Goal: Feedback & Contribution: Submit feedback/report problem

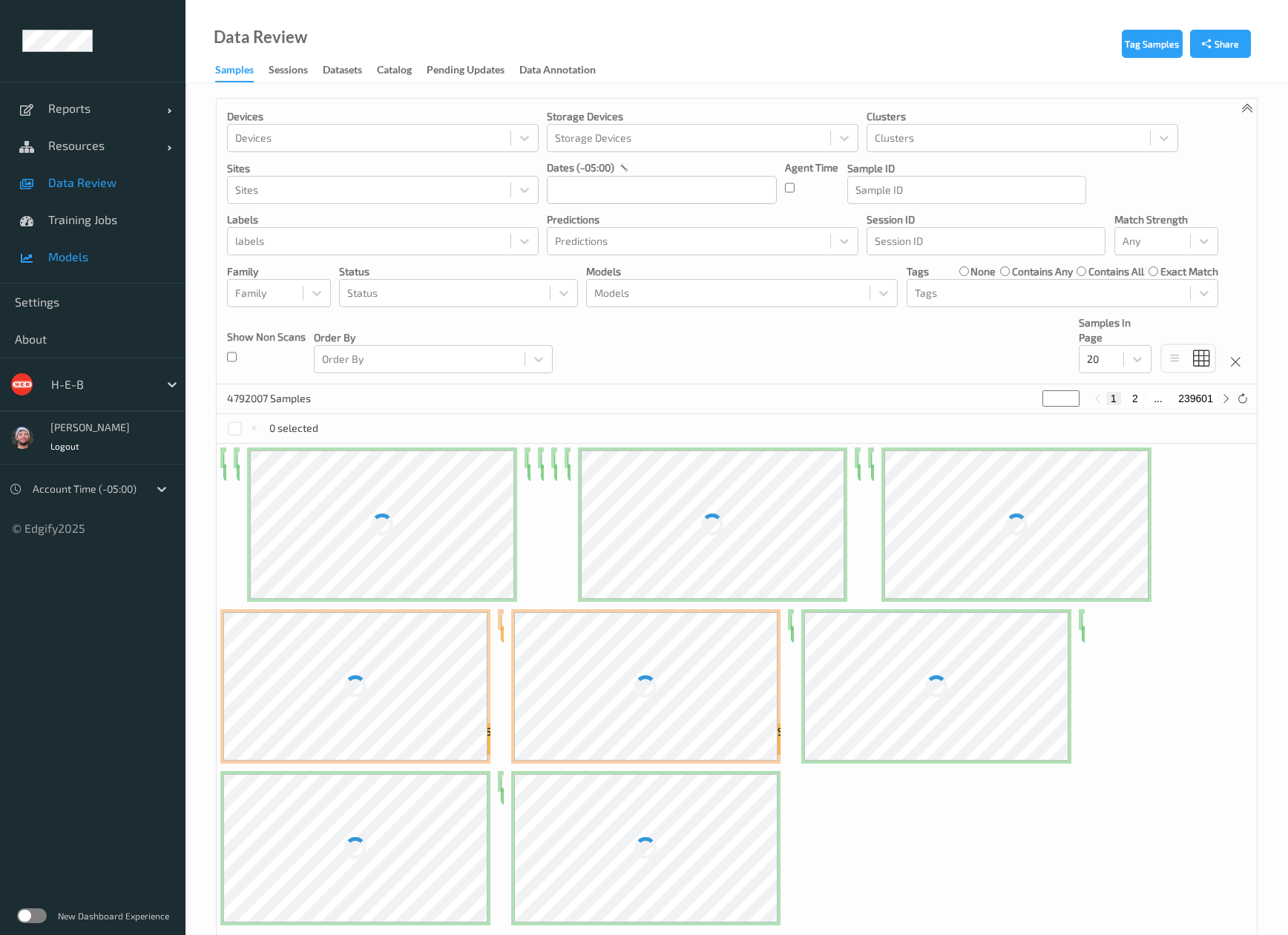
click at [76, 245] on link "Models" at bounding box center [93, 257] width 185 height 37
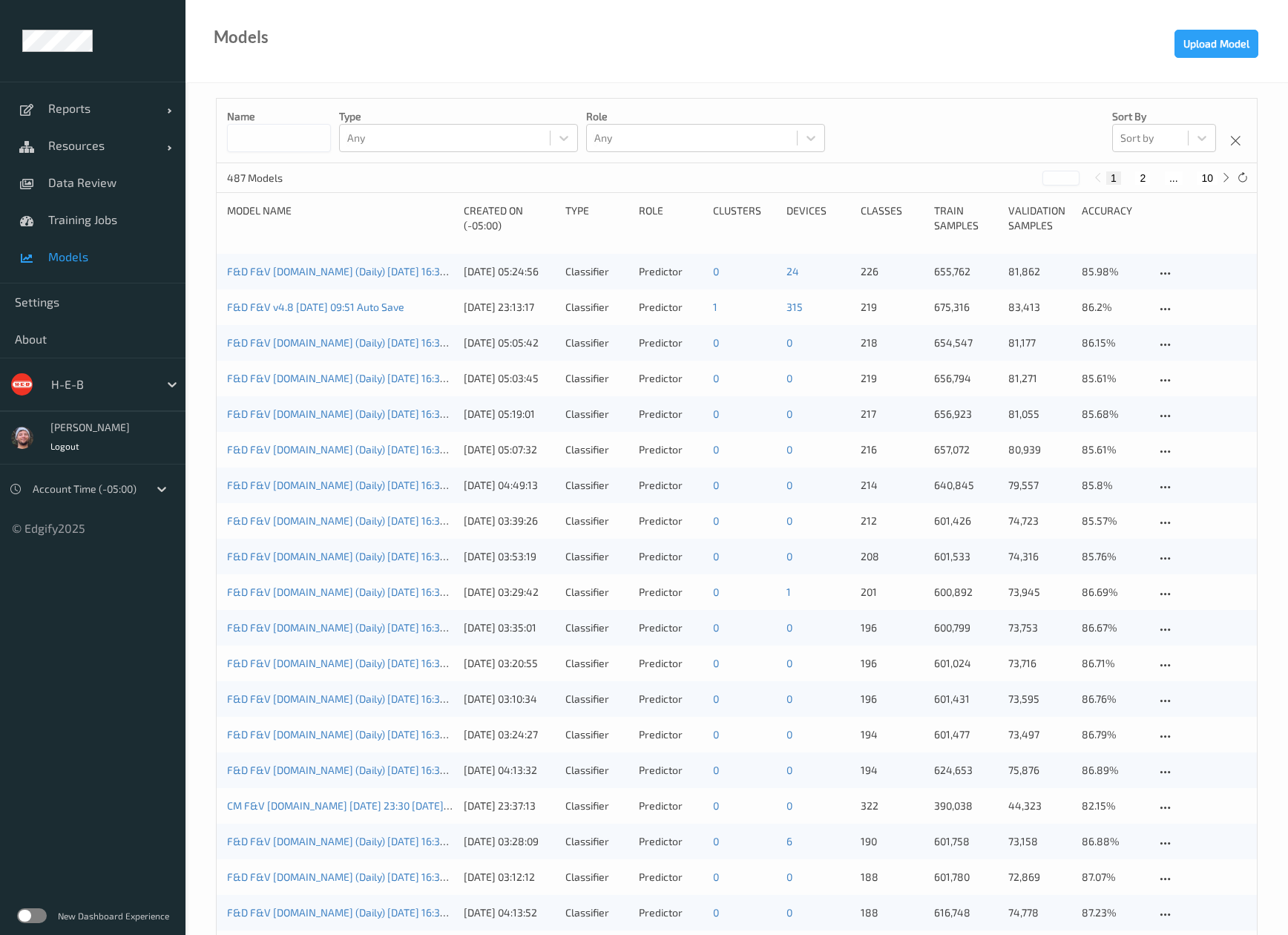
click at [357, 278] on div "F&D F&V v4.9.ST (Daily) 2025-08-25 16:30 2025-08-25 16:30 Auto Save" at bounding box center [340, 272] width 226 height 15
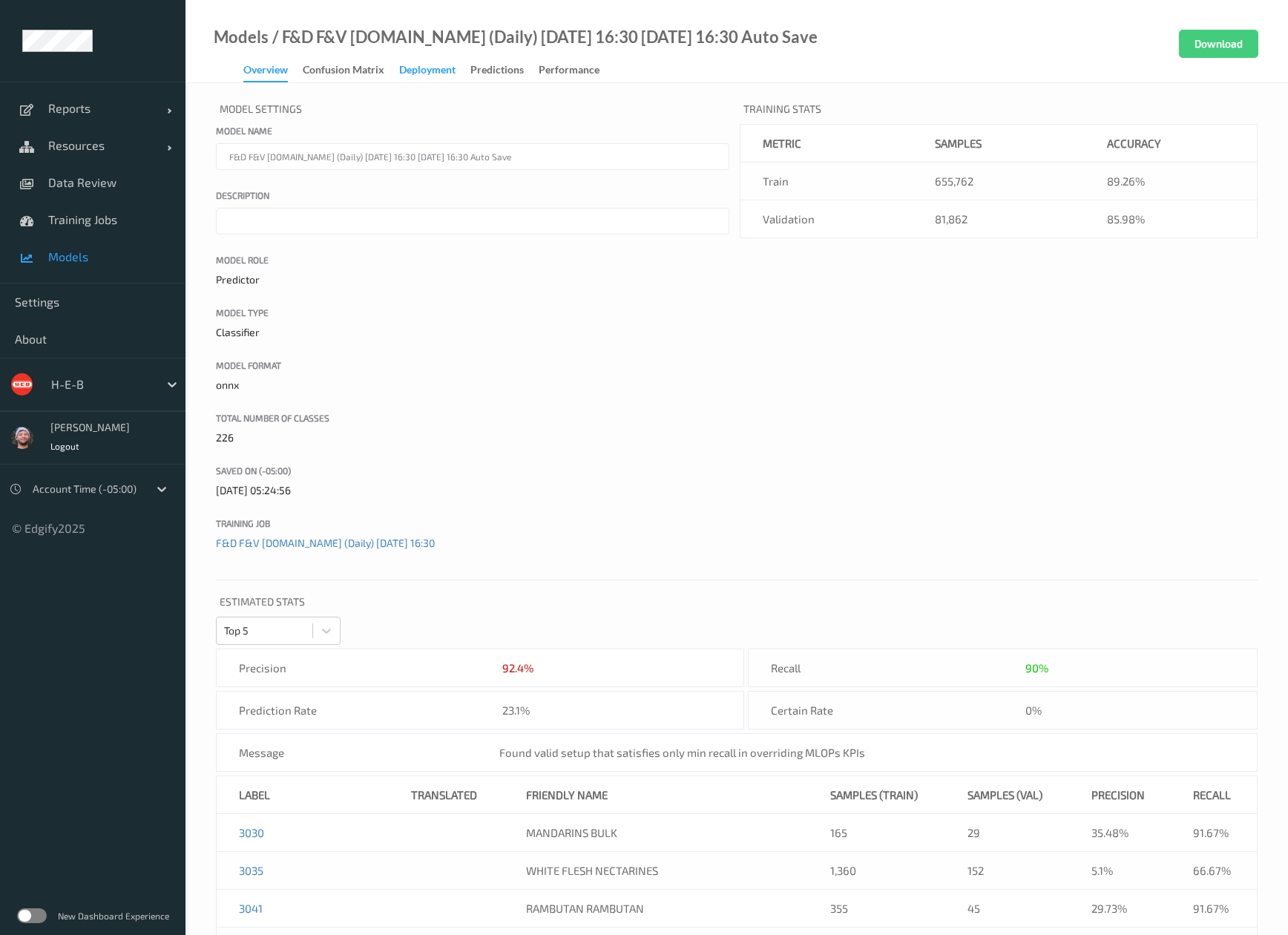
click at [417, 64] on div "Deployment" at bounding box center [427, 72] width 56 height 18
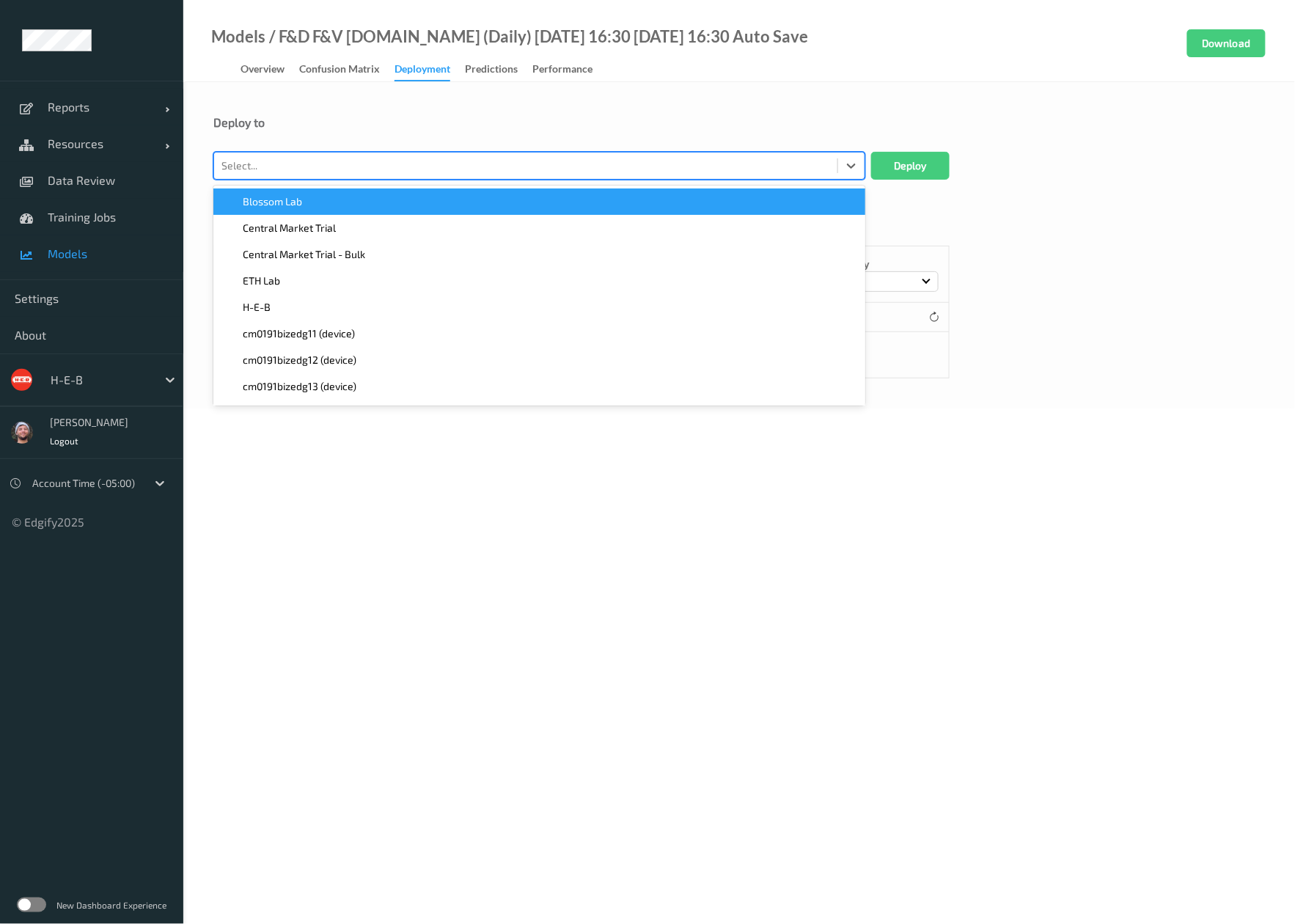
click at [330, 176] on div "Select..." at bounding box center [525, 165] width 624 height 23
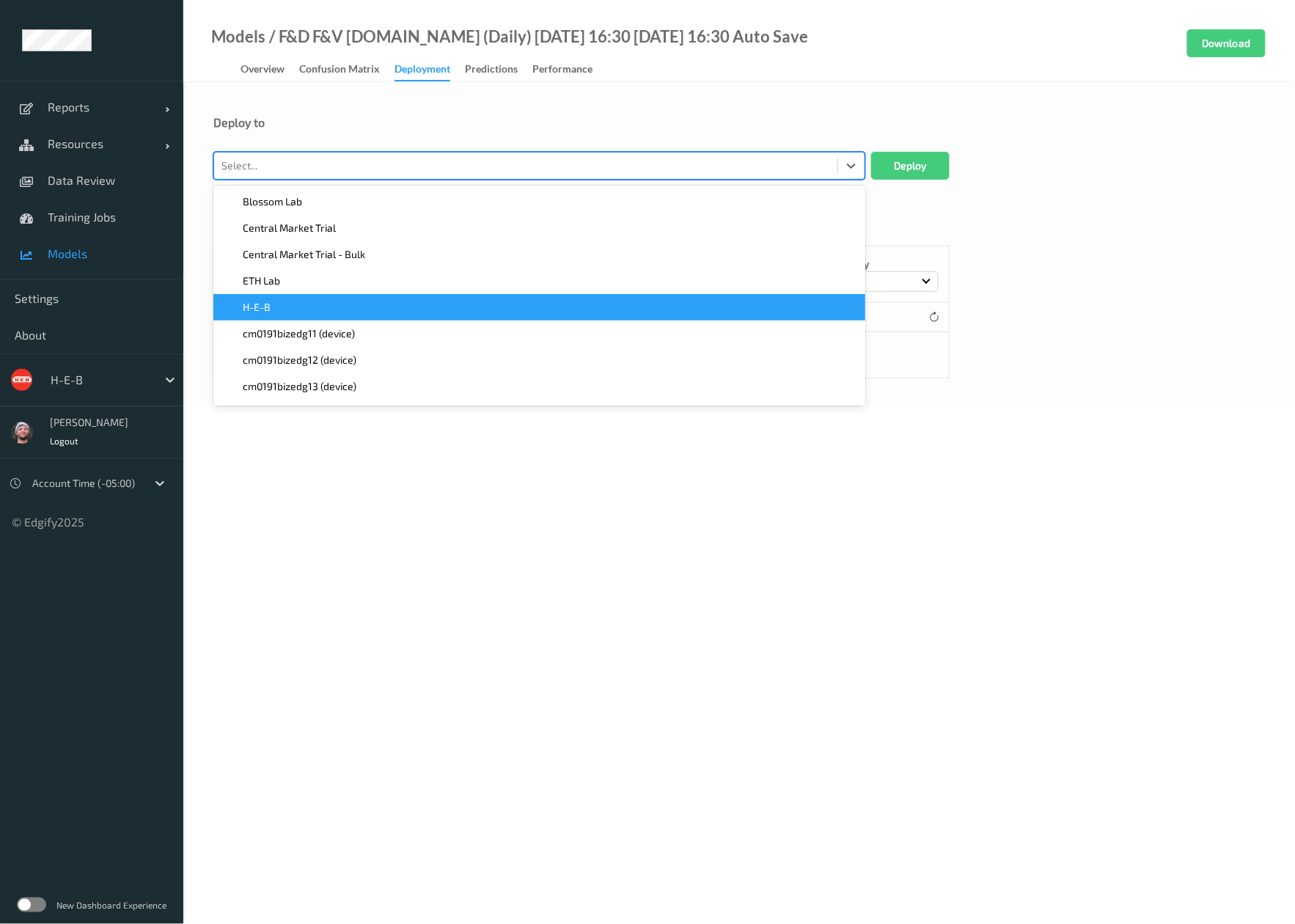
click at [324, 310] on div "H-E-B" at bounding box center [539, 307] width 634 height 15
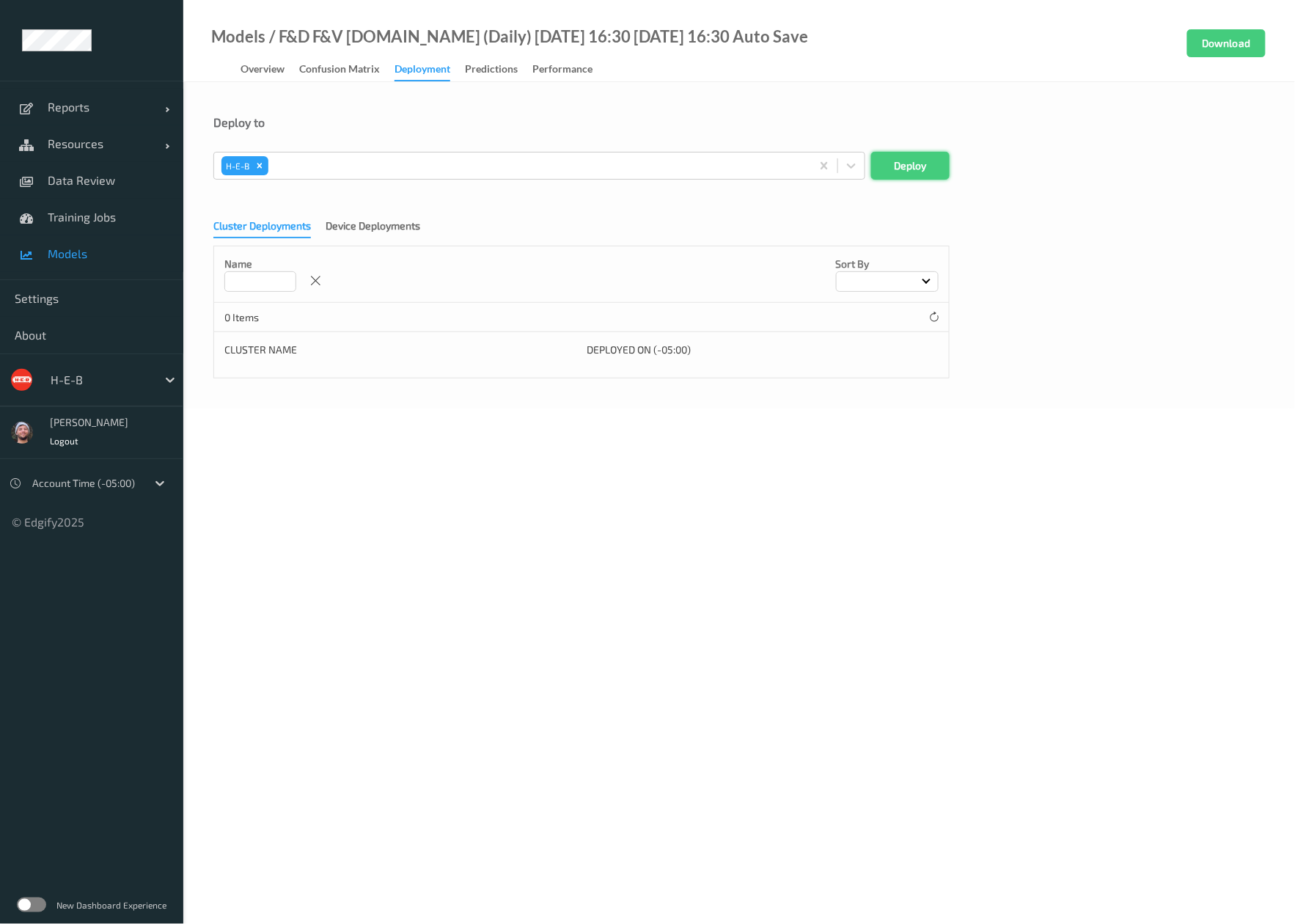
click at [911, 157] on button "Deploy" at bounding box center [910, 166] width 78 height 28
click at [160, 236] on link "Models" at bounding box center [92, 254] width 183 height 36
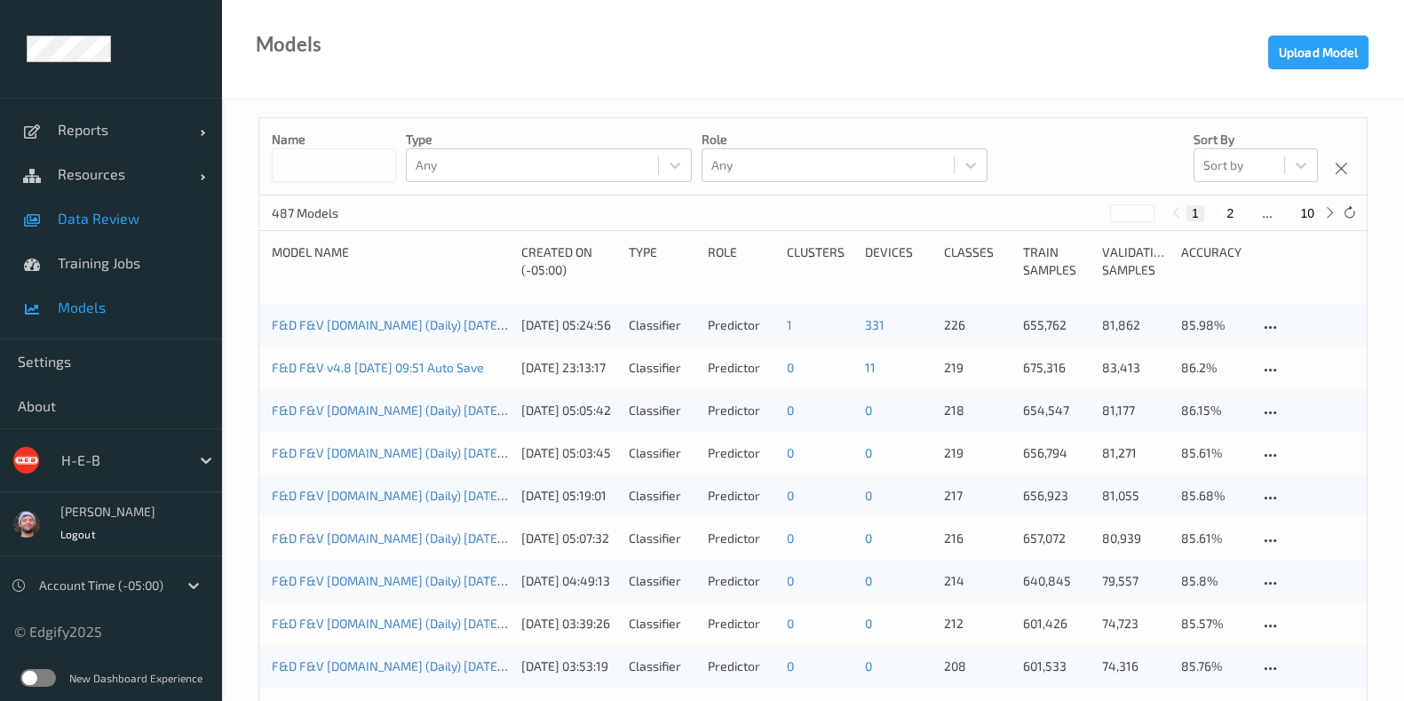
click at [183, 231] on link "Data Review" at bounding box center [111, 218] width 222 height 44
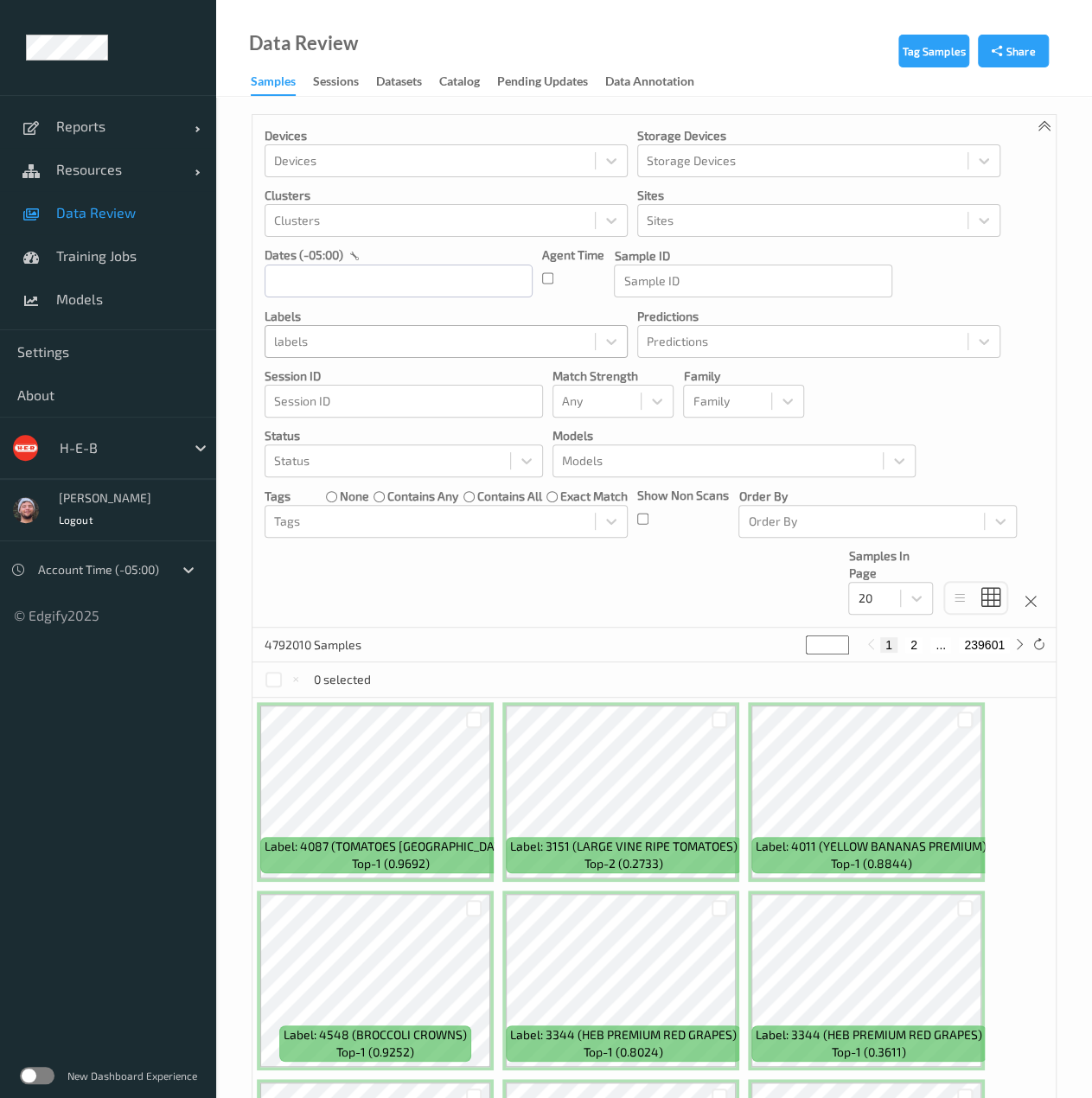
click at [446, 342] on div at bounding box center [429, 341] width 312 height 20
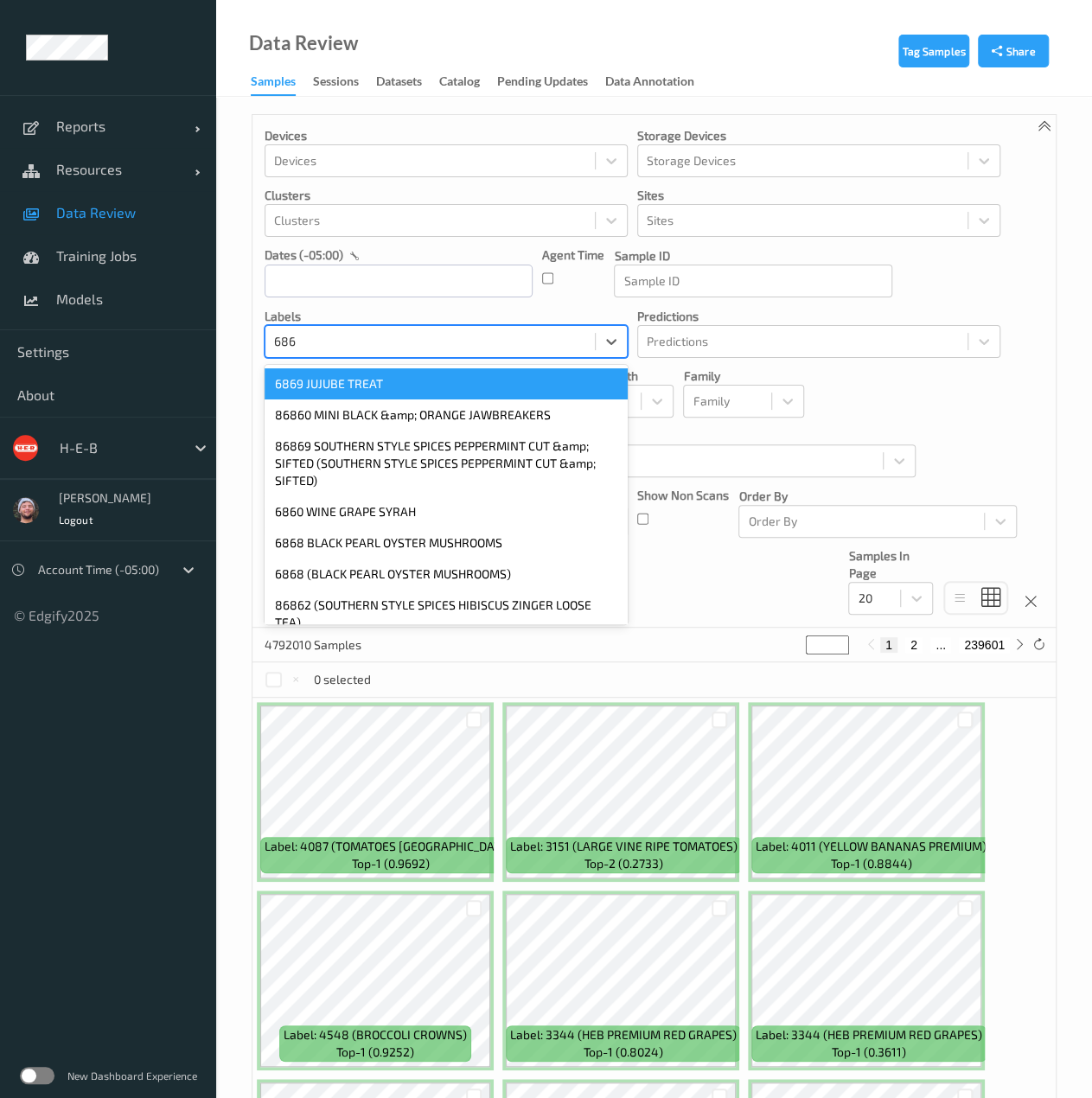
type input "6860"
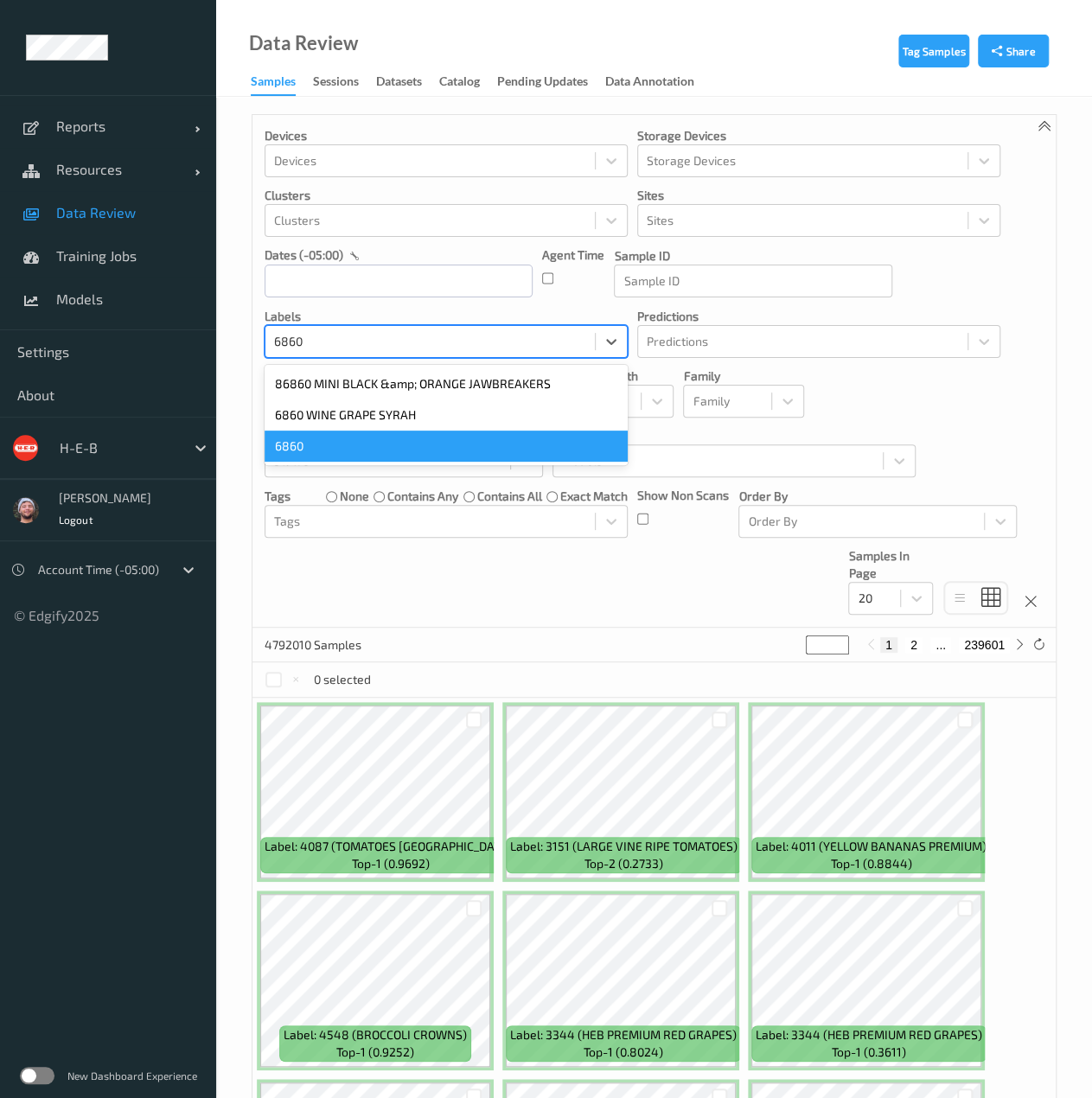
click at [389, 451] on div "6860" at bounding box center [446, 446] width 363 height 31
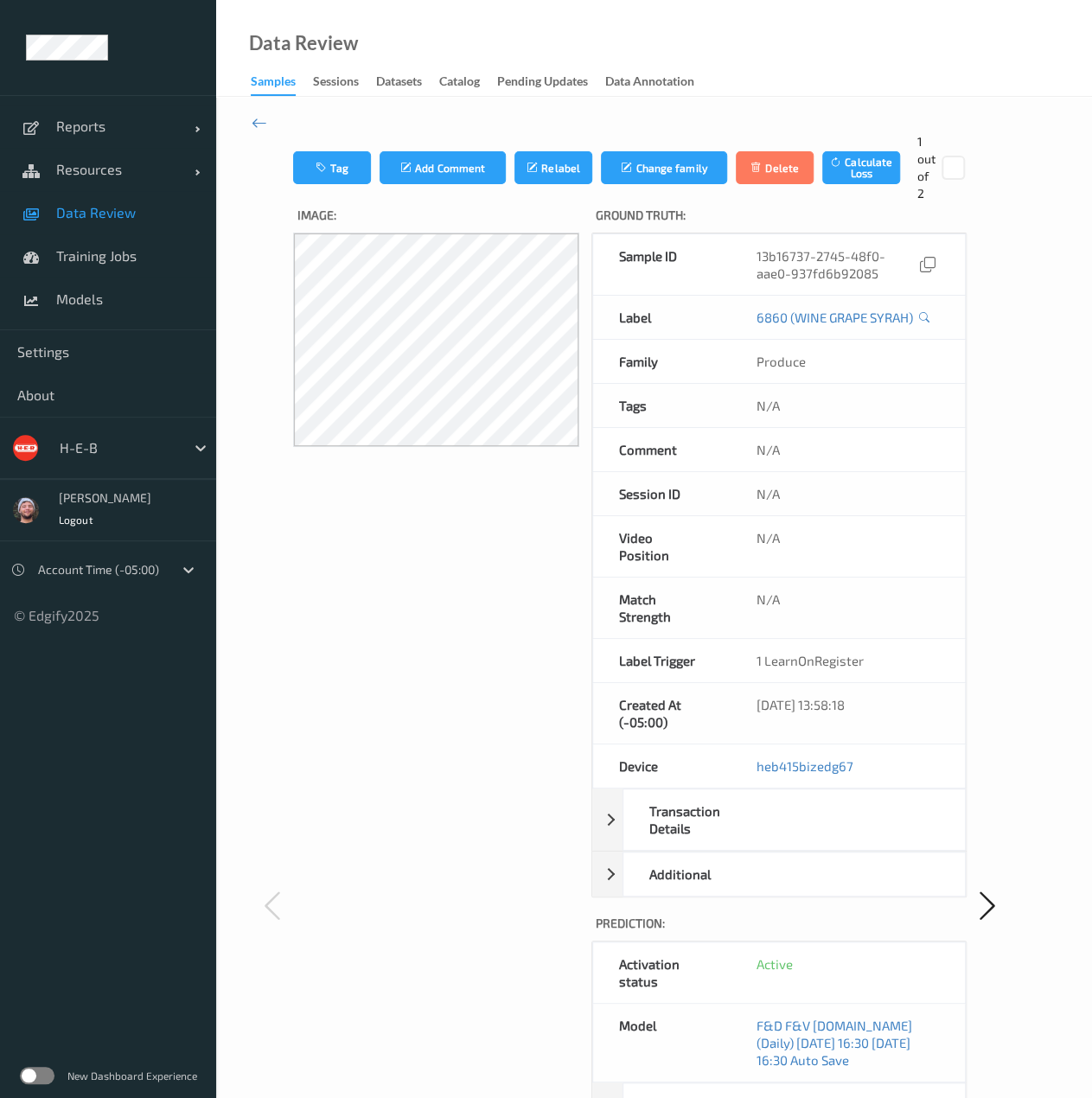
click at [268, 126] on div "Tag Add Comment Relabel Change family Delete Calculate Loss 1 out of 2 Image: G…" at bounding box center [654, 904] width 876 height 1617
click at [258, 121] on icon at bounding box center [259, 123] width 16 height 19
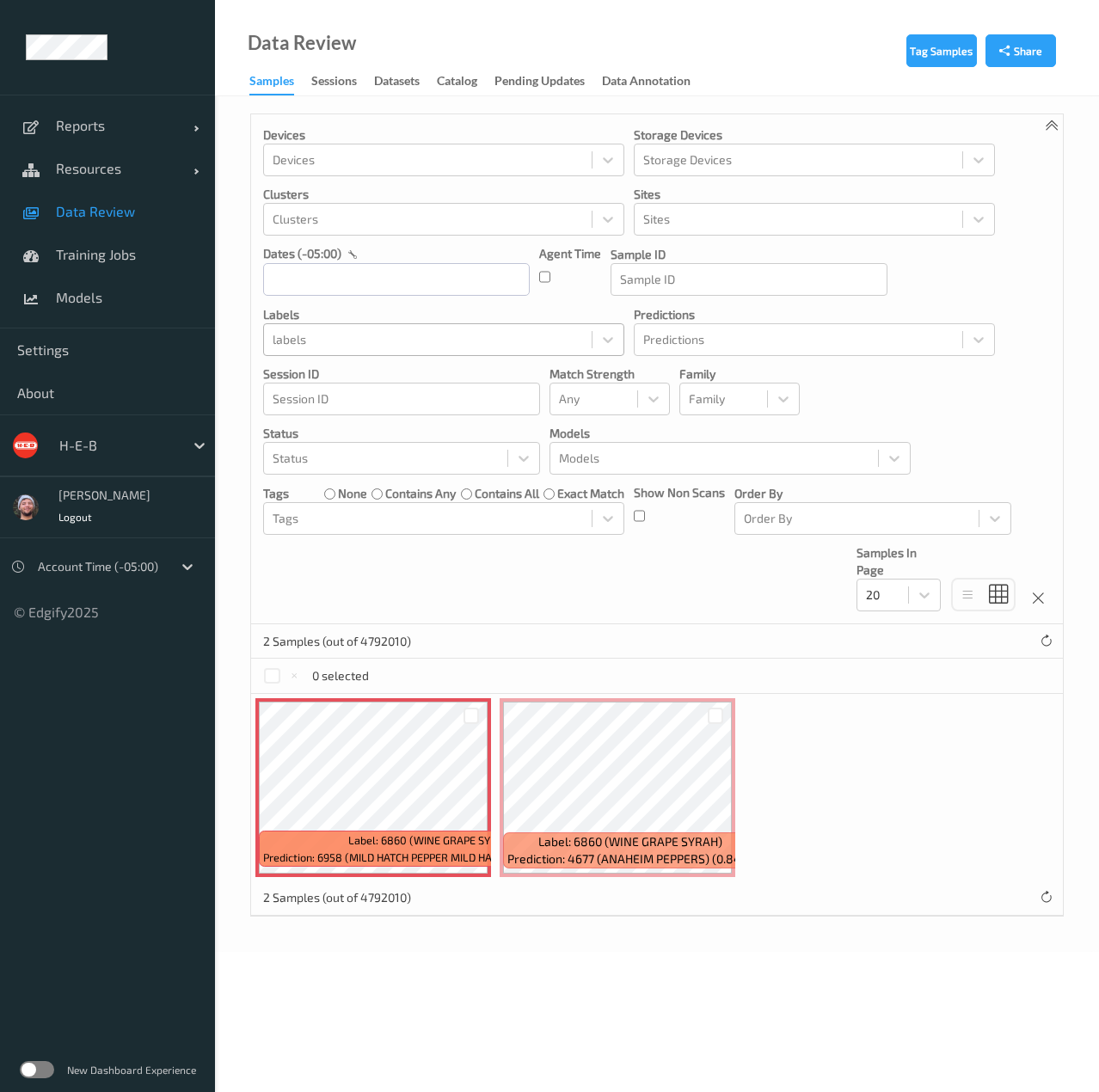
click at [460, 331] on div at bounding box center [427, 339] width 311 height 20
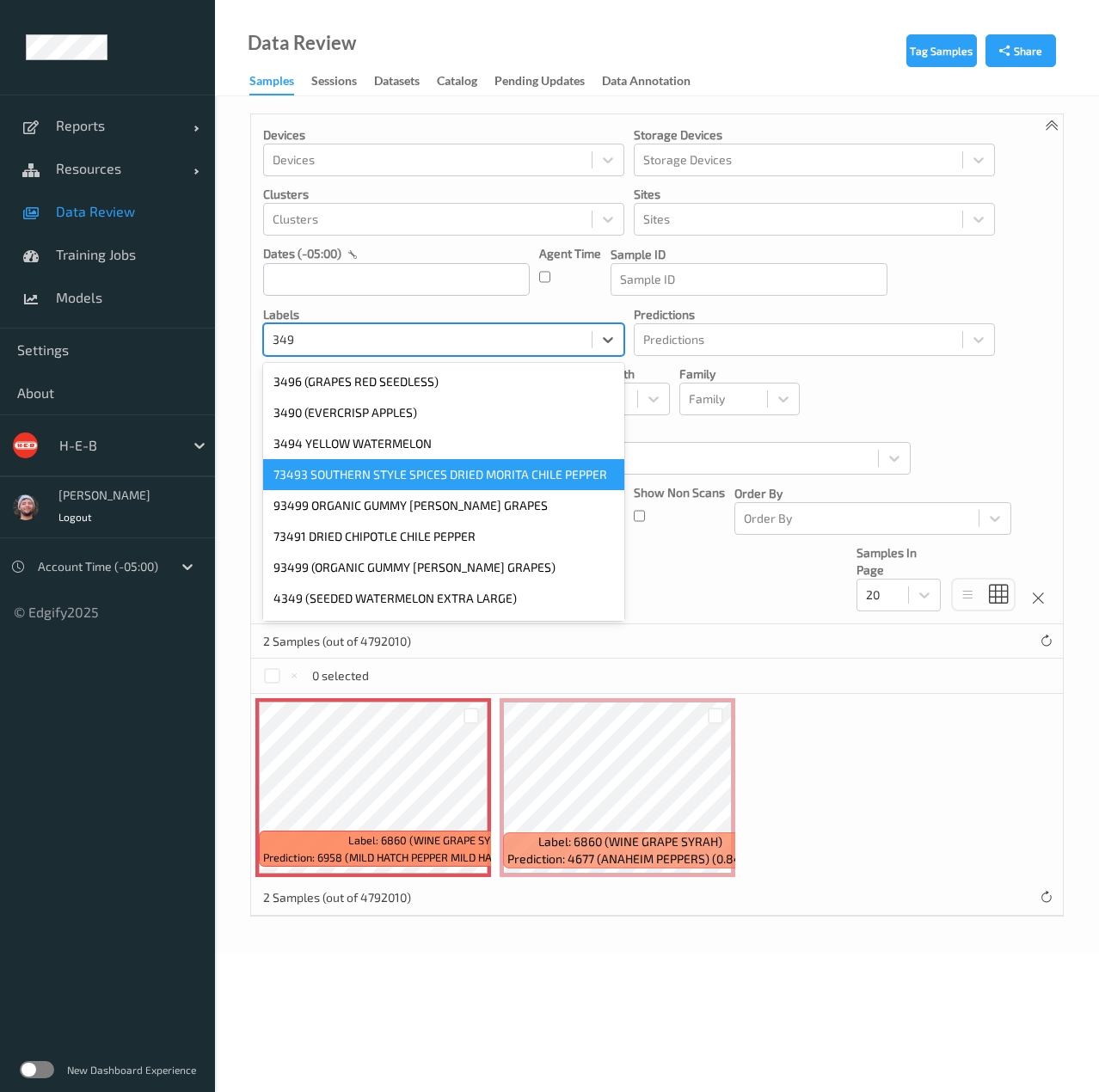
type input "3494"
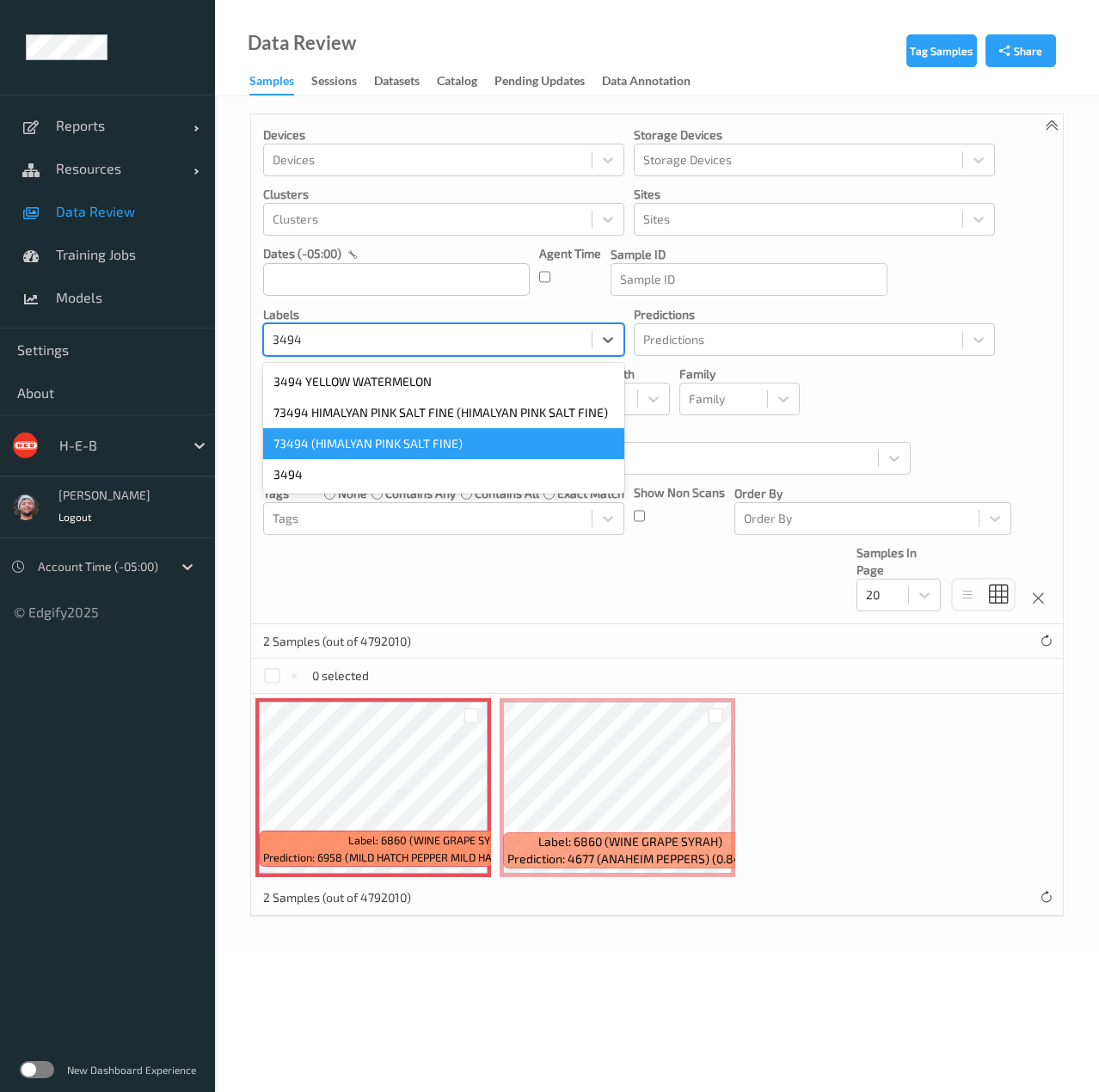
click at [412, 438] on div "73494 (HIMALYAN PINK SALT FINE)" at bounding box center [443, 443] width 361 height 31
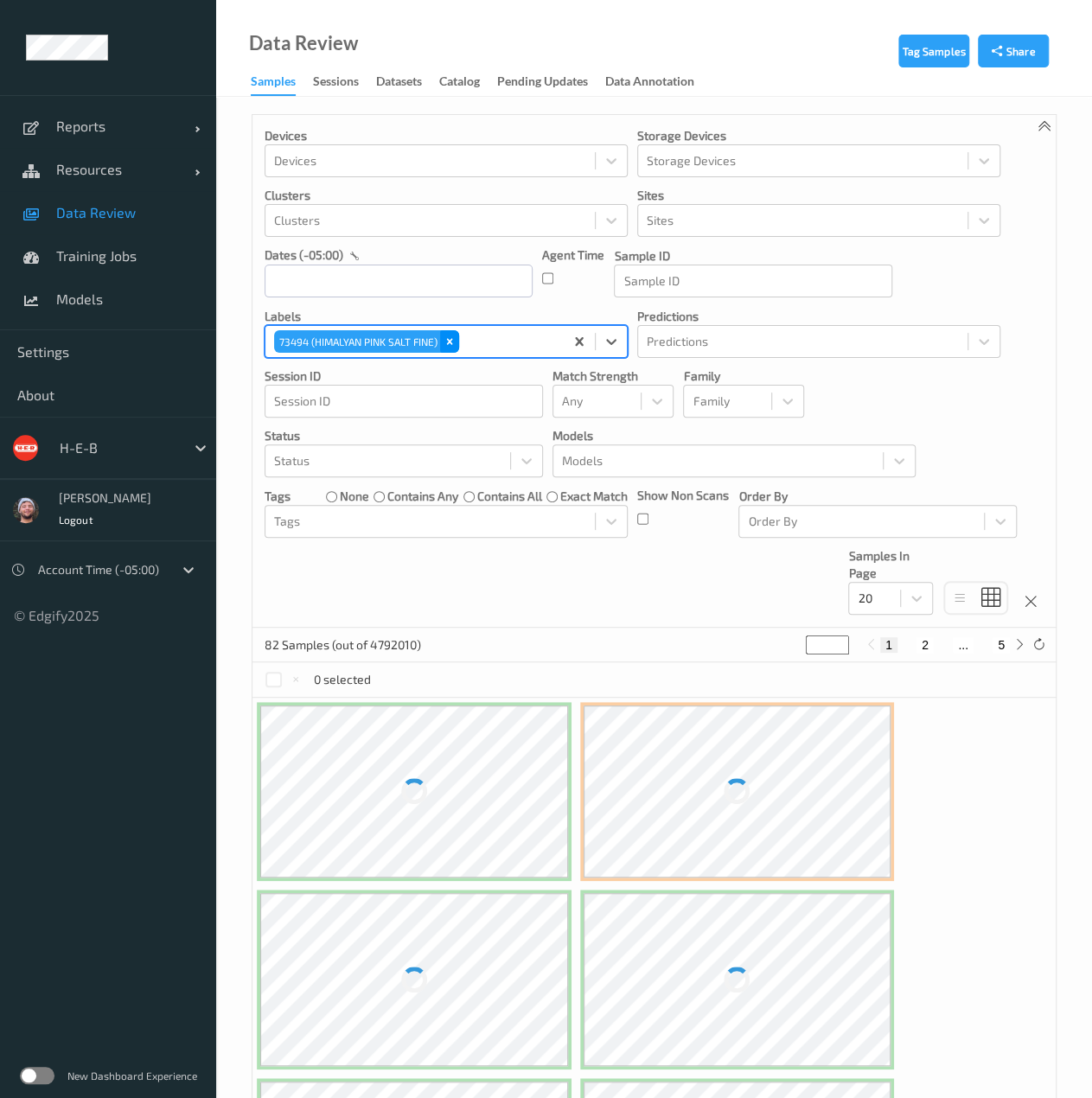
click at [446, 345] on icon "Remove 73494 (HIMALYAN PINK SALT FINE)" at bounding box center [450, 342] width 12 height 12
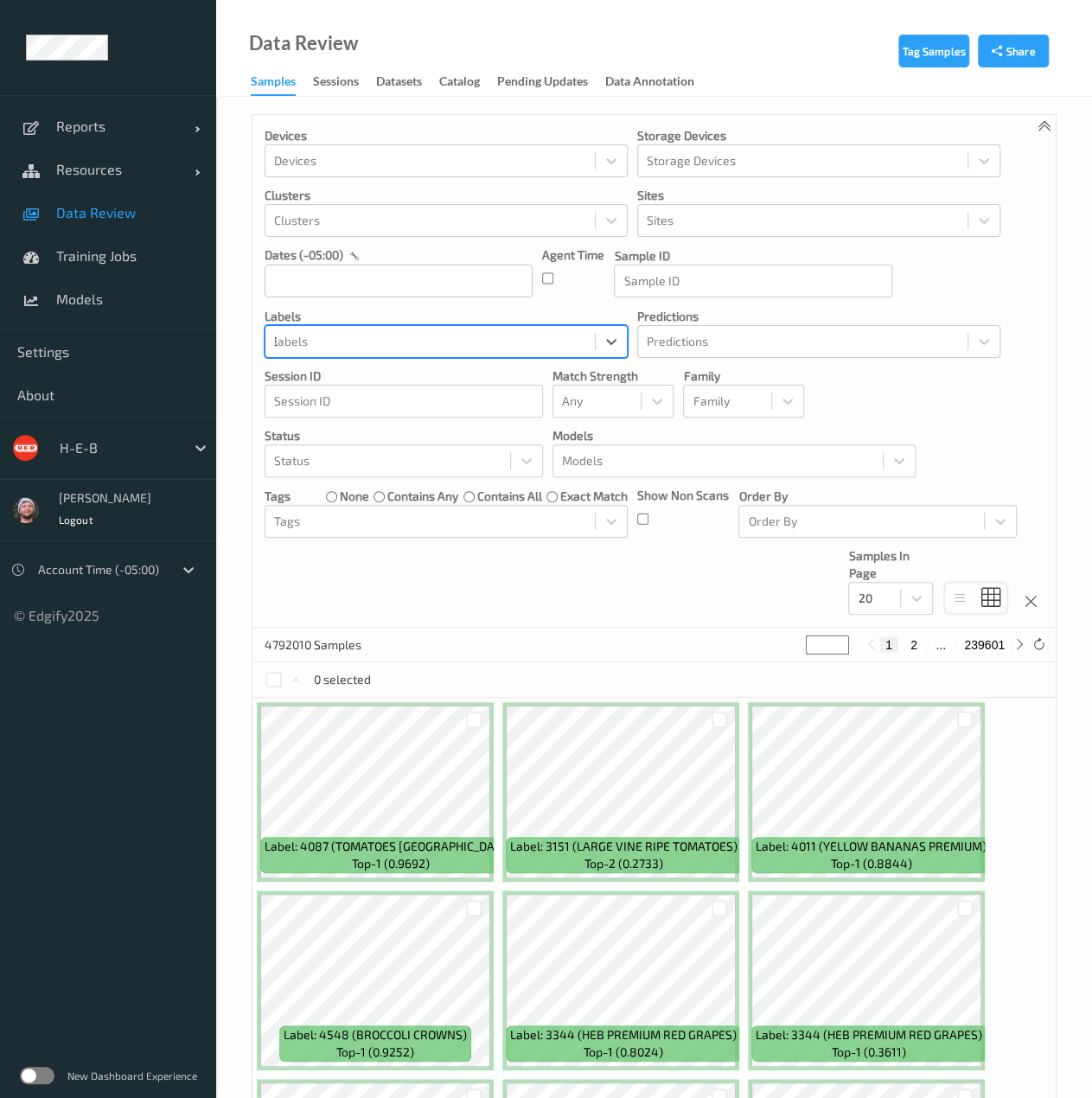
type input "3494"
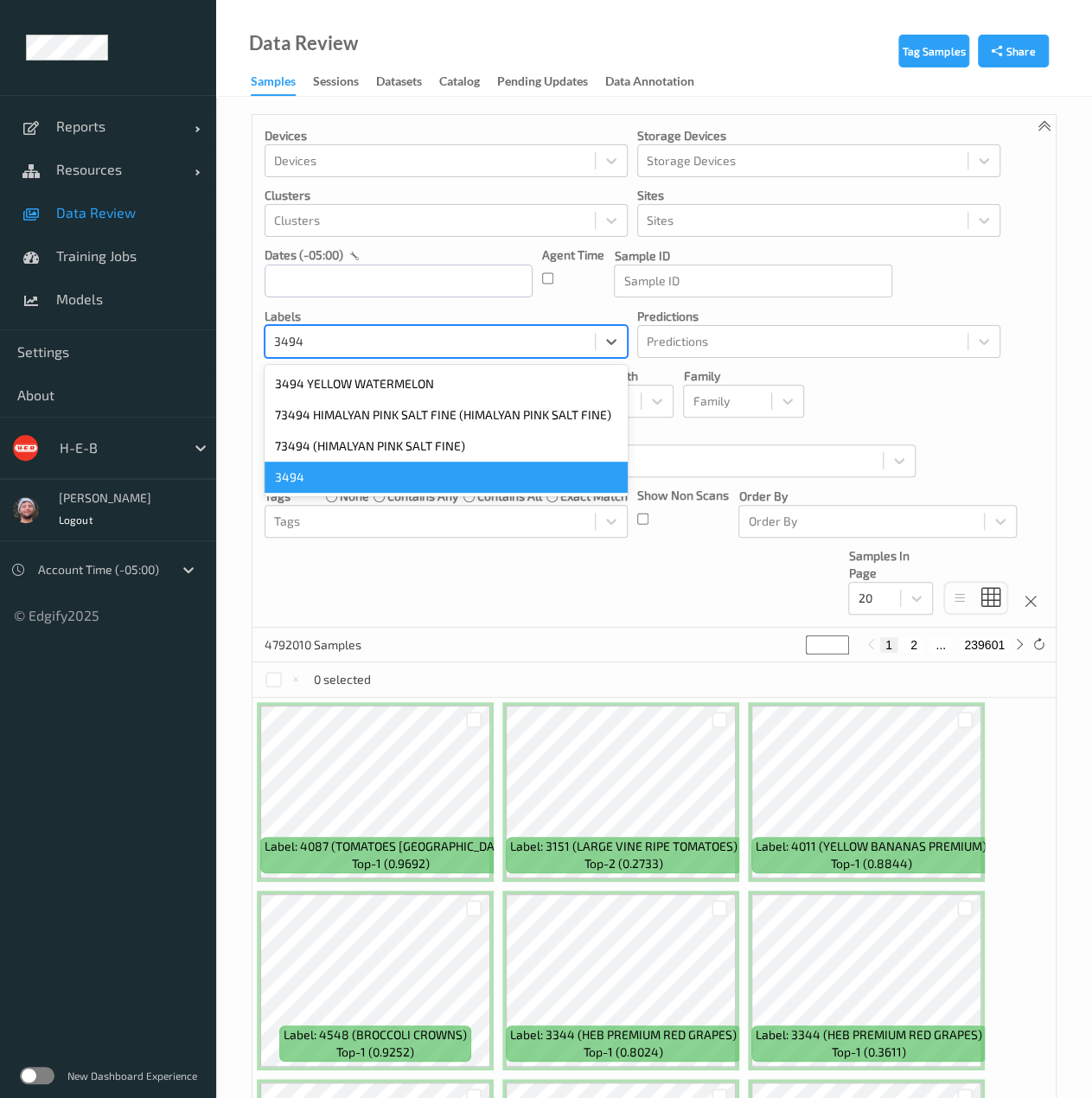
click at [381, 467] on div "3494" at bounding box center [446, 477] width 363 height 31
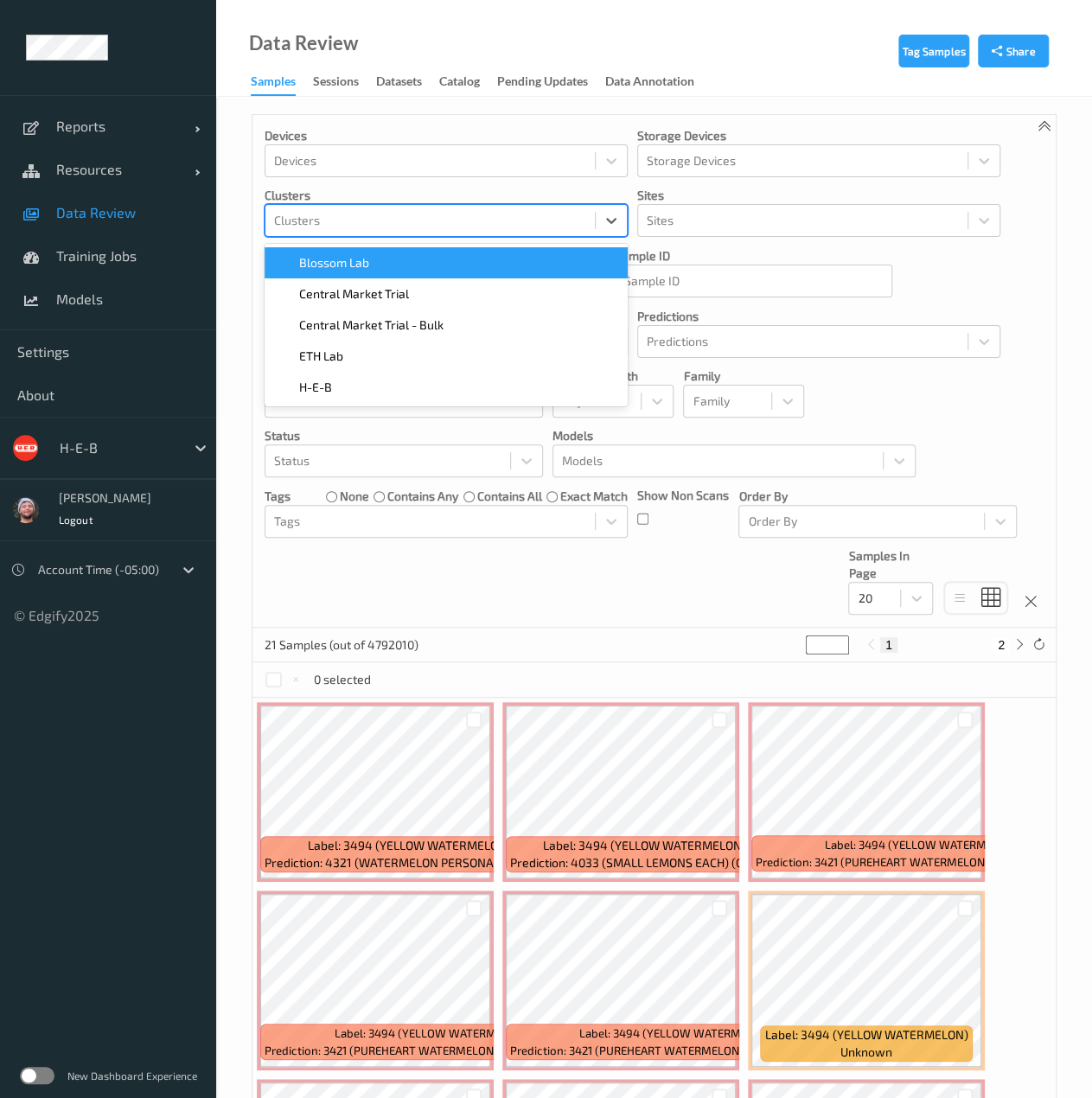
click at [415, 222] on div at bounding box center [429, 220] width 312 height 20
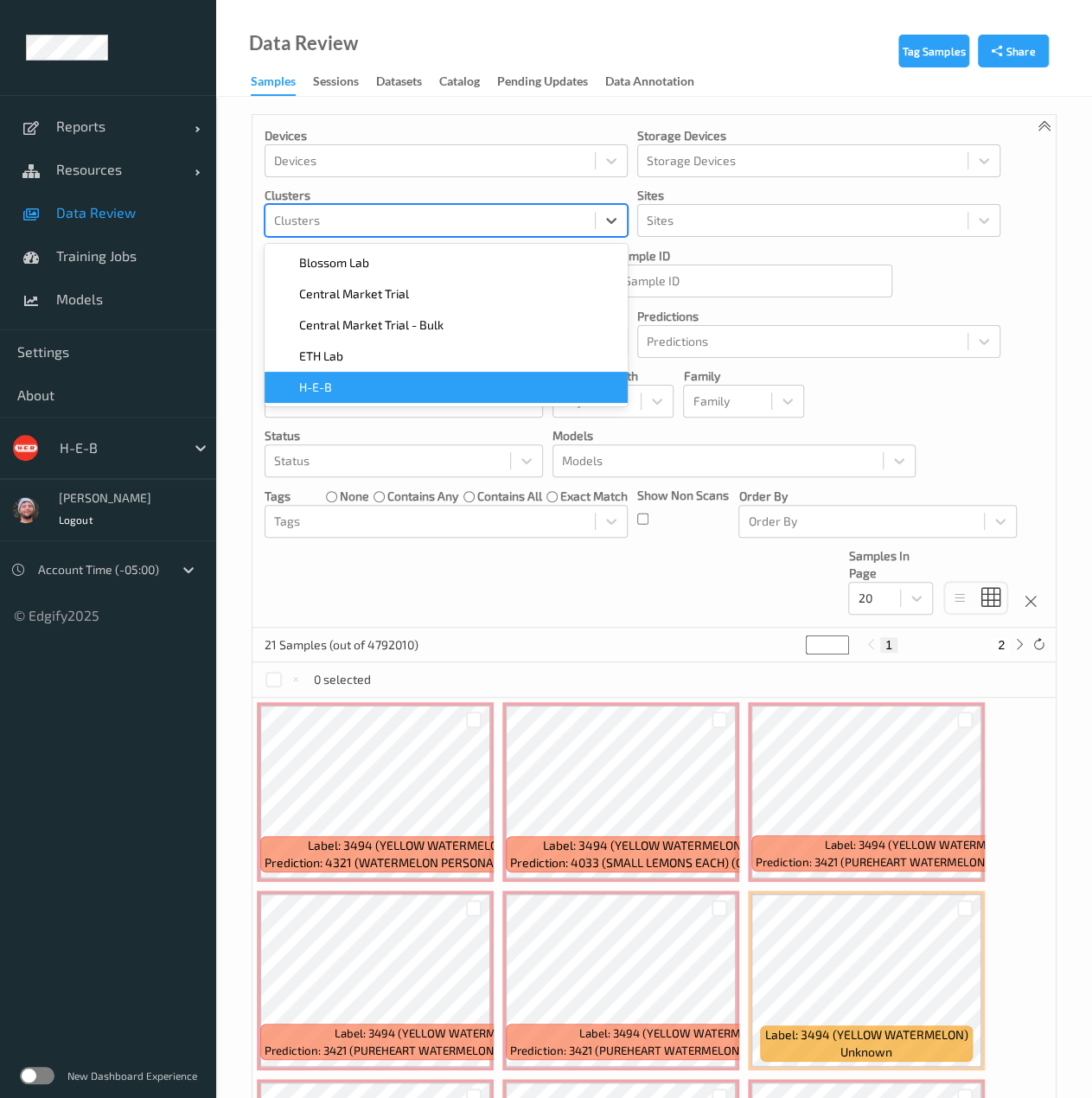
click at [393, 386] on div "H-E-B" at bounding box center [446, 387] width 343 height 18
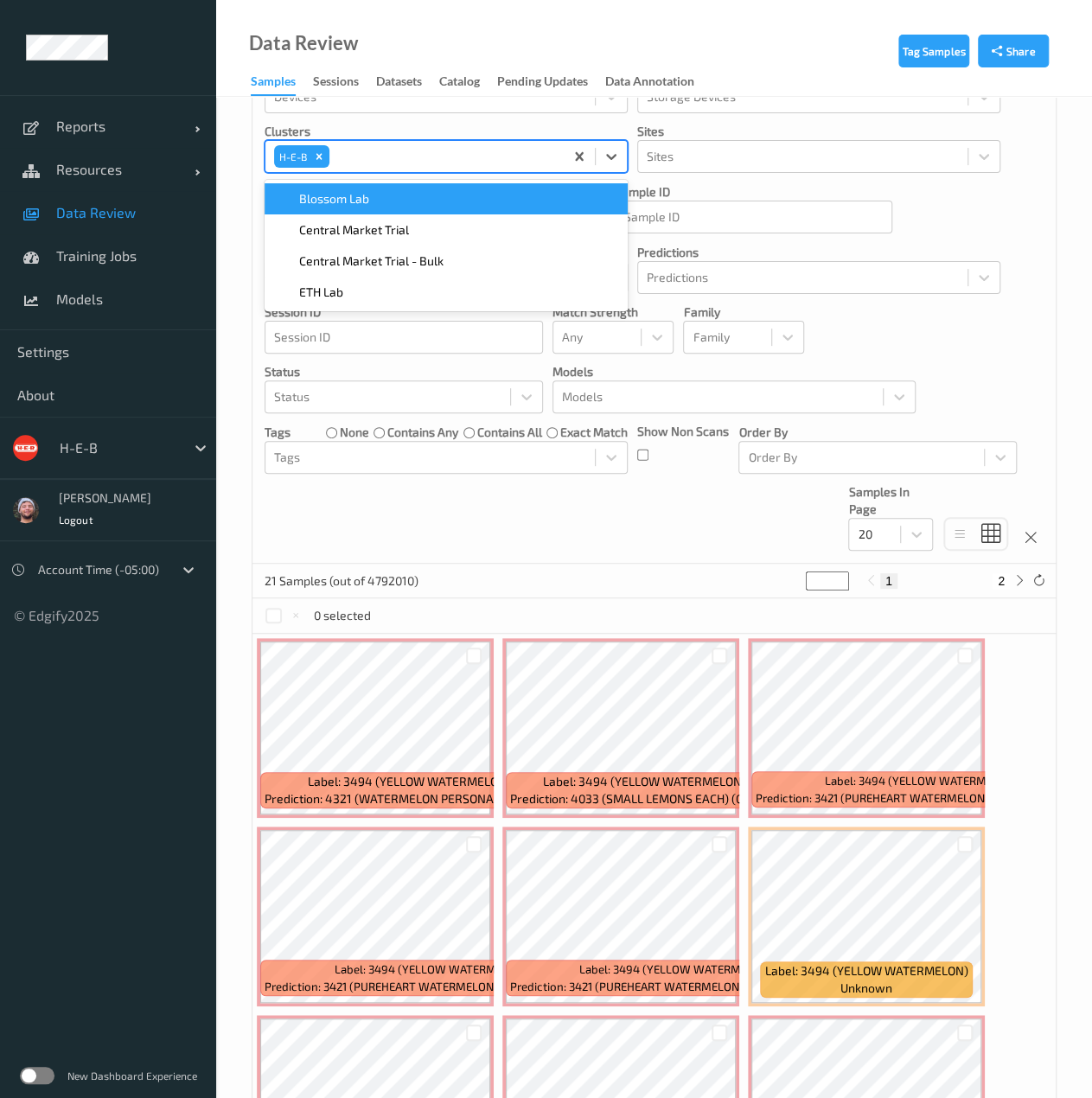
scroll to position [62, 0]
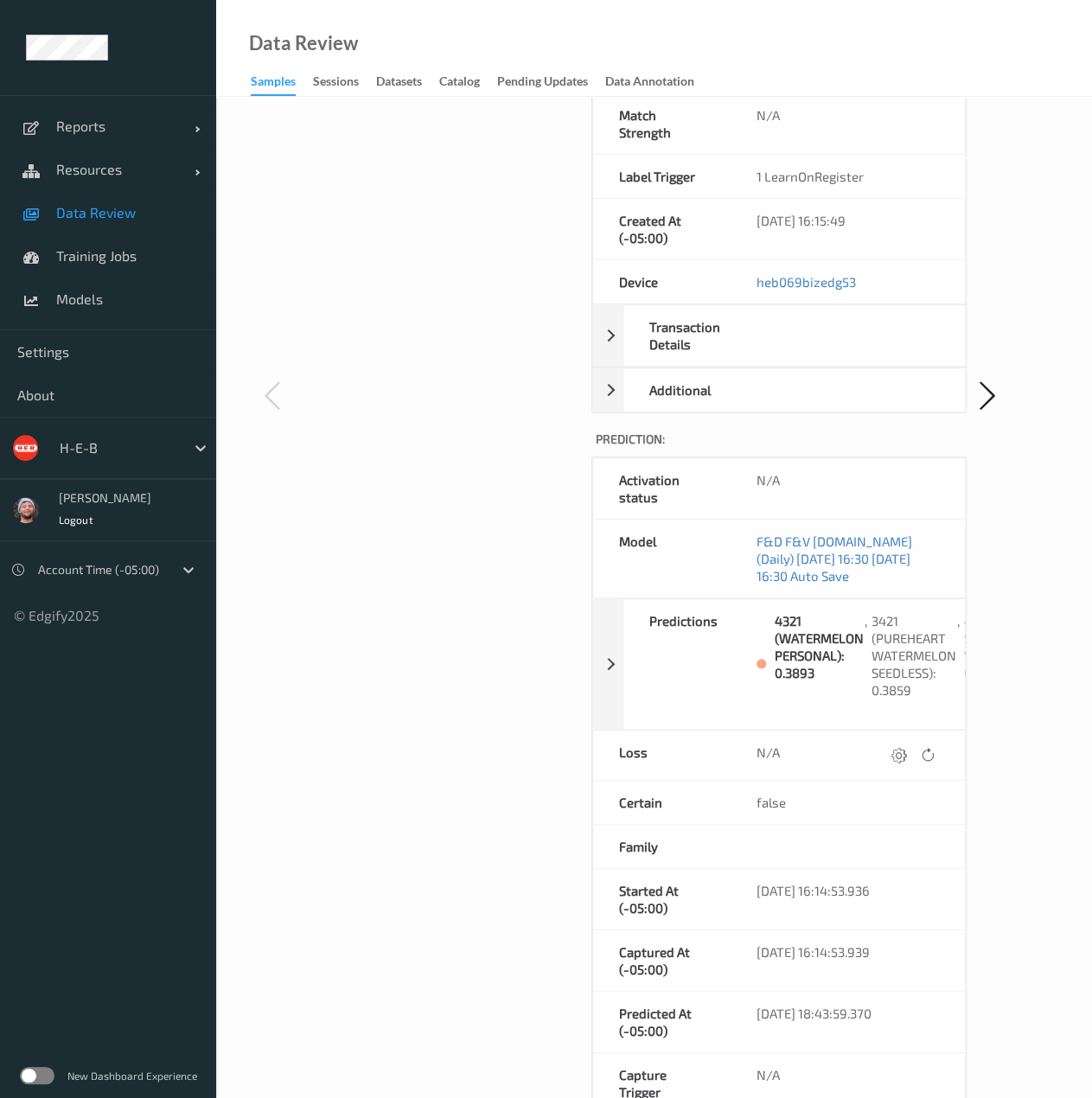
scroll to position [502, 0]
drag, startPoint x: 583, startPoint y: 642, endPoint x: 647, endPoint y: 642, distance: 64.0
click at [647, 642] on div "Image: Ground Truth : Sample ID 1b78516a-93f3-426f-a0e1-52d30ff2cbfe Label 3494…" at bounding box center [630, 429] width 673 height 1458
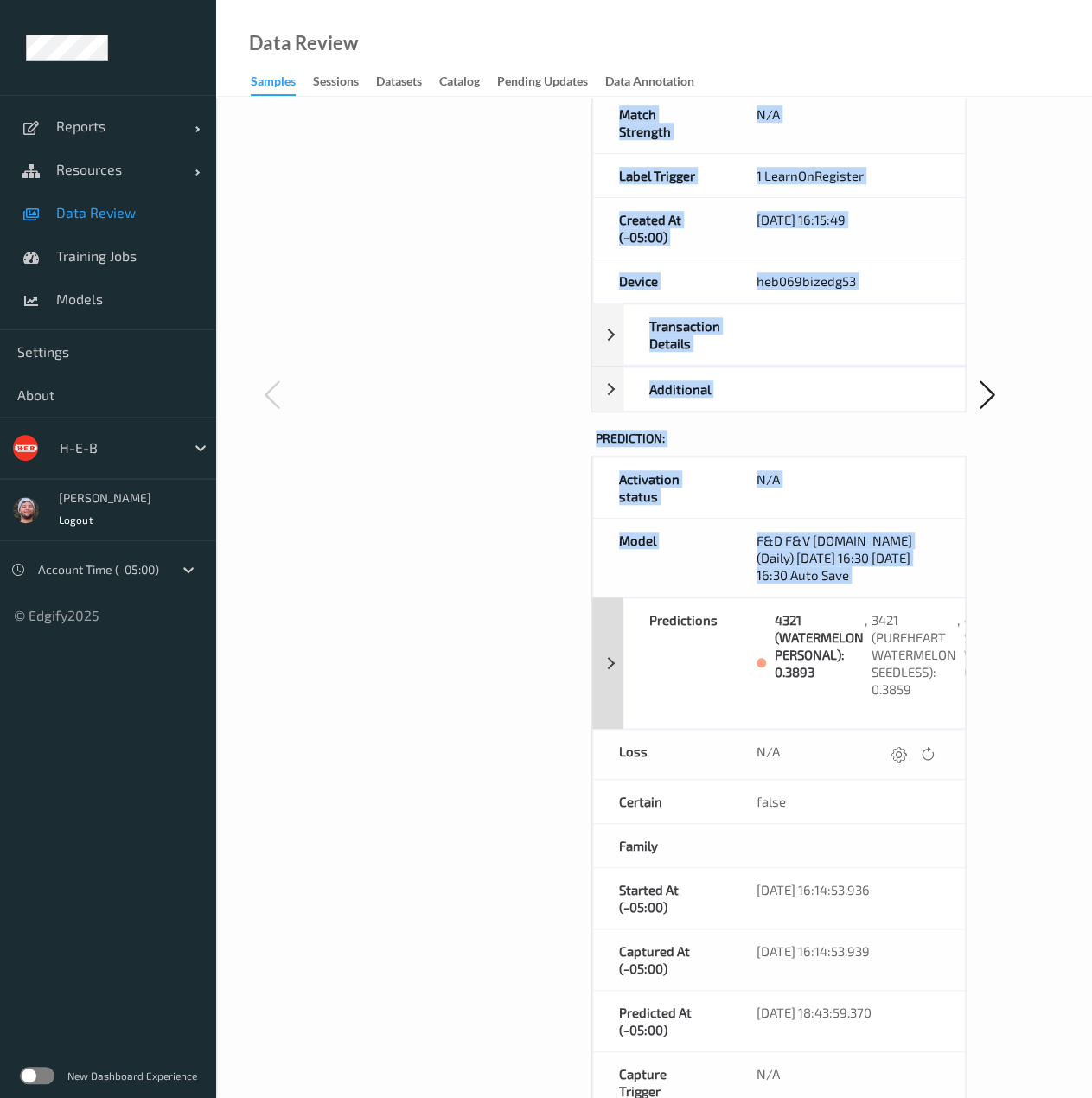
click at [647, 642] on div "Predictions" at bounding box center [686, 662] width 127 height 129
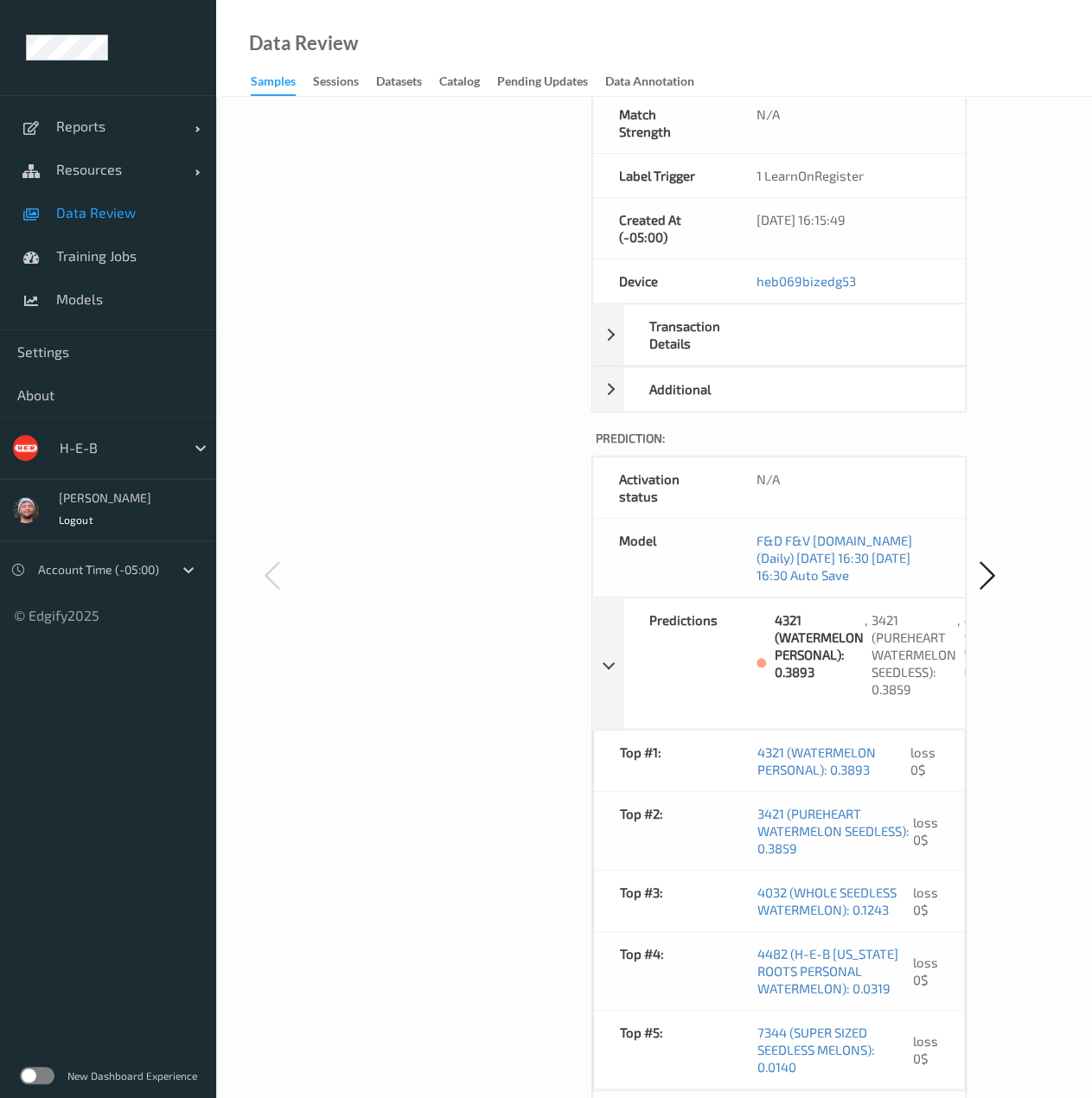
click at [500, 828] on div "Image:" at bounding box center [436, 609] width 286 height 1819
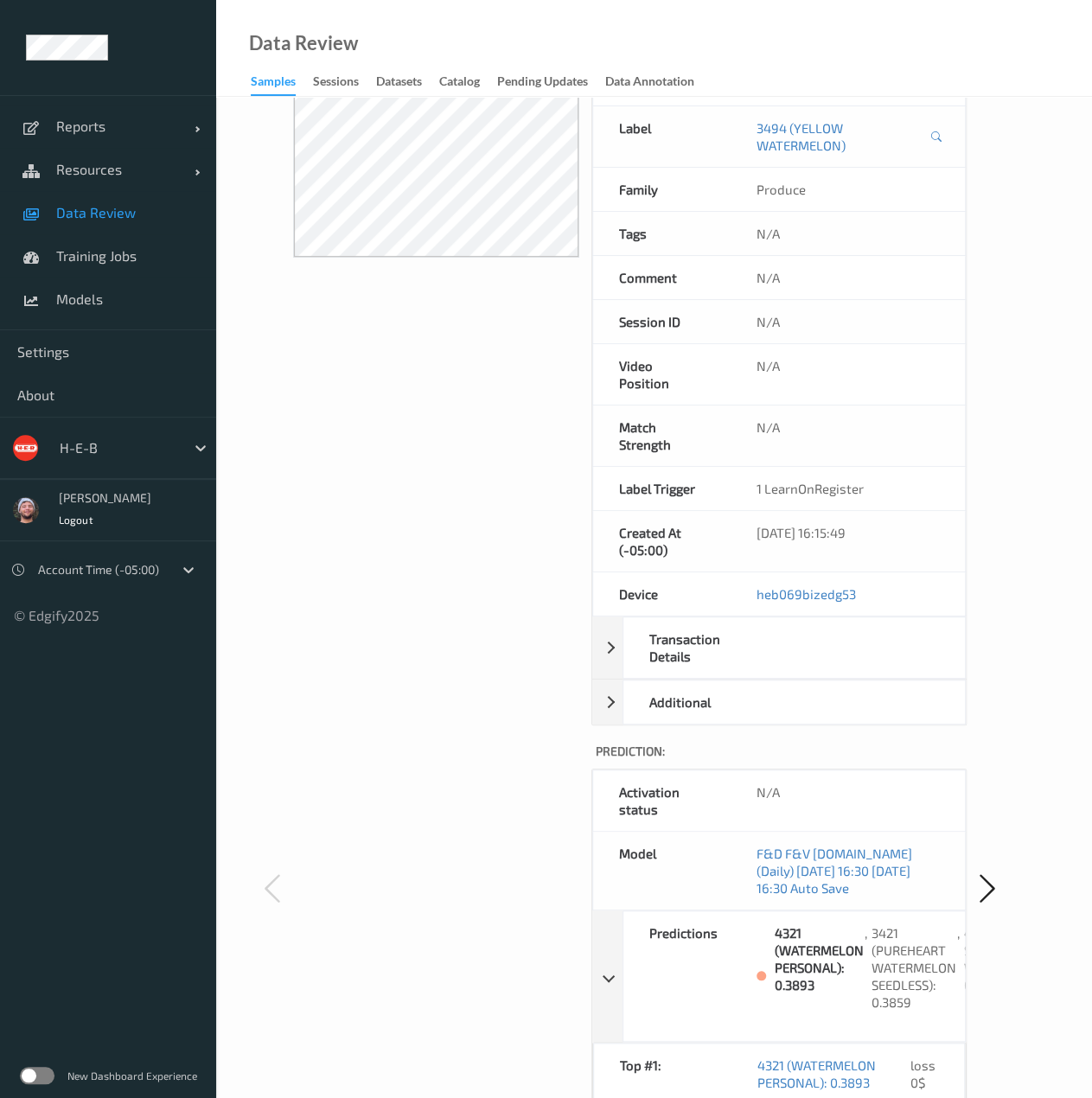
scroll to position [0, 0]
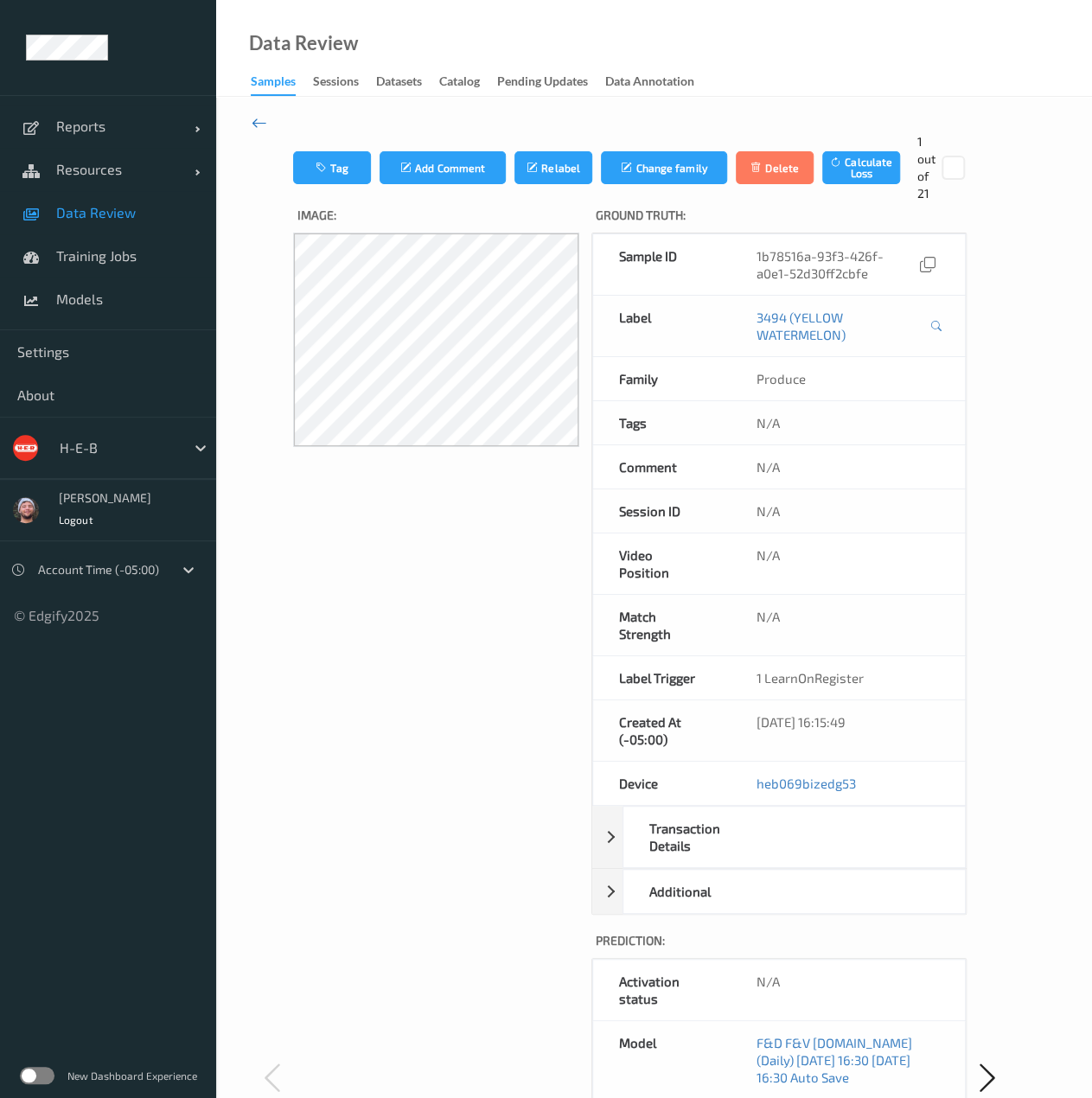
click at [261, 127] on icon at bounding box center [259, 123] width 16 height 19
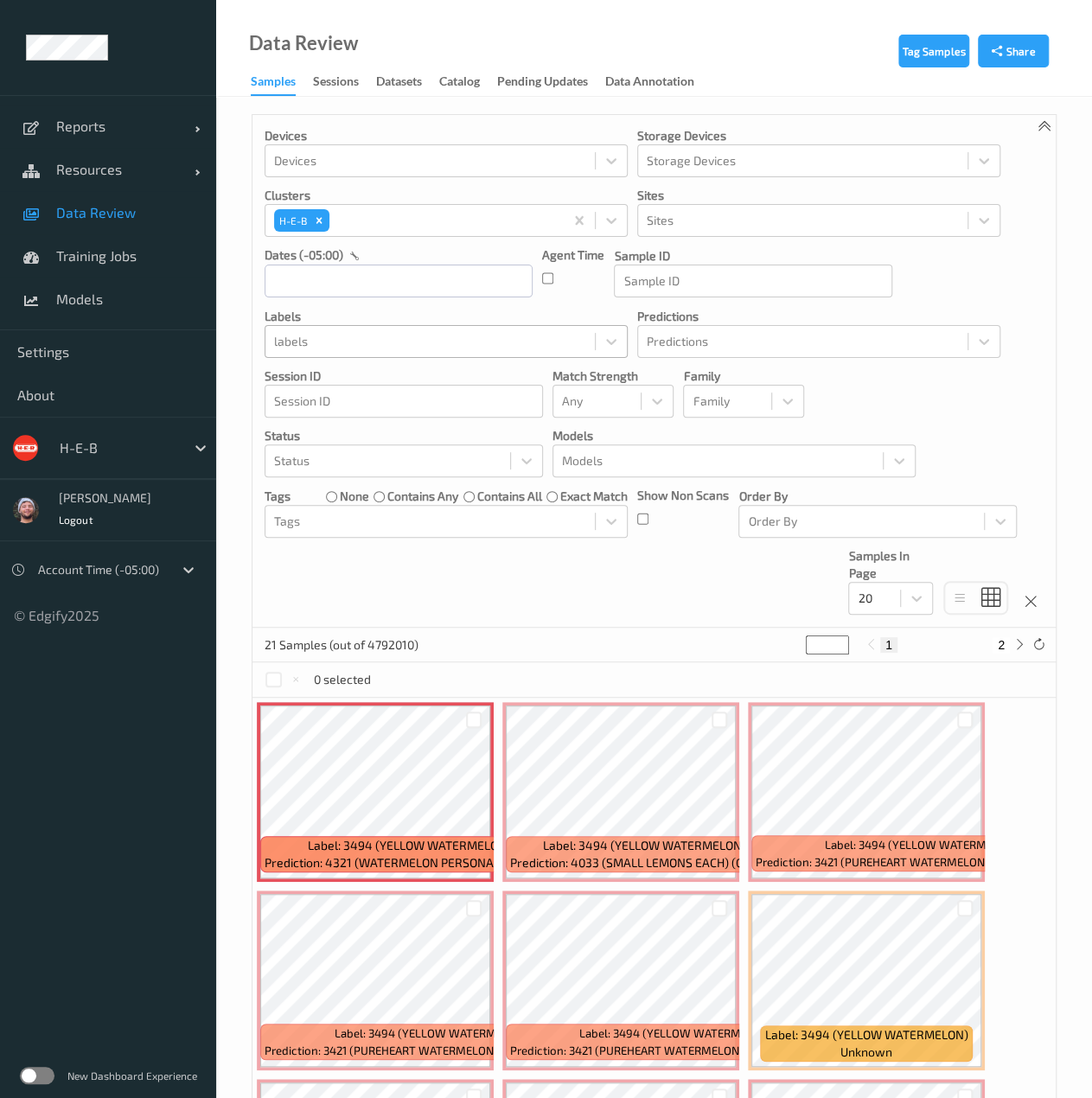
click at [367, 336] on div at bounding box center [429, 341] width 312 height 20
type input "7344"
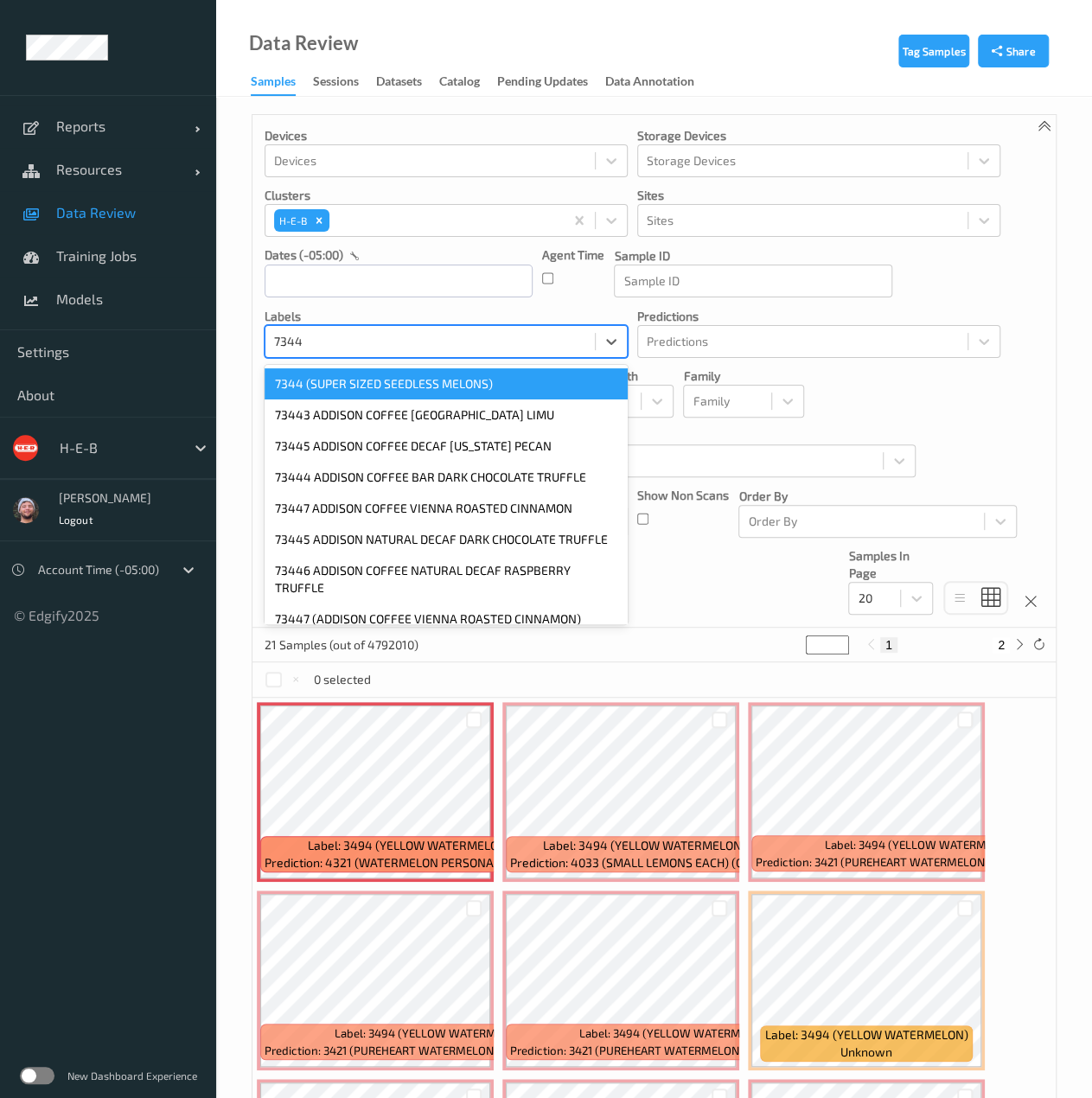
click at [372, 387] on div "7344 (SUPER SIZED SEEDLESS MELONS)" at bounding box center [446, 384] width 363 height 31
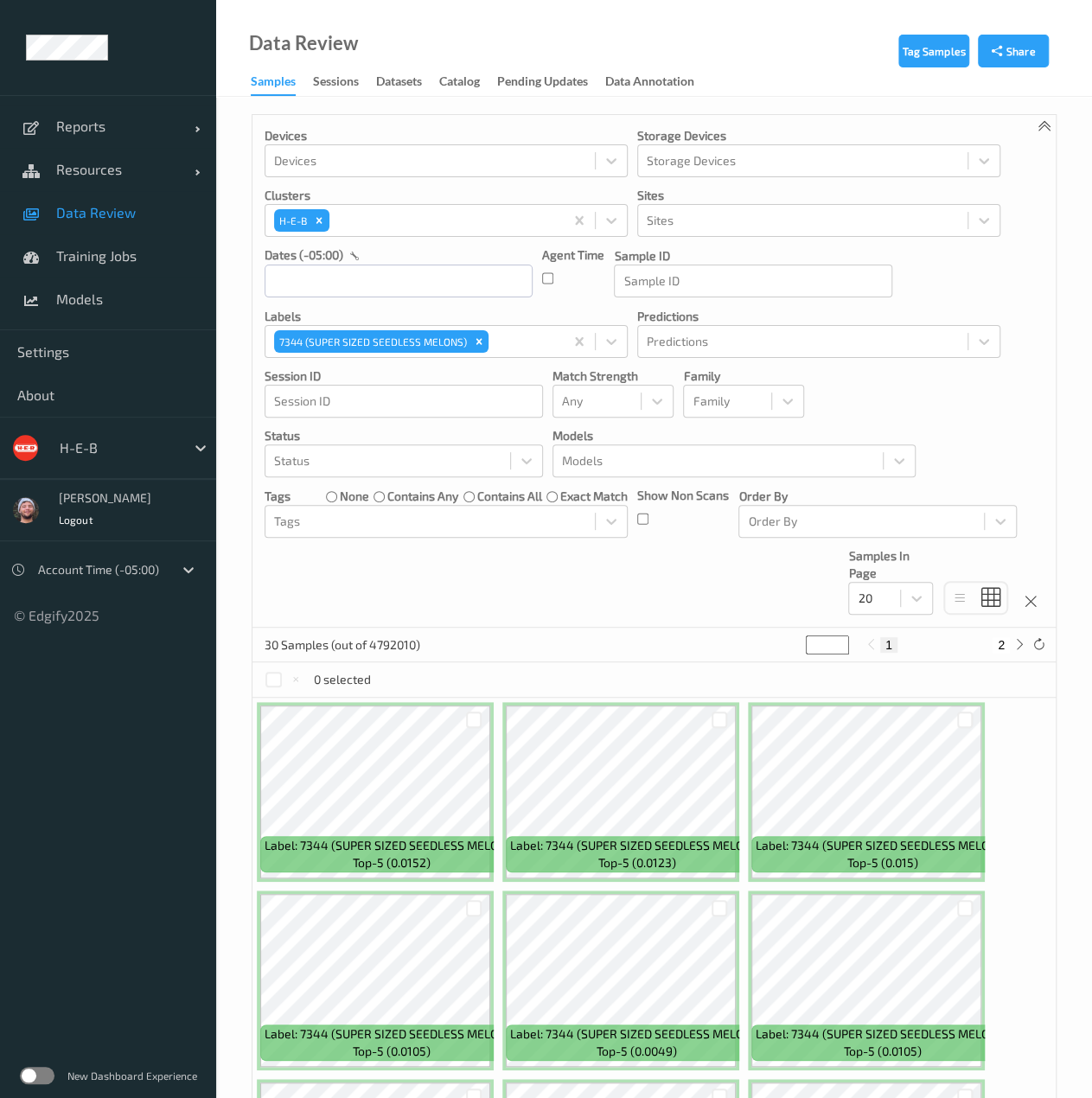
click at [416, 680] on div "0 selected" at bounding box center [653, 679] width 803 height 35
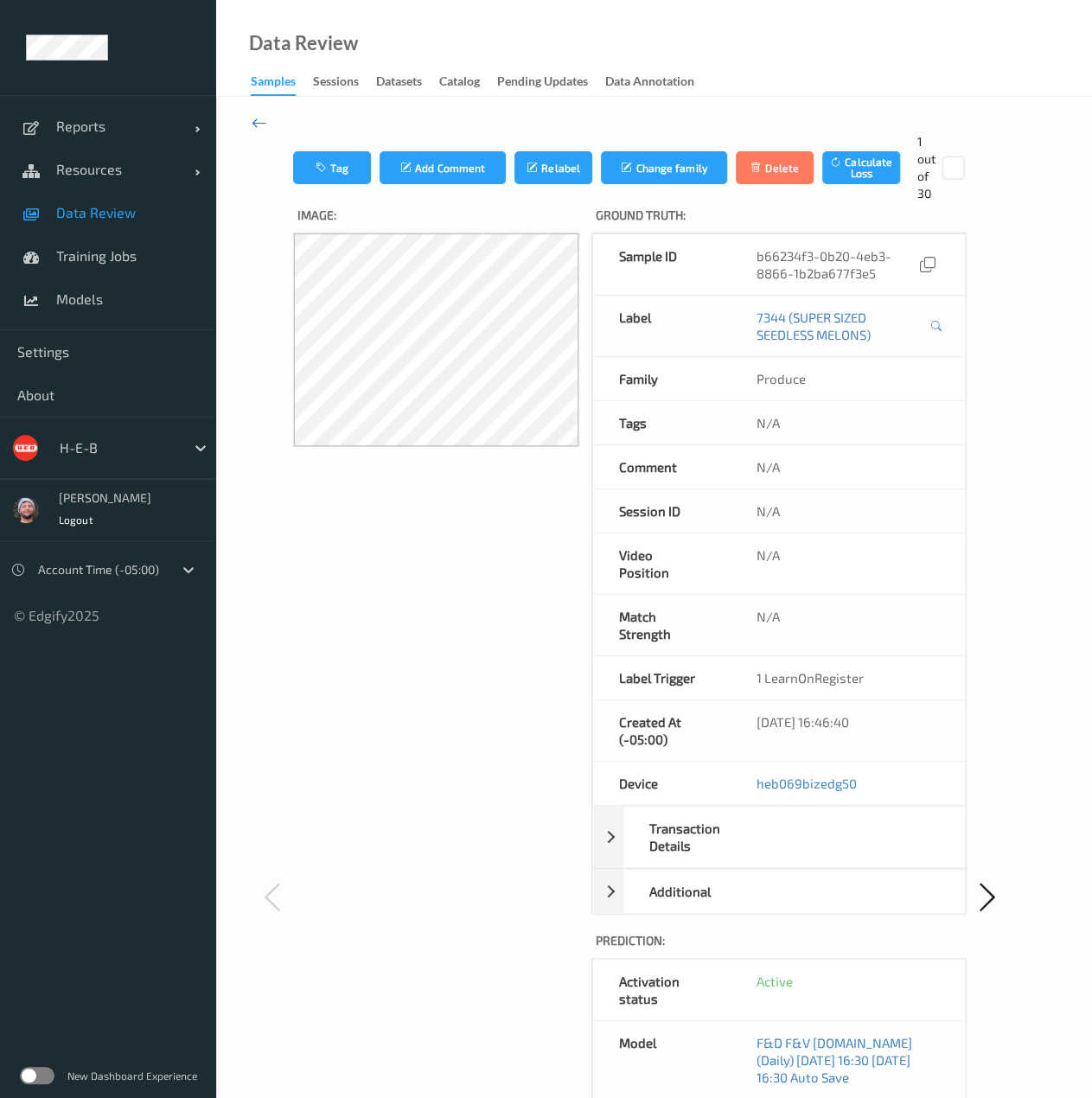
click at [254, 128] on icon at bounding box center [259, 123] width 16 height 19
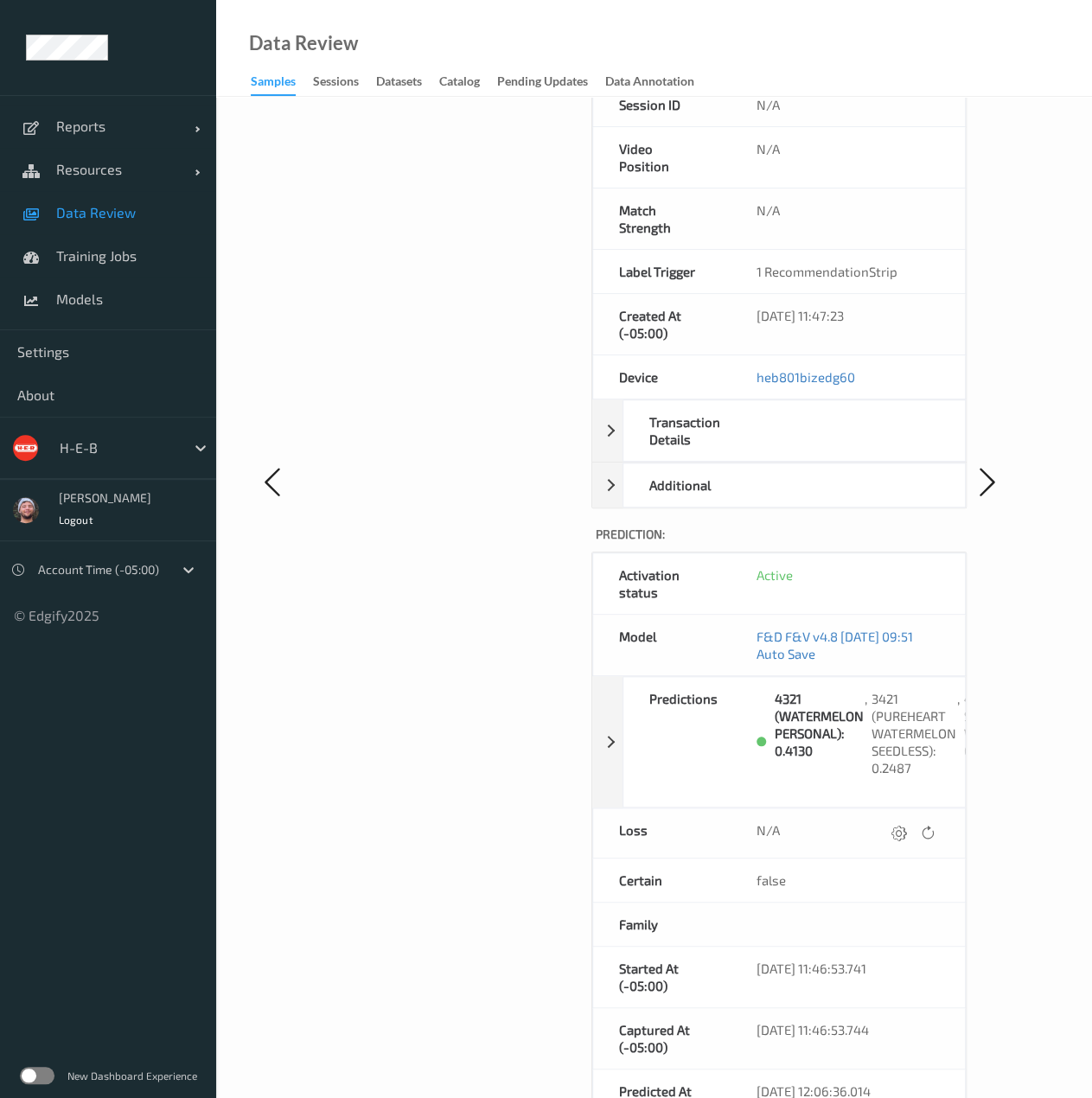
scroll to position [409, 0]
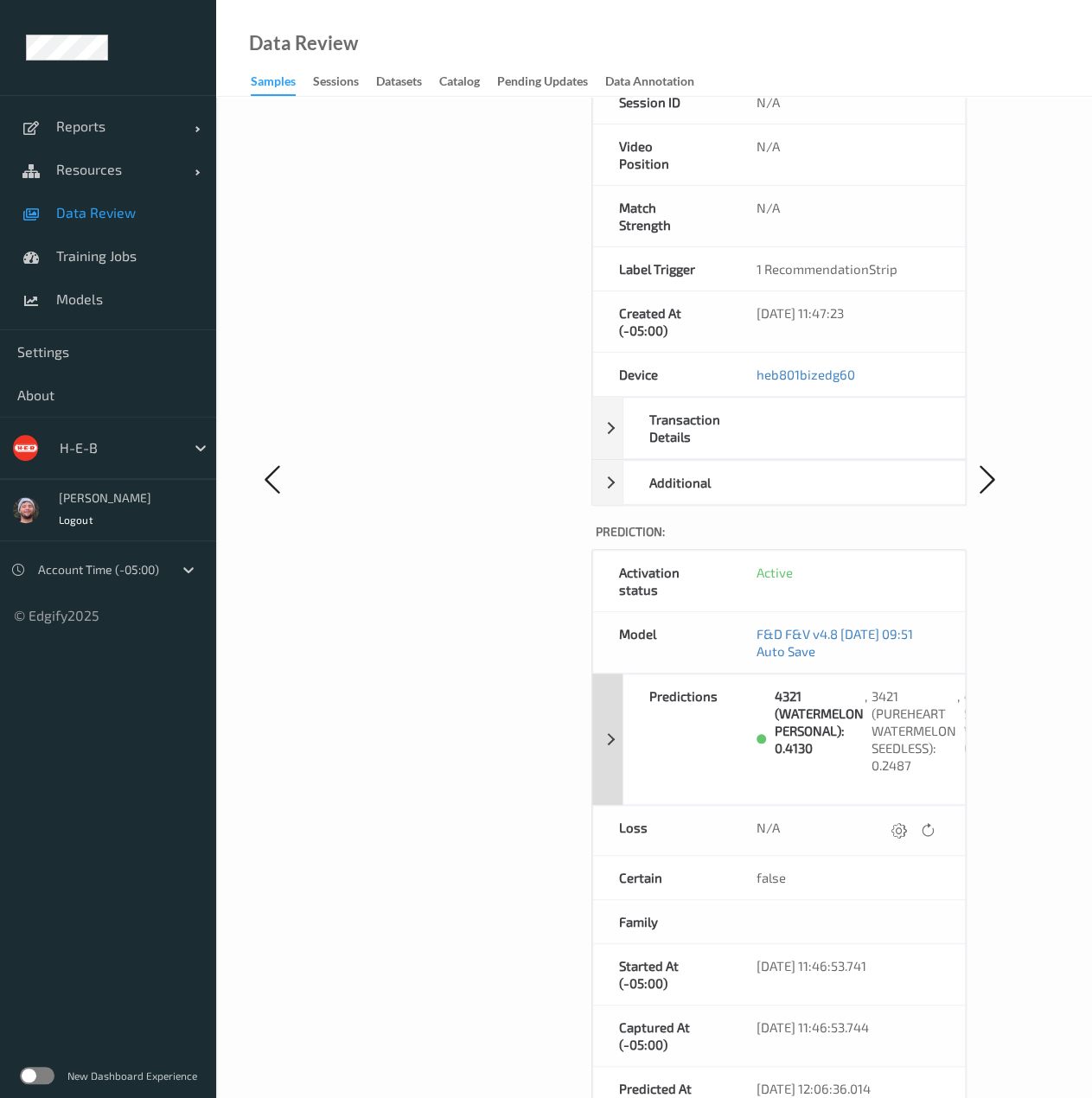
click at [669, 697] on div "Predictions" at bounding box center [686, 739] width 127 height 129
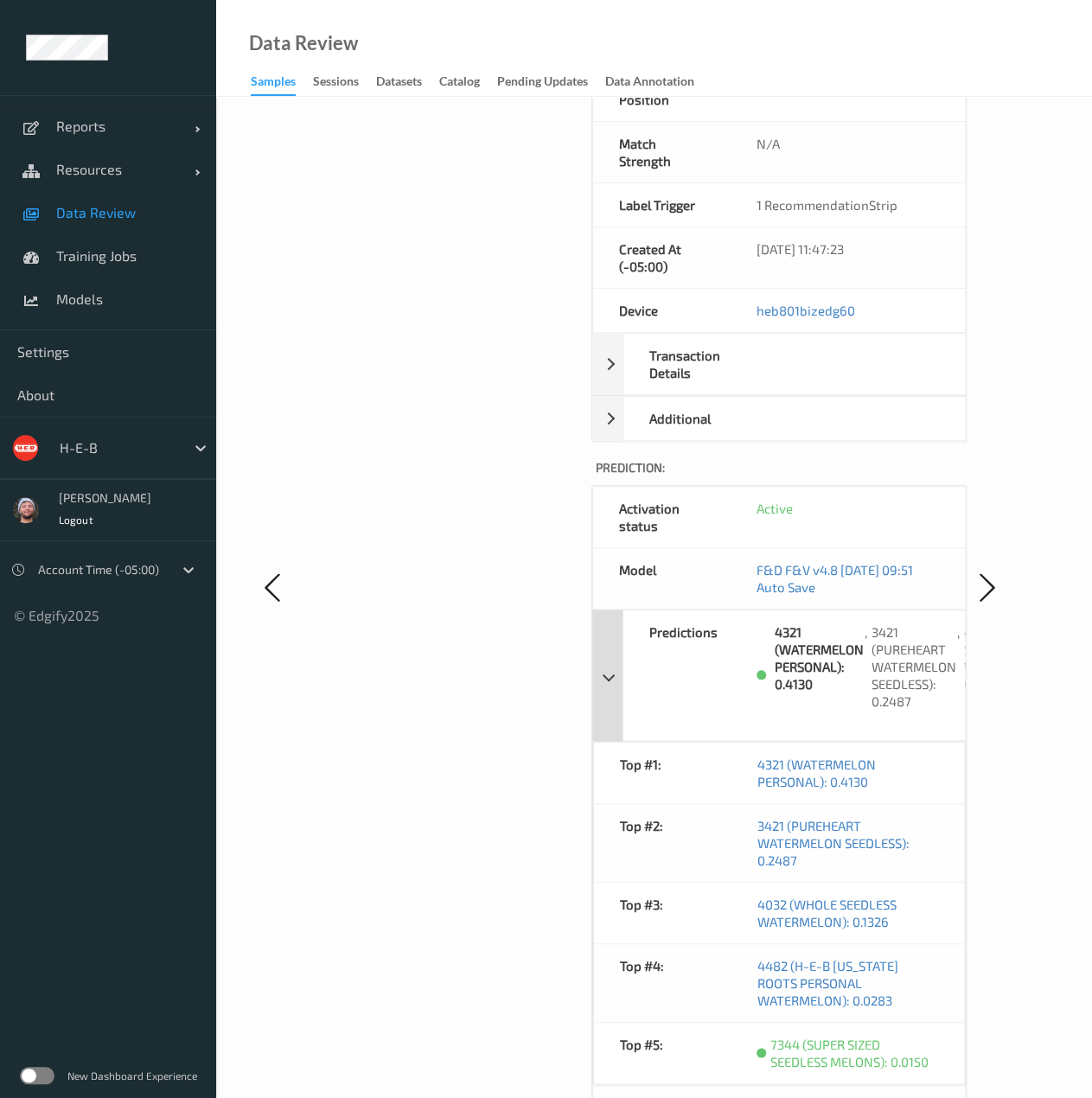
scroll to position [475, 0]
click at [846, 608] on div "4321 (WATERMELON PERSONAL): 0.4130 , 3421 (PUREHEART WATERMELON SEEDLESS): 0.24…" at bounding box center [856, 673] width 215 height 129
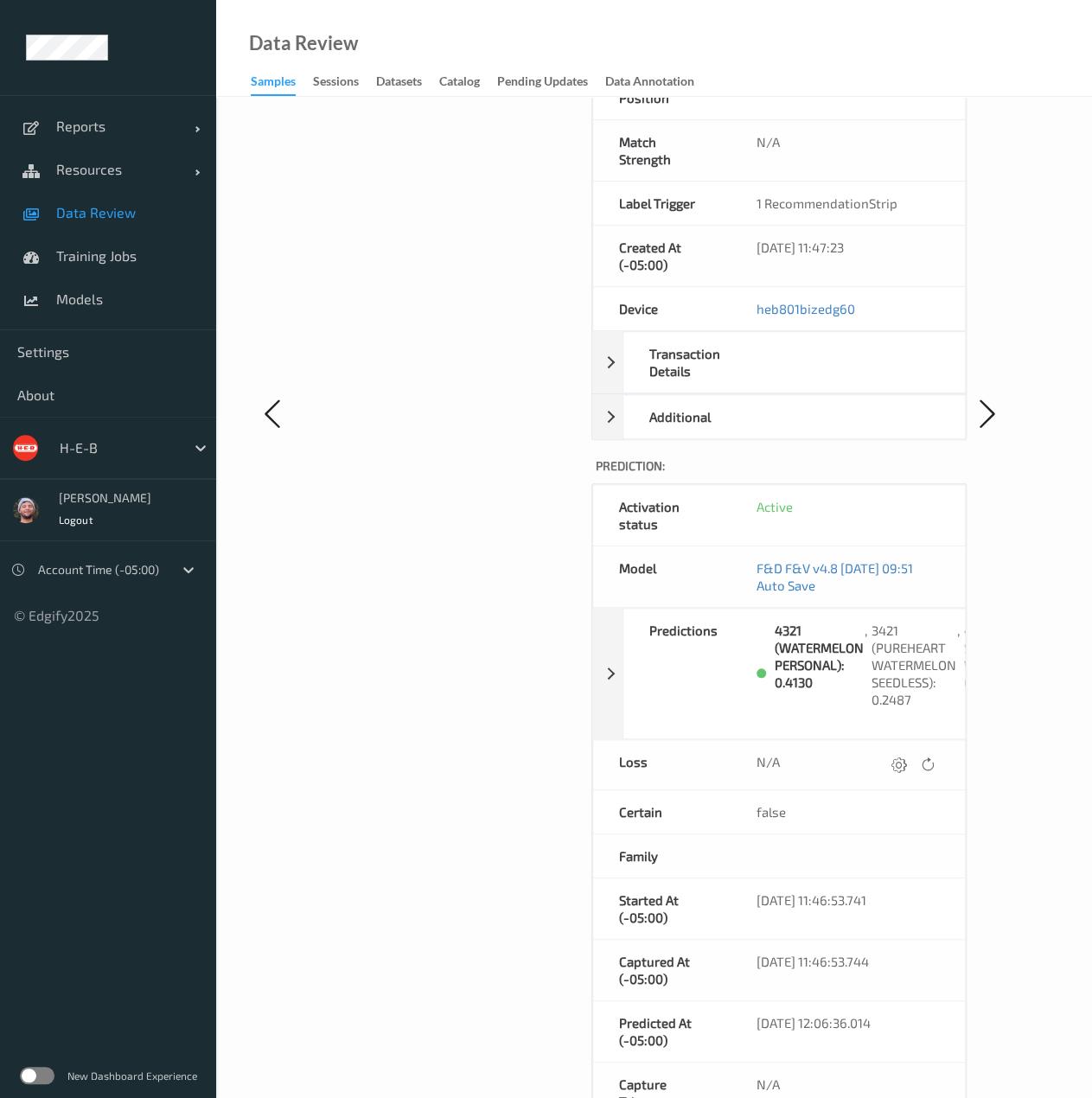
scroll to position [0, 0]
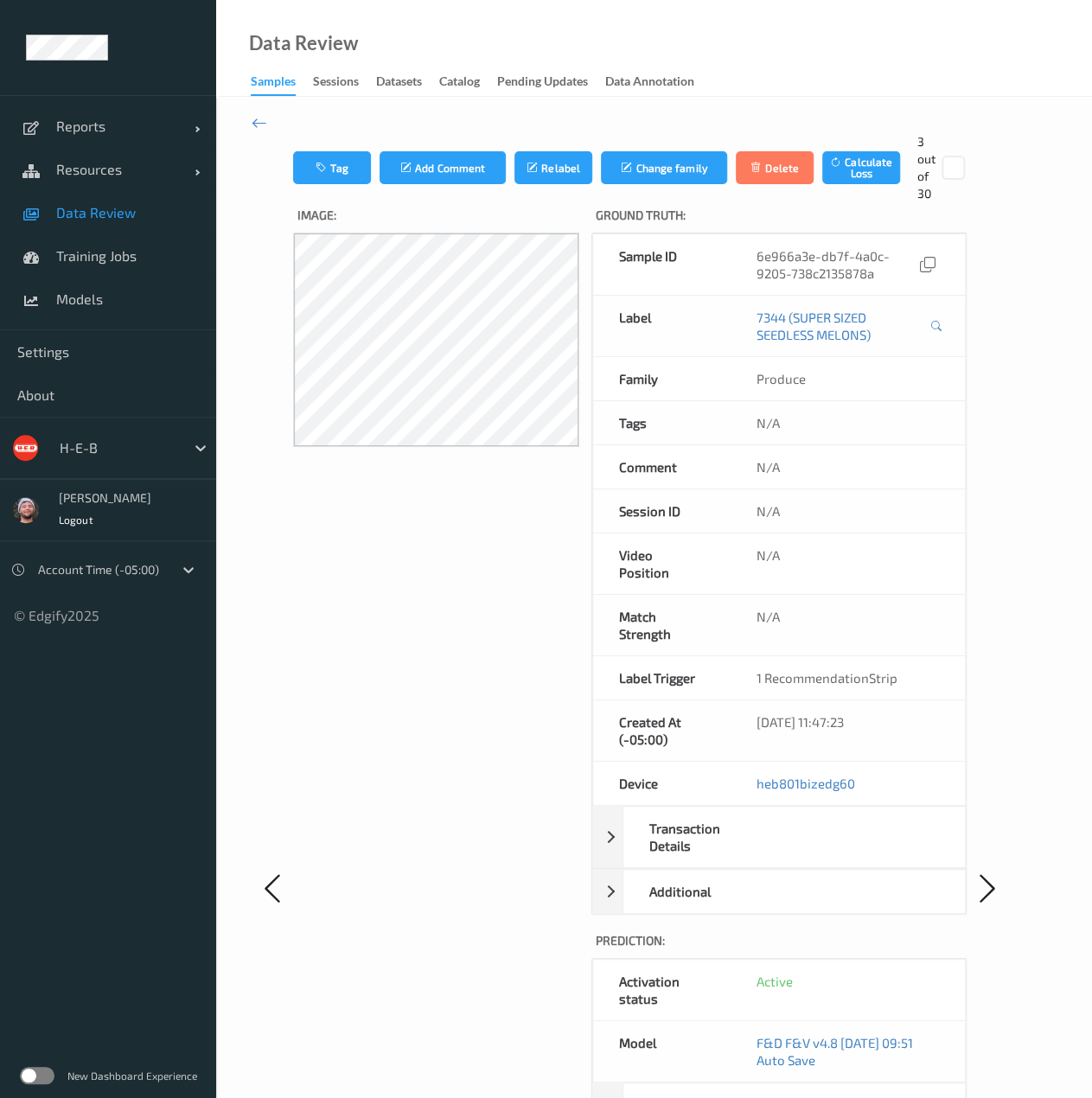
click at [86, 209] on span "Data Review" at bounding box center [127, 213] width 143 height 18
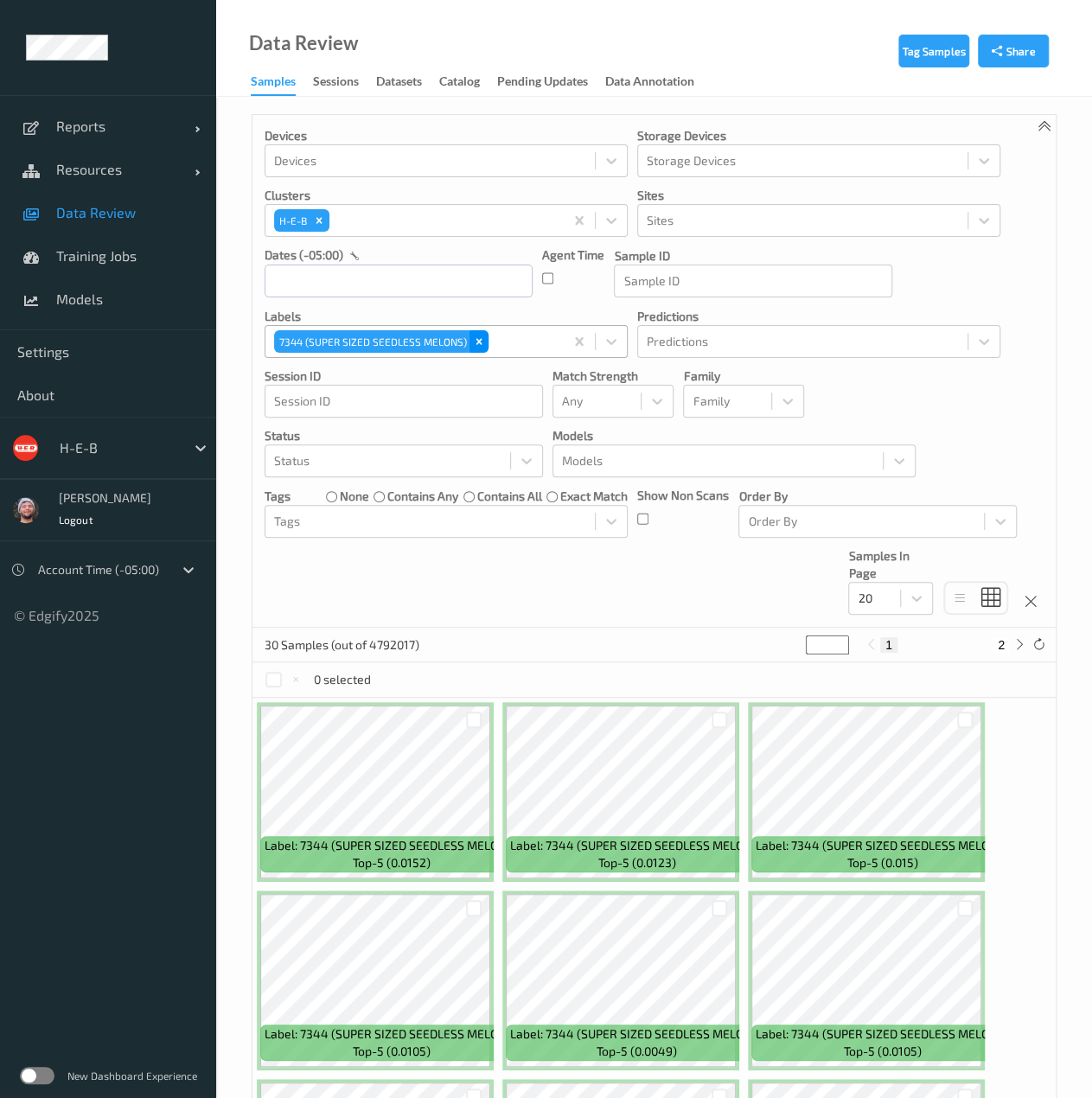
click at [469, 344] on div "Remove 7344 (SUPER SIZED SEEDLESS MELONS)" at bounding box center [479, 341] width 19 height 22
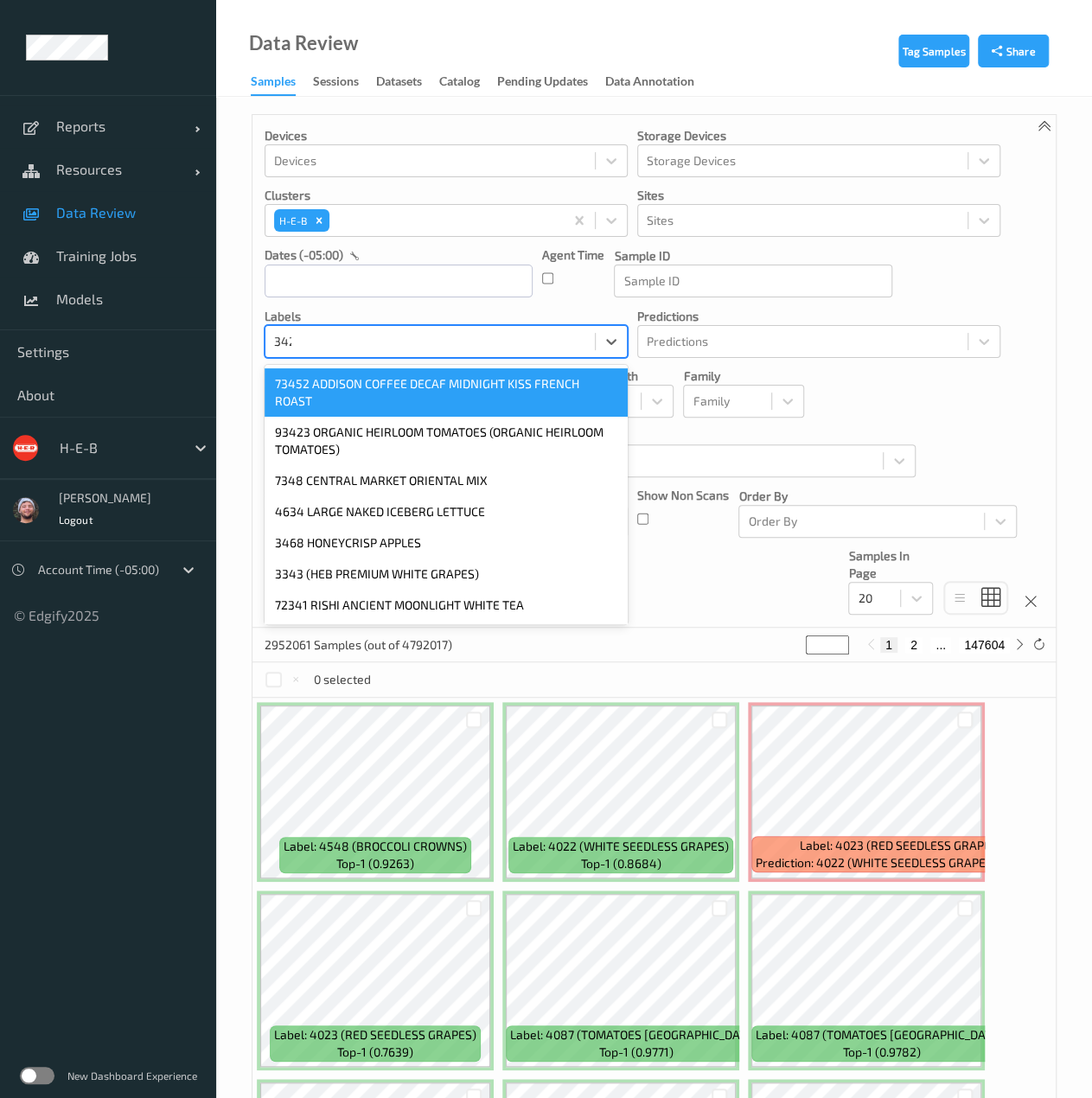
type input "3421"
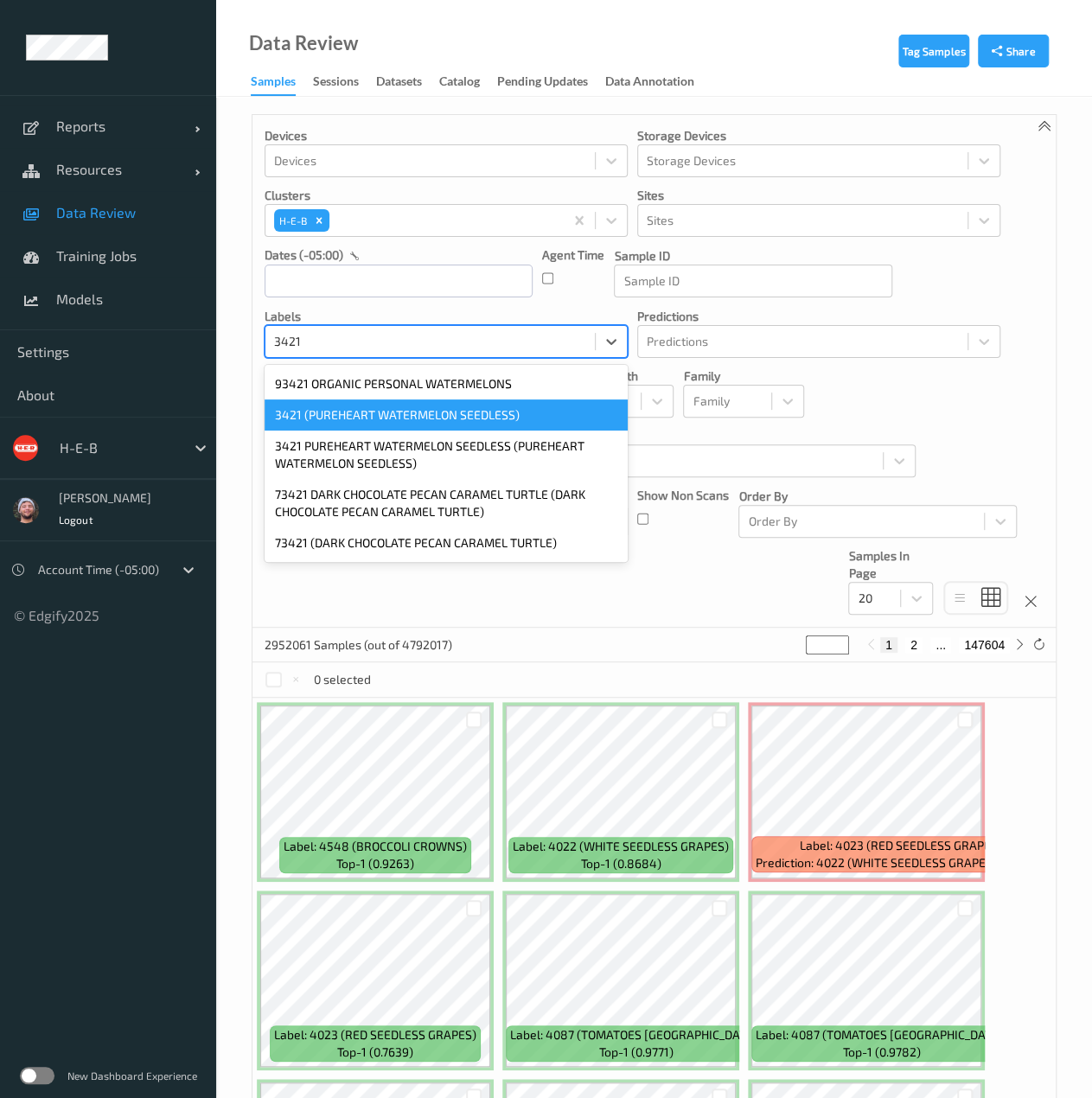
click at [427, 407] on div "3421 (PUREHEART WATERMELON SEEDLESS)" at bounding box center [446, 415] width 363 height 31
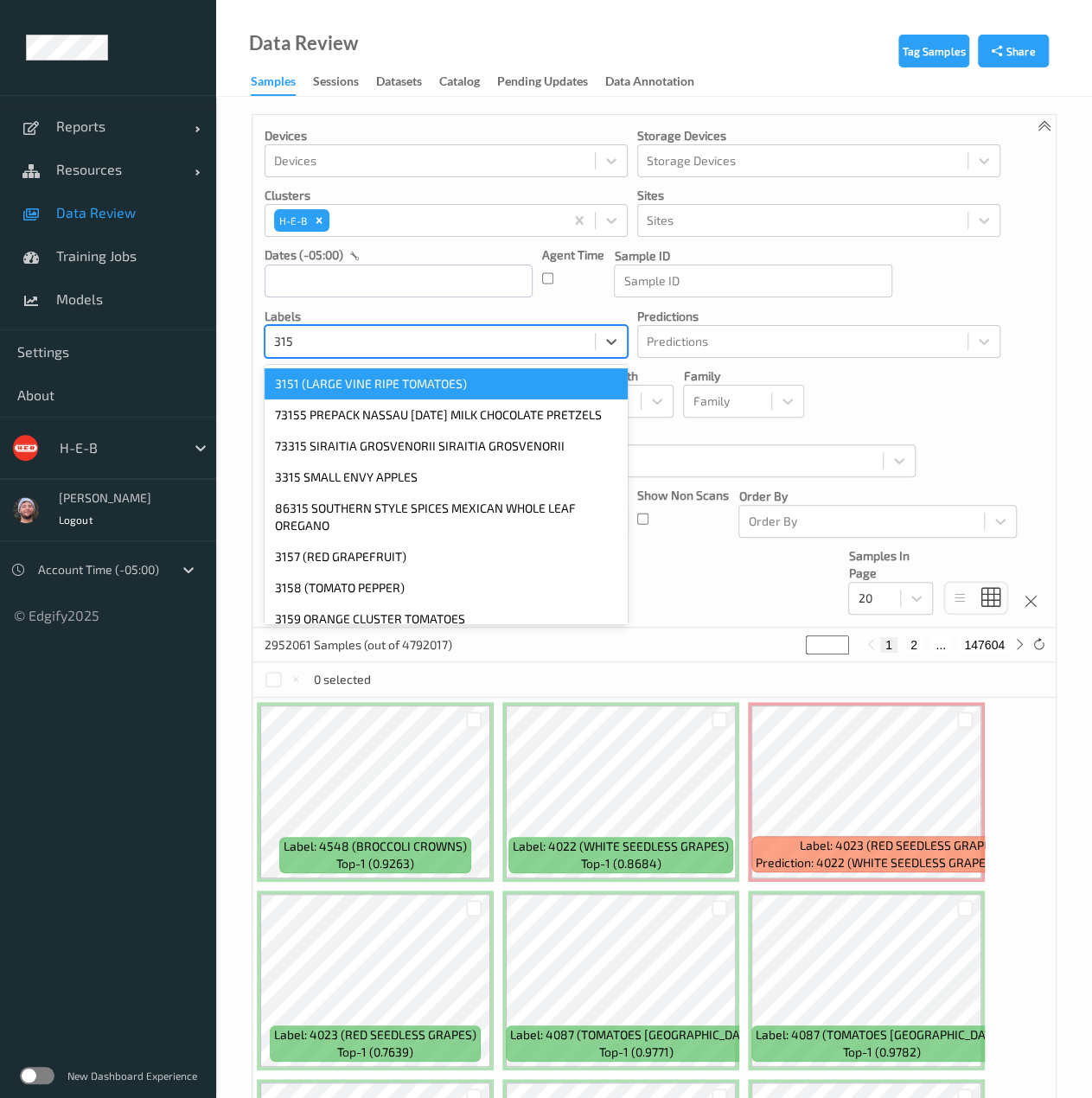
type input "3152"
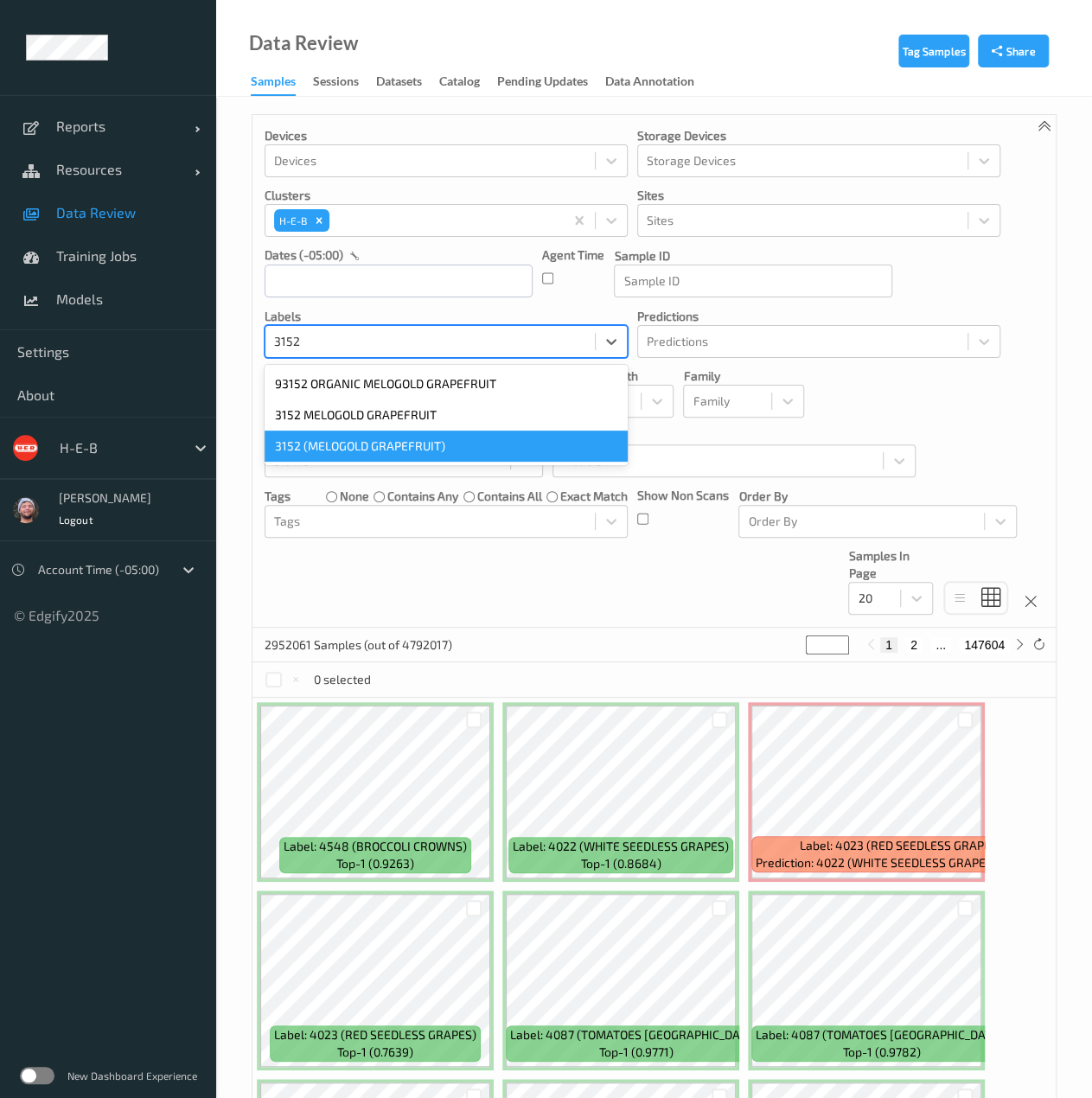
click at [526, 441] on div "3152 (MELOGOLD GRAPEFRUIT)" at bounding box center [446, 446] width 363 height 31
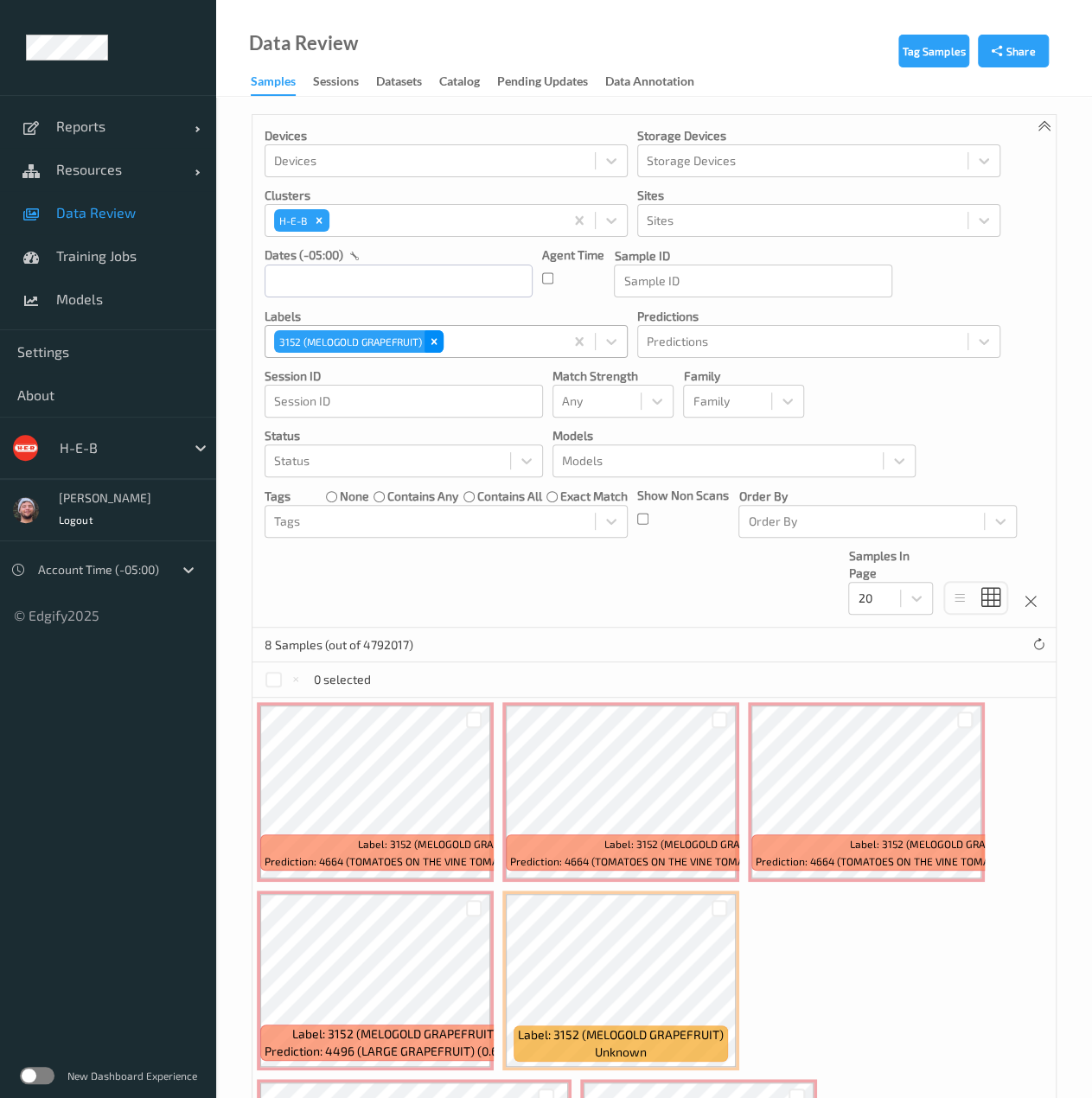
click at [434, 342] on icon "Remove 3152 (MELOGOLD GRAPEFRUIT)" at bounding box center [434, 341] width 6 height 6
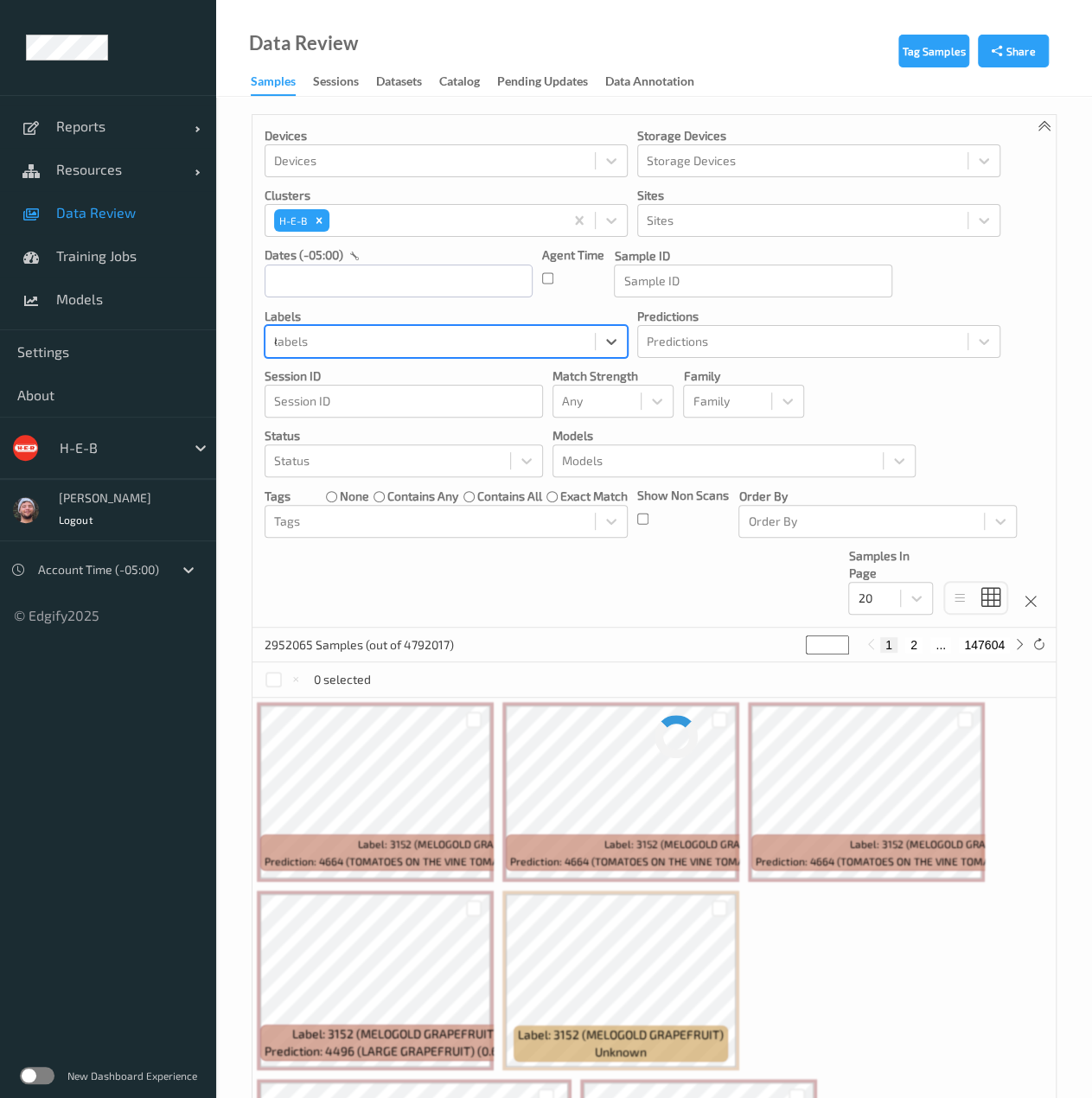
type input "4880"
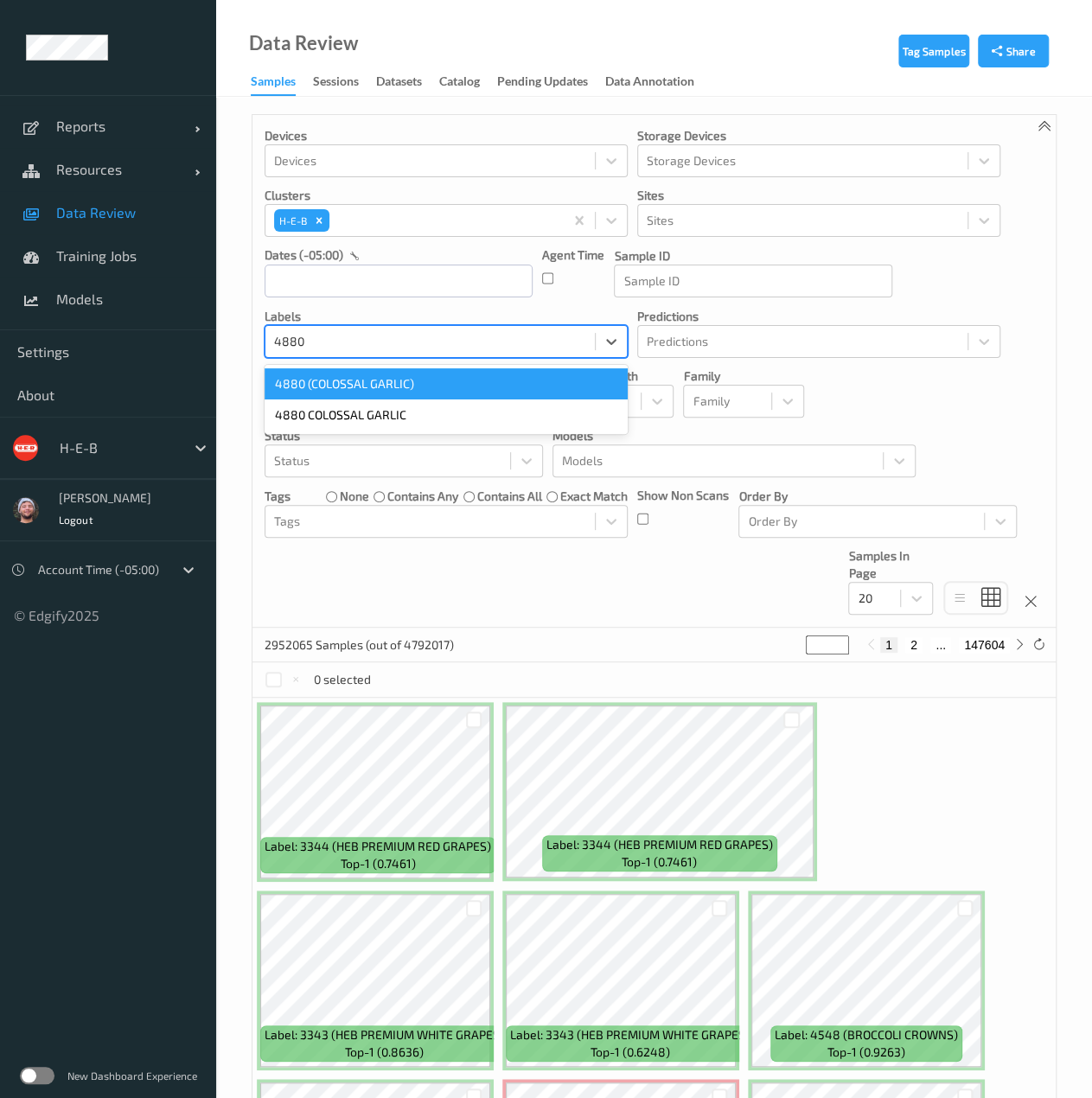
click at [393, 391] on div "4880 (COLOSSAL GARLIC)" at bounding box center [446, 384] width 363 height 31
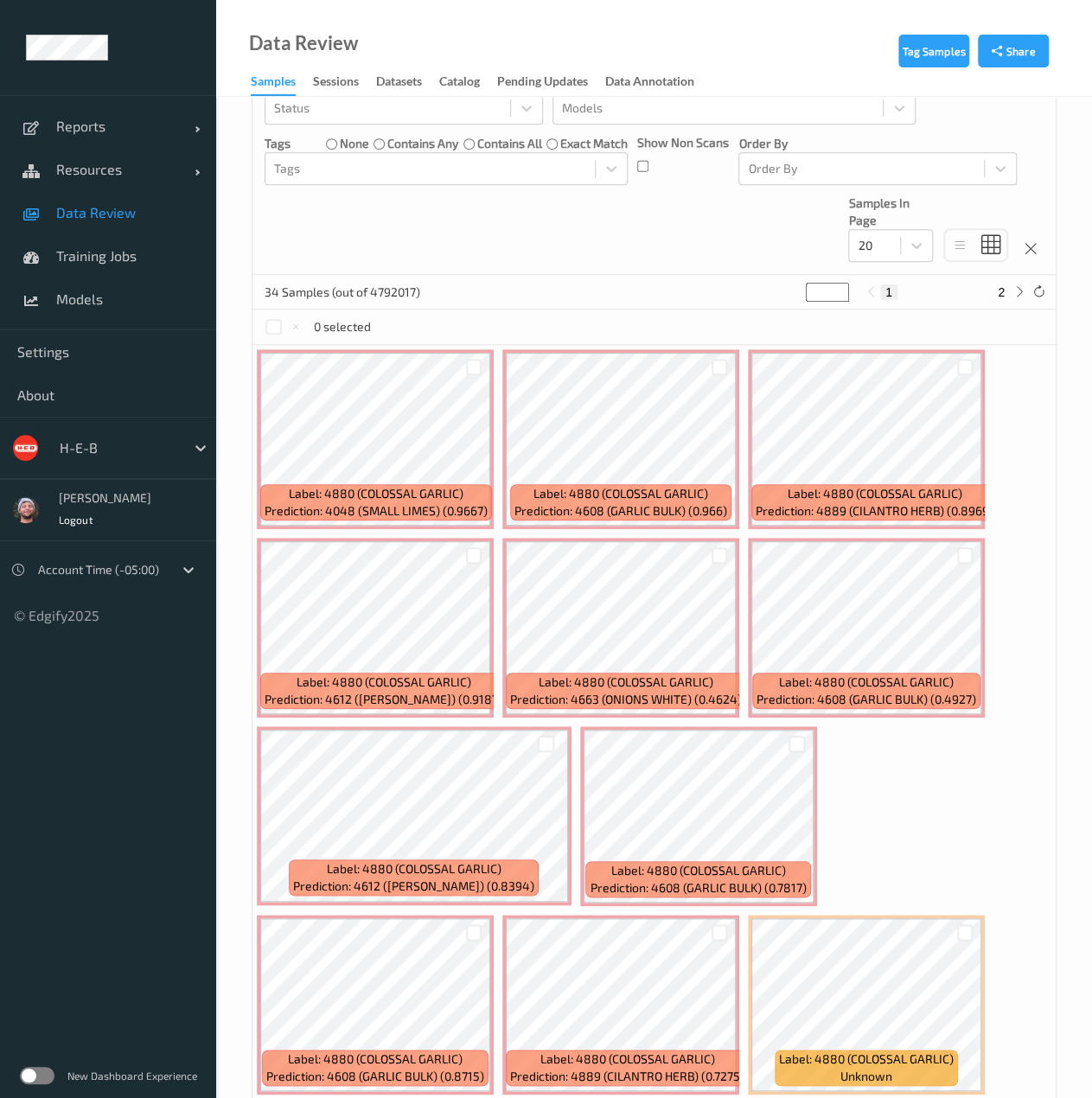
scroll to position [352, 0]
click at [474, 367] on div at bounding box center [474, 367] width 17 height 17
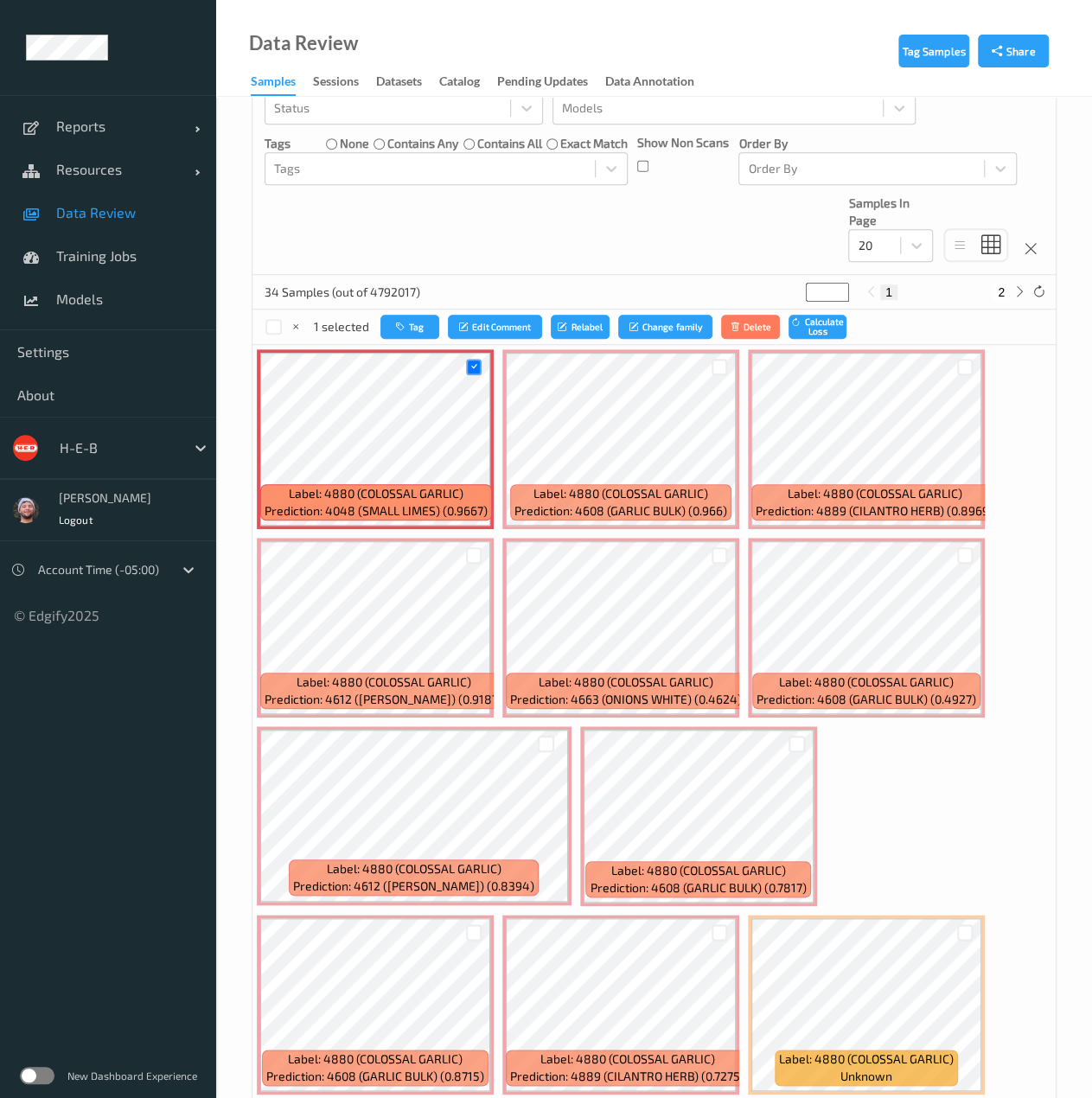
click at [999, 297] on button "2" at bounding box center [1001, 292] width 18 height 16
type input "*"
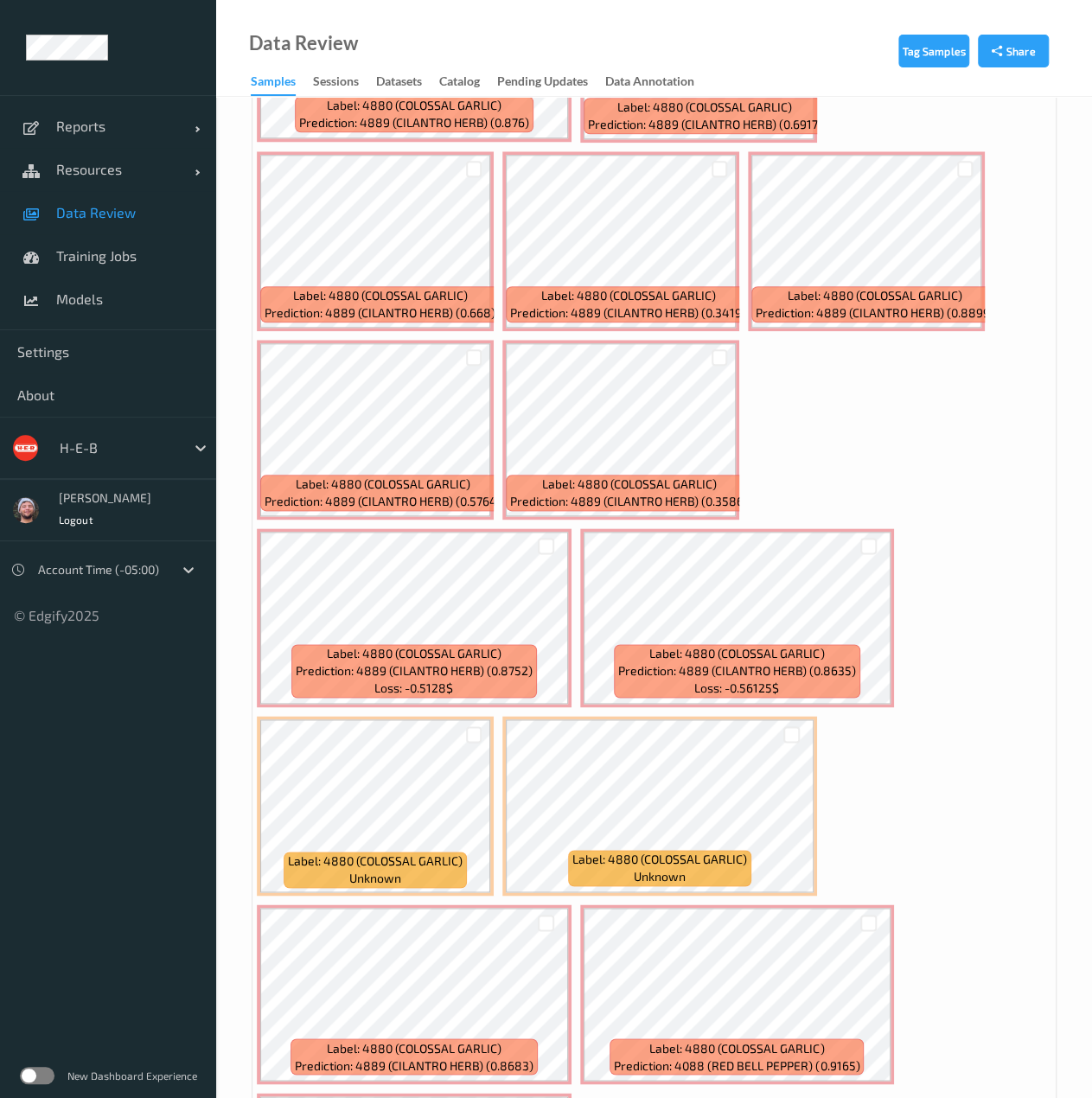
scroll to position [740, 0]
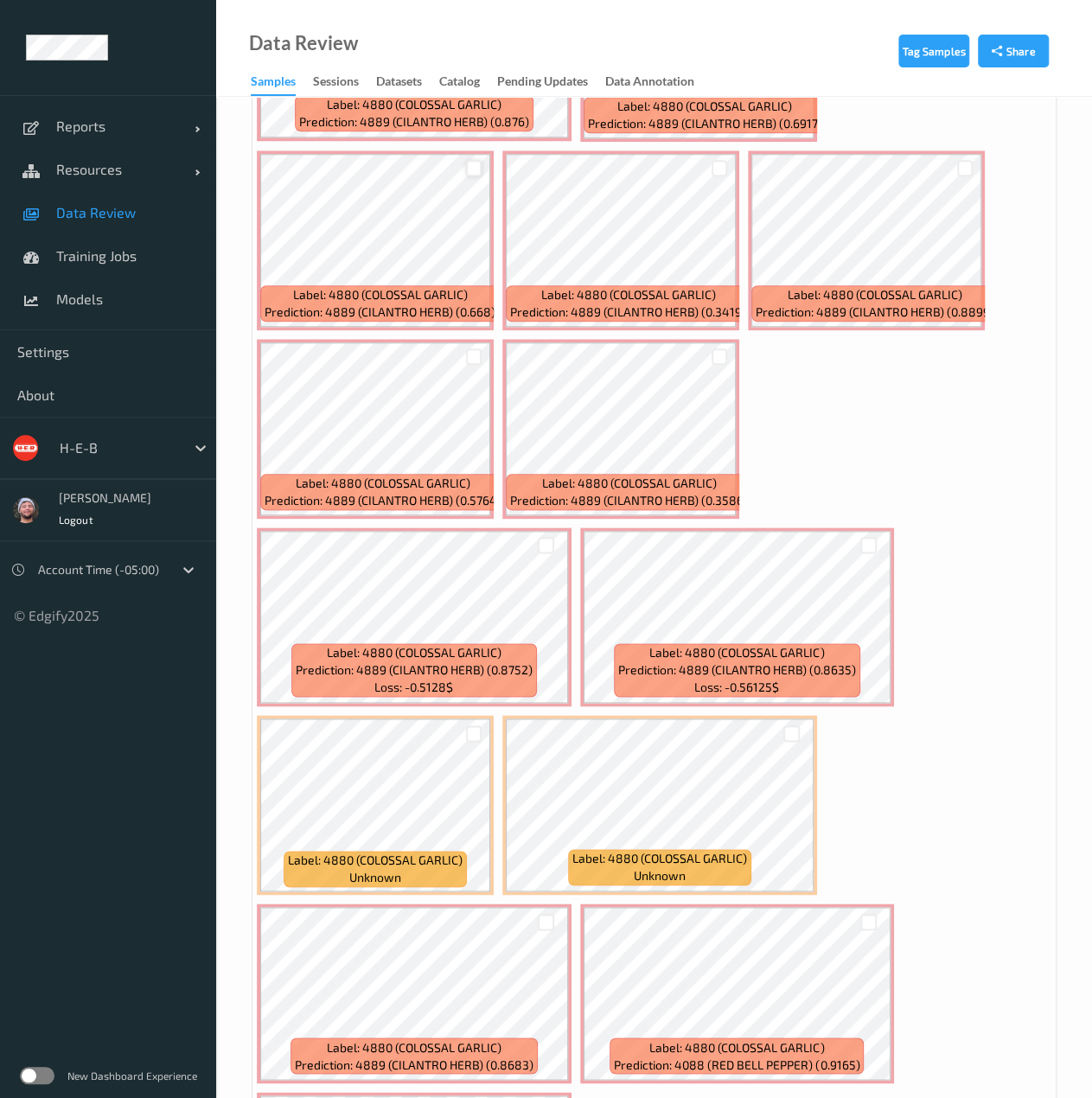
click at [472, 174] on div at bounding box center [474, 167] width 17 height 17
click at [475, 359] on div at bounding box center [474, 356] width 17 height 17
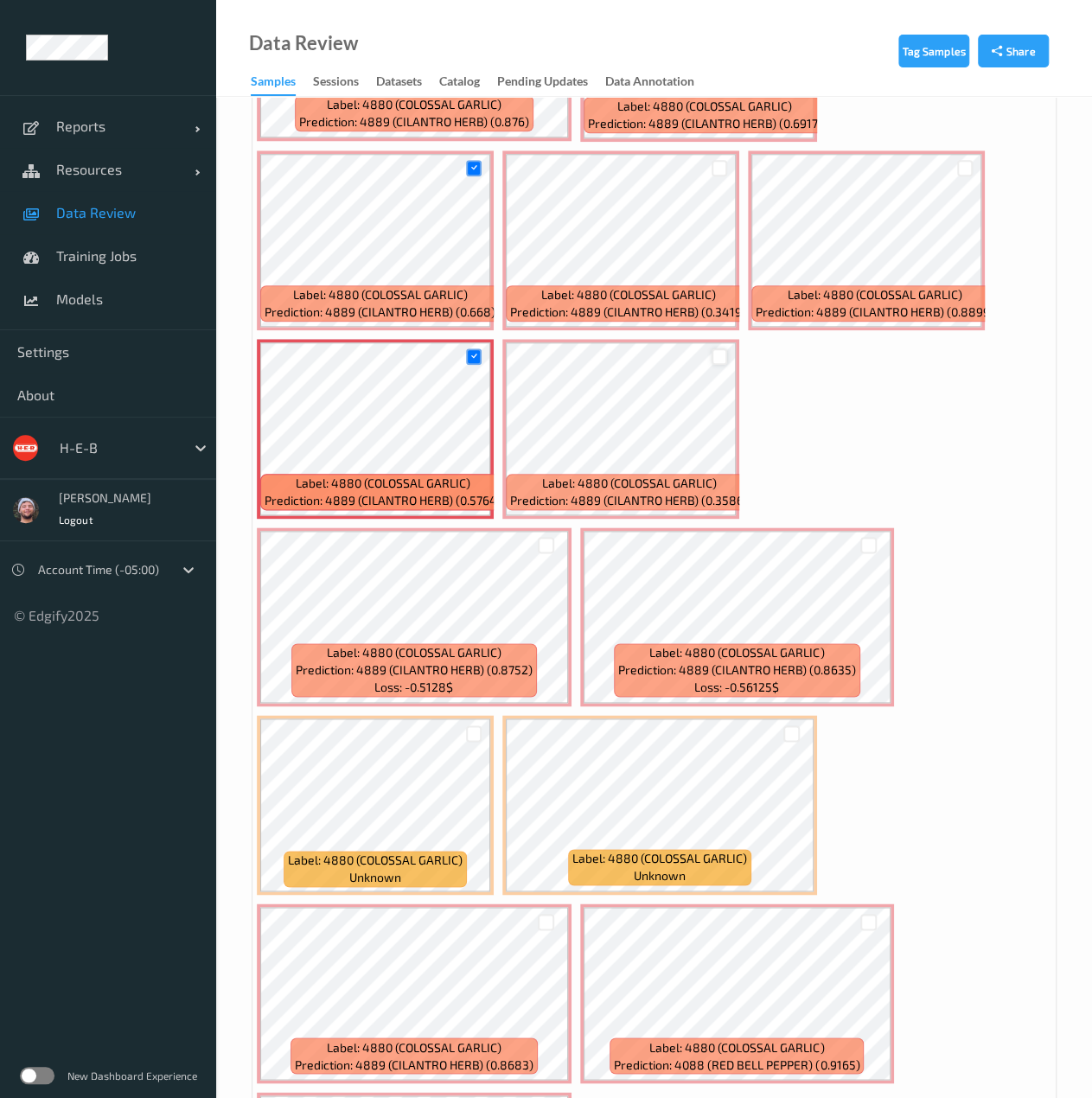
click at [714, 352] on div at bounding box center [719, 356] width 17 height 17
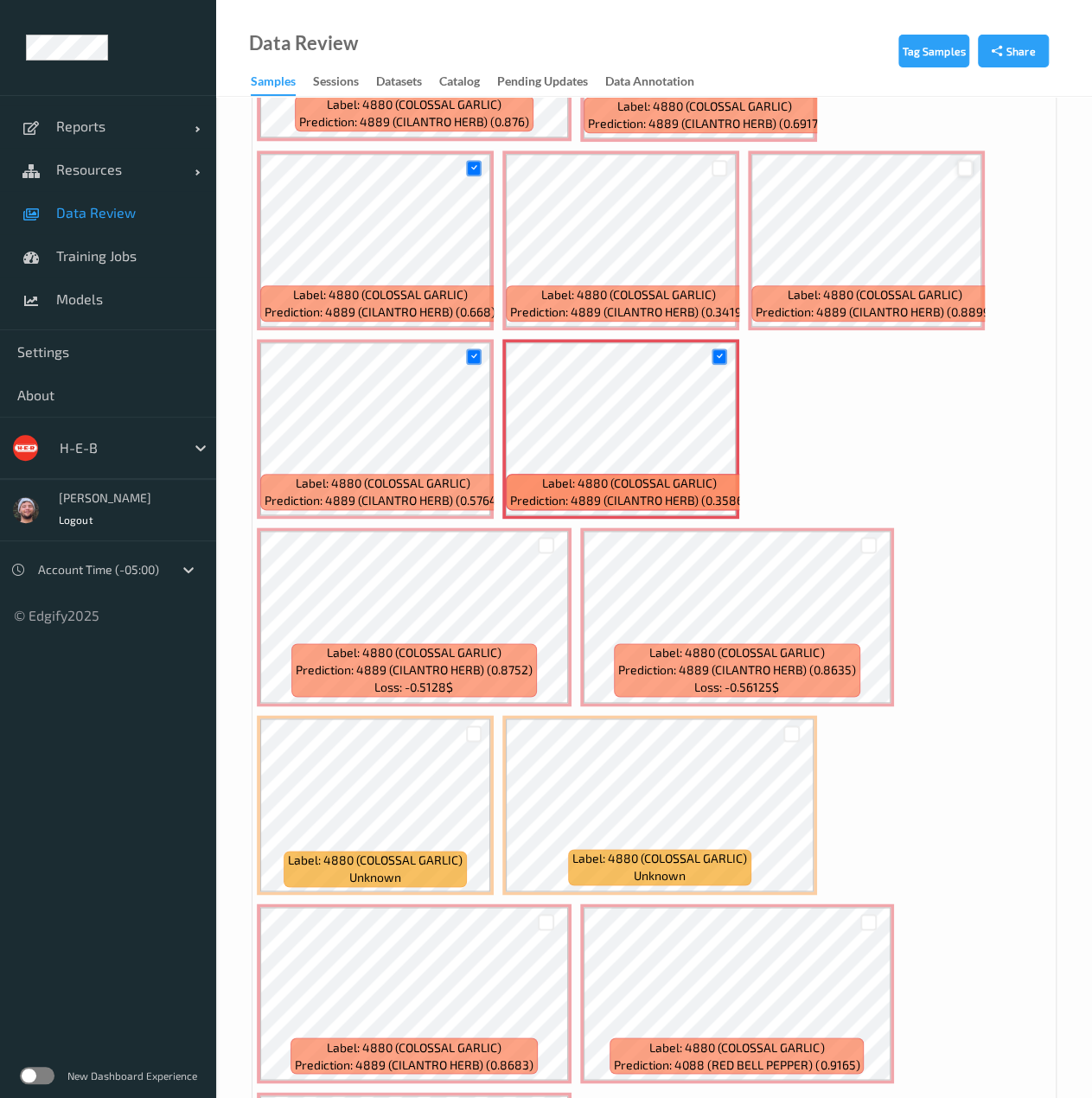
click at [965, 170] on div at bounding box center [965, 167] width 17 height 17
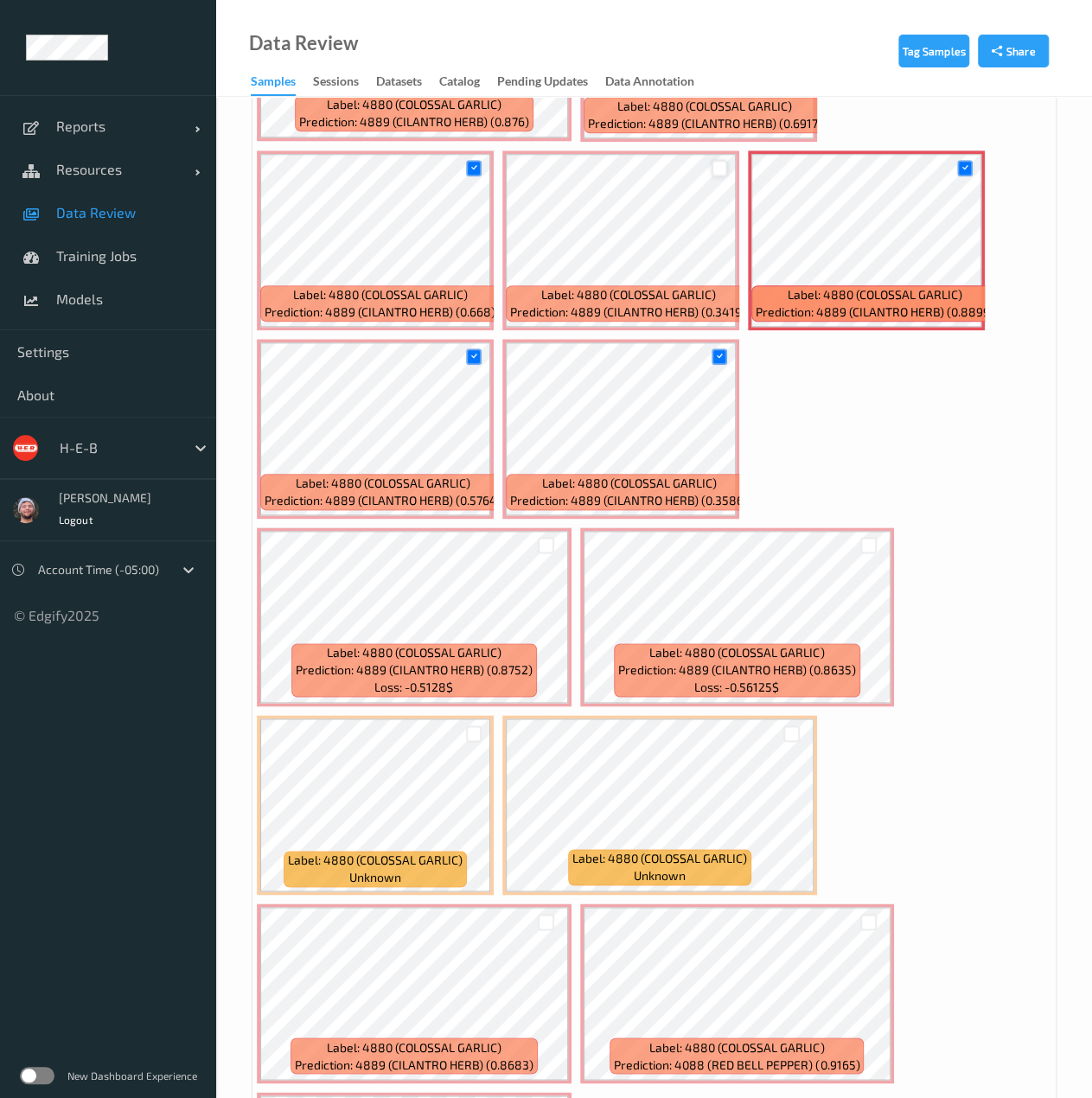
click at [717, 170] on div at bounding box center [719, 167] width 17 height 17
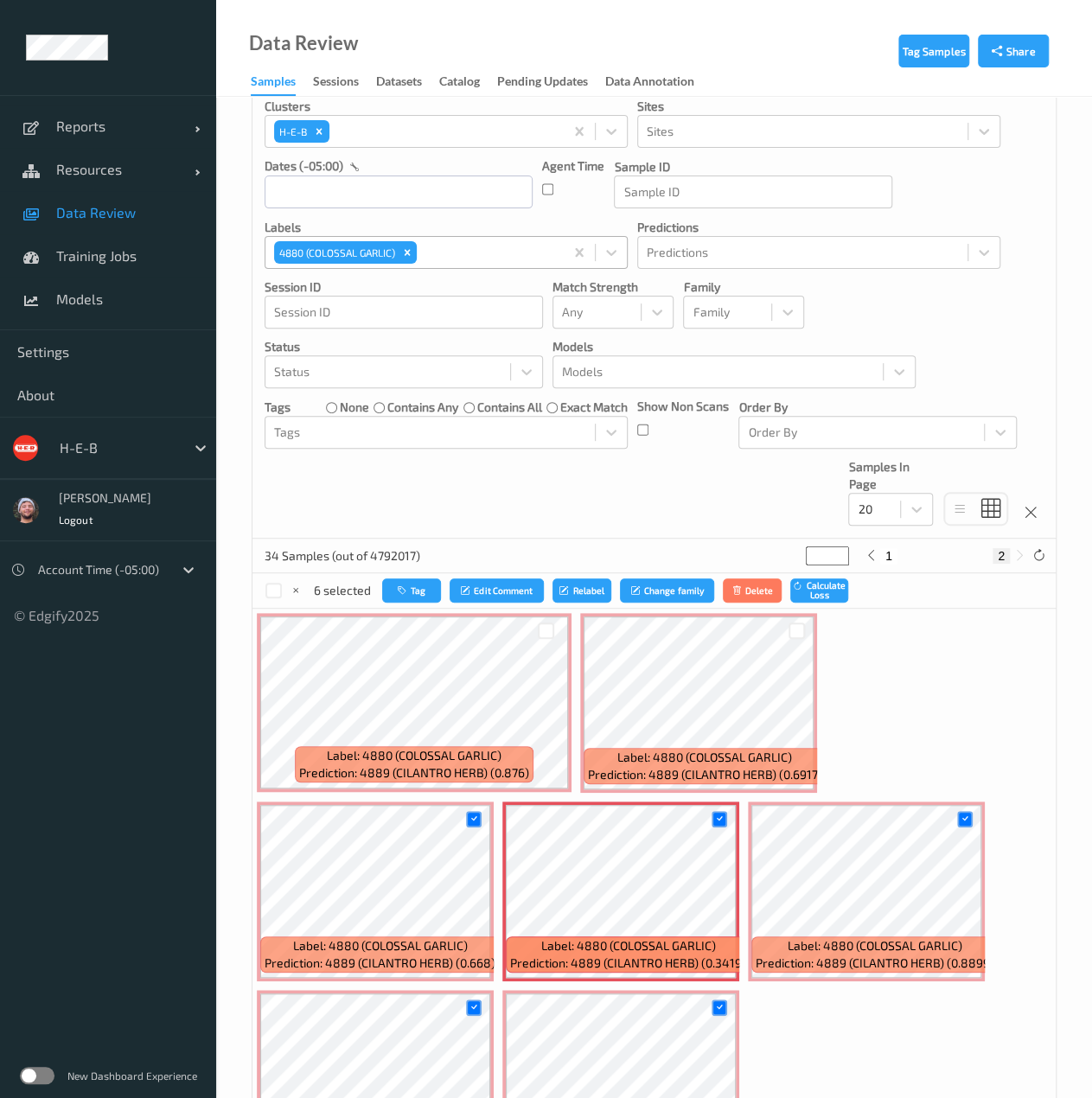
scroll to position [65, 0]
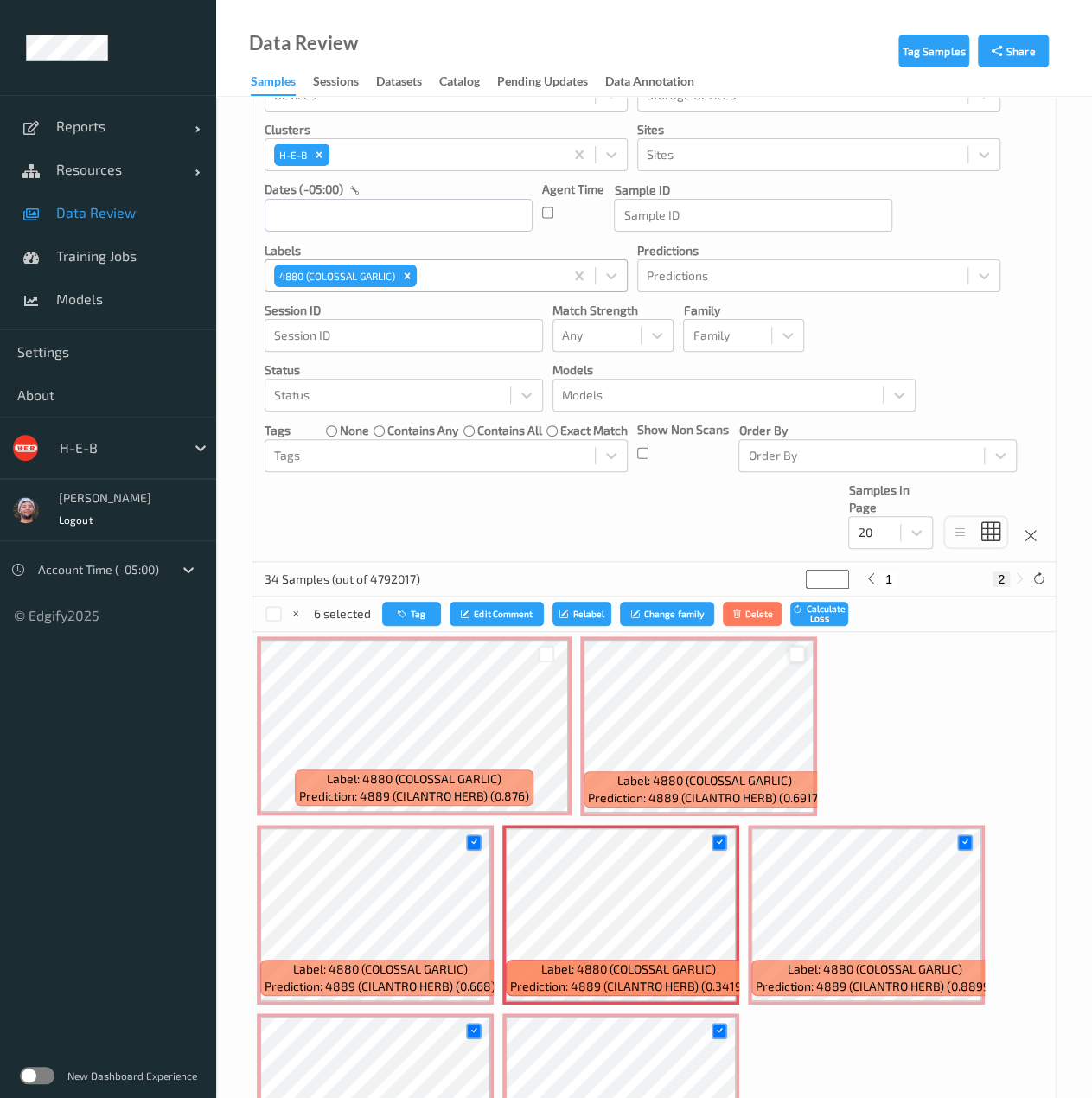
click at [798, 656] on div at bounding box center [796, 653] width 17 height 17
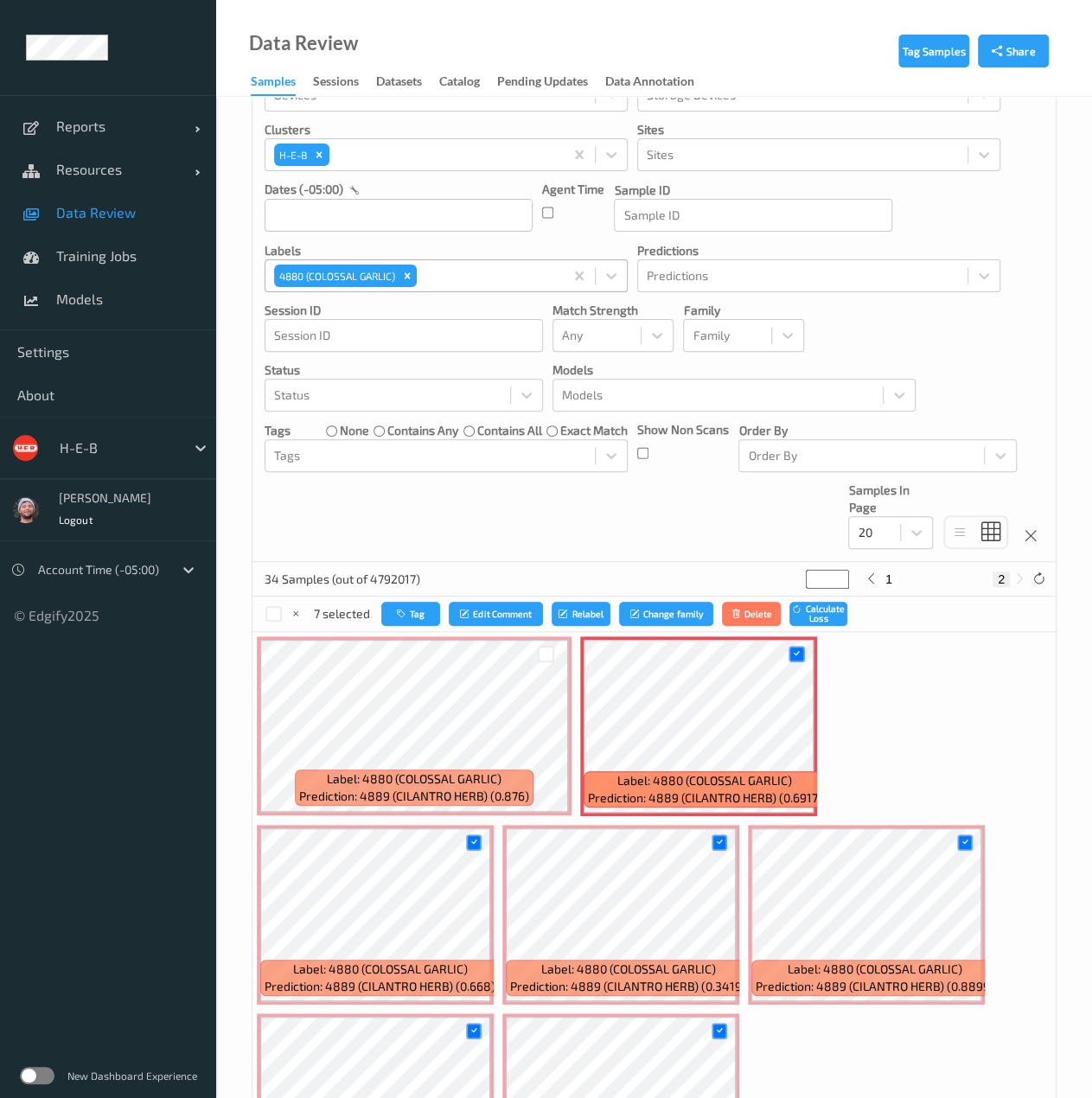
click at [884, 573] on button "1" at bounding box center [889, 579] width 18 height 16
type input "*"
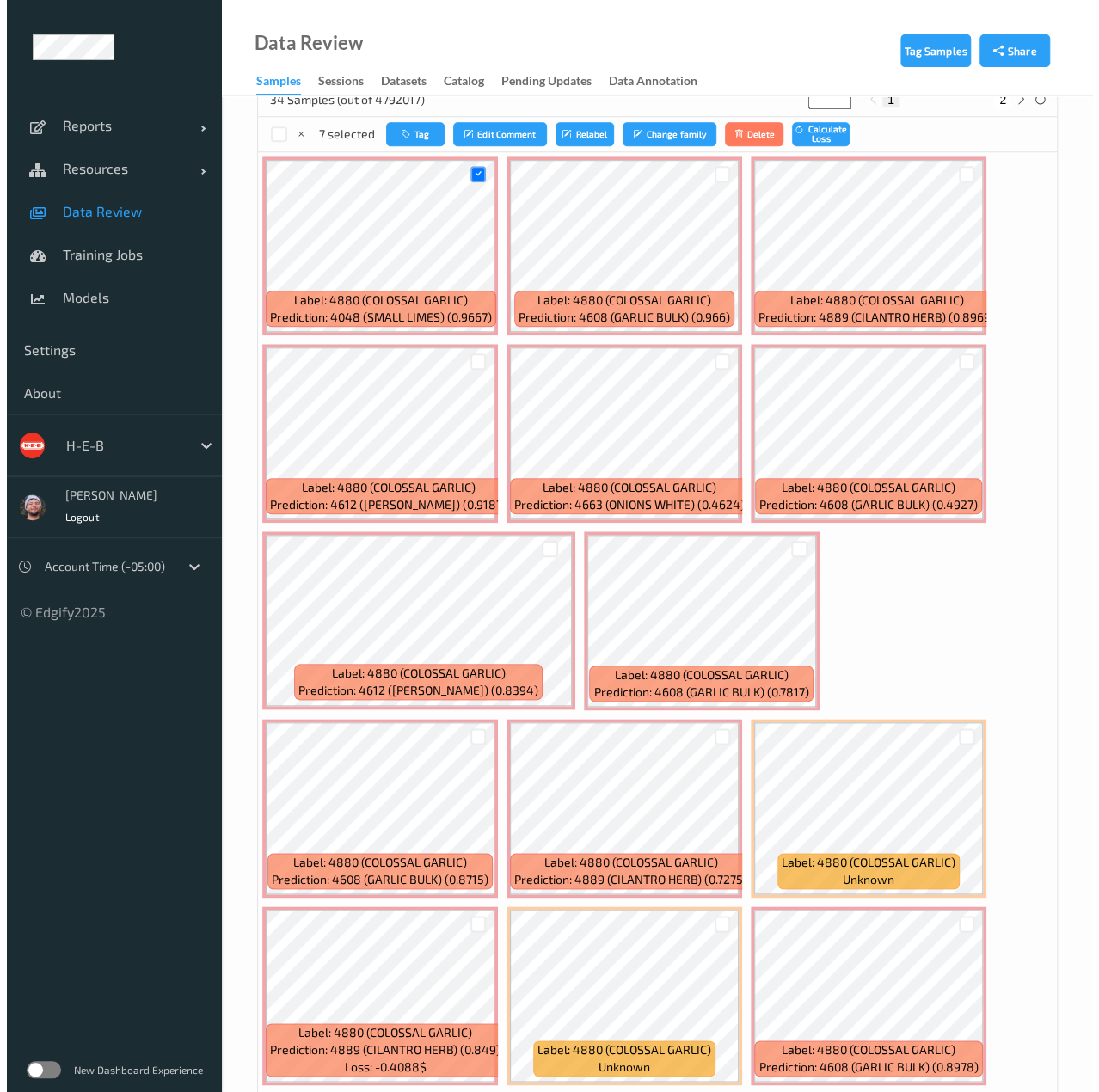
scroll to position [538, 0]
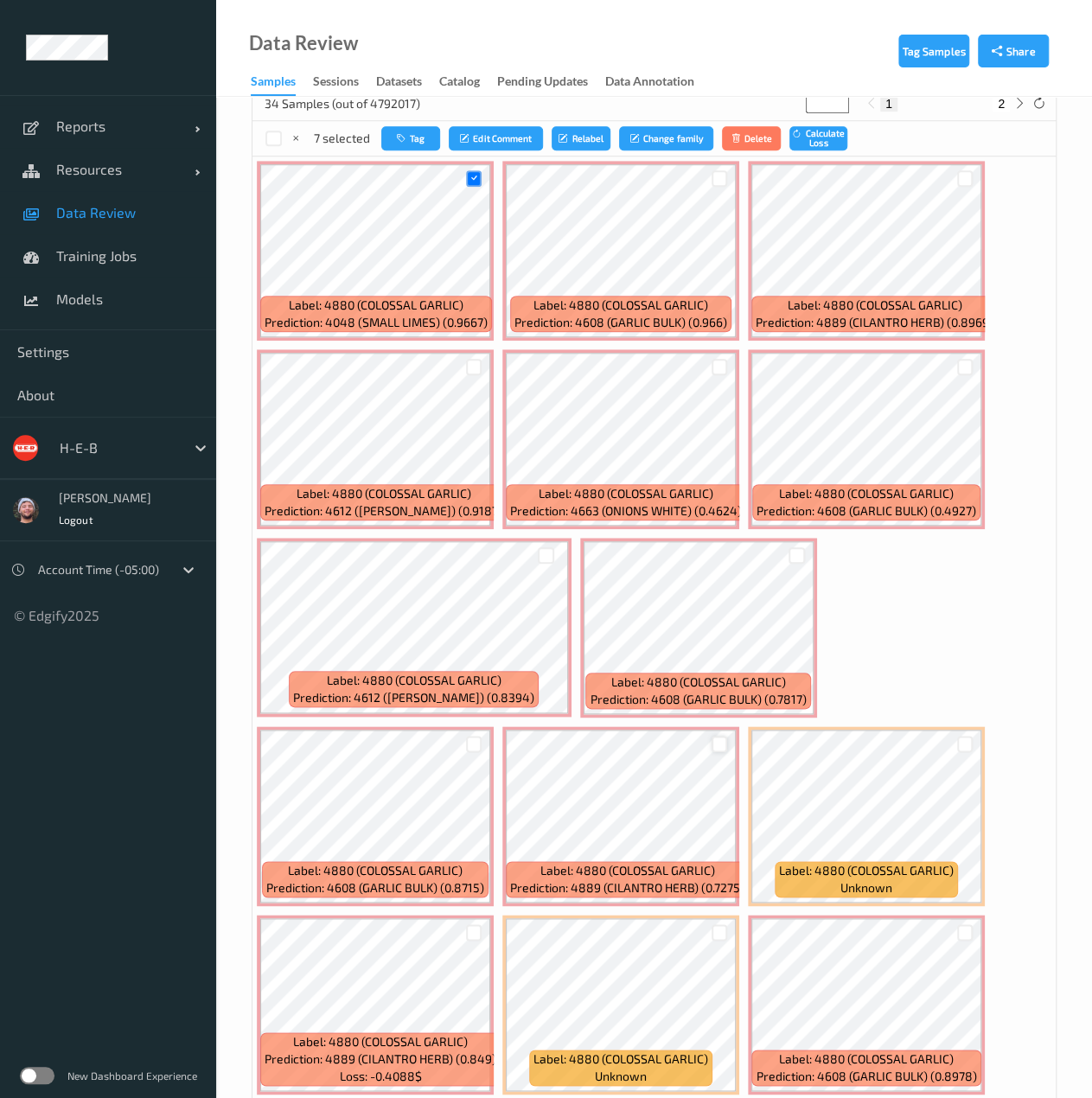
click at [715, 745] on div at bounding box center [719, 744] width 17 height 17
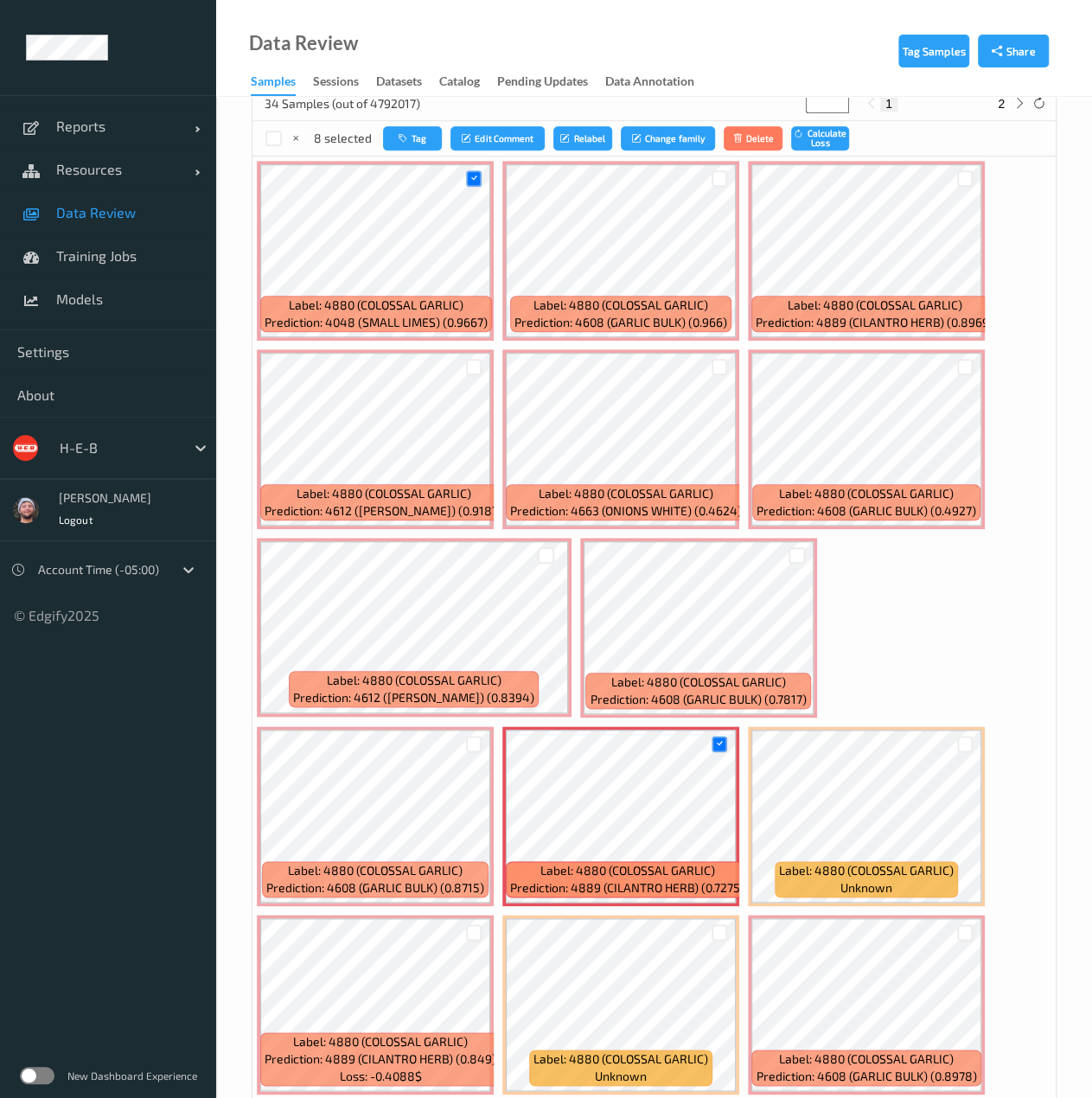
click at [473, 939] on div at bounding box center [474, 932] width 33 height 28
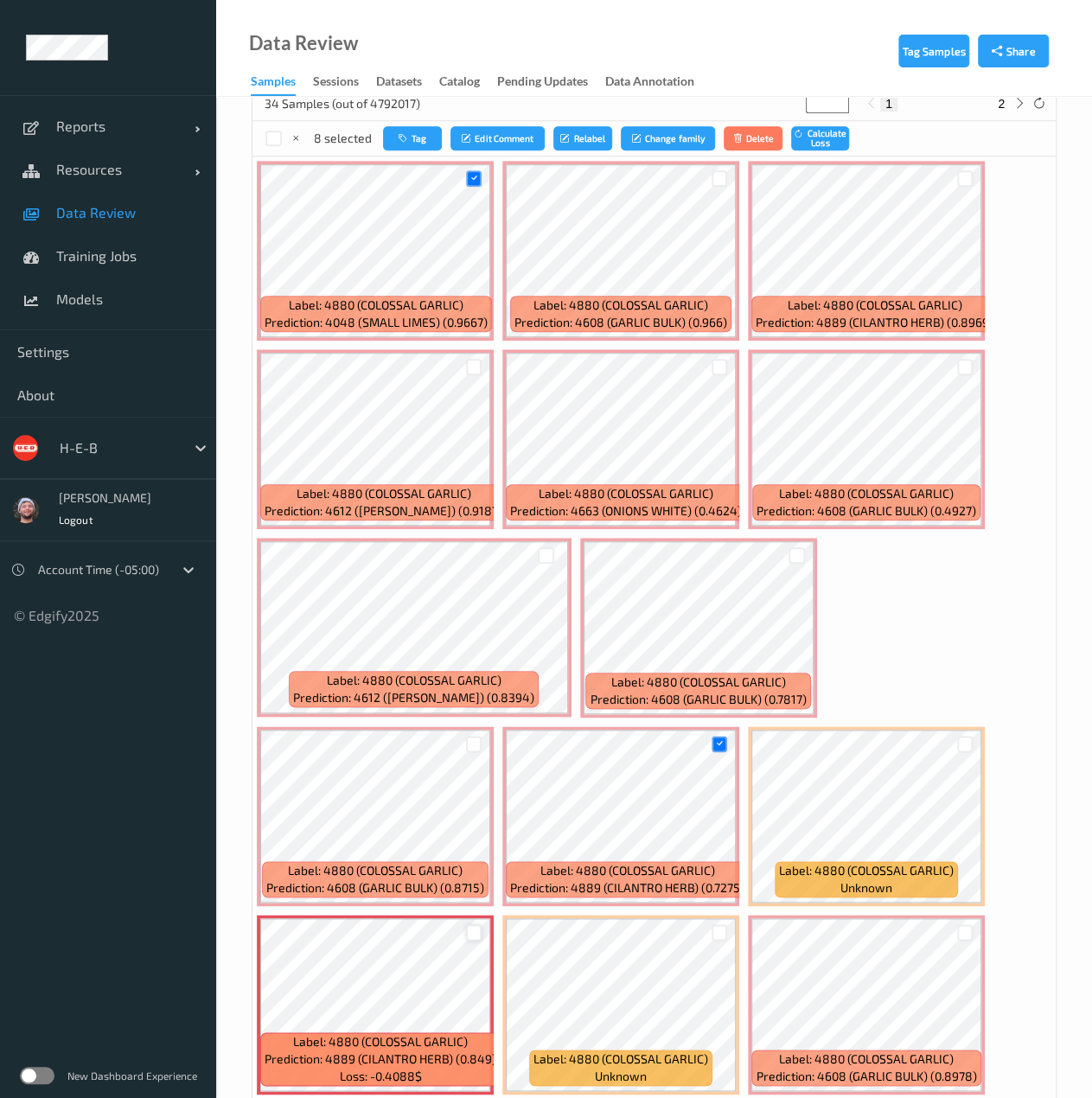
click at [473, 930] on div at bounding box center [474, 932] width 17 height 17
click at [957, 181] on div at bounding box center [965, 178] width 17 height 17
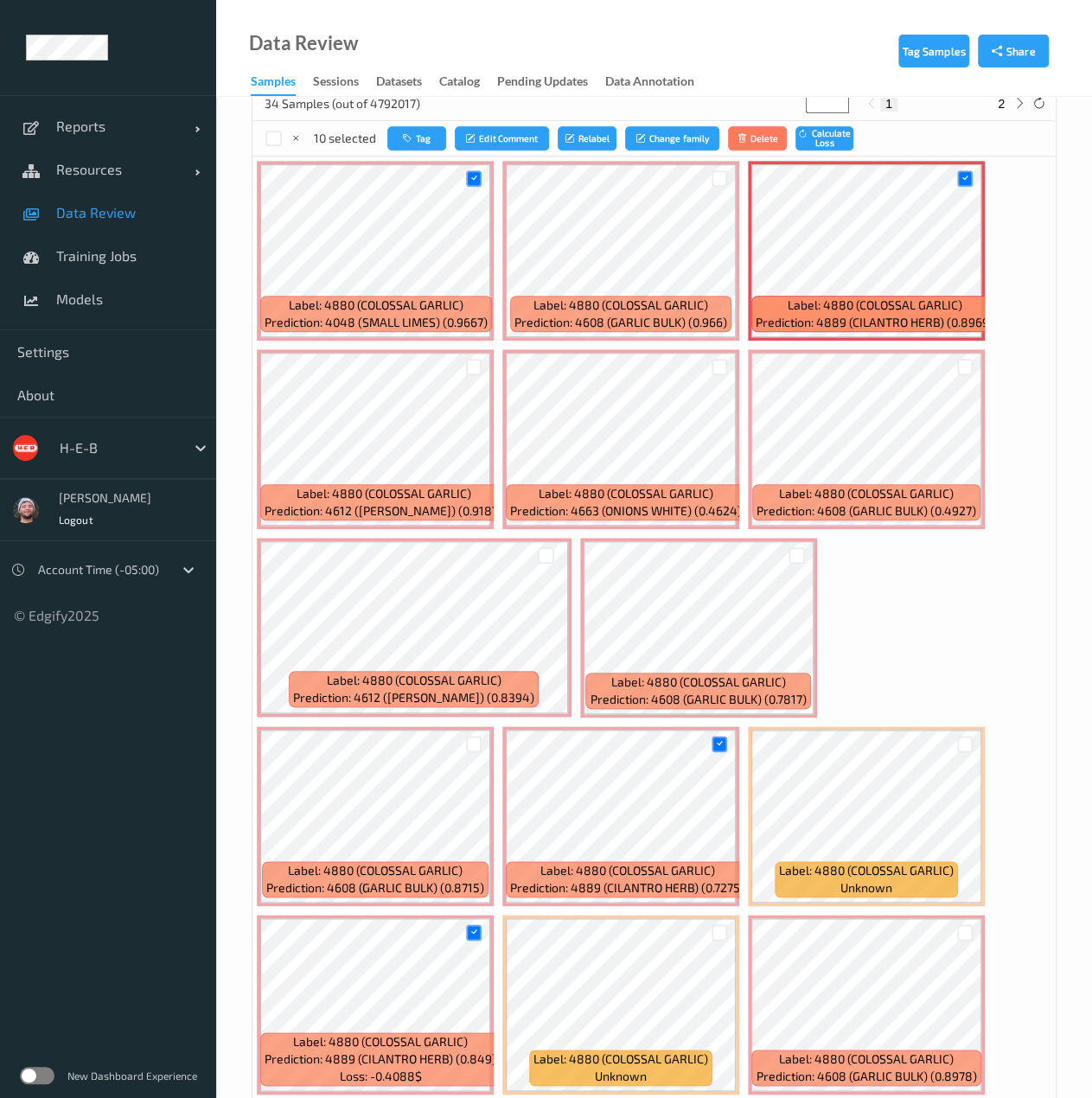
click at [482, 180] on div at bounding box center [474, 178] width 33 height 28
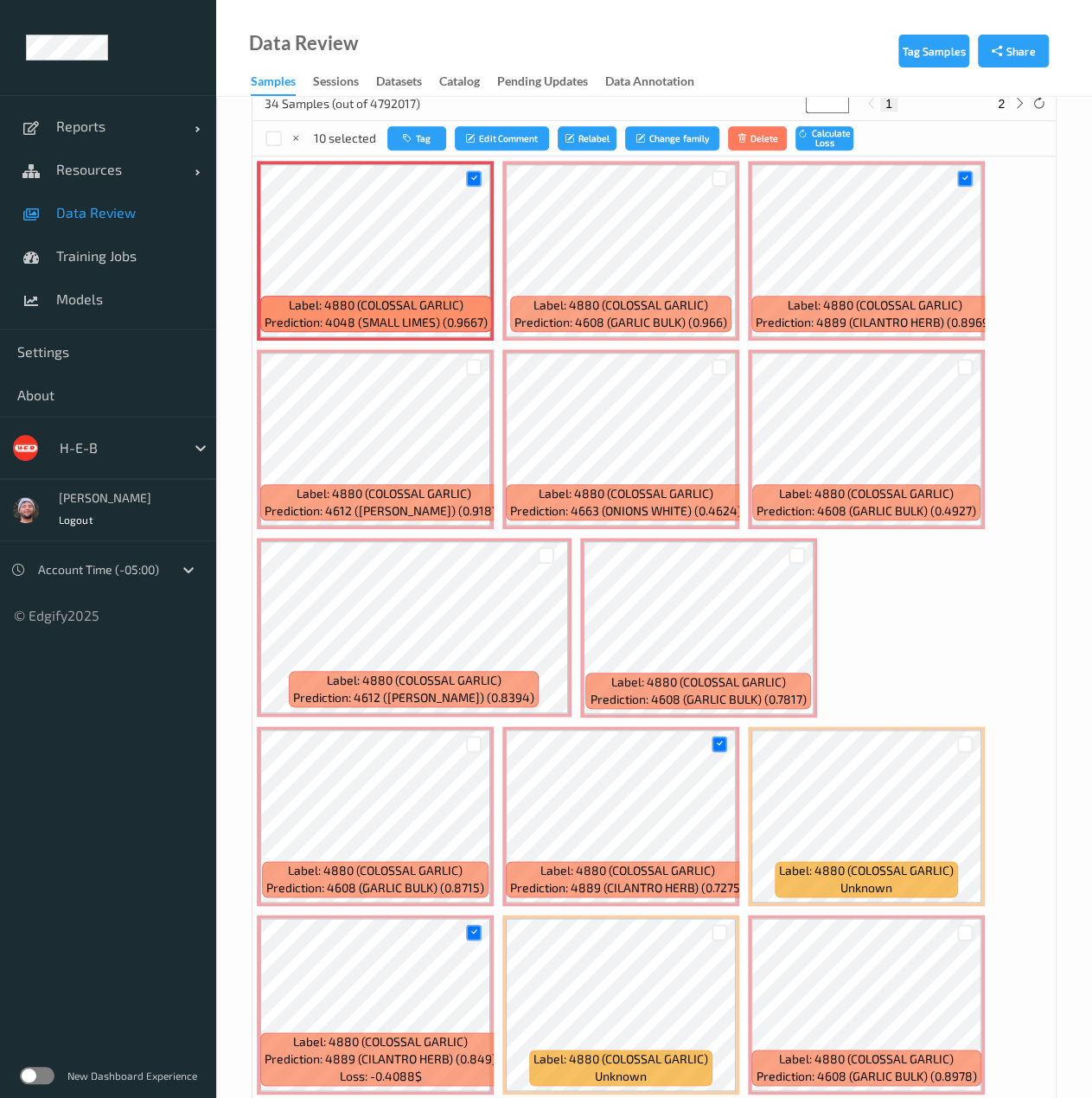
click at [464, 179] on div at bounding box center [474, 178] width 33 height 28
click at [472, 178] on icon at bounding box center [473, 179] width 12 height 12
click at [556, 134] on button "Relabel" at bounding box center [581, 139] width 58 height 25
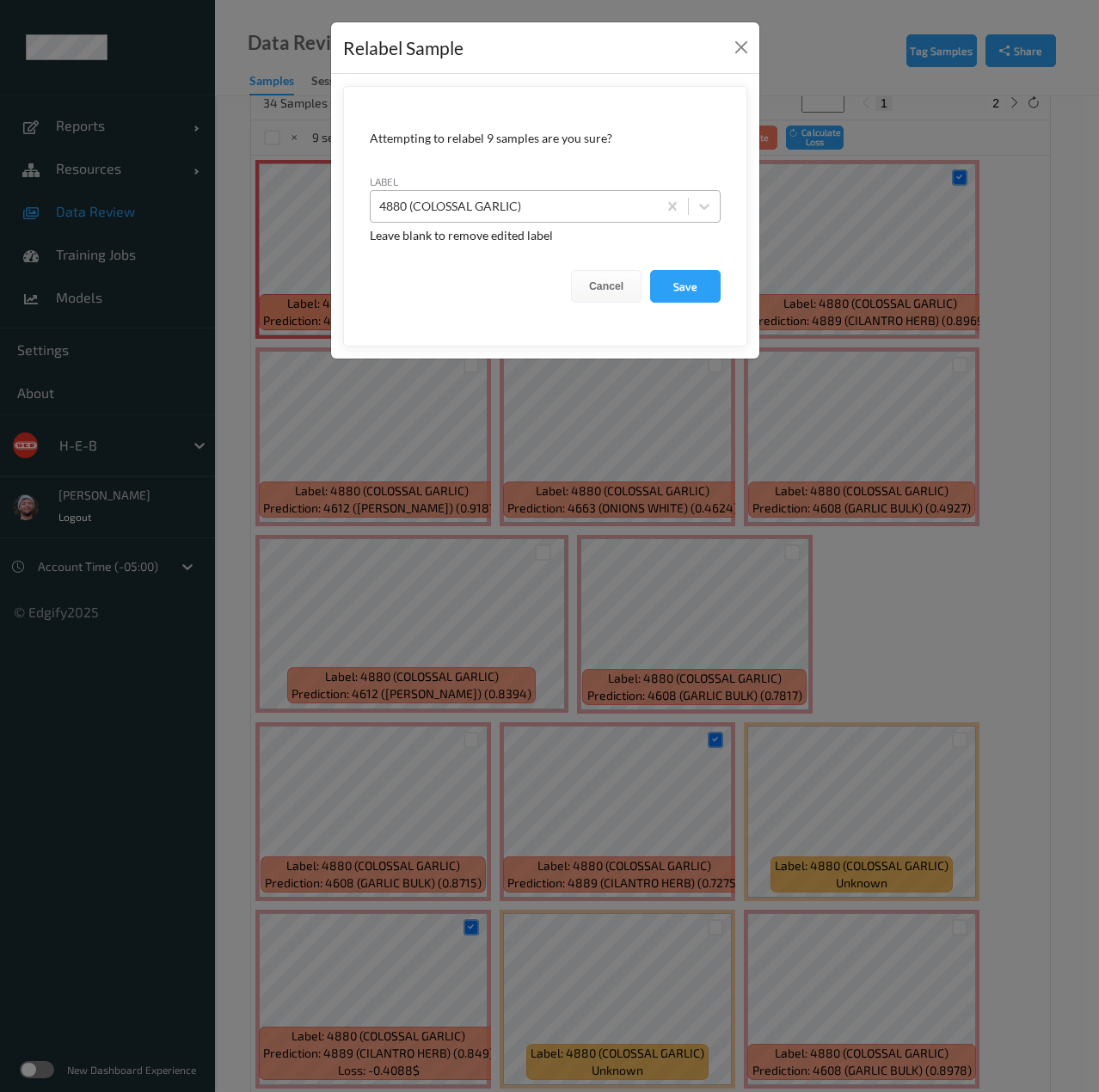
click at [565, 205] on div at bounding box center [514, 205] width 269 height 20
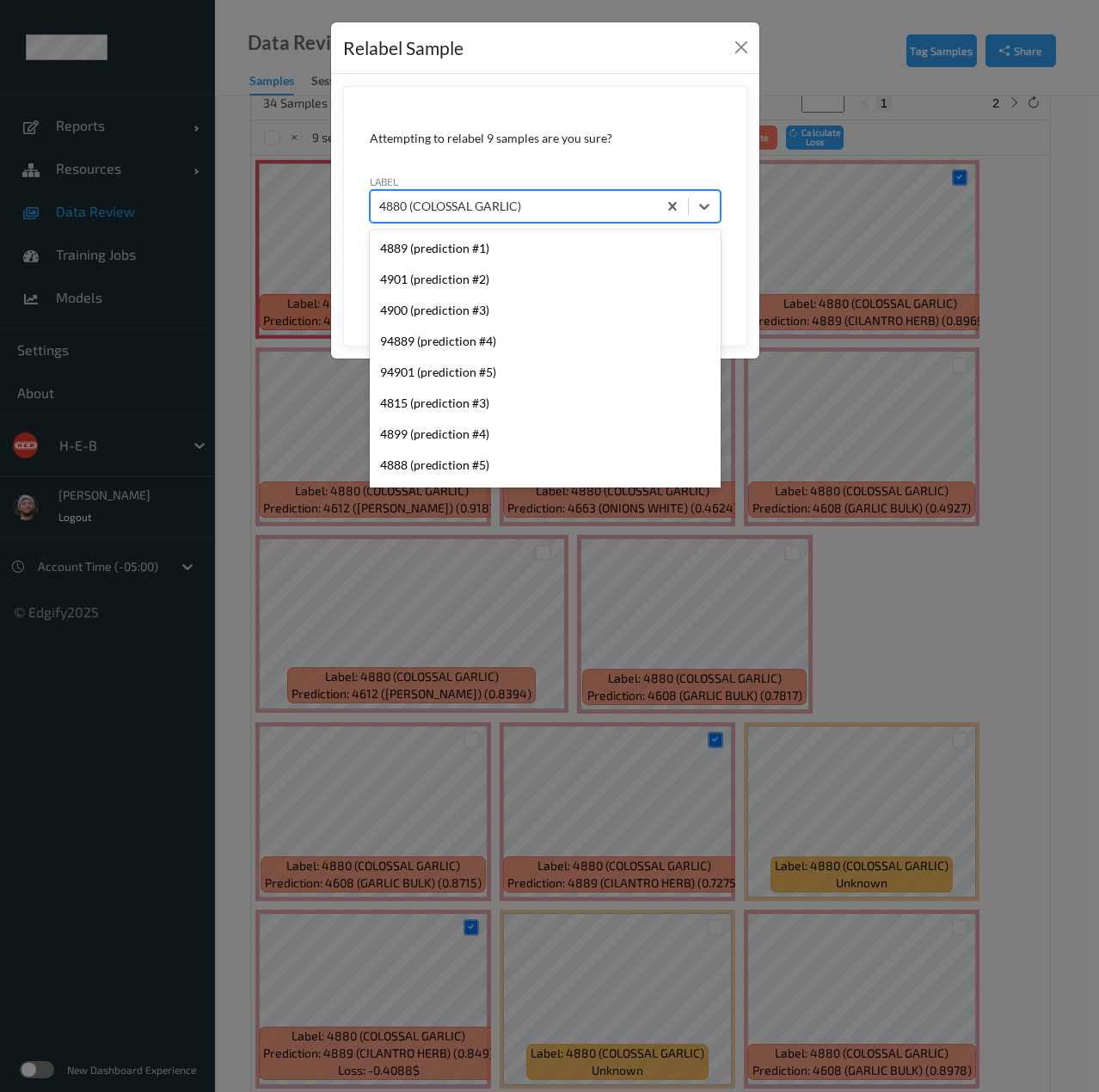
type input "4889"
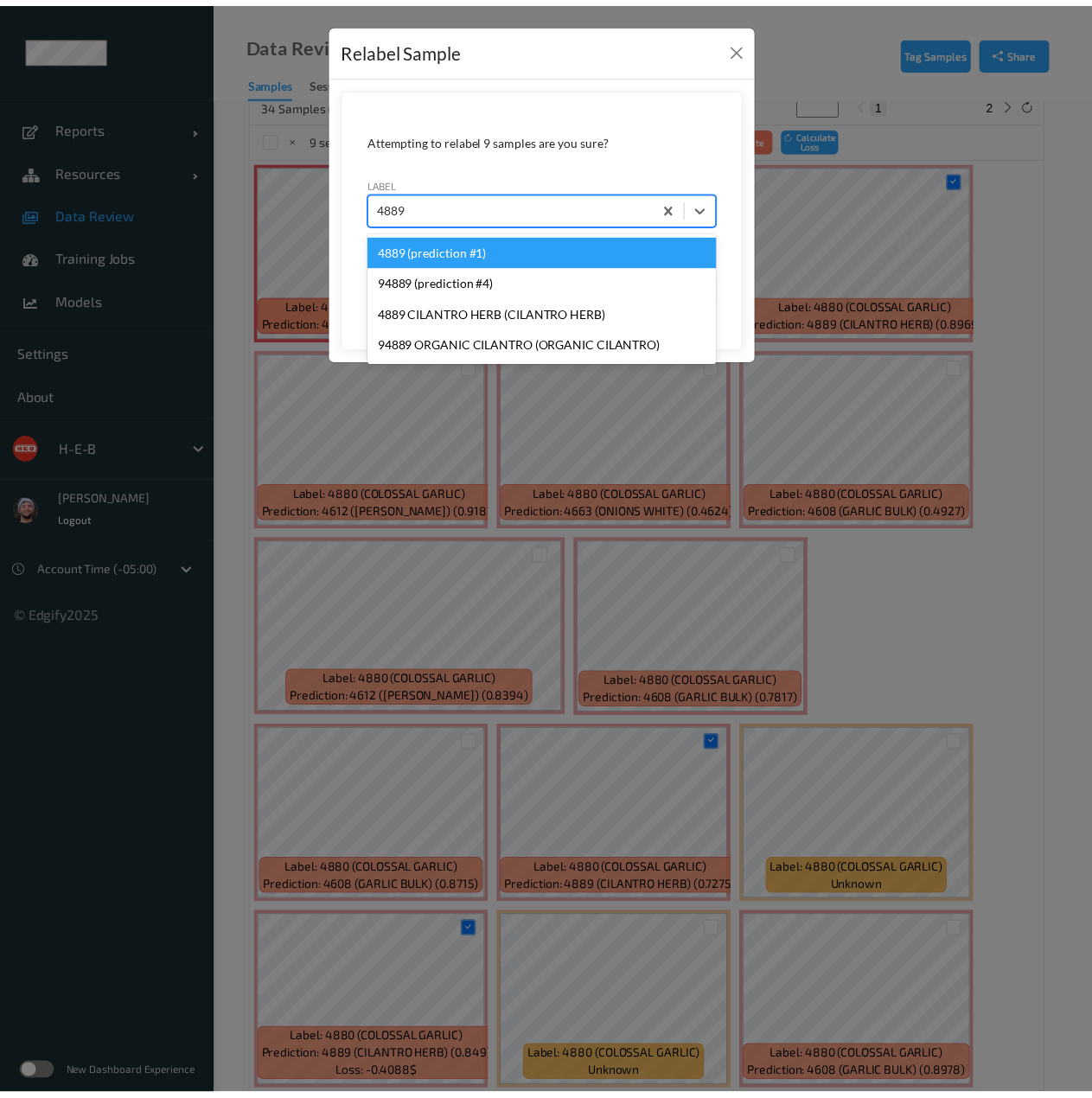
scroll to position [0, 0]
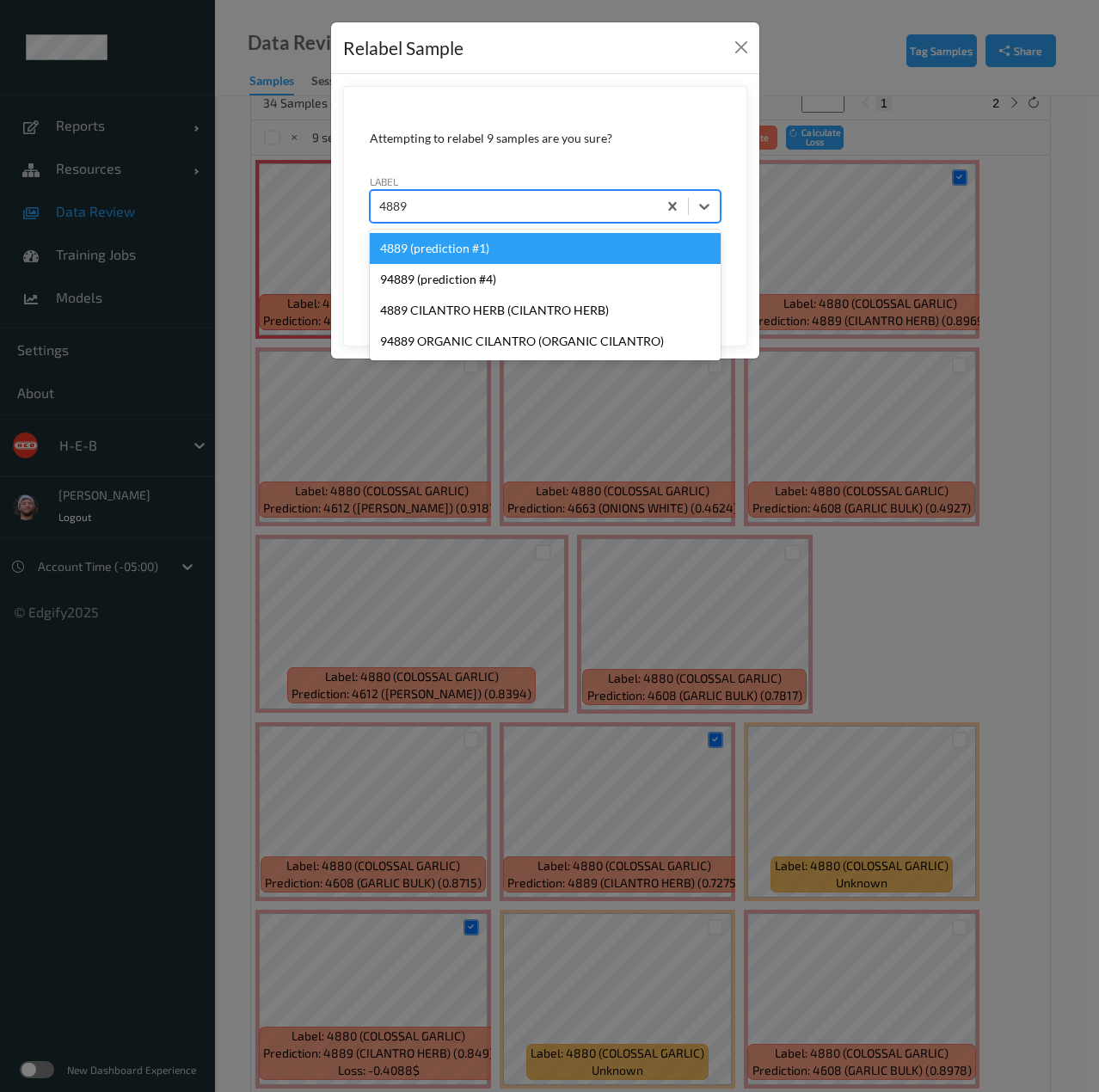
click at [510, 254] on div "4889 (prediction #1)" at bounding box center [545, 249] width 351 height 31
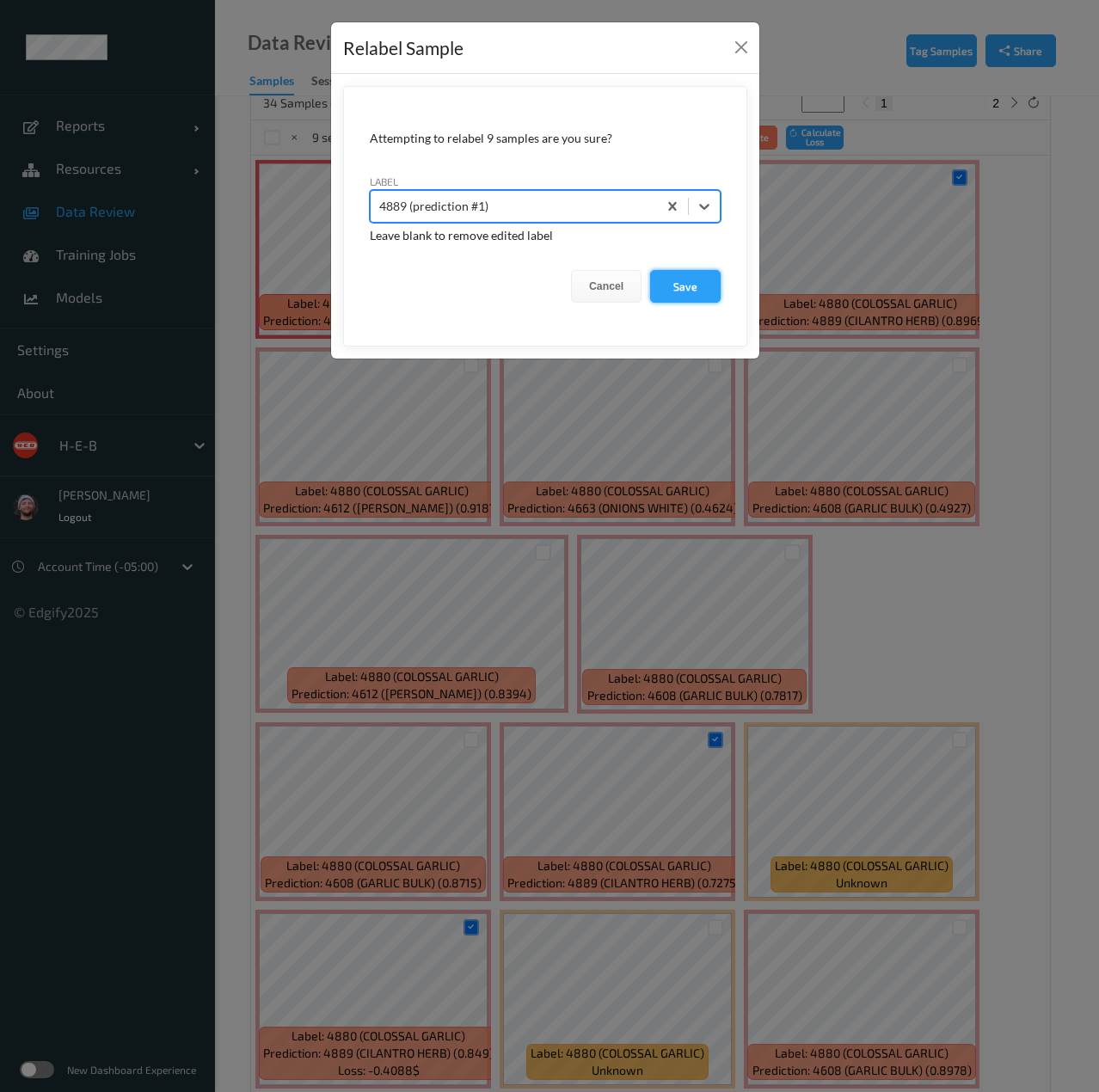
click at [689, 272] on button "Save" at bounding box center [685, 287] width 71 height 33
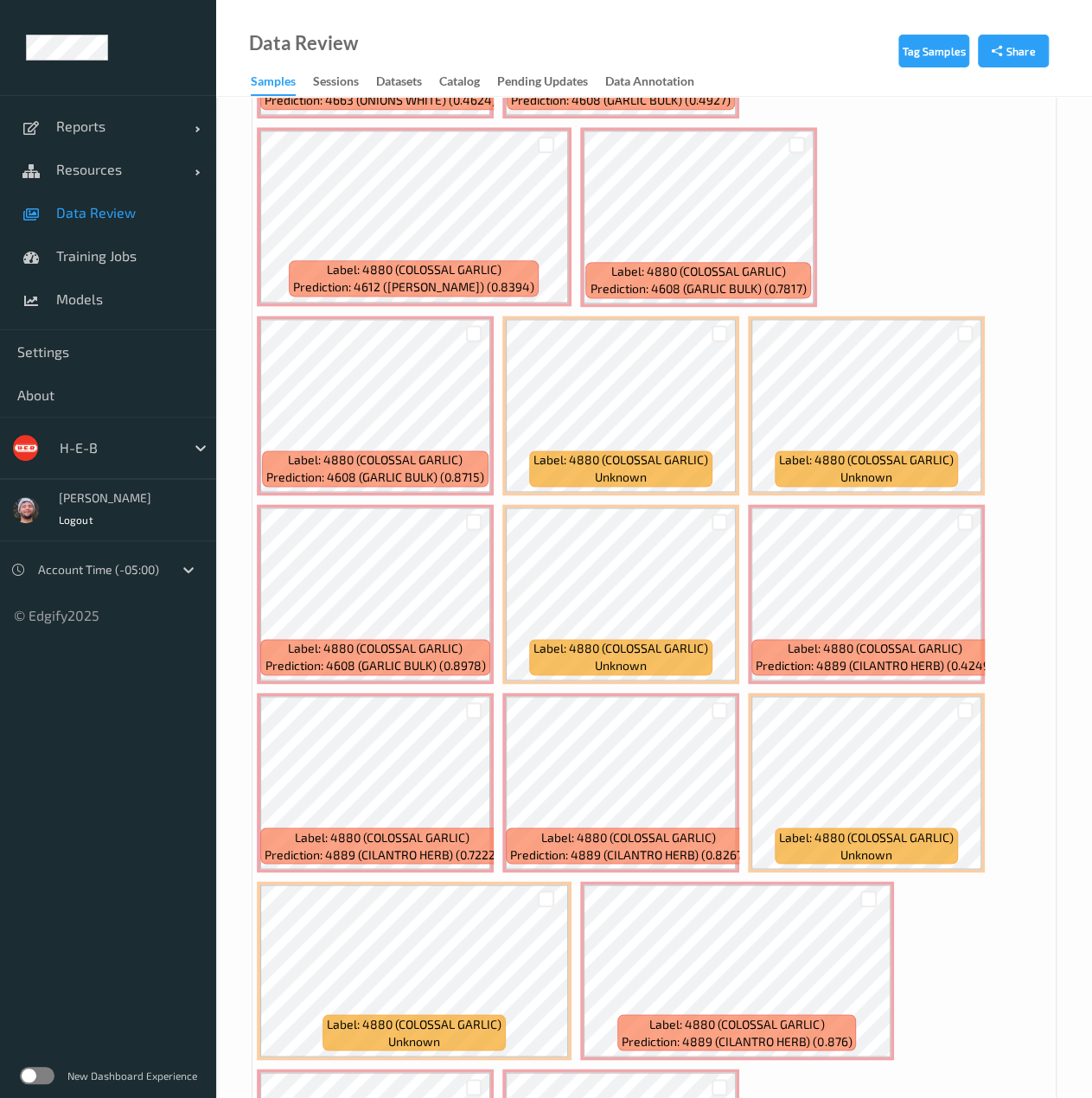
scroll to position [953, 0]
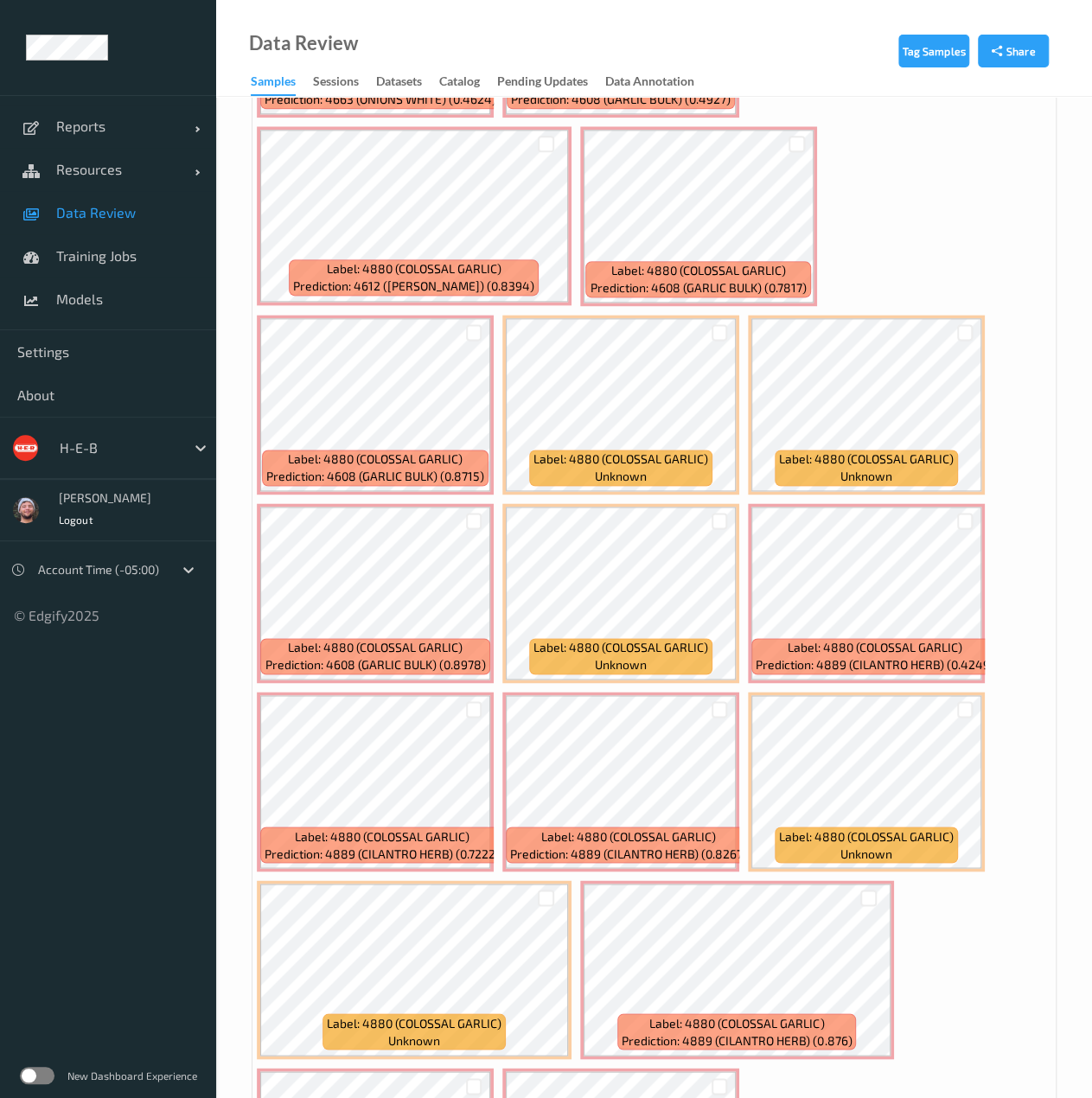
click at [974, 520] on div at bounding box center [965, 520] width 33 height 28
click at [969, 522] on div at bounding box center [965, 521] width 17 height 17
click at [474, 708] on div at bounding box center [474, 709] width 17 height 17
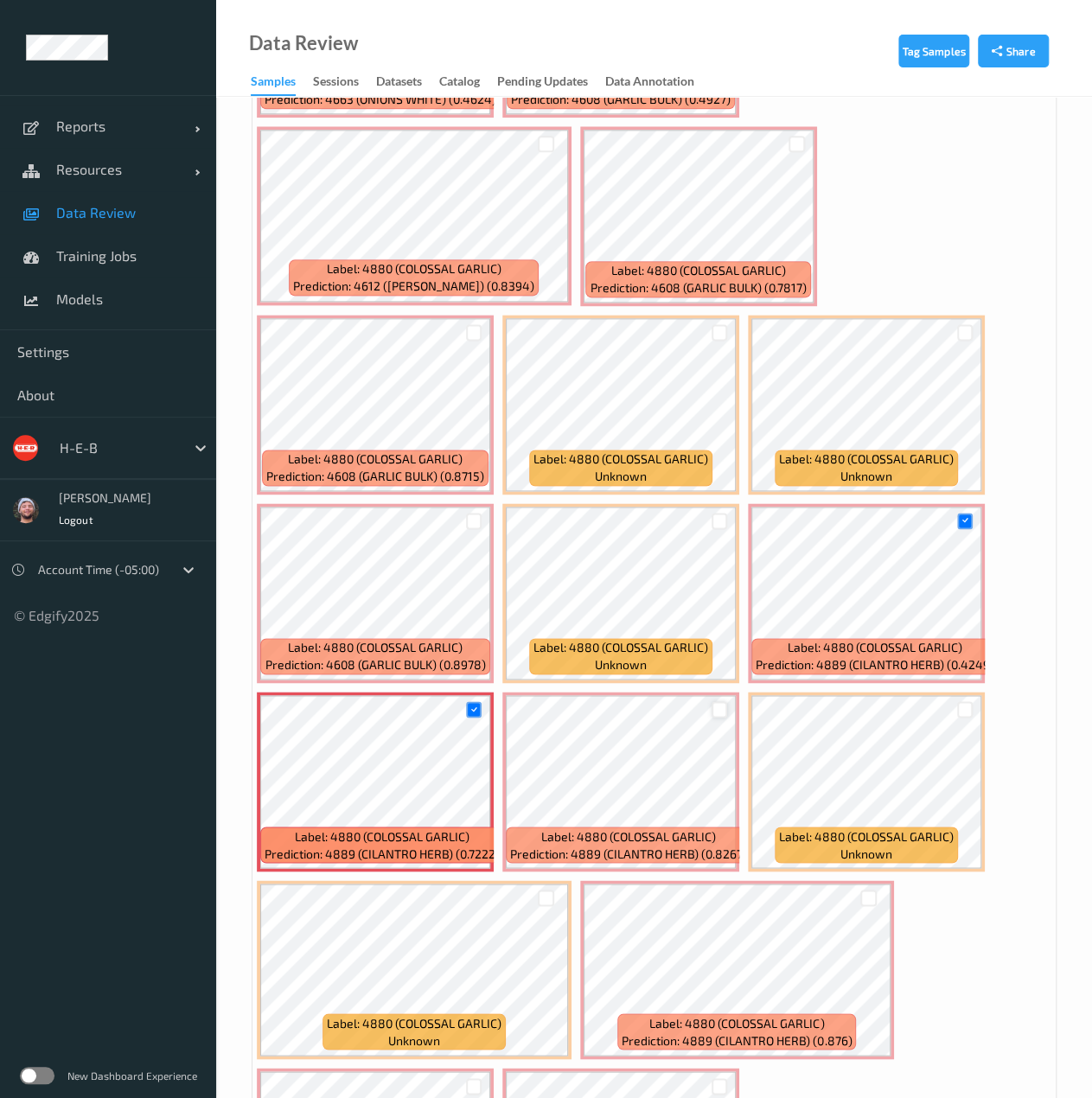
click at [717, 706] on div at bounding box center [719, 709] width 17 height 17
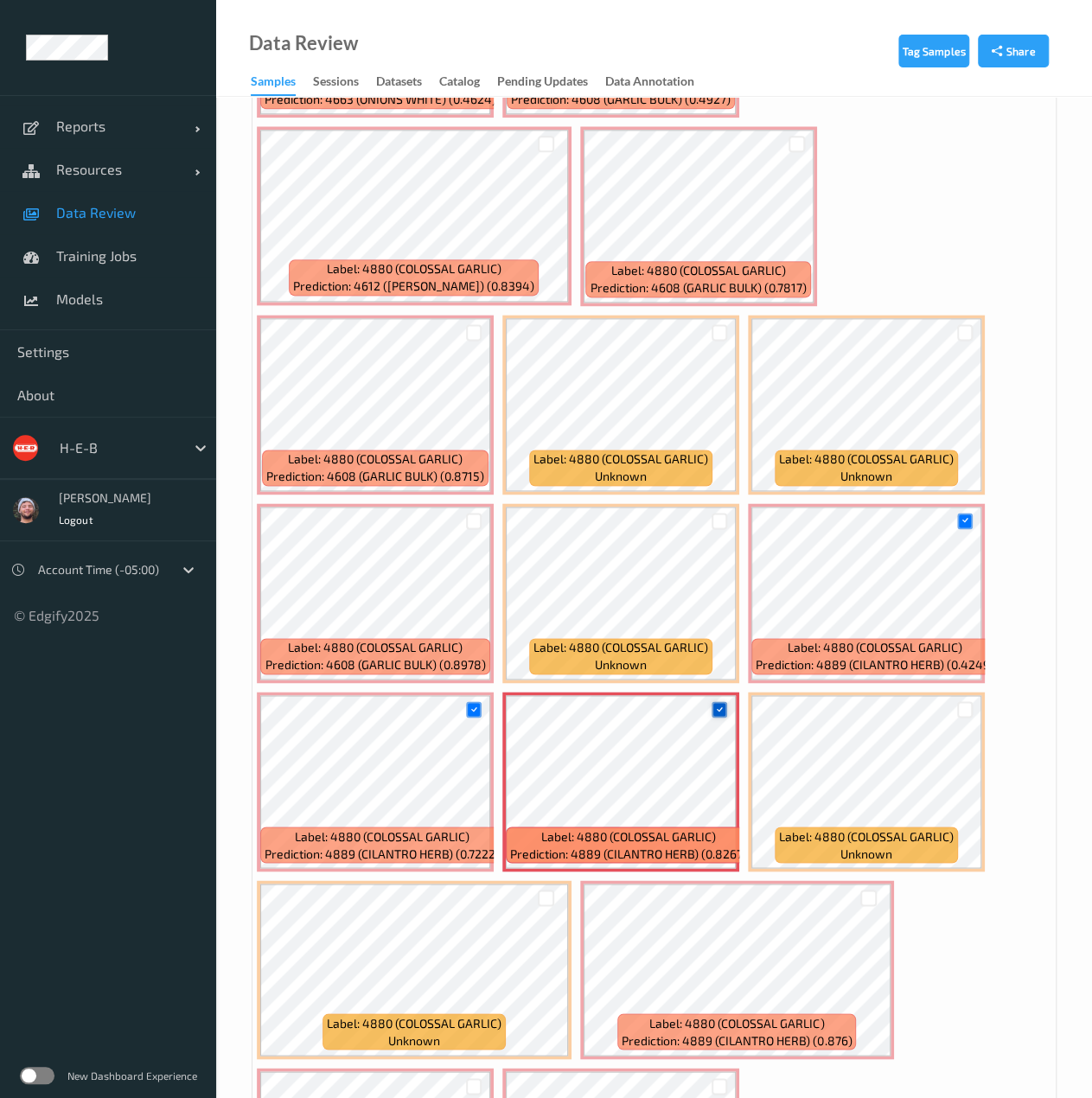
click at [717, 706] on icon at bounding box center [719, 710] width 12 height 12
click at [717, 706] on div at bounding box center [719, 709] width 17 height 17
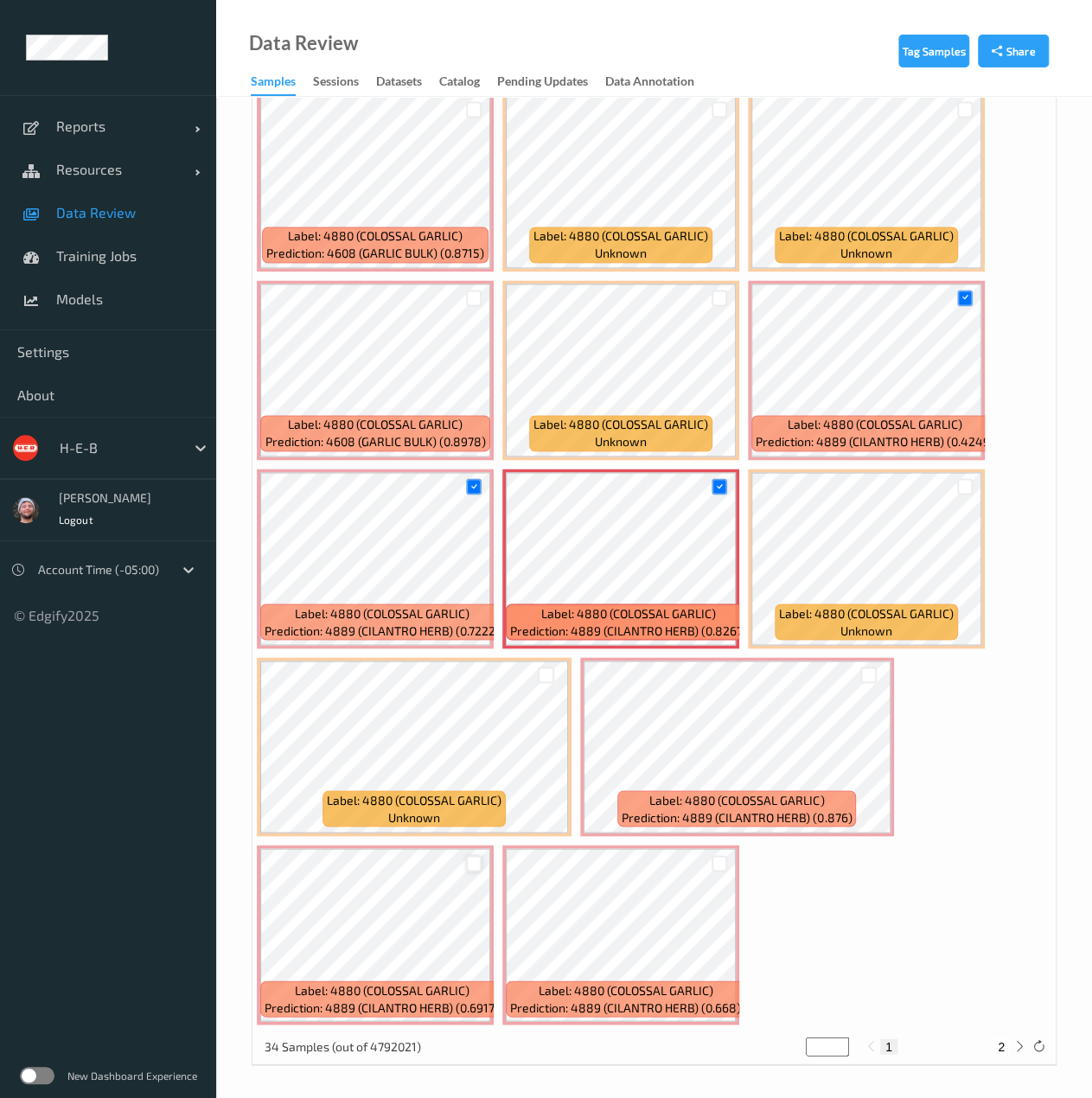
click at [474, 867] on div at bounding box center [474, 862] width 17 height 17
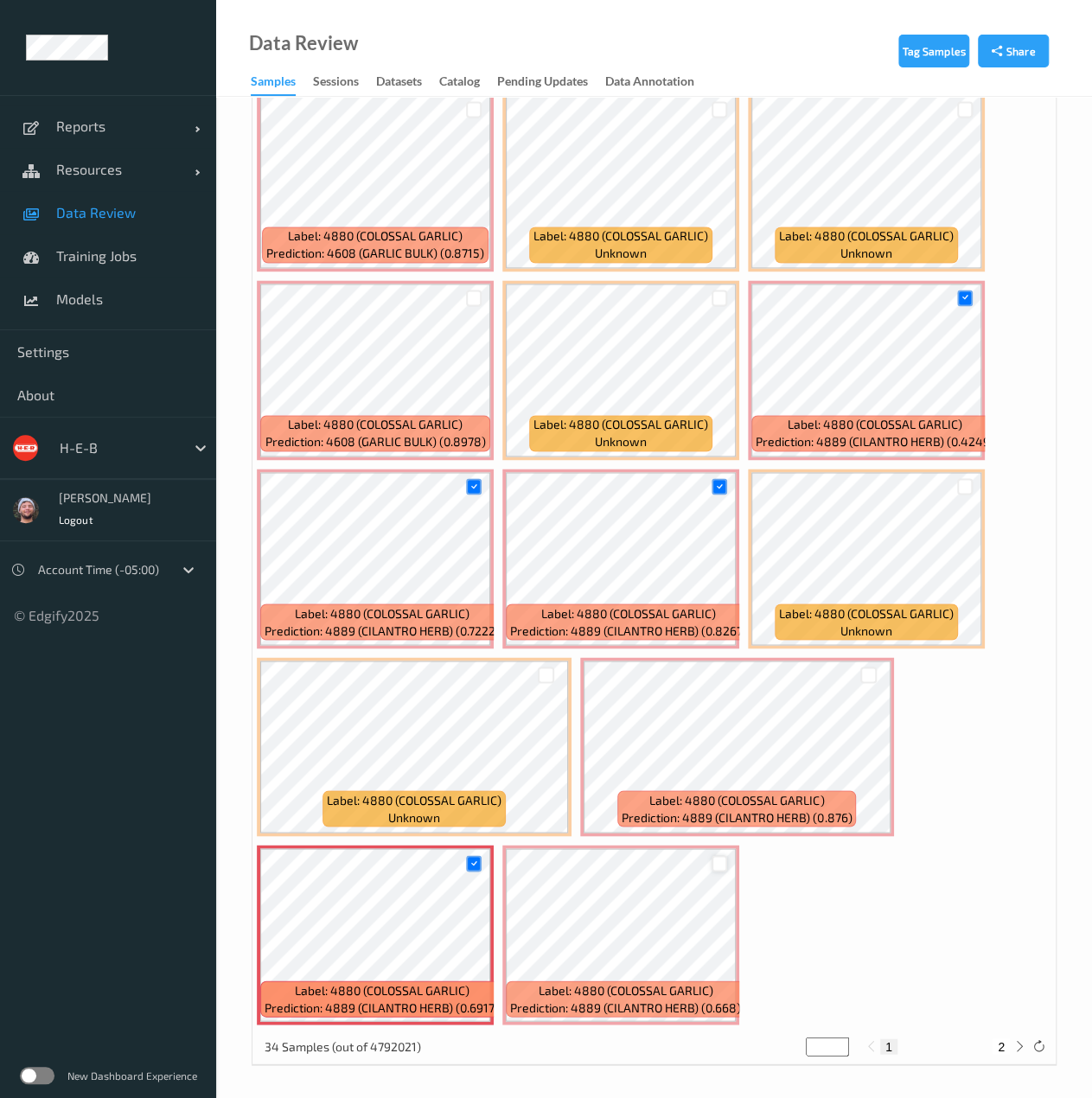
click at [722, 860] on div at bounding box center [719, 862] width 17 height 17
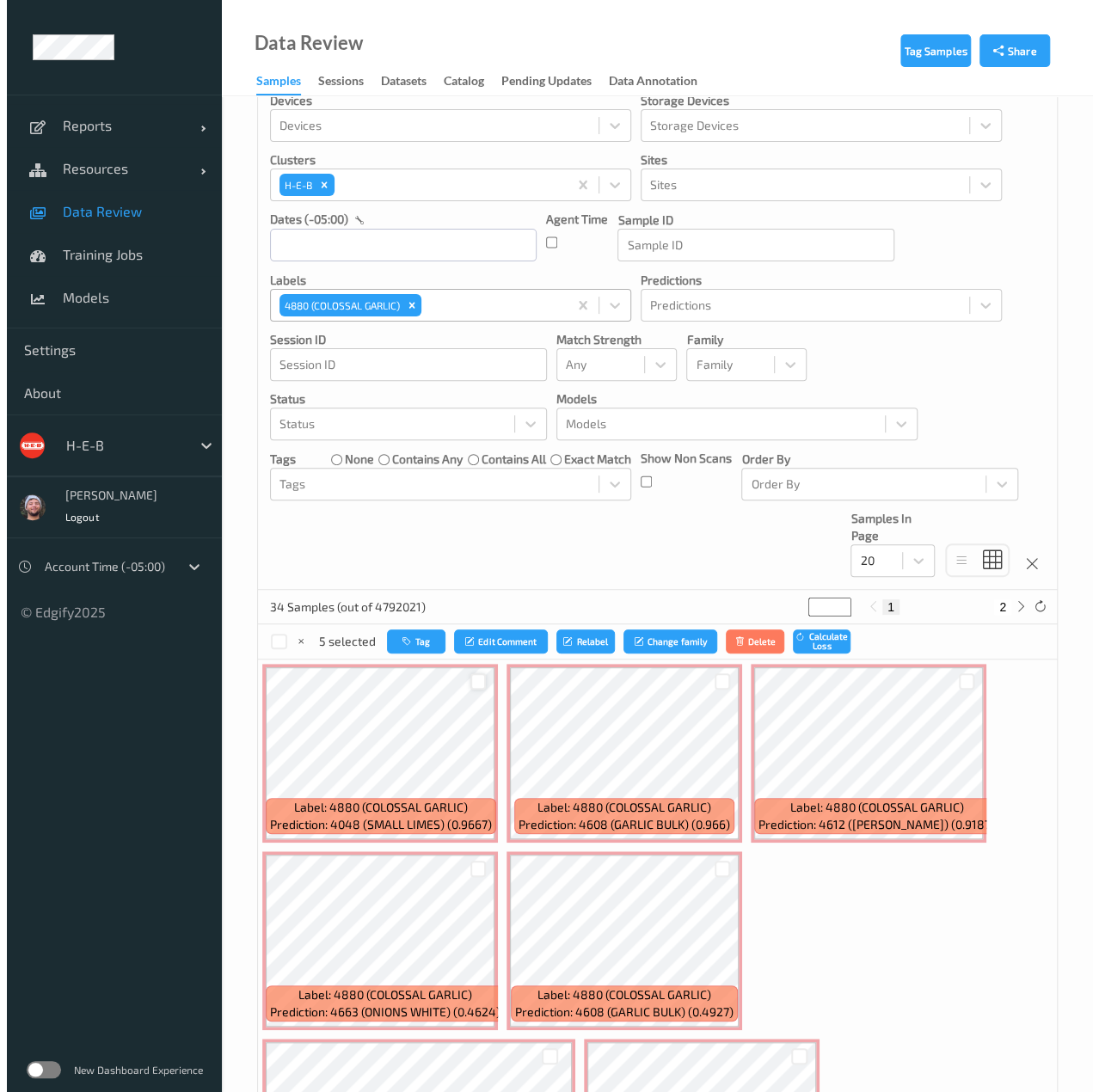
scroll to position [0, 0]
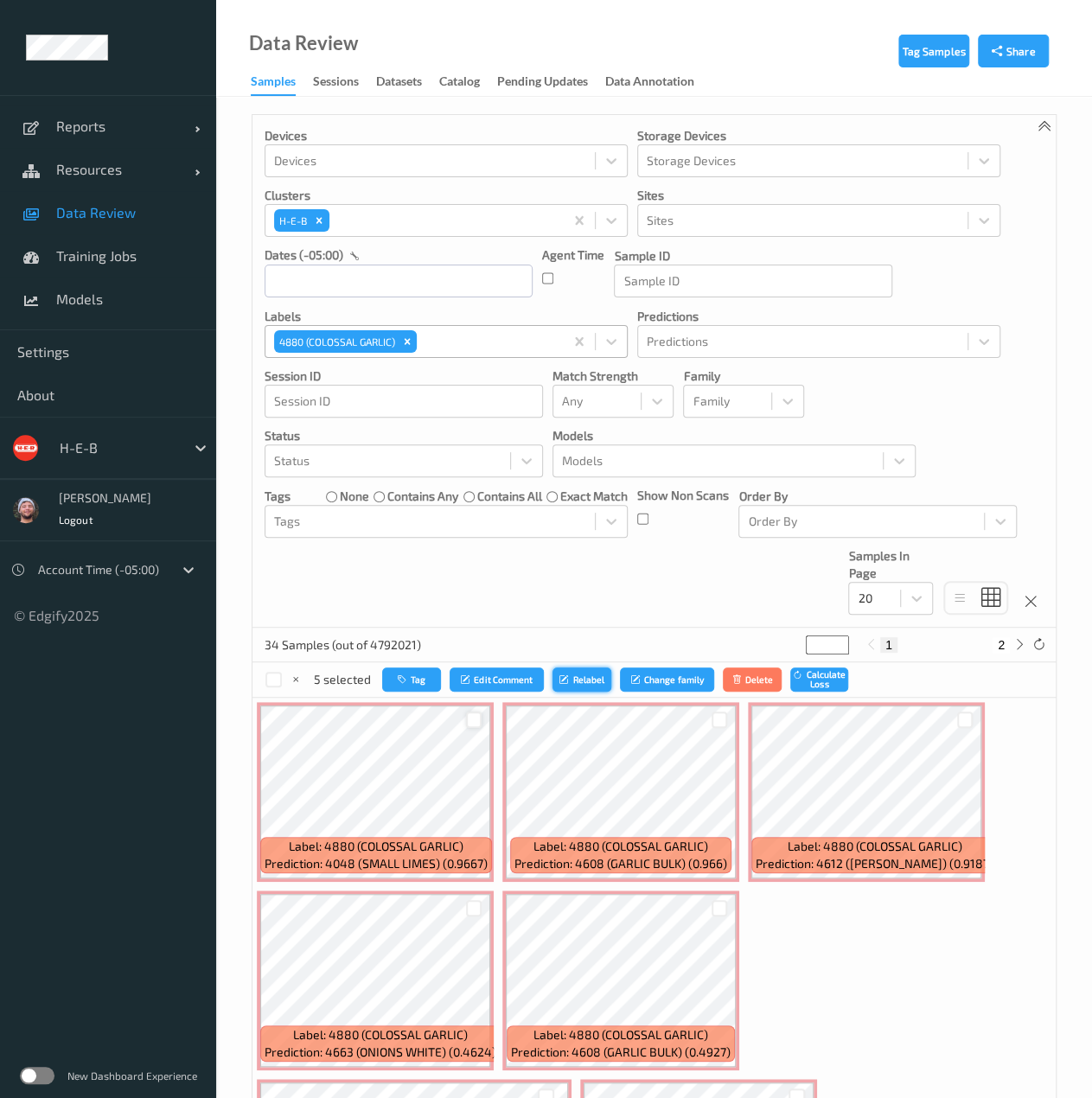
click at [568, 675] on icon "submit" at bounding box center [565, 679] width 13 height 11
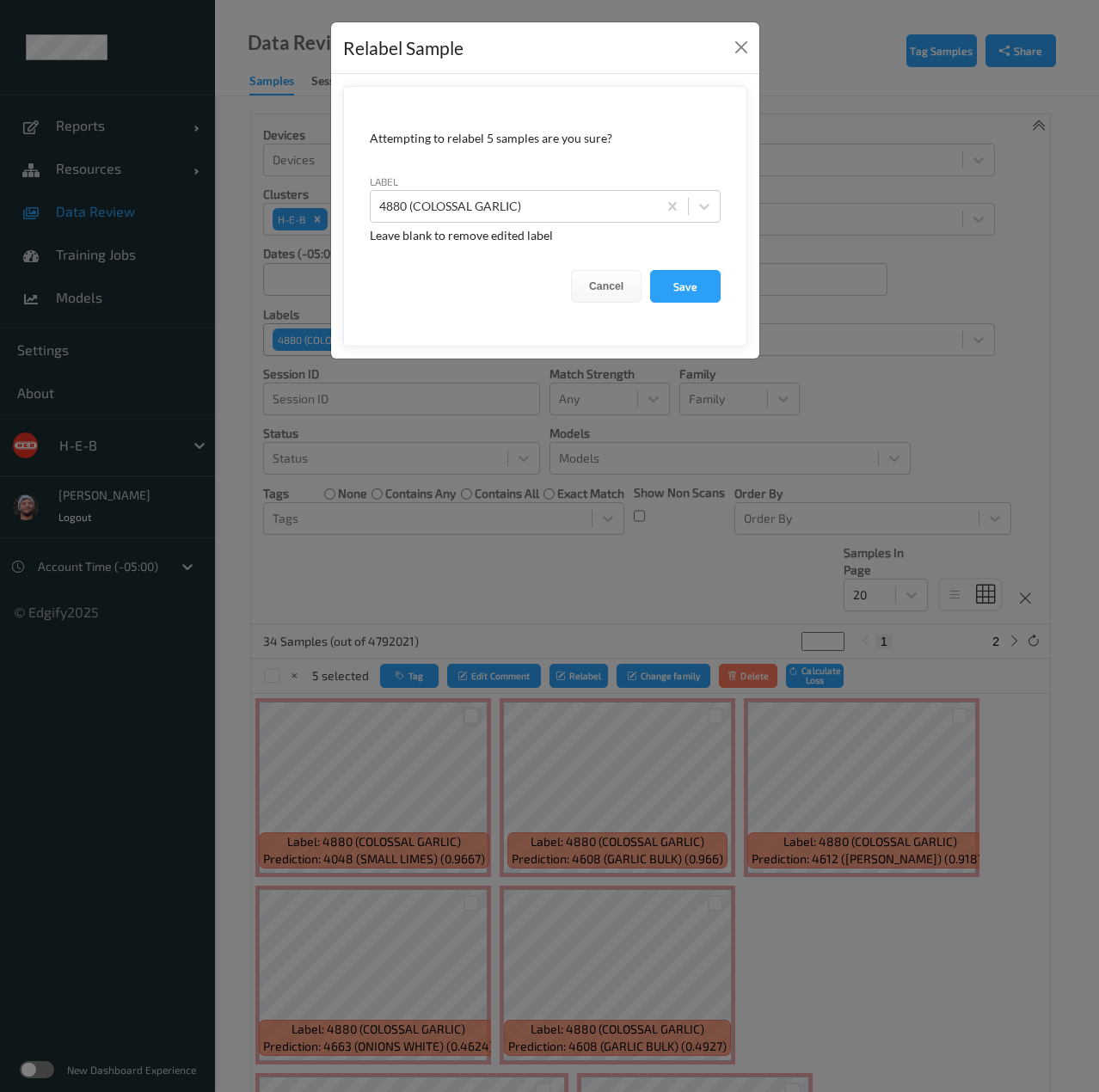
click at [534, 223] on form "Attempting to relabel 5 samples are you sure? label 4880 (COLOSSAL GARLIC) Leav…" at bounding box center [544, 216] width 404 height 260
click at [544, 218] on div "4880 (COLOSSAL GARLIC)" at bounding box center [514, 206] width 287 height 27
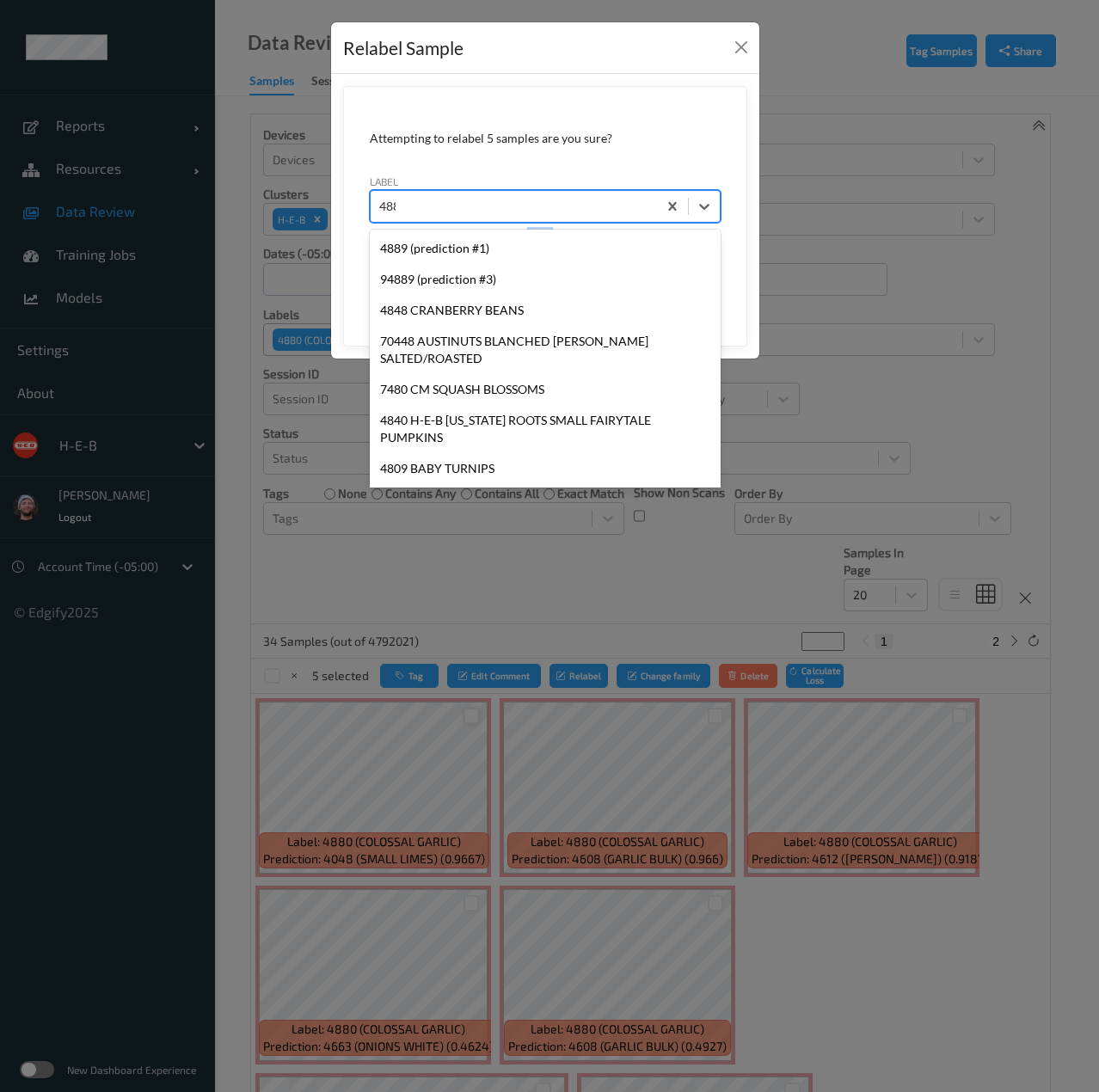
type input "4889"
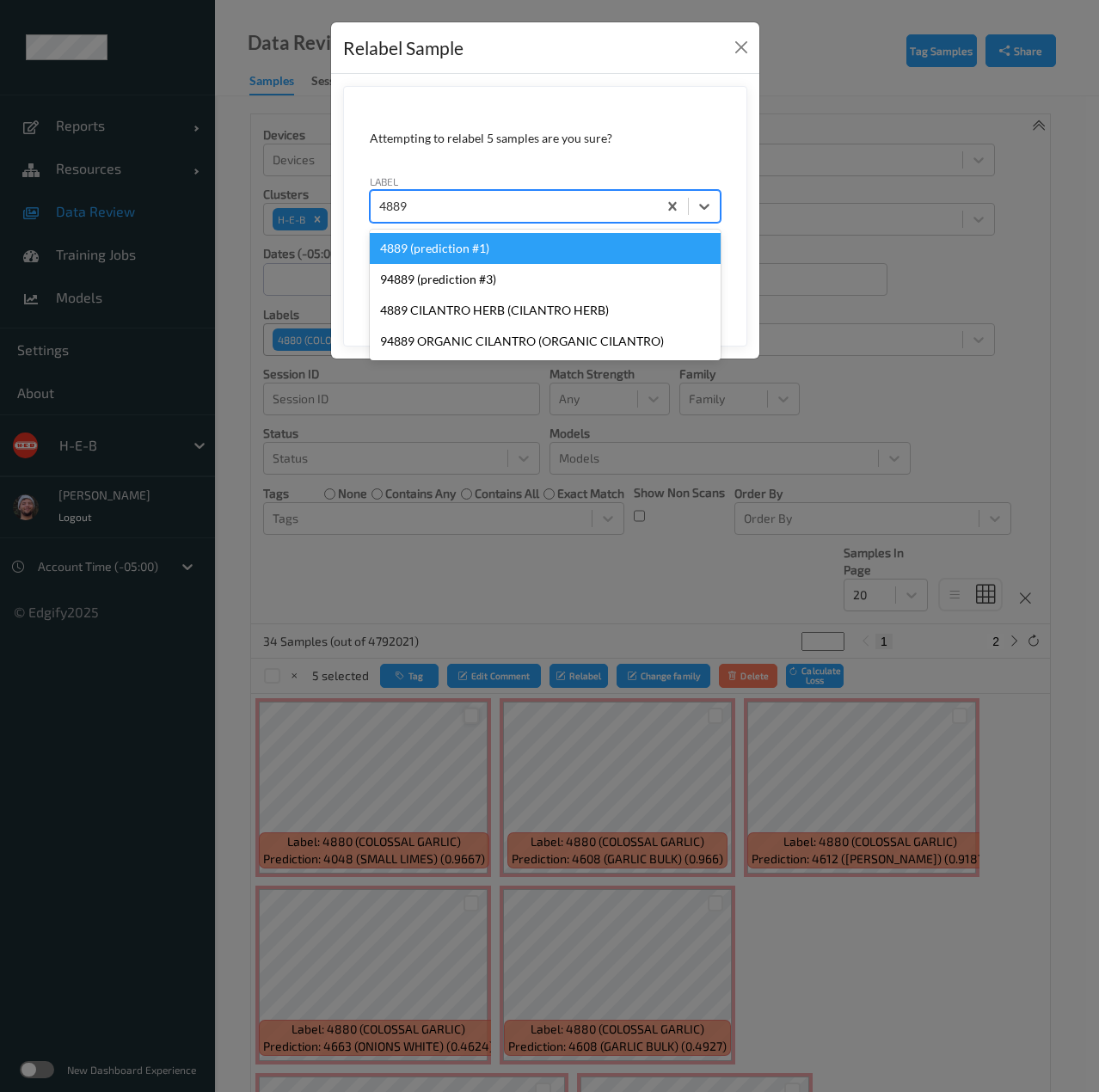
click at [521, 248] on div "4889 (prediction #1)" at bounding box center [545, 249] width 351 height 31
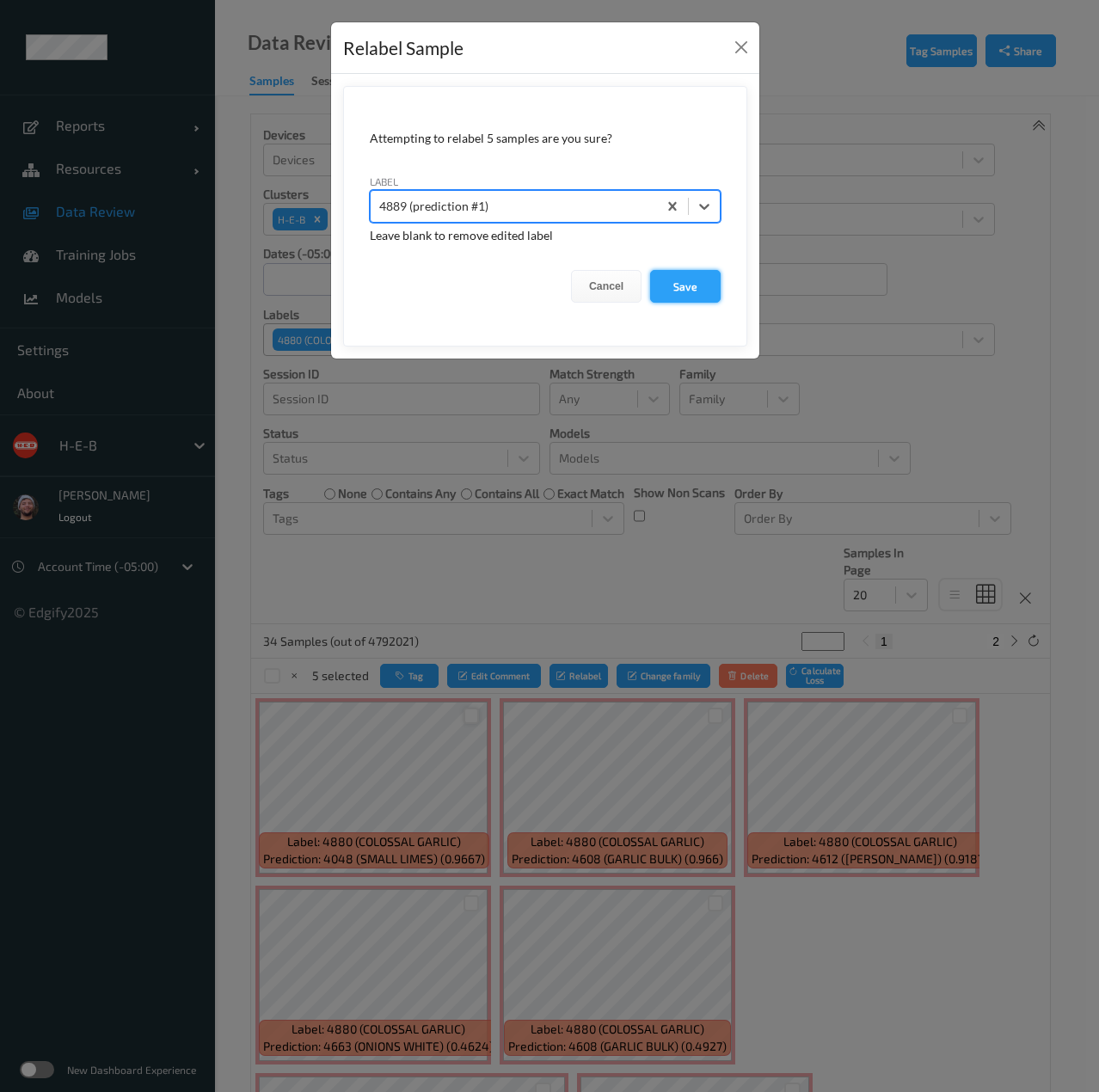
click at [660, 286] on button "Save" at bounding box center [685, 287] width 71 height 33
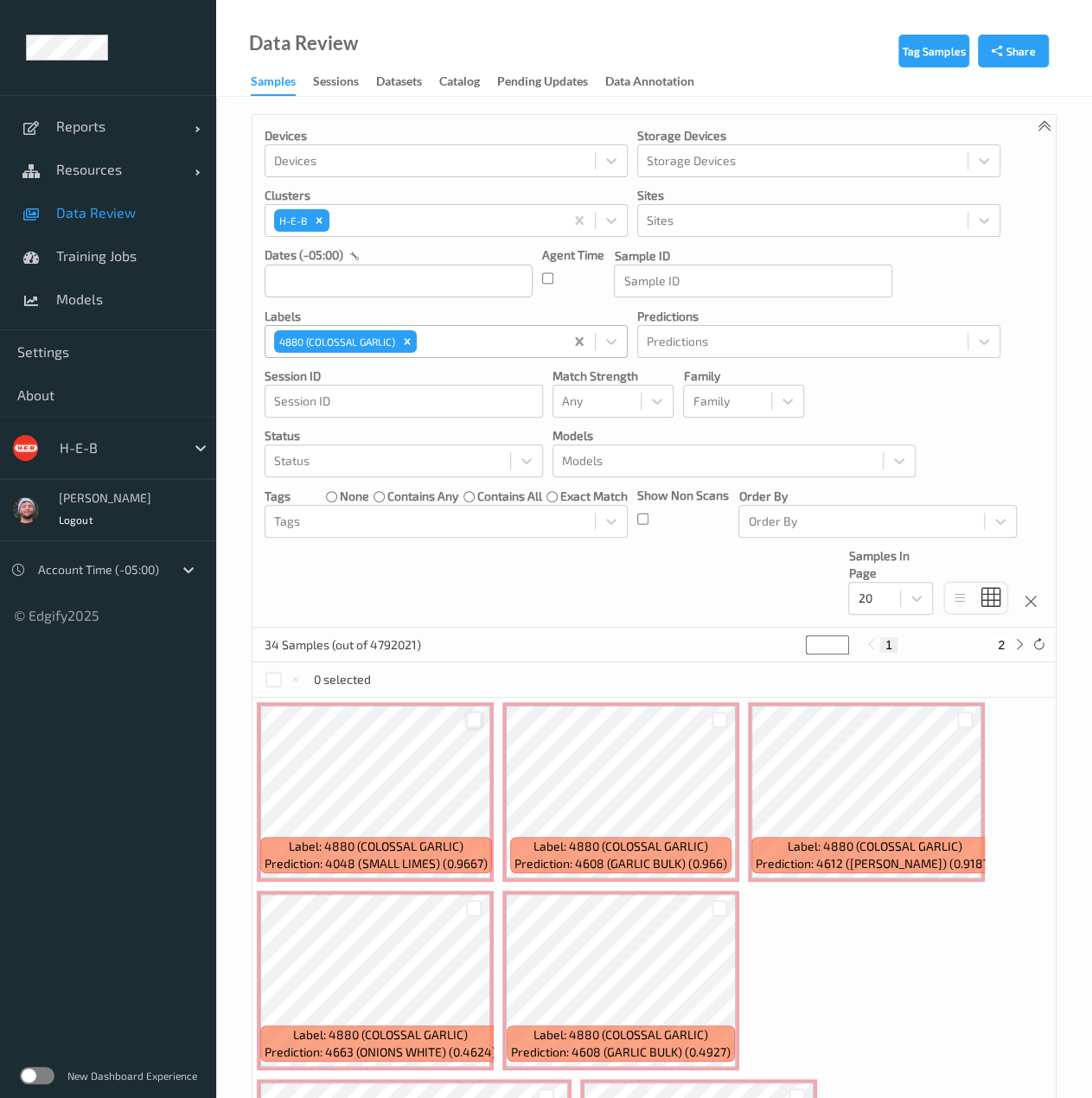
click at [562, 341] on div "4880 (COLOSSAL GARLIC)" at bounding box center [415, 342] width 298 height 29
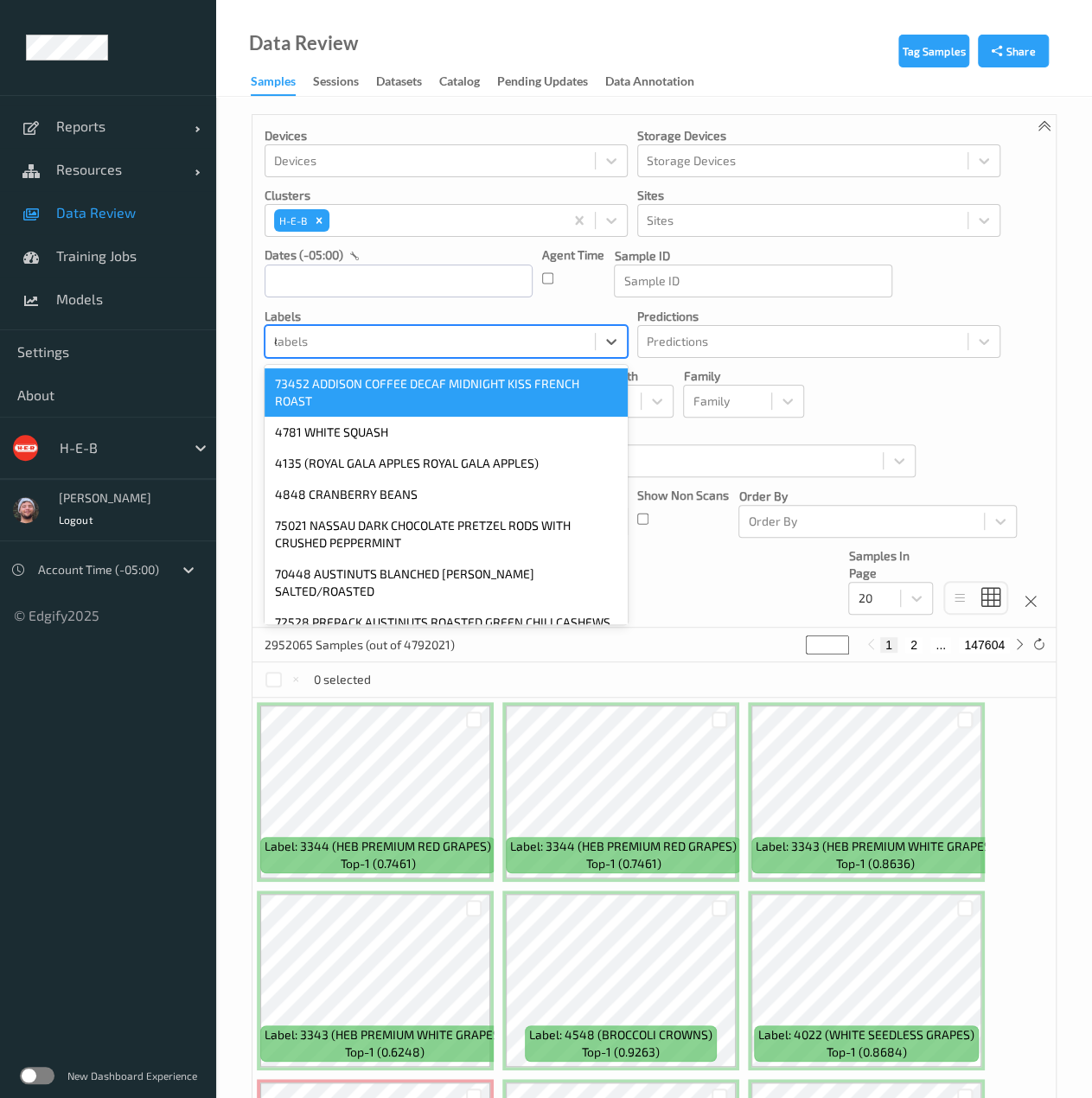
type input "4605"
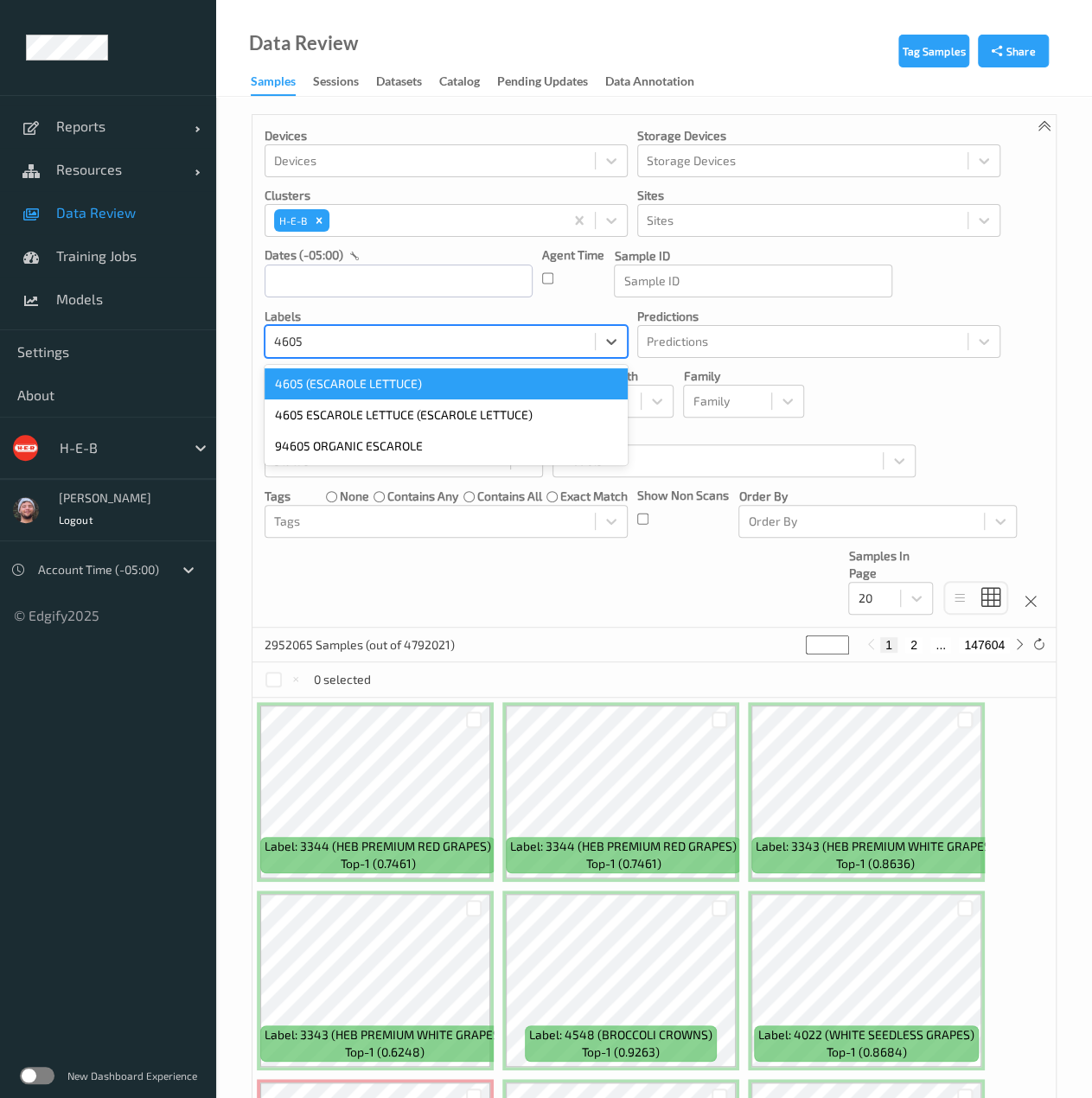
click at [522, 393] on div "4605 (ESCAROLE LETTUCE)" at bounding box center [446, 384] width 363 height 31
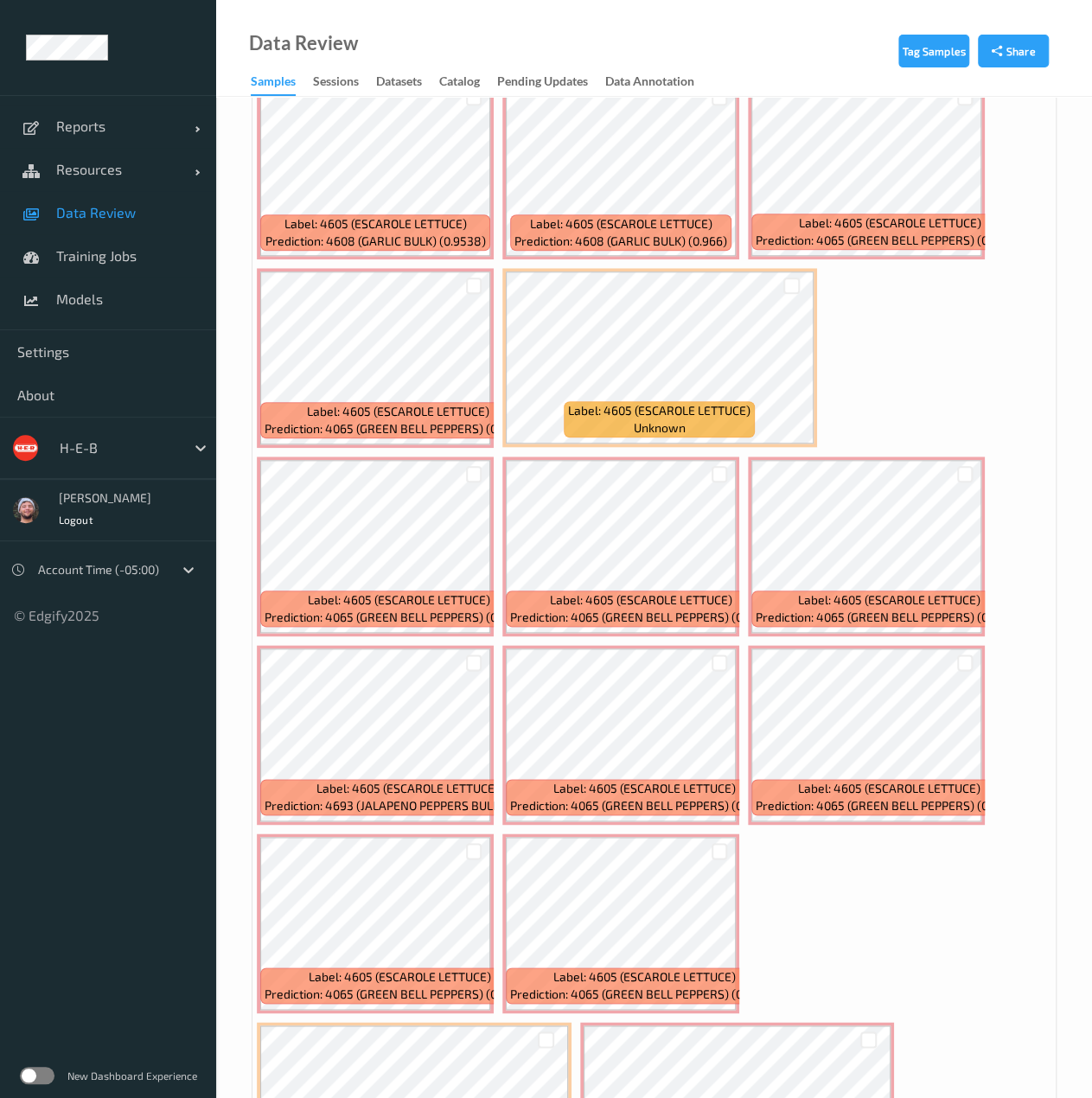
scroll to position [617, 0]
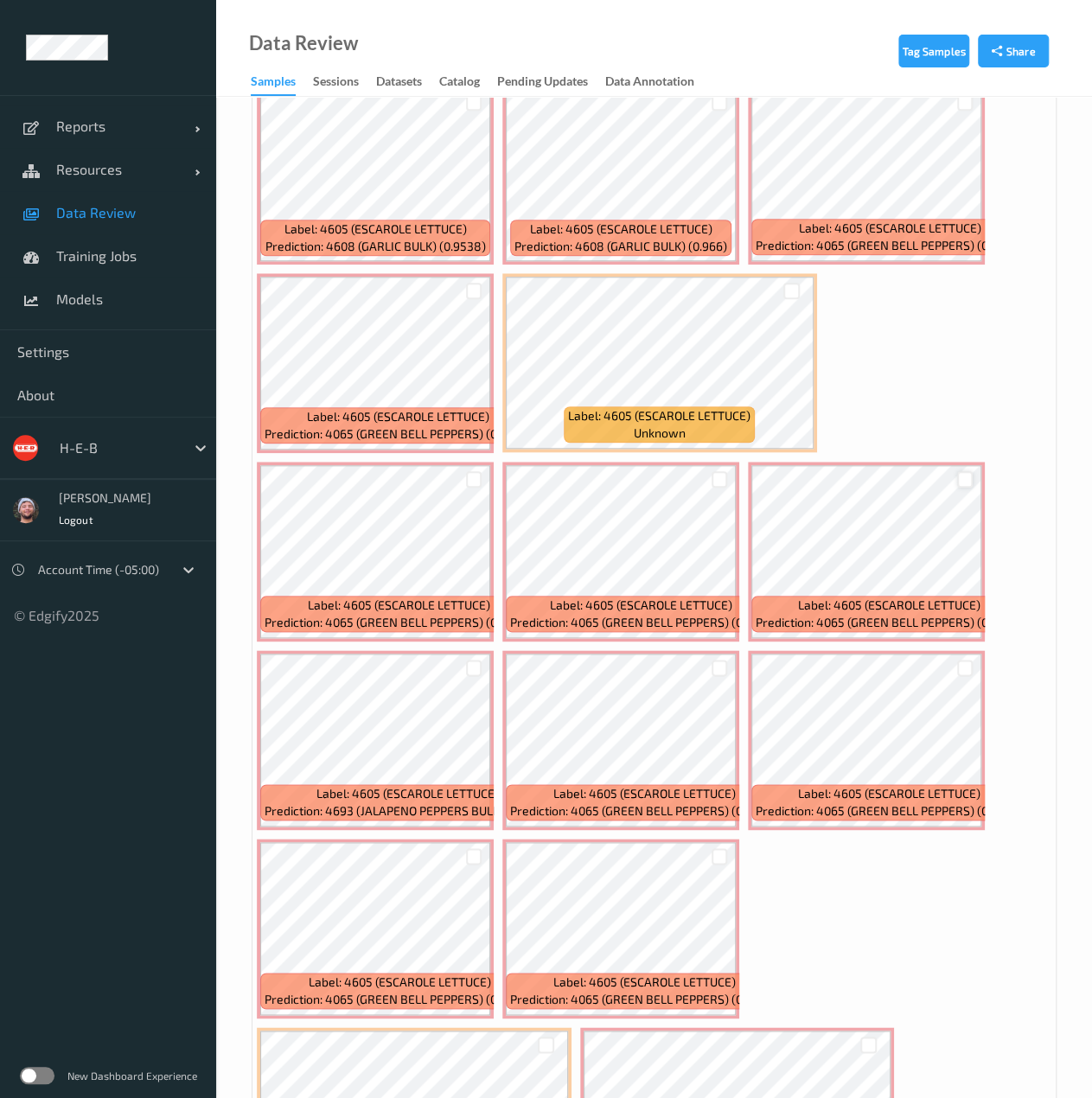
click at [960, 485] on div at bounding box center [965, 479] width 17 height 17
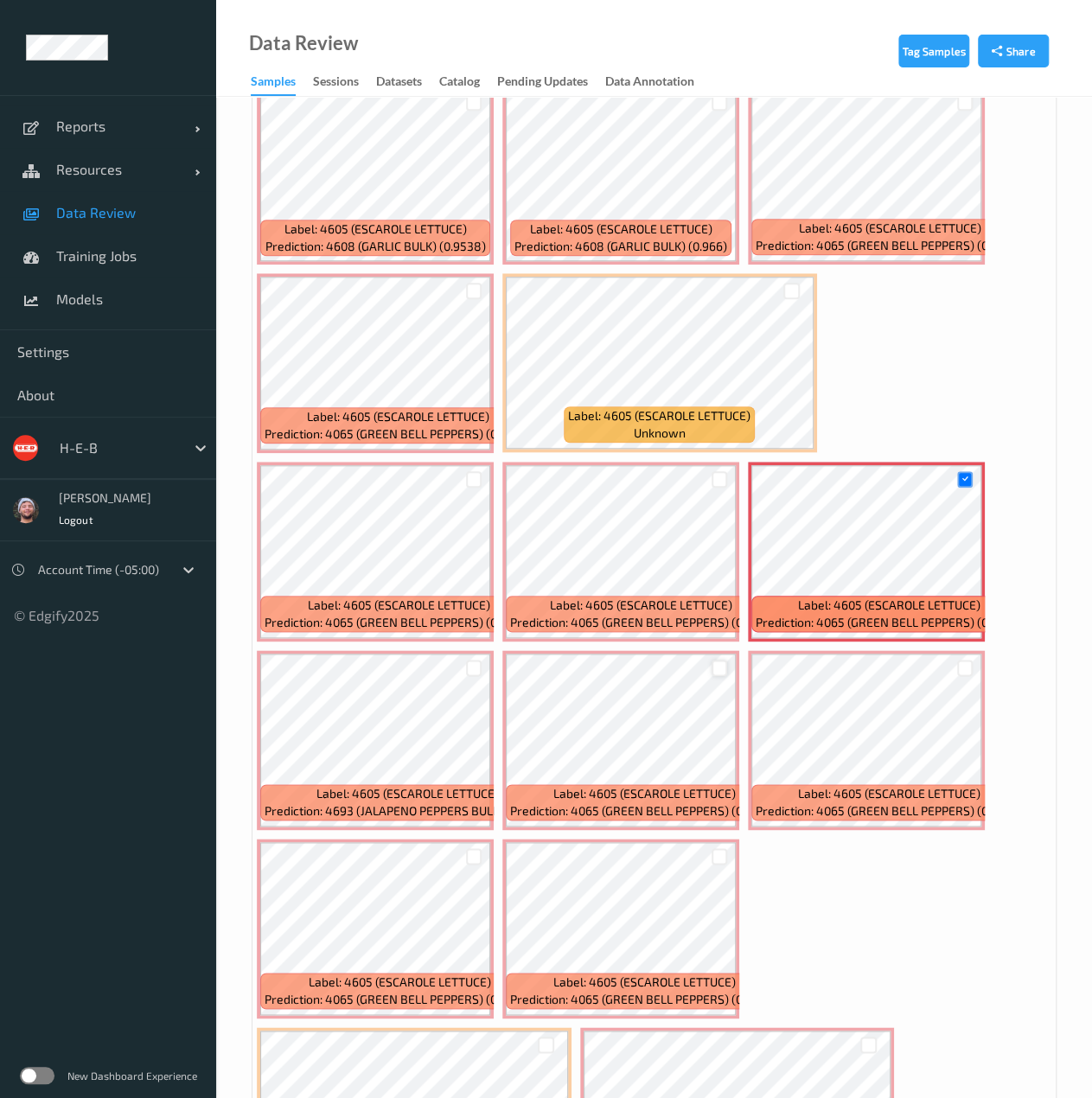
click at [719, 663] on div at bounding box center [719, 668] width 17 height 17
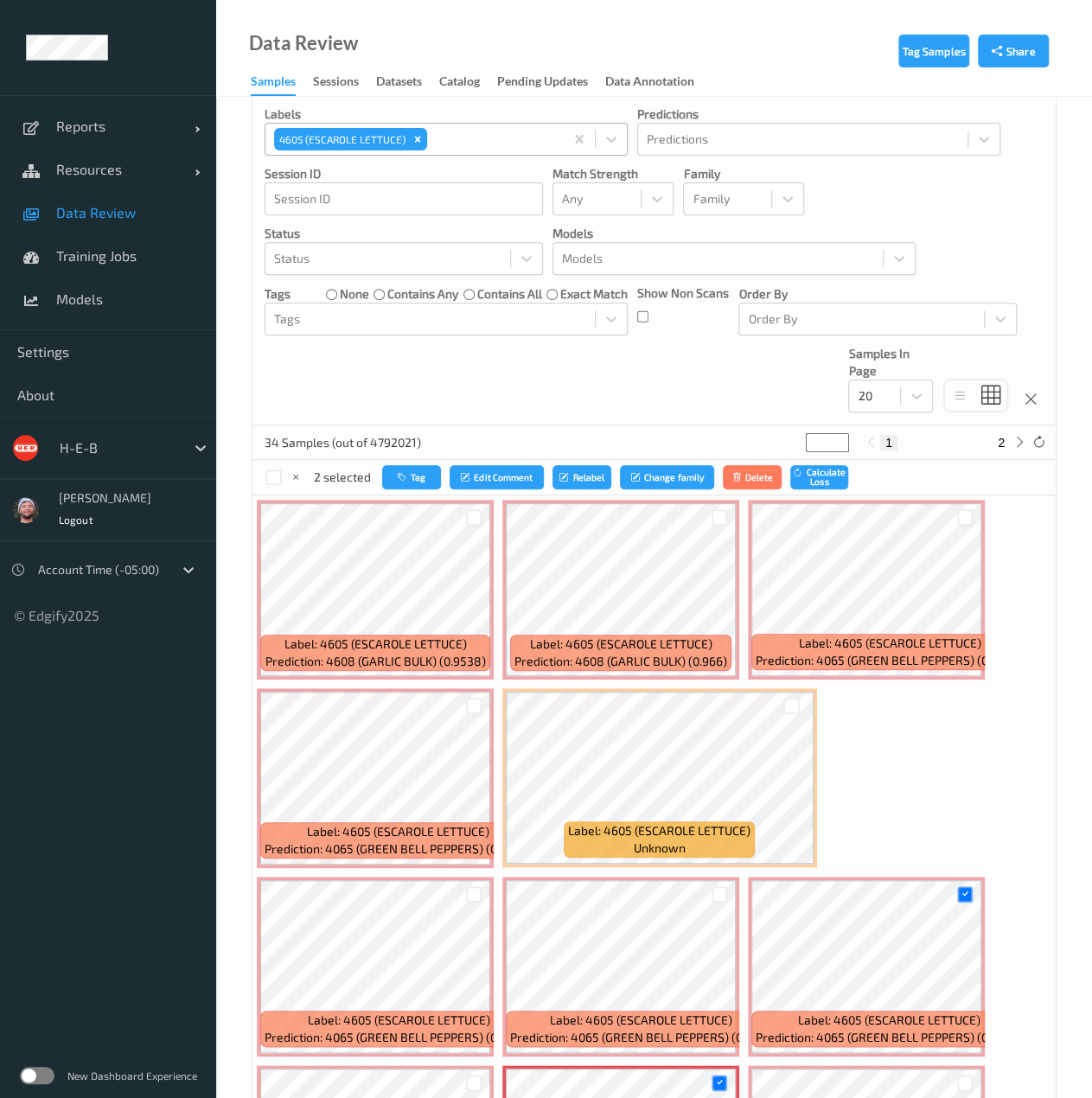
scroll to position [0, 0]
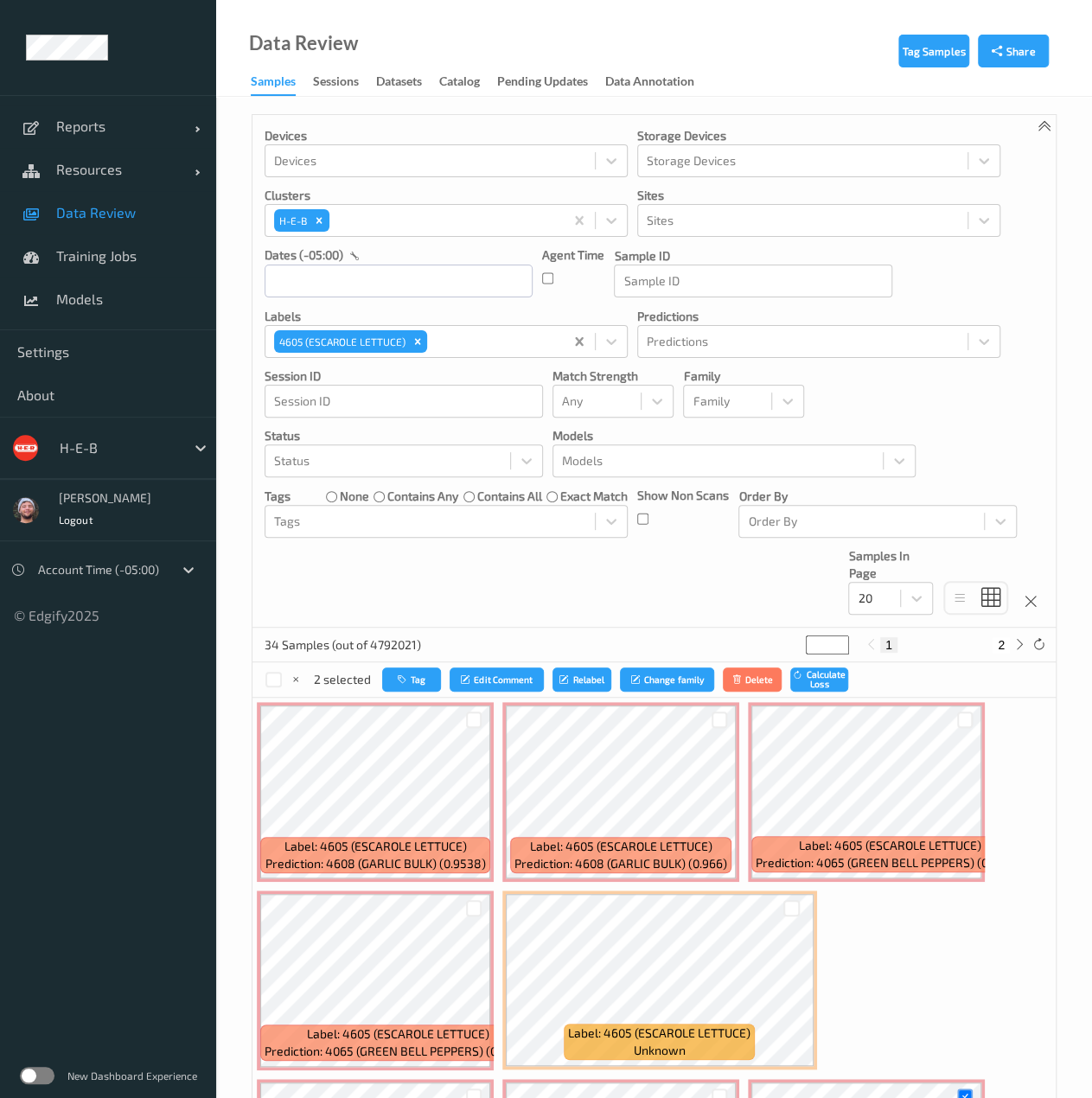
drag, startPoint x: 560, startPoint y: 352, endPoint x: 570, endPoint y: 350, distance: 10.2
click at [560, 352] on div "4605 (ESCAROLE LETTUCE)" at bounding box center [415, 342] width 298 height 29
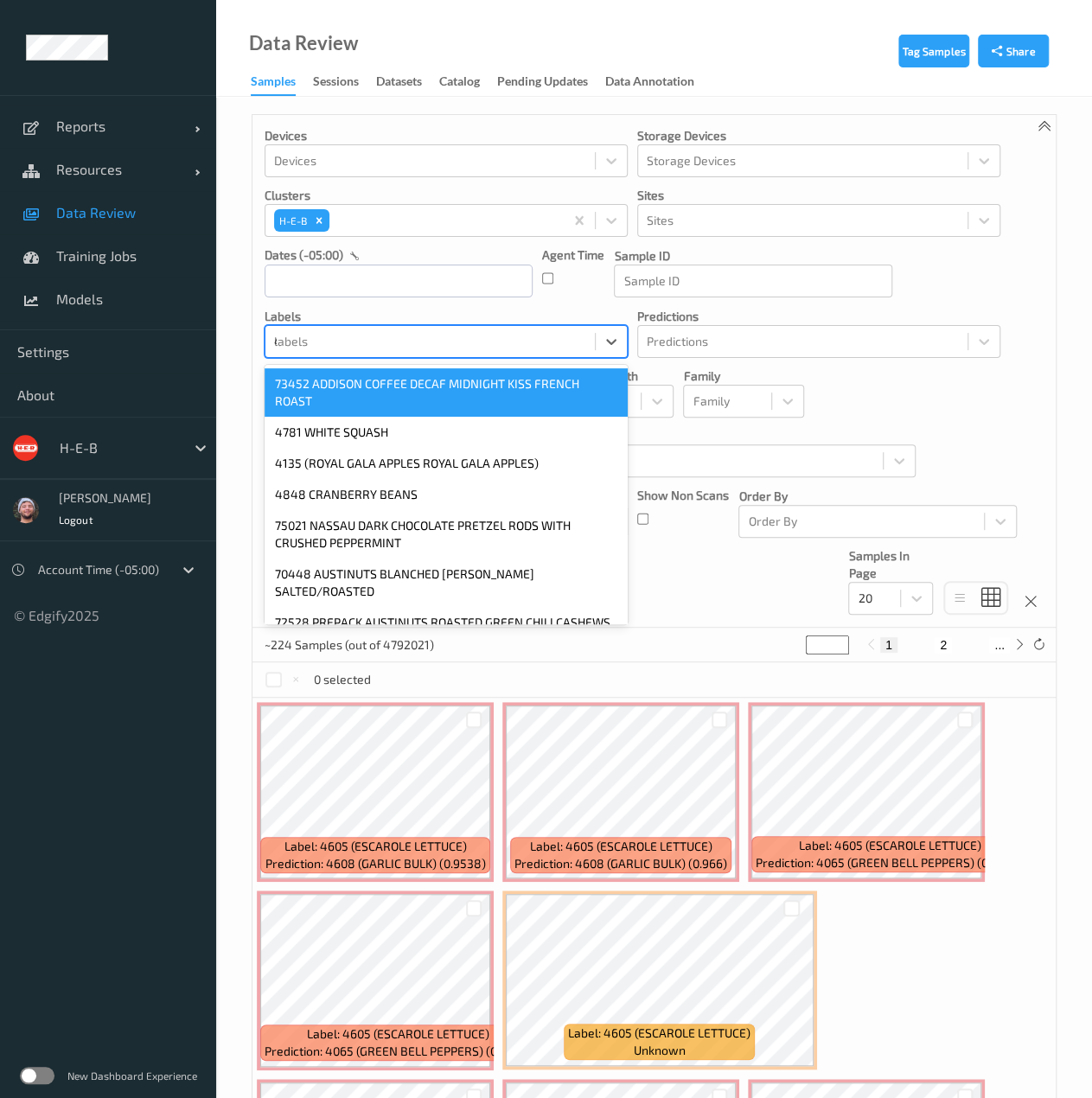
type input "4805"
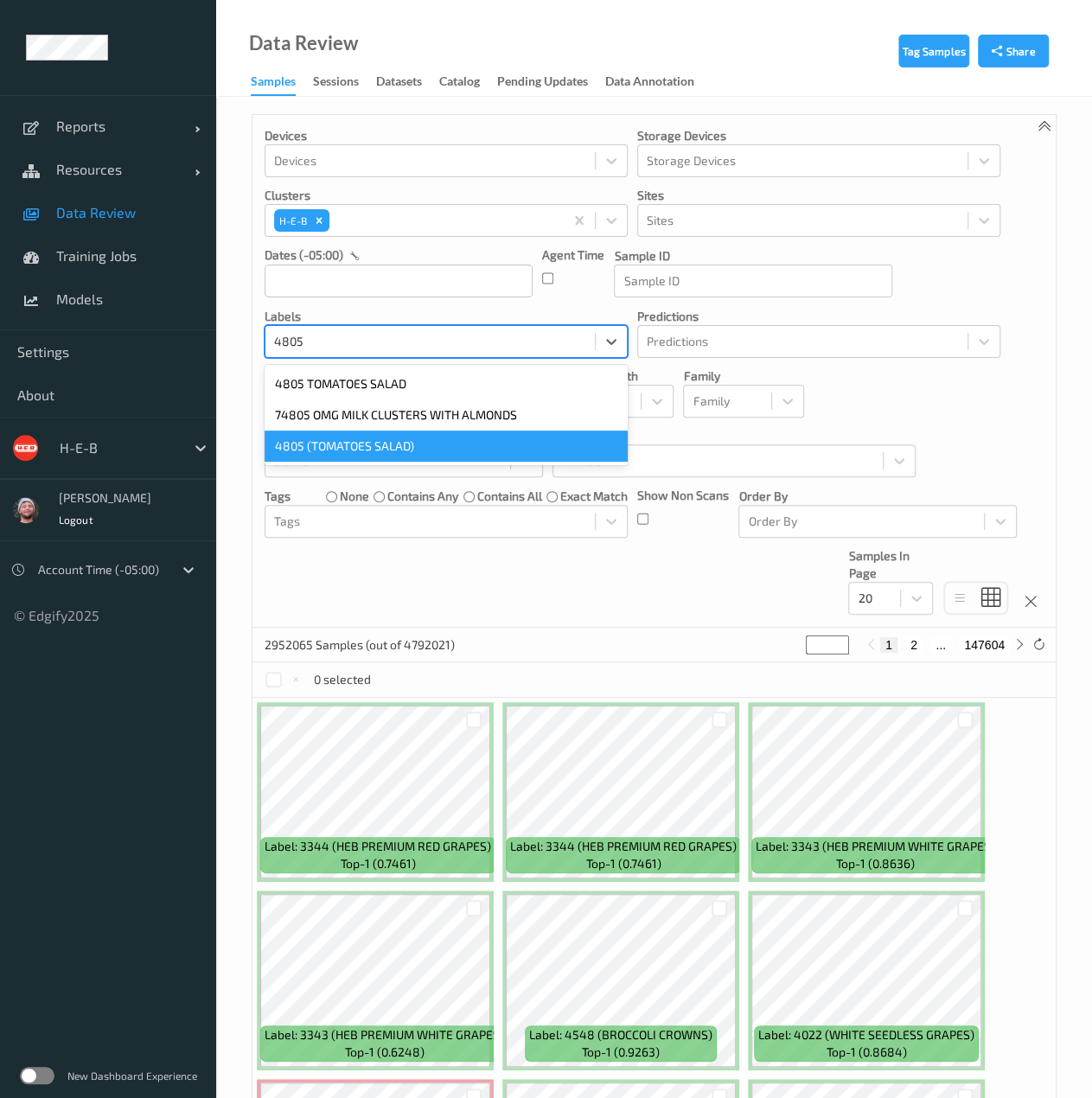
click at [506, 452] on div "4805 (TOMATOES SALAD)" at bounding box center [446, 446] width 363 height 31
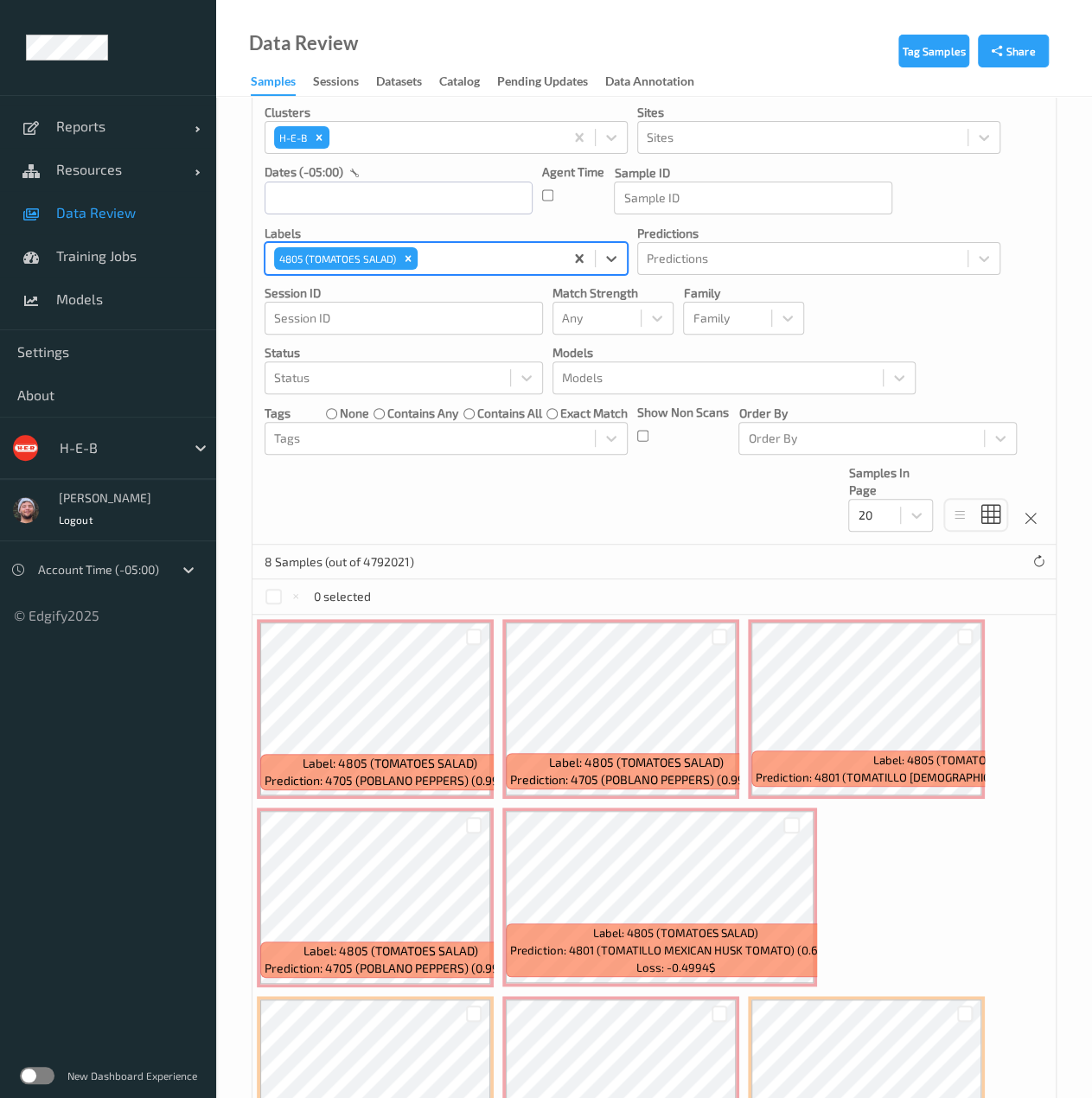
scroll to position [83, 0]
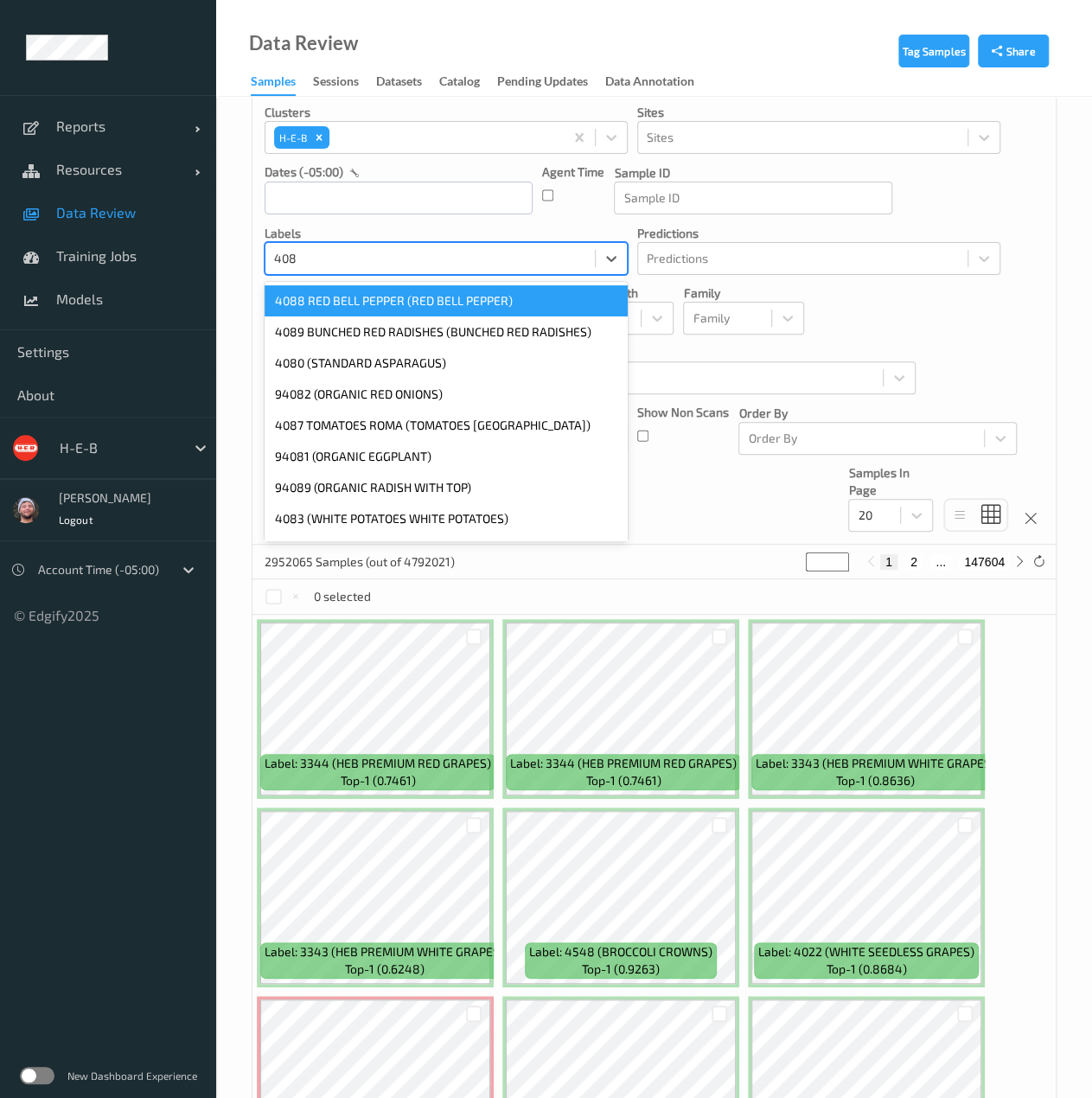
type input "4085"
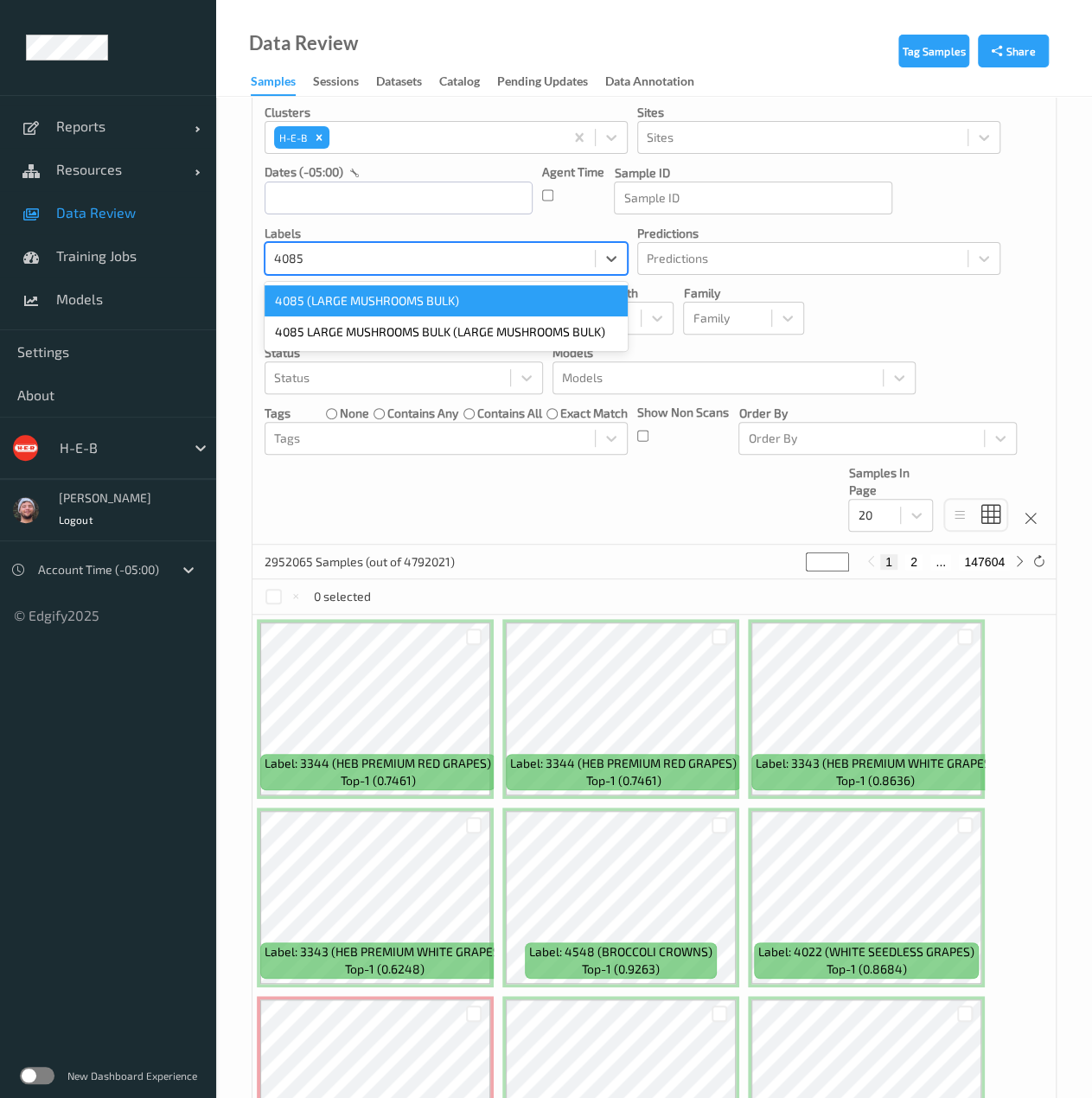
click at [553, 289] on div "4085 (LARGE MUSHROOMS BULK)" at bounding box center [446, 301] width 363 height 31
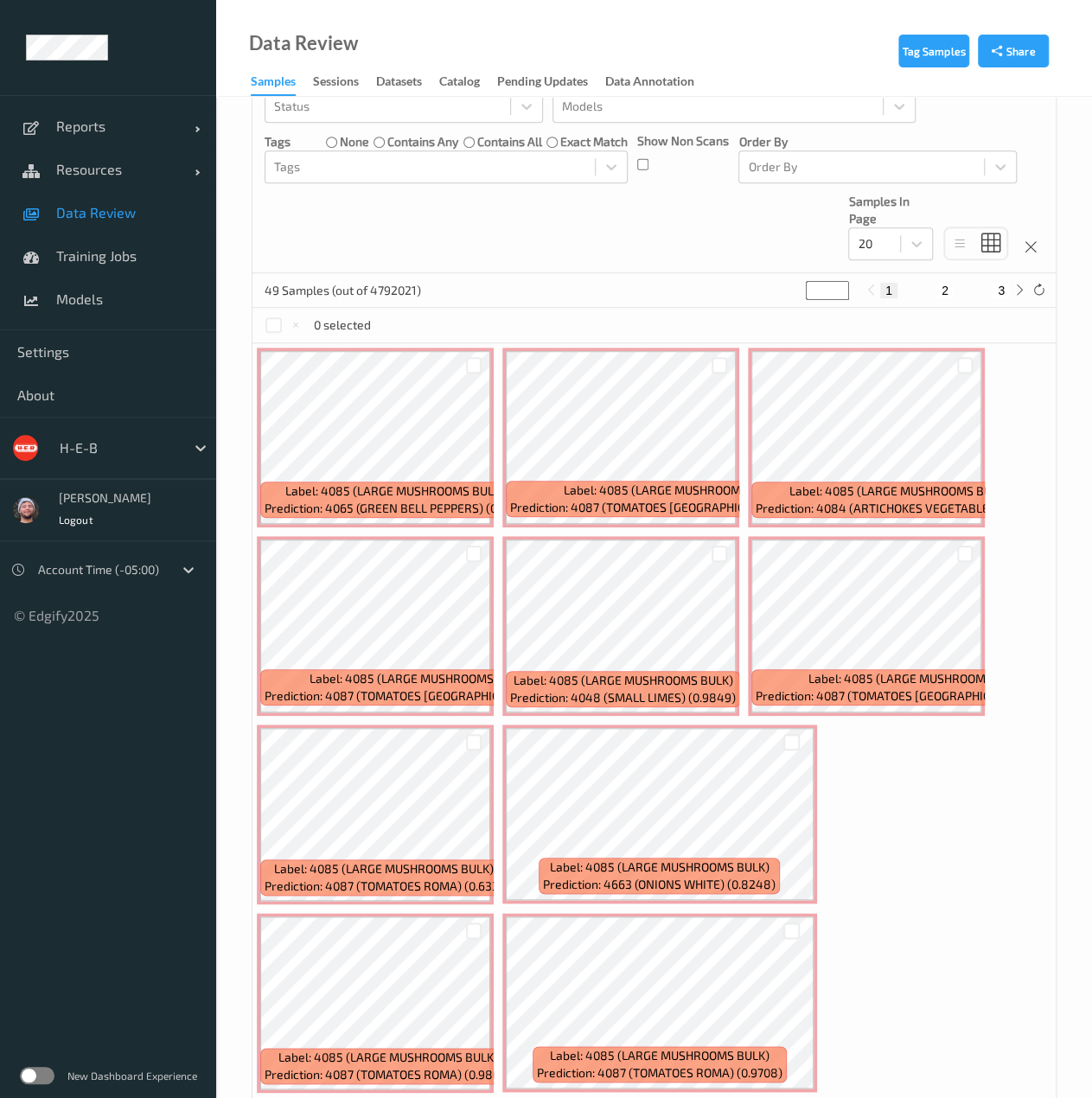
scroll to position [301, 0]
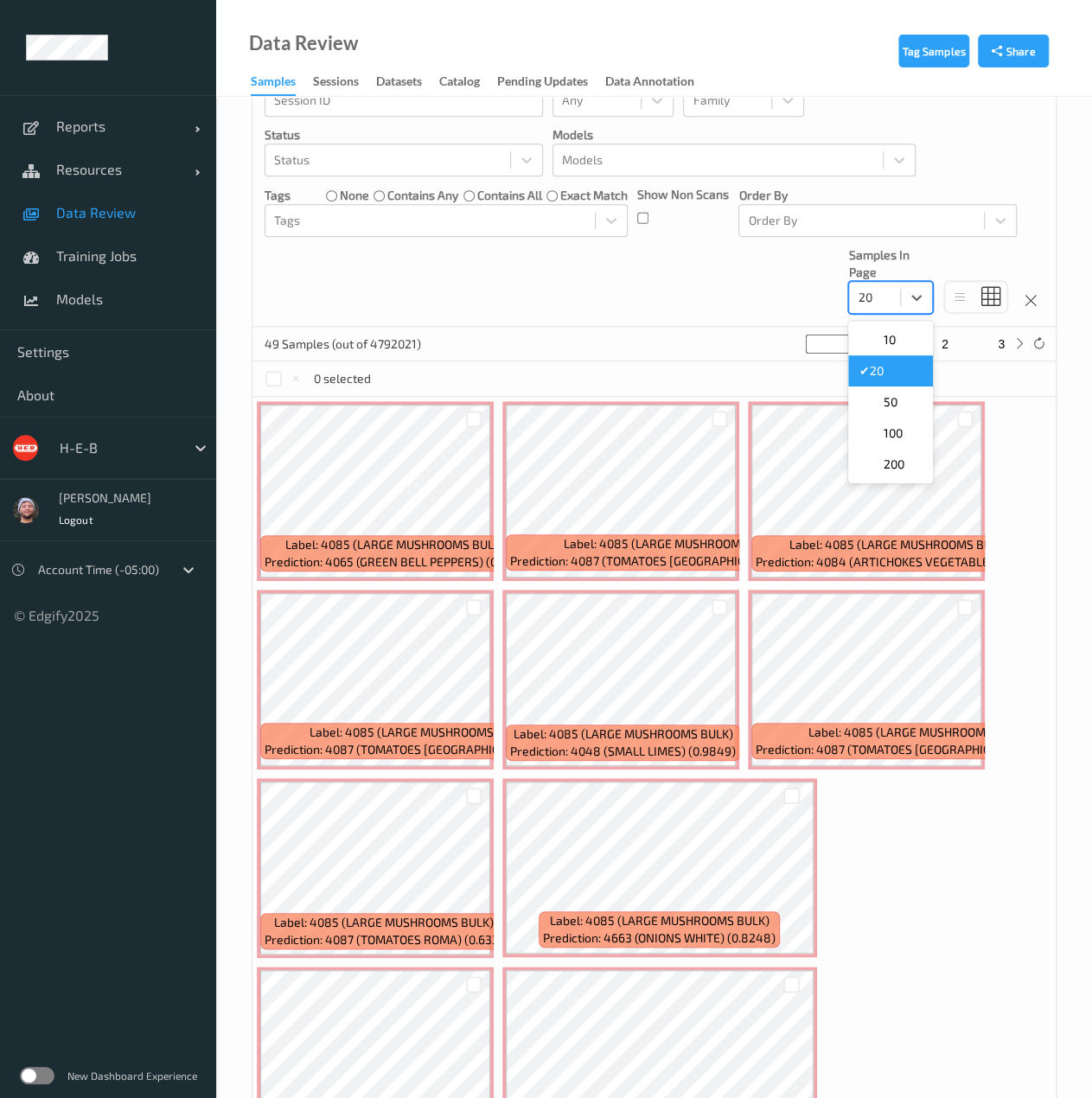
click at [875, 311] on div "20" at bounding box center [874, 297] width 51 height 27
click at [882, 458] on span at bounding box center [870, 464] width 24 height 18
click at [791, 785] on div at bounding box center [790, 795] width 44 height 28
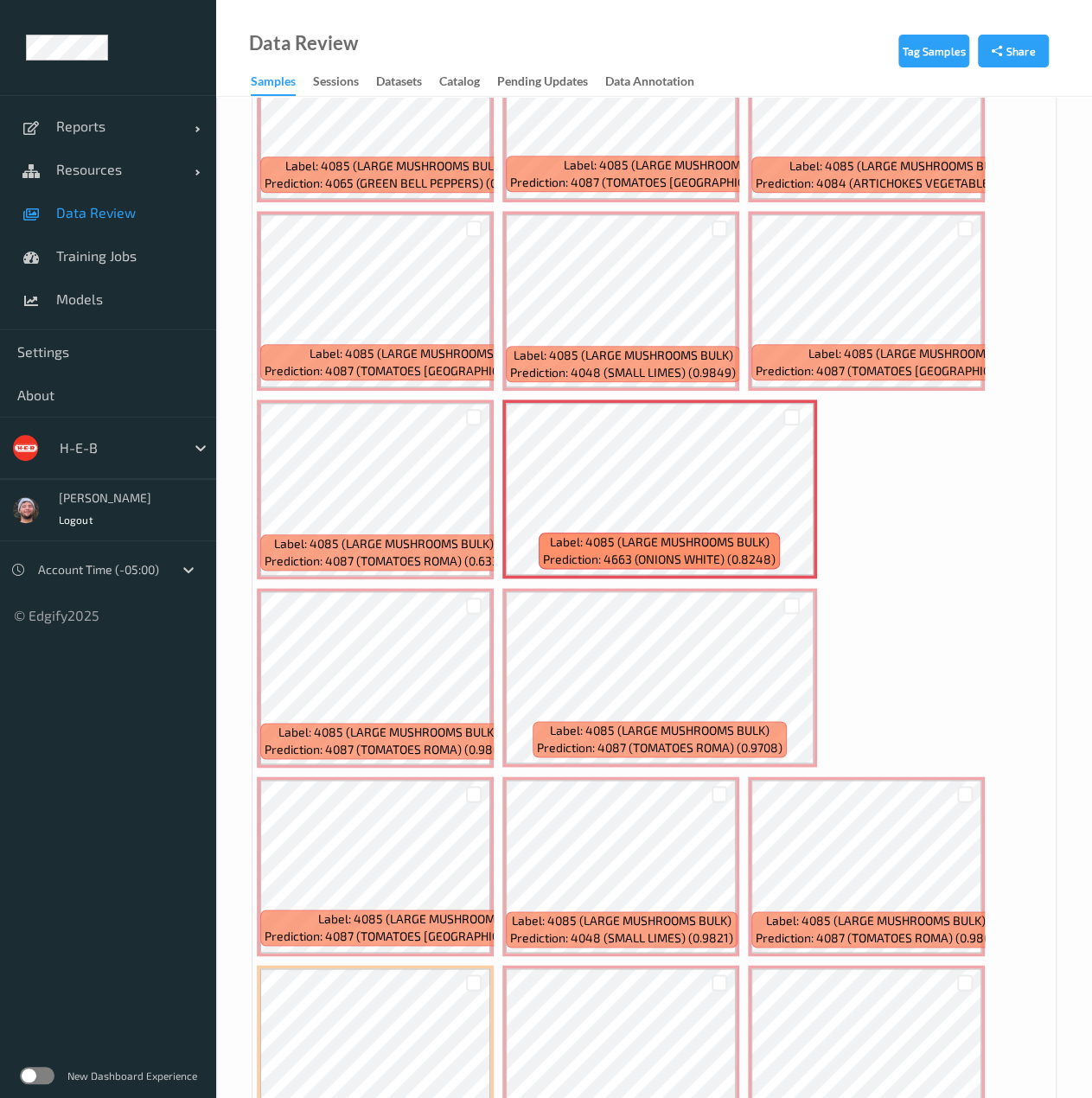
scroll to position [681, 0]
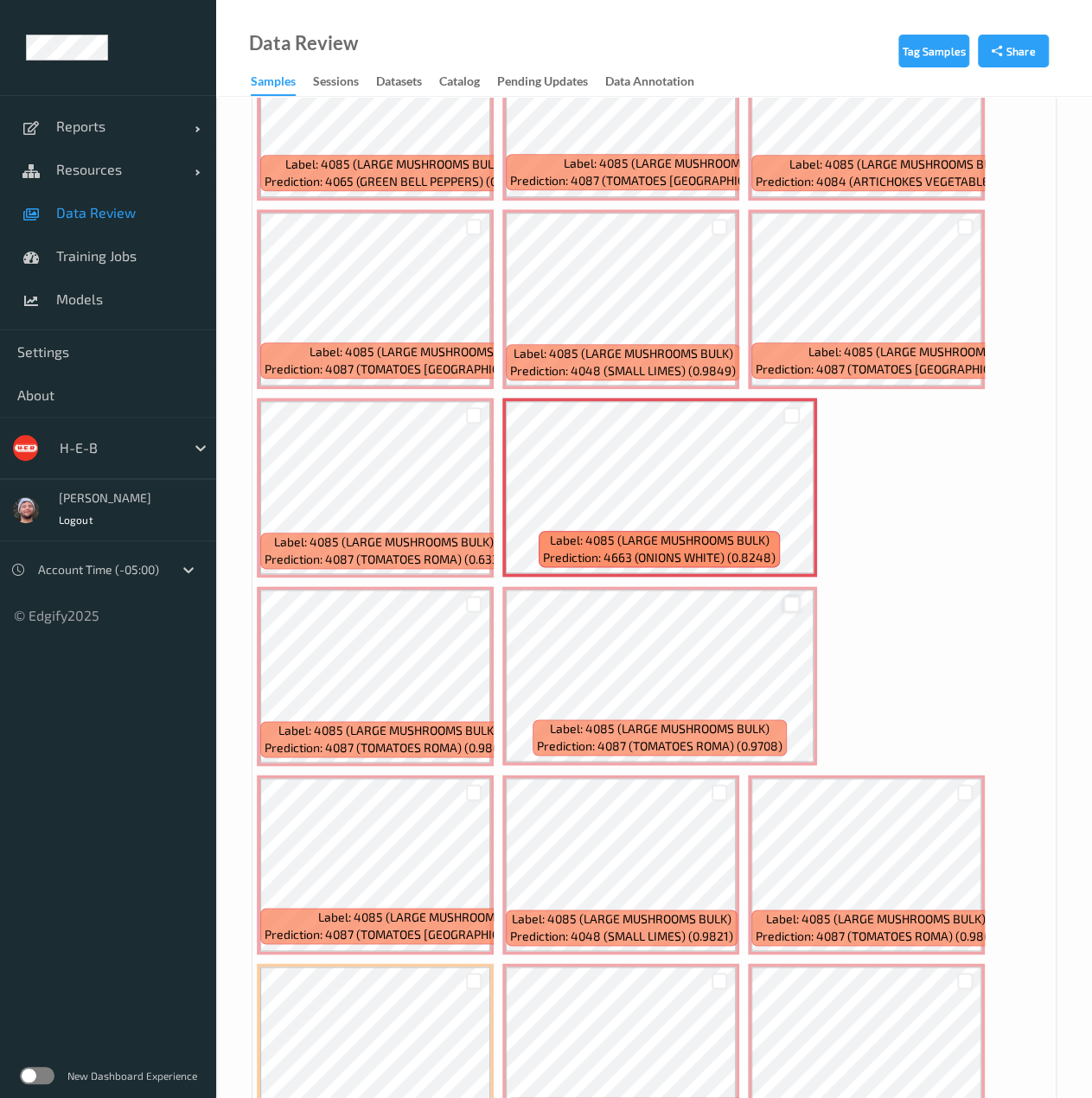
click at [789, 604] on div at bounding box center [791, 604] width 17 height 17
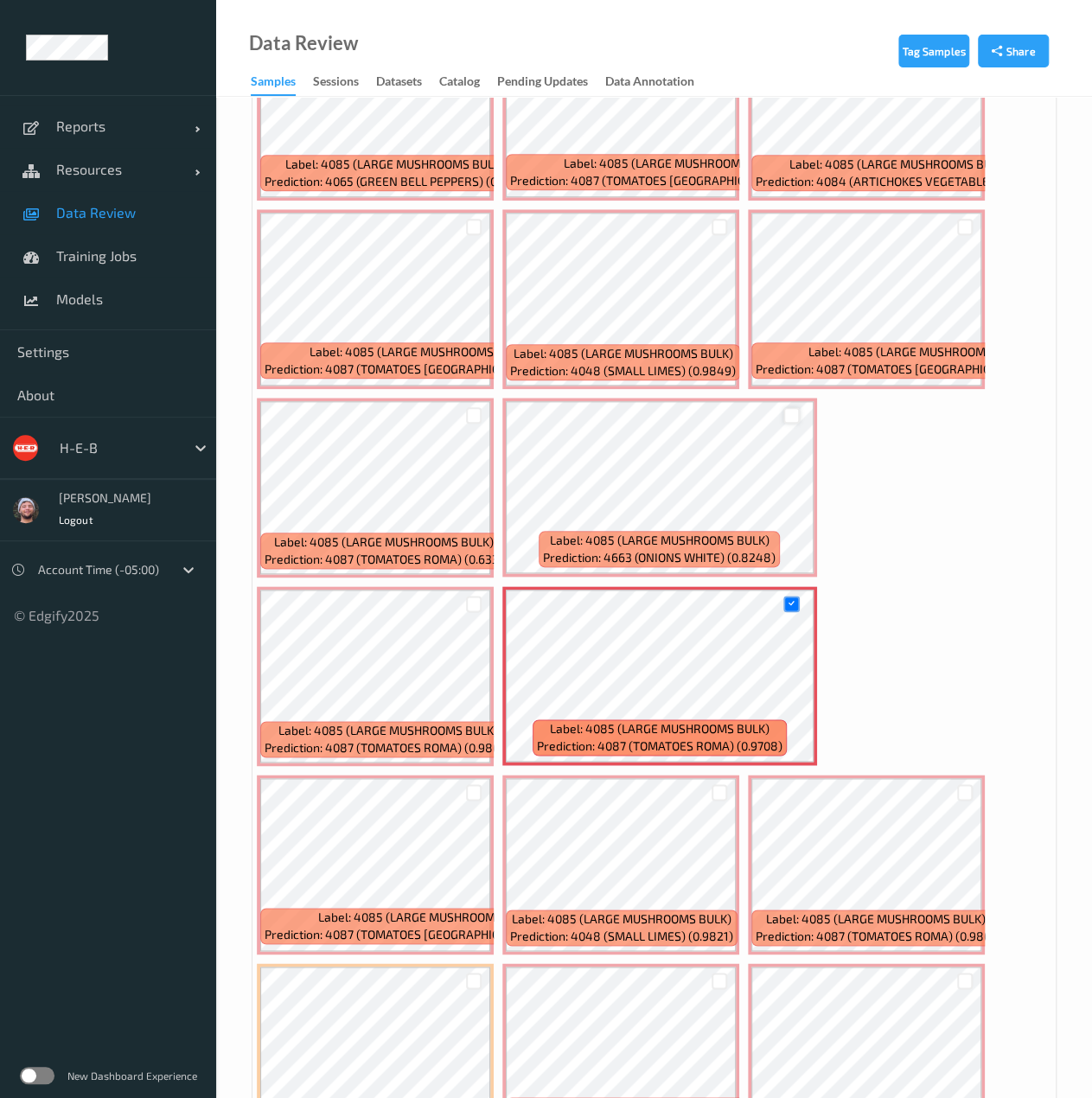
click at [790, 413] on div at bounding box center [791, 415] width 17 height 17
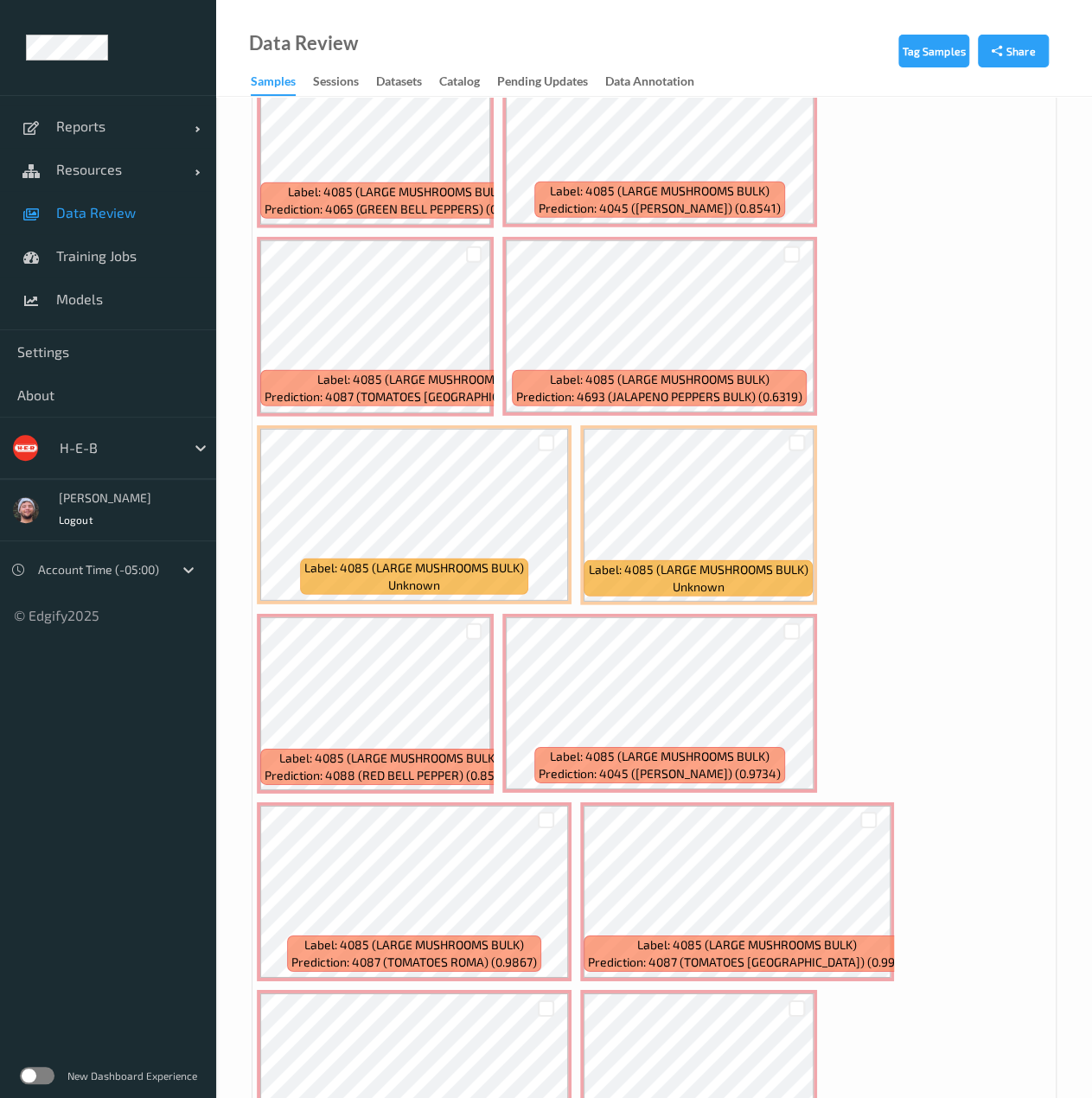
scroll to position [2150, 0]
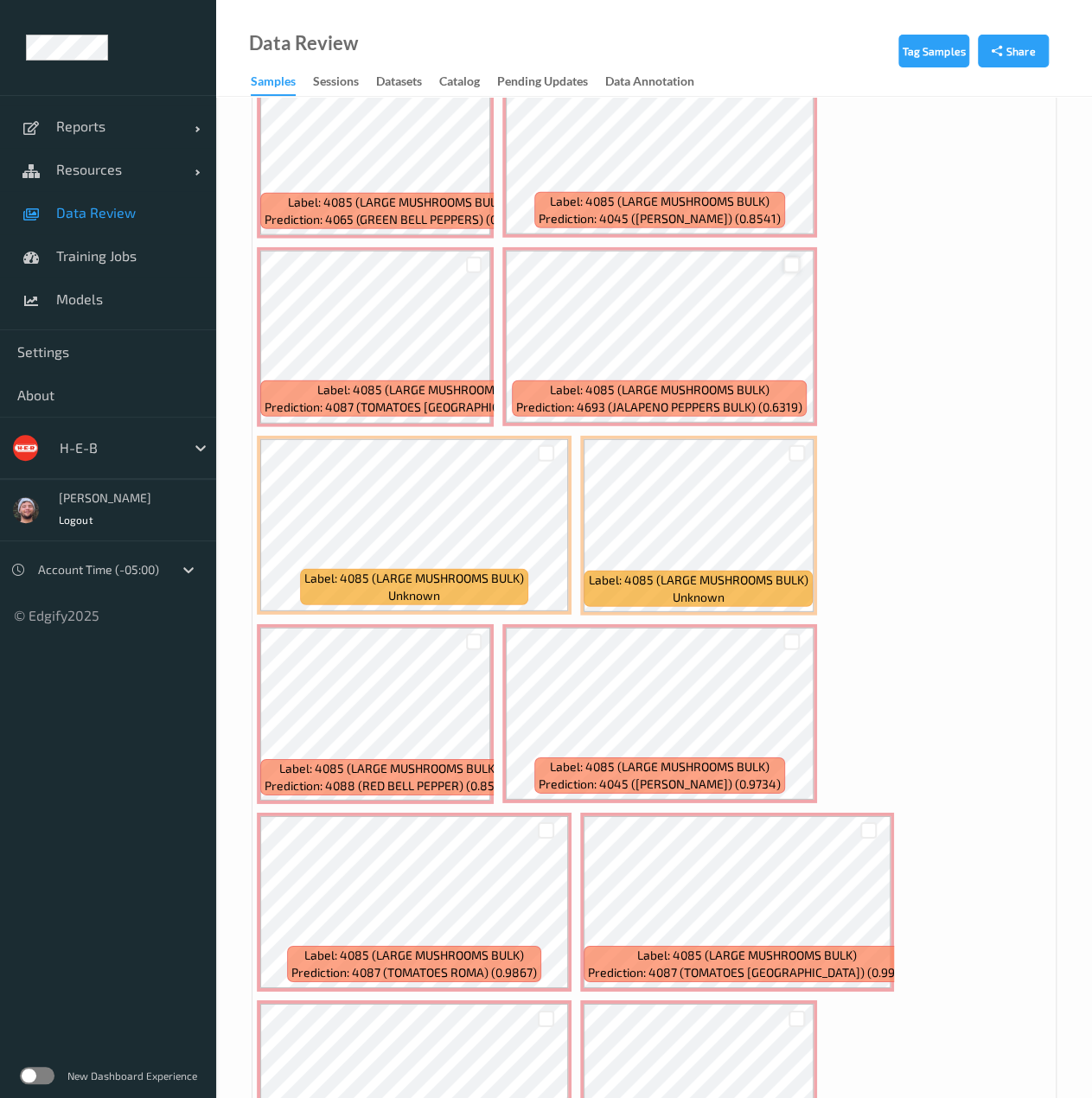
click at [791, 268] on div at bounding box center [791, 265] width 17 height 17
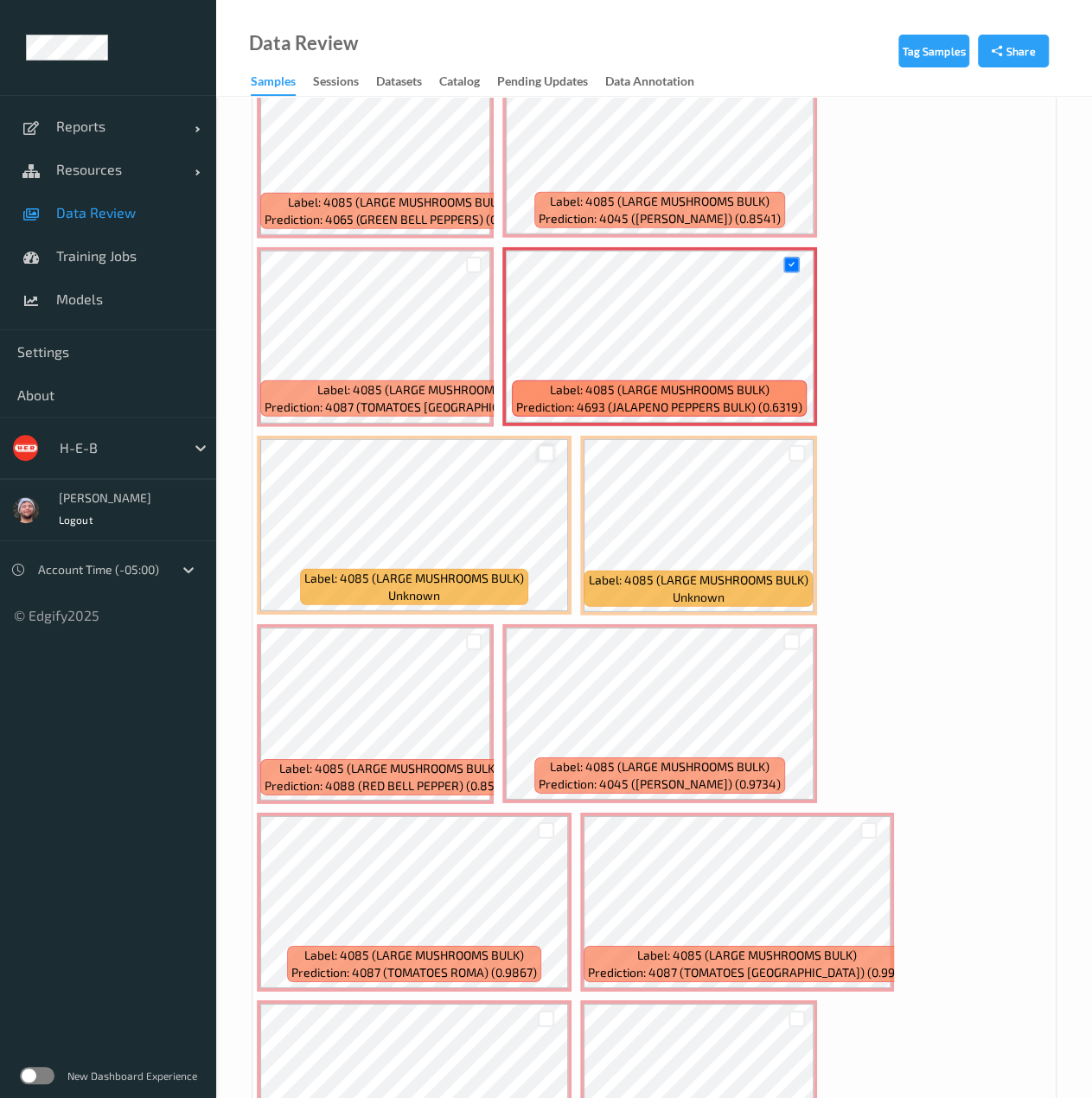
click at [537, 452] on div at bounding box center [545, 453] width 17 height 17
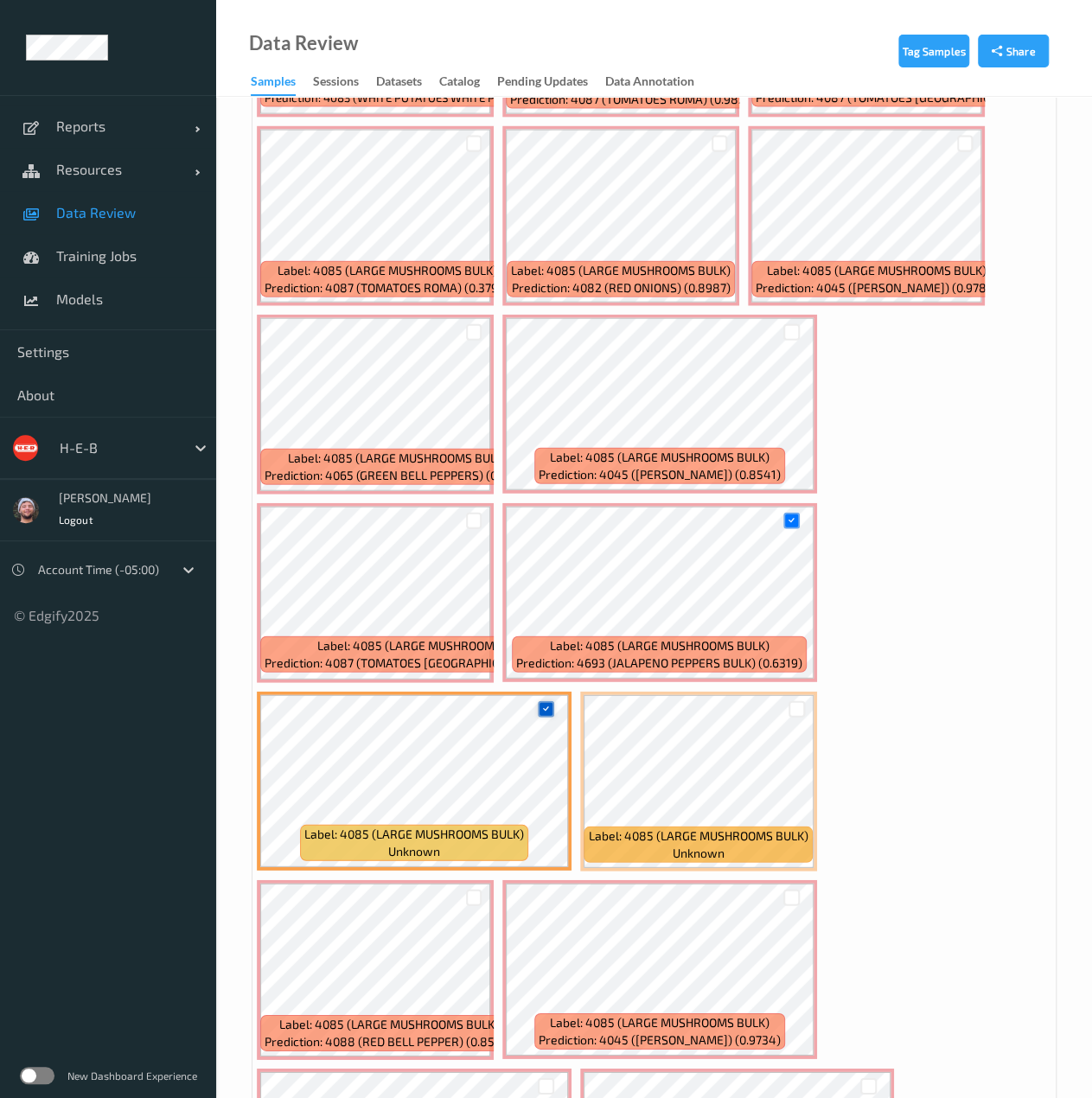
scroll to position [1893, 0]
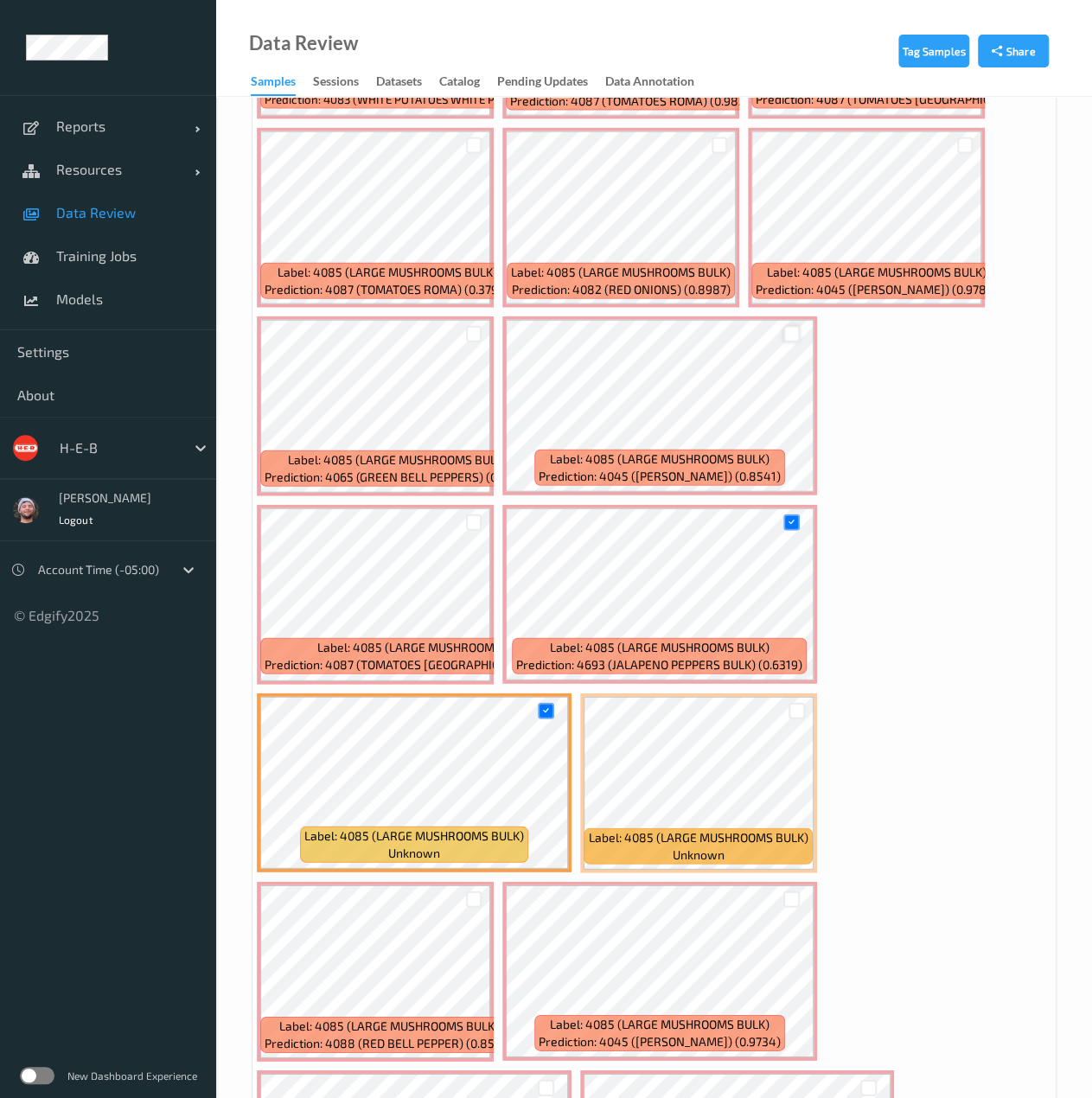
click at [793, 328] on div at bounding box center [791, 334] width 17 height 17
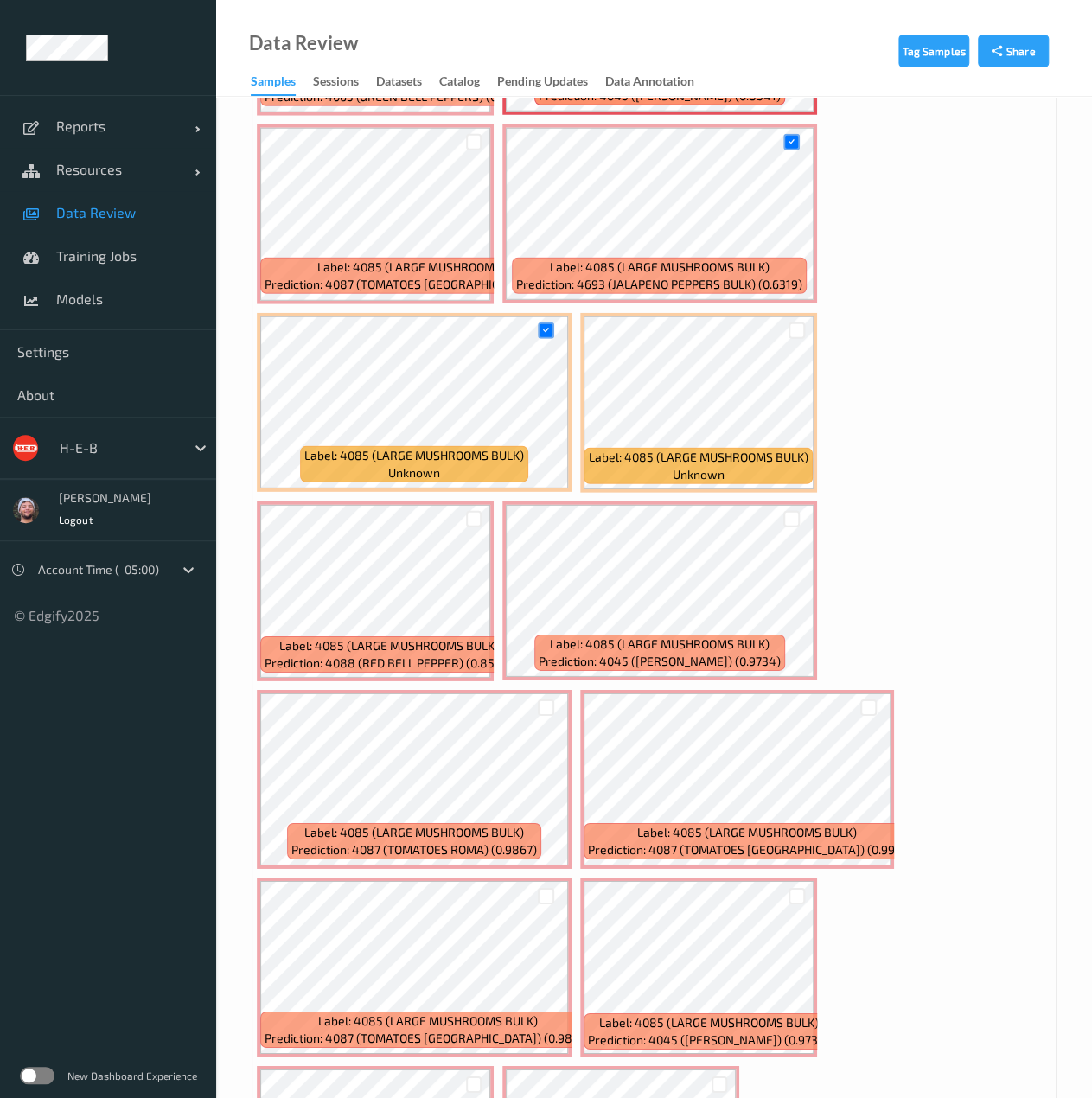
scroll to position [2275, 0]
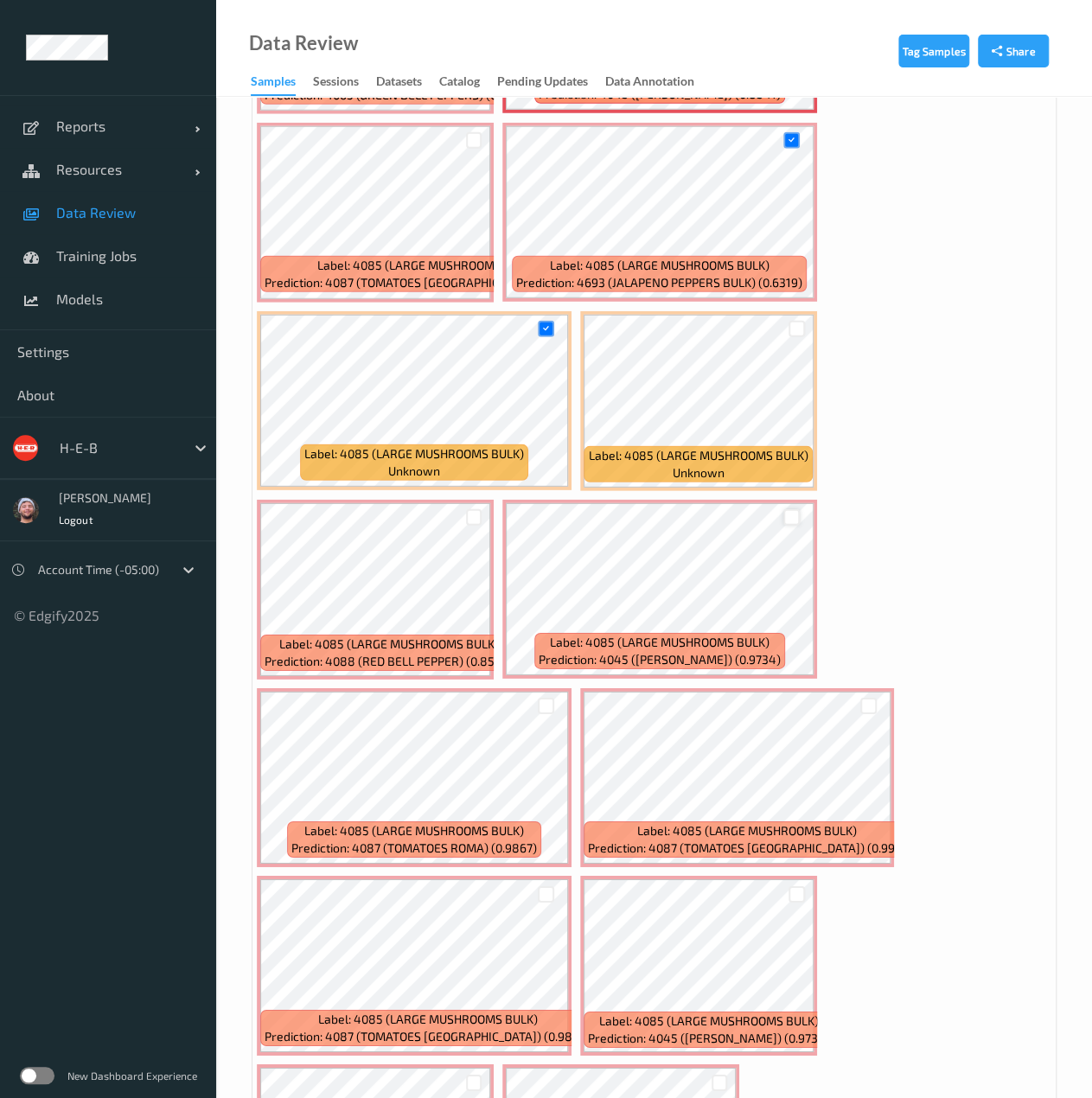
click at [783, 521] on div at bounding box center [791, 517] width 17 height 17
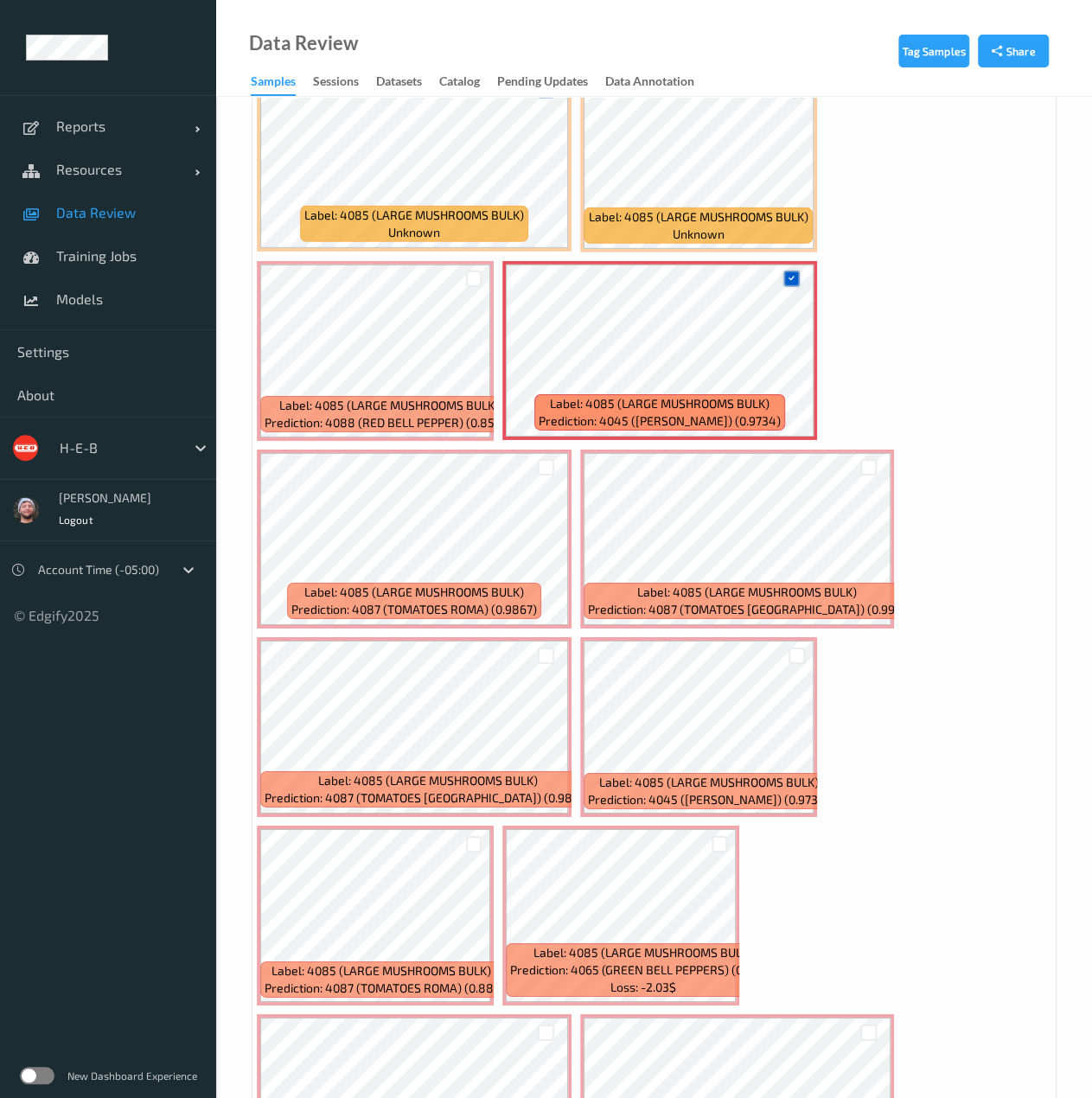
scroll to position [2520, 0]
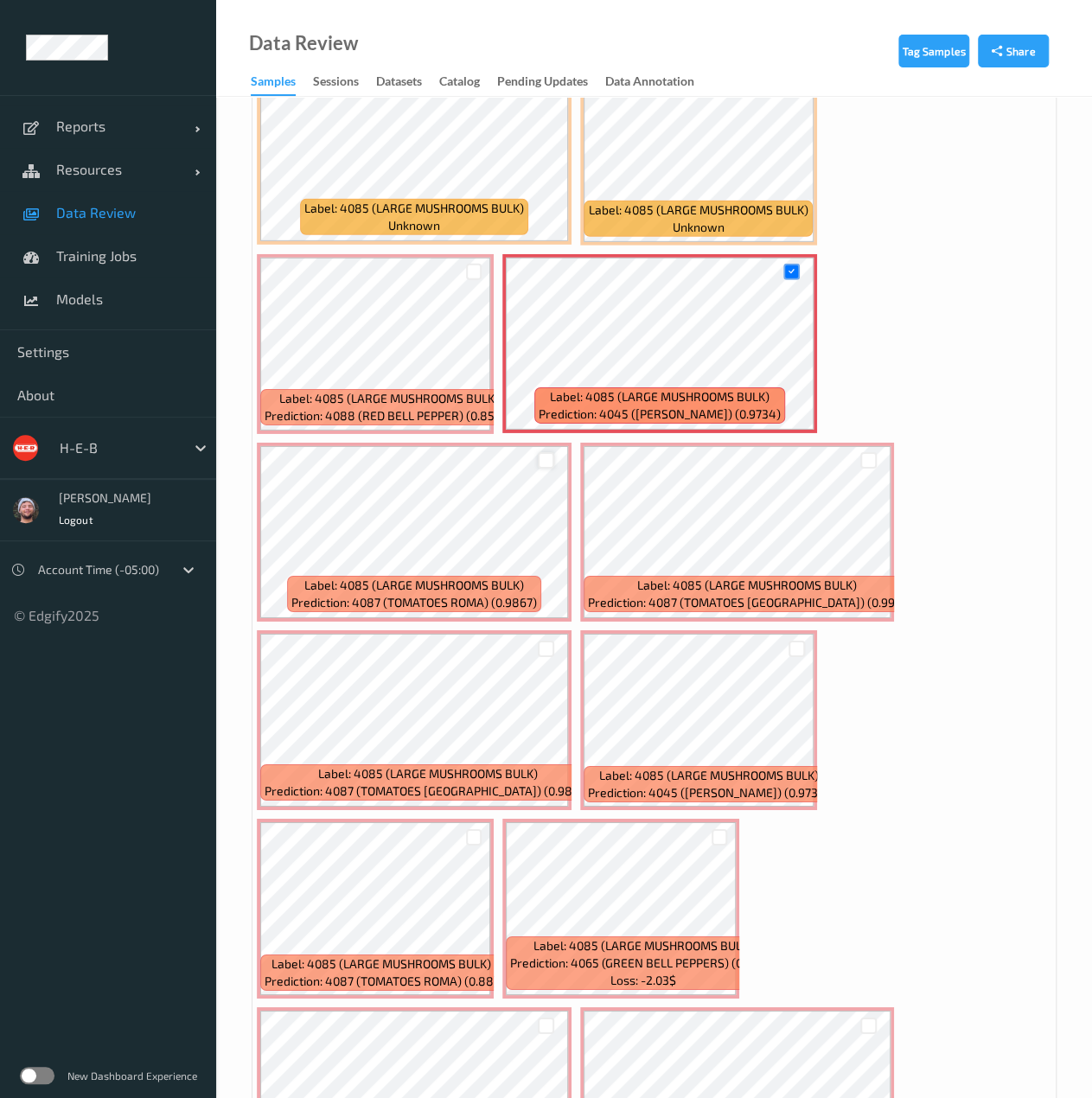
click at [543, 458] on div at bounding box center [545, 459] width 17 height 17
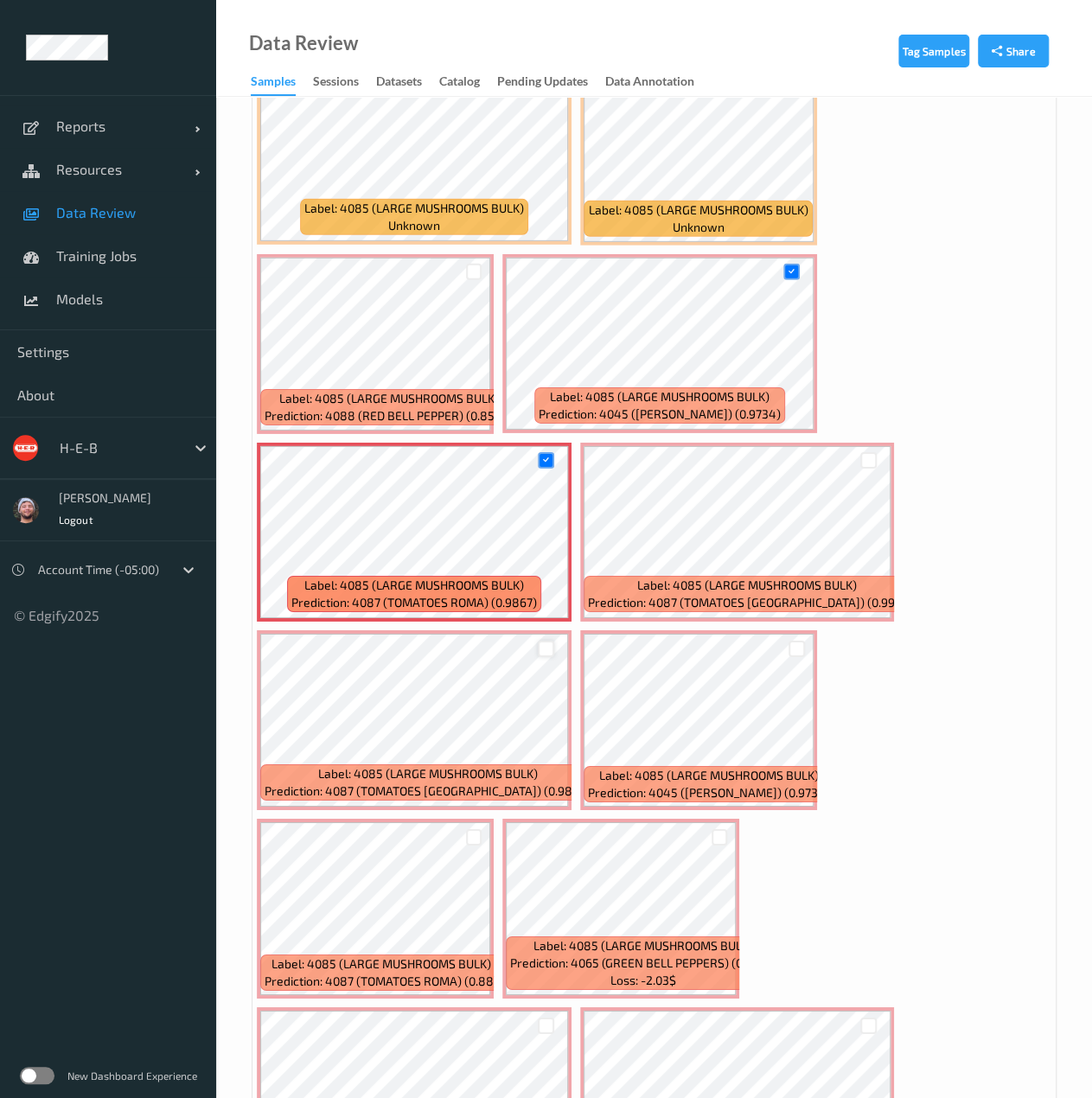
click at [546, 647] on div at bounding box center [545, 648] width 17 height 17
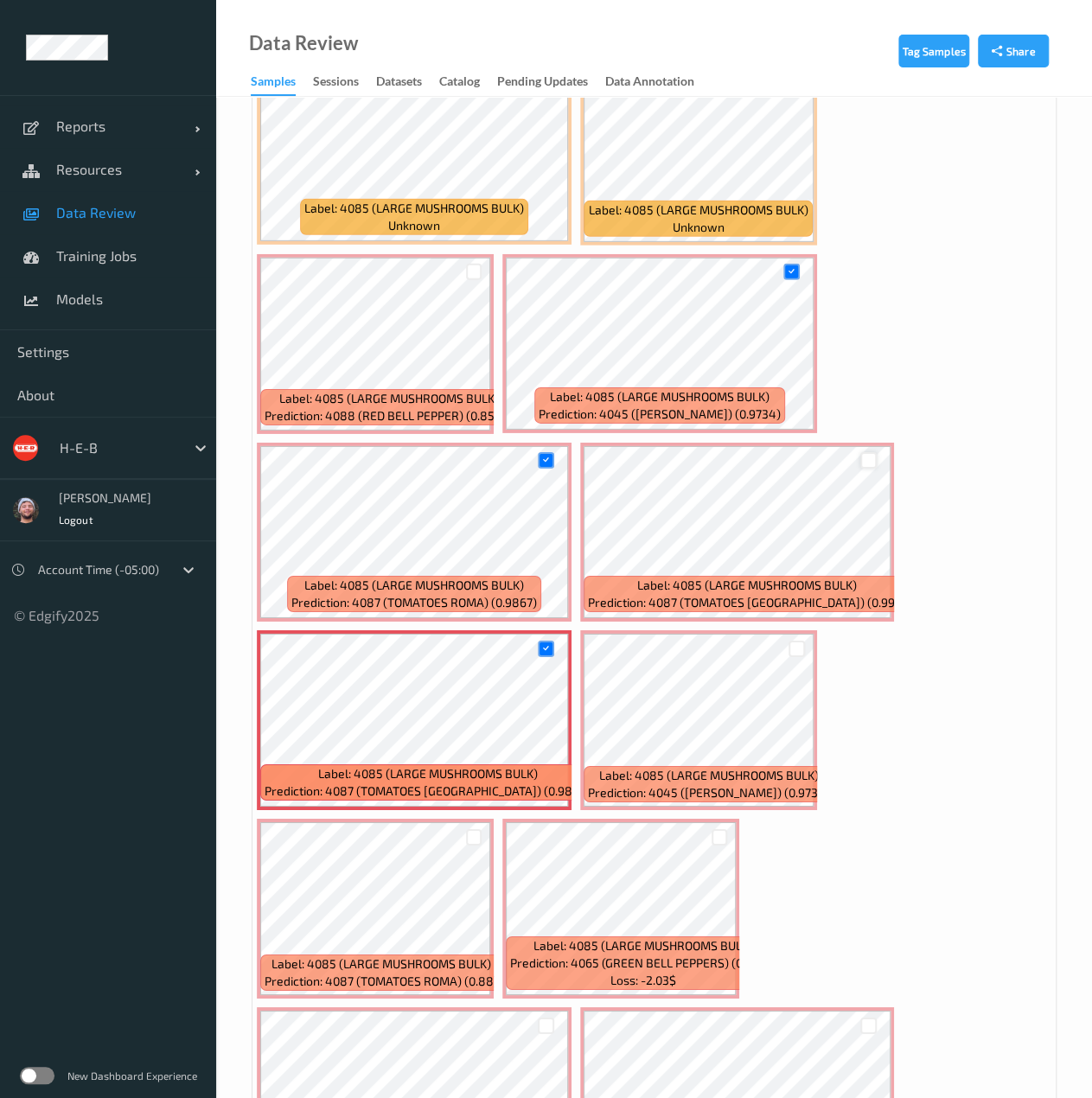
click at [868, 458] on div at bounding box center [868, 459] width 17 height 17
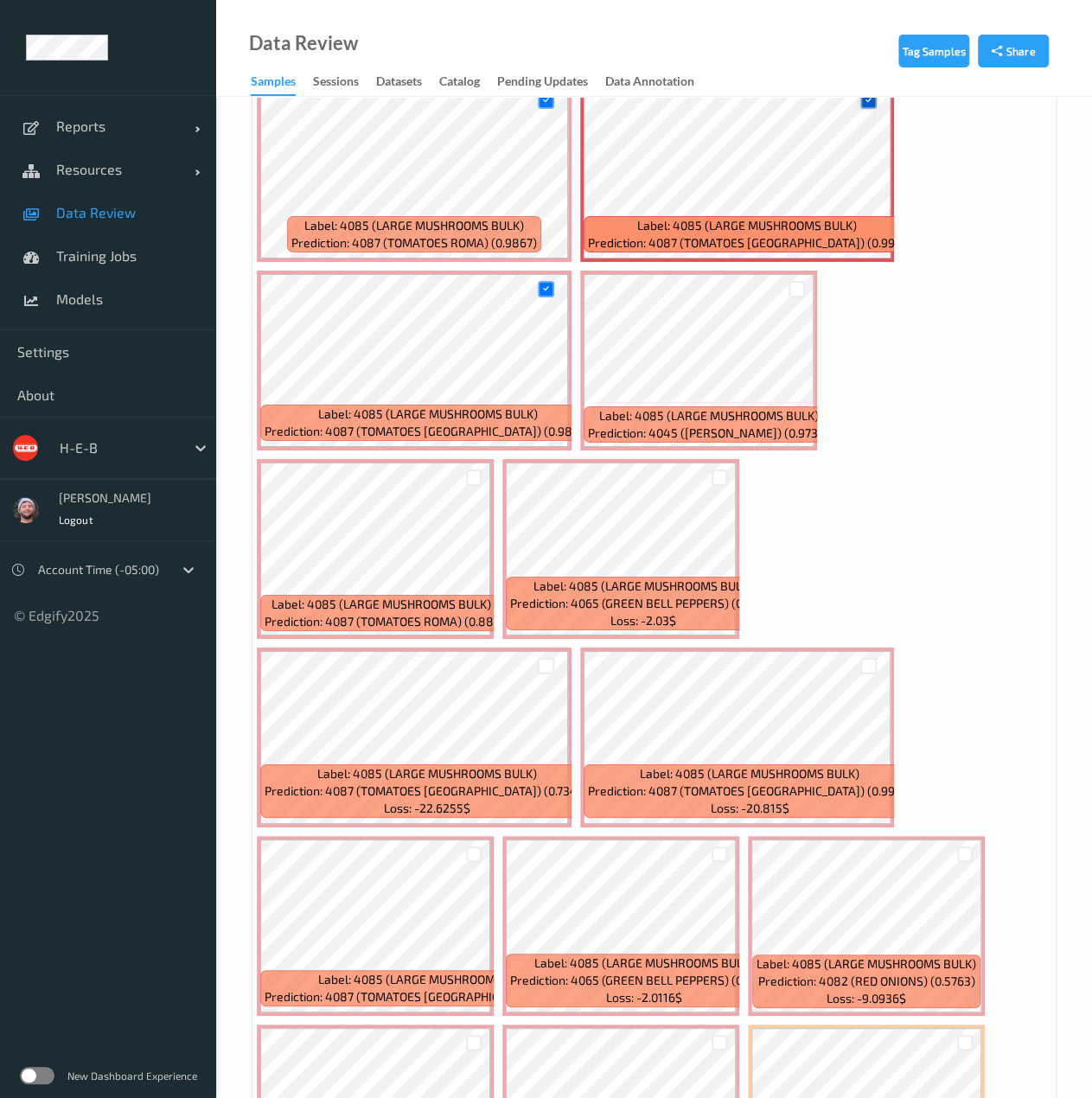
scroll to position [2892, 0]
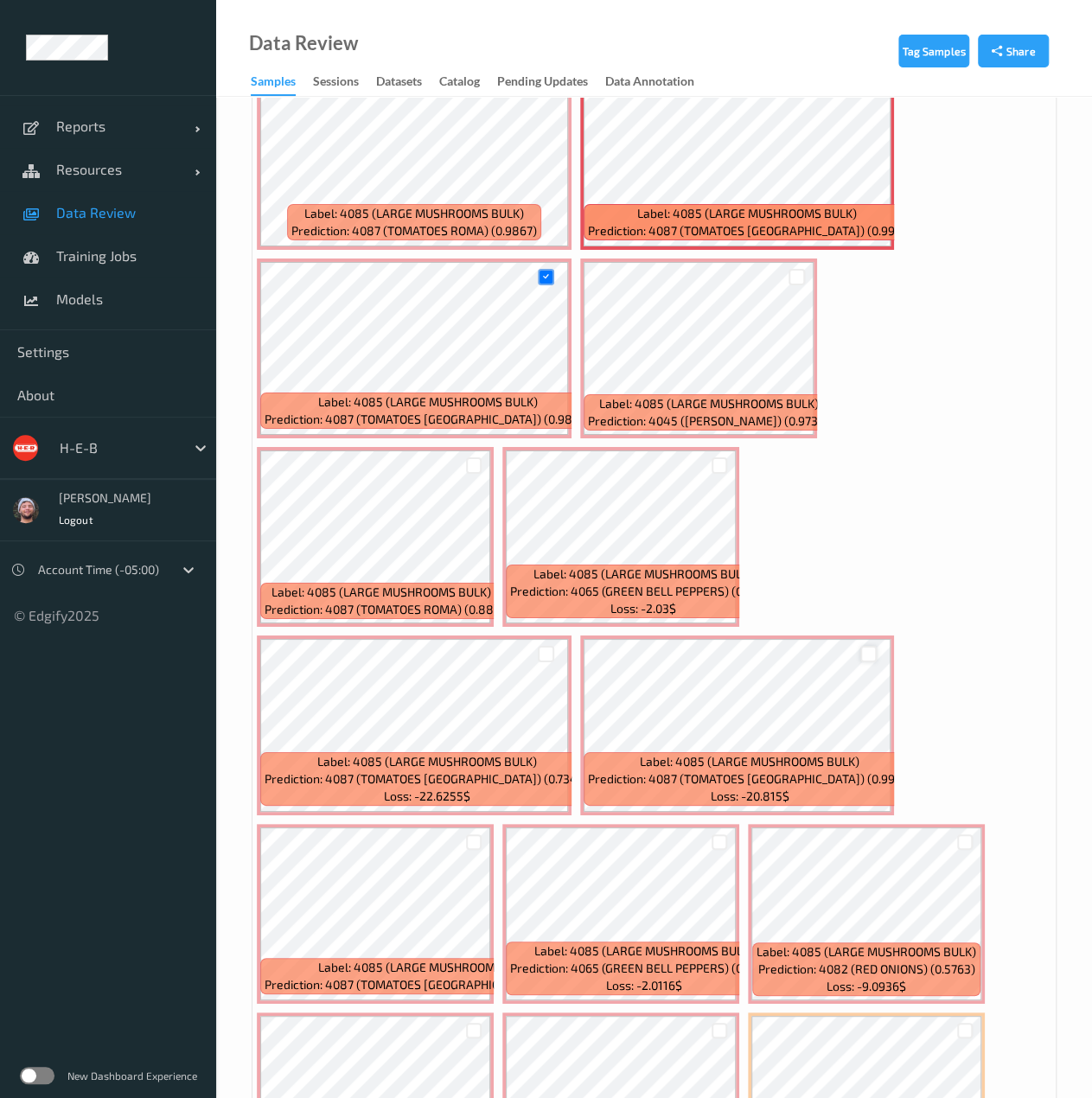
click at [860, 650] on div at bounding box center [868, 653] width 17 height 17
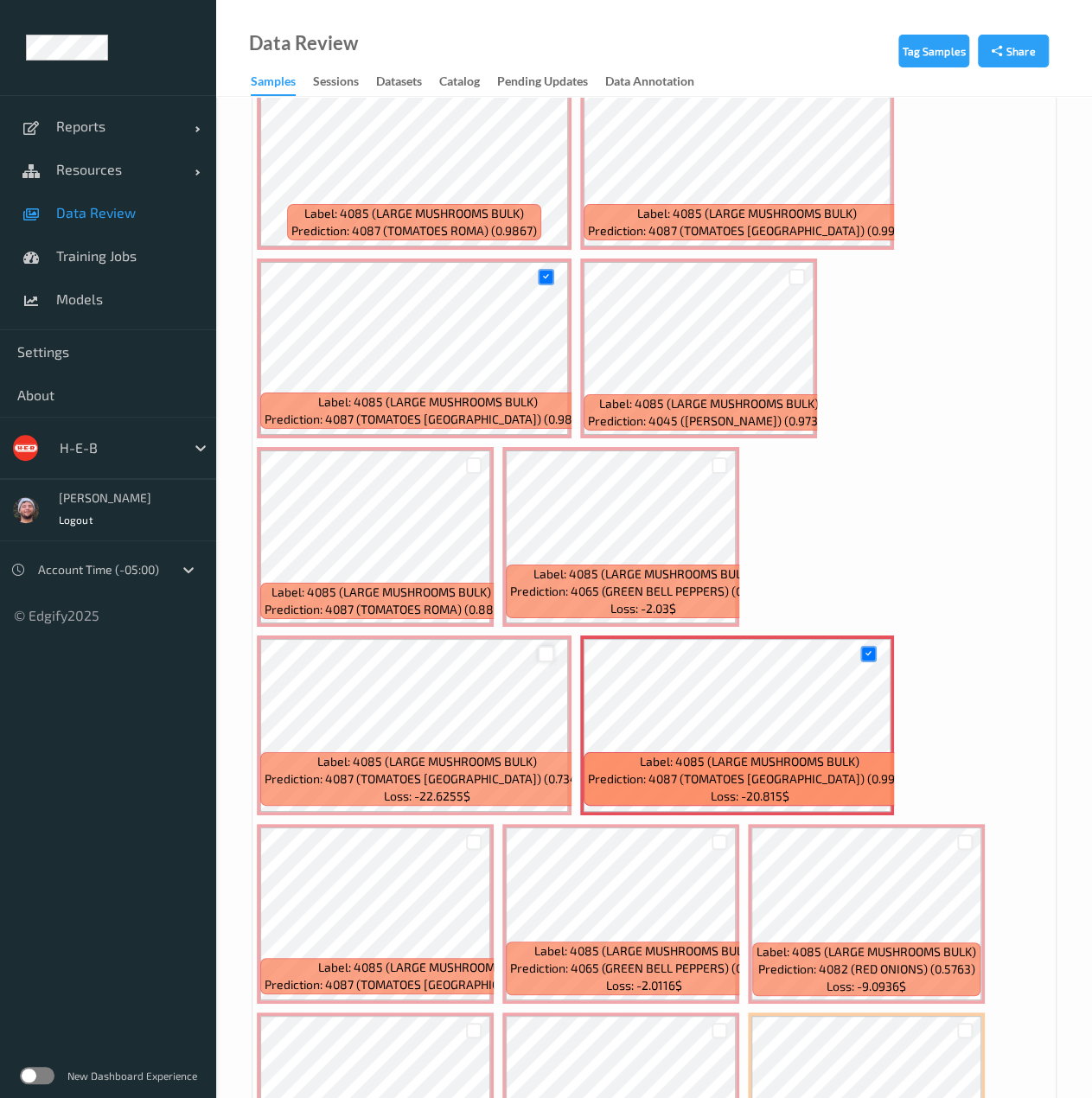
click at [550, 650] on div at bounding box center [545, 653] width 17 height 17
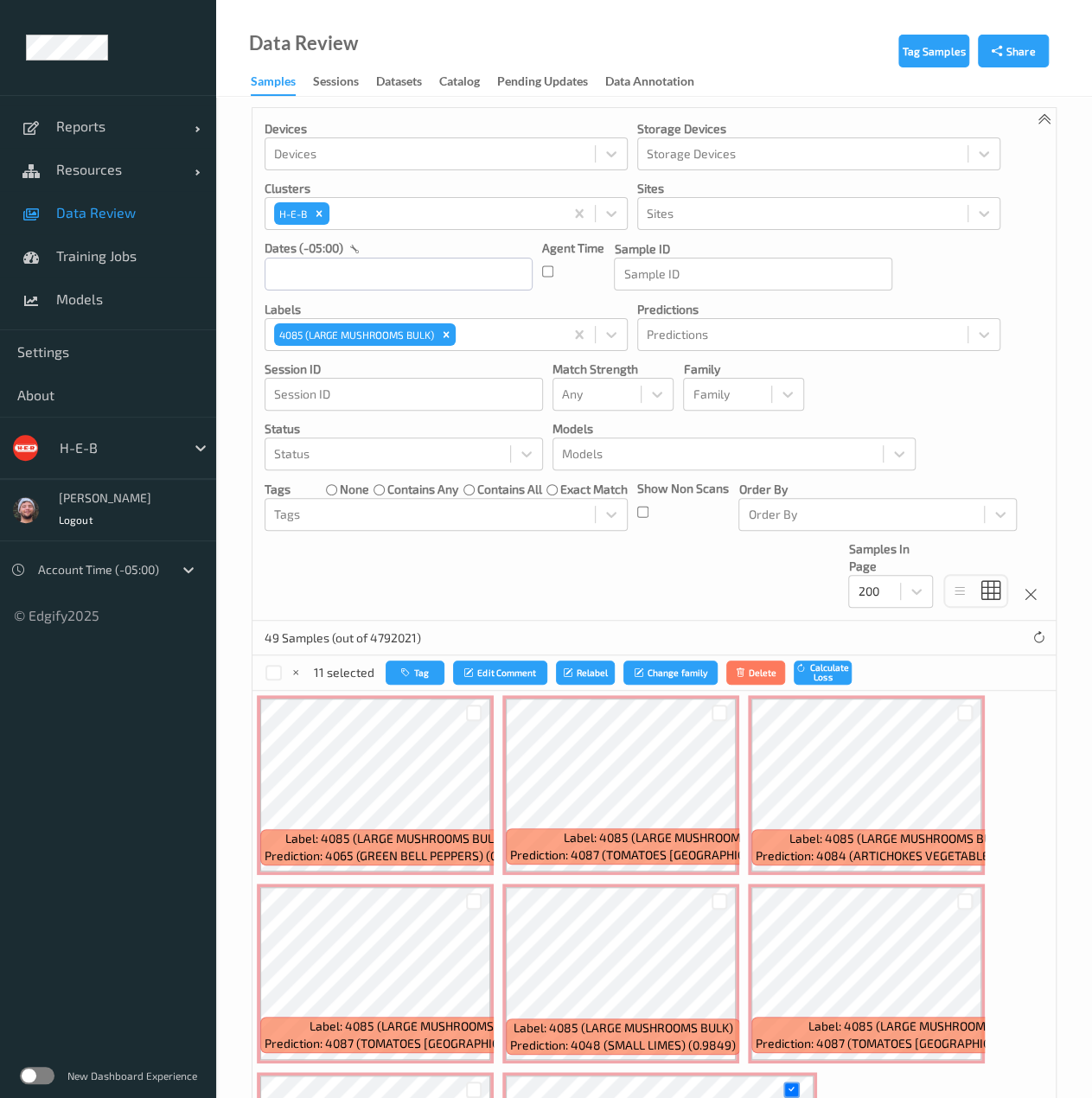
scroll to position [0, 0]
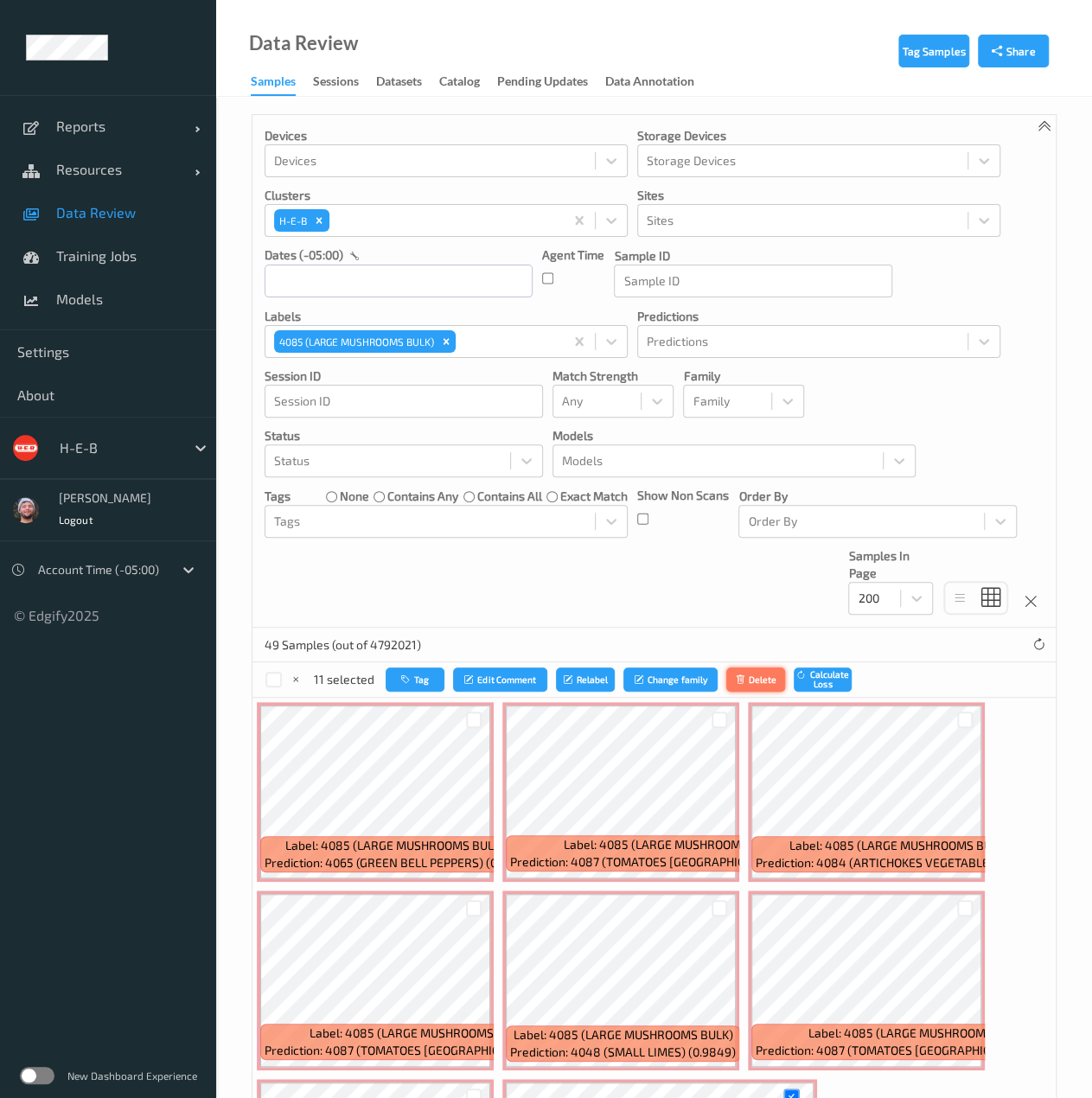
click at [735, 672] on button "Delete" at bounding box center [755, 680] width 58 height 25
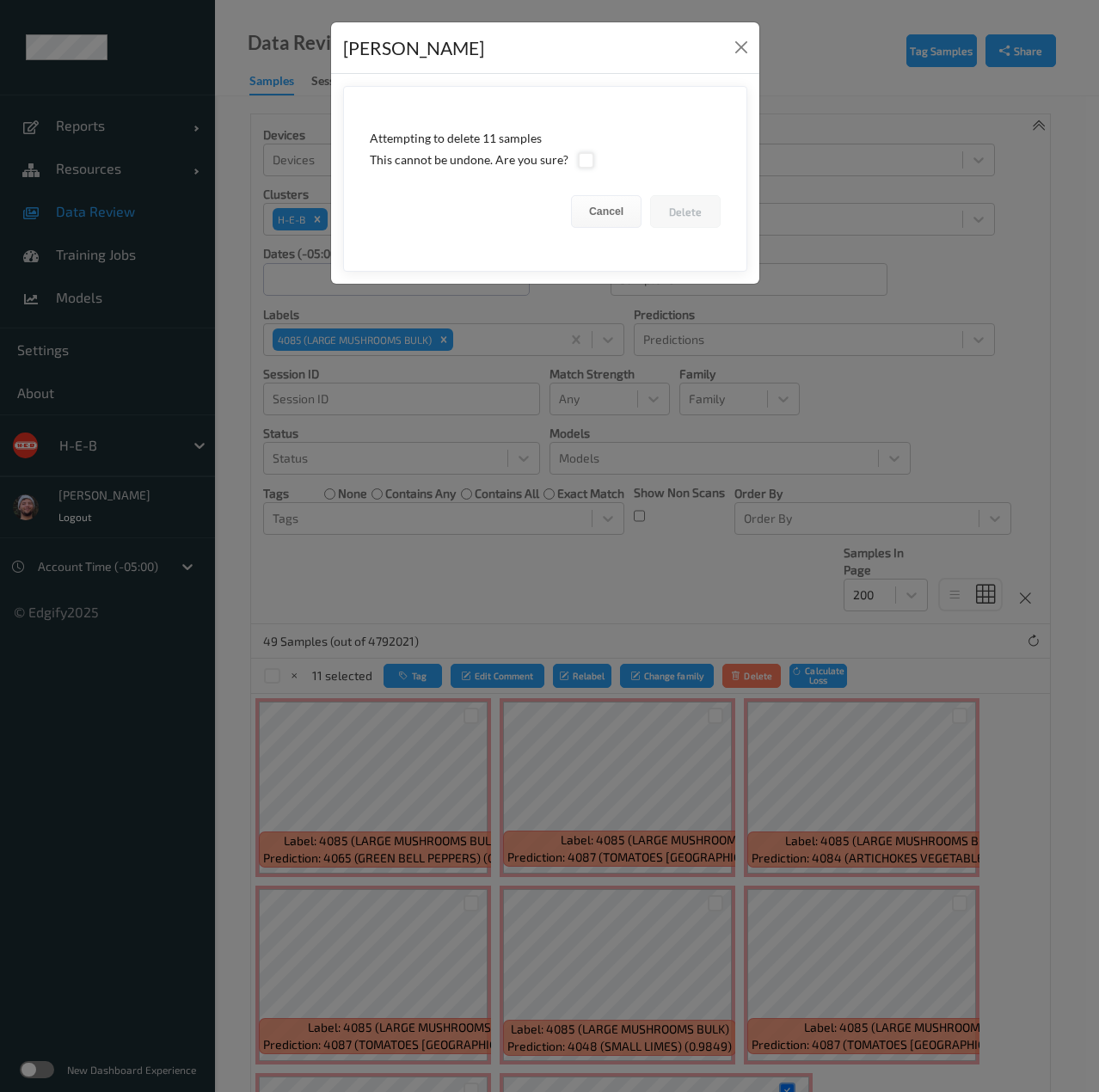
click at [578, 165] on div at bounding box center [586, 160] width 16 height 16
click at [681, 211] on button "Delete" at bounding box center [685, 212] width 71 height 33
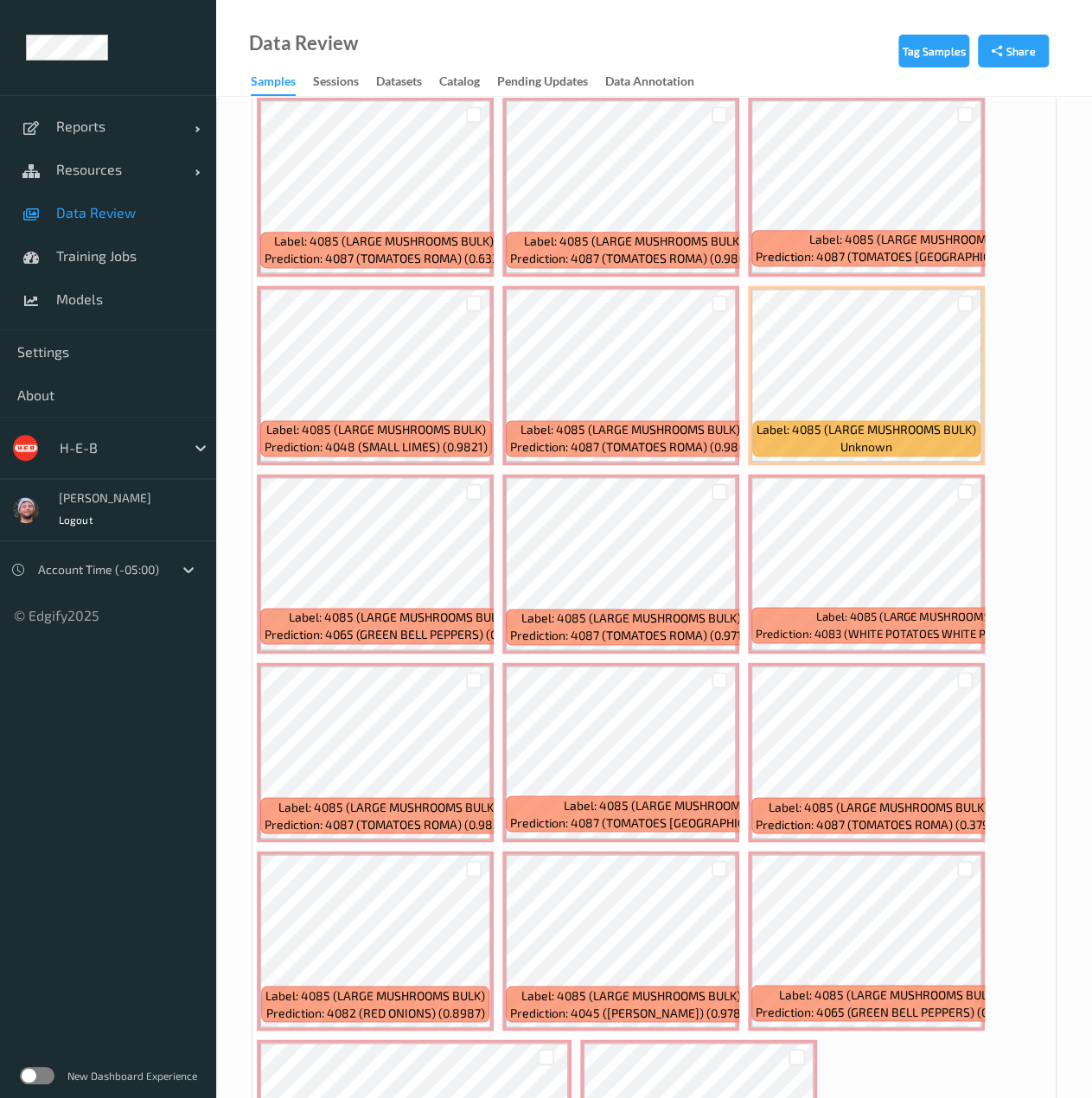
scroll to position [947, 0]
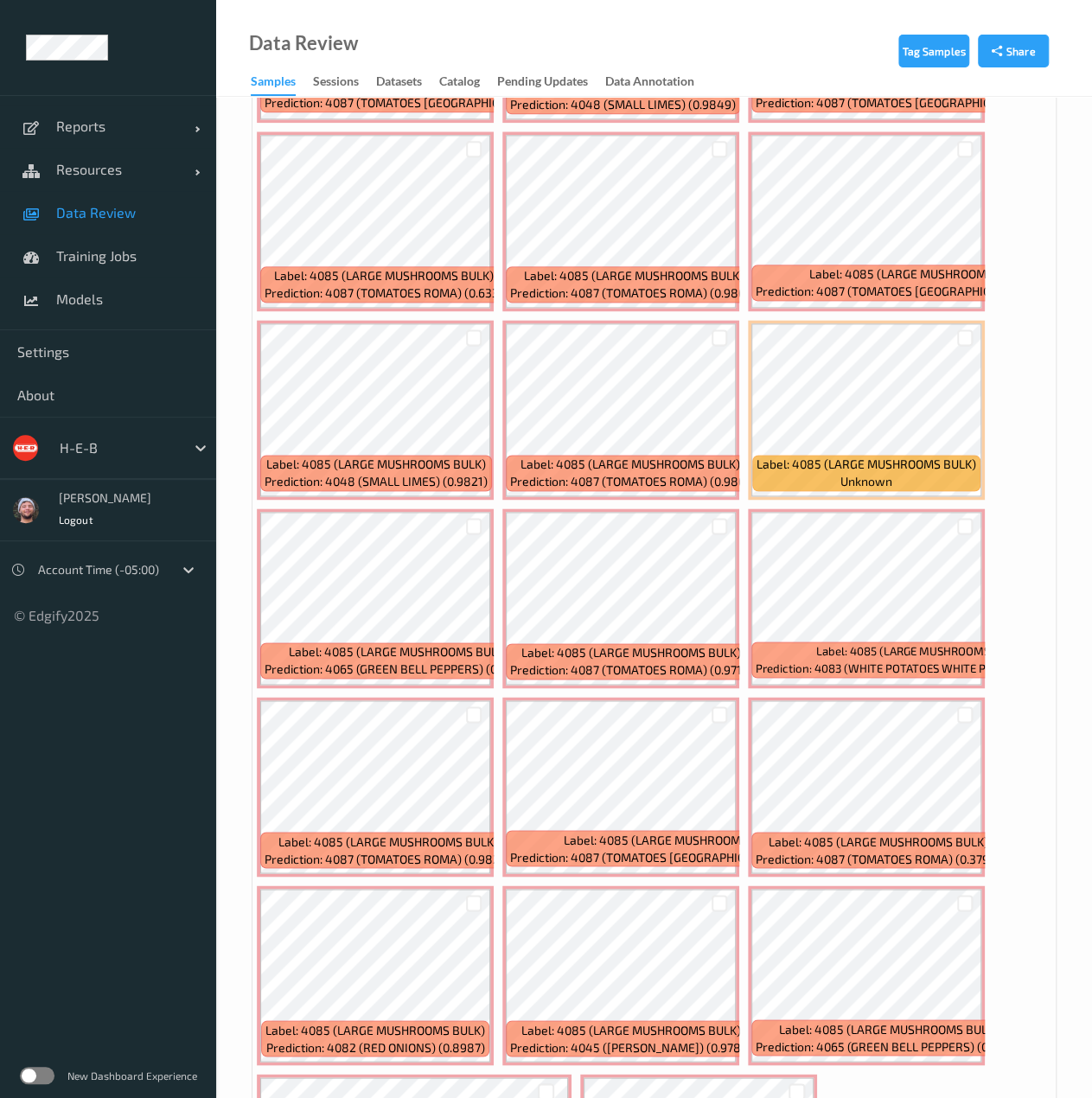
click at [157, 212] on span "Data Review" at bounding box center [127, 213] width 143 height 18
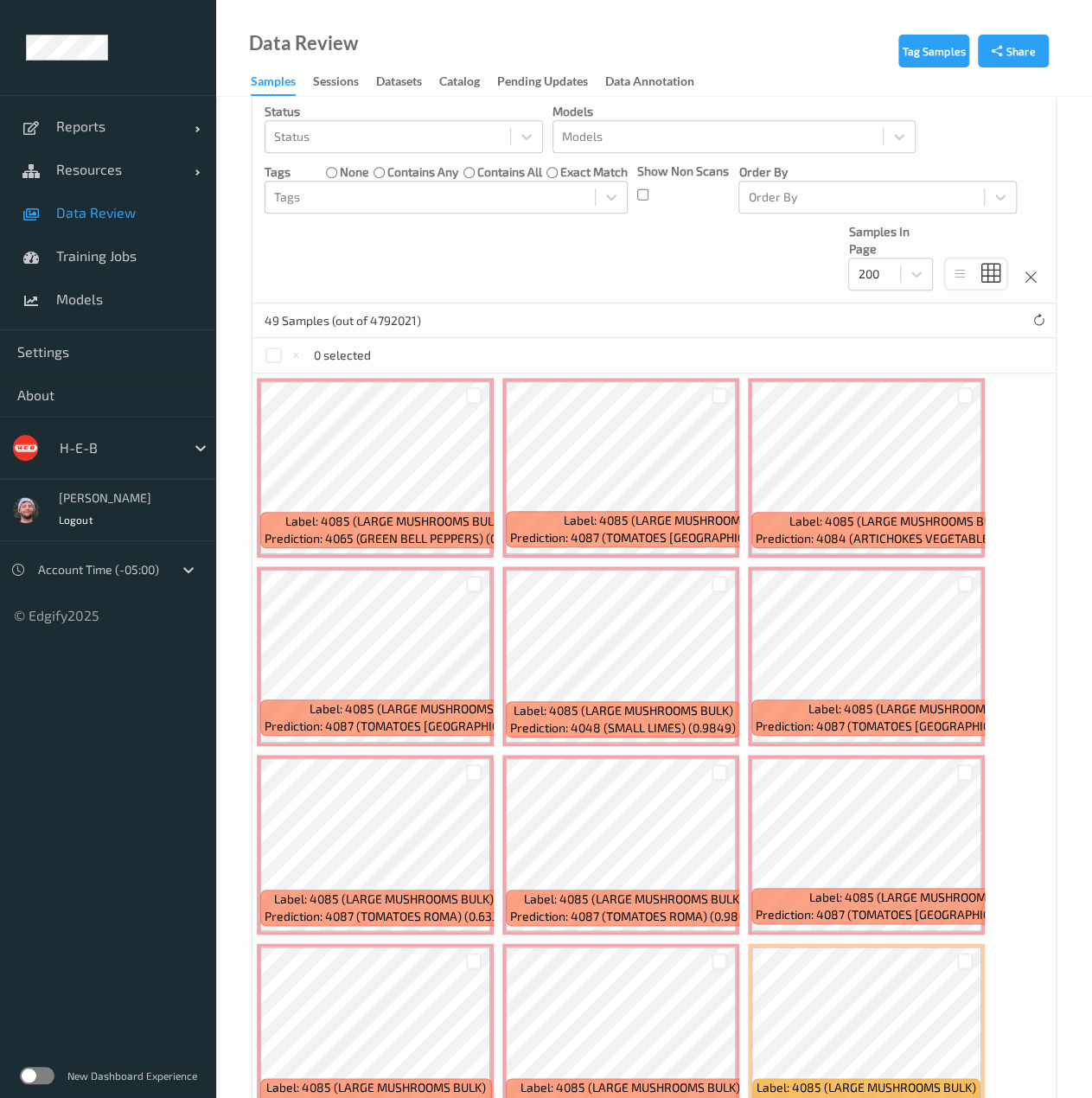
scroll to position [348, 0]
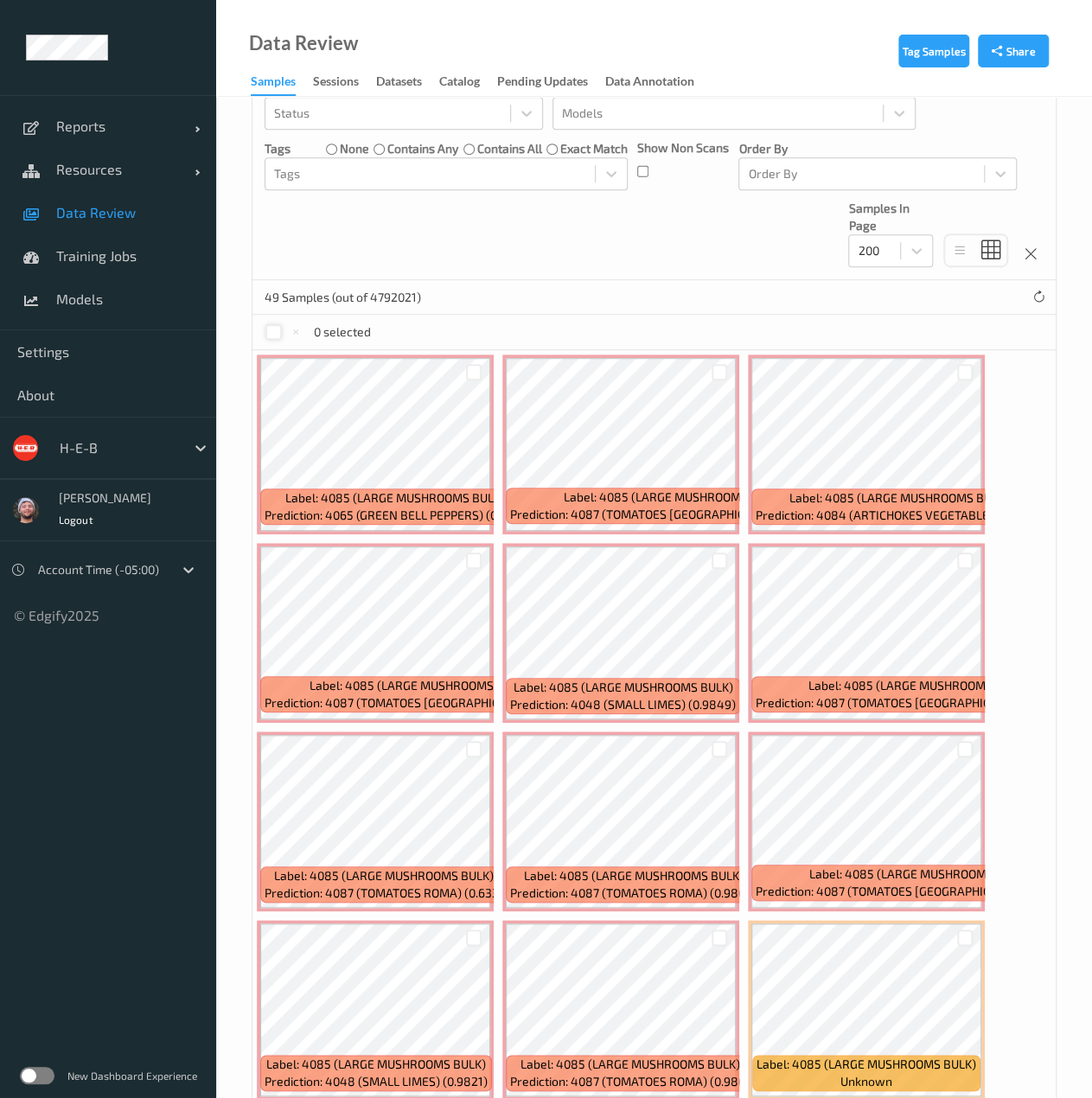
click at [269, 329] on div at bounding box center [273, 332] width 17 height 17
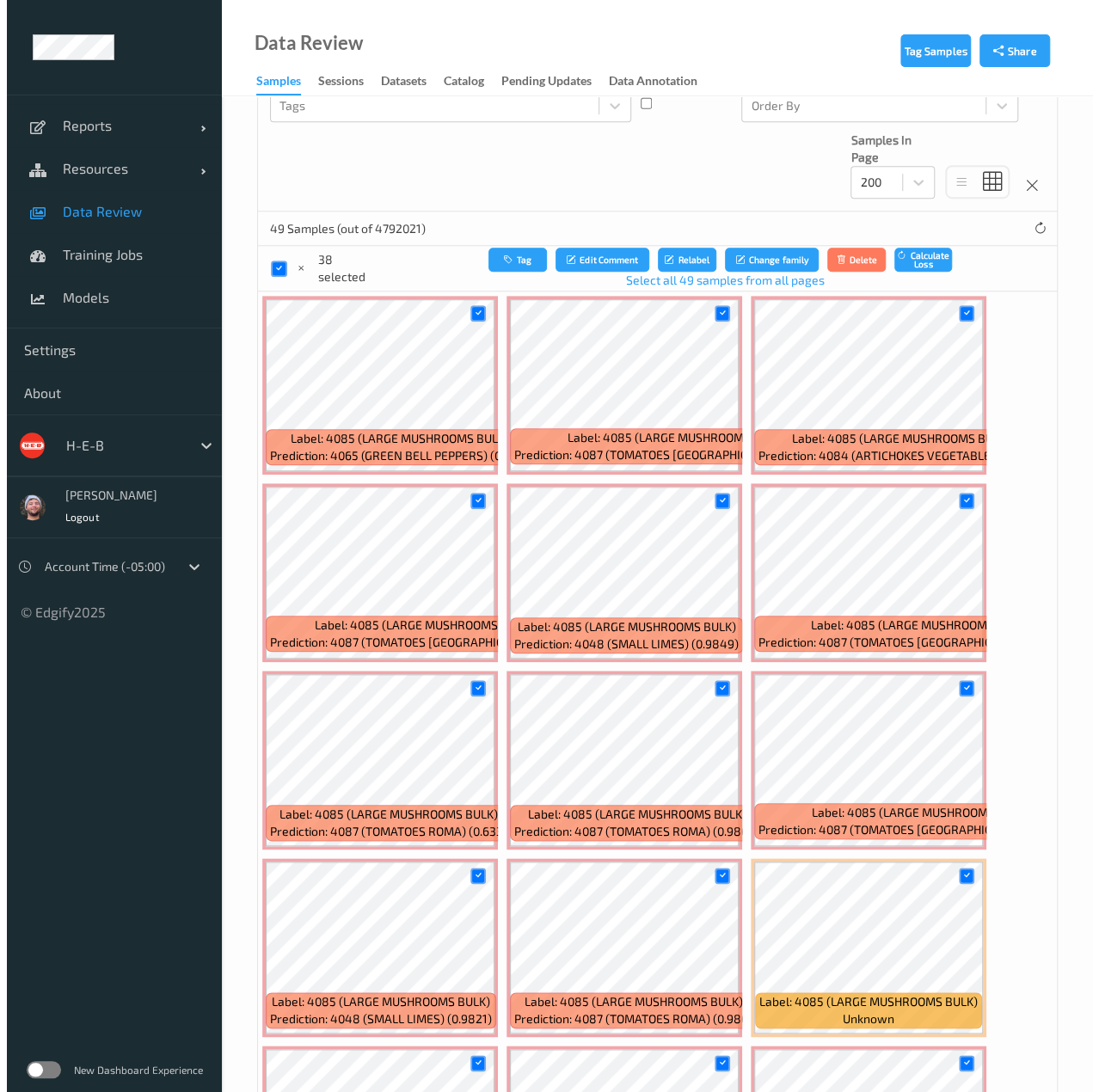
scroll to position [408, 0]
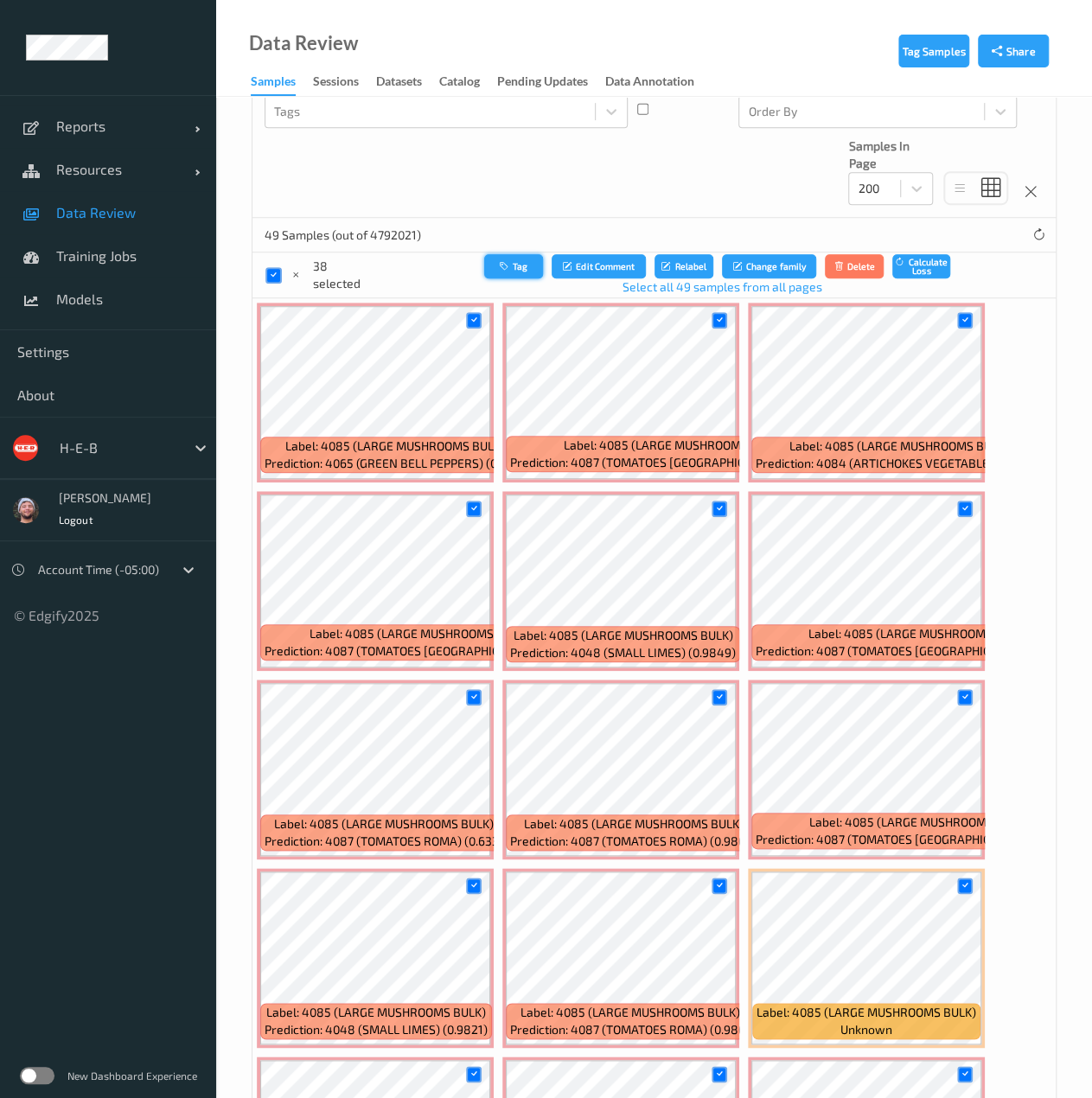
click at [486, 267] on button "Tag" at bounding box center [513, 267] width 58 height 25
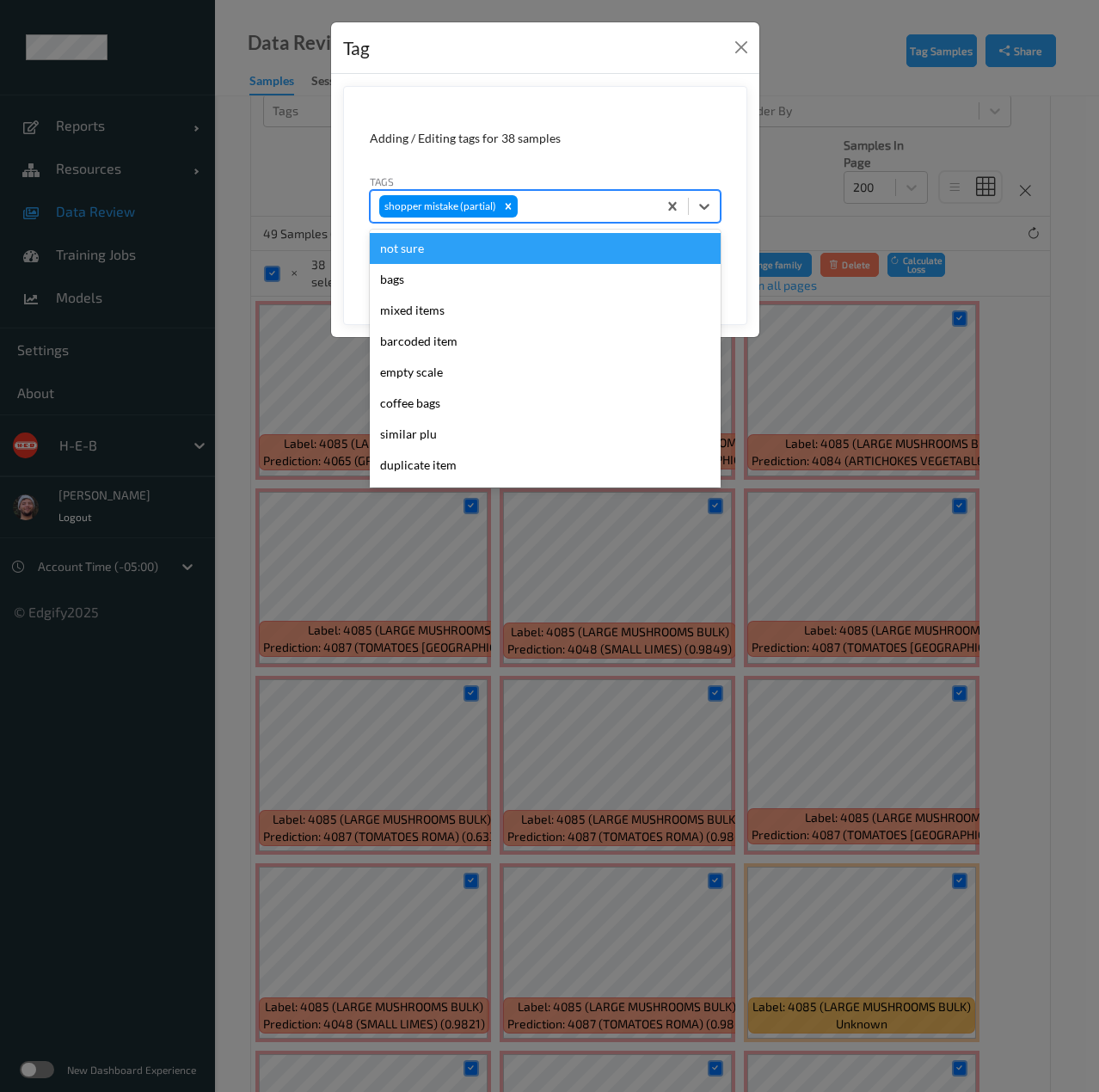
click at [580, 216] on div "shopper mistake (partial)" at bounding box center [514, 206] width 287 height 29
type input "sh"
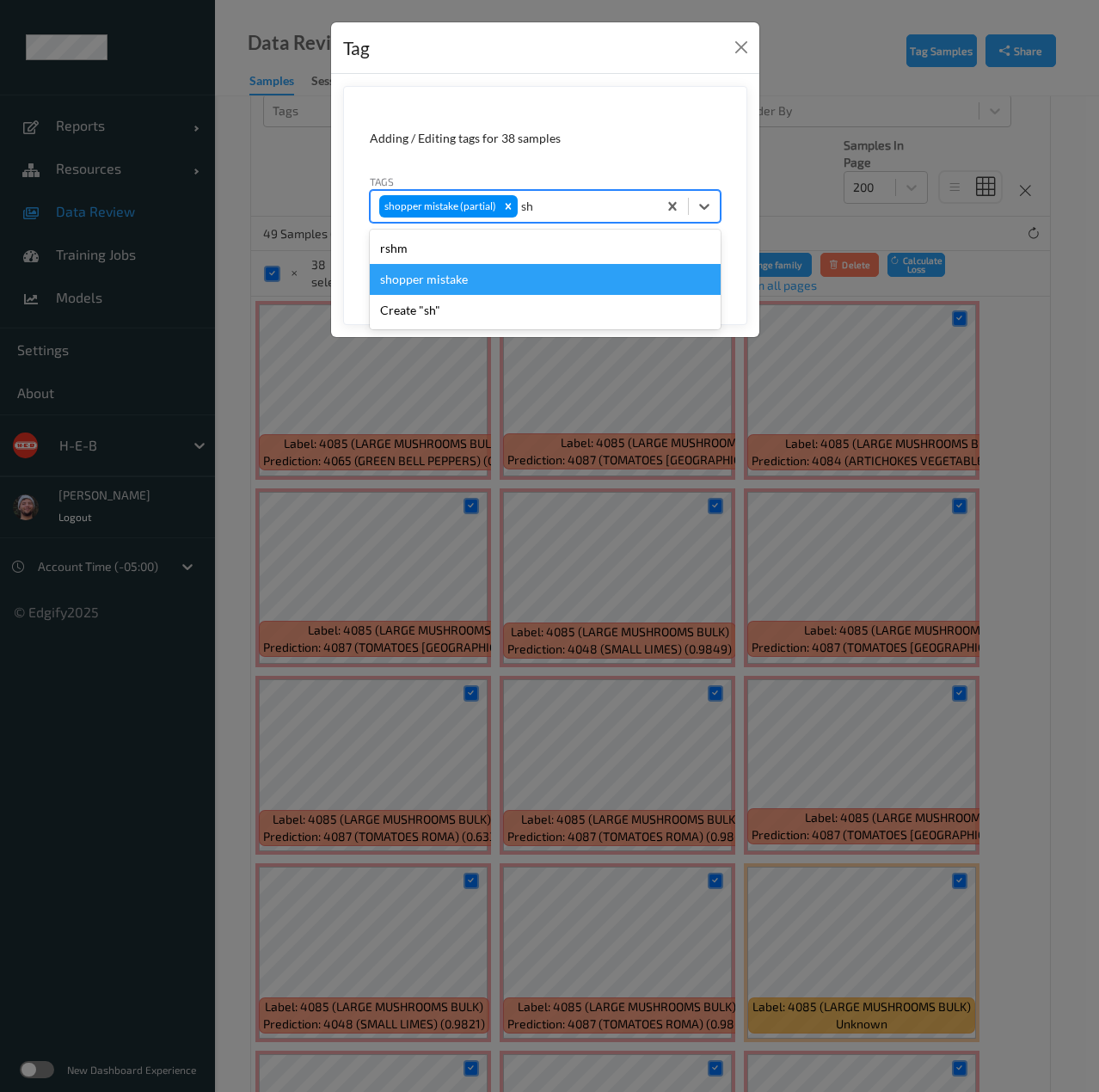
click at [545, 267] on div "shopper mistake" at bounding box center [545, 280] width 351 height 31
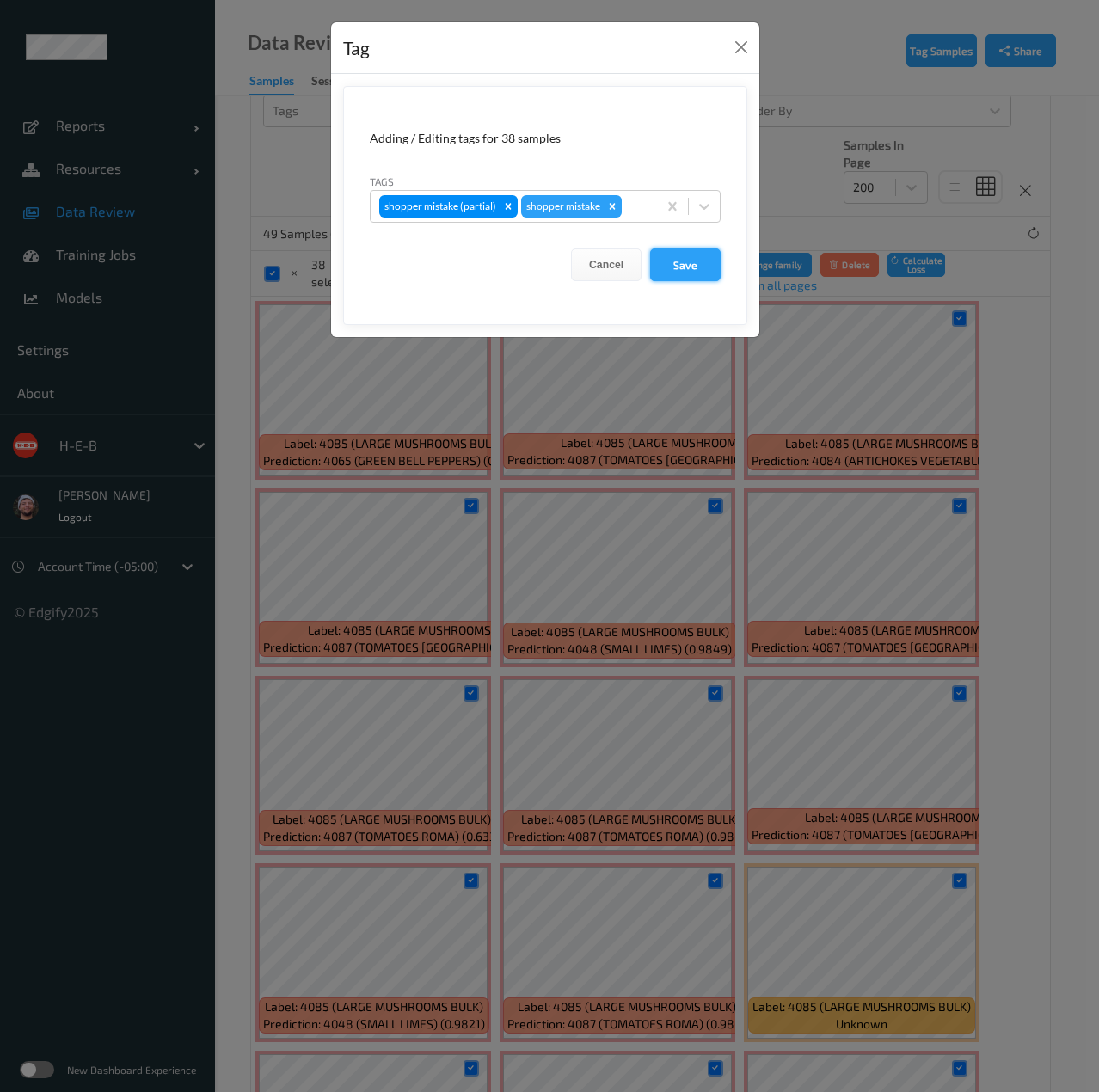
click at [681, 265] on button "Save" at bounding box center [685, 265] width 71 height 33
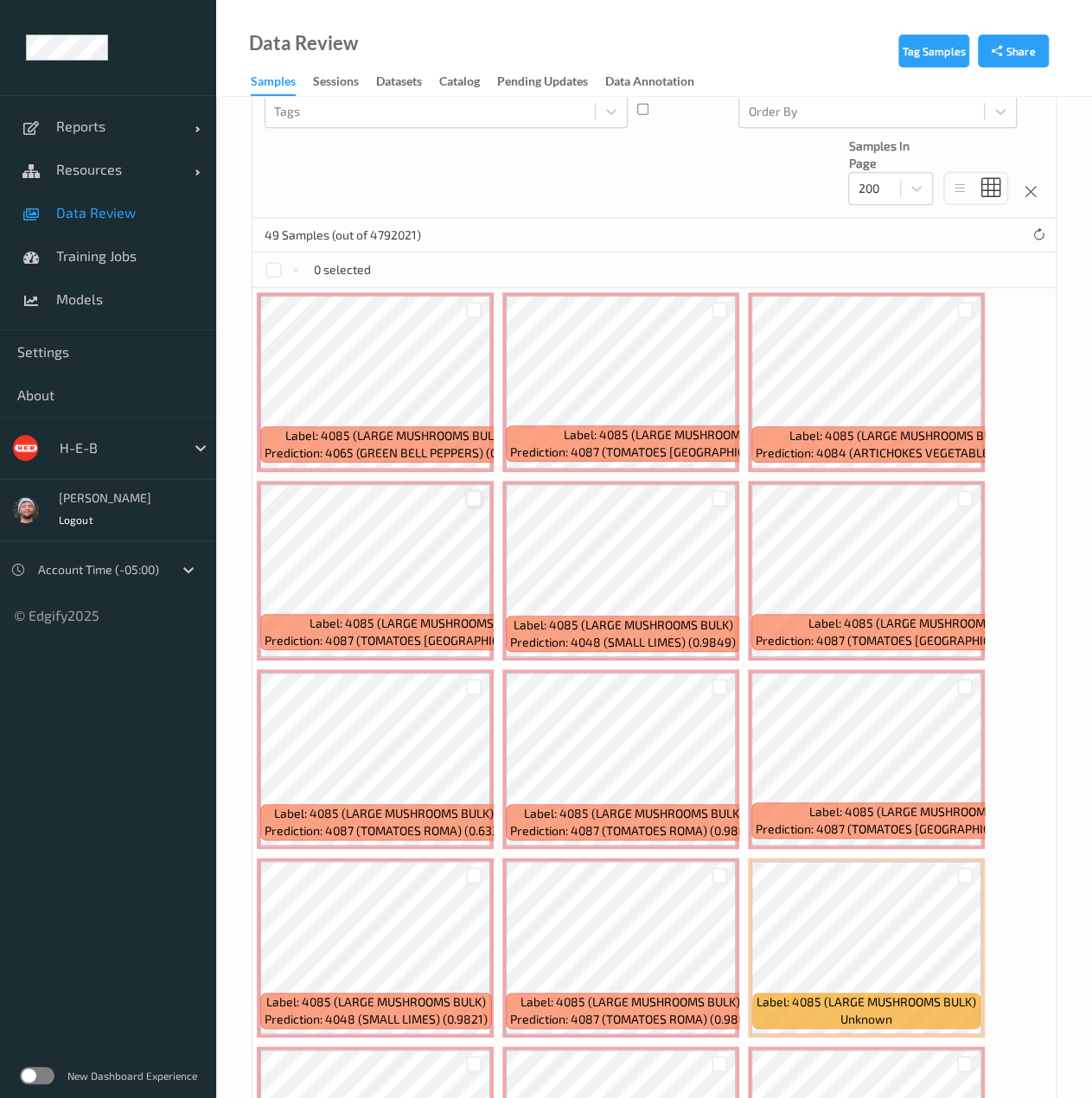
click at [467, 498] on div at bounding box center [474, 497] width 17 height 17
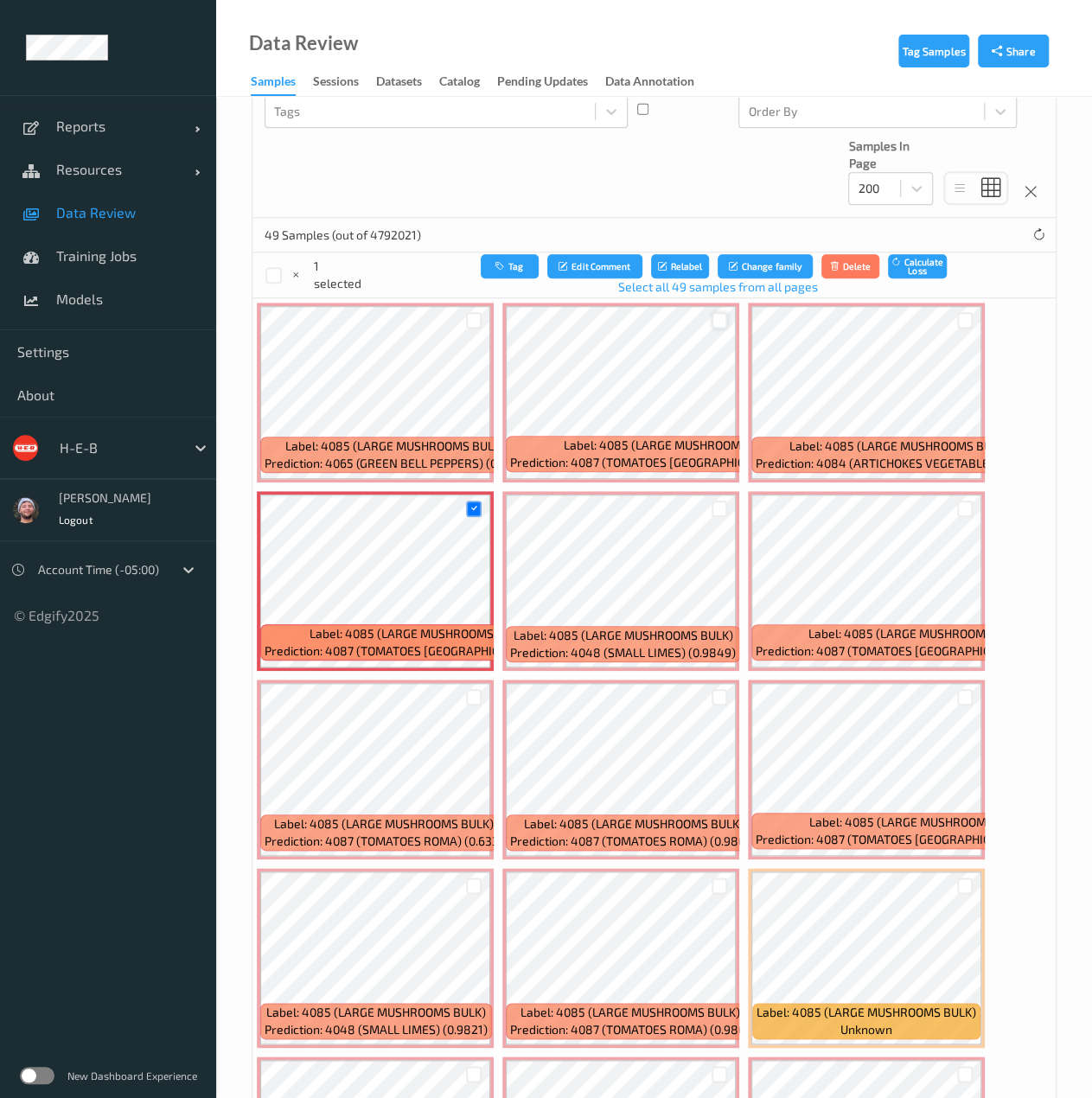
click at [721, 312] on div at bounding box center [719, 320] width 17 height 17
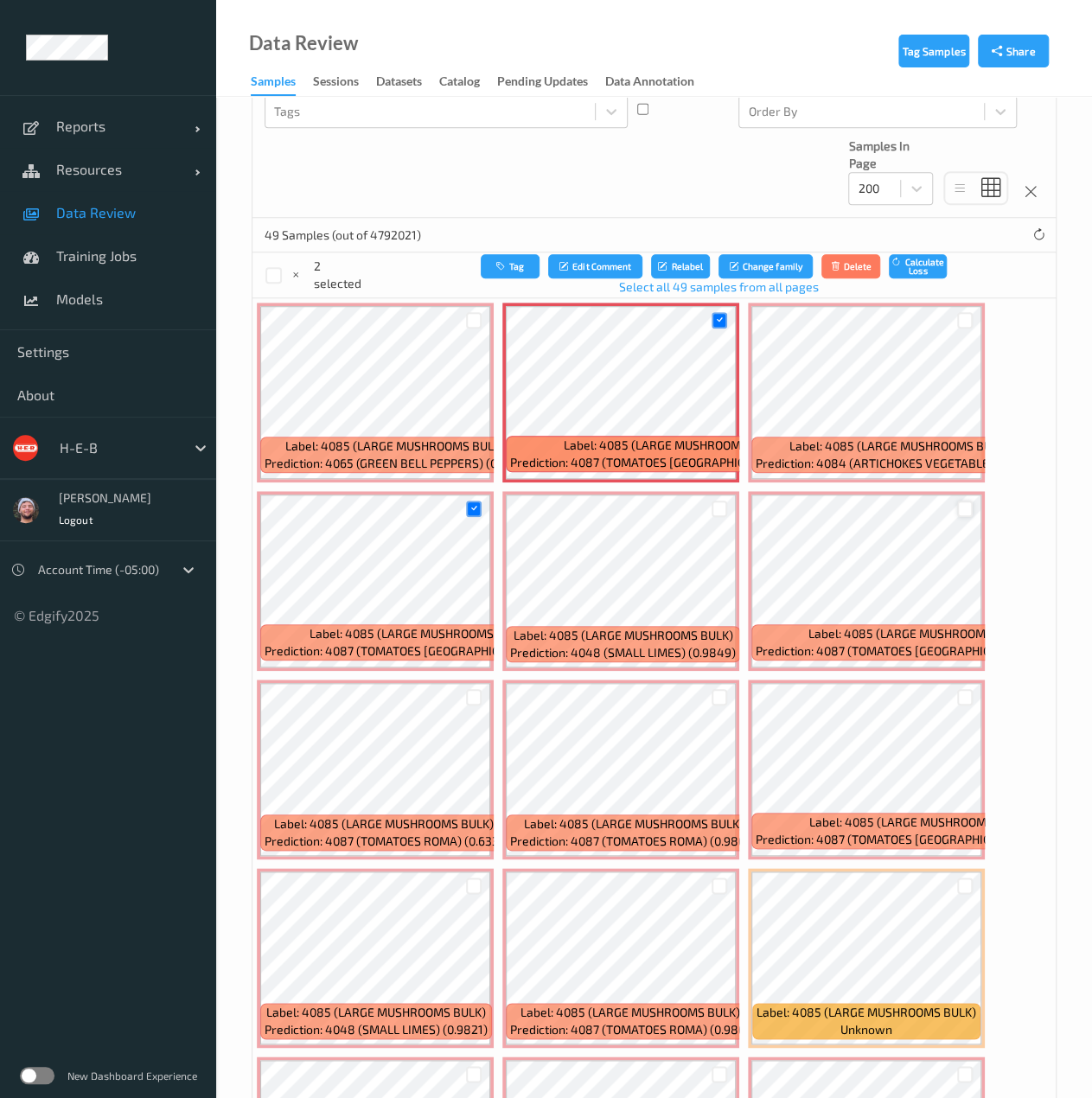
click at [961, 500] on div at bounding box center [965, 508] width 17 height 17
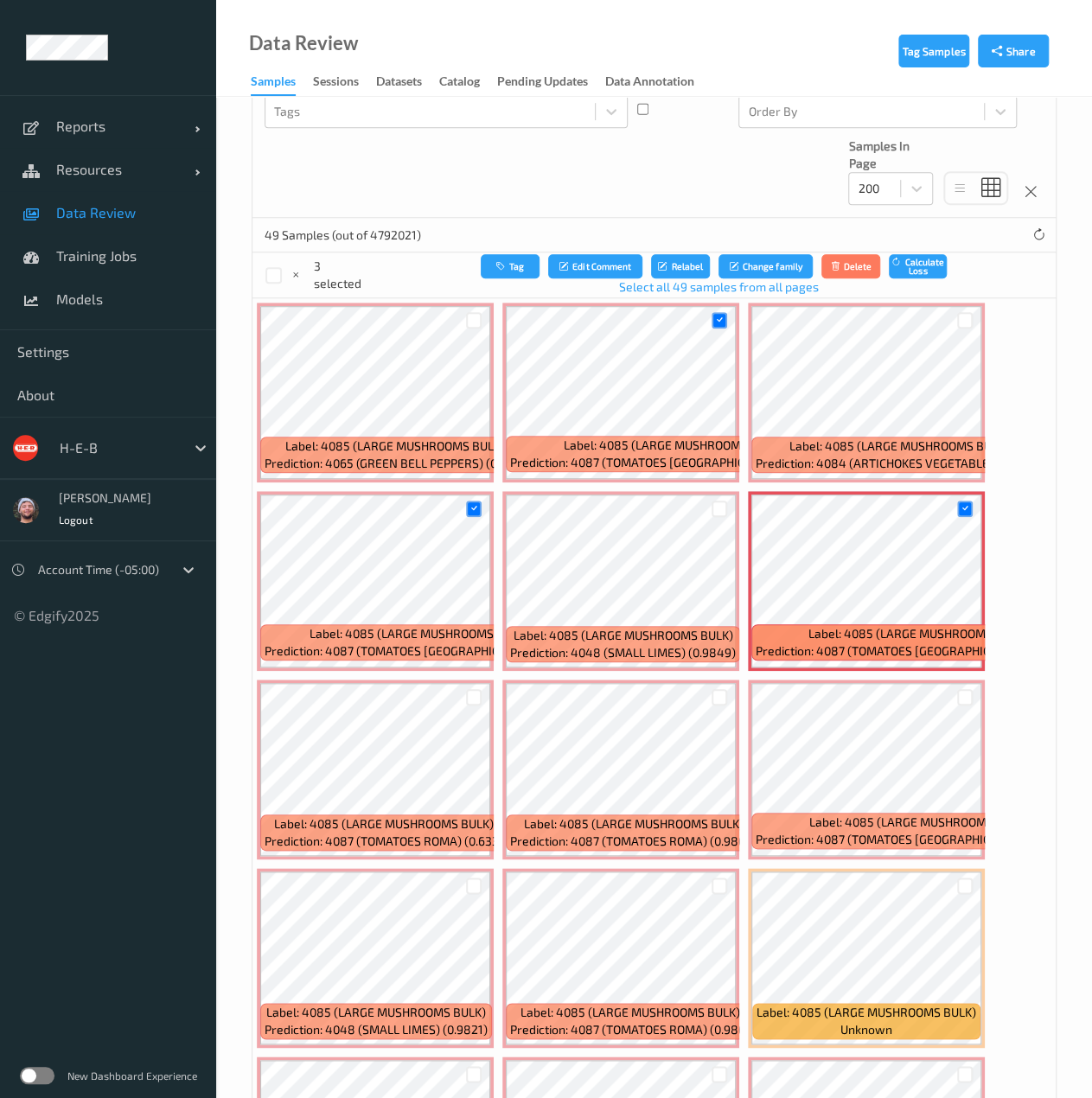
click at [953, 694] on div at bounding box center [965, 697] width 33 height 28
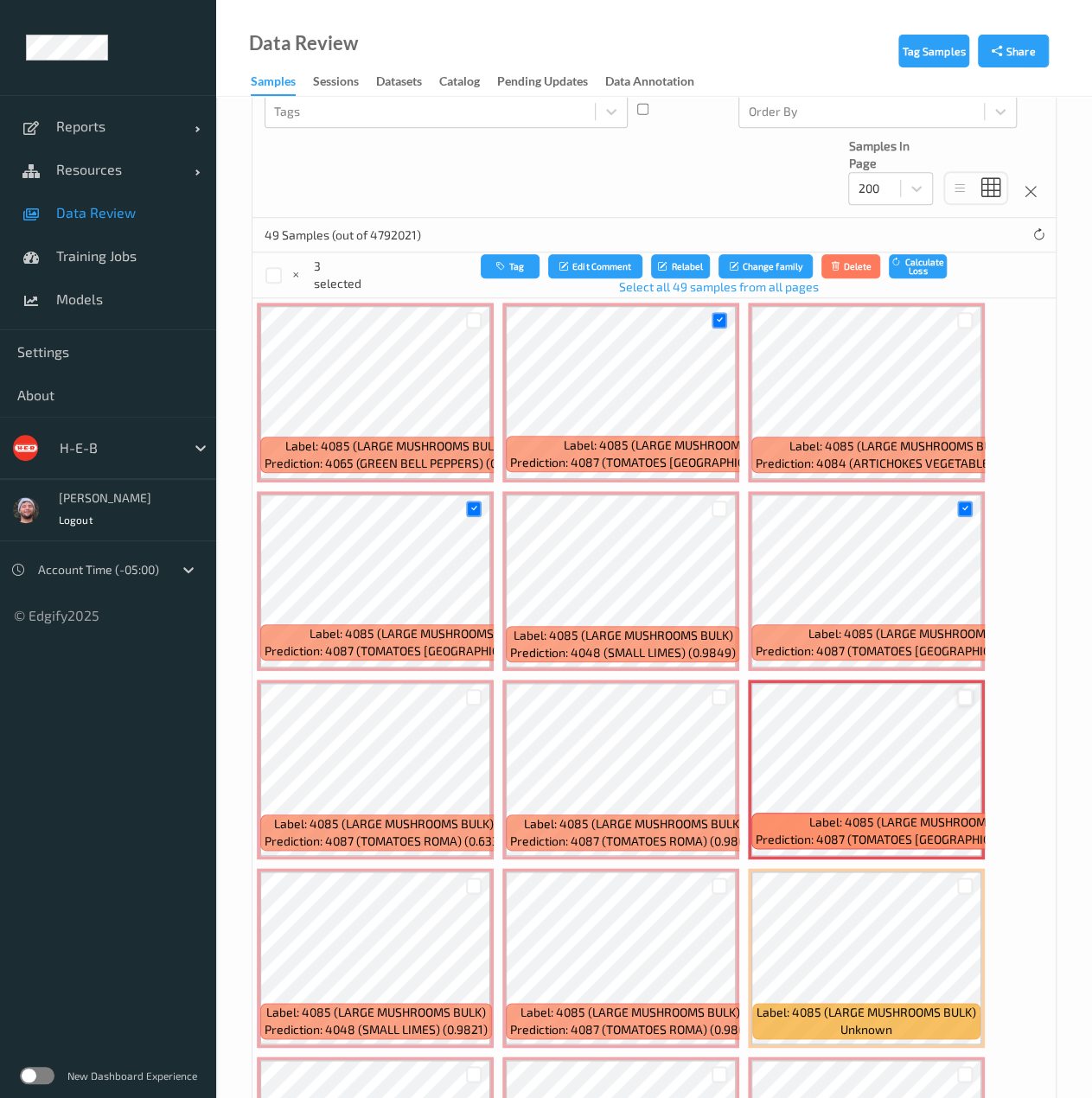
click at [964, 689] on div at bounding box center [965, 697] width 17 height 17
click at [717, 879] on div at bounding box center [719, 885] width 17 height 17
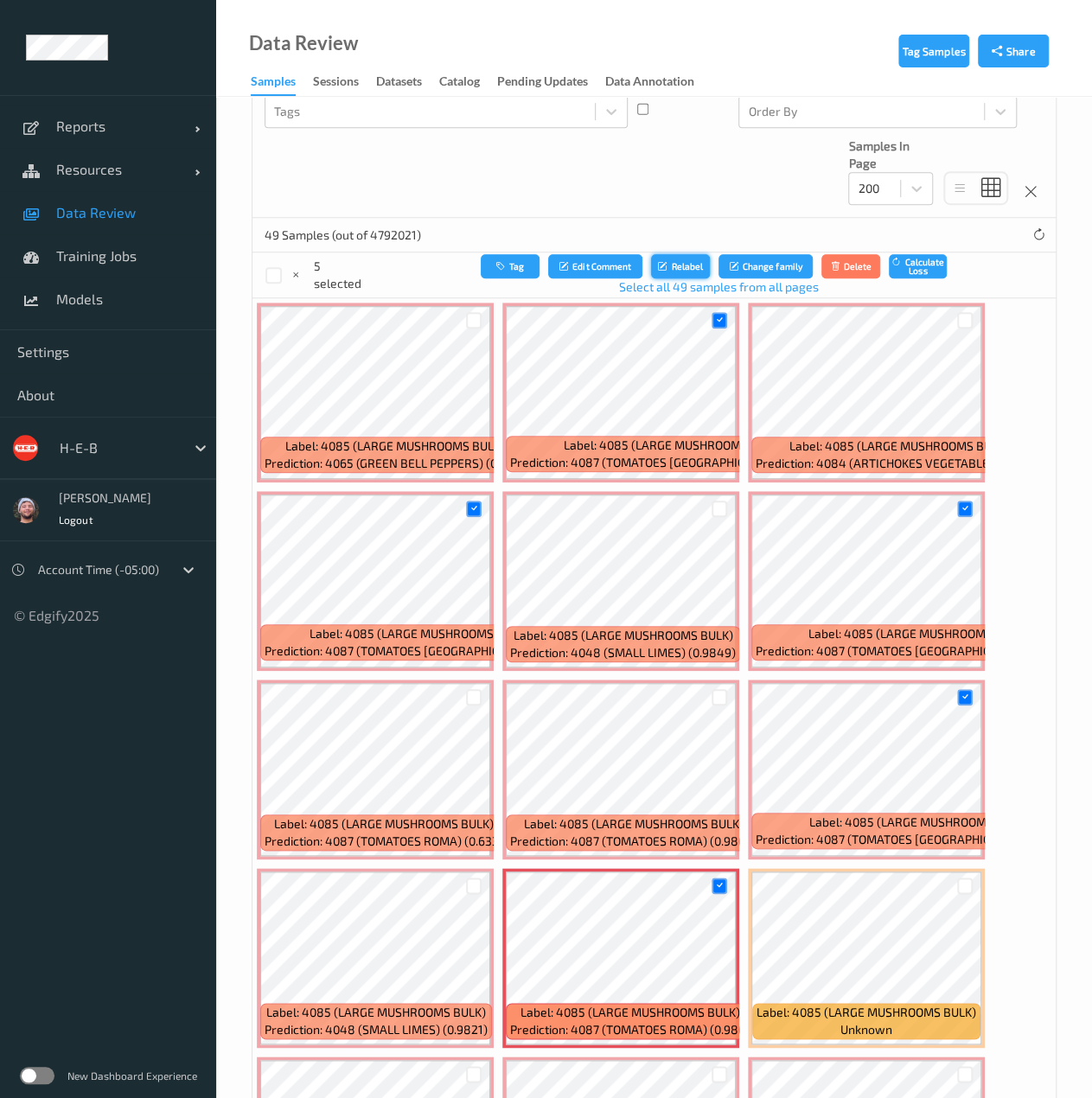
click at [651, 273] on button "Relabel" at bounding box center [680, 267] width 58 height 25
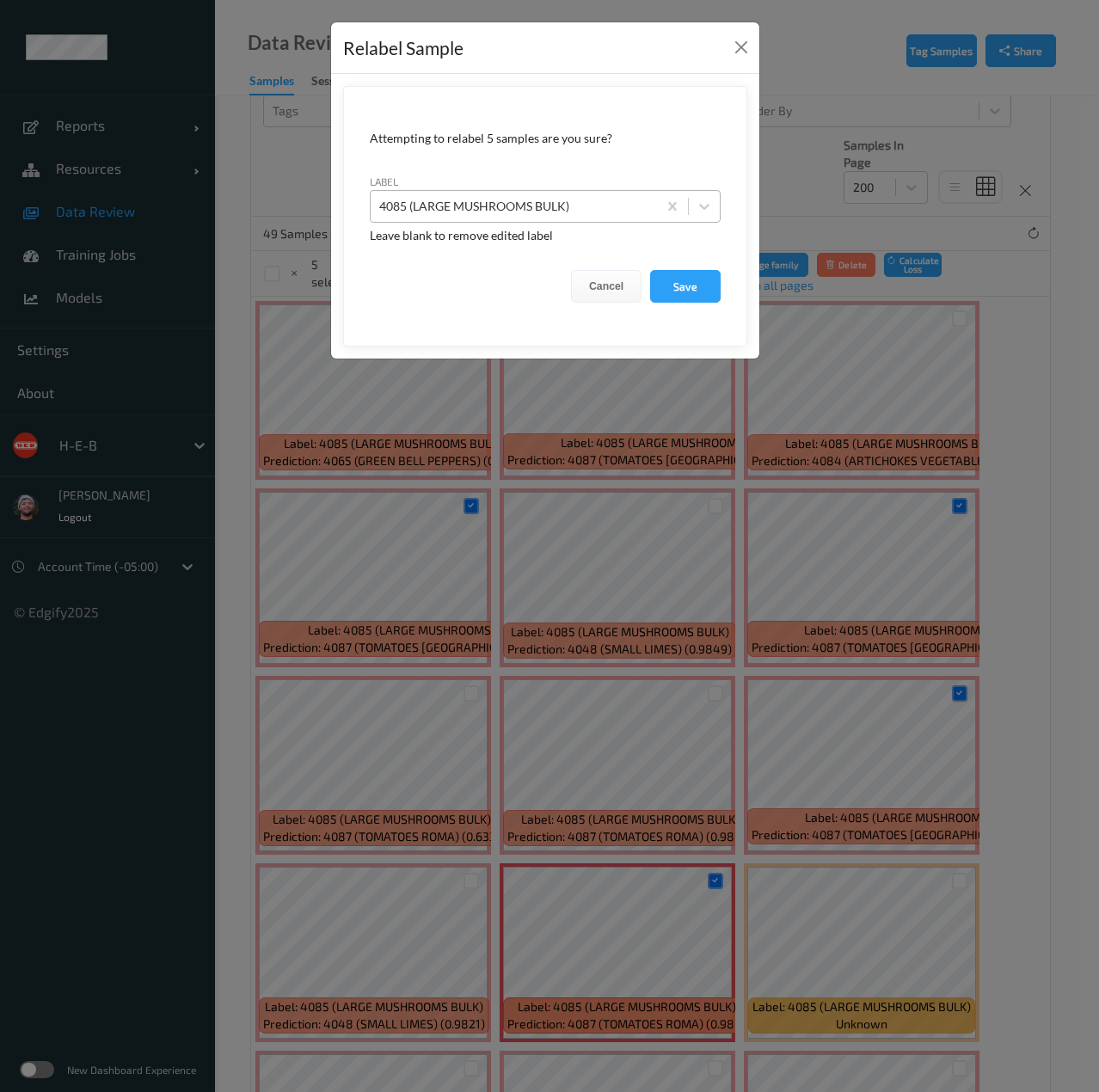
click at [581, 205] on div at bounding box center [514, 205] width 269 height 20
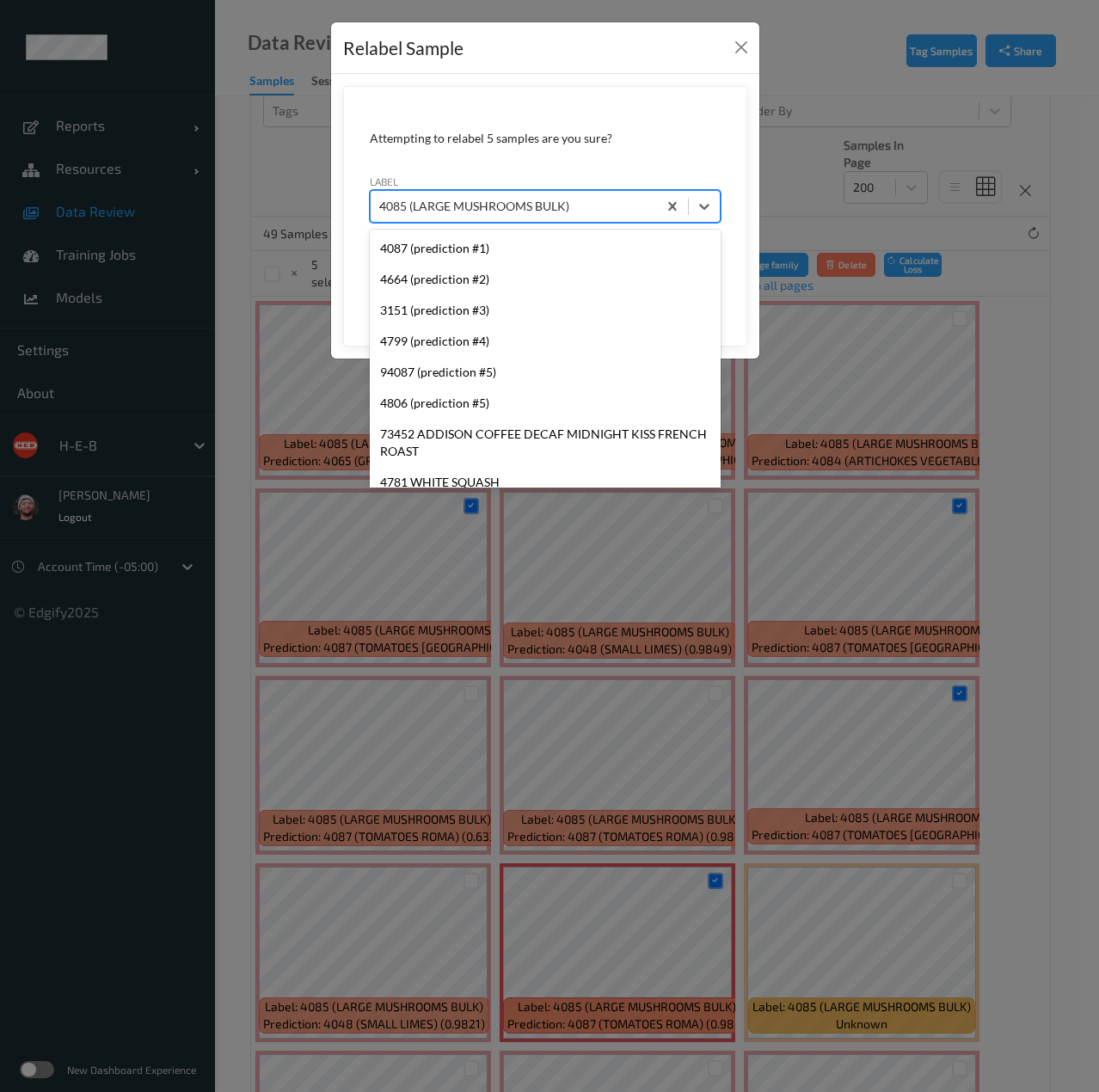
type input "4087"
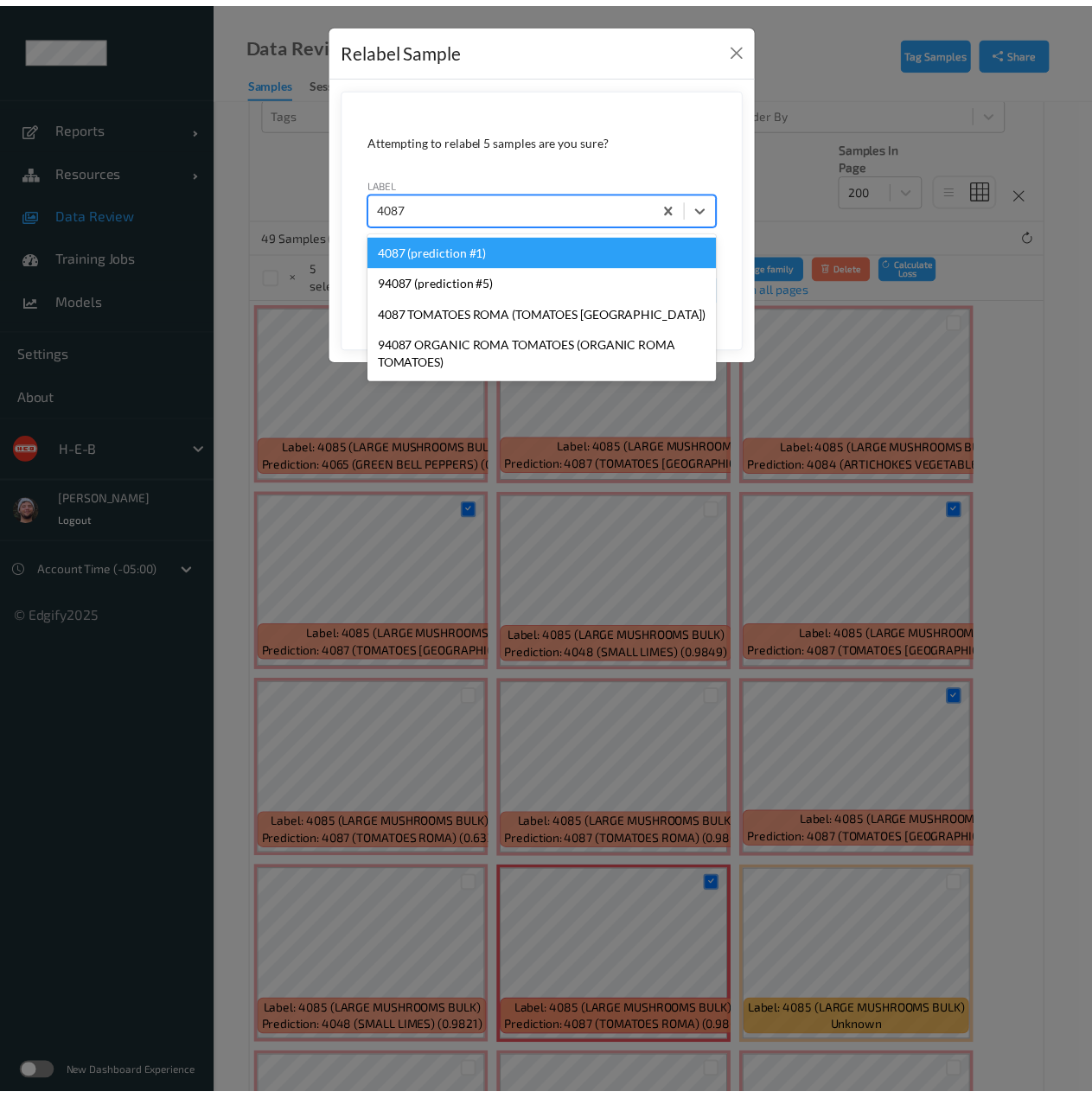
scroll to position [0, 0]
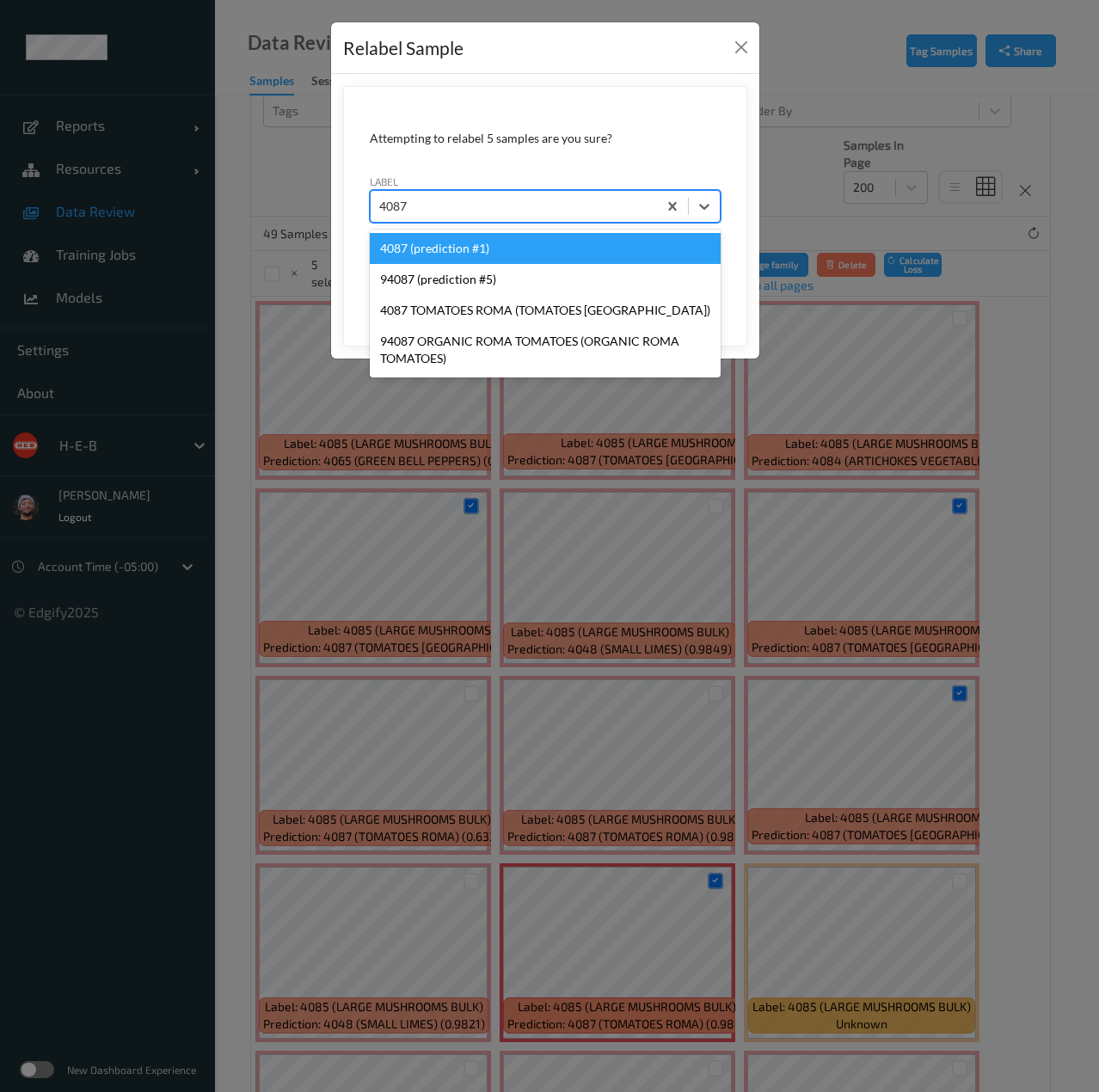
click at [509, 246] on div "4087 (prediction #1)" at bounding box center [545, 249] width 351 height 31
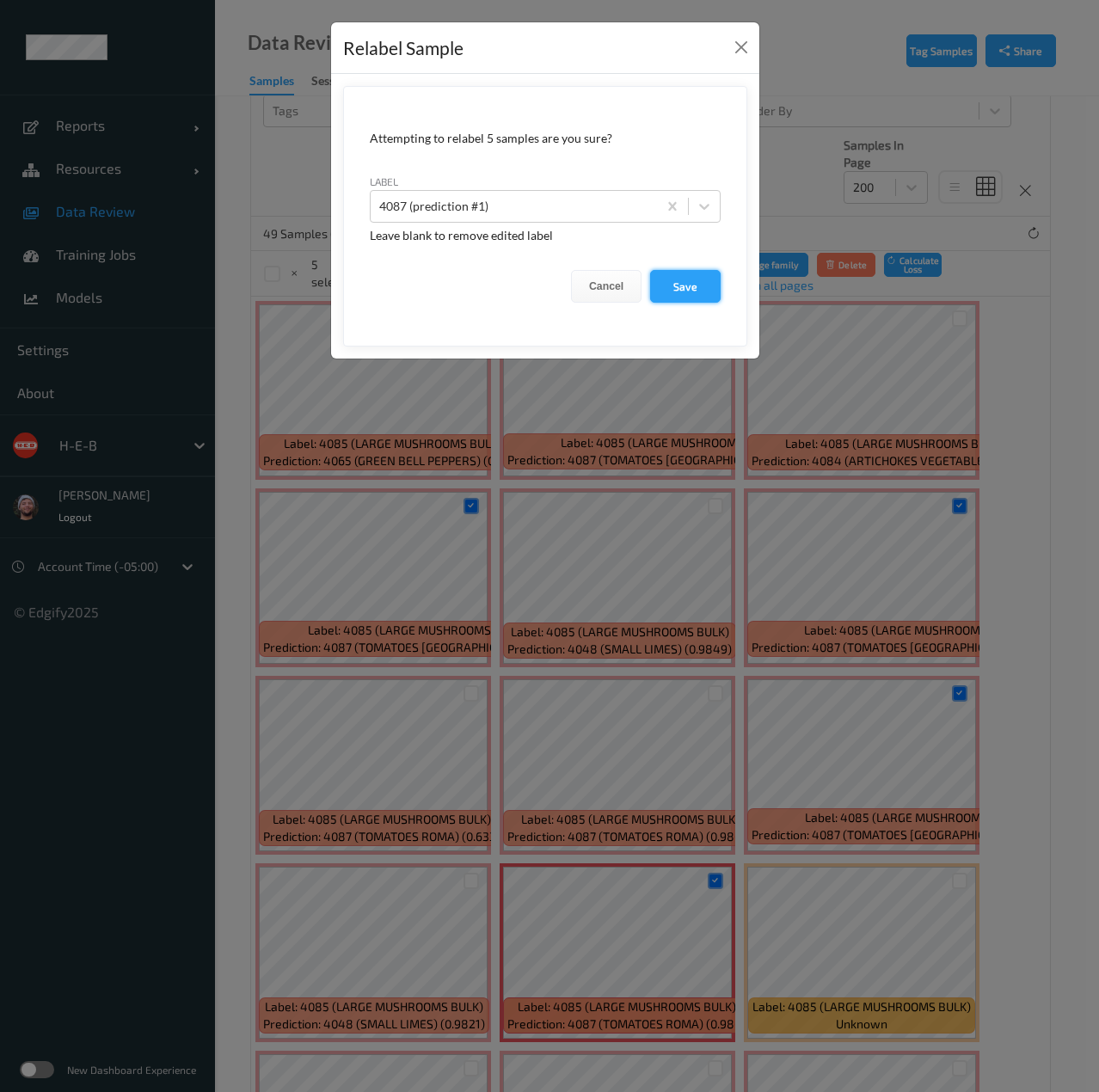
click at [671, 290] on button "Save" at bounding box center [685, 287] width 71 height 33
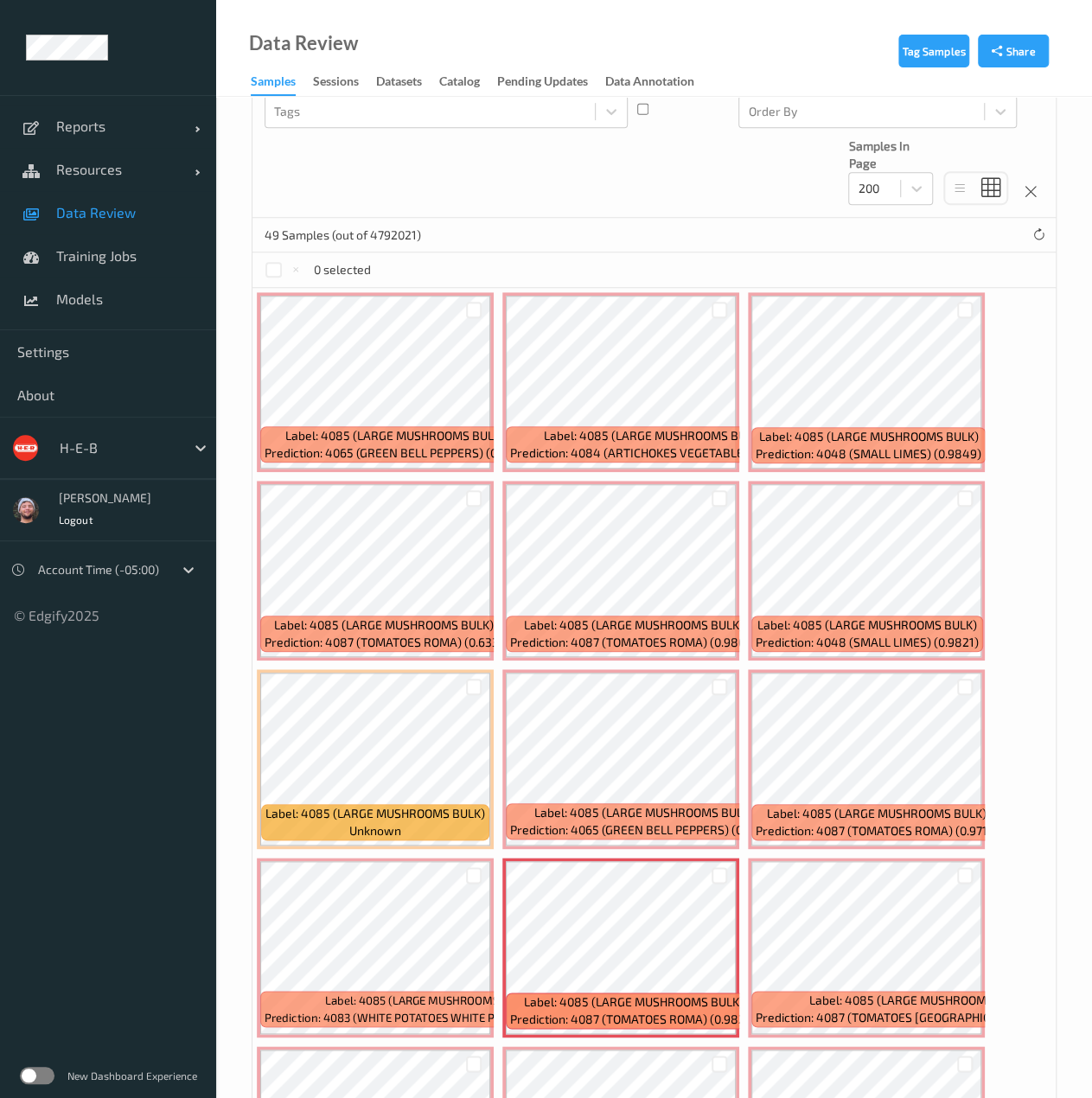
click at [155, 220] on span "Data Review" at bounding box center [127, 213] width 143 height 18
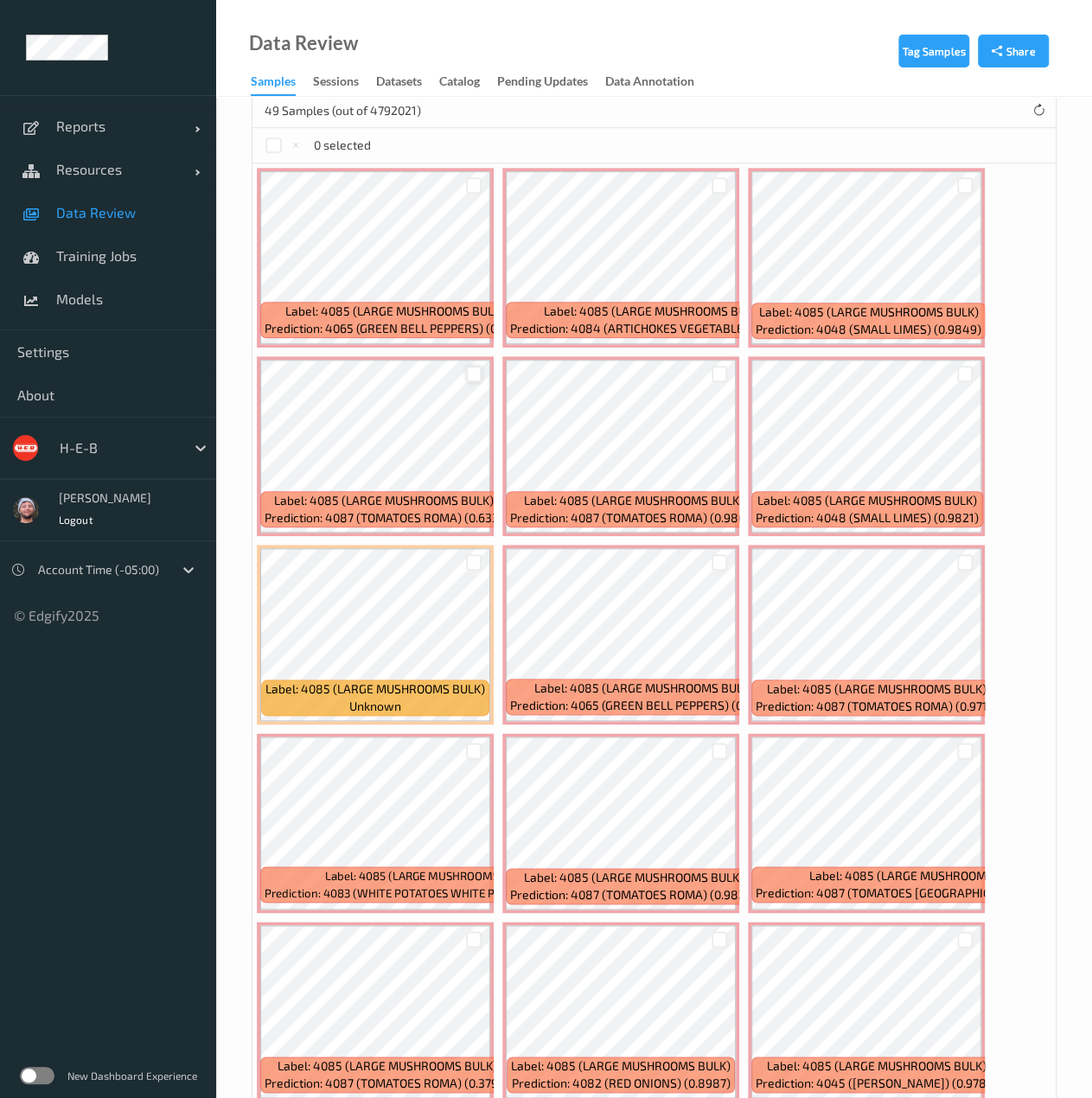
scroll to position [562, 0]
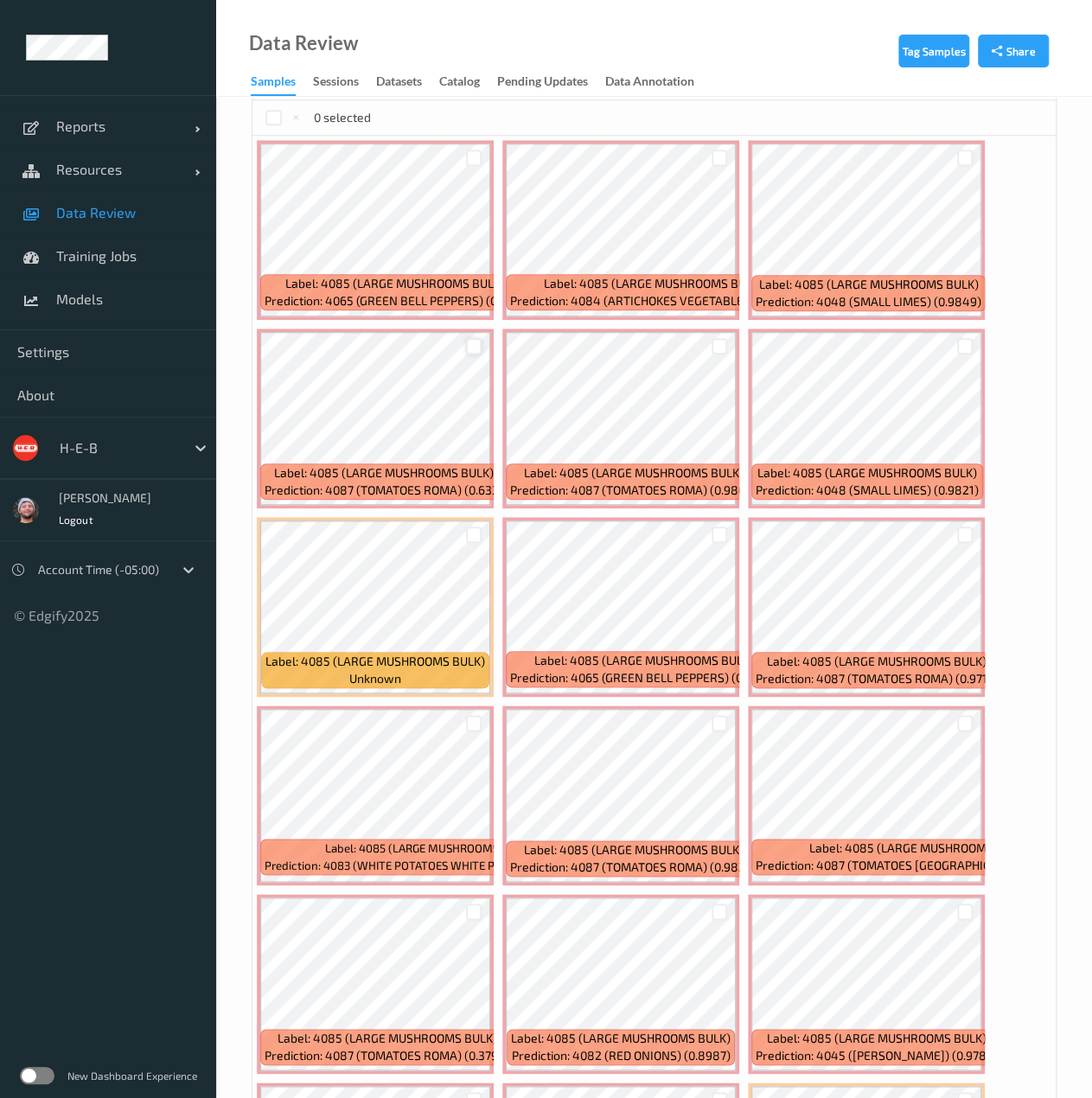
click at [475, 348] on div at bounding box center [474, 346] width 17 height 17
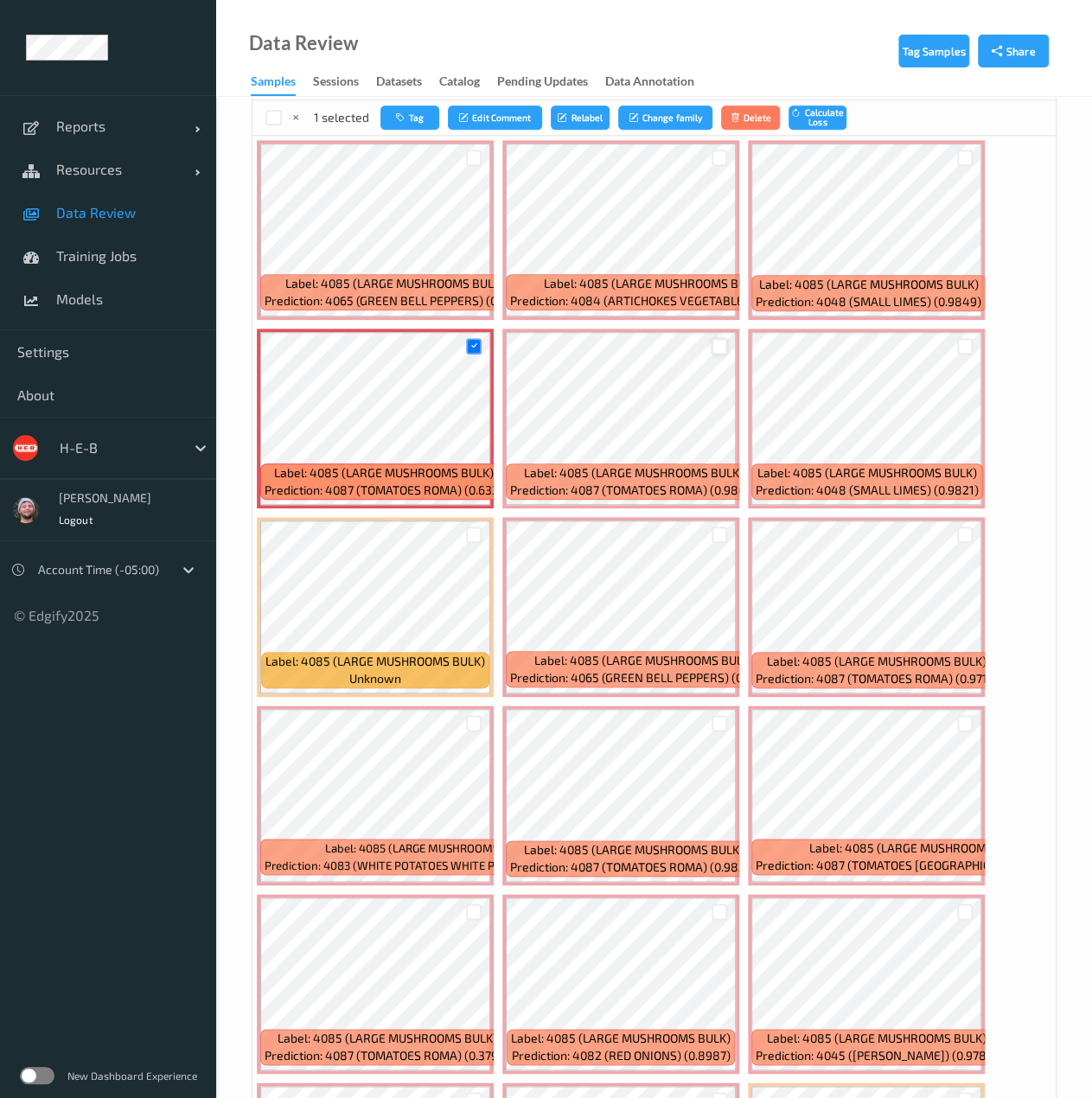
click at [715, 341] on div at bounding box center [719, 346] width 17 height 17
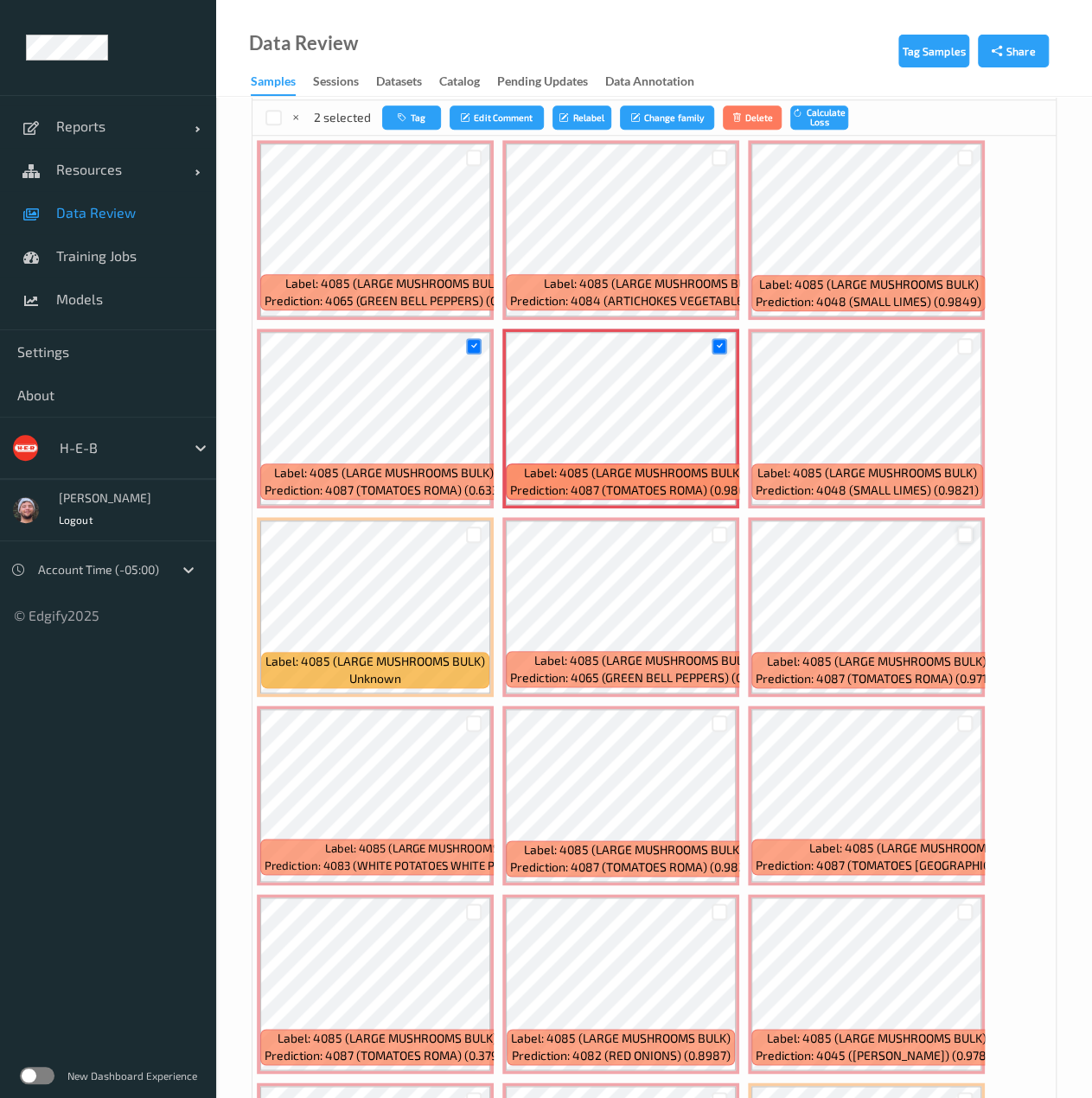
click at [958, 532] on div at bounding box center [965, 534] width 17 height 17
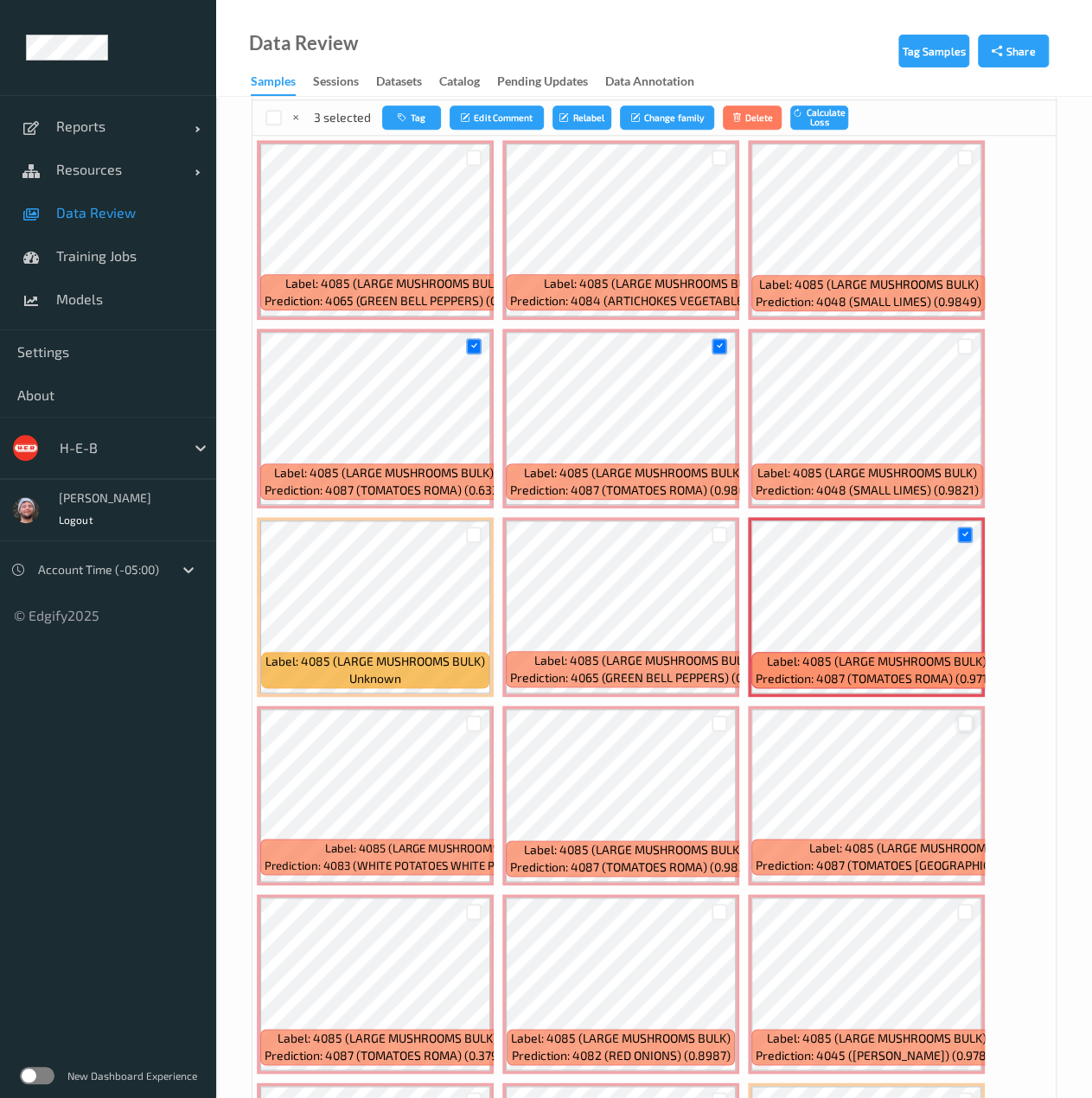
click at [966, 723] on div at bounding box center [965, 722] width 17 height 17
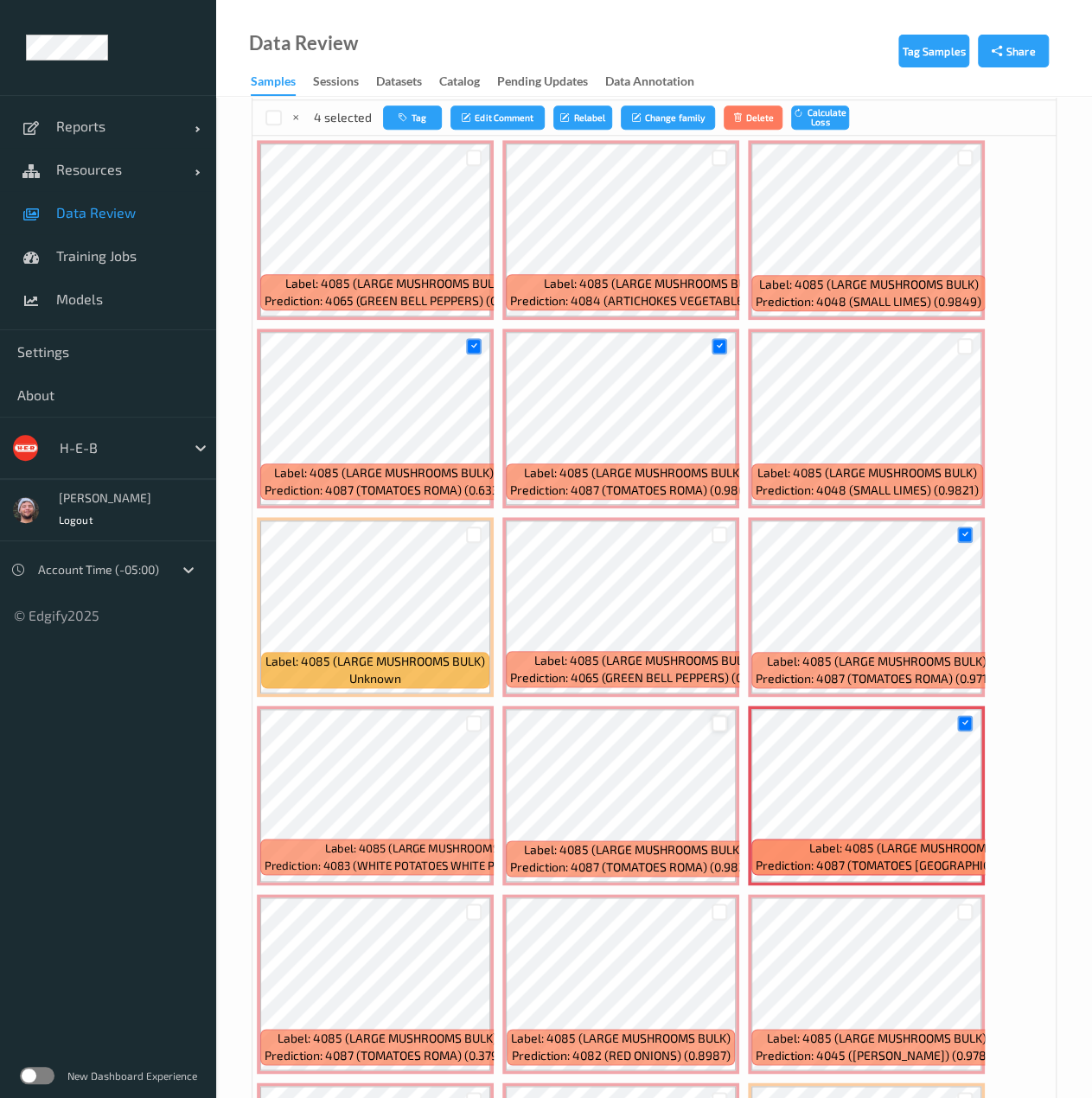
click at [718, 718] on div at bounding box center [719, 722] width 17 height 17
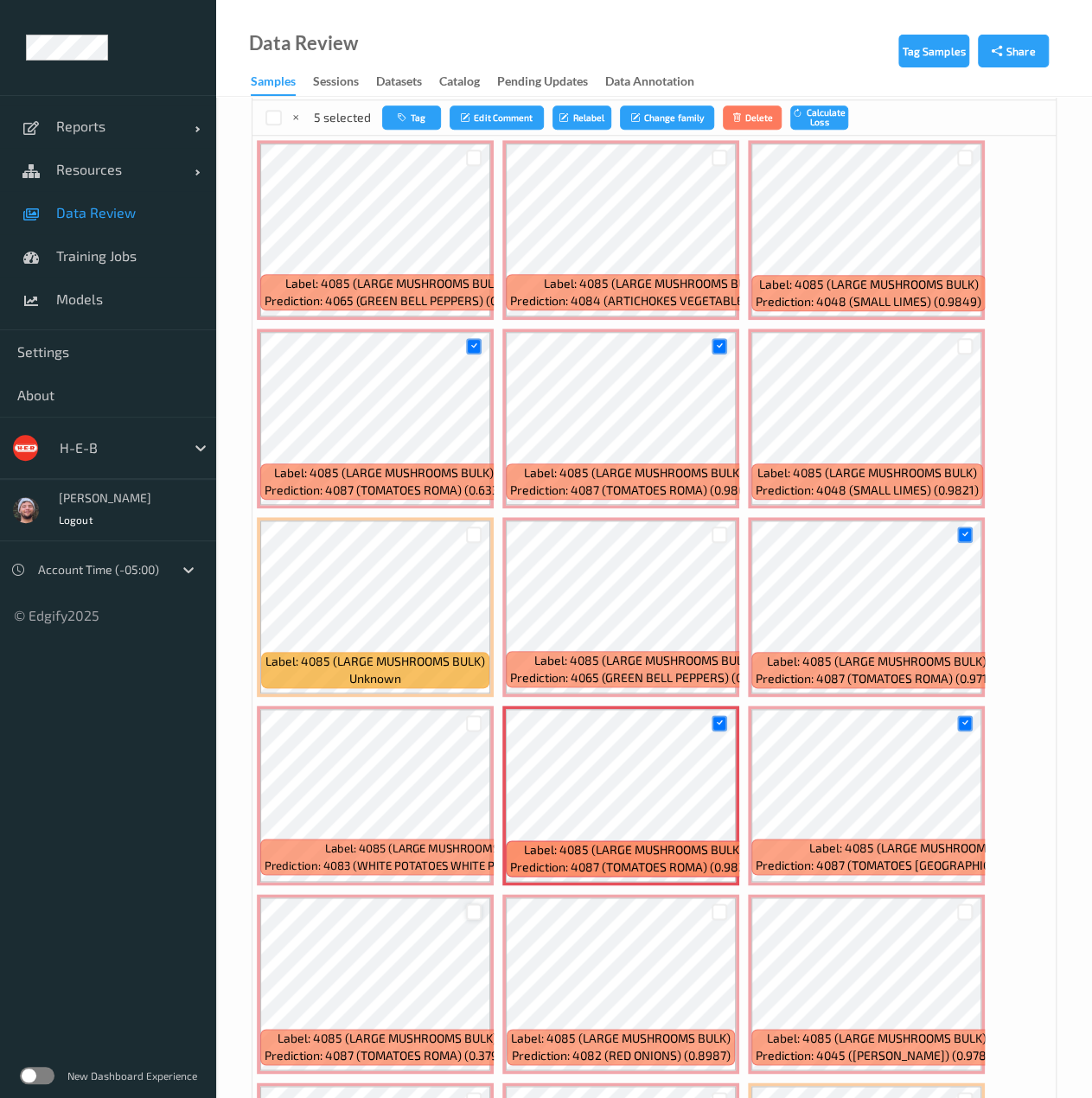
click at [473, 914] on div at bounding box center [474, 911] width 17 height 17
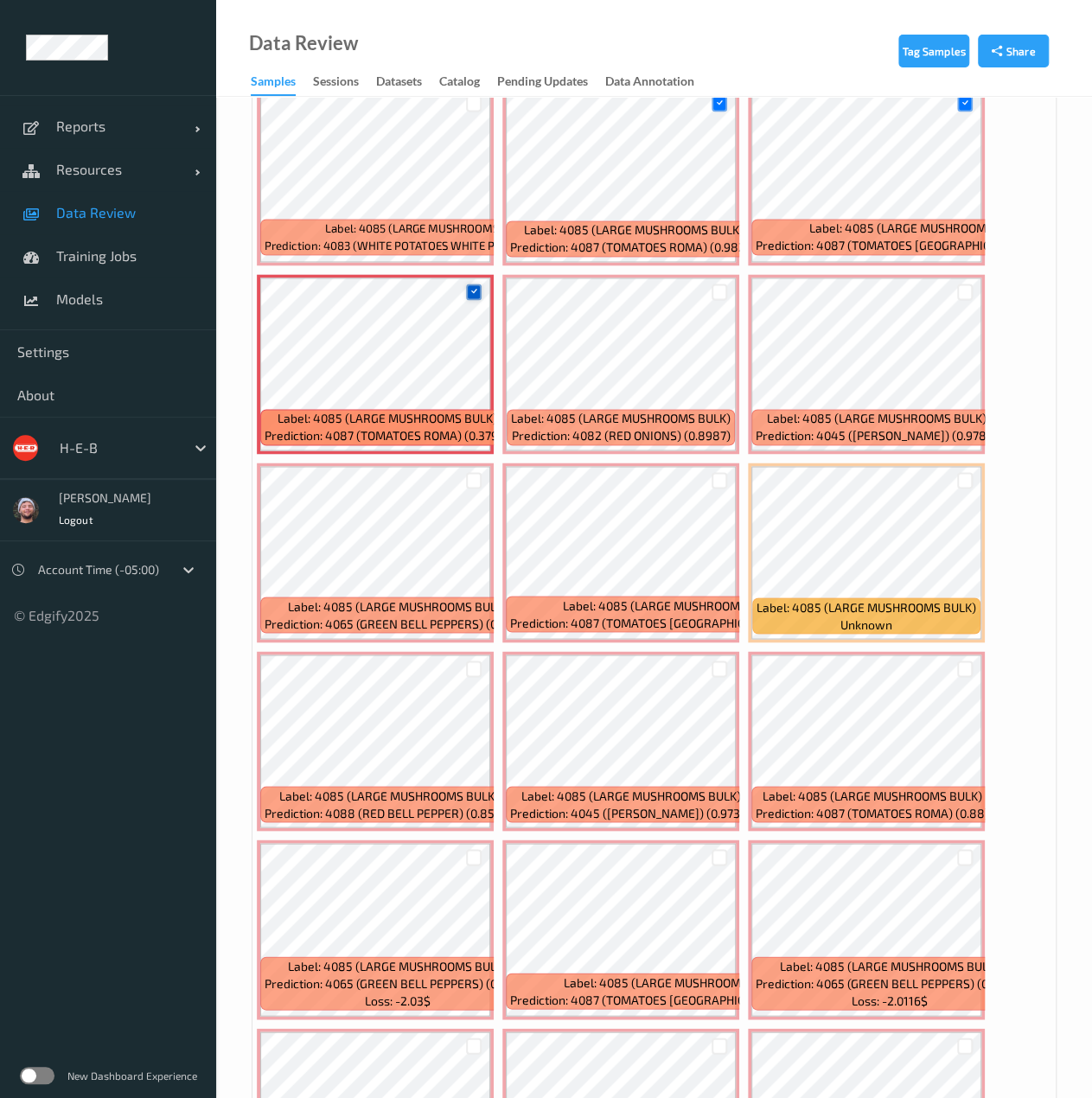
scroll to position [1183, 0]
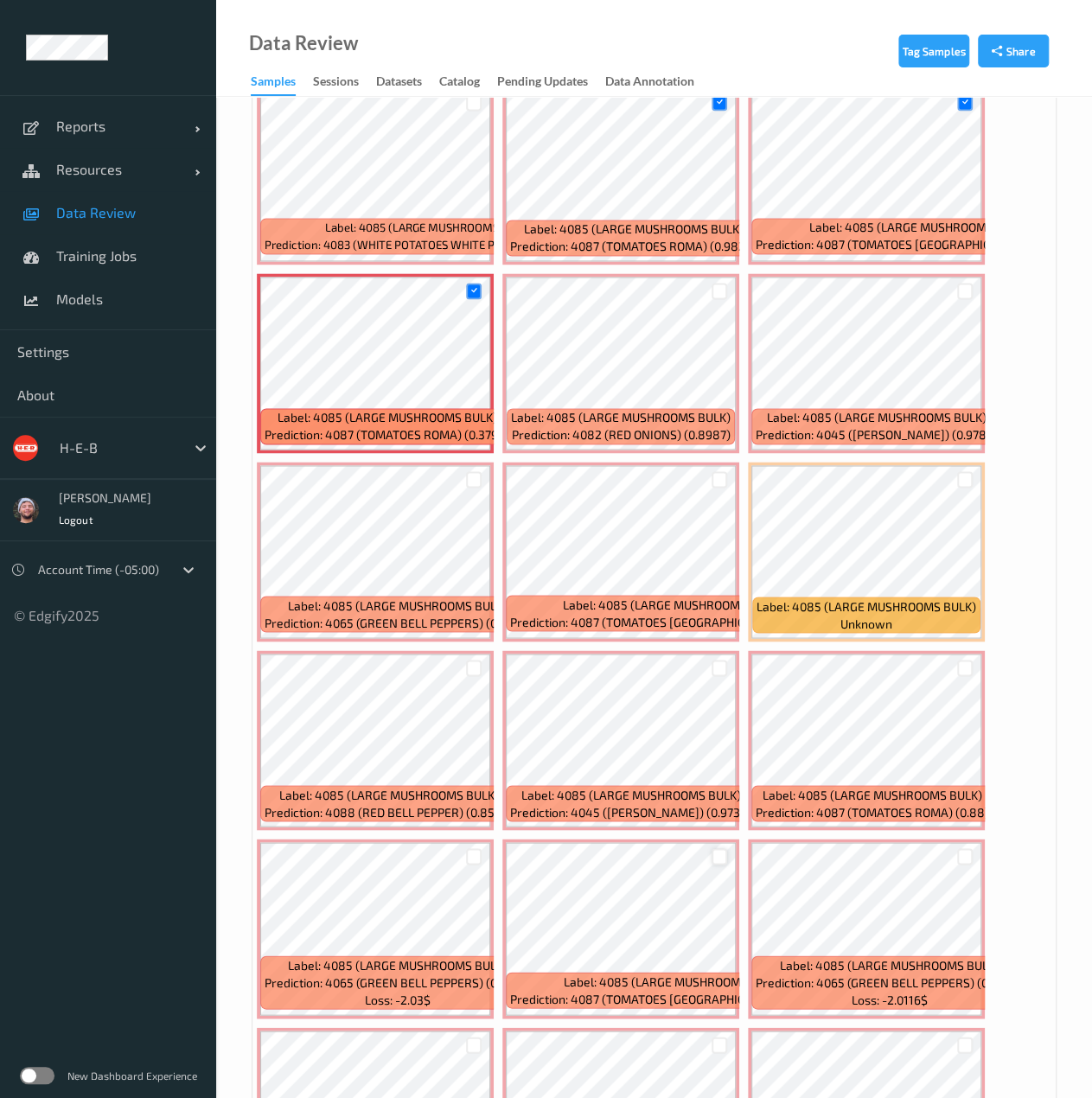
click at [718, 857] on div at bounding box center [719, 856] width 17 height 17
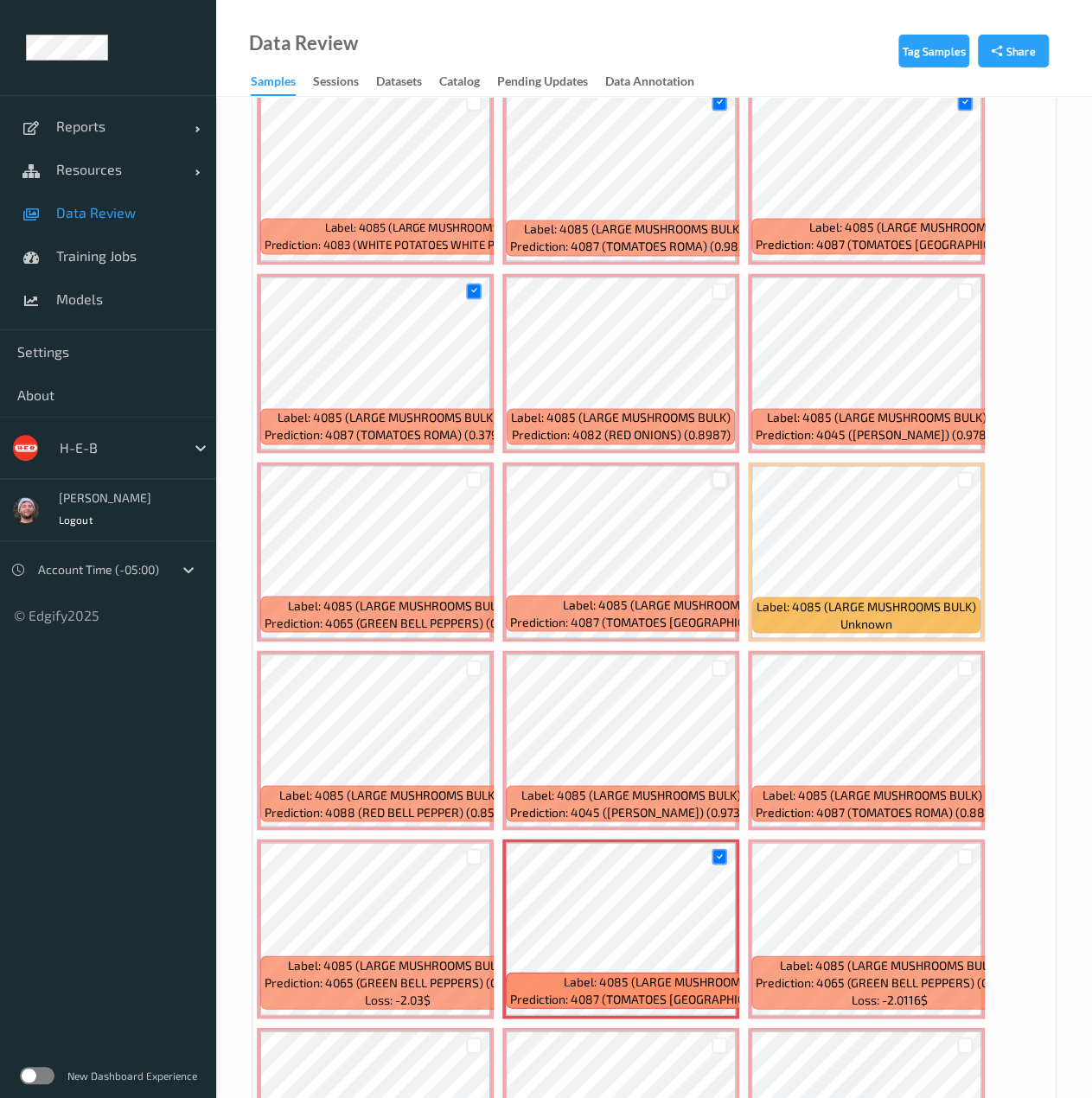
click at [717, 479] on div at bounding box center [719, 479] width 17 height 17
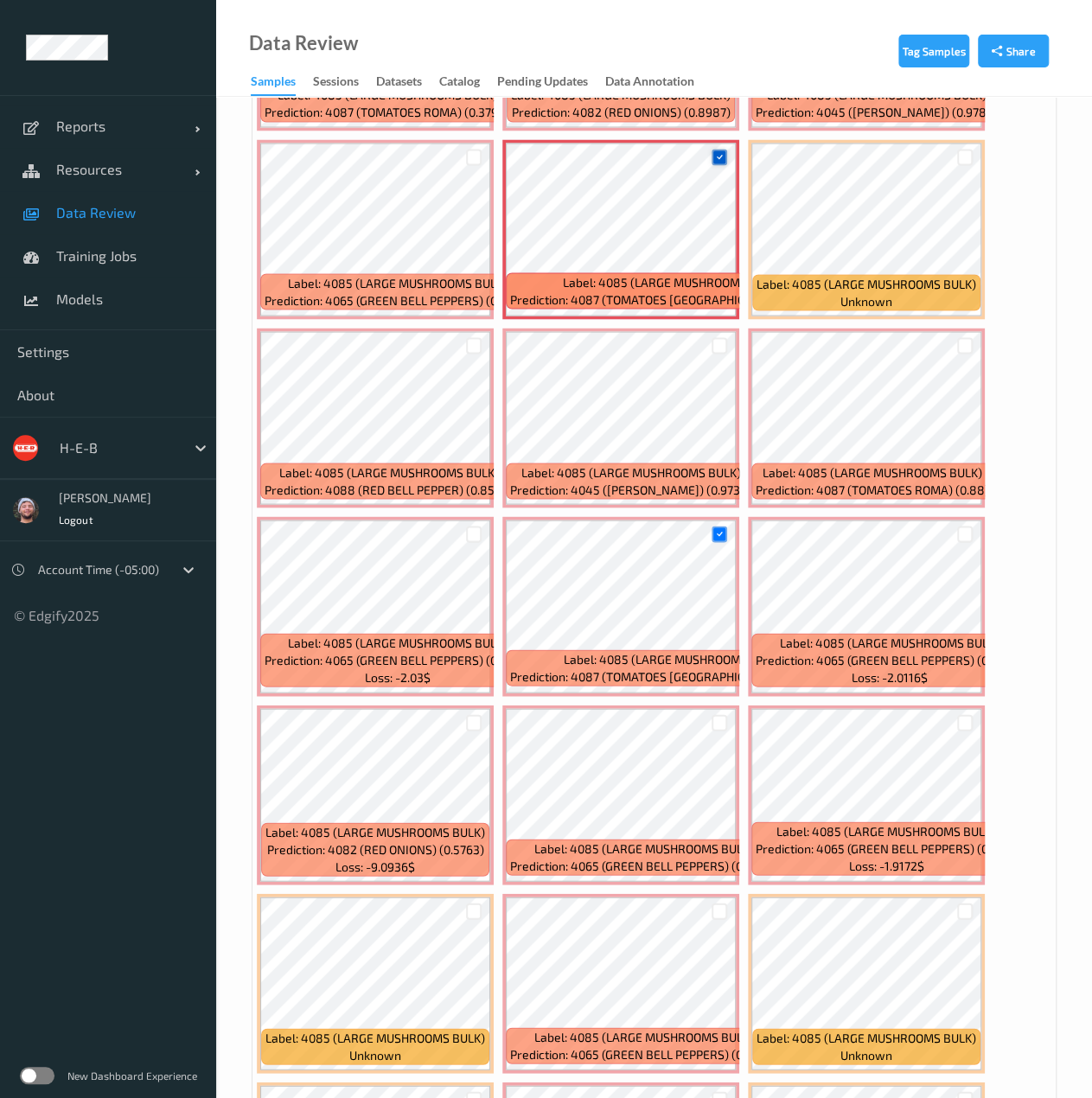
scroll to position [1506, 0]
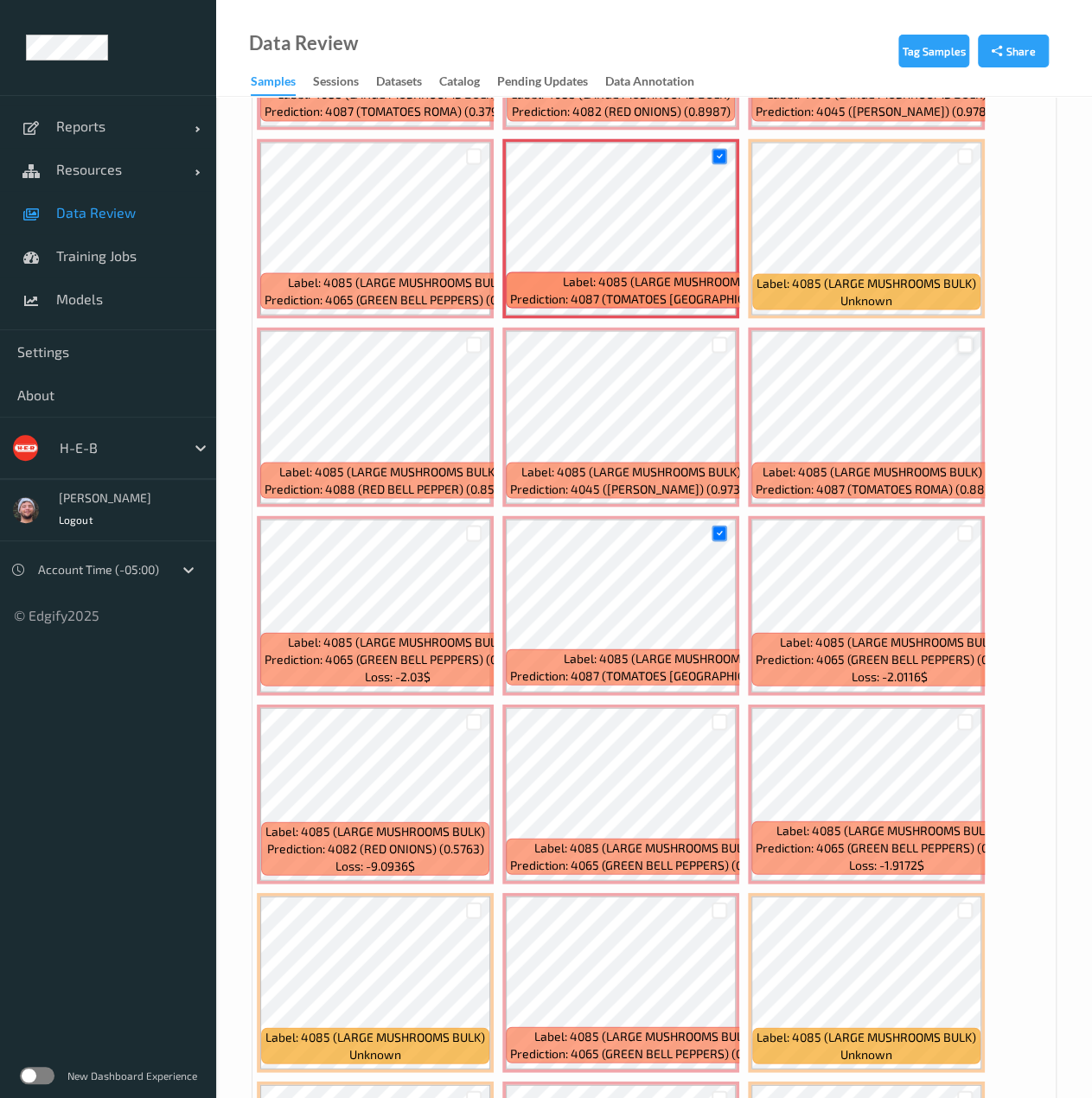
click at [964, 347] on div at bounding box center [965, 344] width 17 height 17
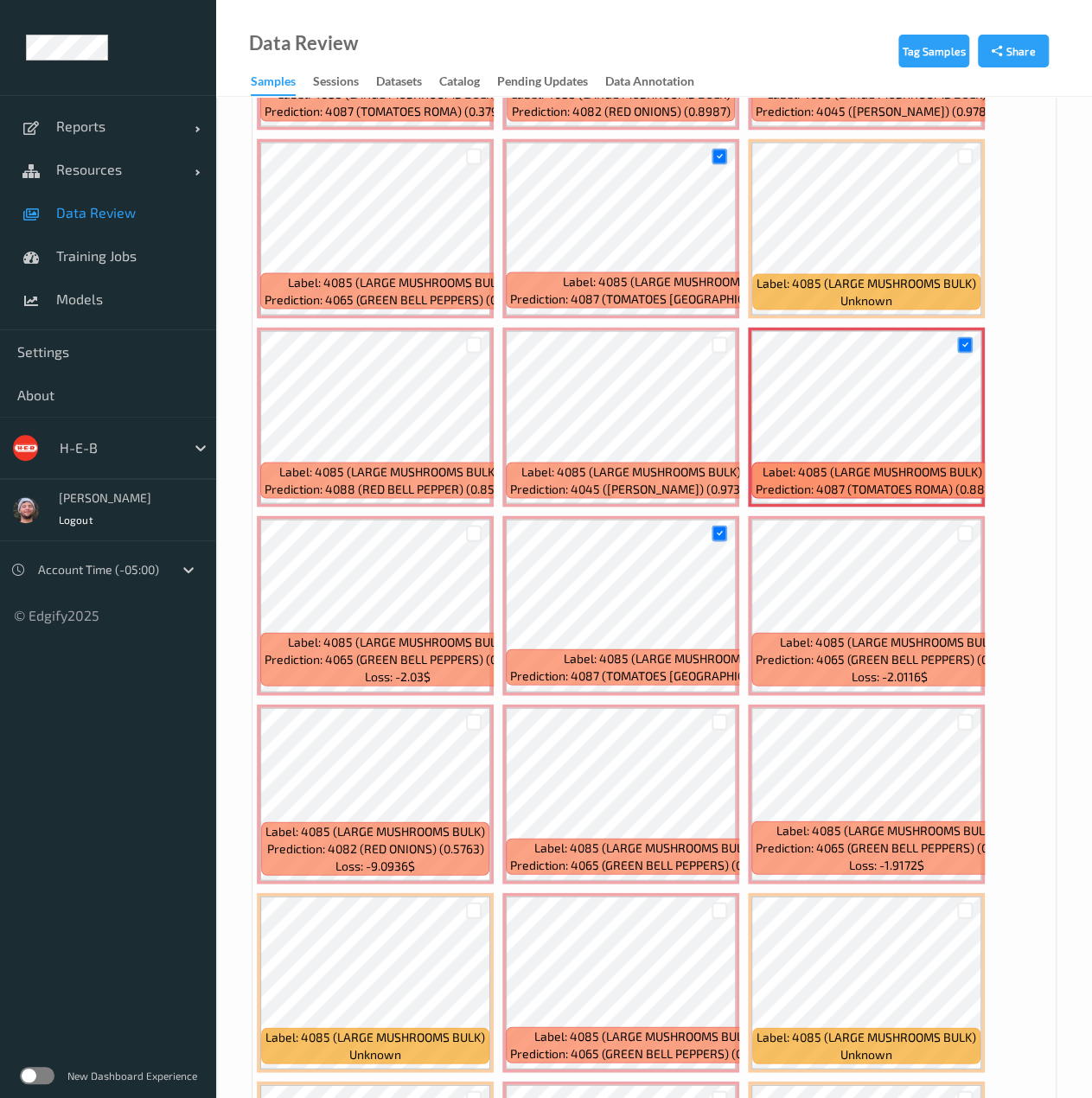
scroll to position [1740, 0]
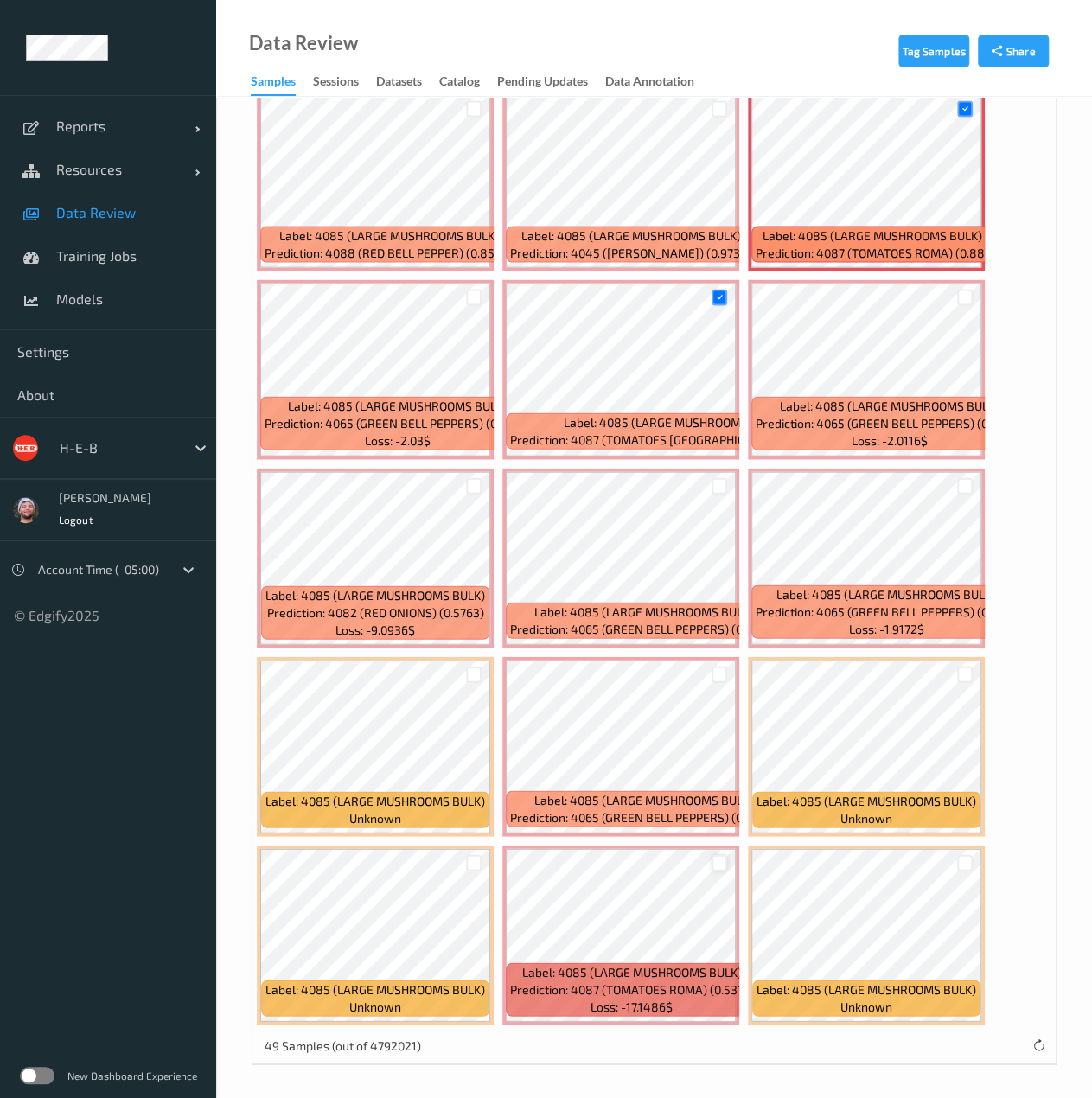
click at [722, 866] on div at bounding box center [719, 862] width 17 height 17
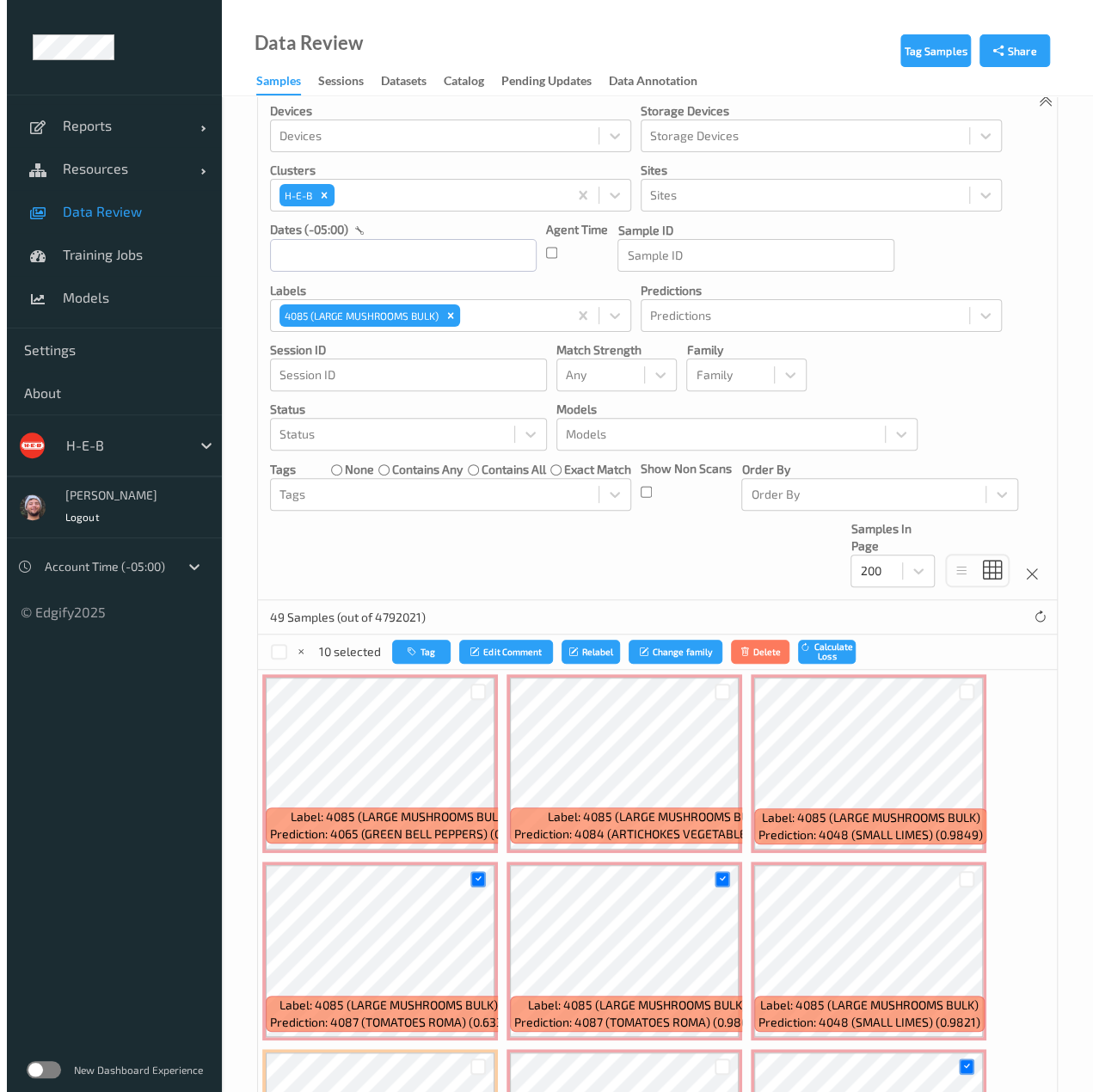
scroll to position [14, 0]
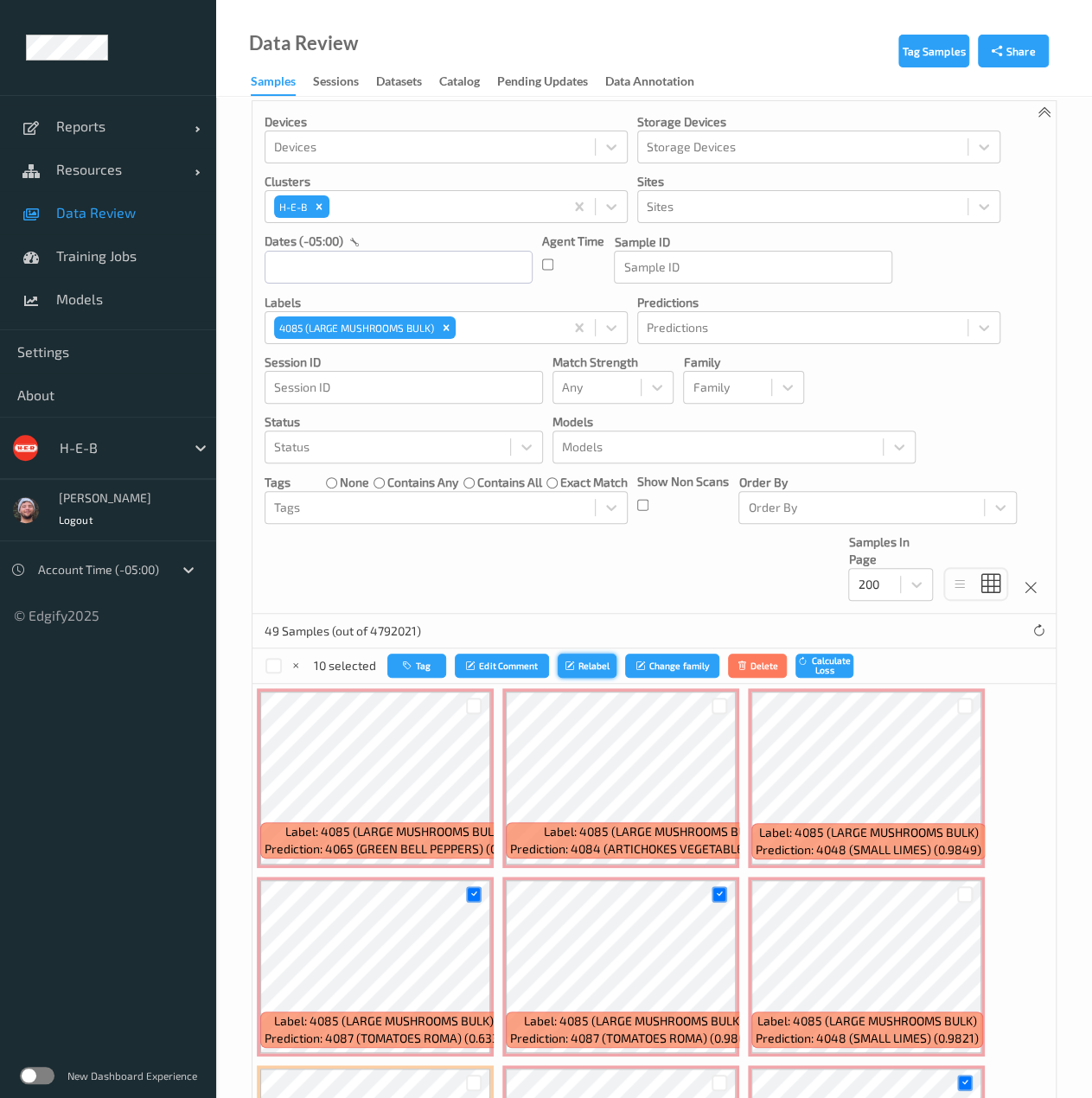
click at [608, 673] on button "Relabel" at bounding box center [587, 666] width 58 height 25
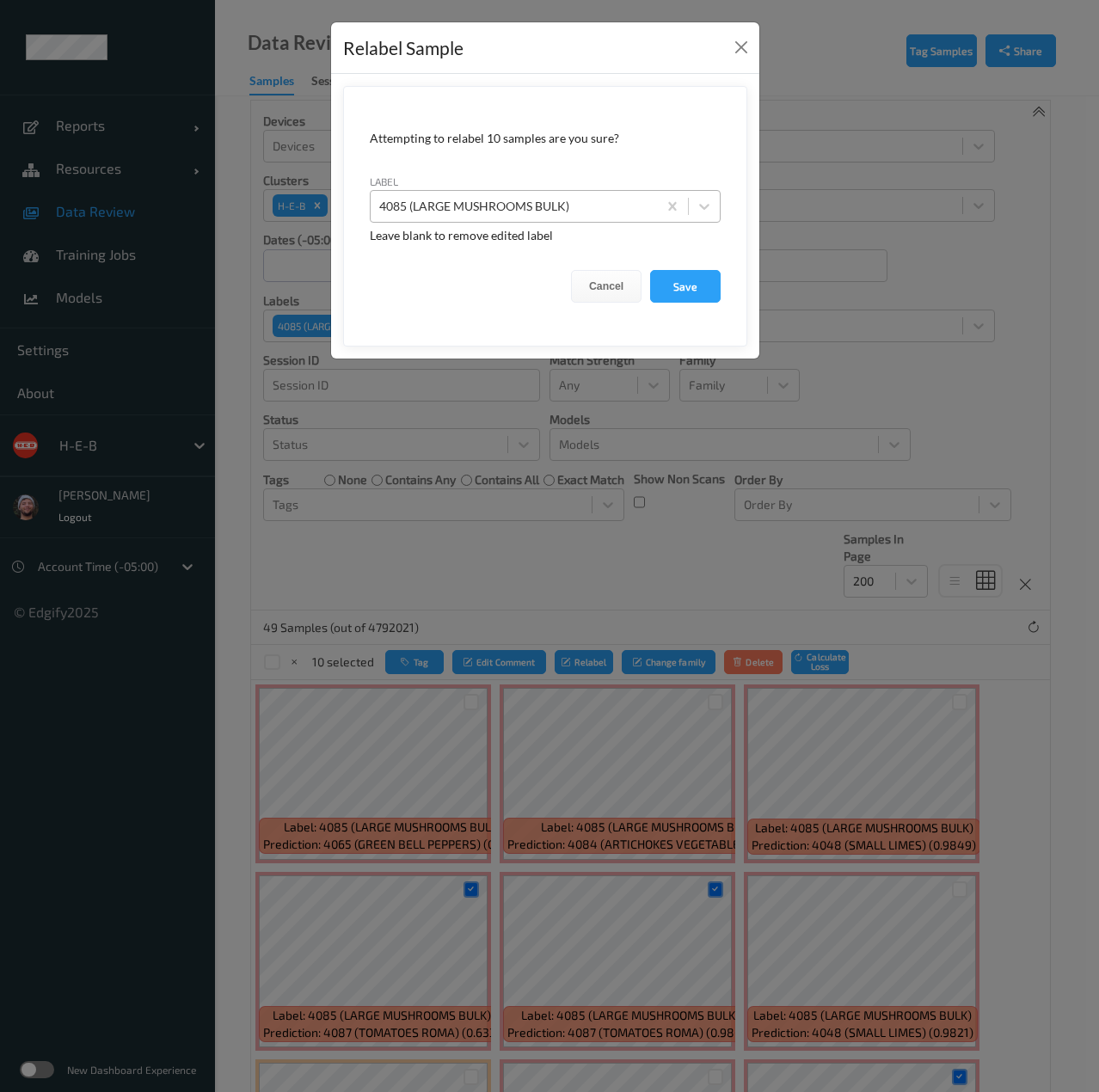
click at [528, 209] on div at bounding box center [514, 205] width 269 height 20
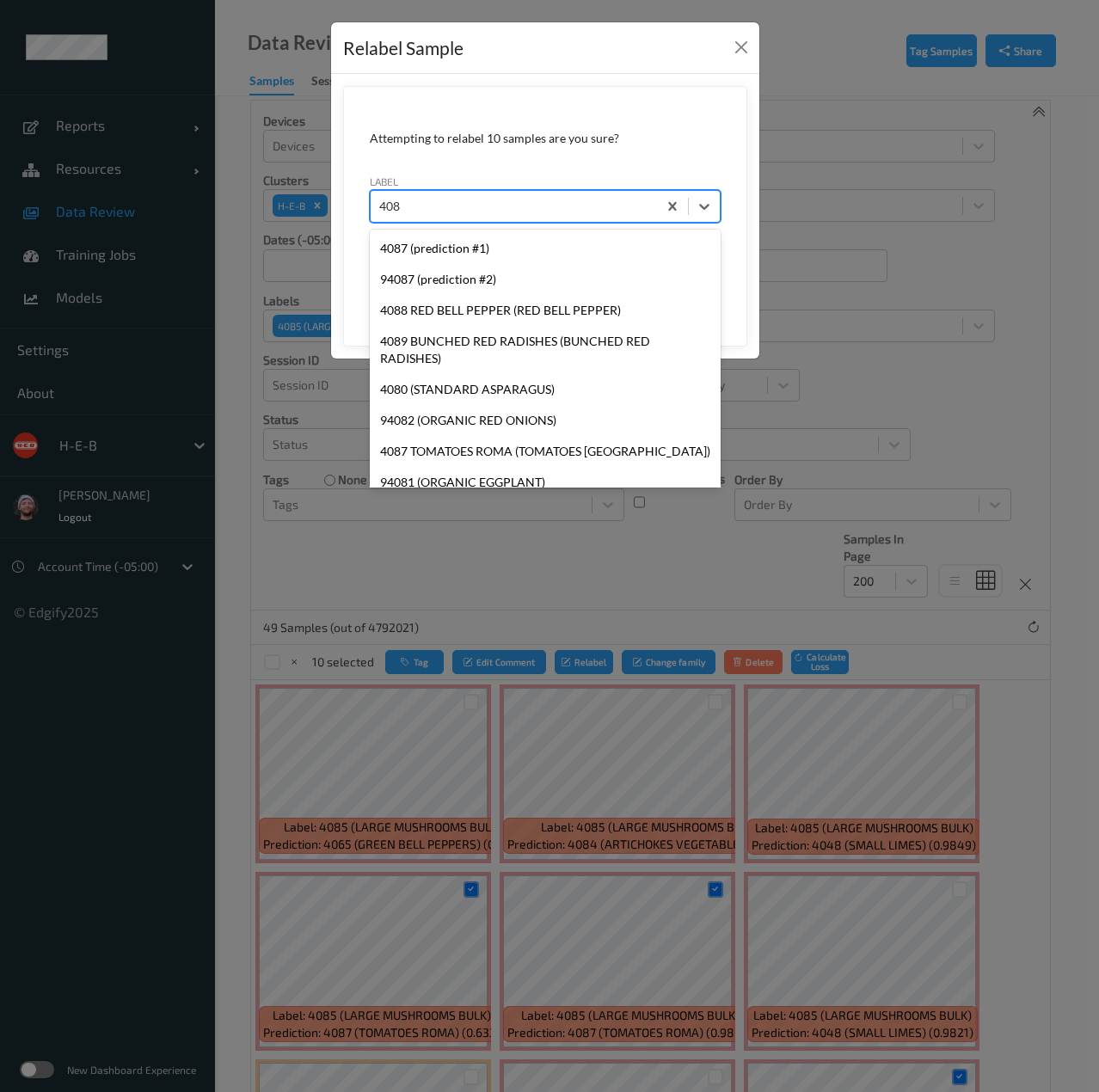
type input "4087"
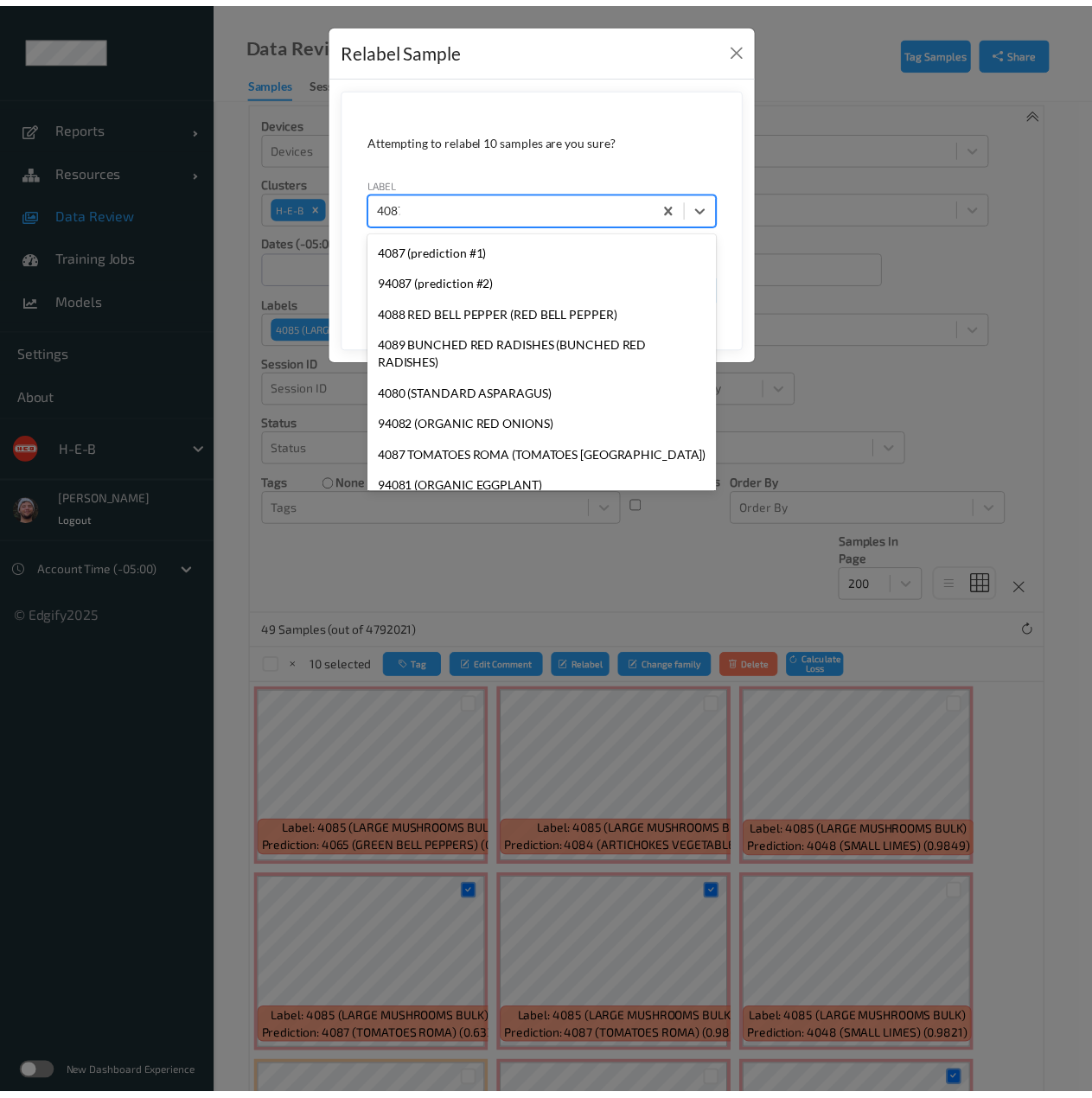
scroll to position [0, 0]
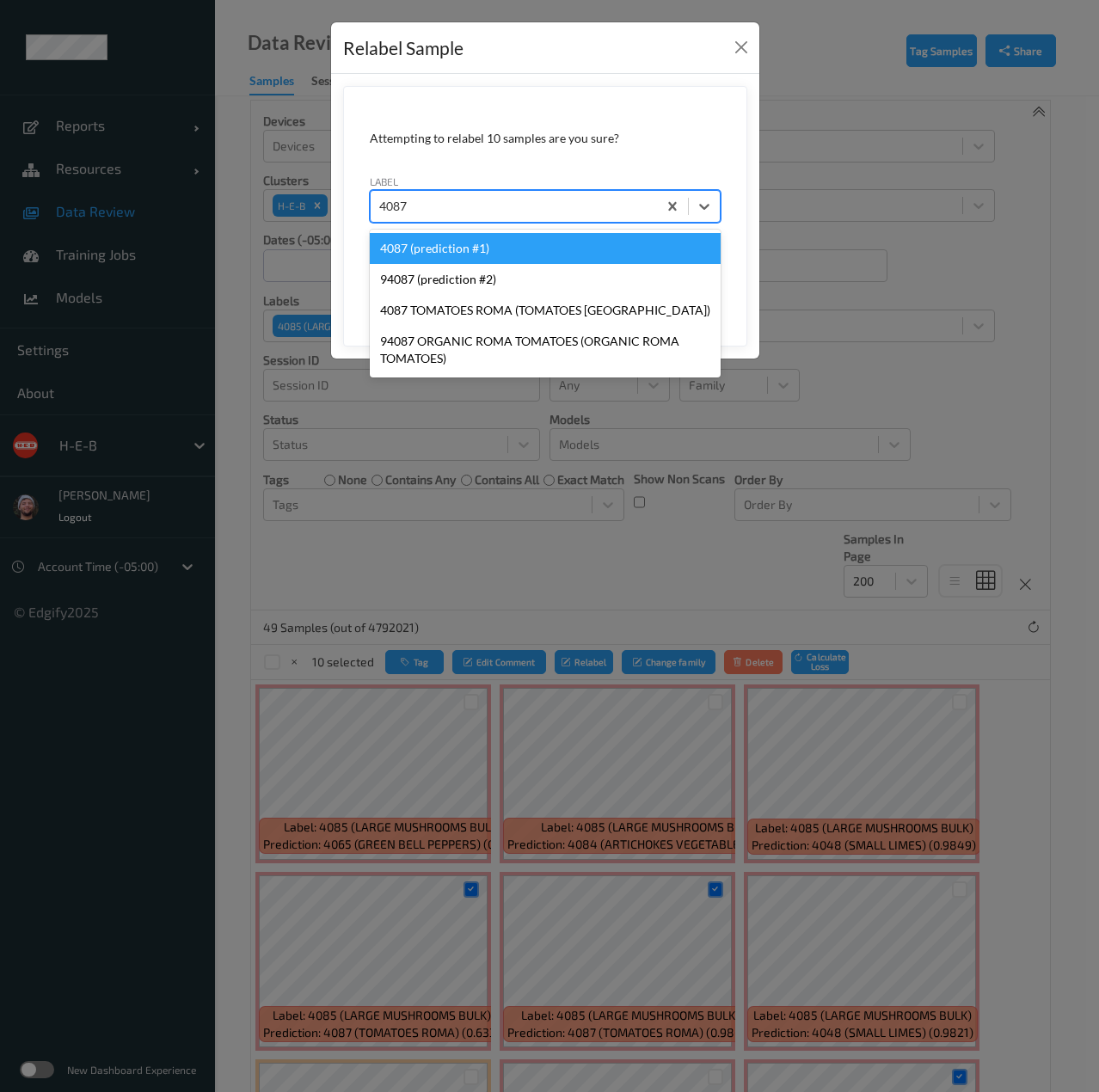
click at [528, 245] on div "4087 (prediction #1)" at bounding box center [545, 249] width 351 height 31
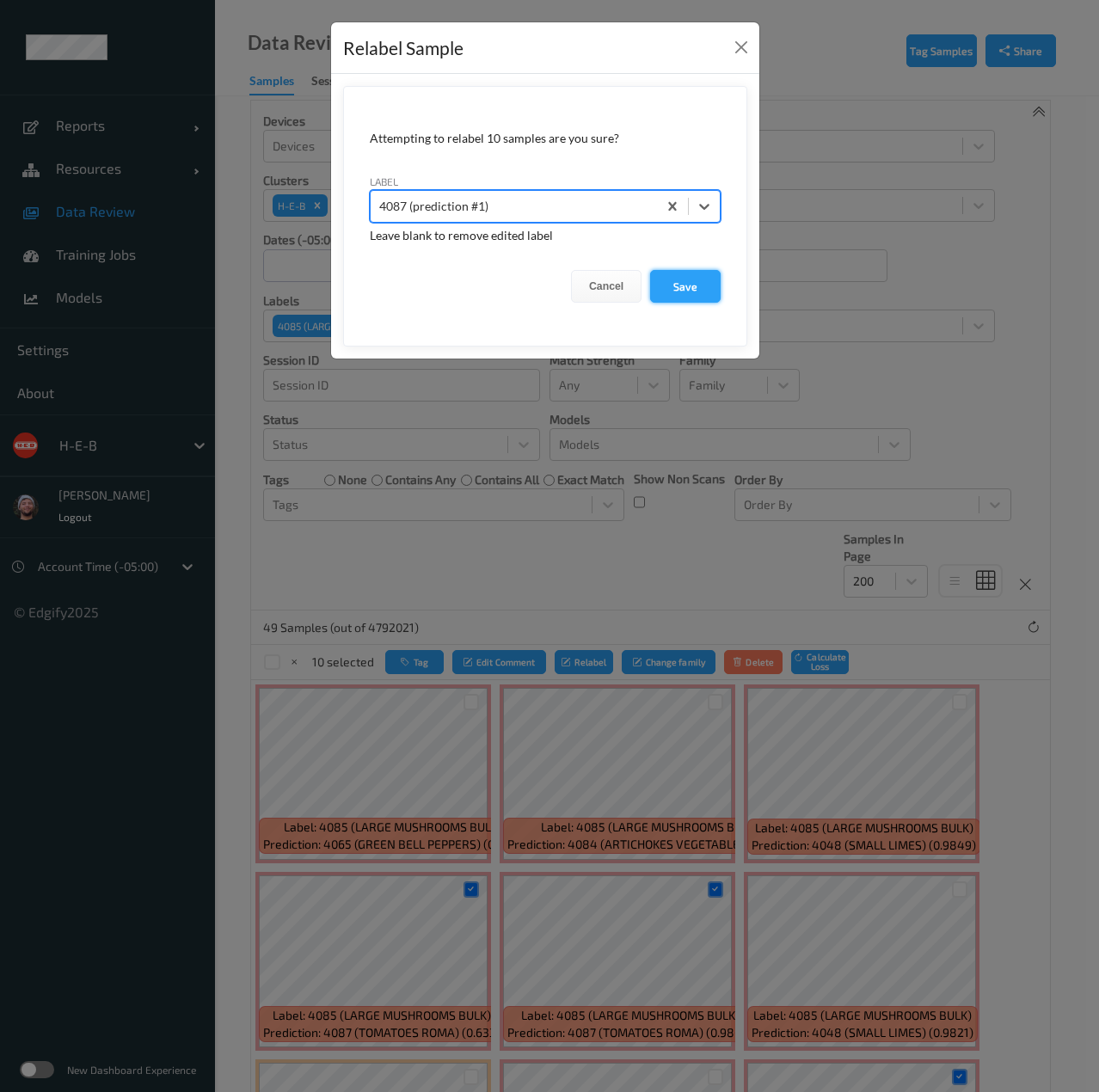
click at [666, 281] on button "Save" at bounding box center [685, 287] width 71 height 33
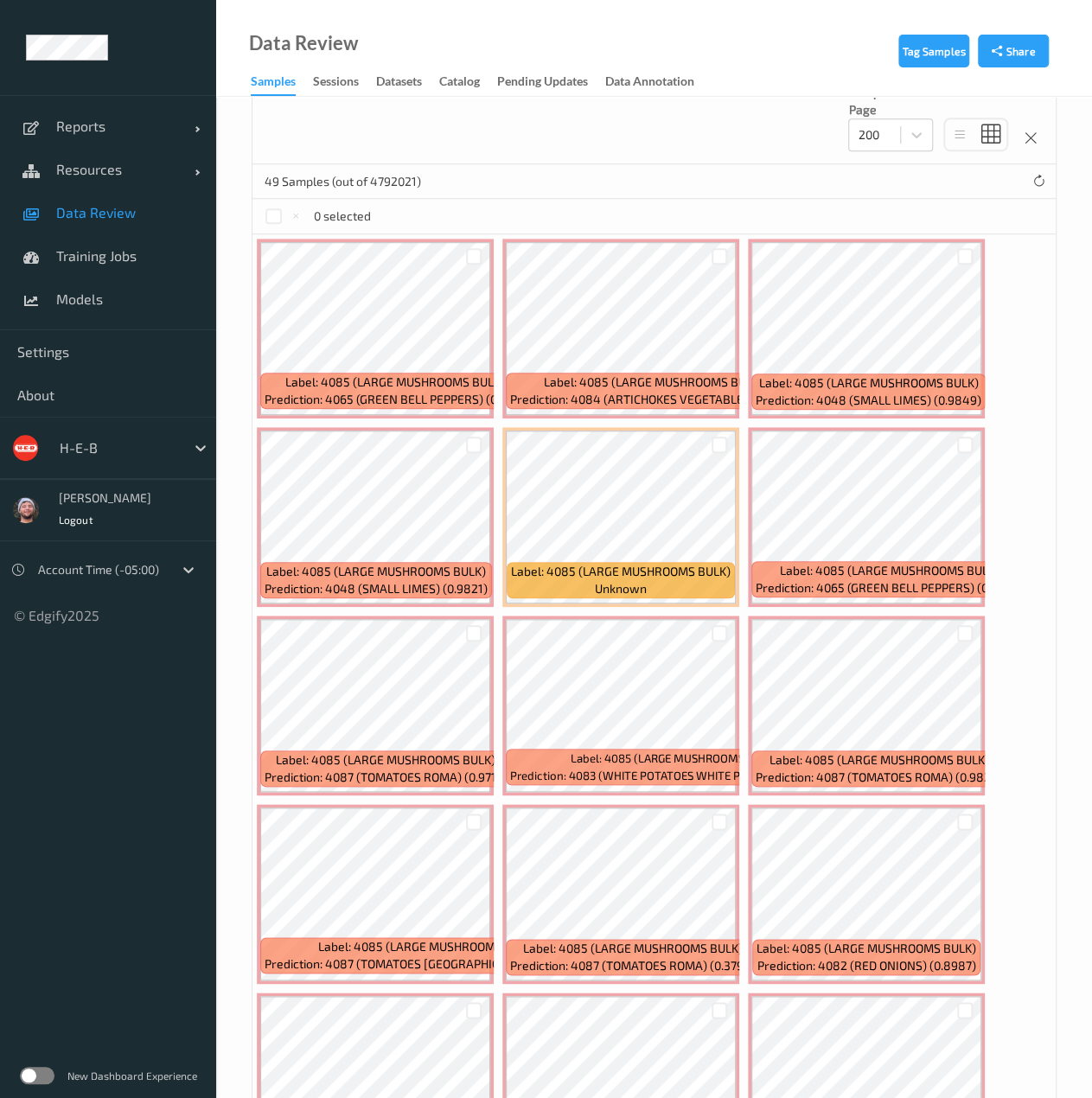
scroll to position [463, 0]
click at [179, 208] on span "Data Review" at bounding box center [127, 213] width 143 height 18
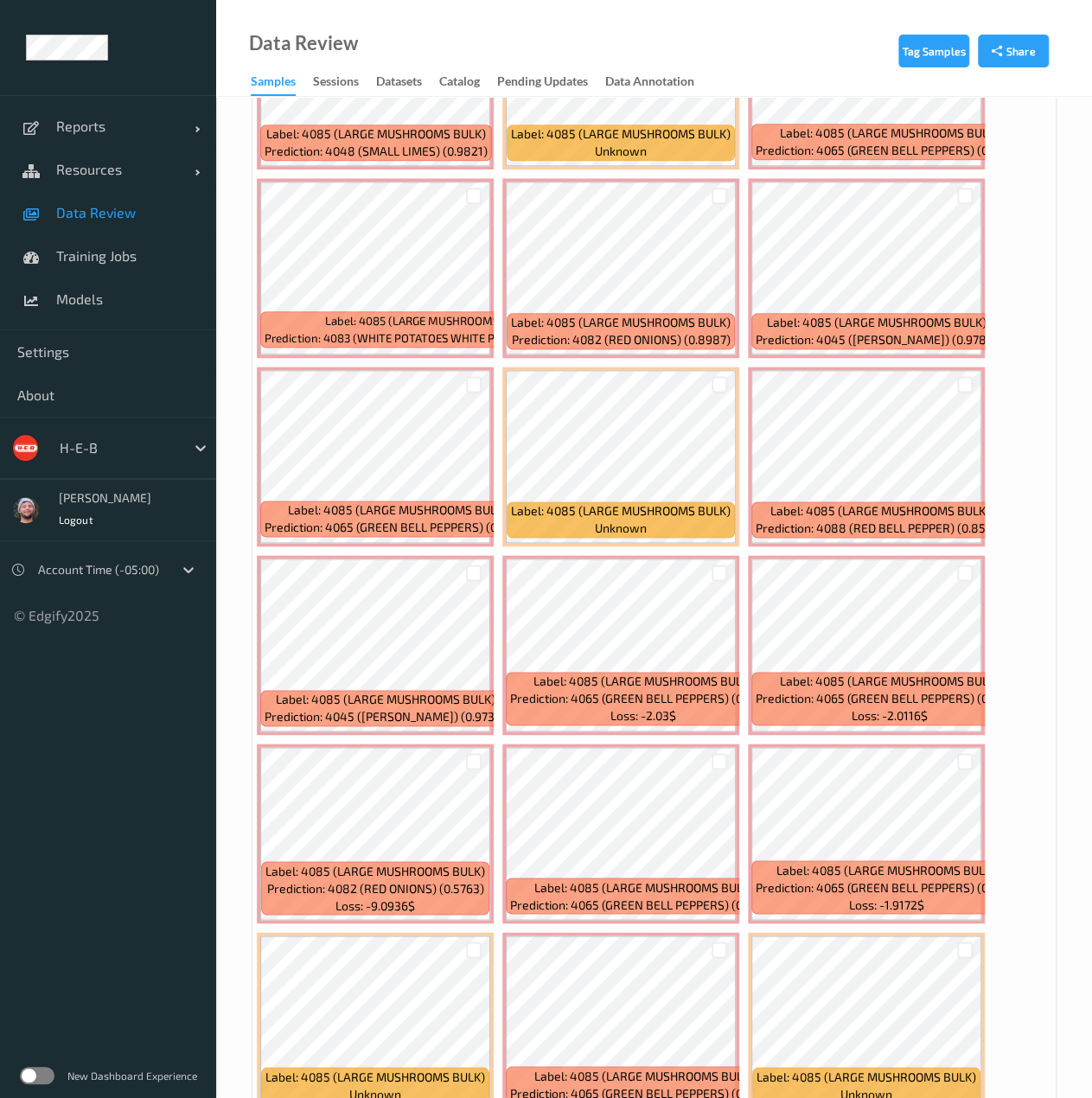
scroll to position [901, 0]
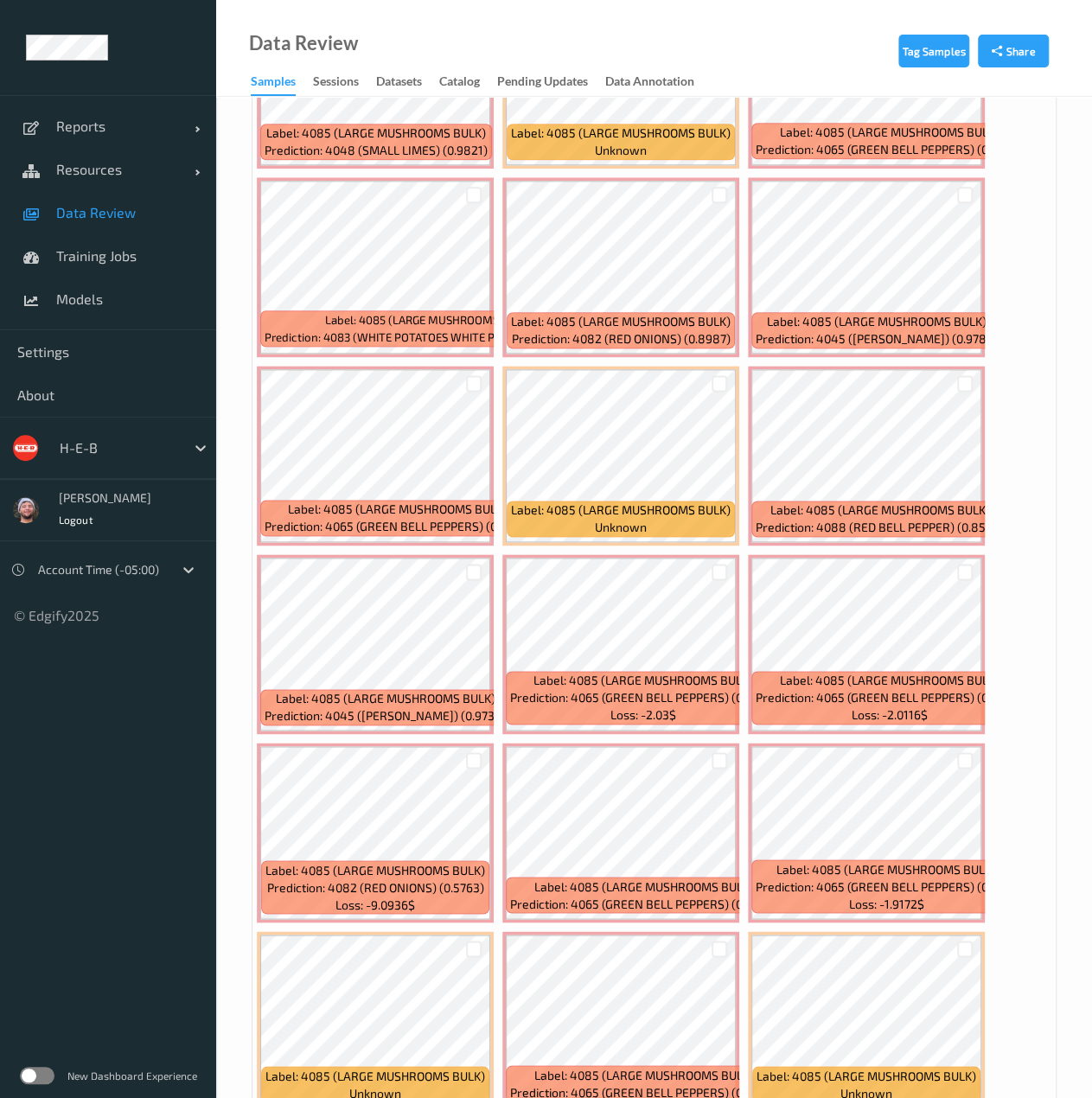
click at [968, 767] on div at bounding box center [965, 759] width 33 height 28
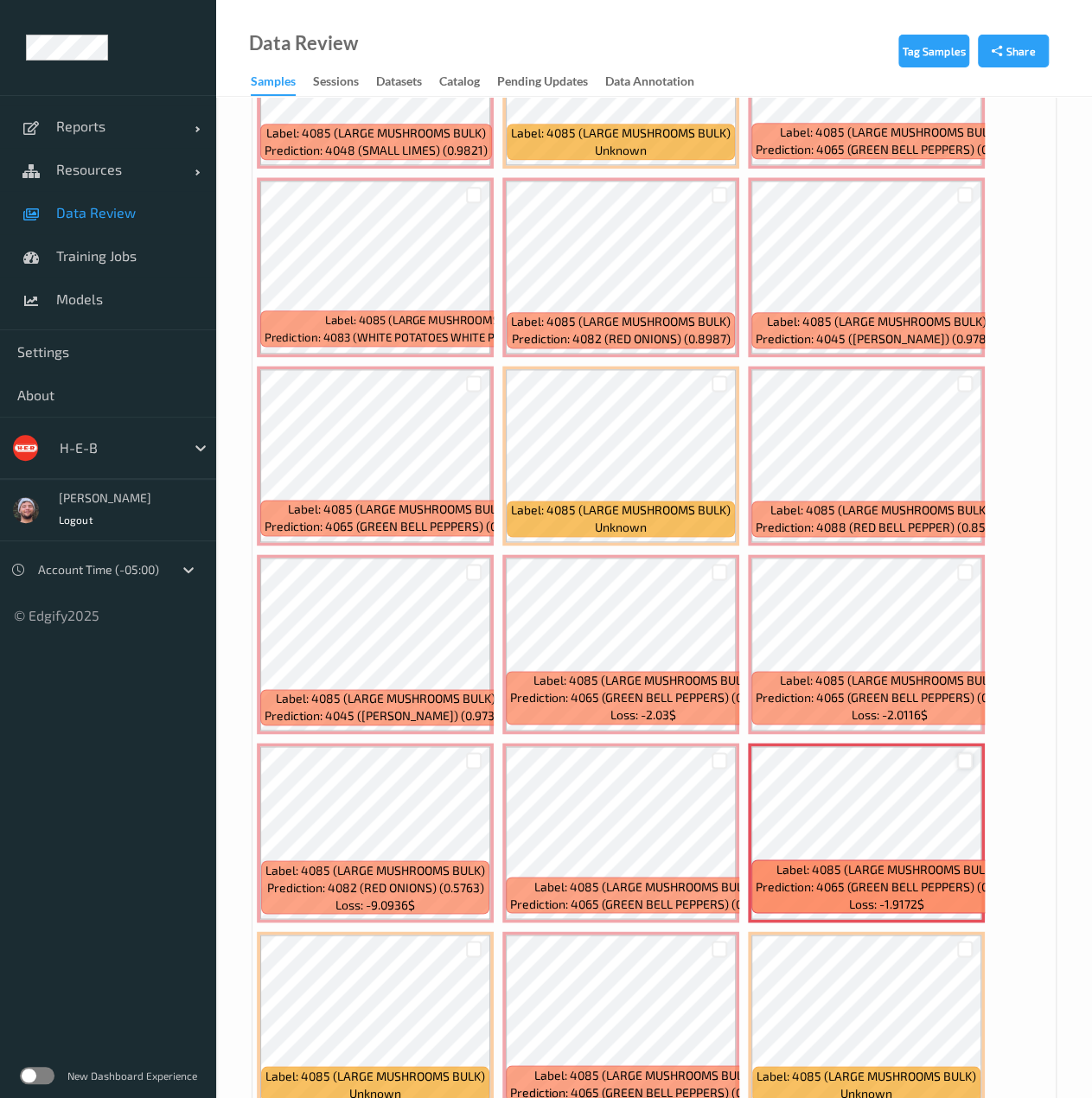
click at [968, 763] on div at bounding box center [965, 760] width 17 height 17
click at [717, 567] on div at bounding box center [719, 571] width 17 height 17
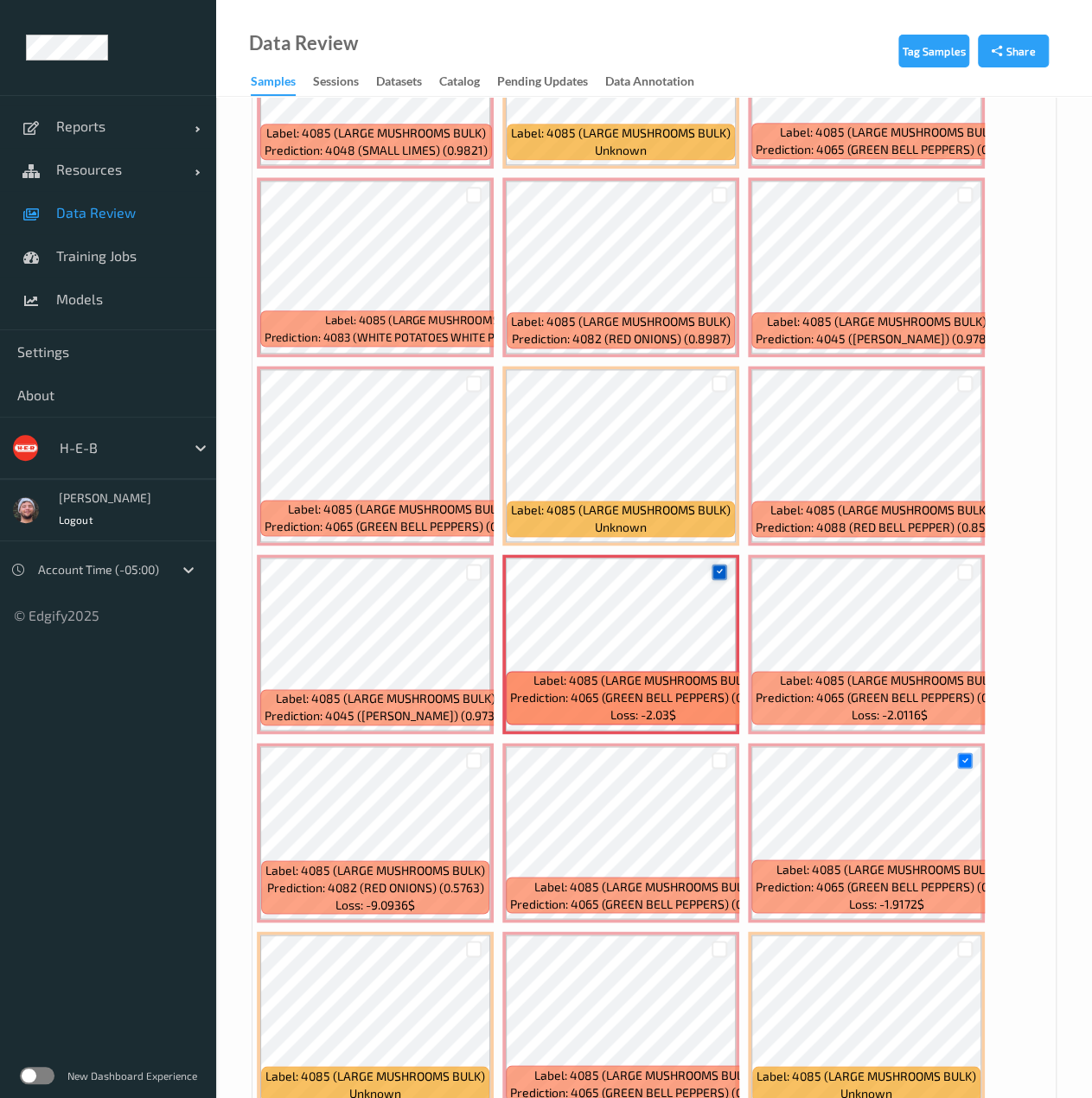
scroll to position [1176, 0]
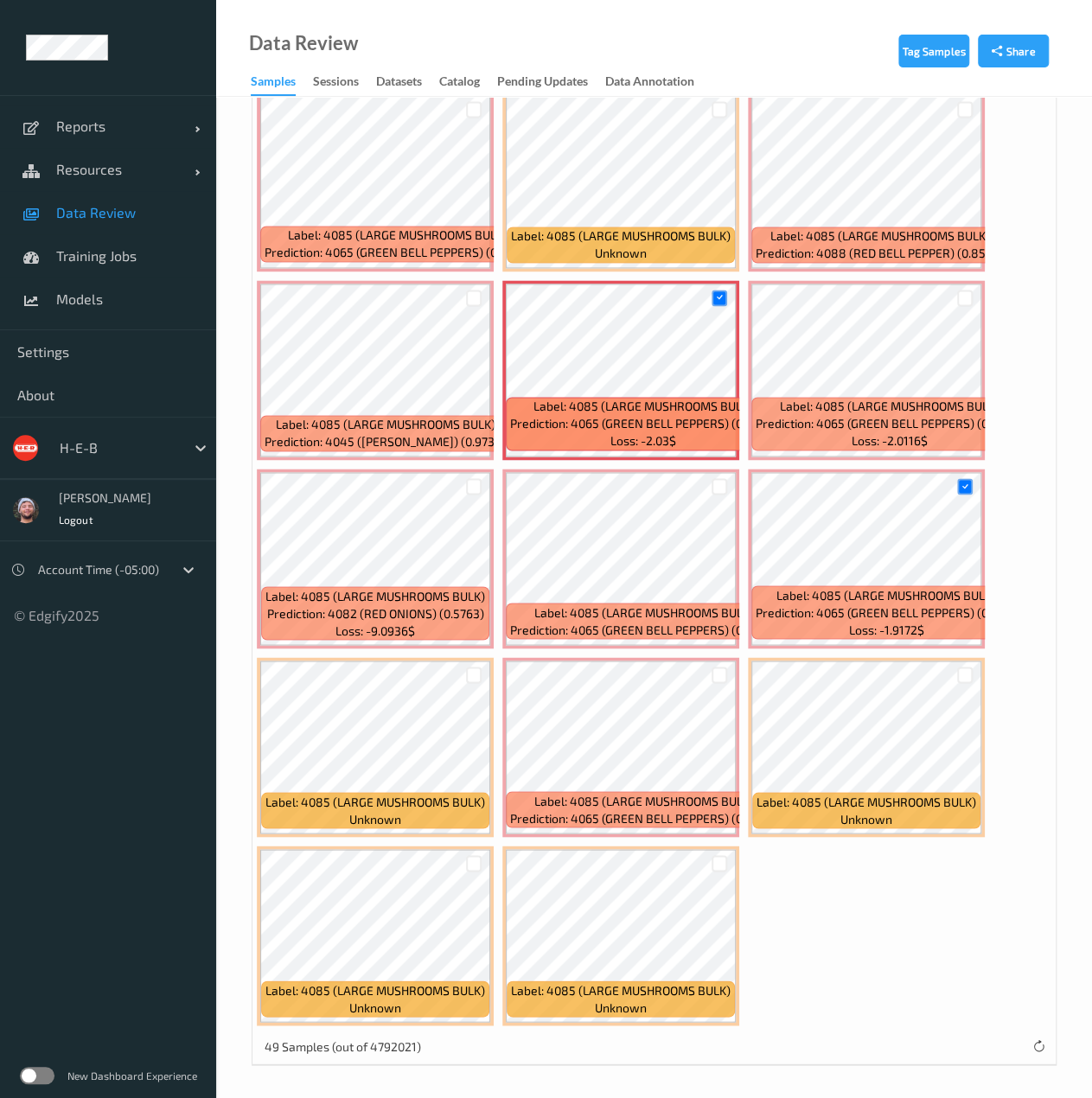
click at [721, 493] on div at bounding box center [719, 486] width 33 height 28
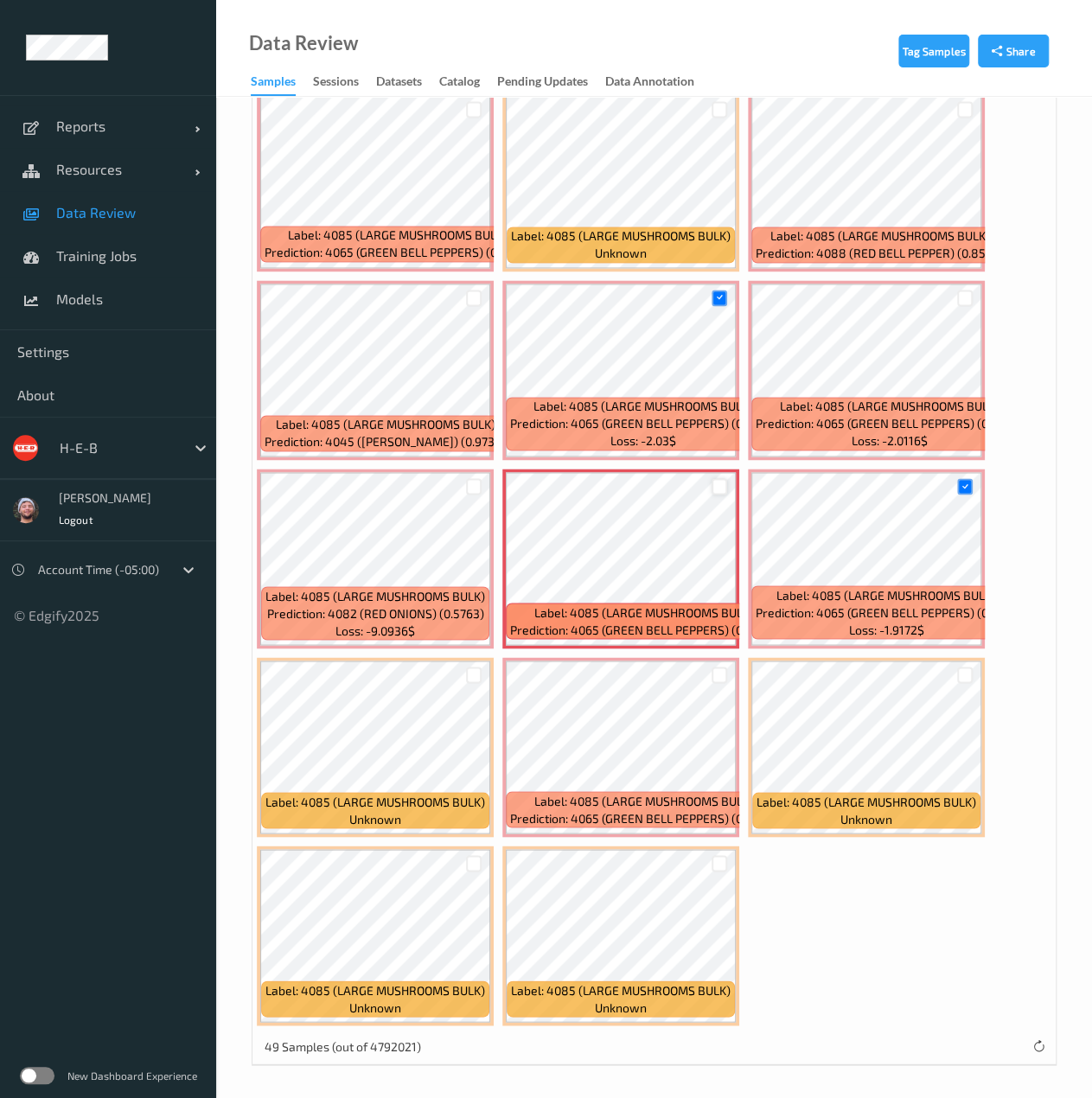
click at [719, 486] on div at bounding box center [719, 486] width 17 height 17
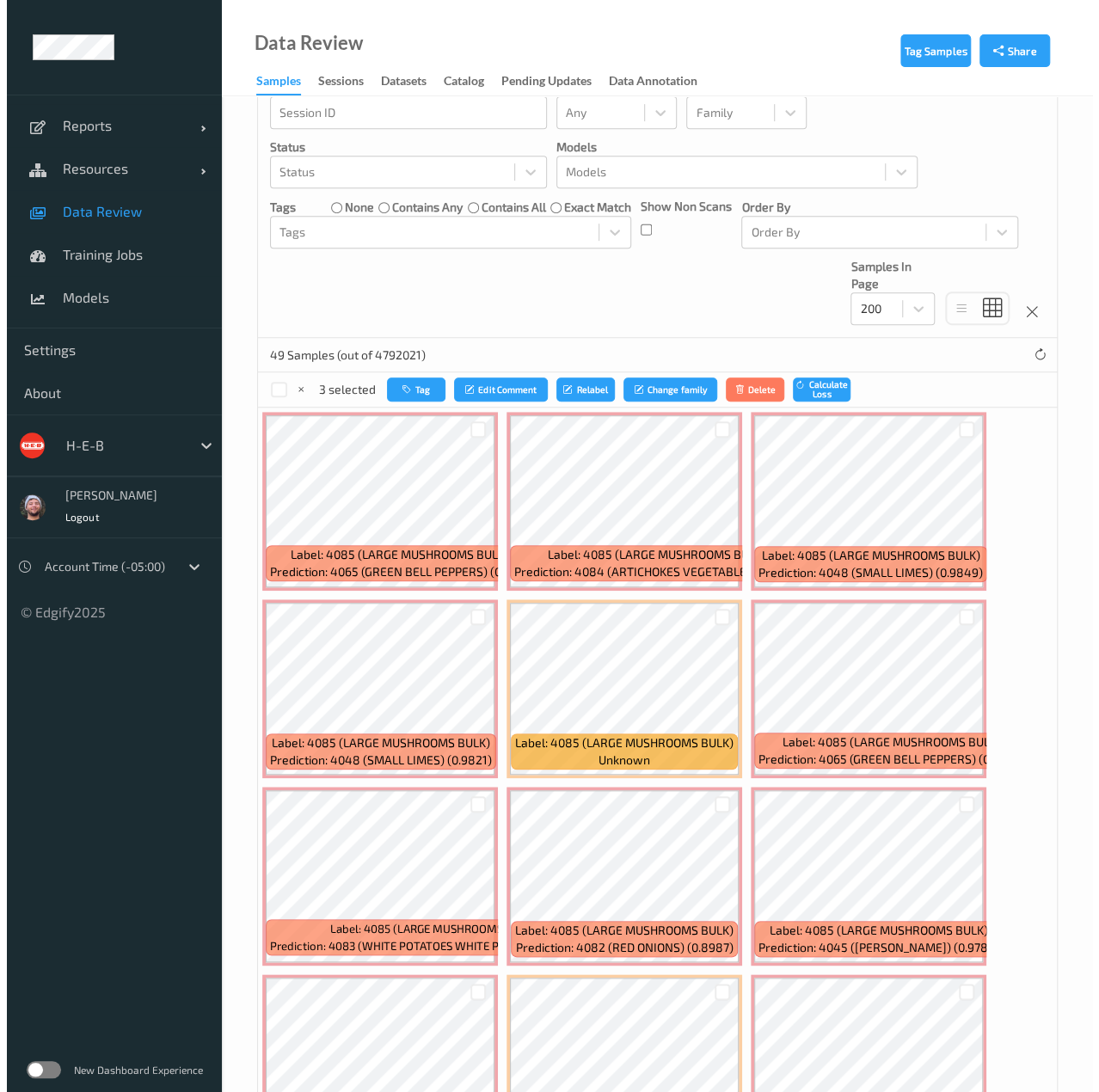
scroll to position [294, 0]
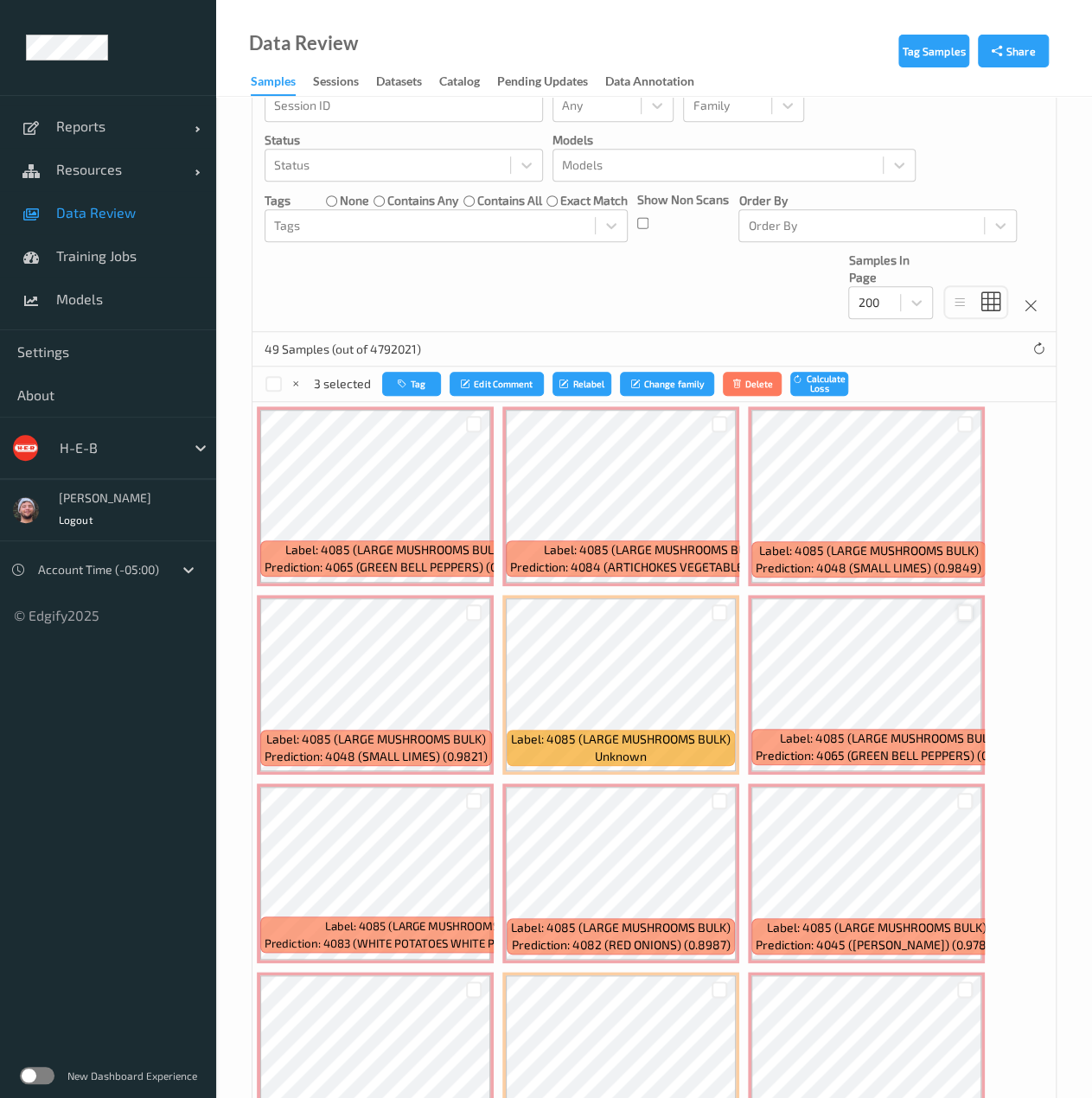
click at [968, 611] on div at bounding box center [965, 612] width 17 height 17
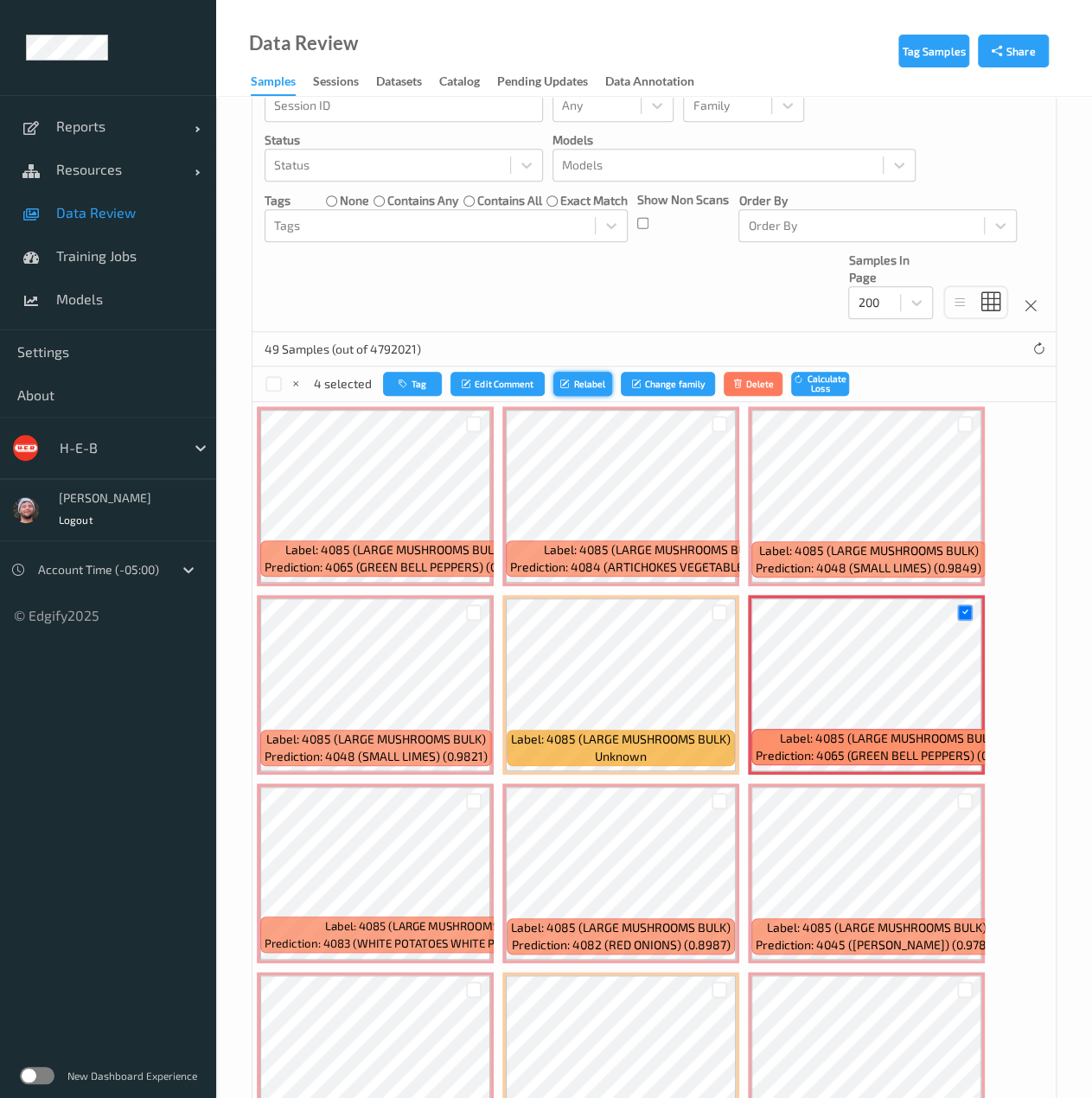
click at [593, 393] on button "Relabel" at bounding box center [582, 384] width 58 height 25
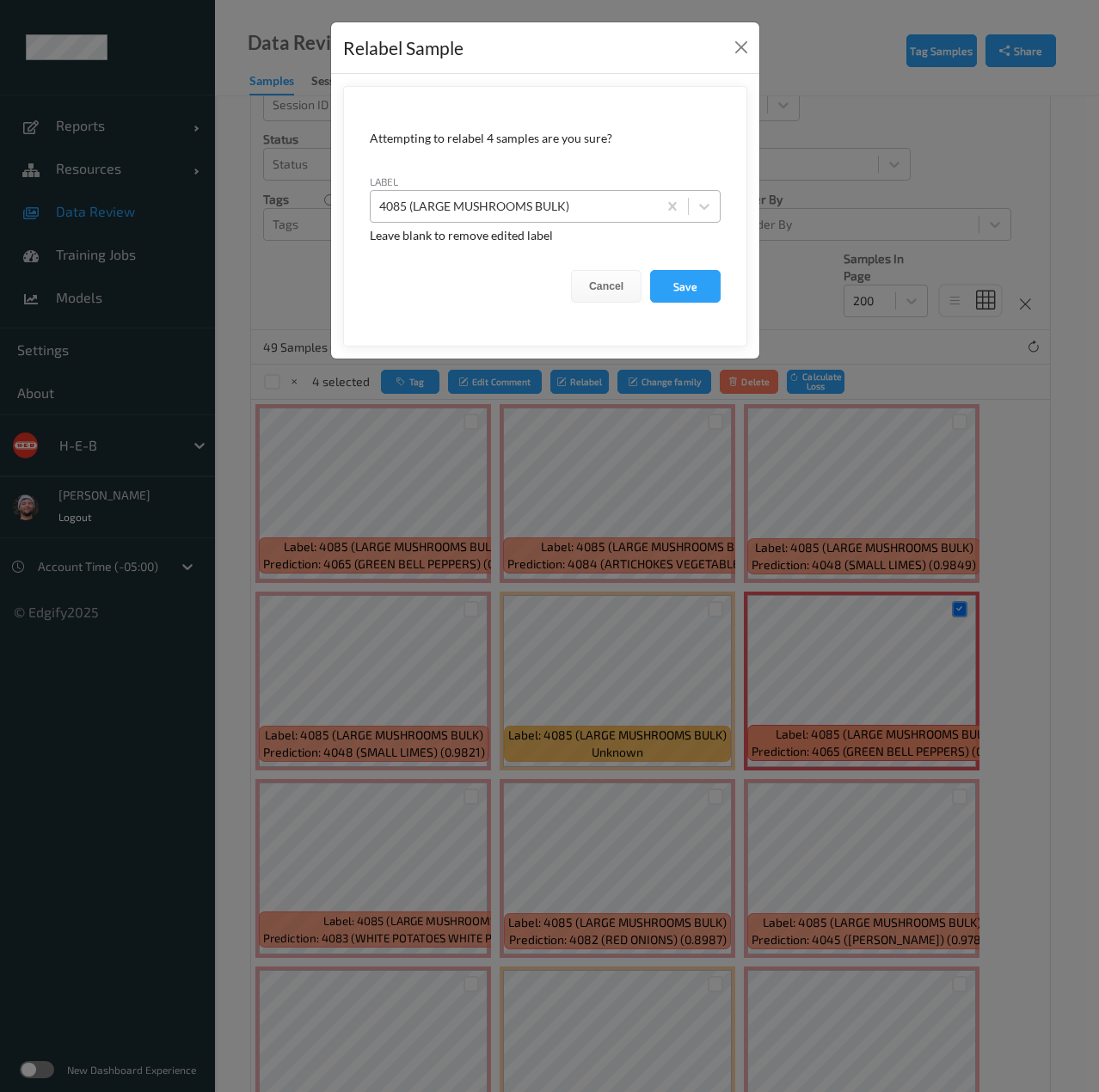
click at [598, 205] on div at bounding box center [514, 205] width 269 height 20
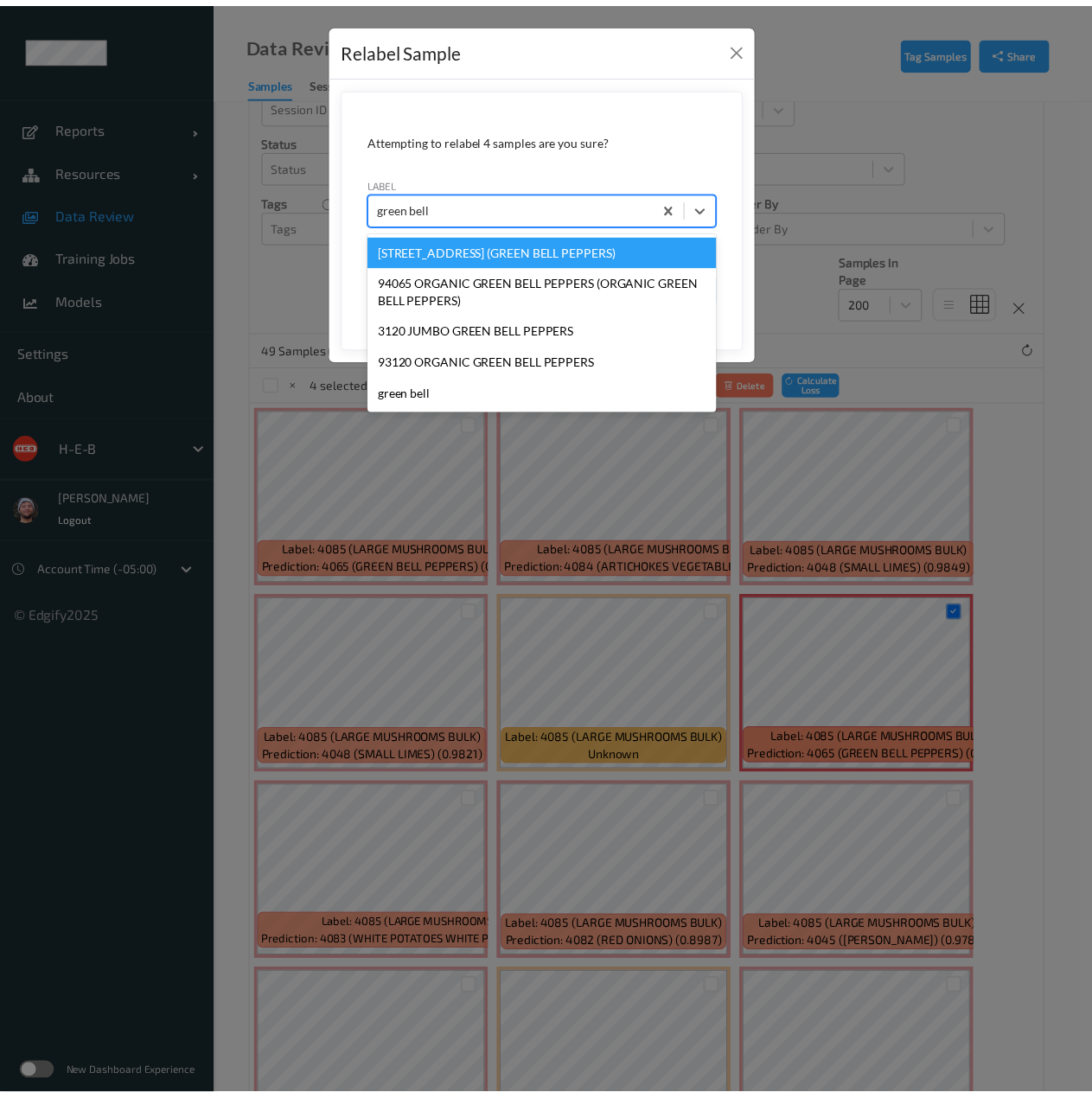
scroll to position [0, 0]
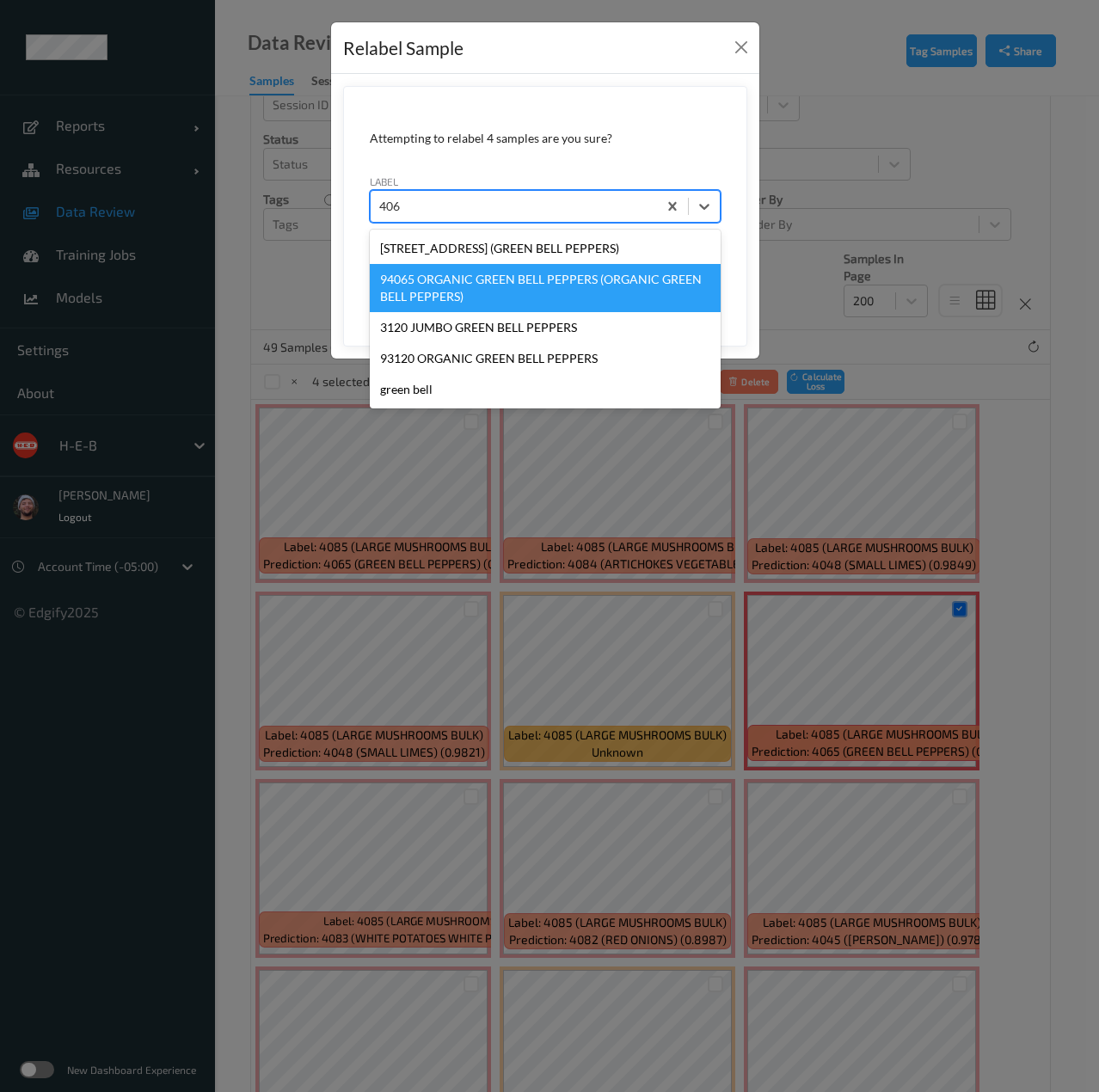
type input "4065"
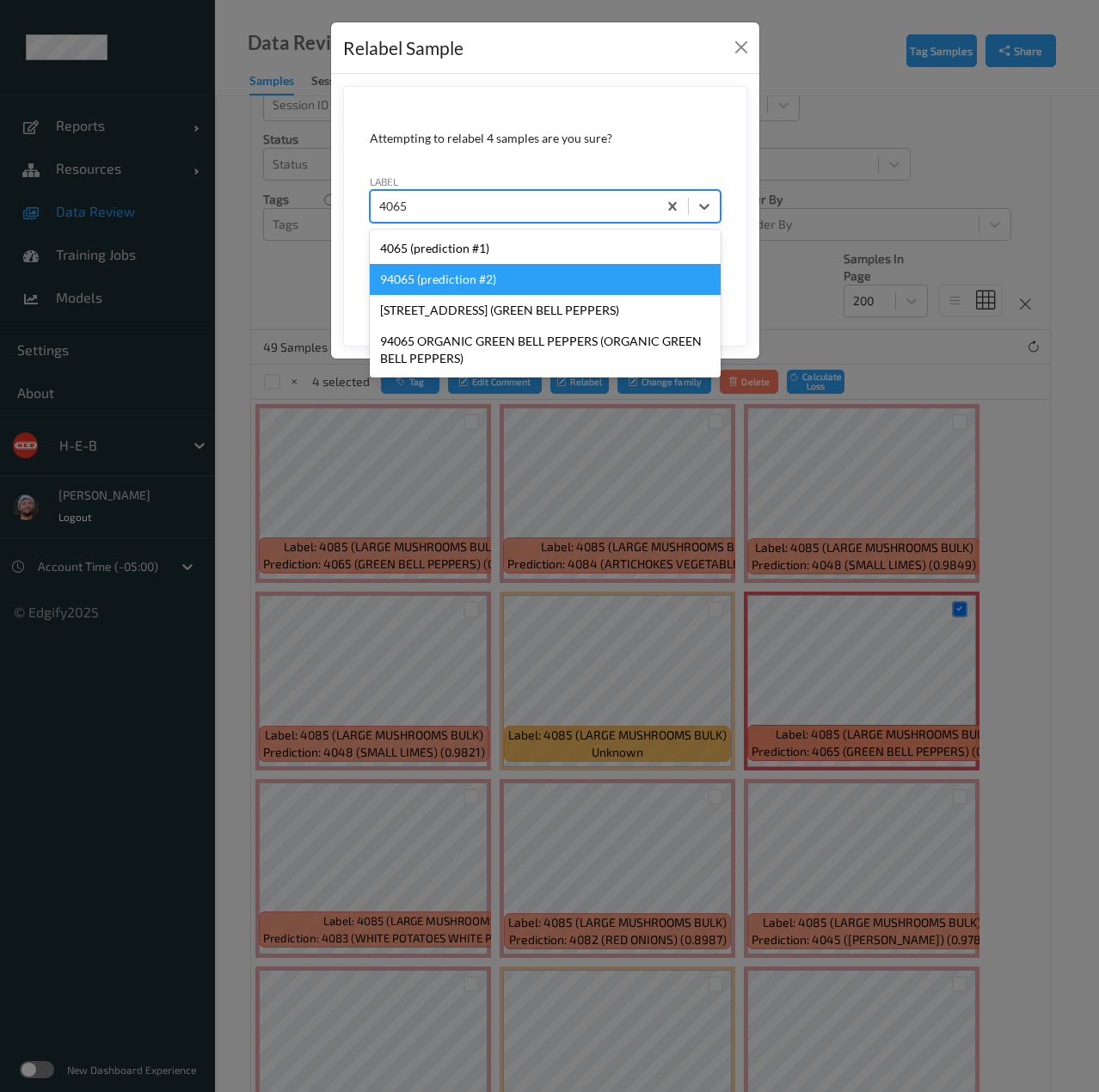
click at [503, 254] on div "4065 (prediction #1)" at bounding box center [545, 249] width 351 height 31
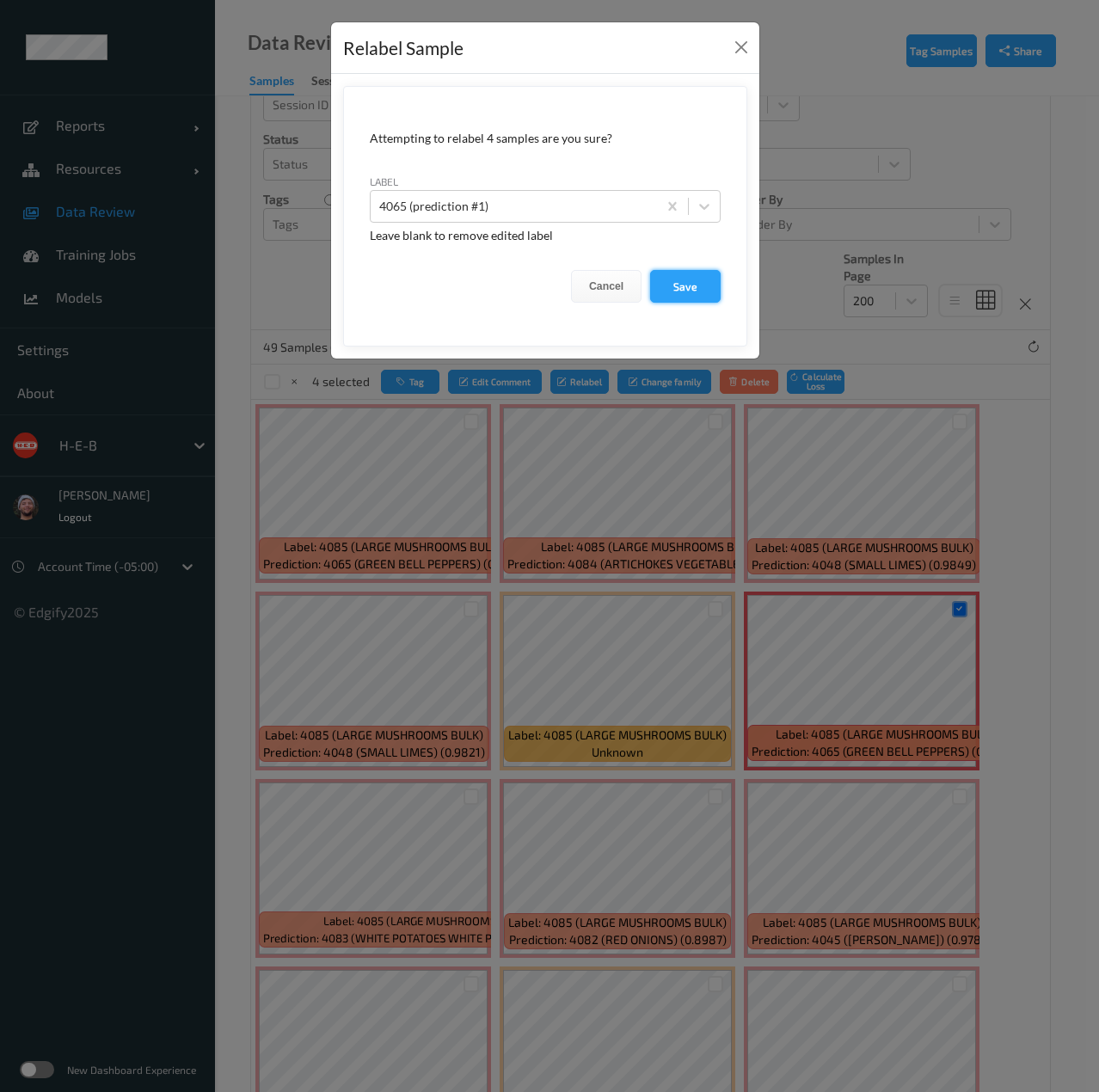
click at [659, 286] on button "Save" at bounding box center [685, 287] width 71 height 33
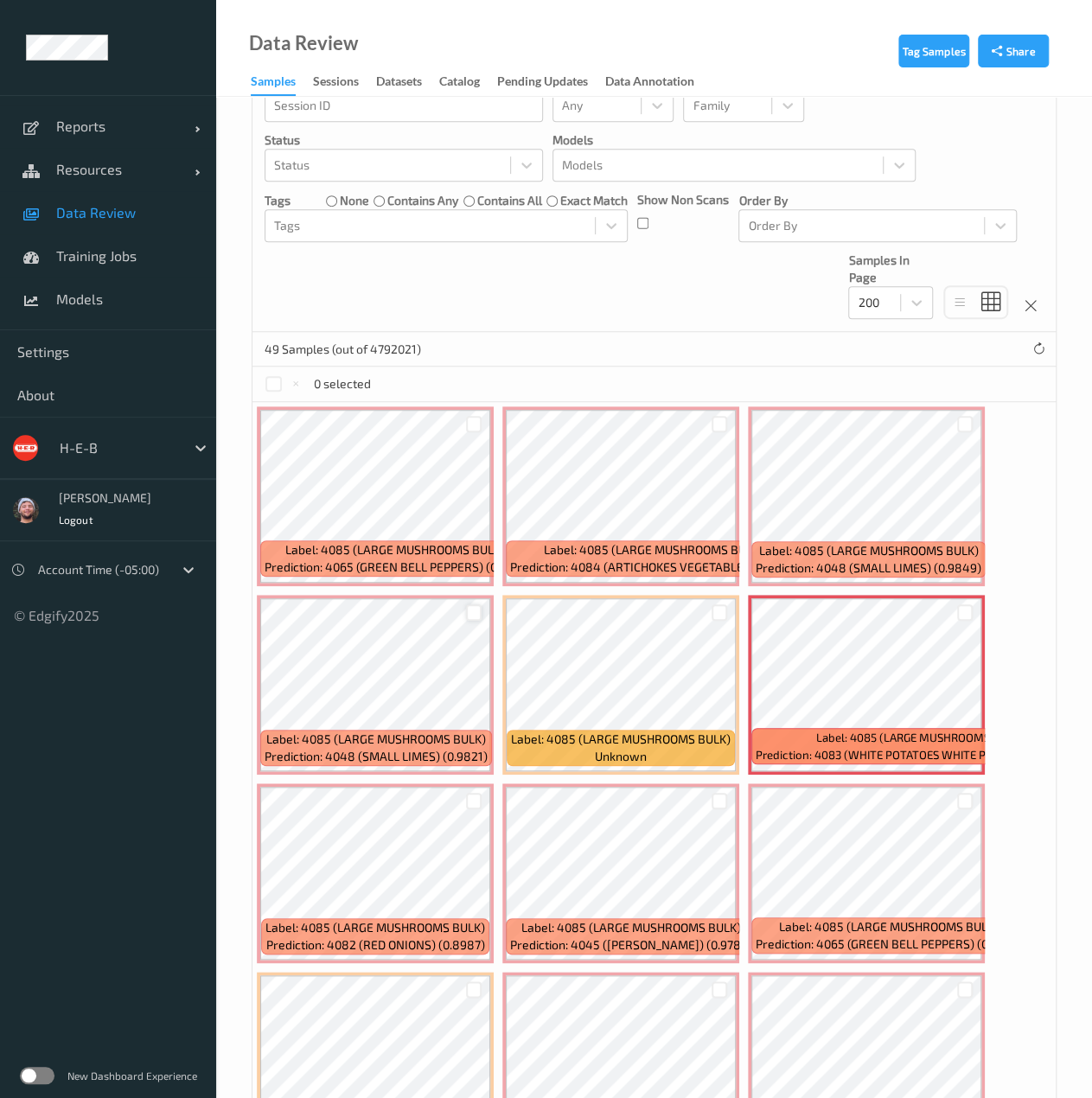
click at [472, 616] on div at bounding box center [474, 612] width 17 height 17
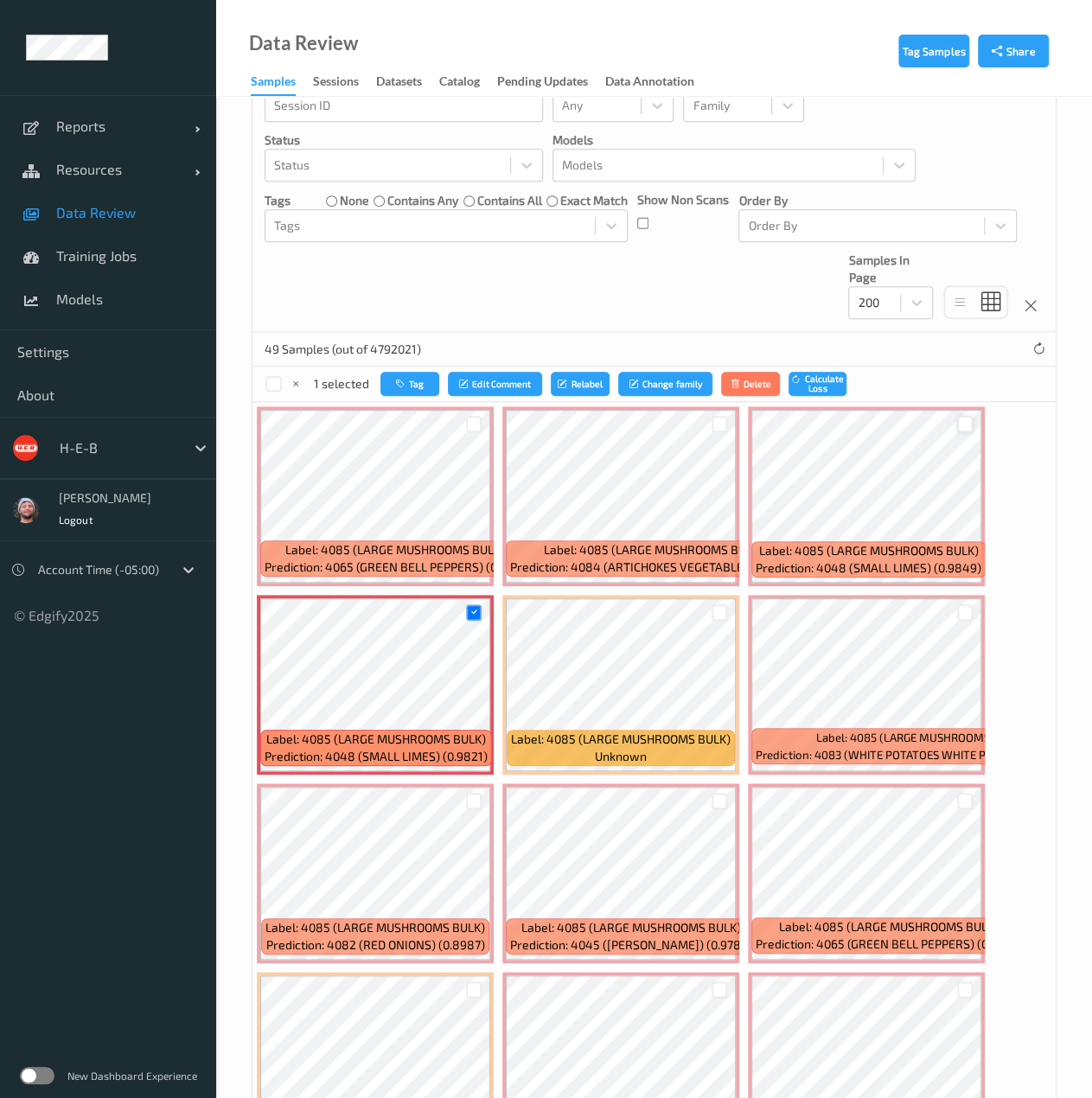
click at [965, 425] on div at bounding box center [965, 423] width 17 height 17
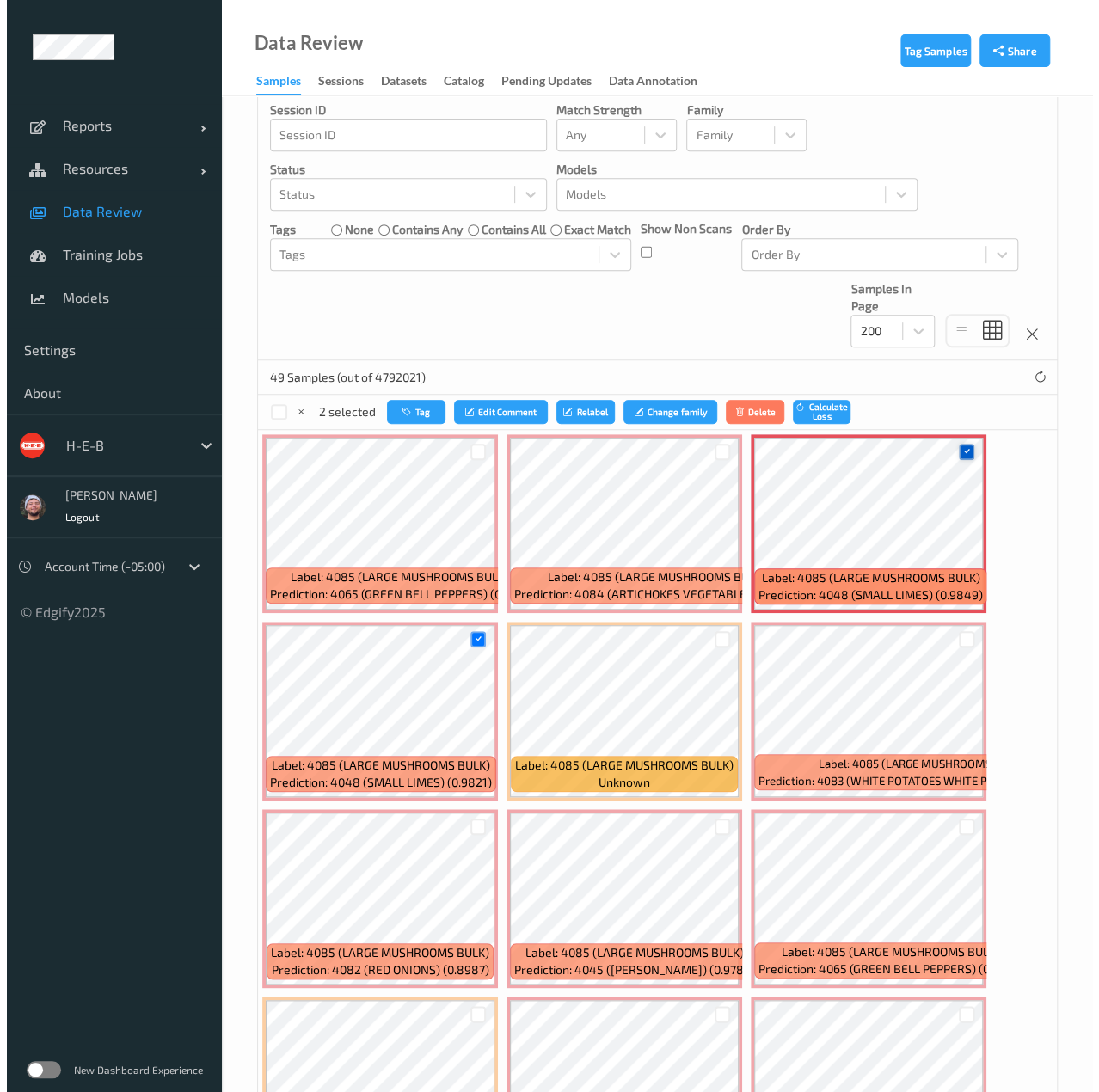
scroll to position [207, 0]
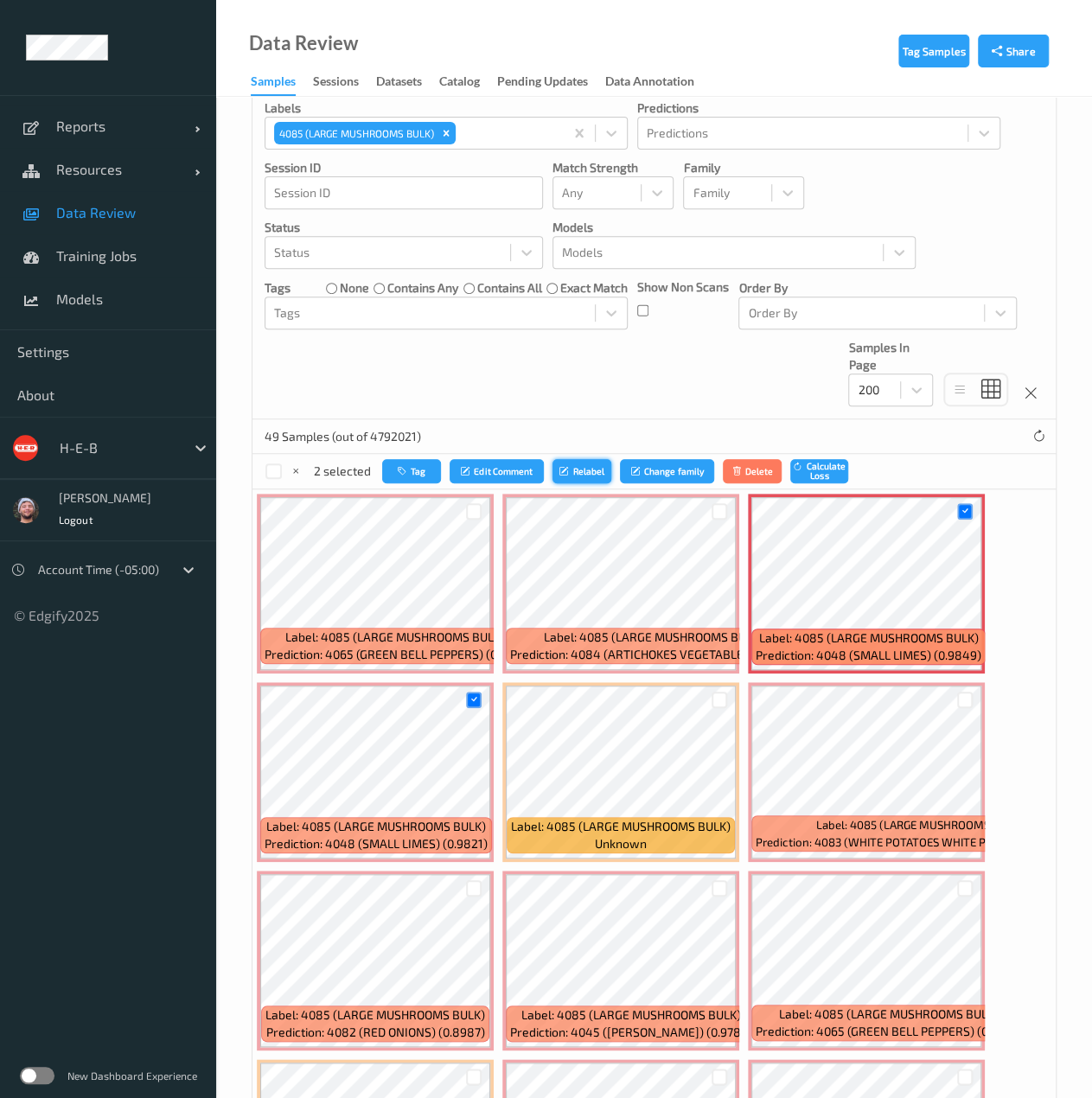
click at [577, 459] on button "Relabel" at bounding box center [581, 472] width 58 height 25
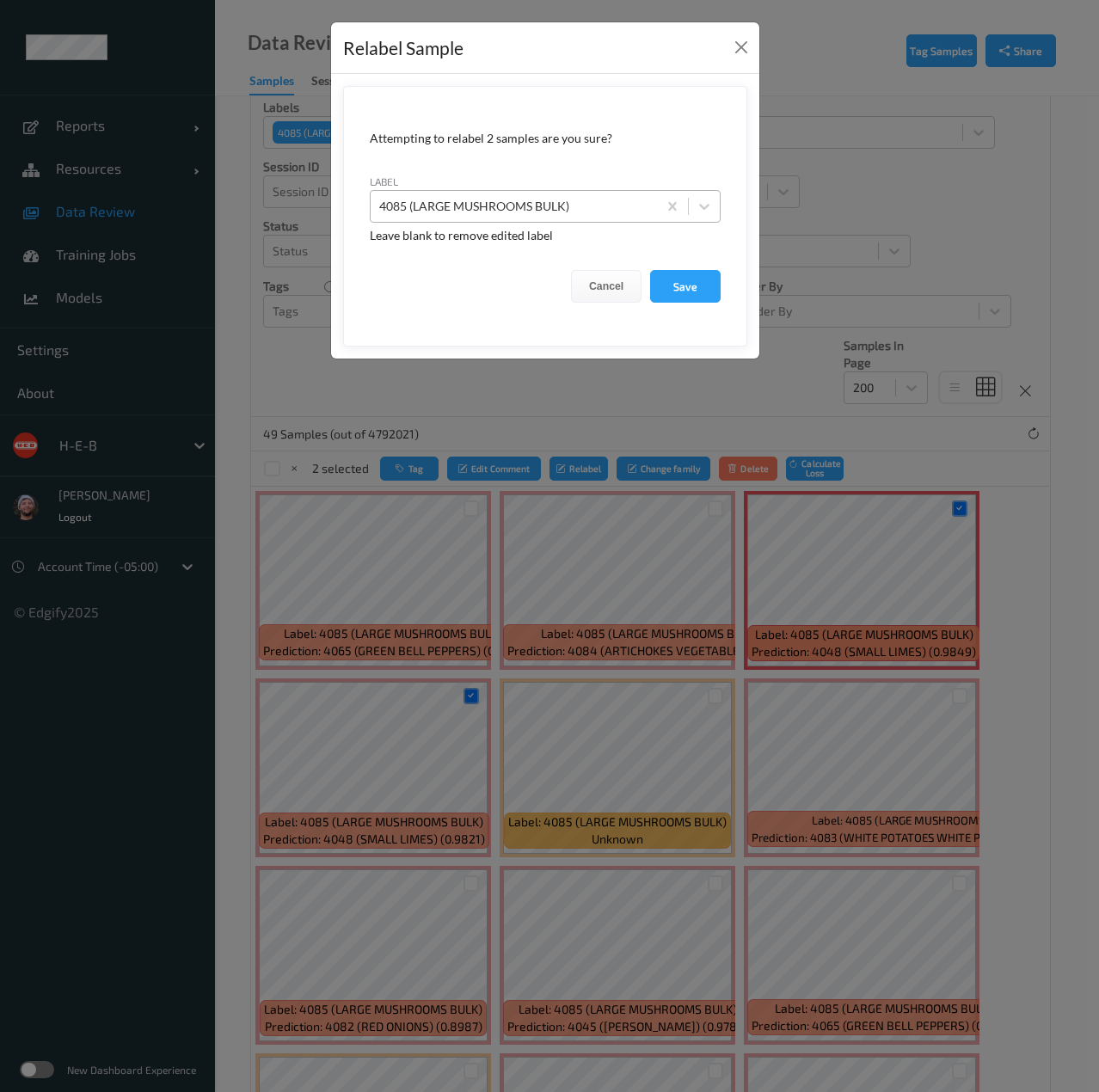
click at [543, 202] on div at bounding box center [514, 205] width 269 height 20
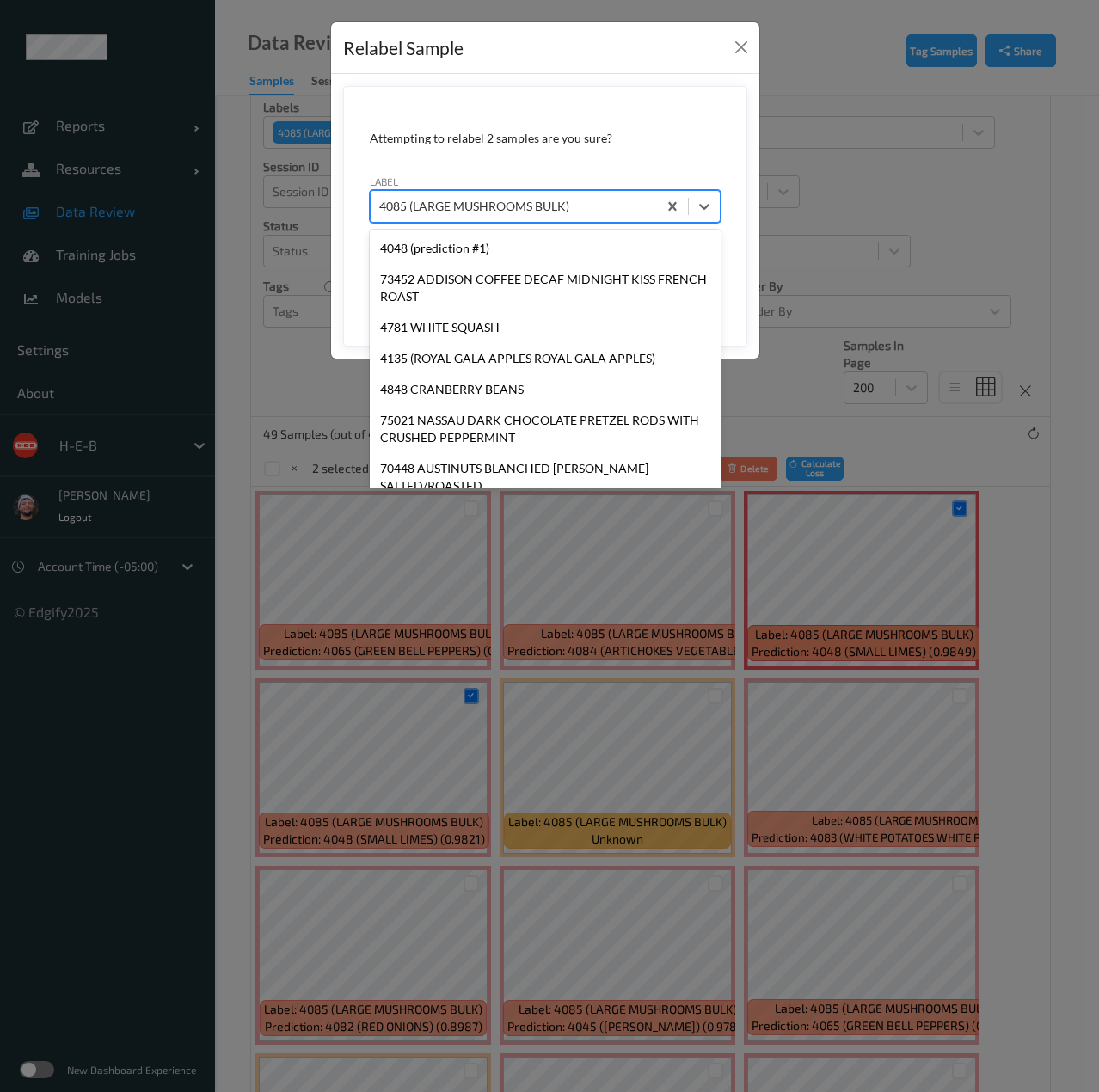
scroll to position [25198, 0]
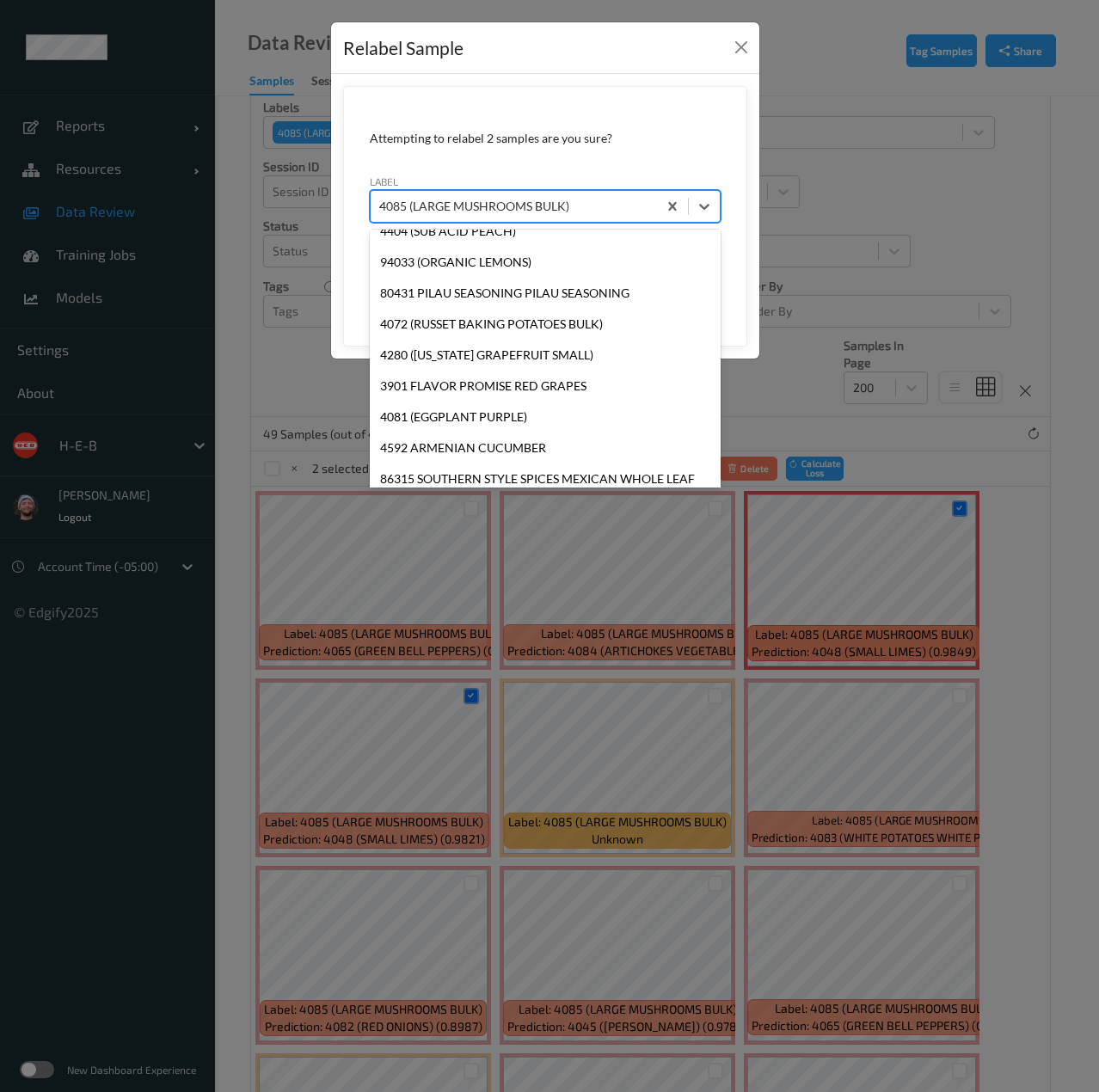
type input "4048"
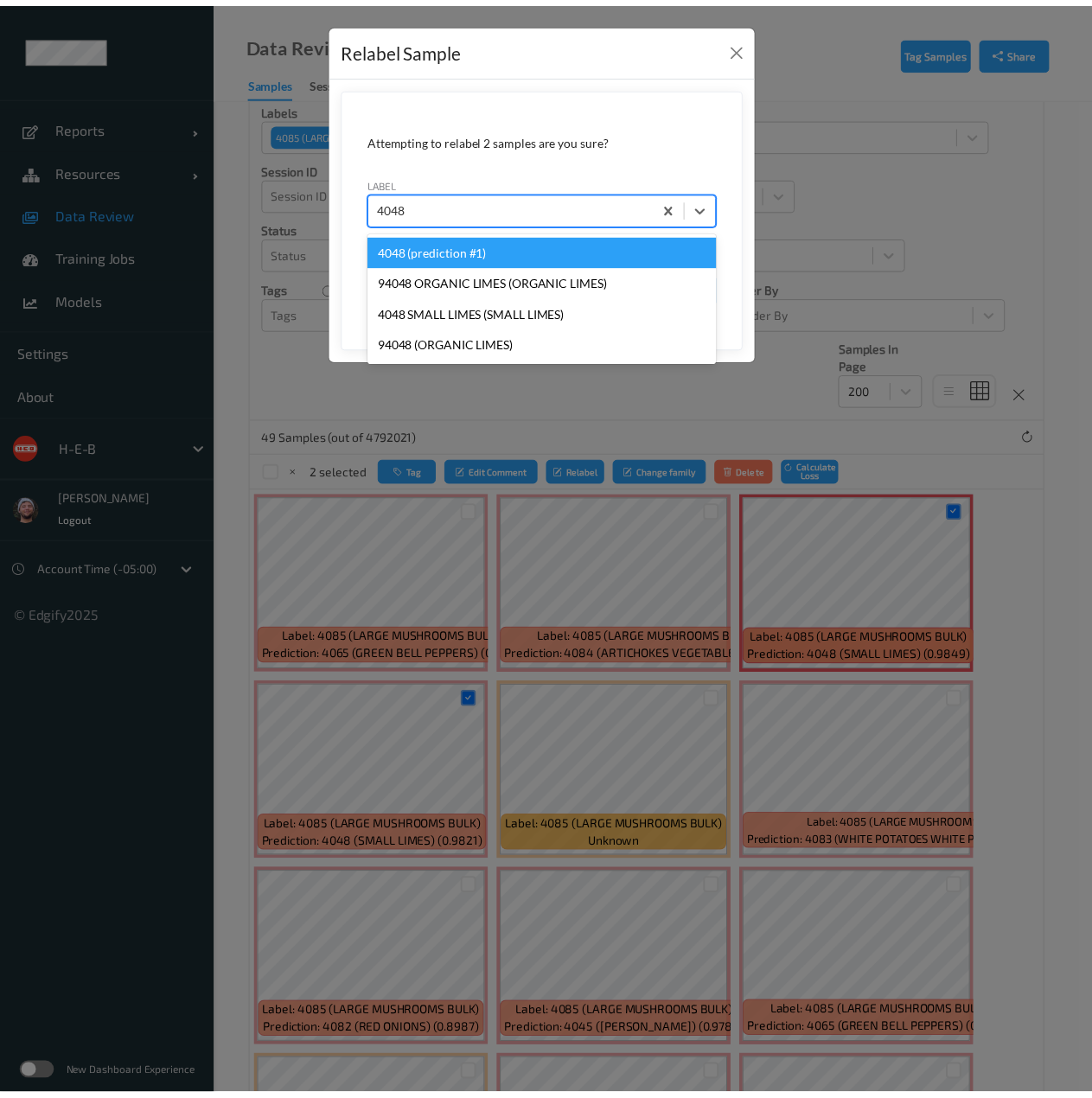
scroll to position [0, 0]
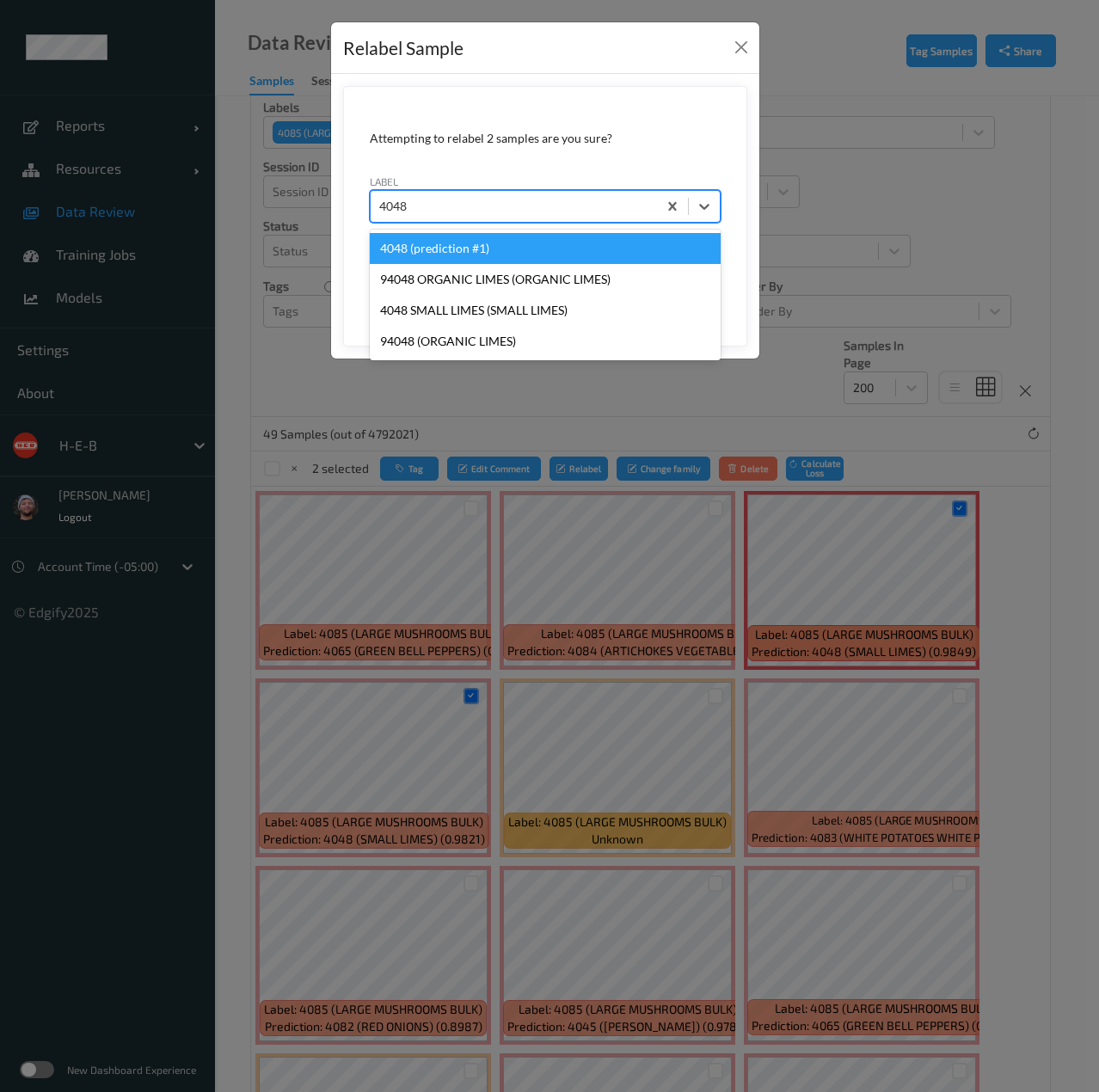
click at [499, 250] on div "4048 (prediction #1)" at bounding box center [545, 249] width 351 height 31
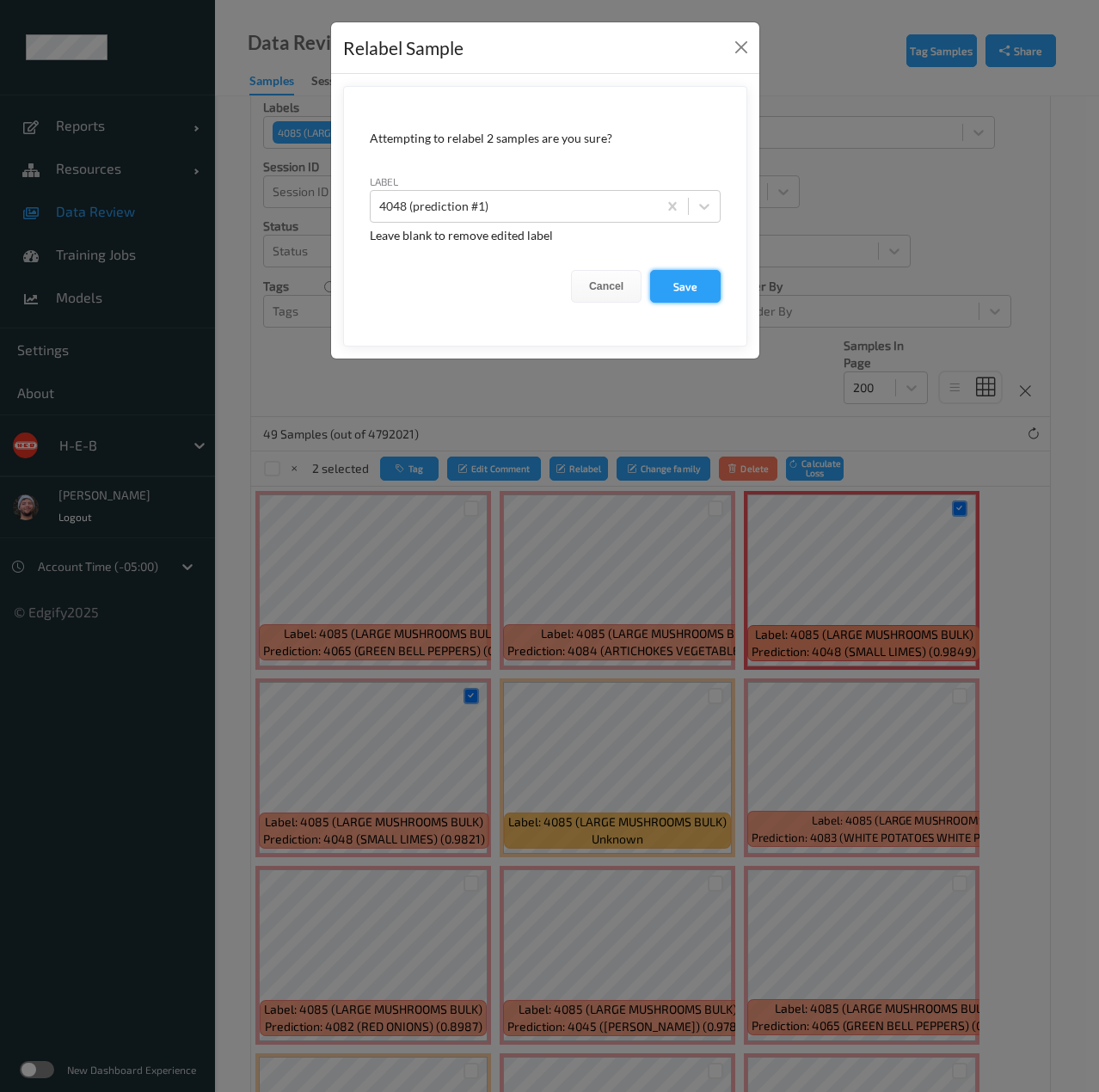
click at [695, 284] on button "Save" at bounding box center [685, 287] width 71 height 33
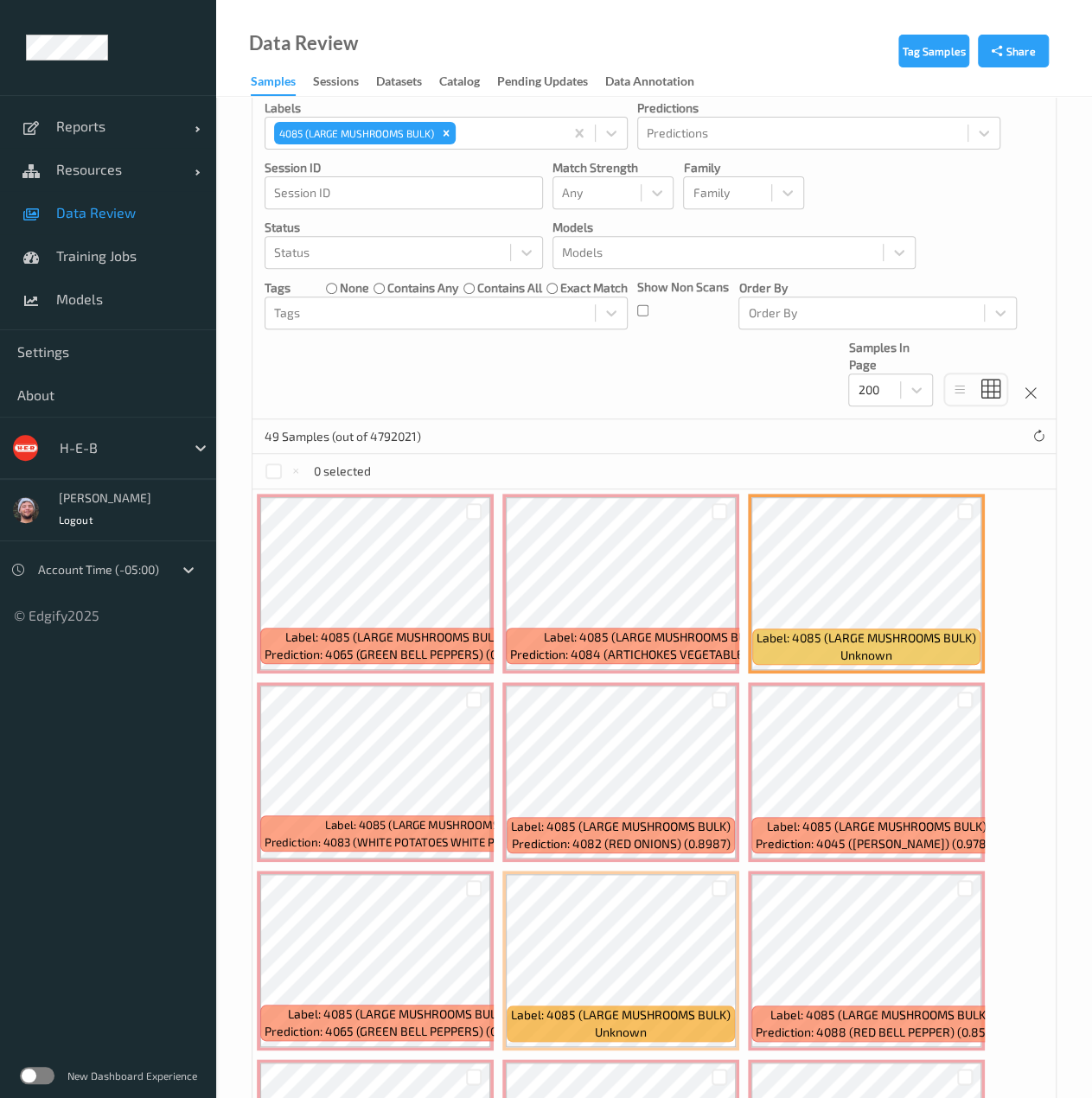
click at [129, 213] on span "Data Review" at bounding box center [127, 213] width 143 height 18
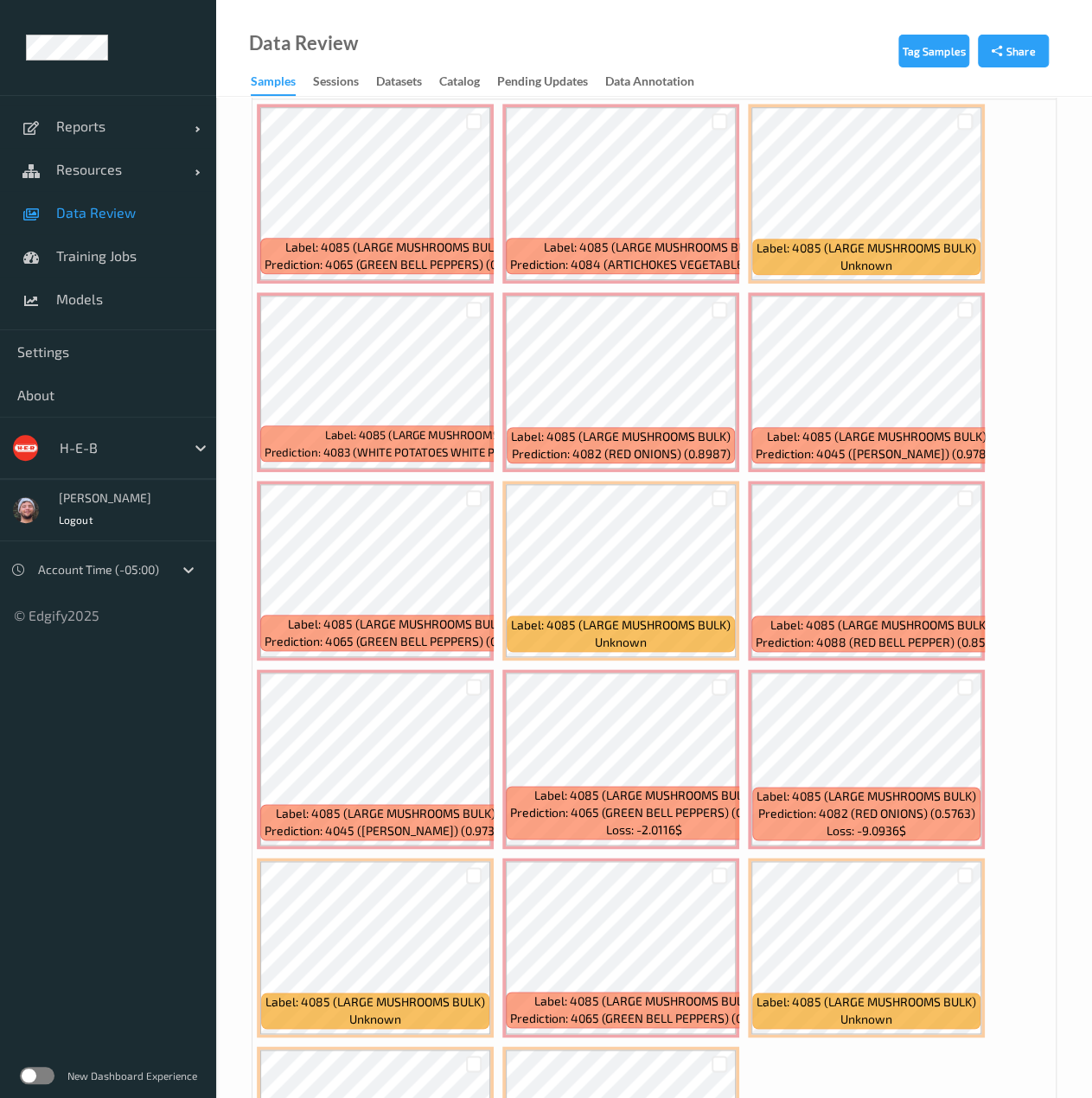
scroll to position [584, 0]
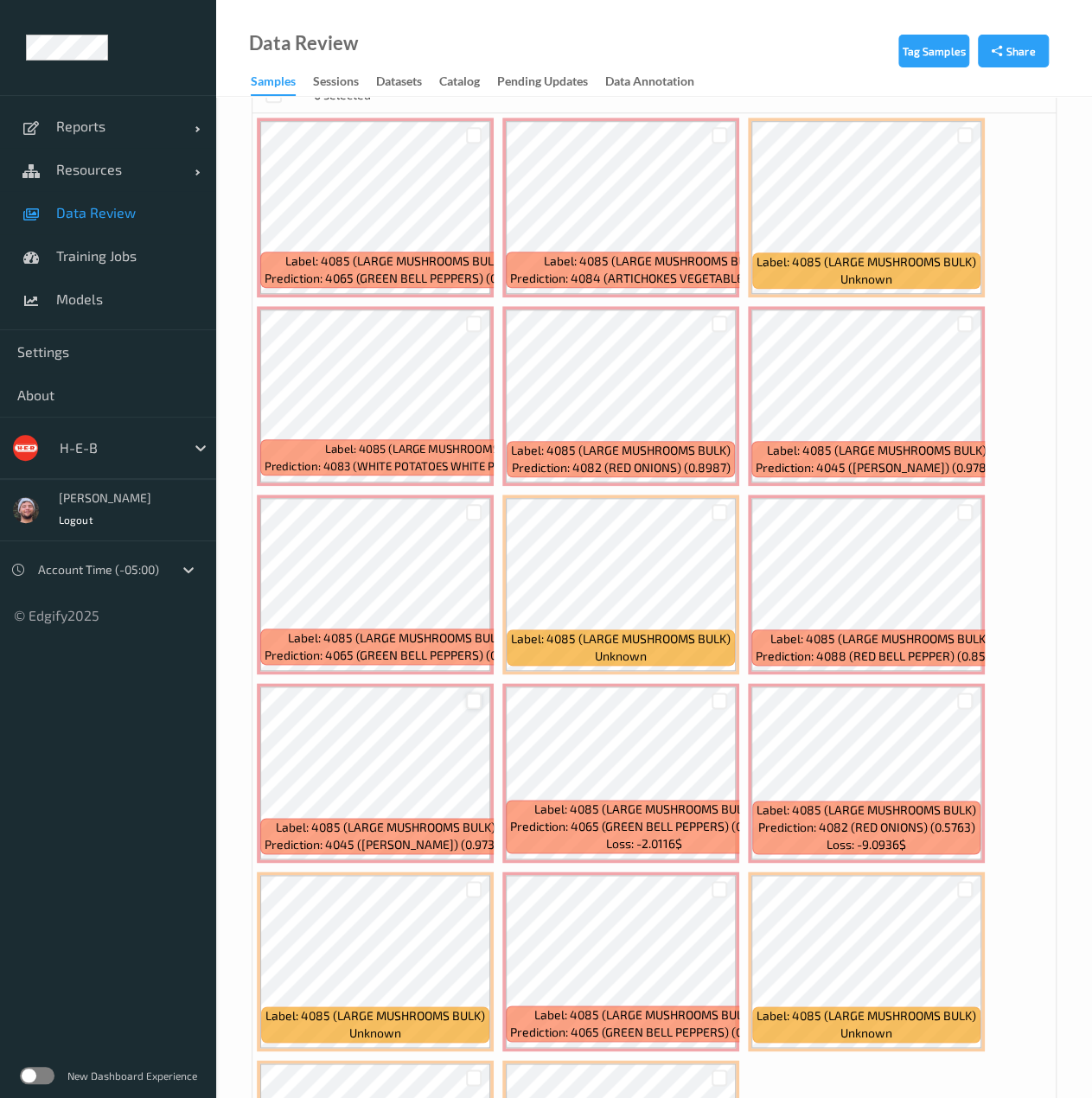
click at [476, 703] on div at bounding box center [474, 700] width 17 height 17
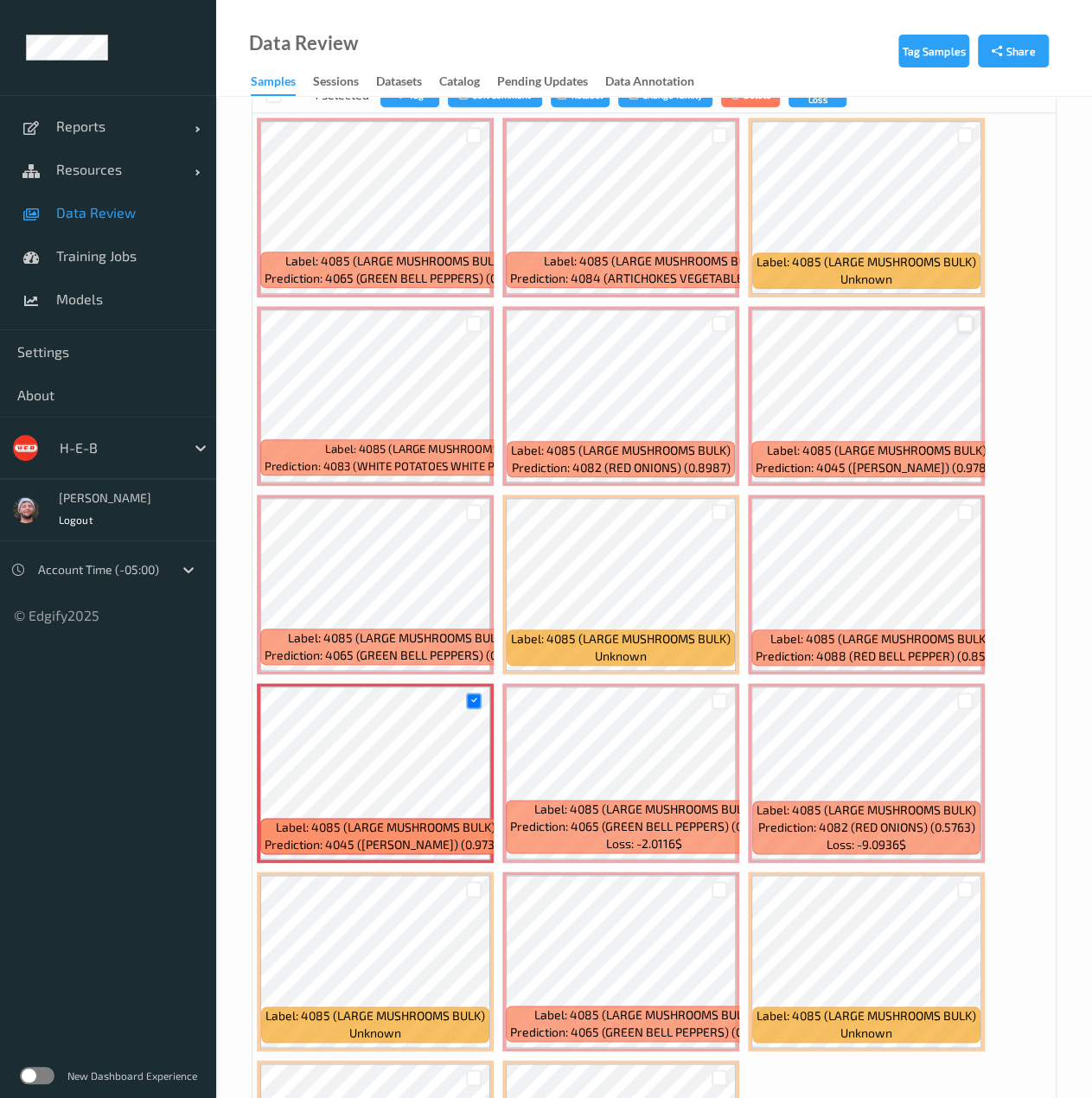
click at [963, 323] on div at bounding box center [965, 323] width 17 height 17
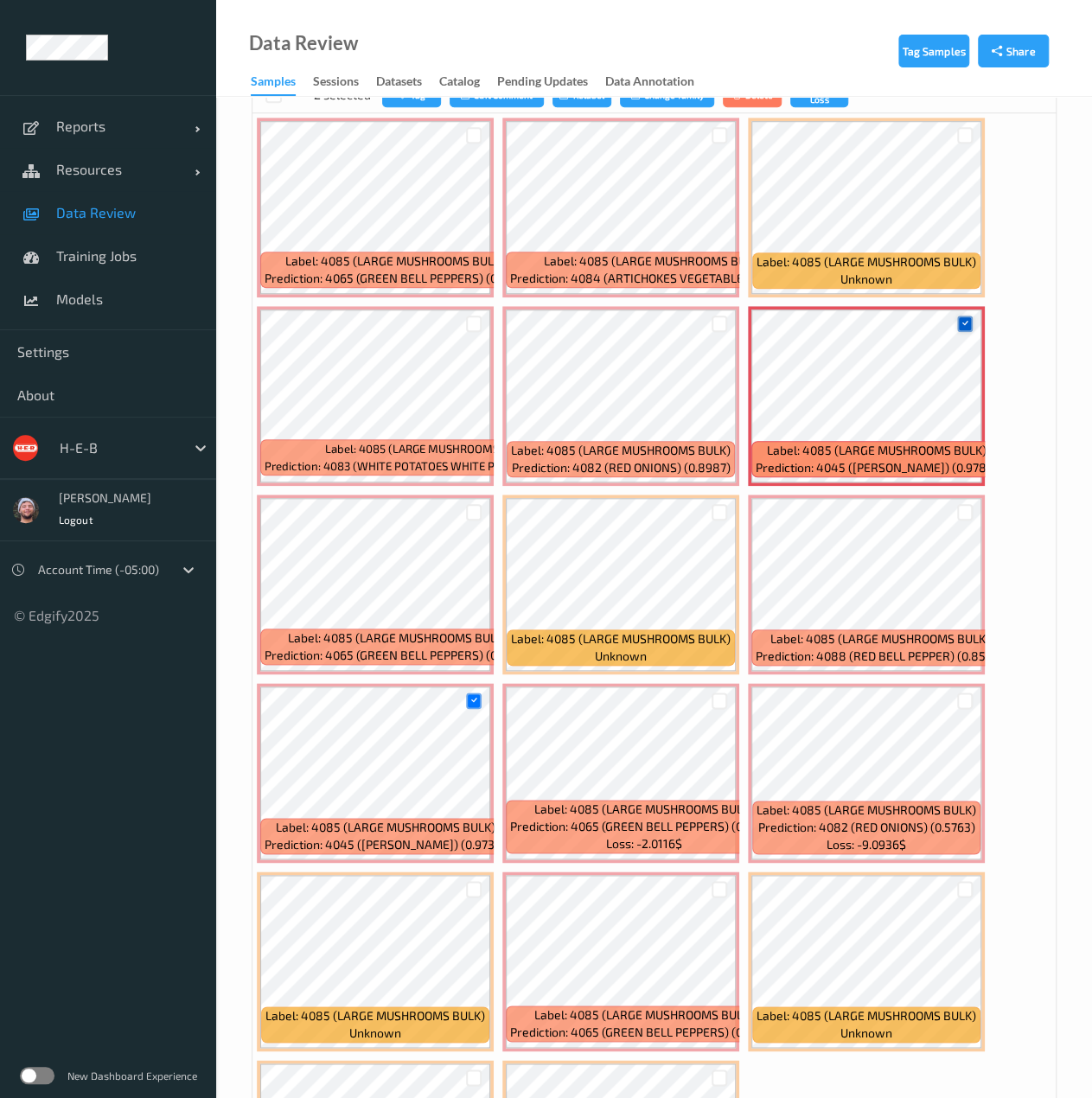
scroll to position [499, 0]
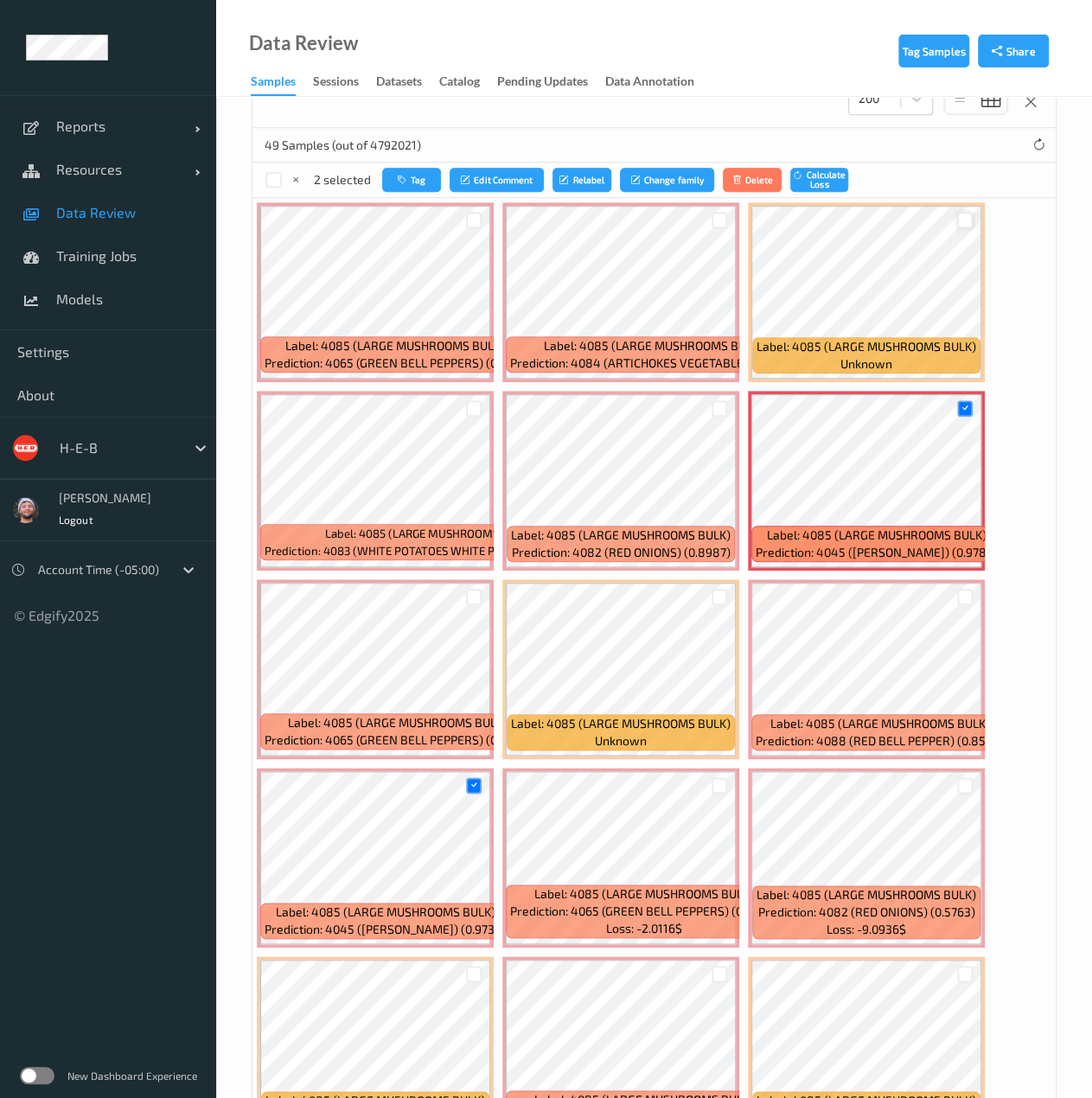
click at [965, 222] on div at bounding box center [965, 220] width 17 height 17
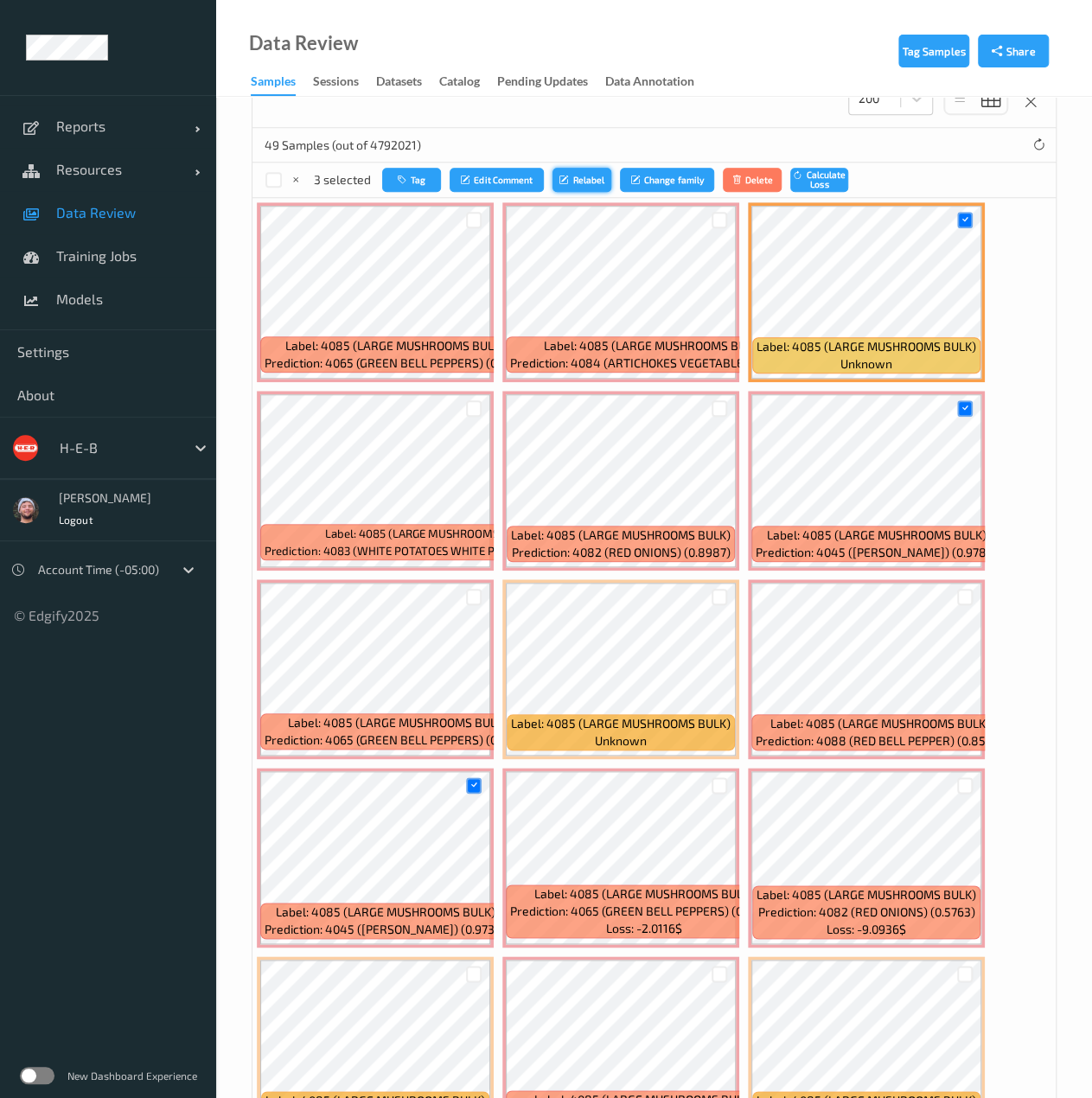
click at [586, 182] on button "Relabel" at bounding box center [581, 180] width 58 height 25
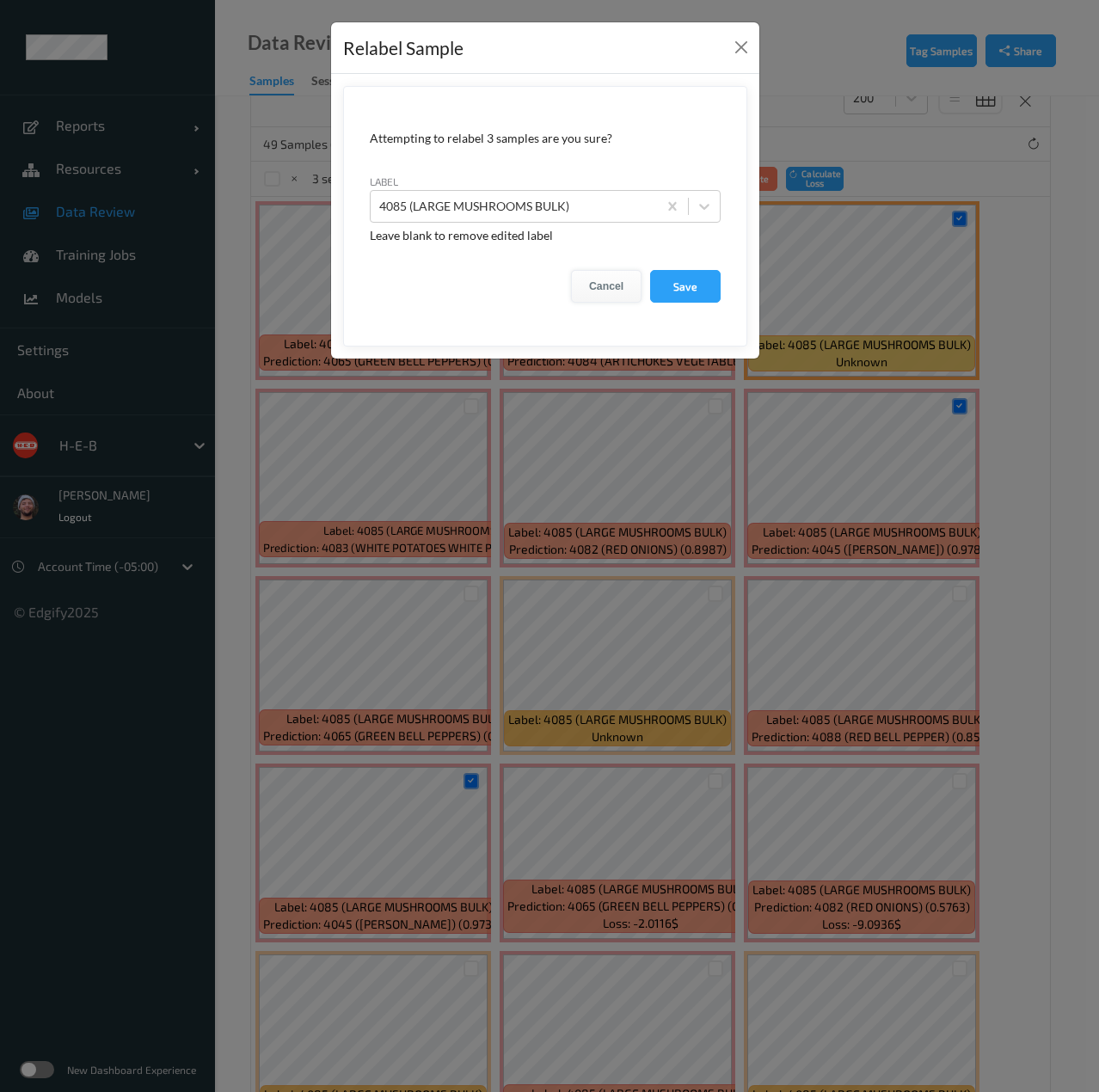
click at [600, 287] on button "Cancel" at bounding box center [606, 287] width 71 height 33
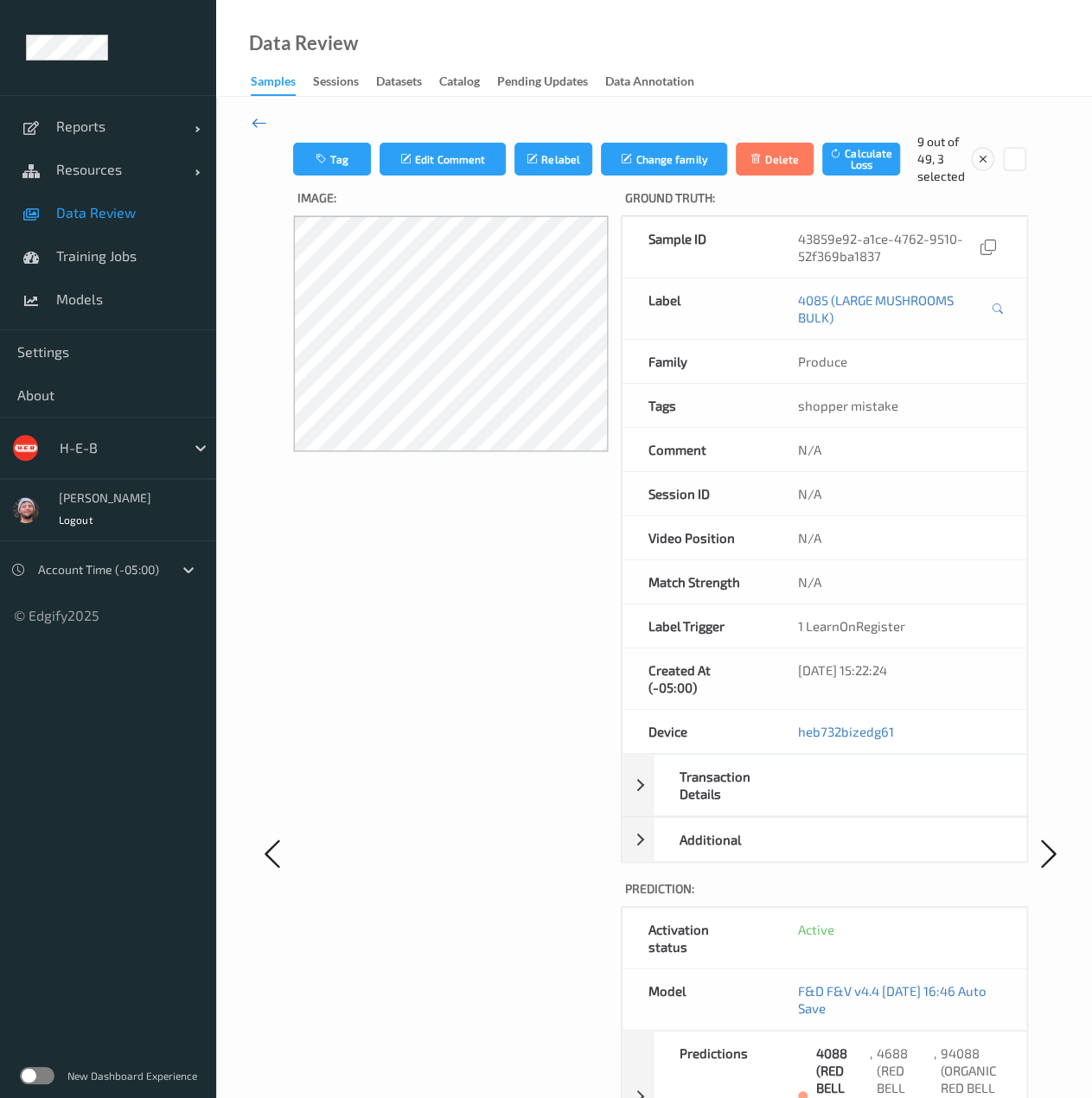
click at [263, 126] on icon at bounding box center [259, 123] width 16 height 19
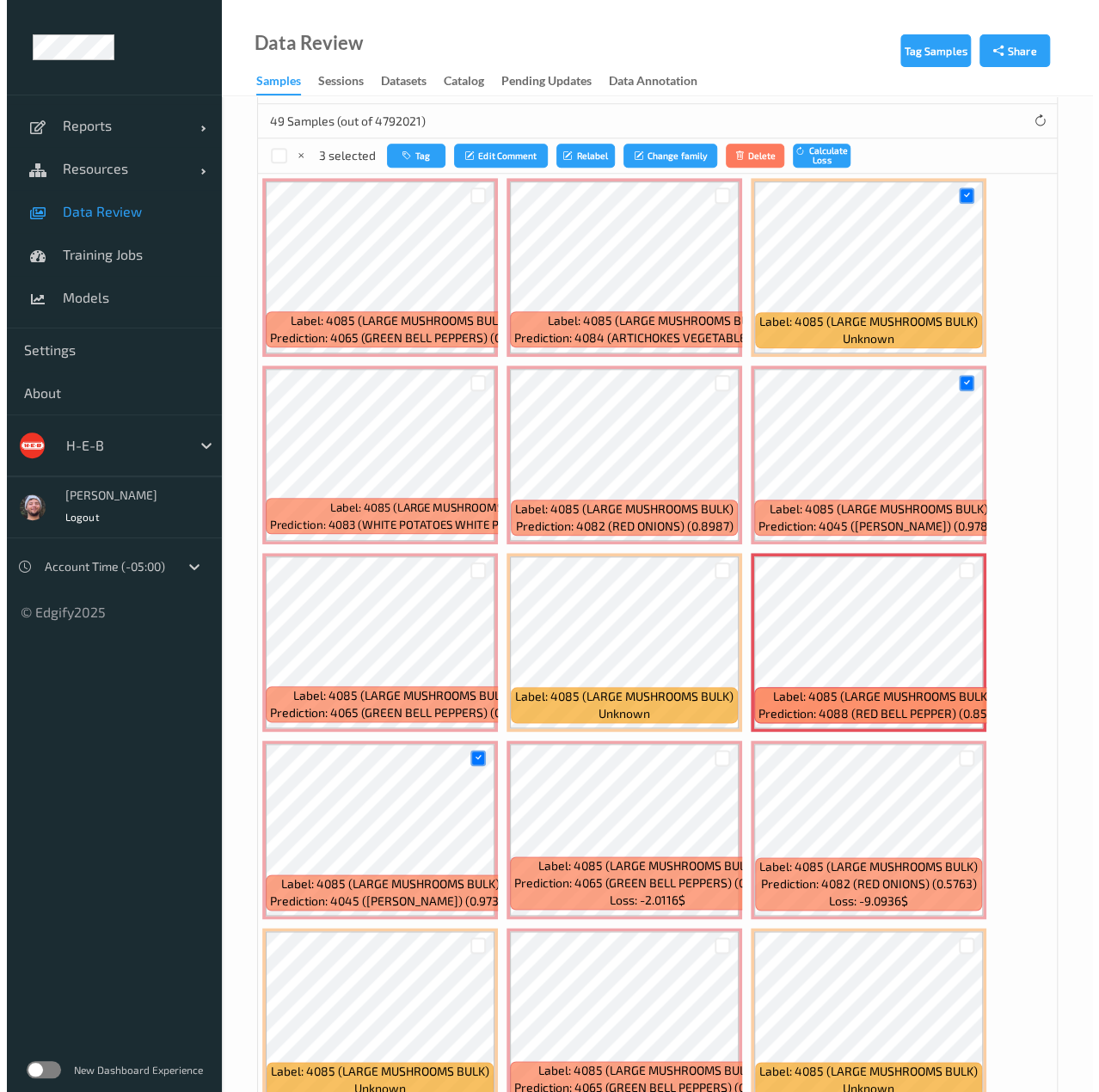
scroll to position [512, 0]
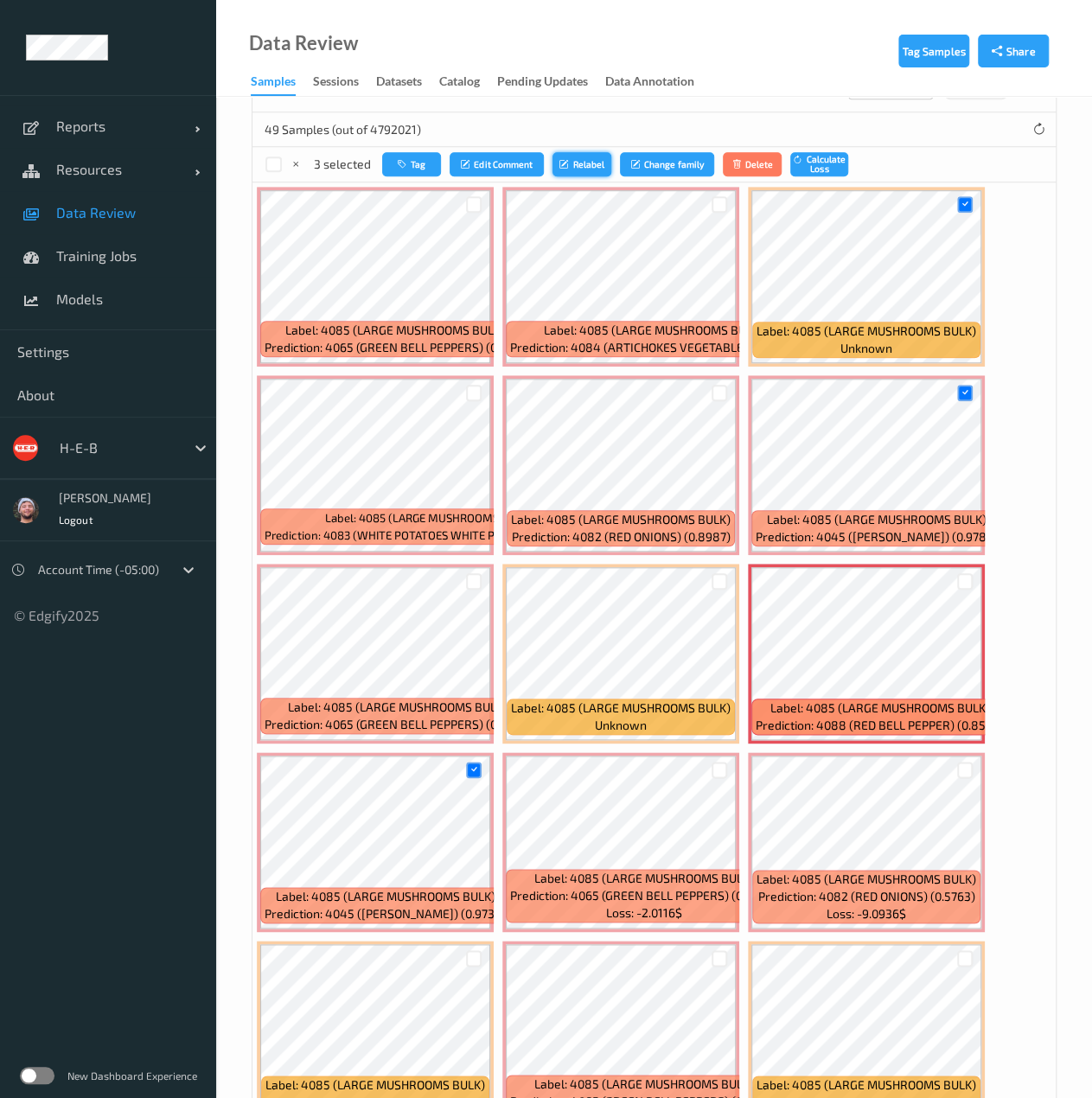
click at [574, 165] on button "Relabel" at bounding box center [581, 165] width 58 height 25
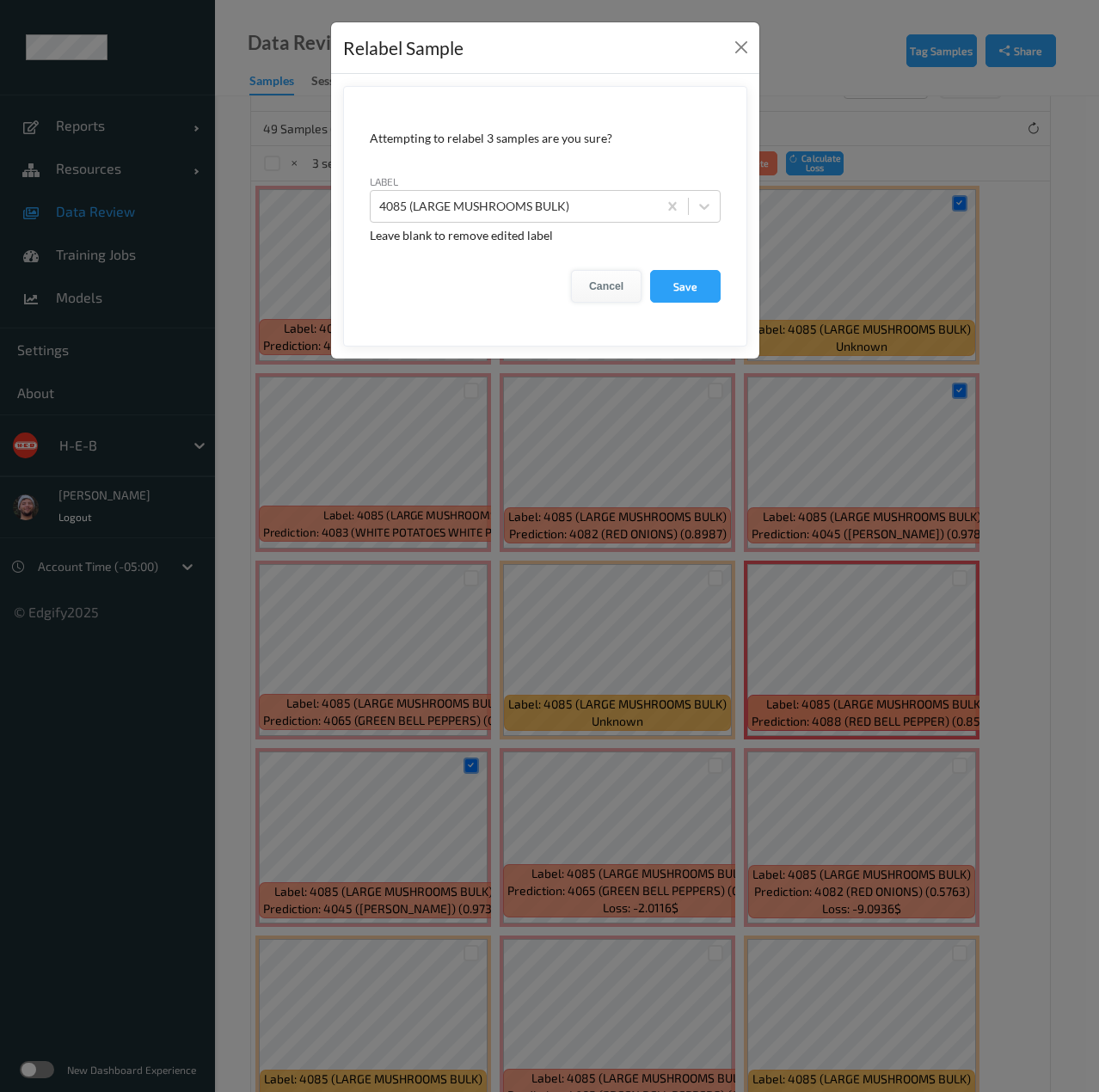
click at [607, 281] on button "Cancel" at bounding box center [606, 287] width 71 height 33
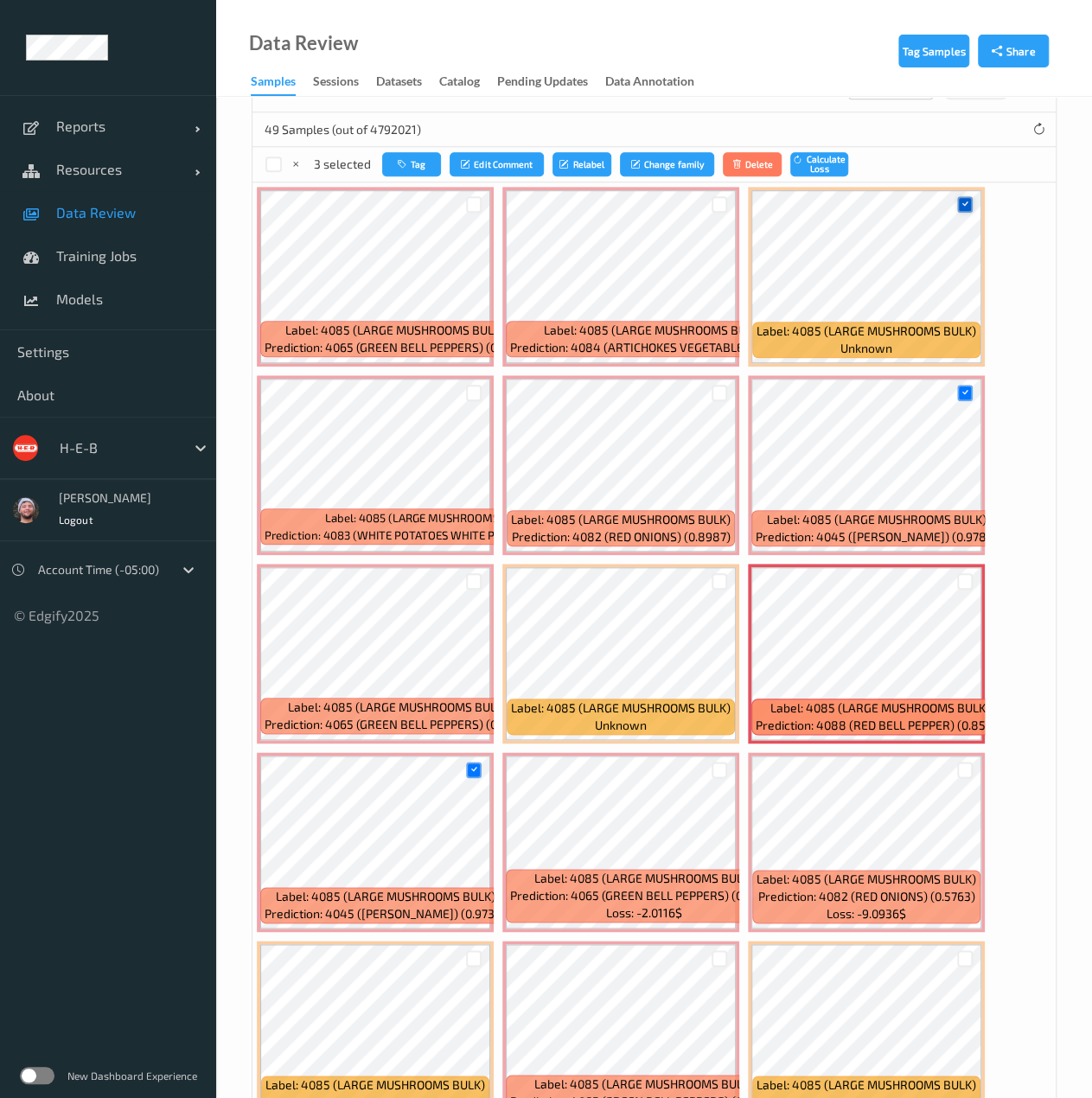
click at [961, 206] on icon at bounding box center [965, 204] width 12 height 12
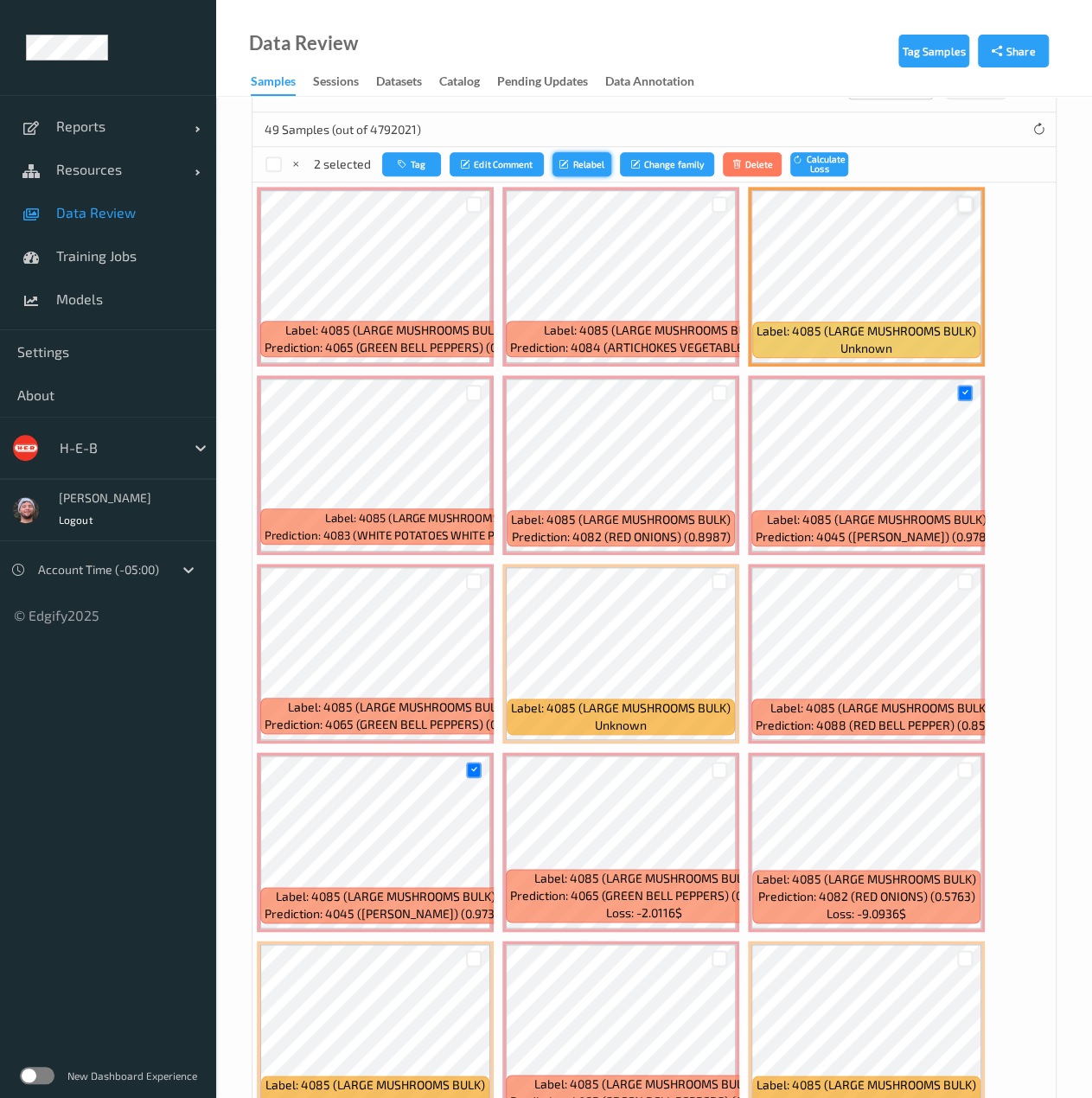
click at [584, 167] on button "Relabel" at bounding box center [581, 165] width 58 height 25
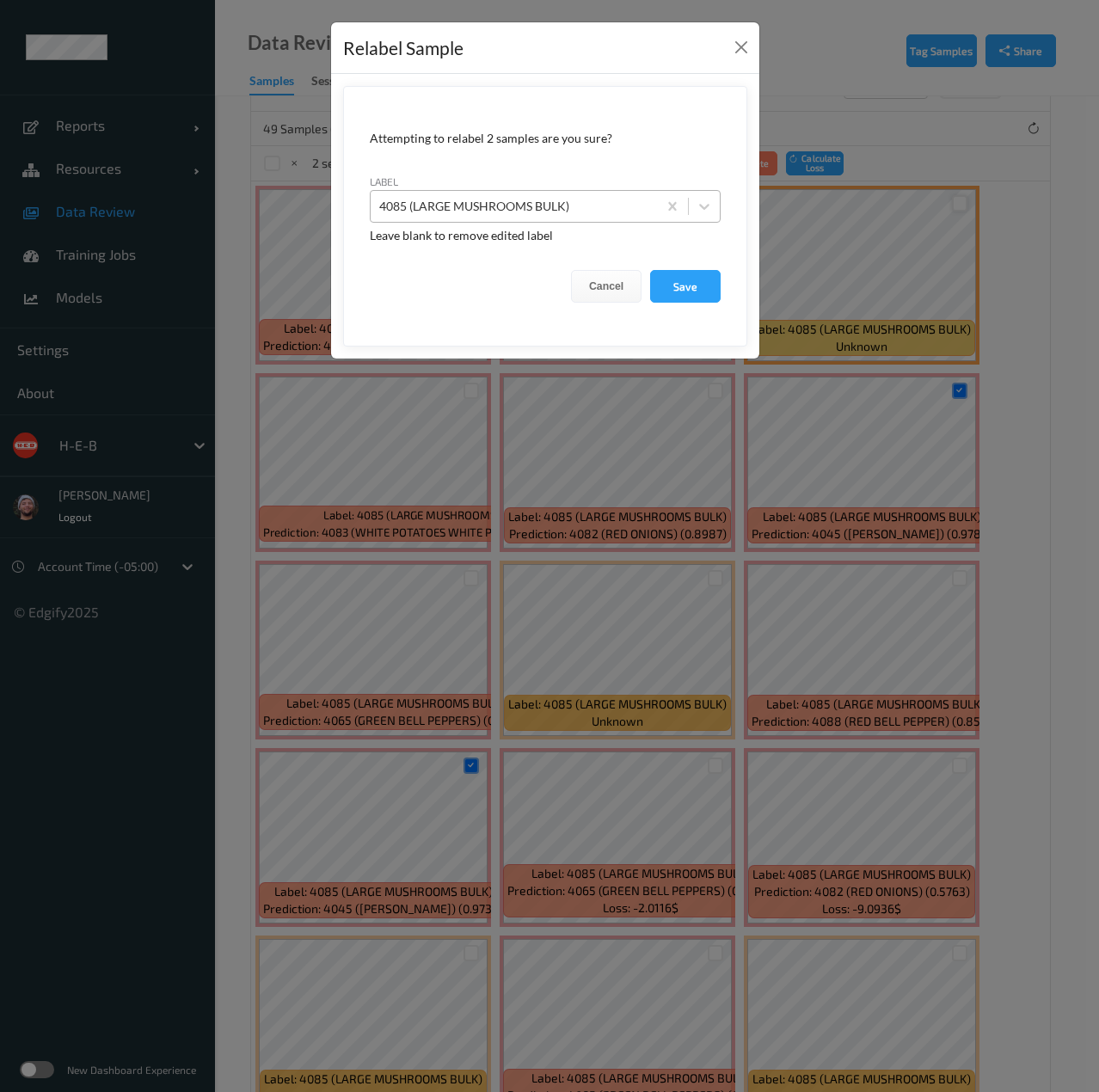
click at [583, 211] on div at bounding box center [514, 205] width 269 height 20
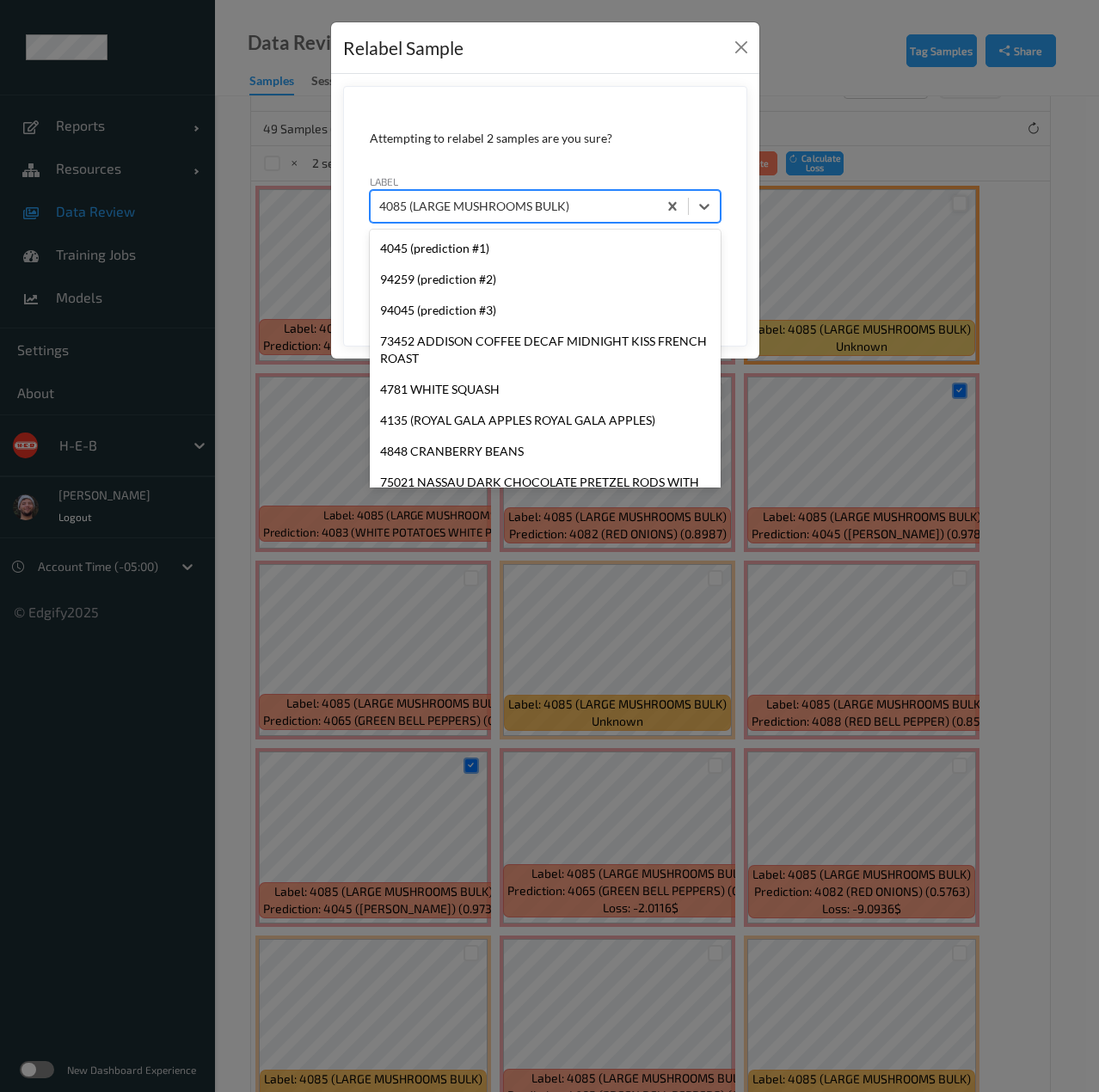
scroll to position [25229, 0]
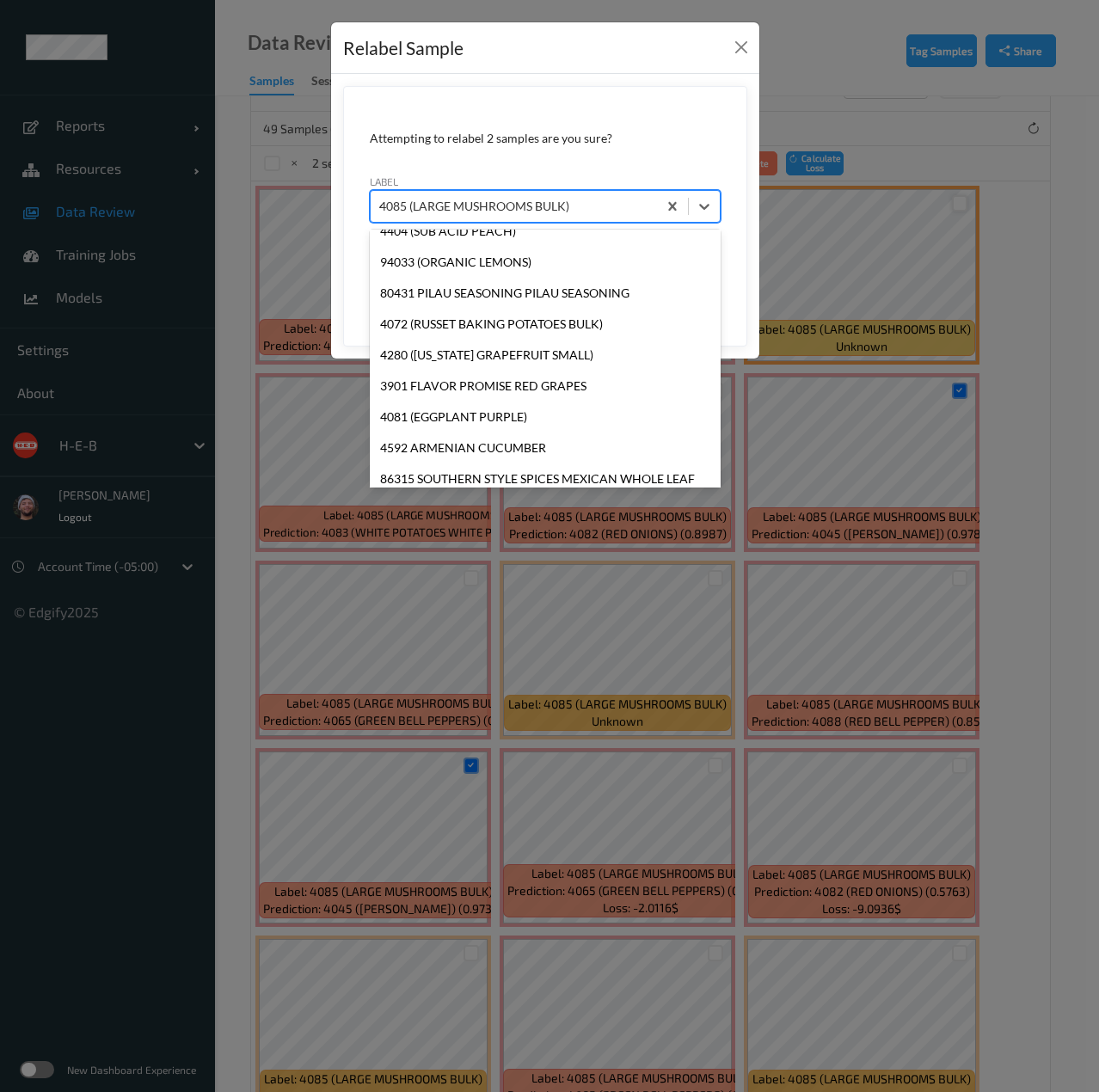
type input "4045"
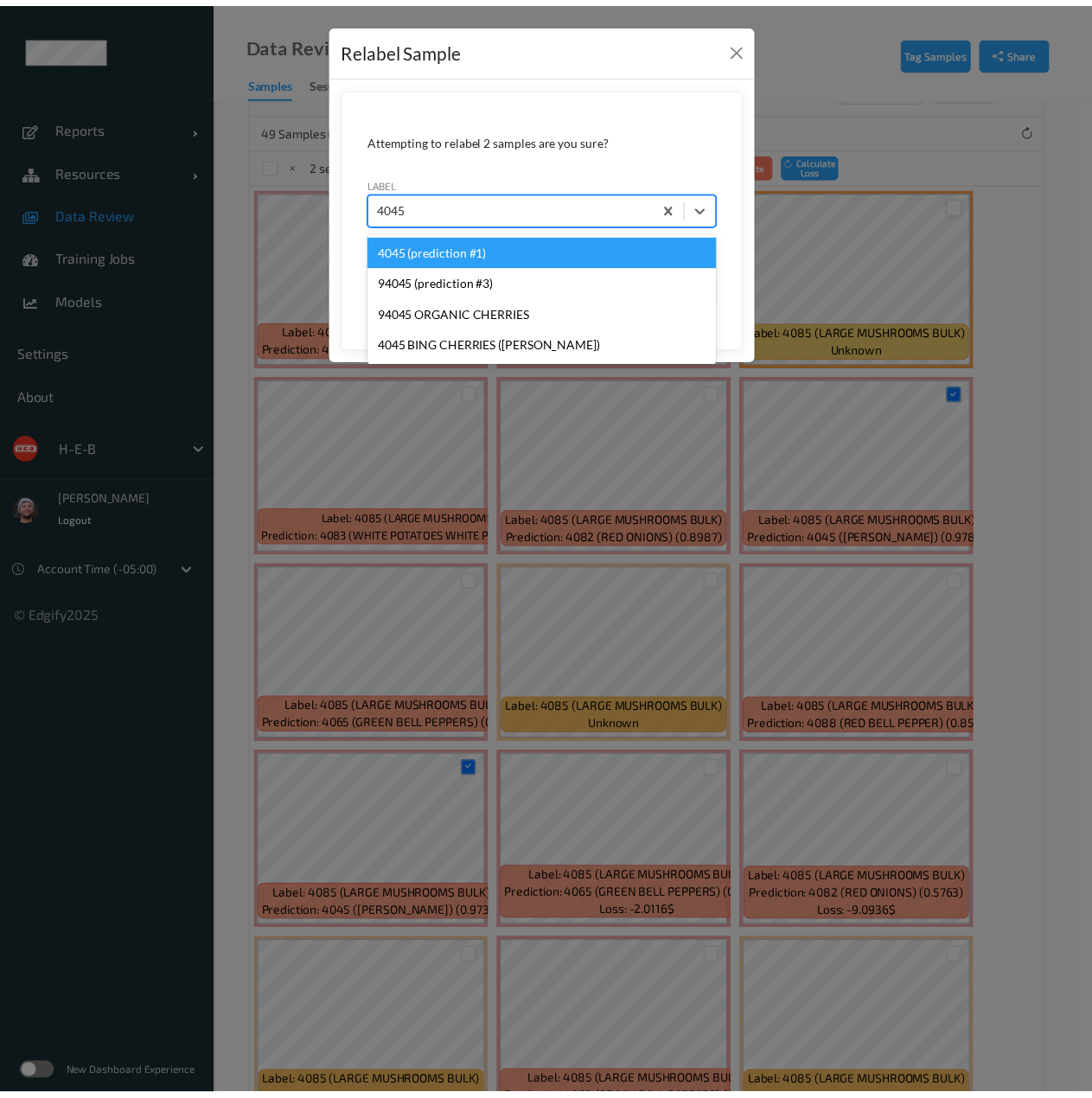
scroll to position [0, 0]
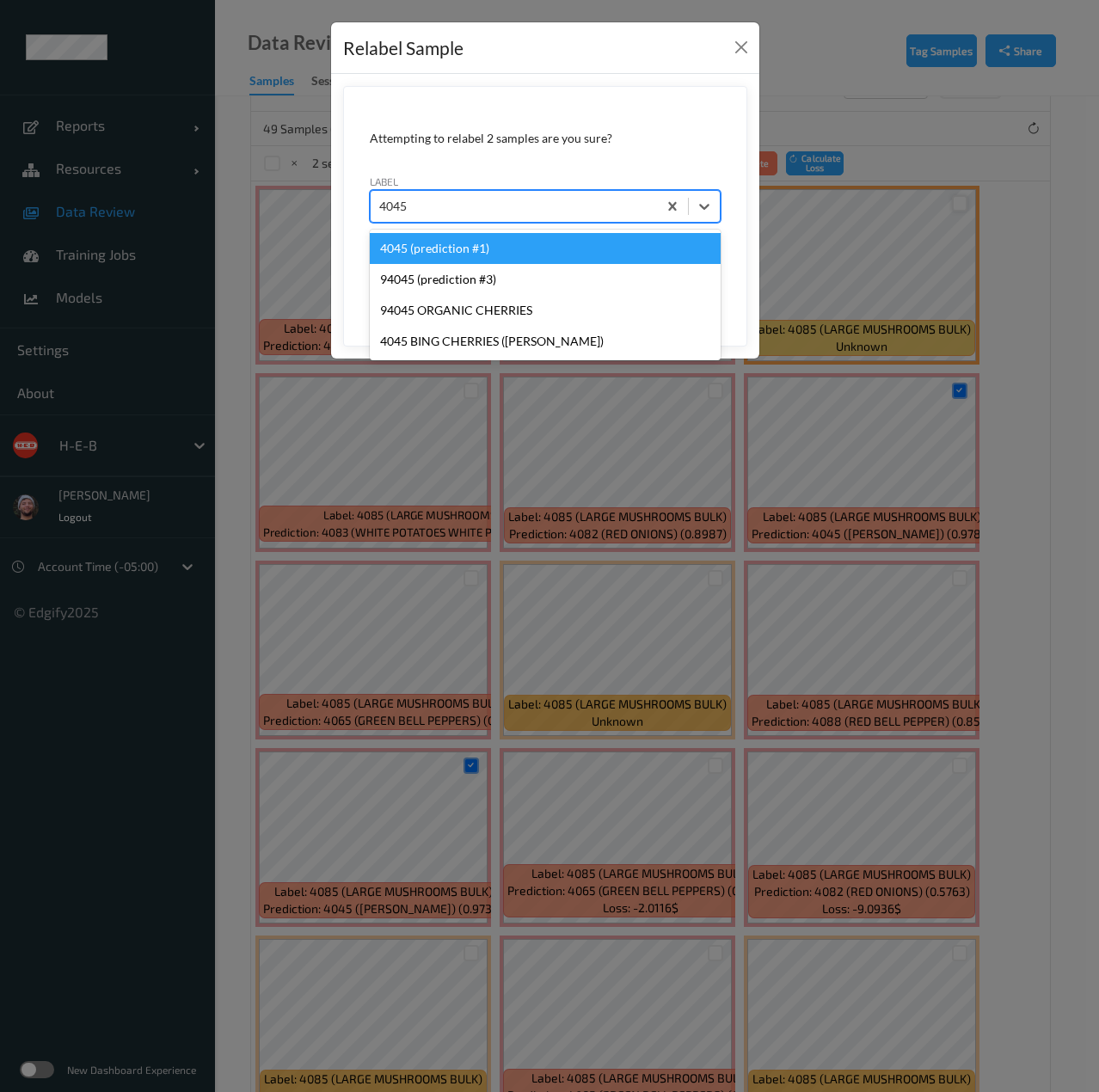
click at [542, 251] on div "4045 (prediction #1)" at bounding box center [545, 249] width 351 height 31
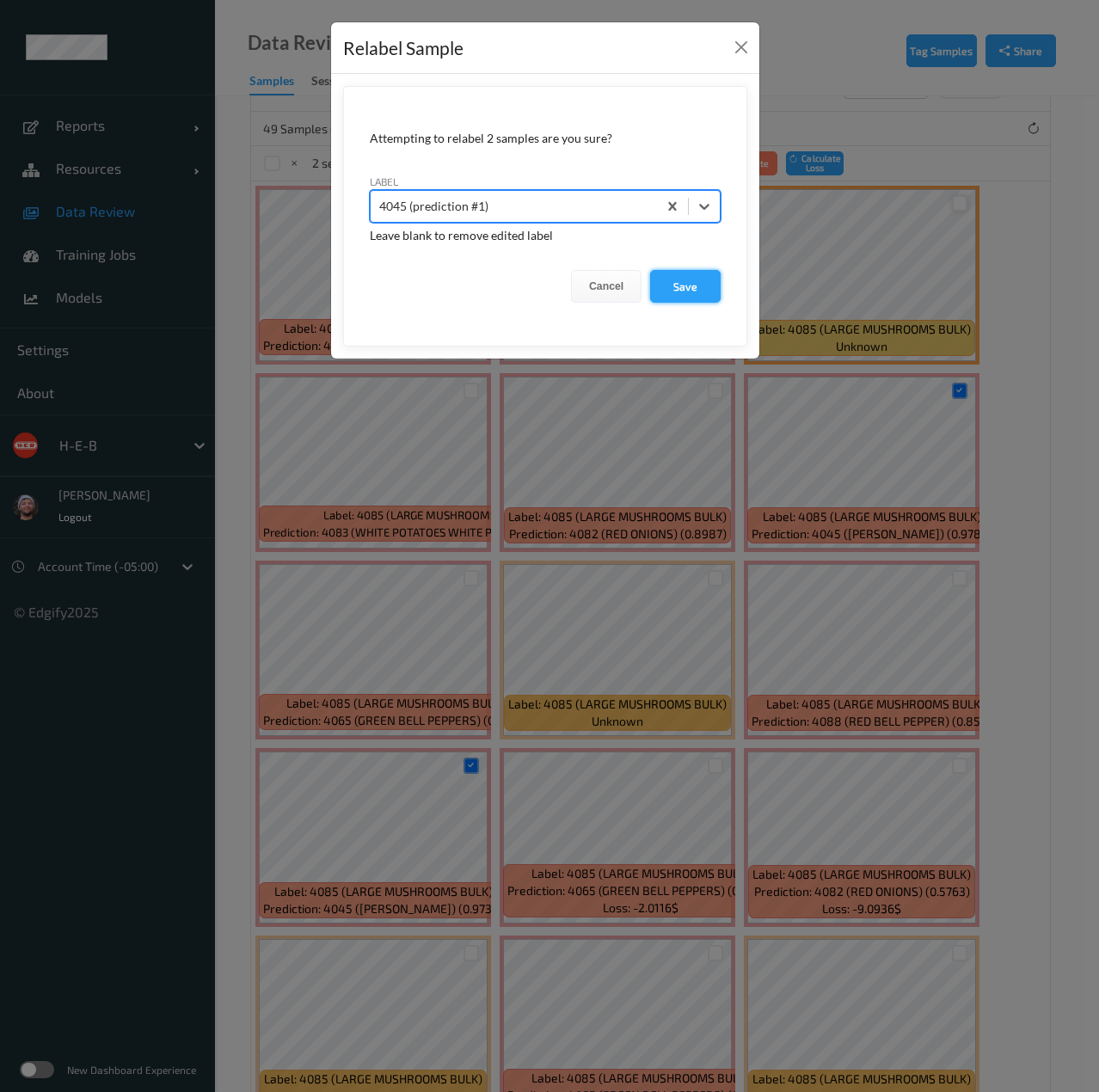
click at [687, 270] on button "Save" at bounding box center [685, 287] width 71 height 33
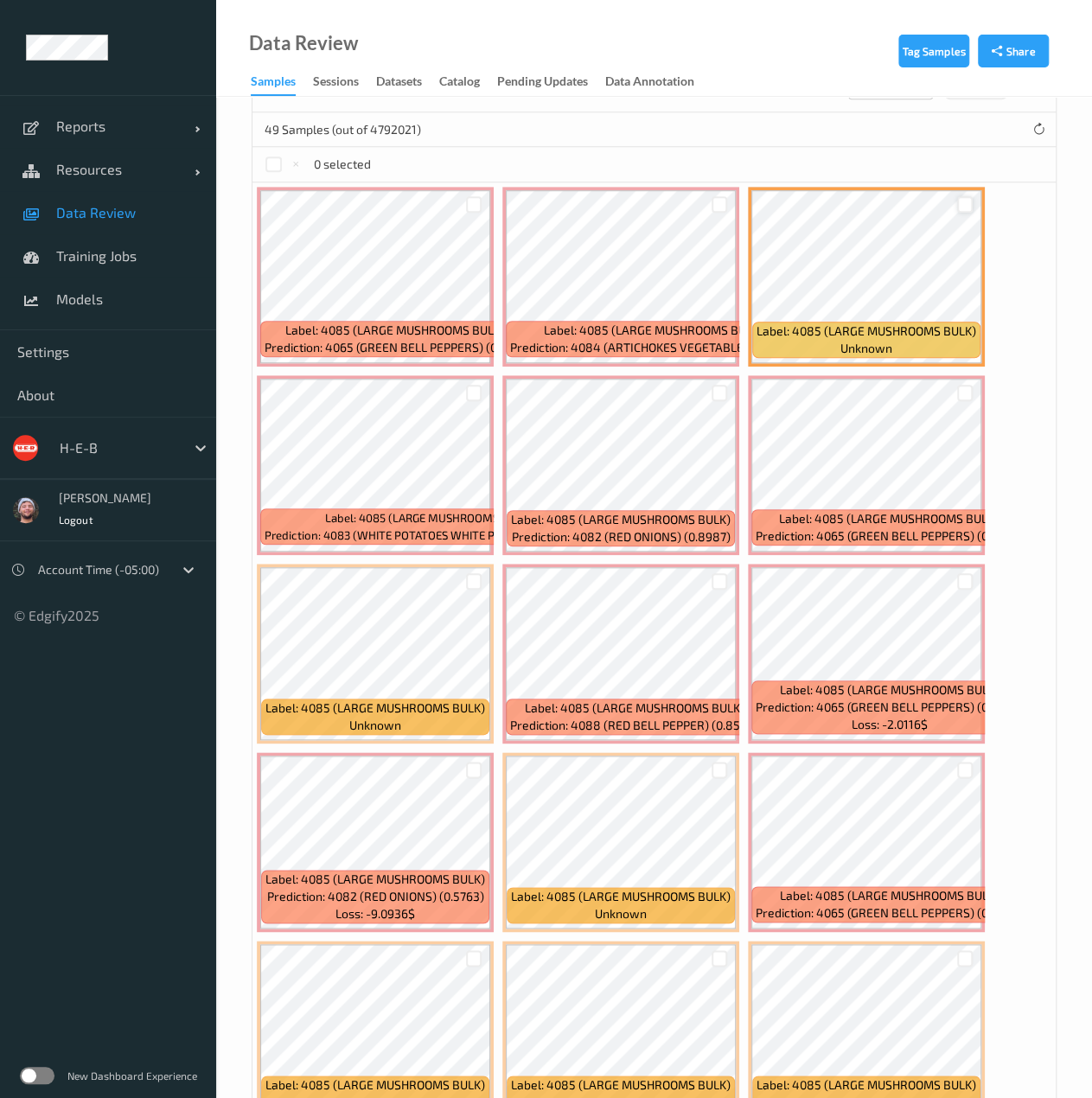
click at [153, 211] on span "Data Review" at bounding box center [127, 213] width 143 height 18
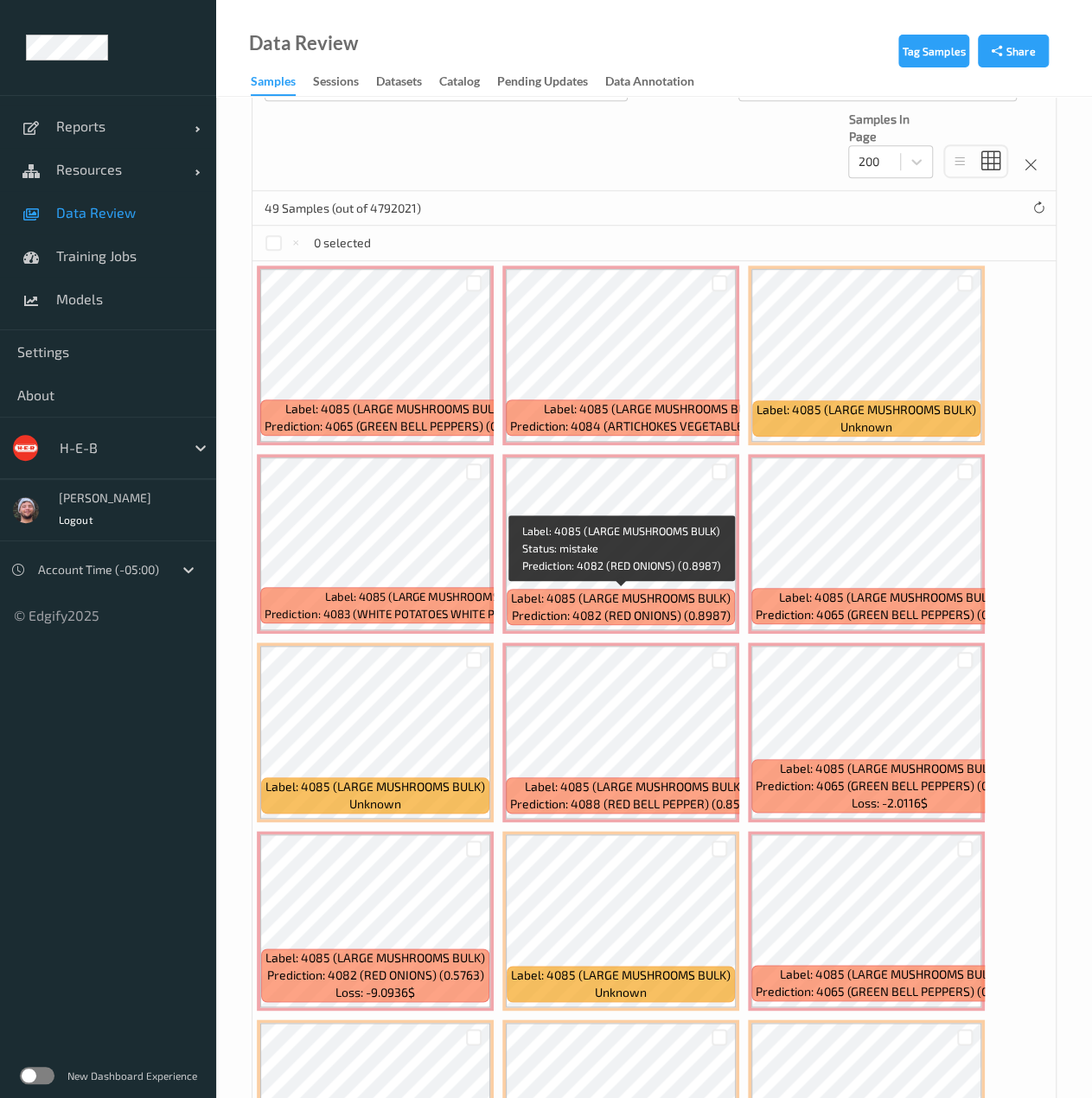
scroll to position [610, 0]
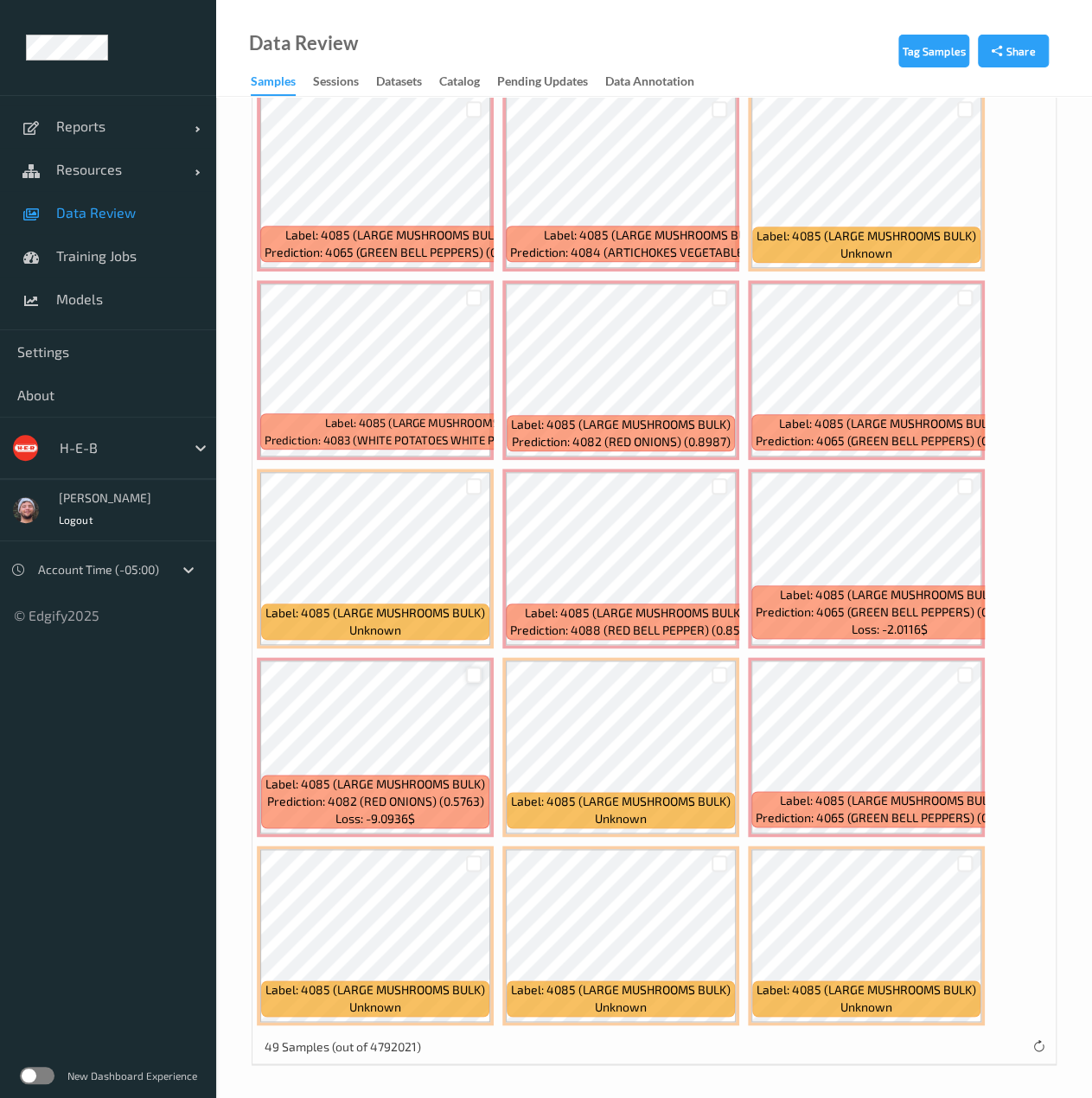
click at [467, 674] on div at bounding box center [474, 675] width 17 height 17
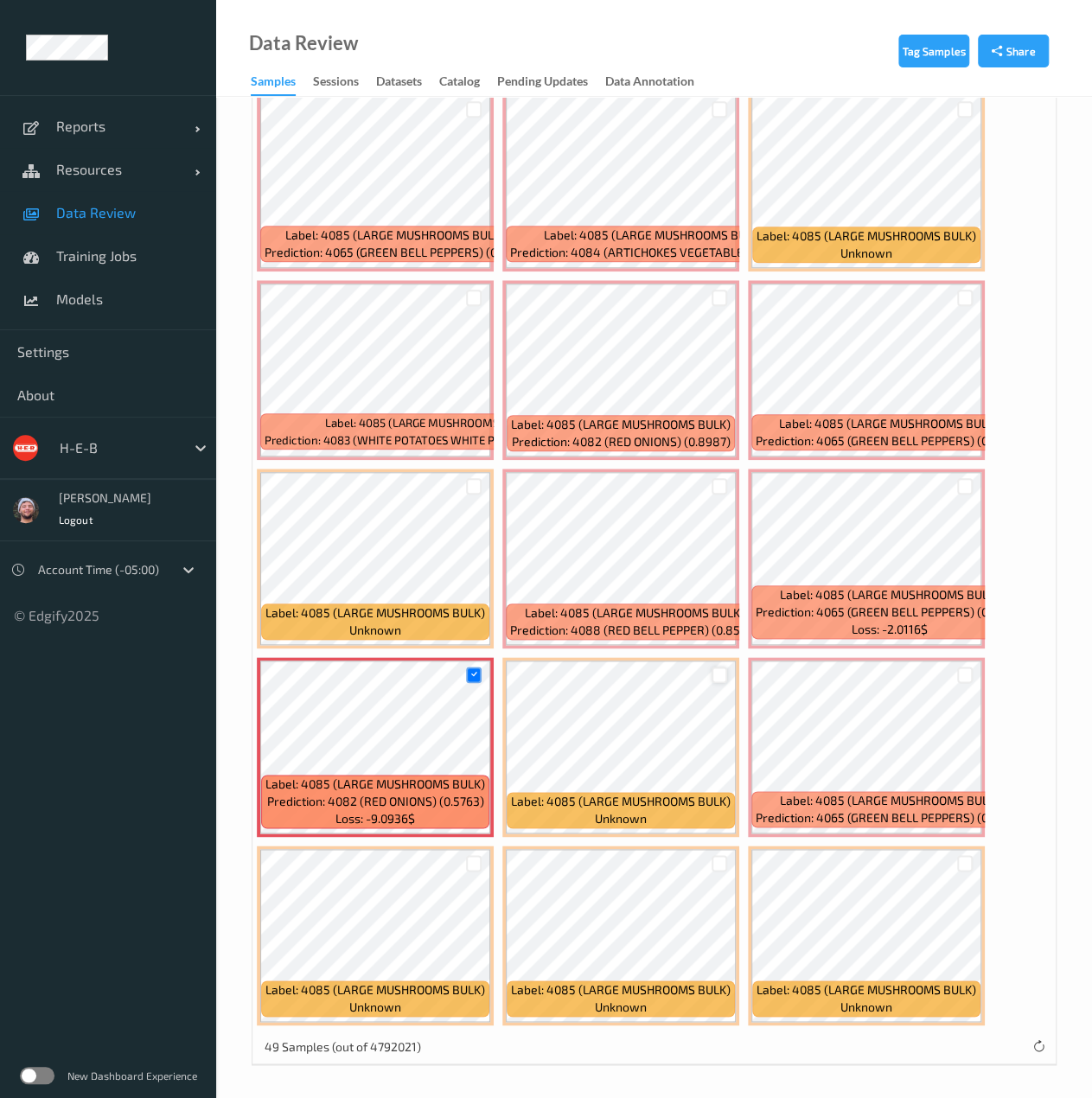
click at [719, 678] on div at bounding box center [719, 675] width 17 height 17
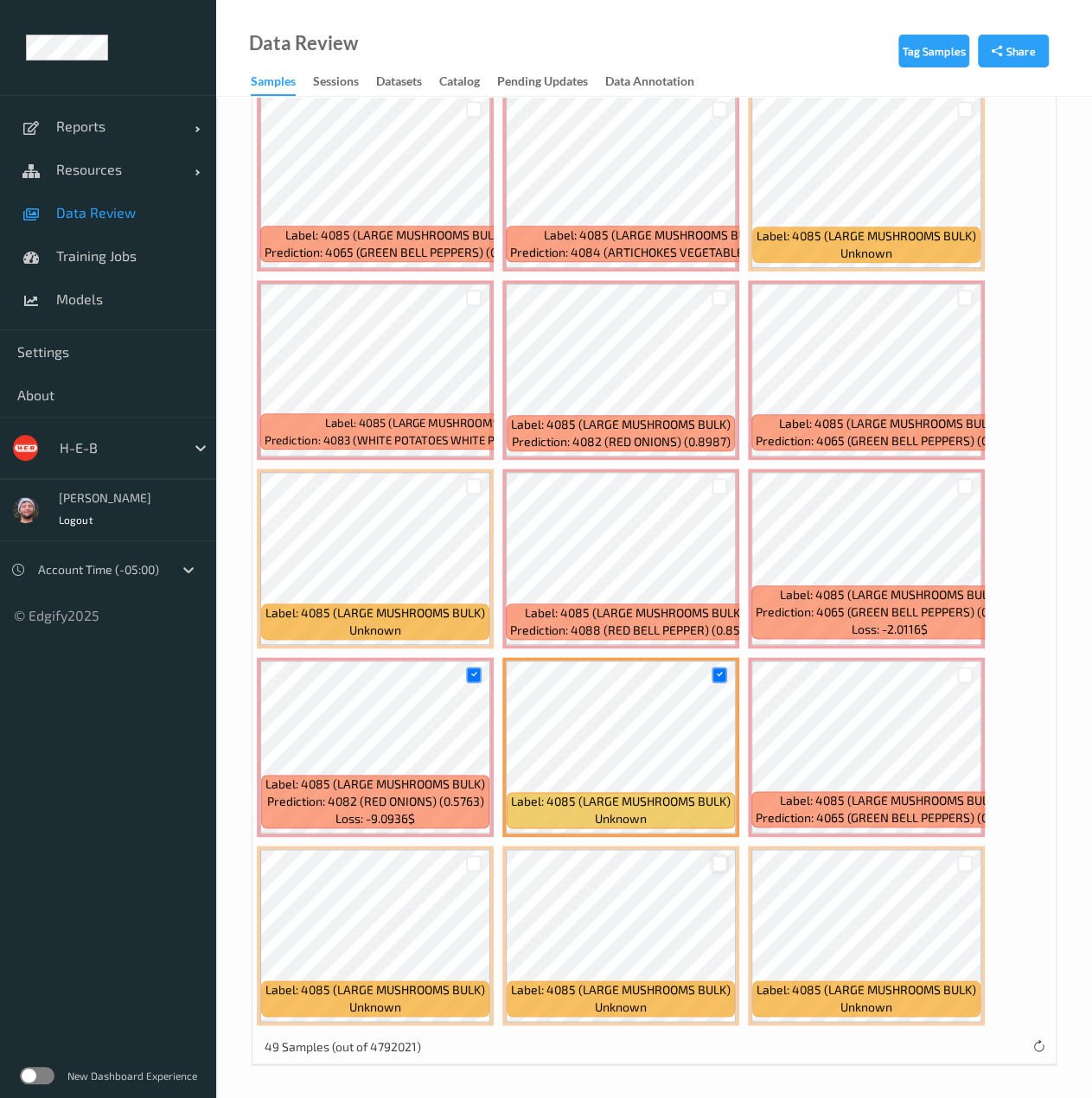
click at [721, 860] on div at bounding box center [719, 862] width 17 height 17
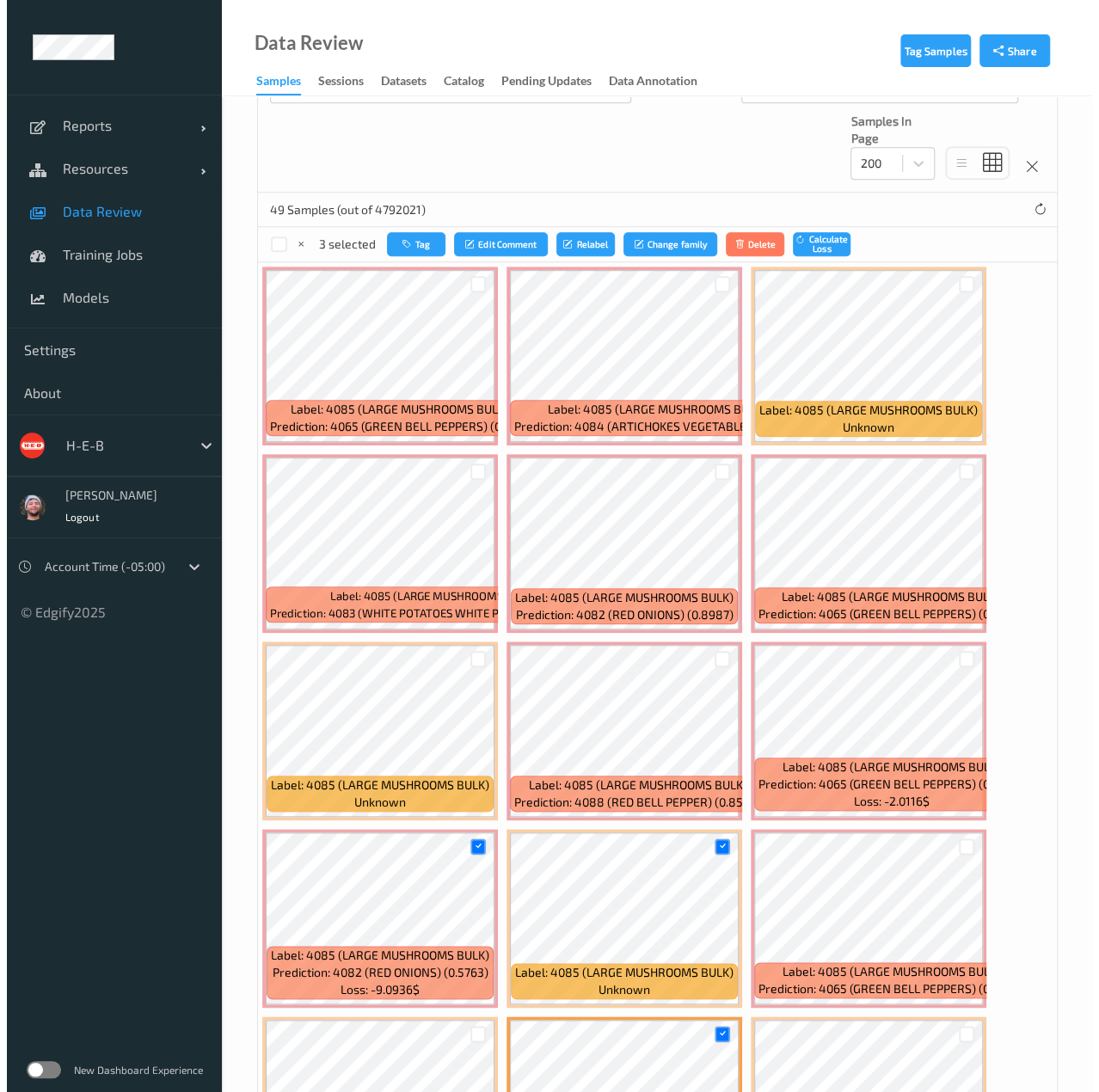
scroll to position [423, 0]
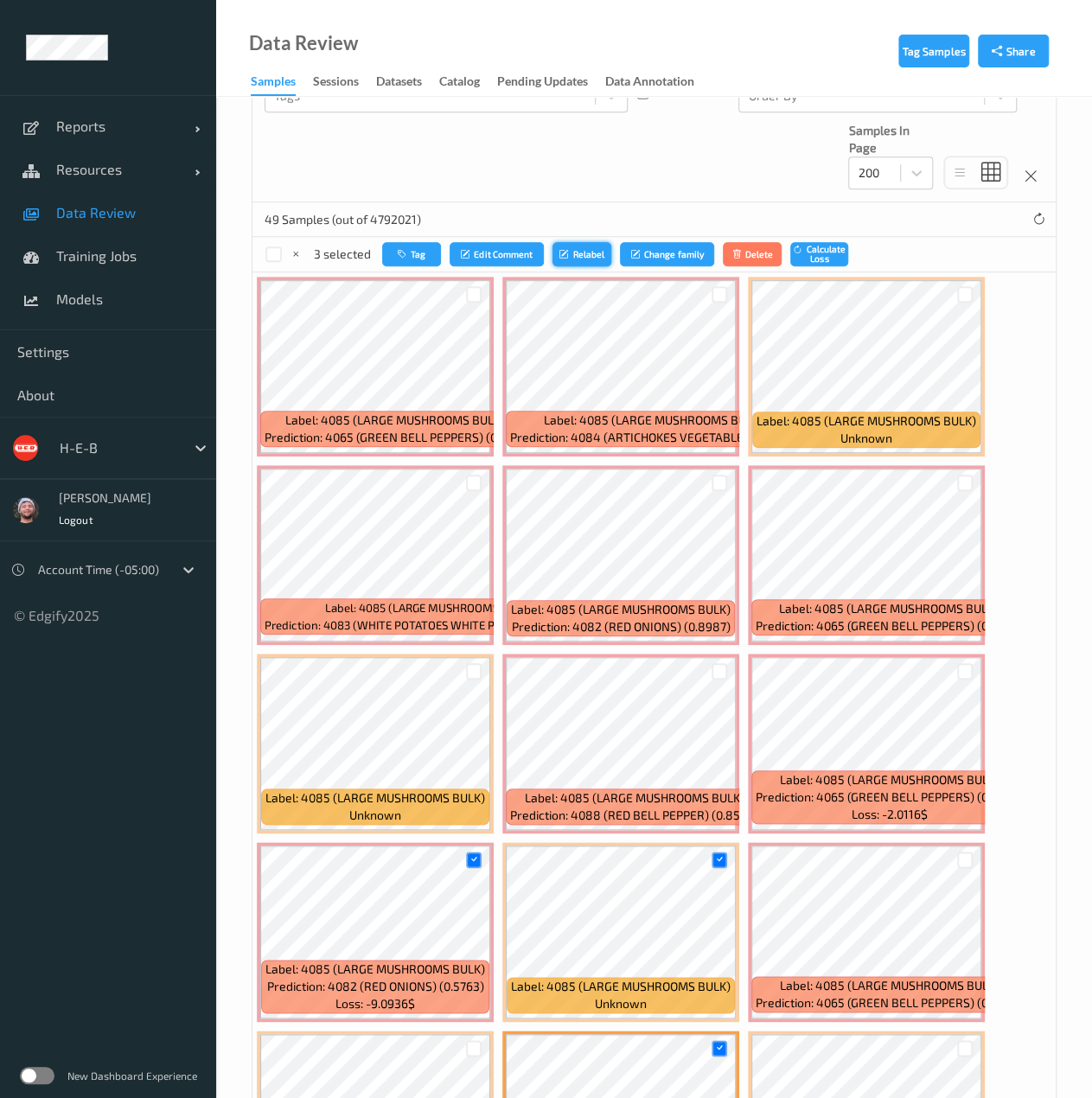
click at [568, 259] on button "Relabel" at bounding box center [581, 255] width 58 height 25
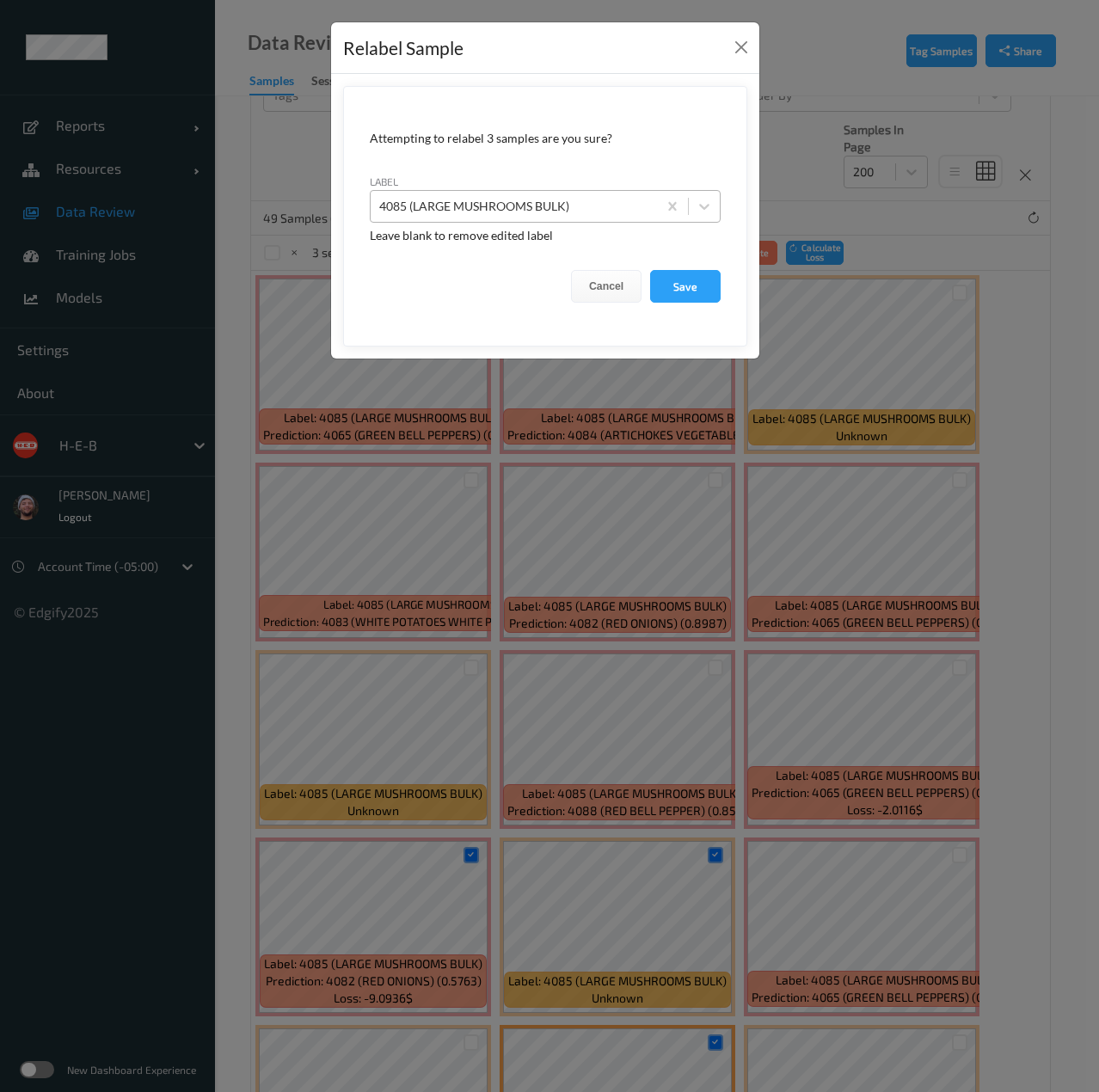
click at [559, 209] on div at bounding box center [514, 205] width 269 height 20
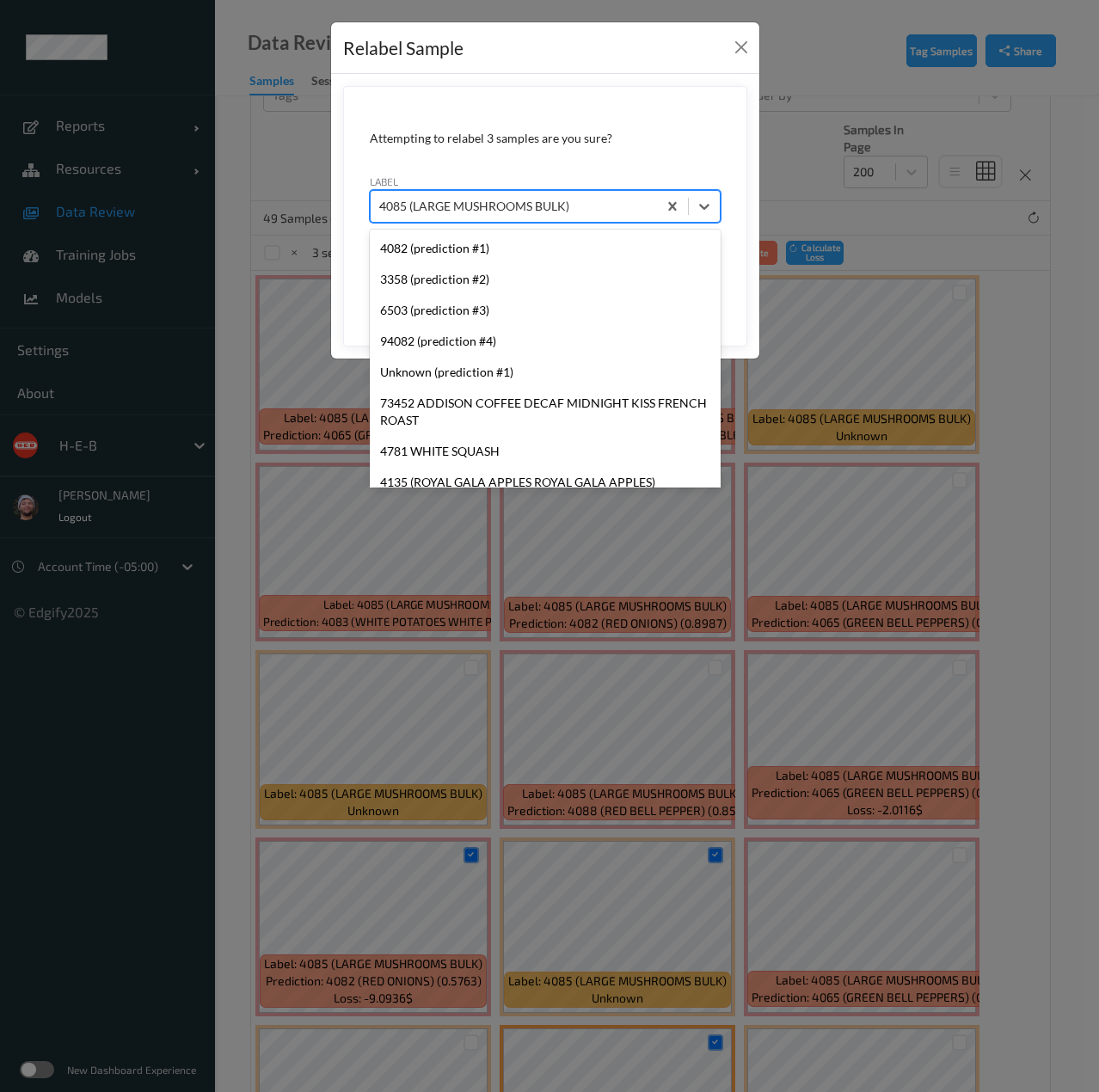
type input "4082"
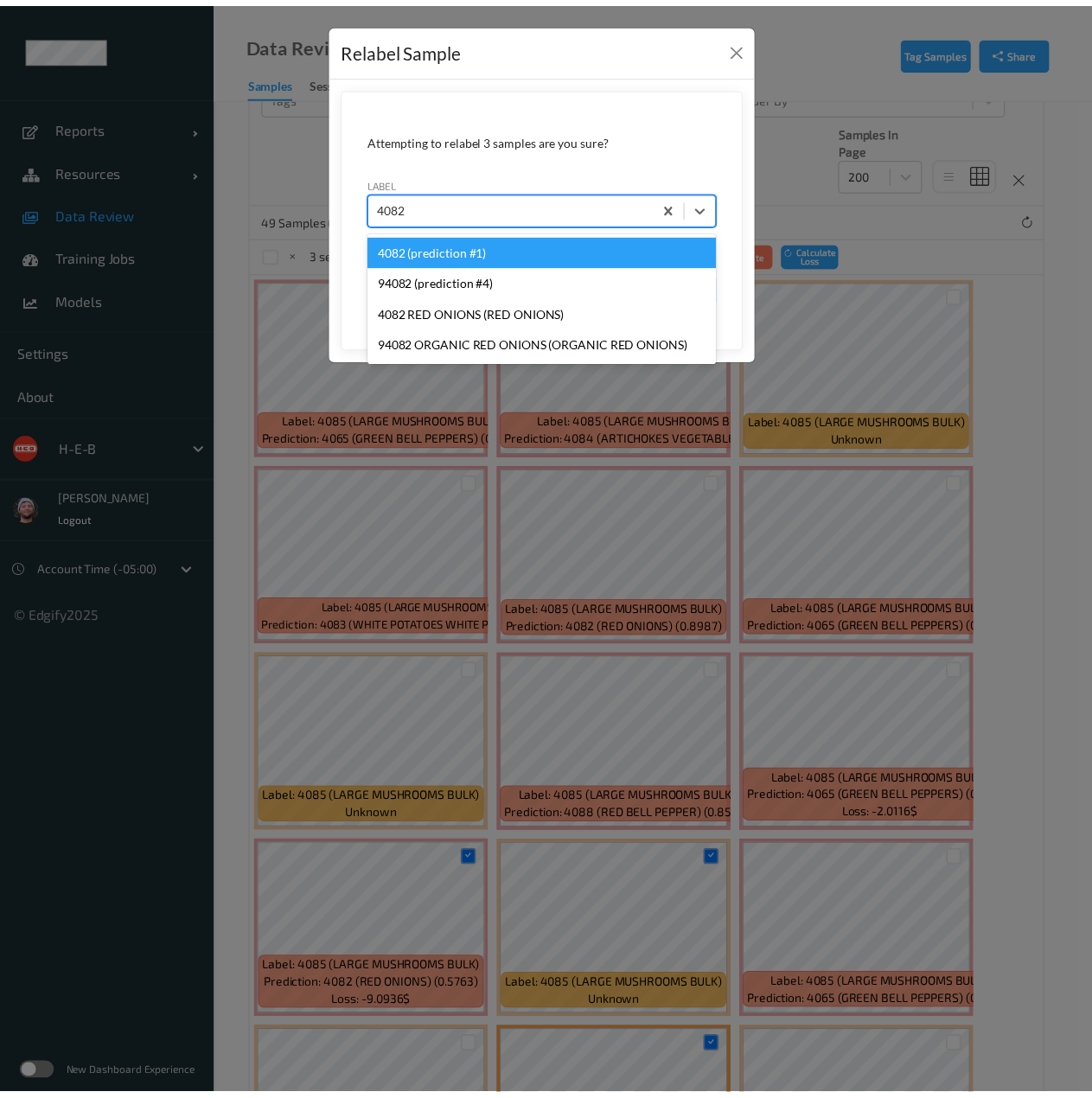
scroll to position [0, 0]
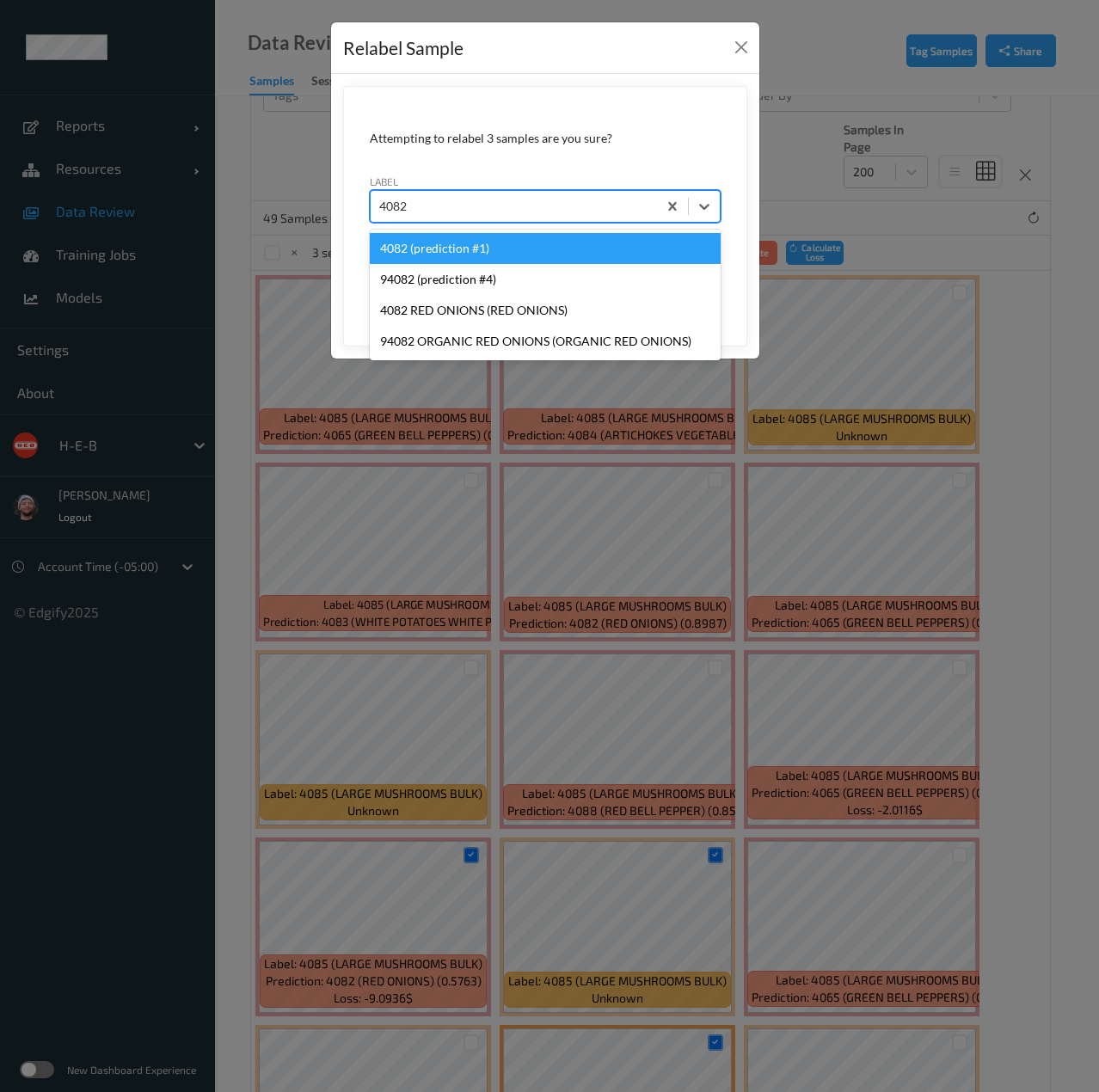
click at [486, 254] on div "4082 (prediction #1)" at bounding box center [545, 249] width 351 height 31
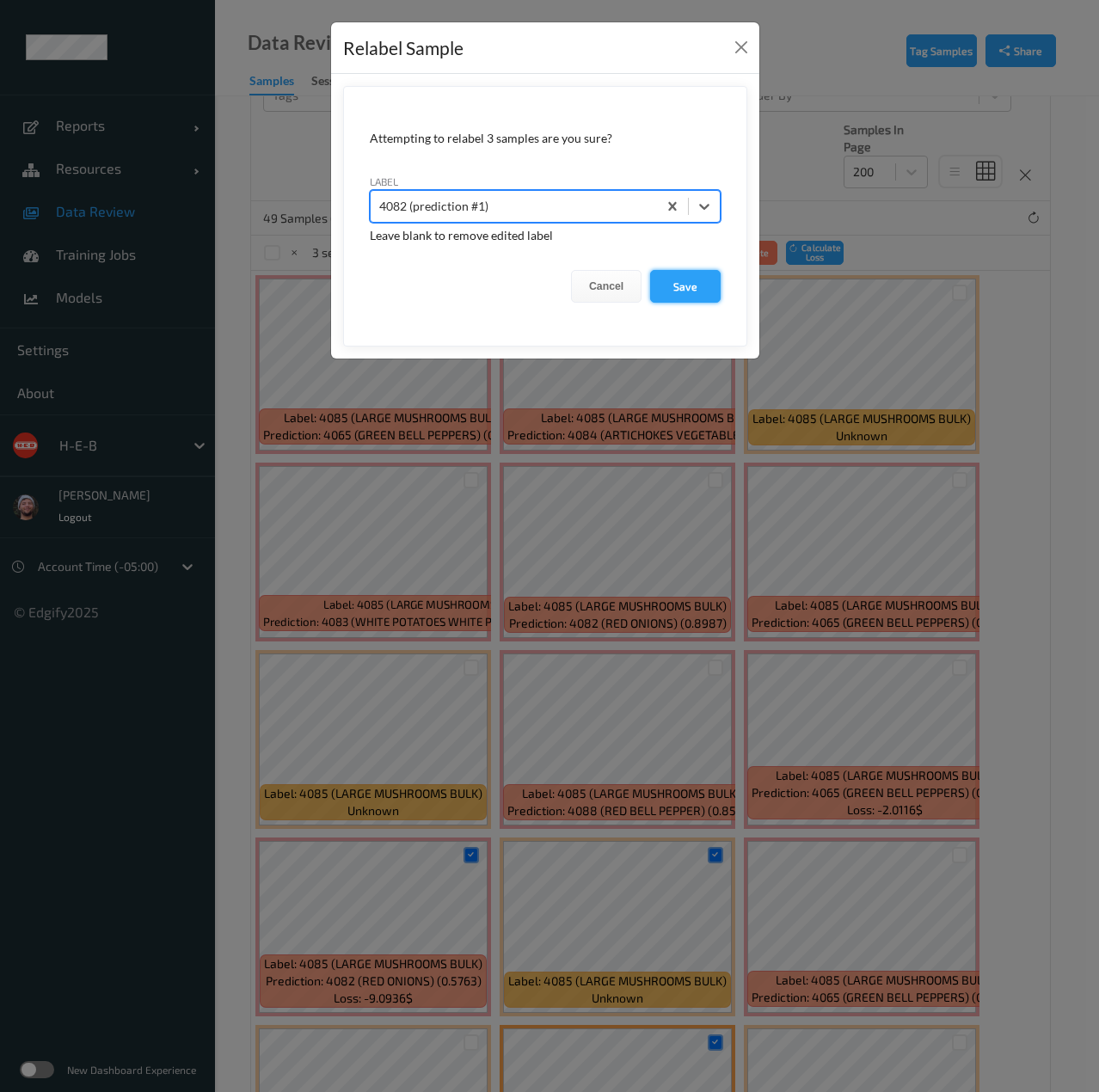
click at [702, 280] on button "Save" at bounding box center [685, 287] width 71 height 33
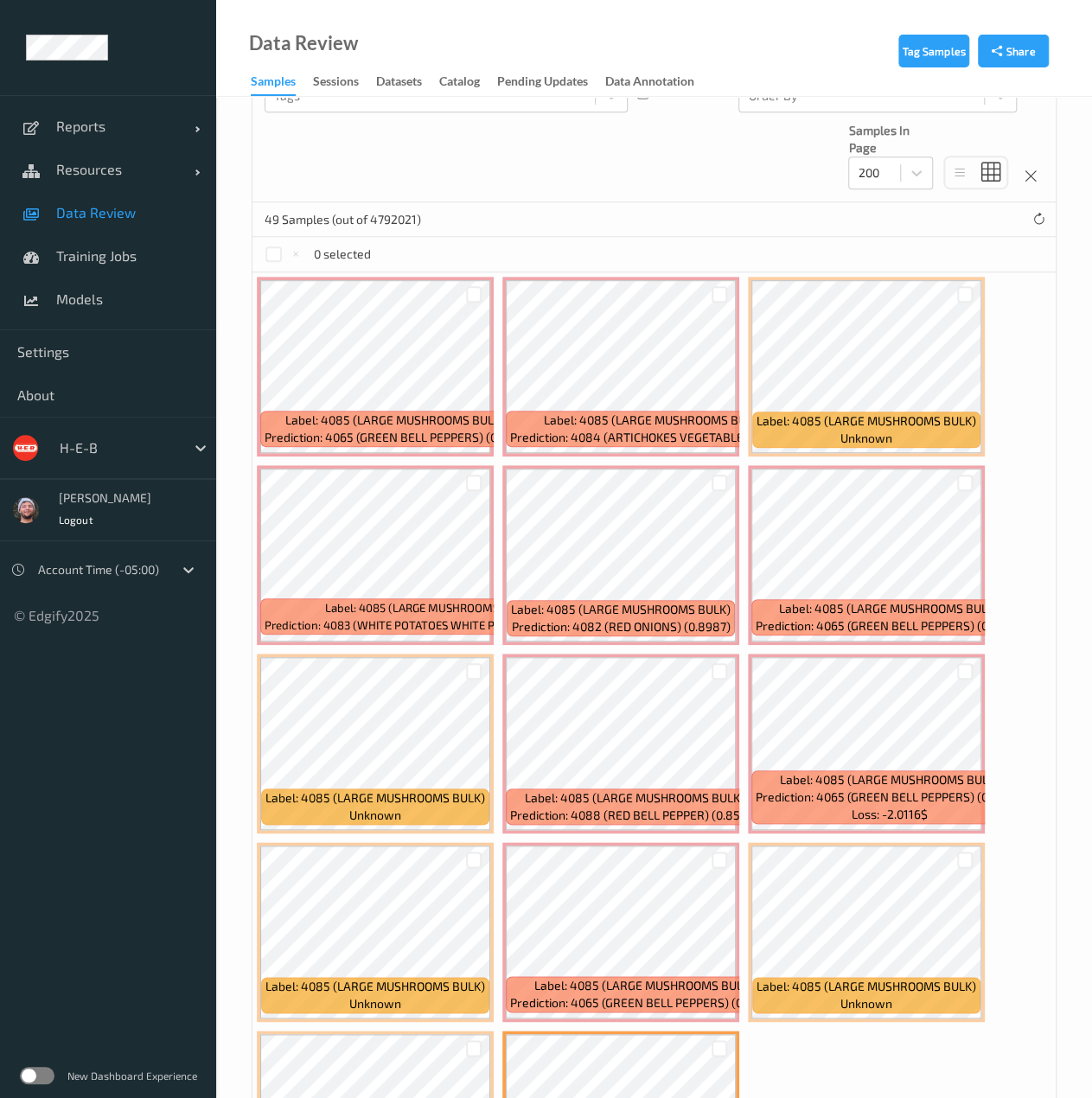
click at [147, 222] on link "Data Review" at bounding box center [108, 212] width 216 height 43
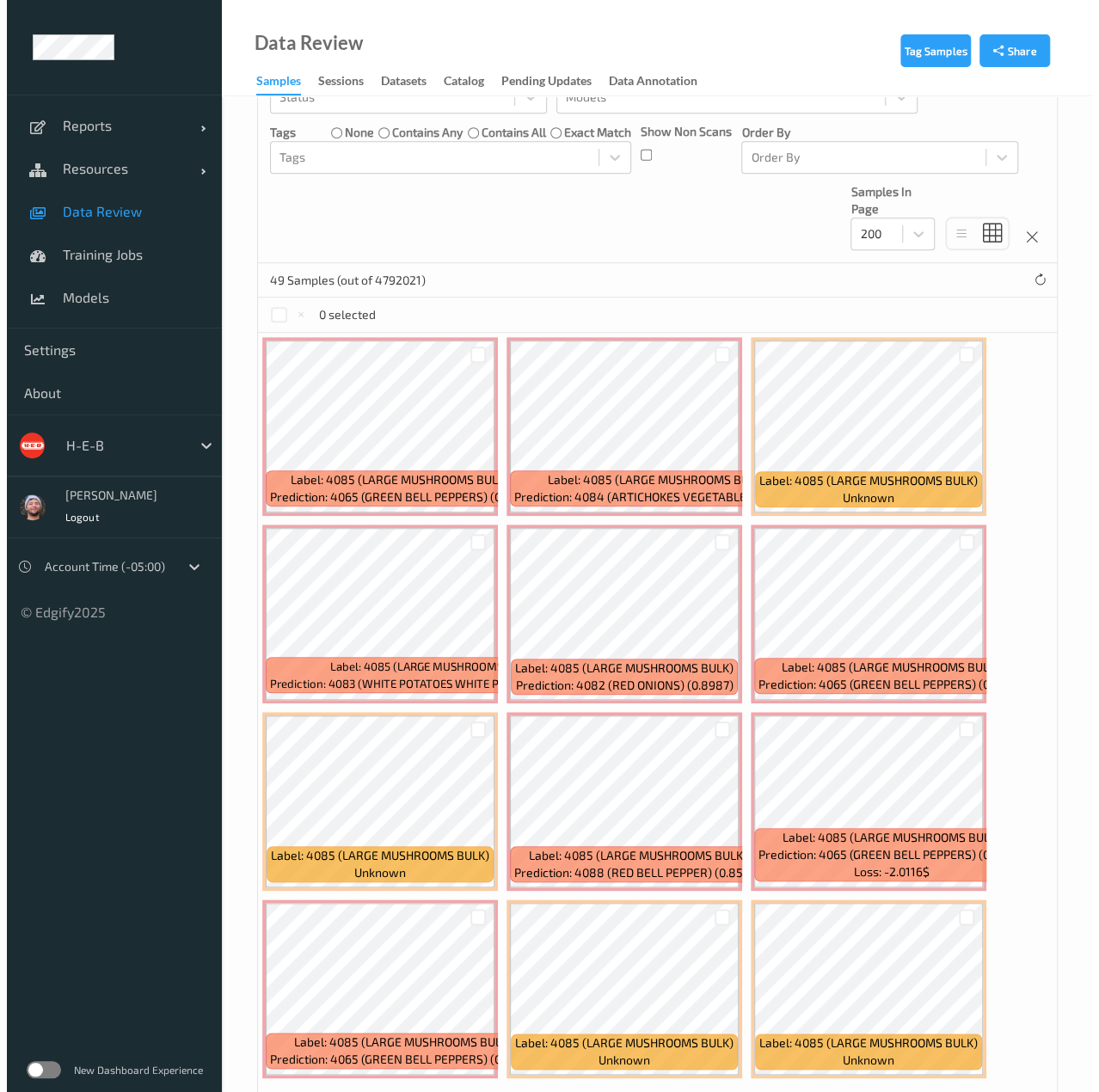
scroll to position [419, 0]
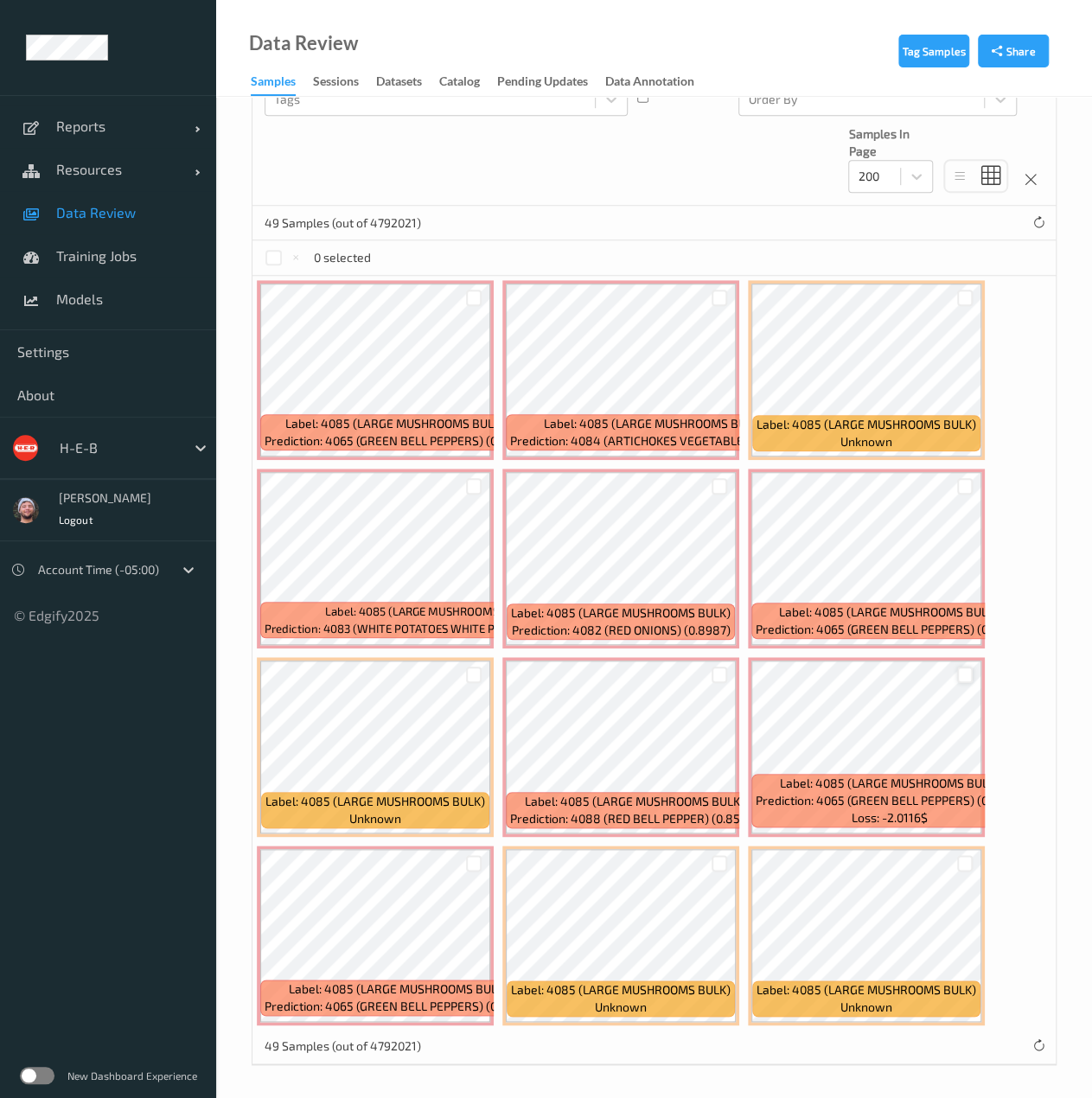
click at [962, 677] on div at bounding box center [965, 675] width 17 height 17
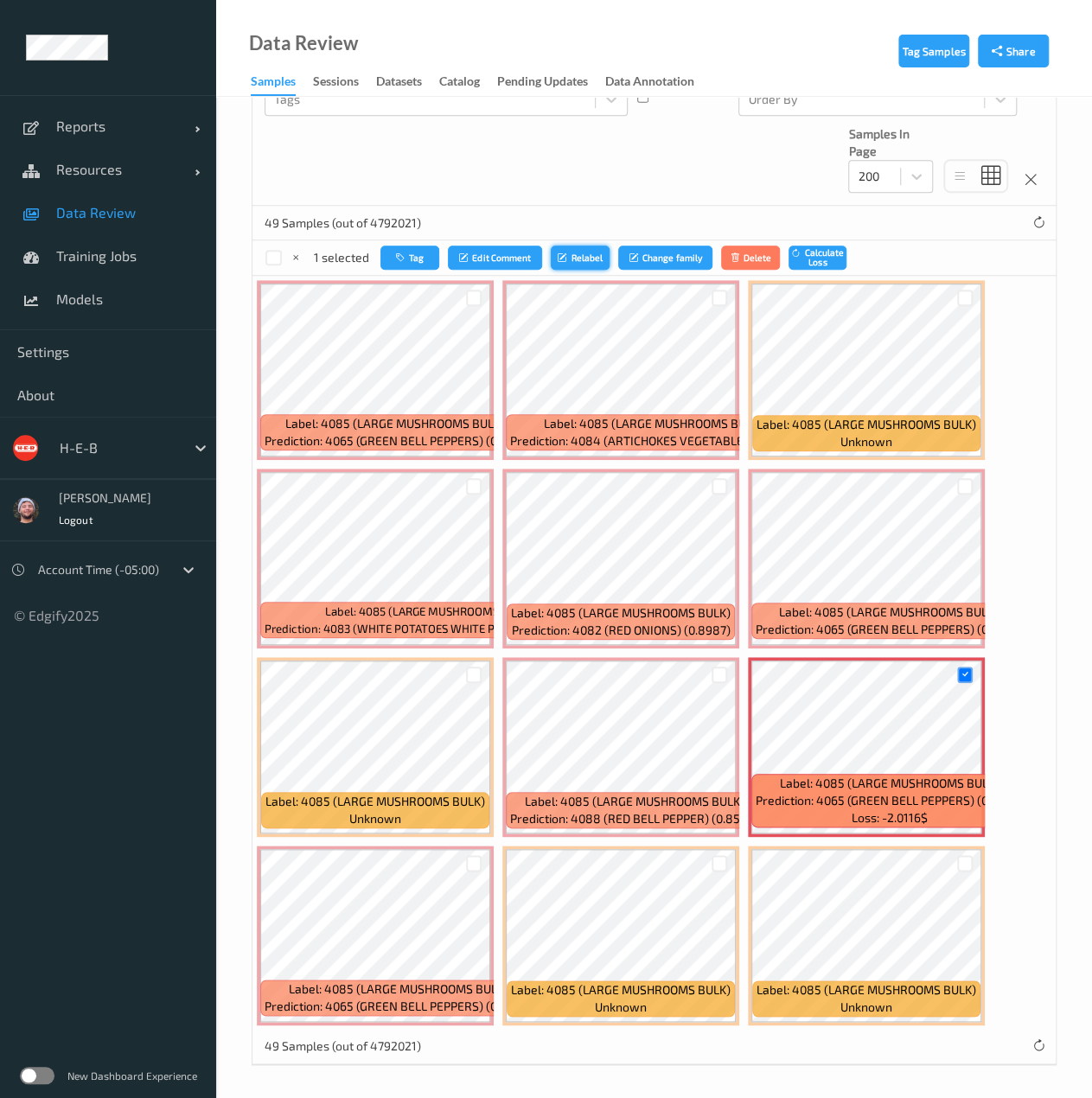
click at [586, 253] on button "Relabel" at bounding box center [580, 258] width 58 height 25
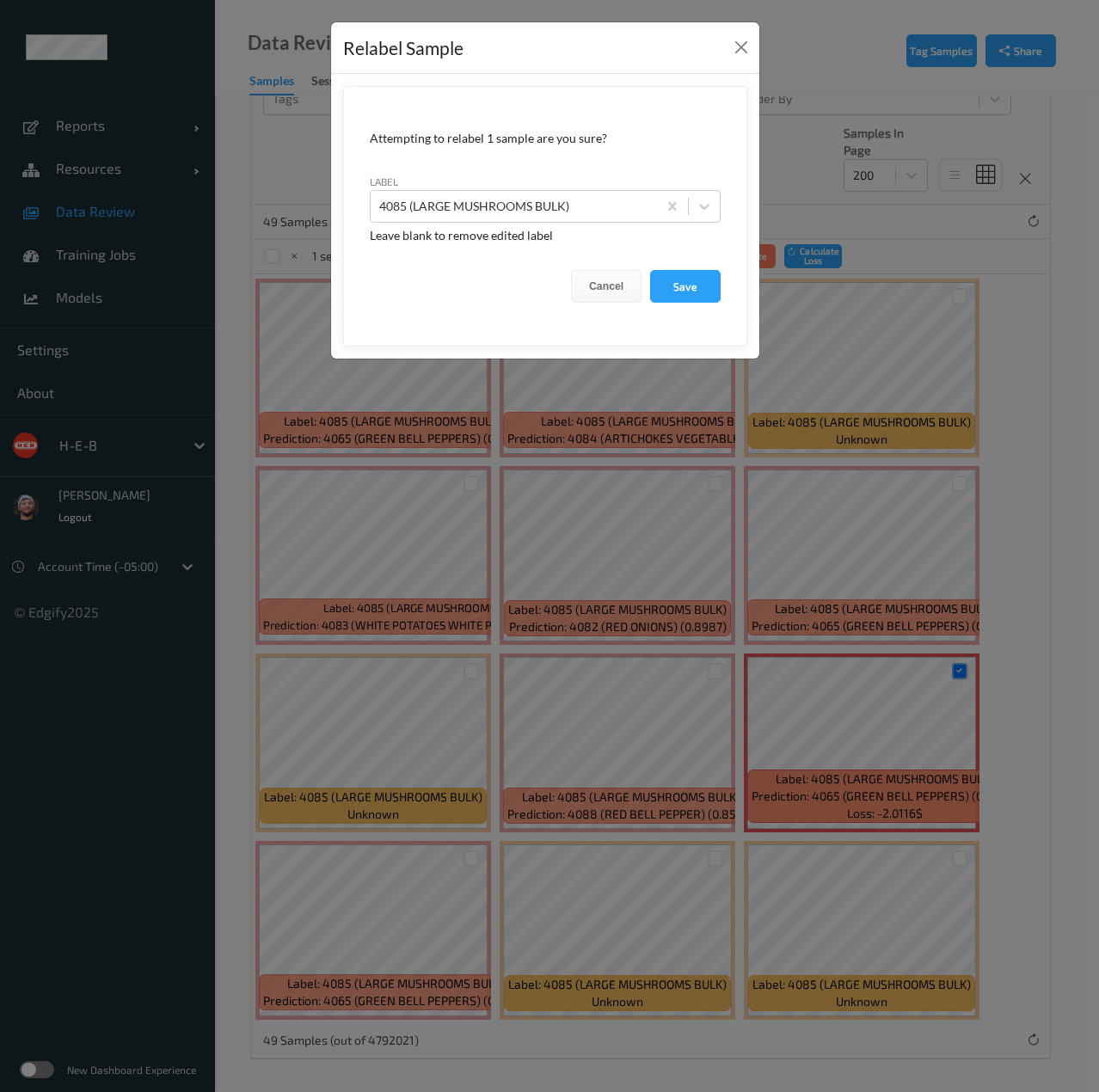
click at [504, 374] on div "Relabel Sample Attempting to relabel 1 sample are you sure? label 4085 (LARGE M…" at bounding box center [549, 546] width 1099 height 1092
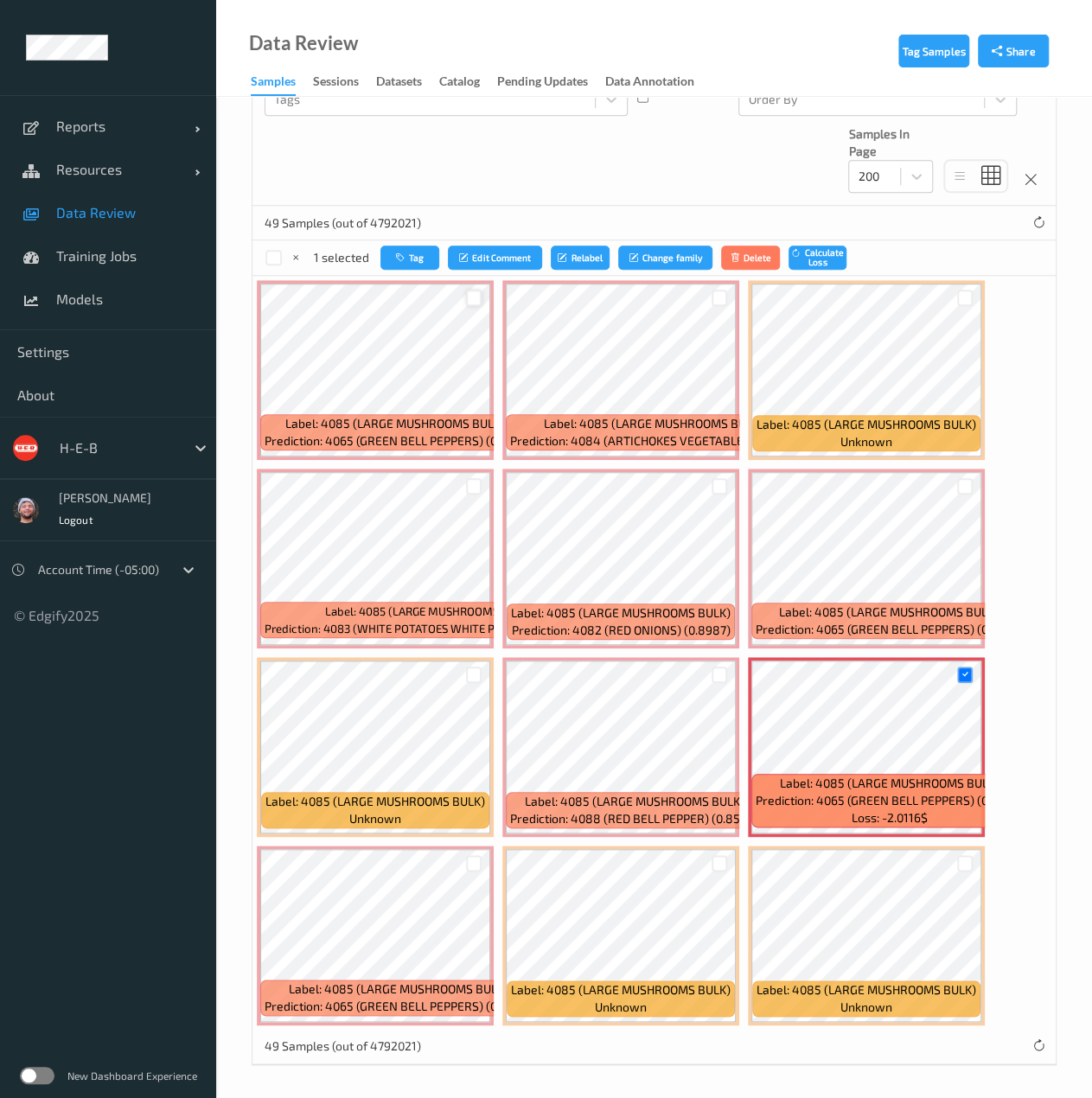
click at [475, 302] on div at bounding box center [474, 297] width 17 height 17
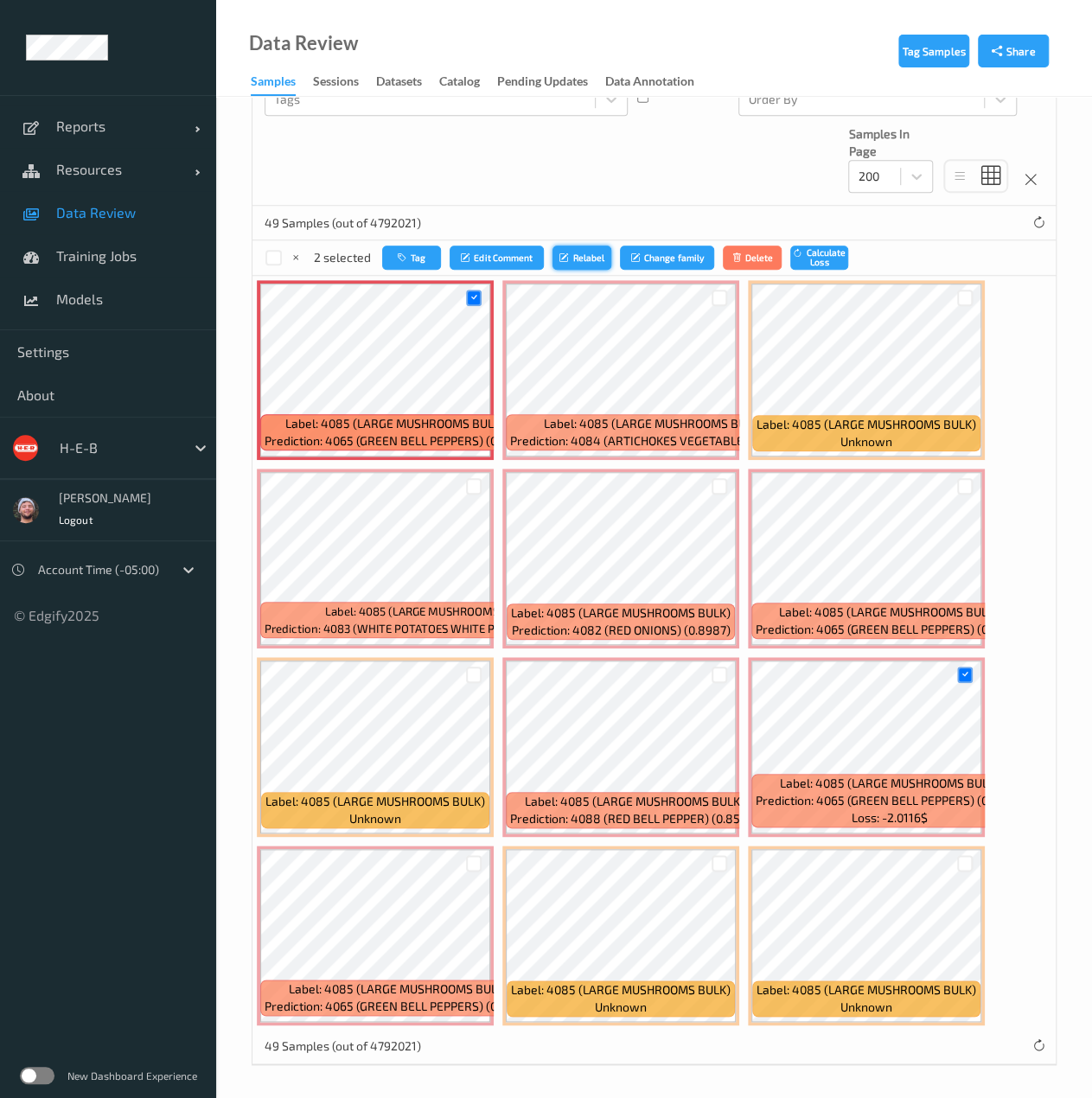
click at [588, 257] on button "Relabel" at bounding box center [581, 258] width 58 height 25
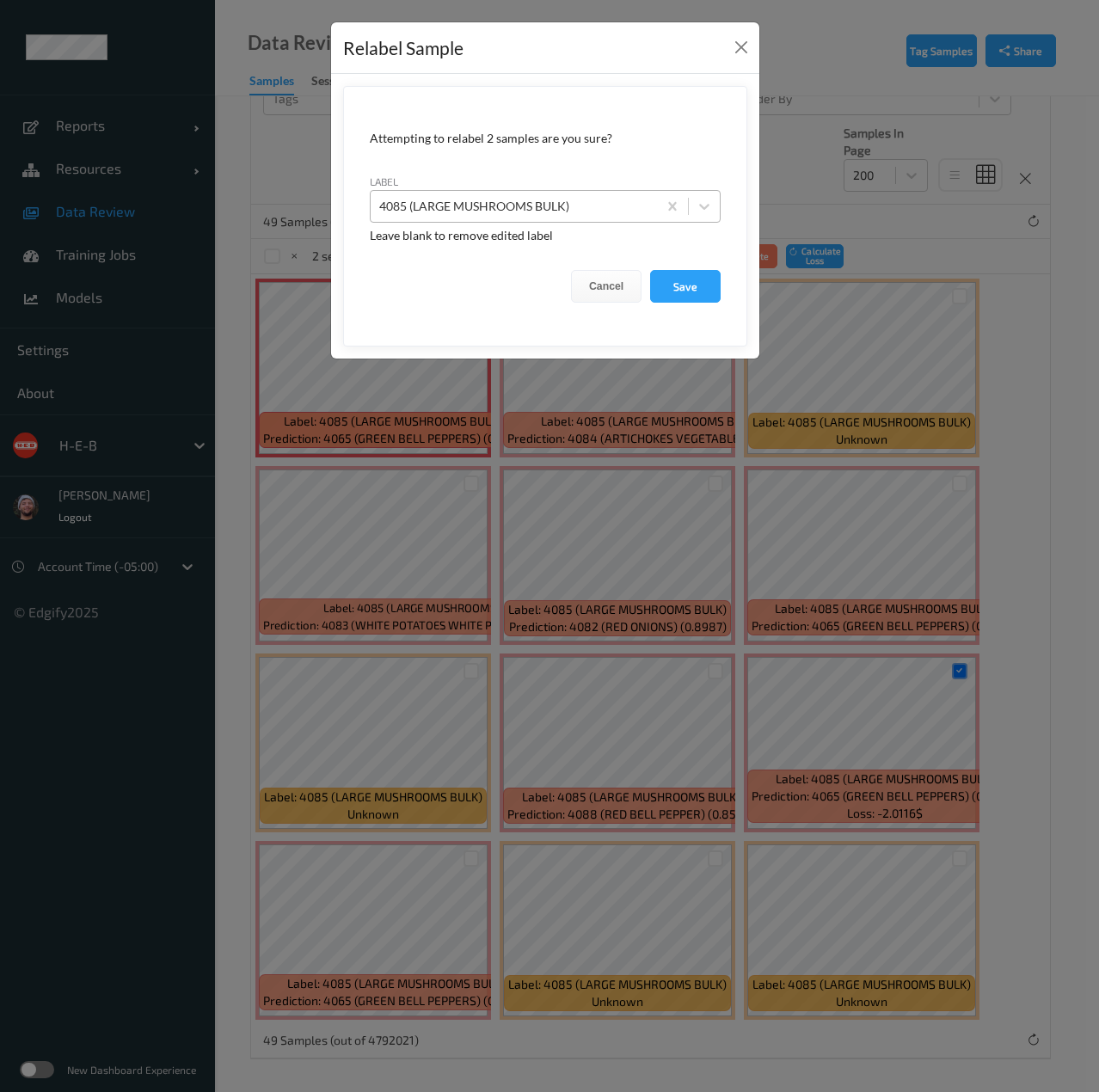
click at [572, 203] on div at bounding box center [514, 205] width 269 height 20
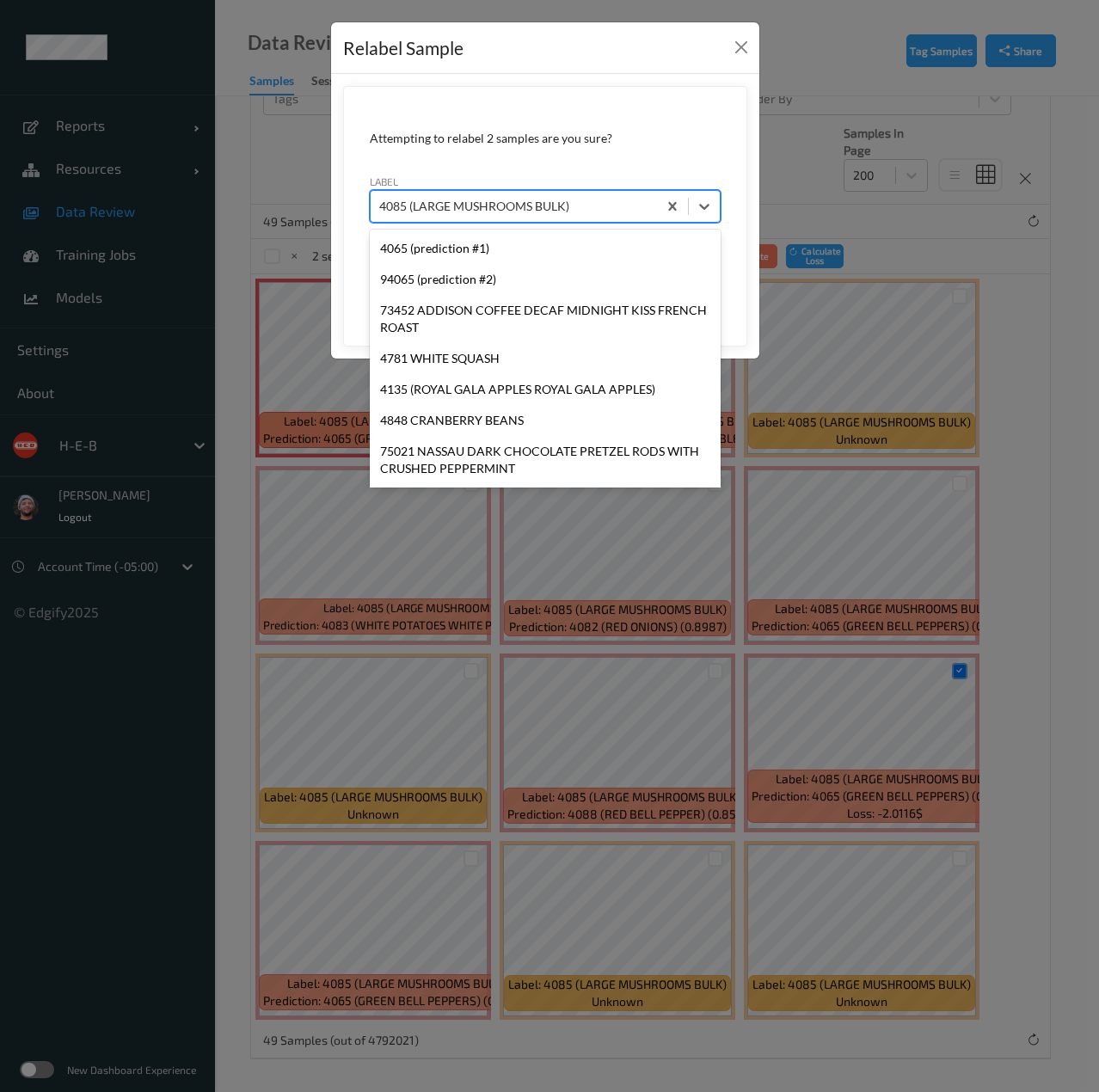
scroll to position [25229, 0]
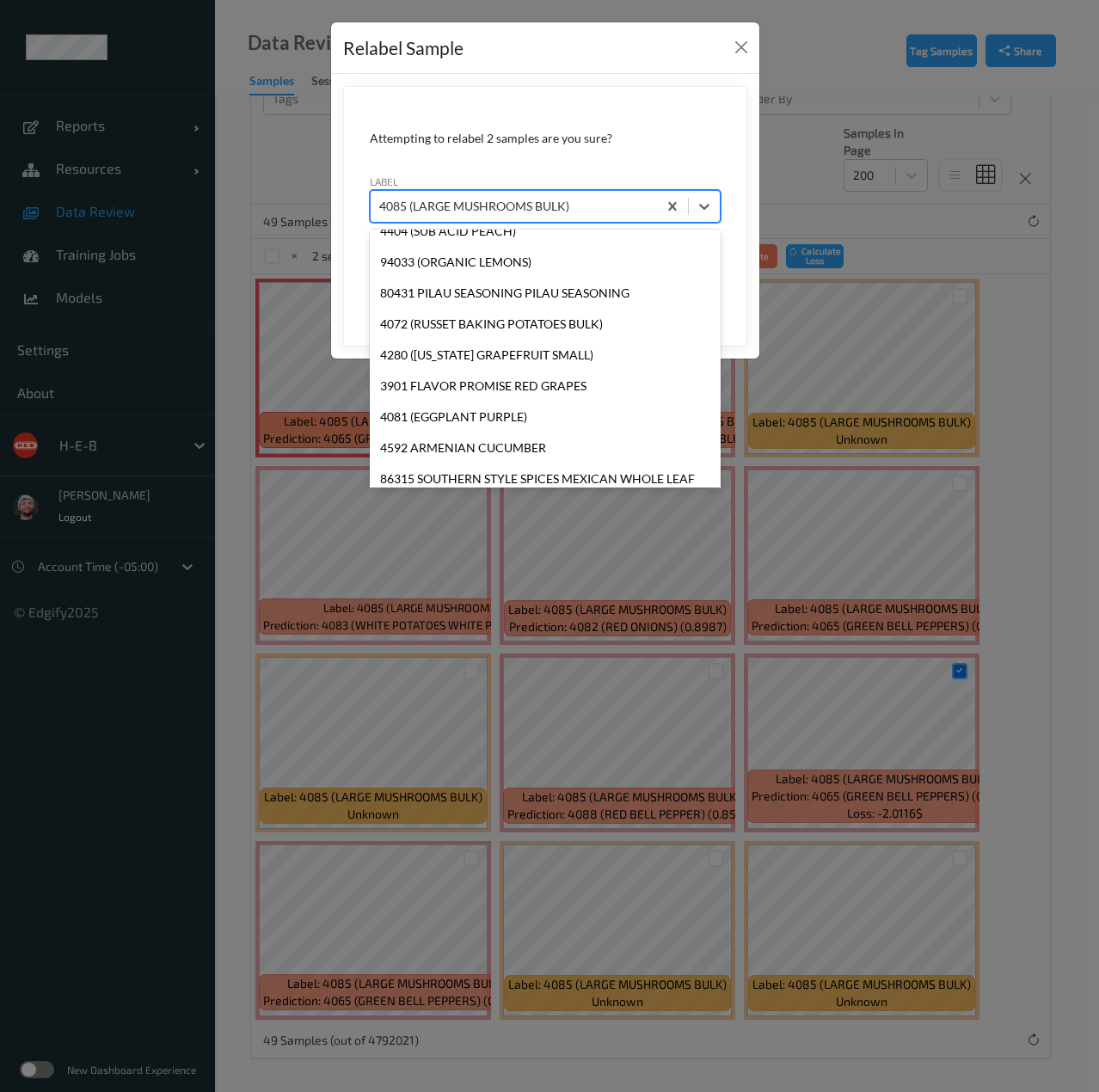
type input "4065"
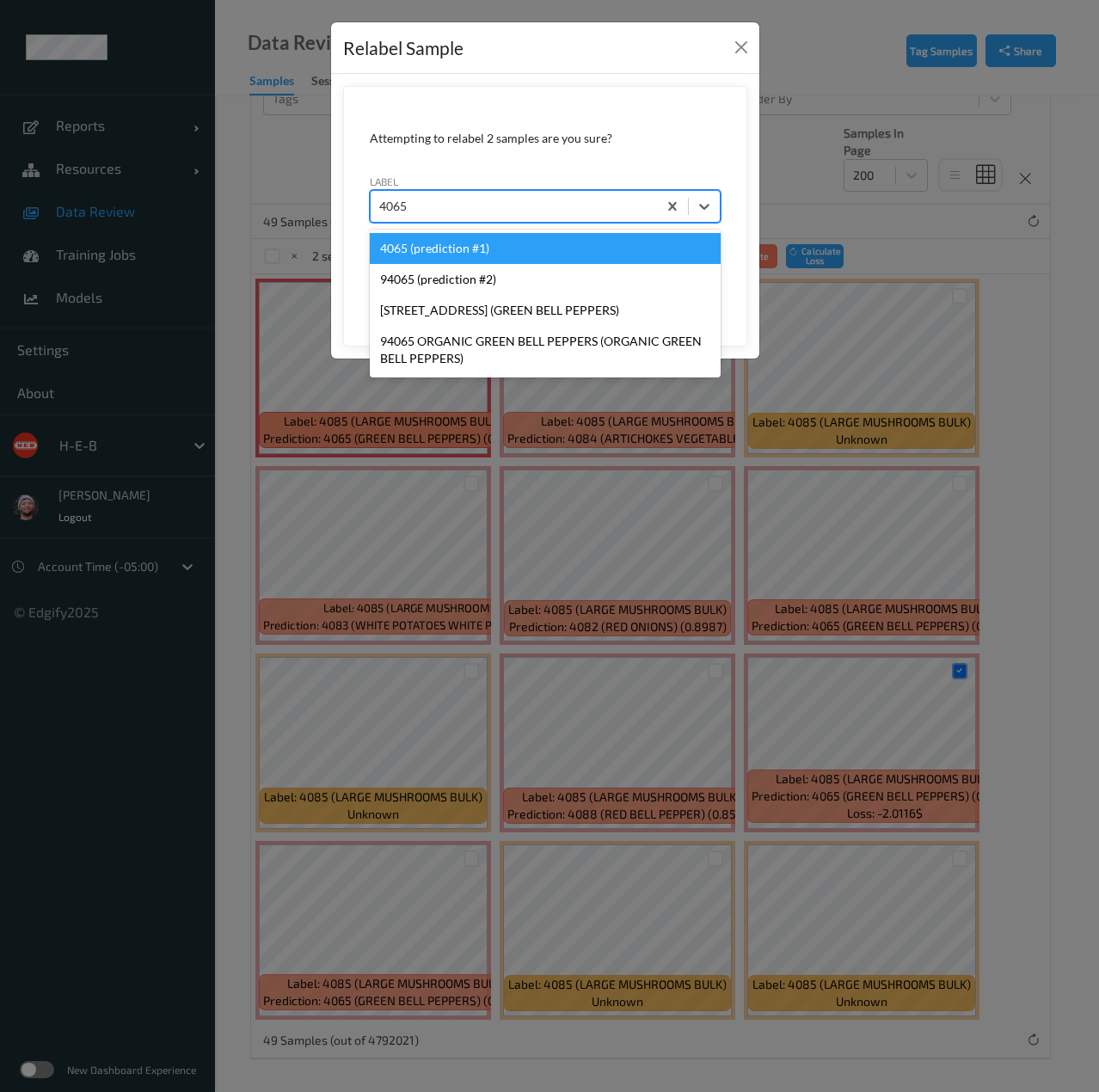
scroll to position [0, 0]
click at [526, 239] on div "4065 (prediction #1)" at bounding box center [545, 249] width 351 height 31
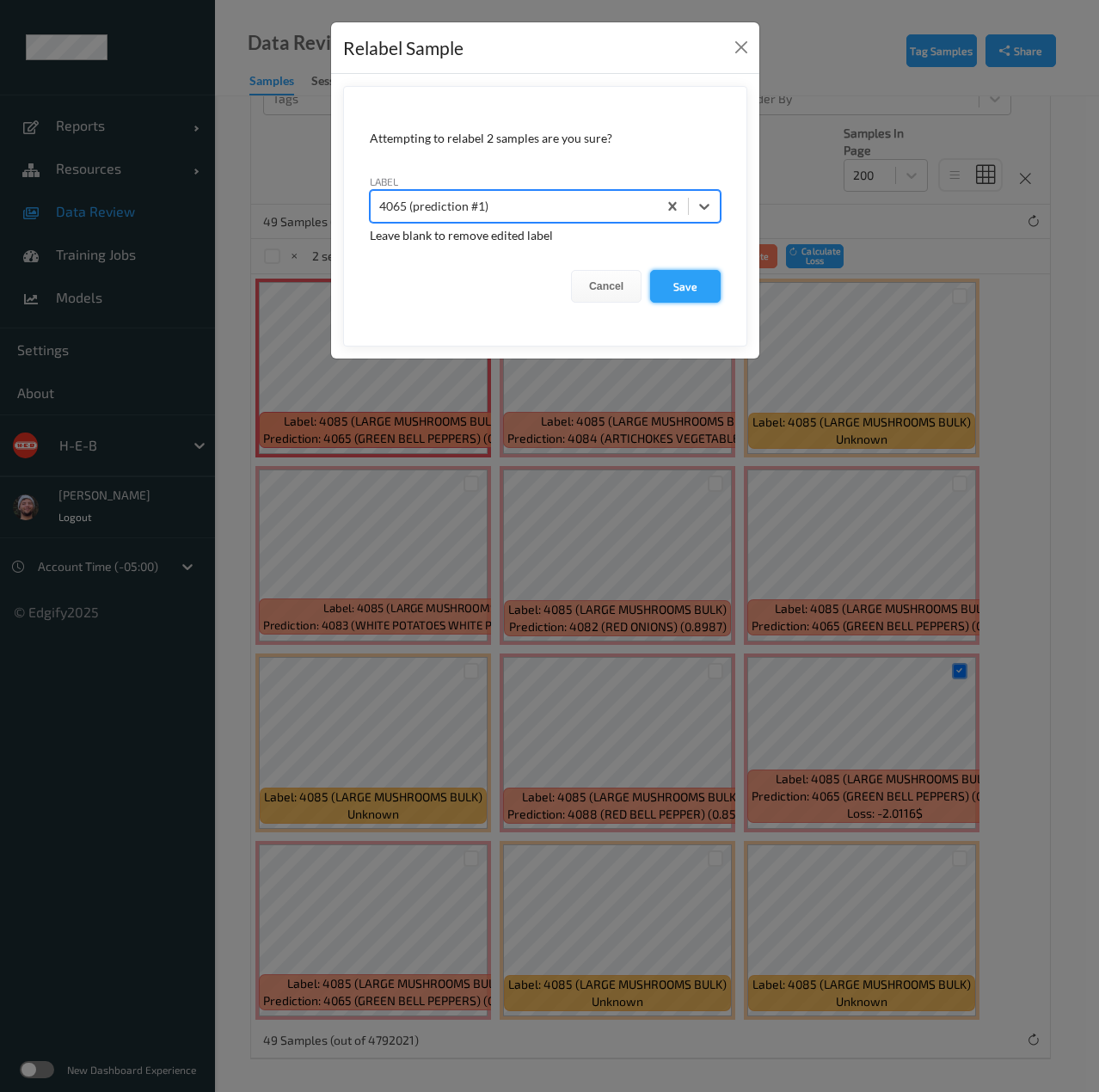
click at [672, 293] on button "Save" at bounding box center [685, 287] width 71 height 33
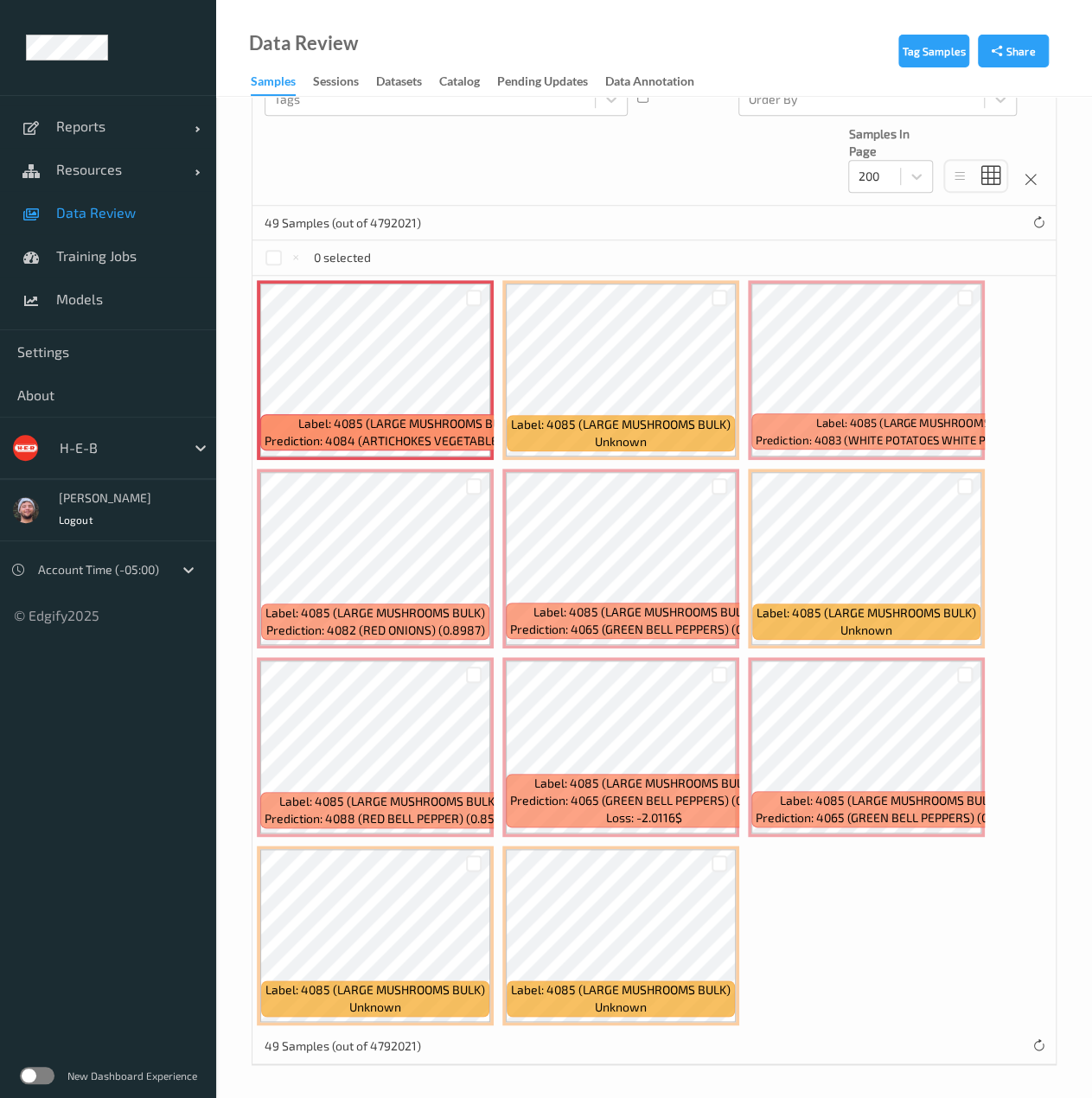
click at [973, 297] on div at bounding box center [965, 297] width 33 height 28
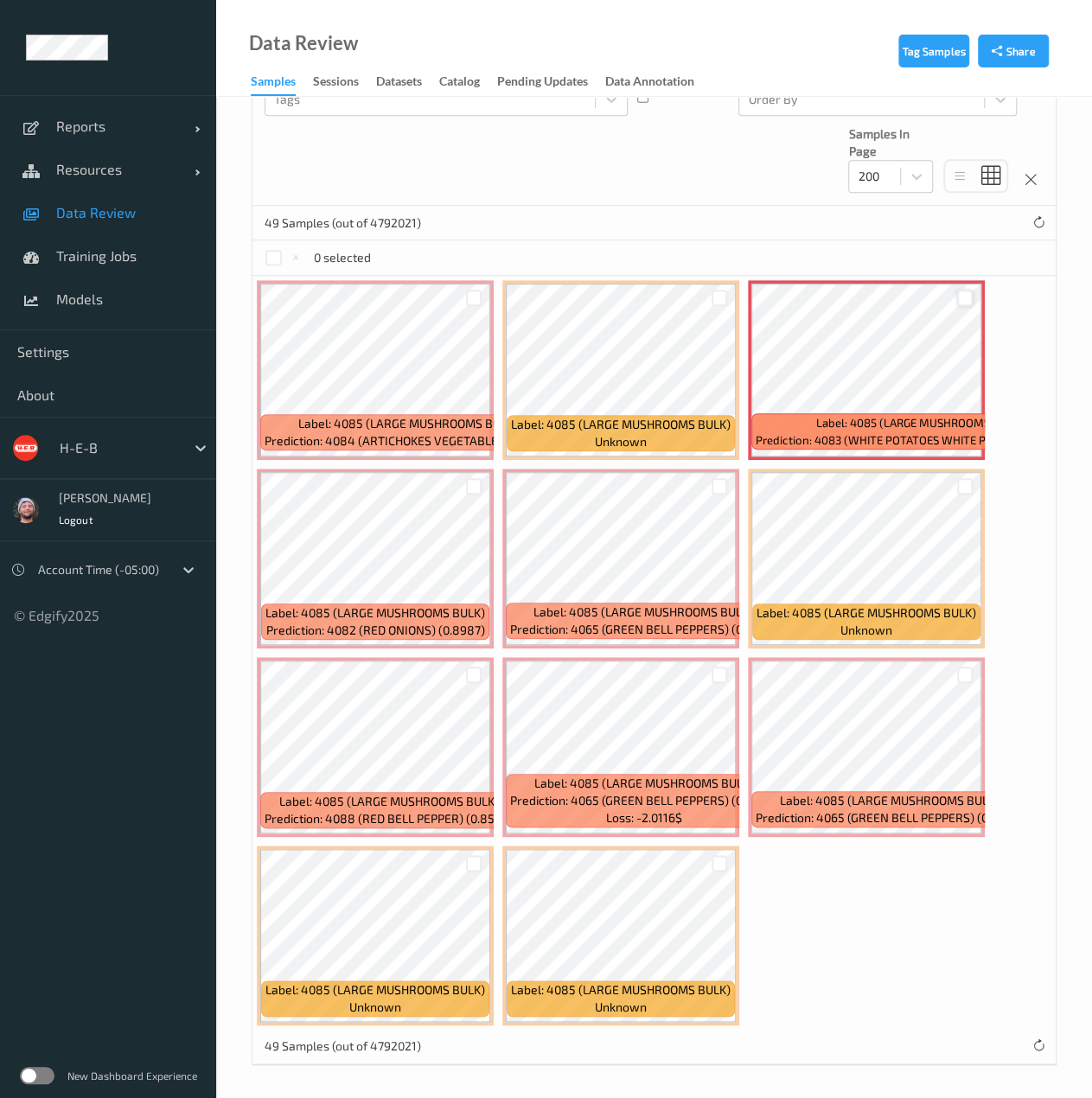
click at [968, 298] on div at bounding box center [965, 297] width 17 height 17
click at [572, 262] on button "Relabel" at bounding box center [580, 258] width 58 height 25
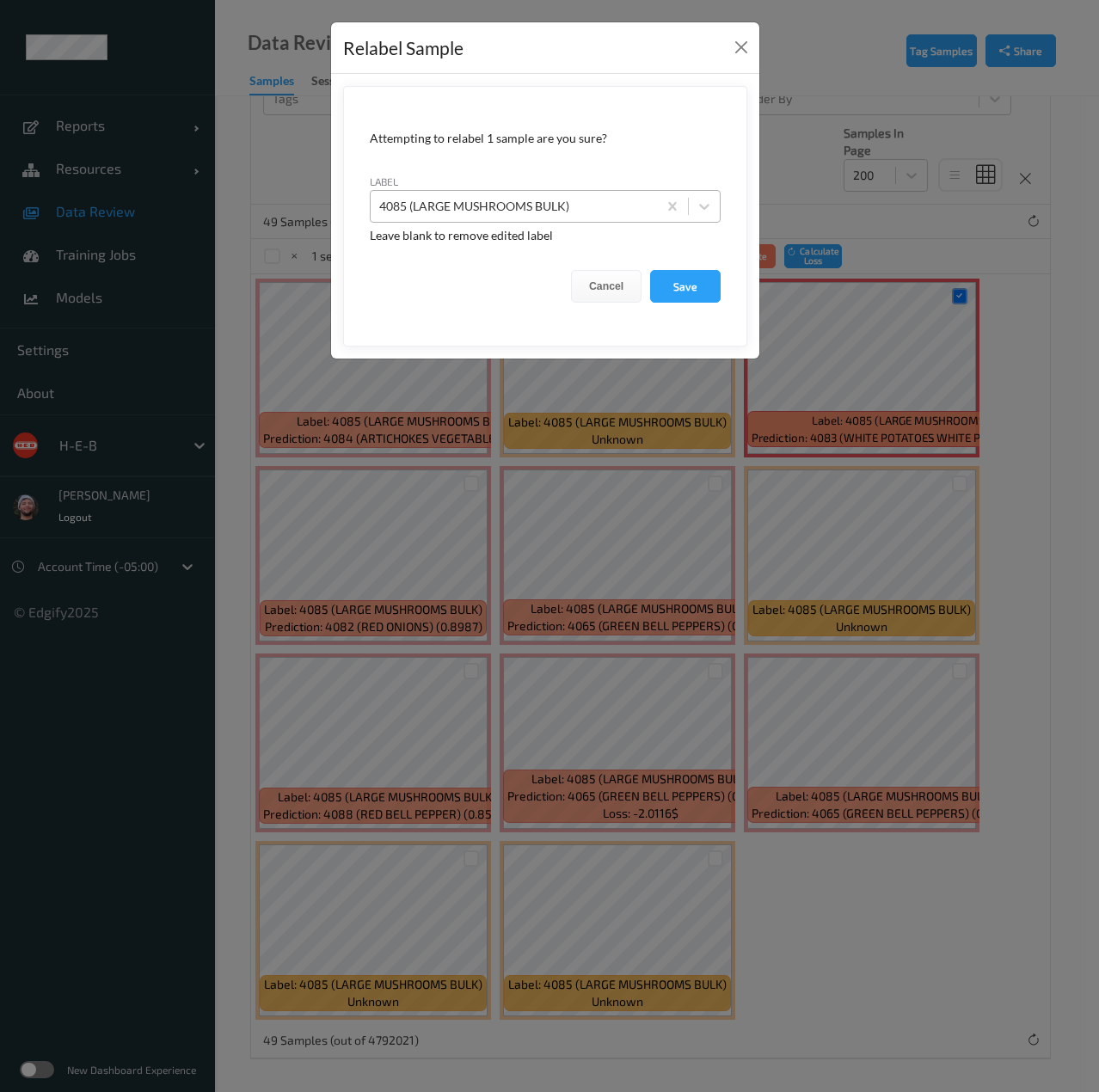
click at [582, 198] on div at bounding box center [514, 205] width 269 height 20
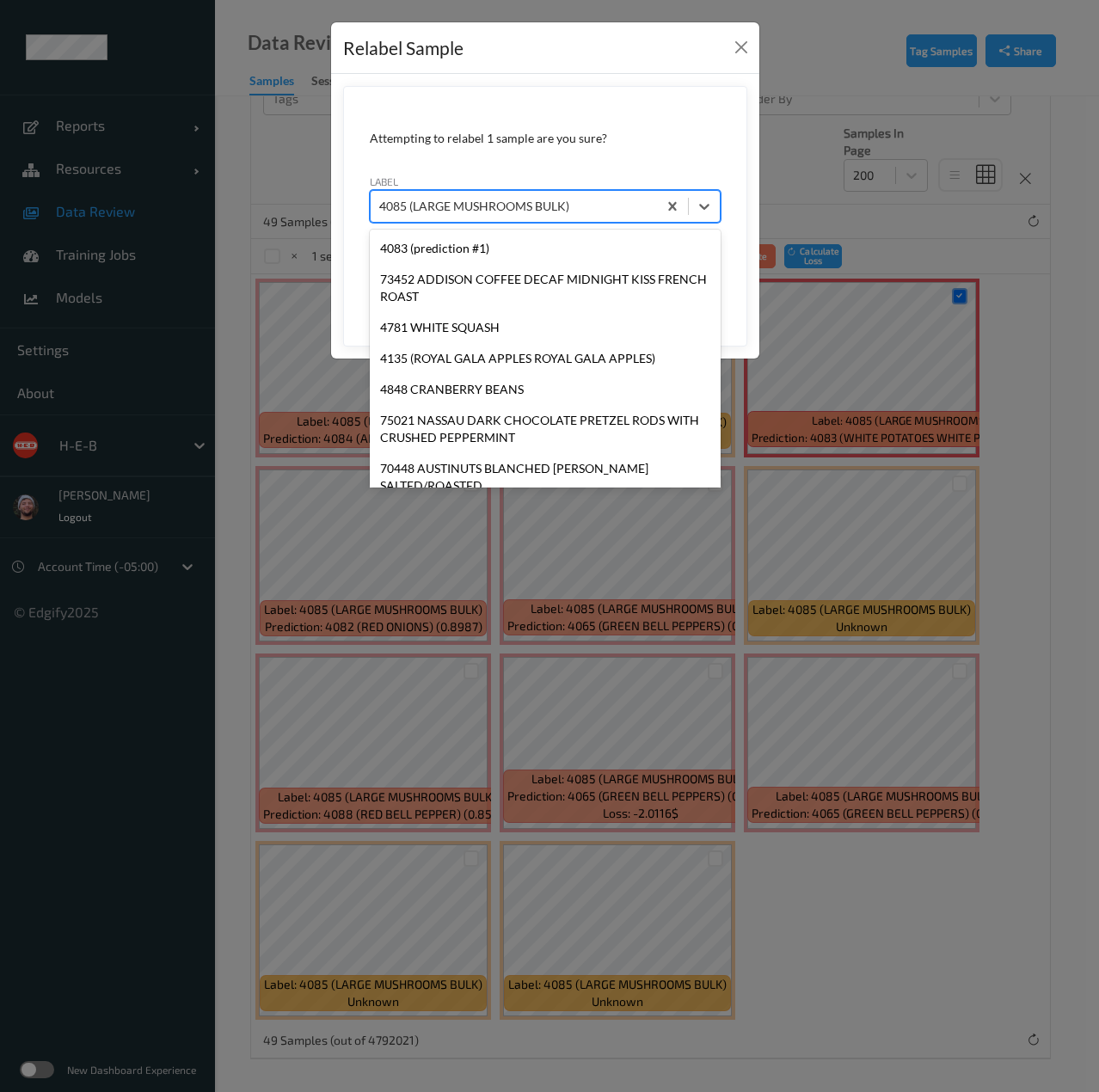
type input "4083"
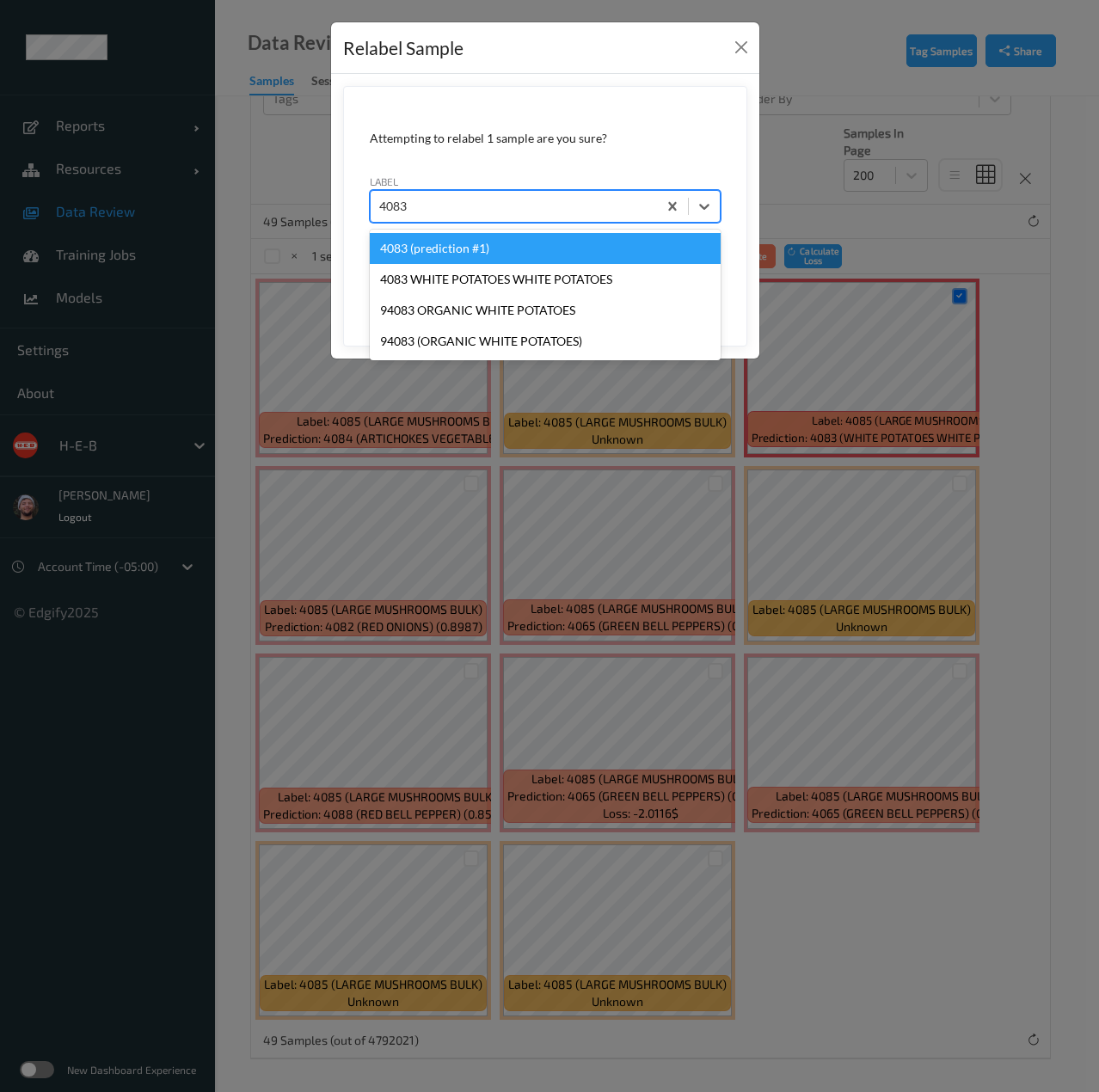
click at [540, 241] on div "4083 (prediction #1)" at bounding box center [545, 249] width 351 height 31
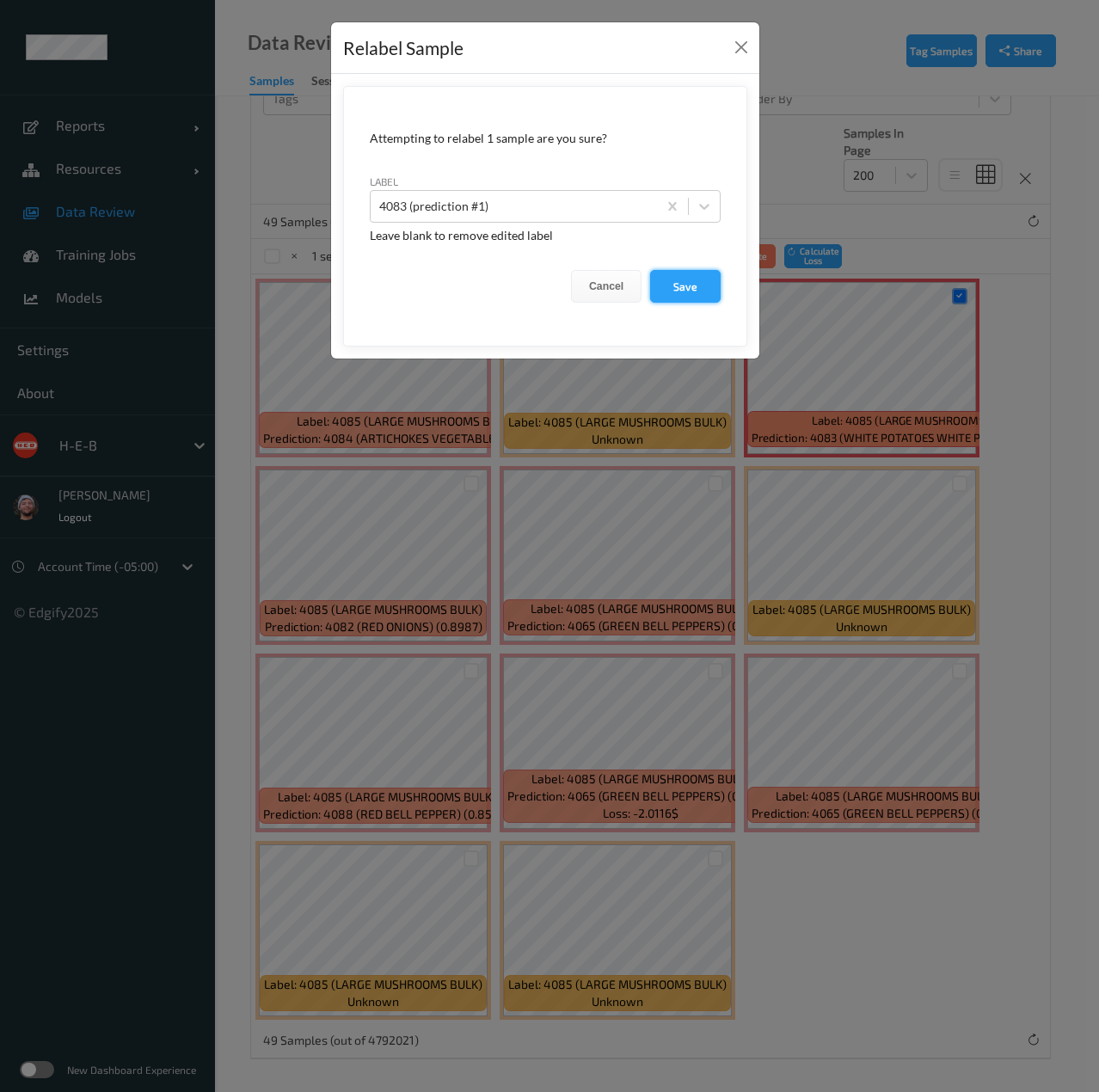
click at [717, 281] on button "Save" at bounding box center [685, 287] width 71 height 33
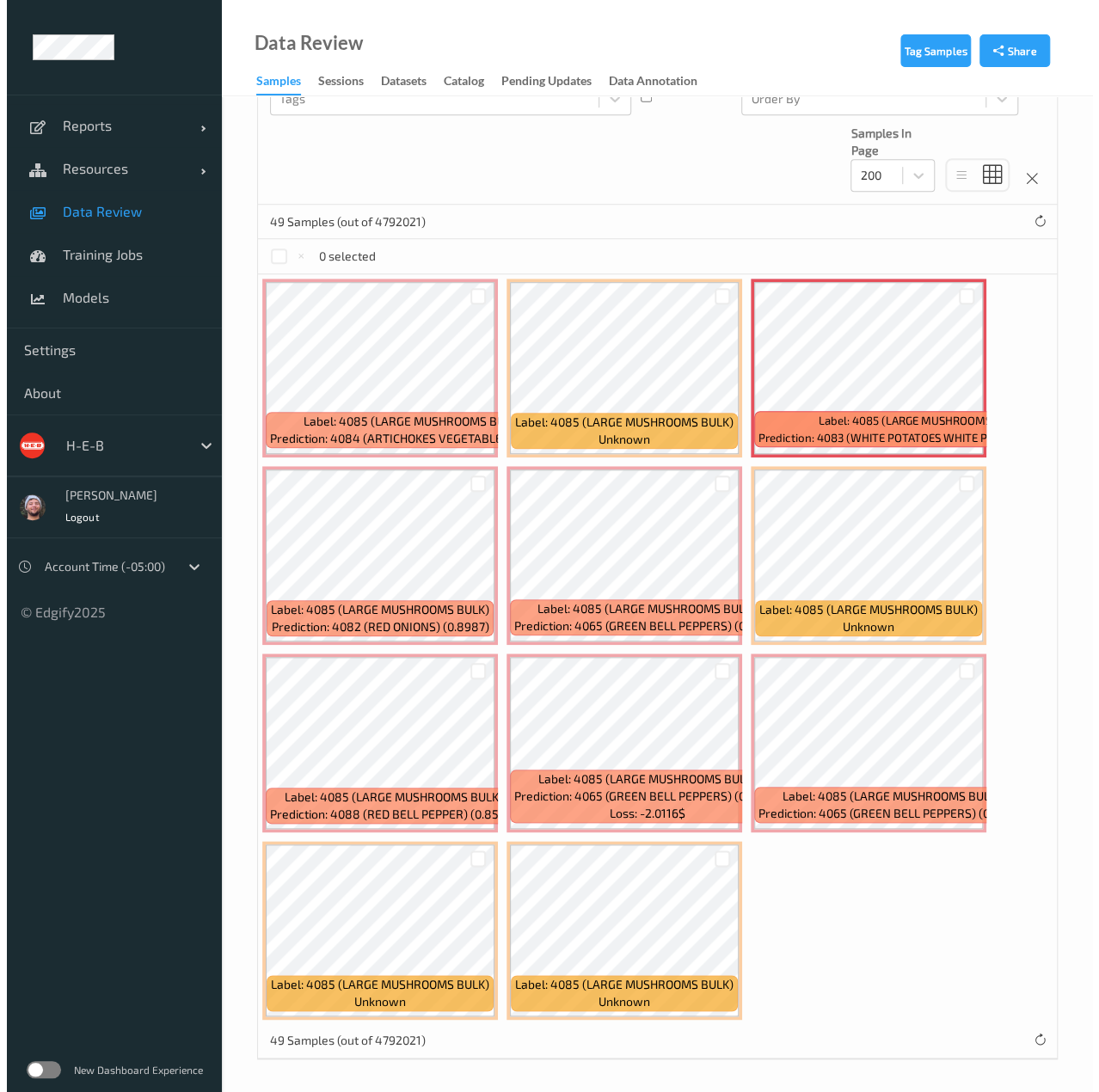
scroll to position [232, 0]
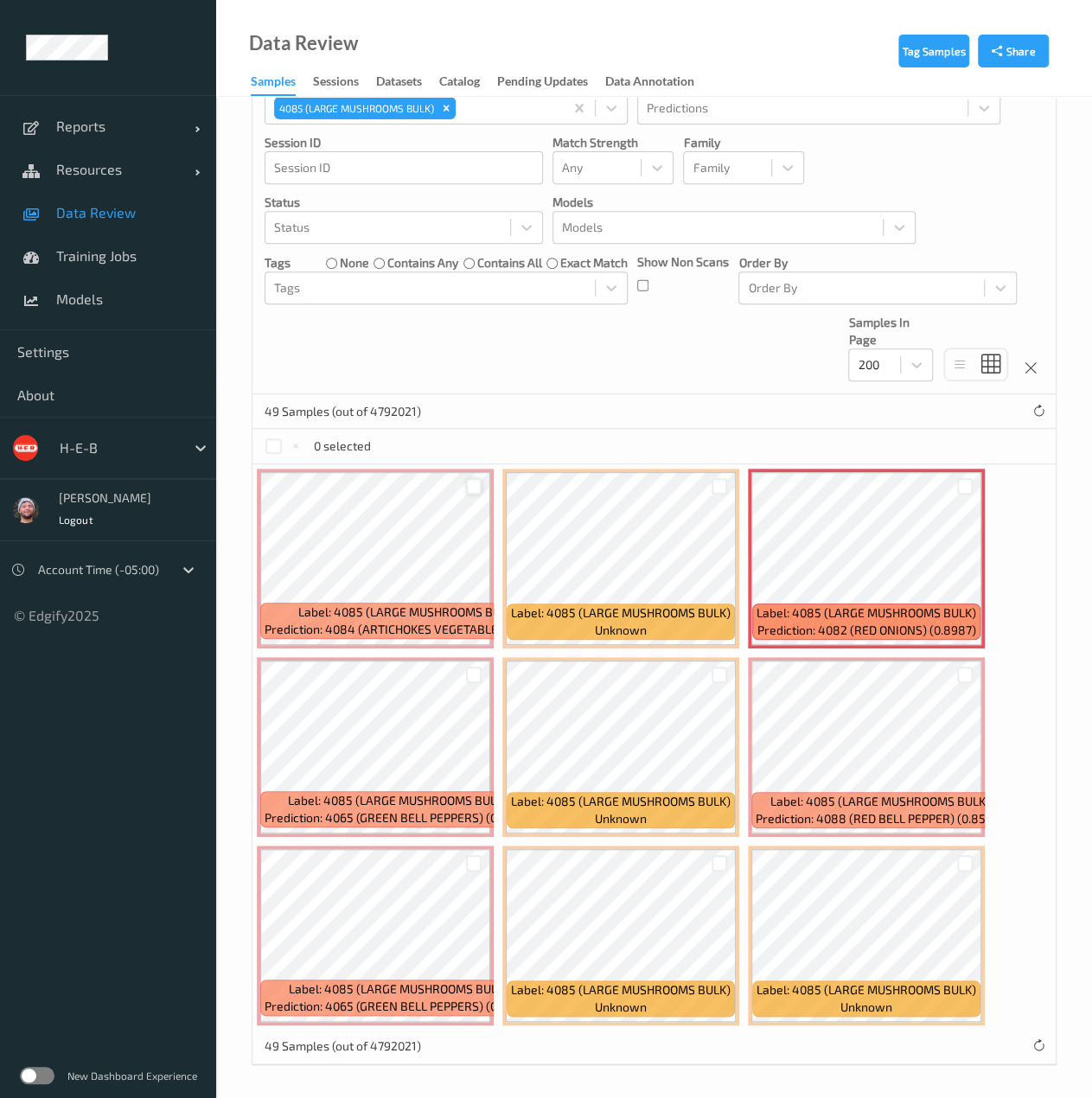
click at [481, 487] on div at bounding box center [474, 486] width 17 height 17
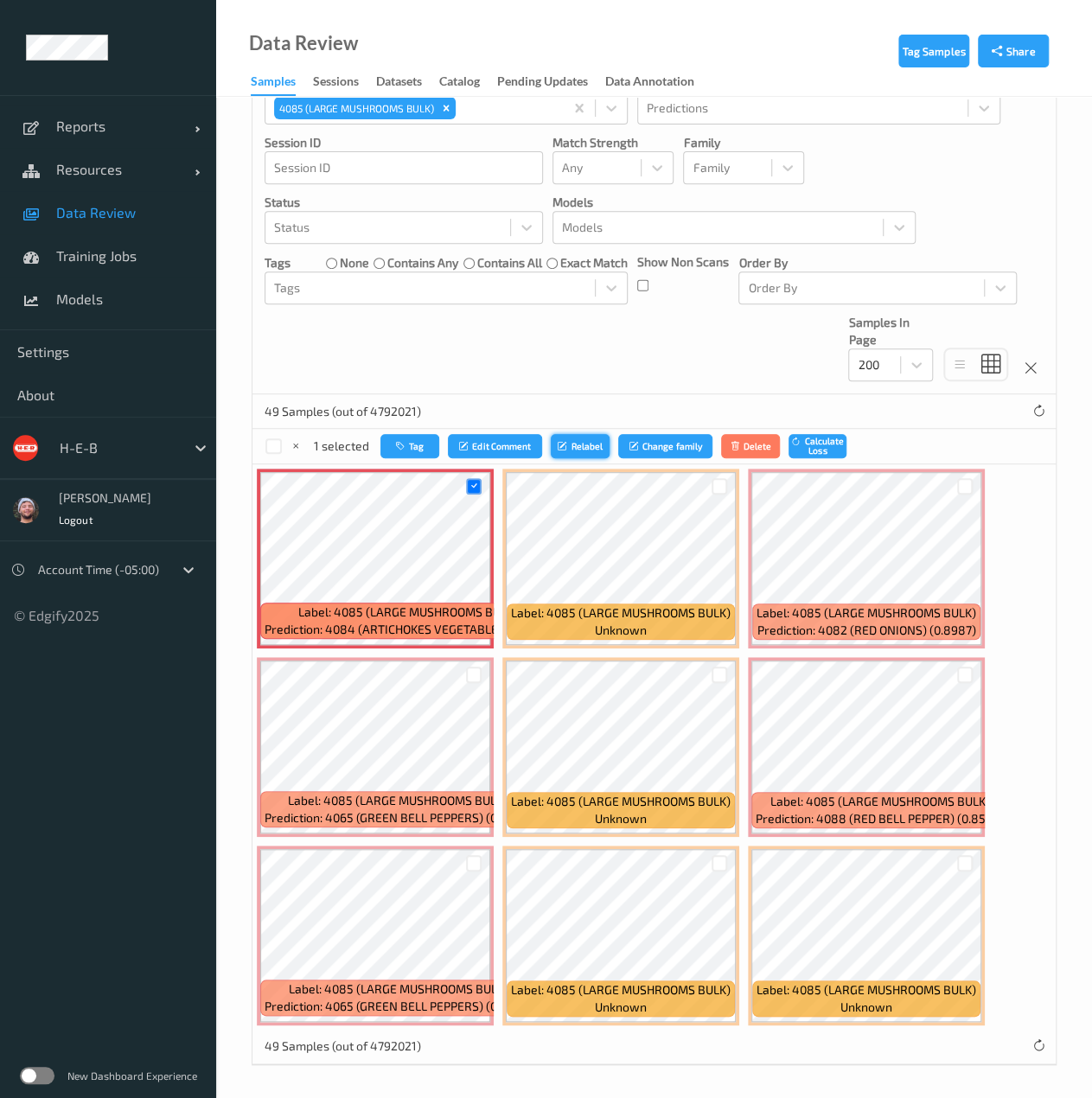
click at [567, 451] on button "Relabel" at bounding box center [580, 447] width 58 height 25
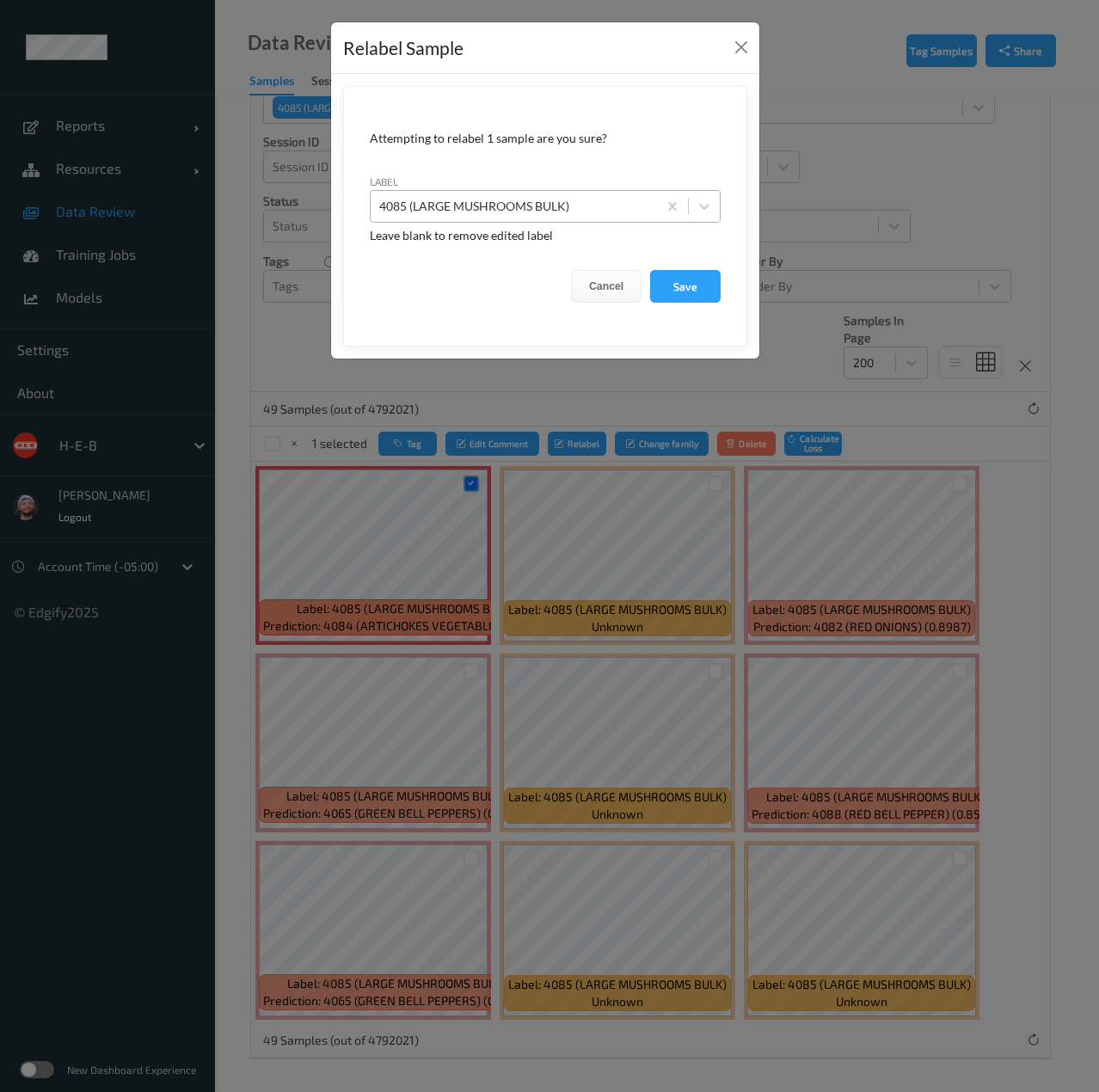
click at [505, 209] on div at bounding box center [514, 205] width 269 height 20
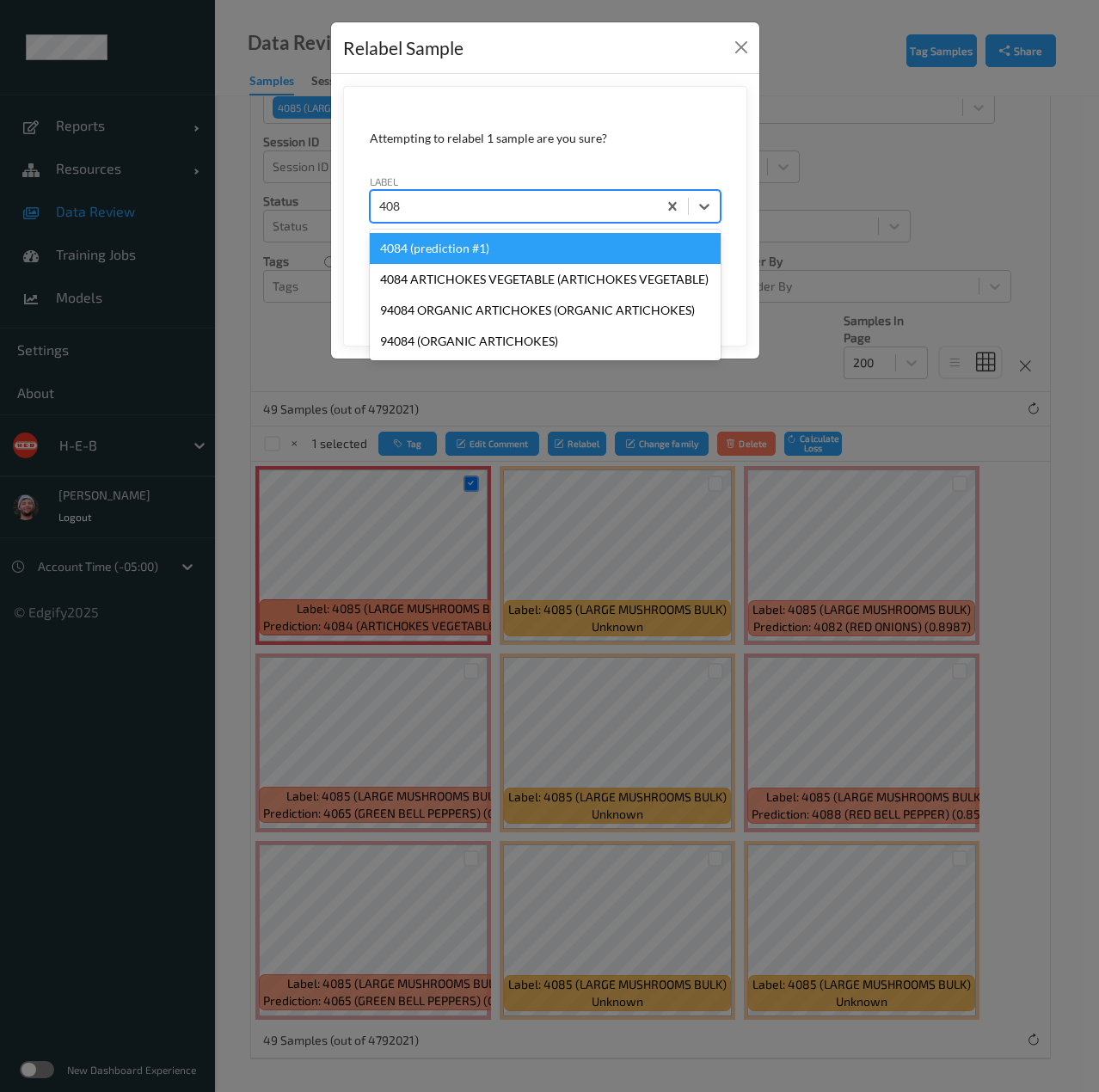
type input "4084"
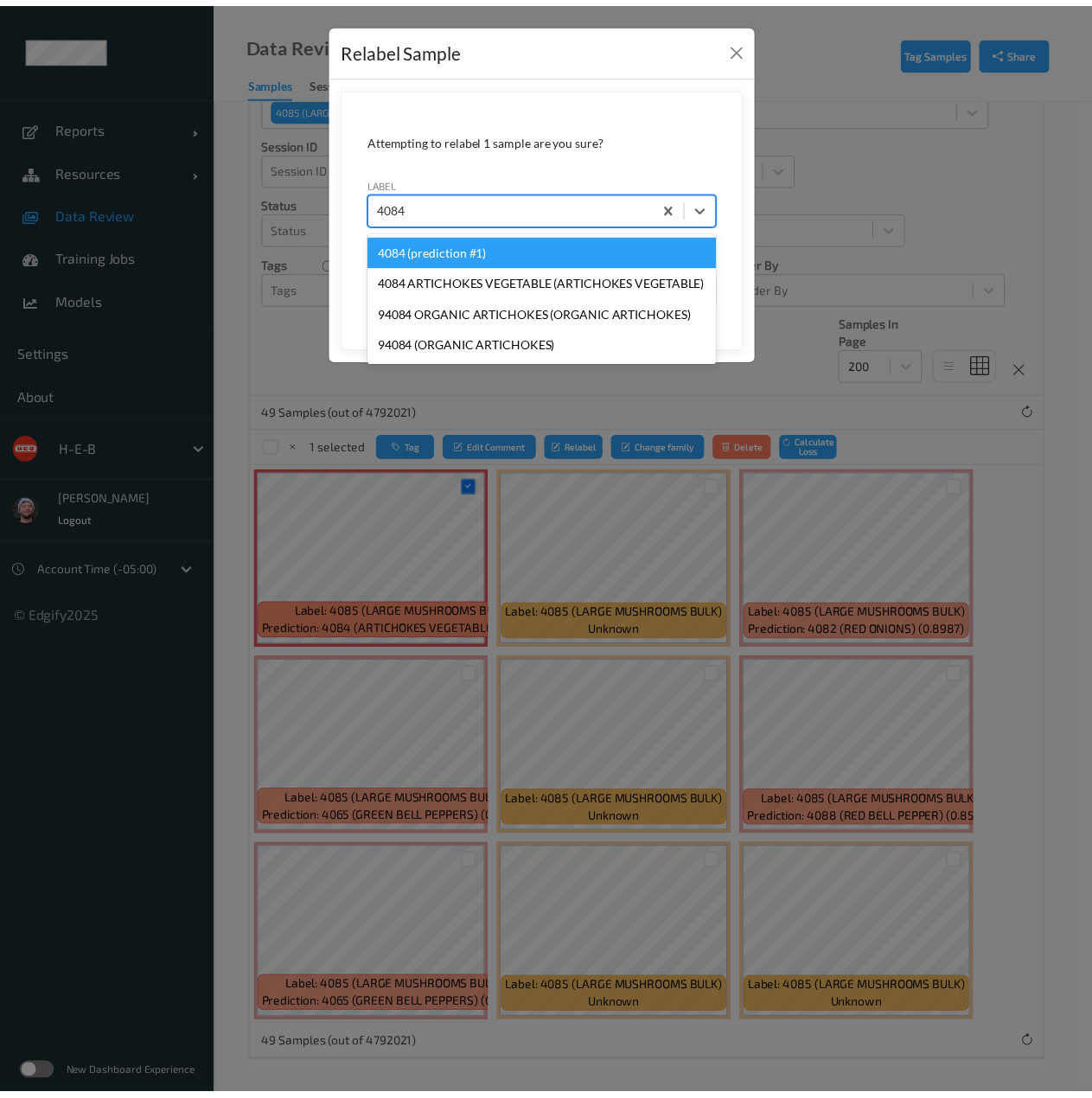
scroll to position [0, 0]
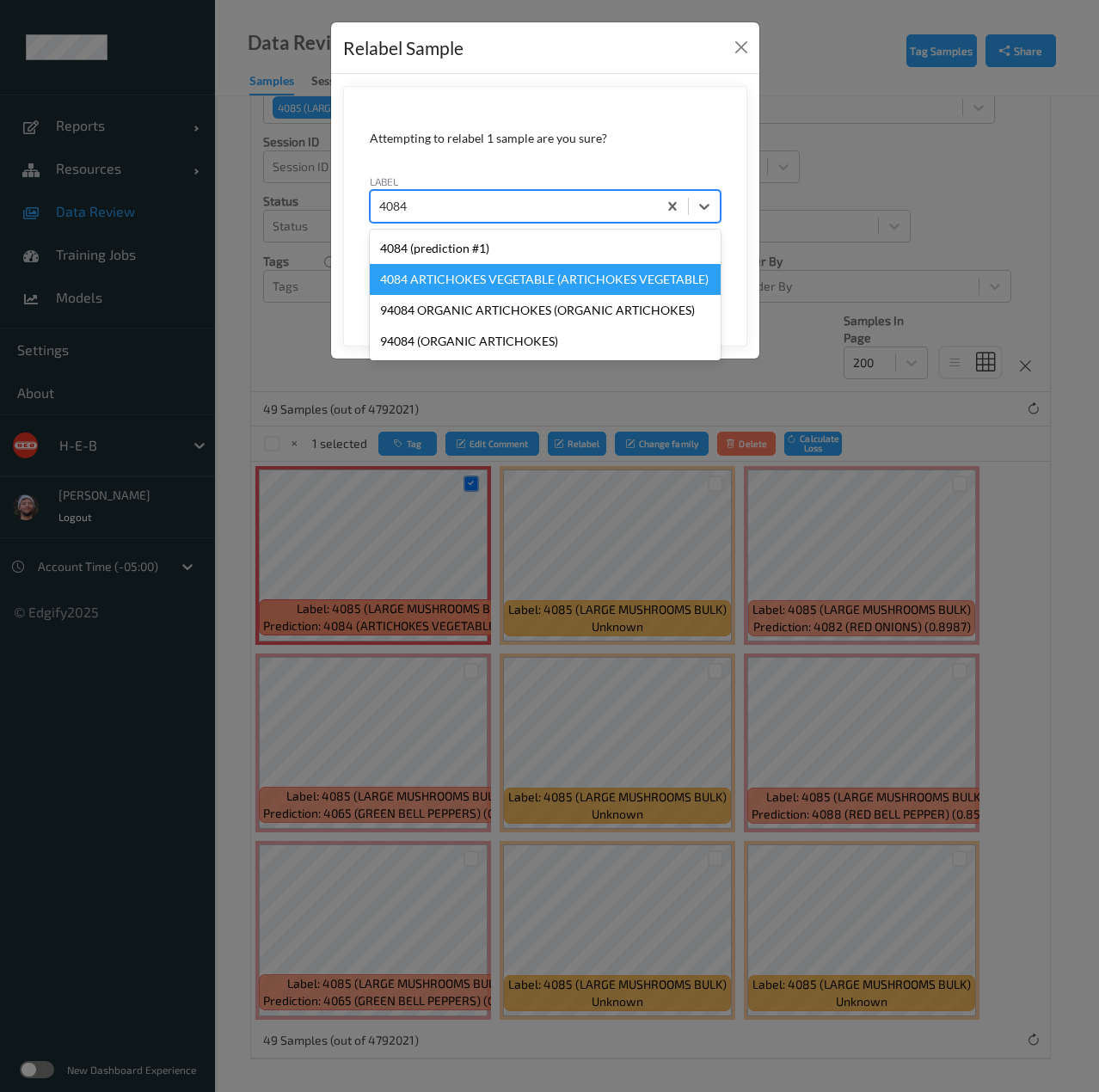
click at [463, 258] on div "4084 (prediction #1)" at bounding box center [545, 249] width 351 height 31
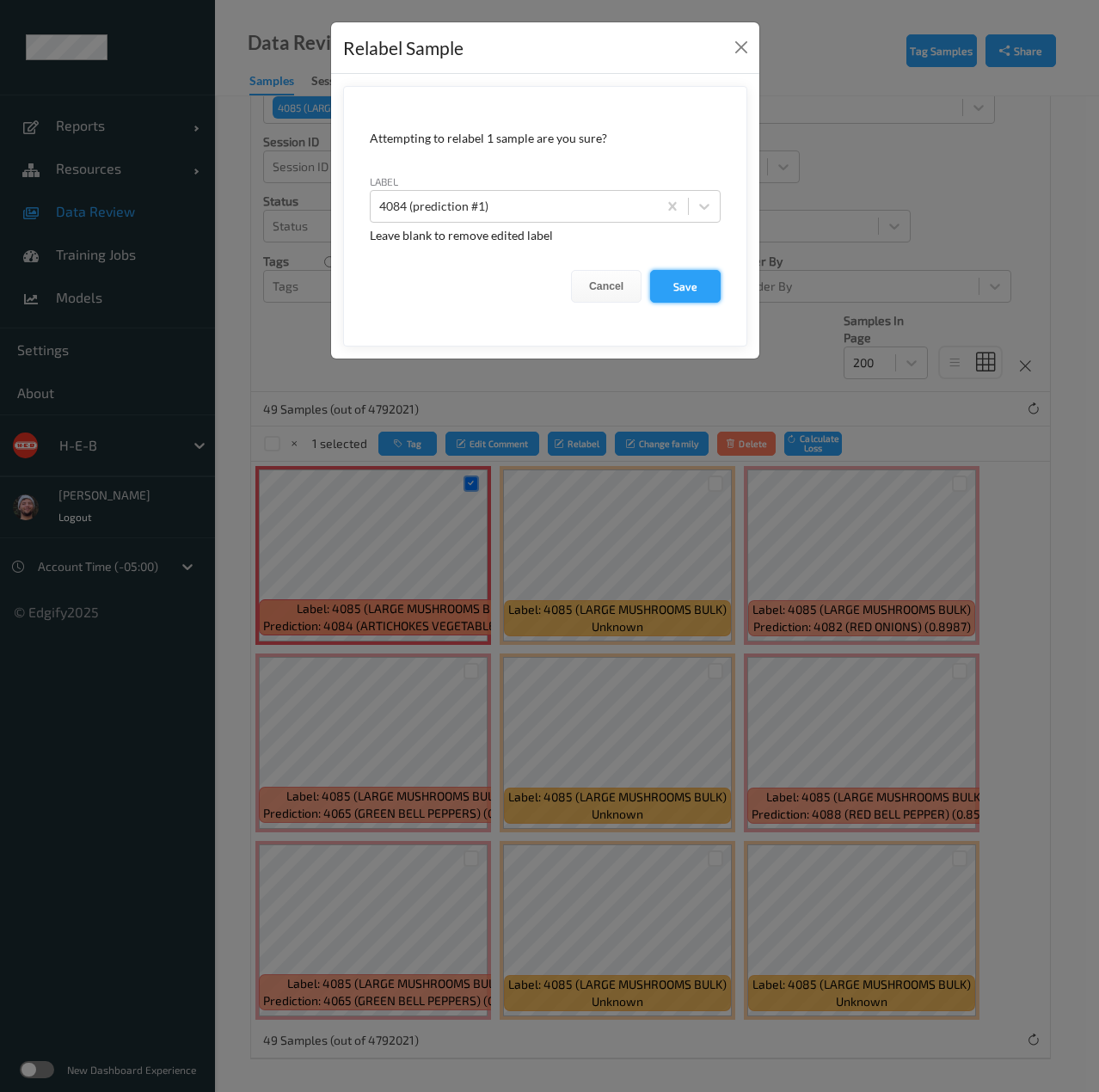
click at [671, 288] on button "Save" at bounding box center [685, 287] width 71 height 33
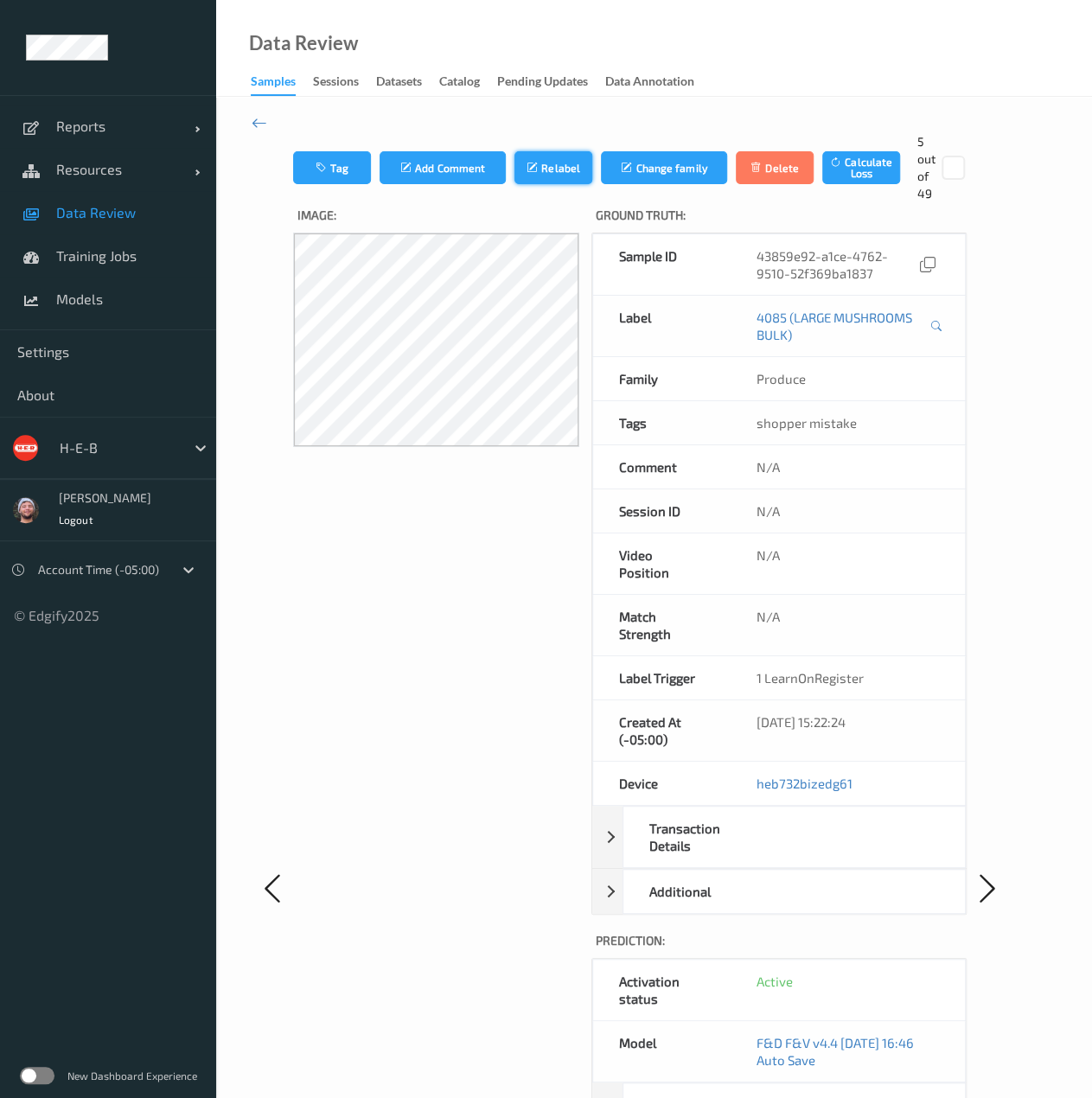
click at [544, 175] on button "Relabel" at bounding box center [553, 167] width 78 height 33
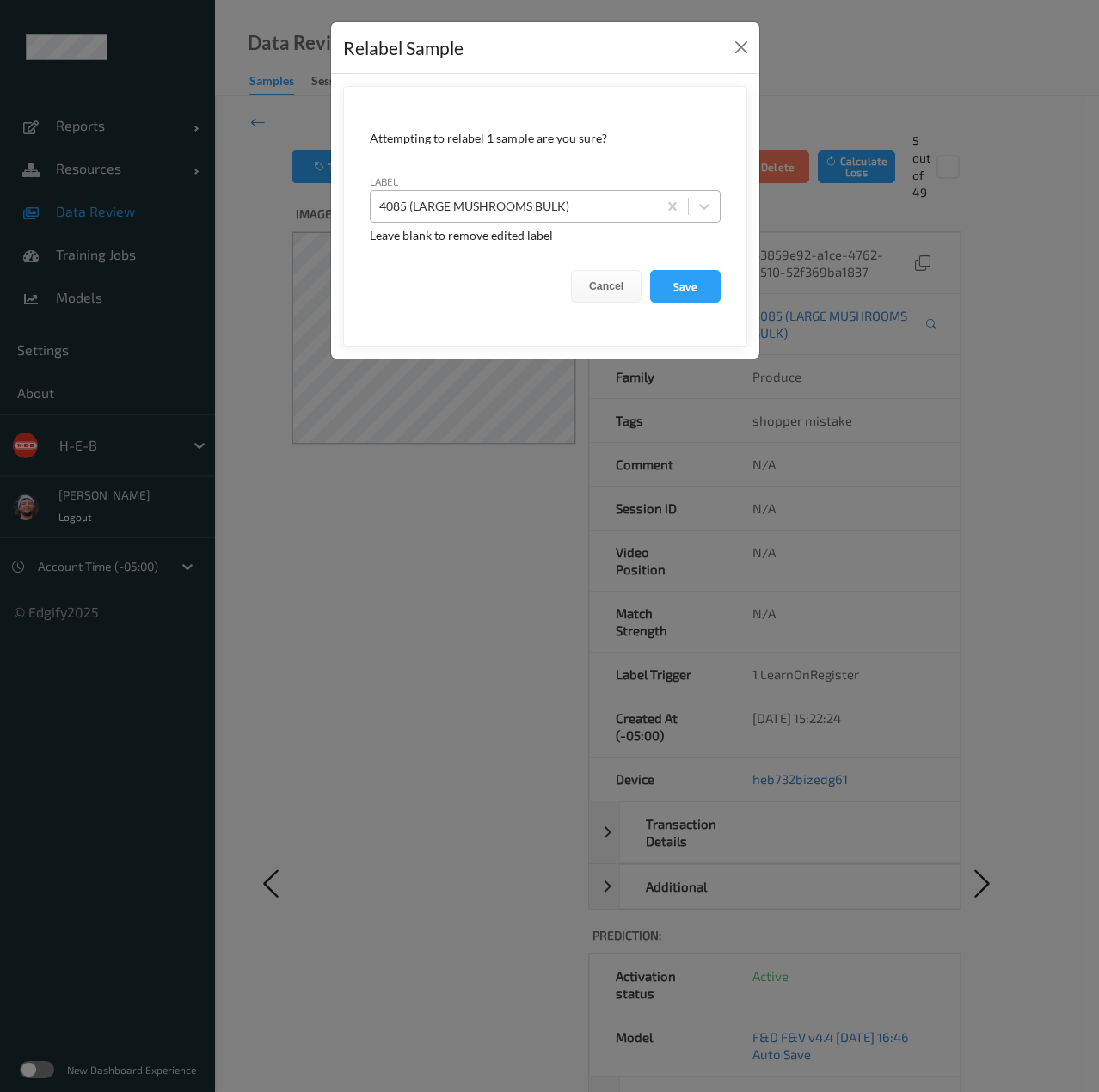
click at [550, 197] on div at bounding box center [514, 205] width 269 height 20
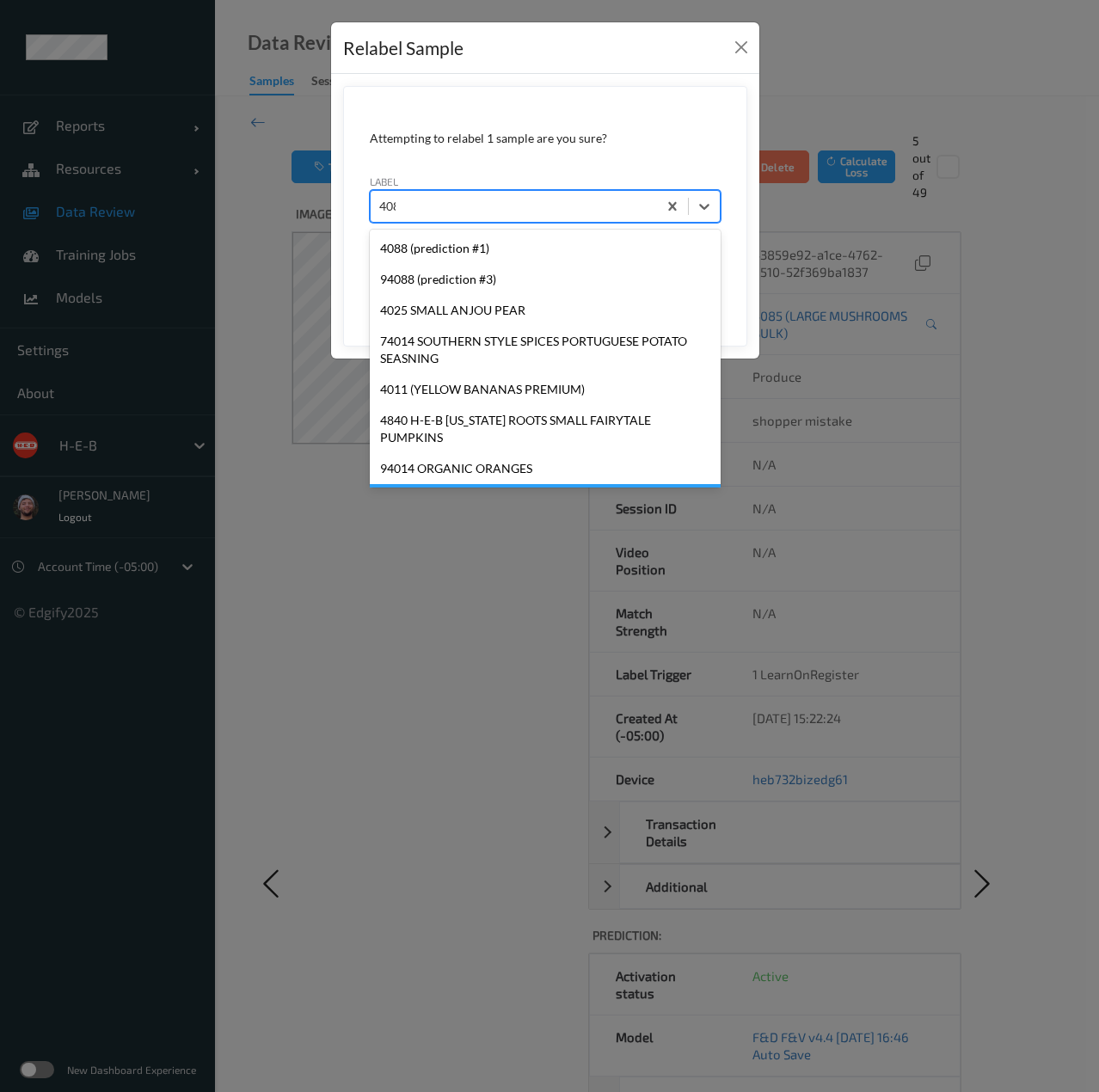
type input "4088"
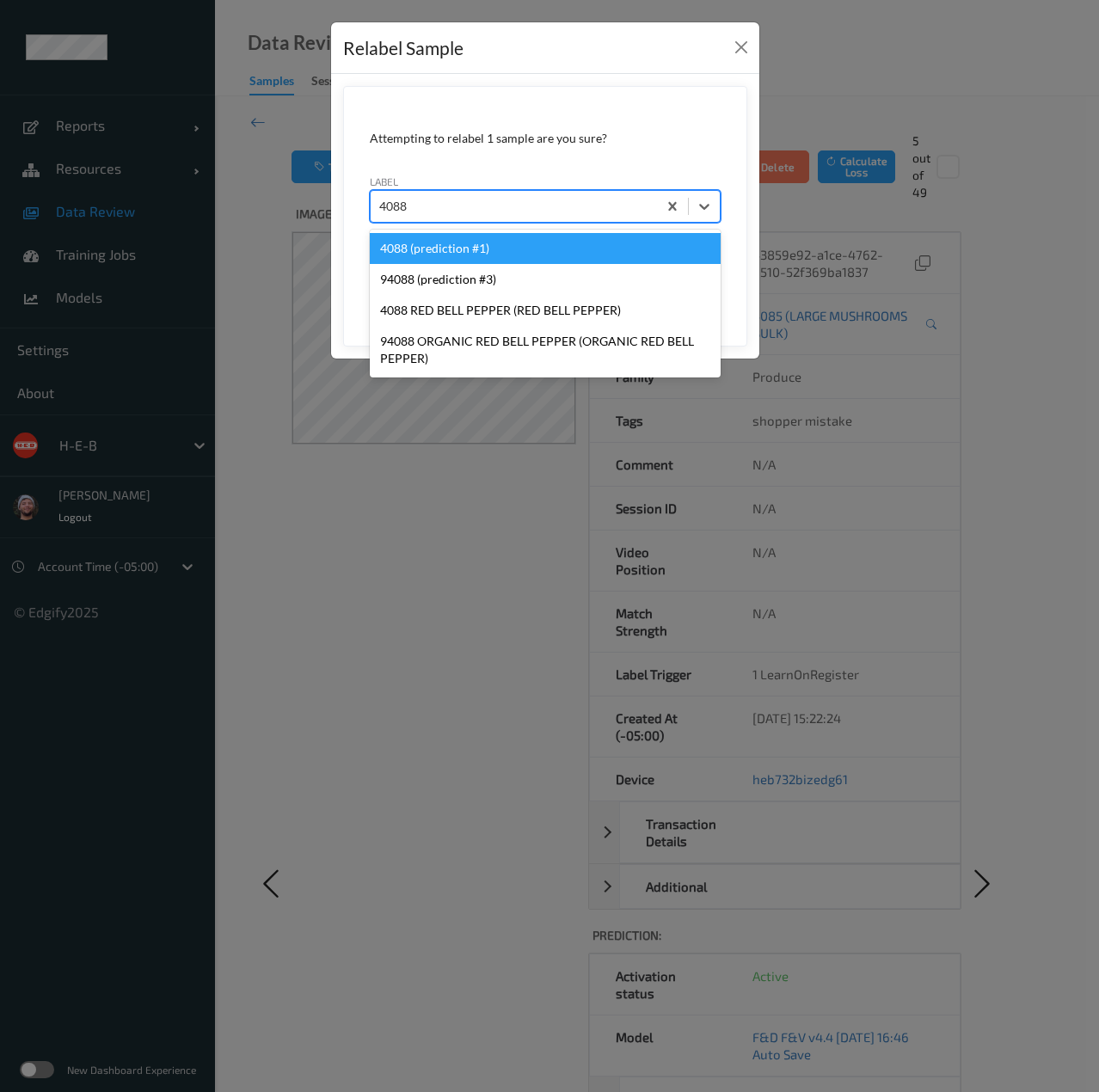
click at [510, 252] on div "4088 (prediction #1)" at bounding box center [545, 249] width 351 height 31
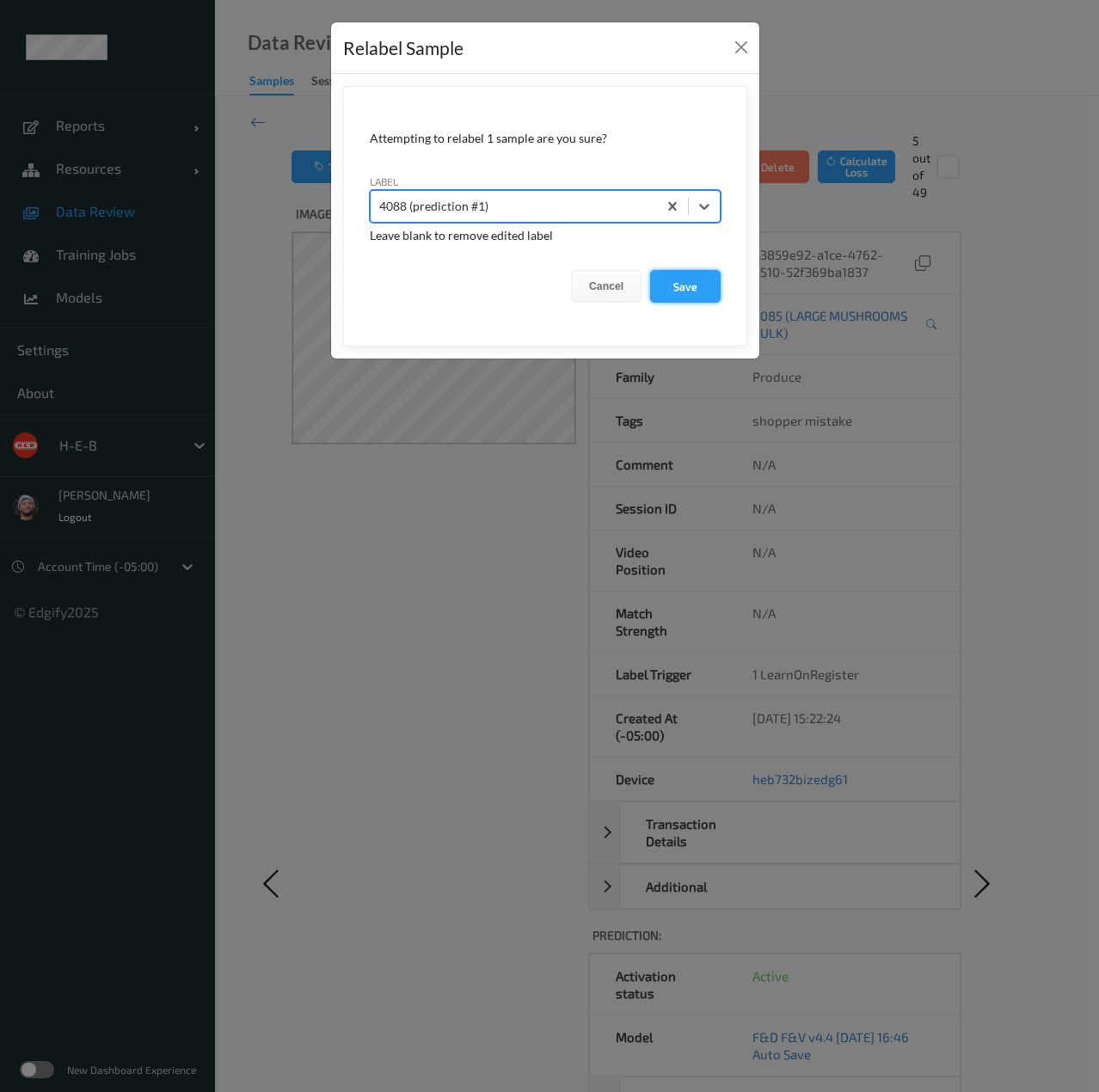
click at [687, 289] on button "Save" at bounding box center [685, 287] width 71 height 33
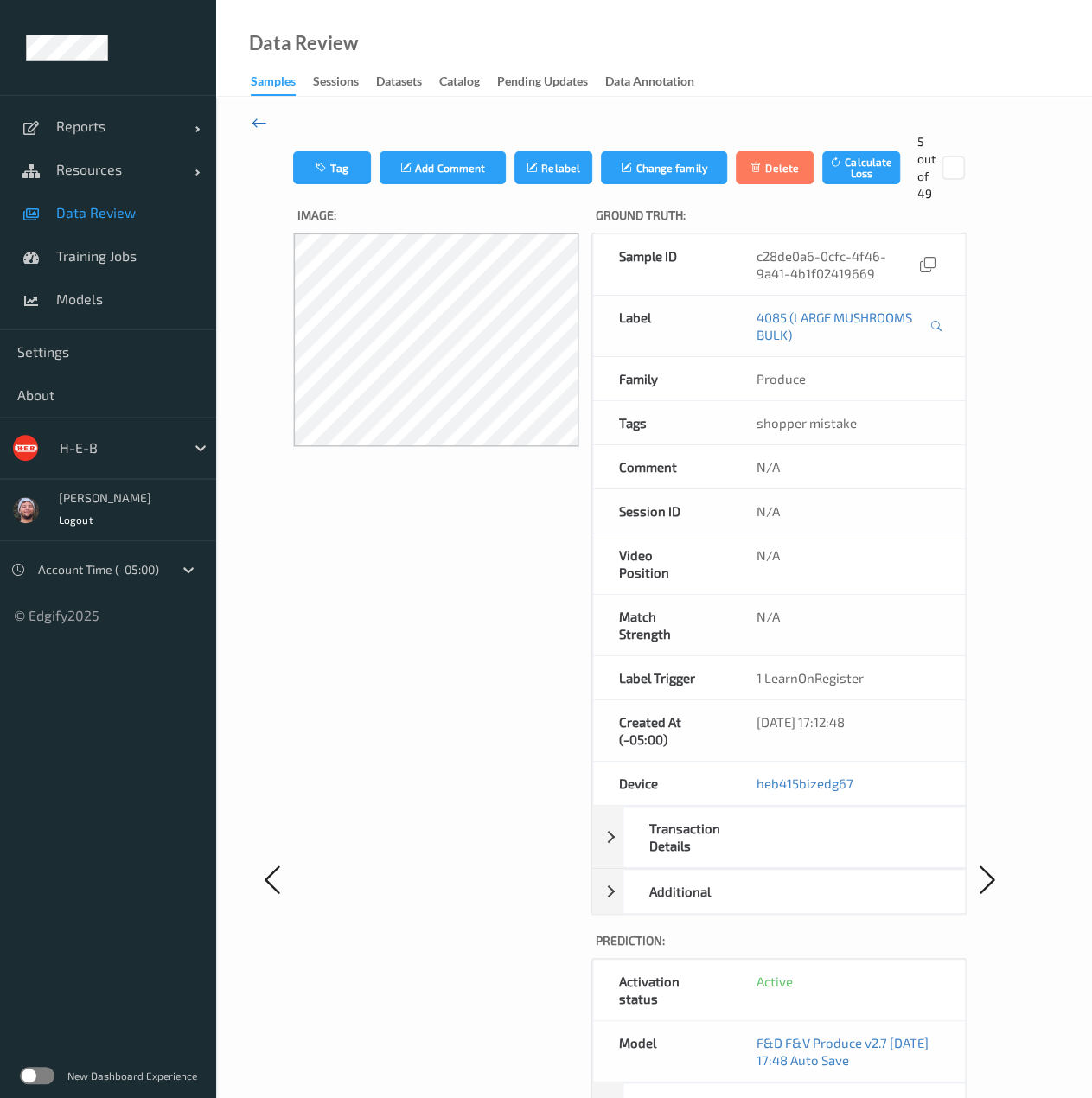
click at [263, 129] on icon at bounding box center [259, 123] width 16 height 19
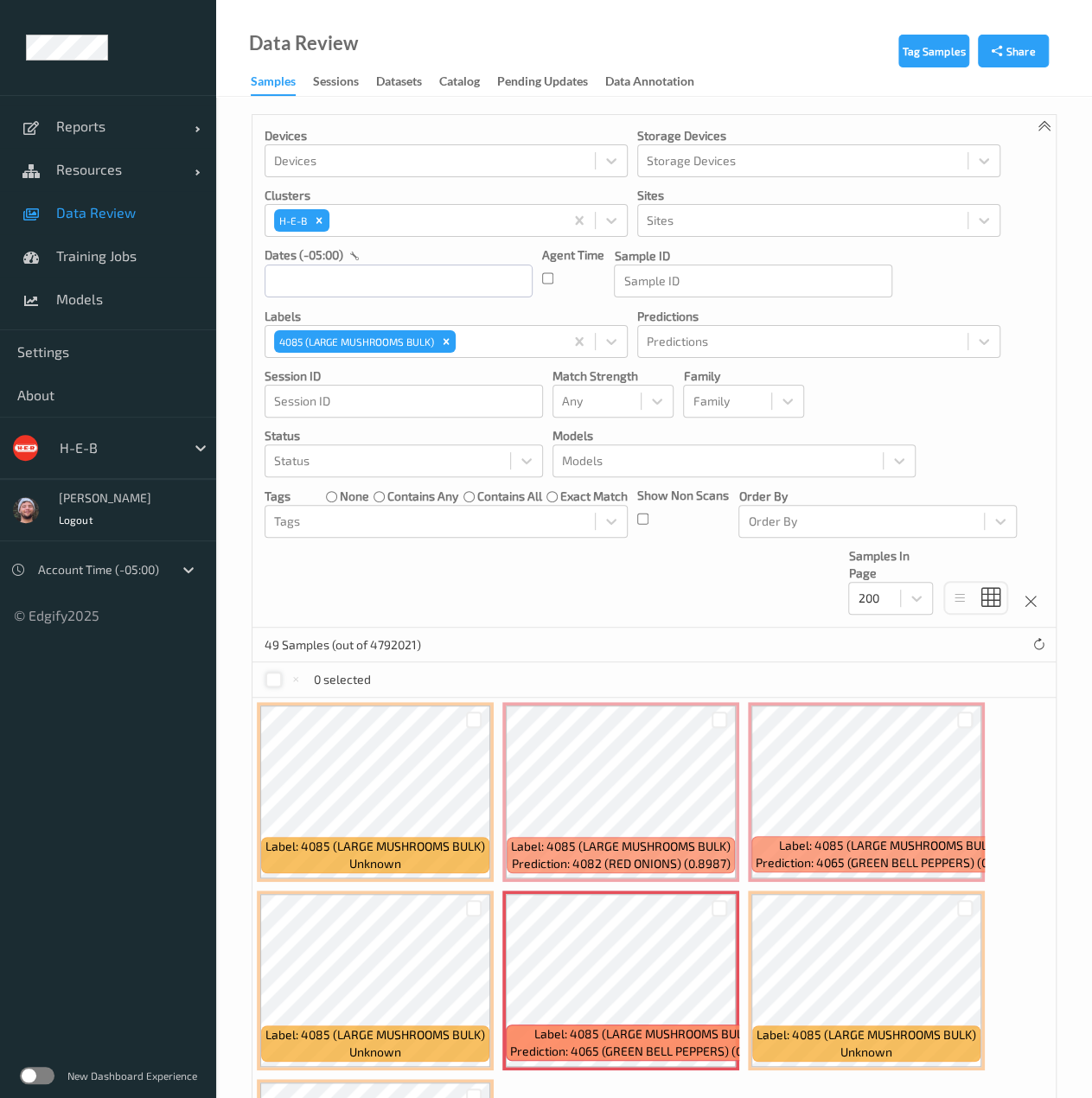
click at [276, 672] on div at bounding box center [273, 679] width 17 height 17
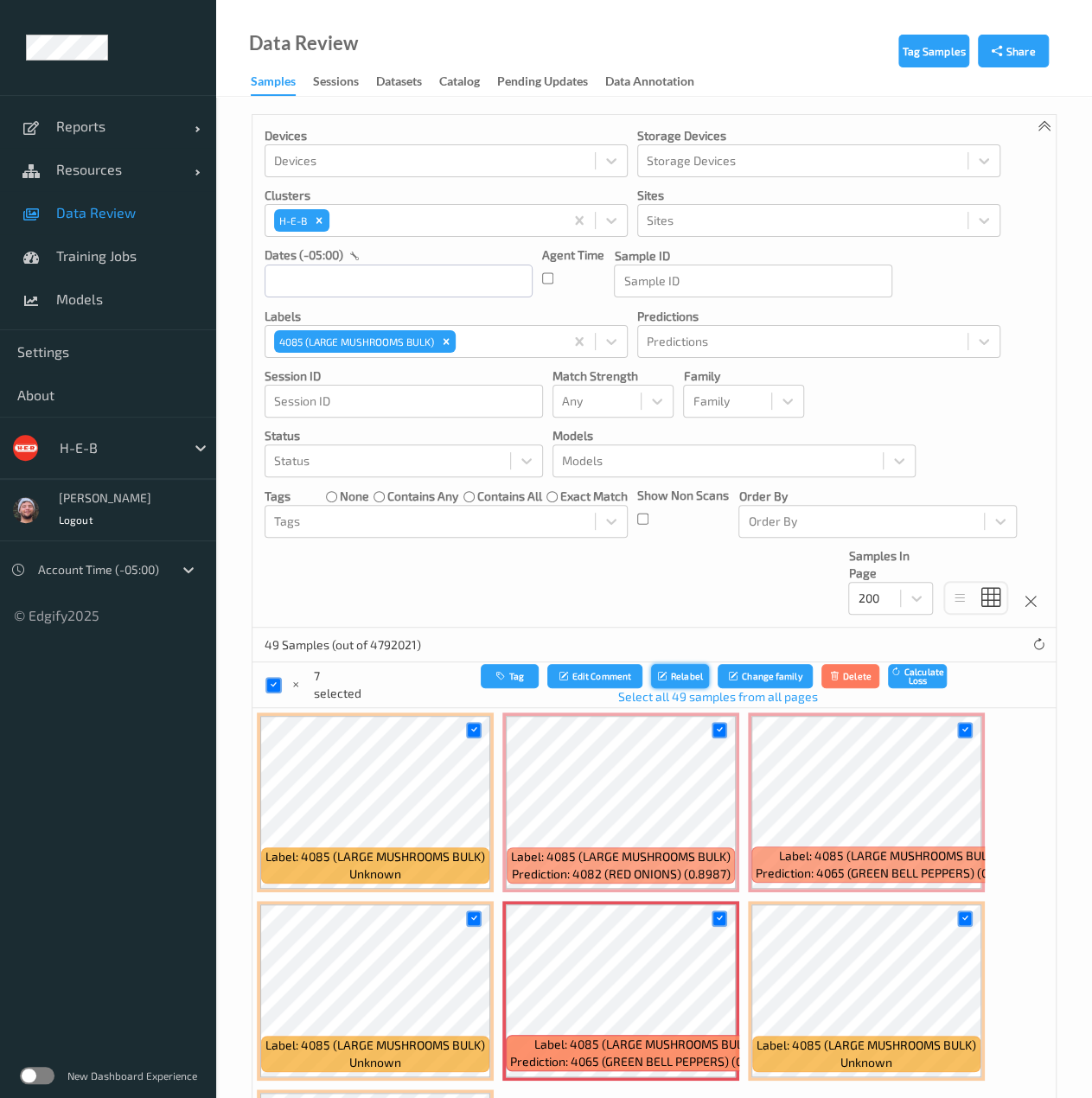
click at [651, 673] on button "Relabel" at bounding box center [680, 677] width 58 height 25
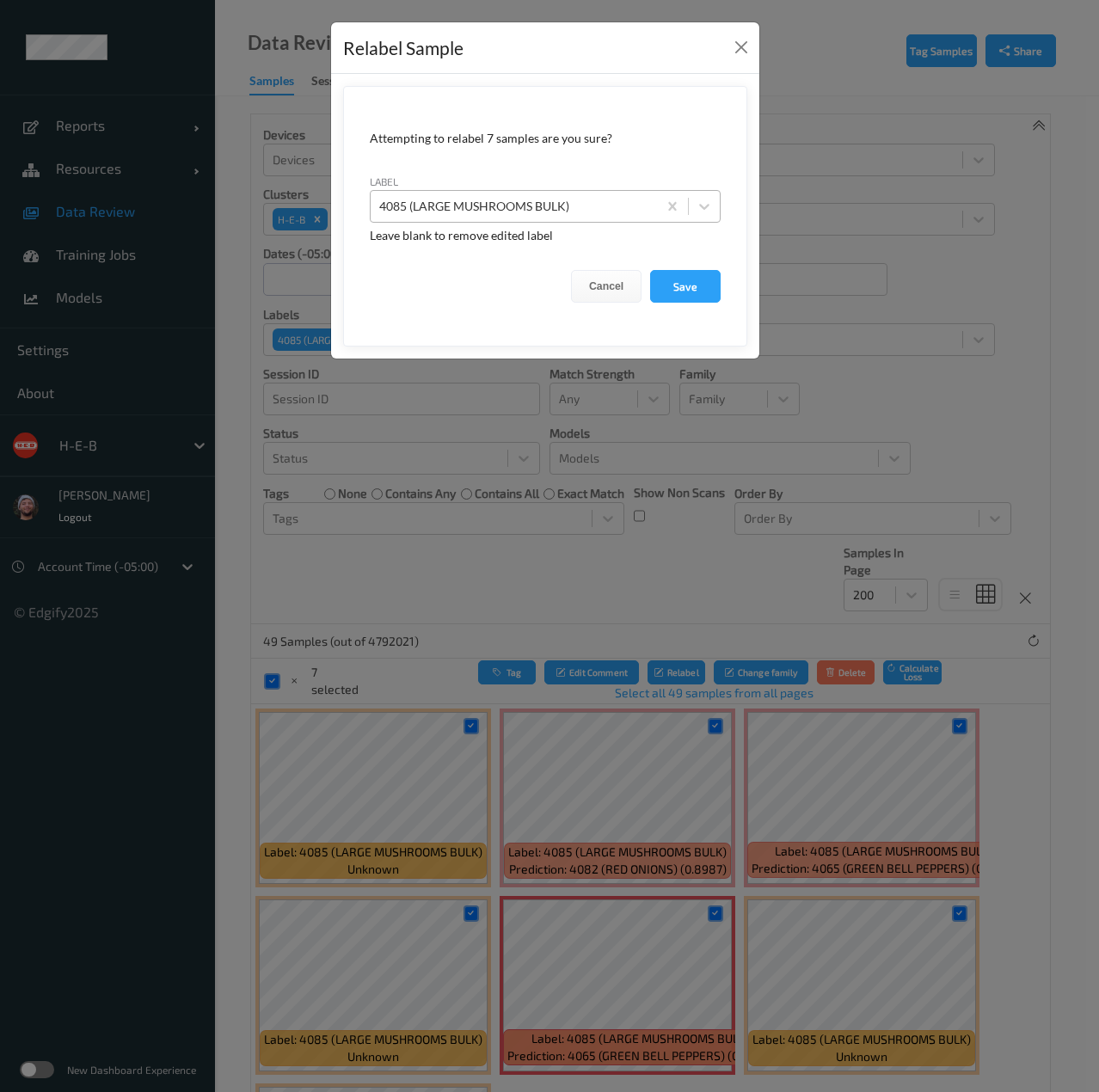
click at [549, 196] on div at bounding box center [514, 205] width 269 height 20
type input "dnt"
click at [549, 196] on div at bounding box center [514, 205] width 269 height 20
type input "dnt"
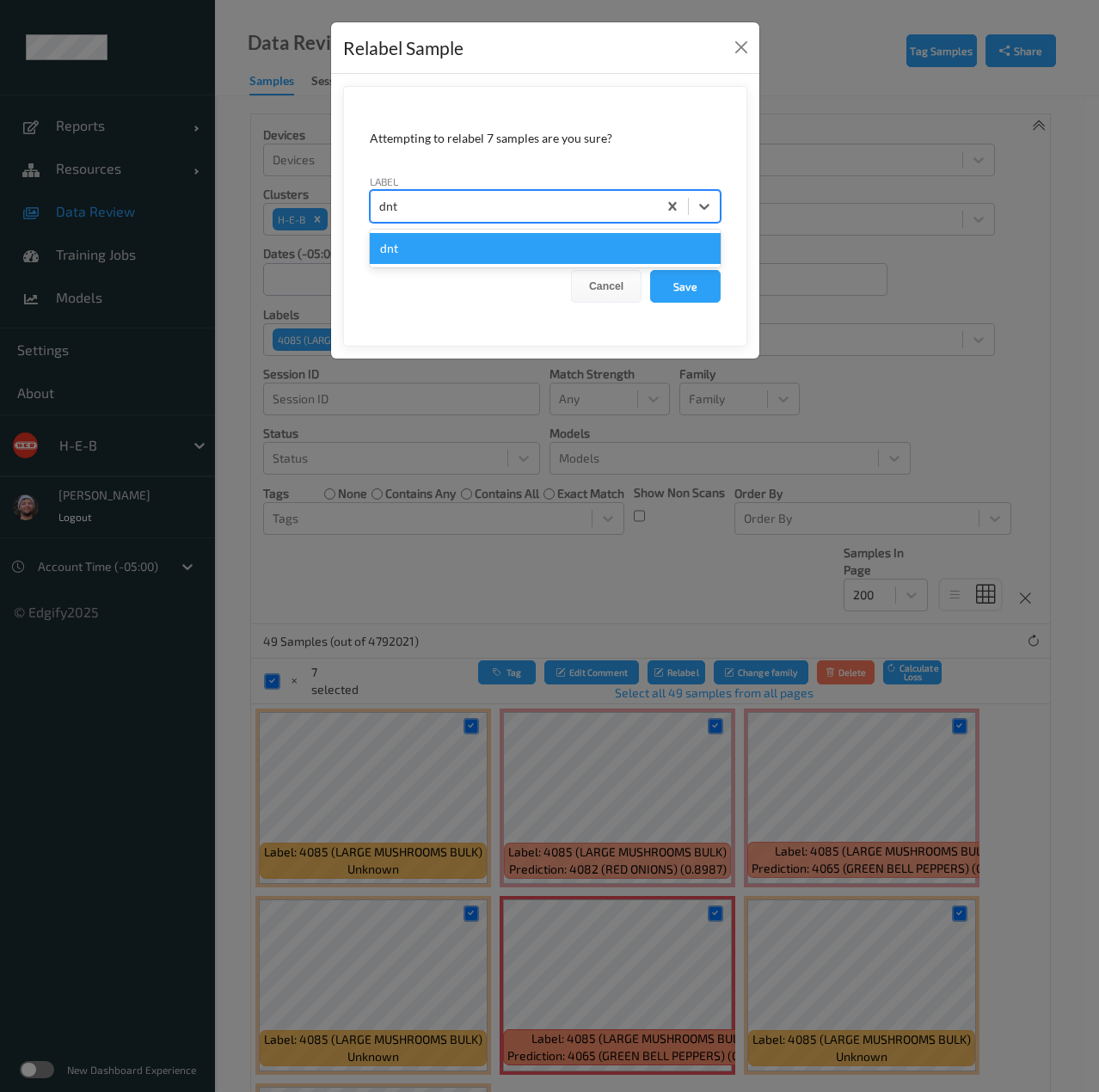
click at [532, 243] on div "dnt" at bounding box center [545, 249] width 351 height 31
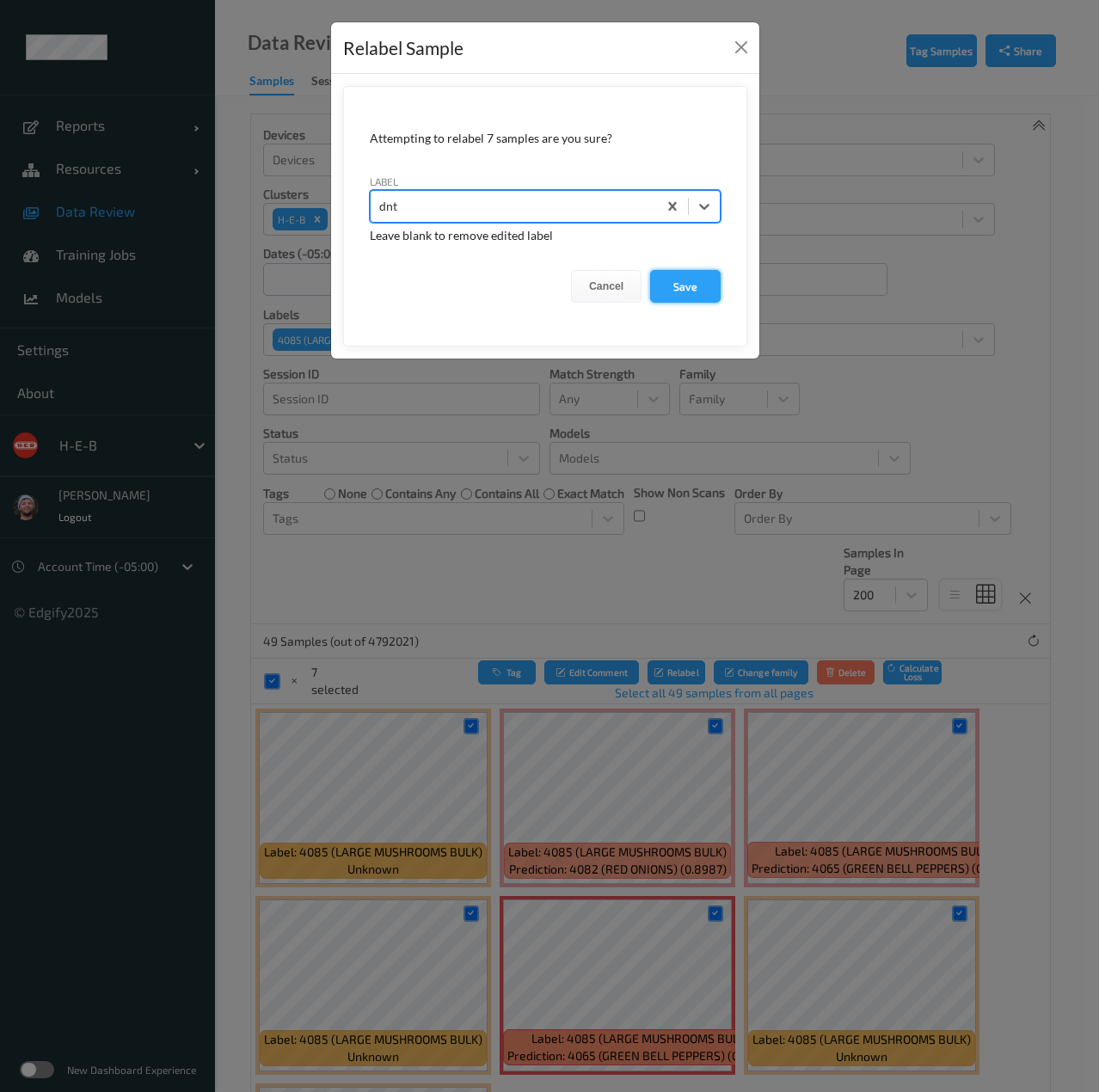
click at [666, 288] on button "Save" at bounding box center [685, 287] width 71 height 33
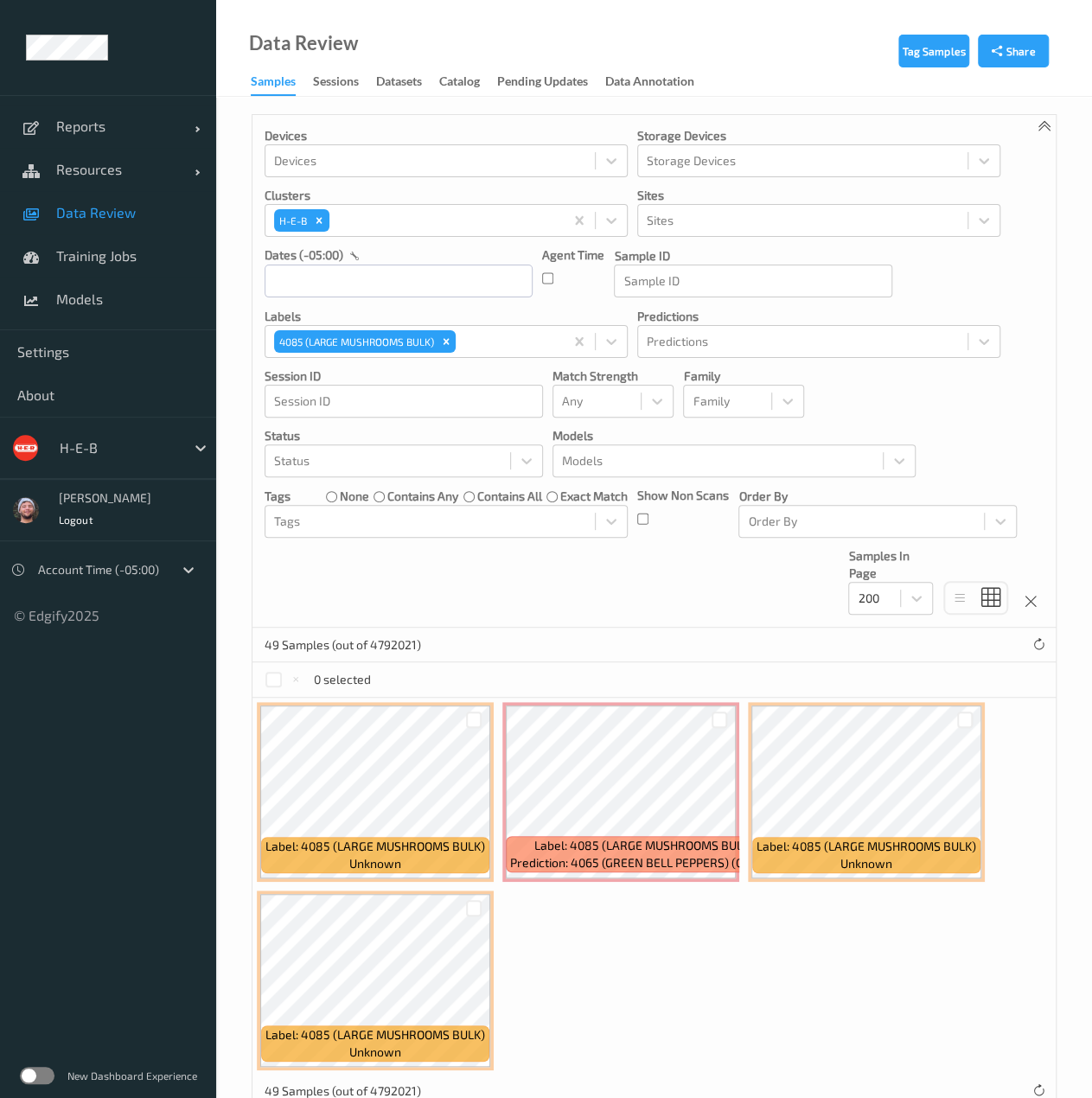
click at [179, 226] on link "Data Review" at bounding box center [108, 212] width 216 height 43
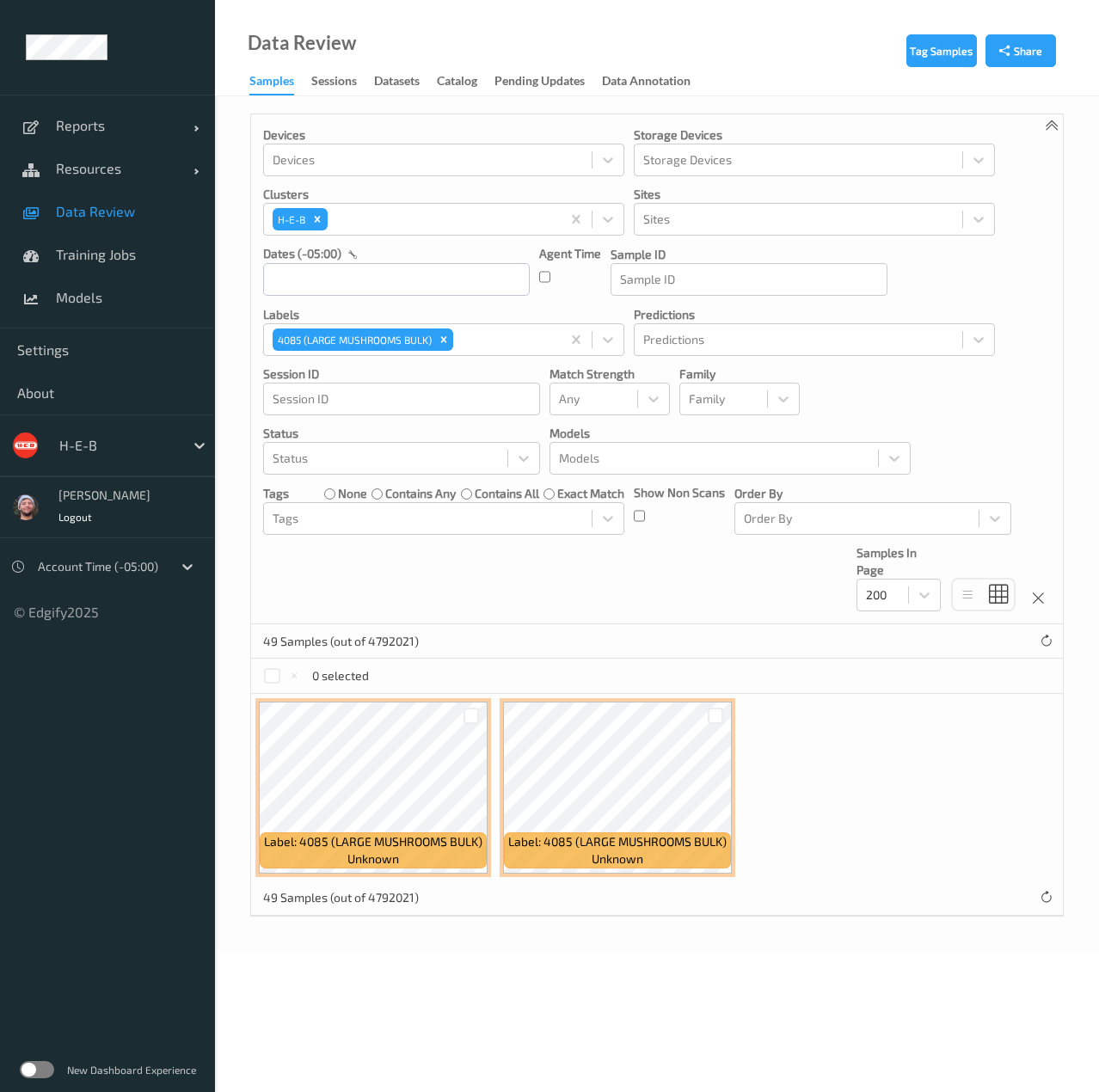
click at [185, 220] on link "Data Review" at bounding box center [107, 211] width 215 height 43
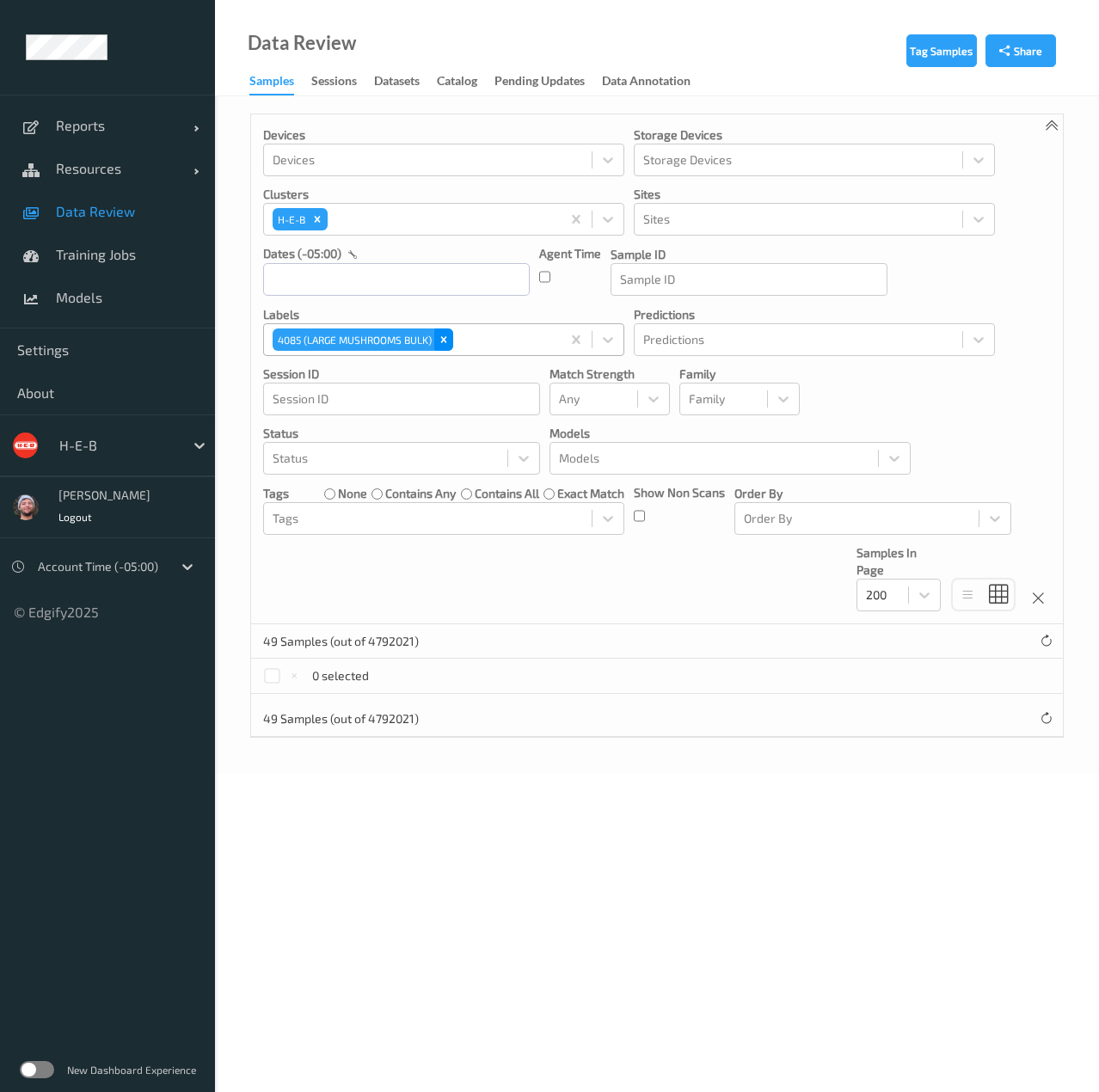
click at [451, 338] on div "Remove 4085 (LARGE MUSHROOMS BULK)" at bounding box center [443, 339] width 19 height 22
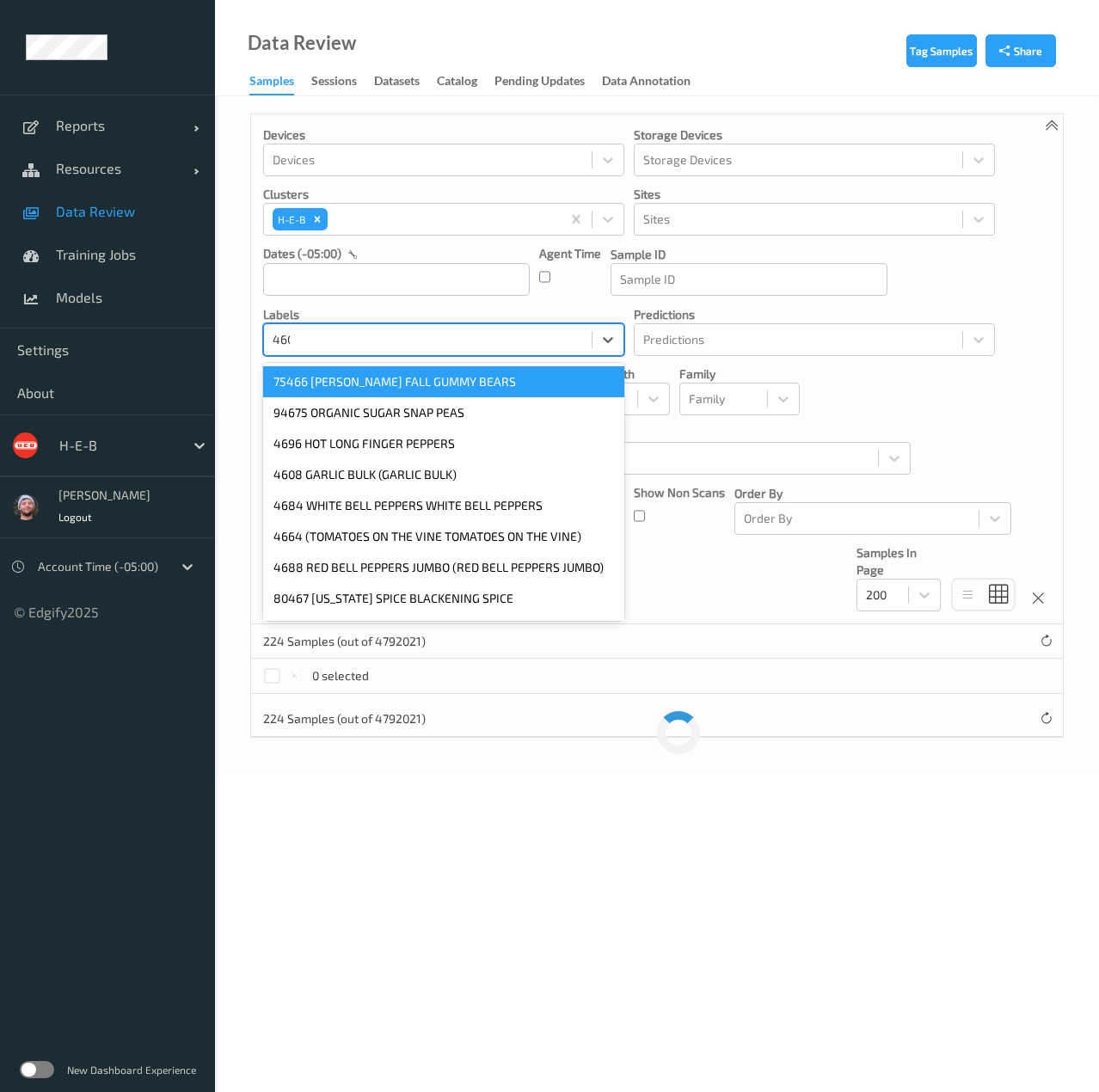
type input "4605"
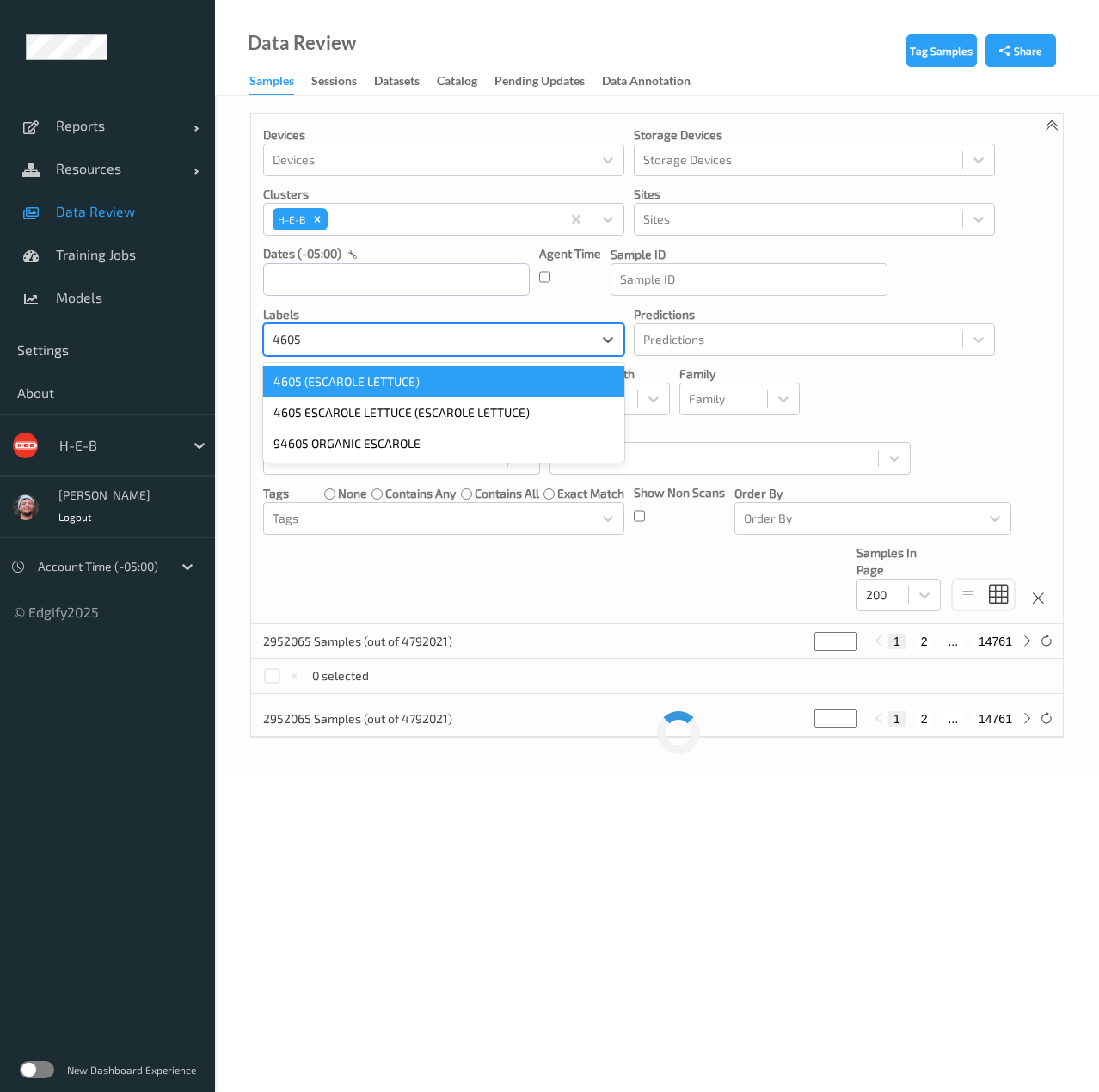
click at [394, 389] on div "4605 (ESCAROLE LETTUCE)" at bounding box center [443, 381] width 361 height 31
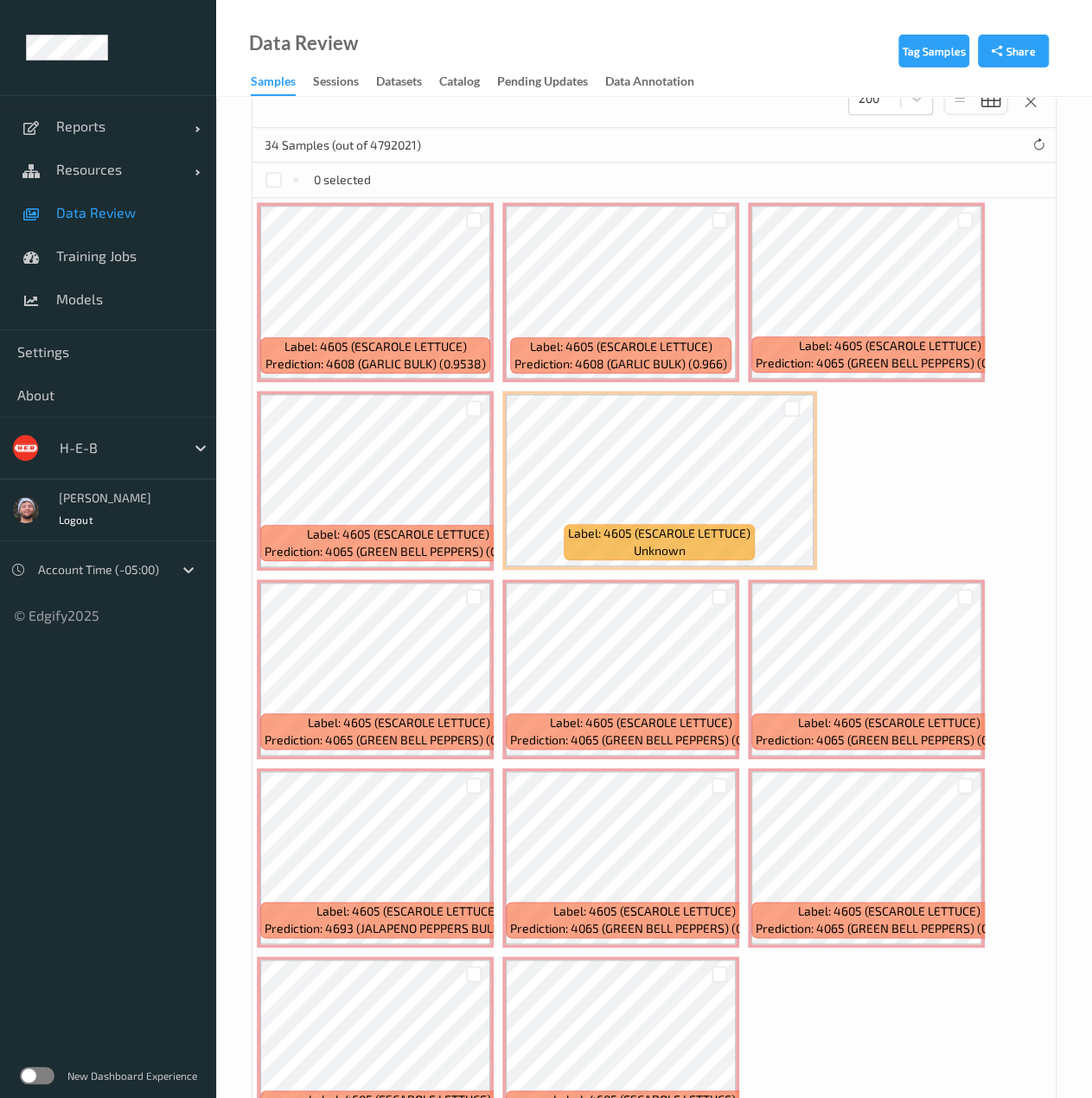
scroll to position [507, 0]
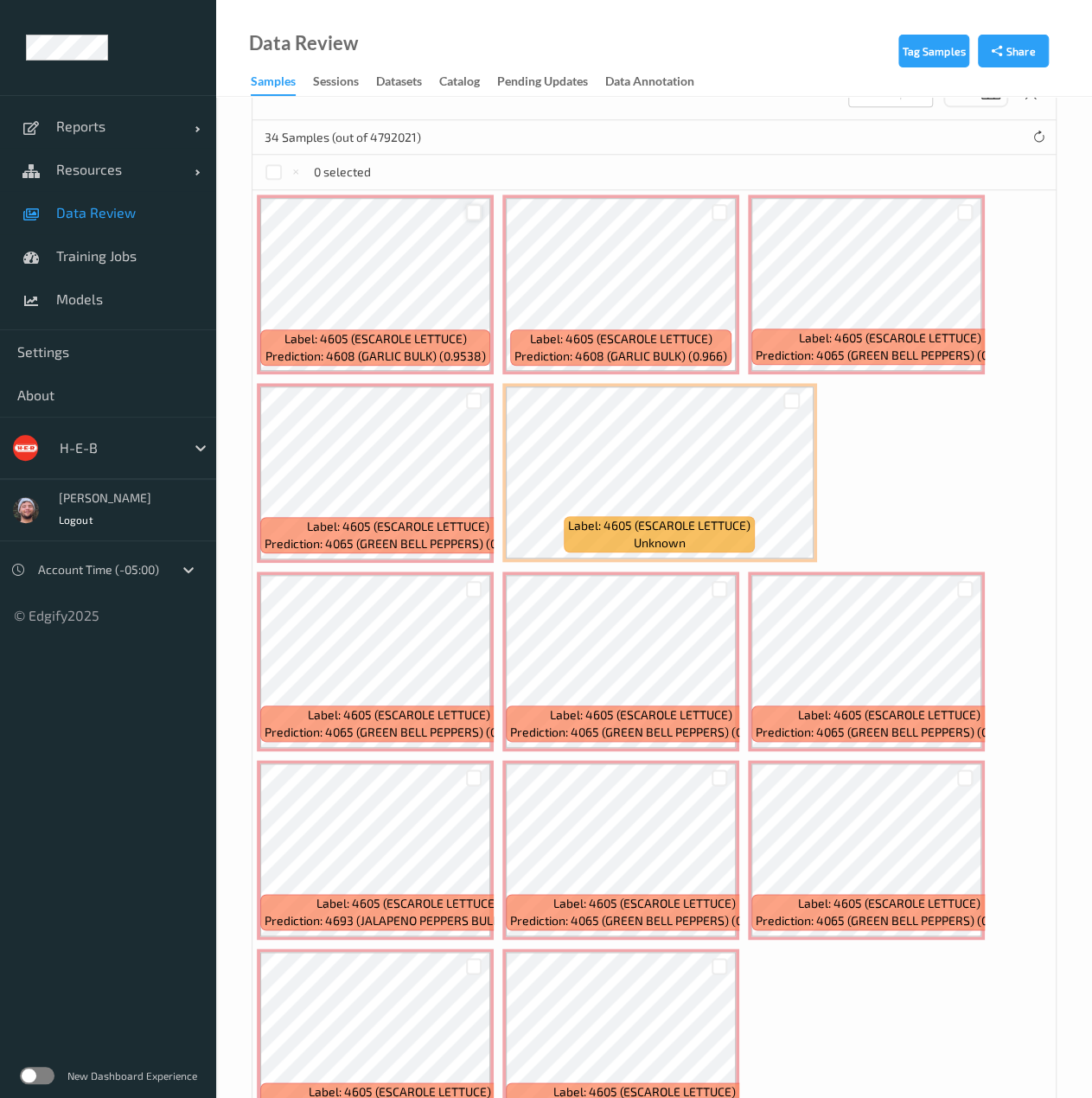
click at [471, 211] on div at bounding box center [474, 212] width 17 height 17
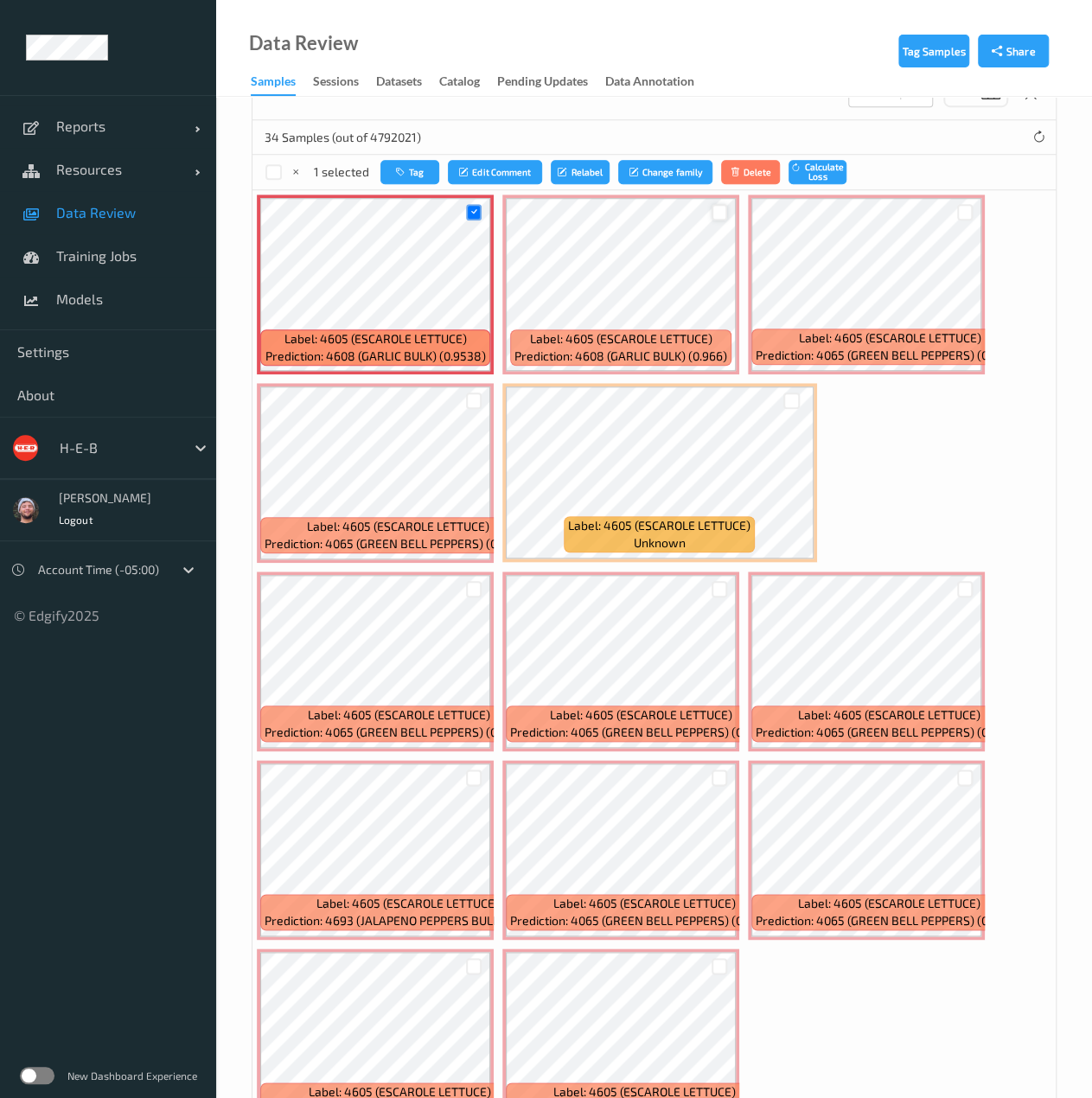
click at [718, 206] on div at bounding box center [719, 212] width 17 height 17
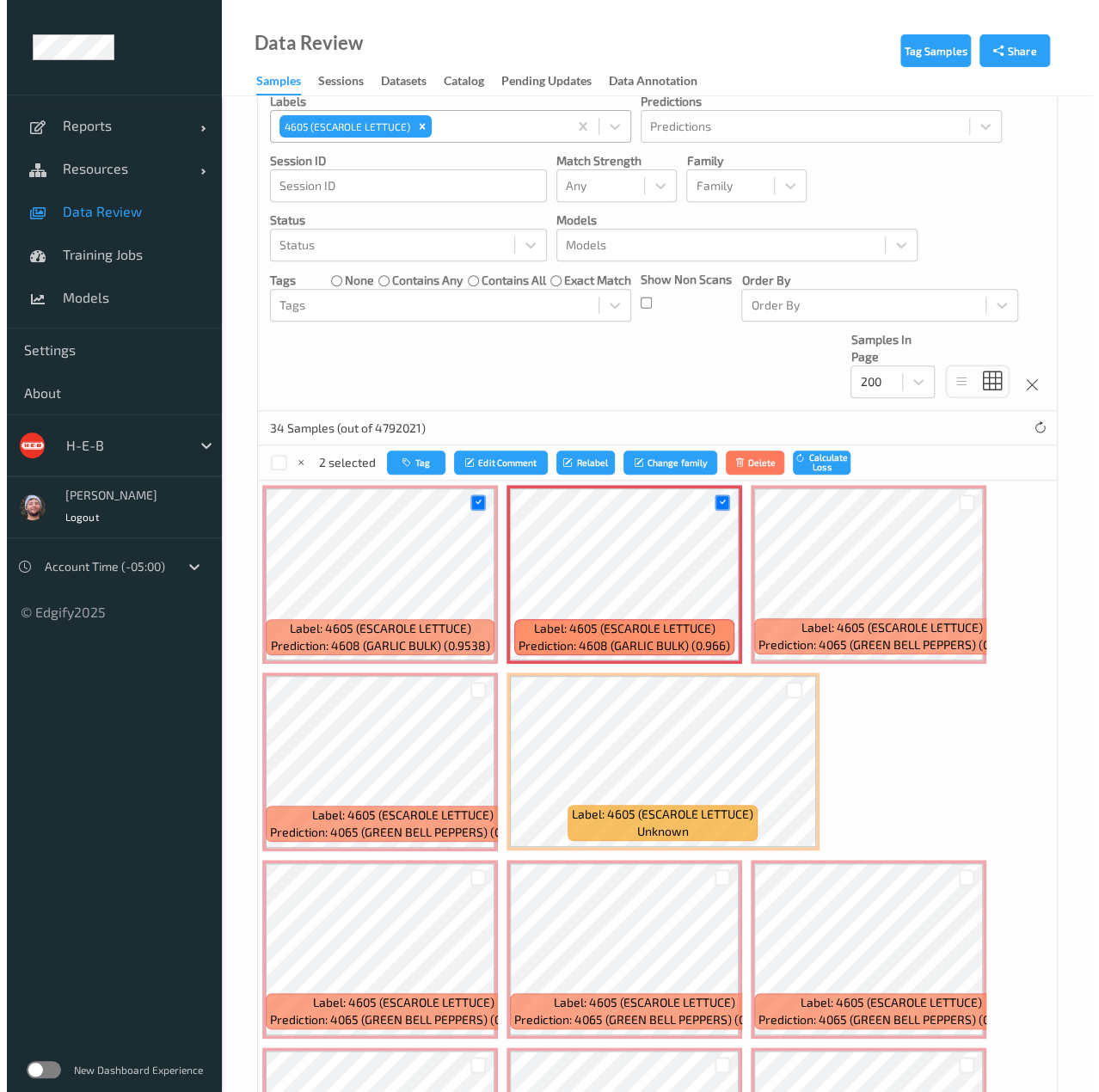
scroll to position [183, 0]
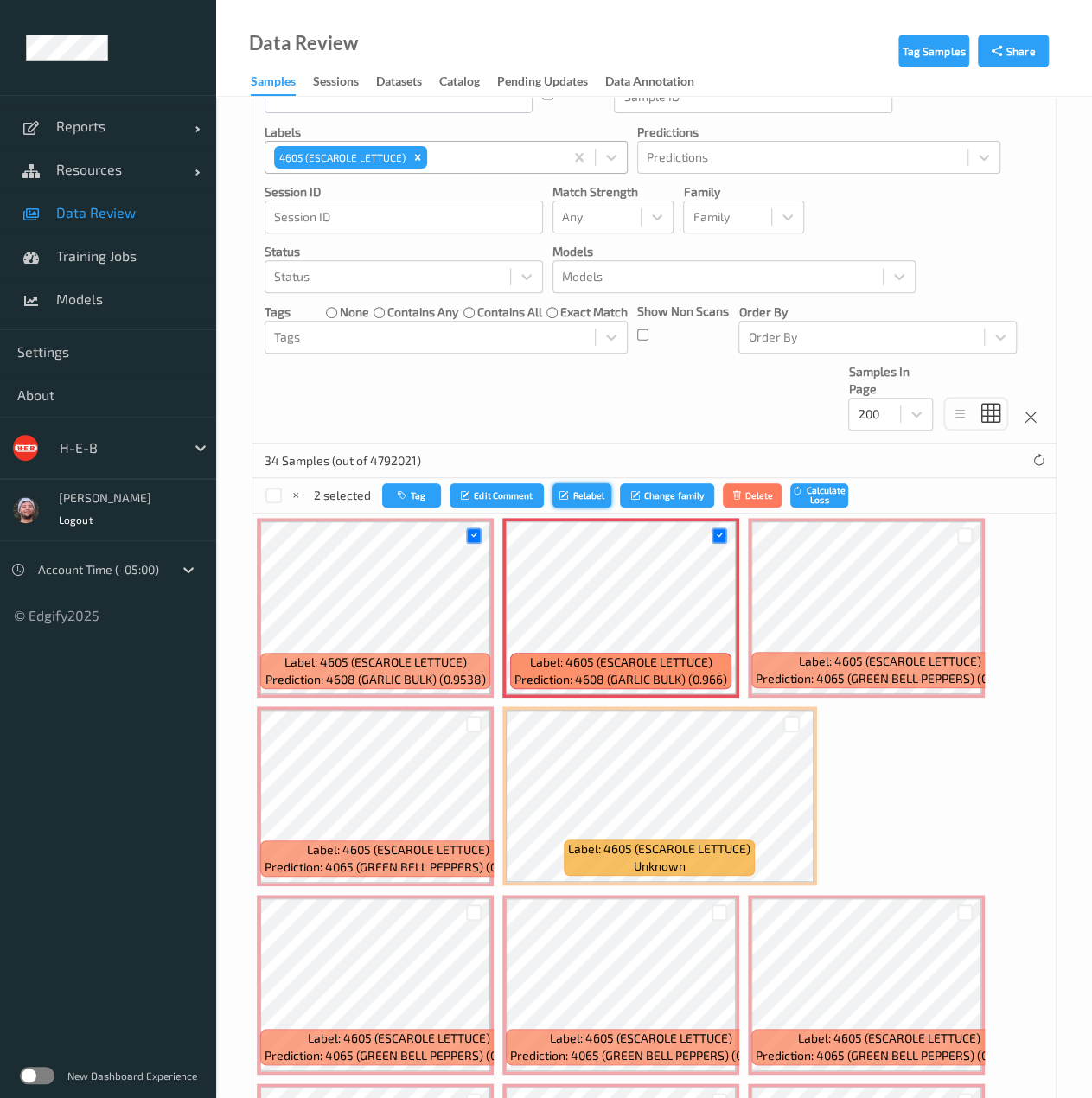
click at [564, 494] on icon "submit" at bounding box center [565, 494] width 13 height 11
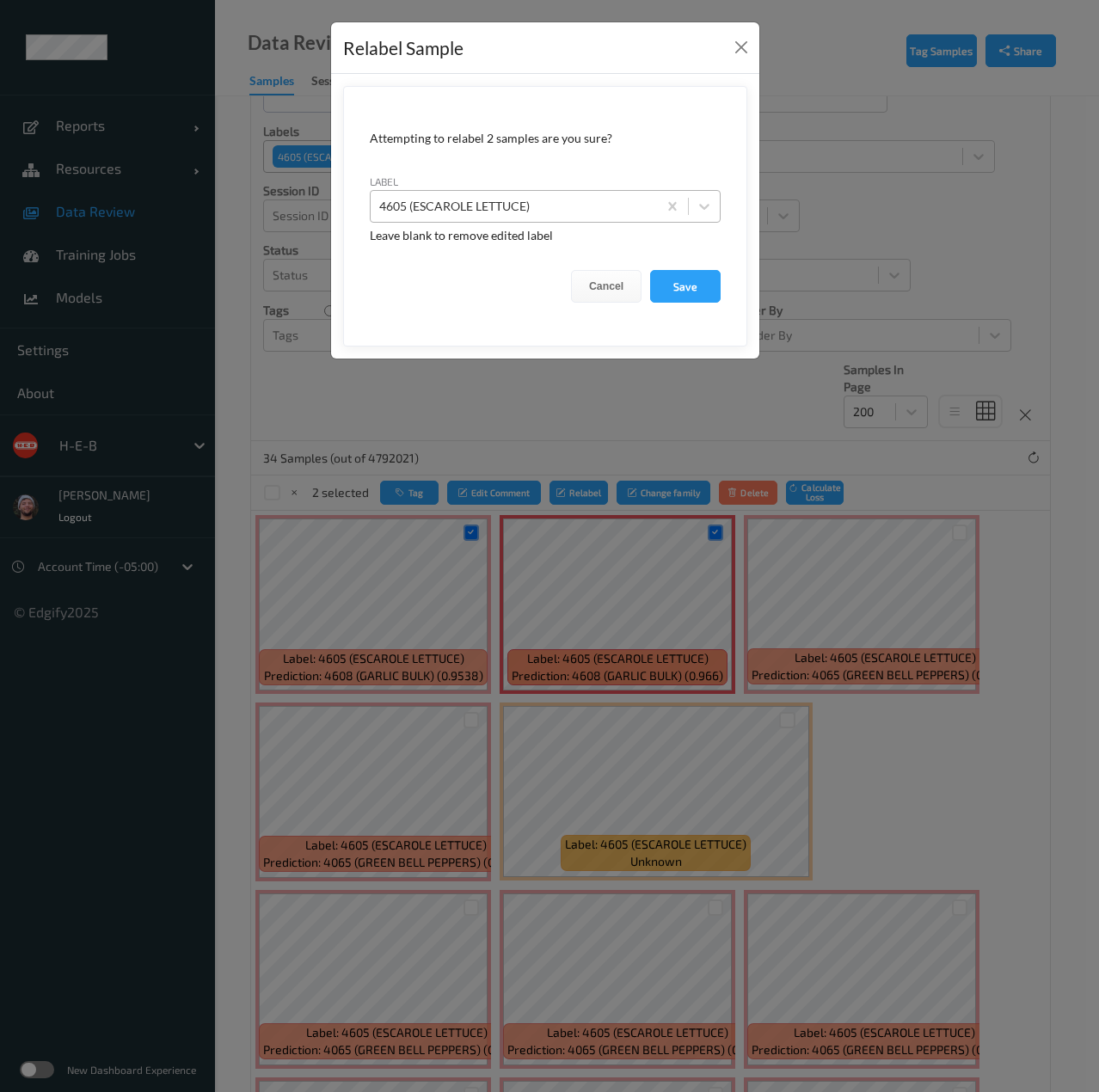
click at [479, 205] on div at bounding box center [514, 205] width 269 height 20
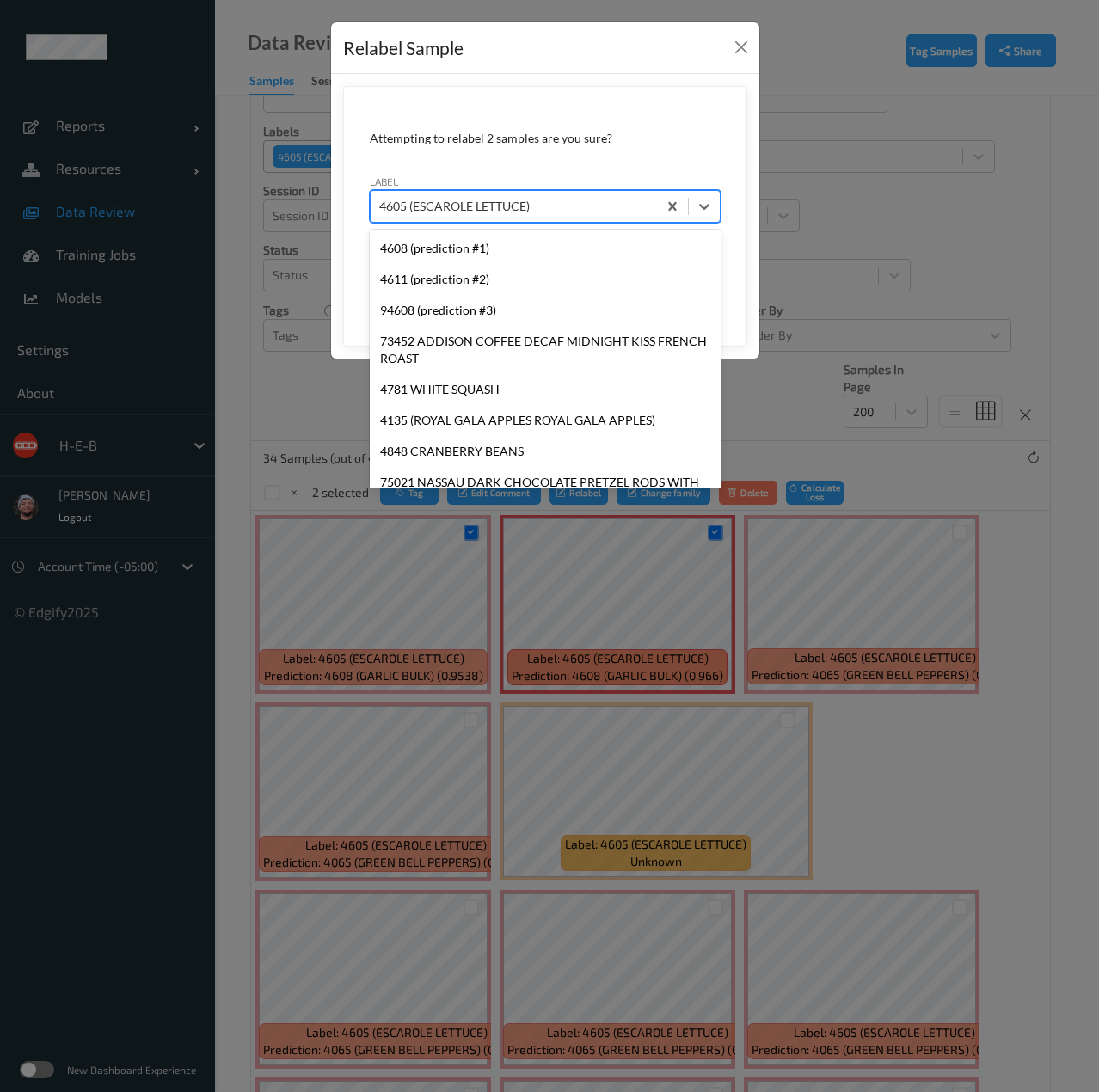
scroll to position [22582, 0]
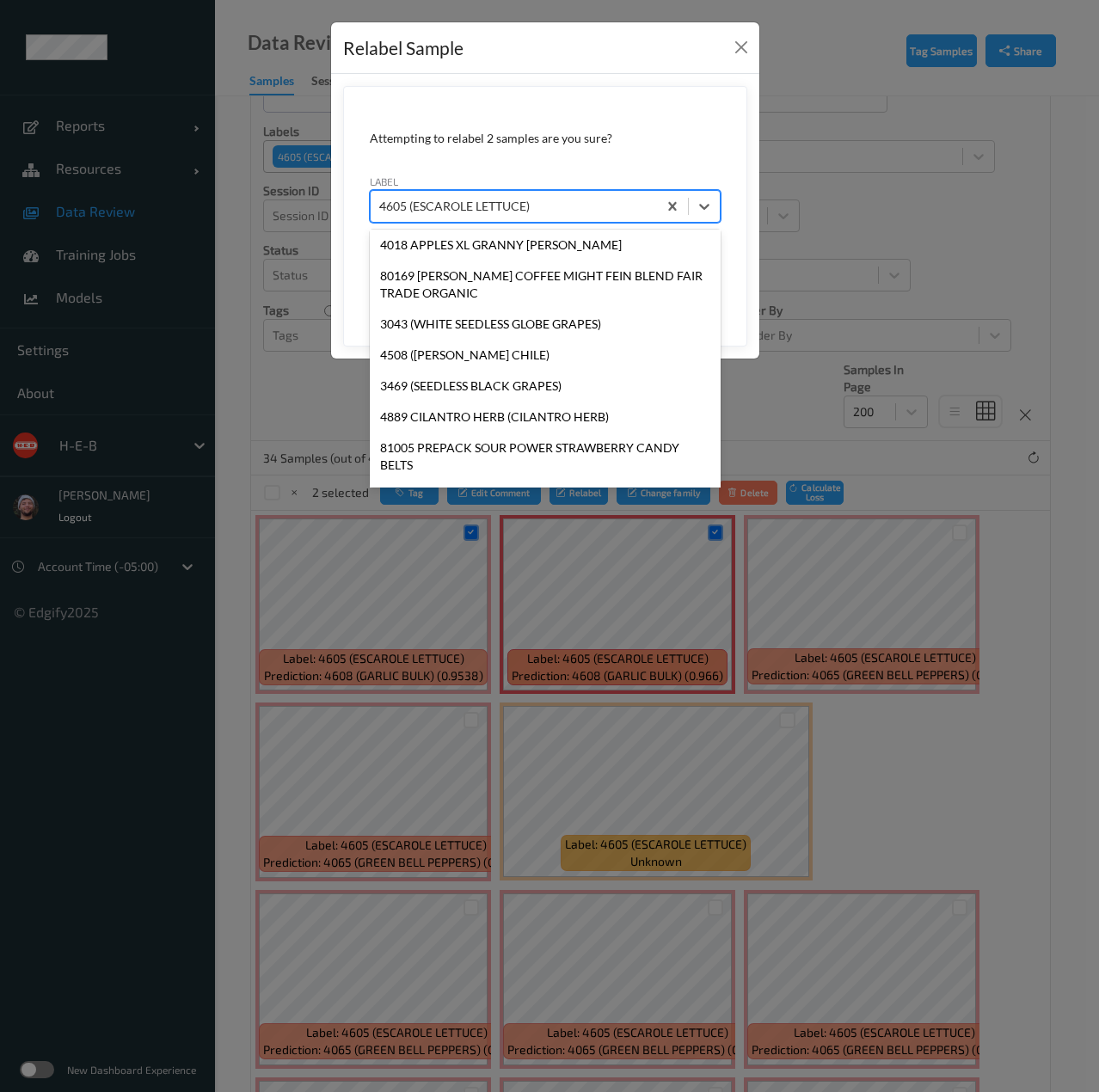
type input "4608"
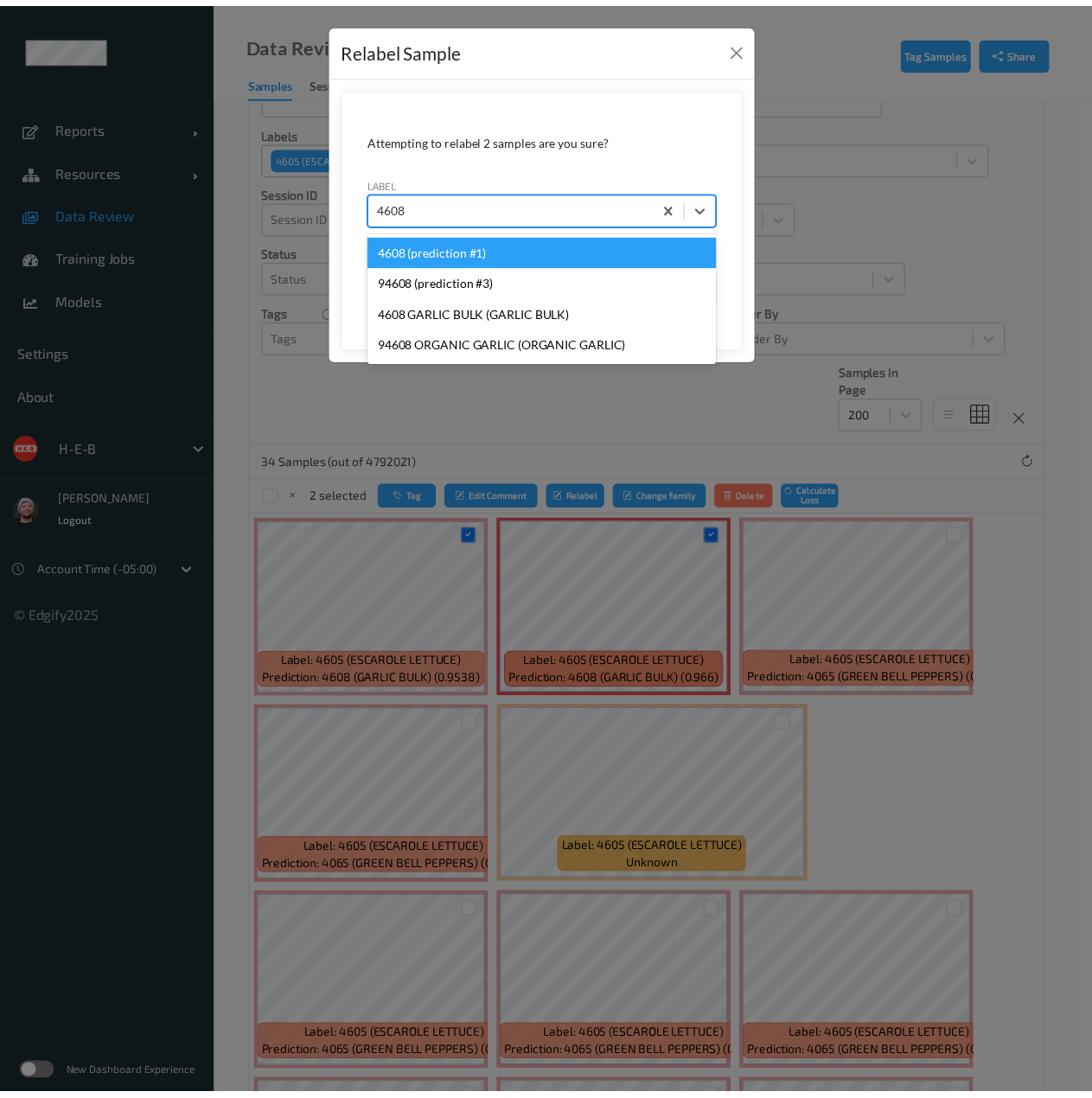
scroll to position [0, 0]
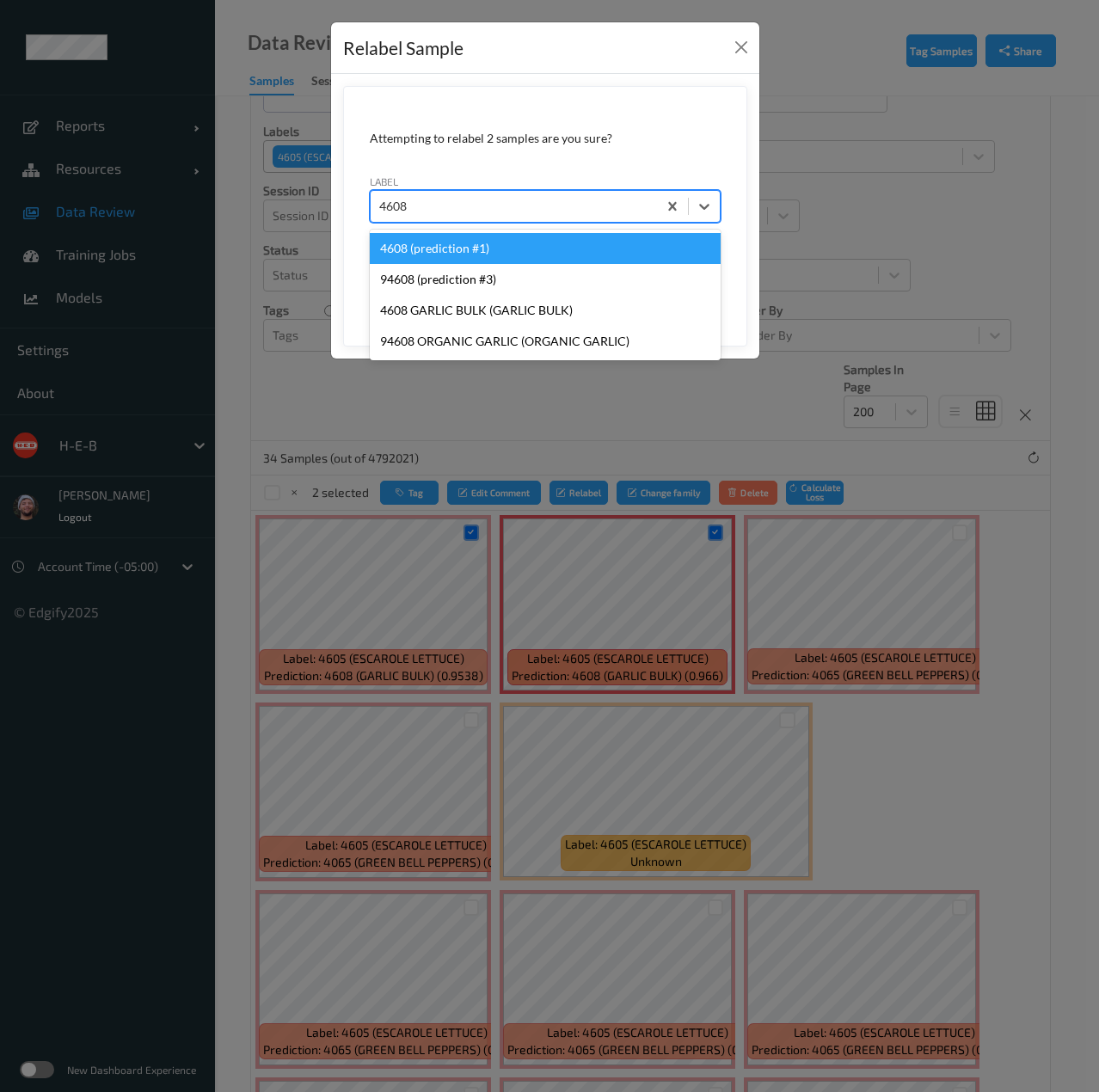
click at [487, 246] on div "4608 (prediction #1)" at bounding box center [545, 249] width 351 height 31
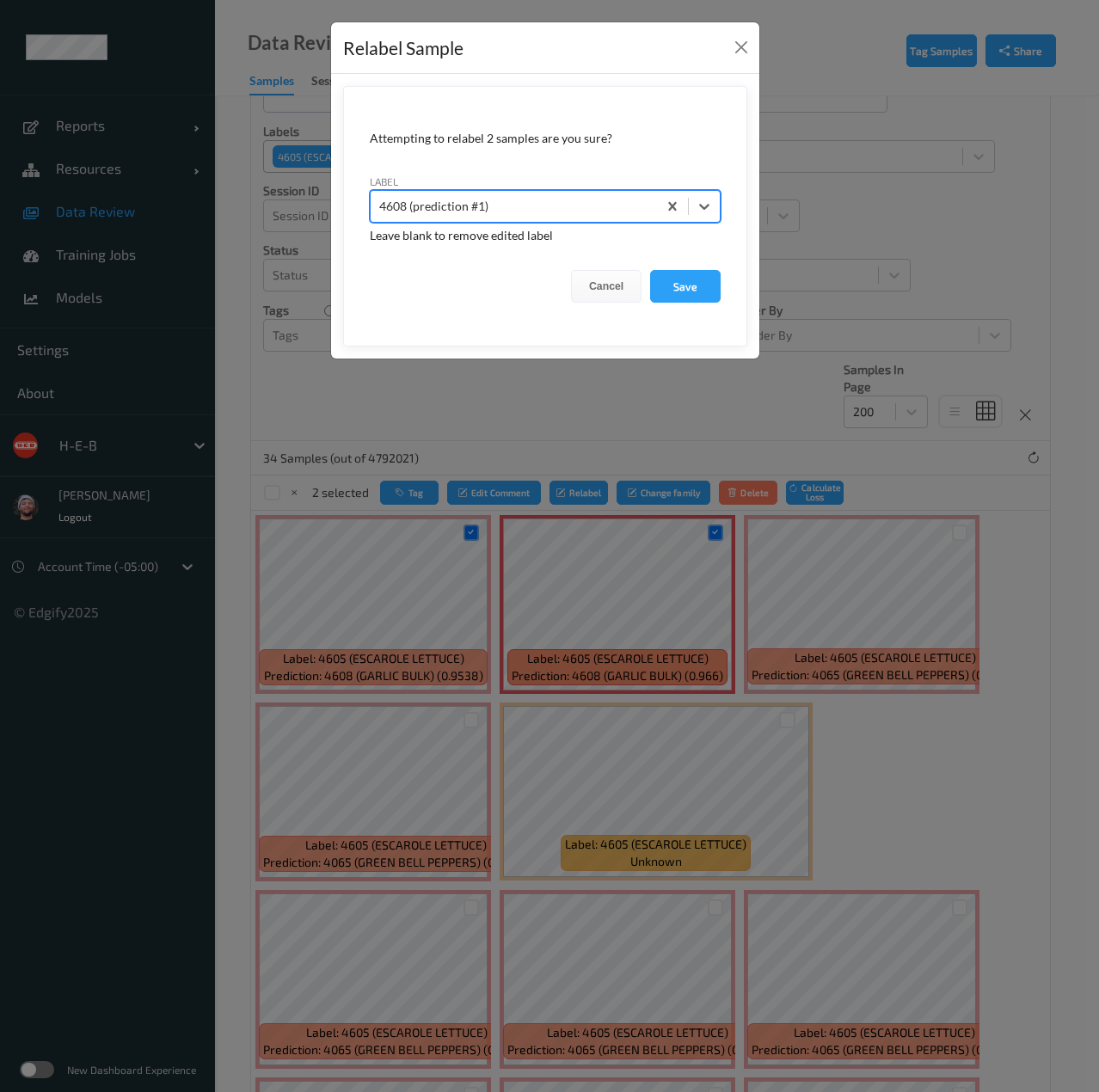
click at [683, 302] on form "Attempting to relabel 2 samples are you sure? label option 4608 (prediction #1)…" at bounding box center [544, 216] width 404 height 260
click at [684, 295] on button "Save" at bounding box center [685, 287] width 71 height 33
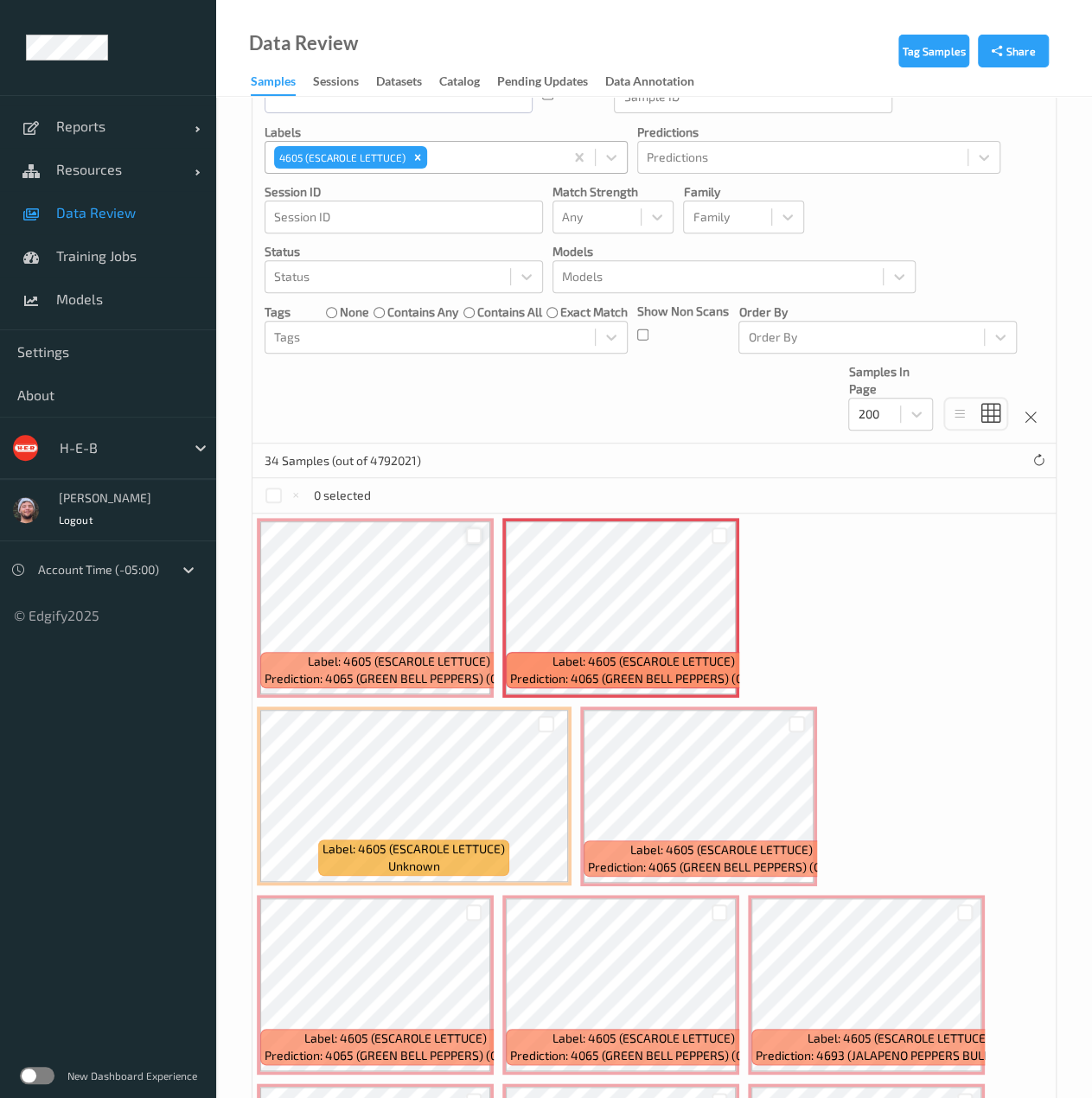
click at [471, 533] on div at bounding box center [474, 535] width 17 height 17
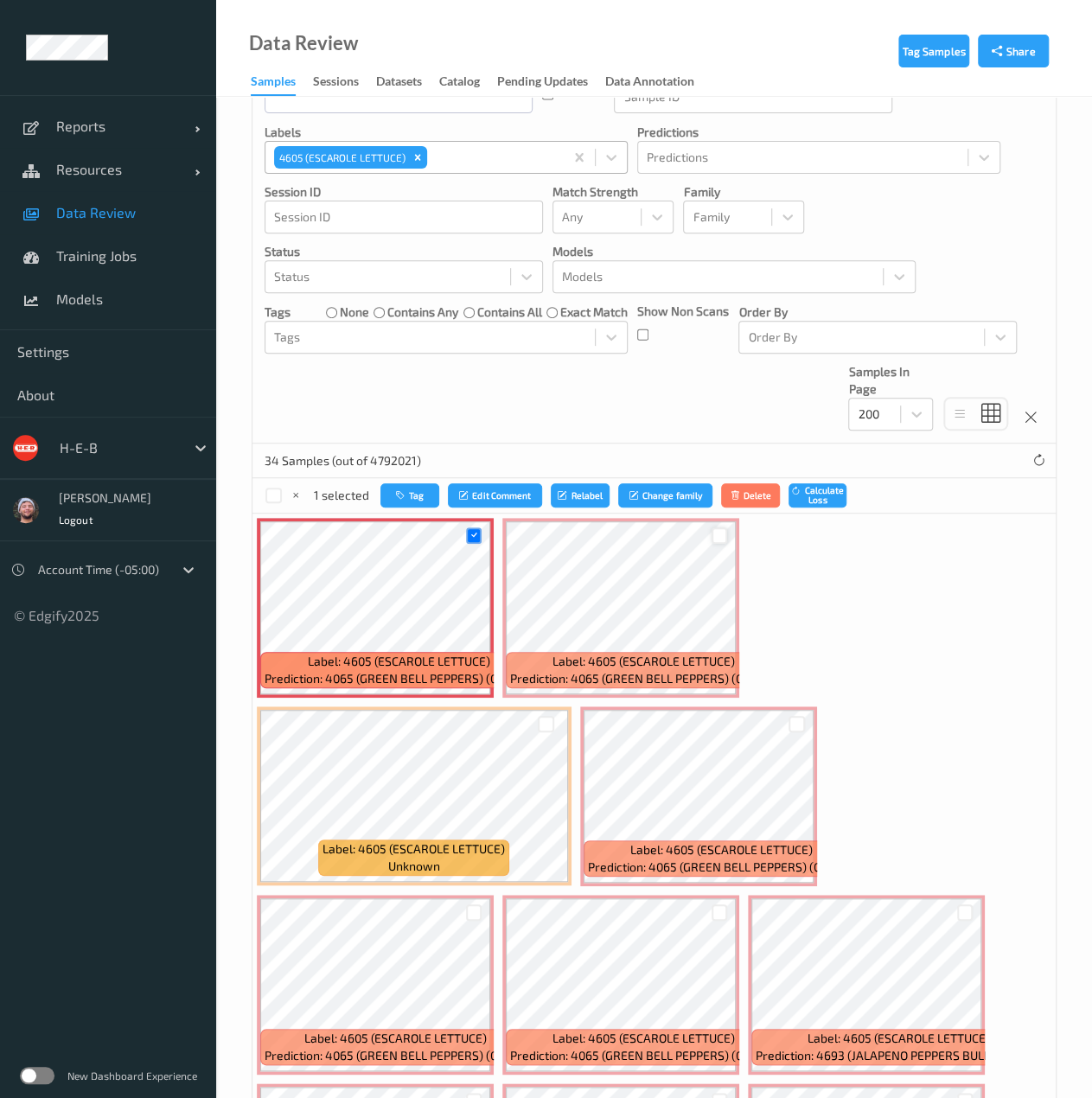
click at [715, 536] on div at bounding box center [719, 535] width 17 height 17
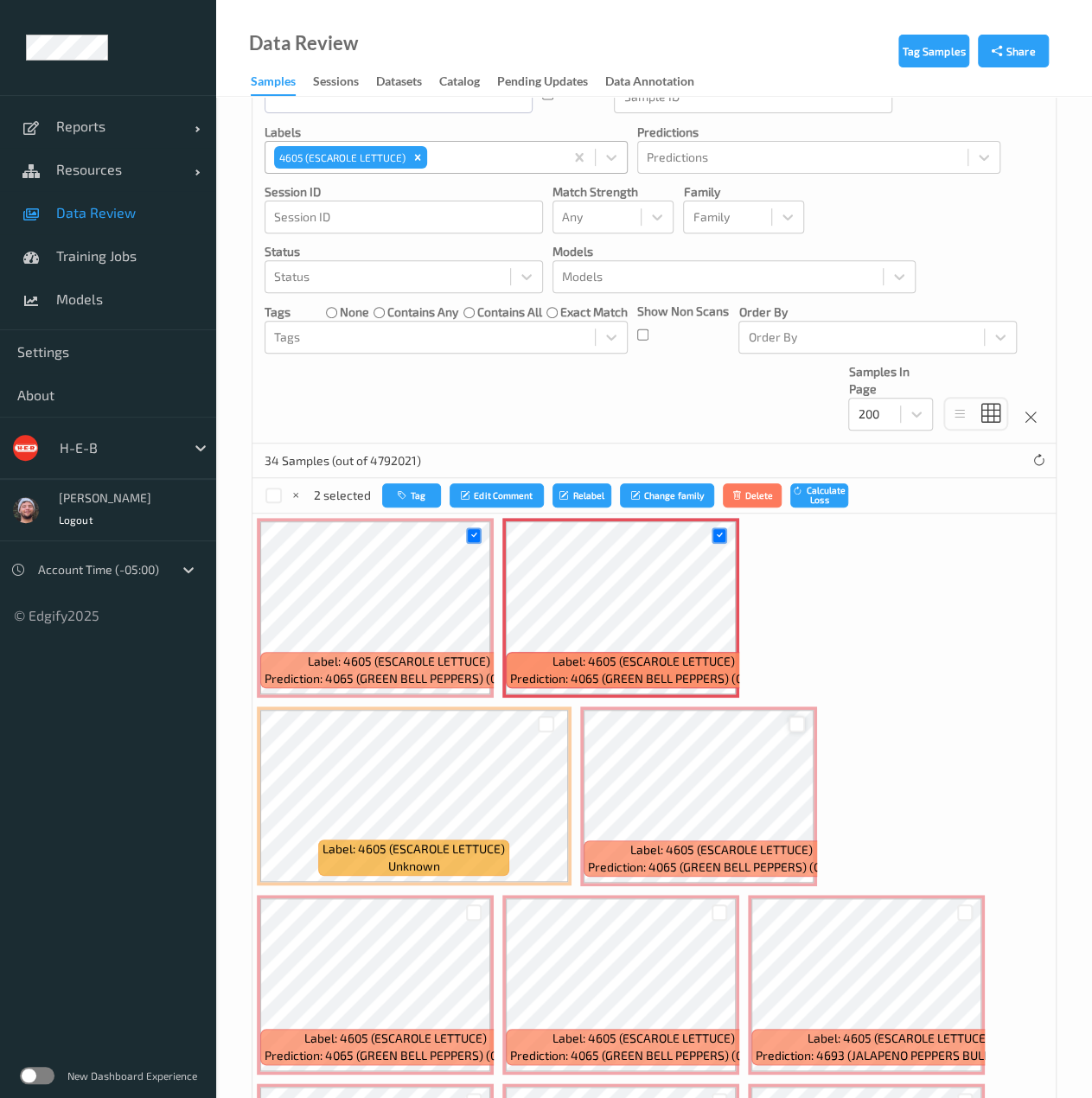
click at [802, 721] on div at bounding box center [796, 723] width 17 height 17
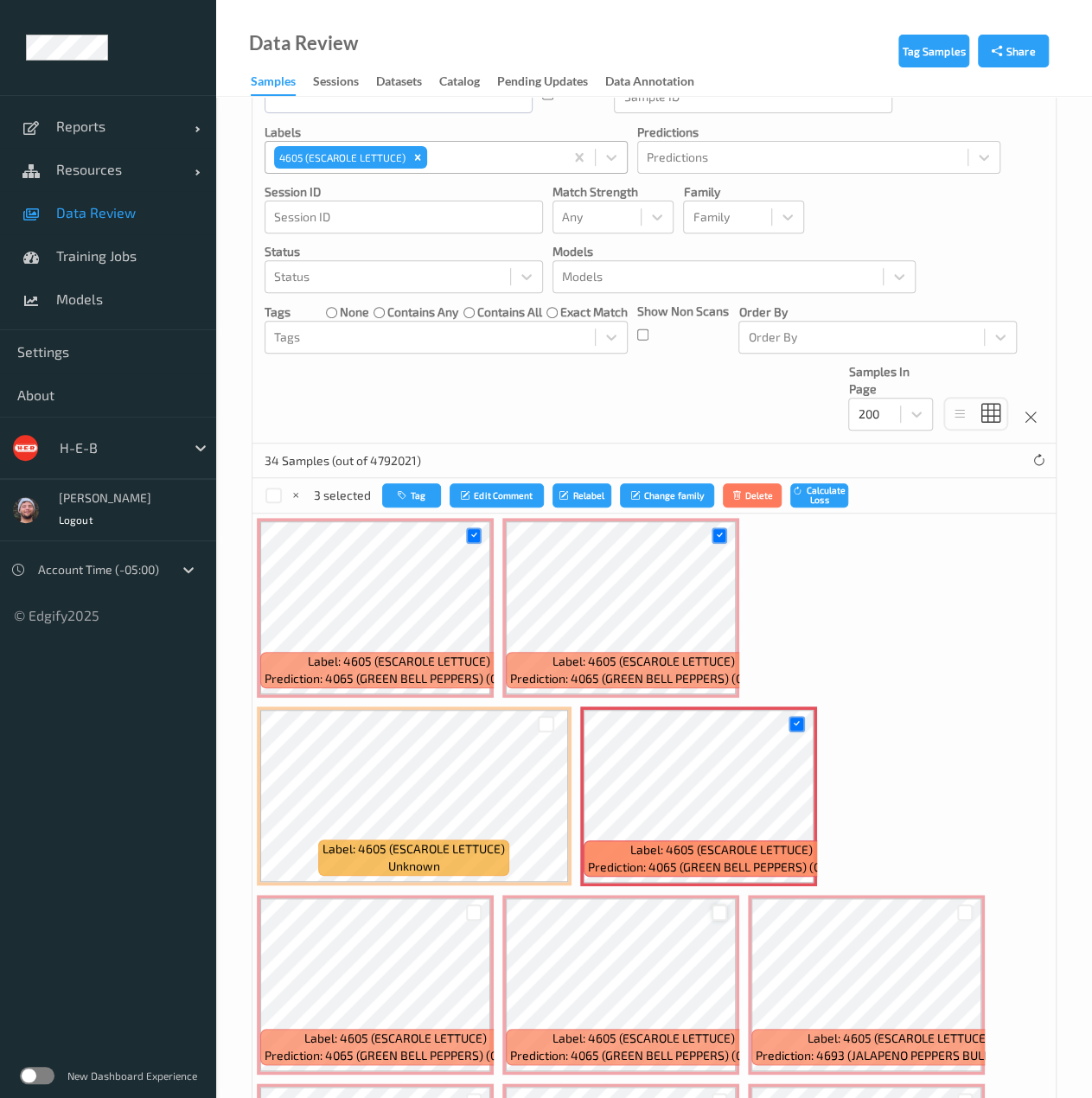
click at [722, 913] on div at bounding box center [719, 912] width 17 height 17
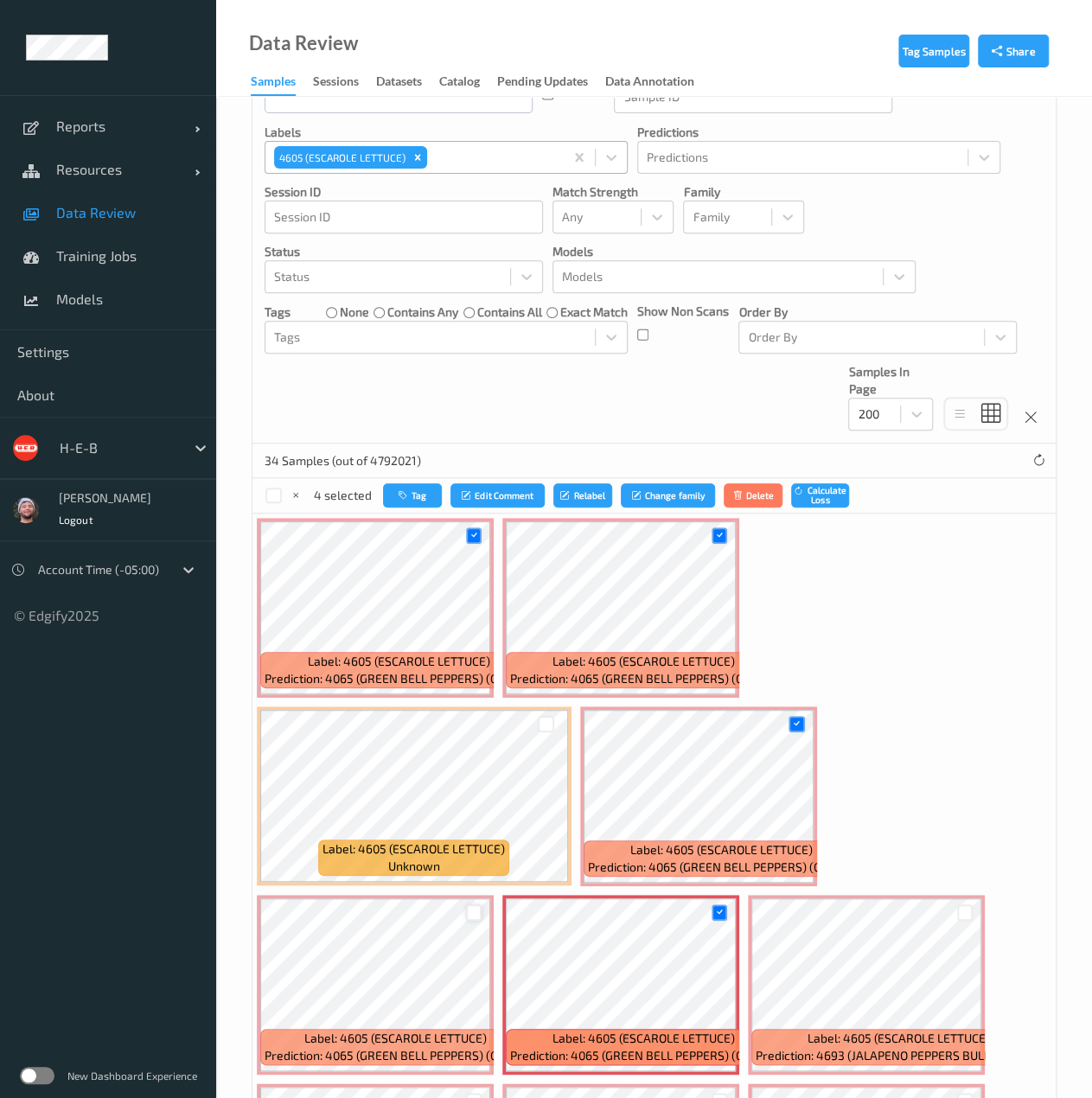
click at [472, 904] on div at bounding box center [474, 912] width 17 height 17
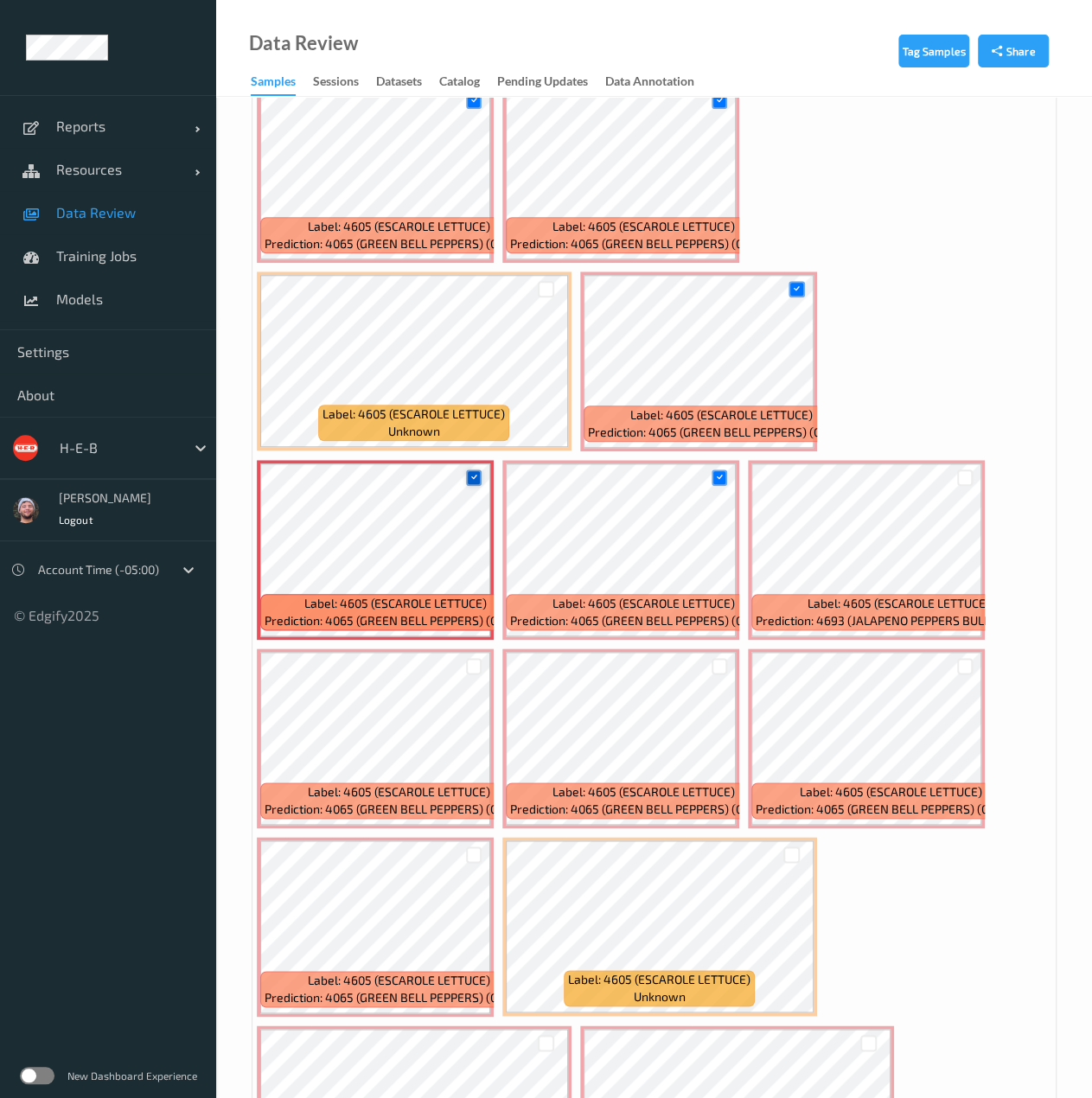
scroll to position [620, 0]
click at [466, 668] on div at bounding box center [474, 665] width 17 height 17
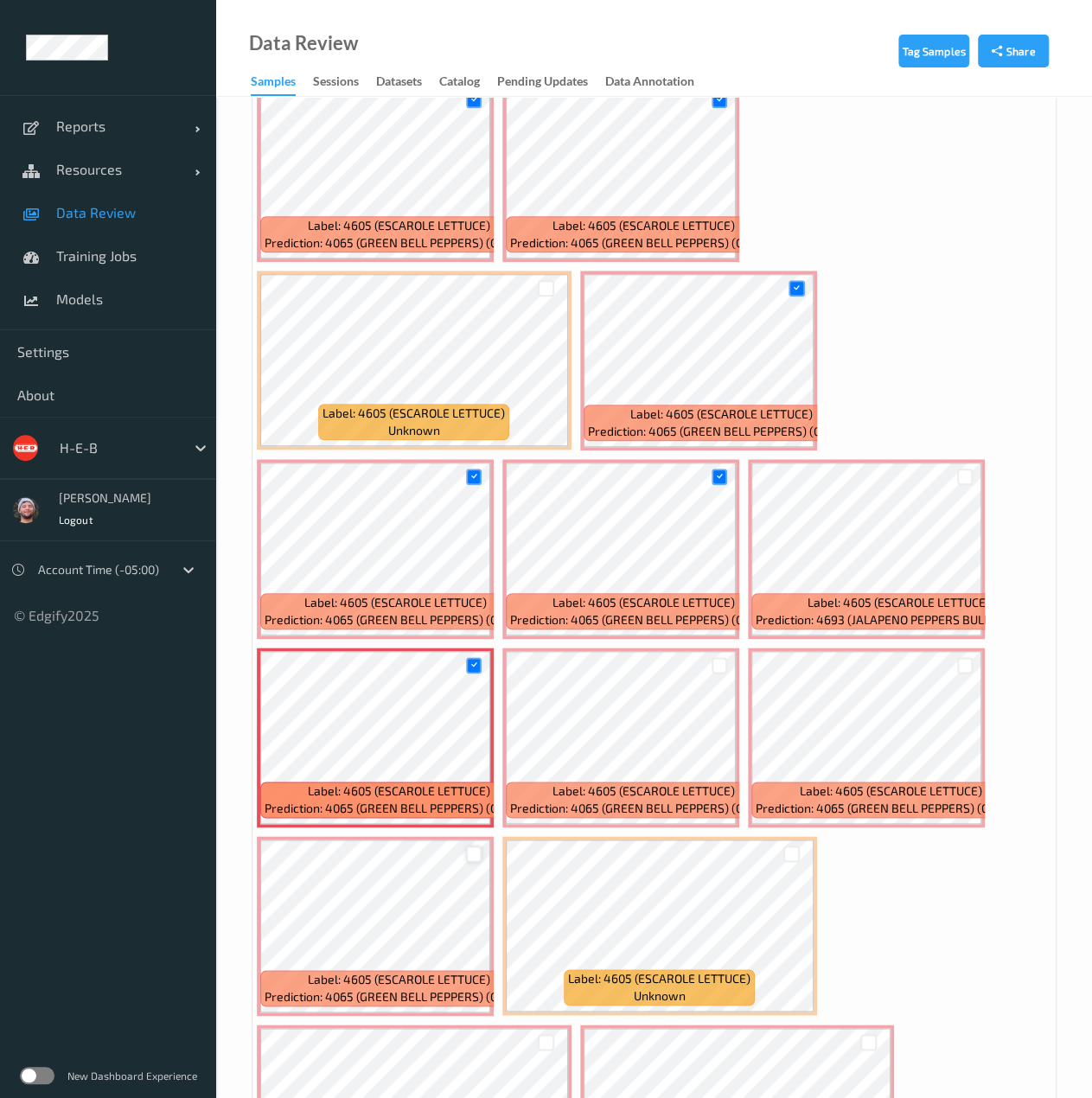
click at [471, 851] on div at bounding box center [474, 853] width 17 height 17
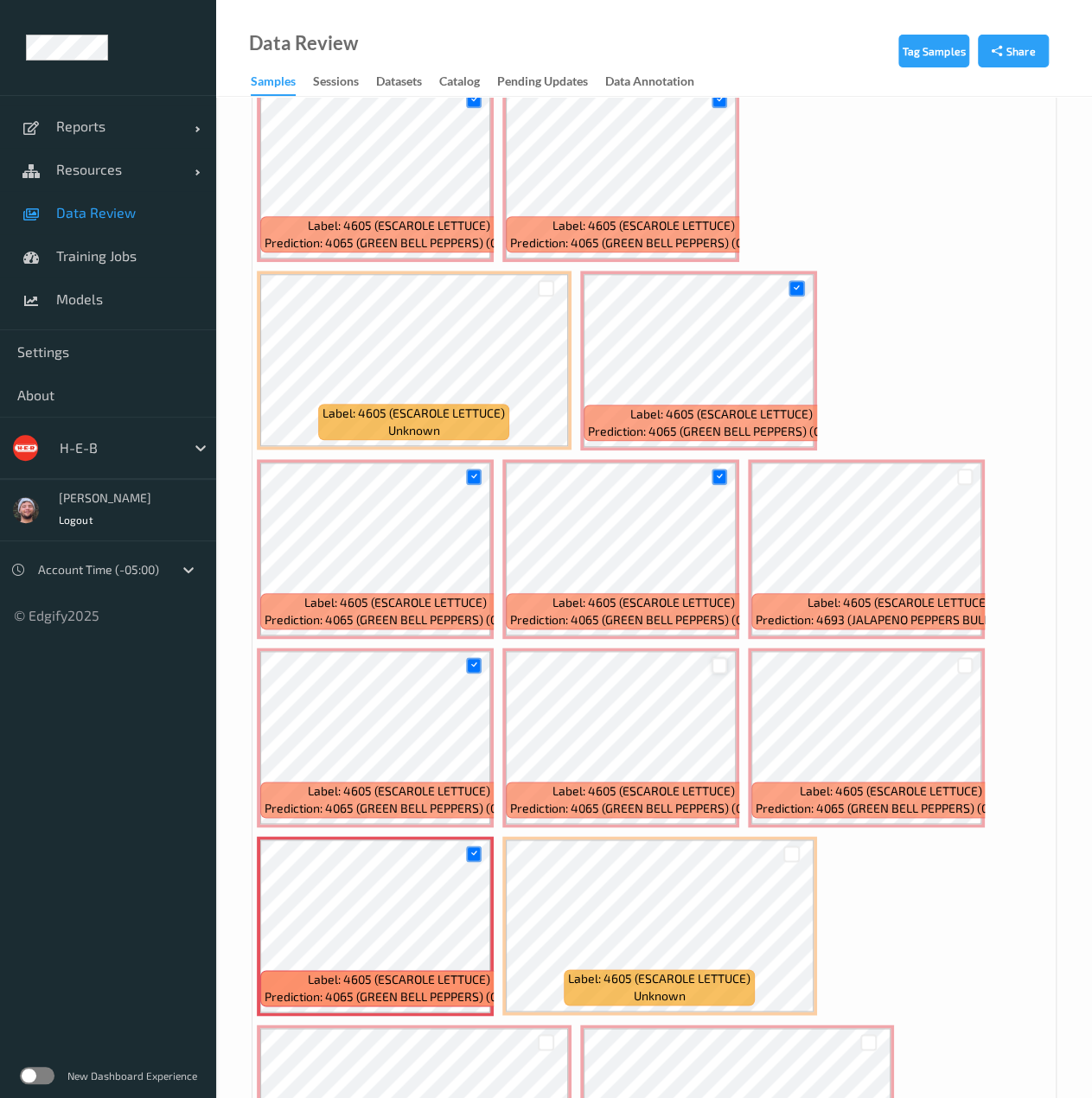
click at [713, 668] on div at bounding box center [719, 665] width 17 height 17
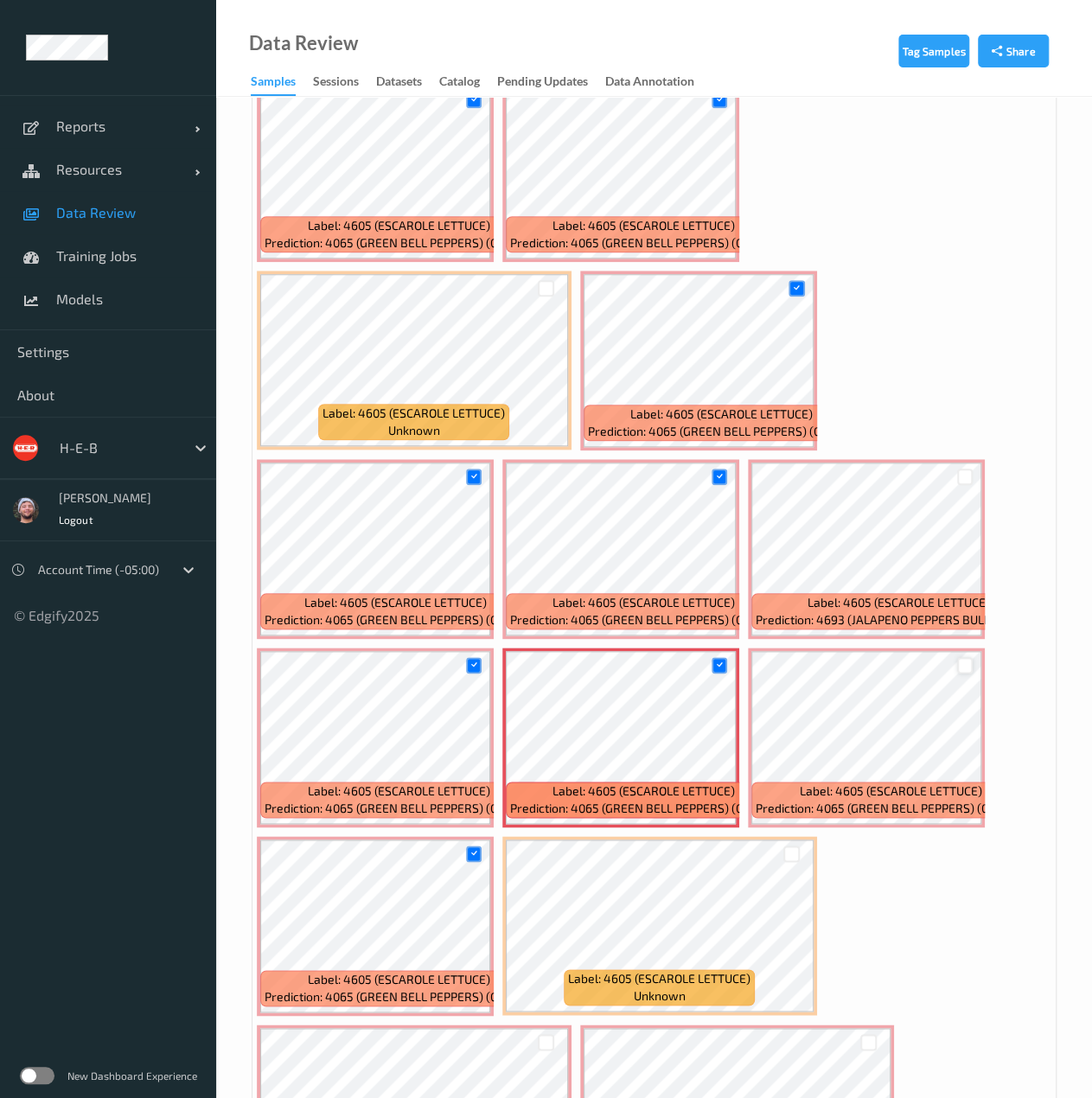
click at [961, 668] on div at bounding box center [965, 665] width 17 height 17
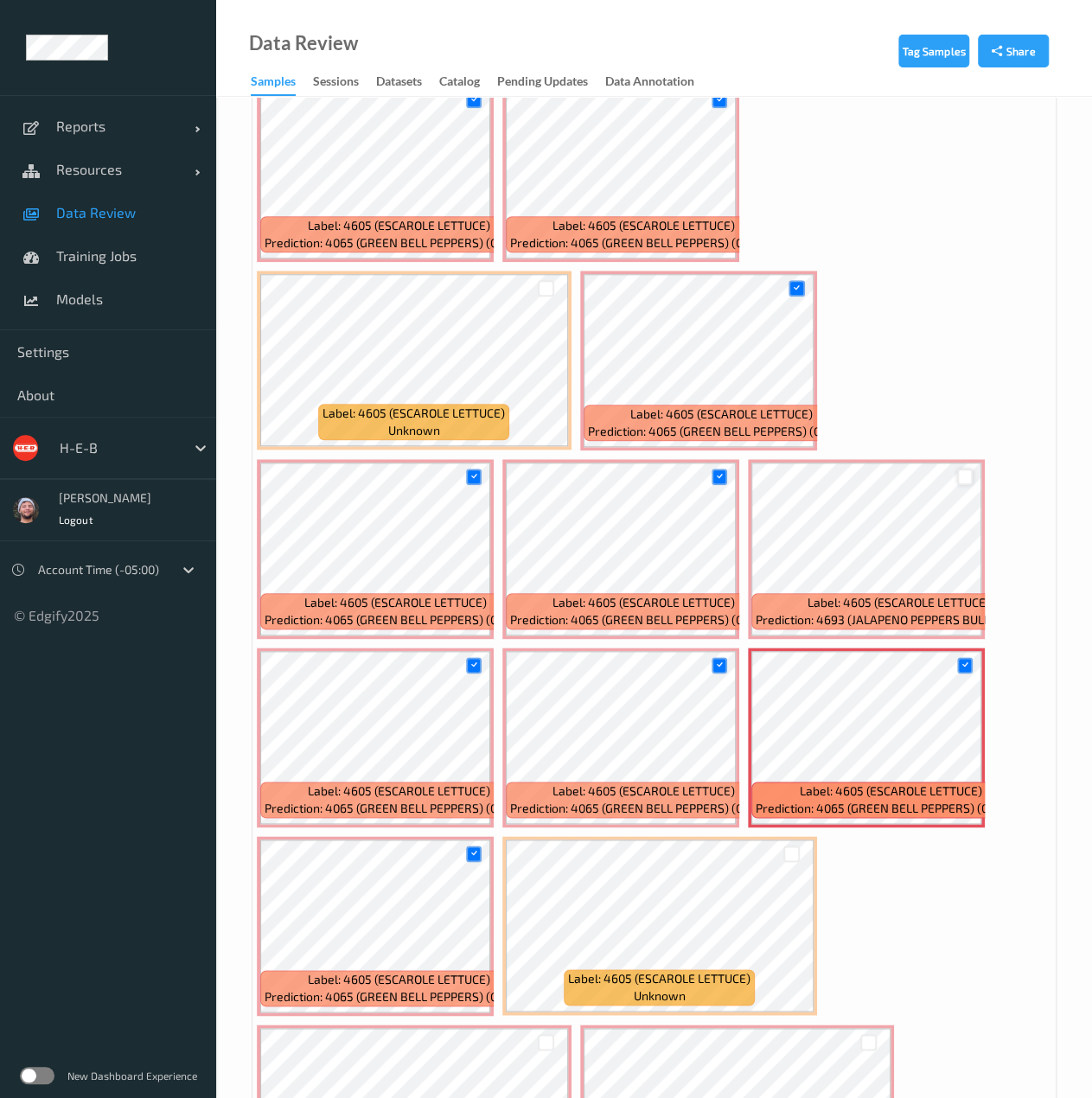
click at [971, 480] on div at bounding box center [965, 476] width 17 height 17
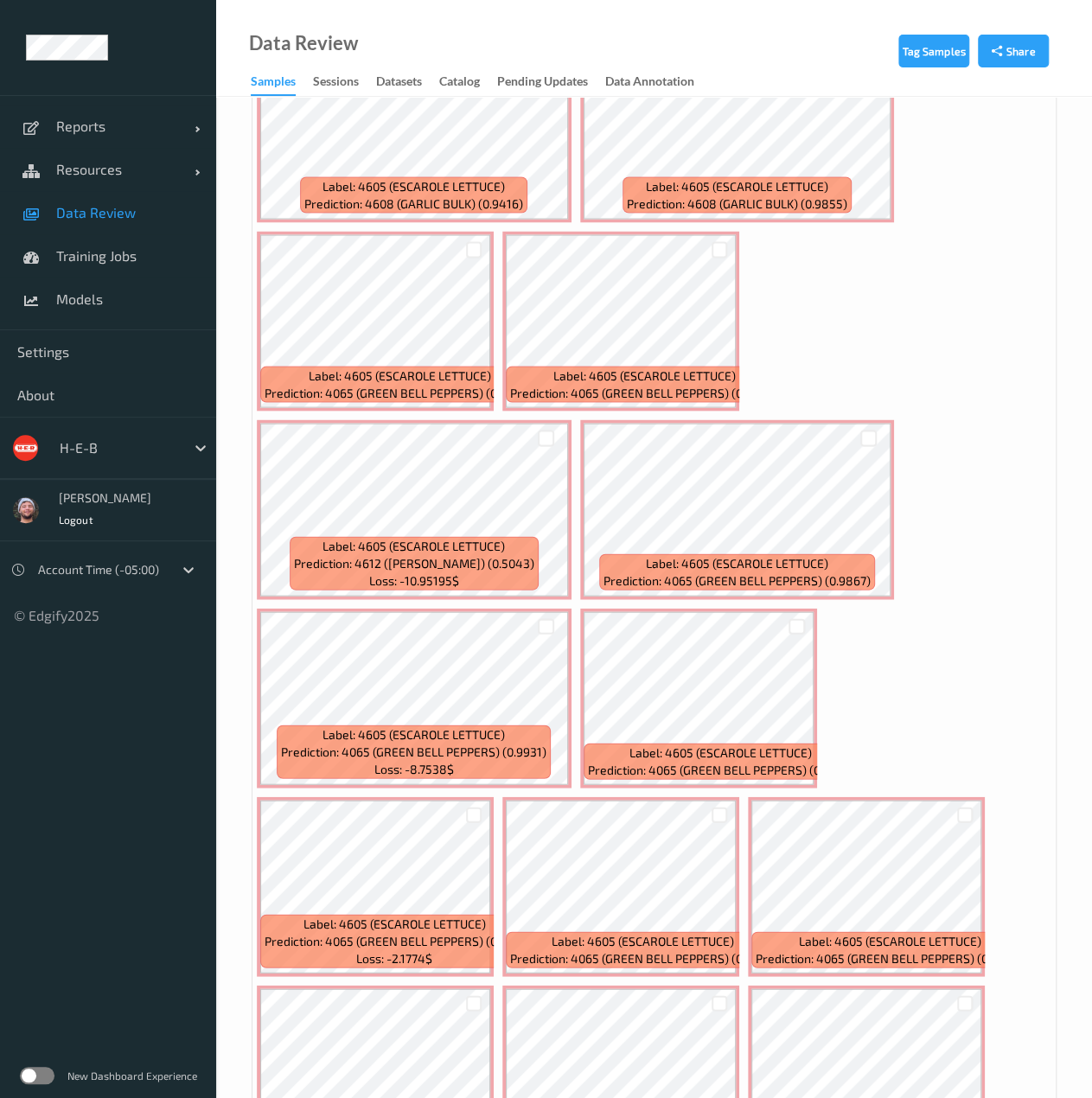
scroll to position [1601, 0]
click at [467, 245] on div at bounding box center [474, 248] width 17 height 17
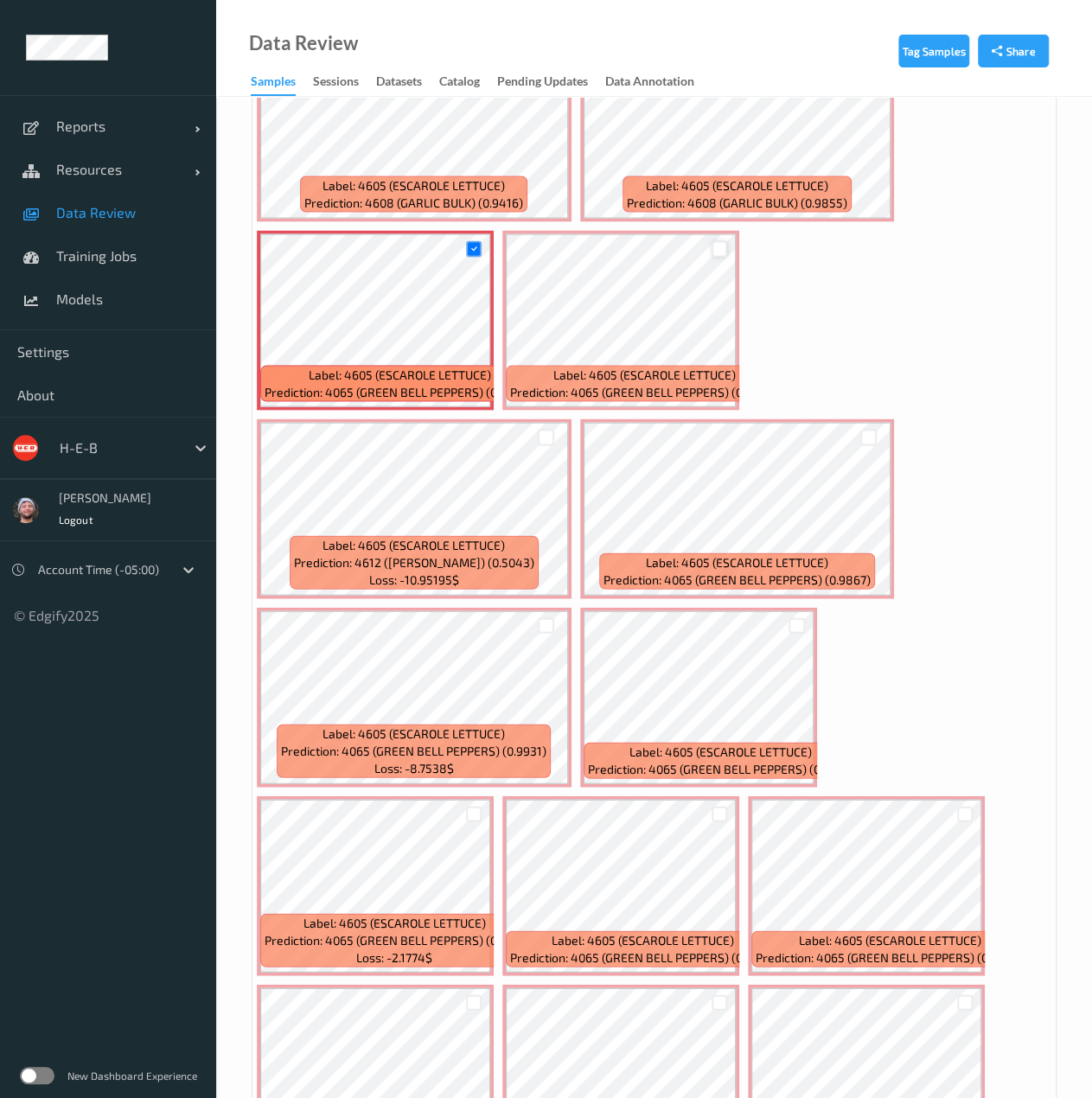
click at [715, 250] on div at bounding box center [719, 248] width 17 height 17
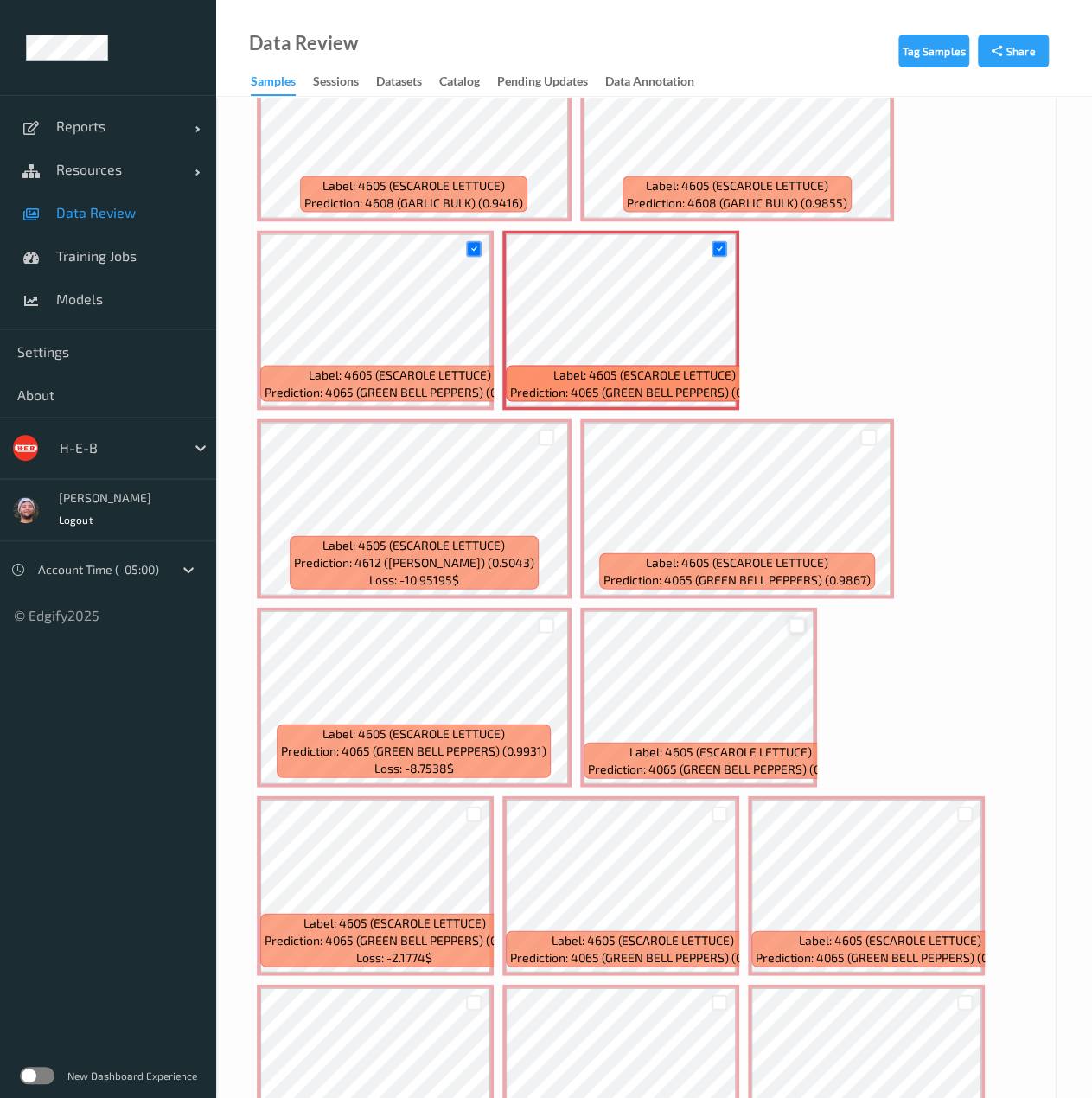
click at [794, 627] on div at bounding box center [796, 625] width 17 height 17
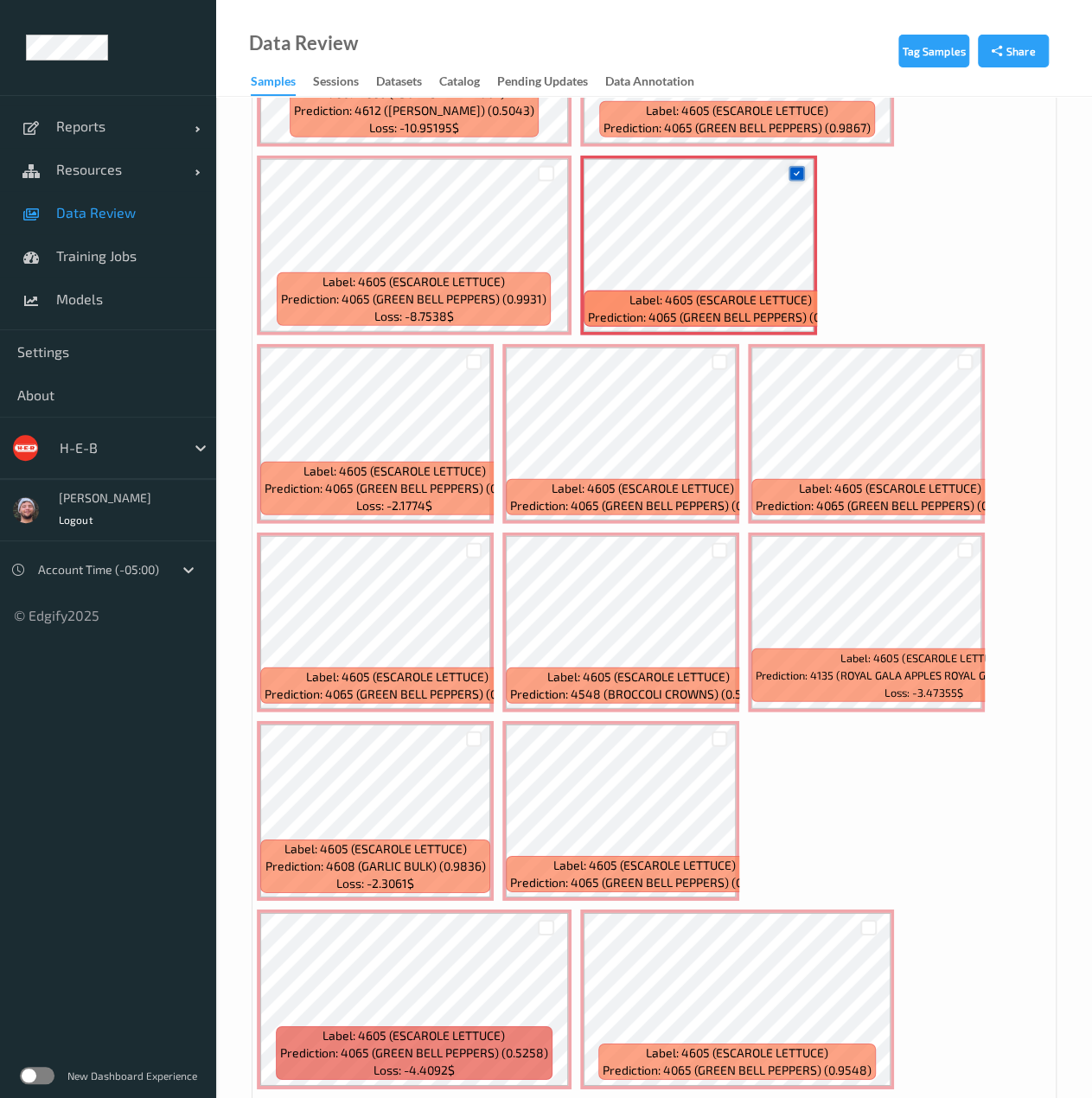
scroll to position [2090, 0]
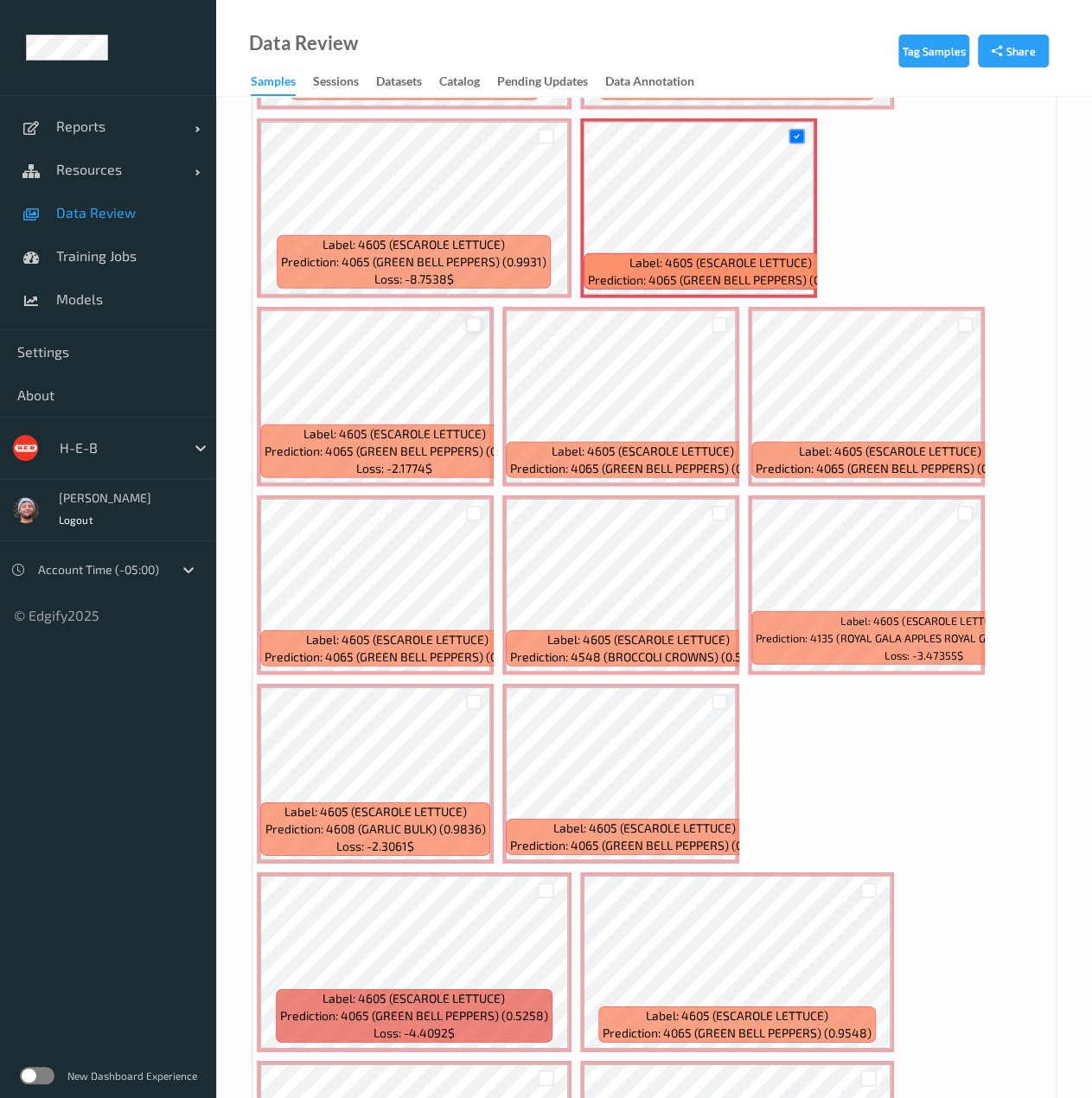
click at [467, 328] on div at bounding box center [474, 325] width 17 height 17
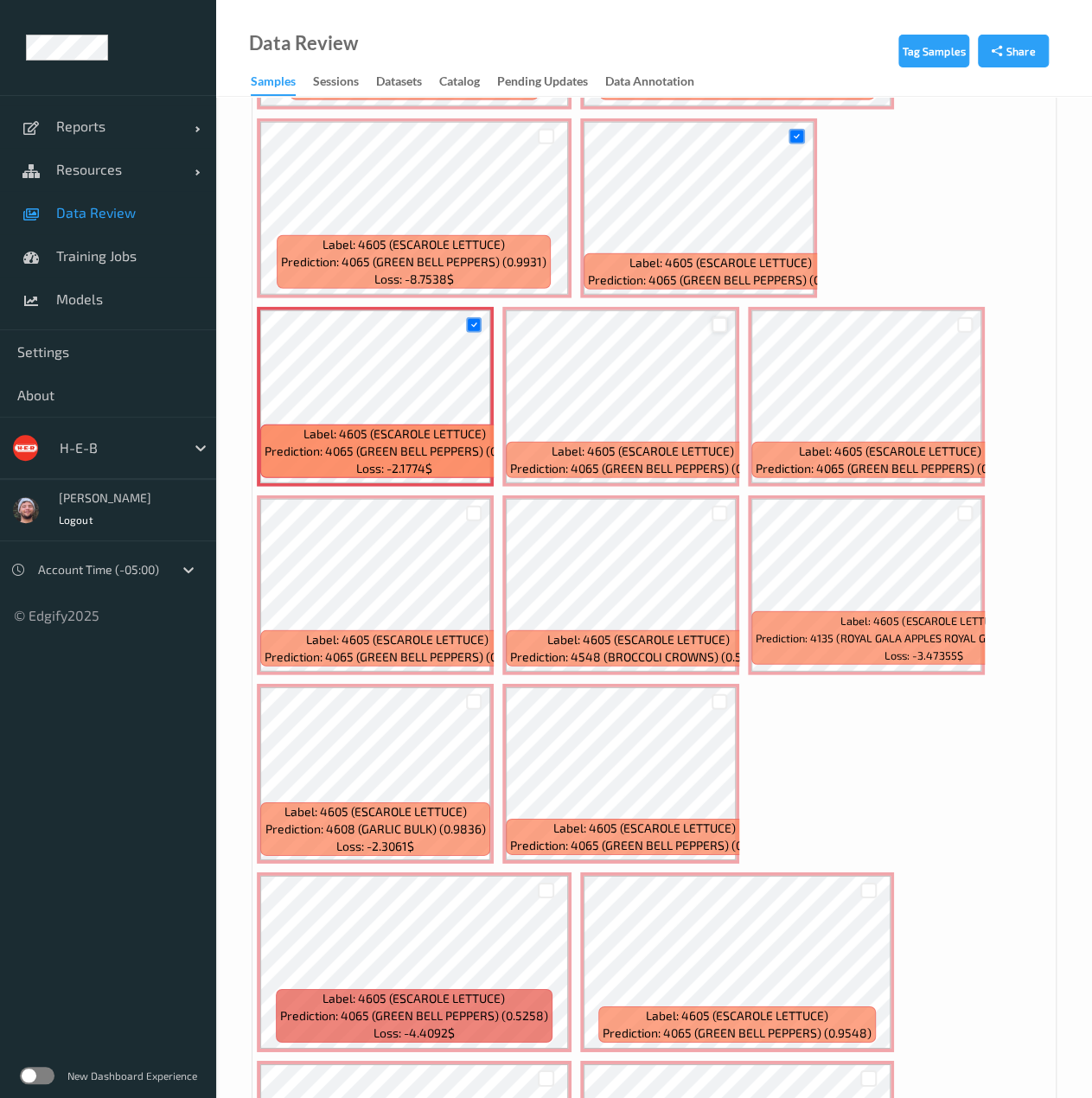
click at [724, 327] on div at bounding box center [719, 325] width 17 height 17
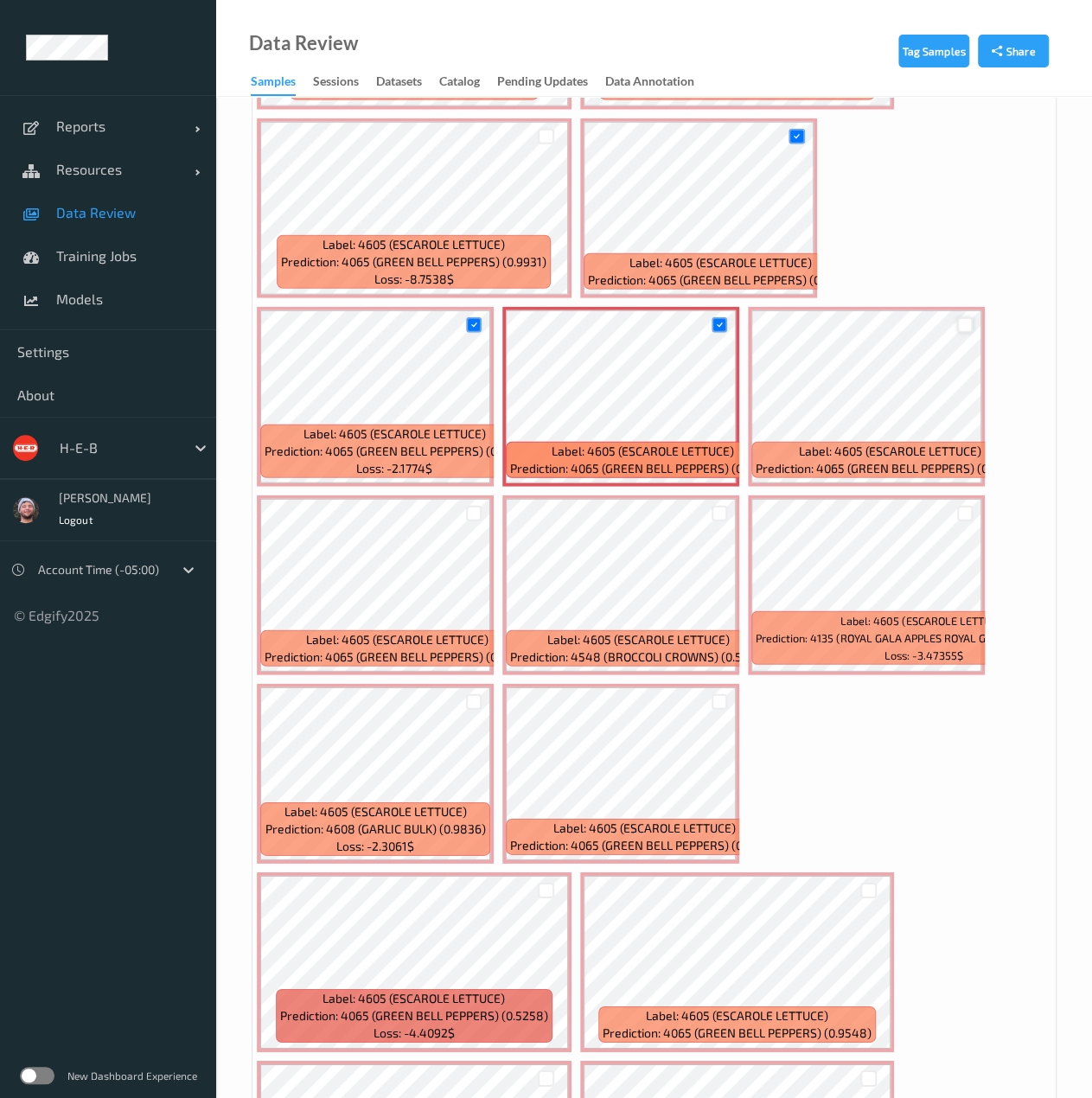
click at [962, 322] on div at bounding box center [965, 325] width 17 height 17
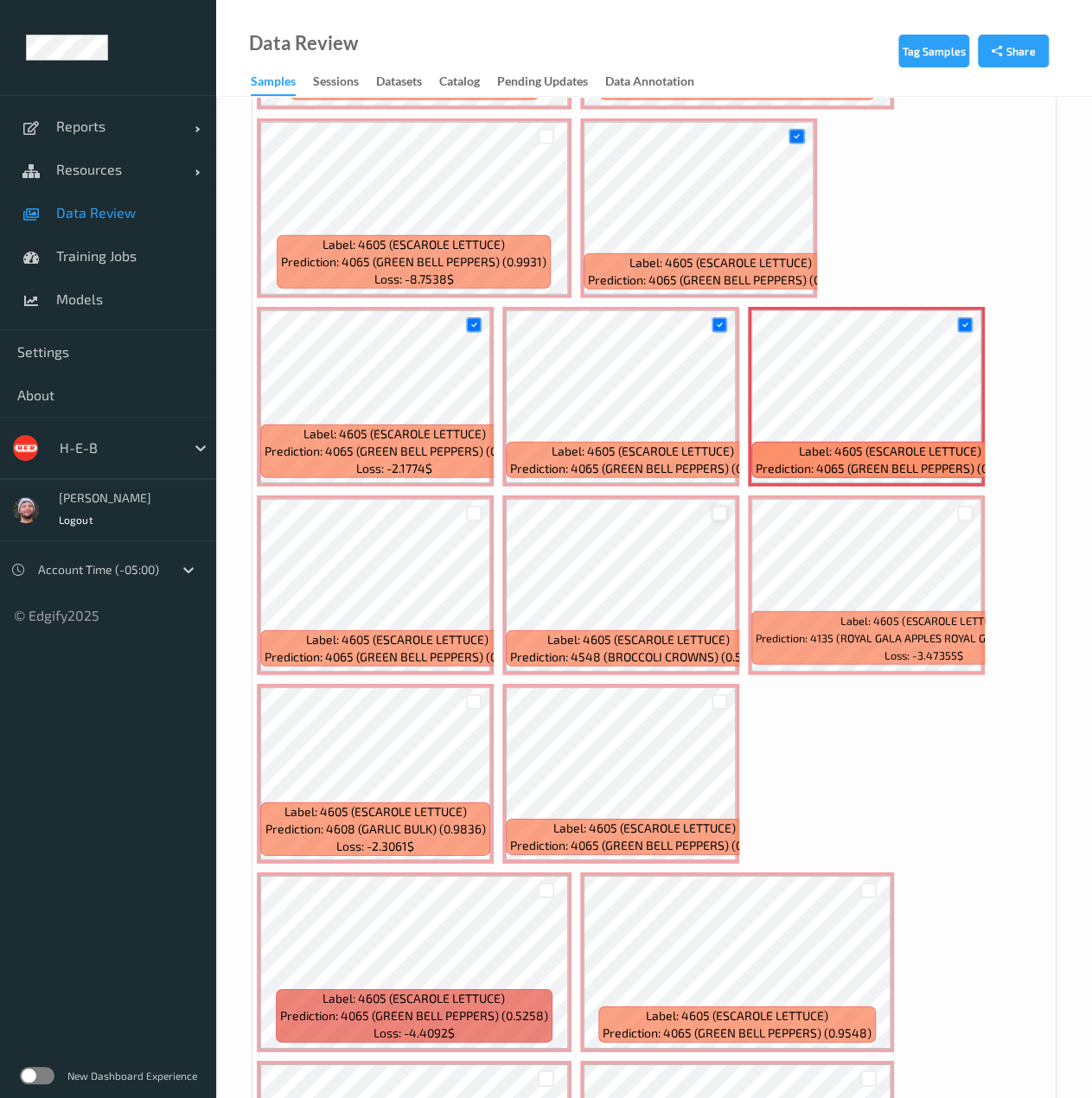
click at [712, 514] on div at bounding box center [719, 513] width 17 height 17
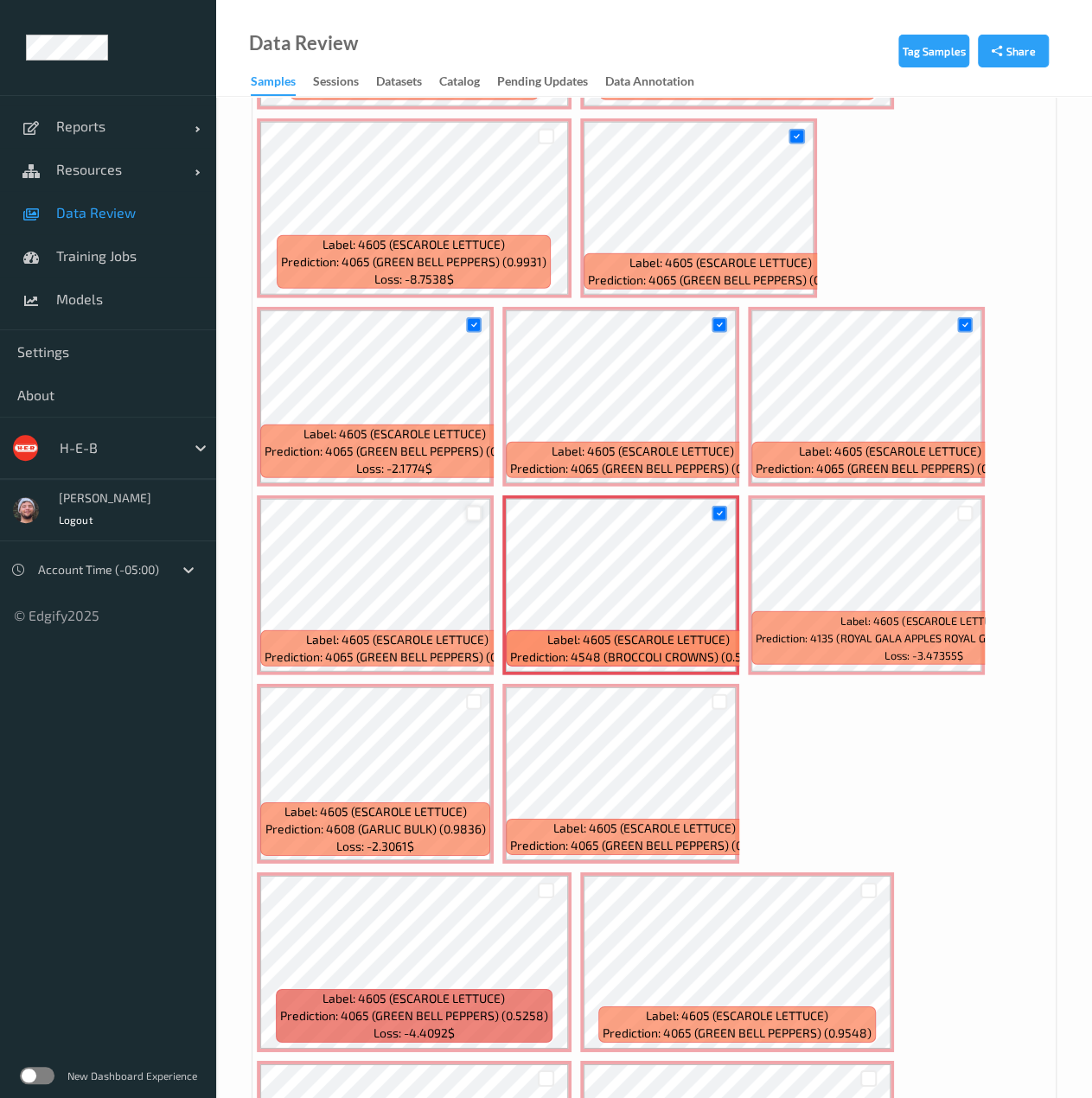
click at [470, 518] on div at bounding box center [474, 513] width 17 height 17
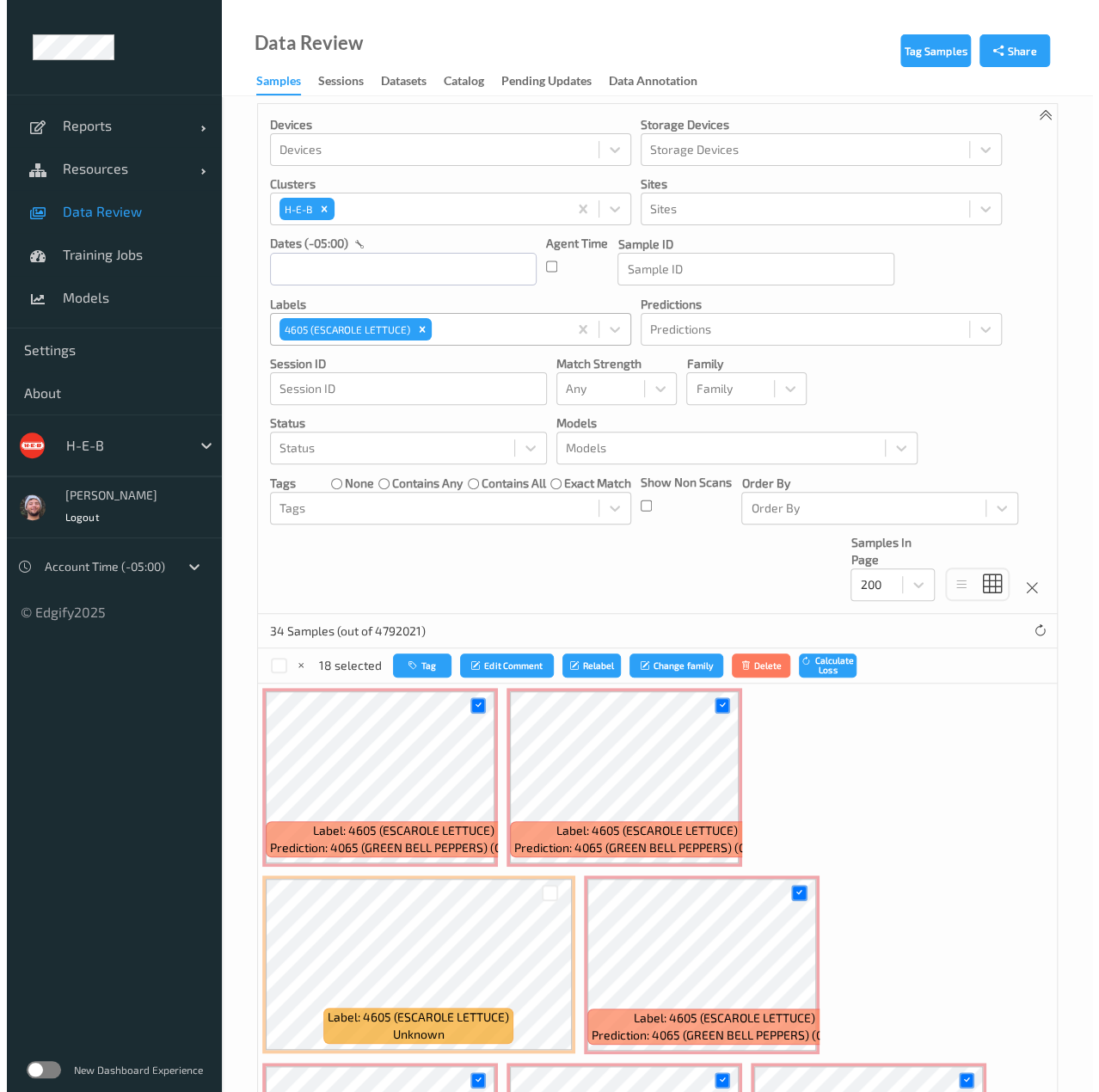
scroll to position [0, 0]
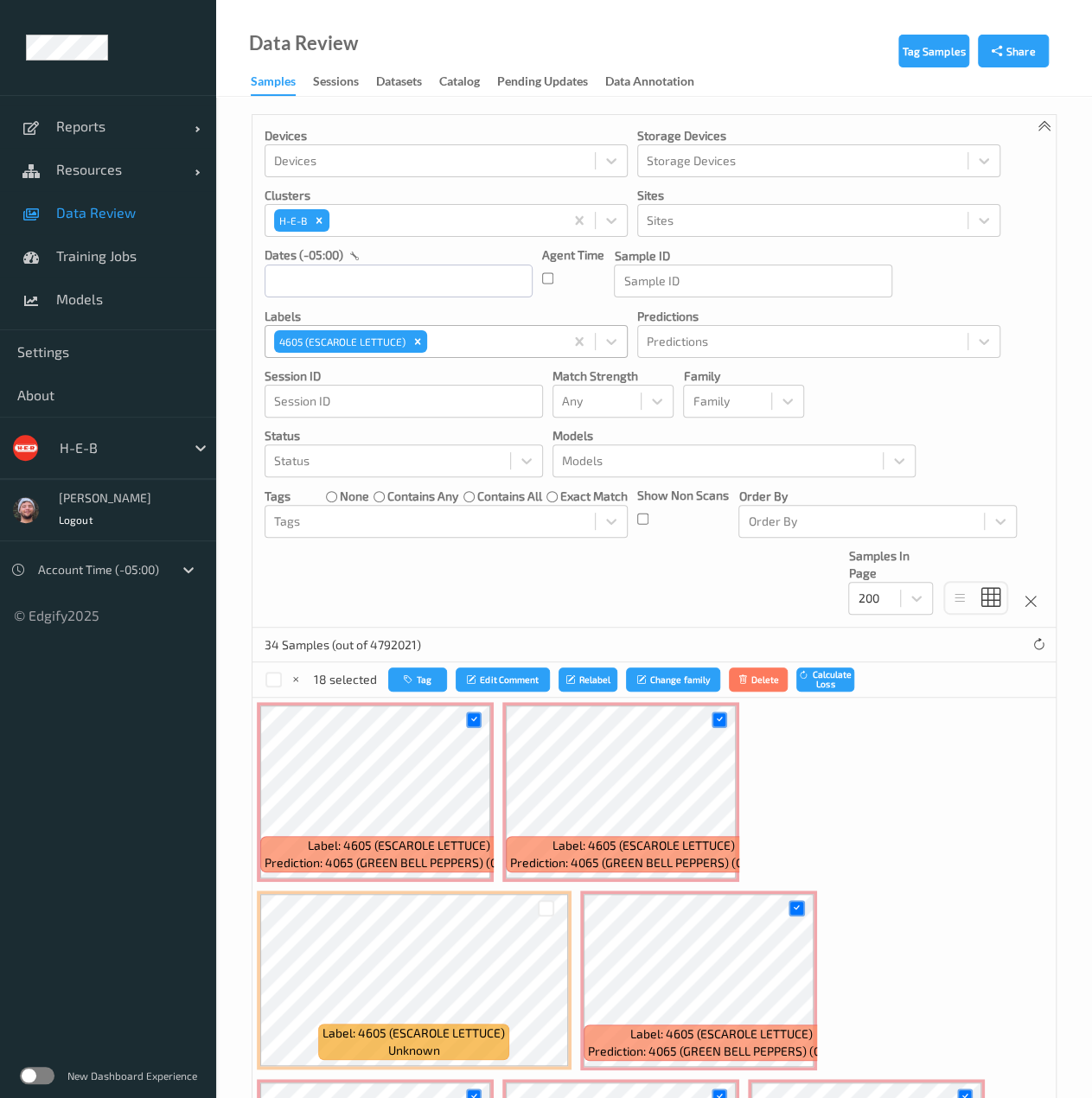
click at [416, 663] on div "18 selected Tag Edit Comment Relabel Change family Delete Calculate Loss" at bounding box center [653, 679] width 803 height 35
click at [417, 672] on button "Tag" at bounding box center [418, 680] width 58 height 25
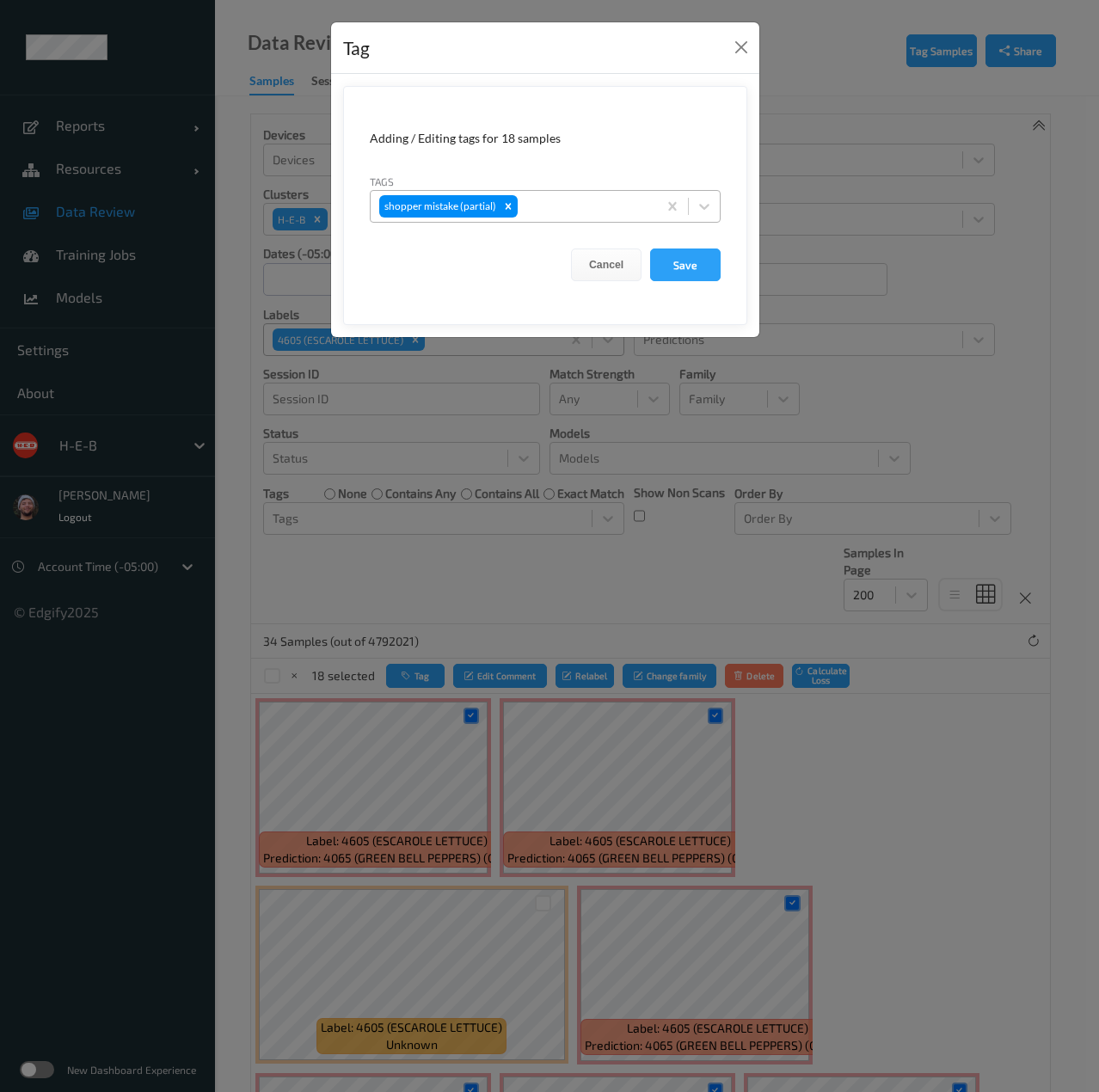
click at [542, 207] on div at bounding box center [584, 205] width 127 height 20
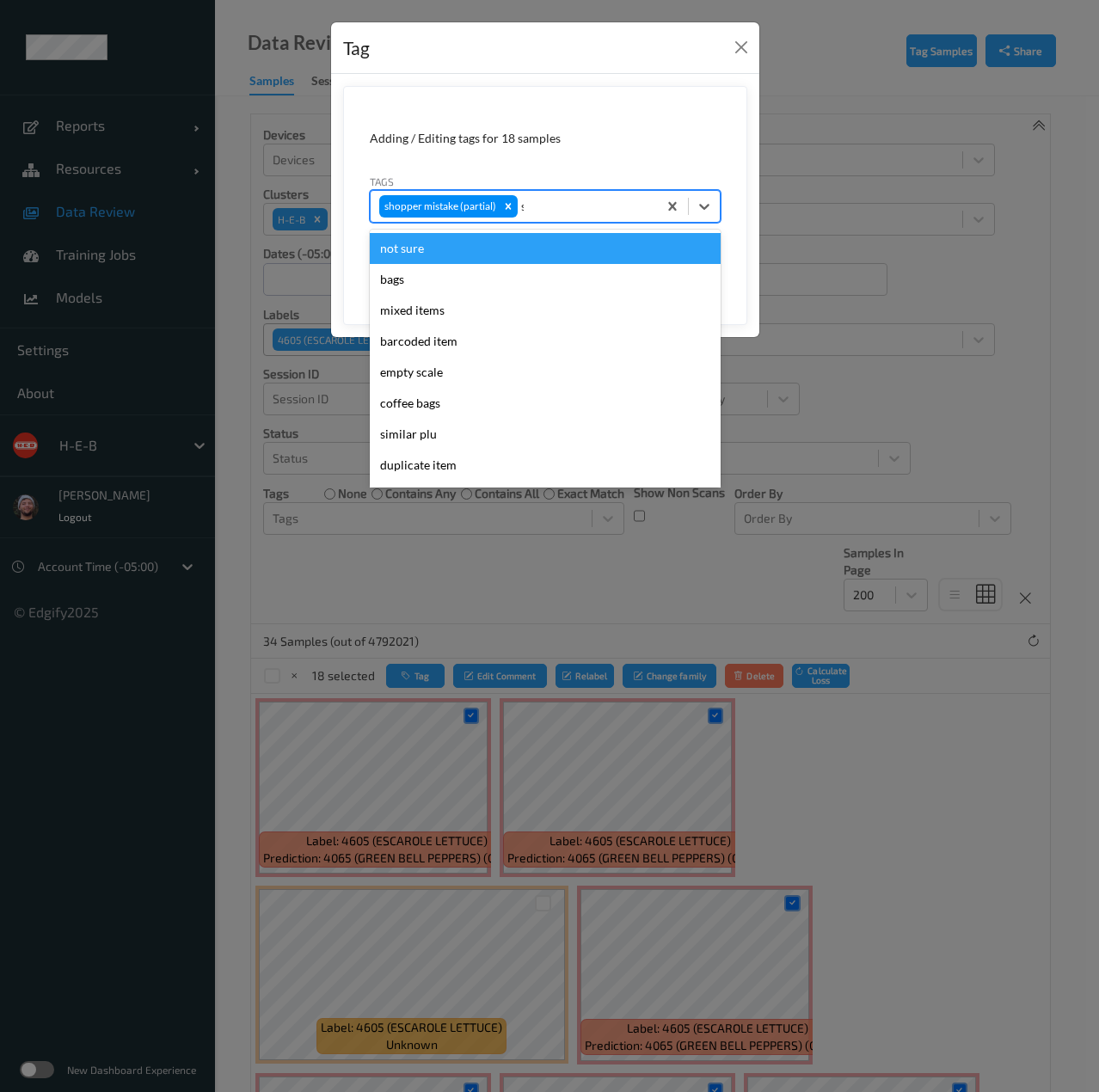
type input "sh"
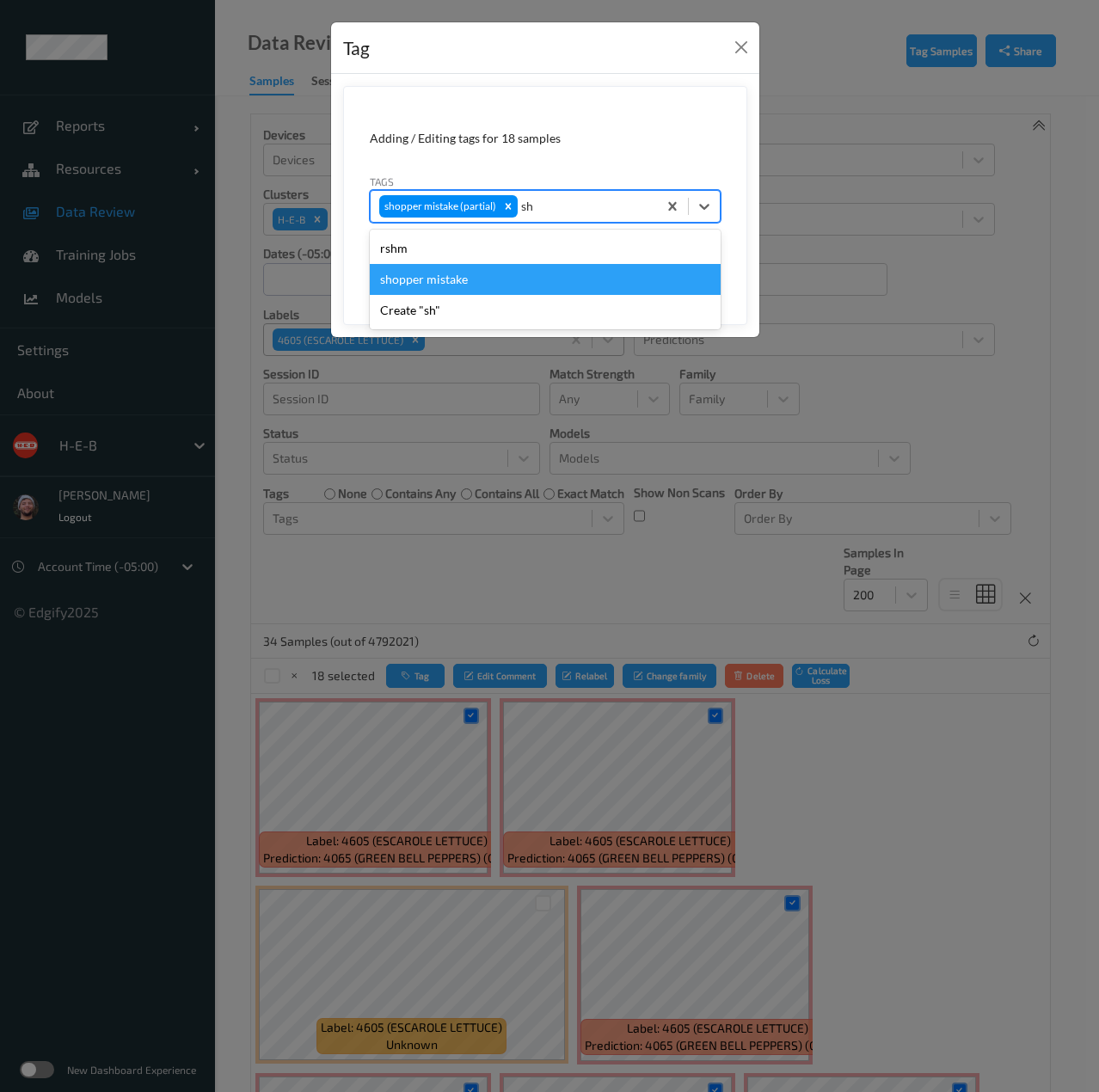
click at [533, 279] on div "shopper mistake" at bounding box center [545, 280] width 351 height 31
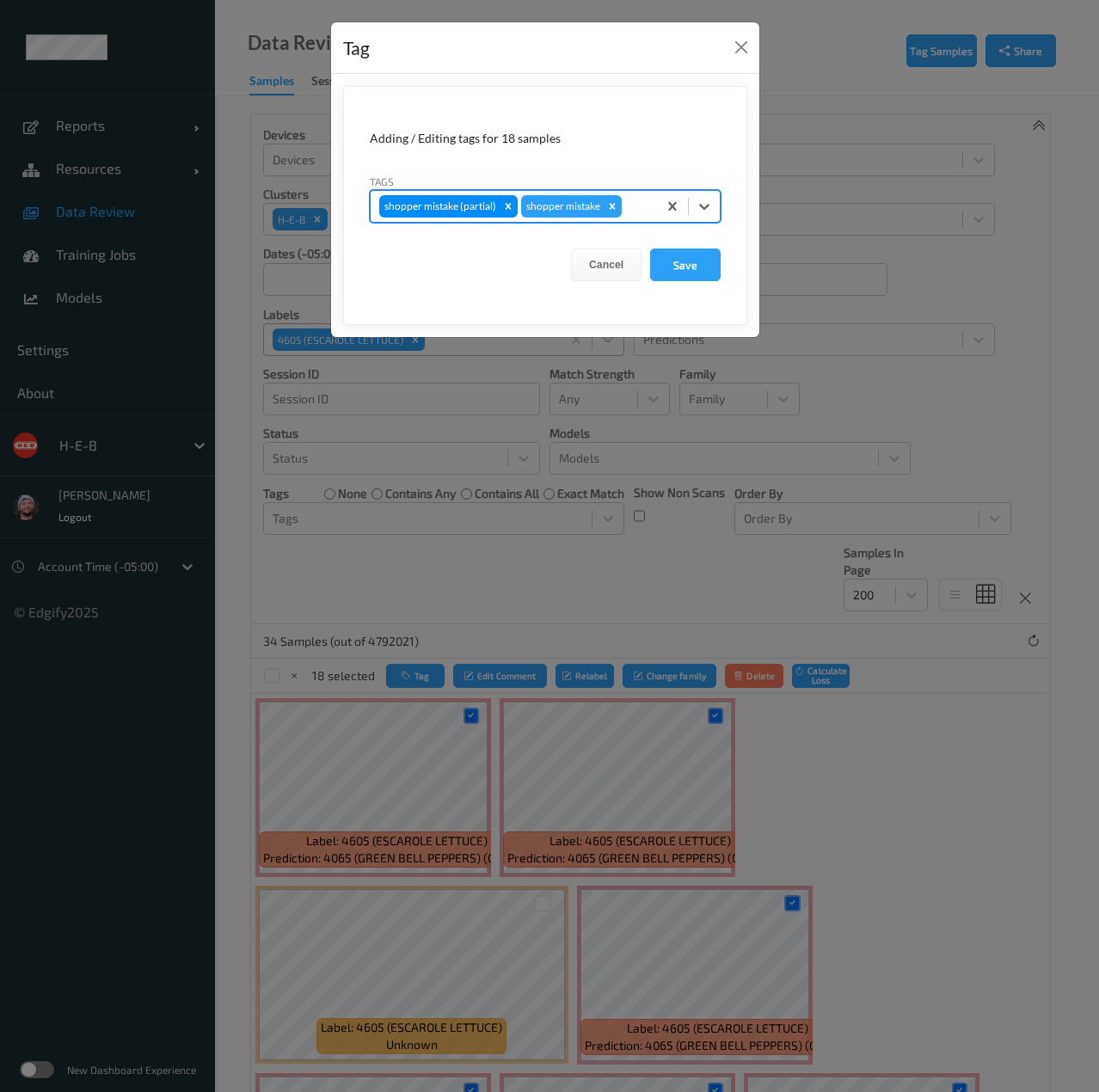
click at [671, 246] on form "Adding / Editing tags for 18 samples Tags option shopper mistake, selected. Sel…" at bounding box center [544, 205] width 404 height 239
click at [676, 262] on button "Save" at bounding box center [685, 265] width 71 height 33
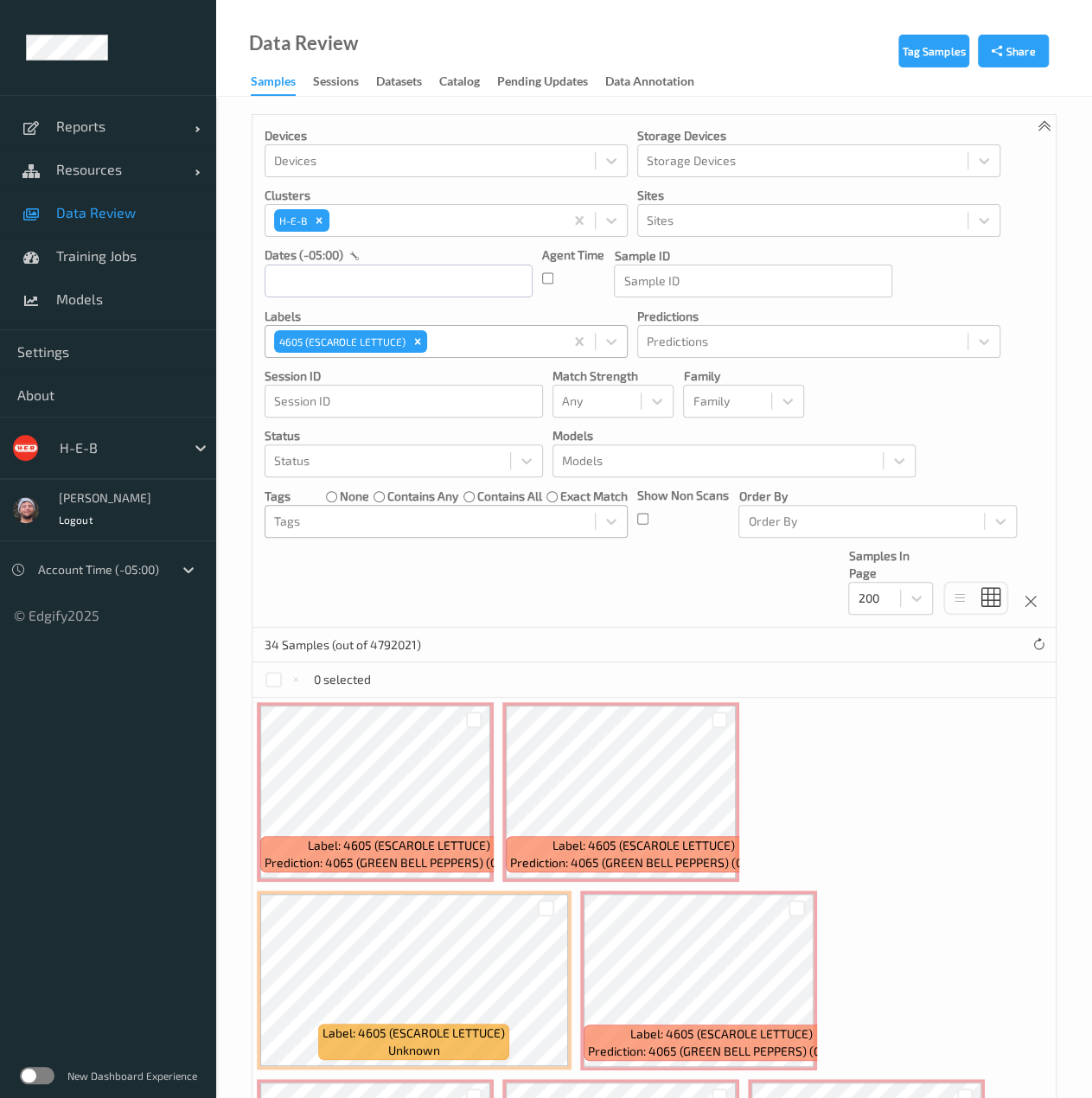
click at [420, 513] on div at bounding box center [429, 521] width 312 height 20
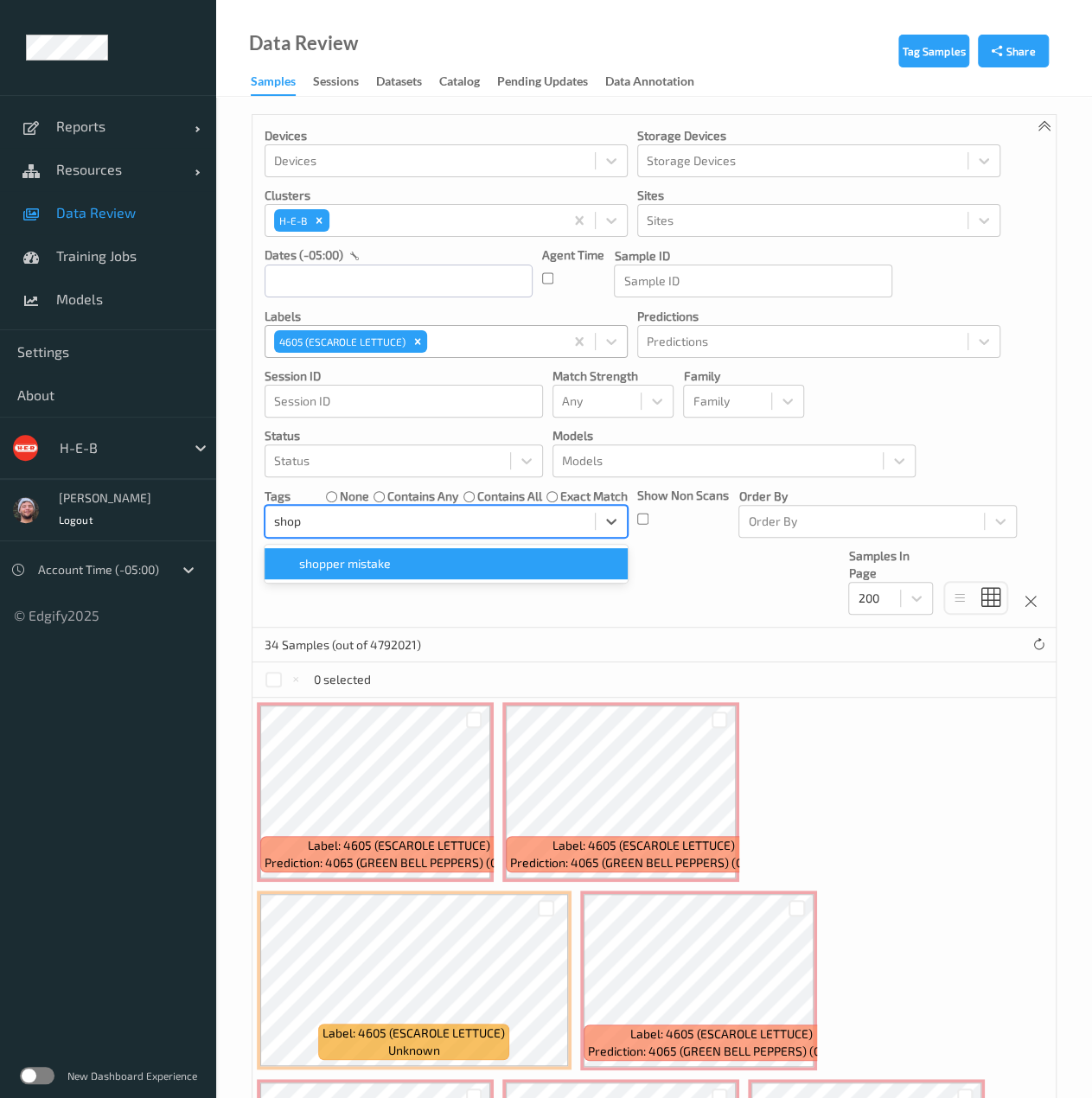
type input "shopp"
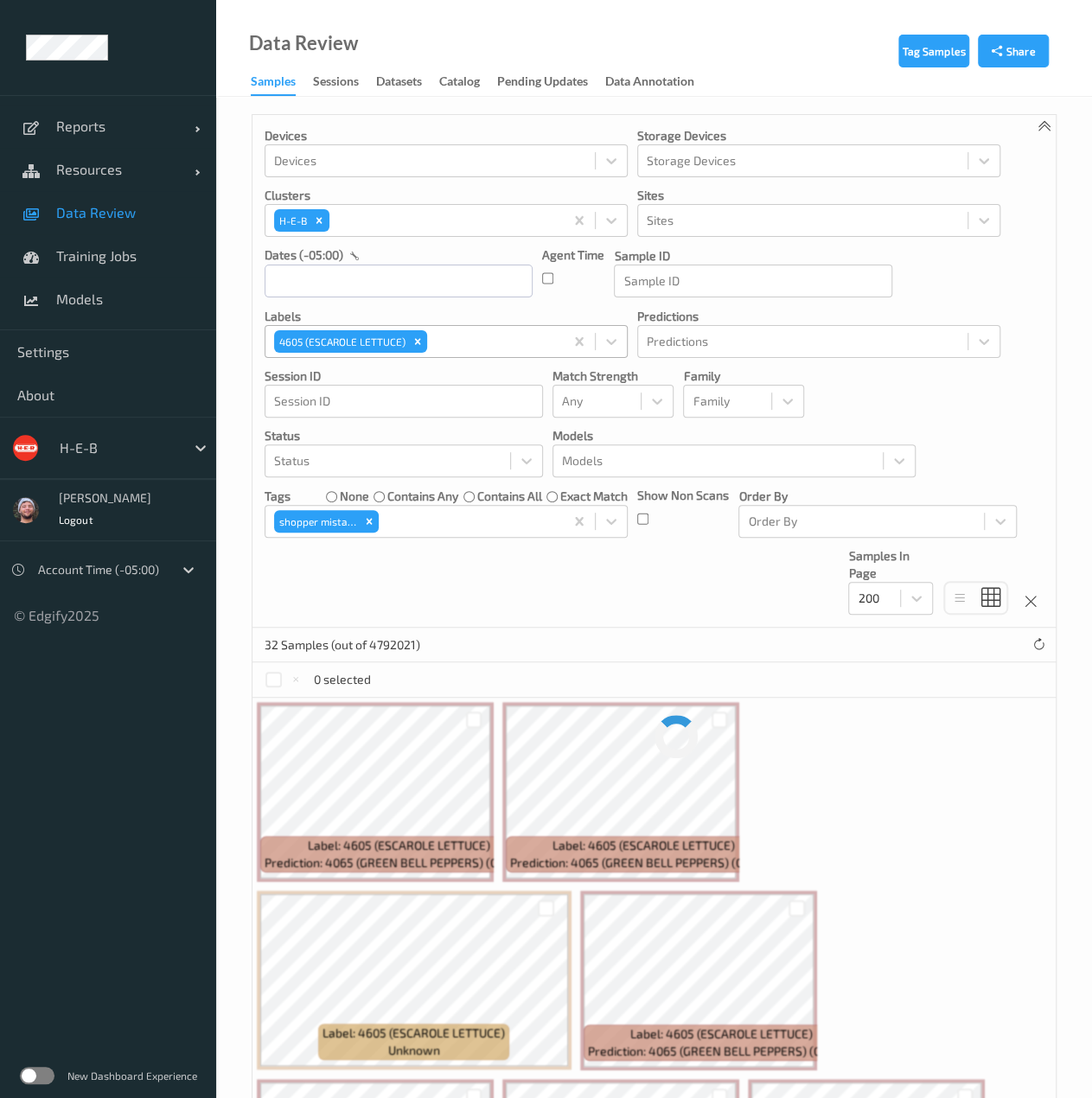
click at [784, 637] on div "32 Samples (out of 4792021)" at bounding box center [653, 645] width 803 height 35
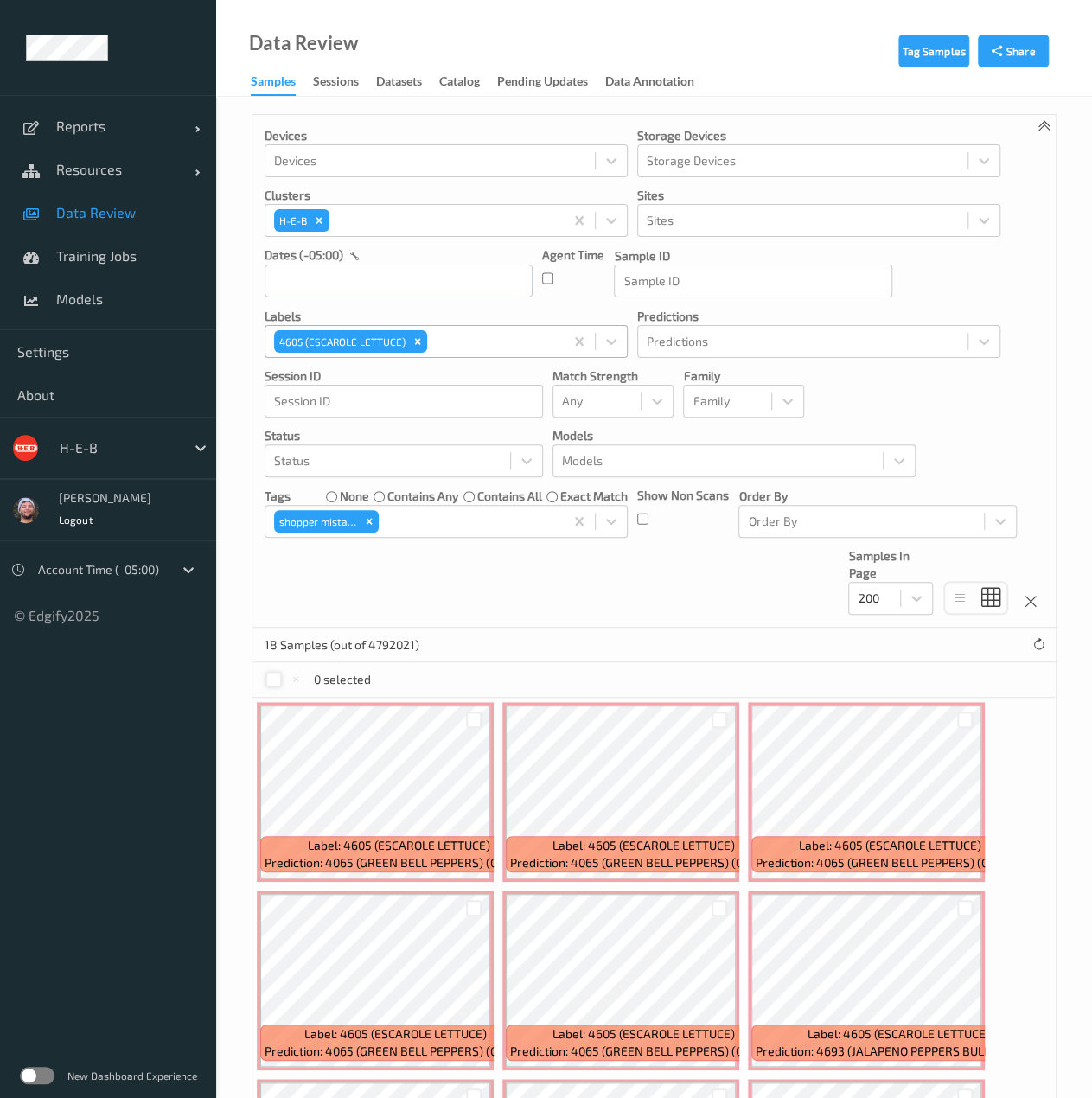
click at [274, 682] on div at bounding box center [273, 679] width 17 height 17
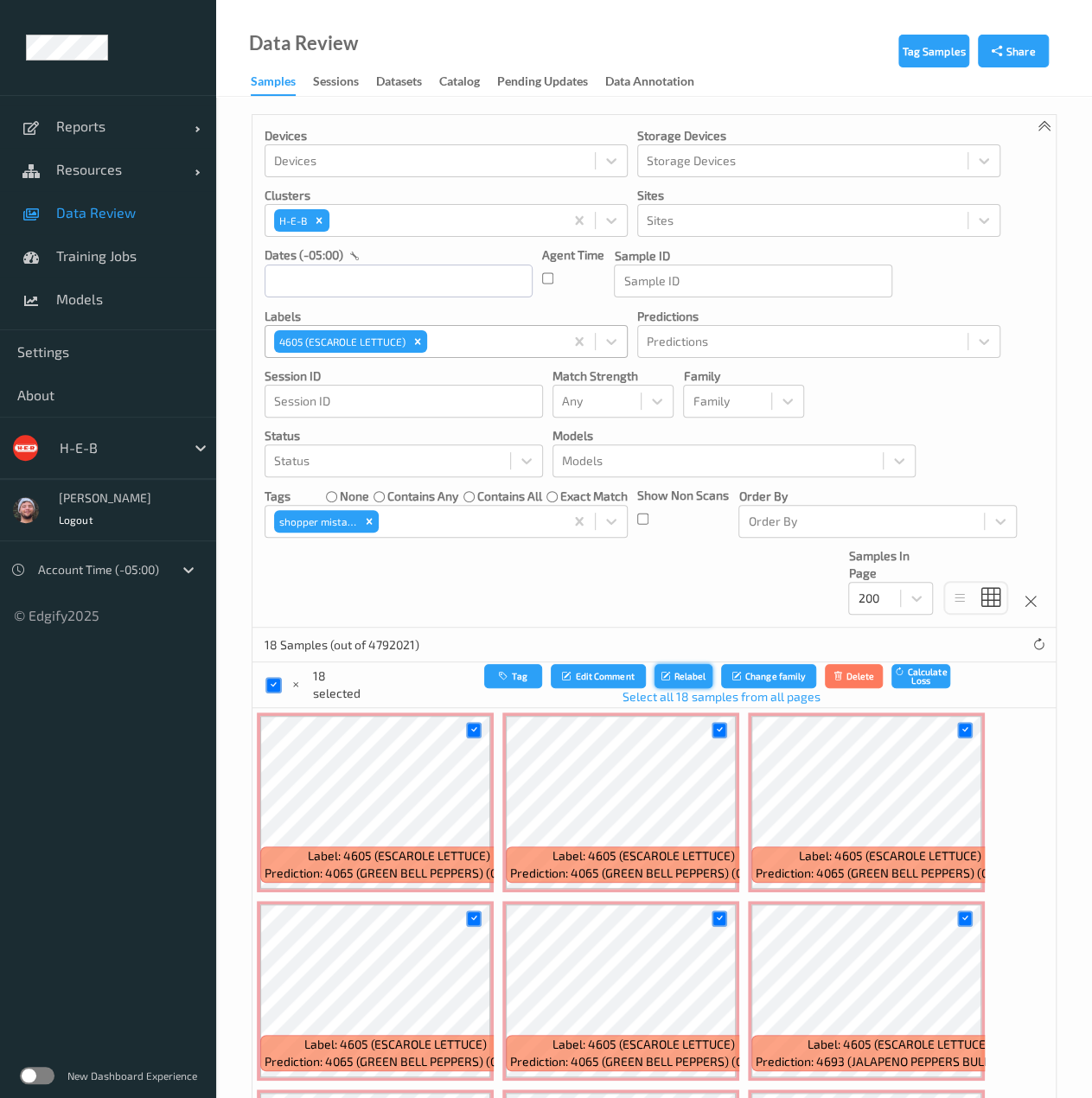
click at [655, 677] on button "Relabel" at bounding box center [683, 677] width 58 height 25
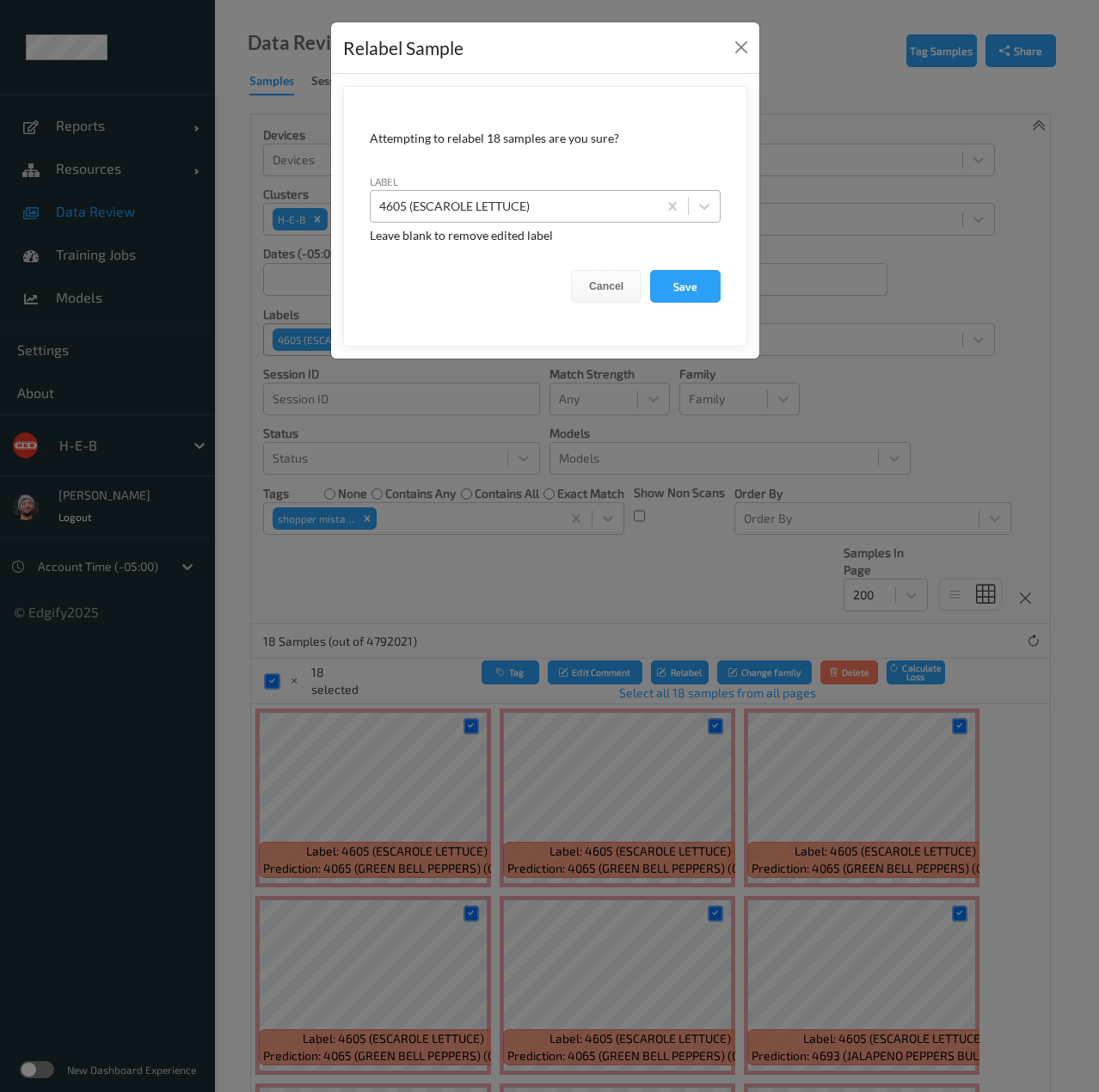
click at [541, 211] on div at bounding box center [514, 205] width 269 height 20
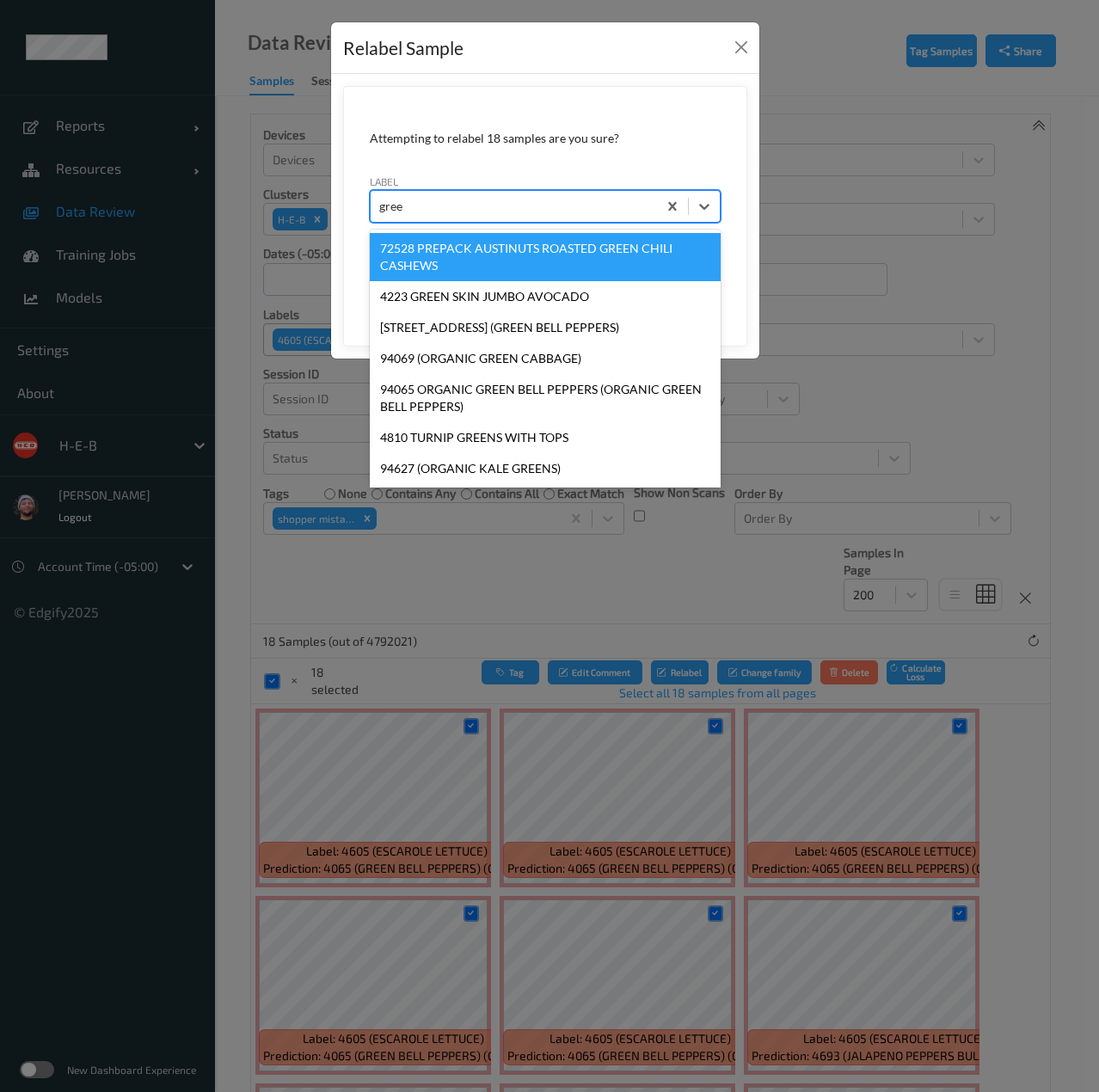
scroll to position [536, 0]
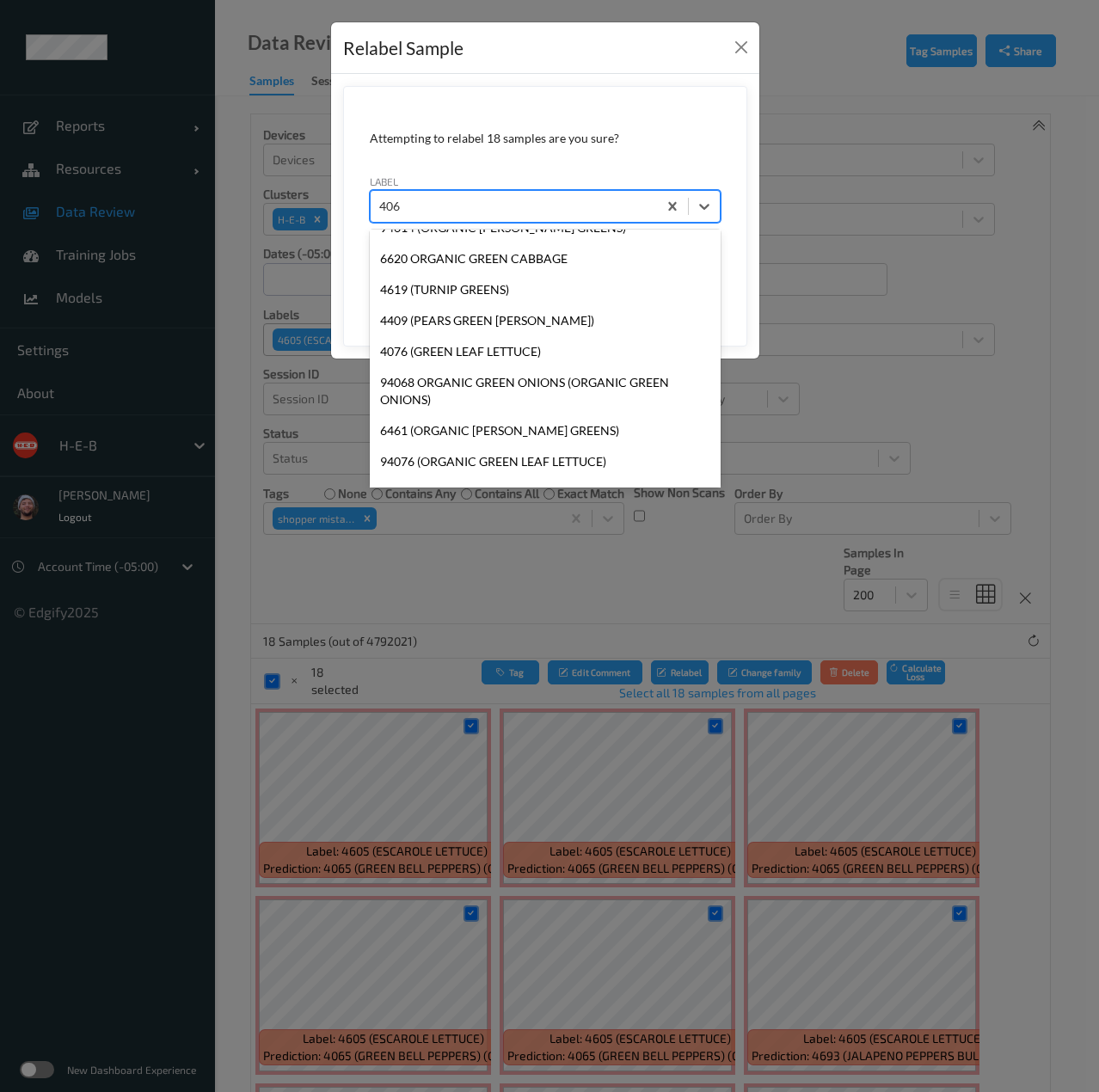
type input "4065"
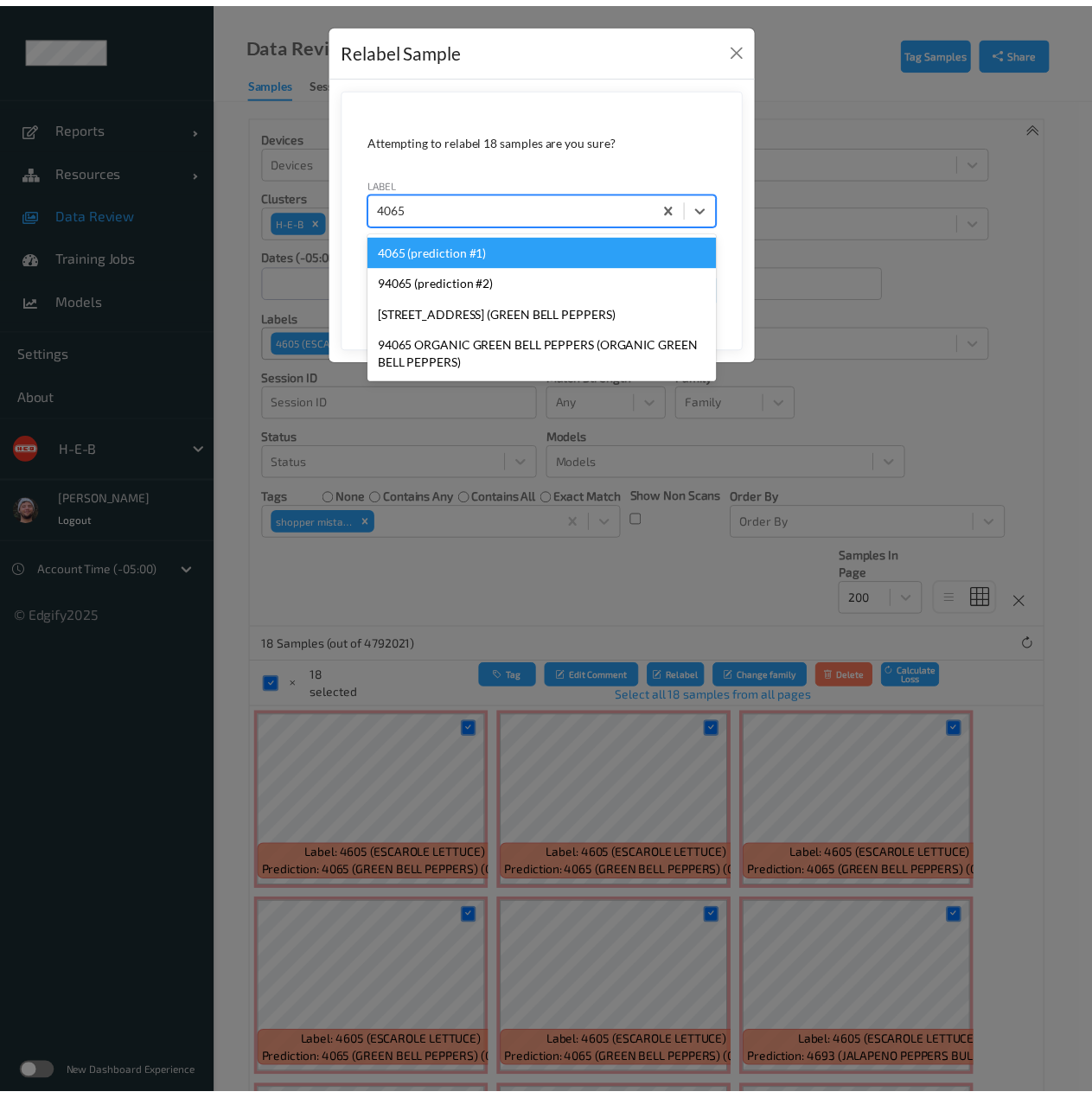
scroll to position [0, 0]
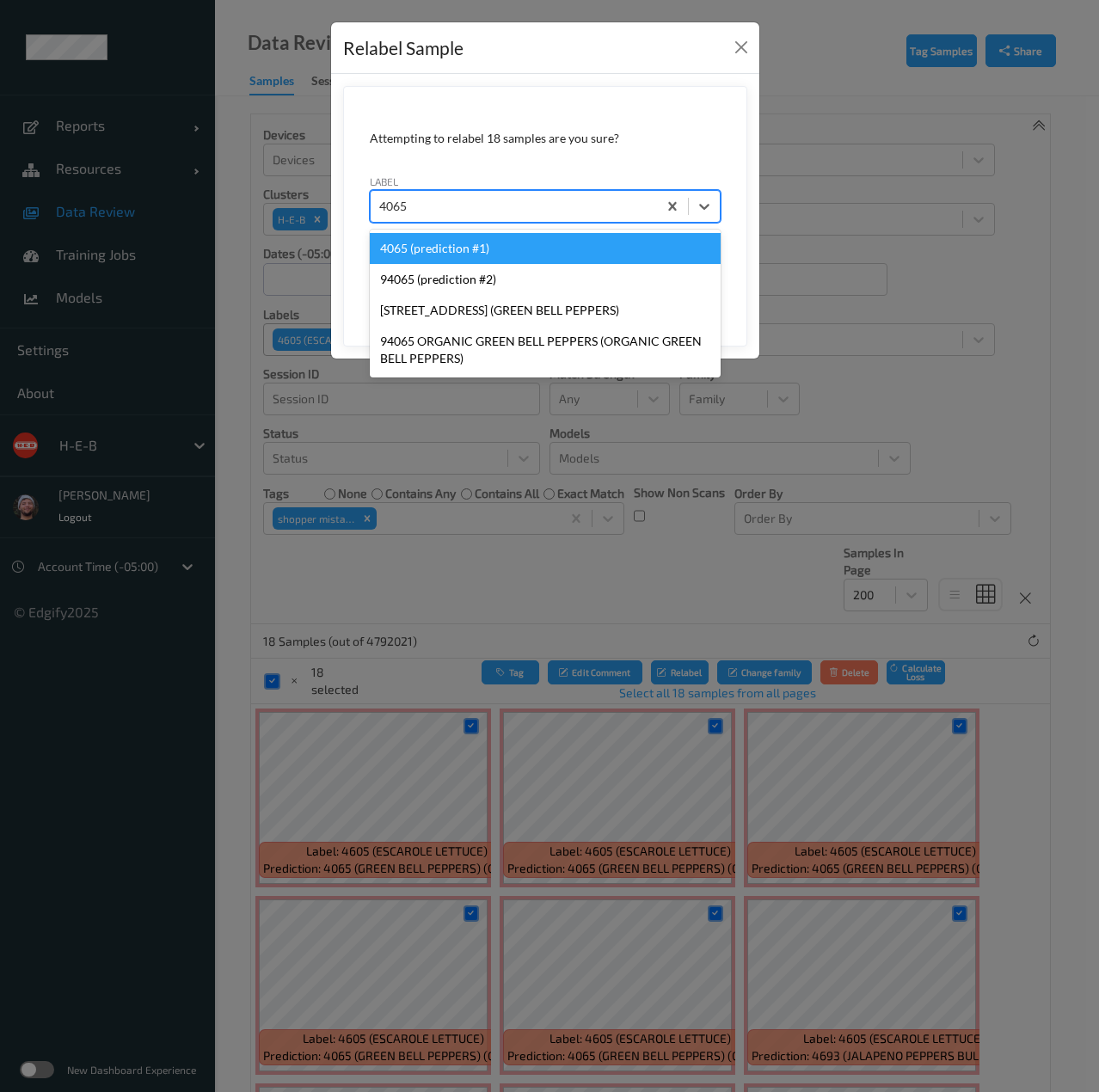
click at [502, 250] on div "4065 (prediction #1)" at bounding box center [545, 249] width 351 height 31
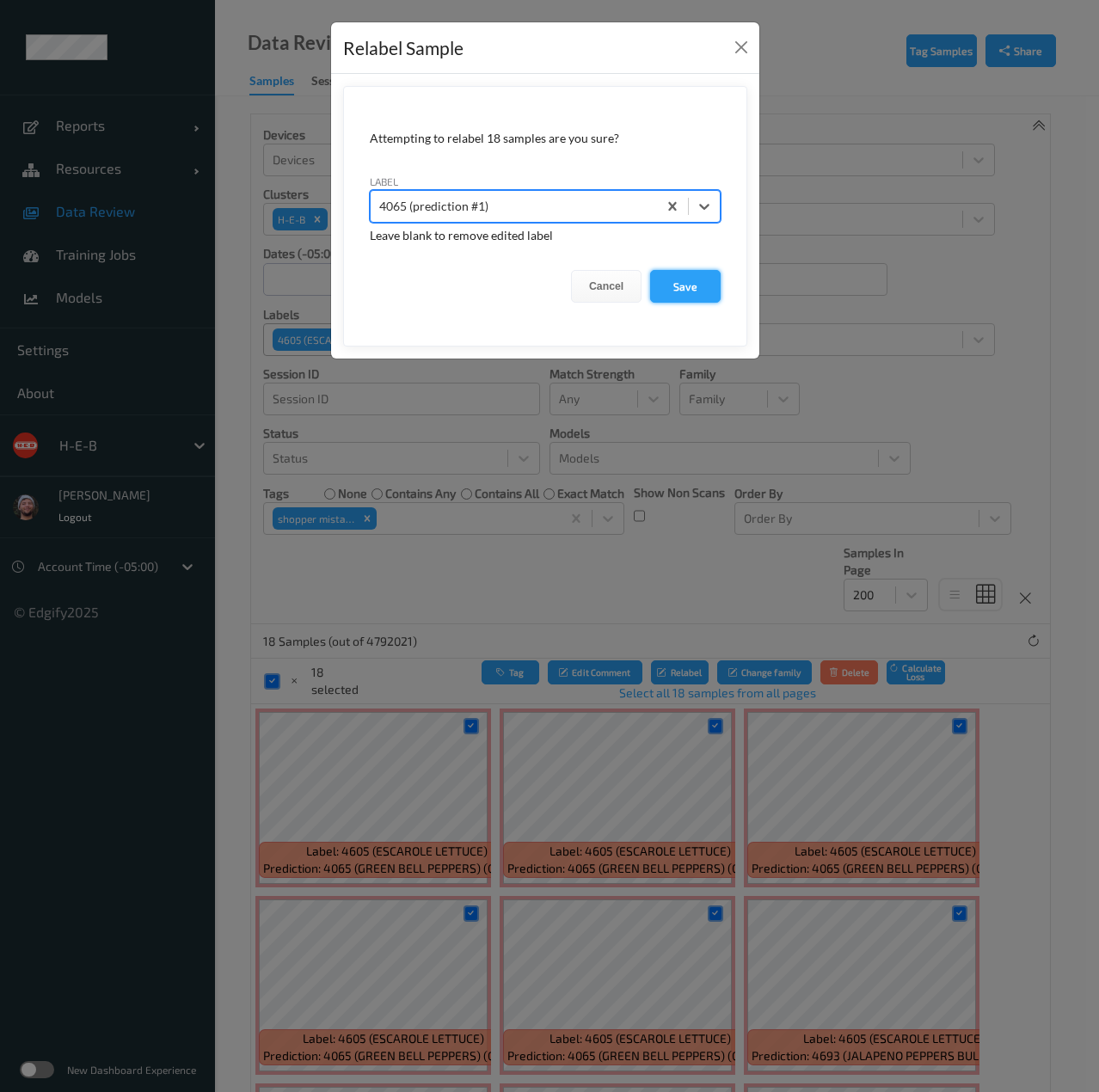
click at [690, 274] on button "Save" at bounding box center [685, 287] width 71 height 33
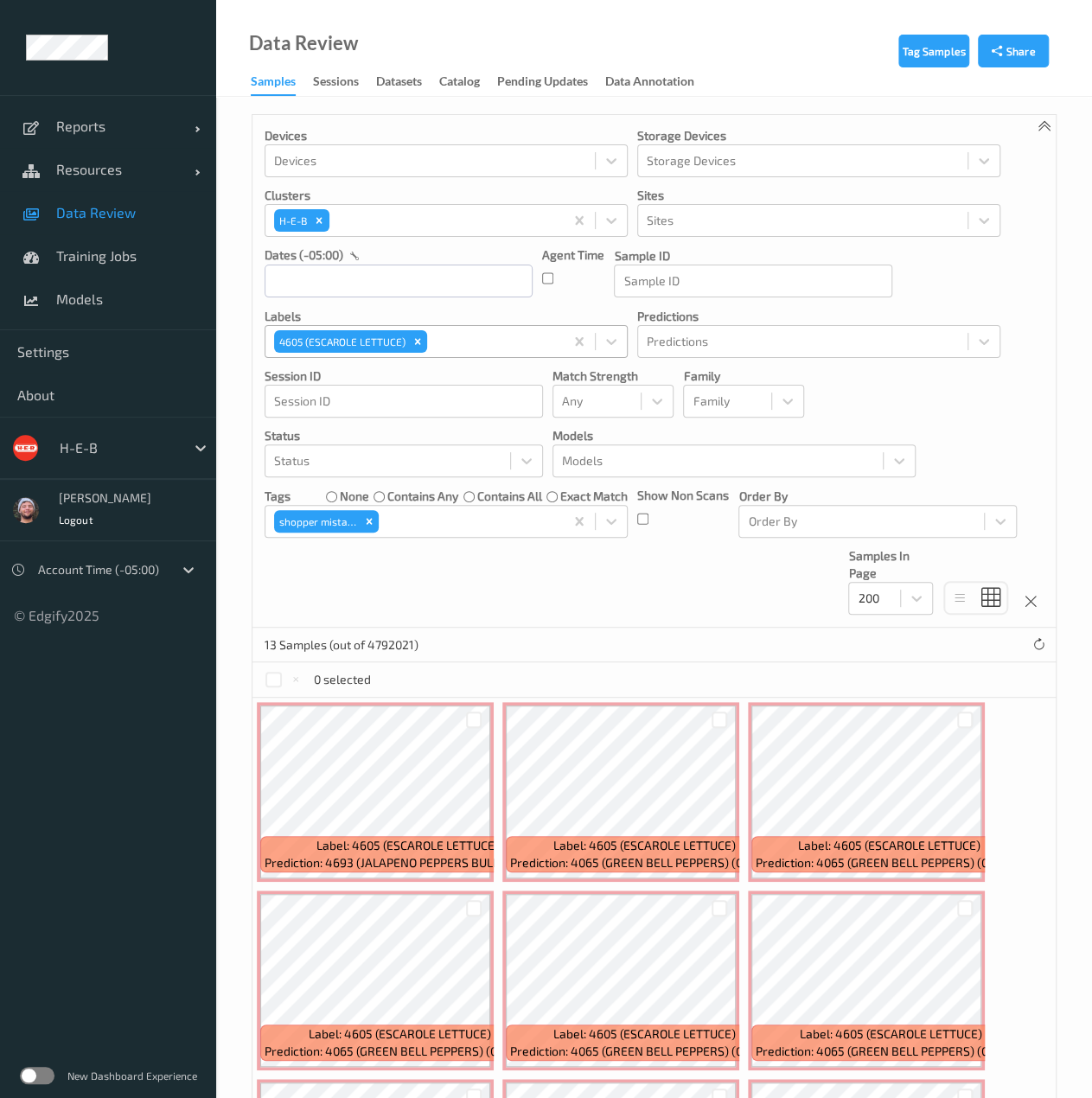
click at [127, 210] on span "Data Review" at bounding box center [127, 213] width 143 height 18
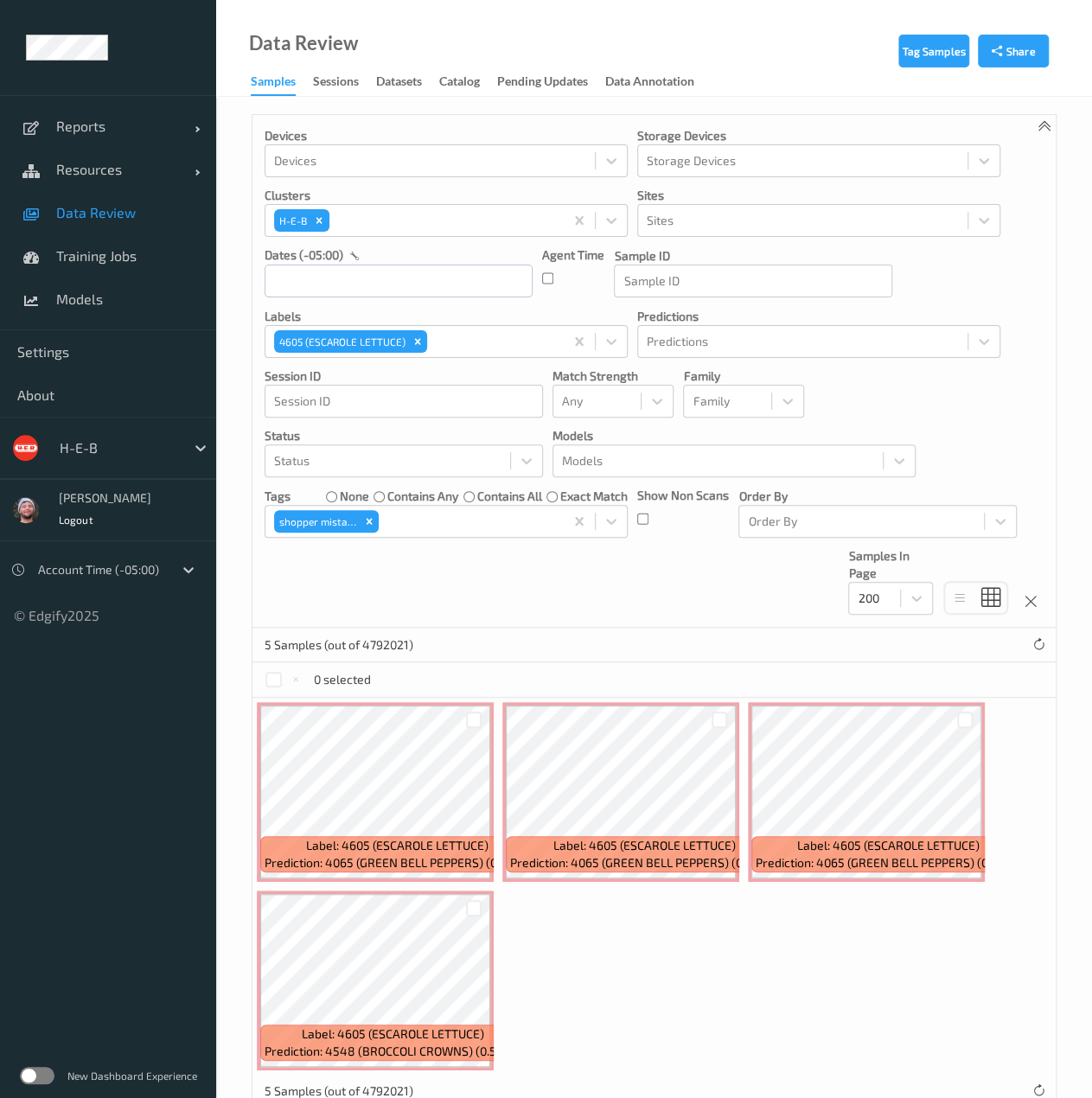
click at [127, 210] on span "Data Review" at bounding box center [127, 213] width 143 height 18
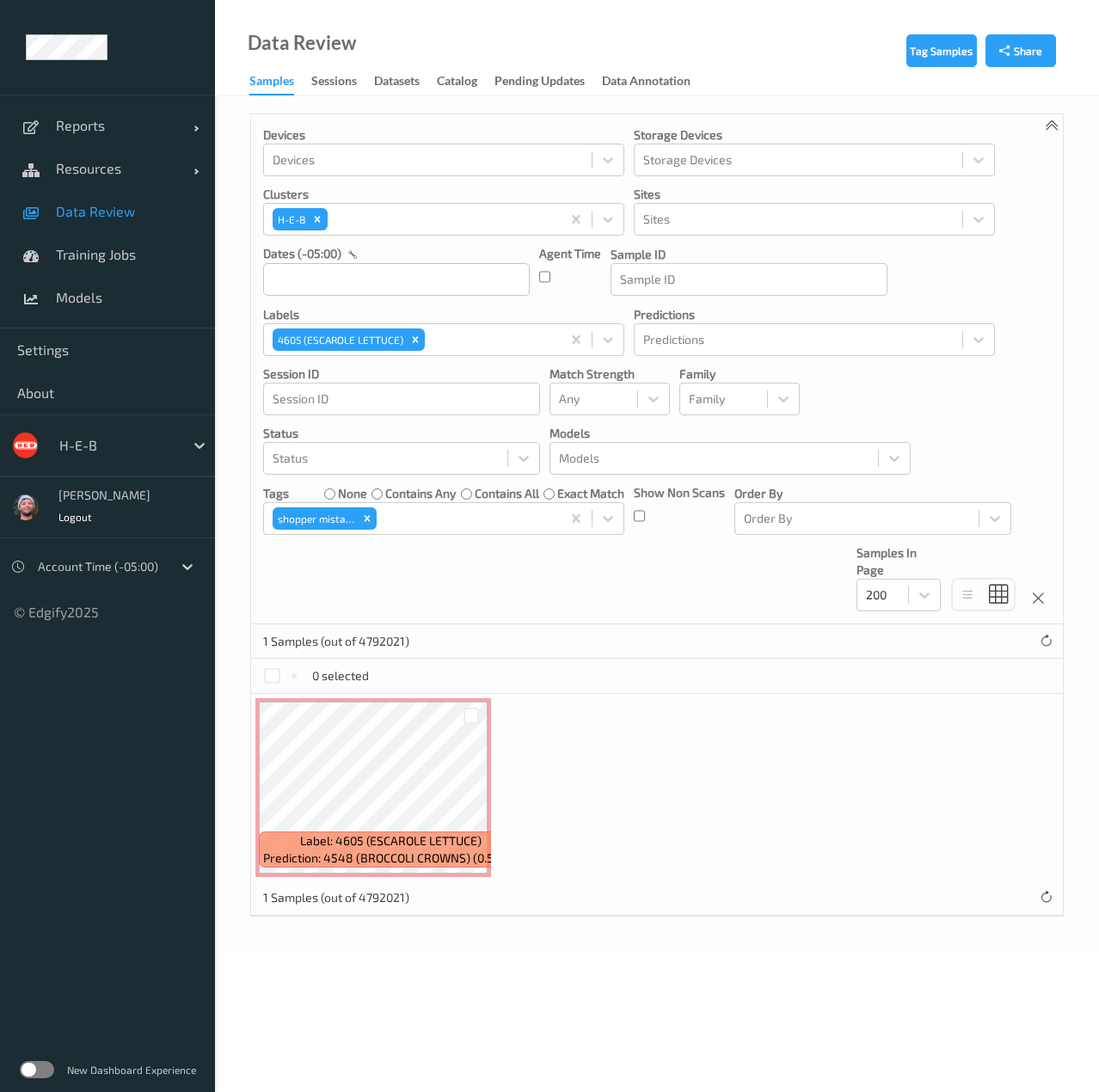
click at [132, 224] on link "Data Review" at bounding box center [107, 211] width 215 height 43
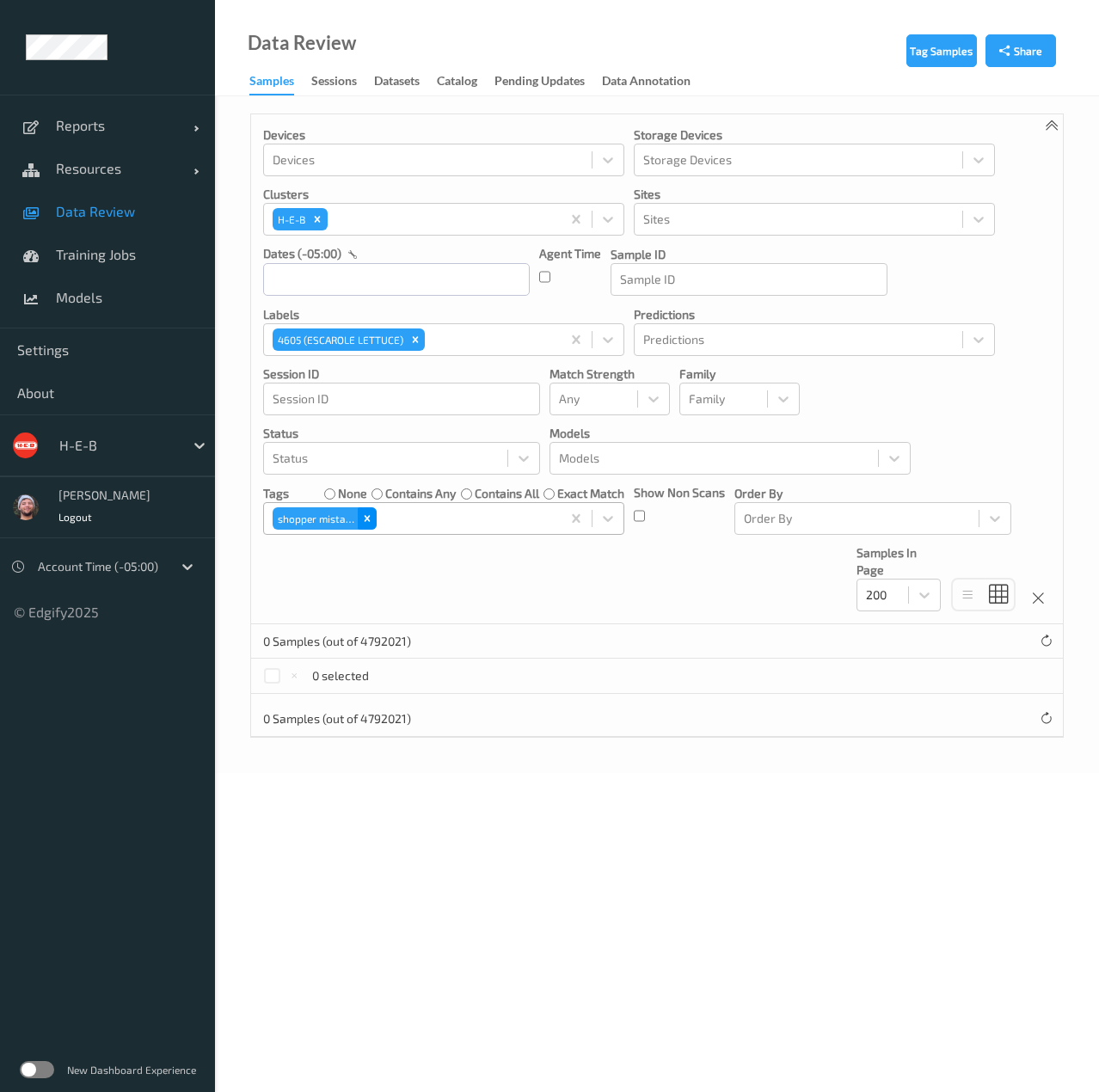
click at [363, 517] on icon "Remove shopper mistake" at bounding box center [367, 518] width 12 height 12
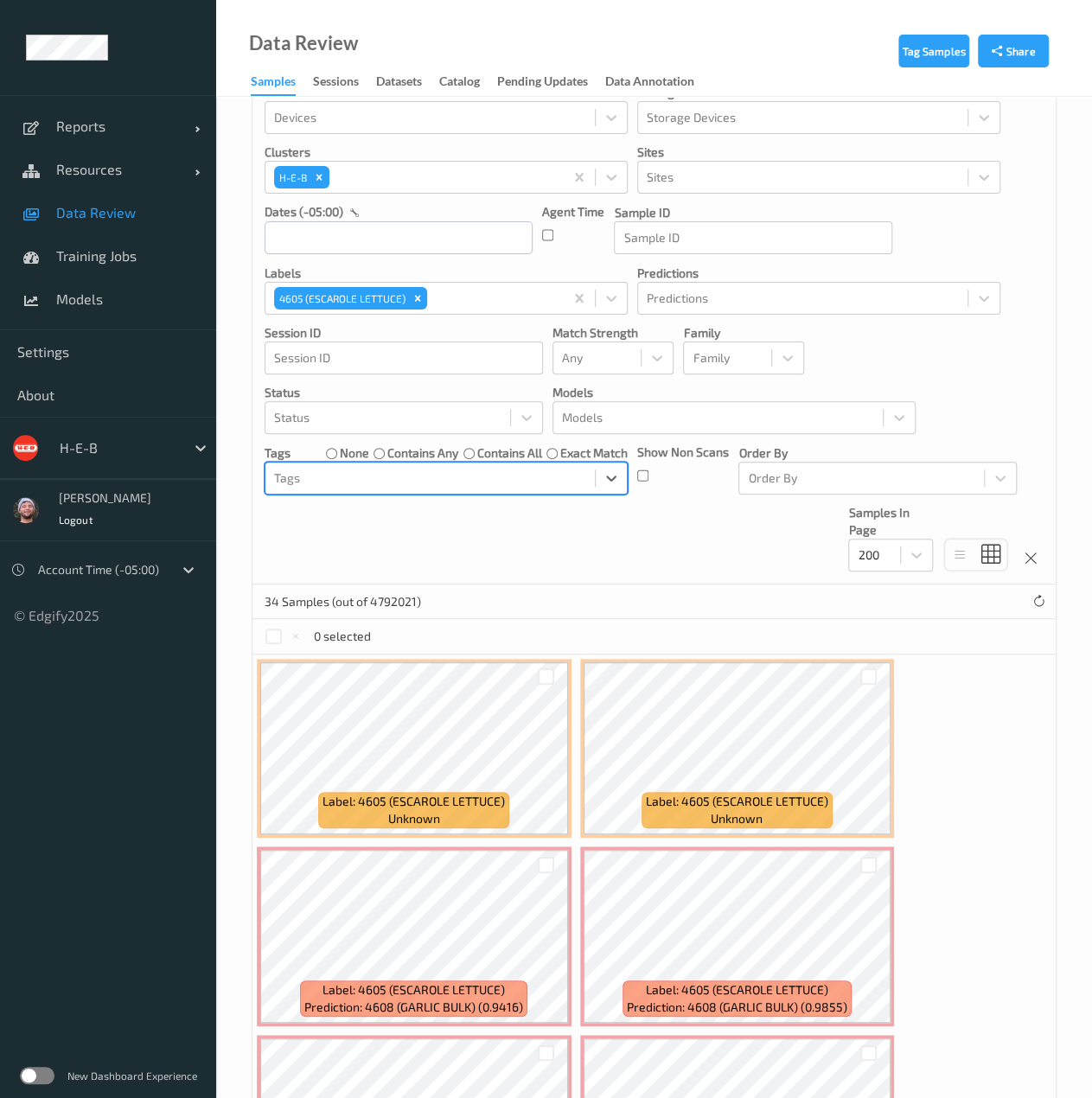
scroll to position [42, 0]
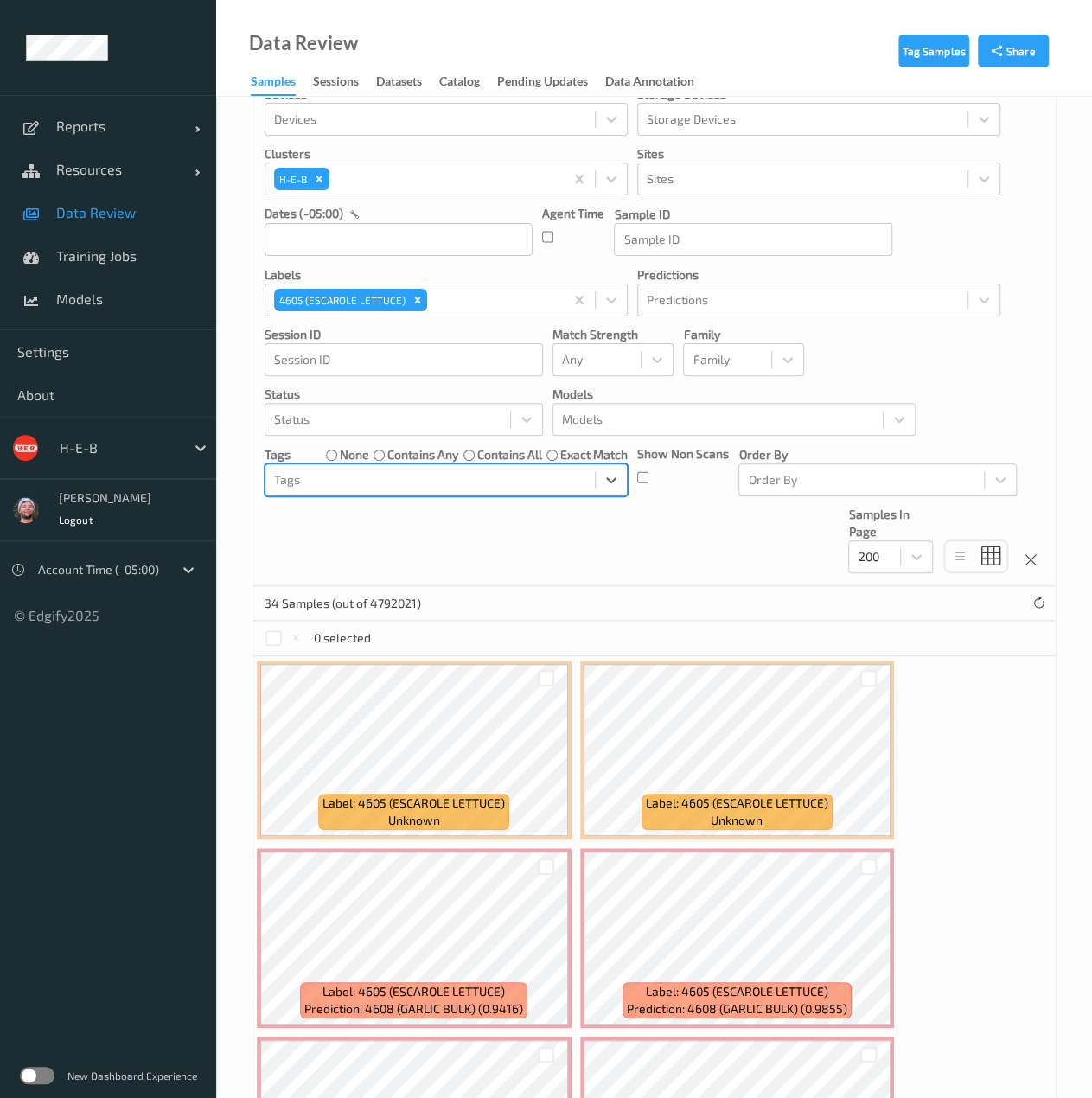
click at [269, 623] on div "0 selected" at bounding box center [653, 639] width 803 height 35
click at [269, 634] on div at bounding box center [273, 638] width 17 height 17
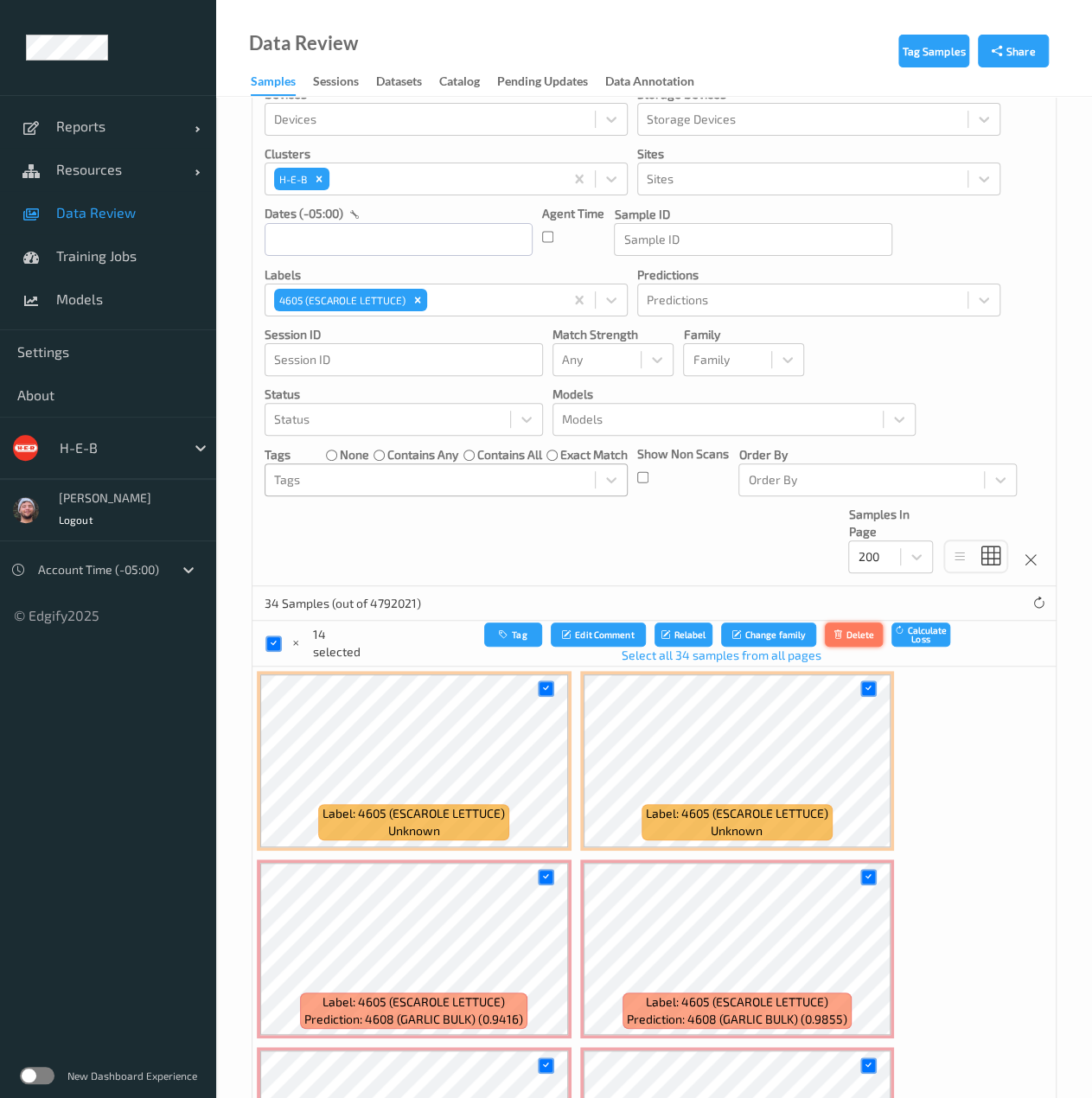
click at [853, 622] on button "Delete" at bounding box center [854, 635] width 58 height 25
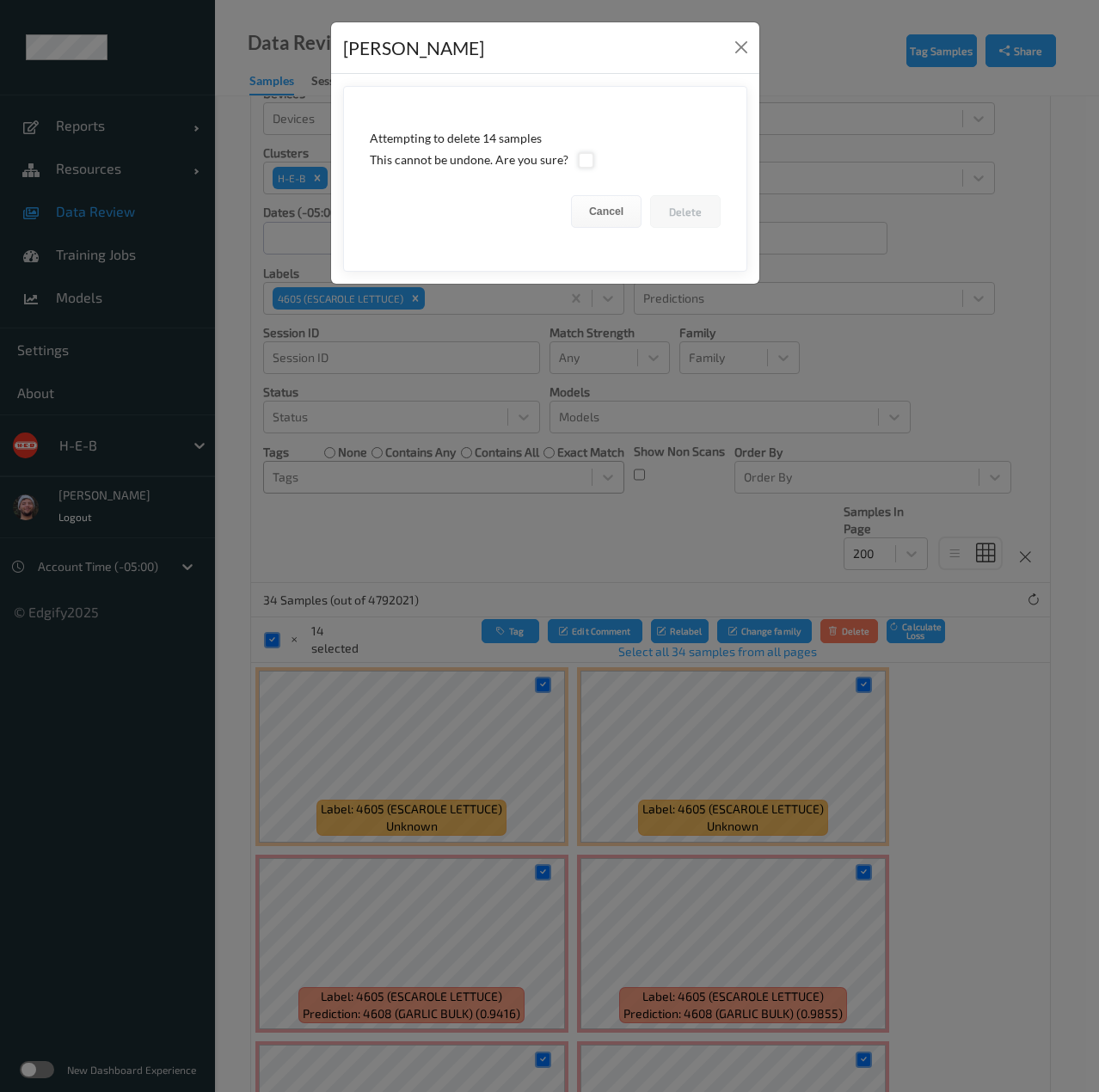
click at [581, 157] on div at bounding box center [586, 160] width 16 height 16
click at [672, 218] on button "Delete" at bounding box center [685, 212] width 71 height 33
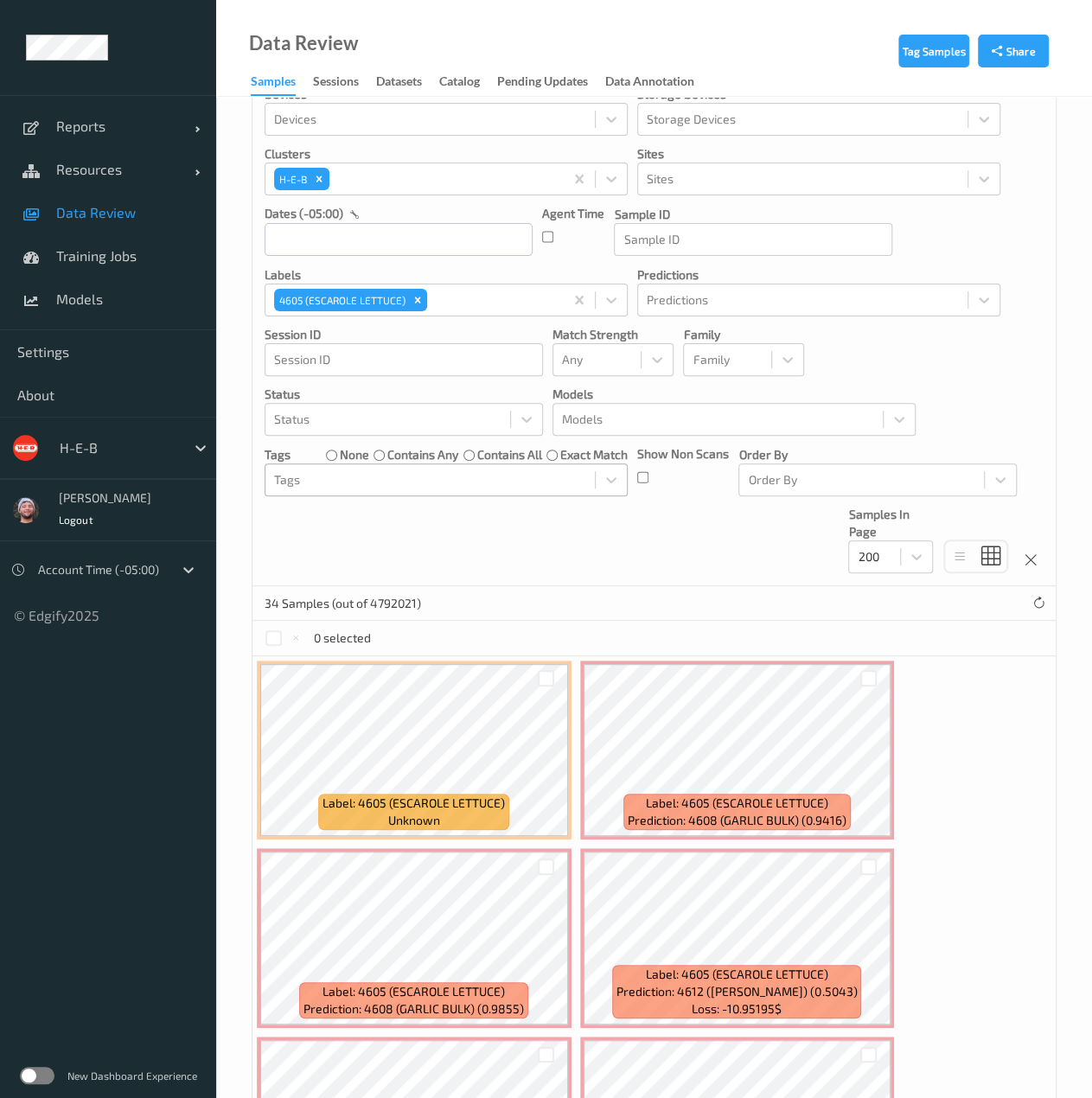
click at [155, 218] on span "Data Review" at bounding box center [127, 213] width 143 height 18
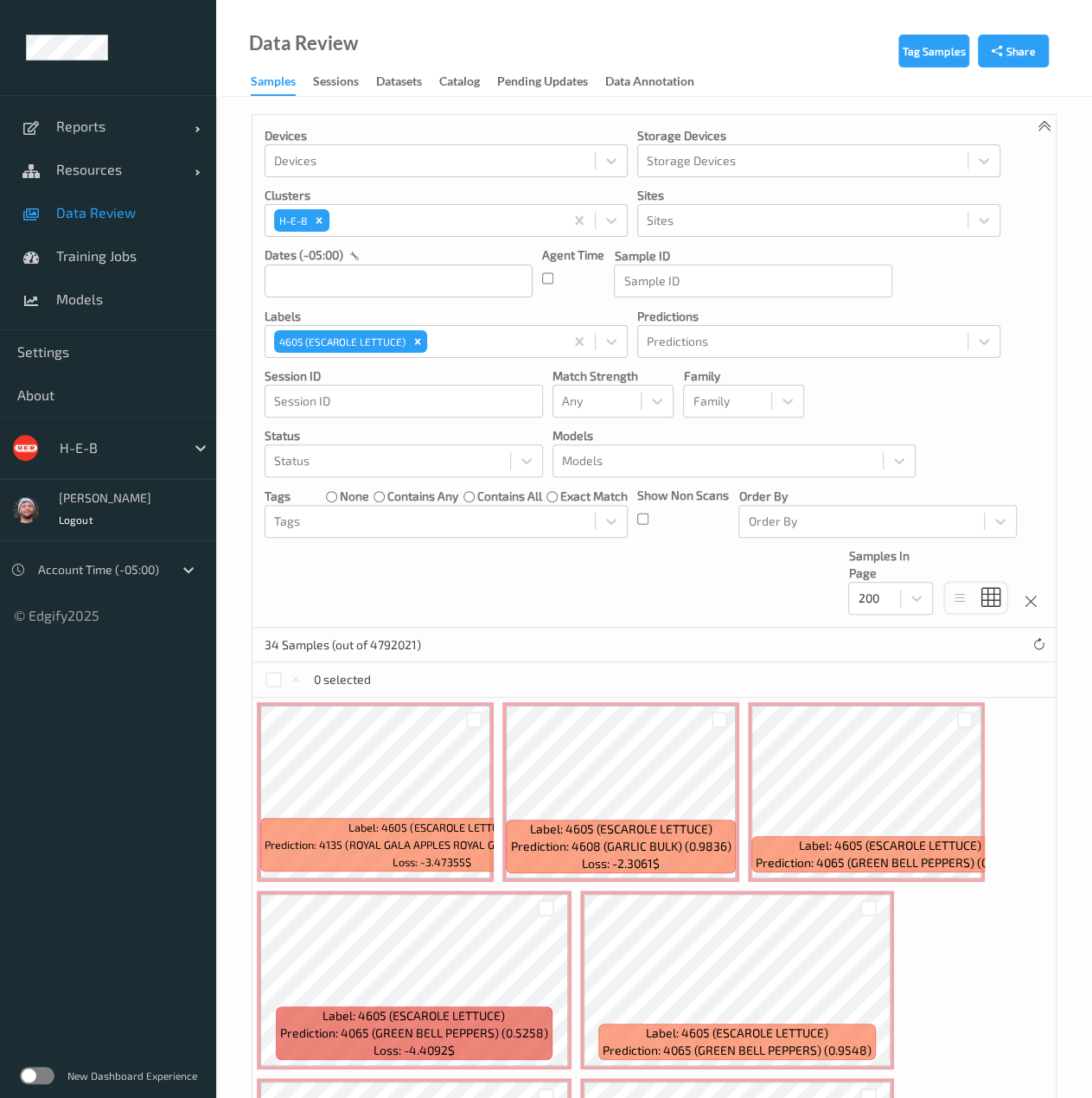
click at [155, 218] on span "Data Review" at bounding box center [127, 213] width 143 height 18
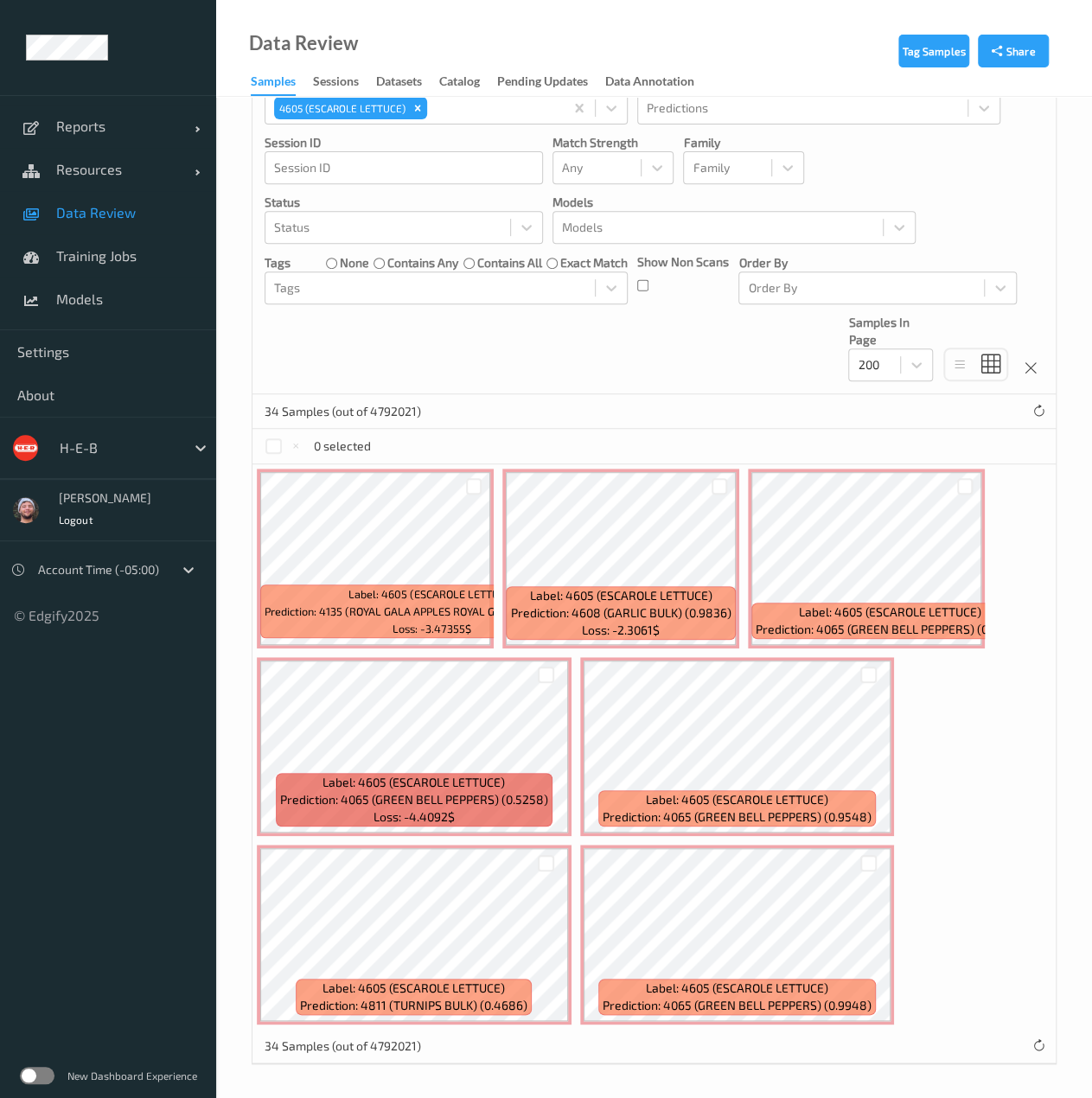
click at [173, 200] on link "Data Review" at bounding box center [108, 212] width 216 height 43
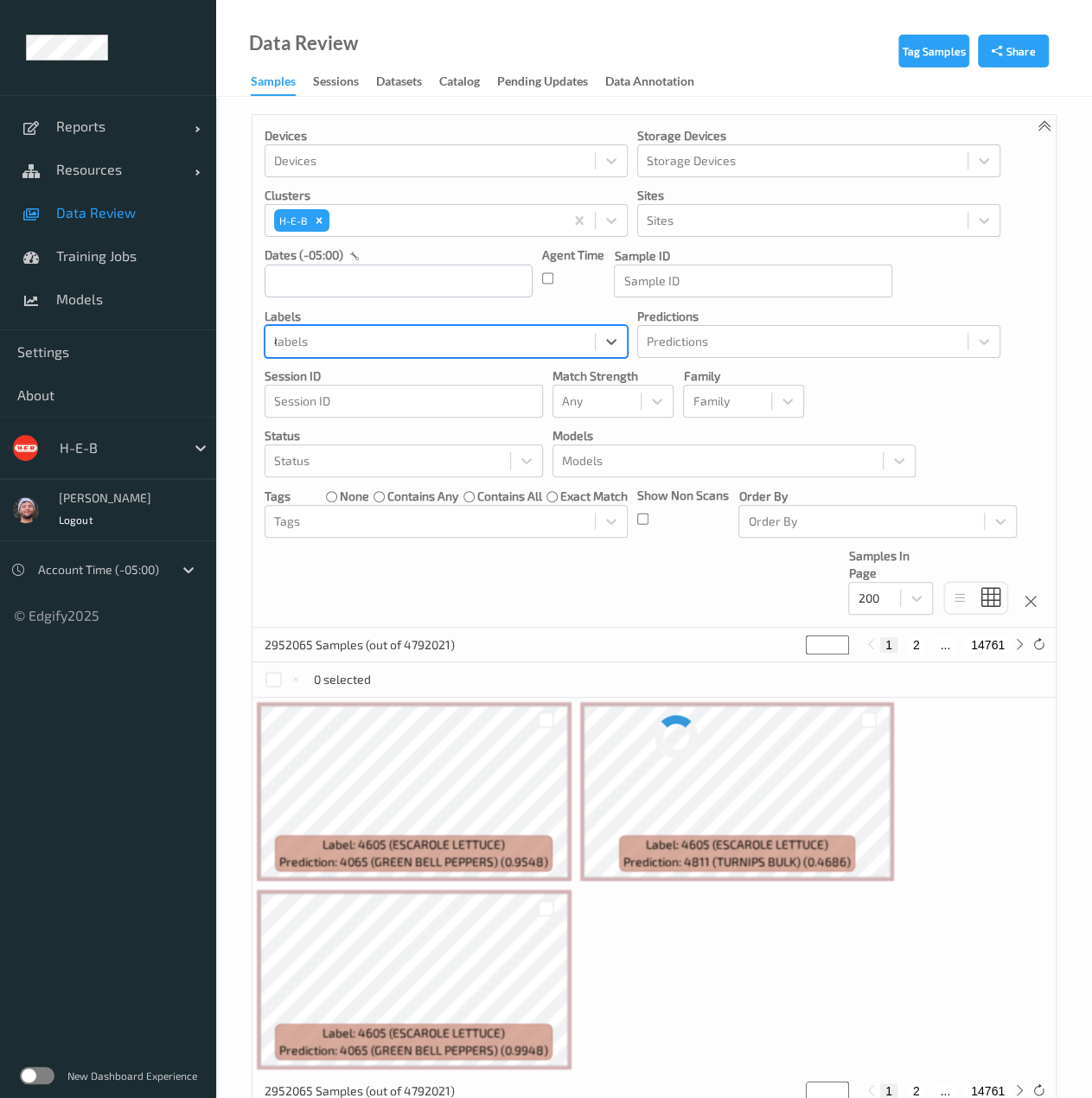
type input "4880"
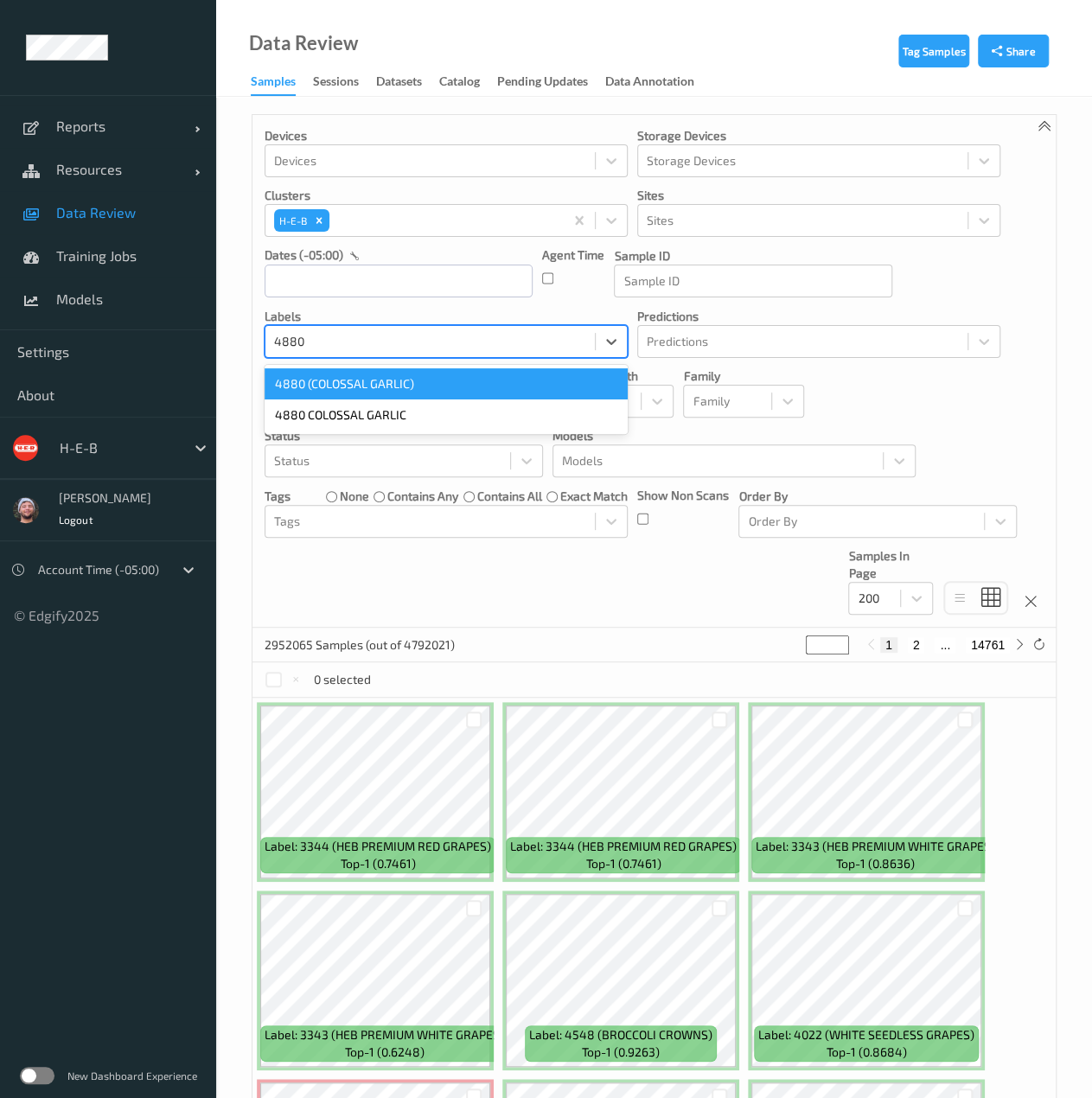
click at [390, 382] on div "4880 (COLOSSAL GARLIC)" at bounding box center [446, 384] width 363 height 31
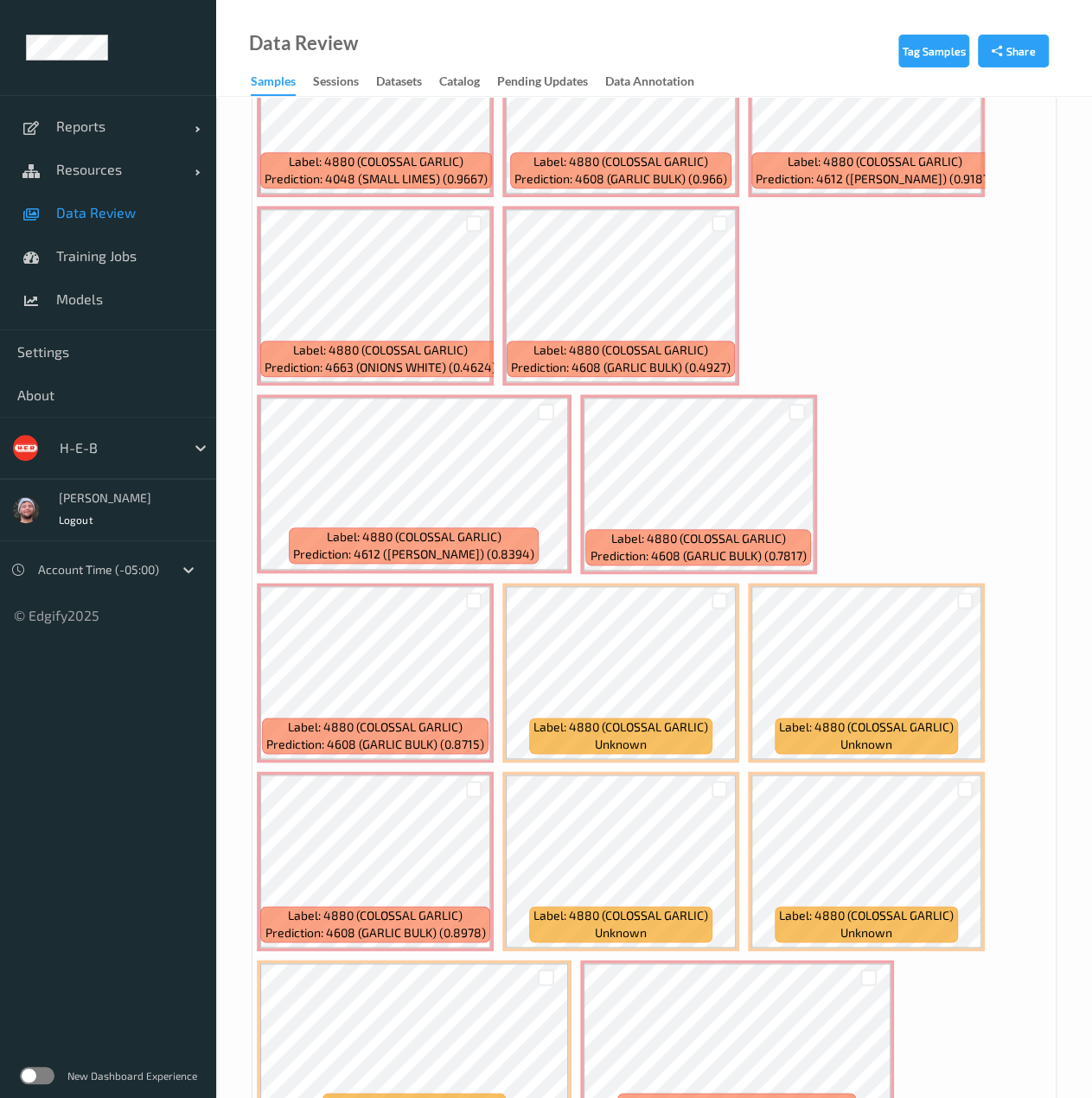
scroll to position [684, 0]
click at [469, 786] on div at bounding box center [474, 788] width 17 height 17
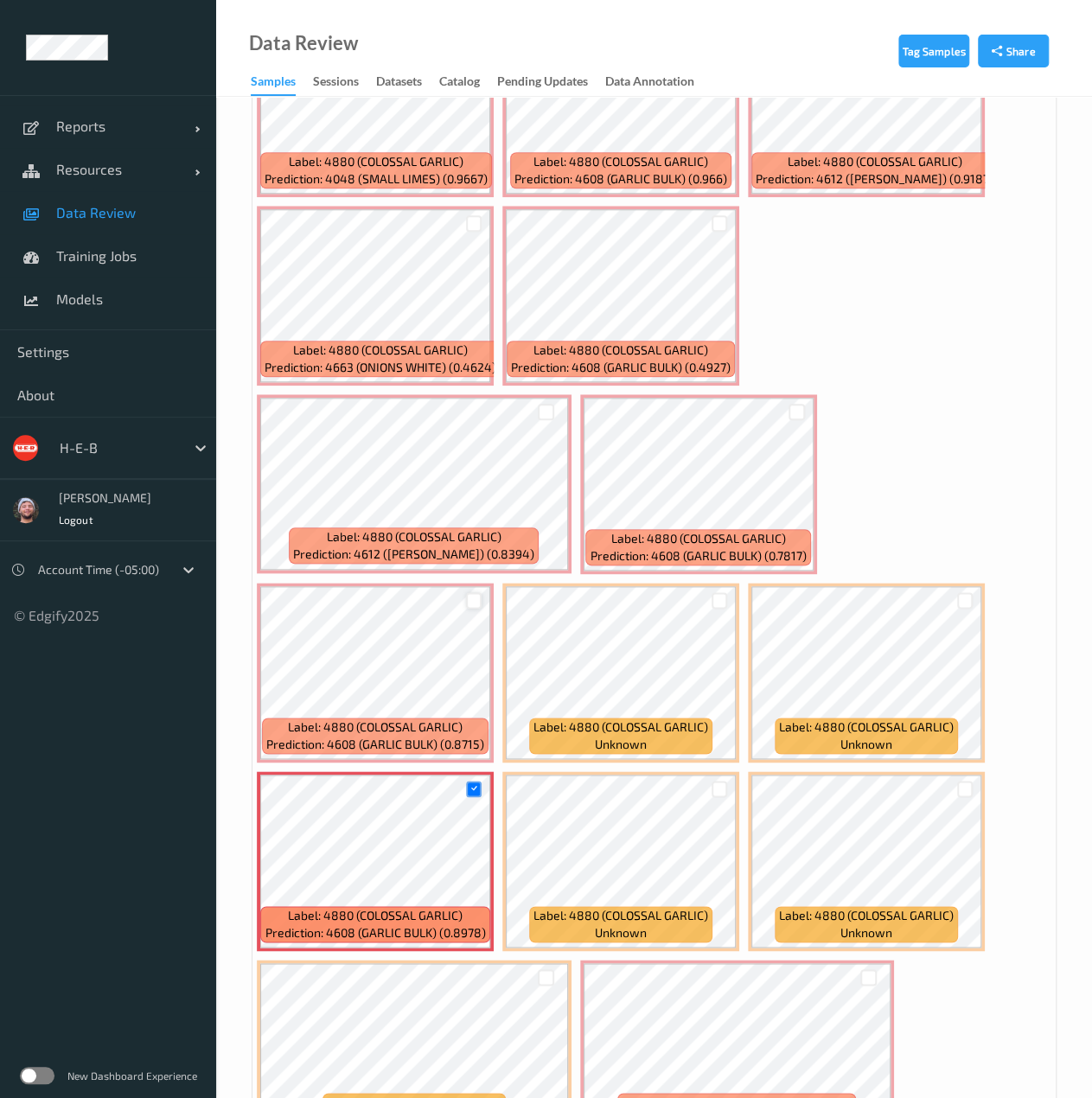
click at [470, 603] on div at bounding box center [474, 600] width 17 height 17
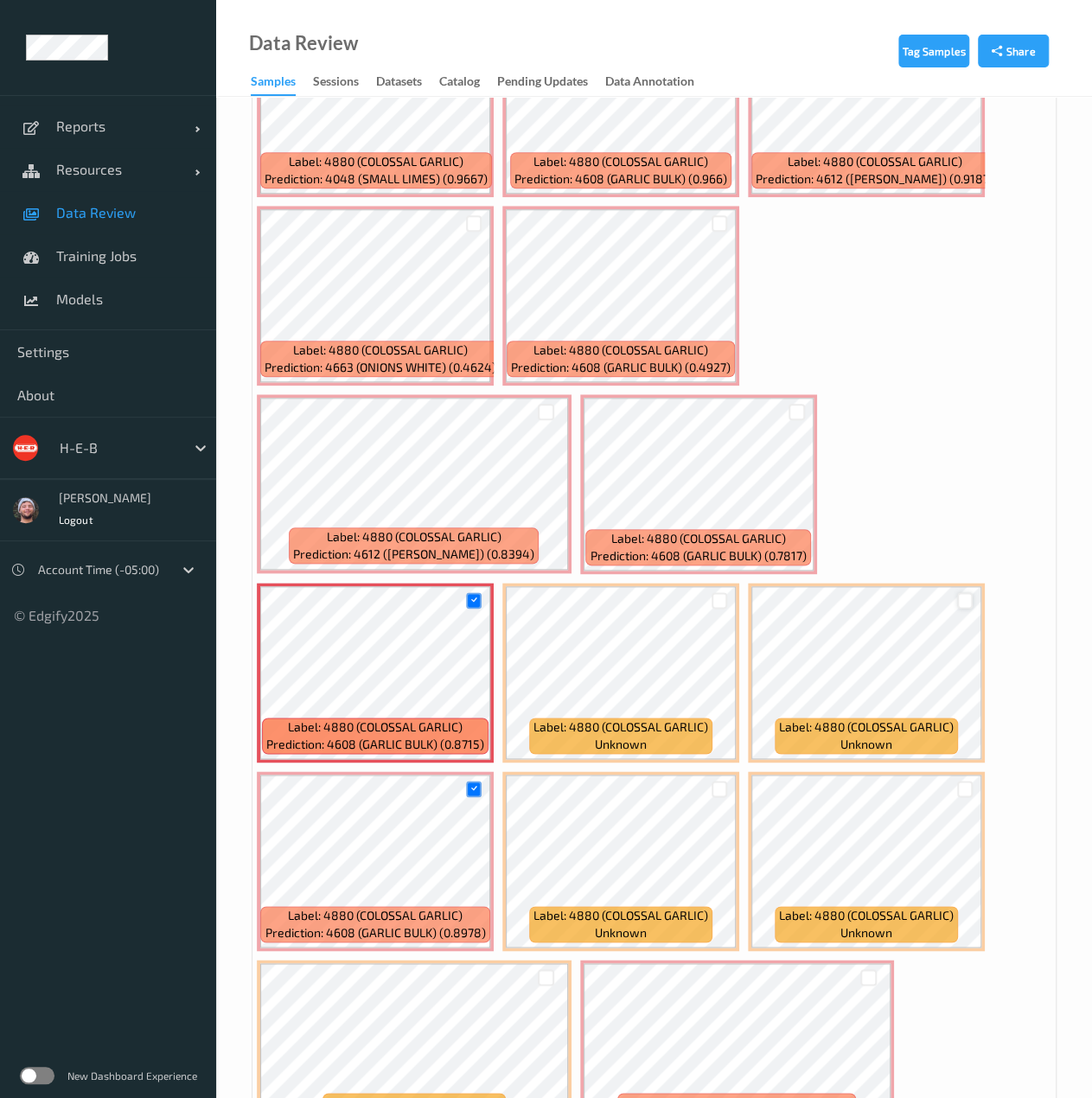
click at [960, 601] on div at bounding box center [965, 600] width 17 height 17
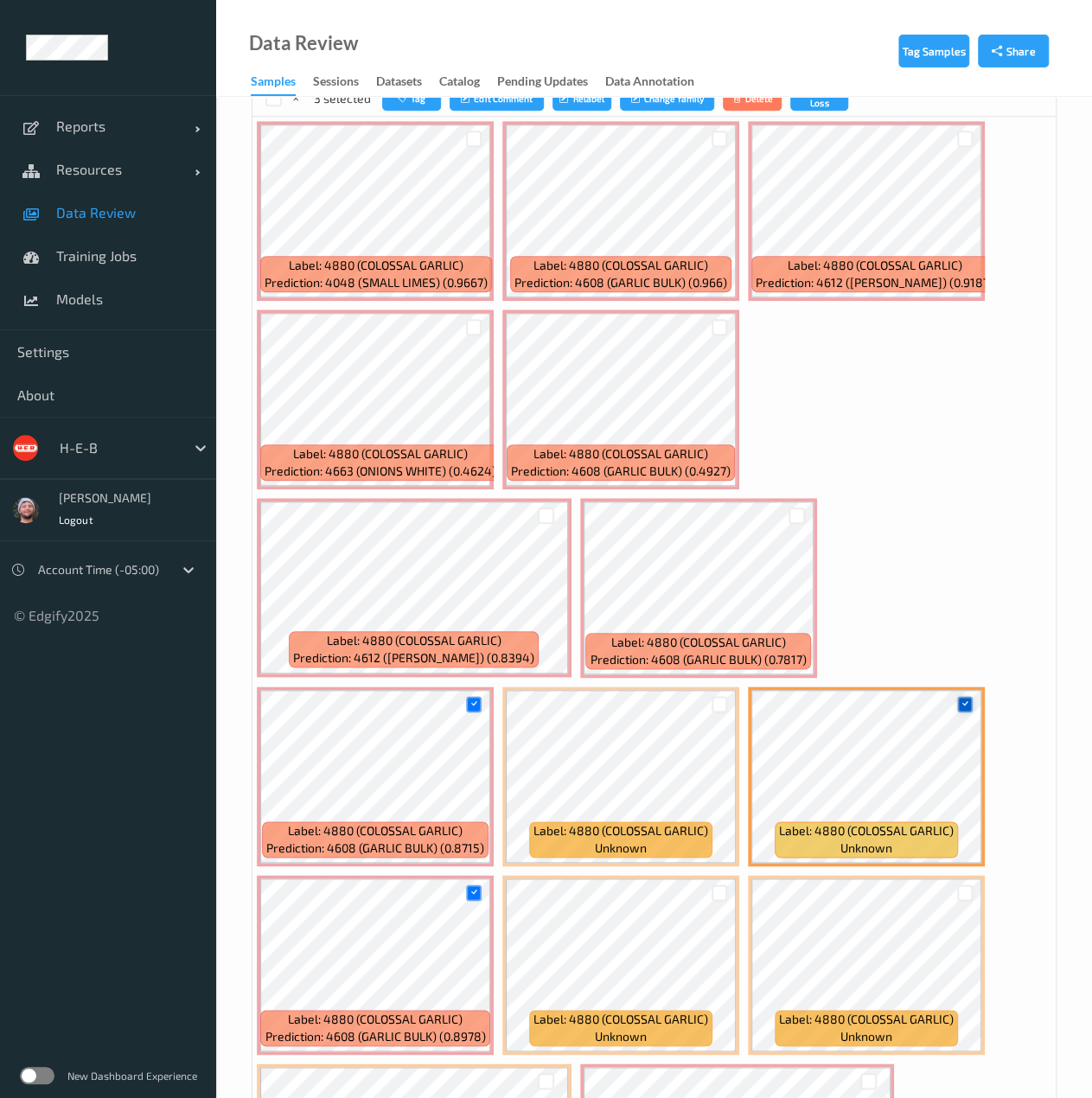
scroll to position [579, 0]
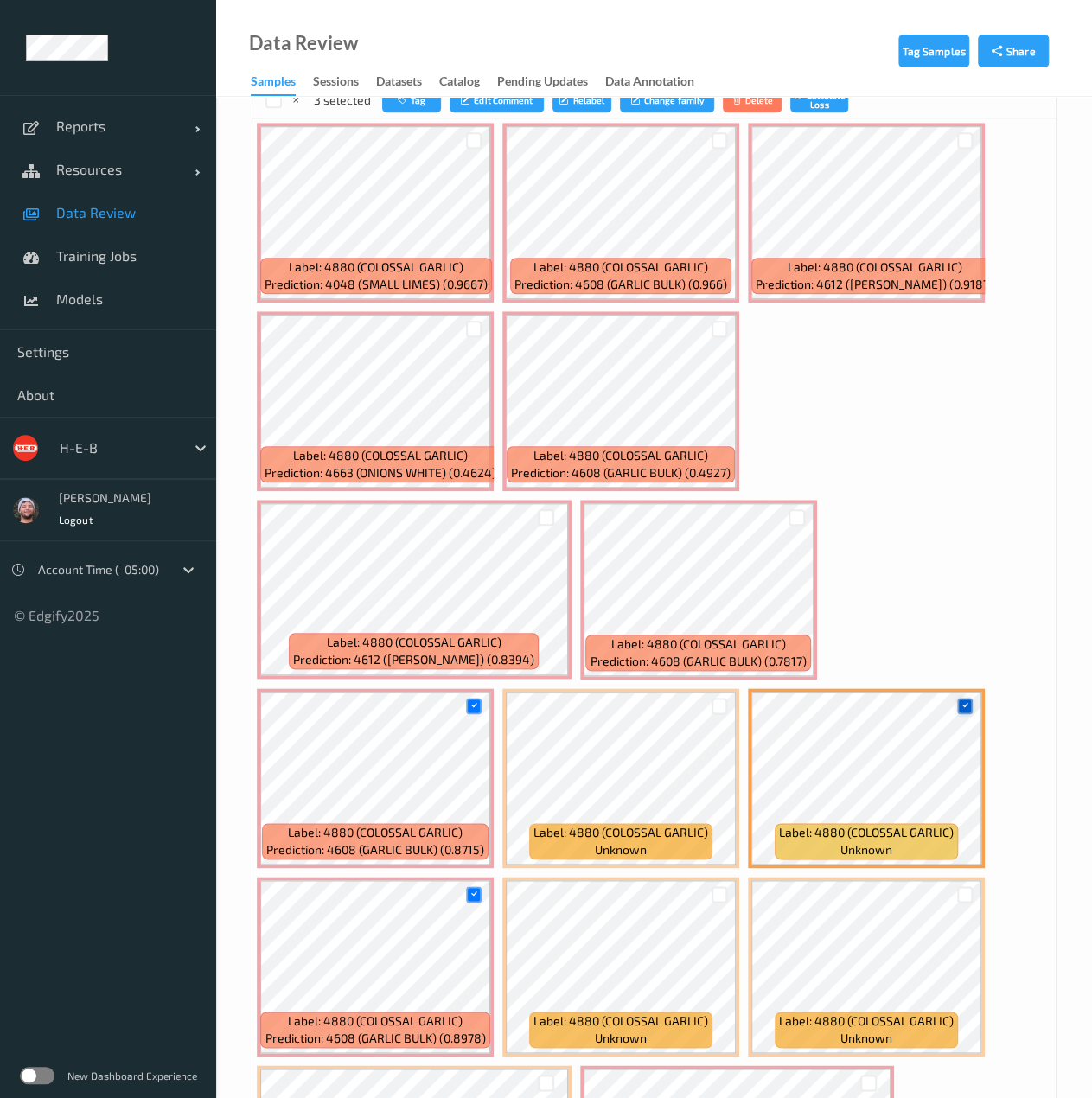
click at [960, 704] on icon at bounding box center [965, 706] width 12 height 12
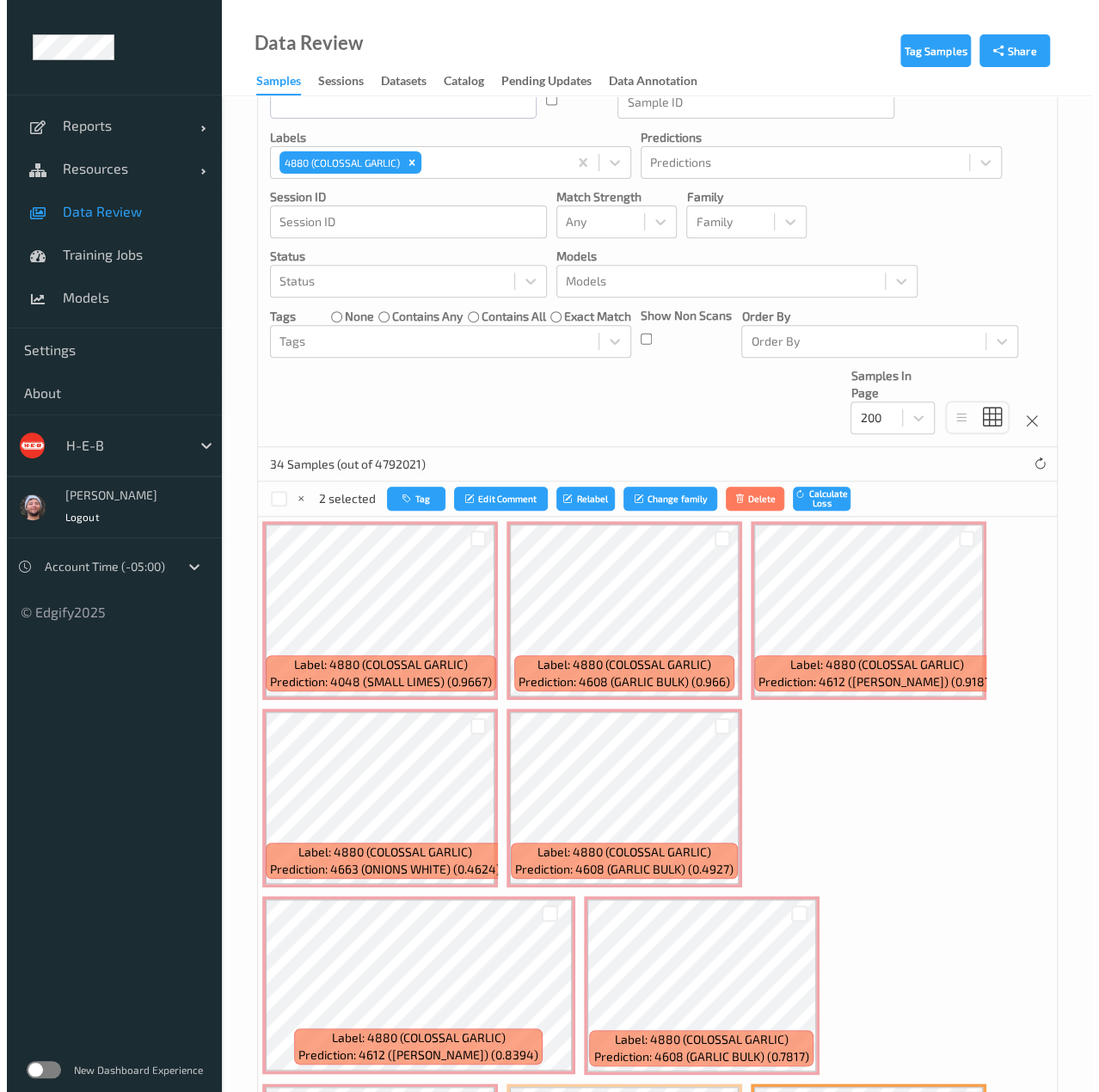
scroll to position [141, 0]
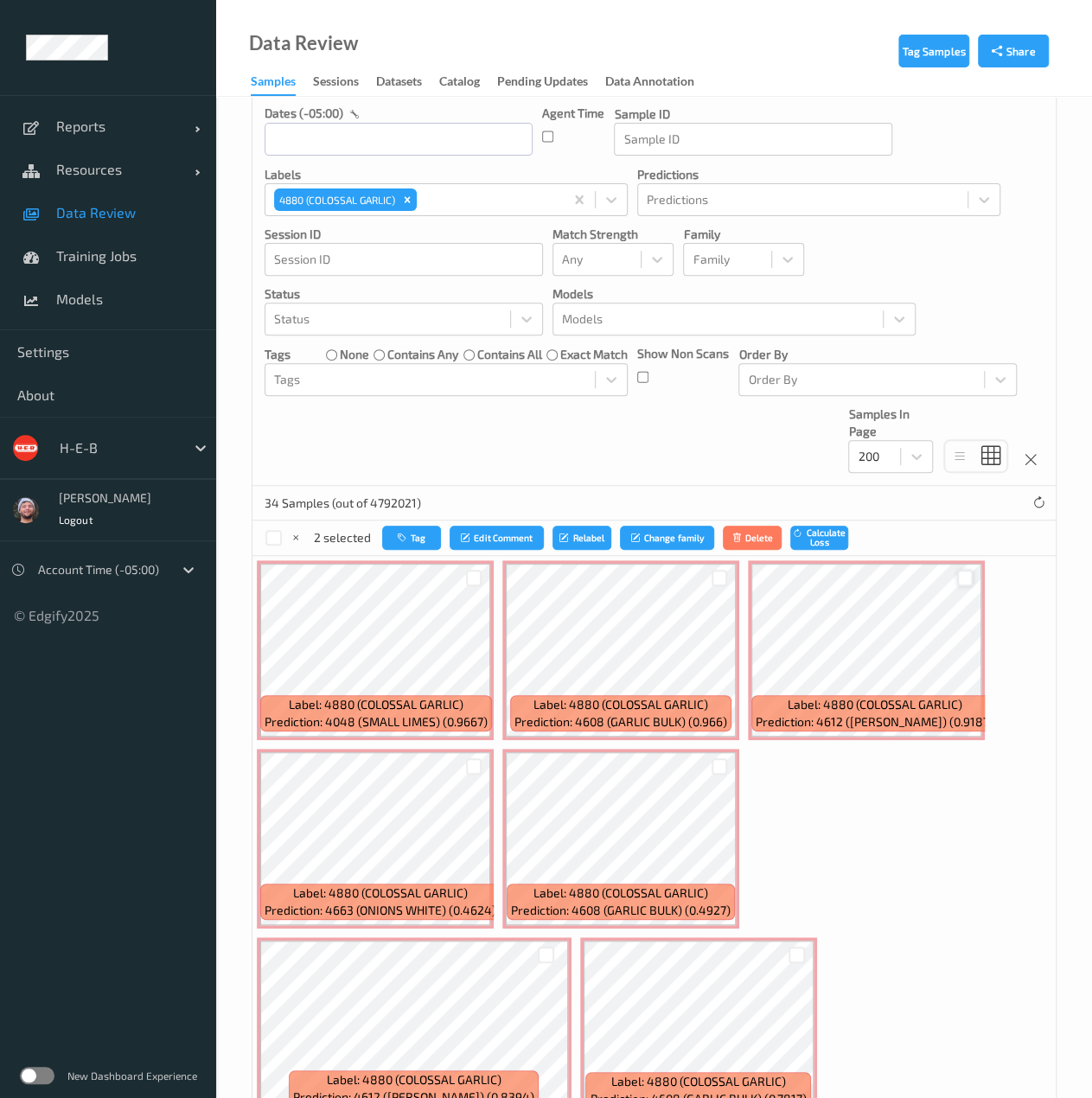
click at [964, 580] on div at bounding box center [965, 577] width 17 height 17
click at [719, 580] on div at bounding box center [719, 577] width 17 height 17
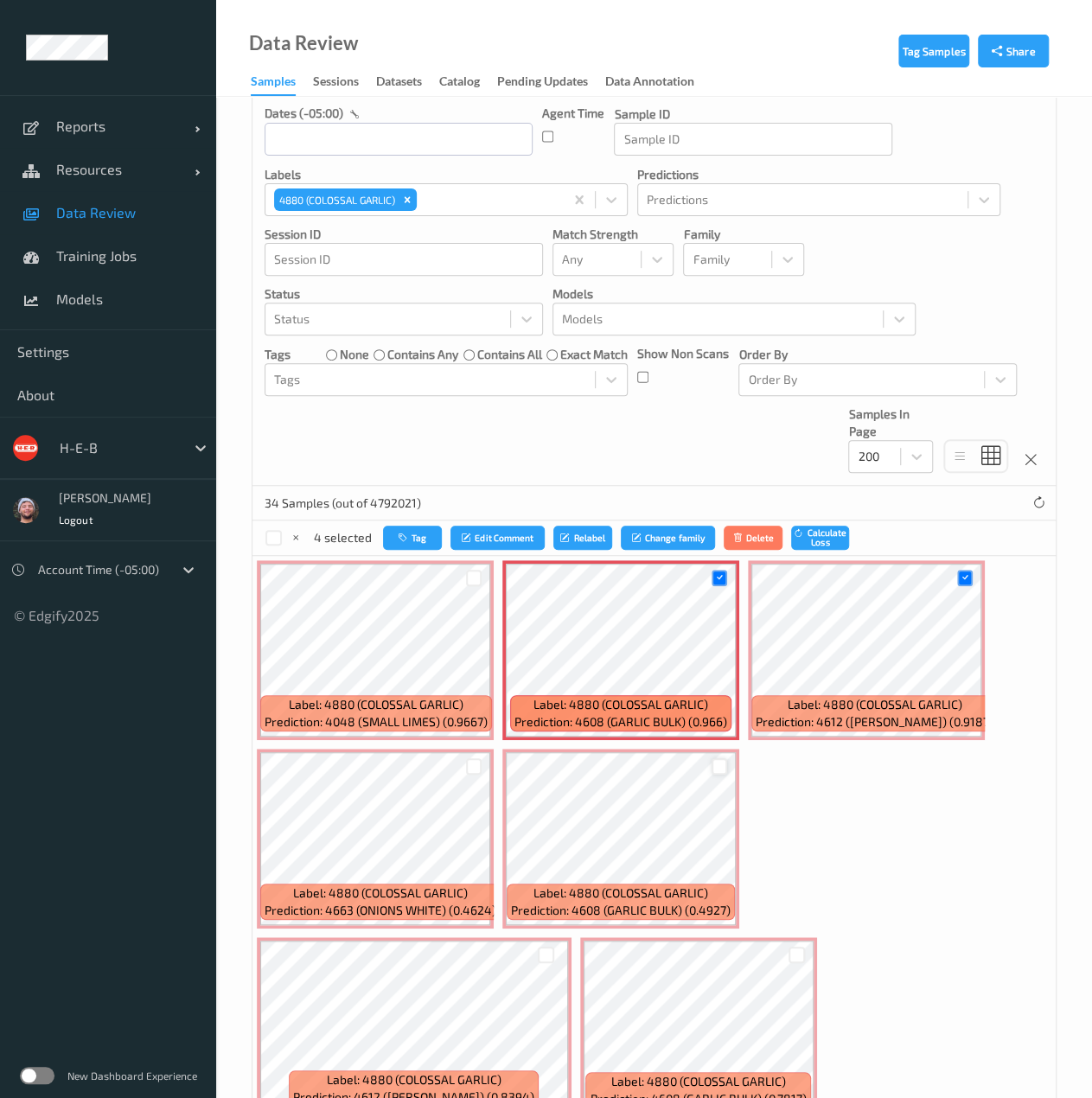
click at [717, 768] on div at bounding box center [719, 766] width 17 height 17
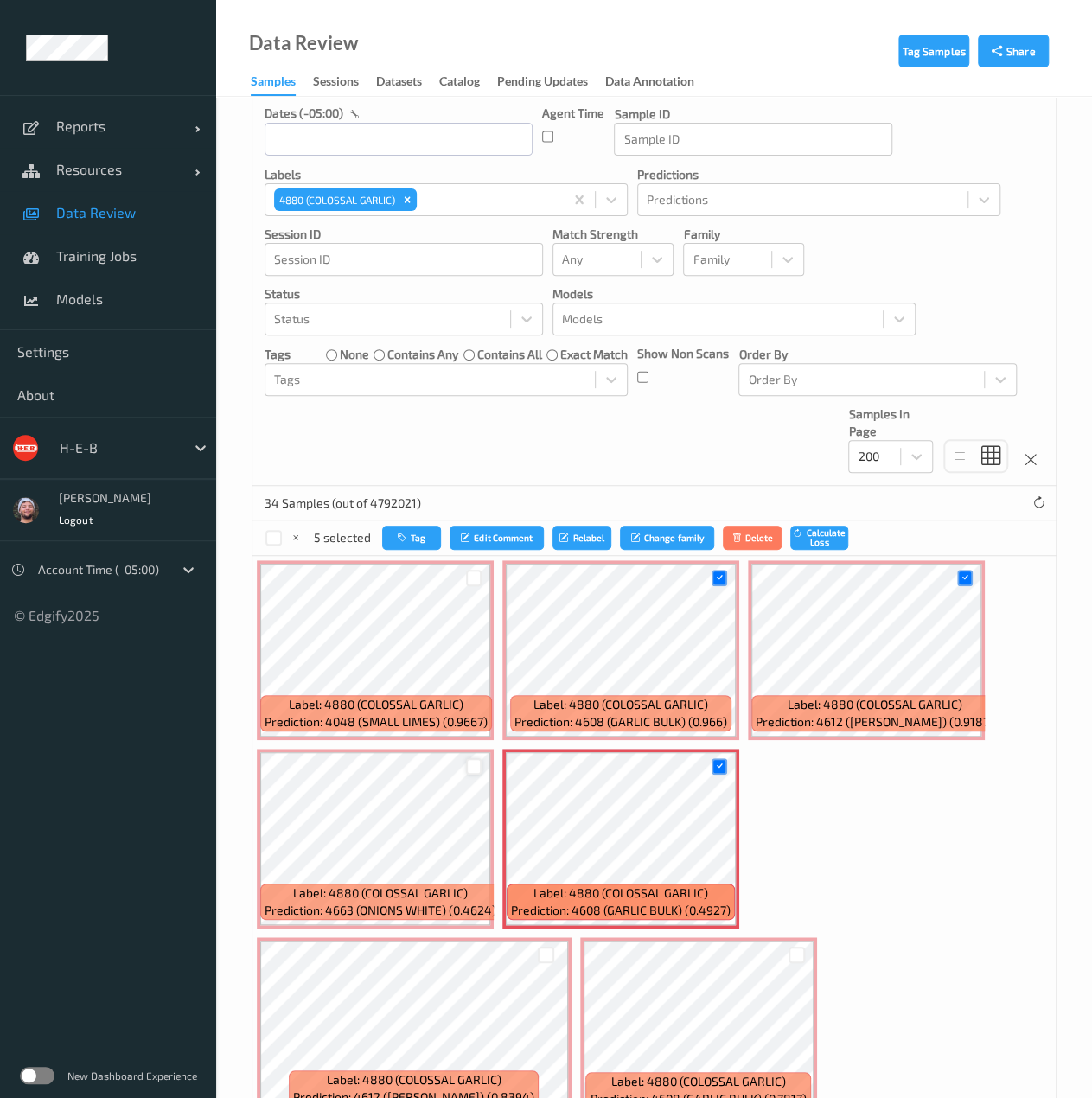
click at [467, 770] on div at bounding box center [474, 766] width 17 height 17
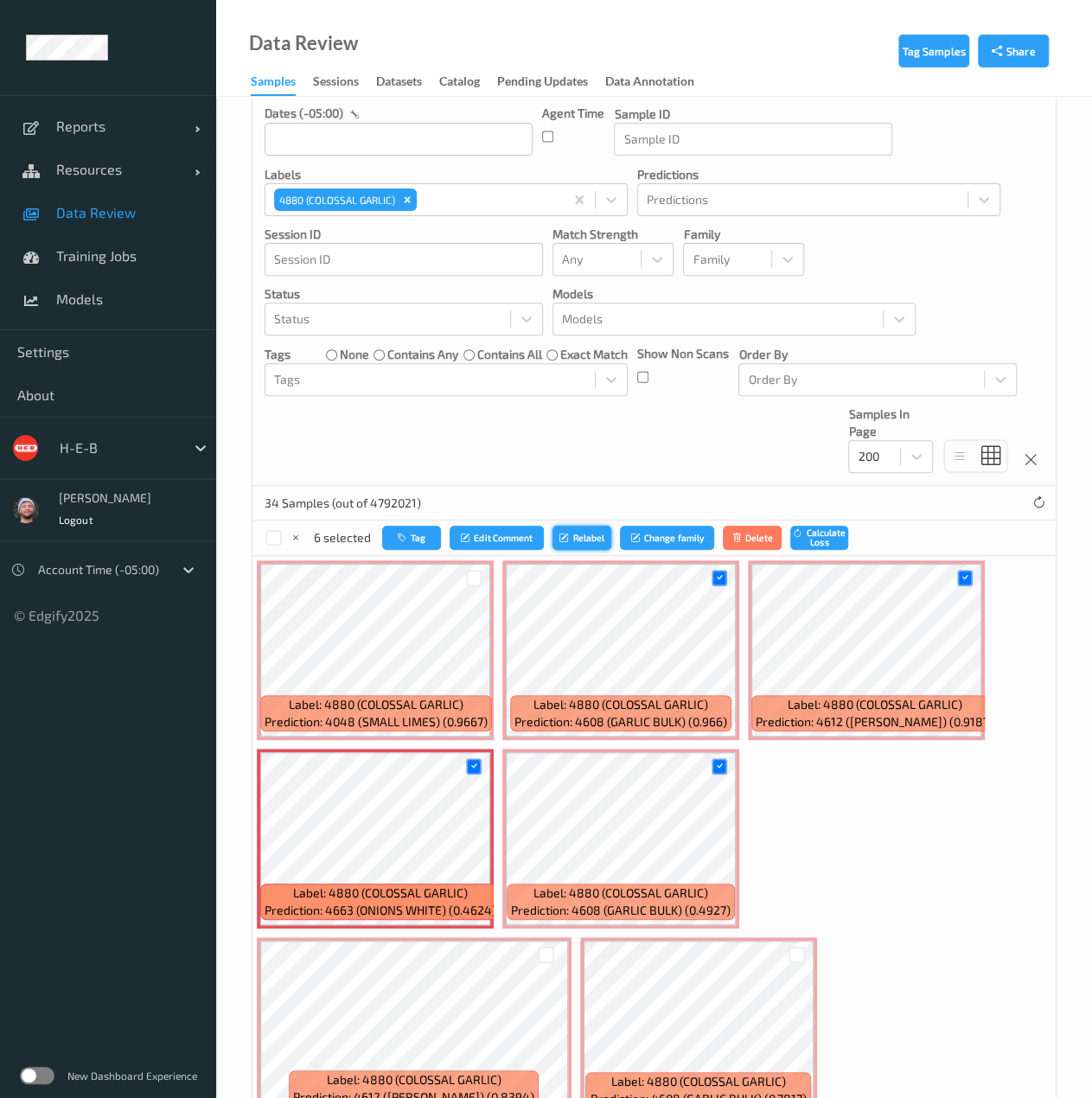
click at [570, 536] on icon "submit" at bounding box center [565, 537] width 13 height 11
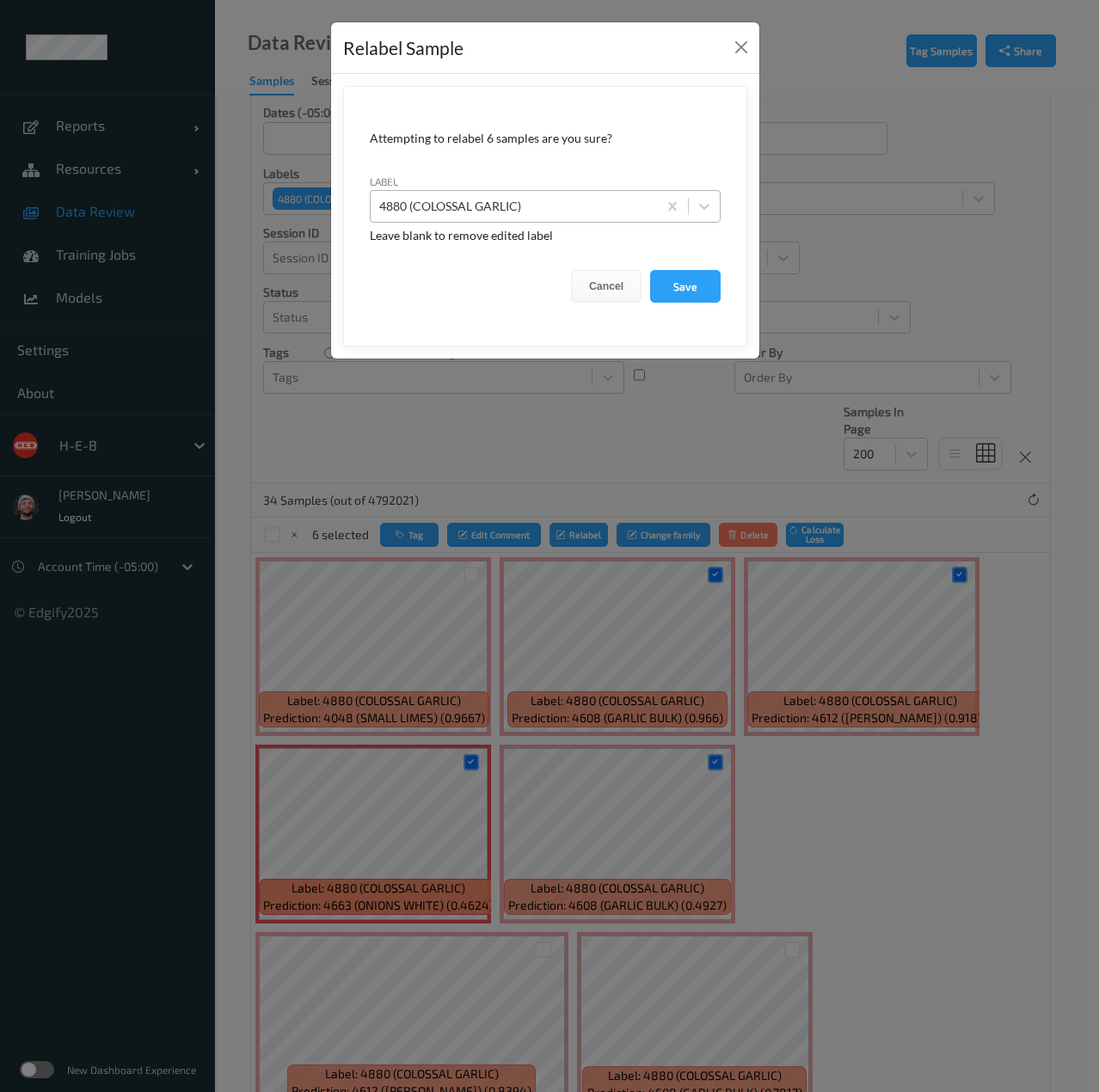
click at [606, 207] on div at bounding box center [514, 205] width 269 height 20
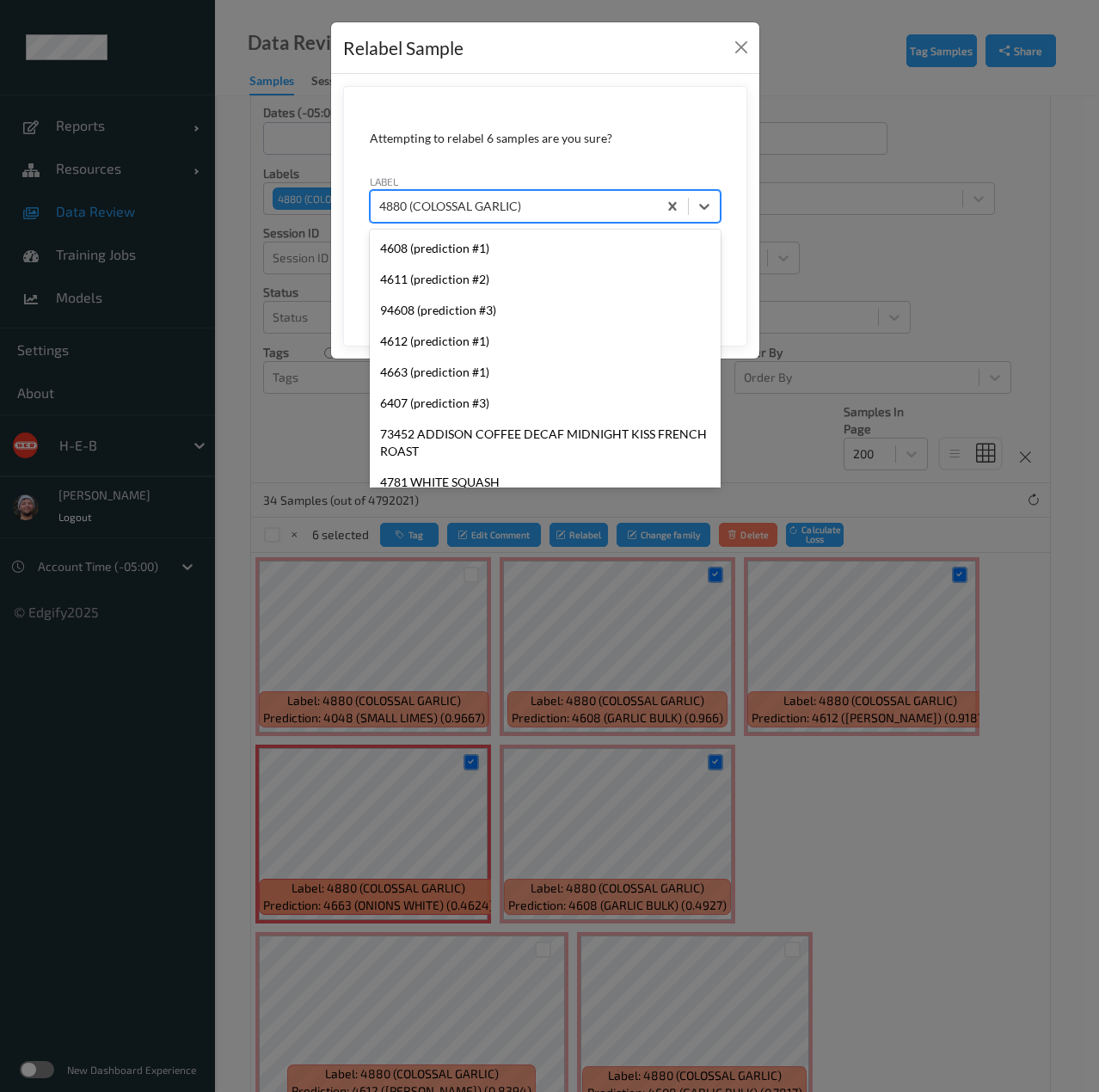
scroll to position [17234, 0]
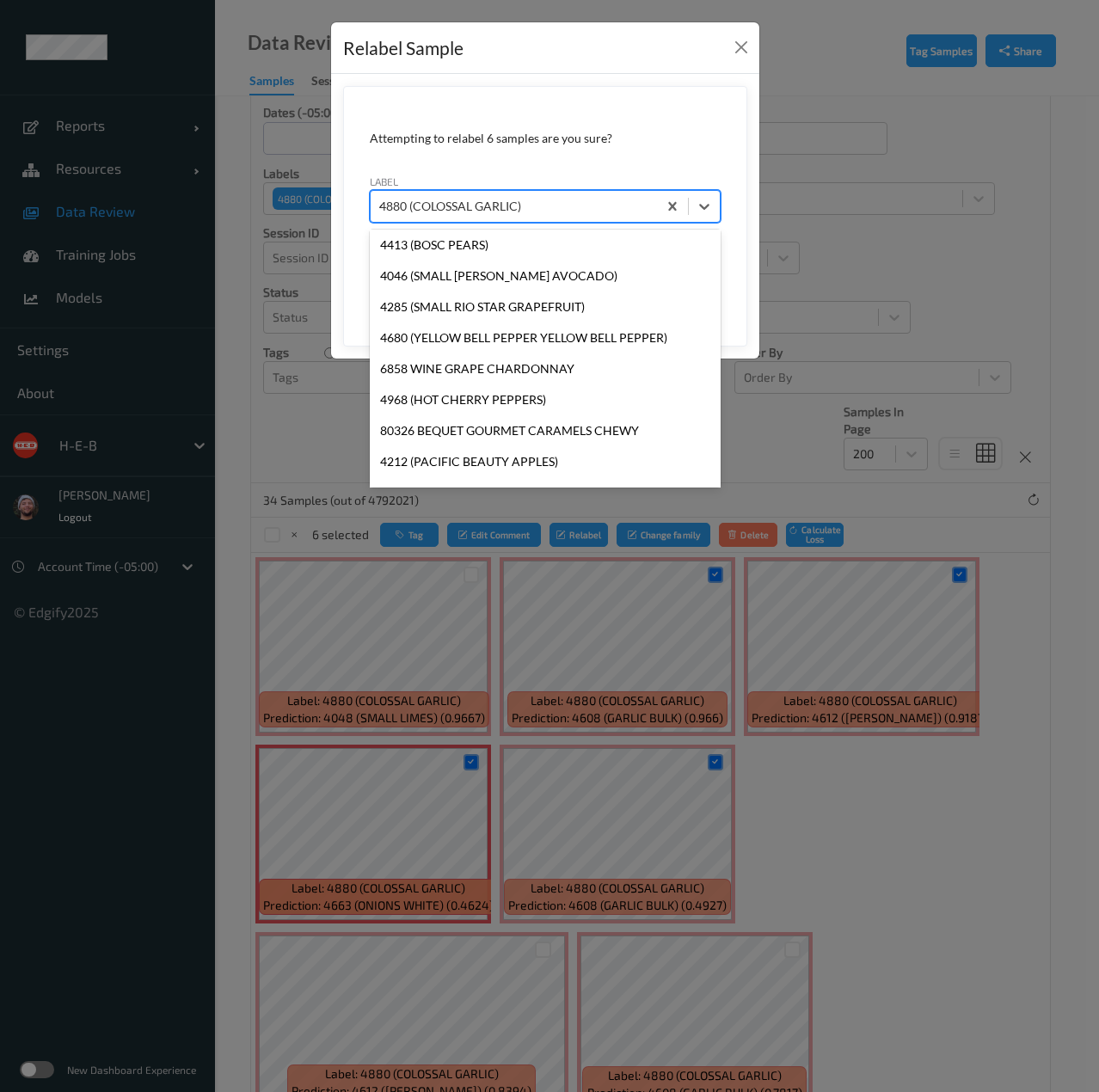
type input "4880"
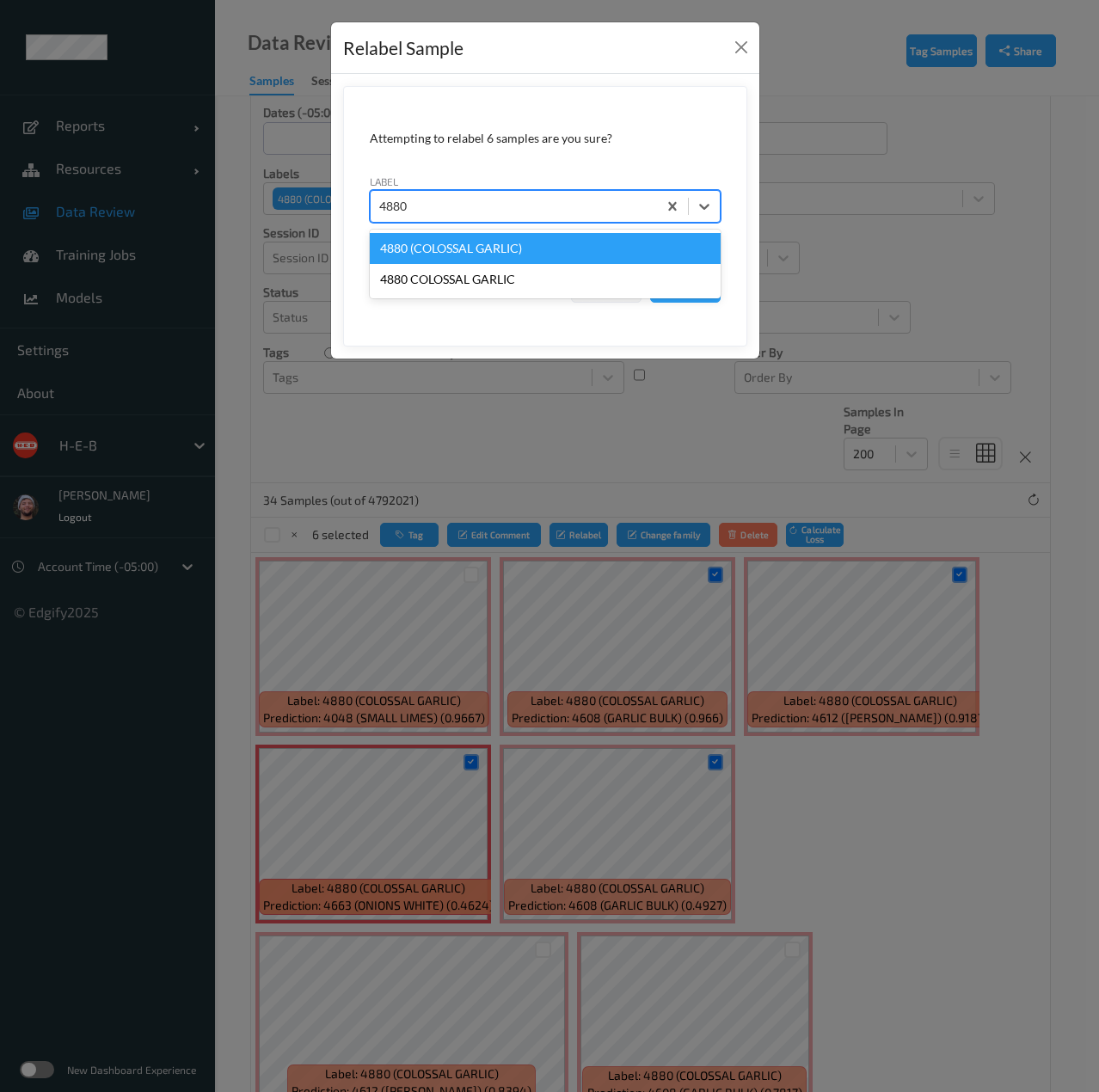
scroll to position [0, 0]
click at [502, 247] on div "4880 (COLOSSAL GARLIC)" at bounding box center [545, 249] width 351 height 31
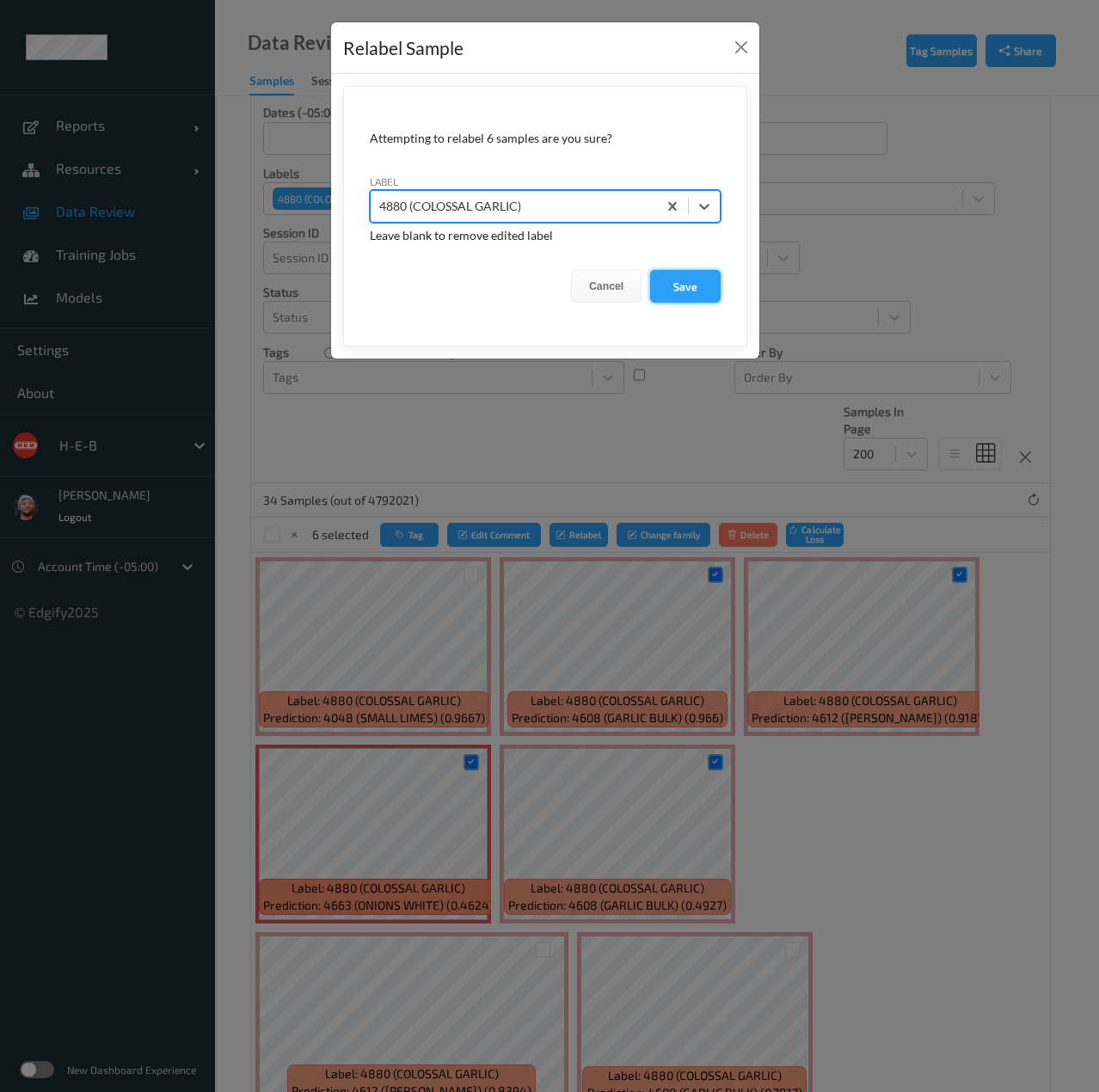
click at [671, 278] on button "Save" at bounding box center [685, 287] width 71 height 33
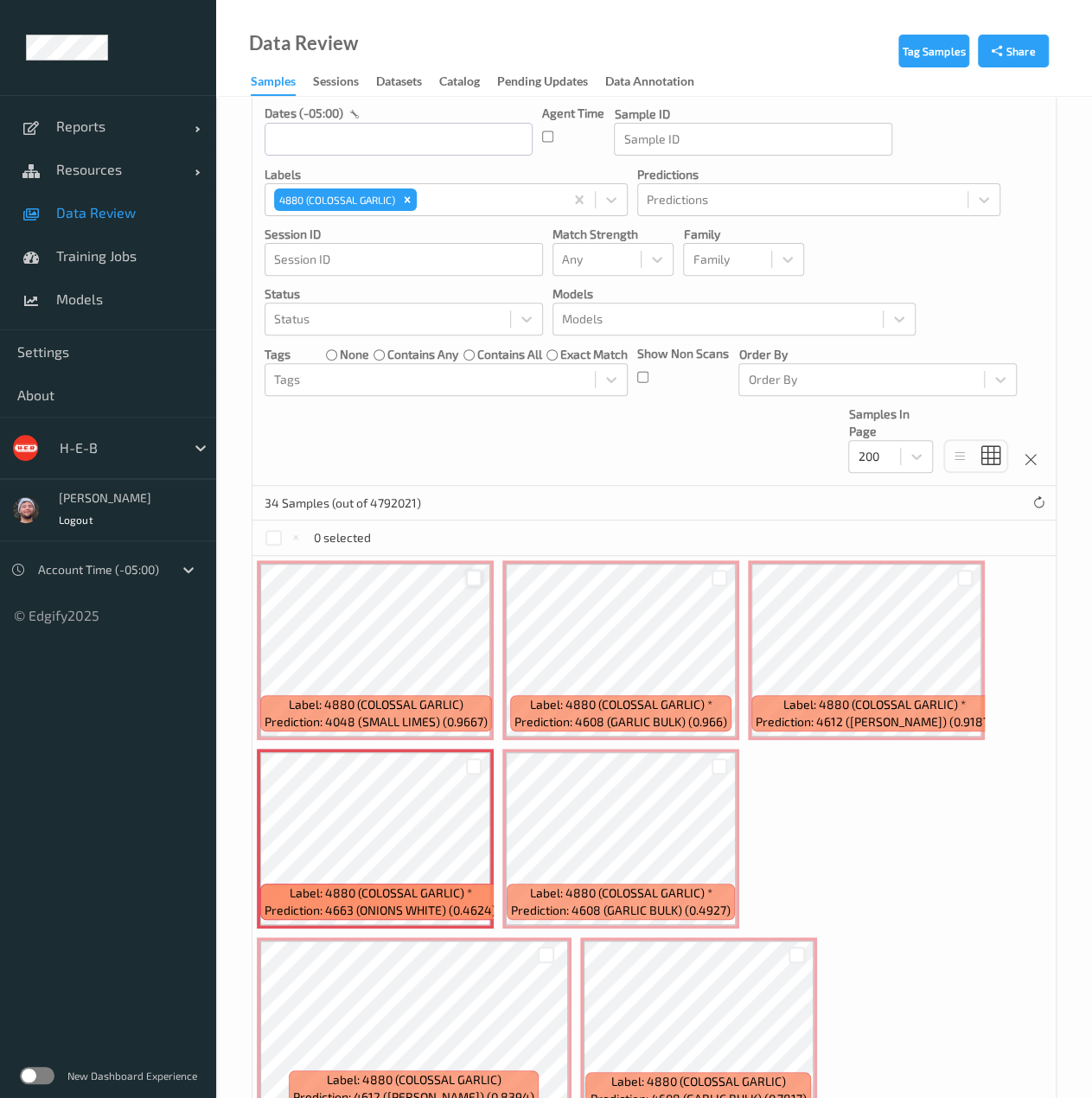
click at [472, 577] on div at bounding box center [474, 577] width 17 height 17
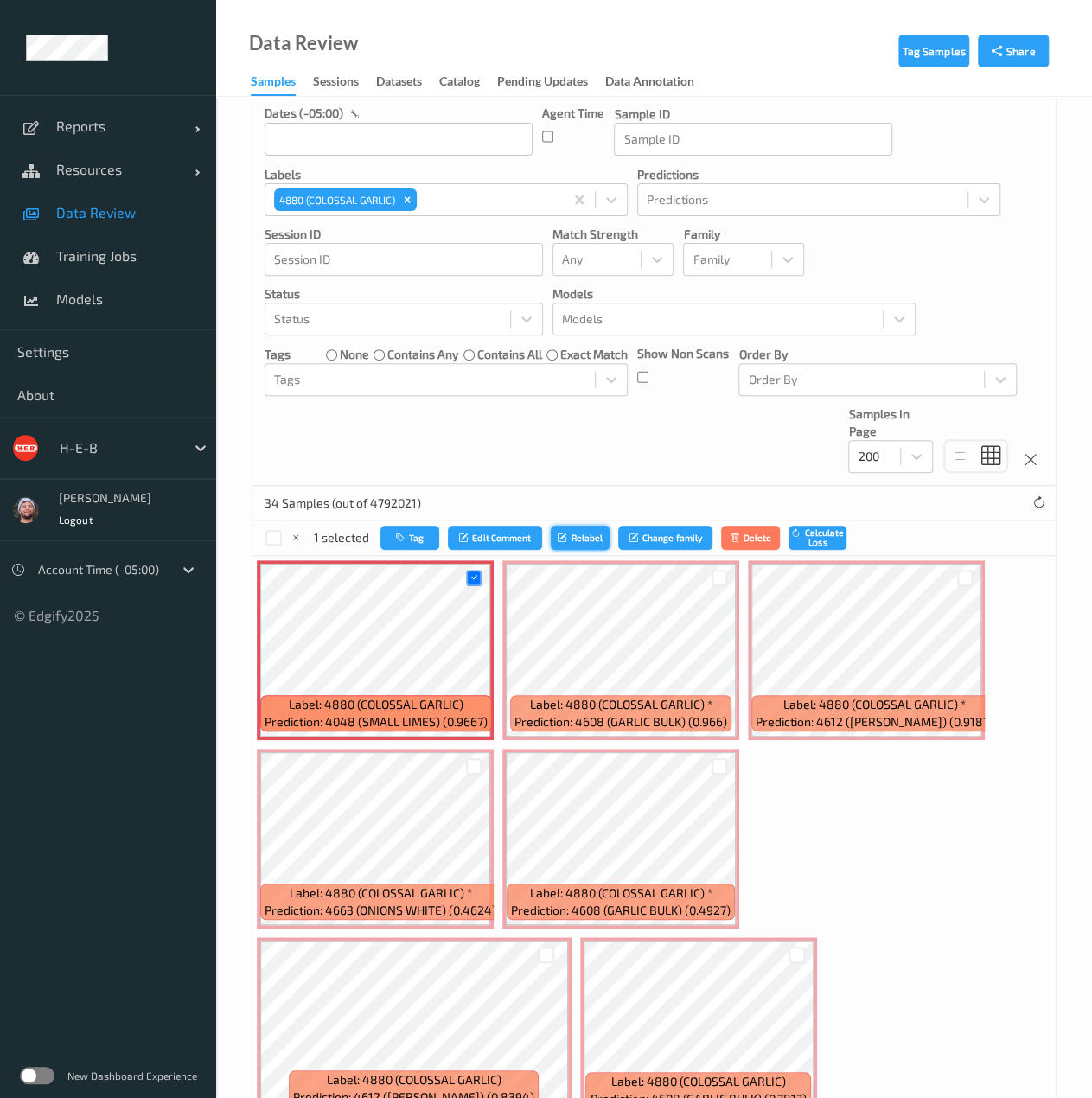
click at [577, 542] on button "Relabel" at bounding box center [580, 538] width 58 height 25
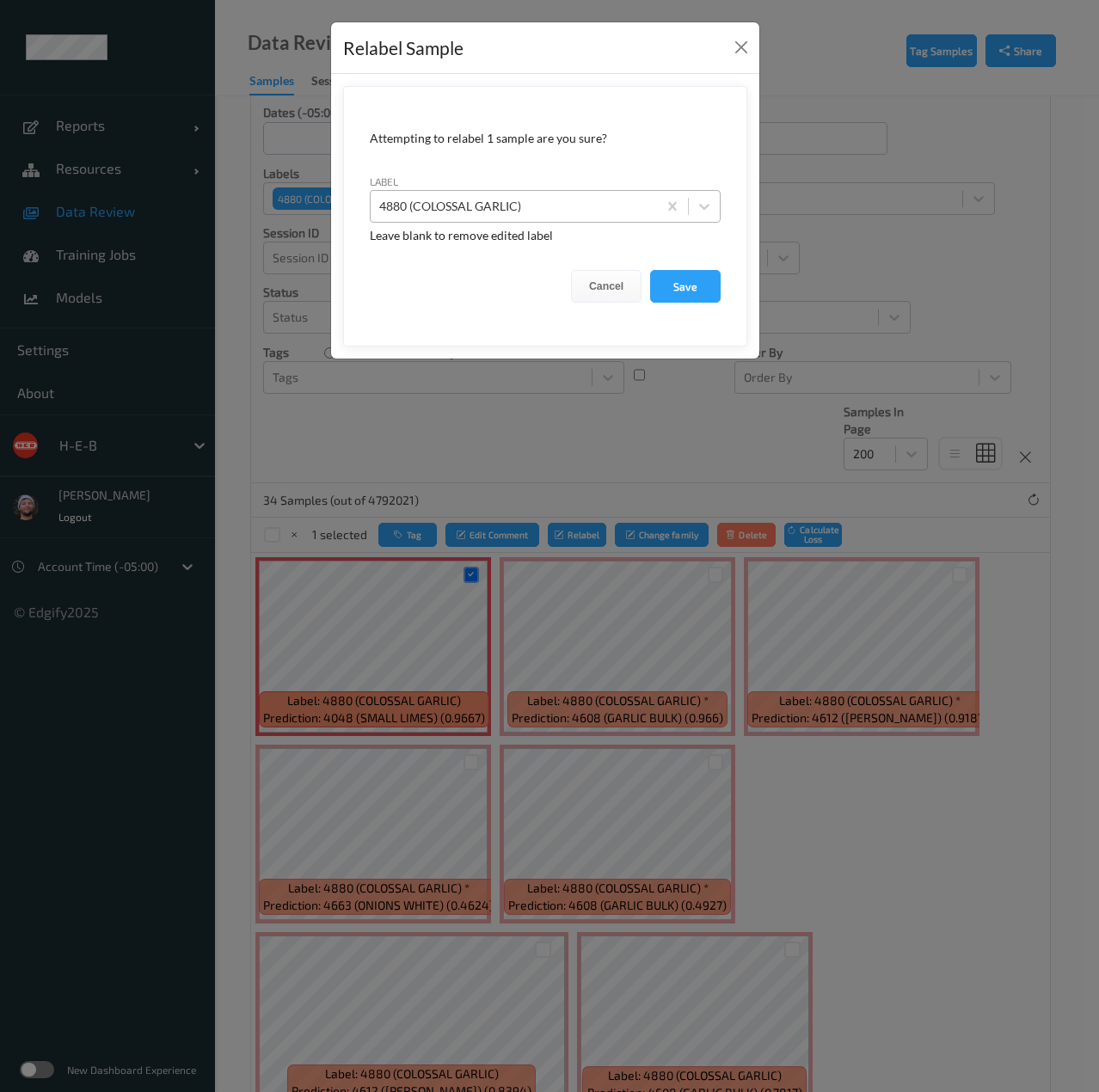
click at [501, 209] on div at bounding box center [514, 205] width 269 height 20
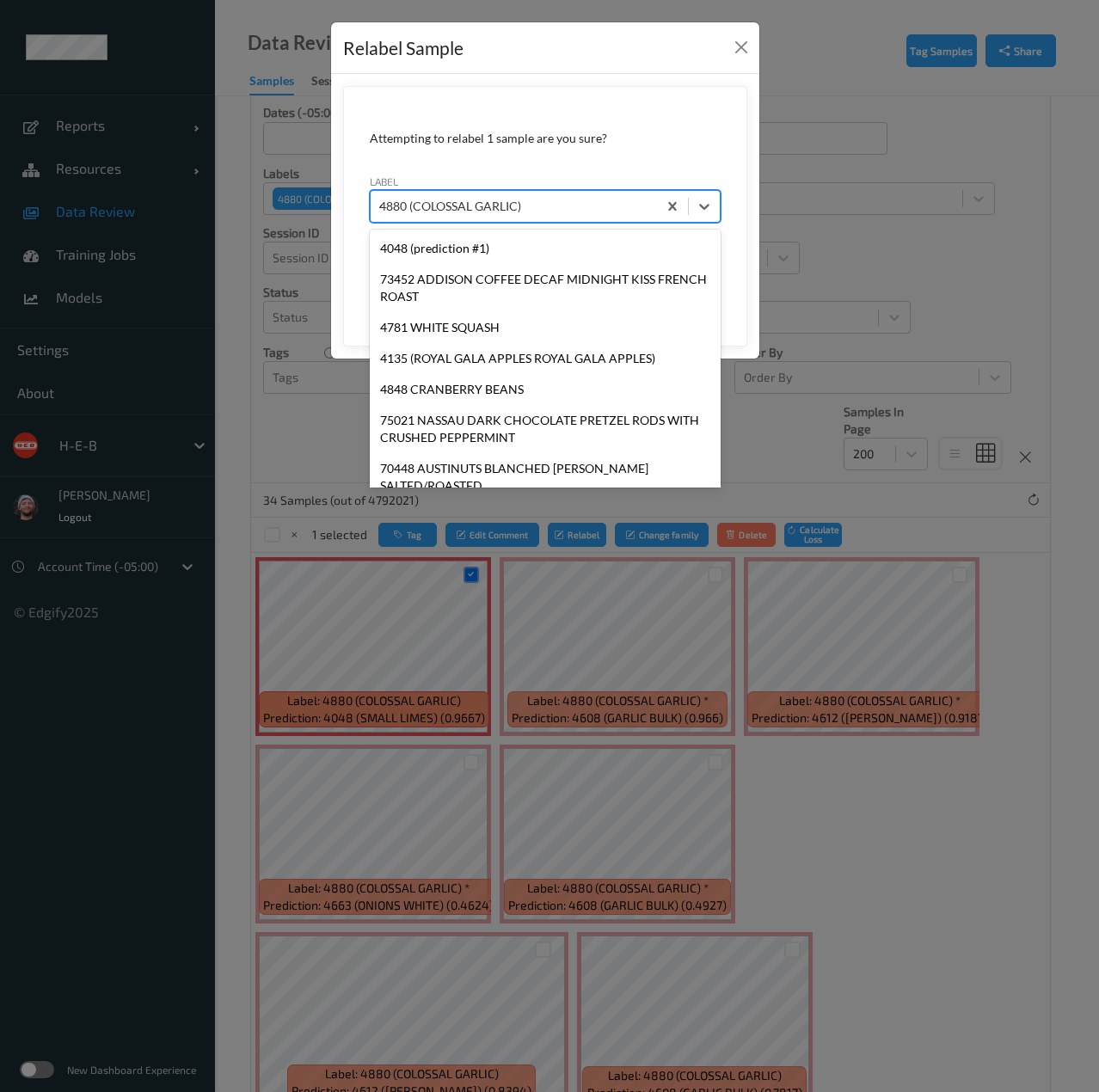
type input "4048"
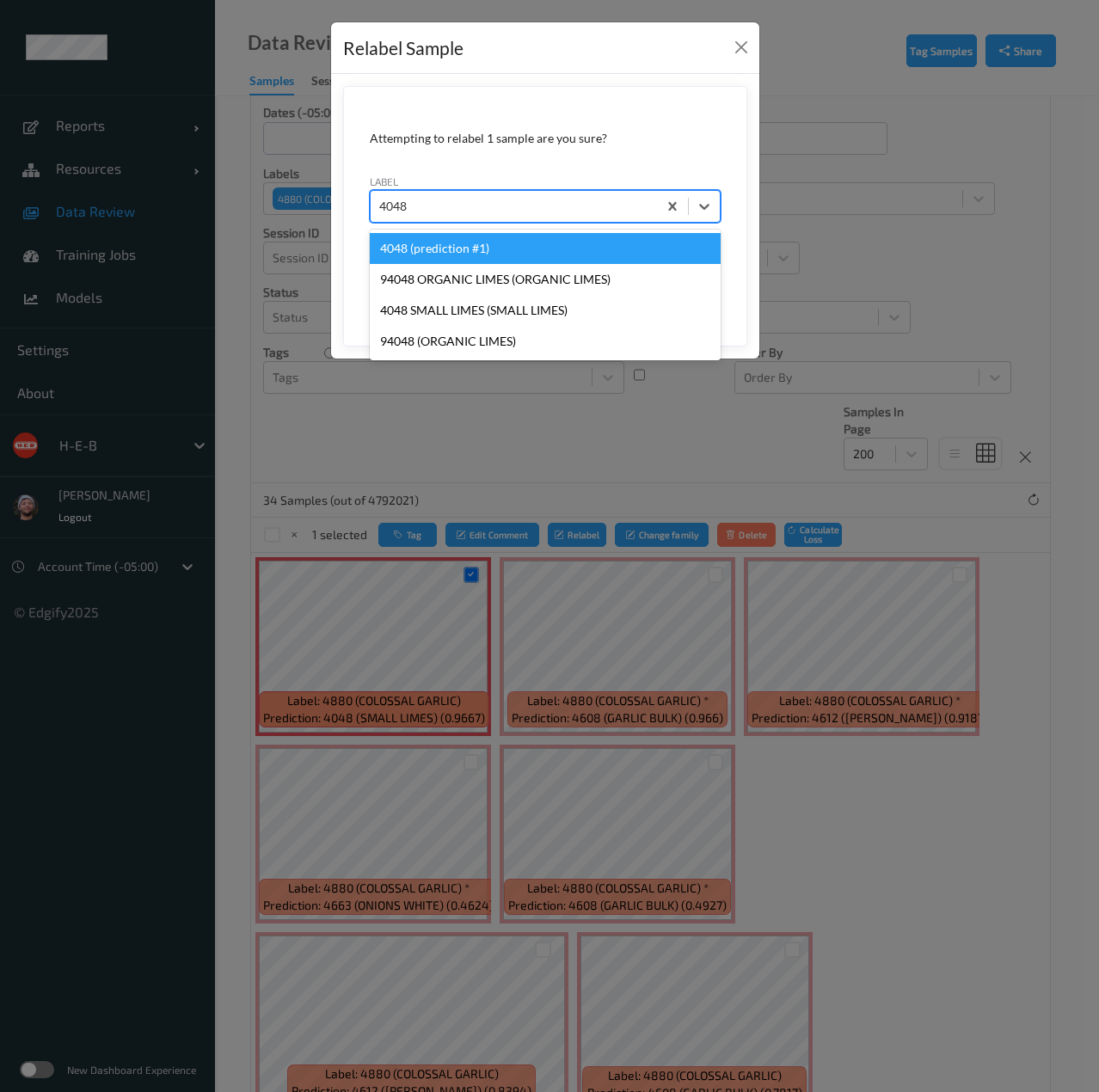
click at [479, 256] on div "4048 (prediction #1)" at bounding box center [545, 249] width 351 height 31
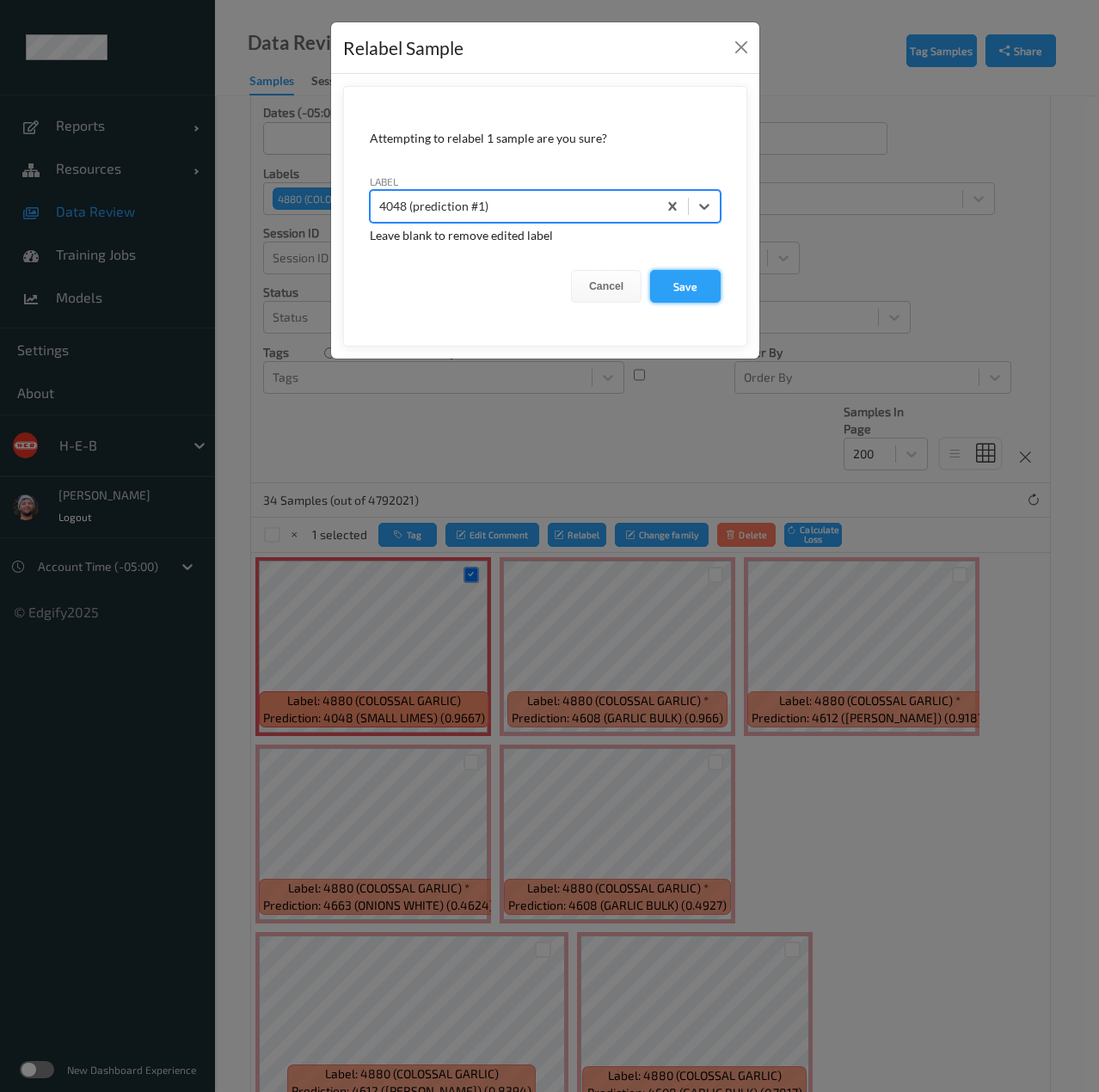
click at [687, 280] on button "Save" at bounding box center [685, 287] width 71 height 33
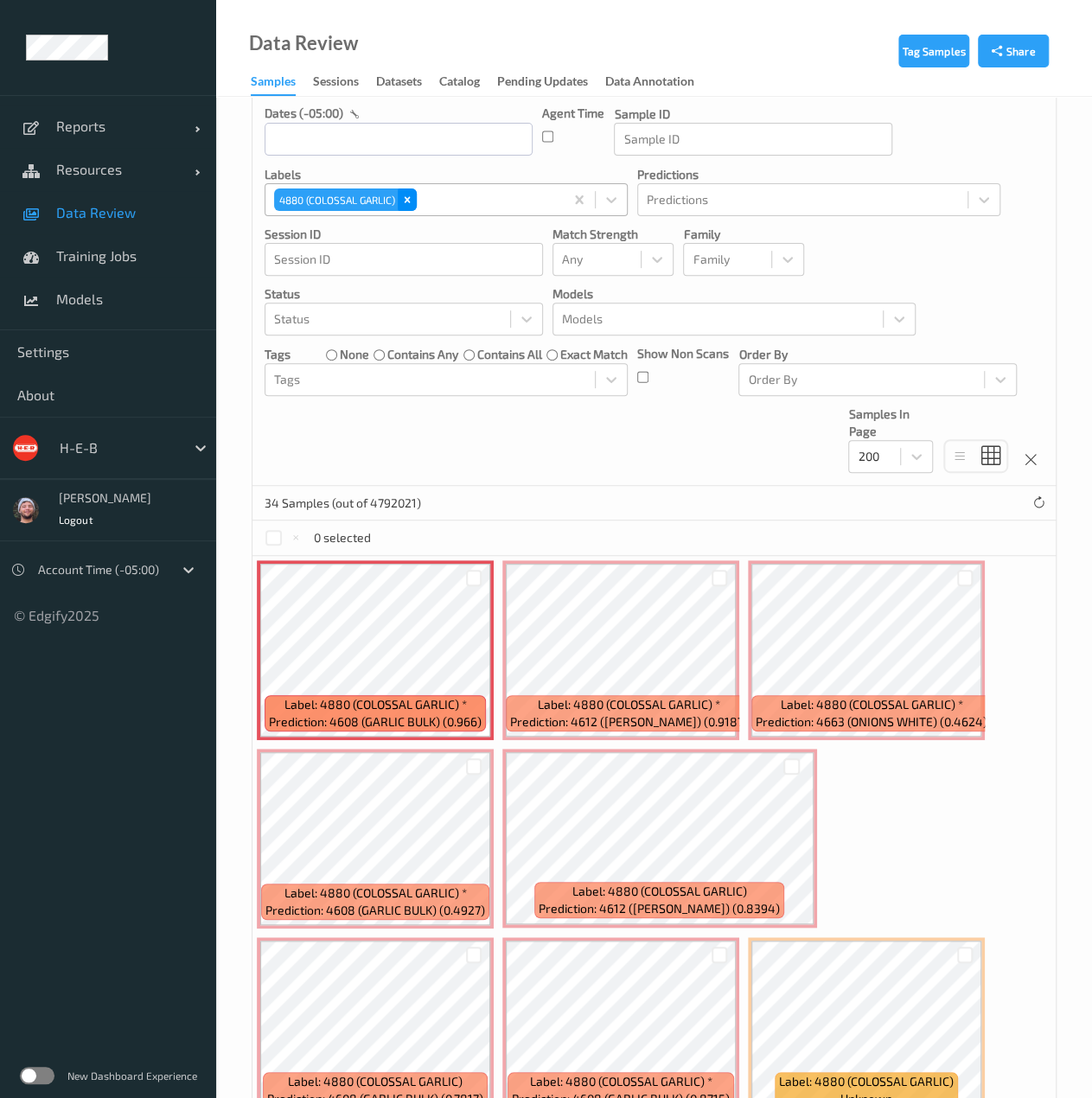
click at [413, 201] on icon "Remove 4880 (COLOSSAL GARLIC)" at bounding box center [407, 200] width 12 height 12
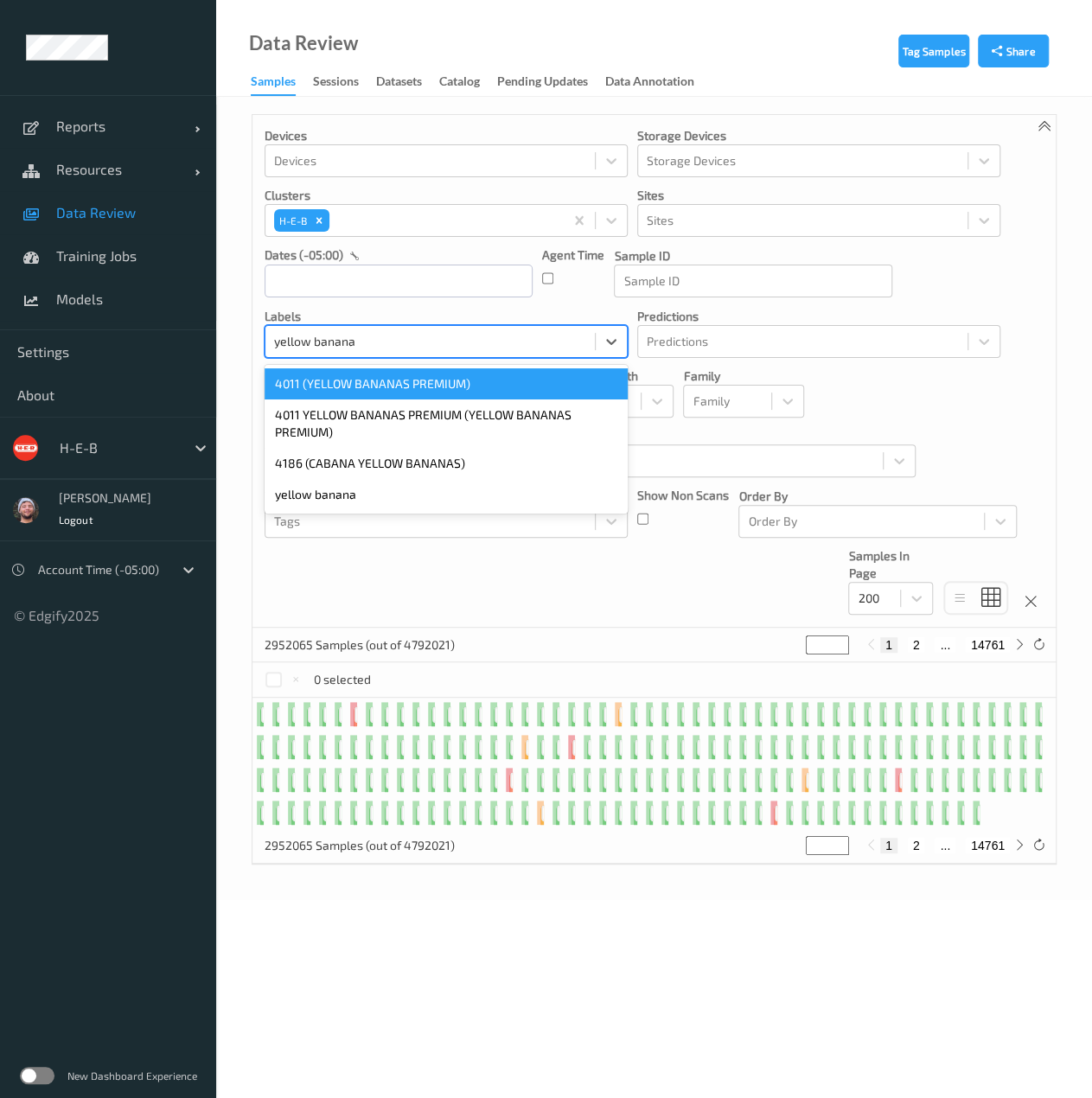
type input "yellow banan"
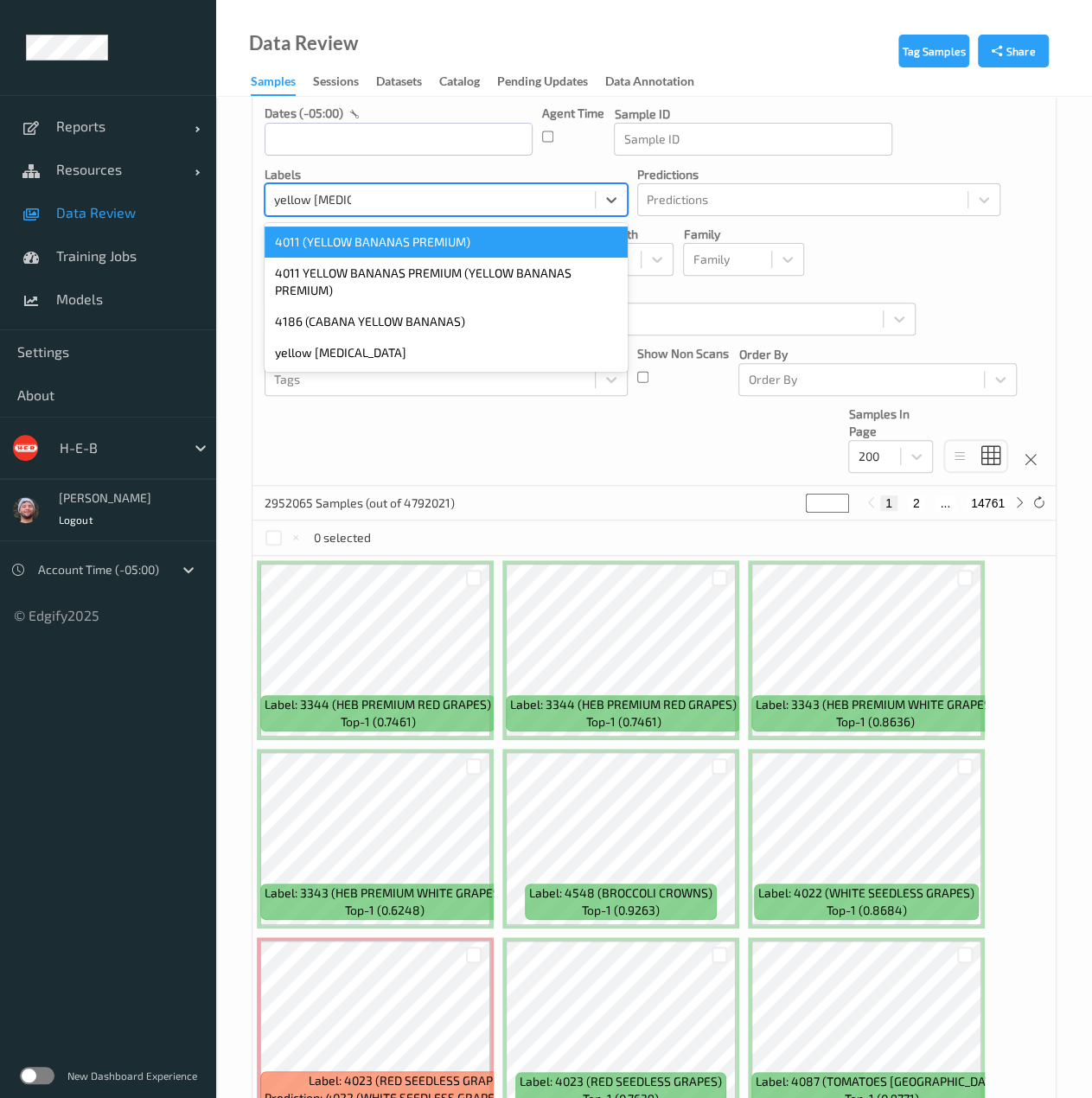
click at [367, 244] on div "4011 (YELLOW BANANAS PREMIUM)" at bounding box center [446, 242] width 363 height 31
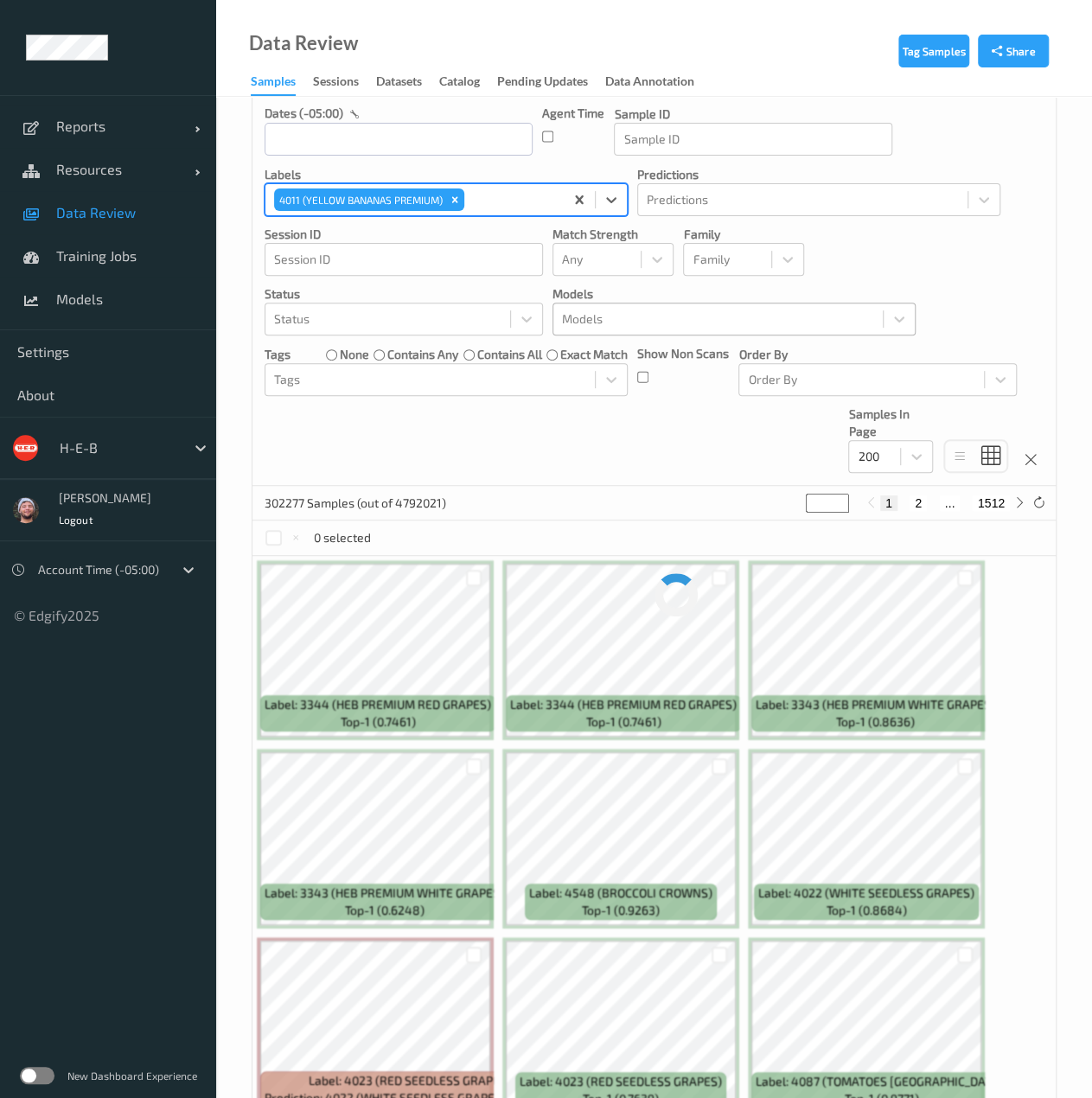
click at [644, 324] on div at bounding box center [717, 318] width 312 height 20
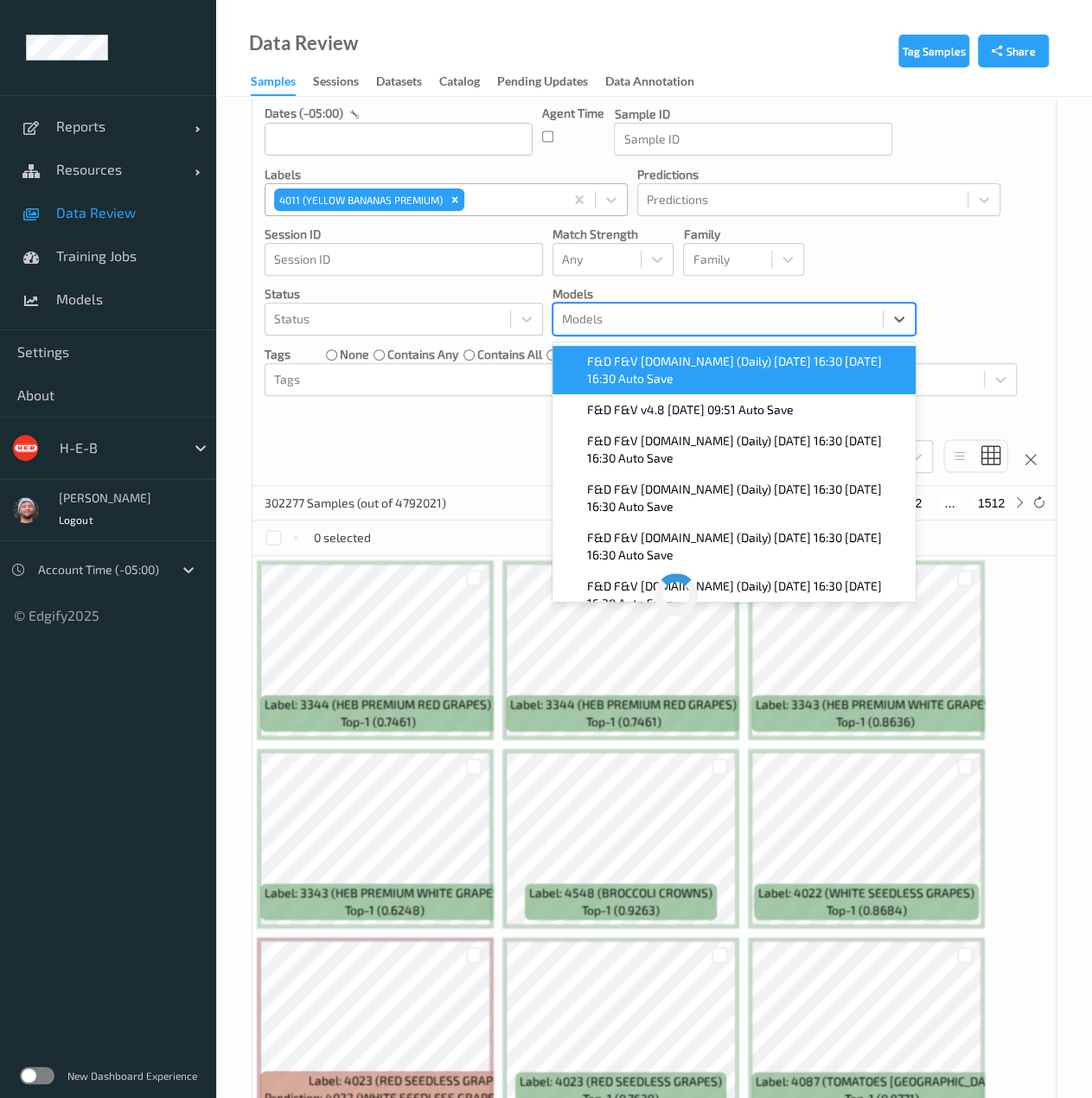
click at [687, 382] on span "F&D F&V [DOMAIN_NAME] (Daily) [DATE] 16:30 [DATE] 16:30 Auto Save" at bounding box center [746, 370] width 318 height 35
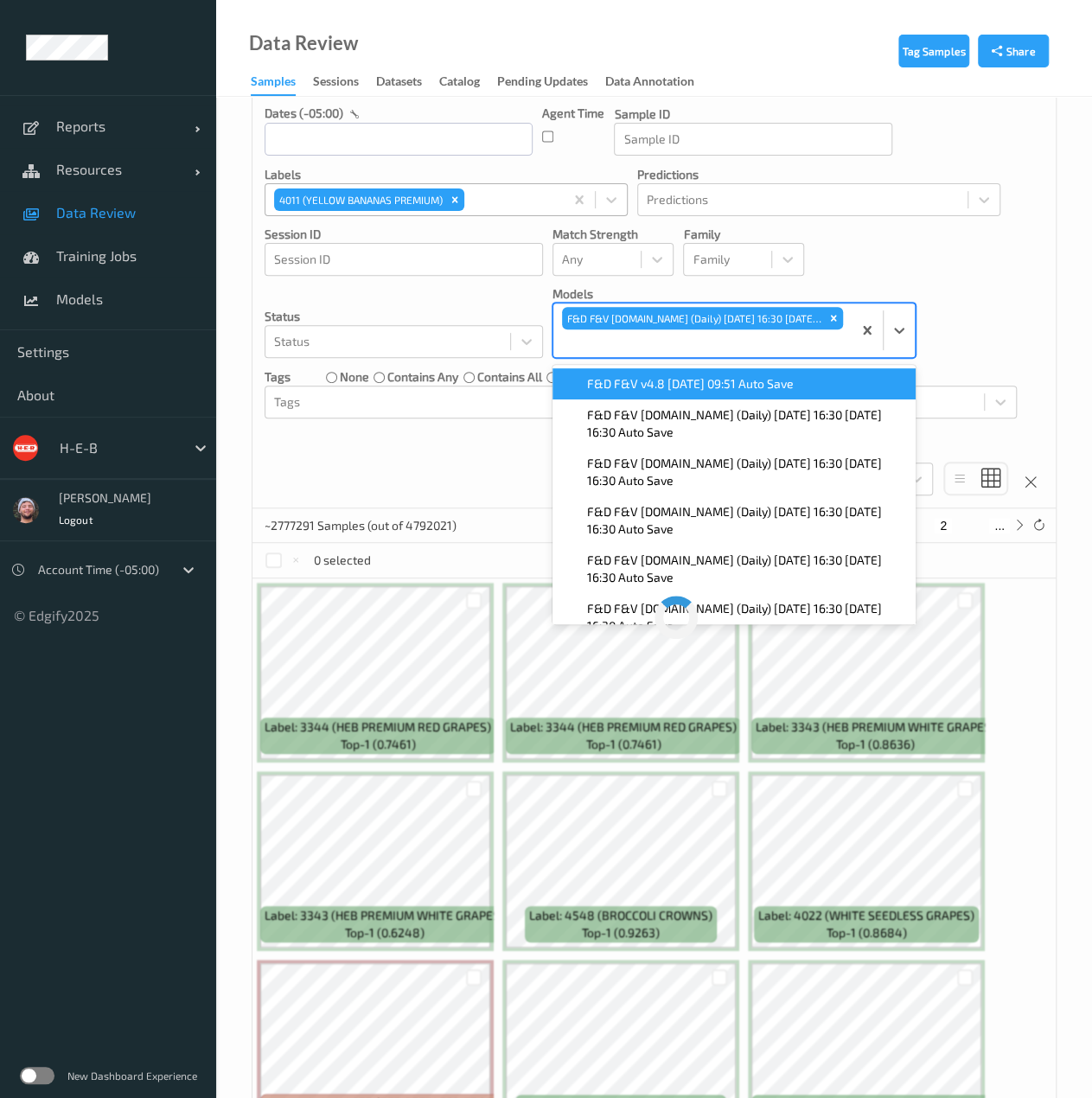
click at [426, 451] on div "Devices Devices Storage Devices Storage Devices Clusters H-E-B Sites Sites date…" at bounding box center [653, 240] width 803 height 535
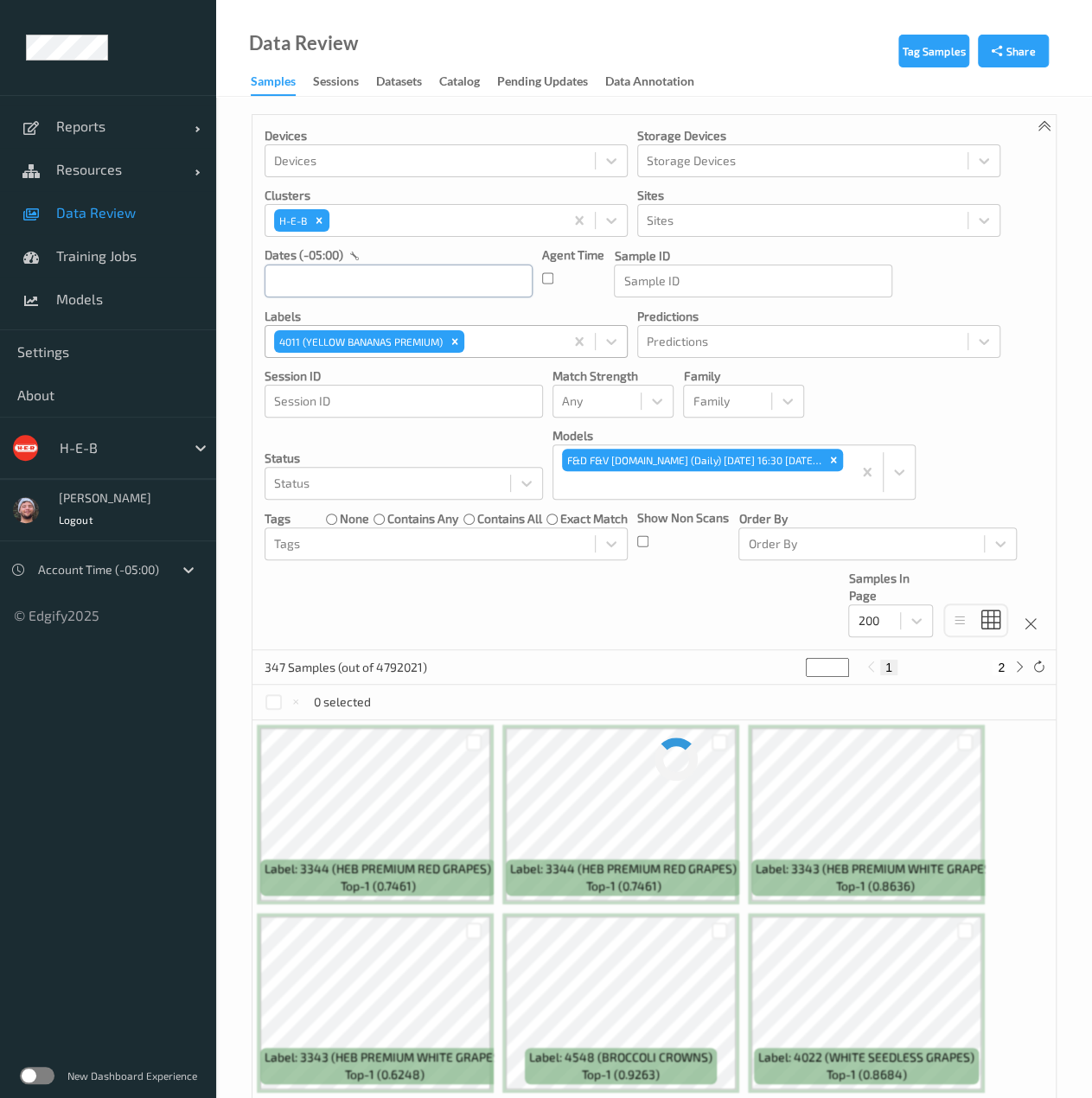
click at [439, 274] on input "text" at bounding box center [398, 281] width 268 height 33
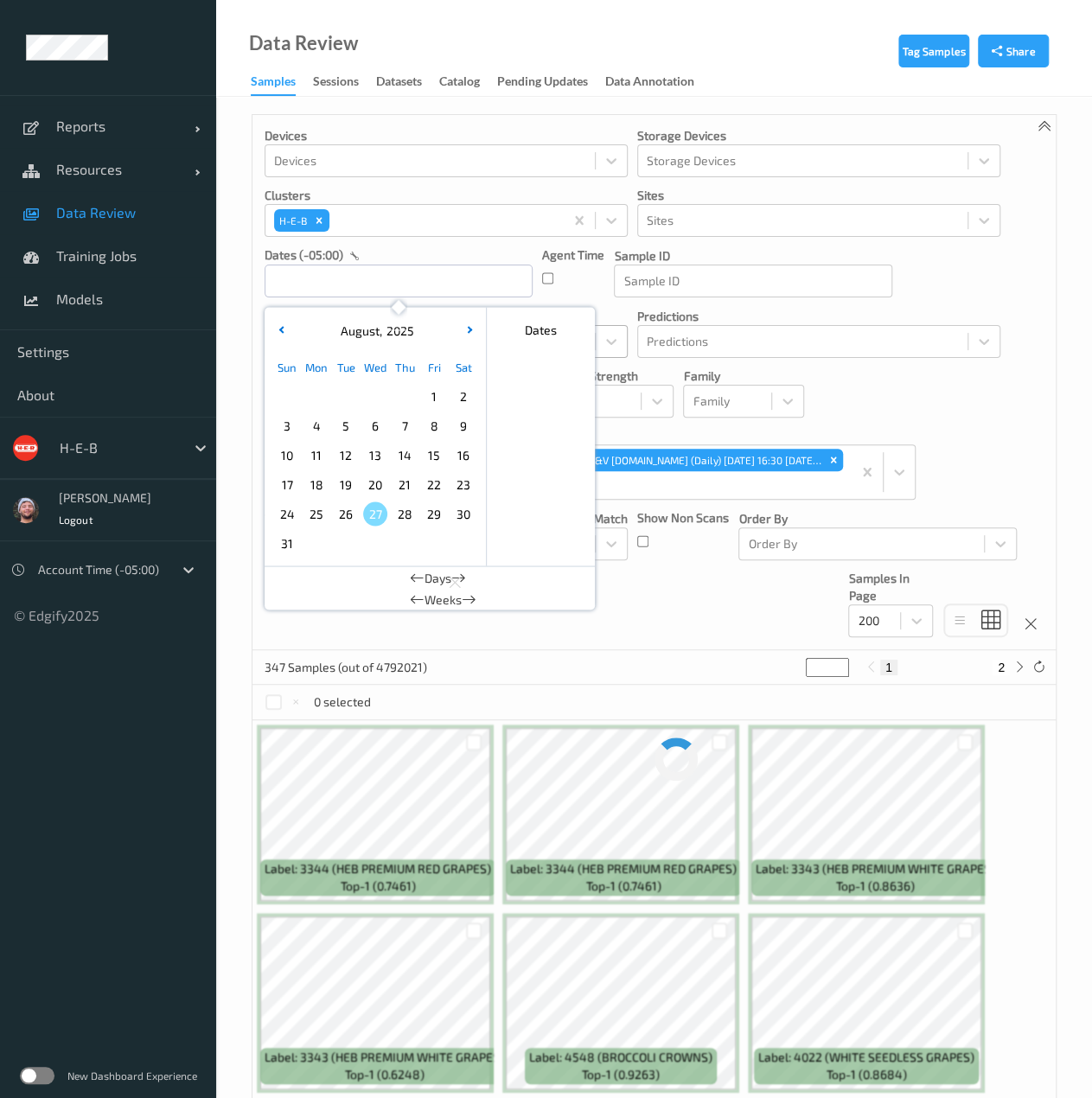
click at [351, 510] on span "26" at bounding box center [346, 513] width 24 height 24
click at [375, 484] on span "20" at bounding box center [375, 484] width 24 height 24
type input "[DATE] 00:00 -> [DATE] 23:59"
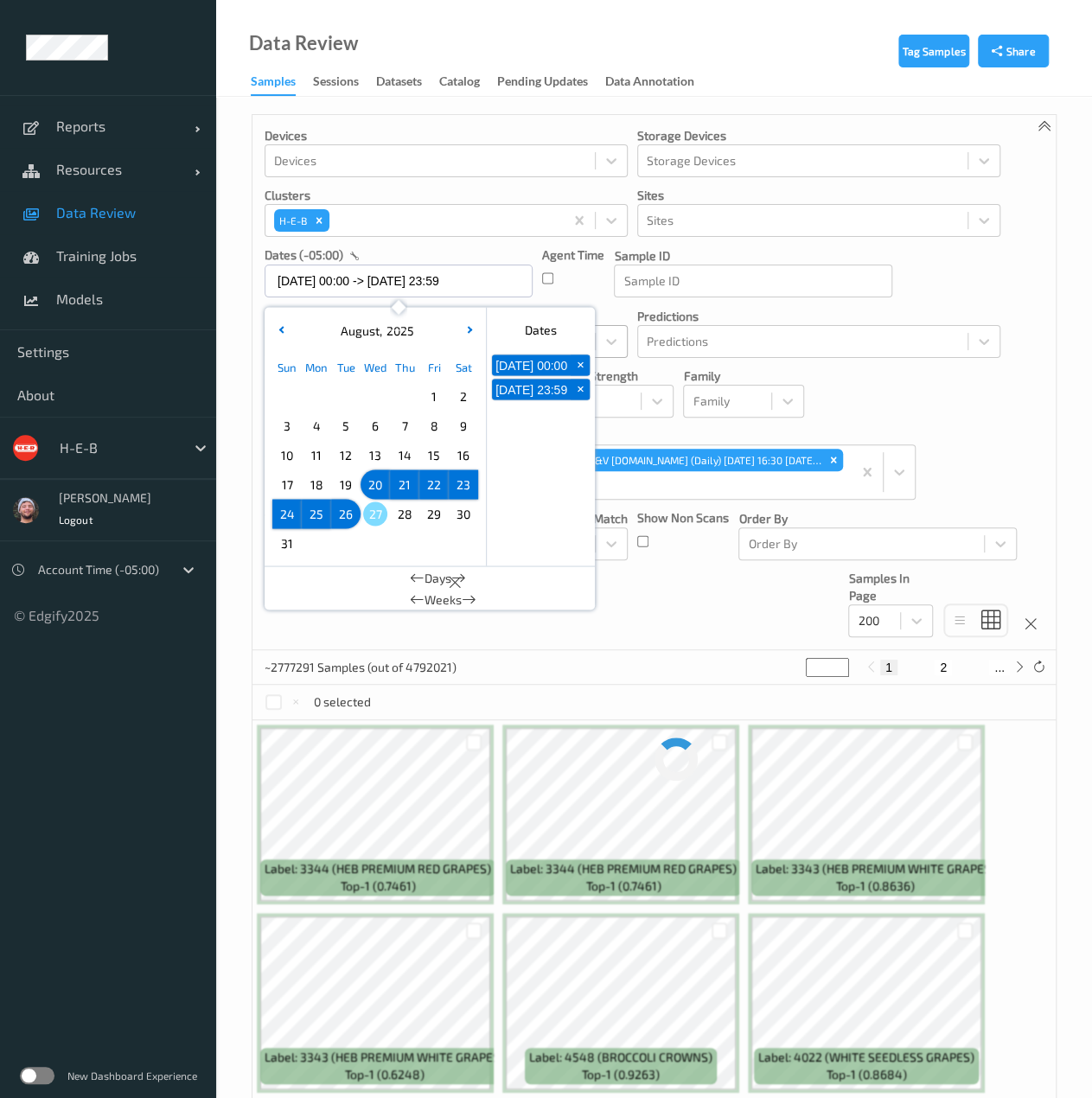
click at [508, 640] on div "Devices Devices Storage Devices Storage Devices Clusters H-E-B Sites Sites date…" at bounding box center [653, 383] width 803 height 535
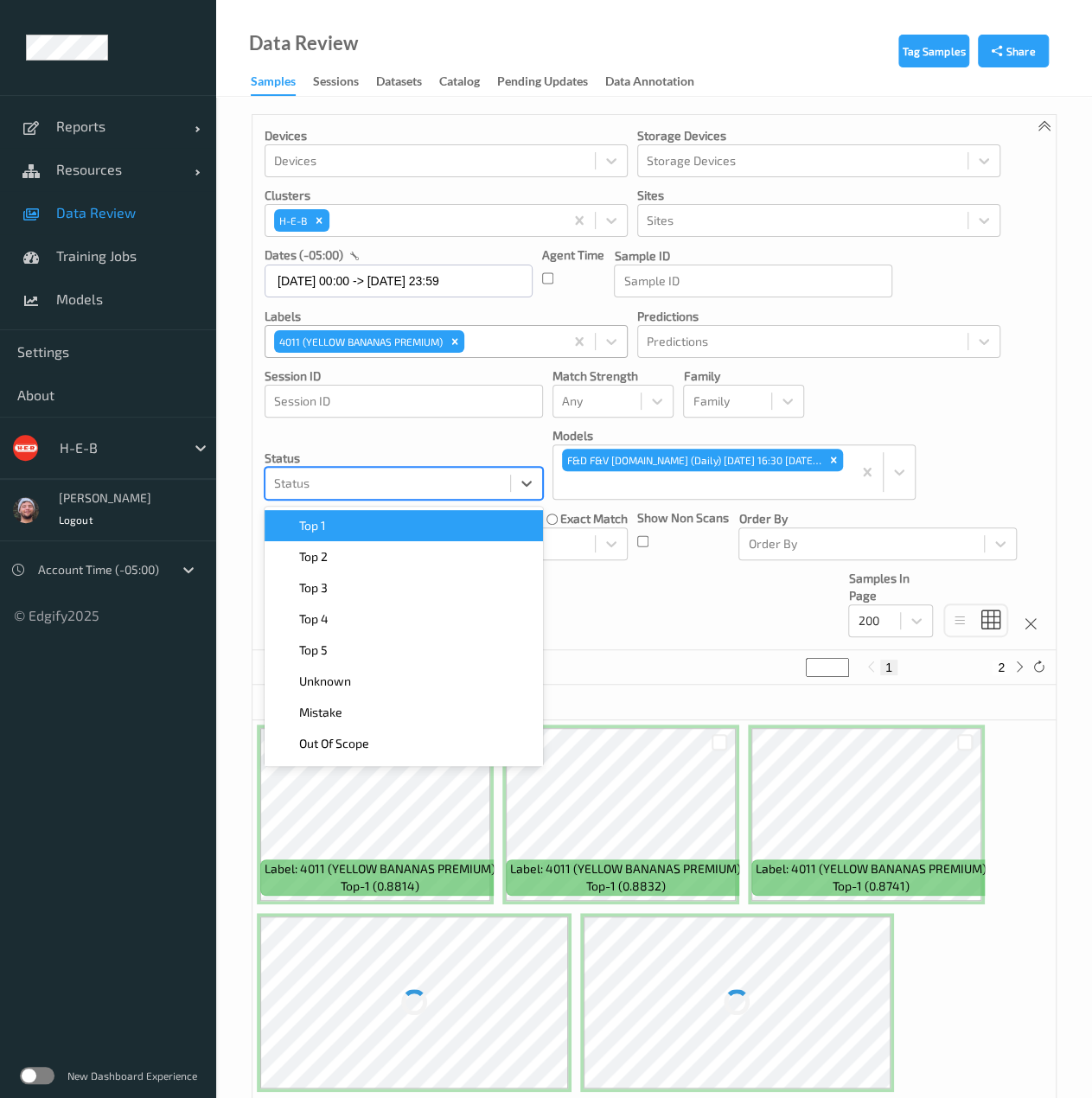
click at [425, 478] on div at bounding box center [387, 483] width 228 height 20
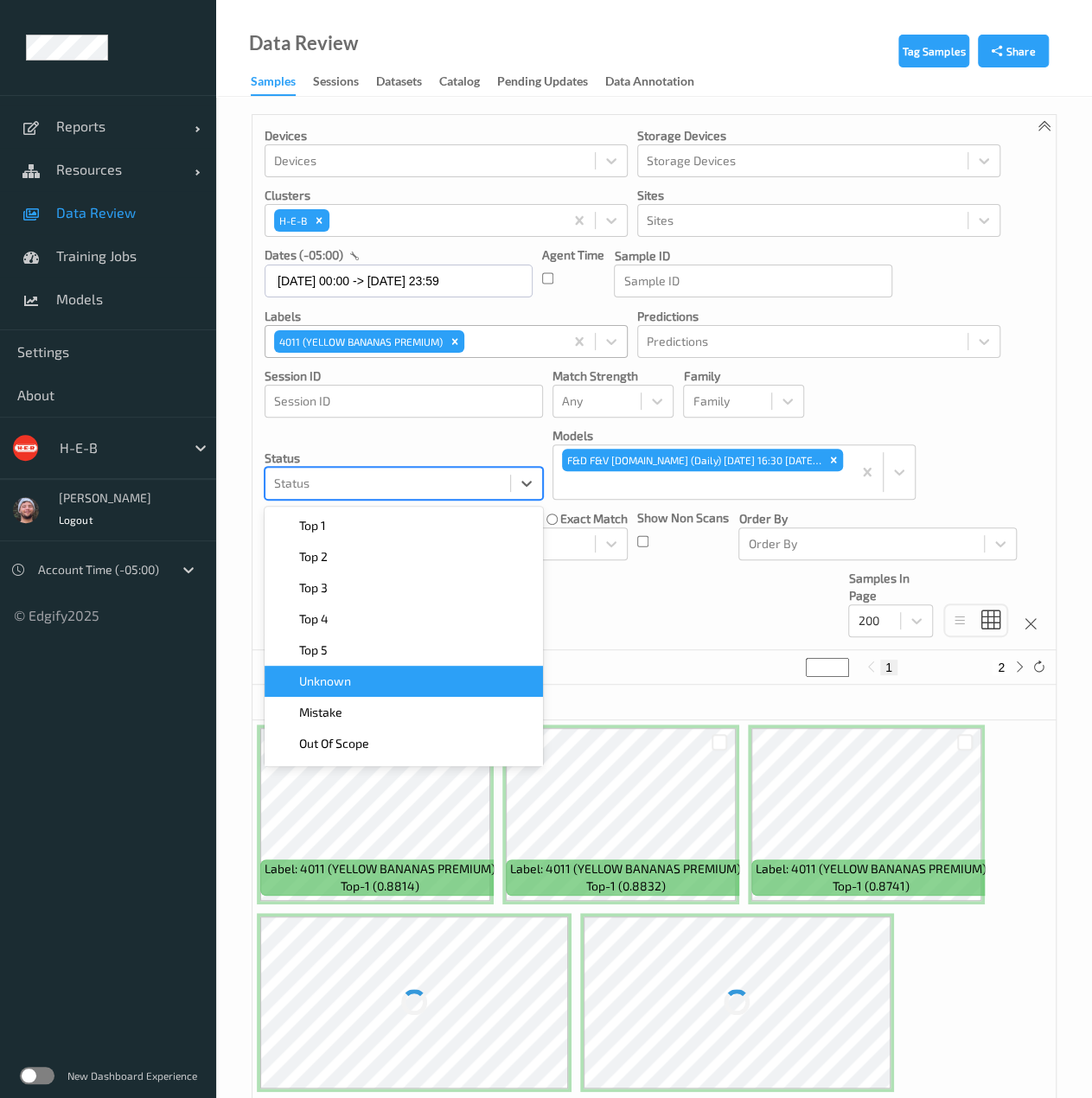
click at [385, 678] on div "Unknown" at bounding box center [403, 681] width 258 height 18
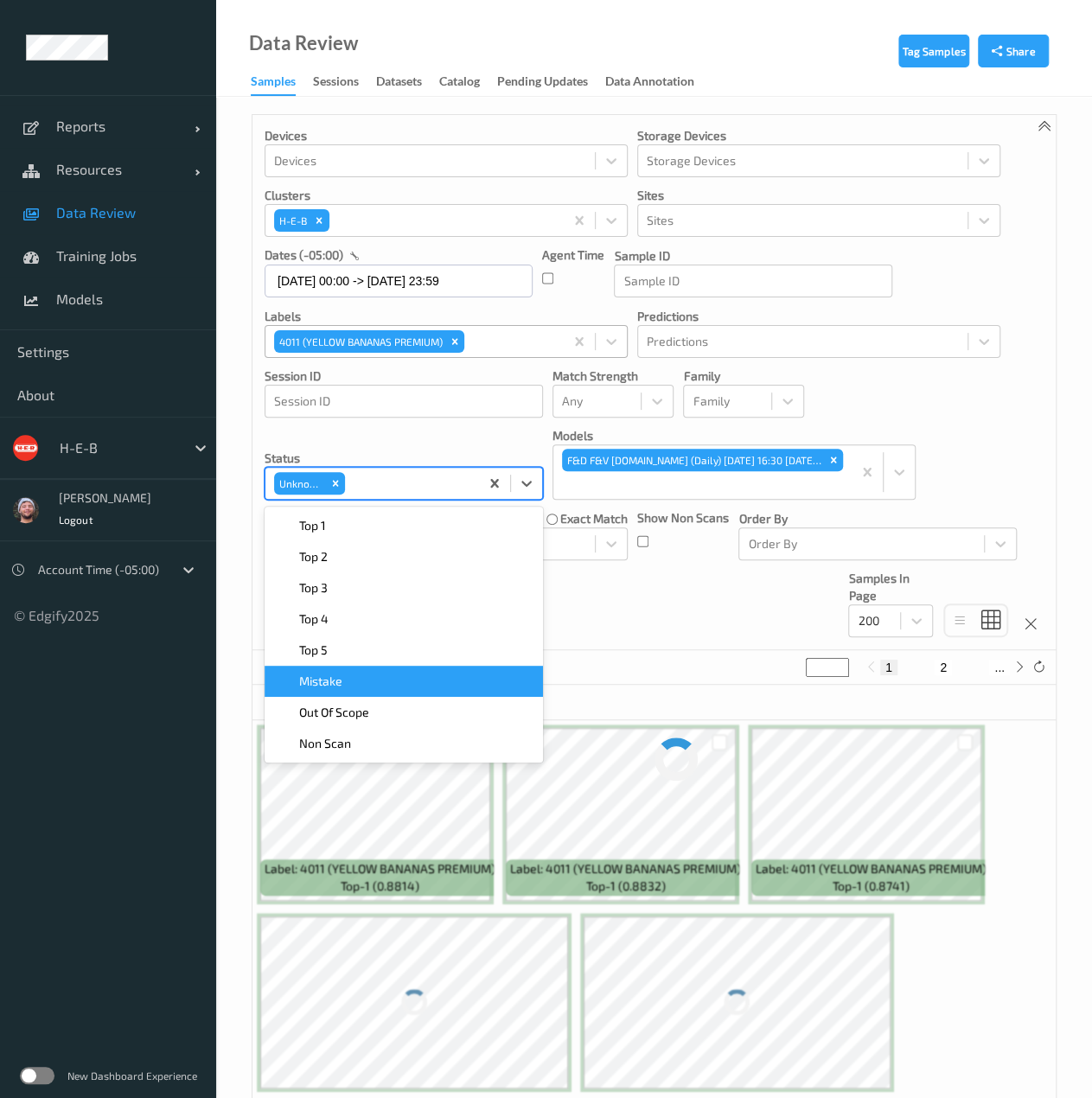
click at [621, 636] on div "Devices Devices Storage Devices Storage Devices Clusters H-E-B Sites Sites date…" at bounding box center [653, 383] width 803 height 535
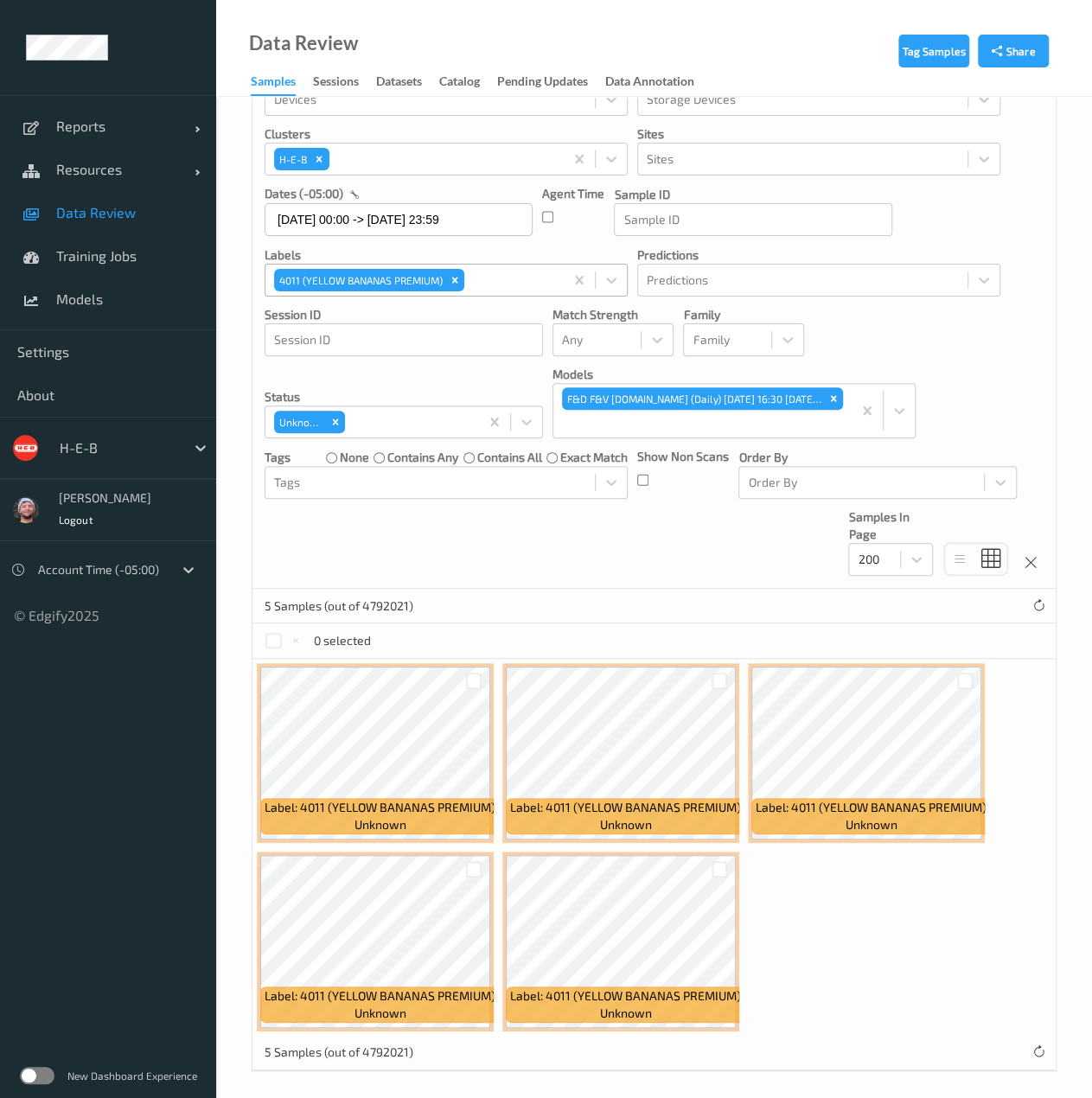
scroll to position [63, 0]
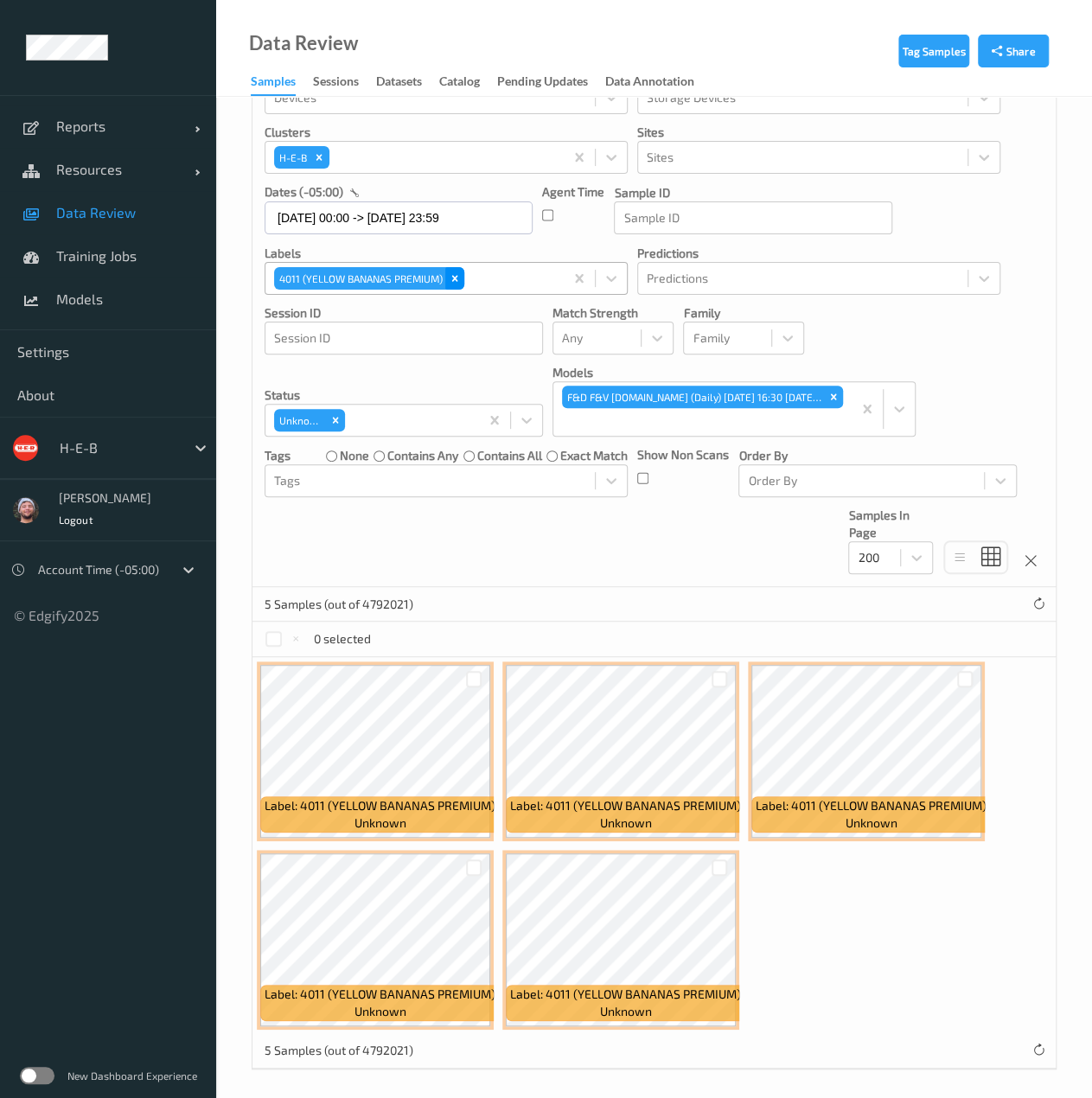
click at [456, 282] on icon "Remove 4011 (YELLOW BANANAS PREMIUM)" at bounding box center [455, 278] width 12 height 12
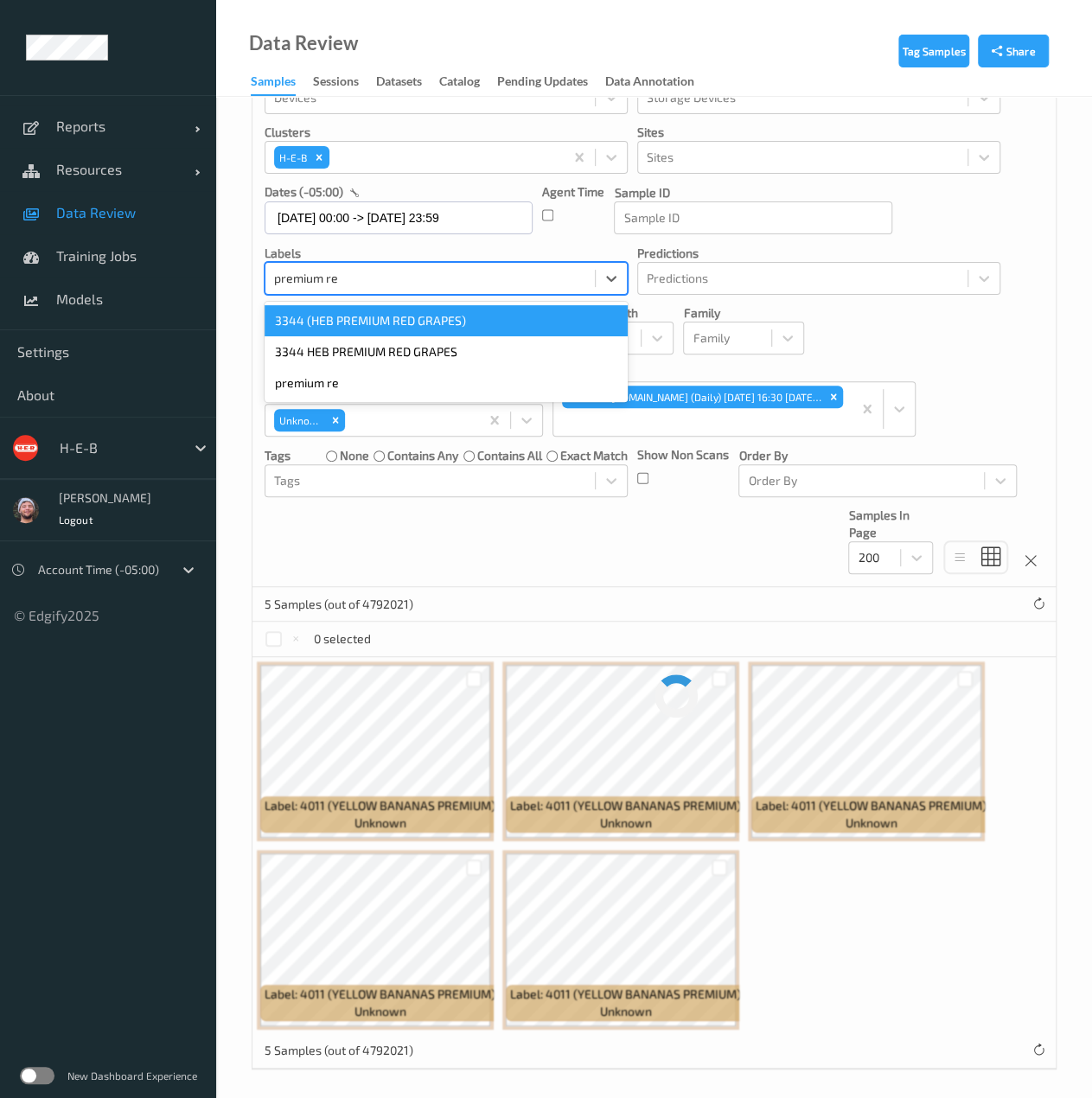
type input "premium red"
click at [438, 323] on div "3344 (HEB PREMIUM RED GRAPES)" at bounding box center [446, 320] width 363 height 31
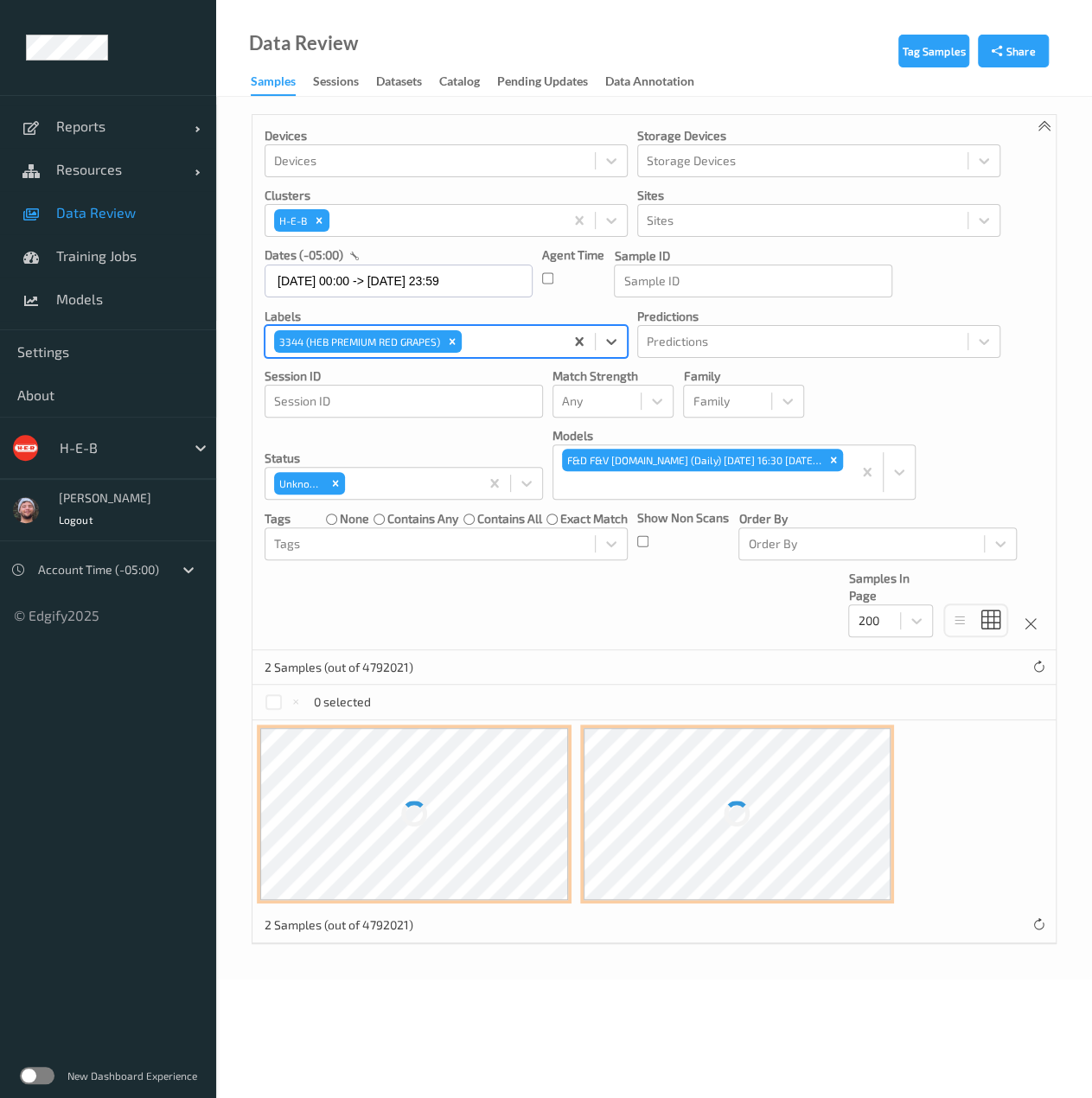
scroll to position [0, 0]
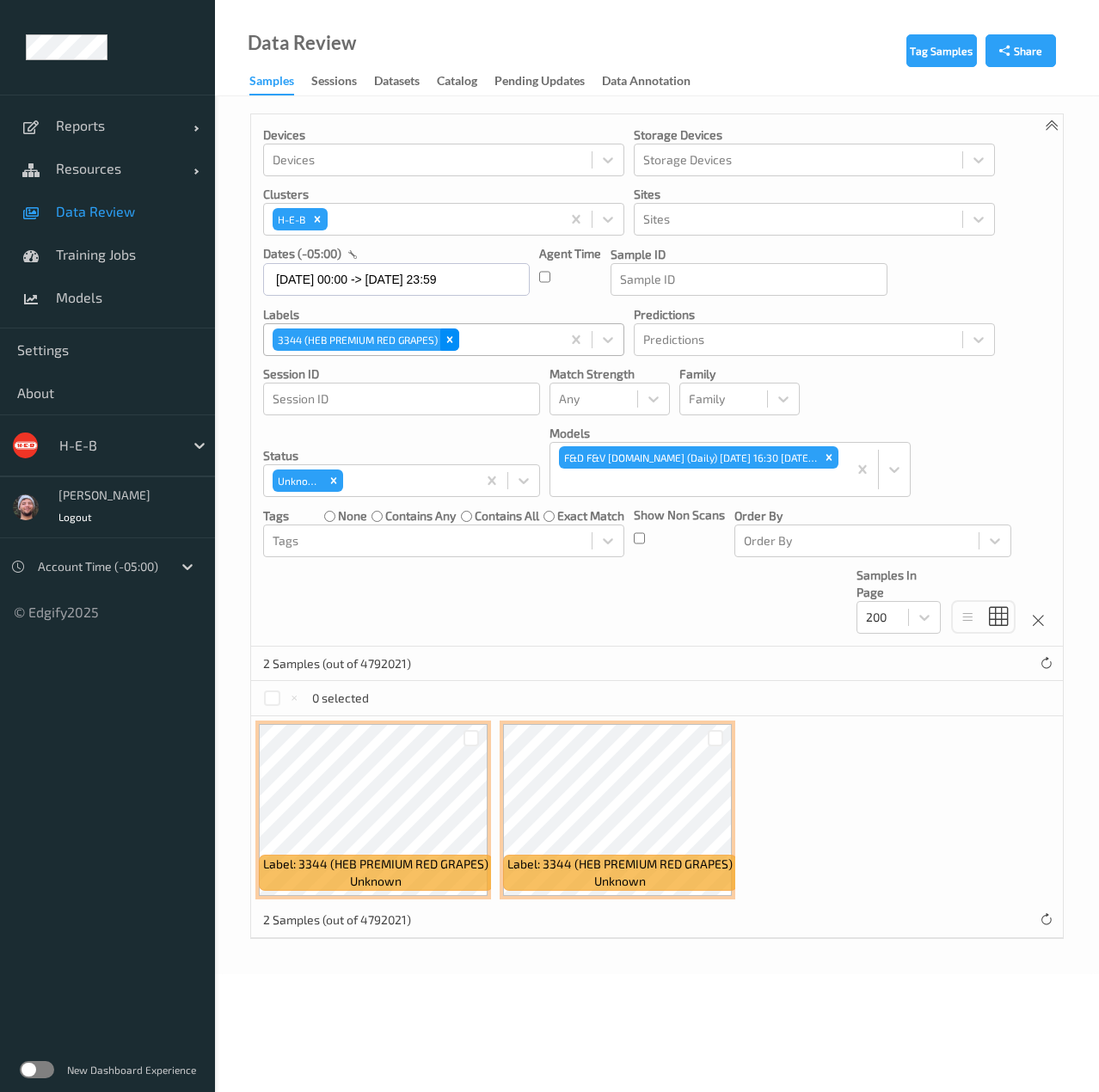
click at [456, 336] on div "Remove 3344 (HEB PREMIUM RED GRAPES)" at bounding box center [450, 339] width 19 height 22
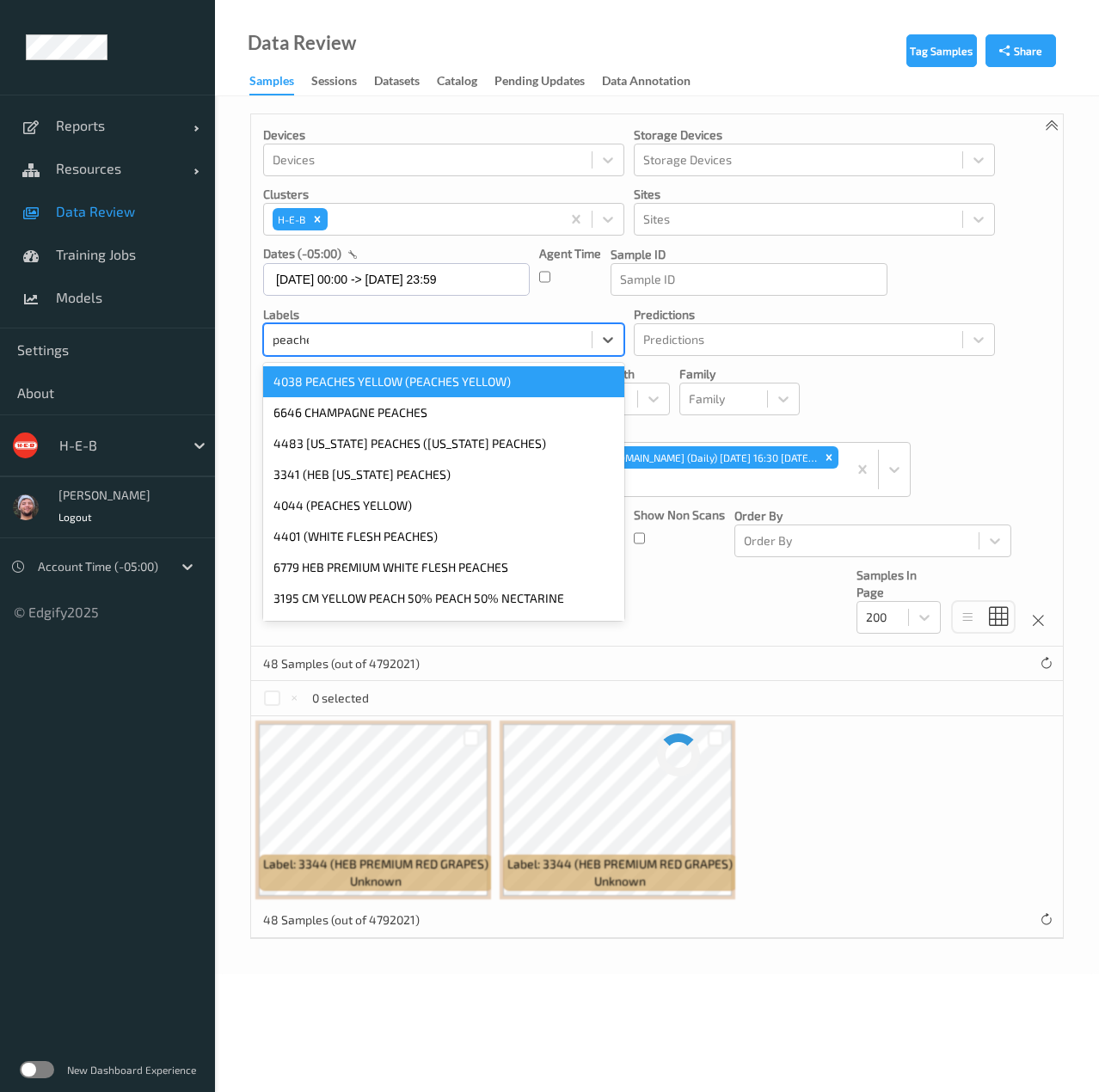
type input "peaches"
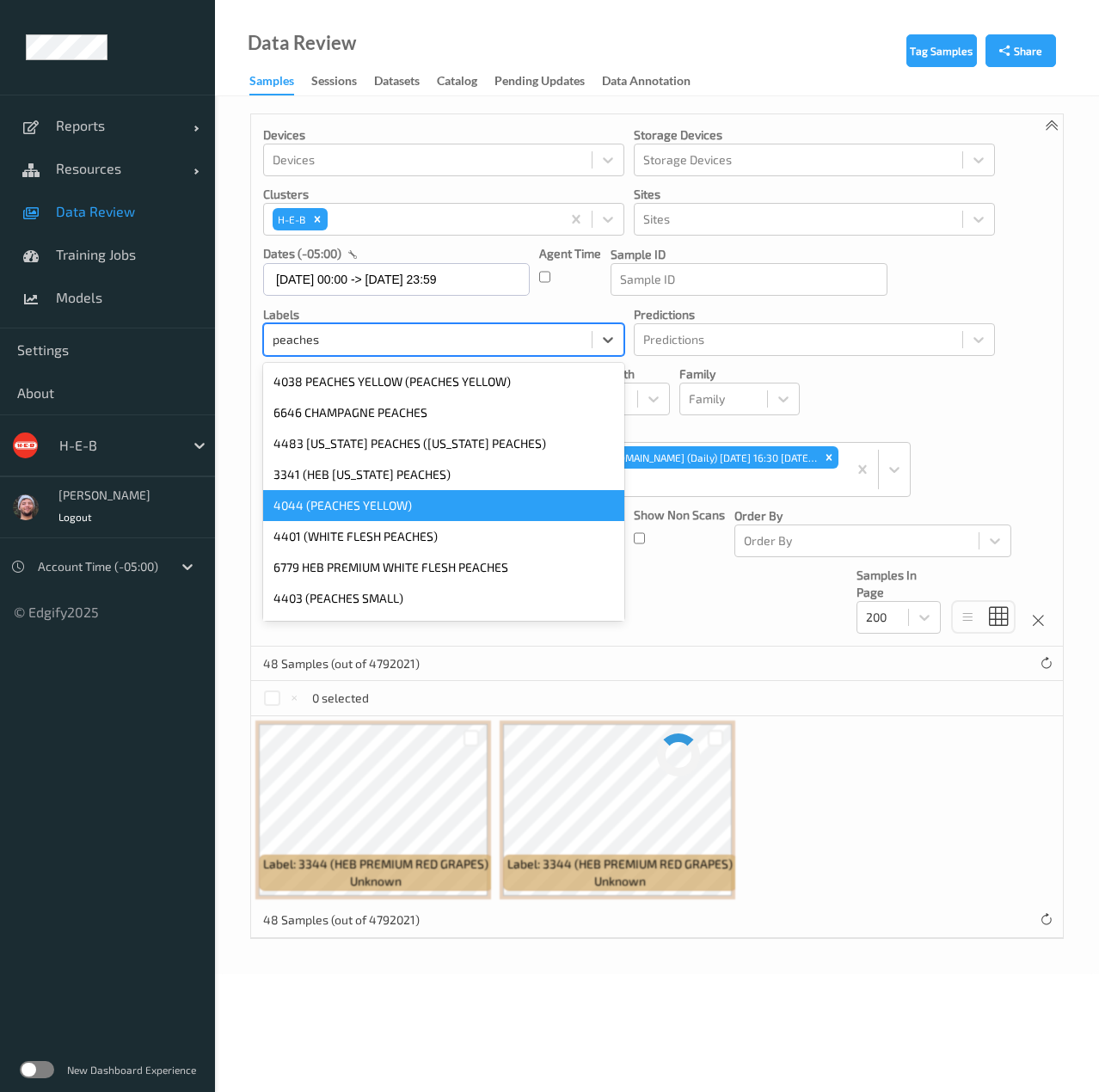
click at [416, 500] on div "4044 (PEACHES YELLOW)" at bounding box center [443, 505] width 361 height 31
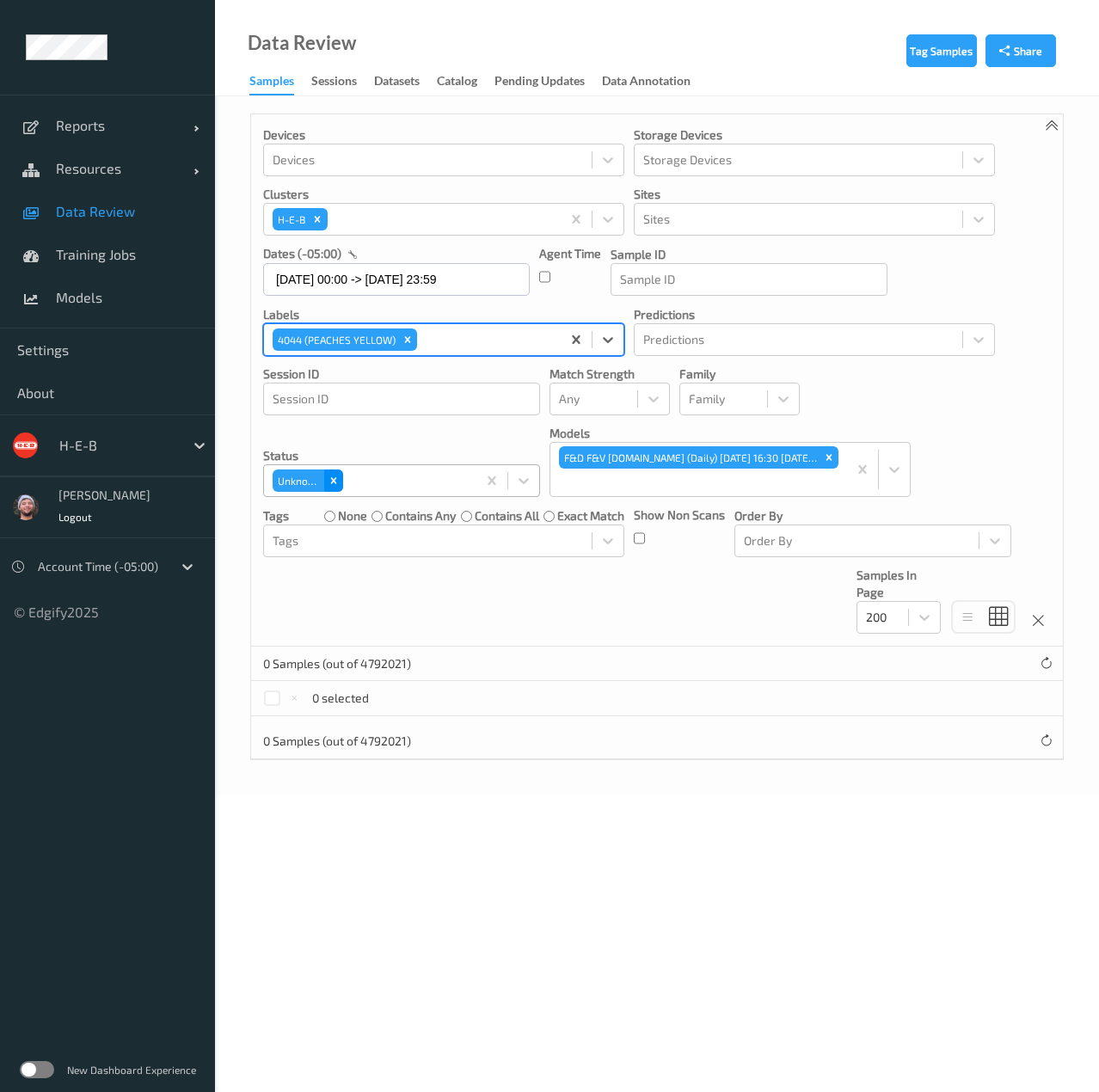
click at [339, 479] on div "Remove Unknown" at bounding box center [334, 480] width 19 height 22
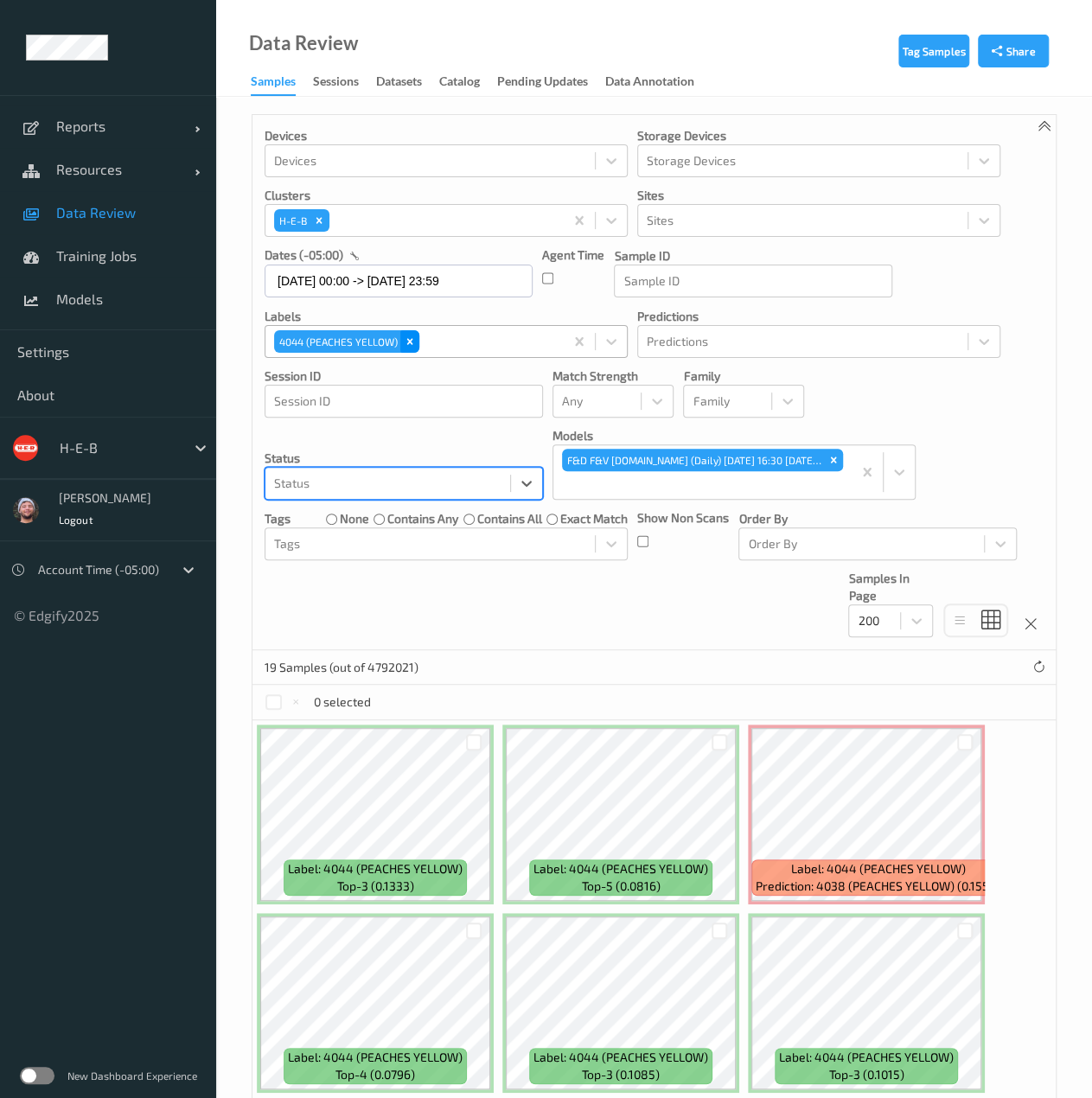
click at [404, 336] on icon "Remove 4044 (PEACHES YELLOW)" at bounding box center [410, 342] width 12 height 12
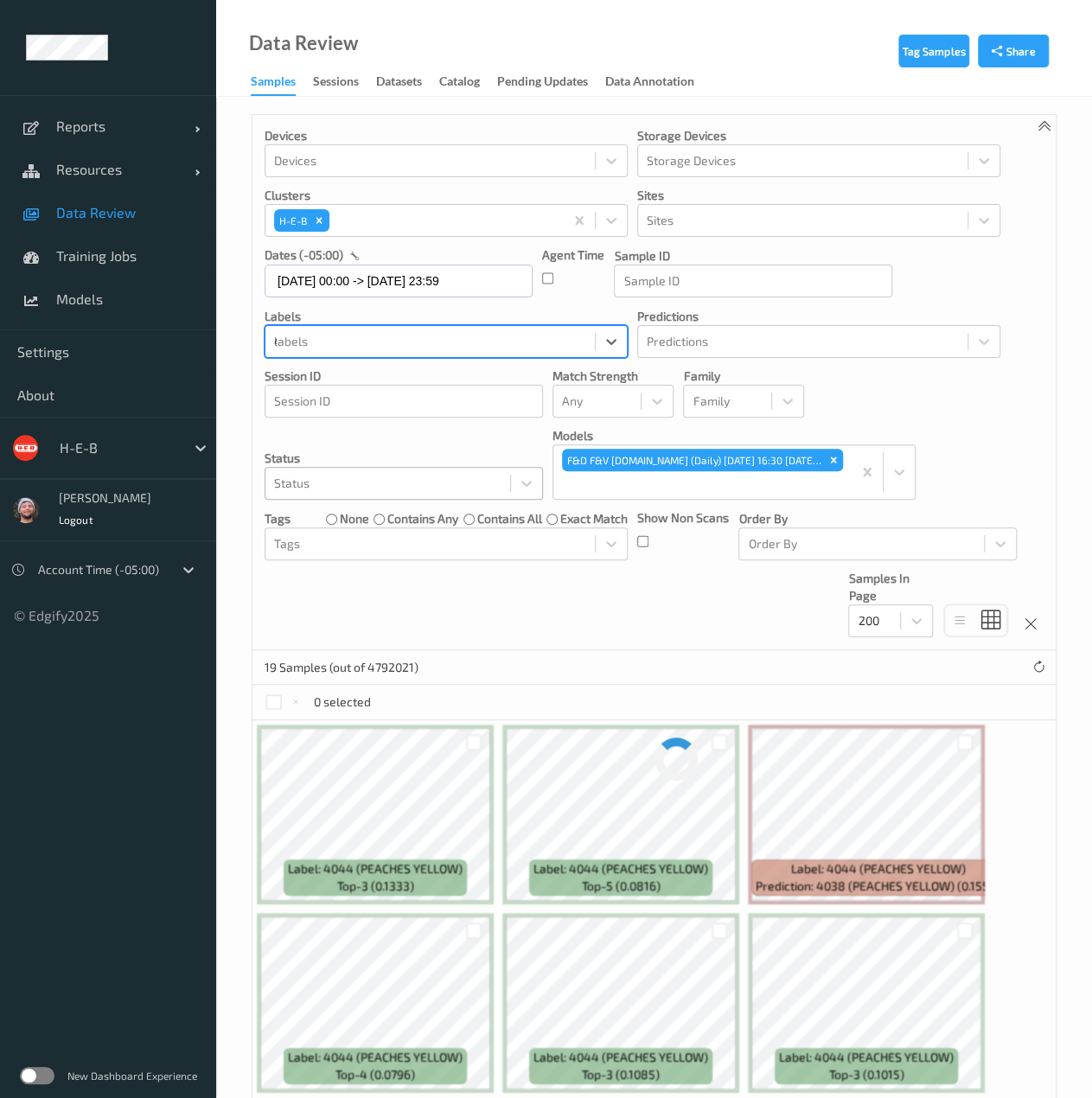
type input "4383"
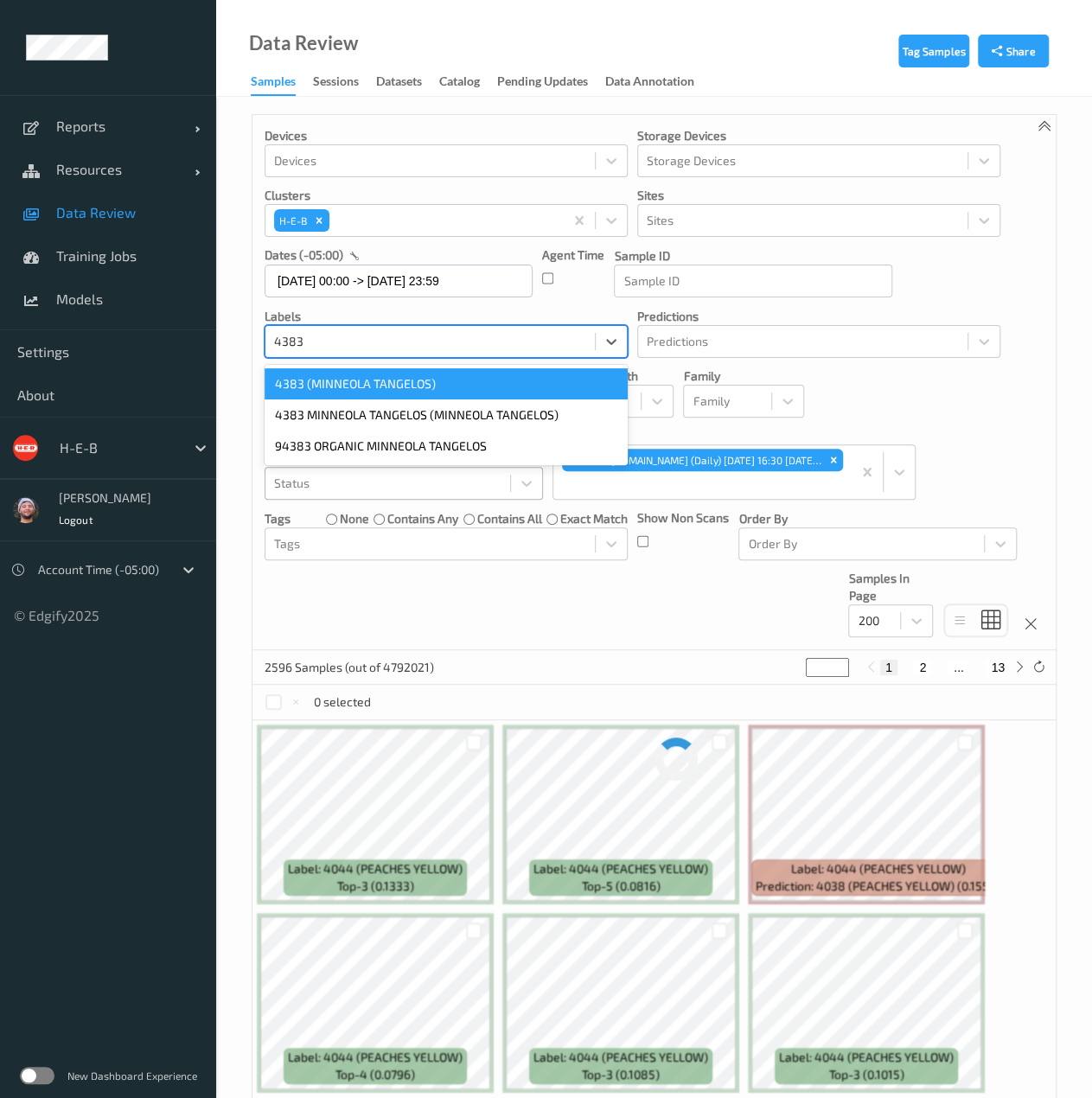
click at [381, 385] on div "4383 (MINNEOLA TANGELOS)" at bounding box center [446, 384] width 363 height 31
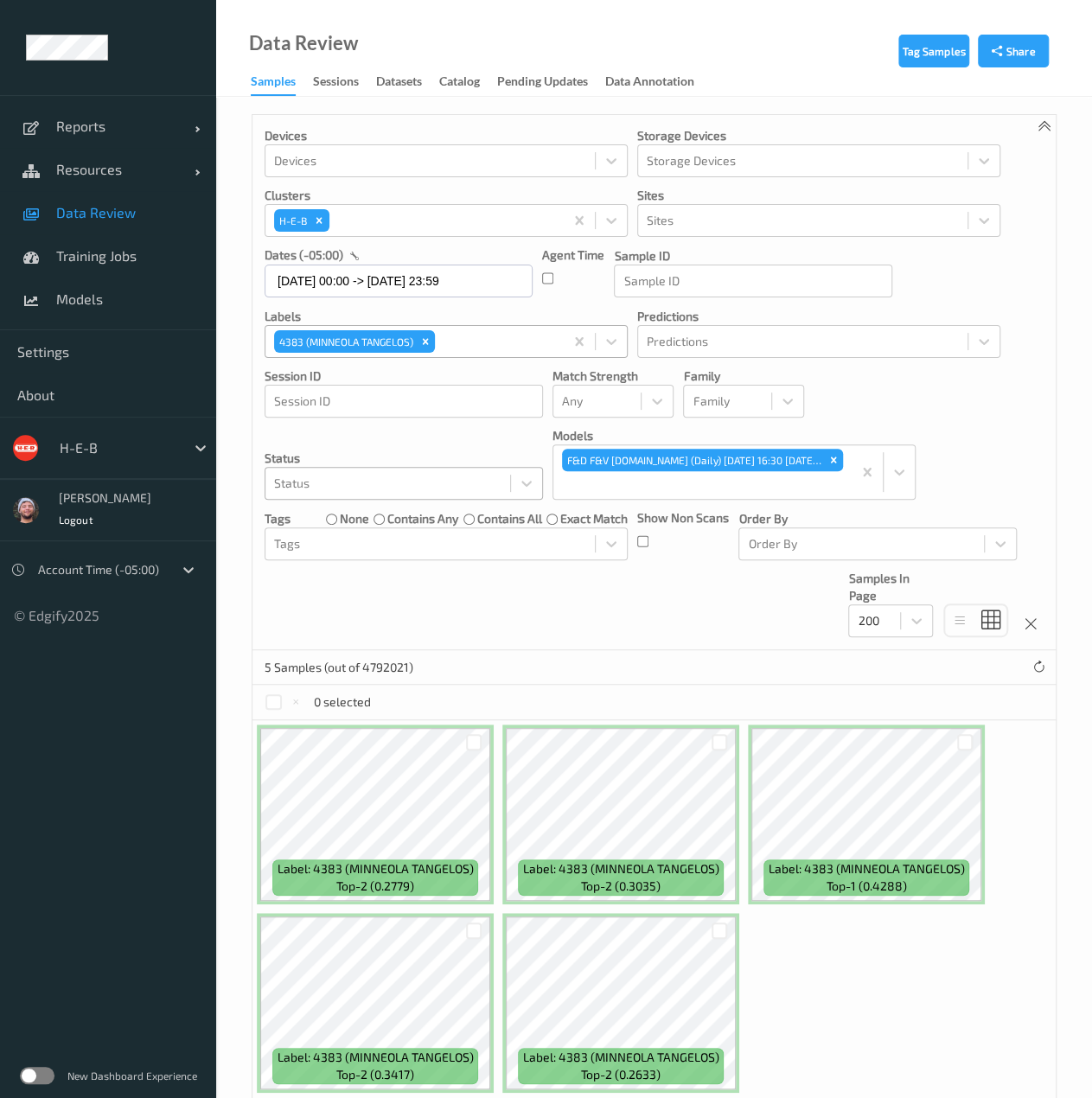
scroll to position [67, 0]
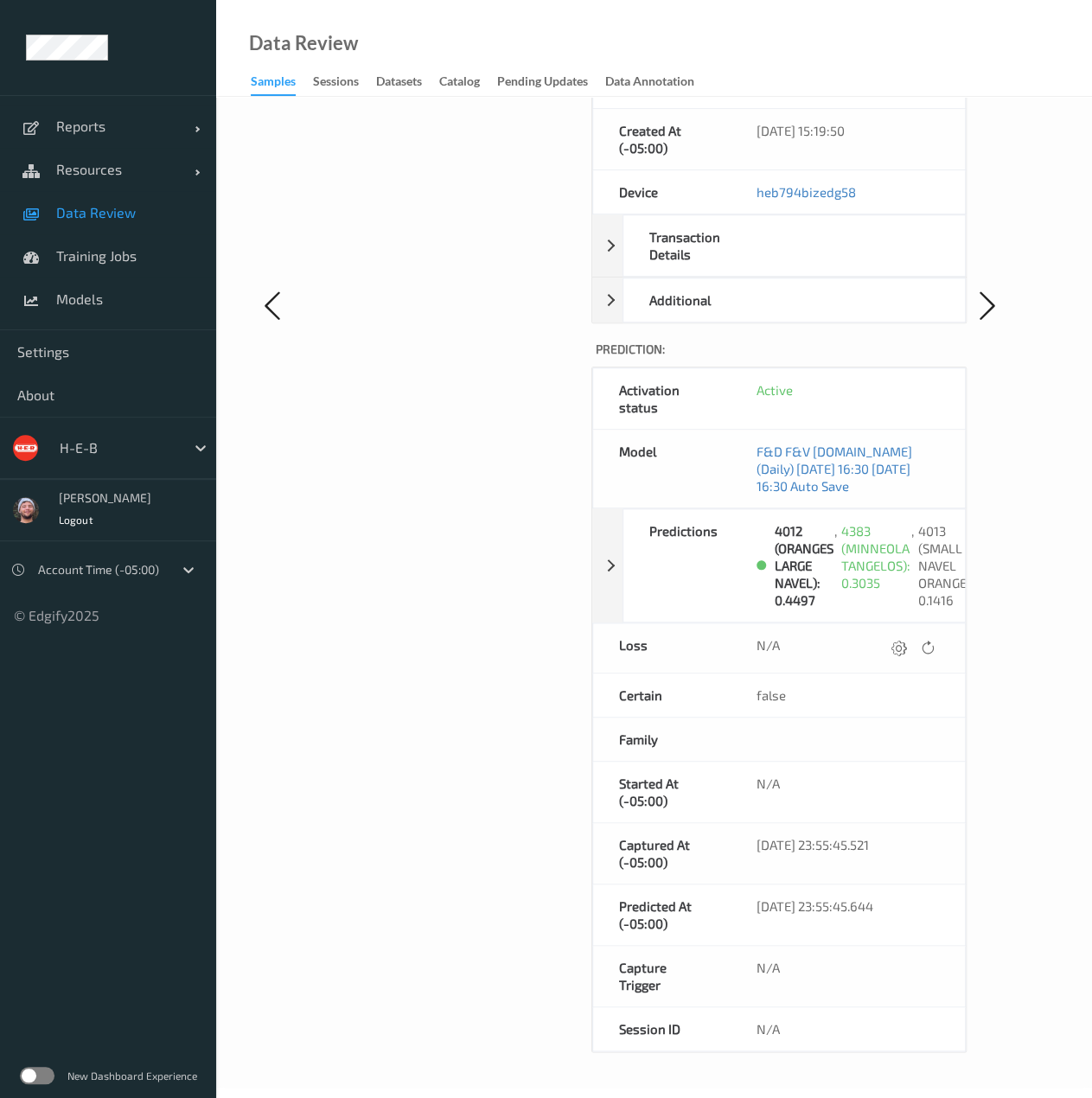
scroll to position [587, 0]
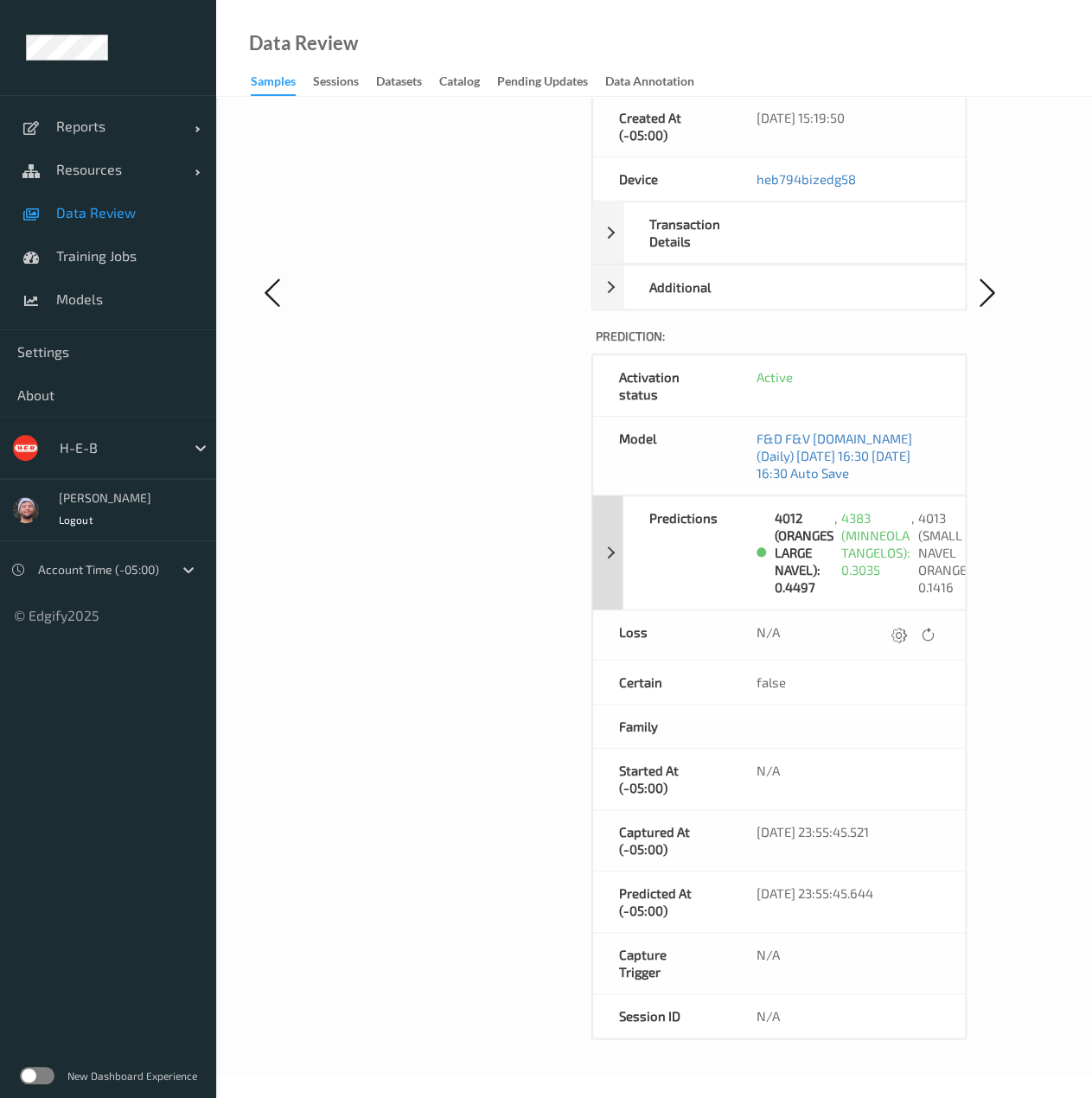
click at [605, 544] on div "Predictions 4012 (ORANGES LARGE NAVEL): 0.4497 , 4383 (MINNEOLA TANGELOS): 0.30…" at bounding box center [779, 552] width 375 height 114
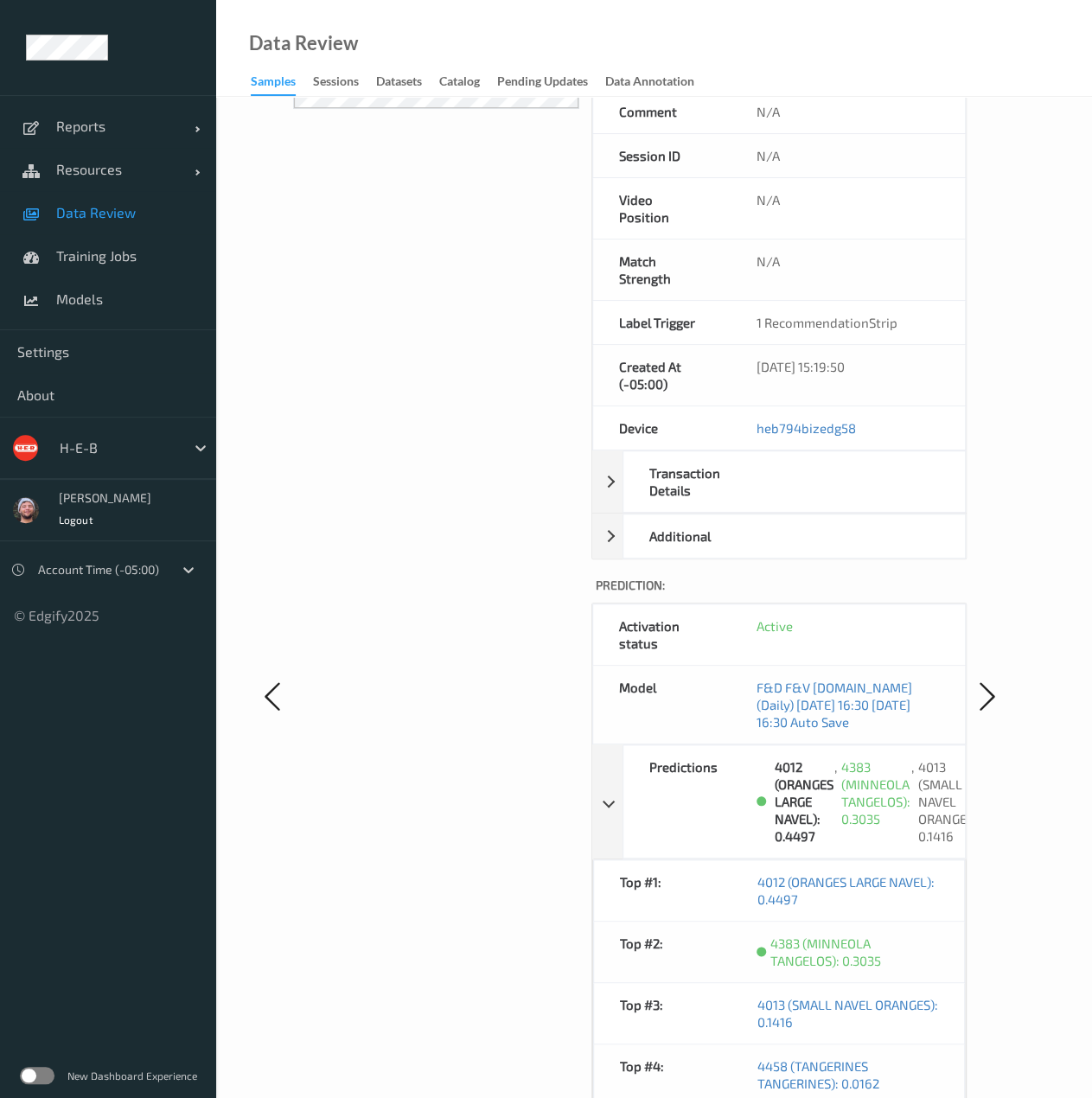
scroll to position [0, 0]
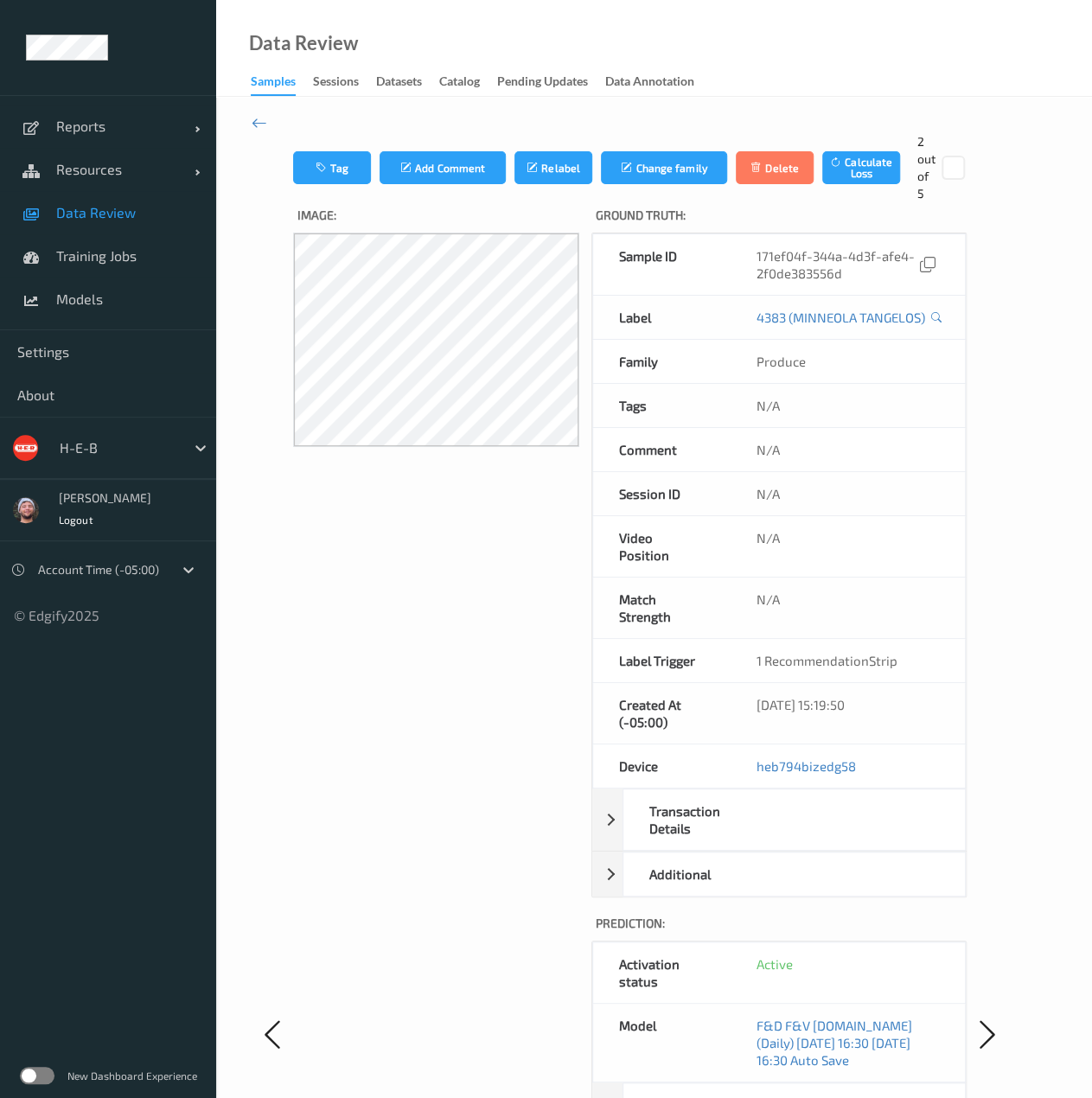
click at [200, 212] on link "Data Review" at bounding box center [108, 212] width 216 height 43
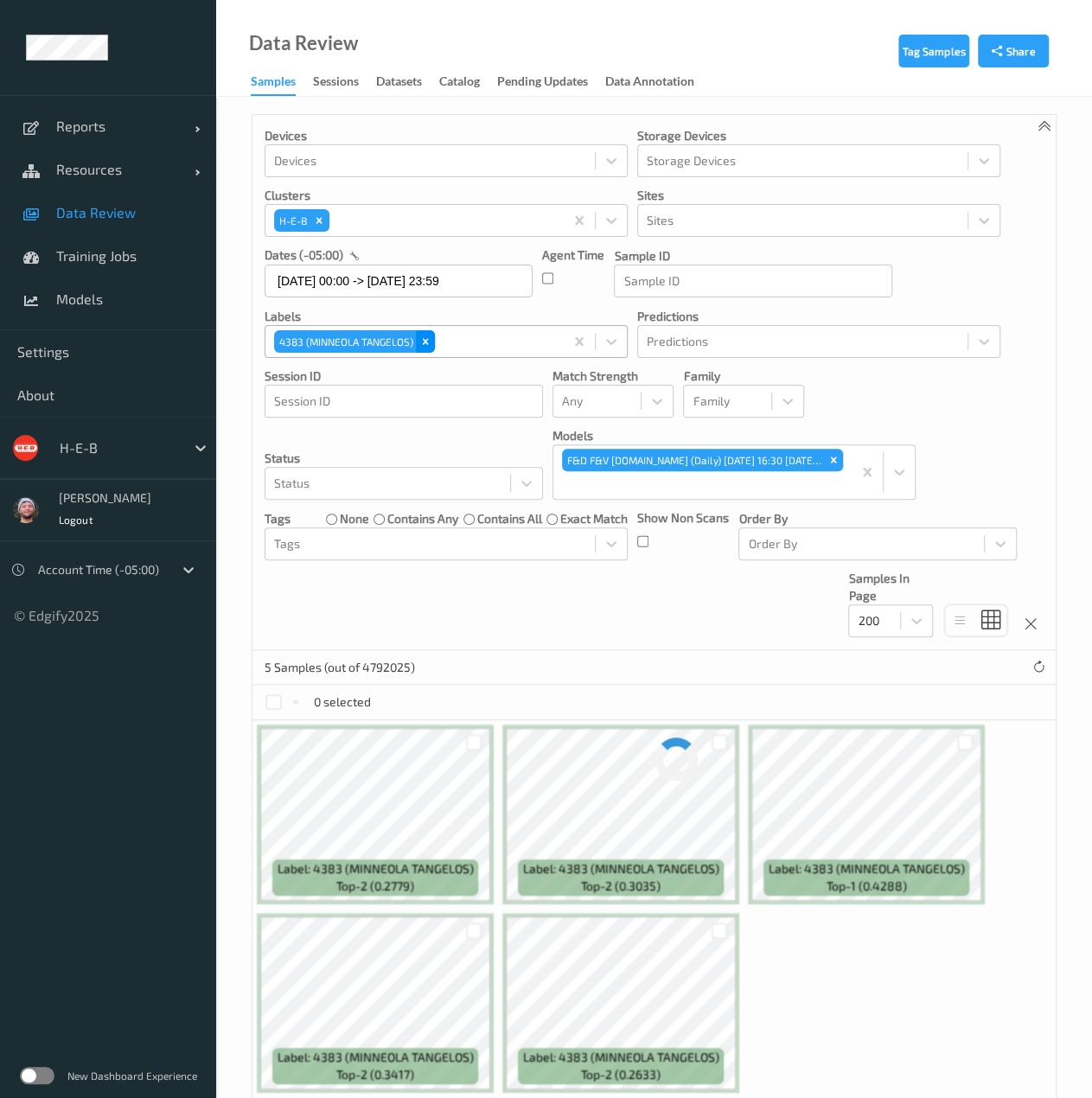
click at [423, 345] on icon "Remove 4383 (MINNEOLA TANGELOS)" at bounding box center [425, 342] width 12 height 12
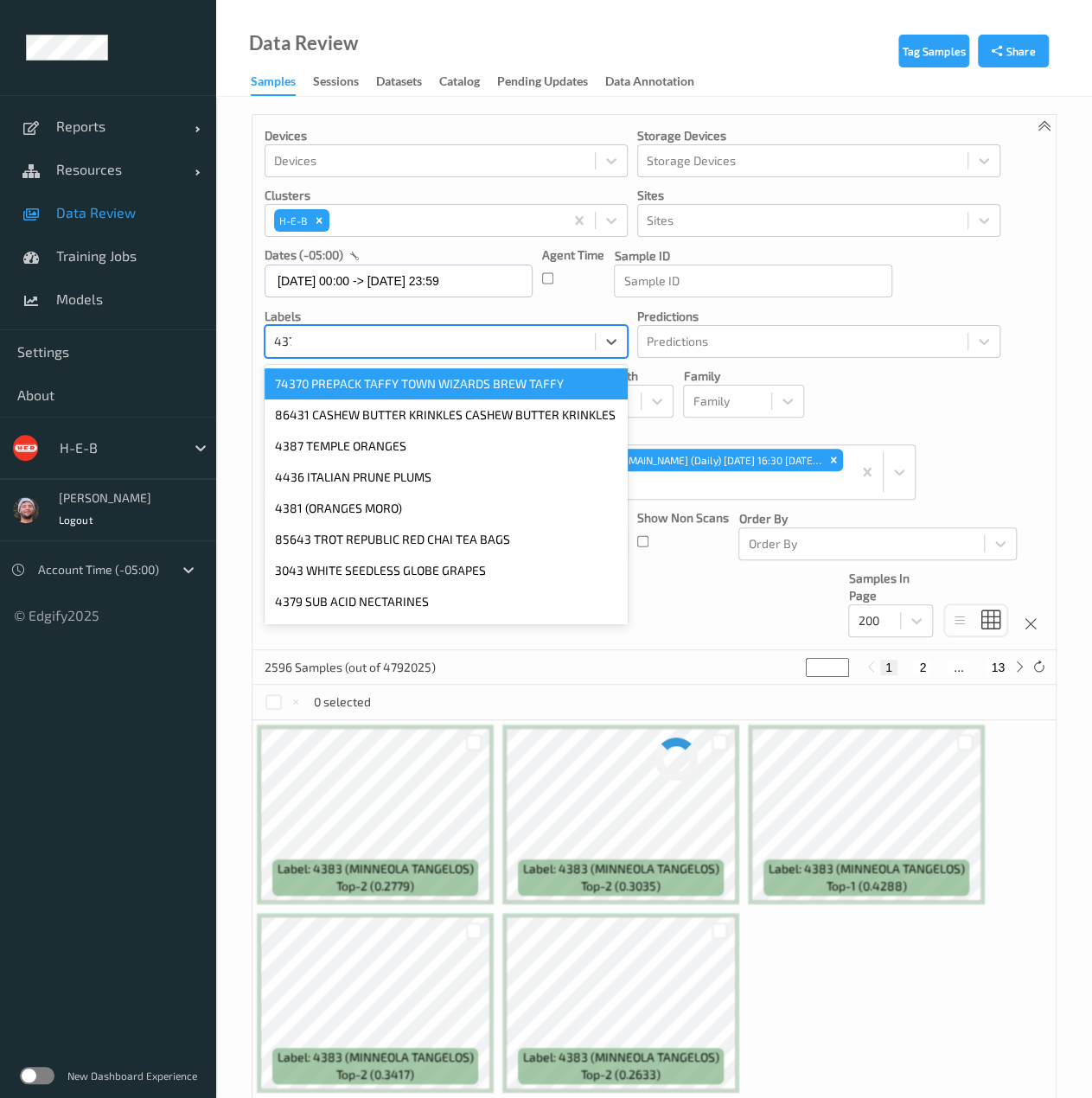
type input "4378"
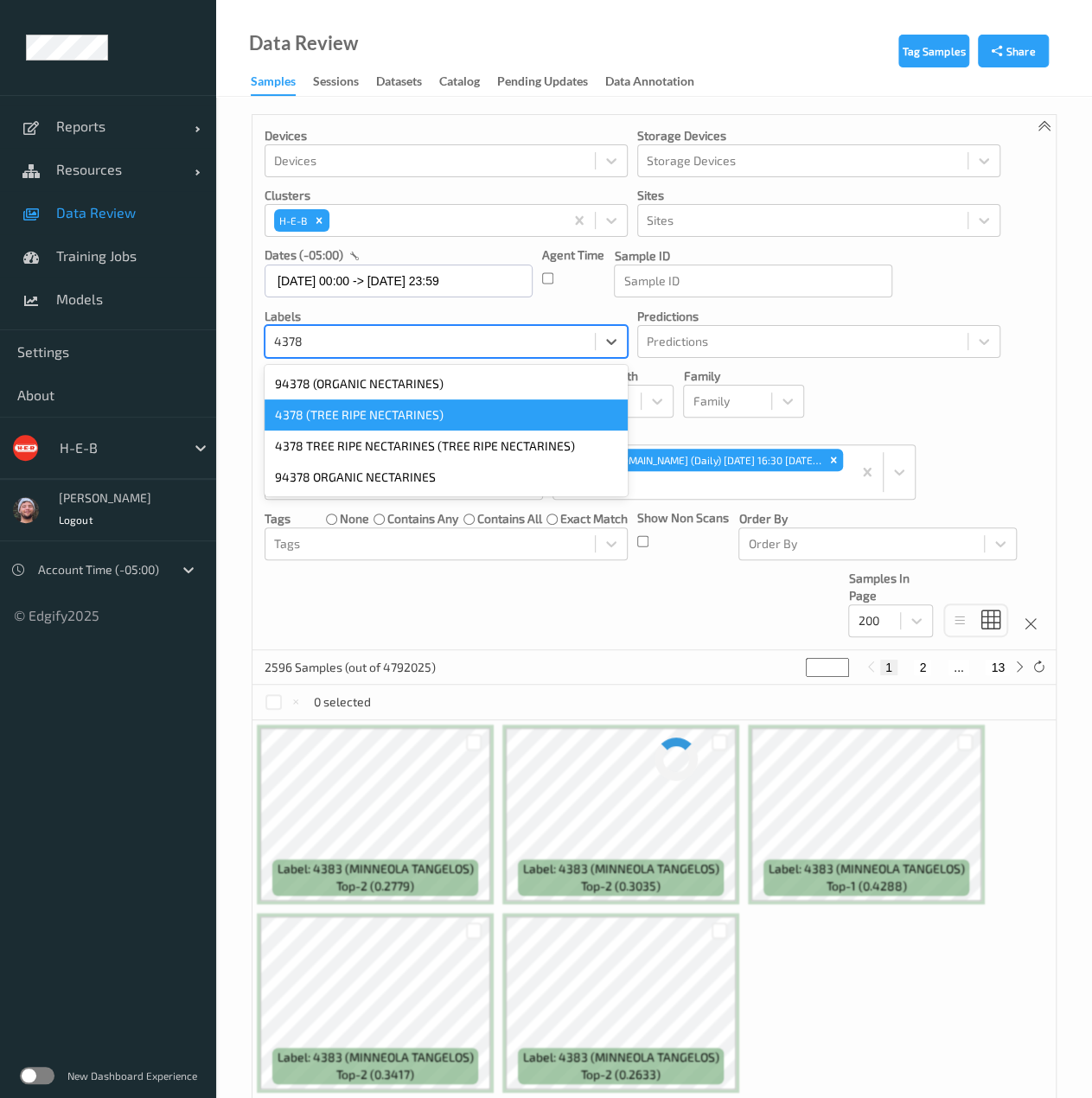
click at [405, 413] on div "4378 (TREE RIPE NECTARINES)" at bounding box center [446, 415] width 363 height 31
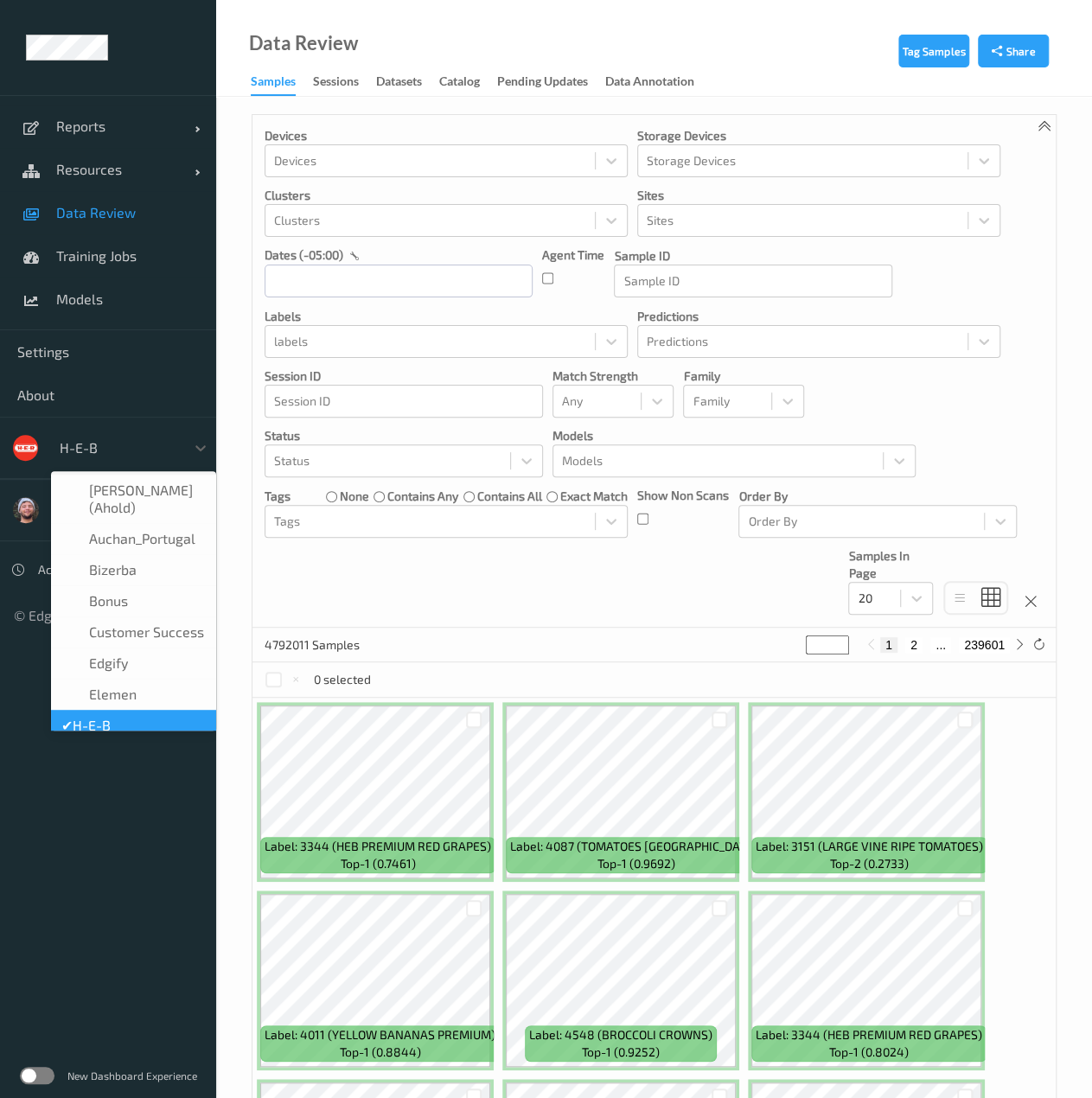
drag, startPoint x: 0, startPoint y: 0, endPoint x: 104, endPoint y: 449, distance: 460.9
click at [104, 449] on div at bounding box center [118, 447] width 117 height 20
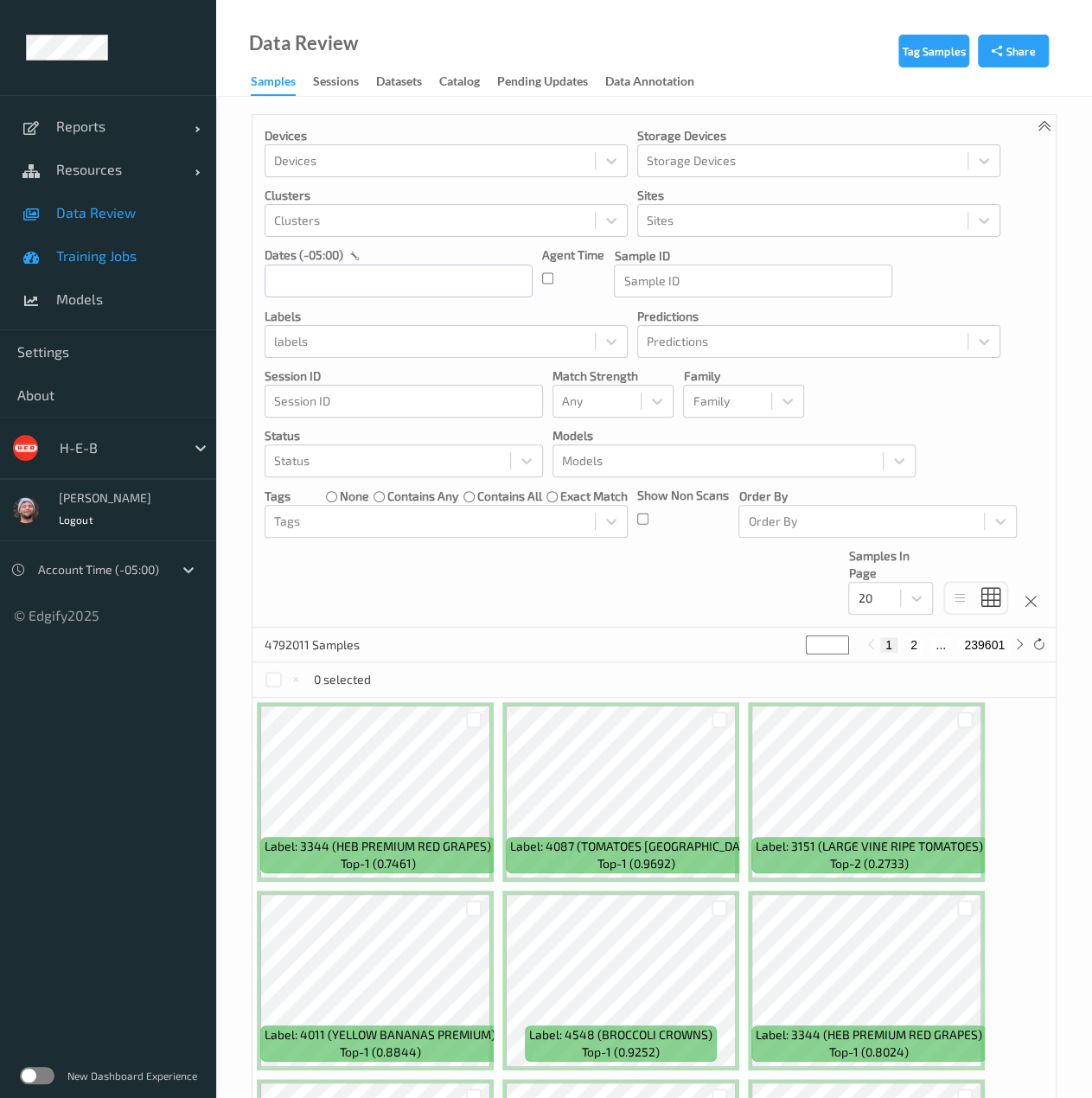
click at [150, 267] on link "Training Jobs" at bounding box center [108, 256] width 216 height 43
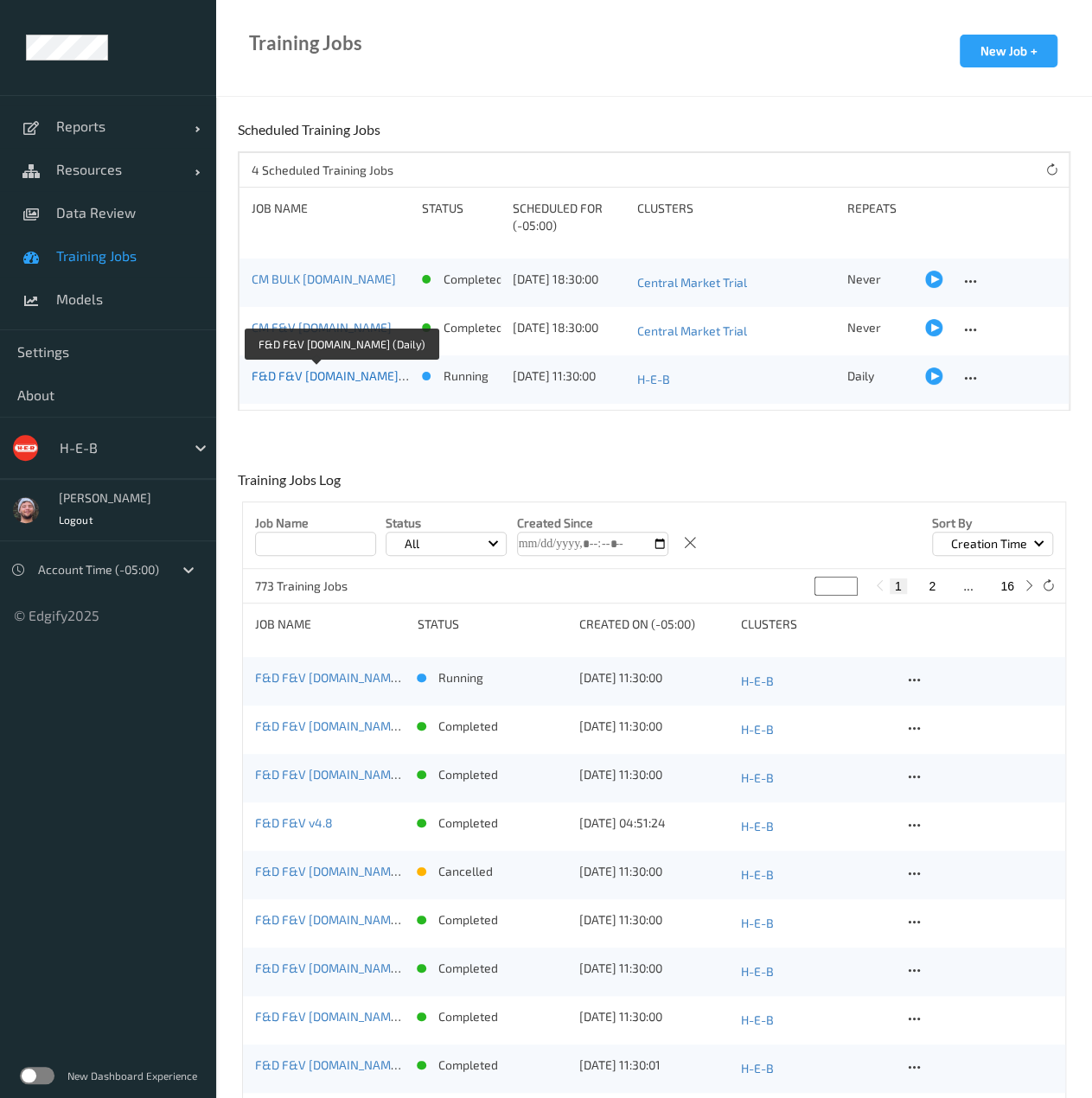
click at [333, 375] on link "F&D F&V v4.9.ST (Daily)" at bounding box center [343, 375] width 184 height 15
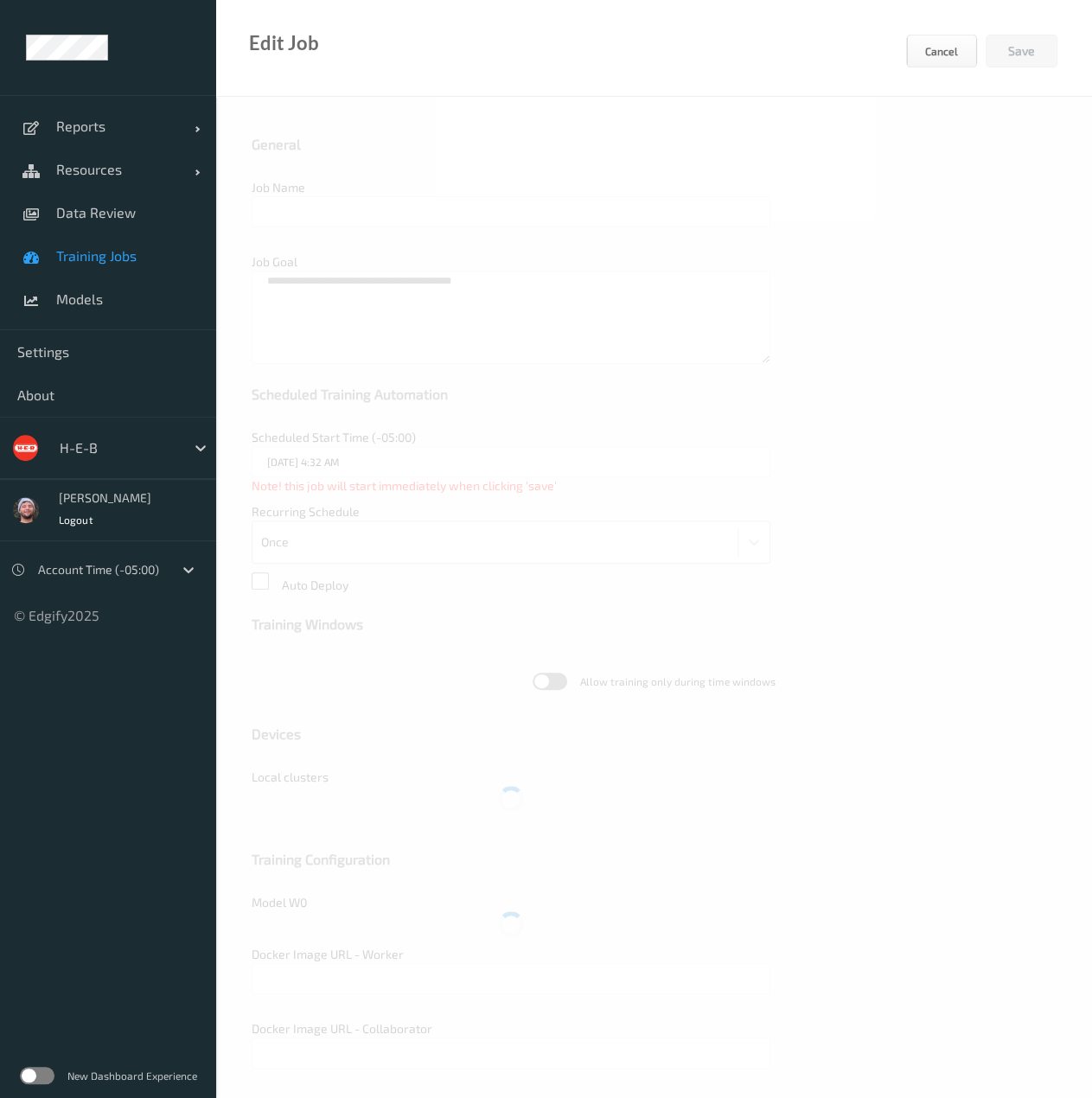
type input "F&D F&V v4.9.ST (Daily)"
type textarea "**********"
type input "27/08/2025 11:30 AM"
type input "edgify/edgify-worker-cuda:2.5.20"
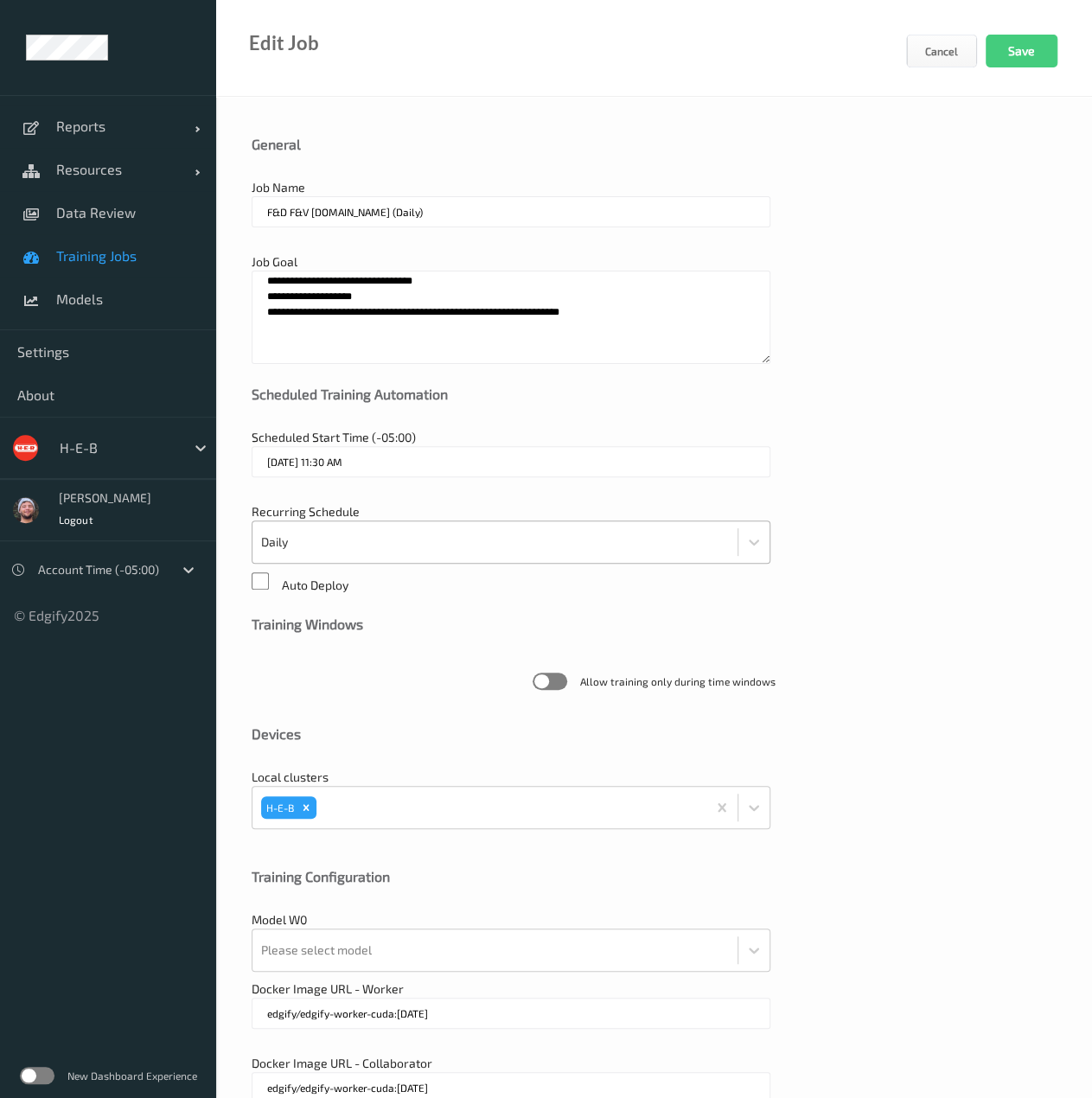
scroll to position [90, 0]
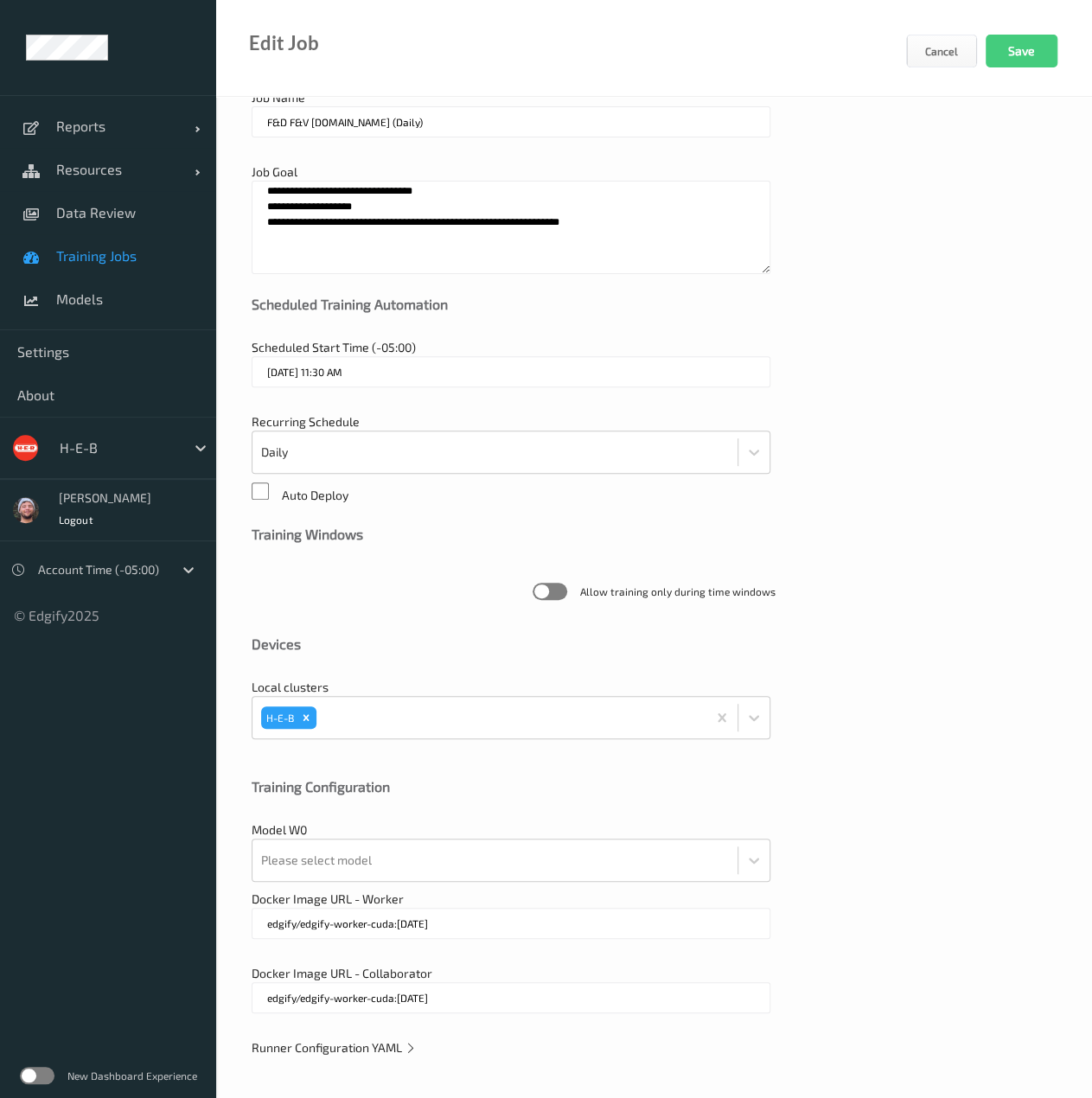
click at [334, 1046] on span "Runner Configuration YAML" at bounding box center [334, 1046] width 165 height 15
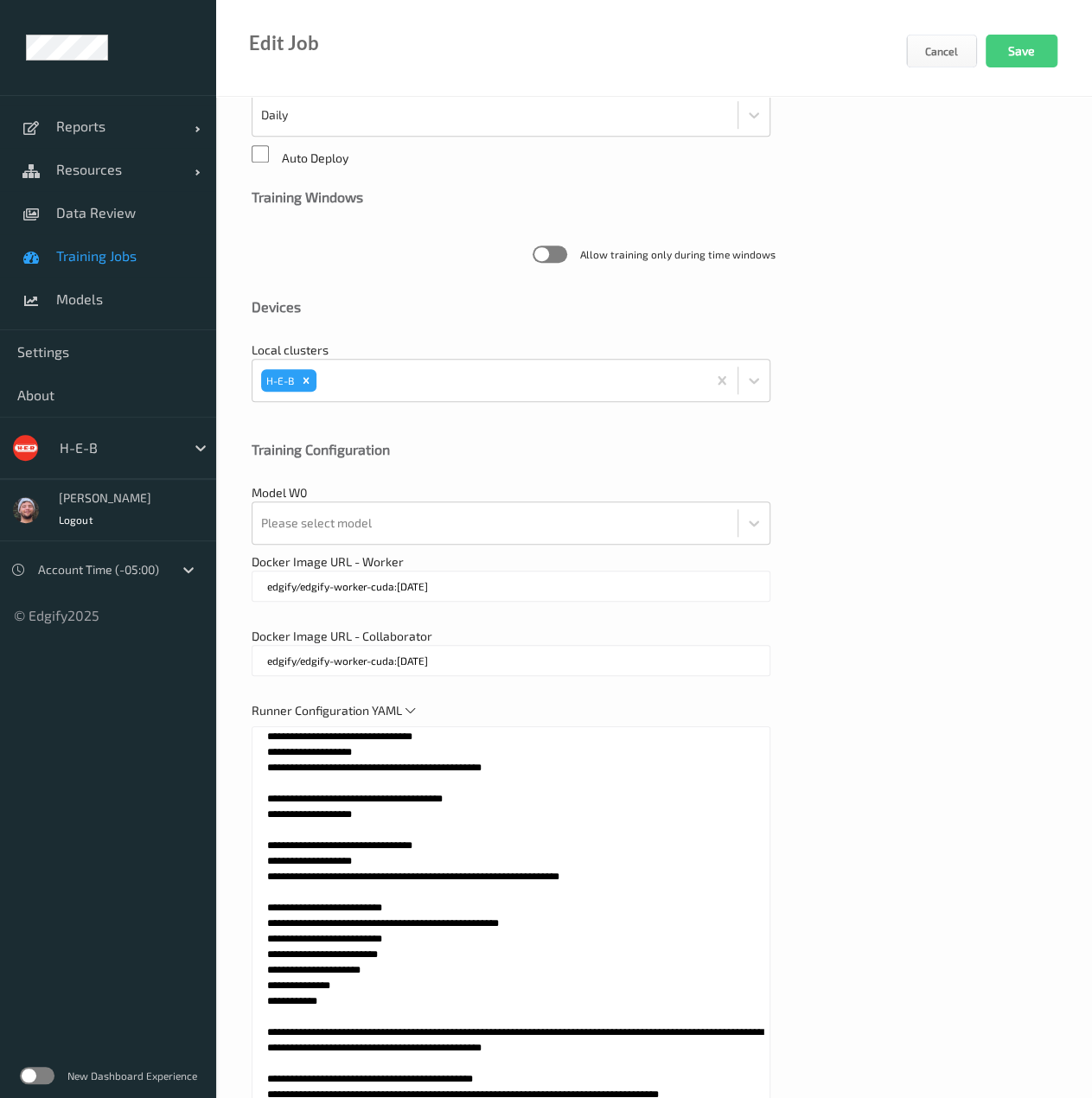
scroll to position [437, 0]
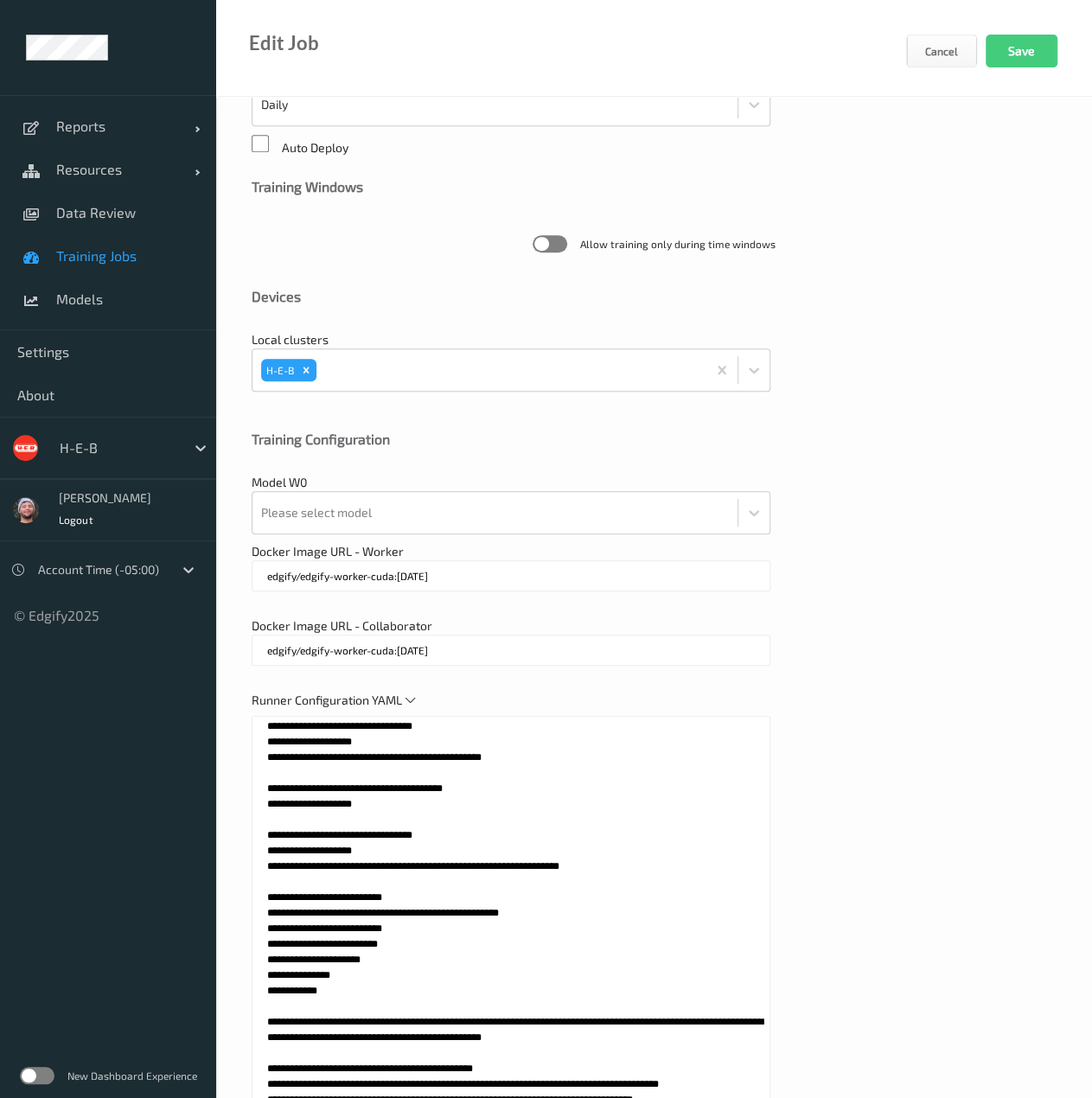
click at [350, 907] on textarea at bounding box center [510, 932] width 519 height 432
click at [114, 237] on link "Training Jobs" at bounding box center [108, 256] width 216 height 43
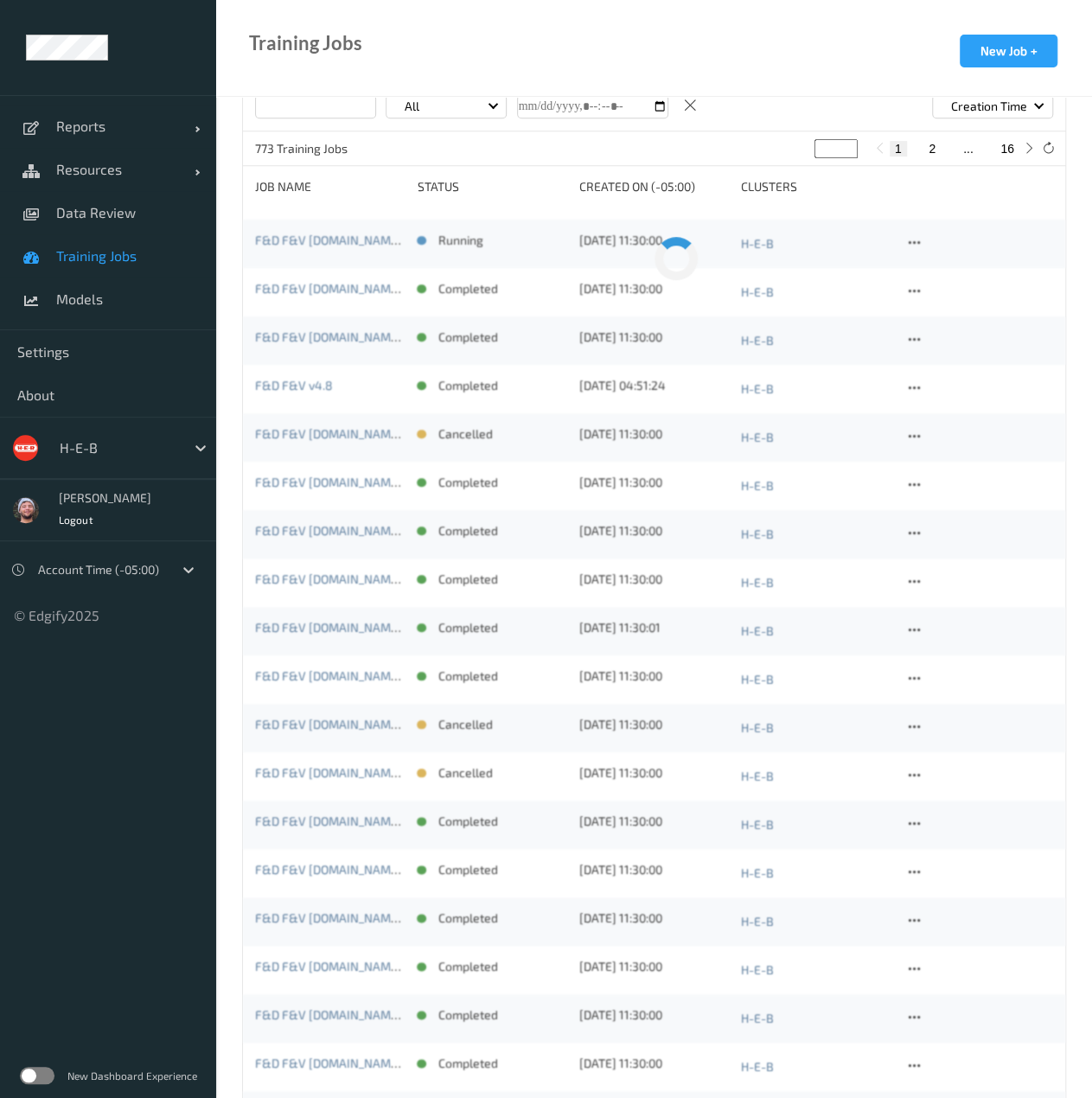
scroll to position [104, 0]
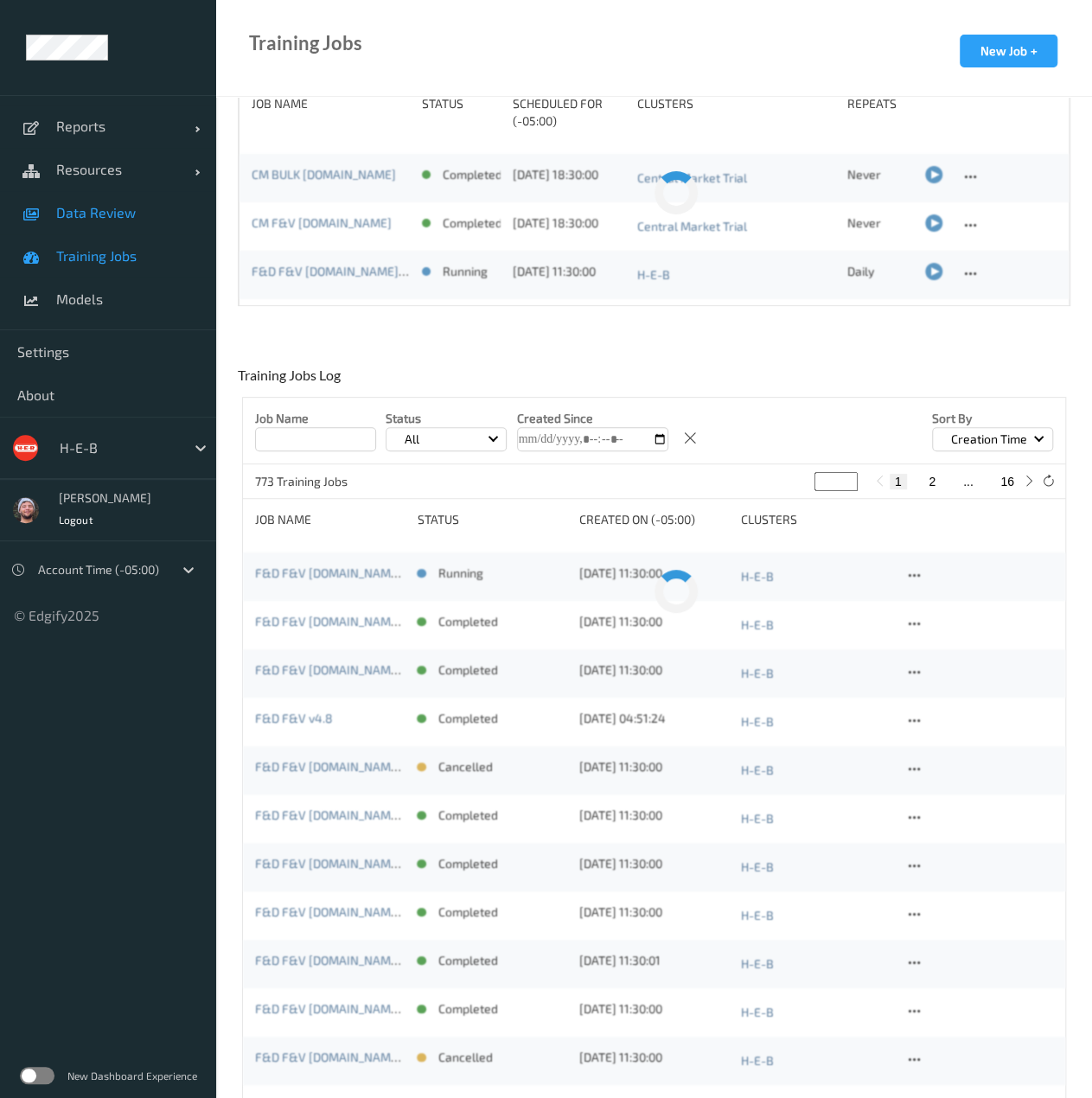
click at [152, 218] on span "Data Review" at bounding box center [127, 213] width 143 height 18
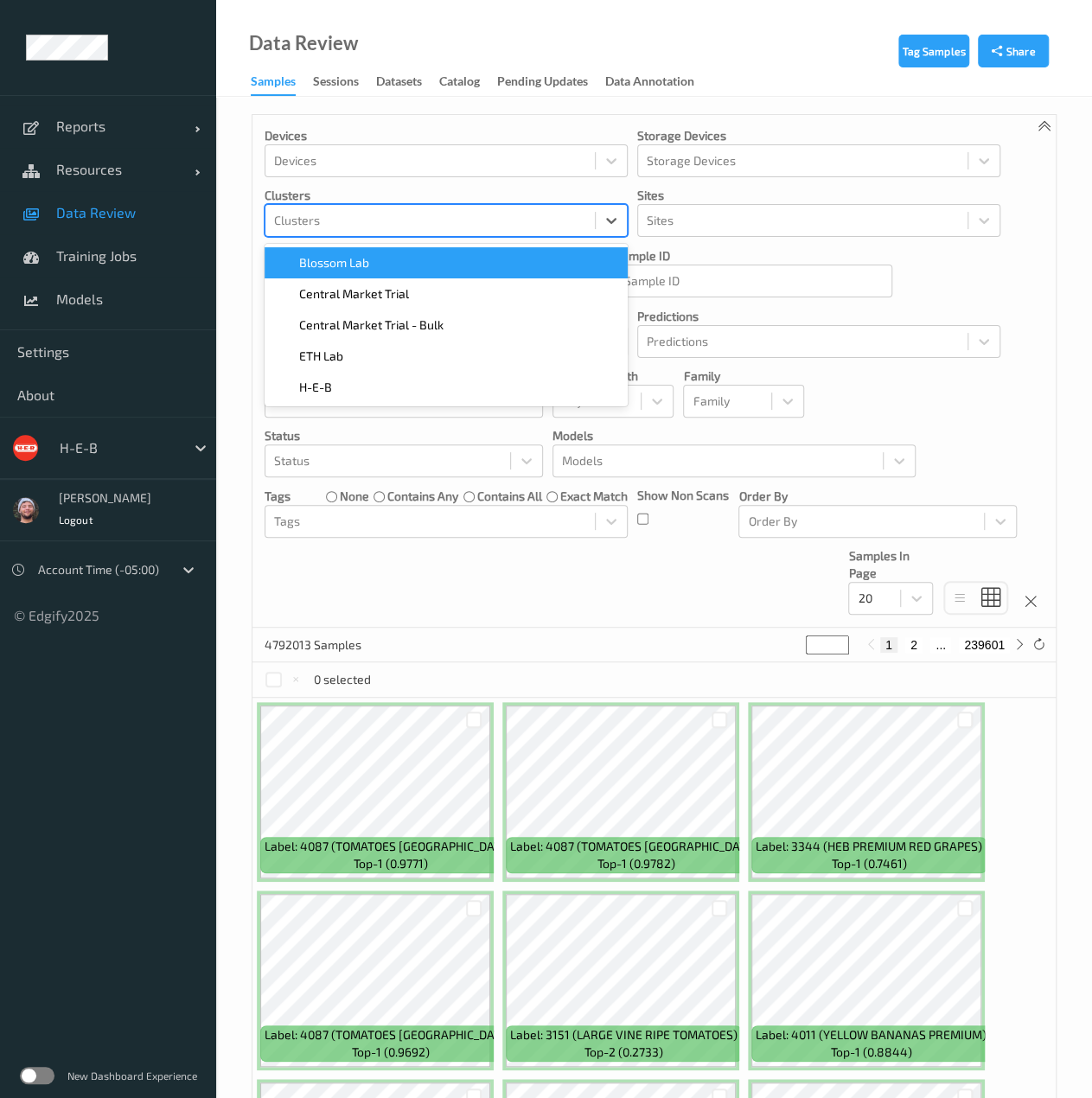
click at [480, 220] on div at bounding box center [429, 220] width 312 height 20
type input "h-"
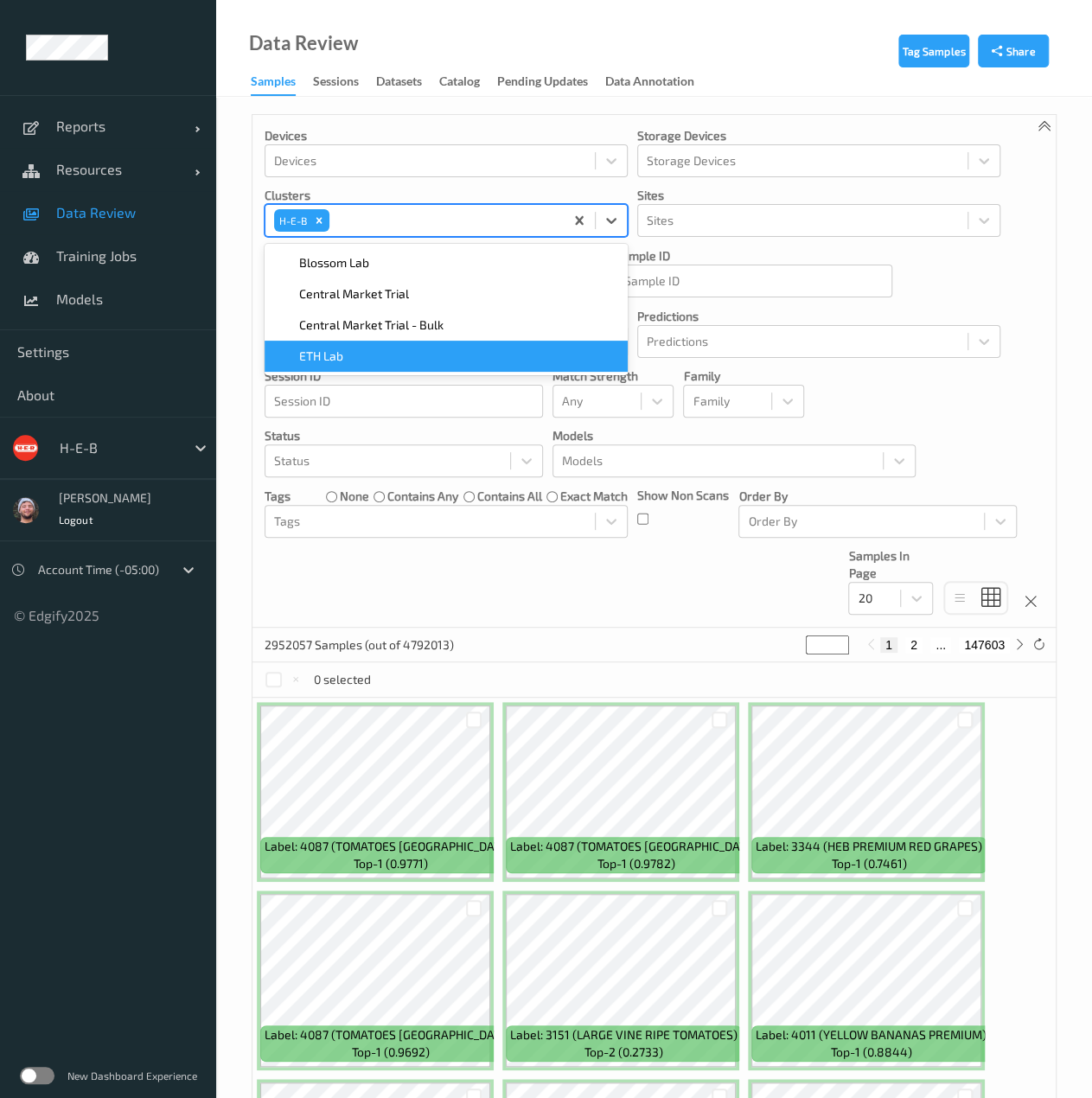
click at [578, 575] on div "Devices Devices Storage Devices Storage Devices Clusters option H-E-B, selected…" at bounding box center [653, 371] width 803 height 513
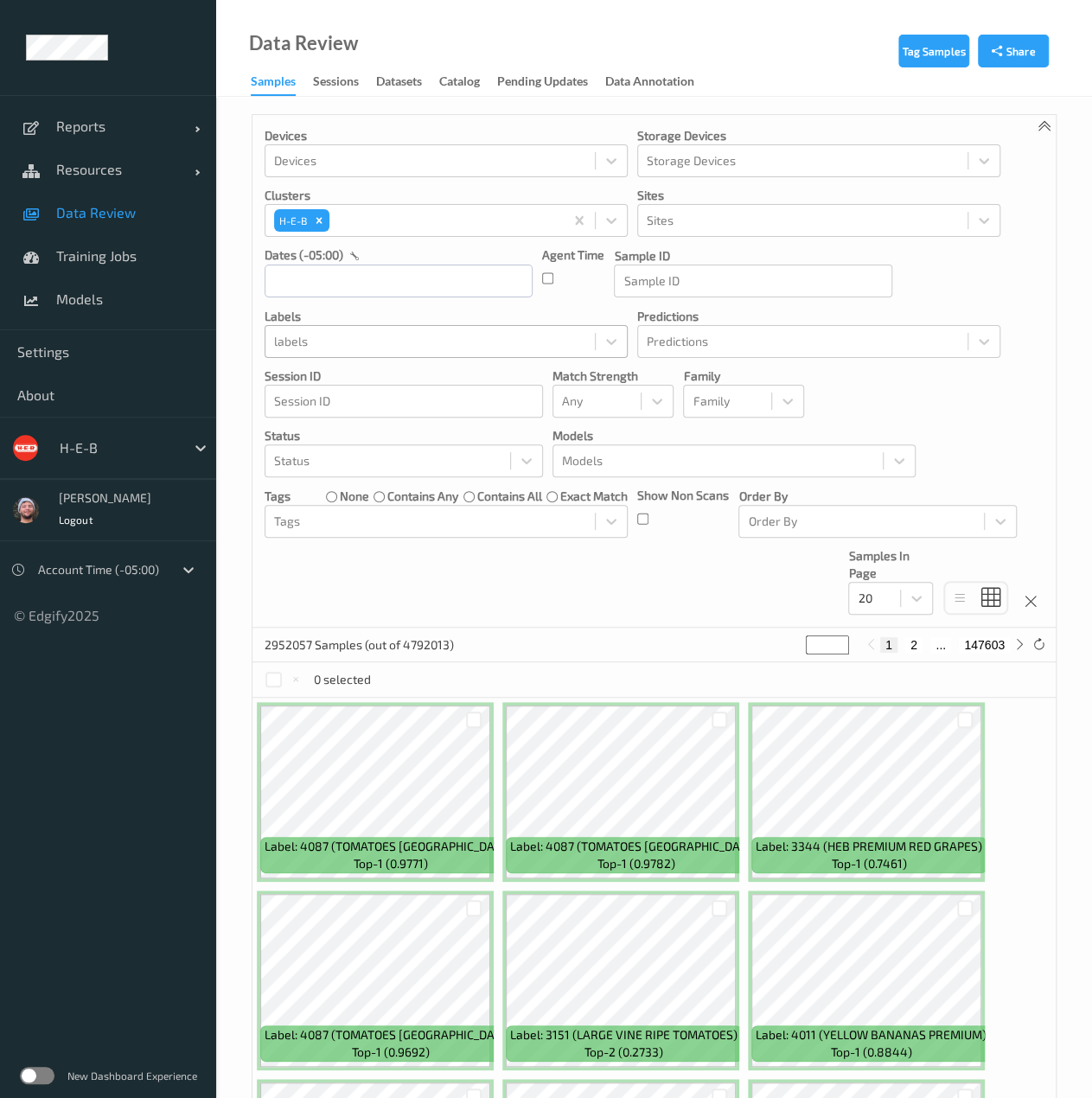
click at [446, 350] on div at bounding box center [429, 341] width 312 height 20
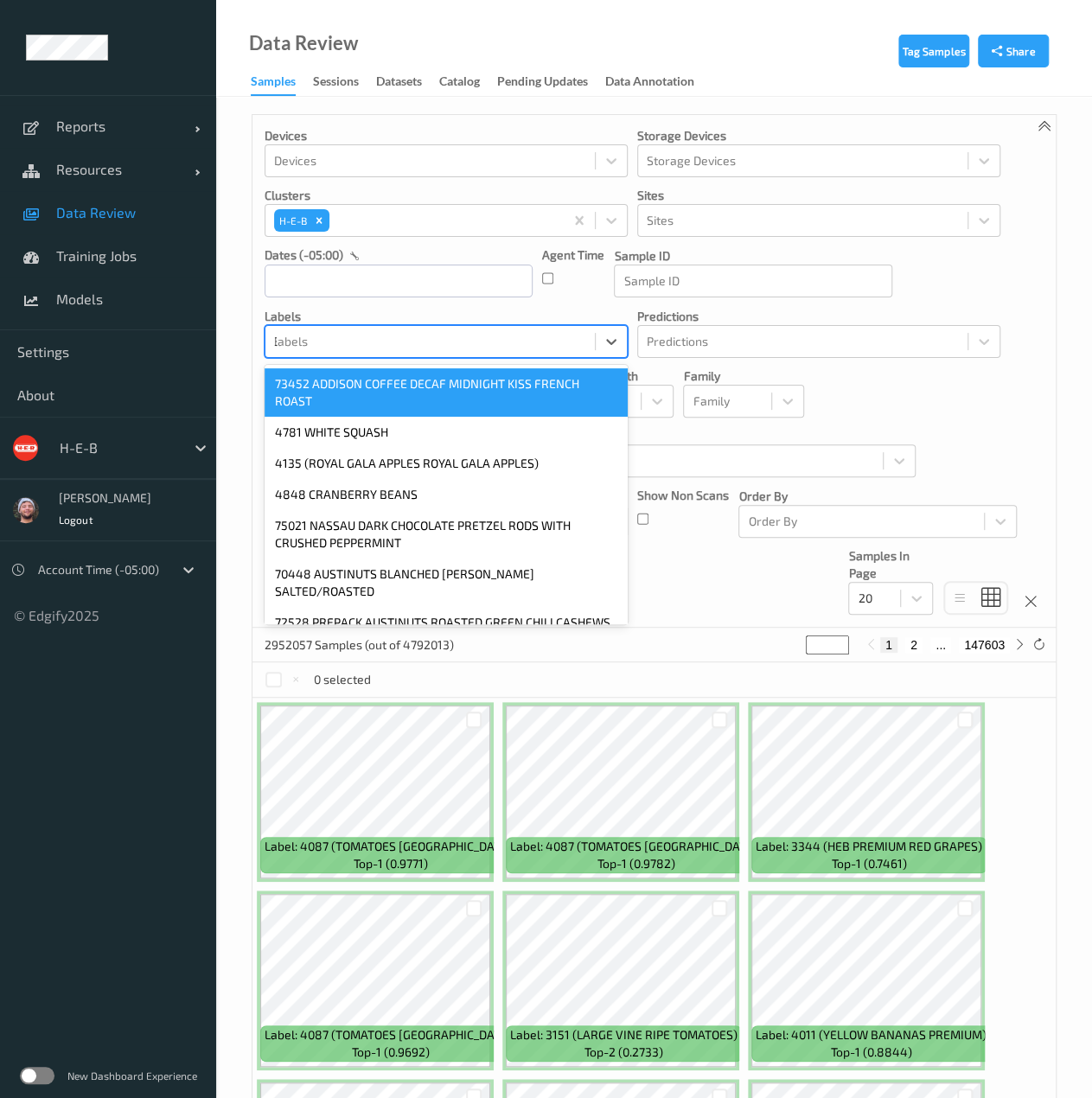
type input "3494"
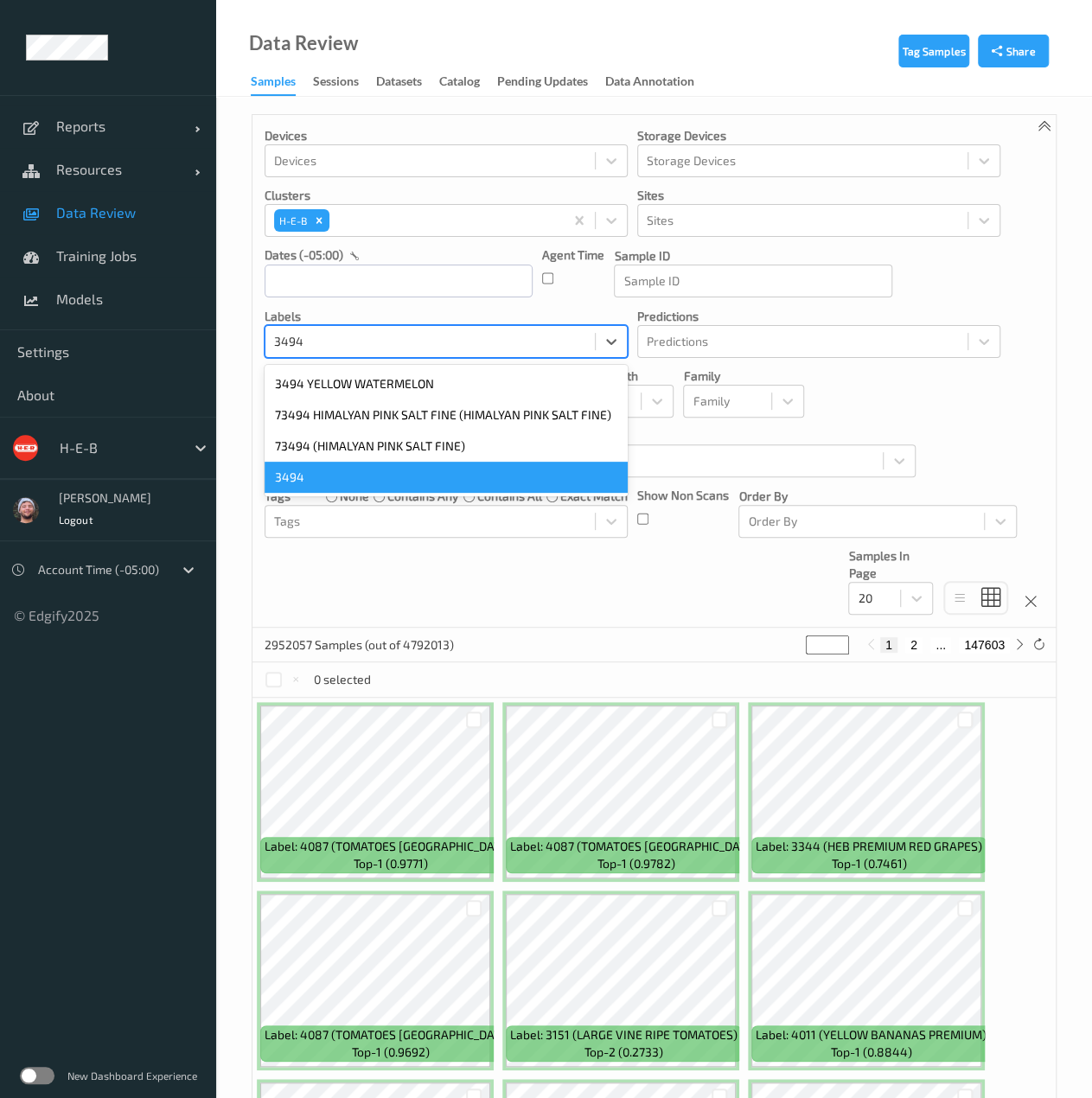
click at [403, 467] on div "3494" at bounding box center [446, 477] width 363 height 31
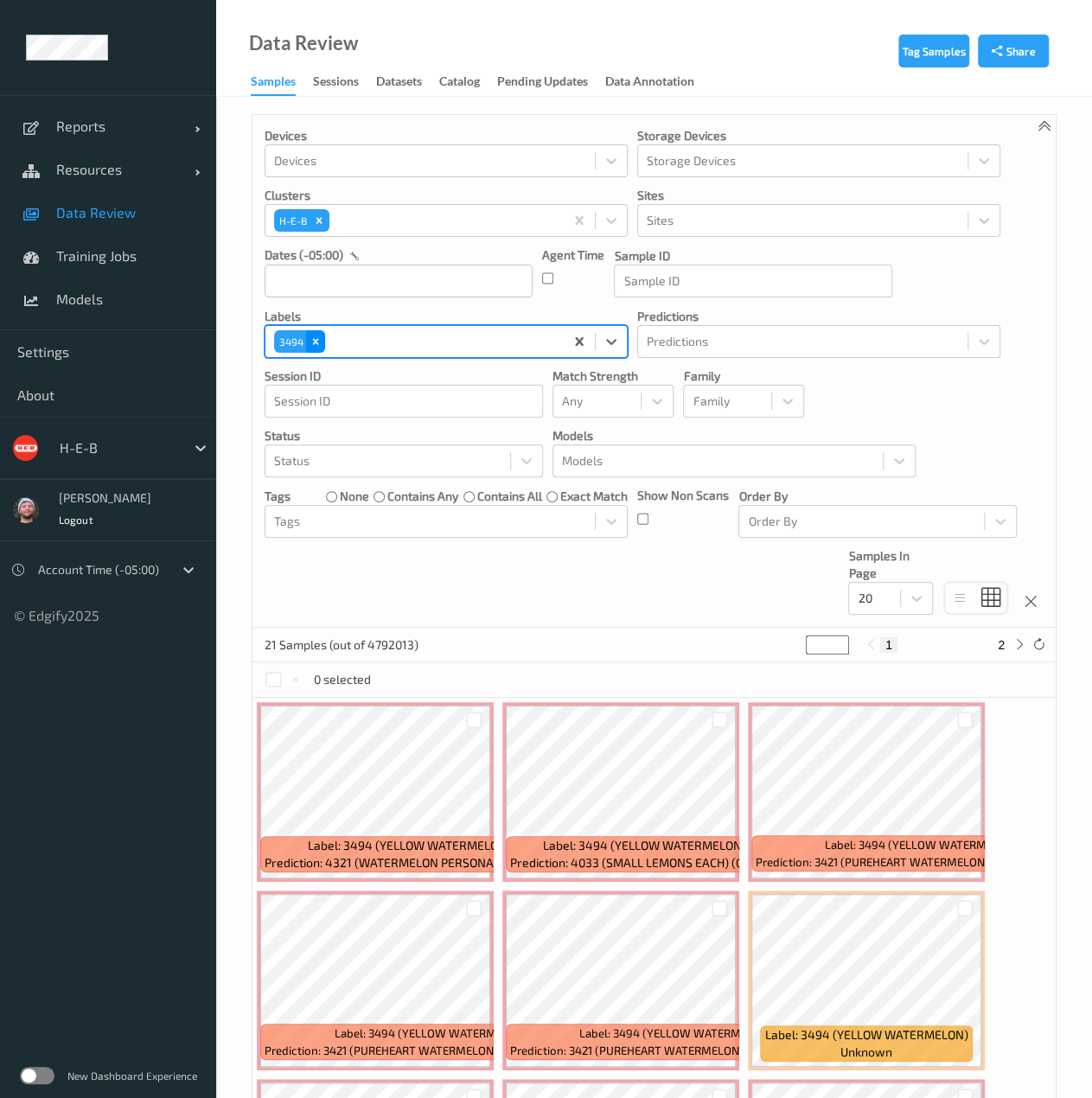
click at [318, 346] on icon "Remove 3494" at bounding box center [315, 342] width 12 height 12
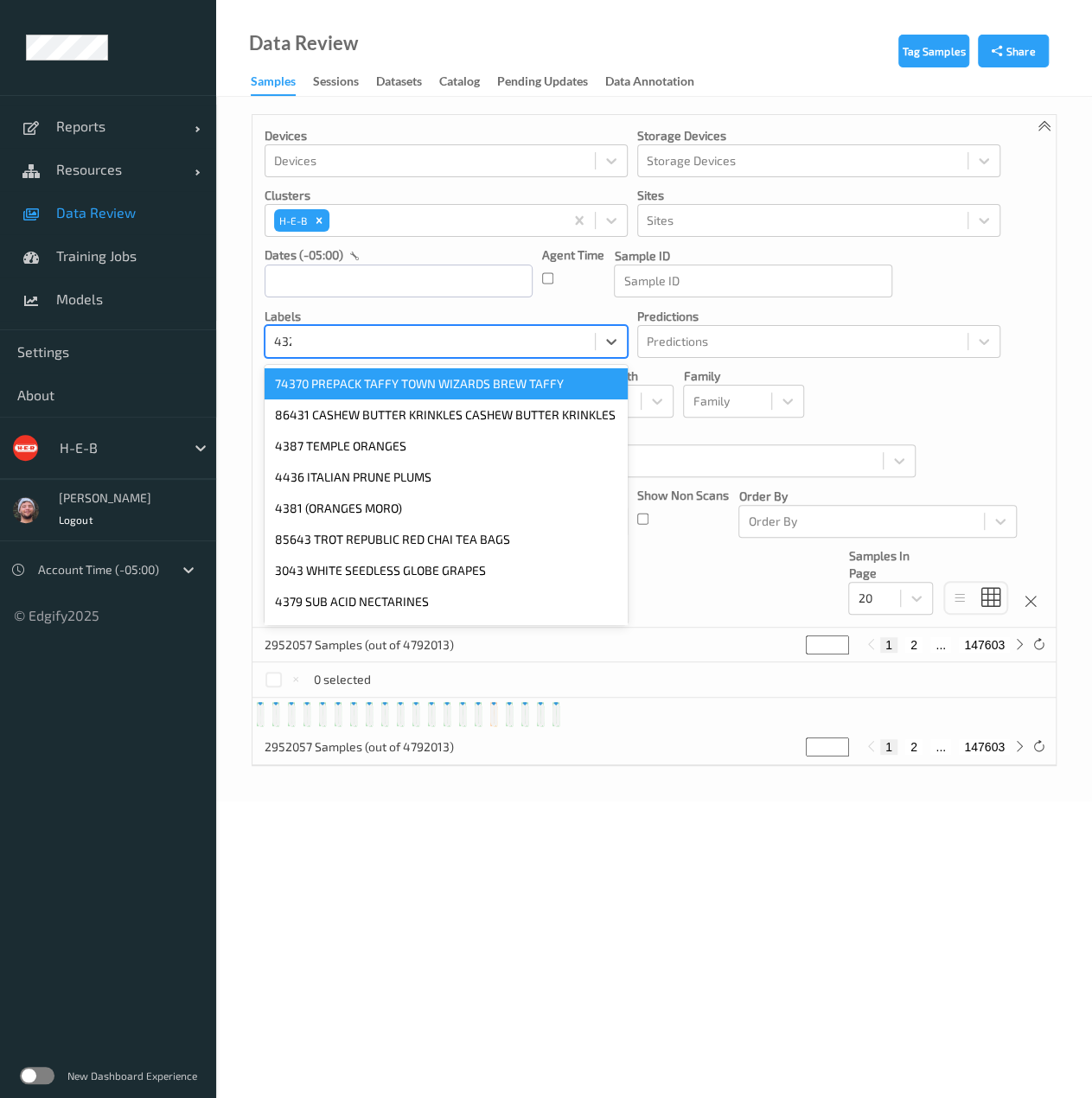
type input "4321"
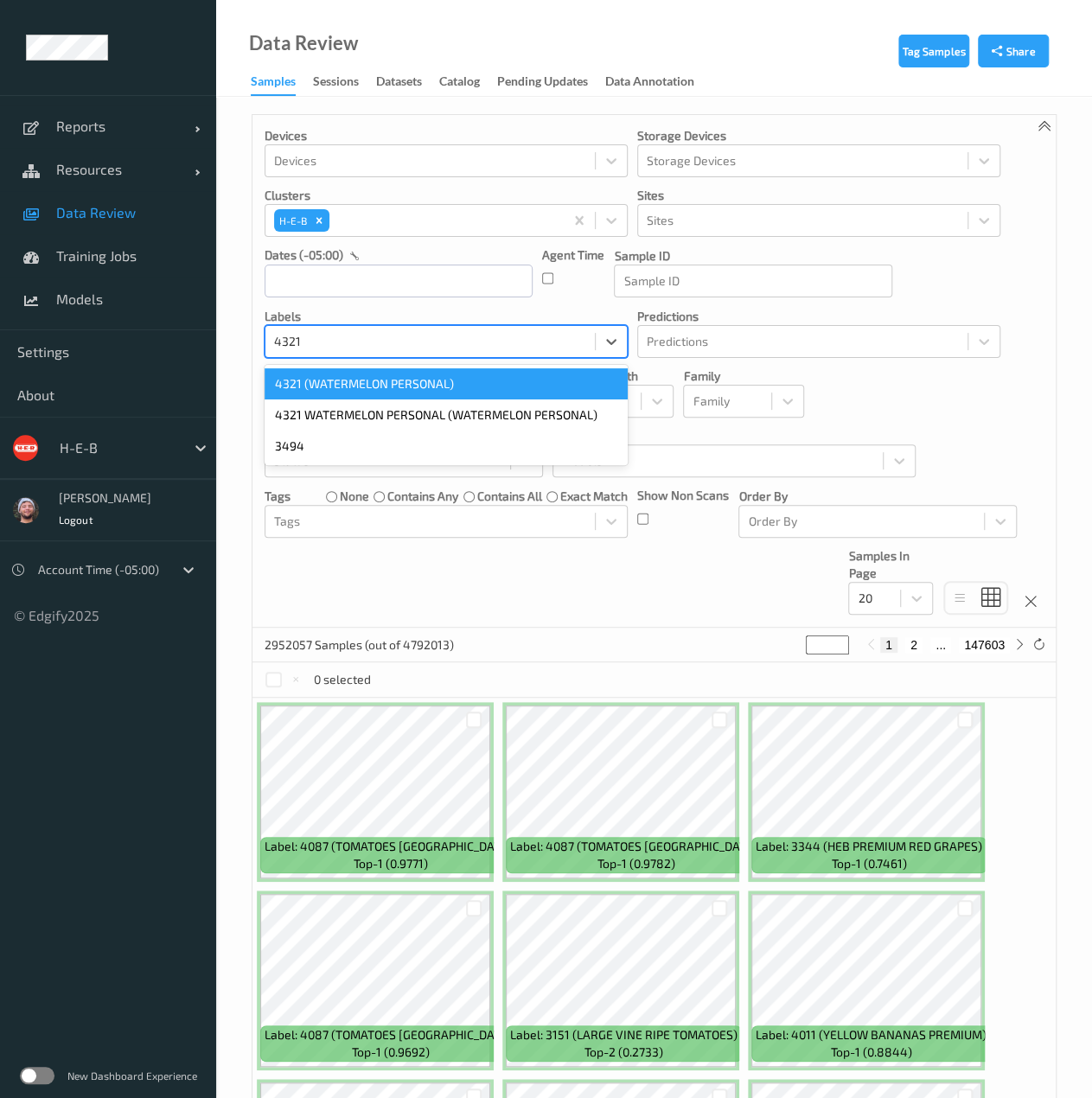
click at [326, 387] on div "4321 (WATERMELON PERSONAL)" at bounding box center [446, 384] width 363 height 31
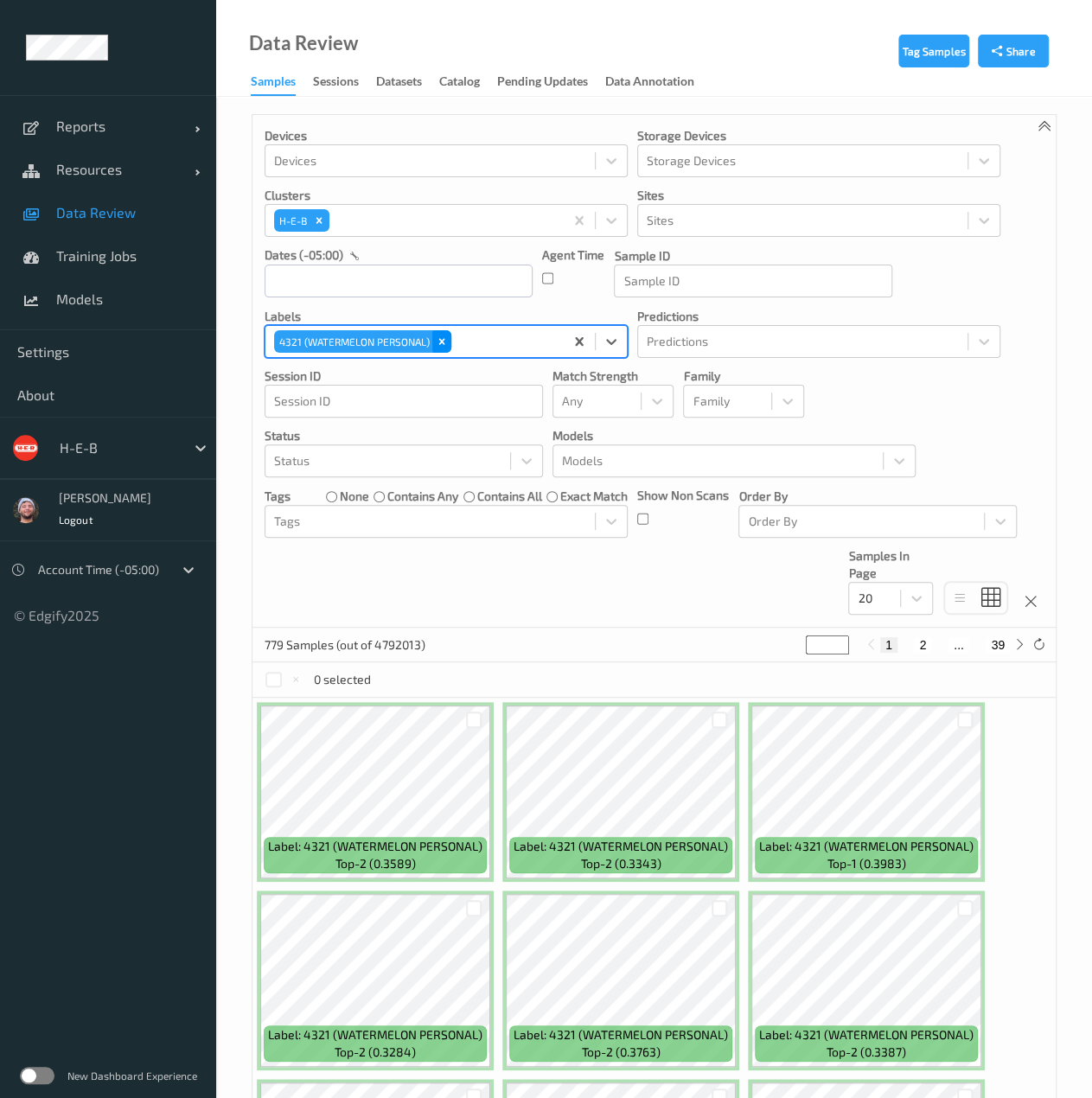
click at [439, 344] on icon "Remove 4321 (WATERMELON PERSONAL)" at bounding box center [442, 341] width 6 height 6
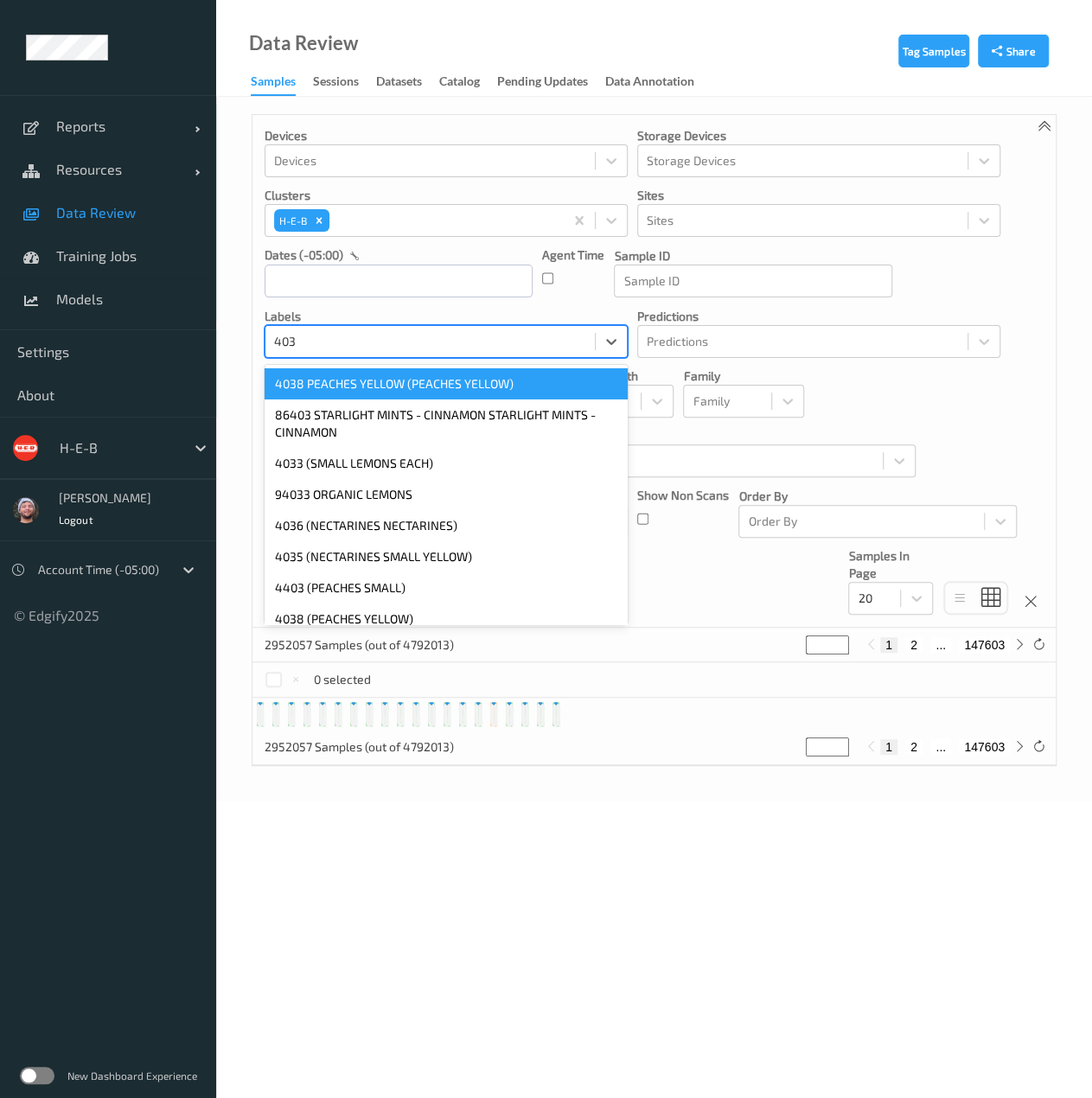
type input "4032"
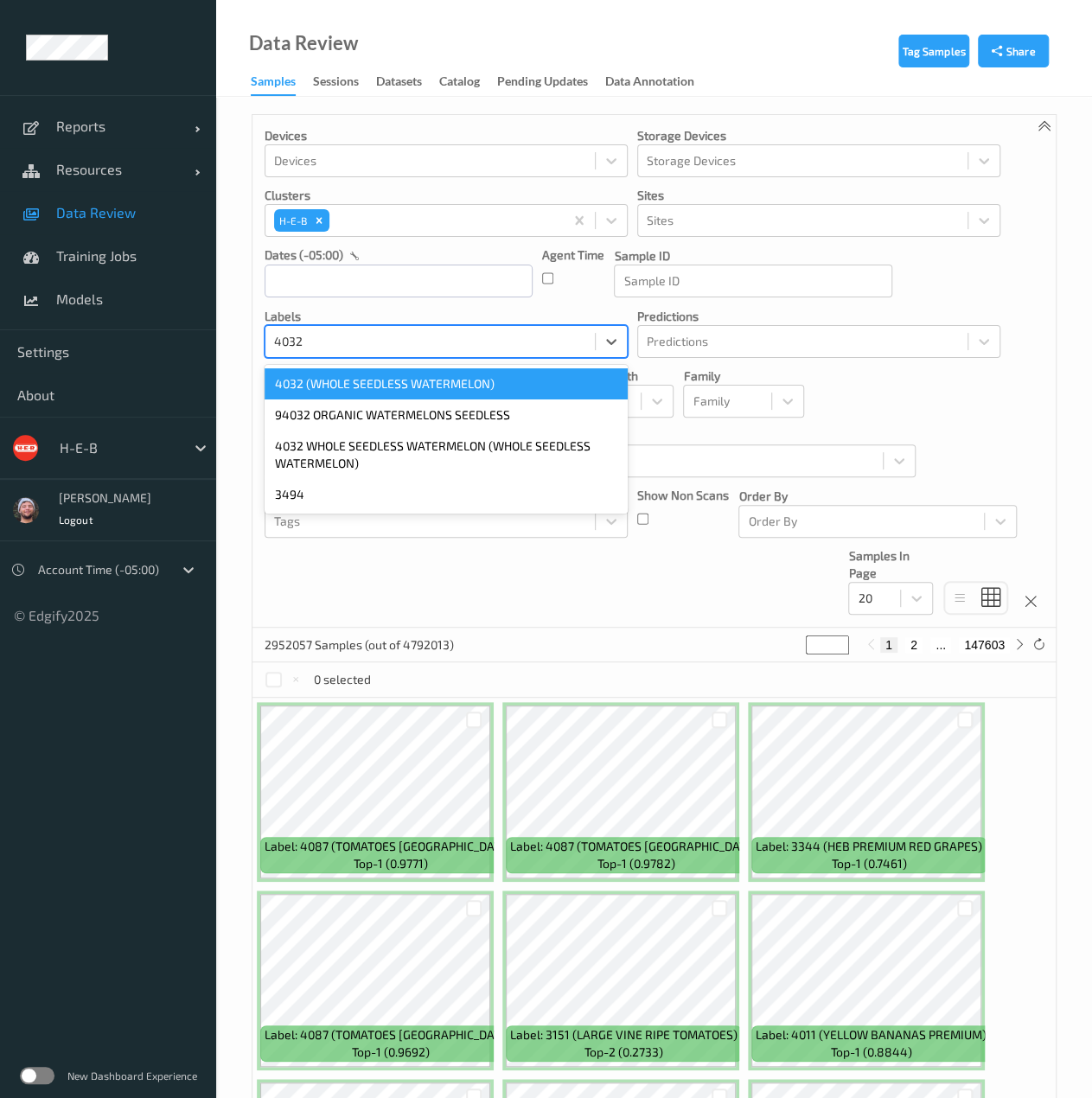
click at [376, 386] on div "4032 (WHOLE SEEDLESS WATERMELON)" at bounding box center [446, 384] width 363 height 31
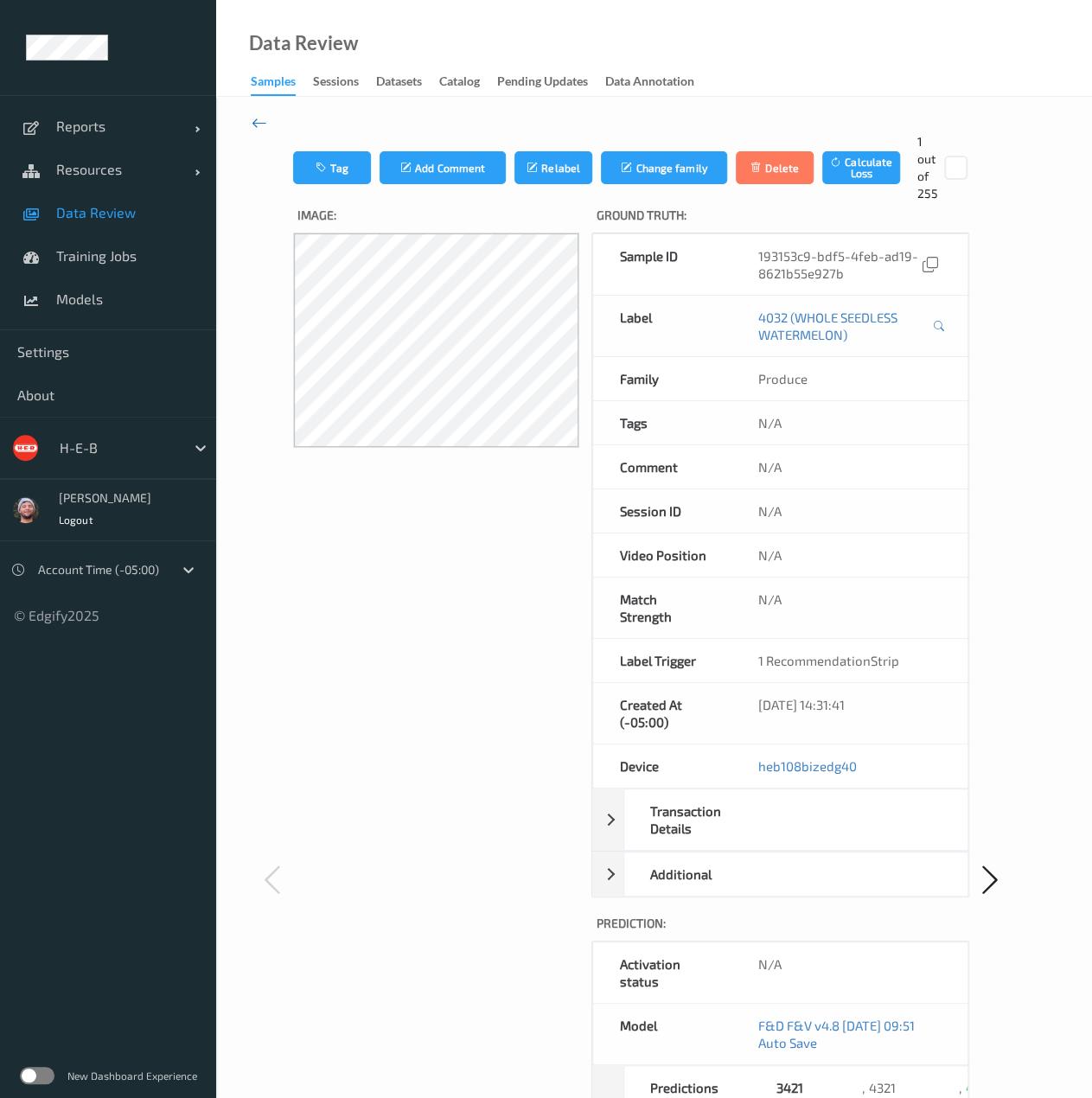
click at [263, 122] on icon at bounding box center [259, 123] width 16 height 19
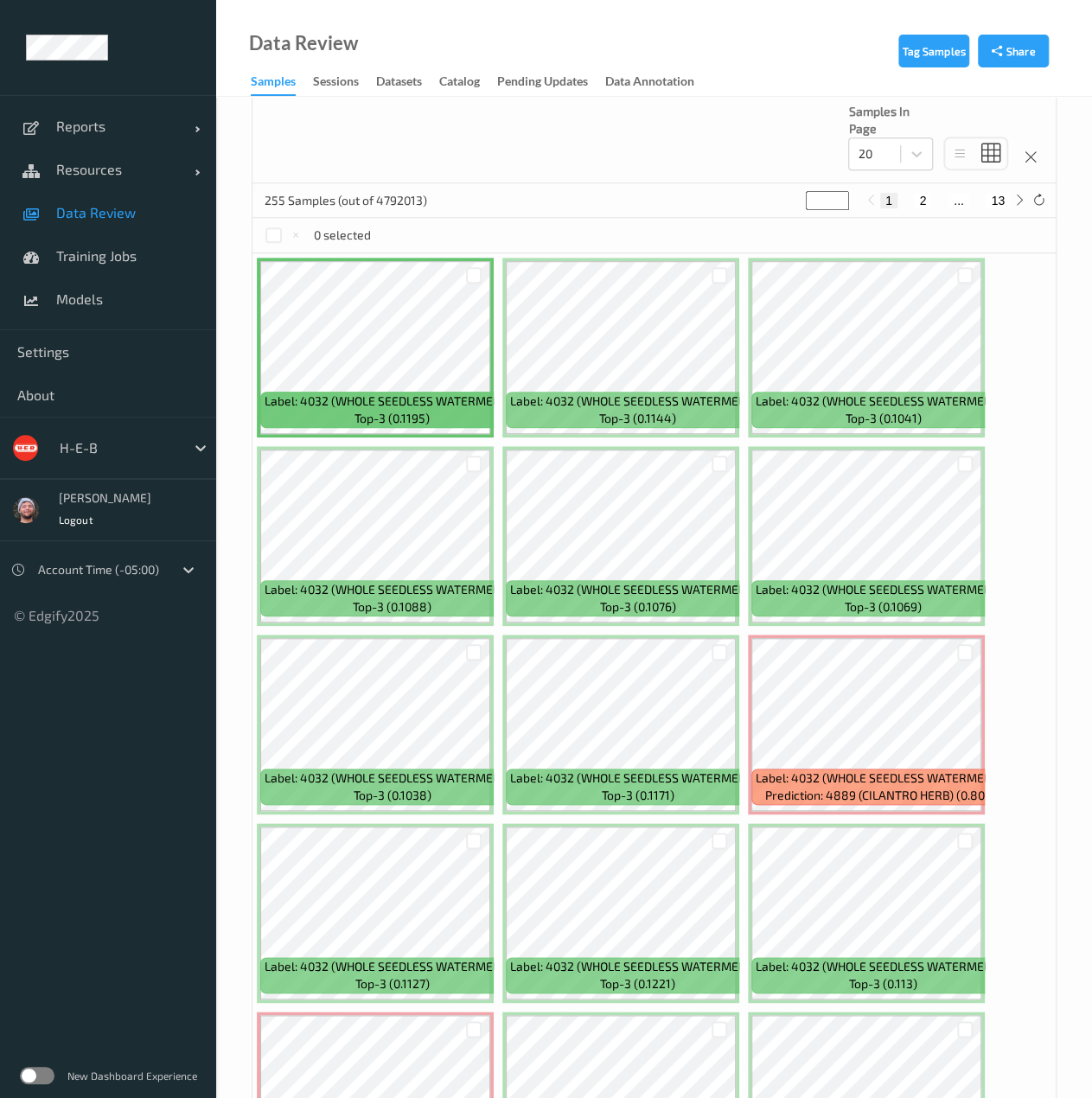
scroll to position [459, 0]
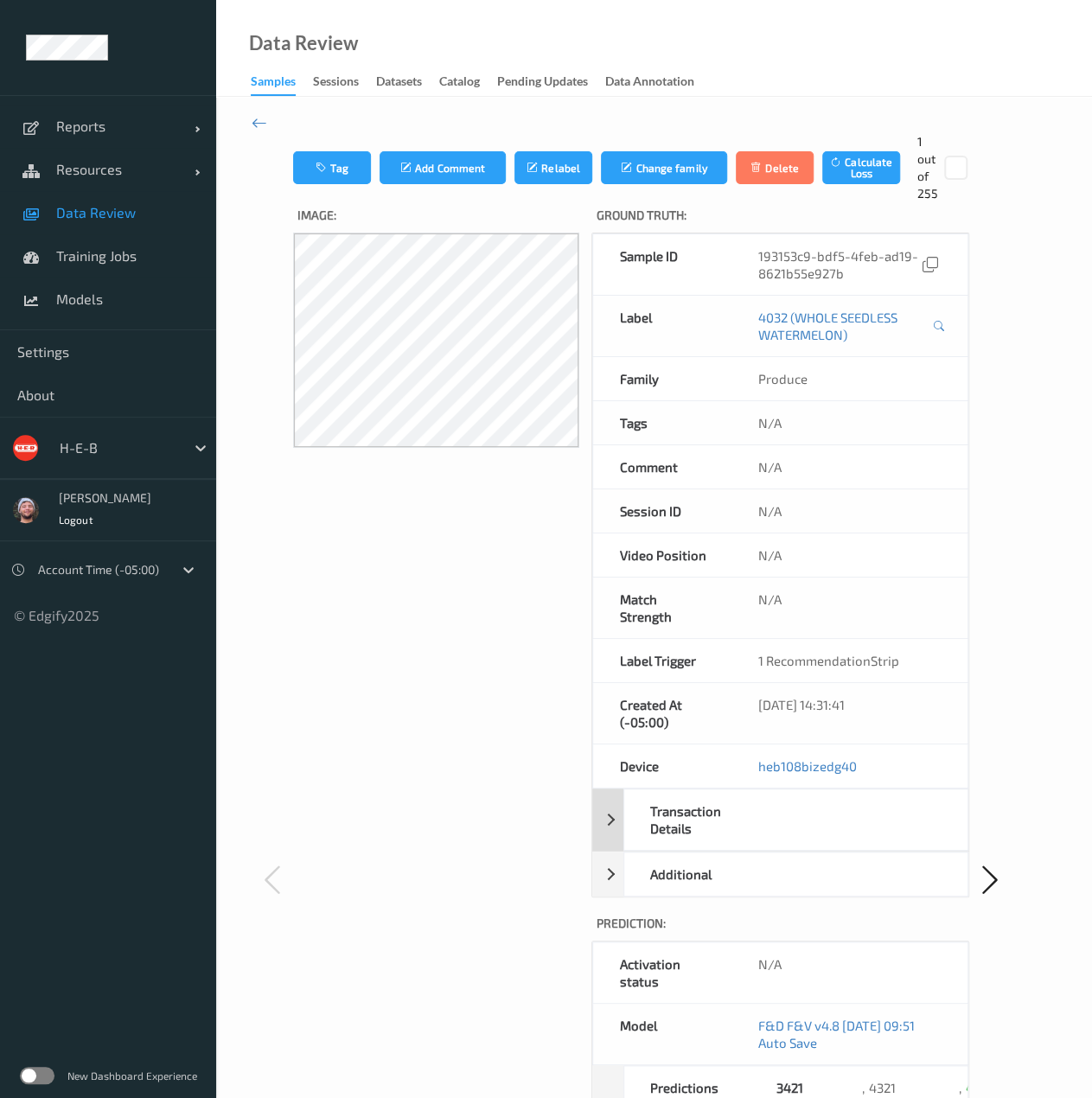
click at [702, 824] on div "Transaction Details" at bounding box center [687, 820] width 127 height 60
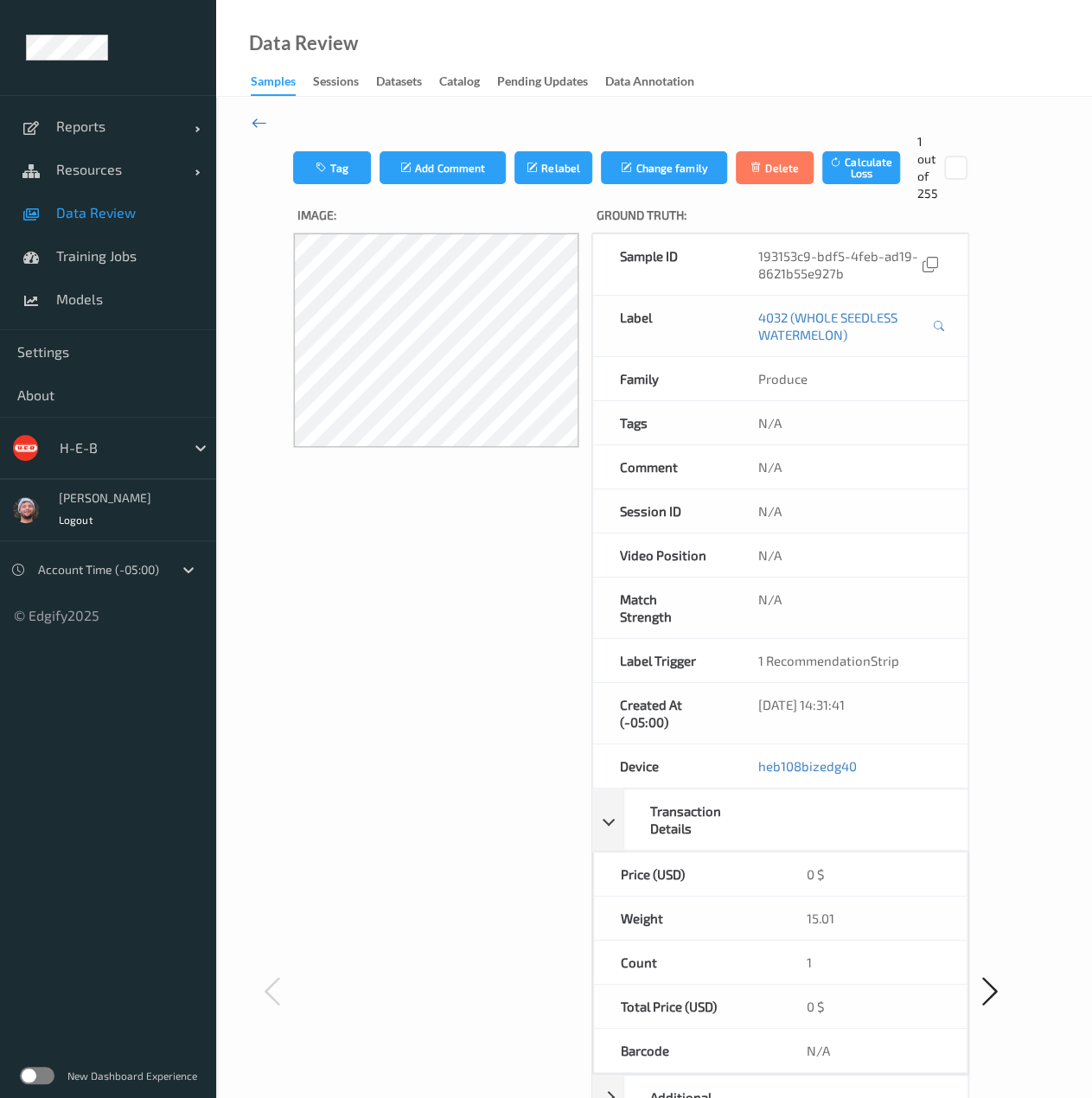
click at [258, 120] on icon at bounding box center [259, 123] width 16 height 19
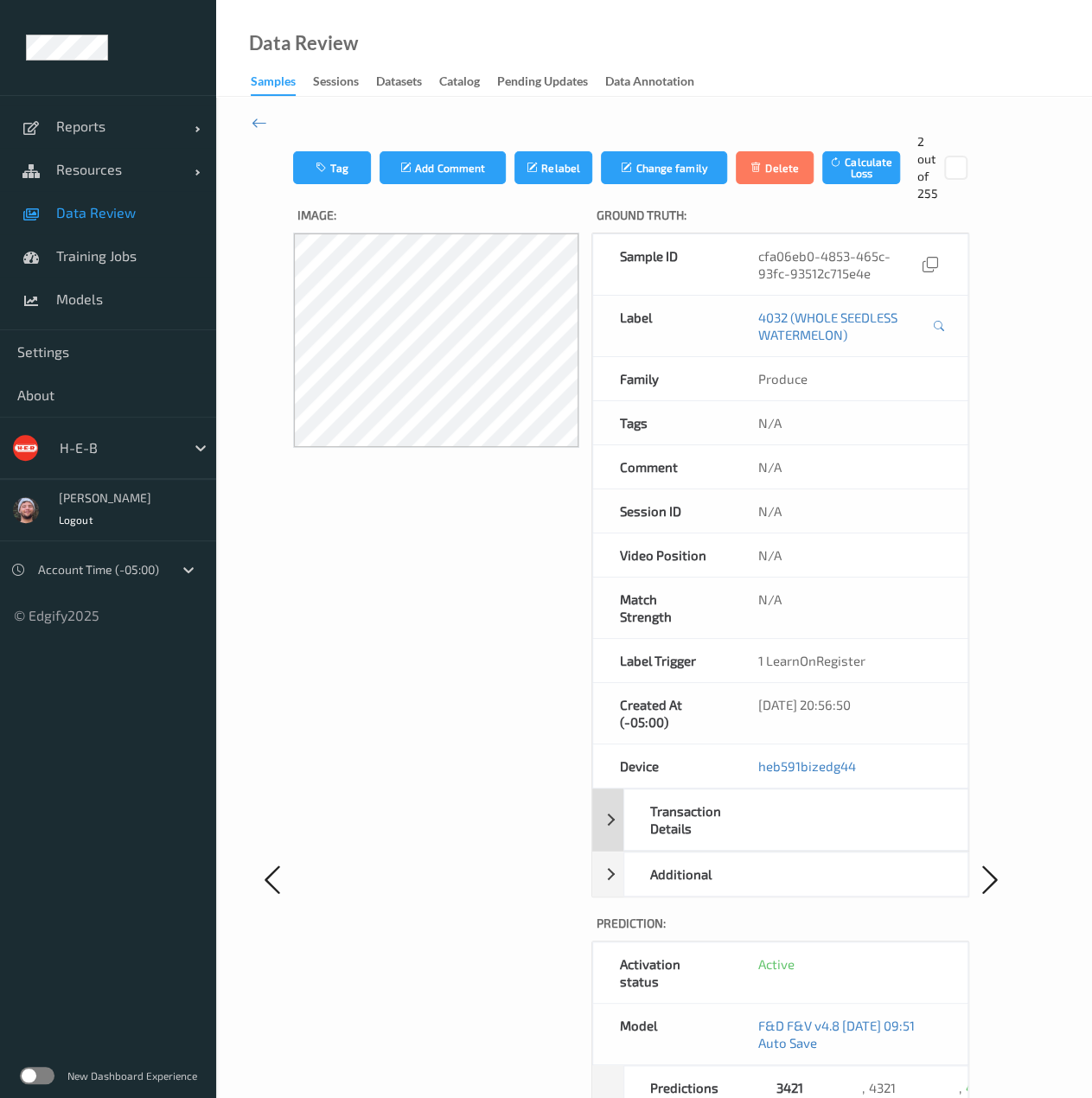
drag, startPoint x: 666, startPoint y: 783, endPoint x: 671, endPoint y: 799, distance: 16.8
click at [671, 799] on div "Sample ID cfa06eb0-4853-465c-93fc-93512c715e4e Label 4032 (WHOLE SEEDLESS WATER…" at bounding box center [780, 565] width 378 height 665
click at [671, 799] on div "Transaction Details" at bounding box center [687, 820] width 127 height 60
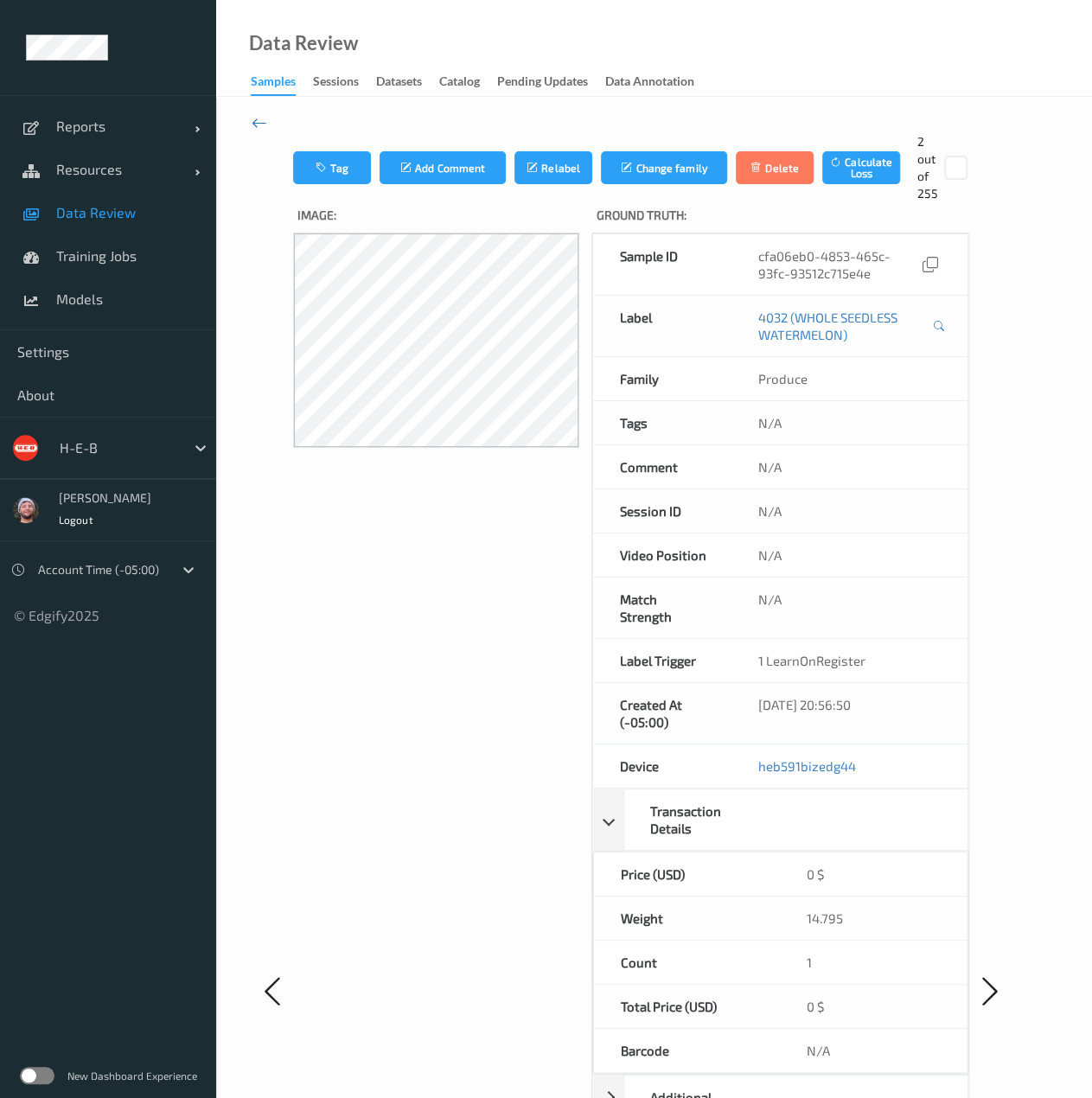
click at [259, 124] on icon at bounding box center [259, 123] width 16 height 19
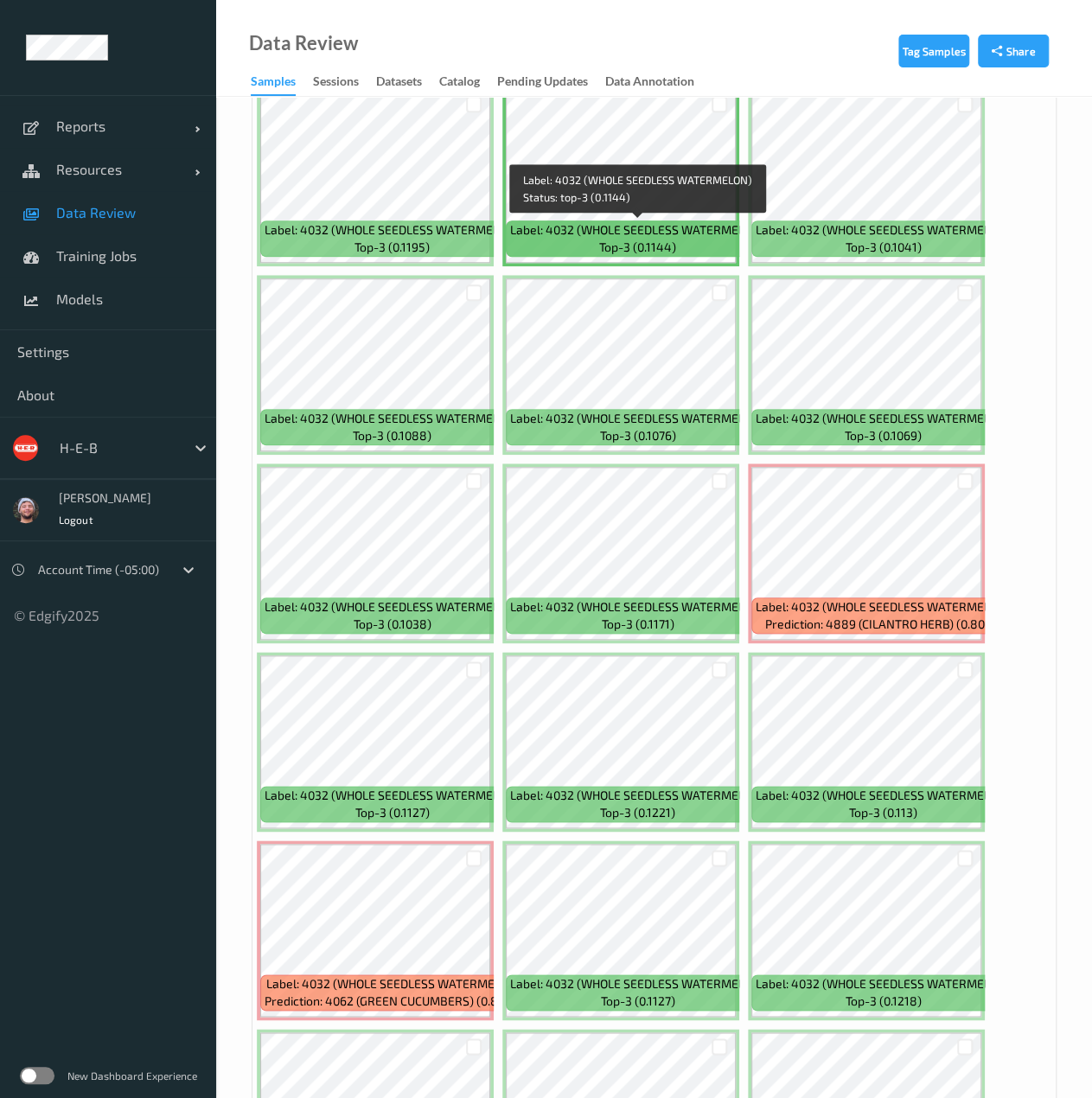
scroll to position [616, 0]
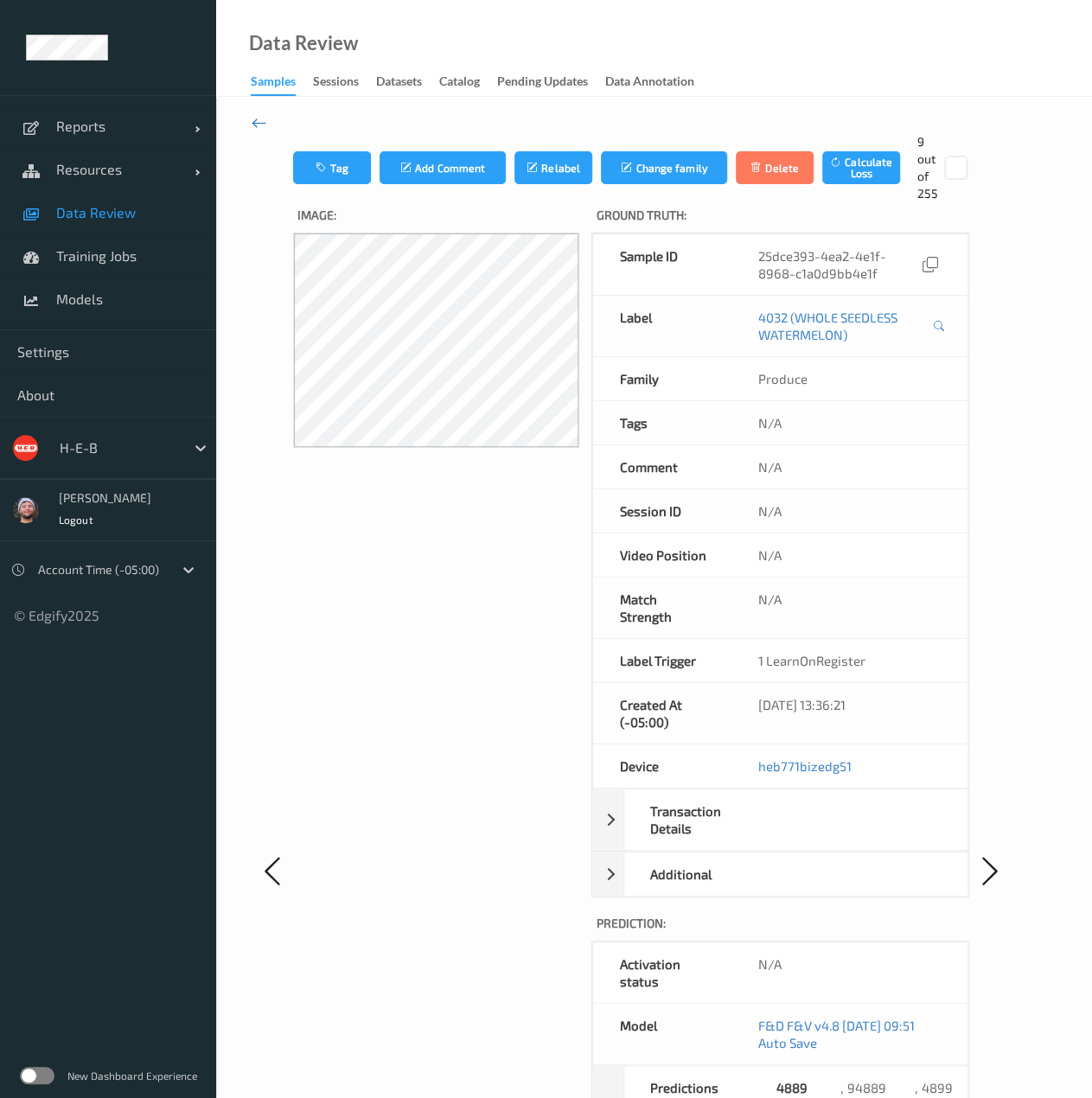
click at [261, 122] on icon at bounding box center [259, 123] width 16 height 19
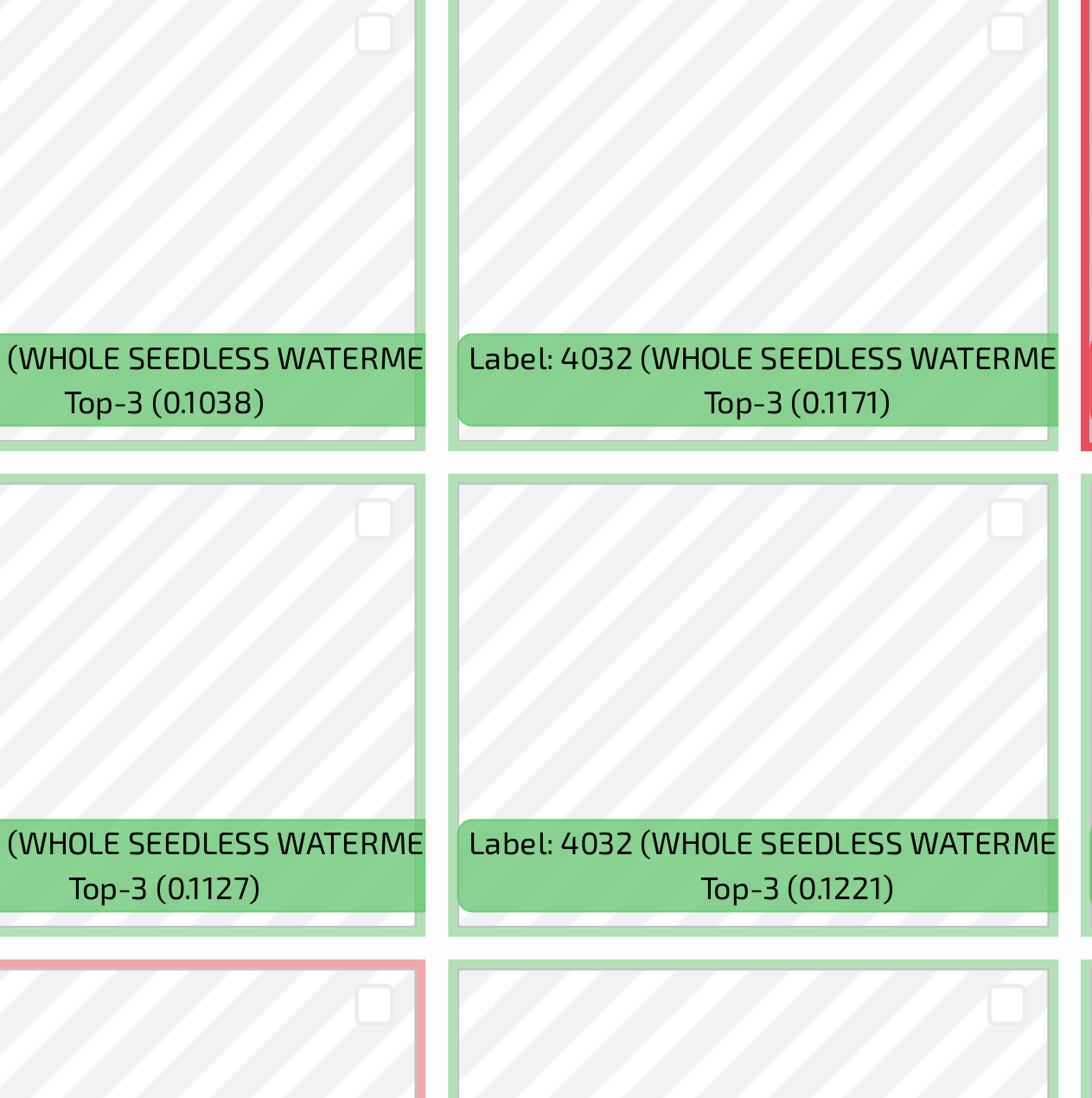
scroll to position [737, 0]
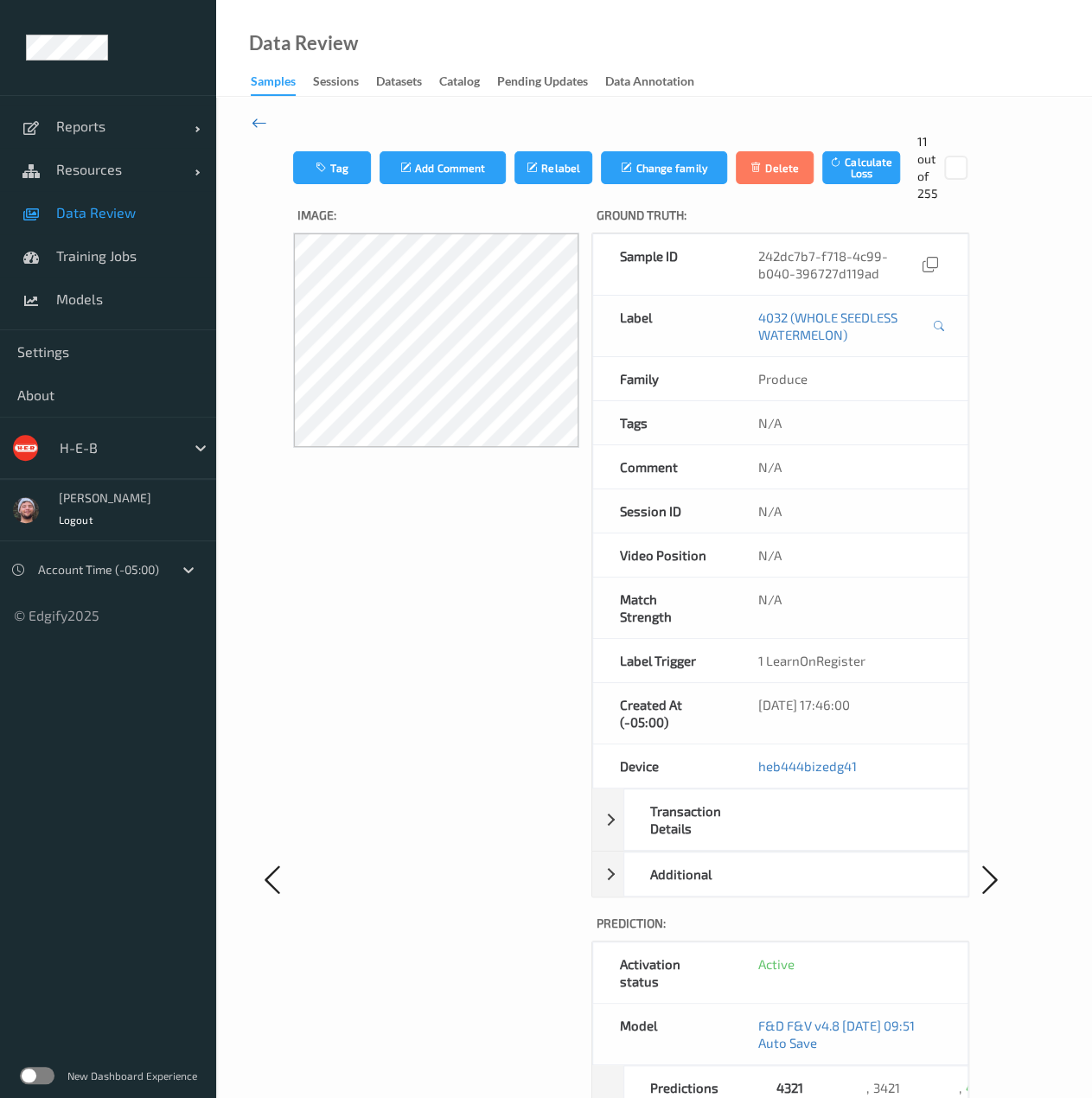
click at [258, 126] on icon at bounding box center [259, 123] width 16 height 19
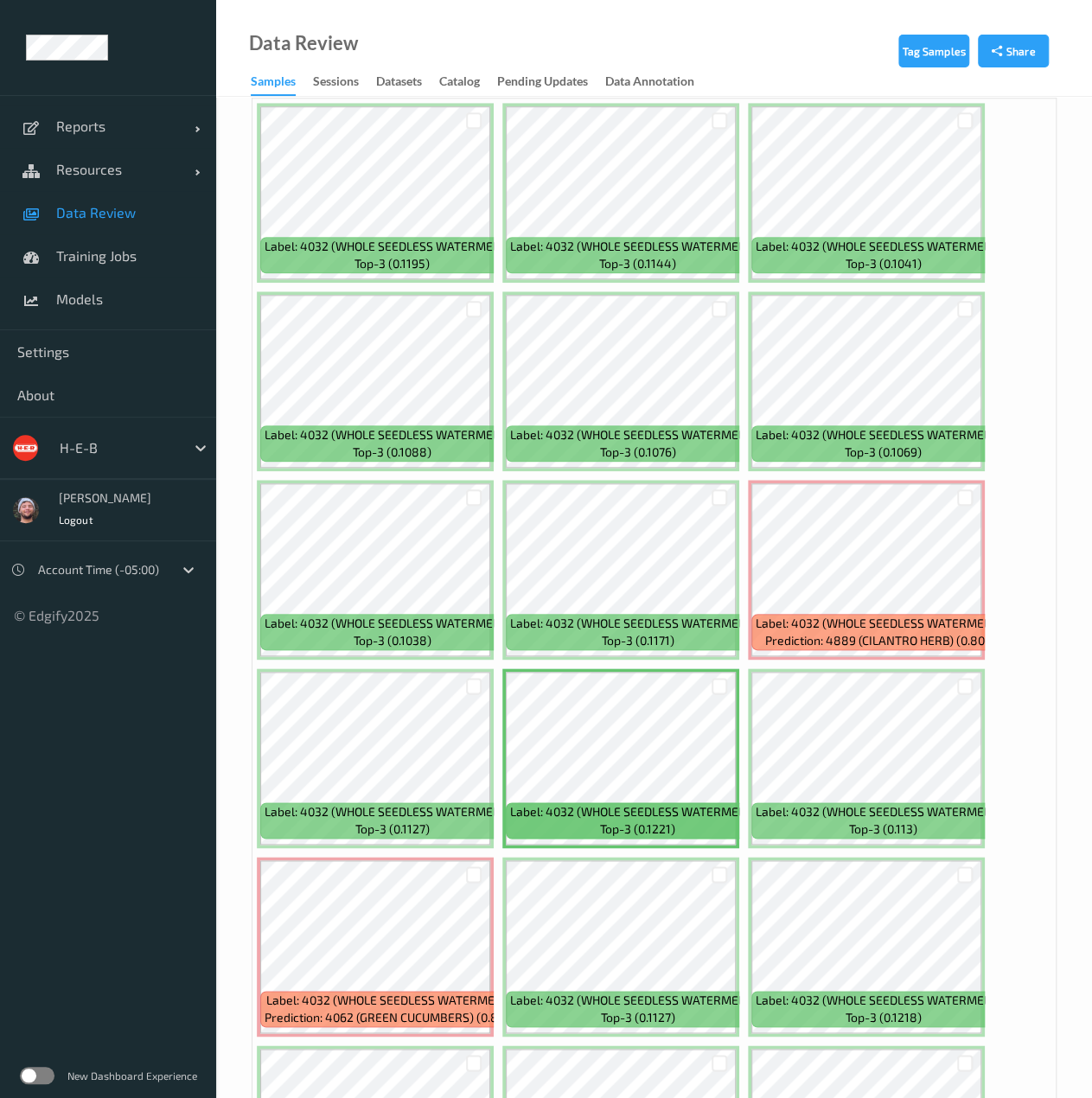
scroll to position [733, 0]
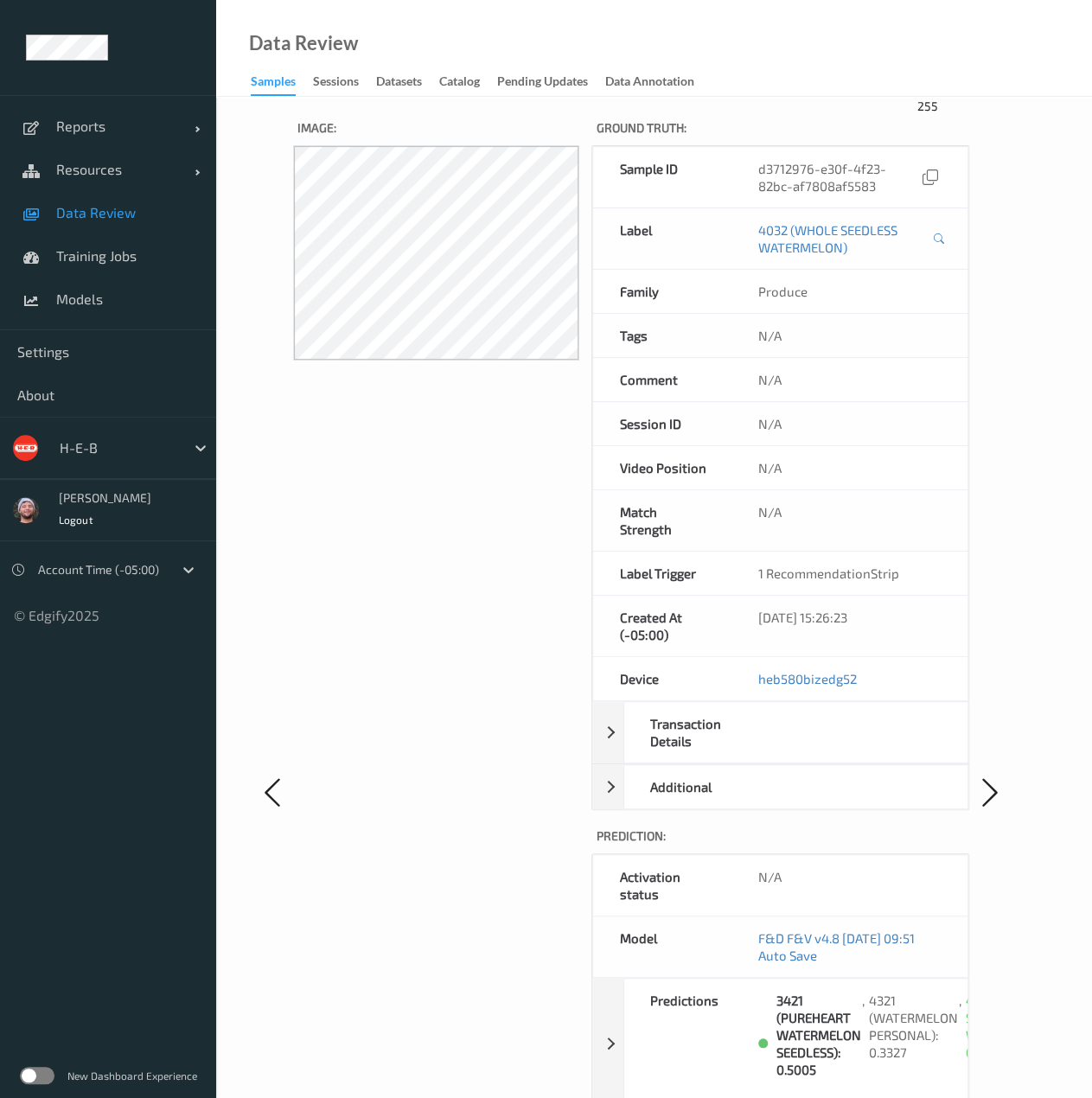
scroll to position [89, 0]
click at [730, 1005] on div "Predictions" at bounding box center [687, 1042] width 127 height 129
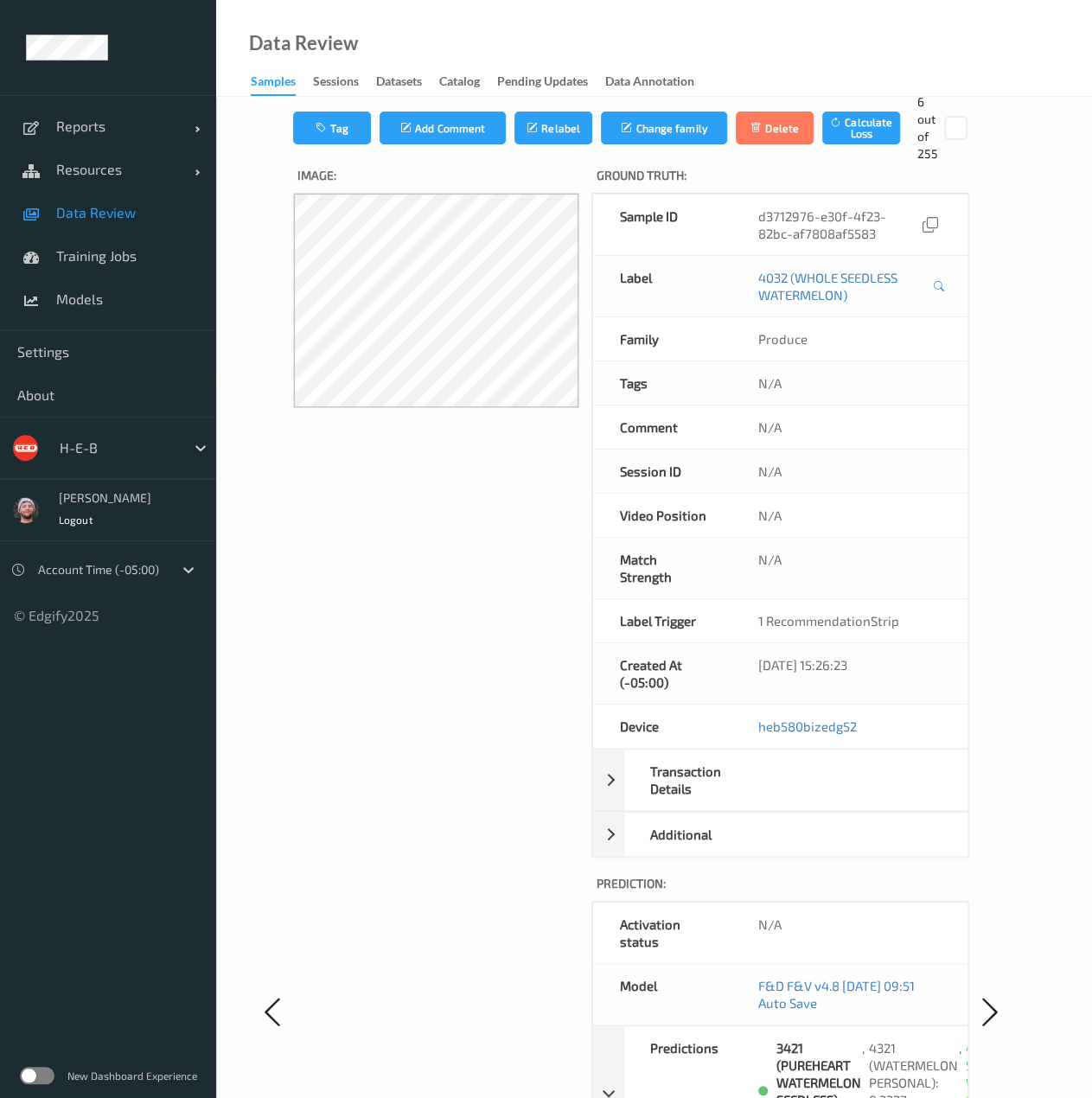
scroll to position [27, 0]
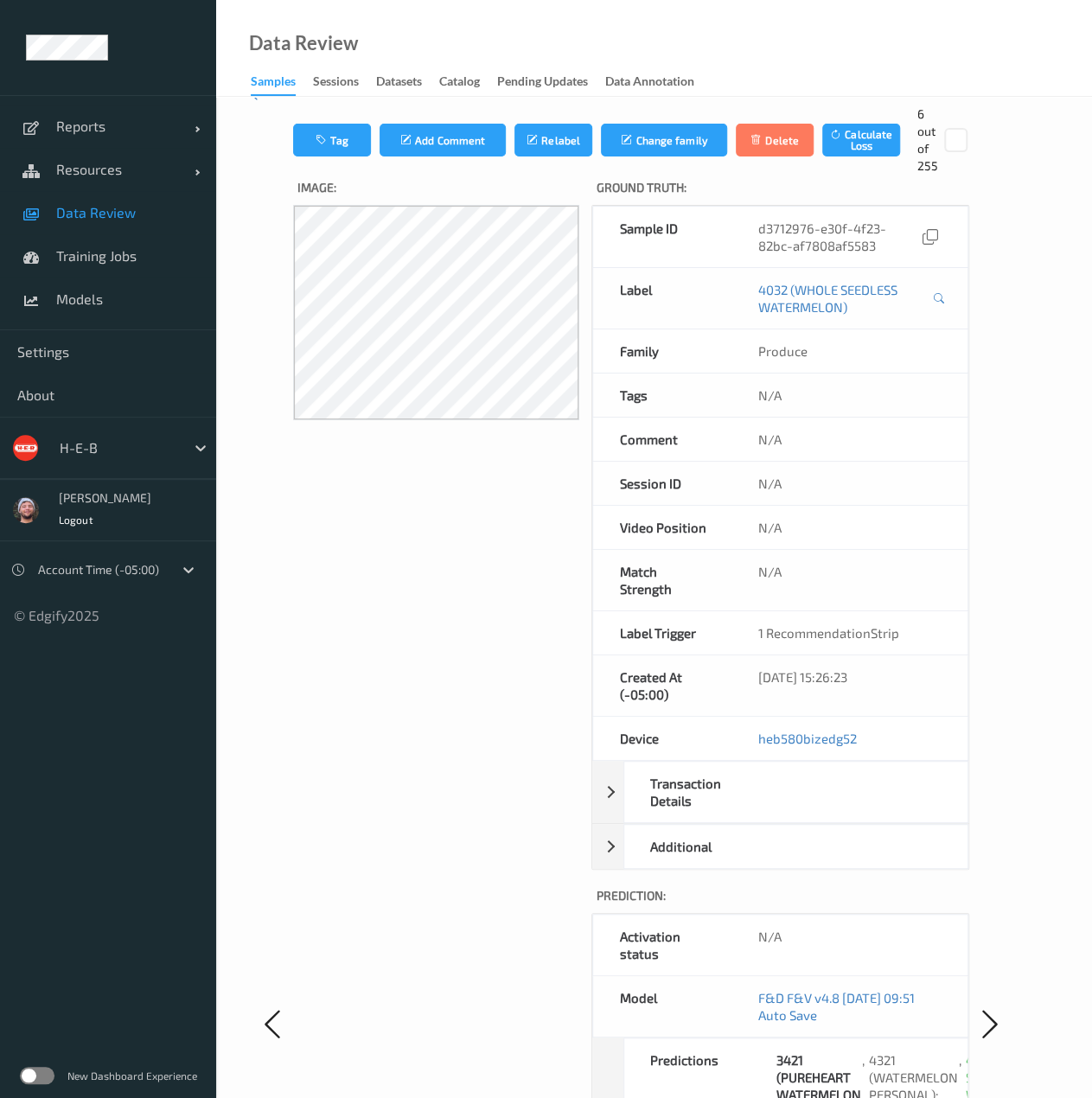
click at [173, 201] on link "Data Review" at bounding box center [108, 212] width 216 height 43
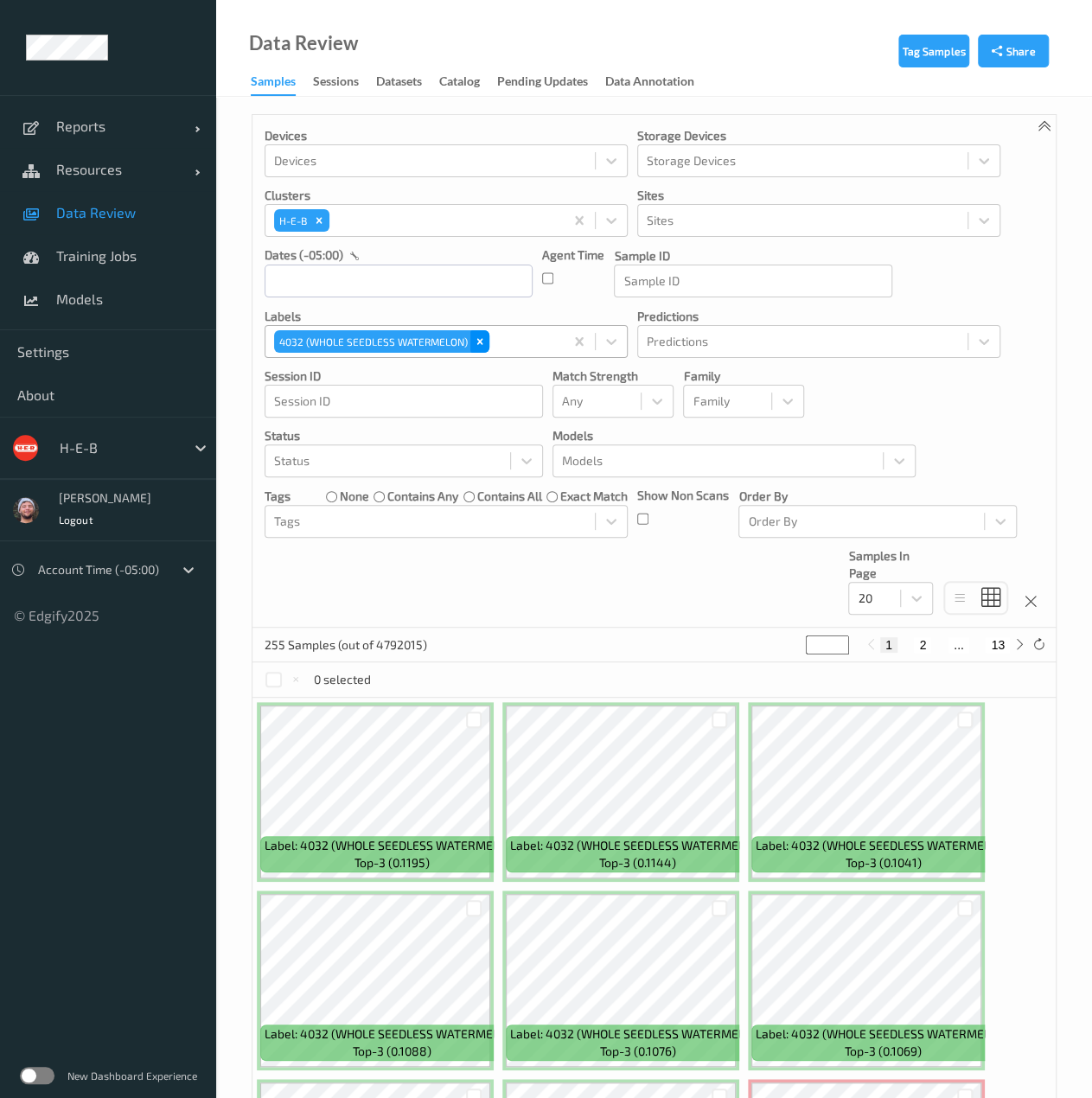
click at [477, 342] on icon "Remove 4032 (WHOLE SEEDLESS WATERMELON)" at bounding box center [480, 341] width 6 height 6
paste input "4482"
type input "4482"
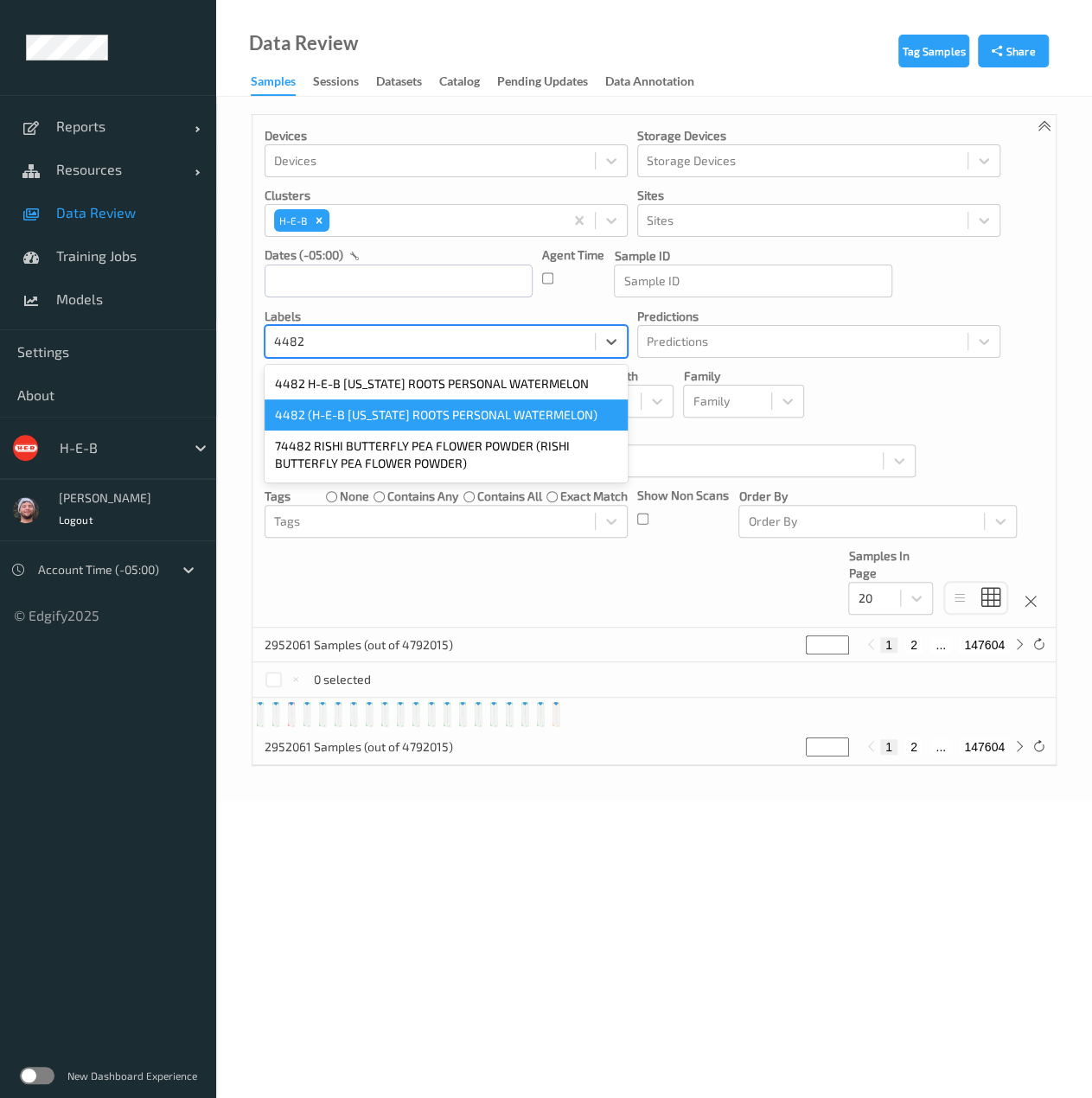
click at [426, 414] on div "4482 (H-E-B TEXAS ROOTS PERSONAL WATERMELON)" at bounding box center [446, 415] width 363 height 31
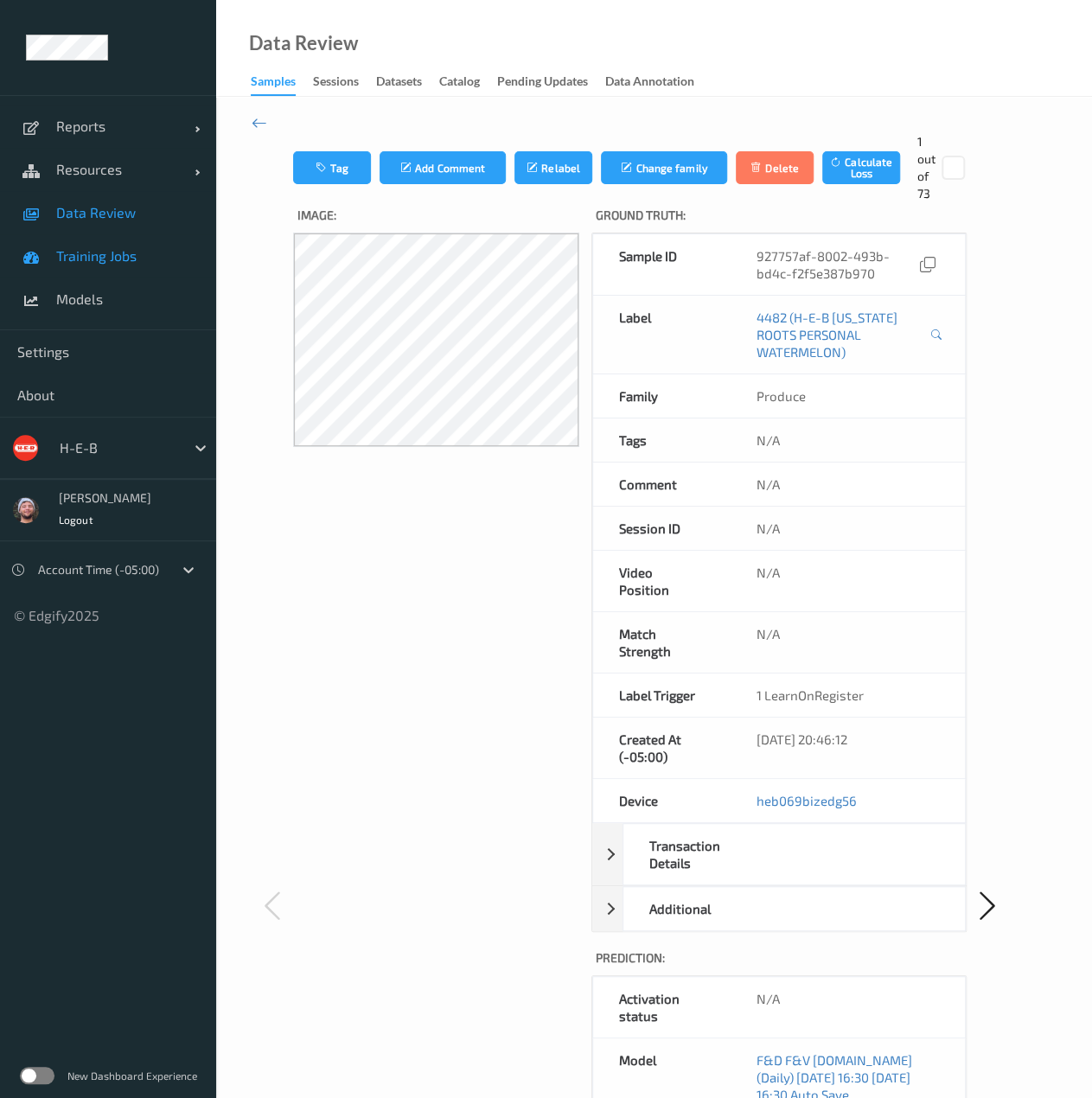
click at [158, 251] on span "Training Jobs" at bounding box center [127, 256] width 143 height 18
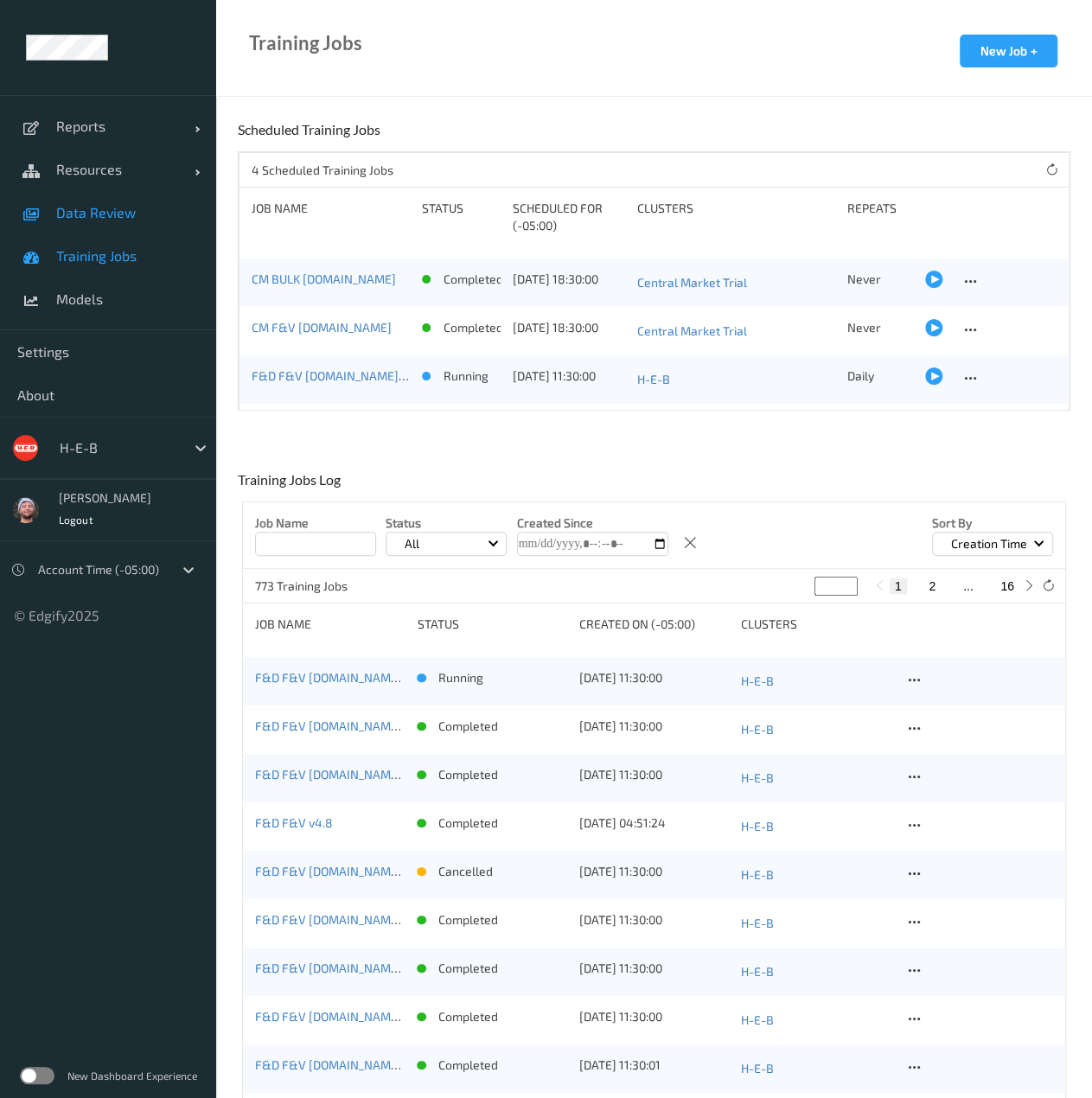
click at [147, 226] on link "Data Review" at bounding box center [108, 212] width 216 height 43
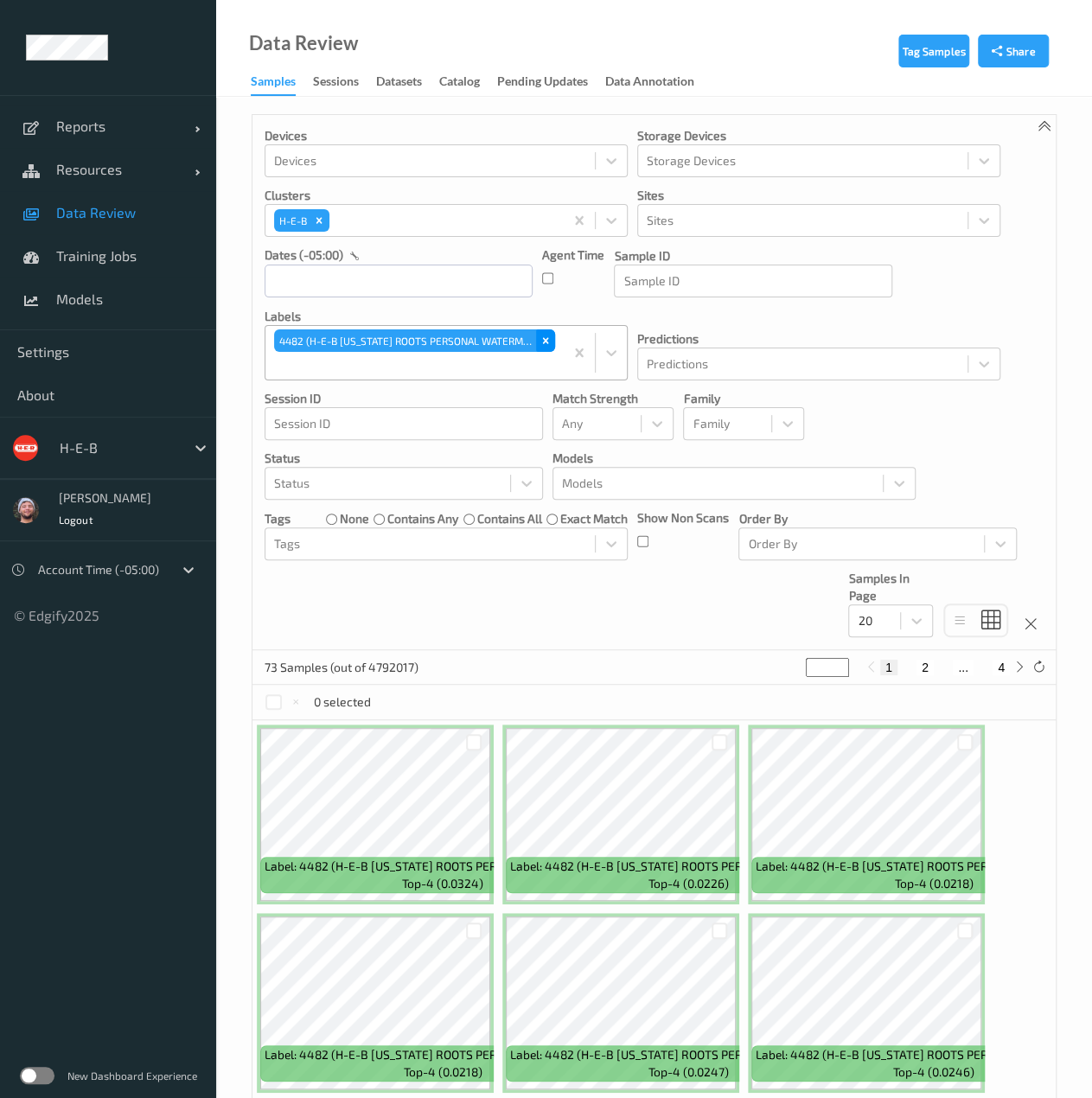
click at [543, 335] on icon "Remove 4482 (H-E-B TEXAS ROOTS PERSONAL WATERMELON)" at bounding box center [545, 341] width 12 height 12
paste input "7344"
type input "7344"
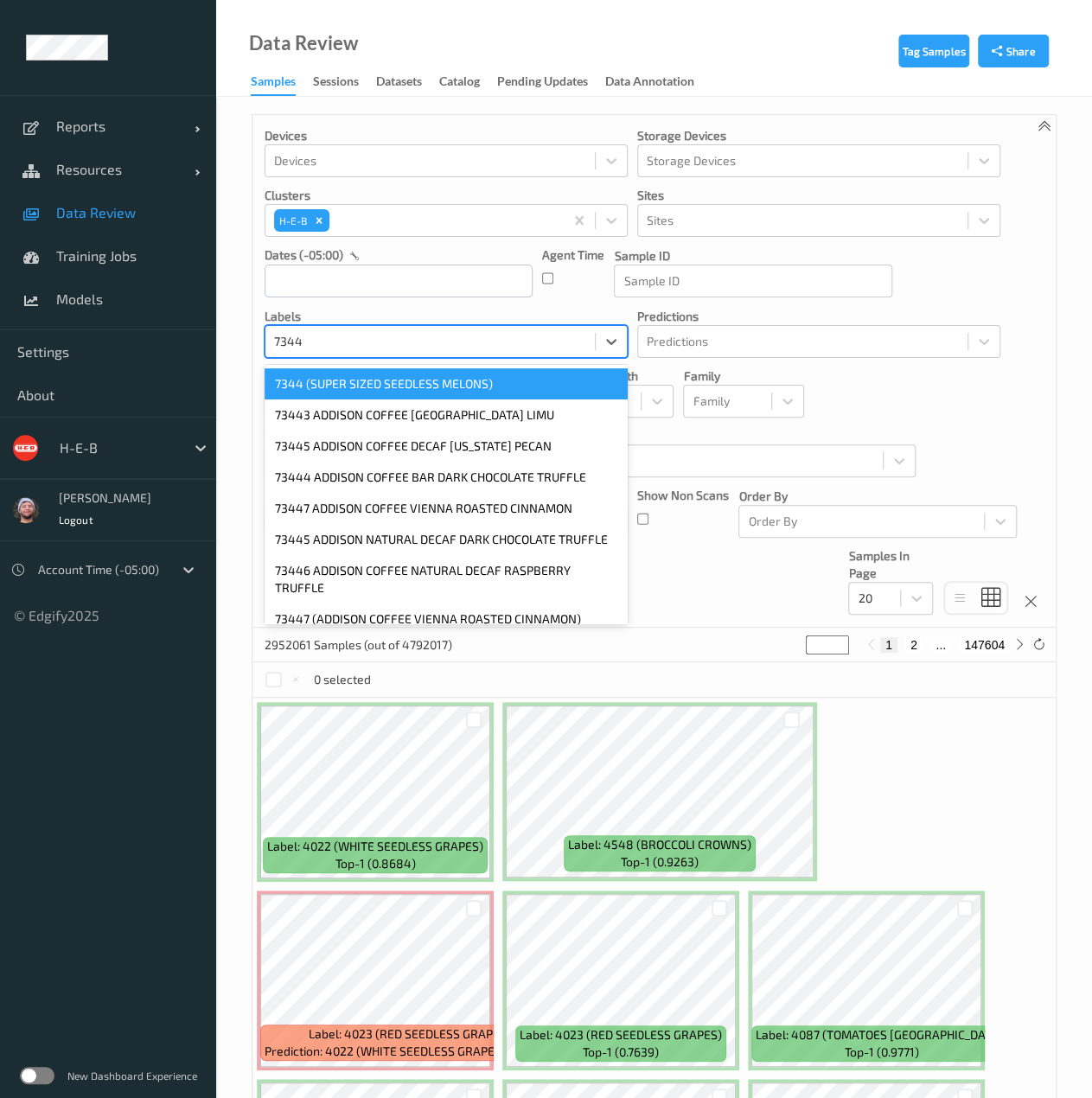
click at [420, 386] on div "7344 (SUPER SIZED SEEDLESS MELONS)" at bounding box center [446, 384] width 363 height 31
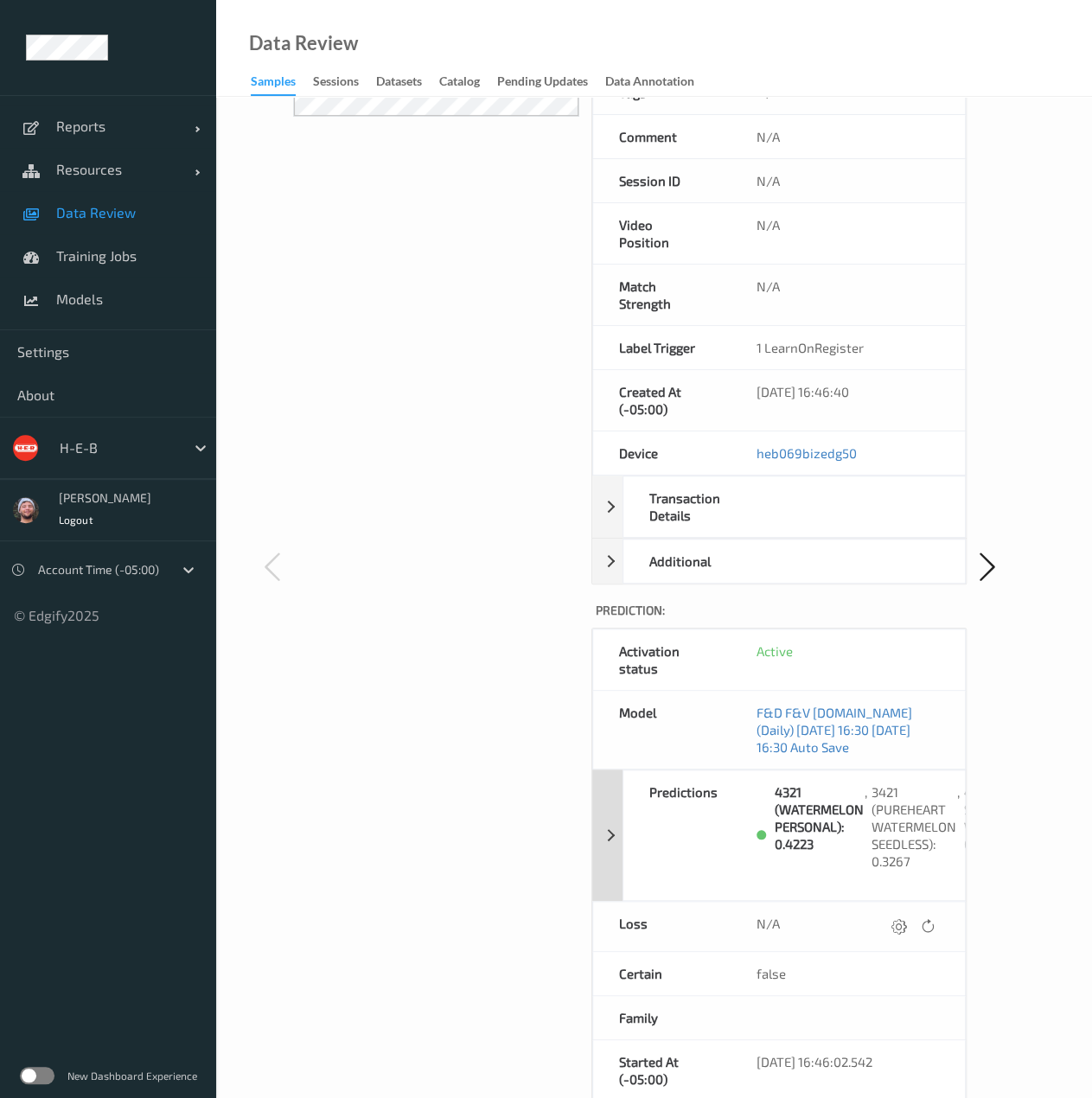
click at [744, 770] on div "Predictions" at bounding box center [686, 834] width 127 height 129
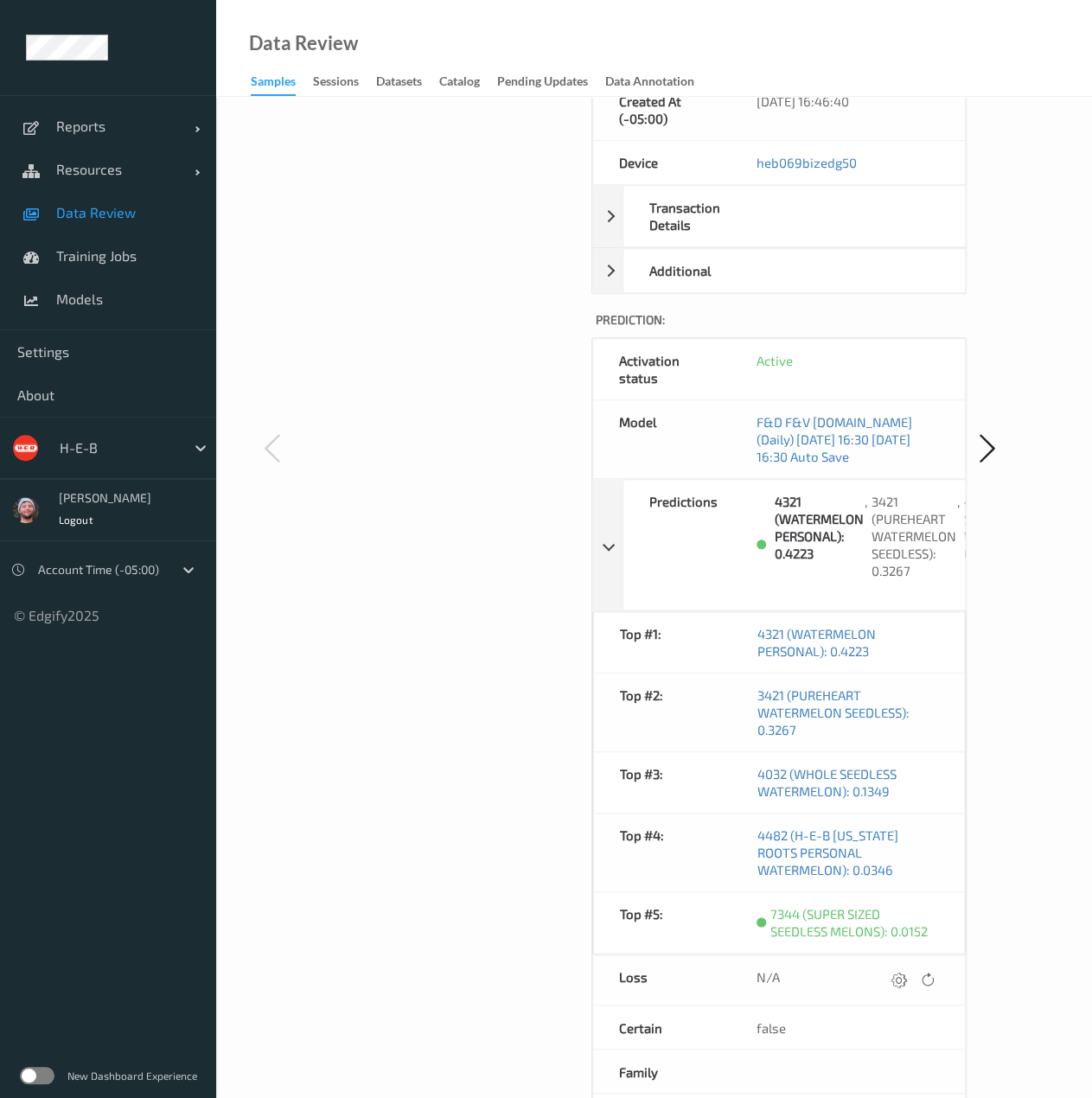
scroll to position [637, 0]
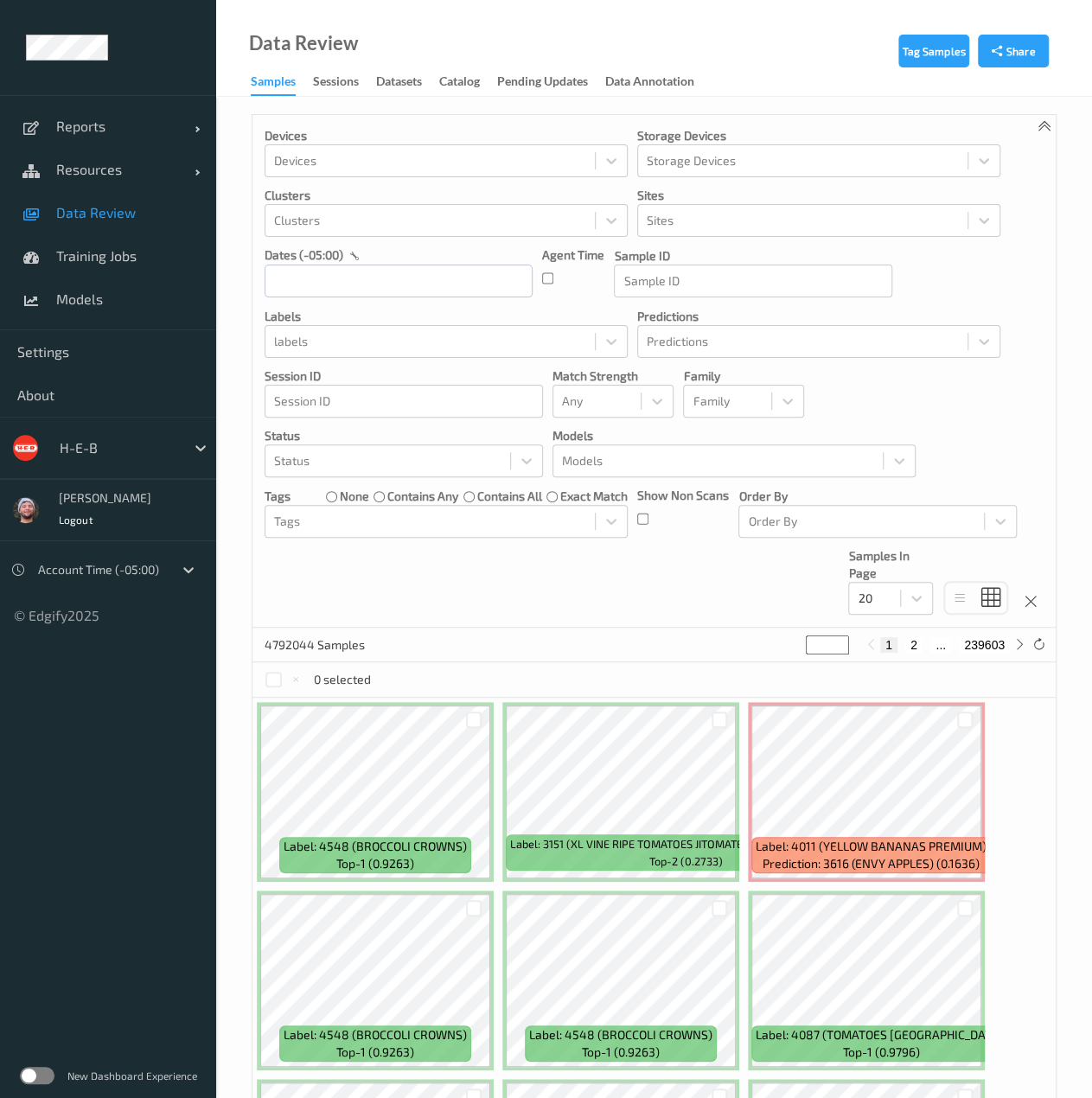
click at [154, 442] on div at bounding box center [118, 447] width 117 height 20
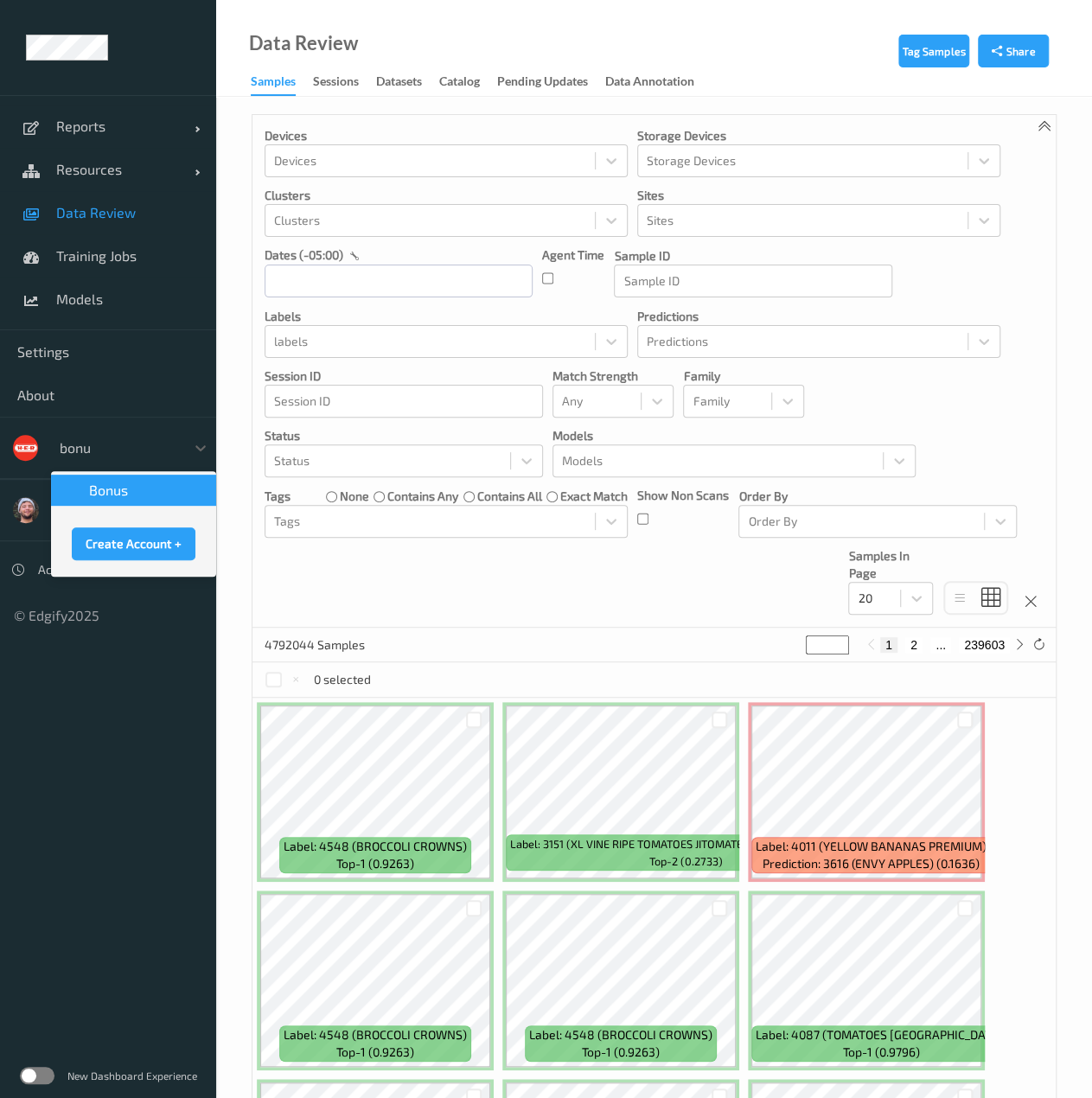
type input "bonus"
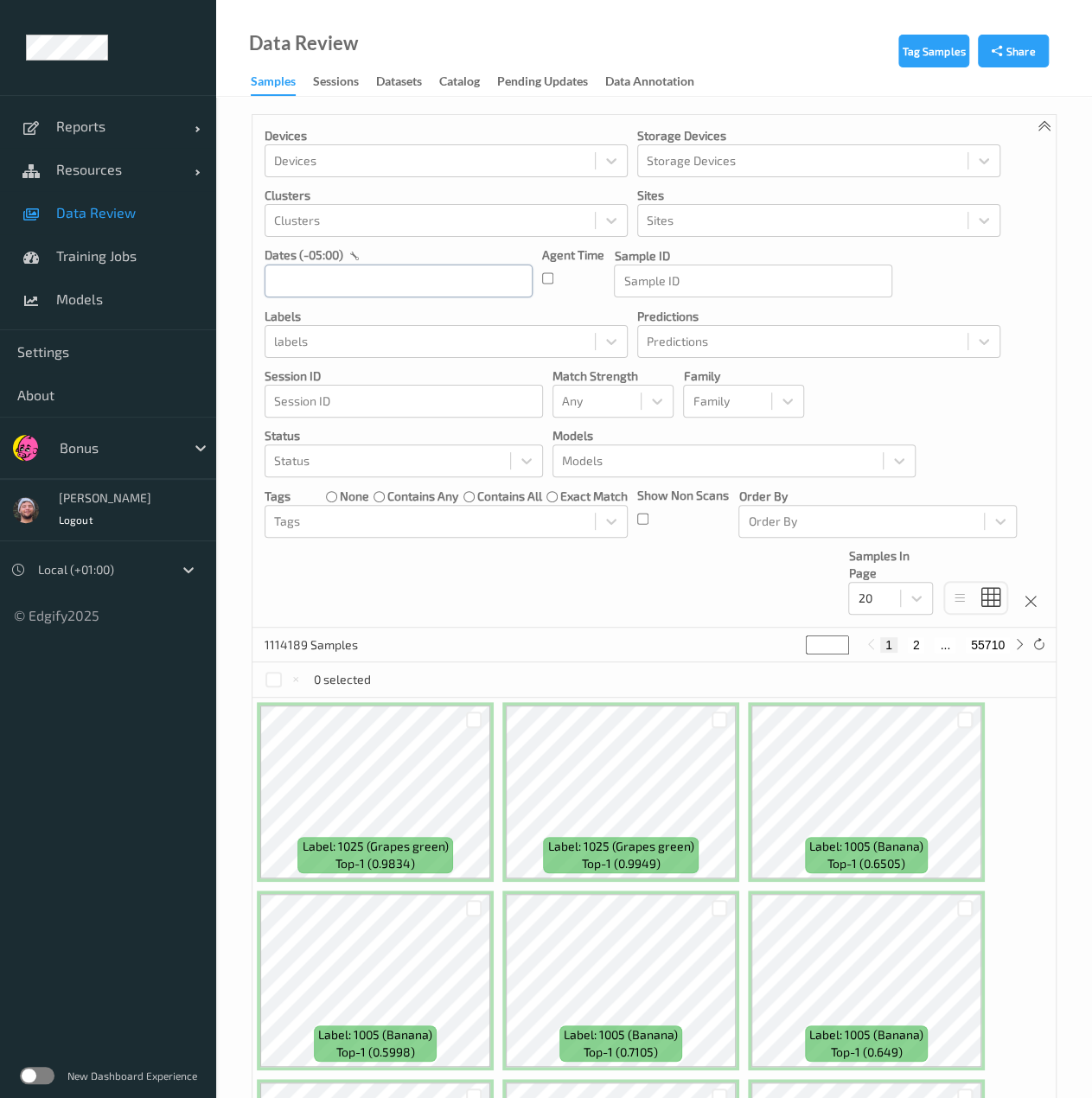
click at [345, 285] on input "text" at bounding box center [398, 281] width 268 height 33
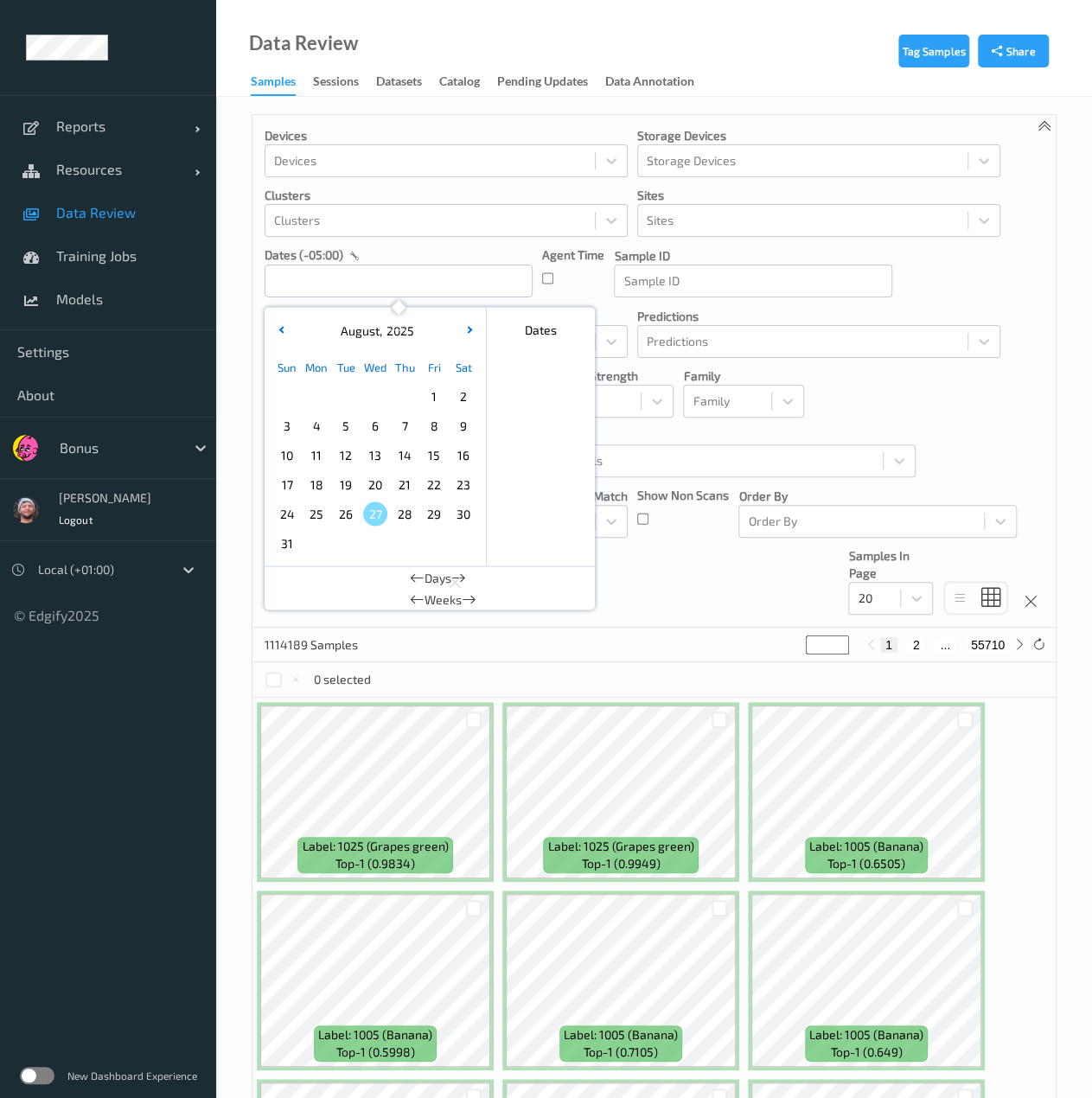
click at [349, 523] on span "26" at bounding box center [346, 513] width 24 height 24
type input "[DATE] 00:00 -> [DATE] 23:59"
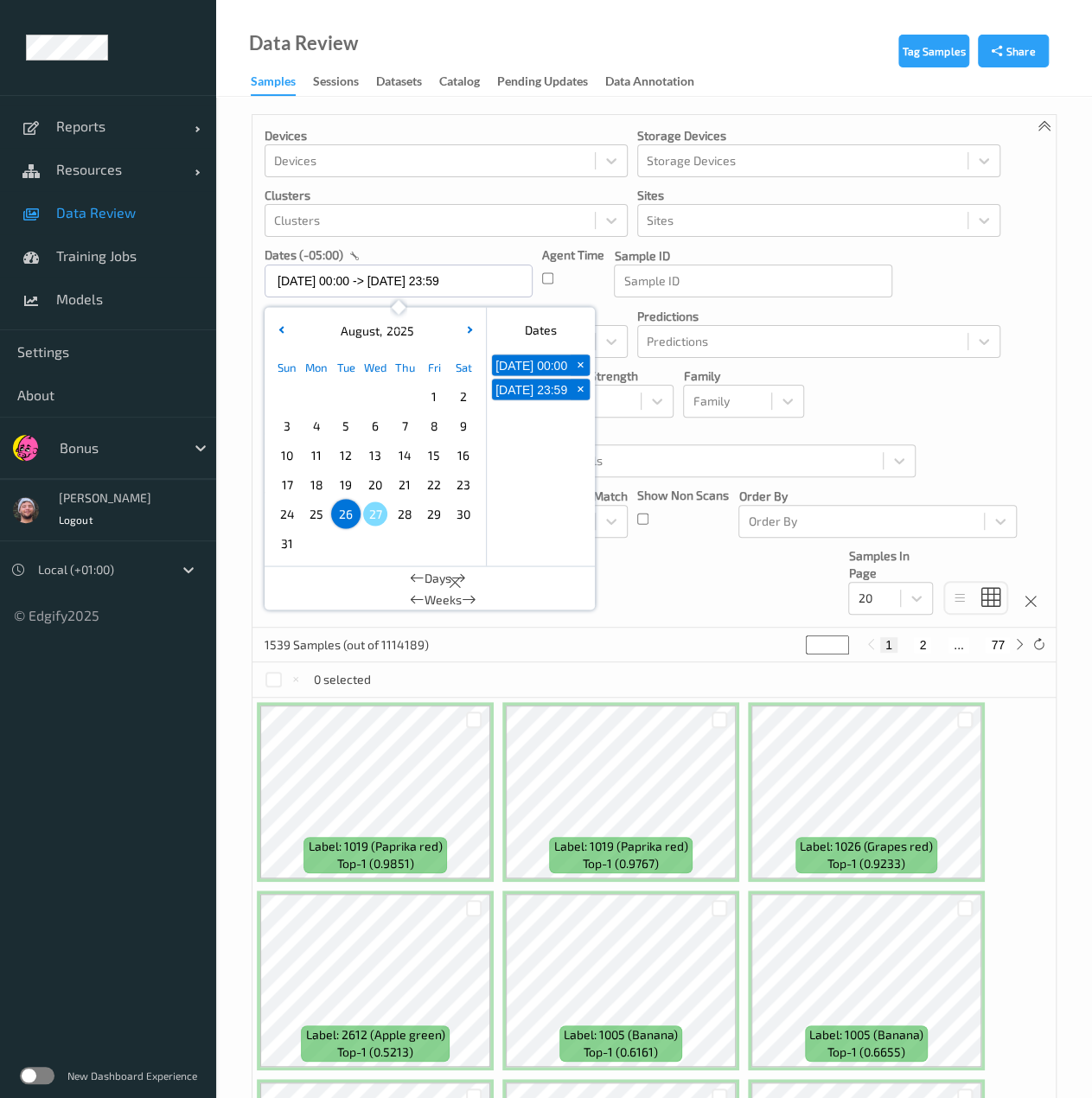
click at [674, 563] on div "Devices Devices Storage Devices Storage Devices Clusters Clusters Sites Sites d…" at bounding box center [653, 371] width 803 height 513
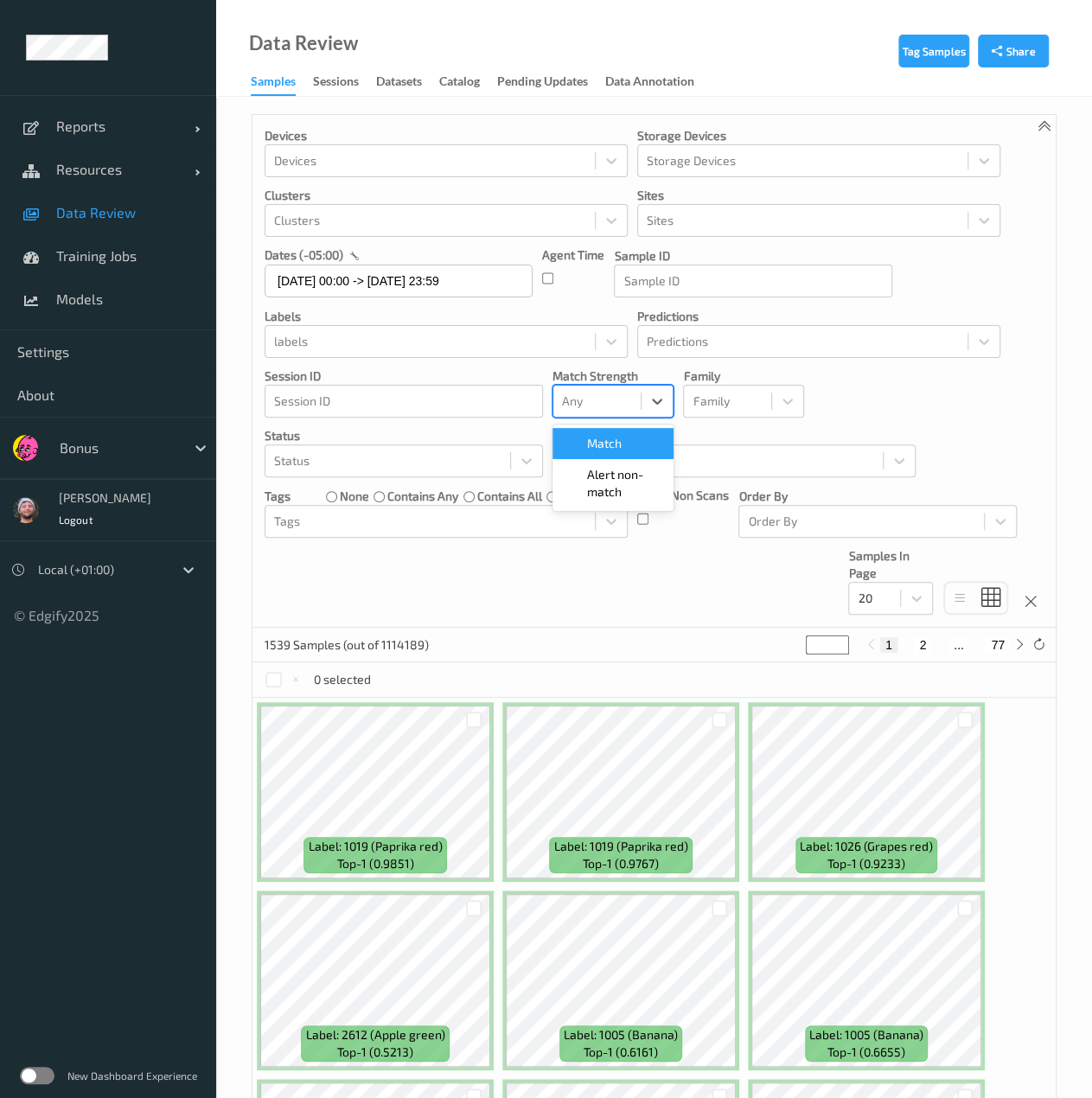
click at [572, 407] on div at bounding box center [597, 400] width 70 height 20
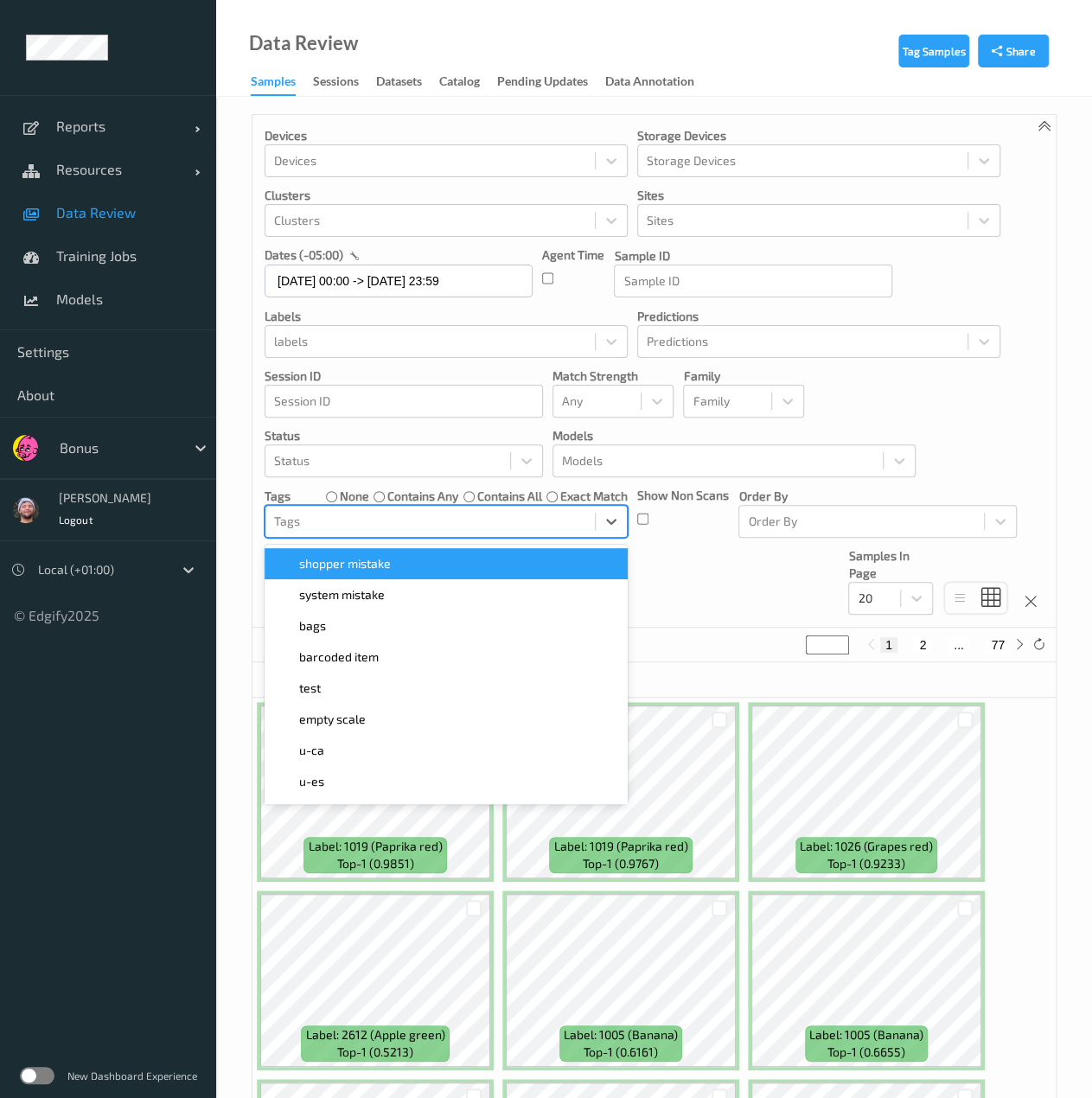
click at [441, 528] on div at bounding box center [429, 521] width 312 height 20
click at [714, 588] on div "Devices Devices Storage Devices Storage Devices Clusters Clusters Sites Sites d…" at bounding box center [653, 371] width 803 height 513
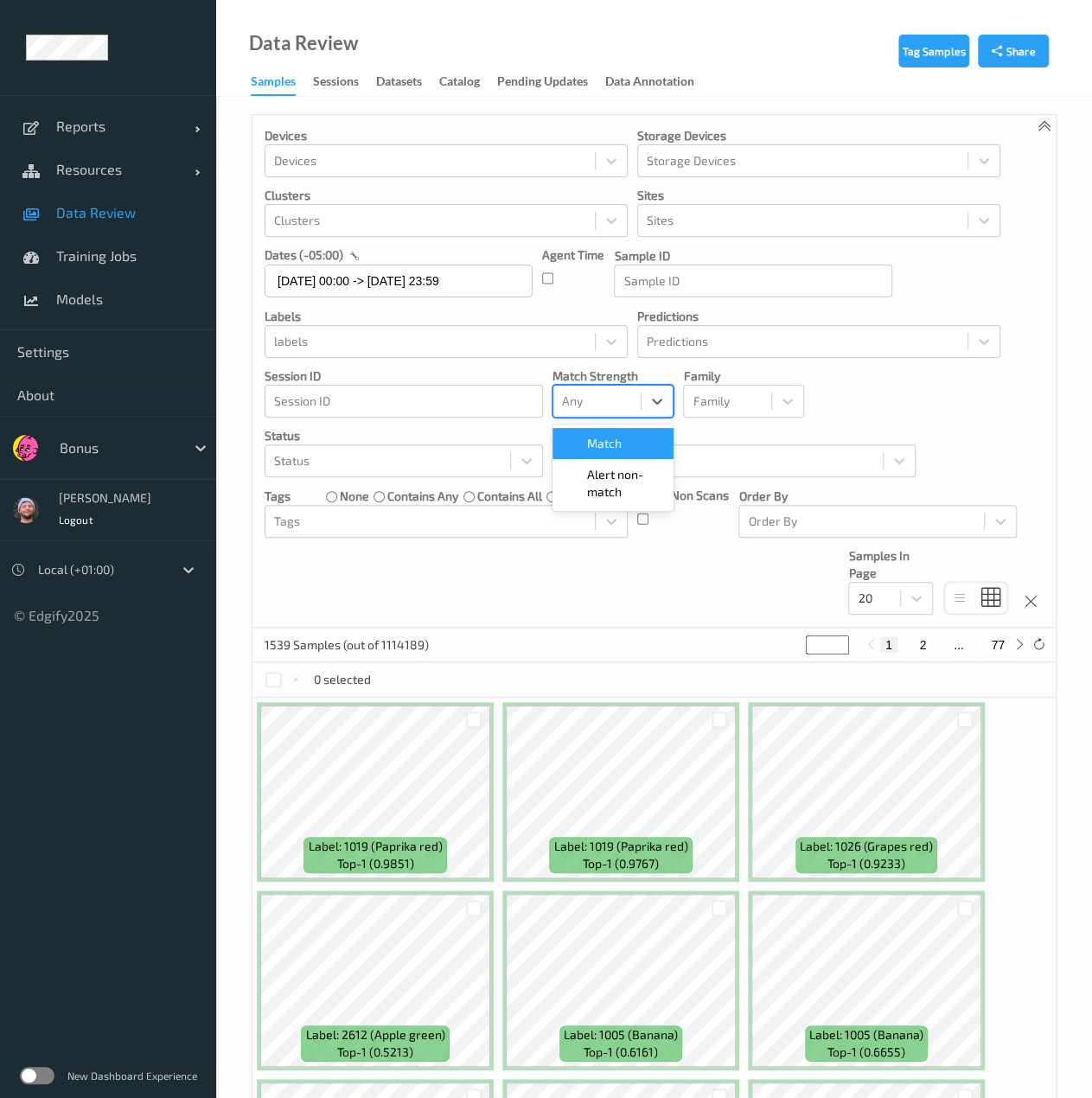
click at [596, 408] on div at bounding box center [597, 400] width 70 height 20
click at [612, 475] on span "Alert non-match" at bounding box center [625, 484] width 76 height 35
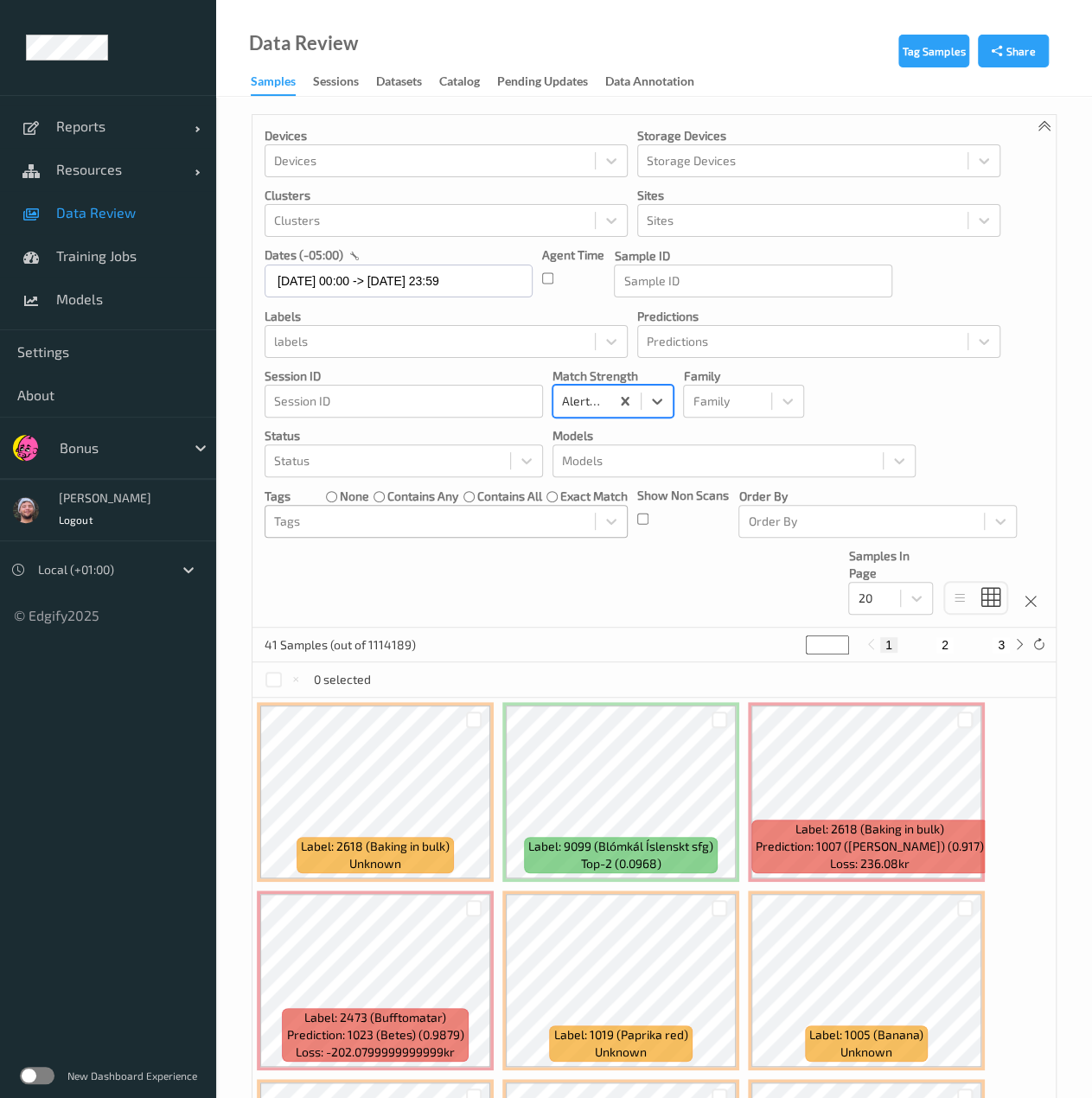
click at [353, 513] on div at bounding box center [429, 521] width 312 height 20
click at [645, 571] on div "Devices Devices Storage Devices Storage Devices Clusters Clusters Sites Sites d…" at bounding box center [653, 371] width 803 height 513
click at [869, 592] on div at bounding box center [874, 598] width 34 height 20
drag, startPoint x: 890, startPoint y: 735, endPoint x: 887, endPoint y: 711, distance: 24.2
click at [887, 711] on div "10 ✔  20    50    100    200" at bounding box center [890, 702] width 85 height 163
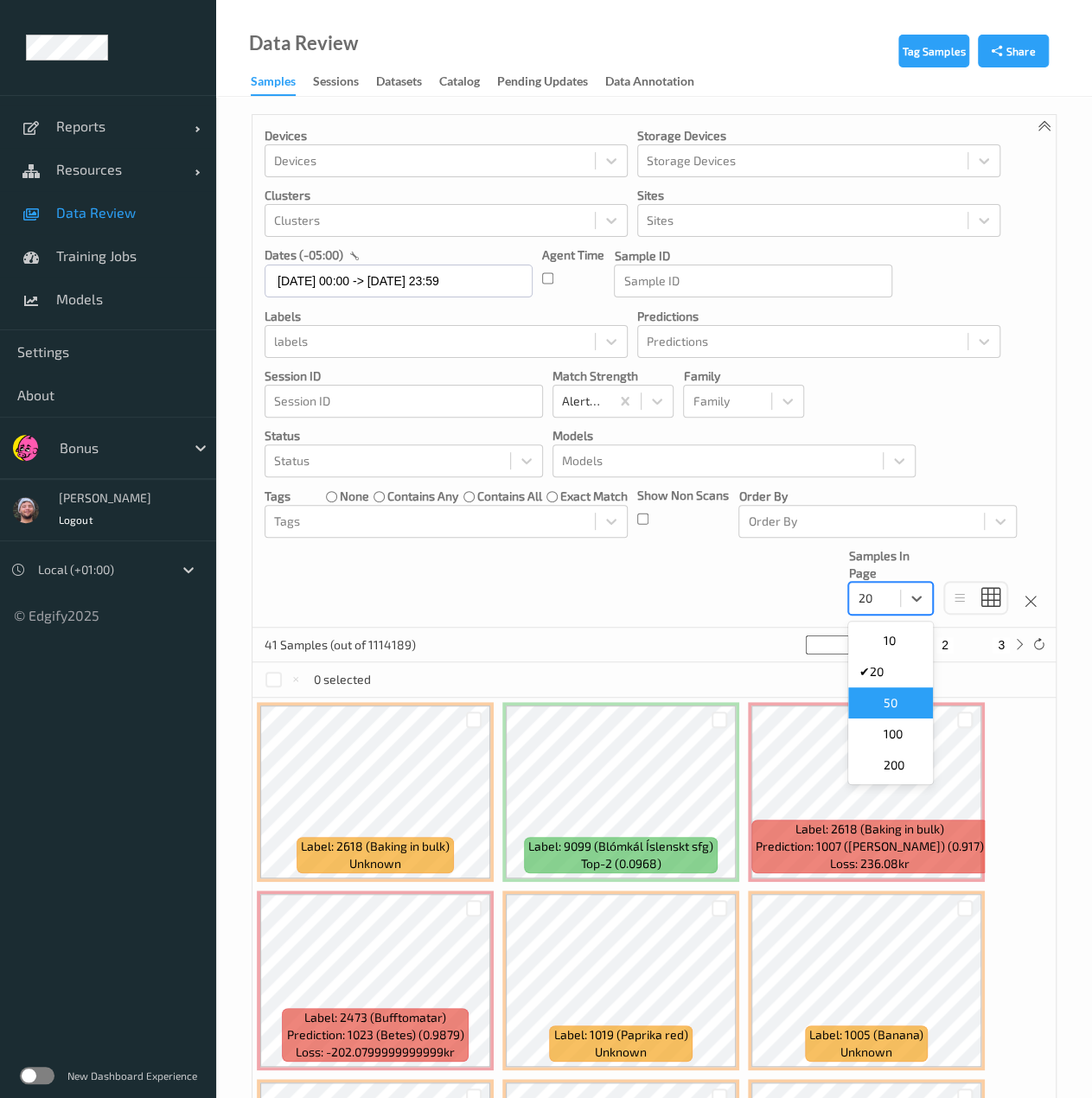
click at [887, 711] on span "50" at bounding box center [890, 703] width 14 height 18
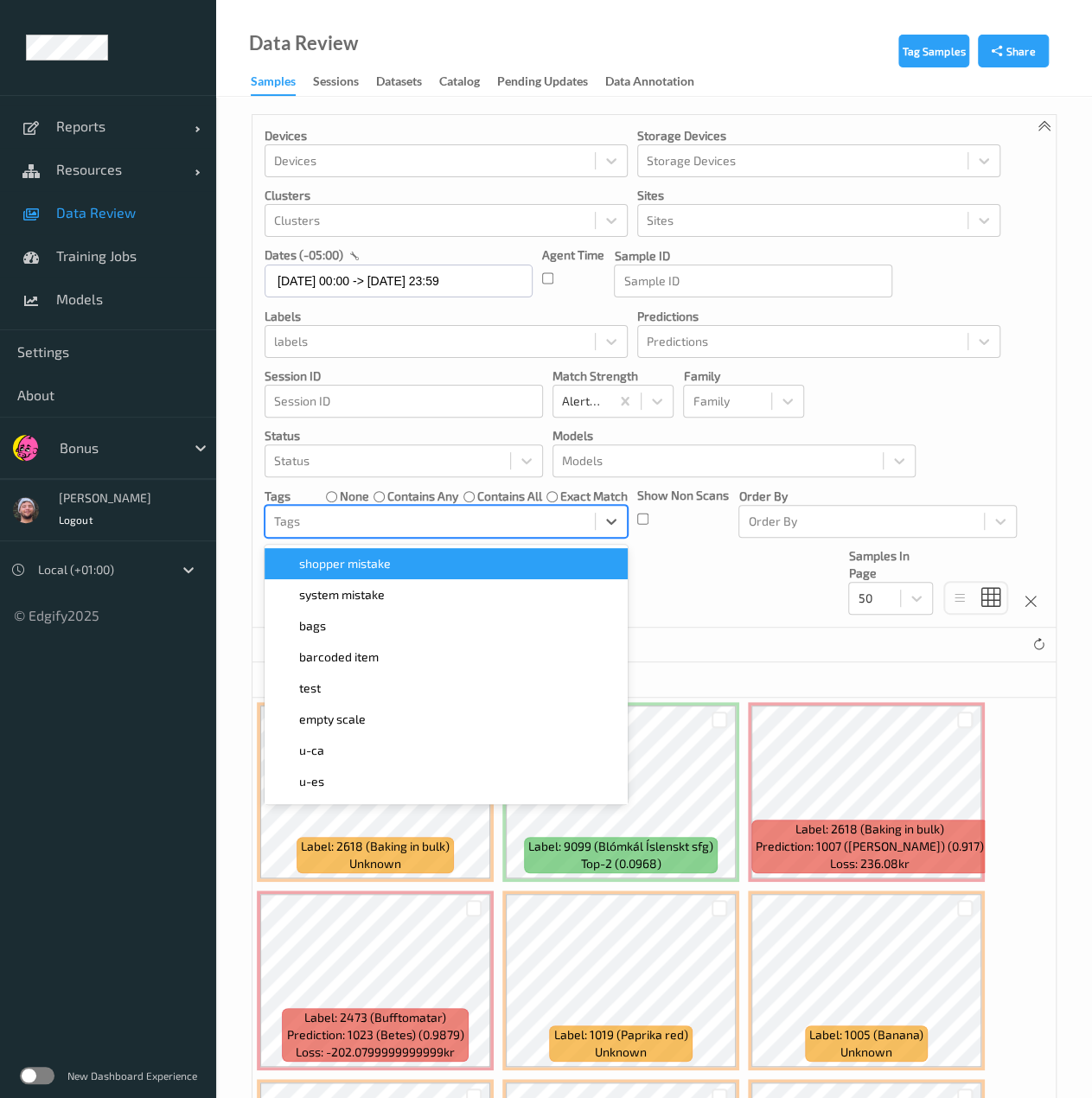
click at [523, 527] on div at bounding box center [429, 521] width 312 height 20
click at [438, 460] on div at bounding box center [387, 460] width 228 height 20
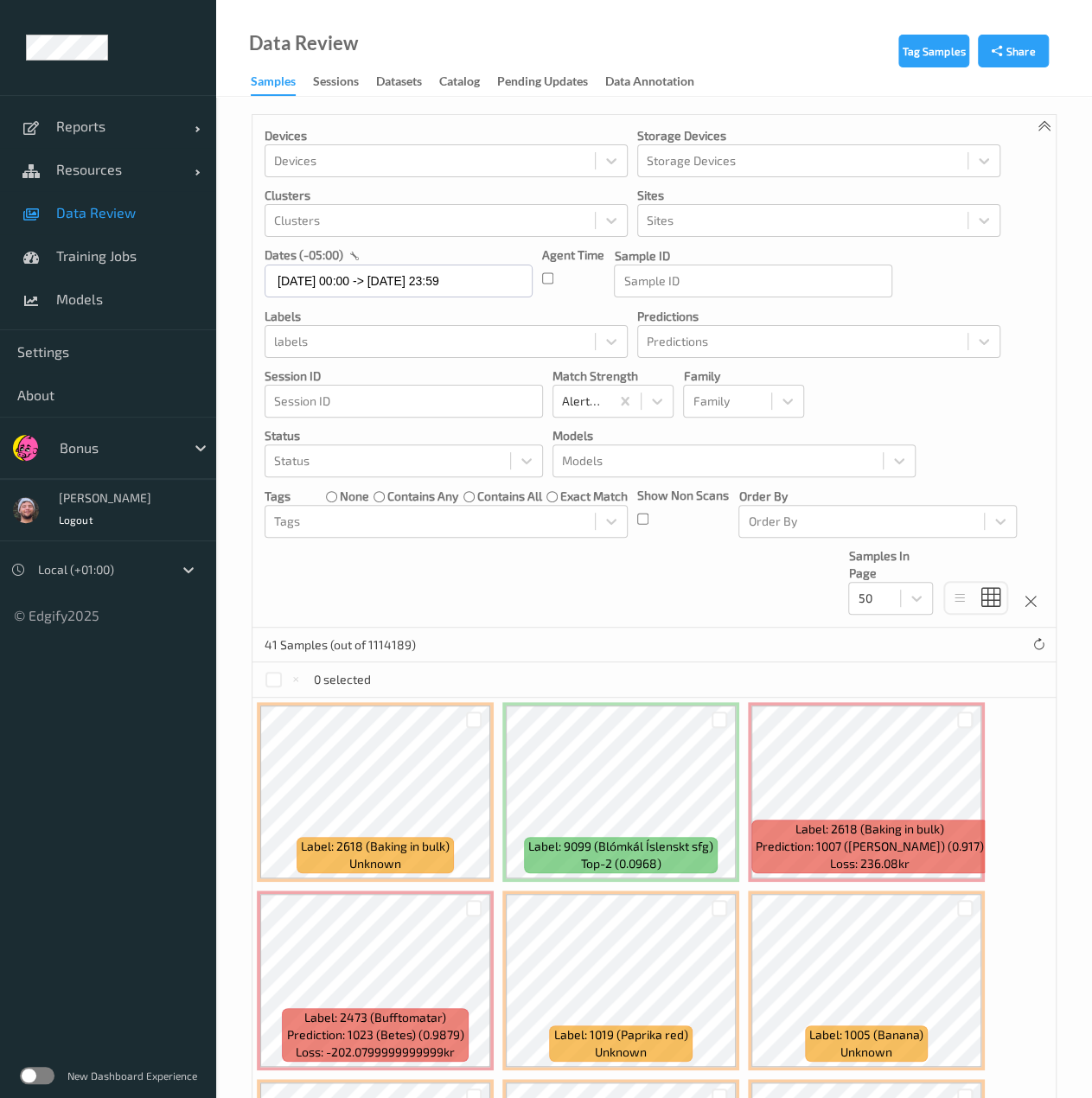
click at [377, 482] on div "Devices Devices Storage Devices Storage Devices Clusters Clusters Sites Sites d…" at bounding box center [653, 371] width 803 height 513
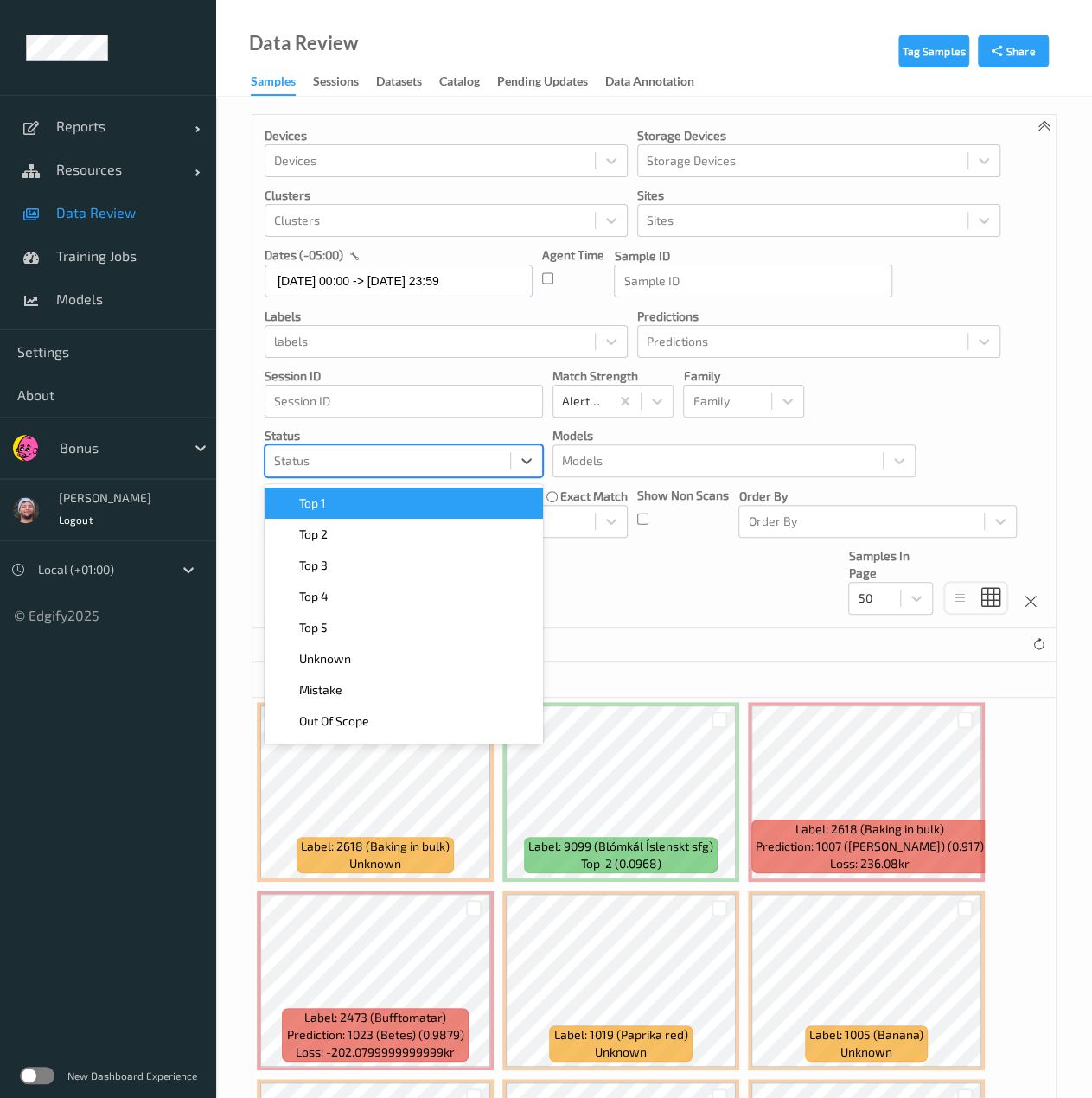
click at [367, 464] on div at bounding box center [387, 460] width 228 height 20
click at [381, 494] on div "Top 1" at bounding box center [403, 503] width 258 height 18
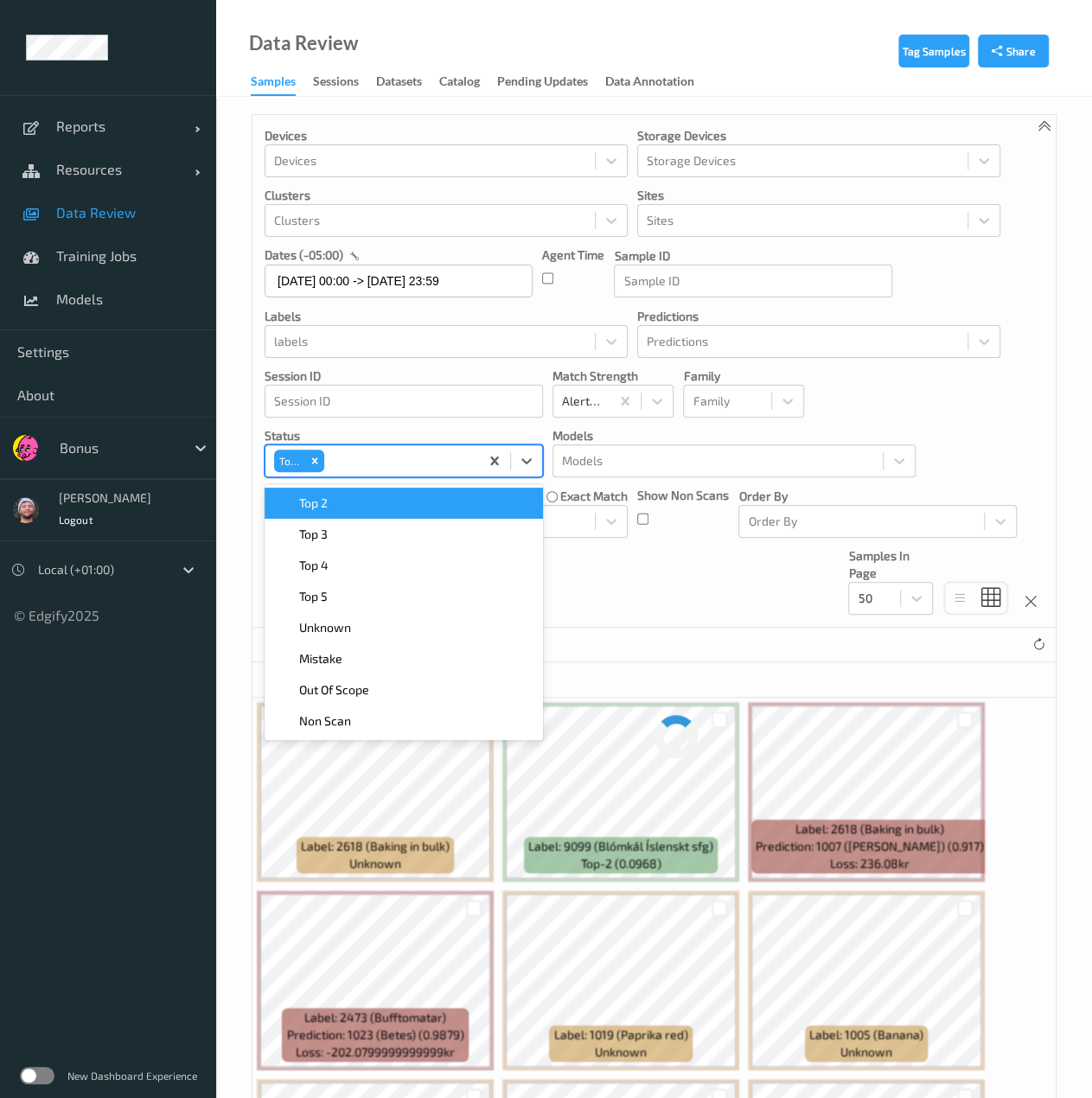
click at [381, 494] on div "Top 2" at bounding box center [403, 503] width 258 height 18
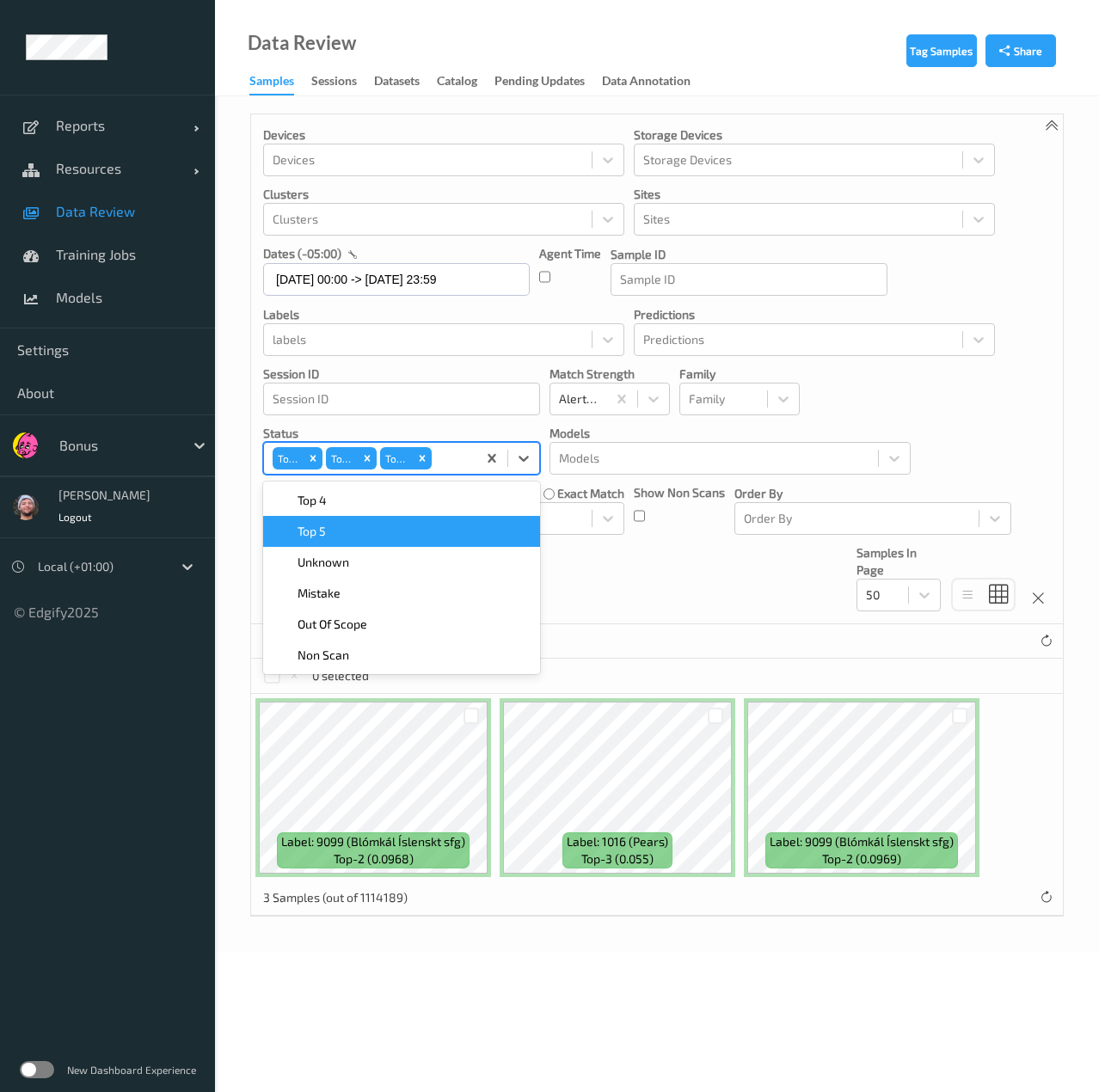
click at [608, 580] on div "Devices Devices Storage Devices Storage Devices Clusters Clusters Sites Sites d…" at bounding box center [656, 369] width 811 height 510
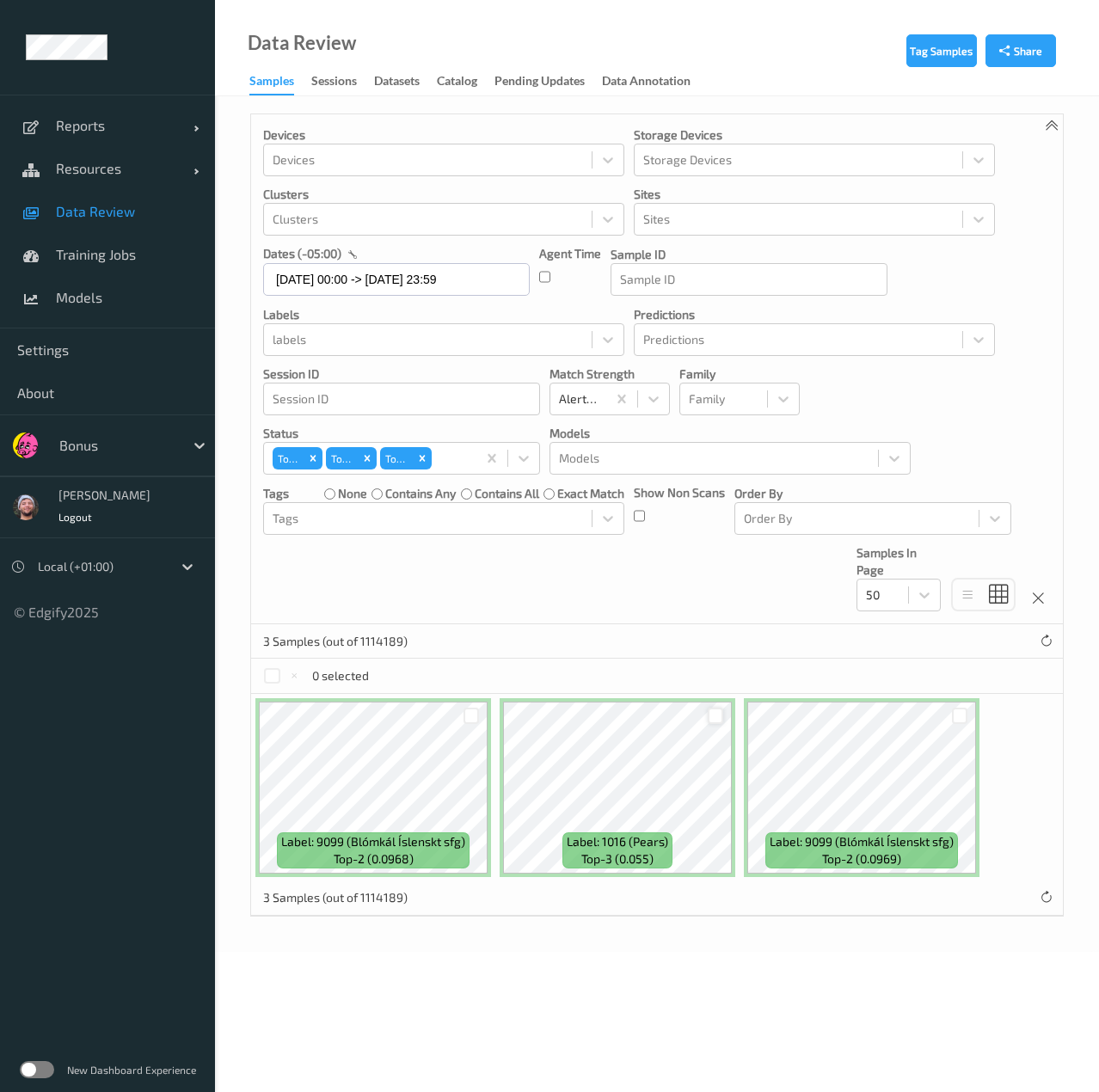
click at [716, 719] on div at bounding box center [716, 715] width 16 height 16
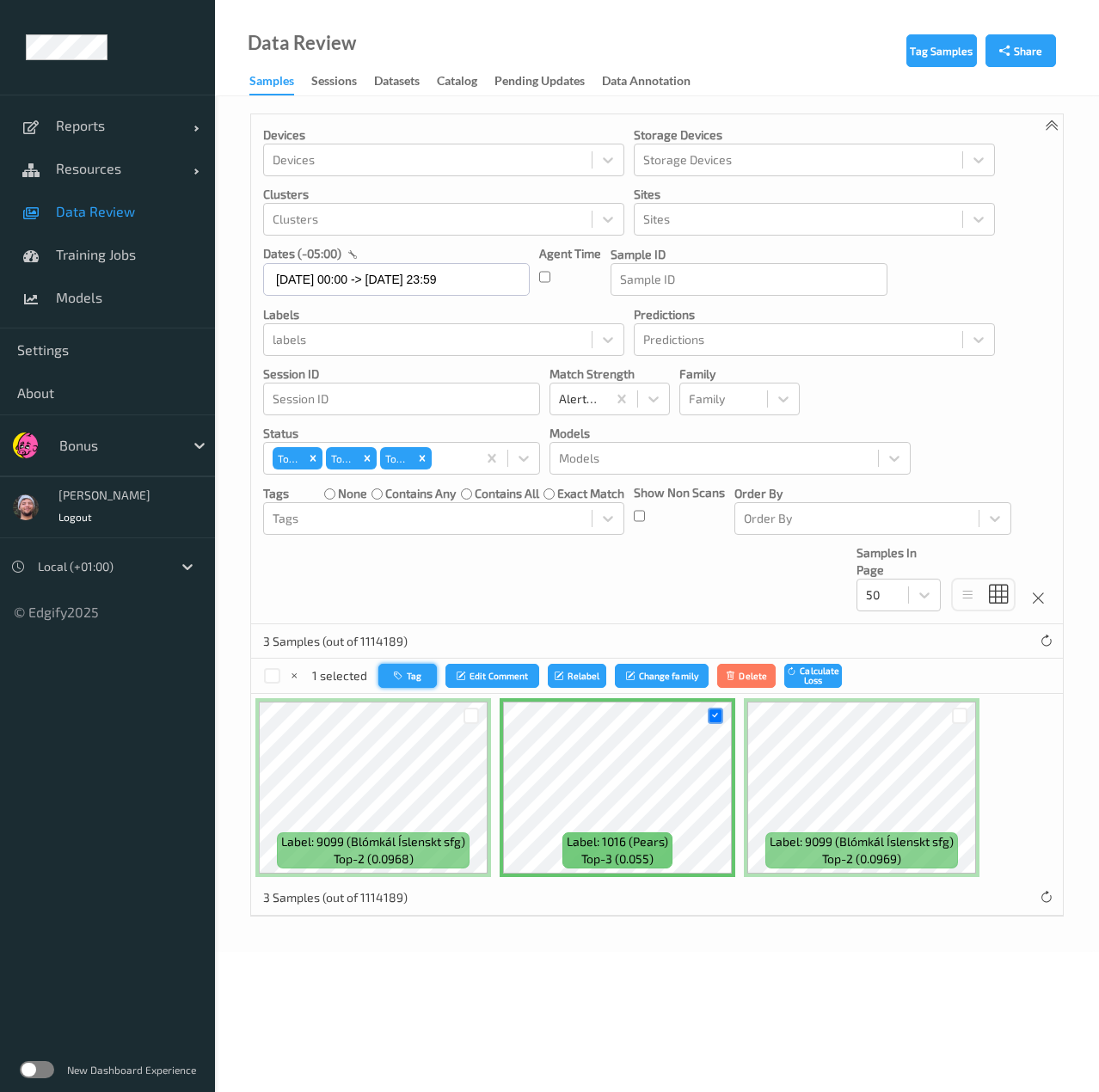
click at [429, 680] on button "Tag" at bounding box center [408, 677] width 58 height 25
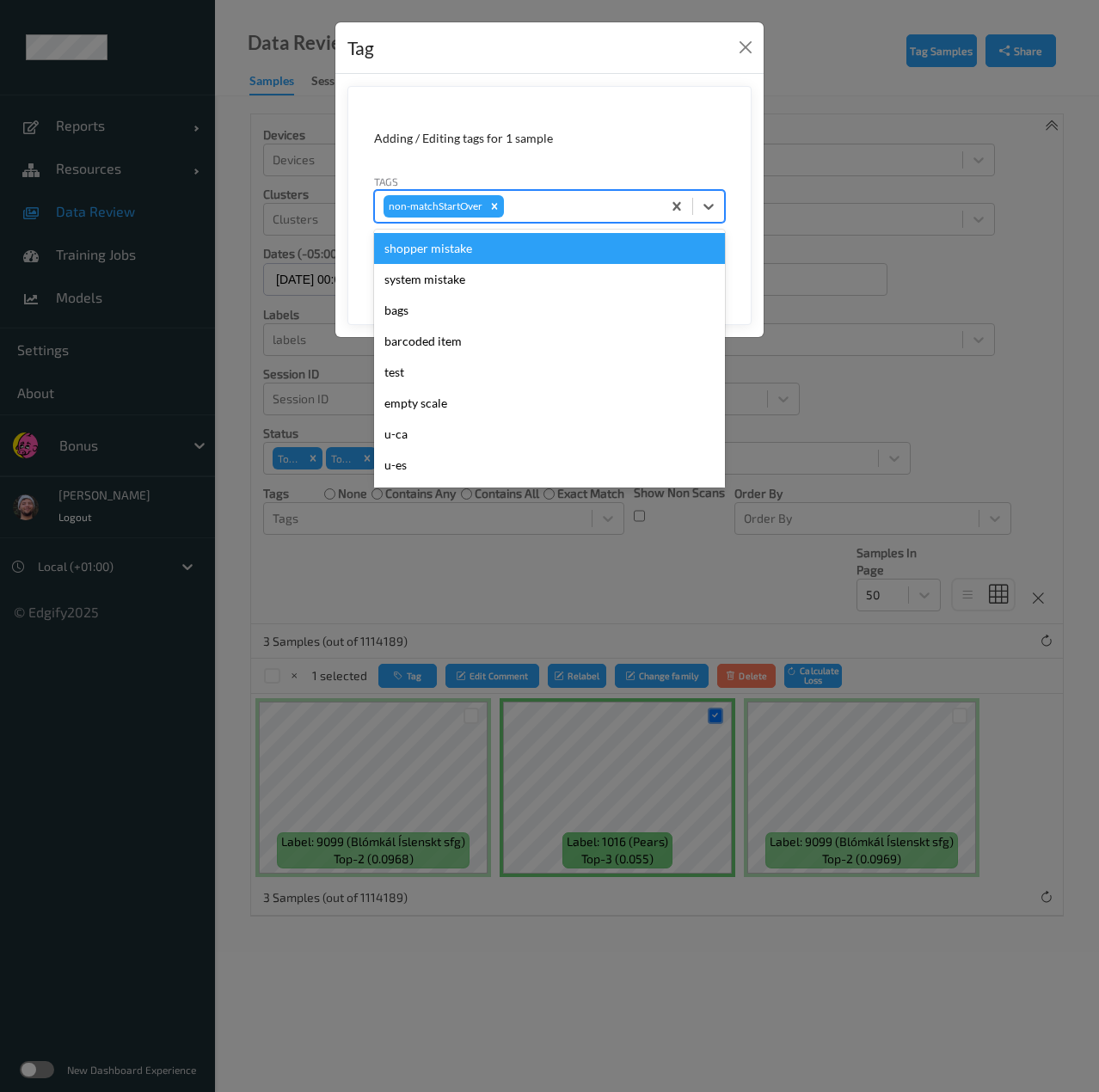
click at [518, 207] on div at bounding box center [580, 205] width 145 height 20
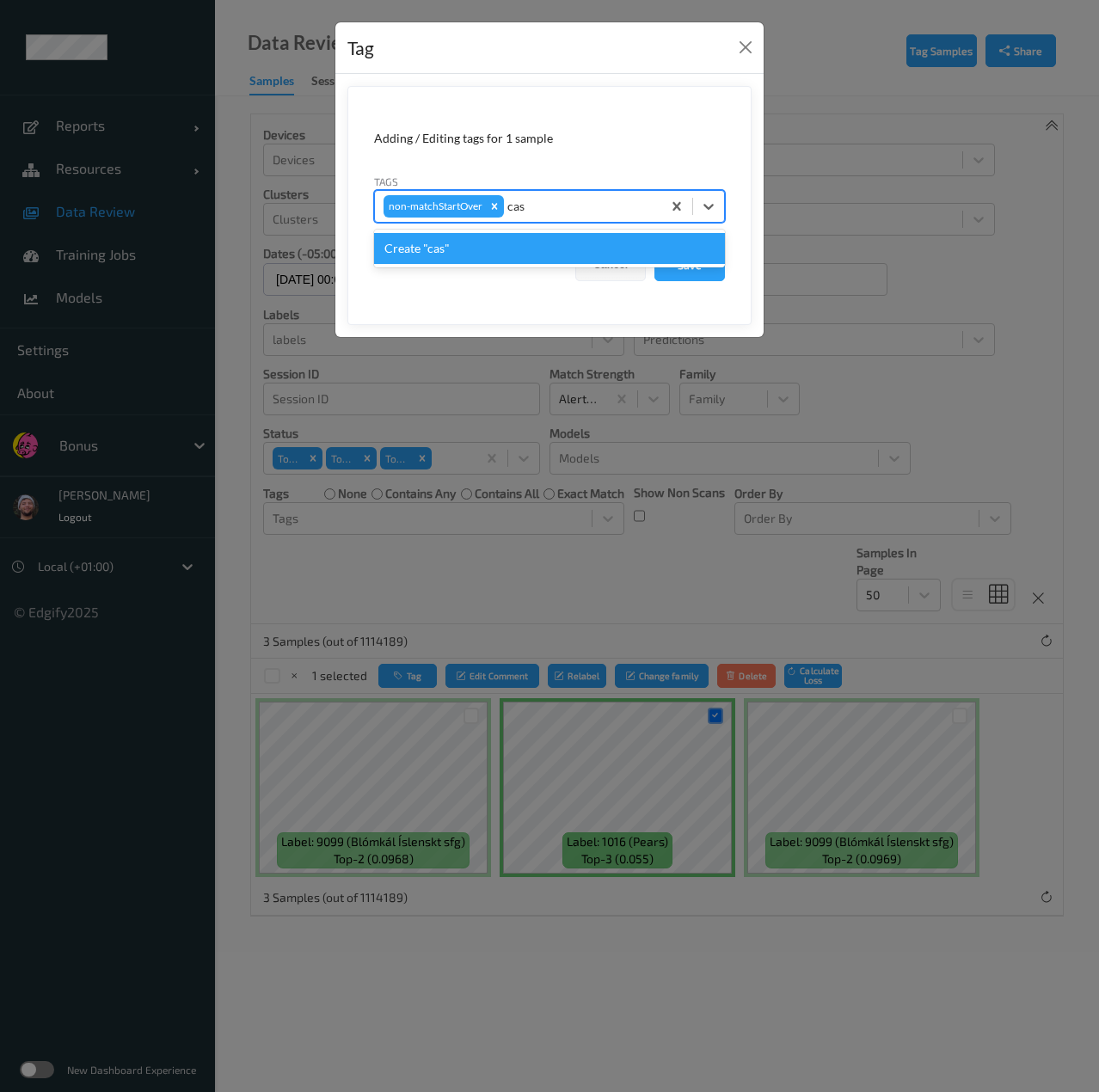
type input "ca"
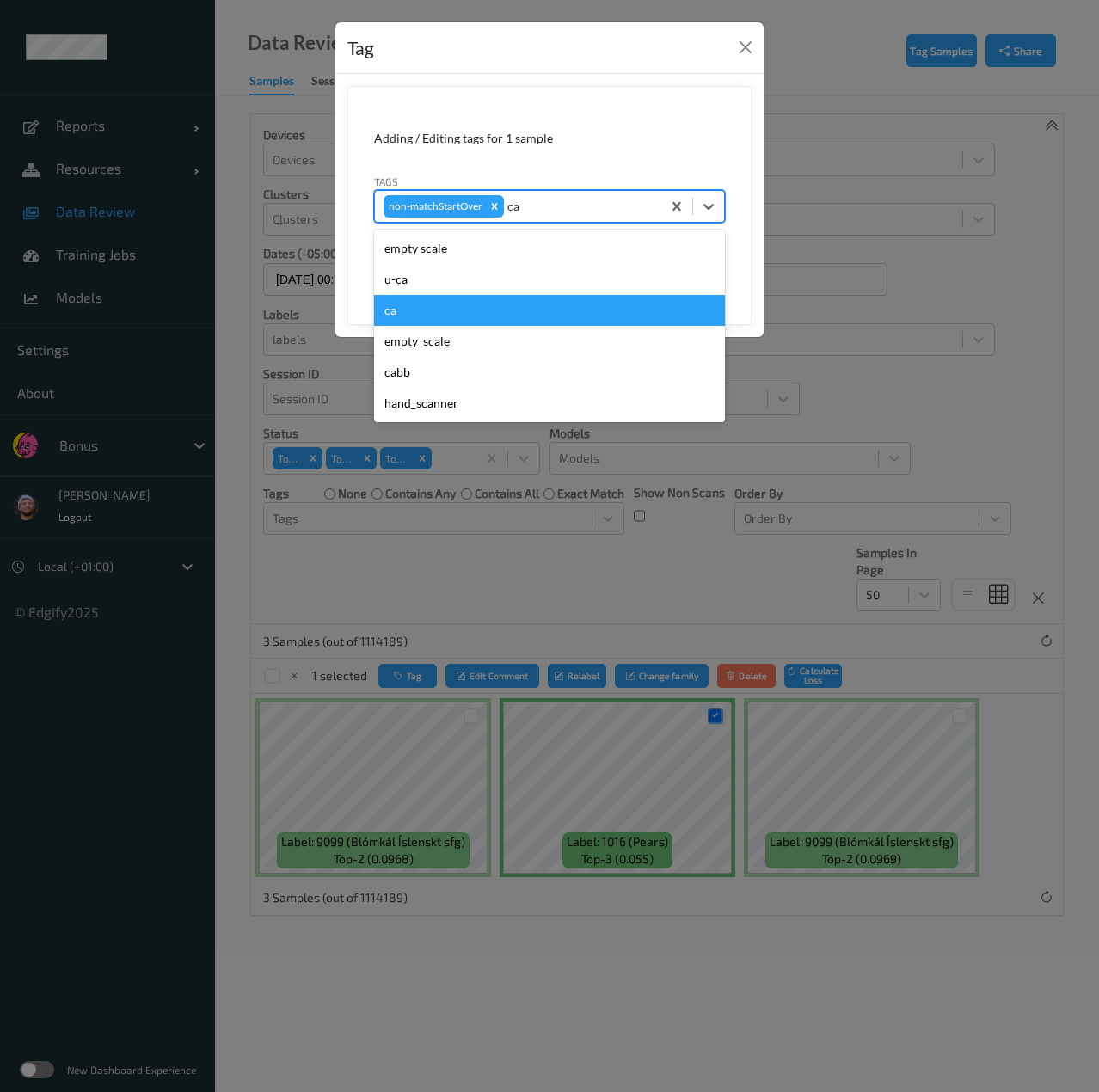
click at [549, 295] on div "ca" at bounding box center [549, 311] width 351 height 31
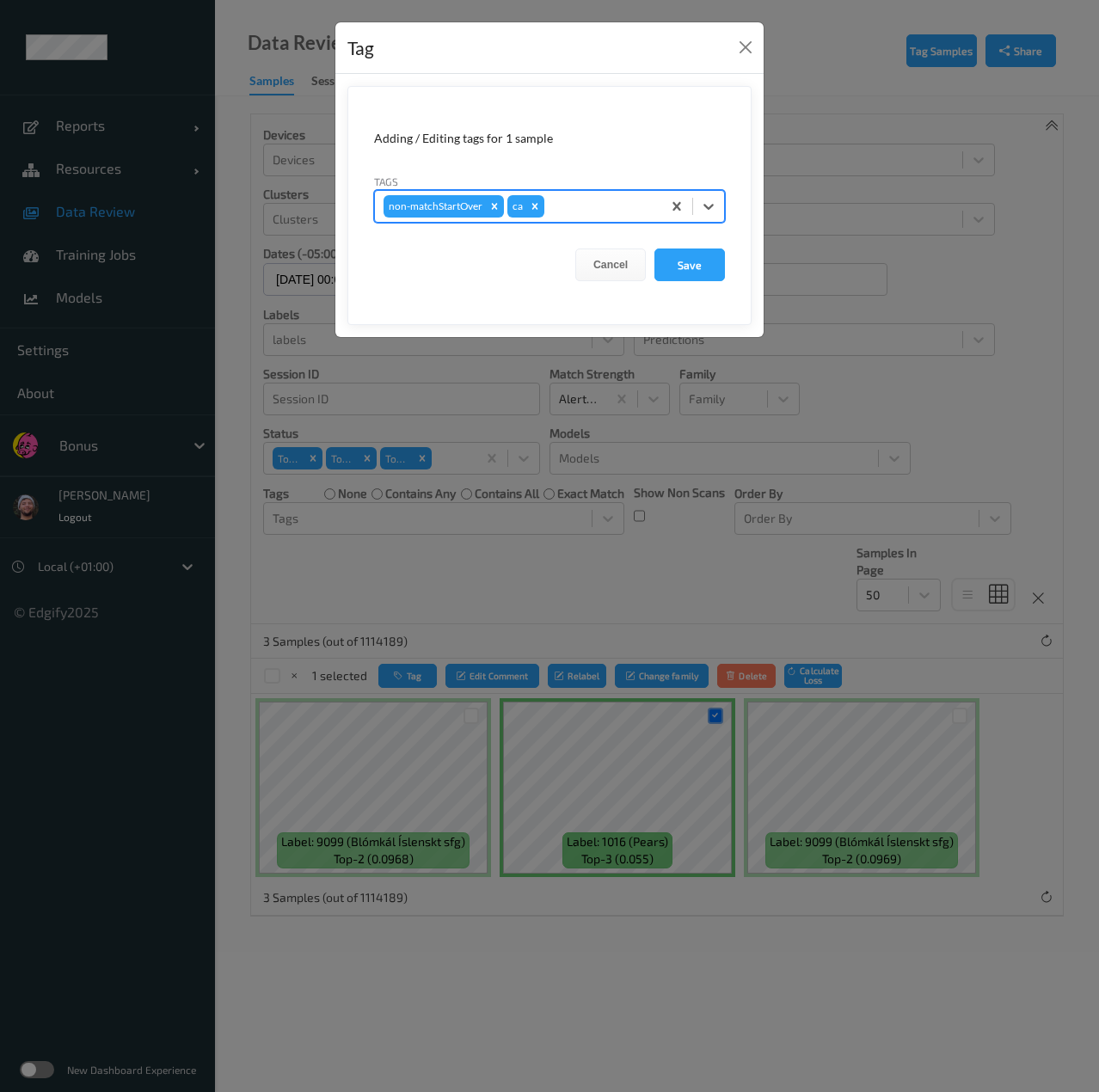
type input "s"
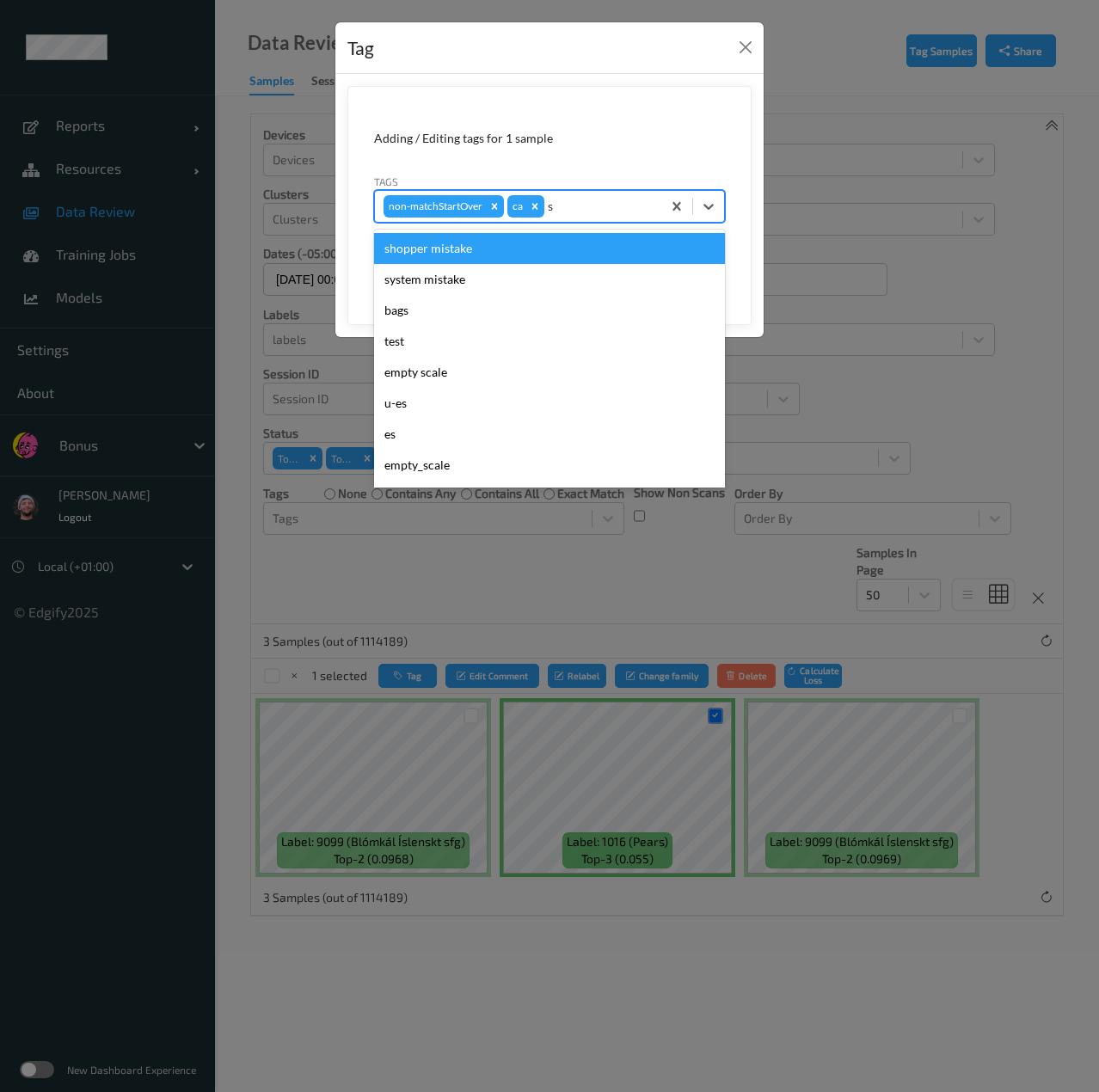
click at [602, 244] on div "shopper mistake" at bounding box center [549, 249] width 351 height 31
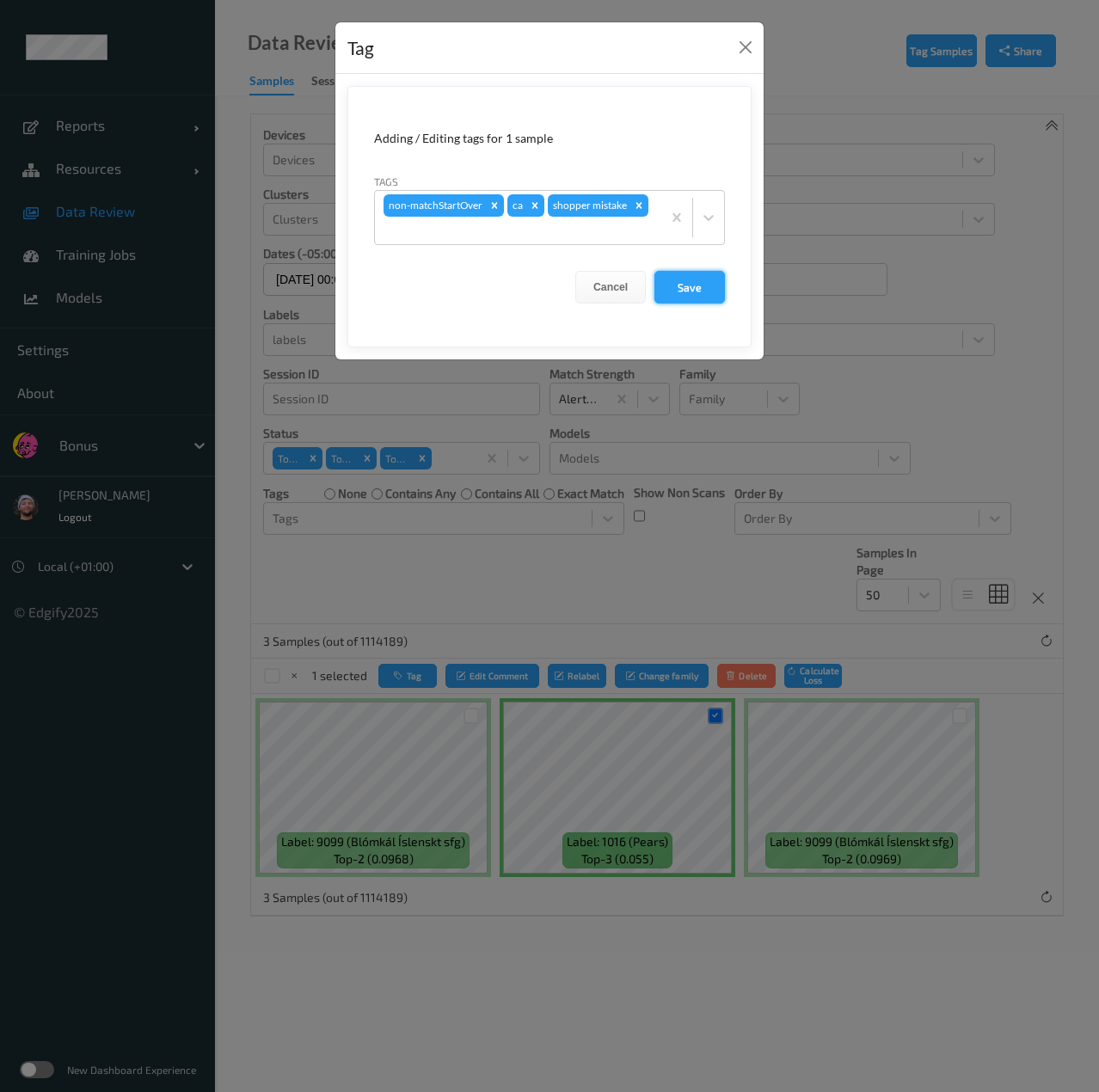
click at [693, 271] on button "Save" at bounding box center [689, 288] width 71 height 33
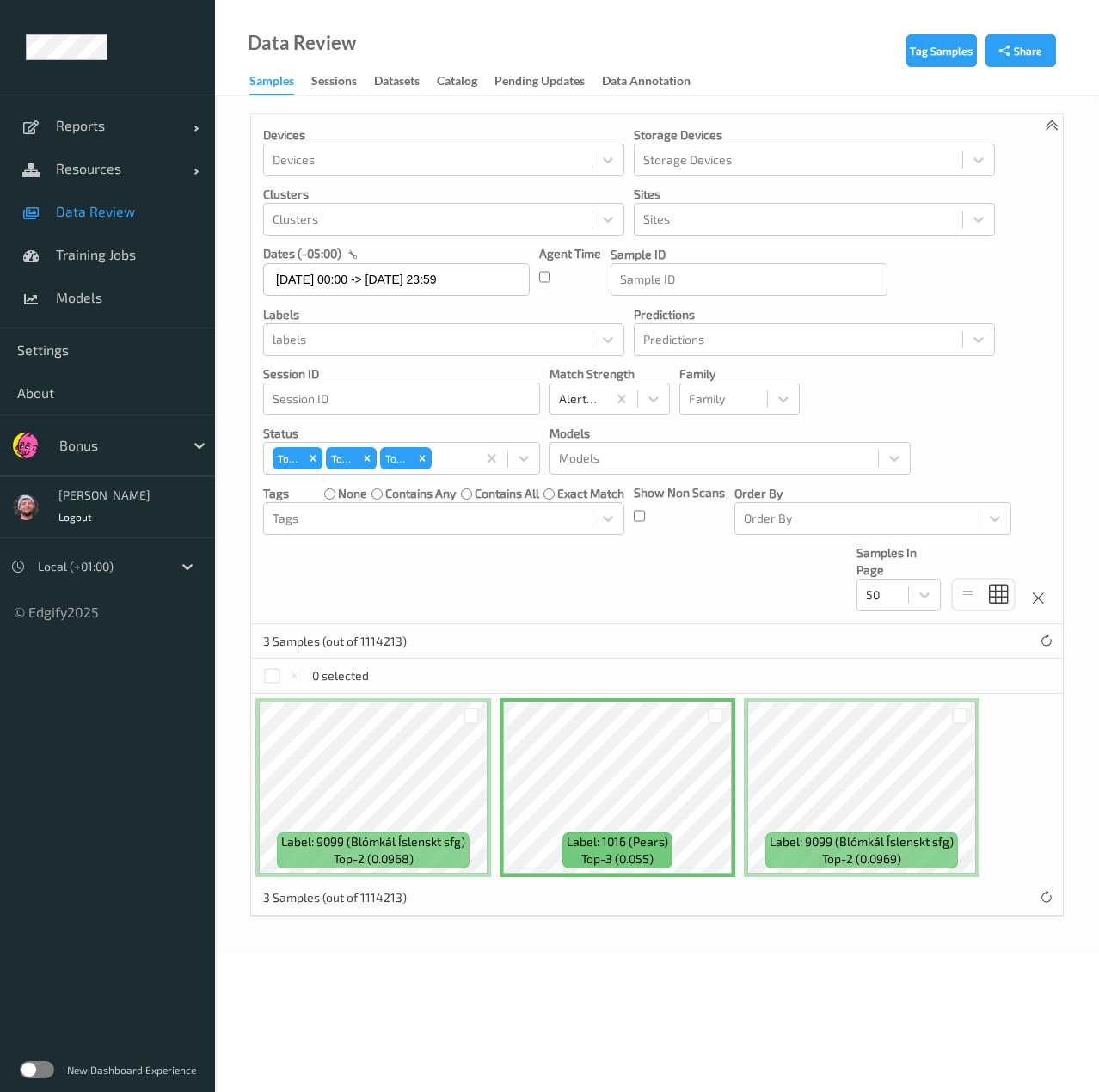
click at [457, 717] on div at bounding box center [472, 715] width 33 height 28
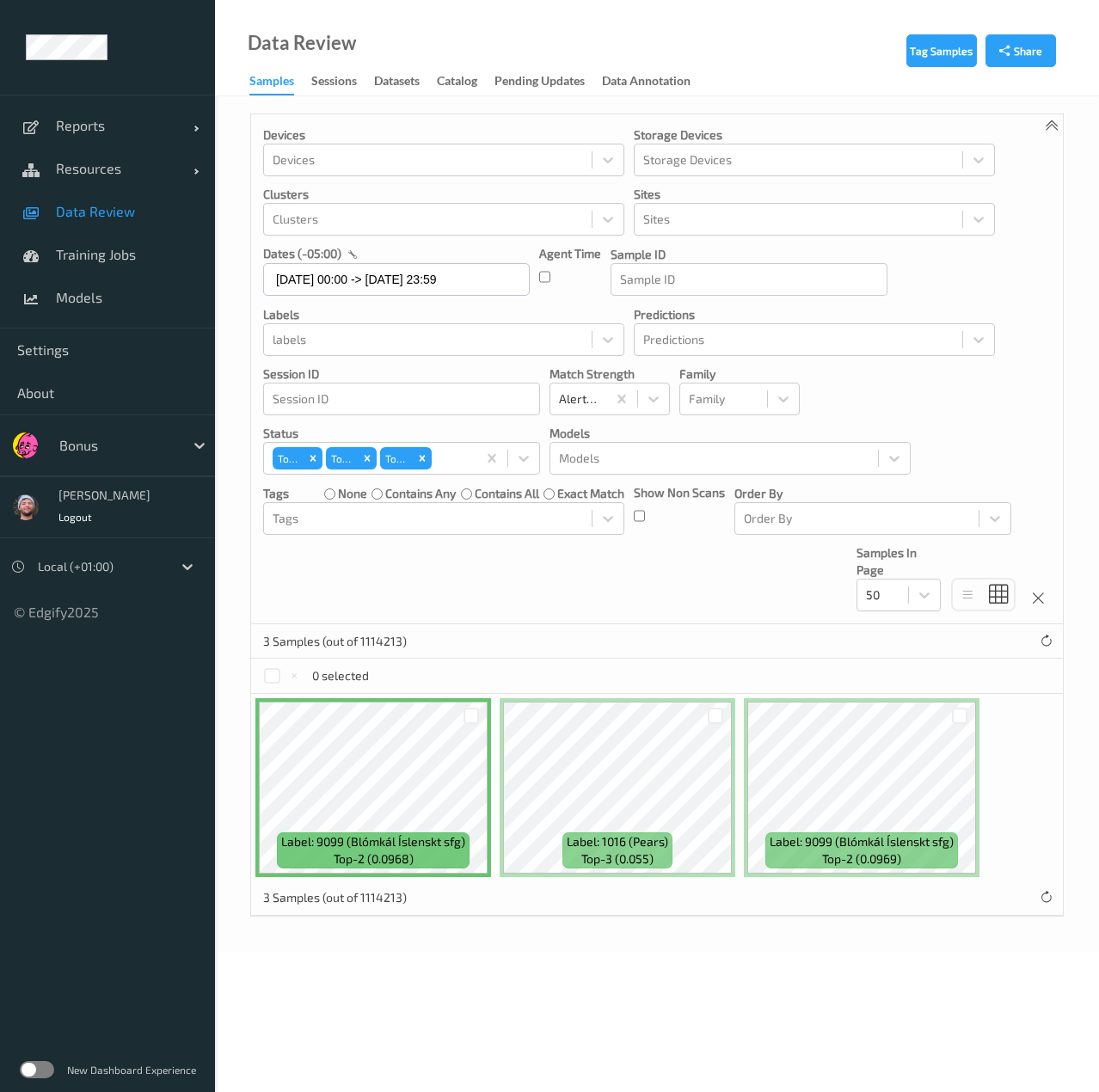
click at [479, 713] on div at bounding box center [472, 715] width 33 height 28
click at [465, 715] on div at bounding box center [472, 715] width 16 height 16
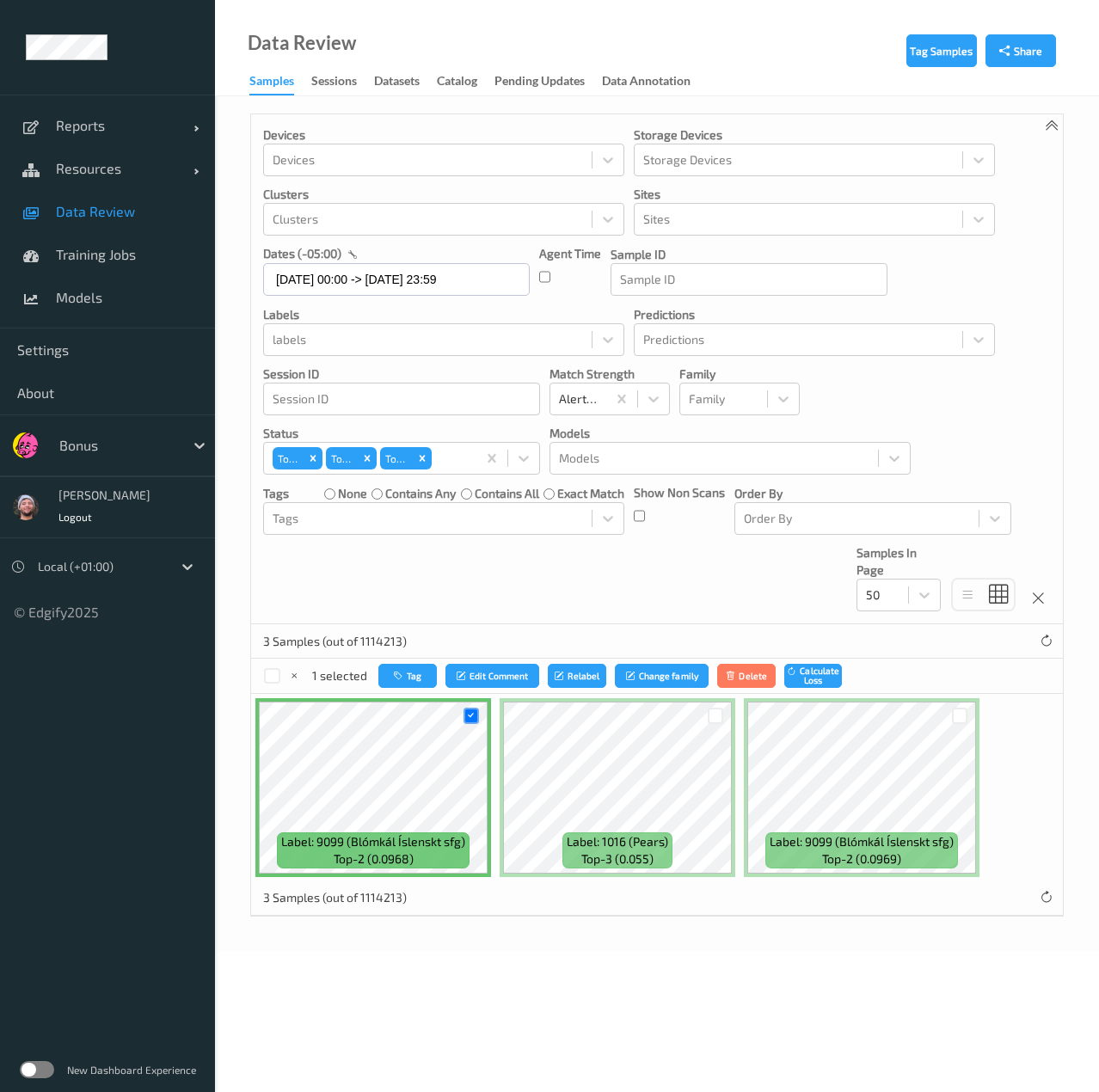
click at [949, 710] on div at bounding box center [960, 715] width 33 height 28
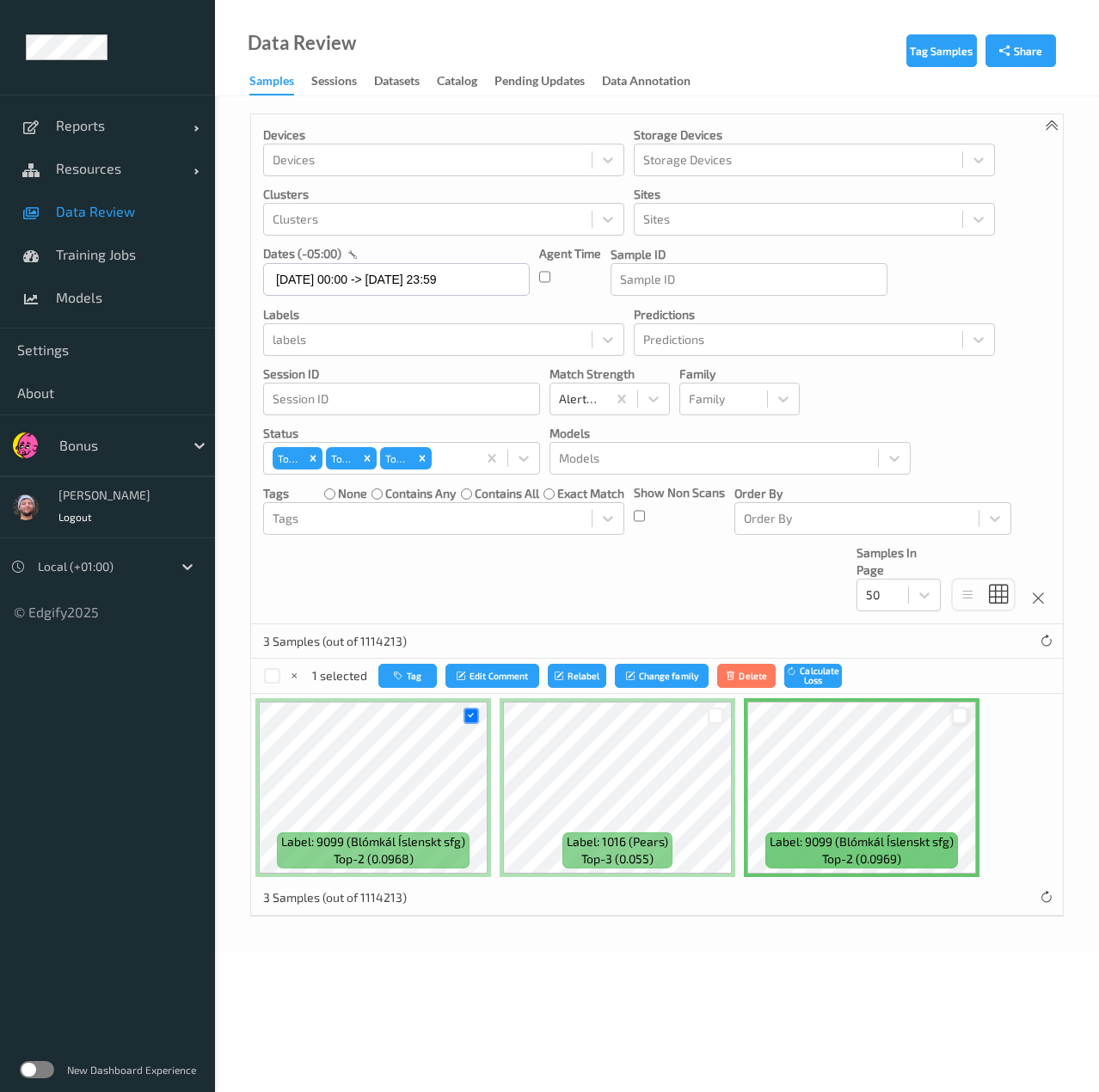
click at [962, 714] on div at bounding box center [960, 715] width 16 height 16
click at [416, 686] on button "Tag" at bounding box center [409, 677] width 58 height 25
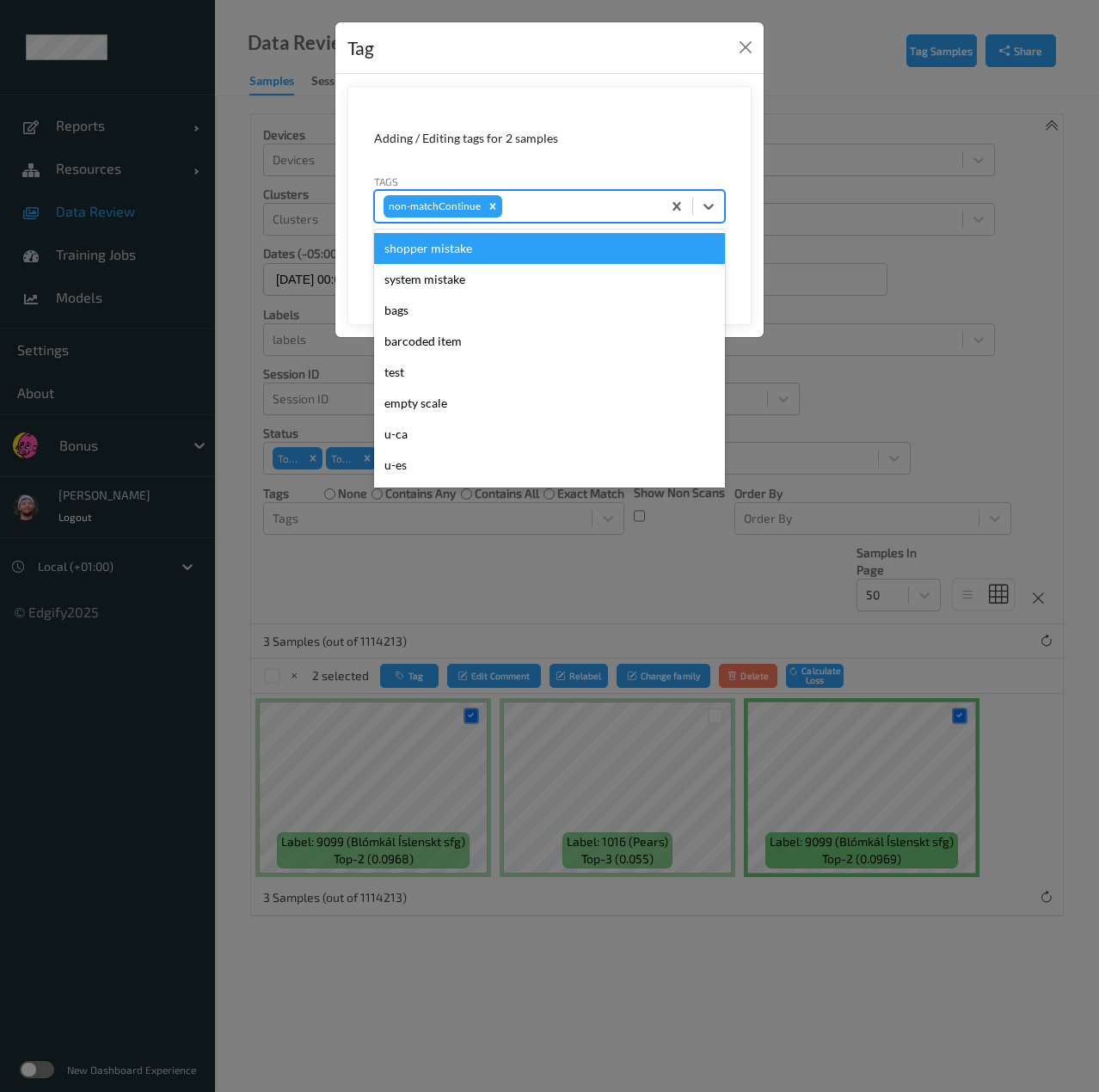
click at [563, 214] on div at bounding box center [579, 205] width 147 height 20
type input "wa"
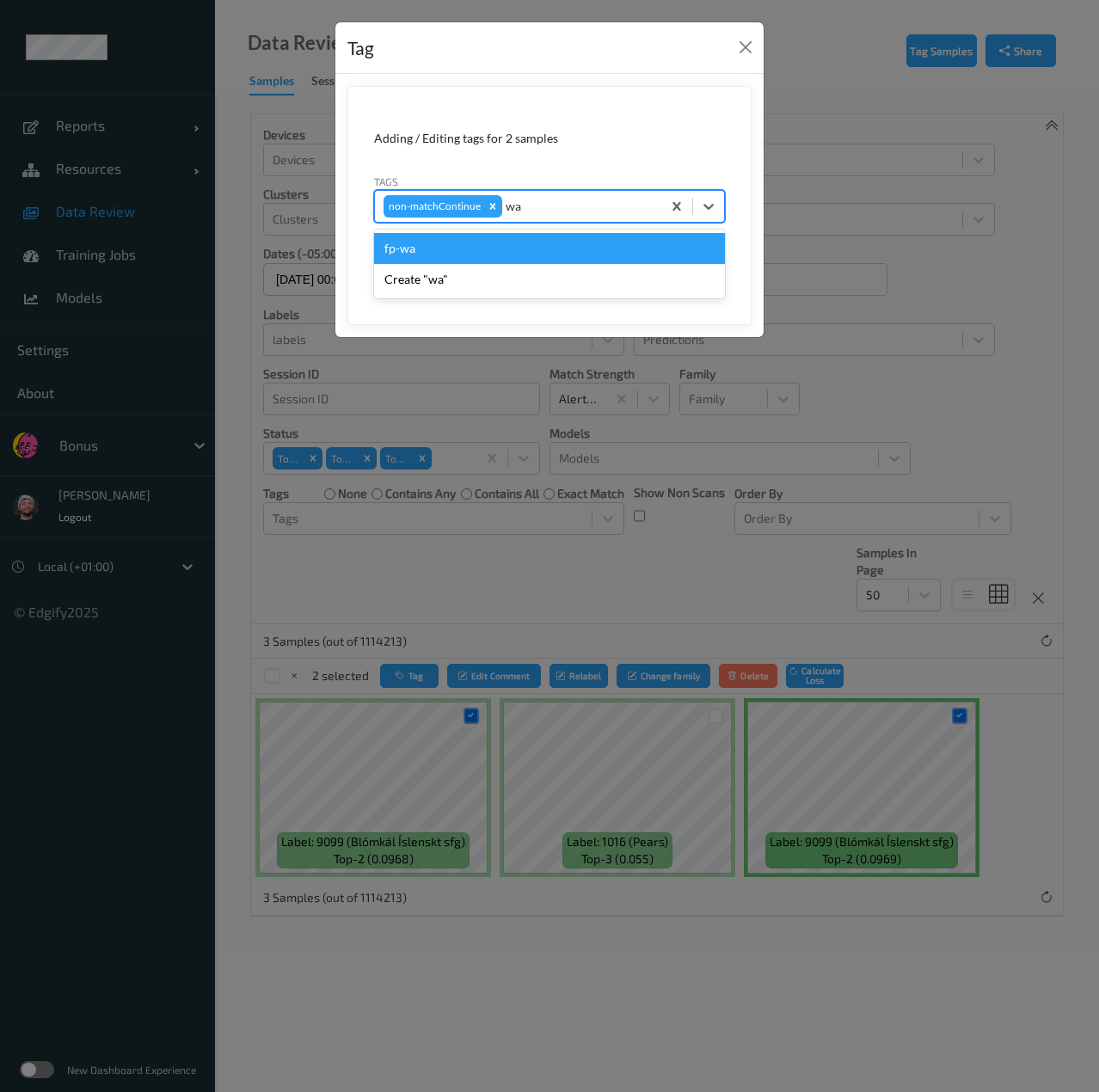
click at [557, 242] on div "fp-wa" at bounding box center [549, 249] width 351 height 31
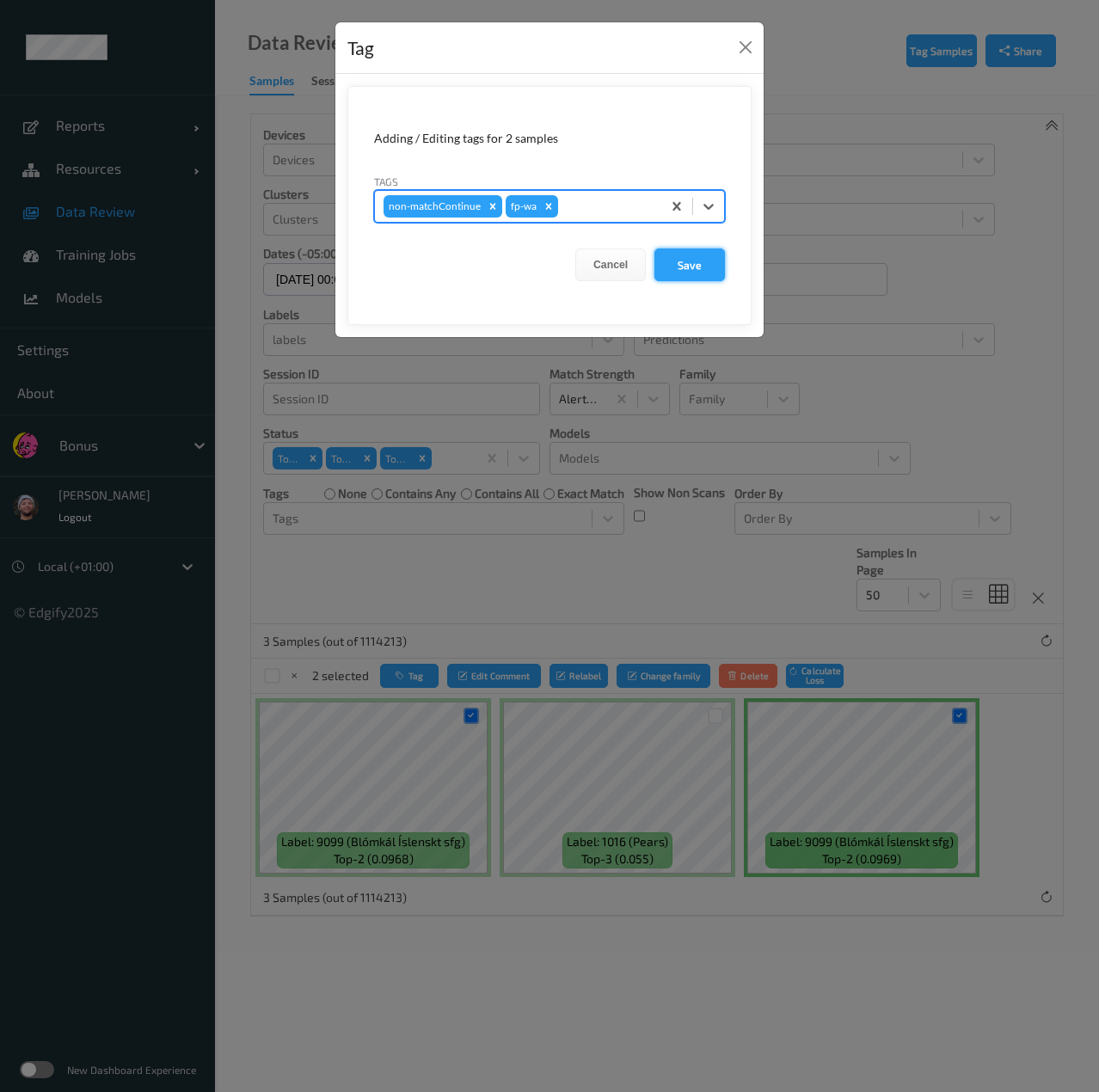
click at [668, 270] on button "Save" at bounding box center [689, 265] width 71 height 33
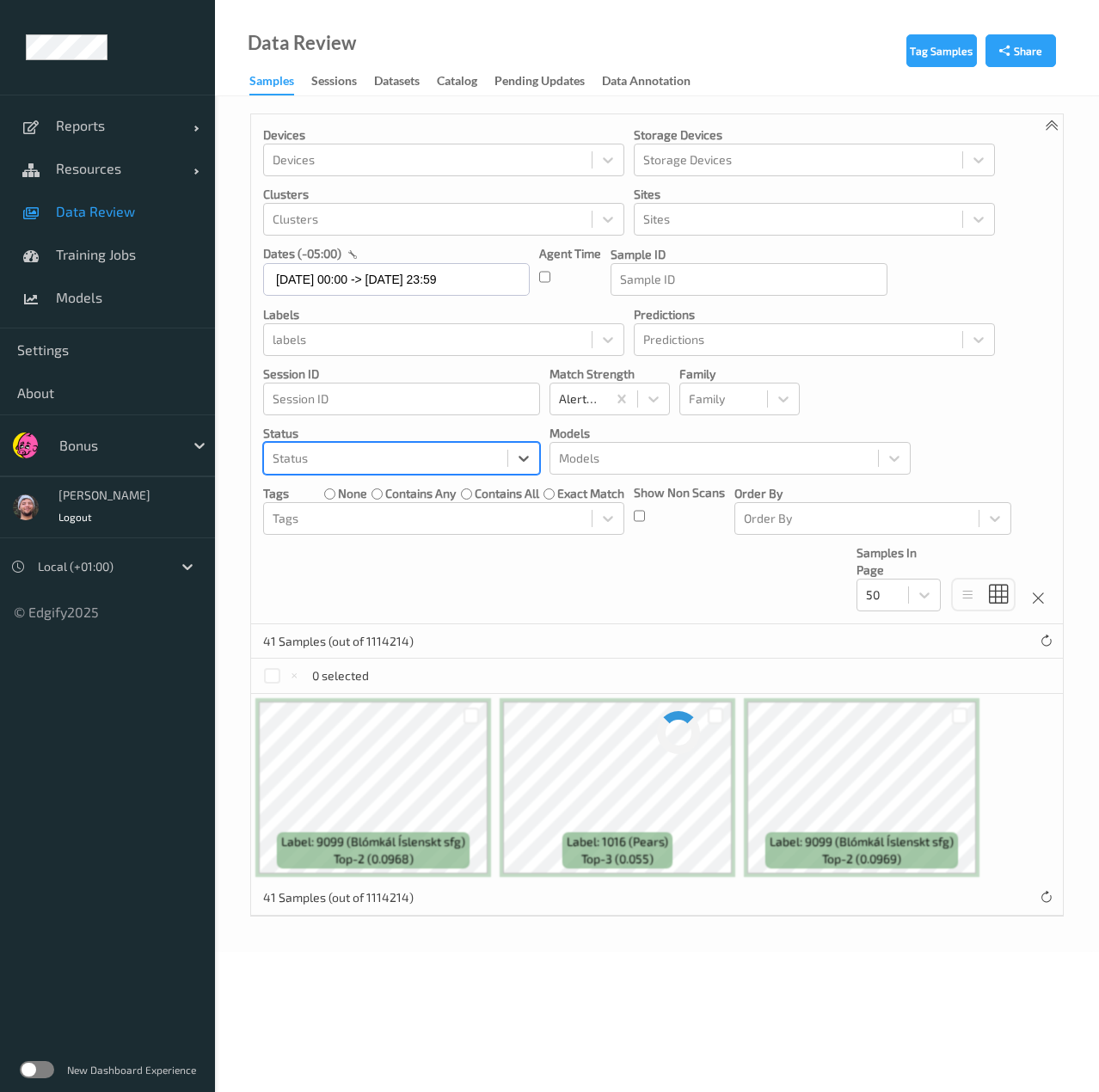
click at [472, 459] on div at bounding box center [385, 458] width 227 height 20
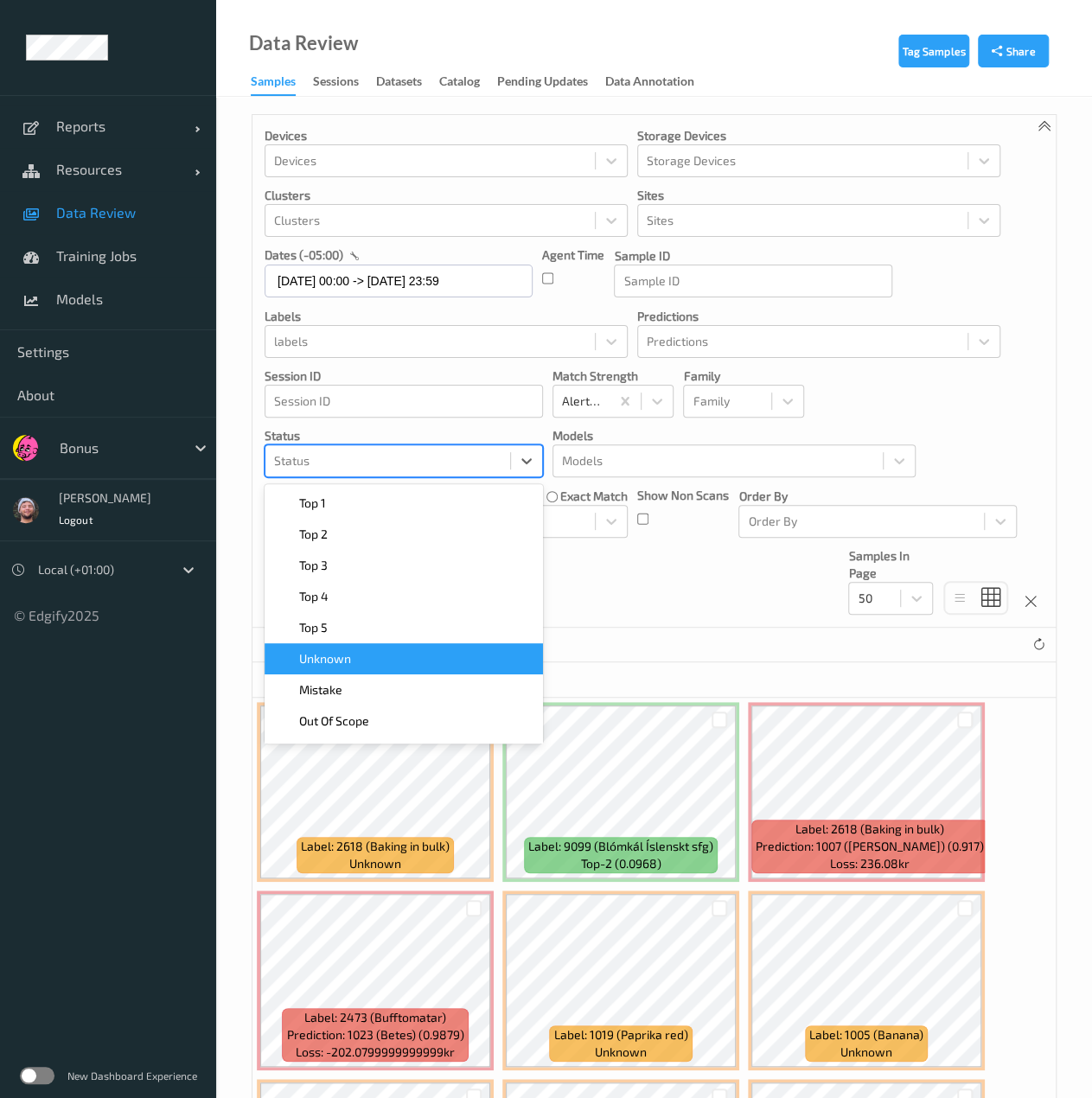
click at [447, 643] on div "Unknown" at bounding box center [404, 659] width 278 height 31
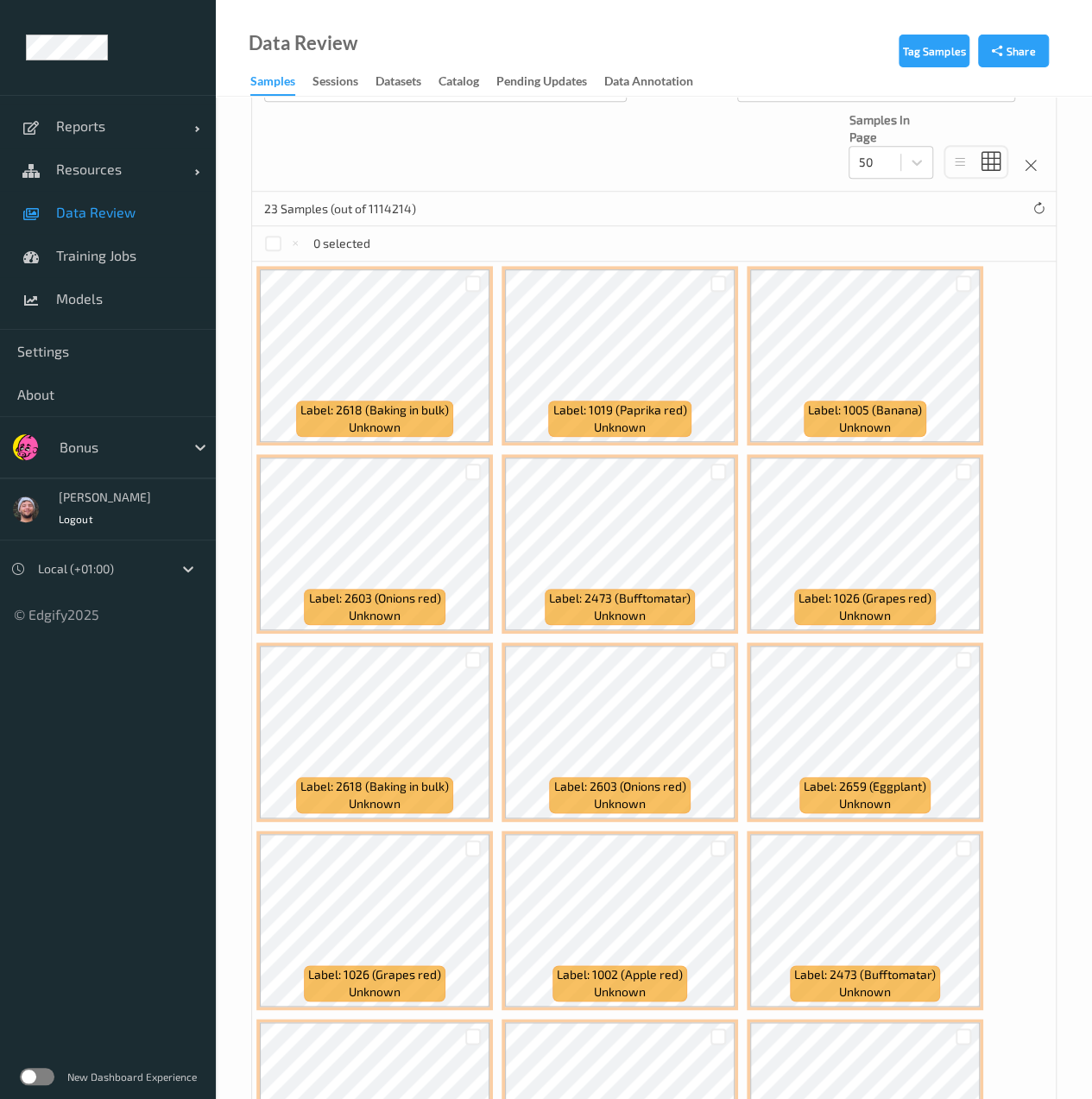
scroll to position [443, 0]
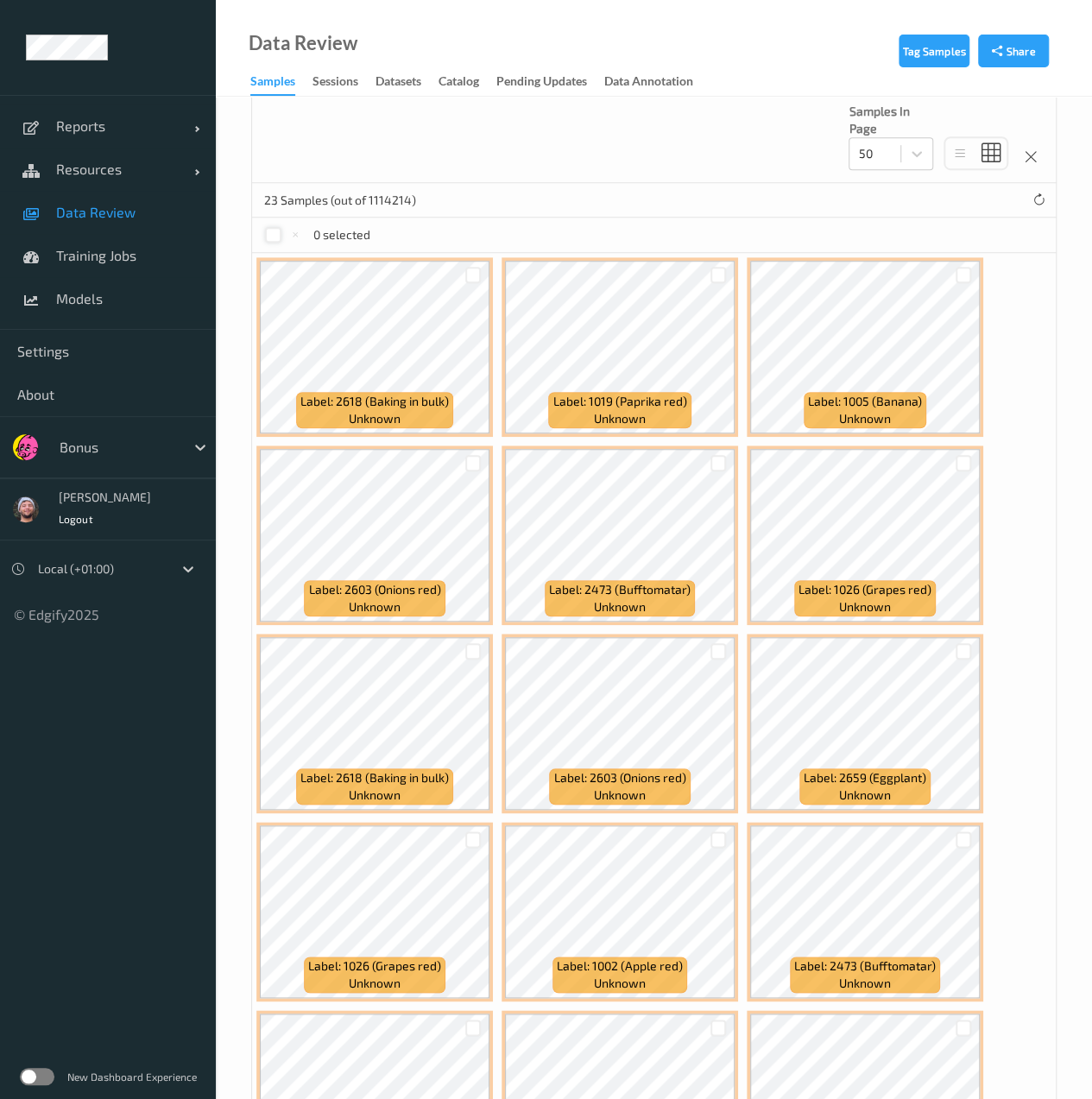
click at [266, 238] on div at bounding box center [273, 235] width 17 height 17
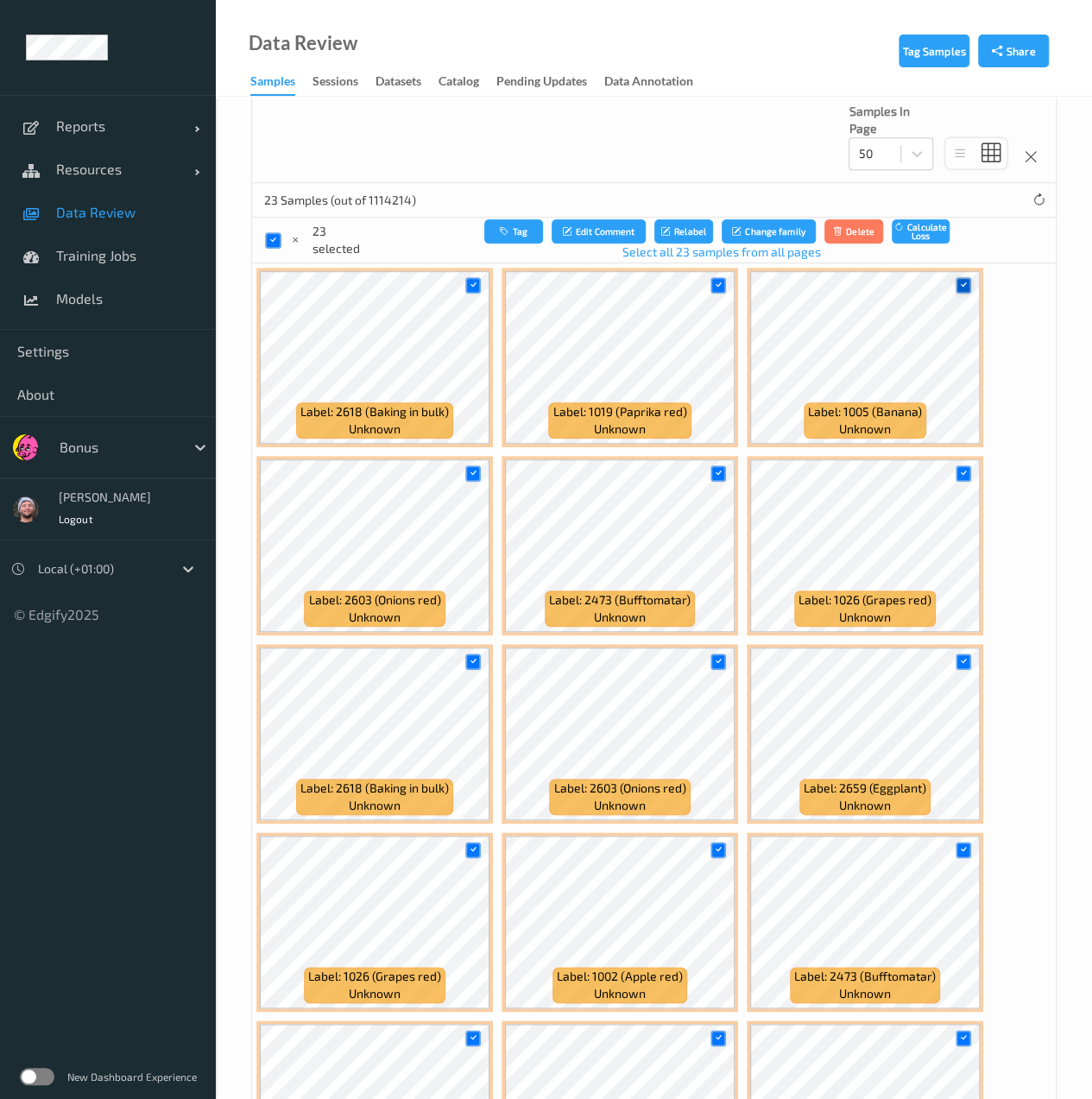
click at [960, 280] on icon at bounding box center [964, 286] width 12 height 12
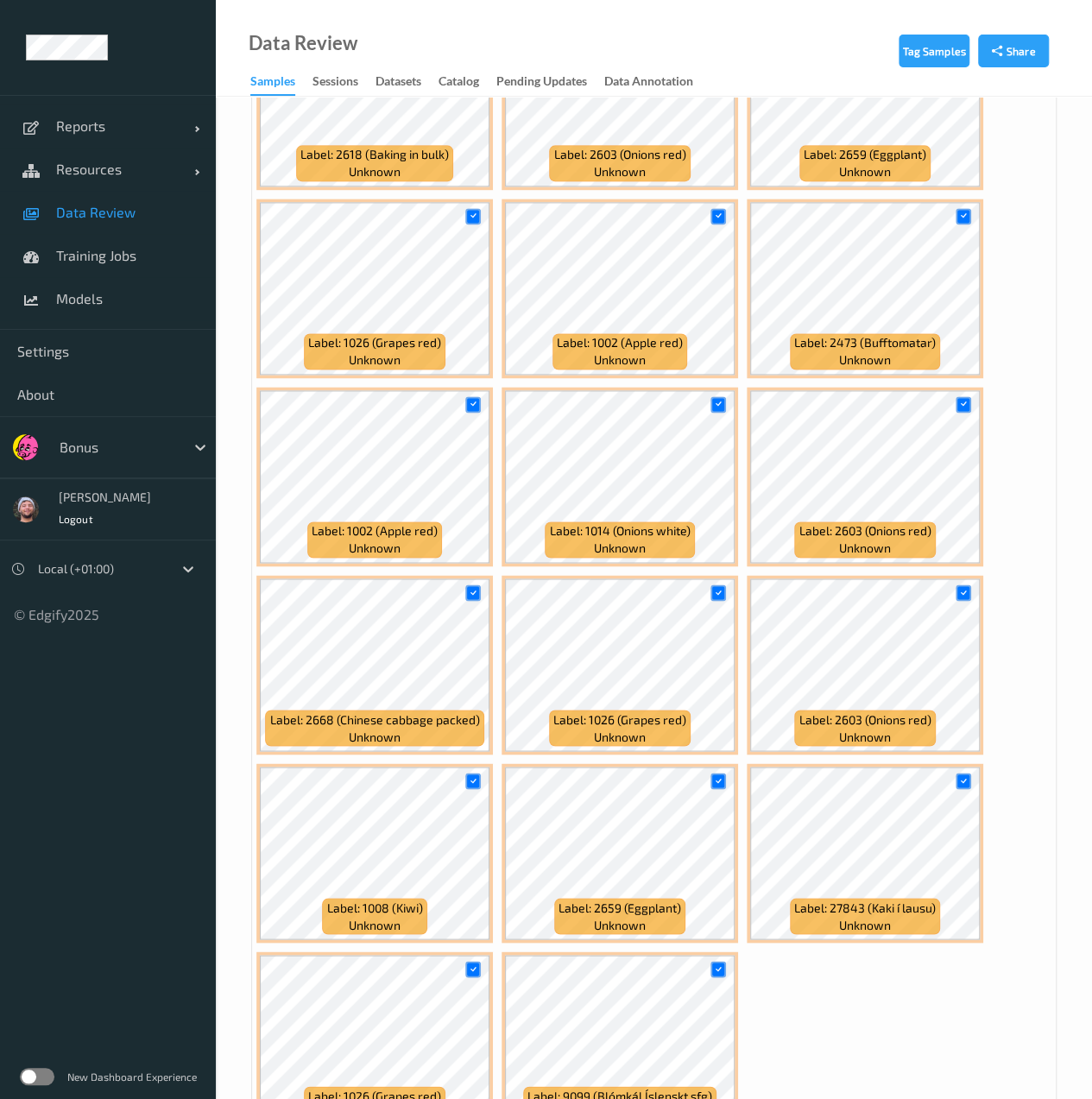
scroll to position [1183, 0]
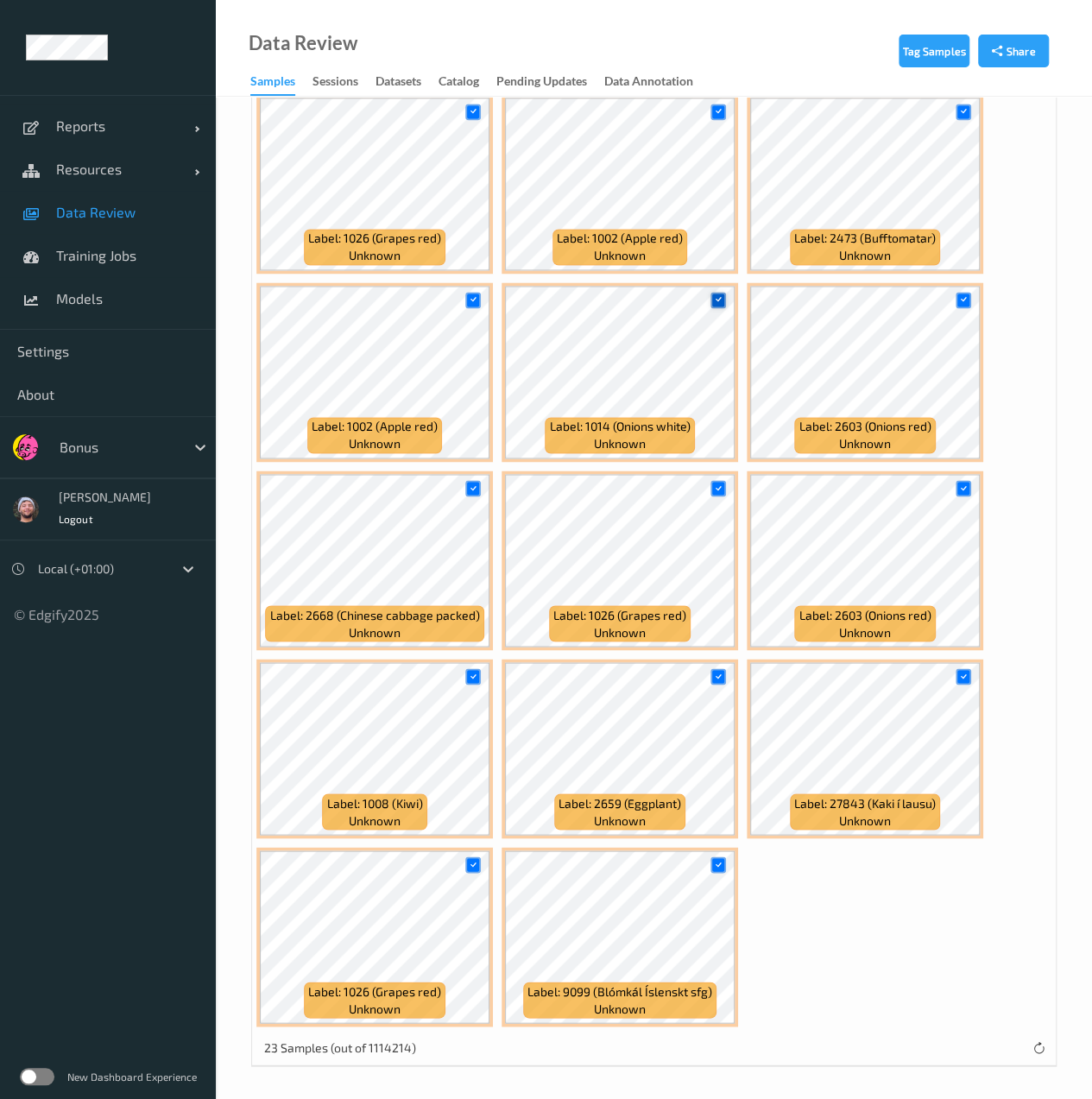
click at [721, 300] on icon at bounding box center [719, 301] width 12 height 12
click at [472, 860] on icon at bounding box center [473, 866] width 12 height 12
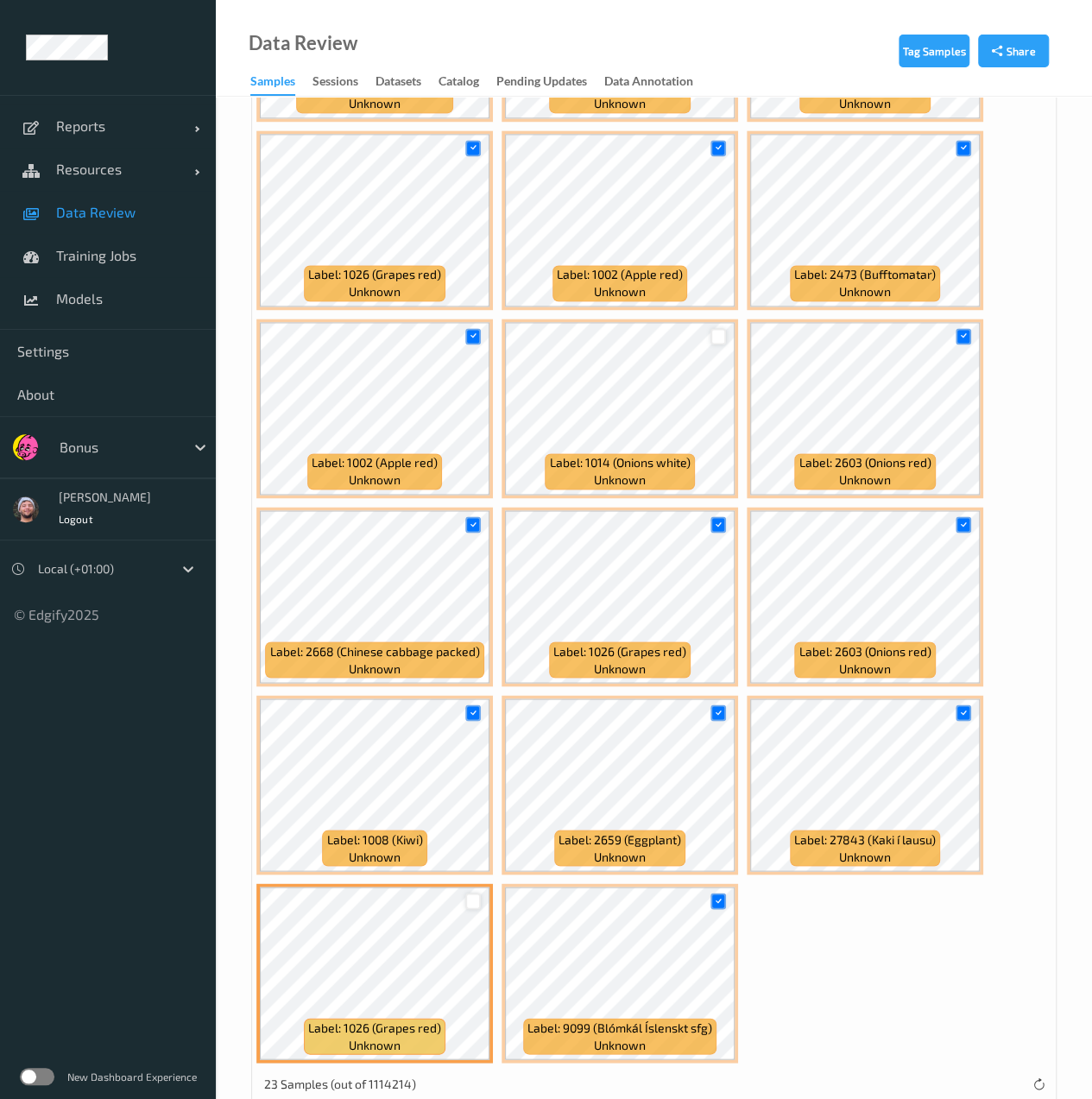
scroll to position [1140, 0]
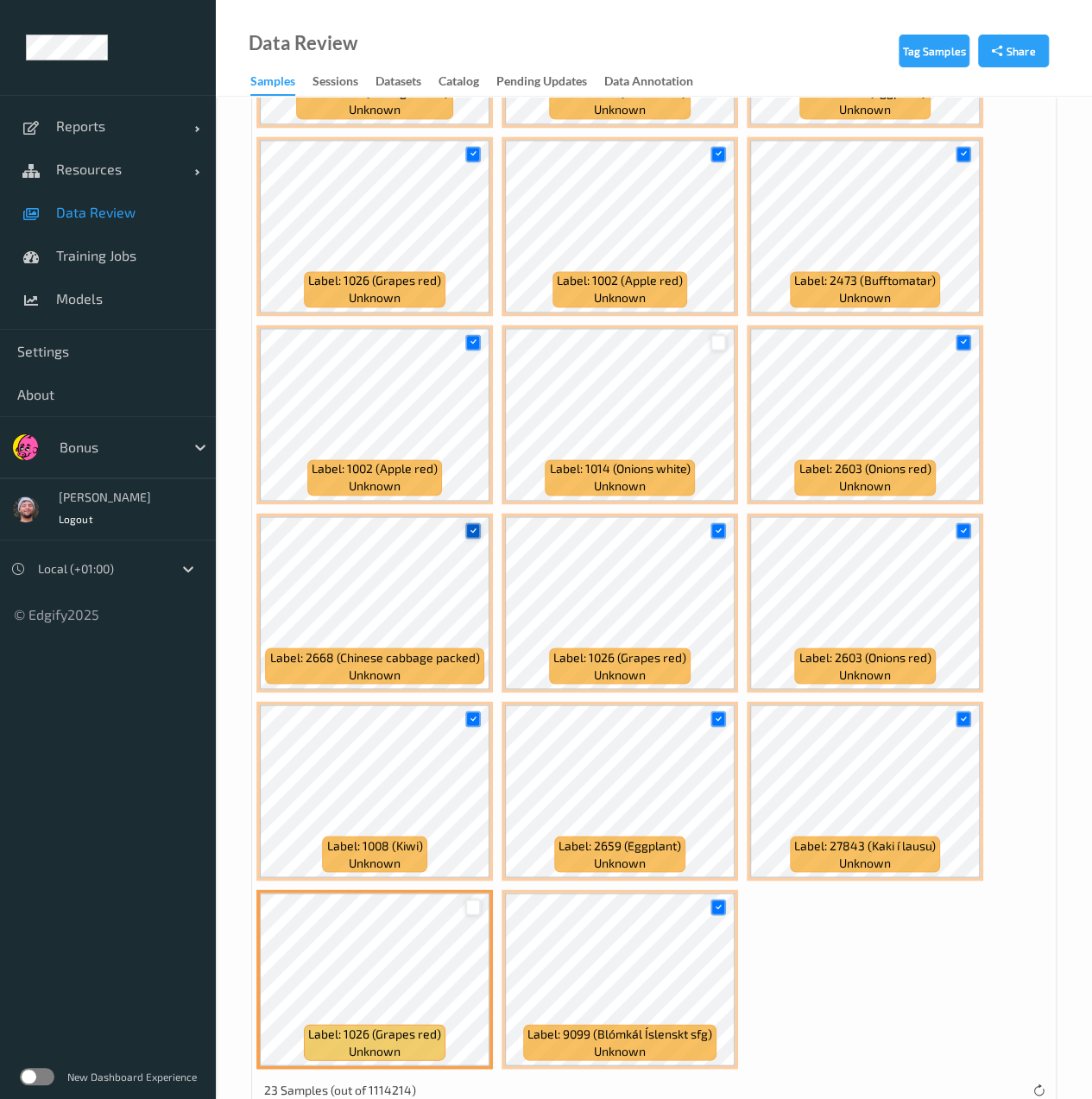
click at [467, 522] on div at bounding box center [474, 530] width 17 height 17
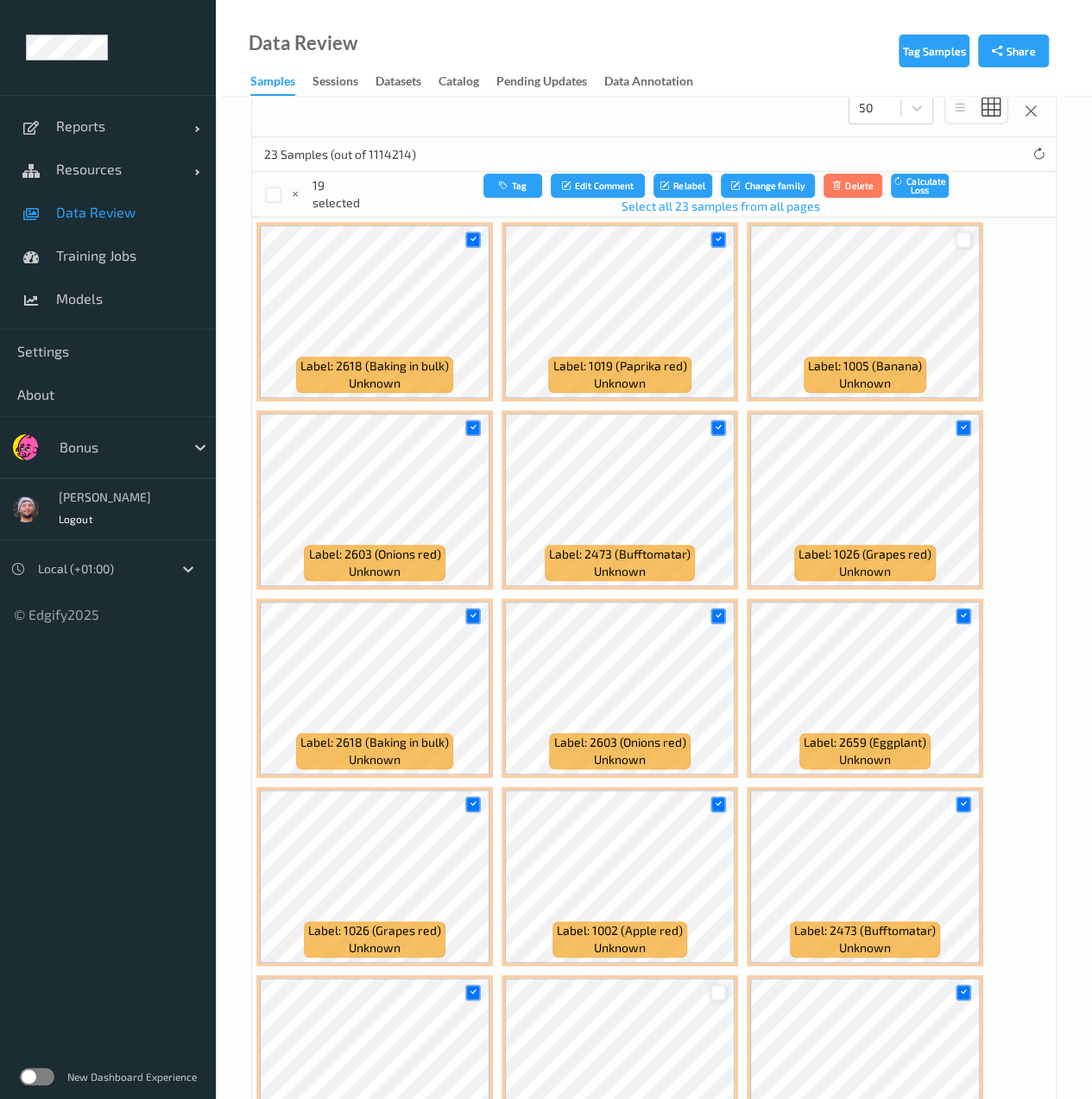
scroll to position [489, 0]
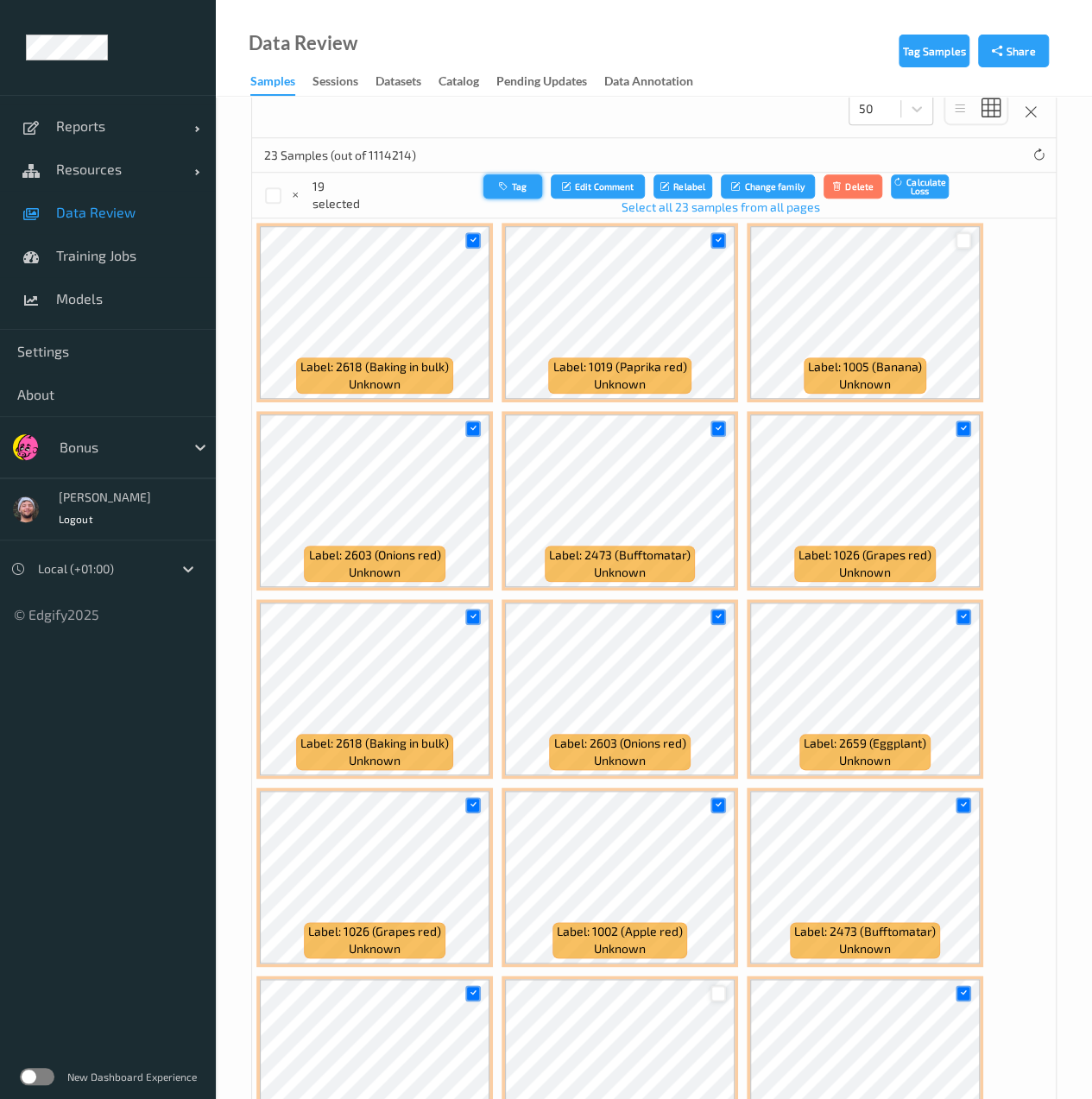
click at [501, 183] on icon "button" at bounding box center [505, 186] width 13 height 11
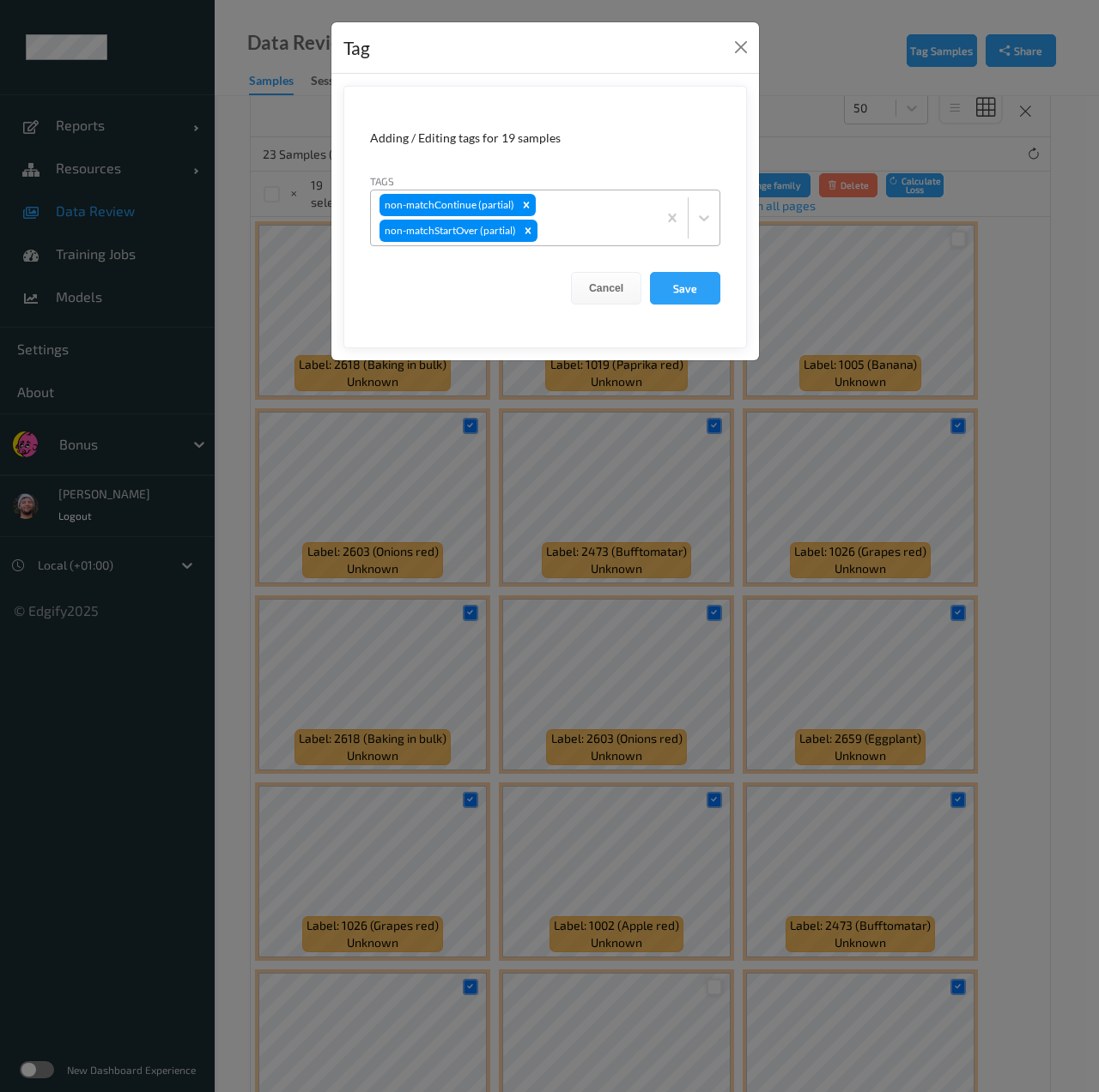
click at [568, 204] on div "non-matchContinue (partial) non-matchStartOver (partial)" at bounding box center [514, 217] width 286 height 55
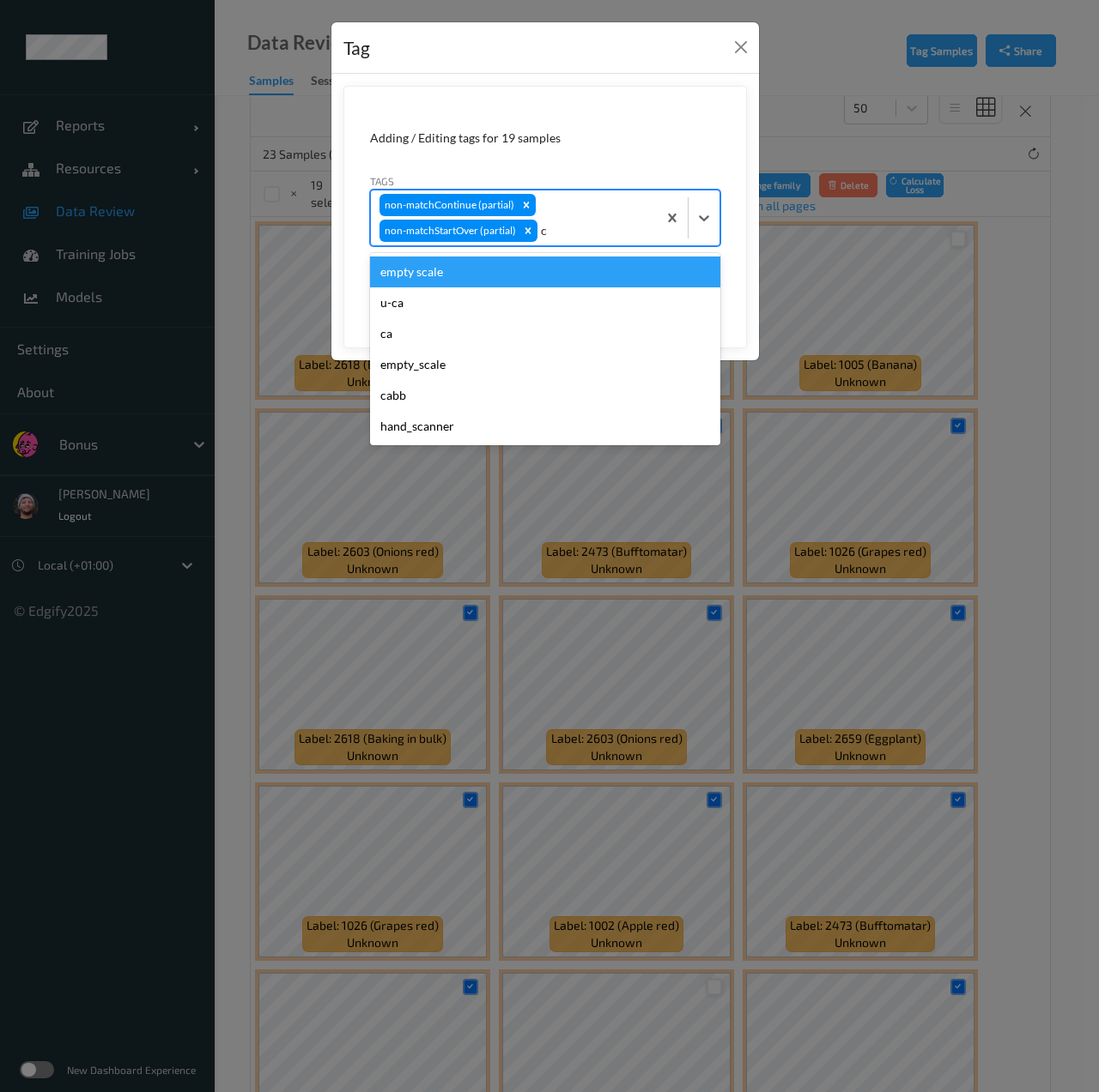
type input "ca"
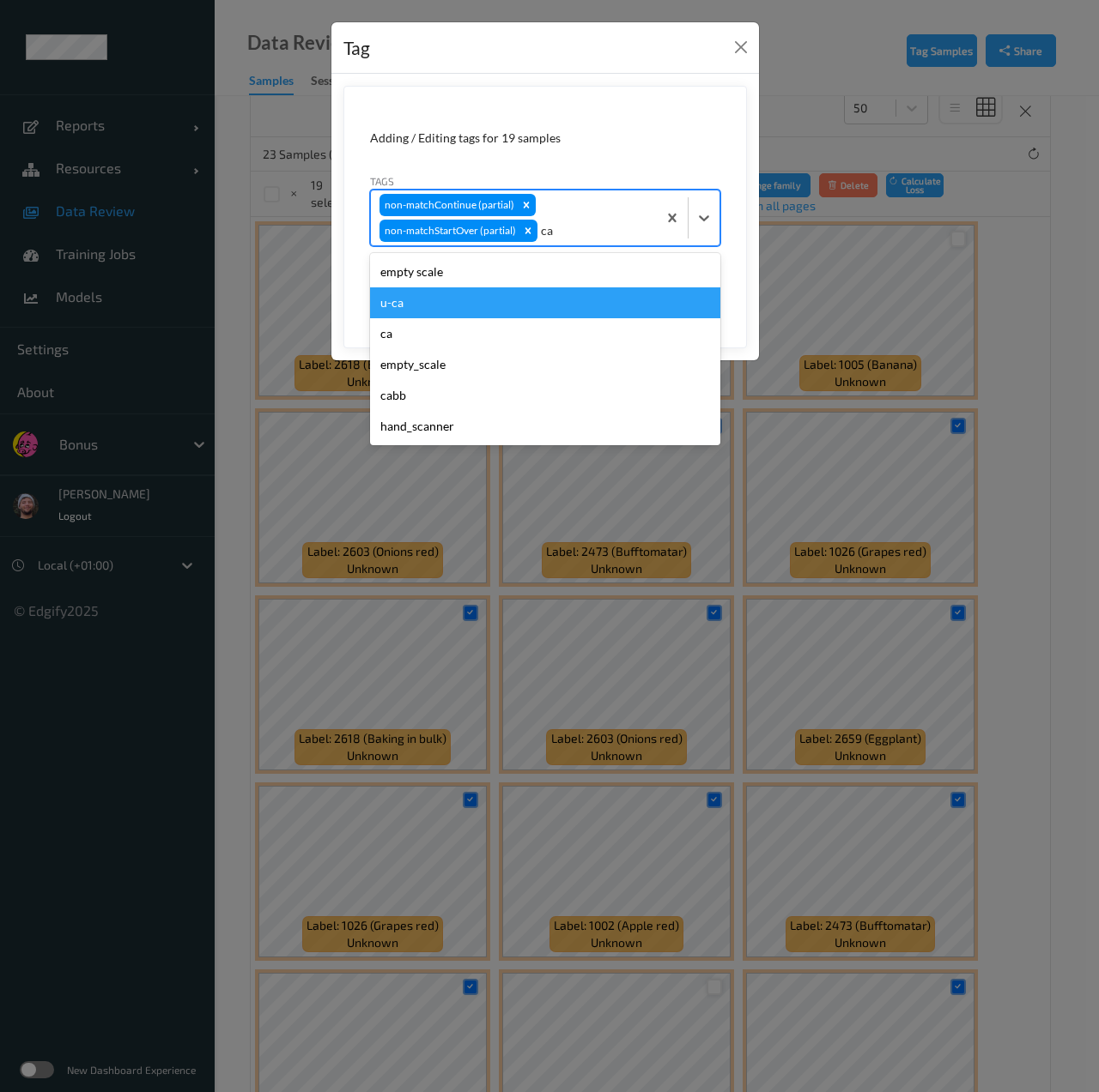
click at [540, 289] on div "u-ca" at bounding box center [545, 302] width 350 height 31
type input "s"
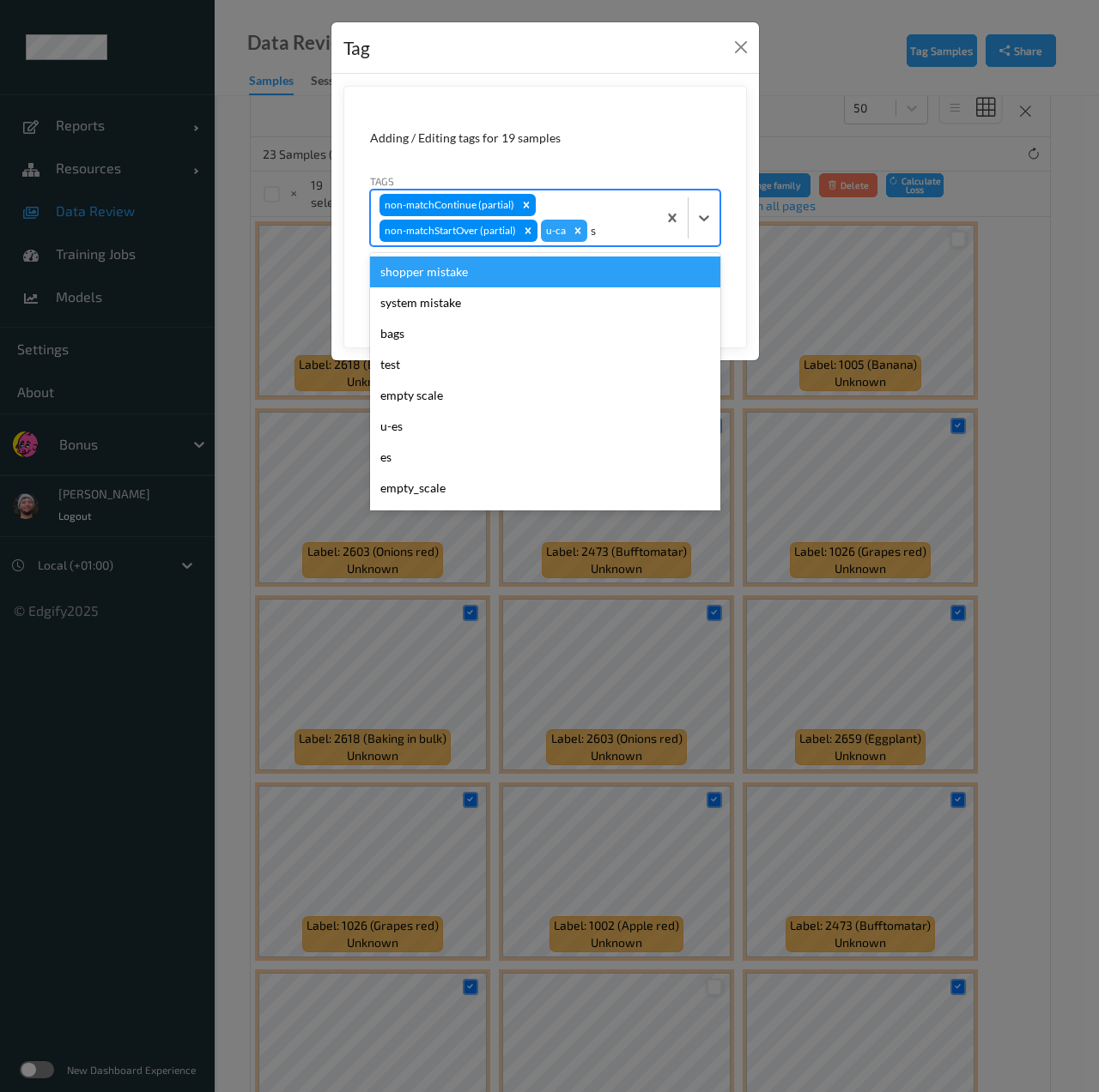
click at [584, 272] on div "shopper mistake" at bounding box center [545, 273] width 350 height 31
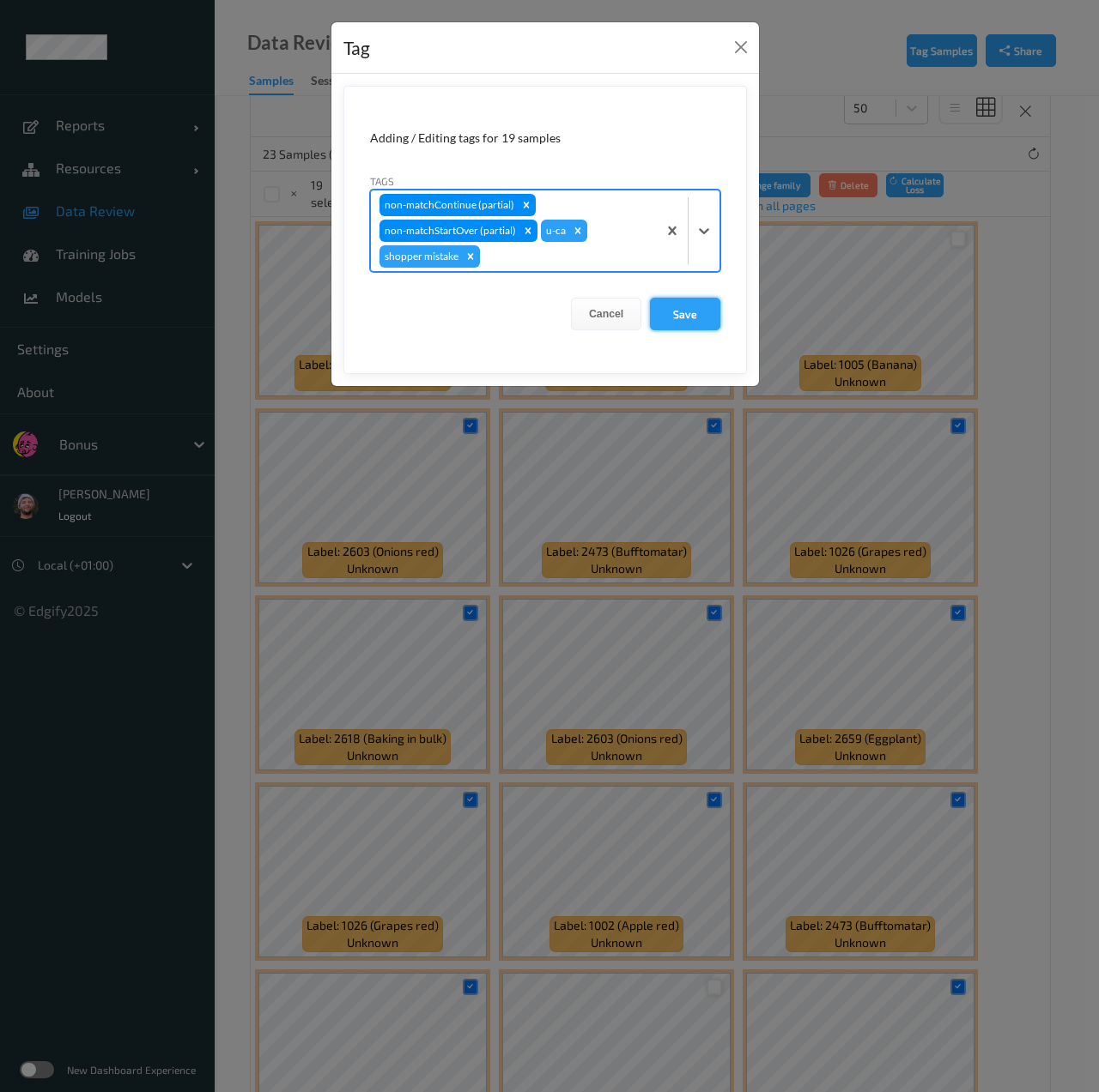
click at [673, 310] on button "Save" at bounding box center [684, 314] width 71 height 33
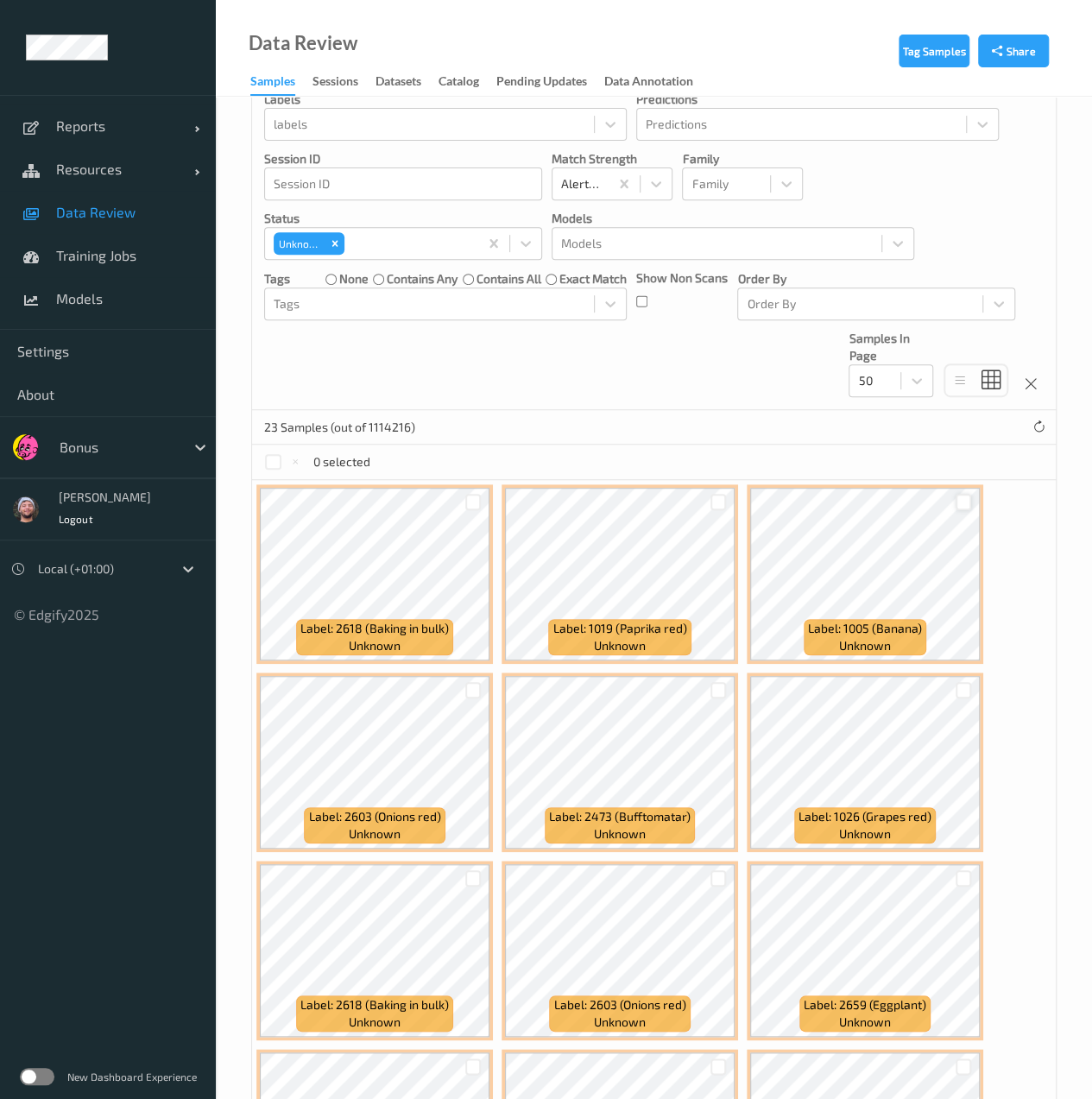
scroll to position [143, 0]
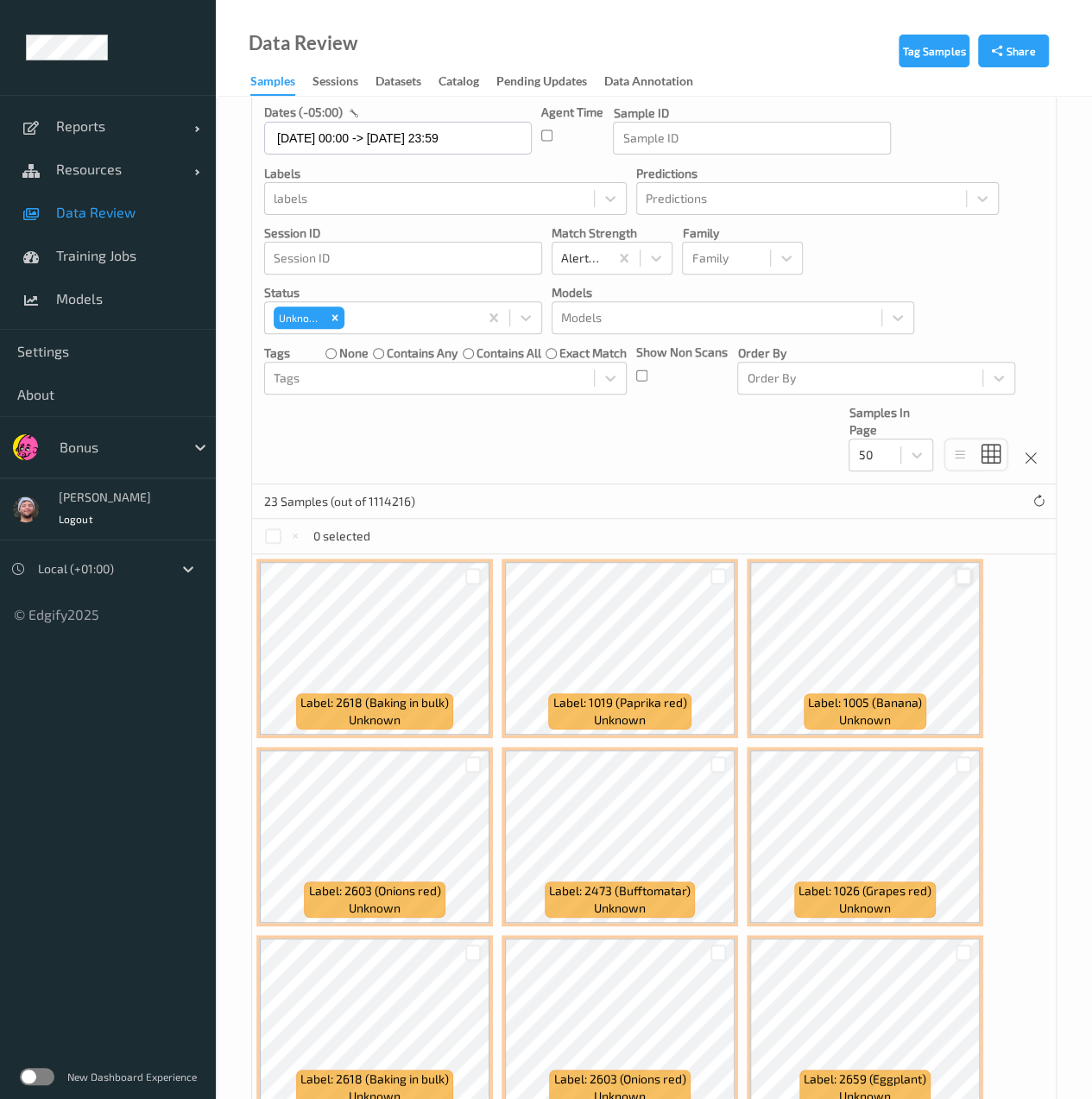
click at [348, 355] on label "none" at bounding box center [354, 353] width 29 height 18
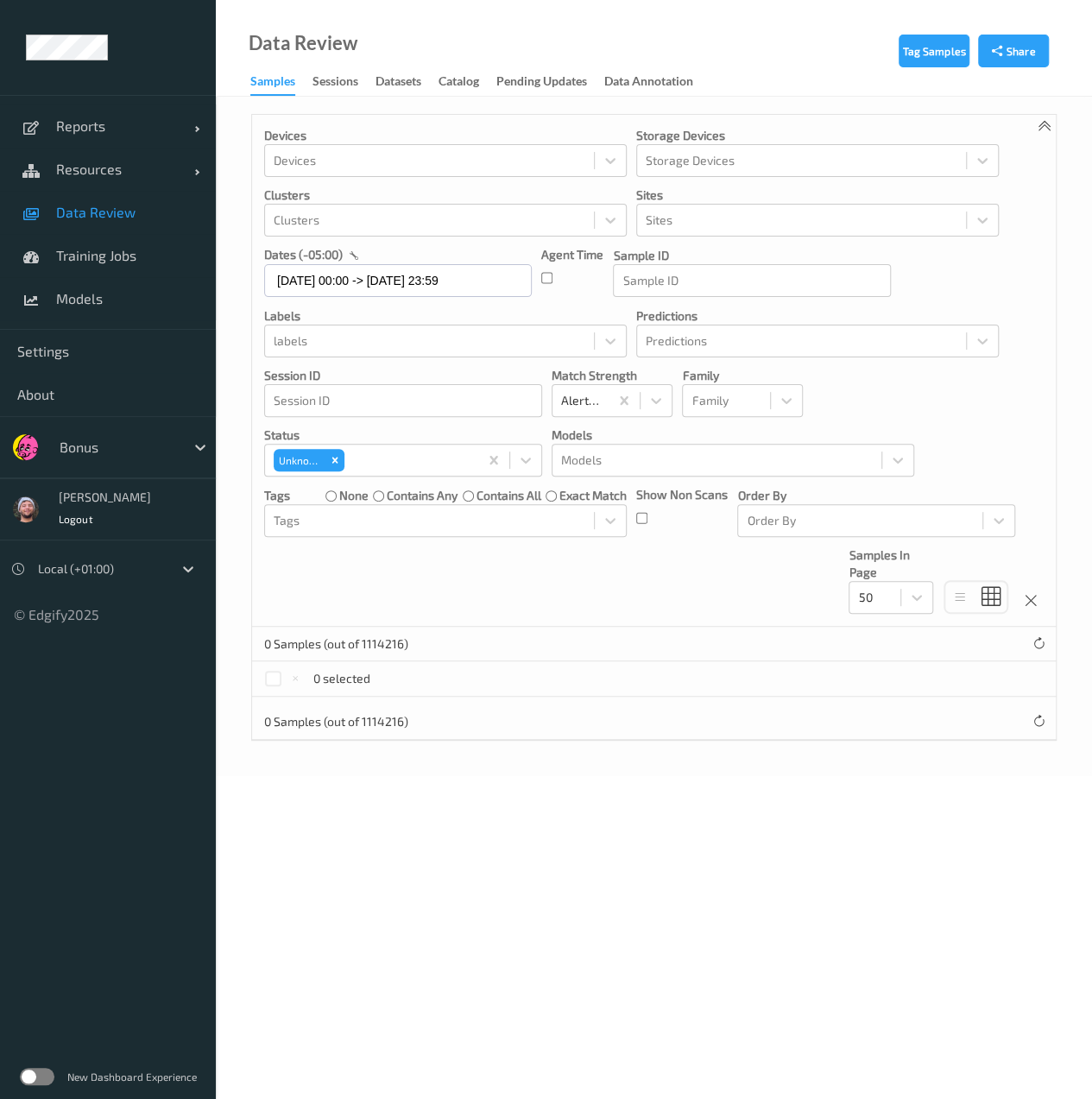
scroll to position [0, 0]
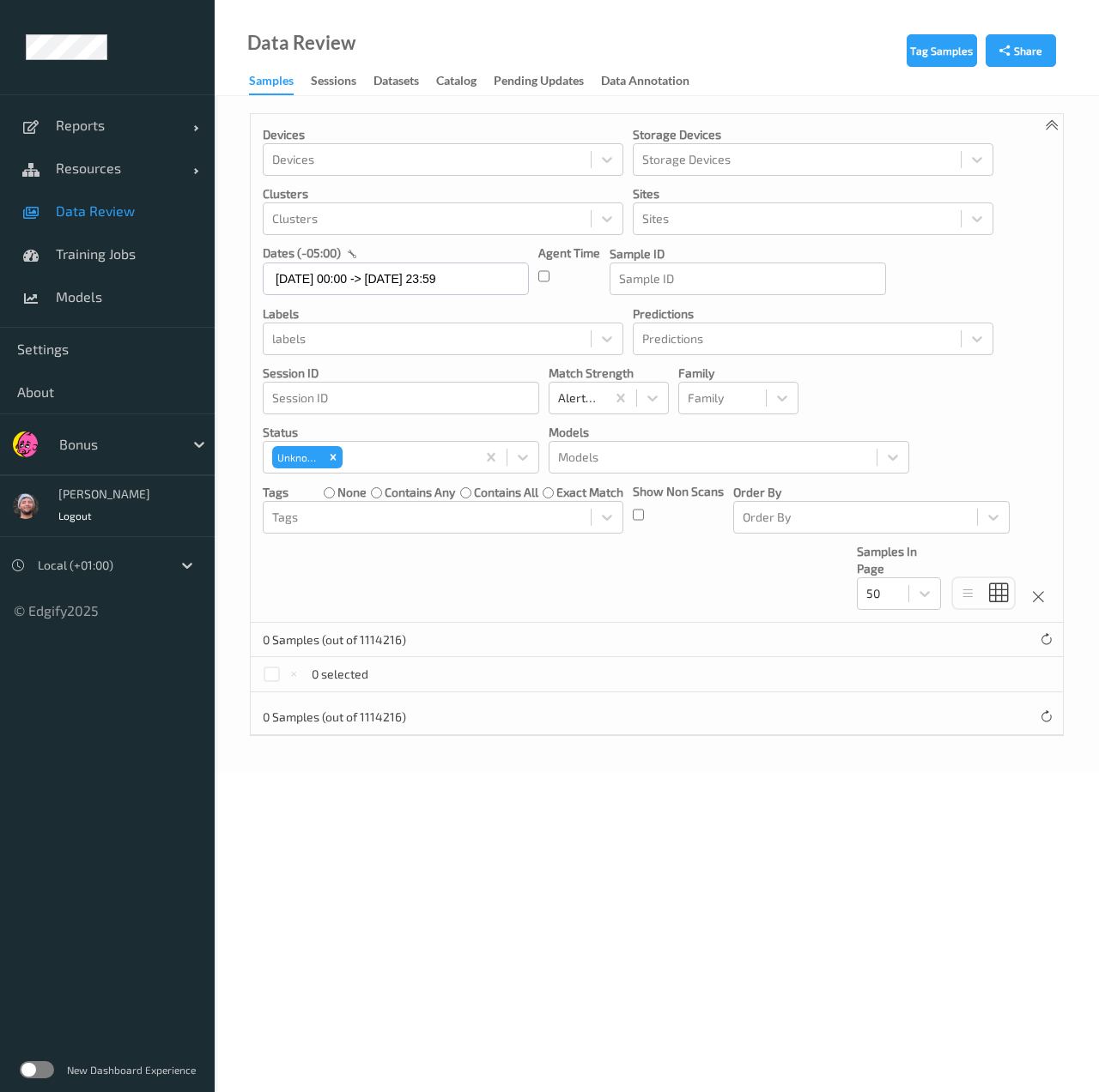
click at [354, 368] on p "Session ID" at bounding box center [401, 373] width 276 height 17
click at [374, 516] on div at bounding box center [426, 517] width 310 height 20
type input "d"
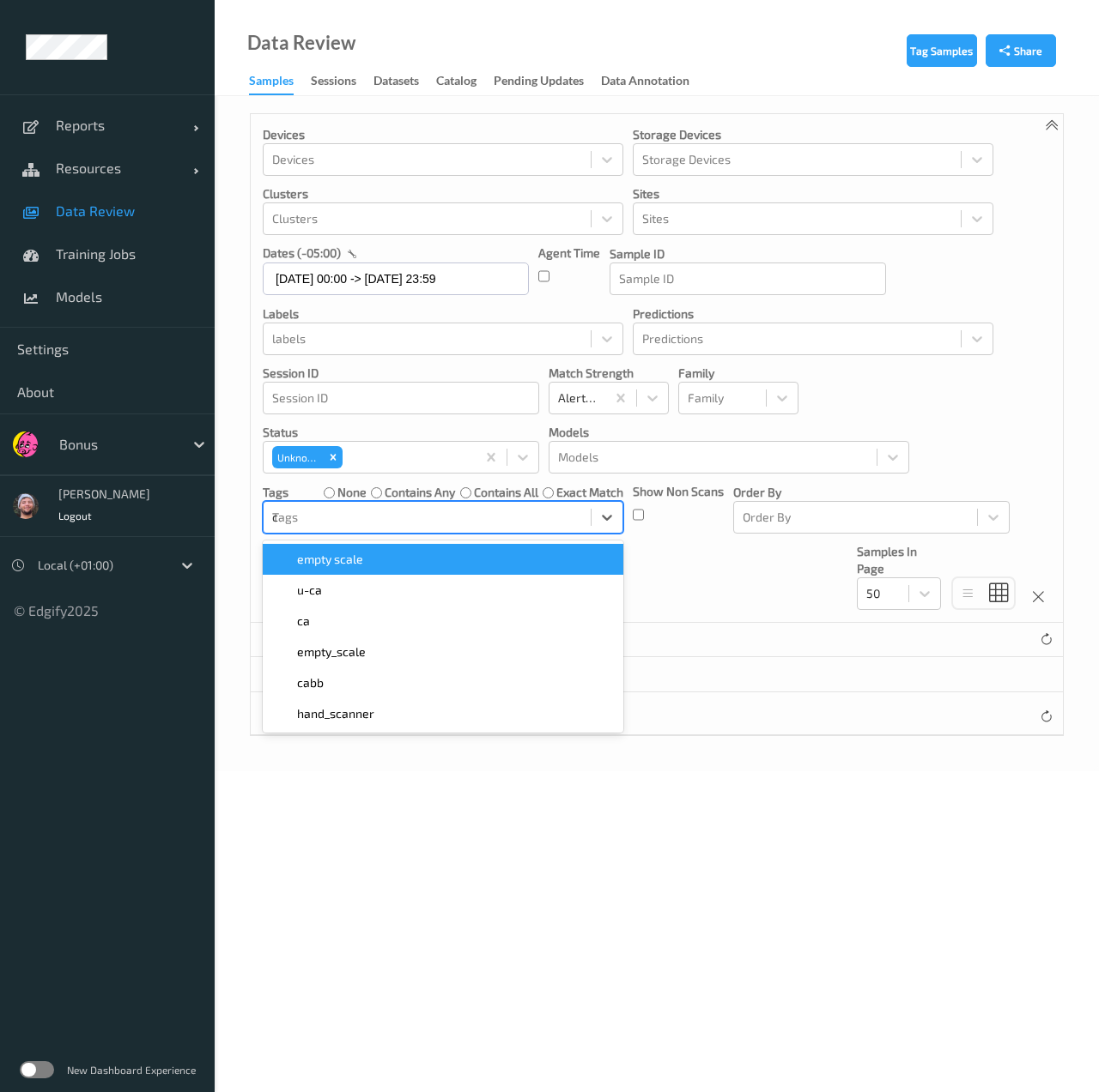
type input "ca"
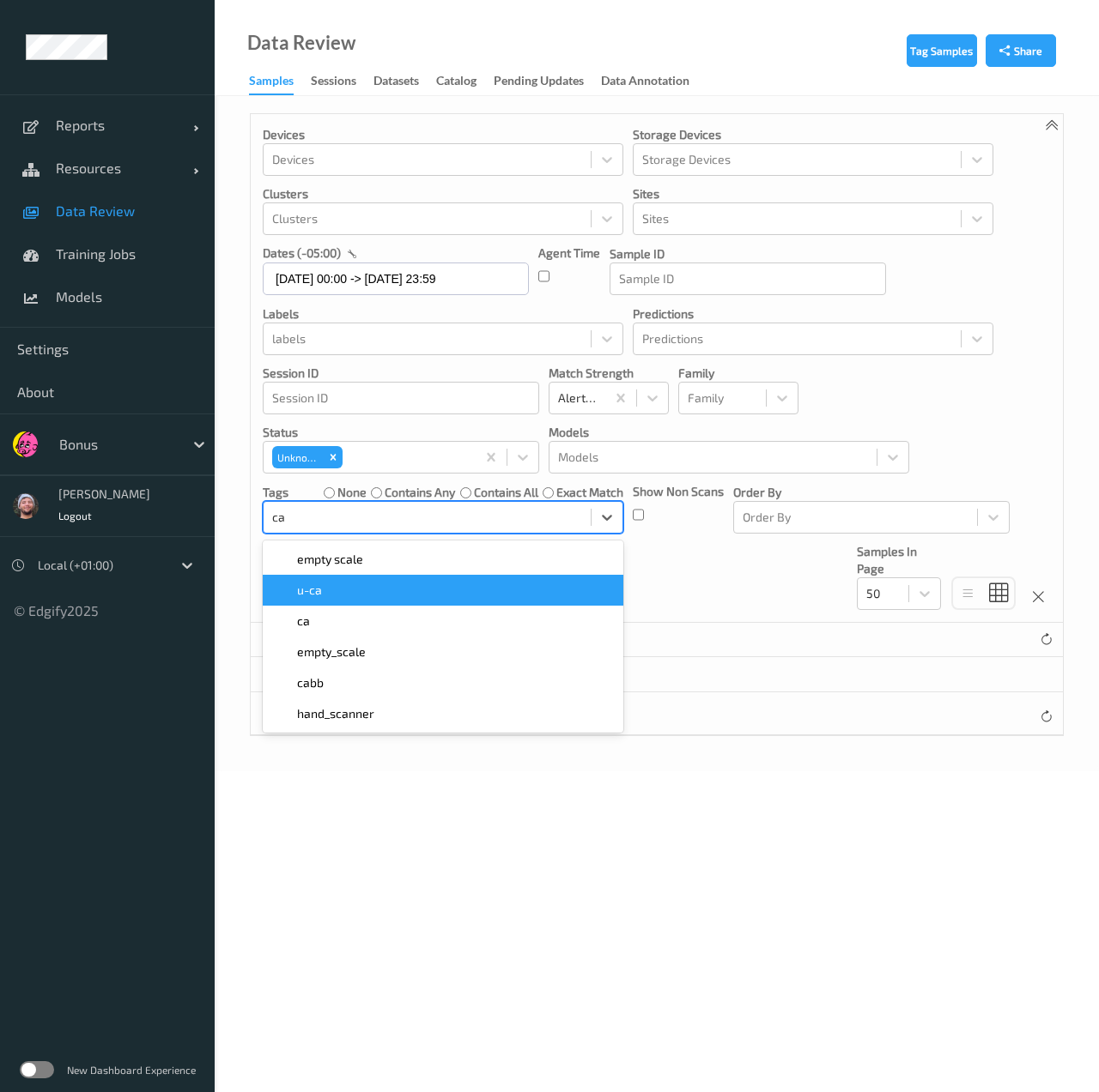
click at [363, 582] on div "u-ca" at bounding box center [443, 590] width 340 height 17
type input "gi"
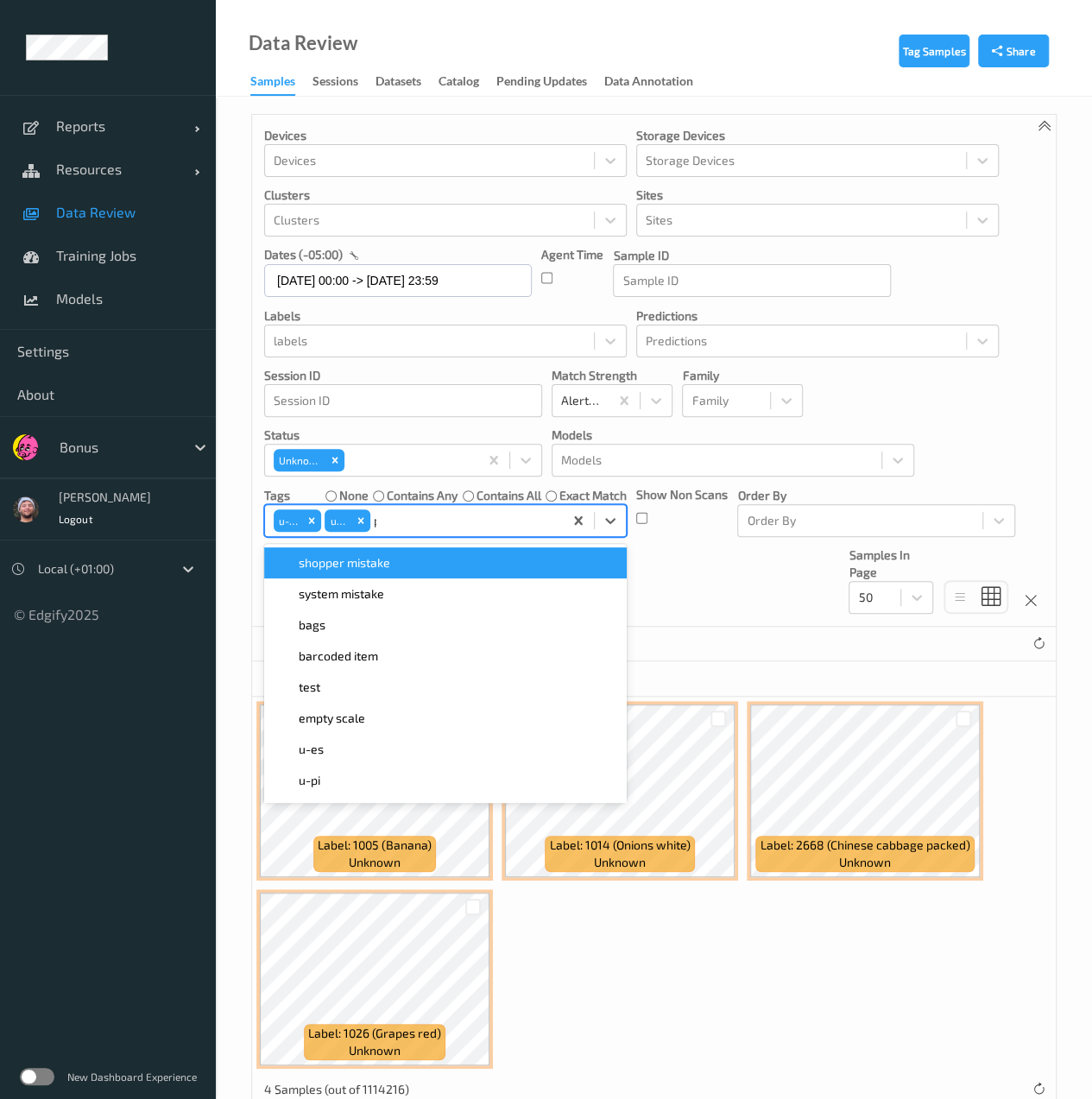
type input "pi"
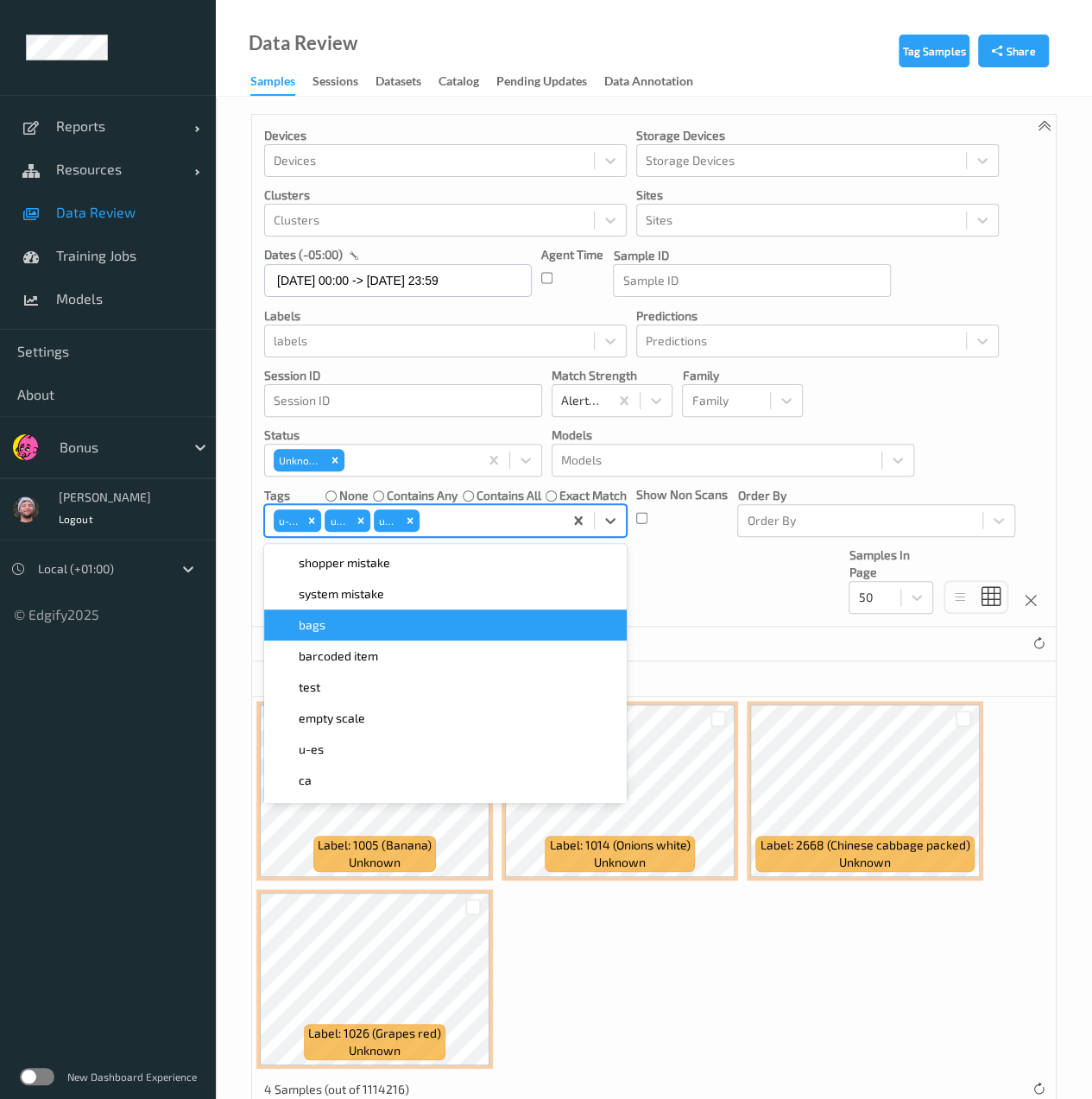
click at [706, 637] on div "4 Samples (out of 1114216)" at bounding box center [653, 645] width 804 height 35
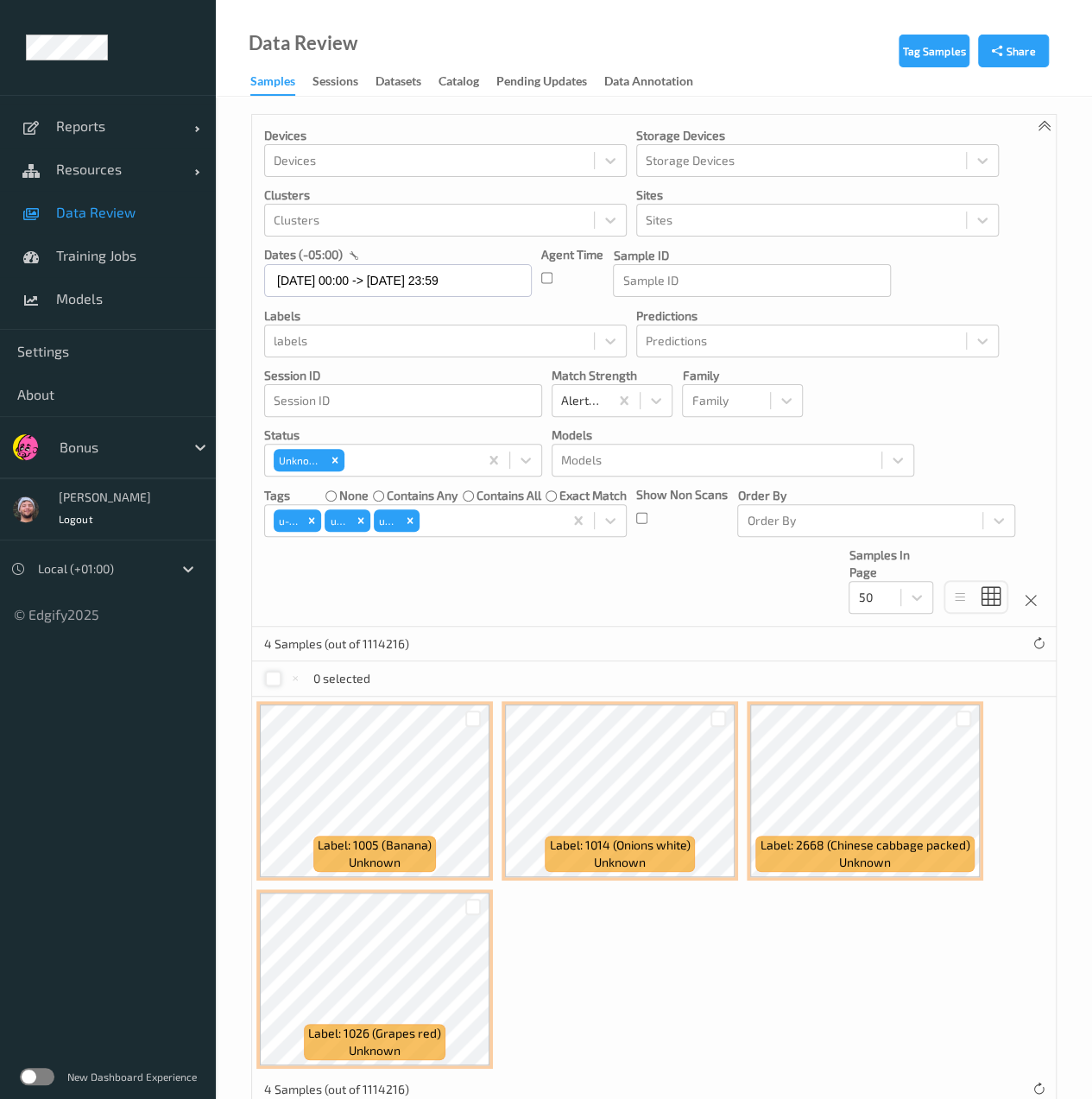
click at [273, 683] on div at bounding box center [273, 679] width 17 height 17
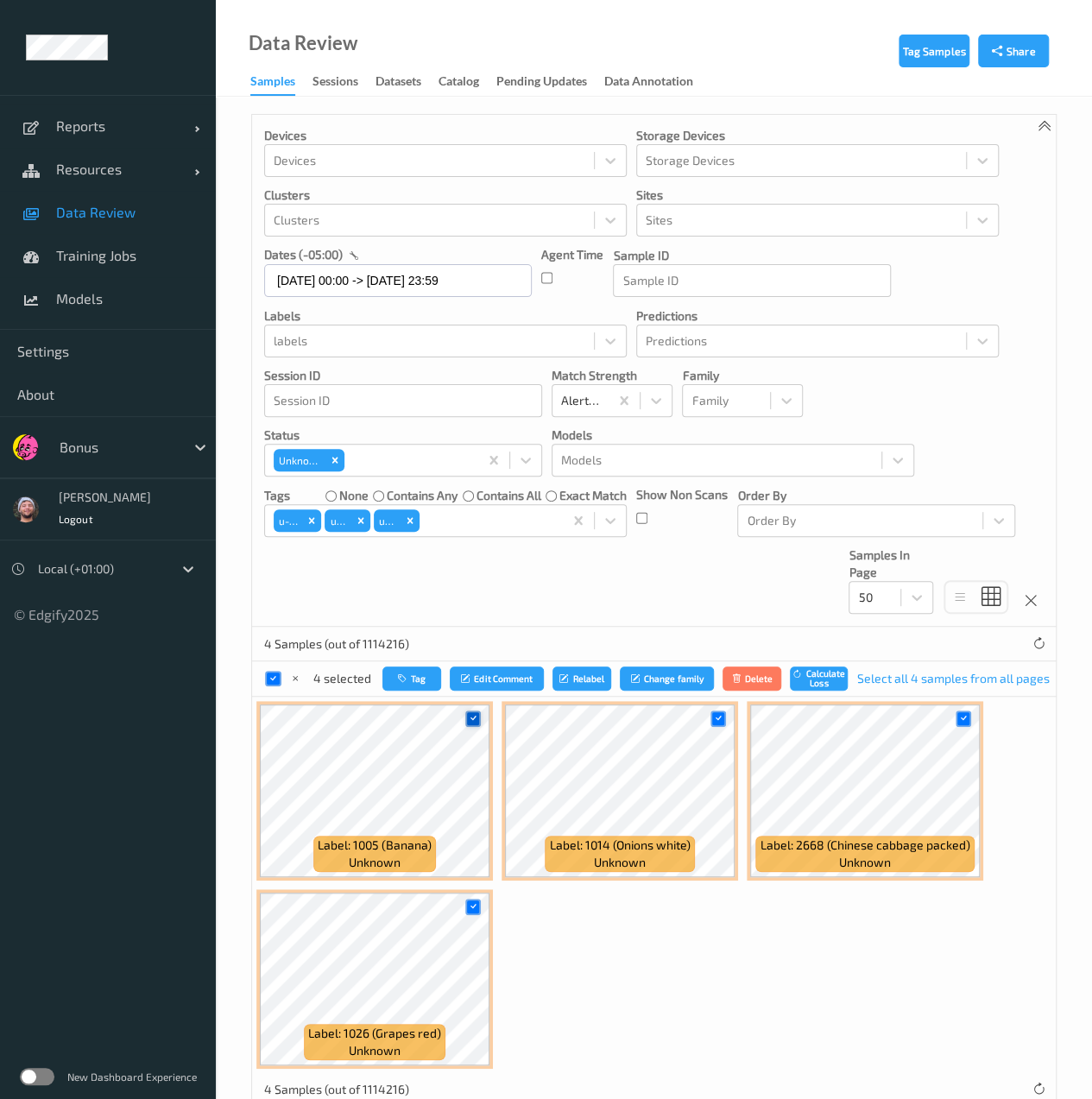
click at [467, 715] on div at bounding box center [474, 719] width 17 height 17
click at [420, 683] on button "Tag" at bounding box center [410, 680] width 58 height 25
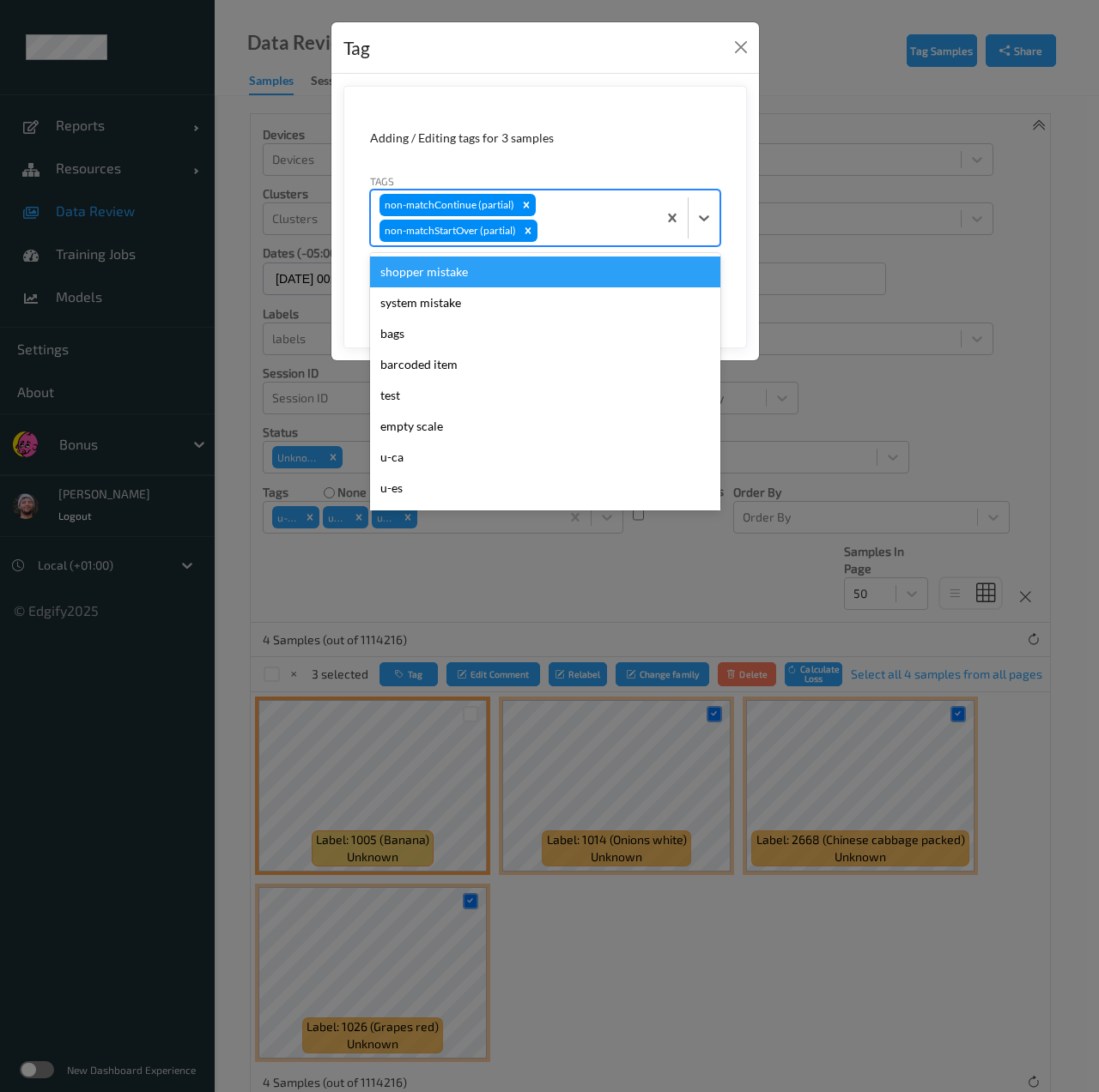
click at [567, 212] on div "non-matchContinue (partial) non-matchStartOver (partial)" at bounding box center [514, 217] width 286 height 55
type input "pi"
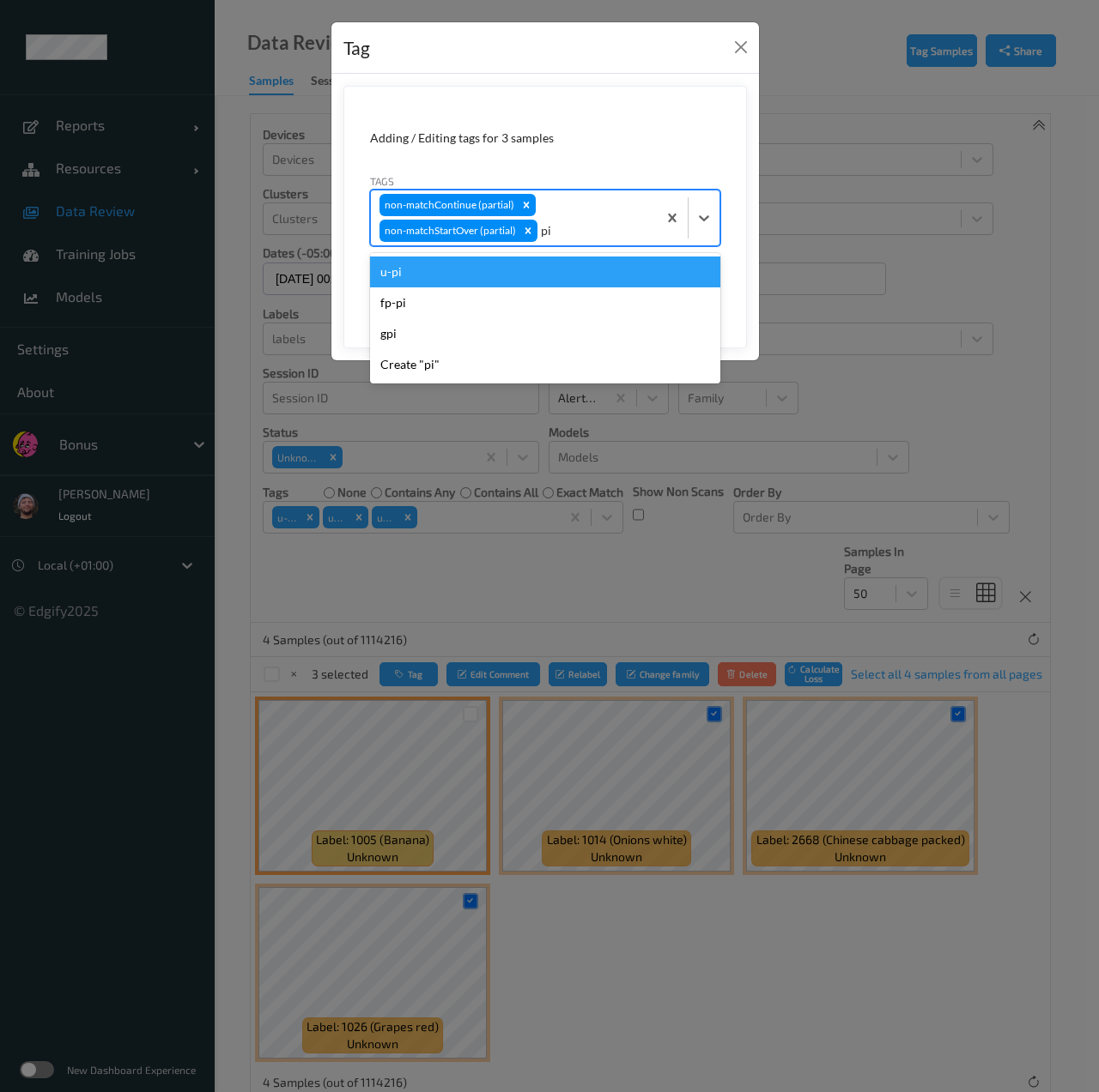
click at [560, 262] on div "u-pi" at bounding box center [545, 273] width 350 height 31
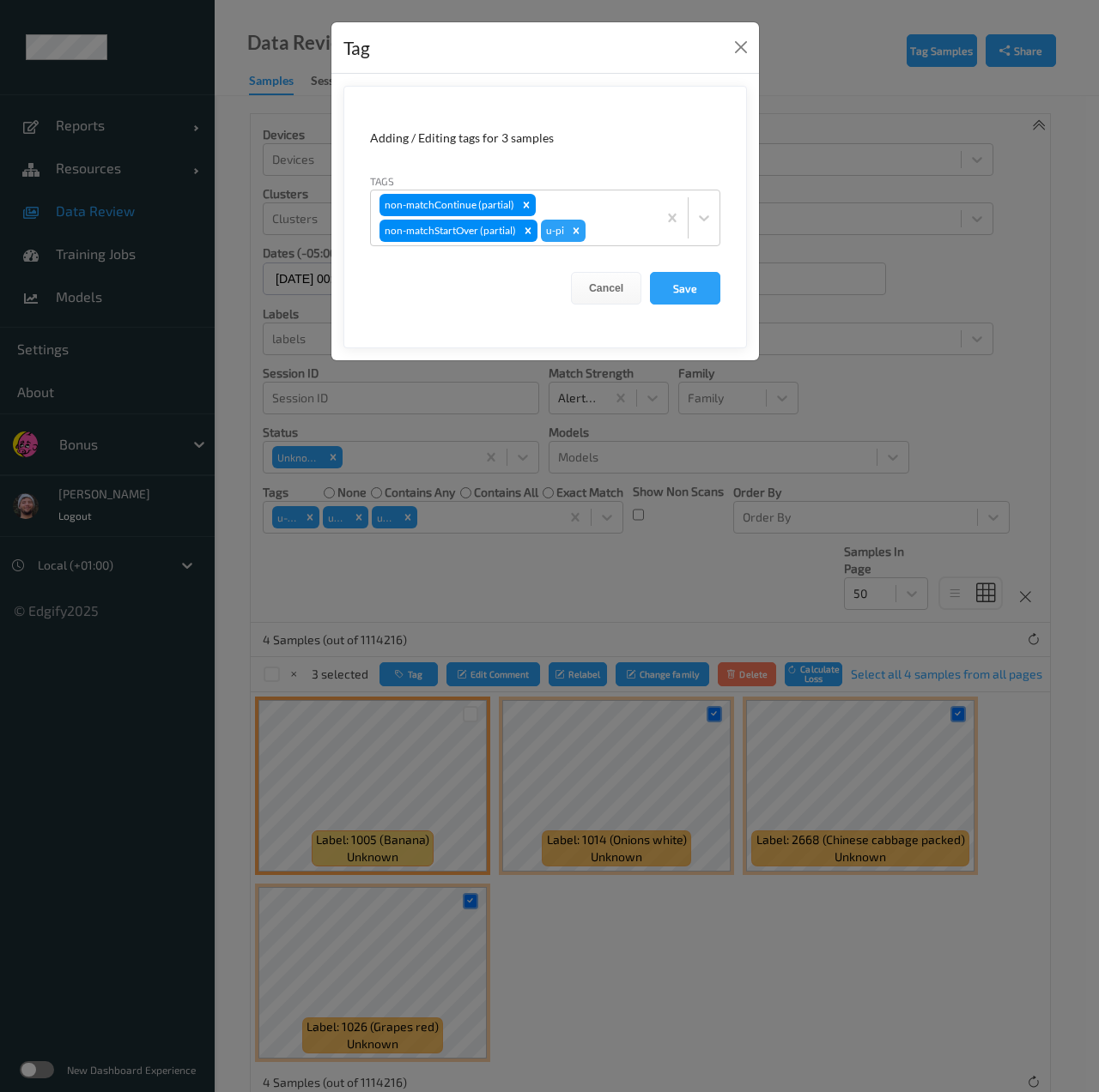
click at [649, 276] on div "Cancel Save" at bounding box center [545, 288] width 350 height 33
click at [697, 292] on button "Save" at bounding box center [684, 288] width 71 height 33
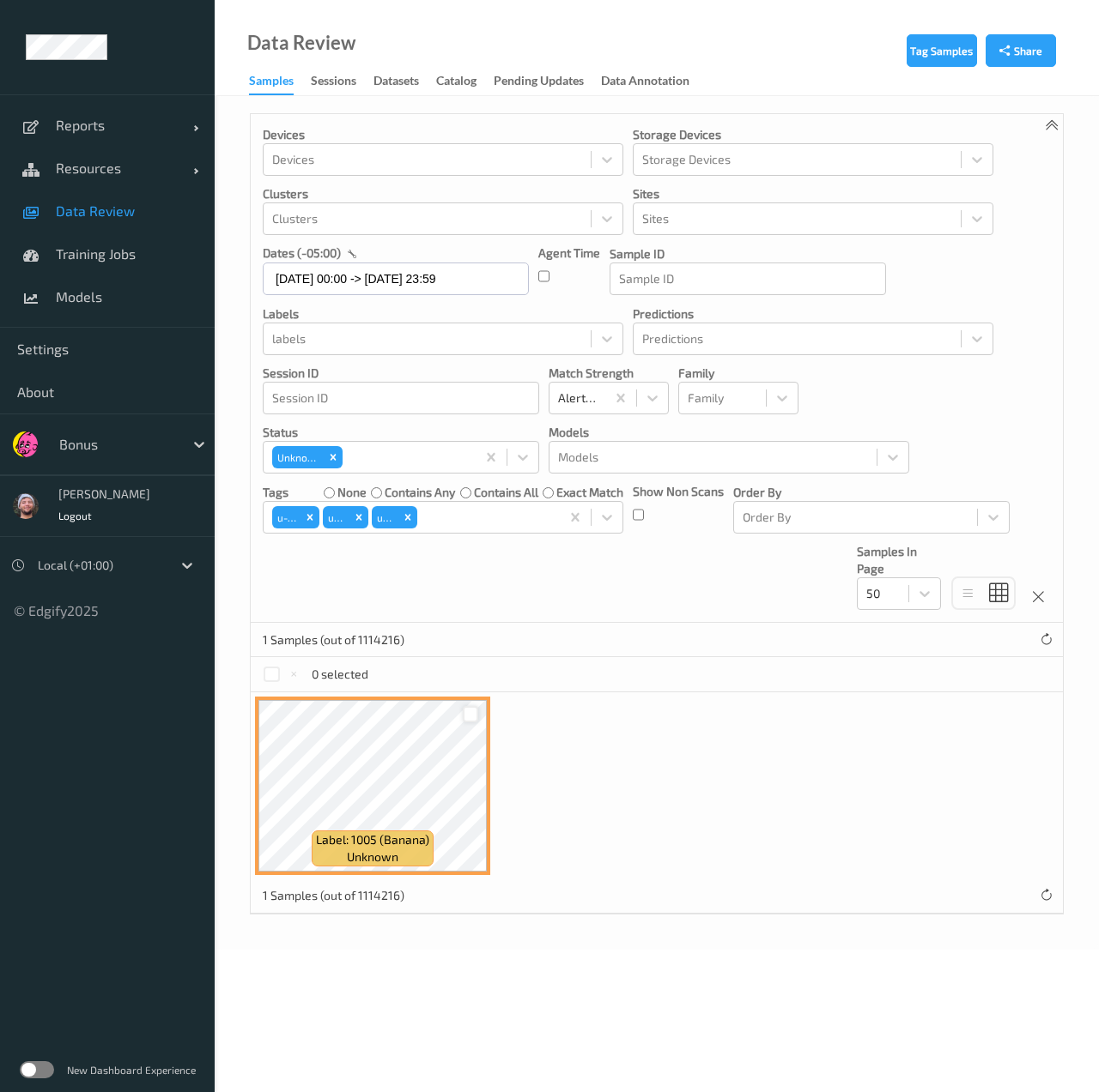
click at [476, 713] on div at bounding box center [471, 714] width 16 height 16
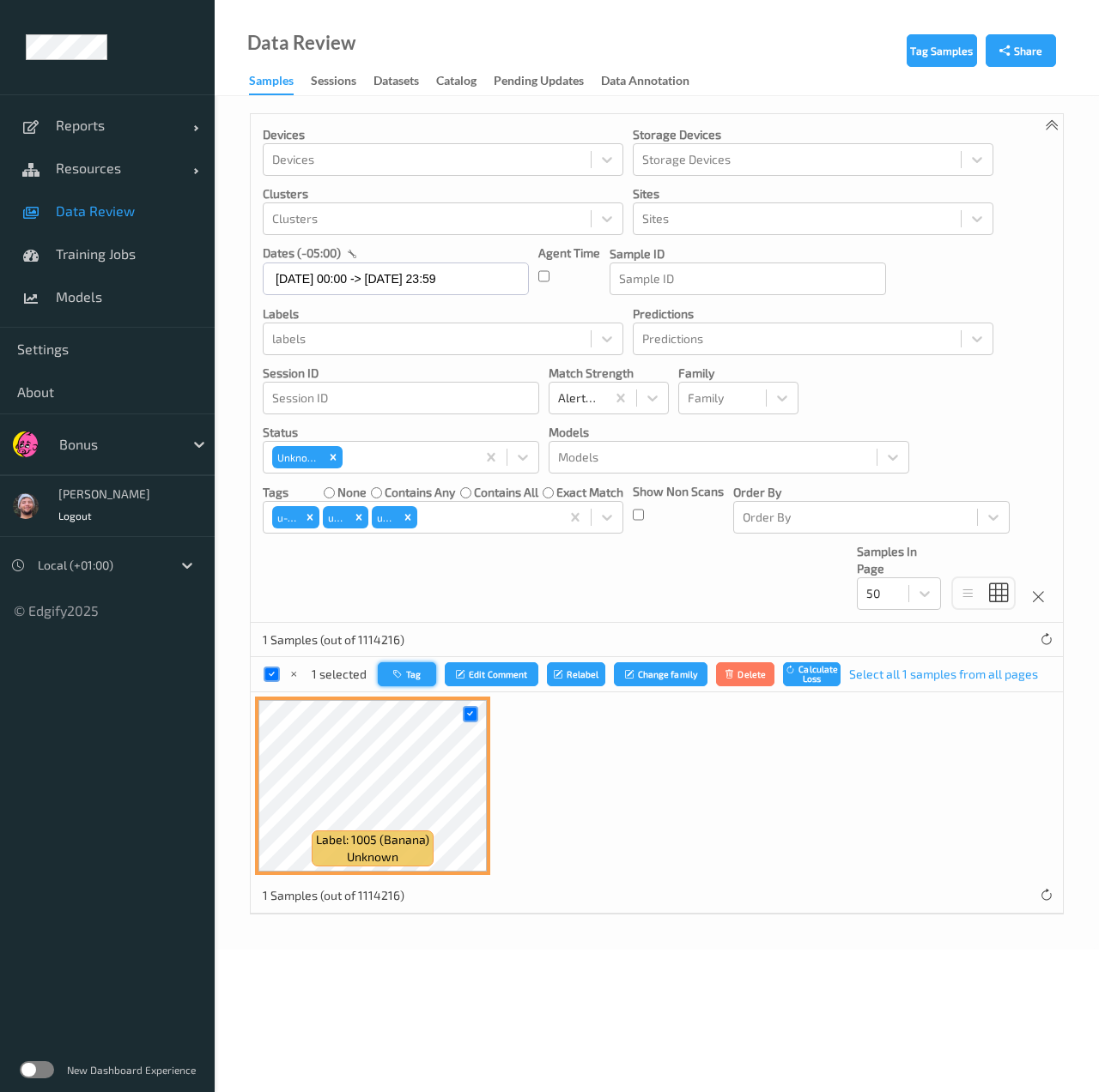
click at [405, 671] on button "Tag" at bounding box center [407, 675] width 58 height 25
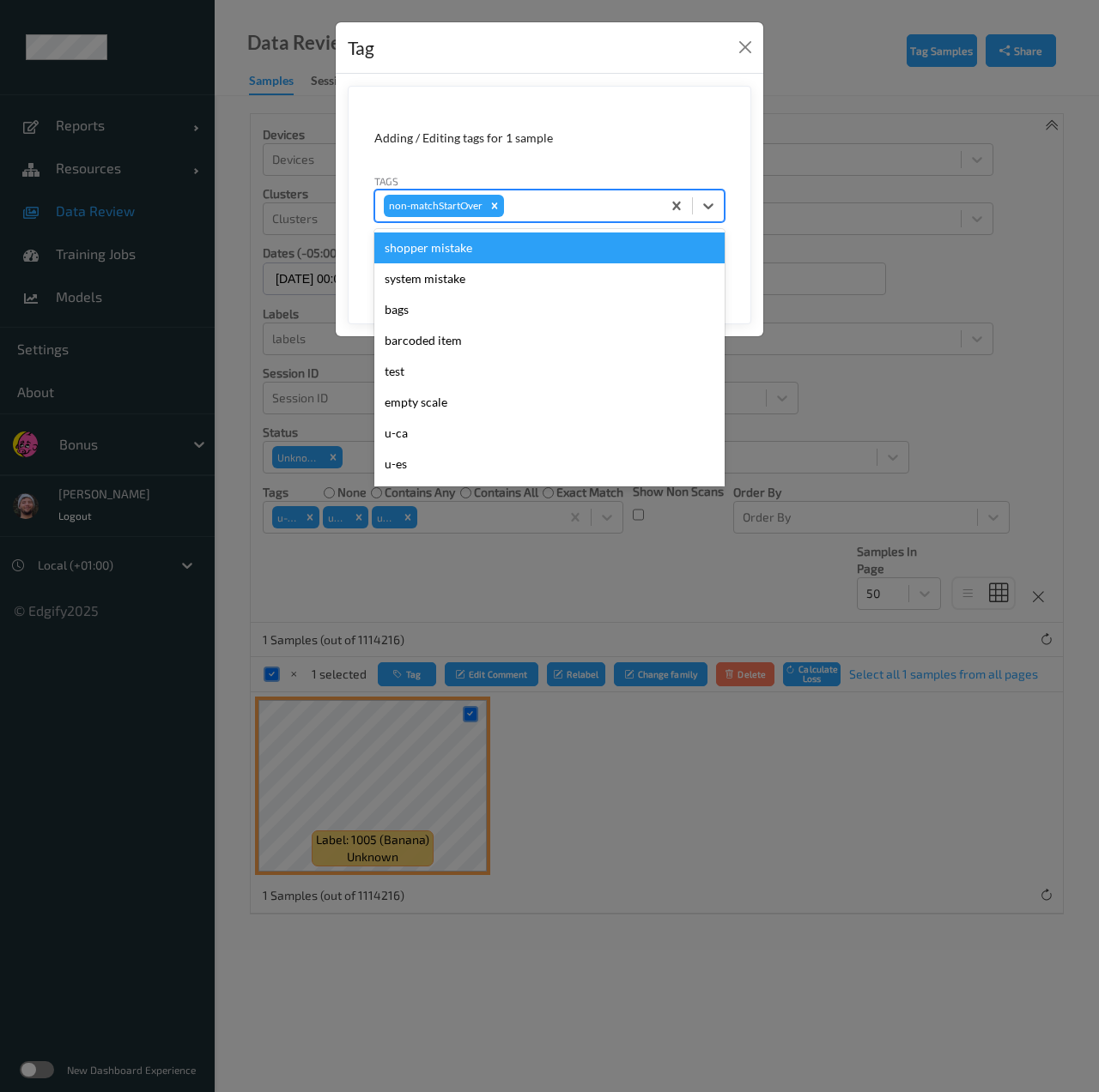
click at [563, 213] on div at bounding box center [580, 205] width 145 height 20
type input "gi"
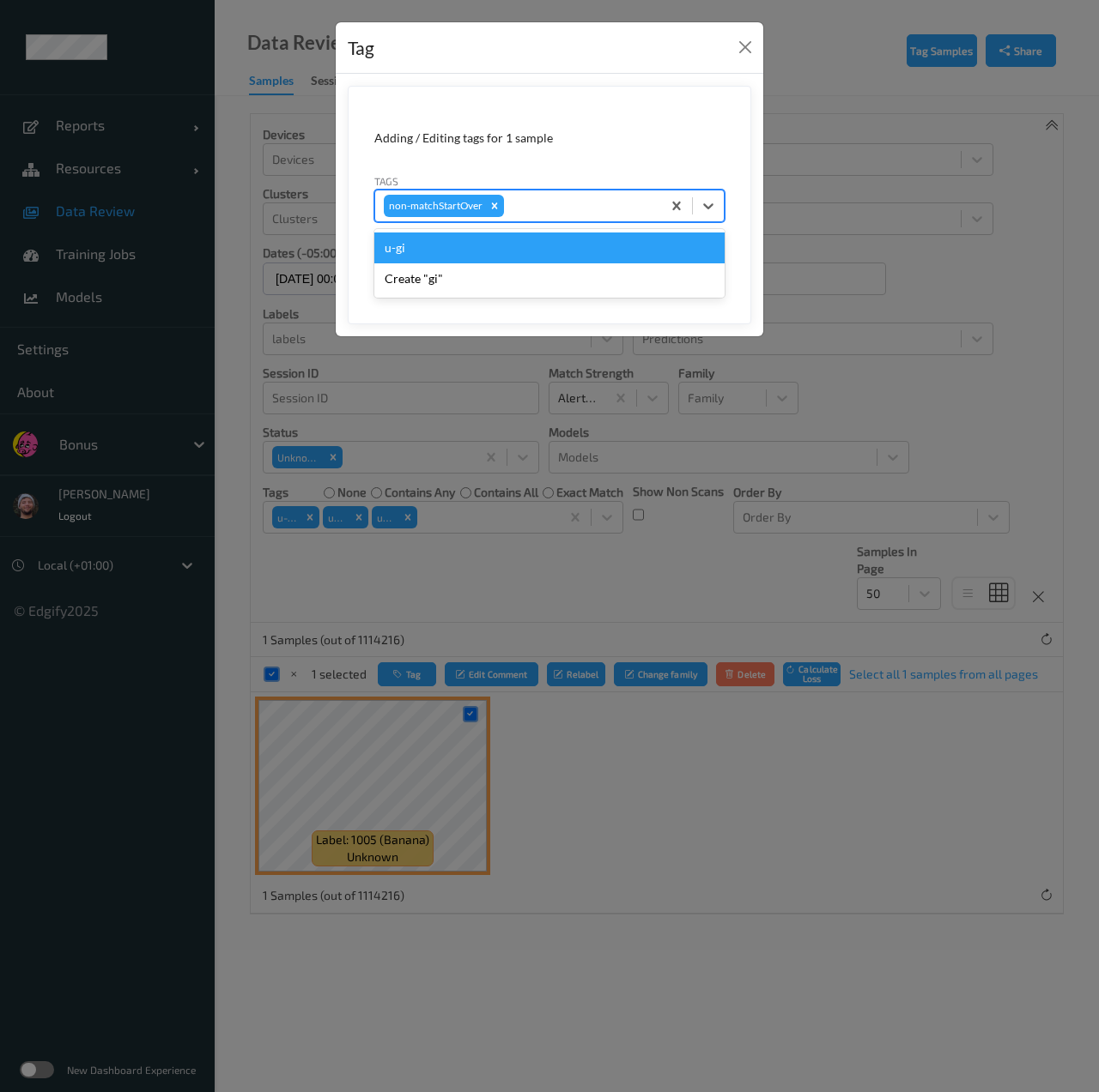
click at [654, 248] on button "Save" at bounding box center [689, 265] width 71 height 33
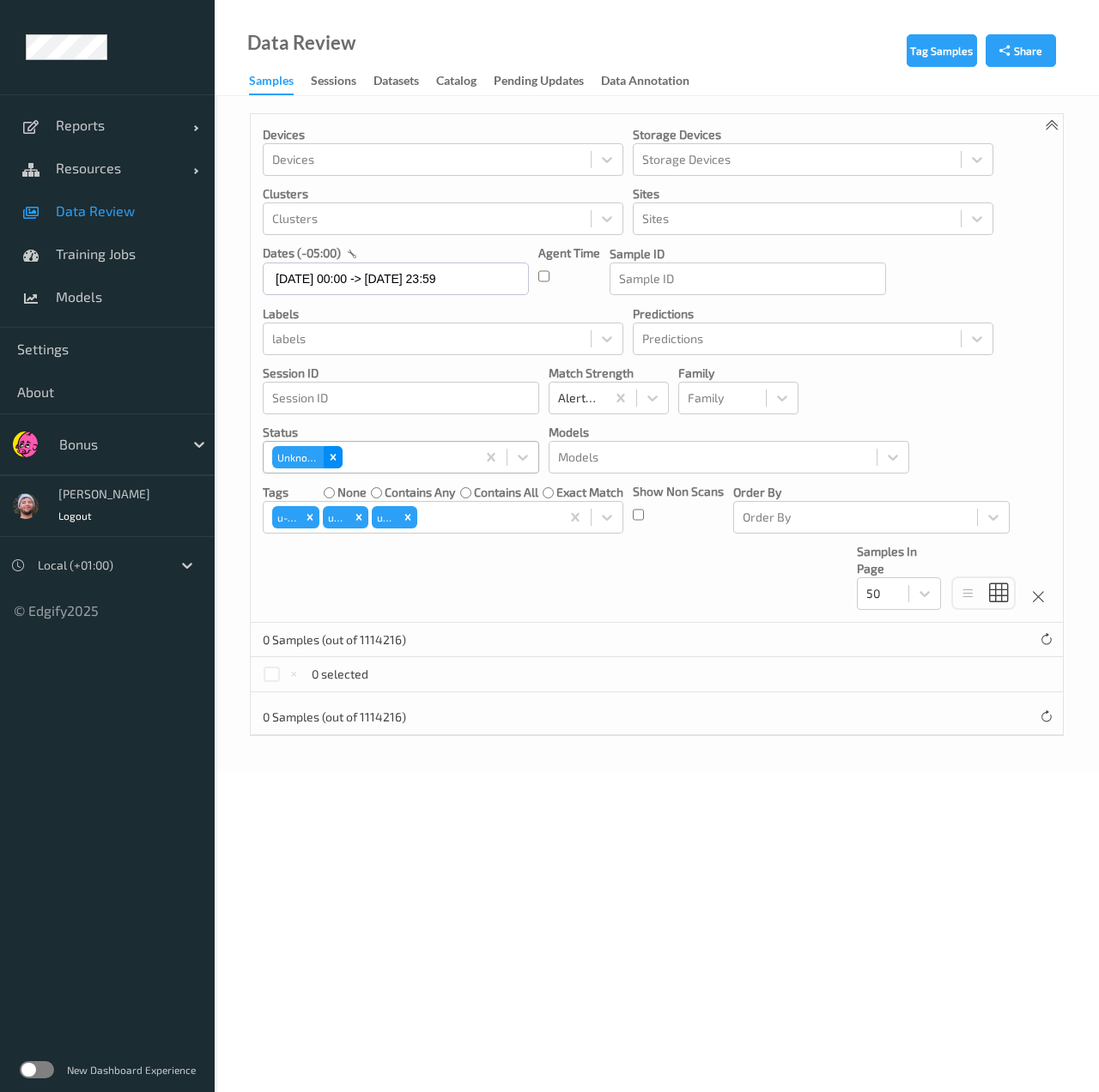
click at [333, 456] on icon "Remove Unknown" at bounding box center [333, 457] width 6 height 6
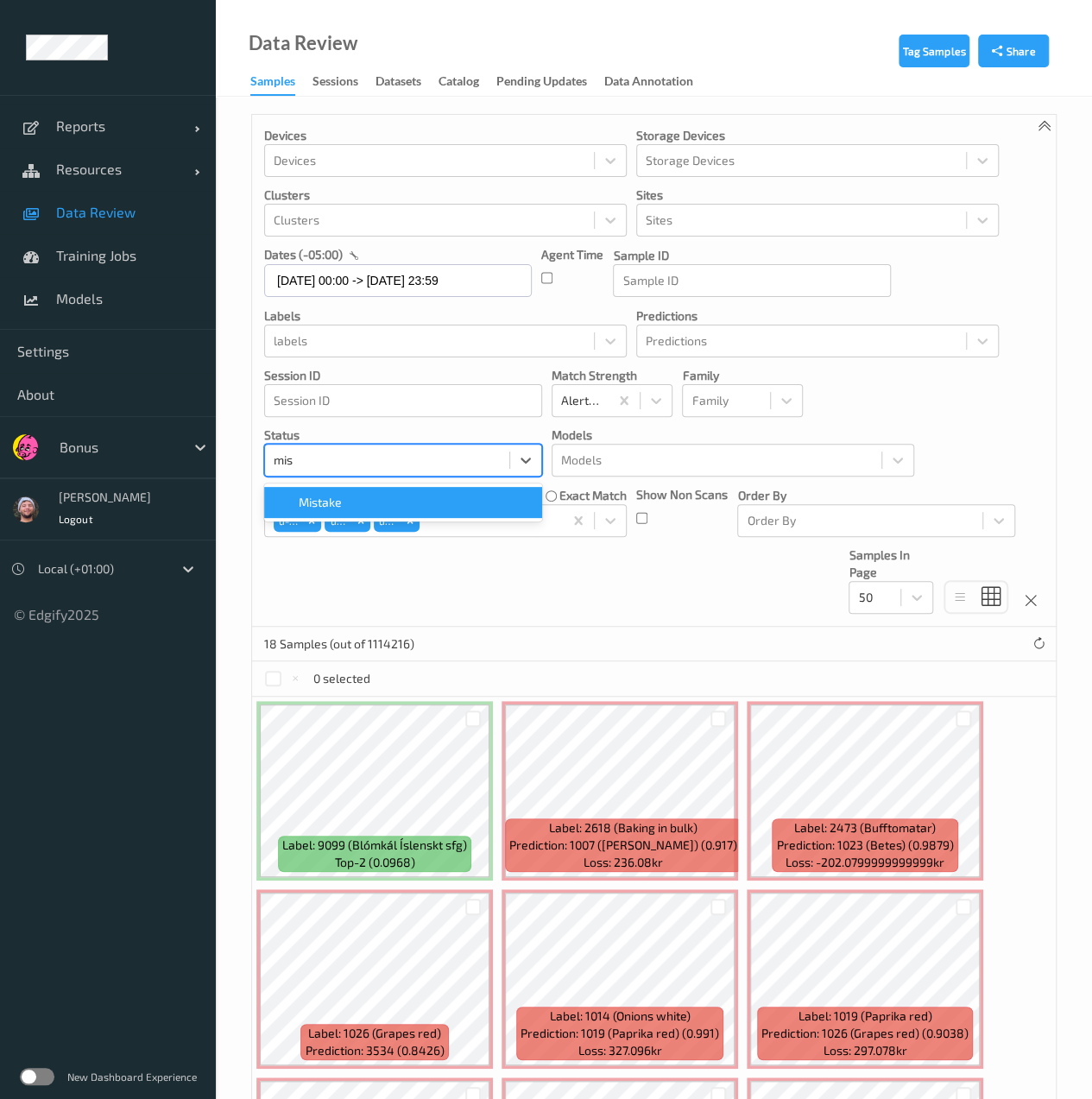
type input "mist"
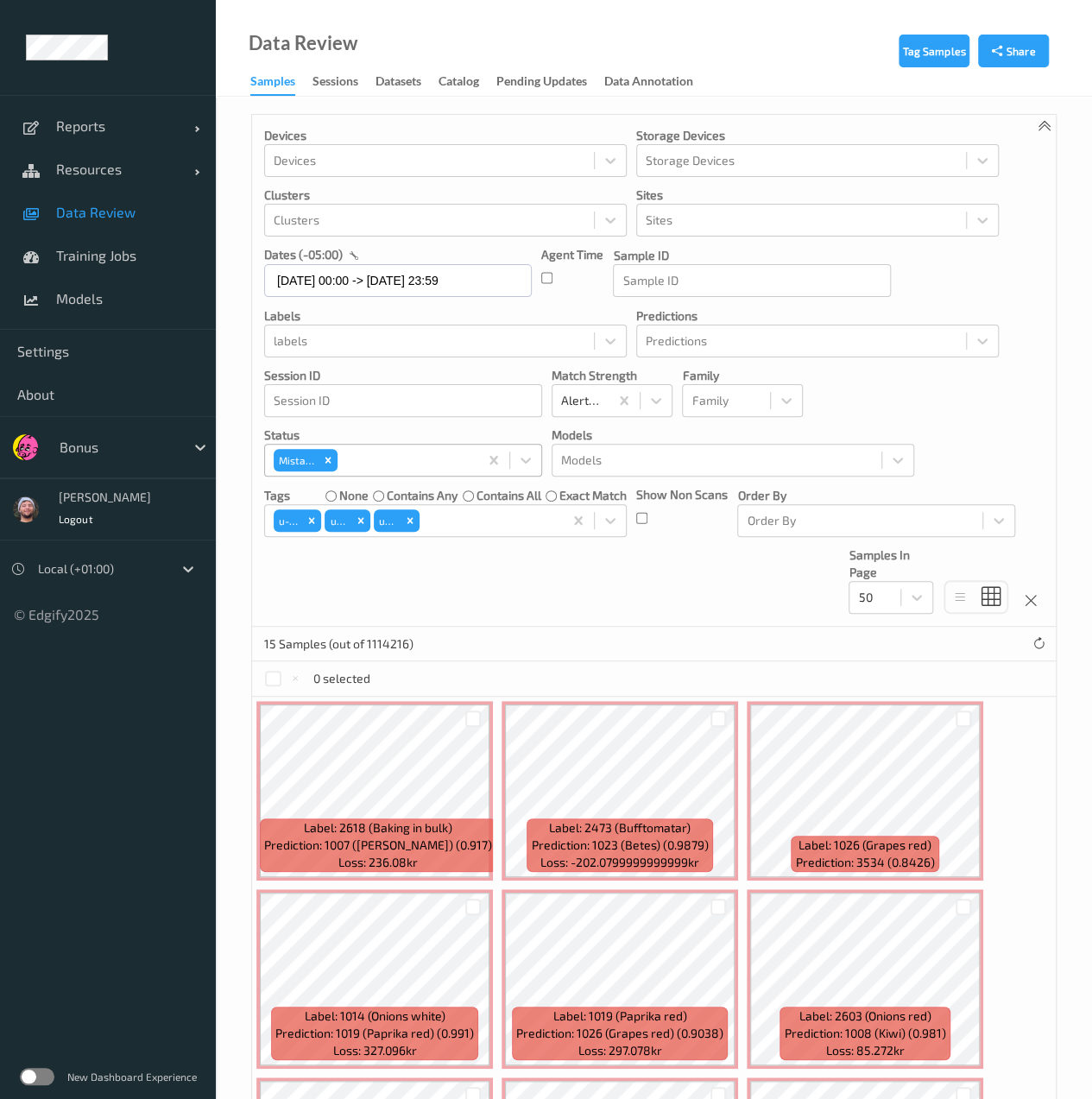
click at [575, 566] on div "Devices Devices Storage Devices Storage Devices Clusters Clusters Sites Sites d…" at bounding box center [653, 371] width 804 height 513
click at [412, 513] on div "Remove u-pi" at bounding box center [410, 520] width 19 height 22
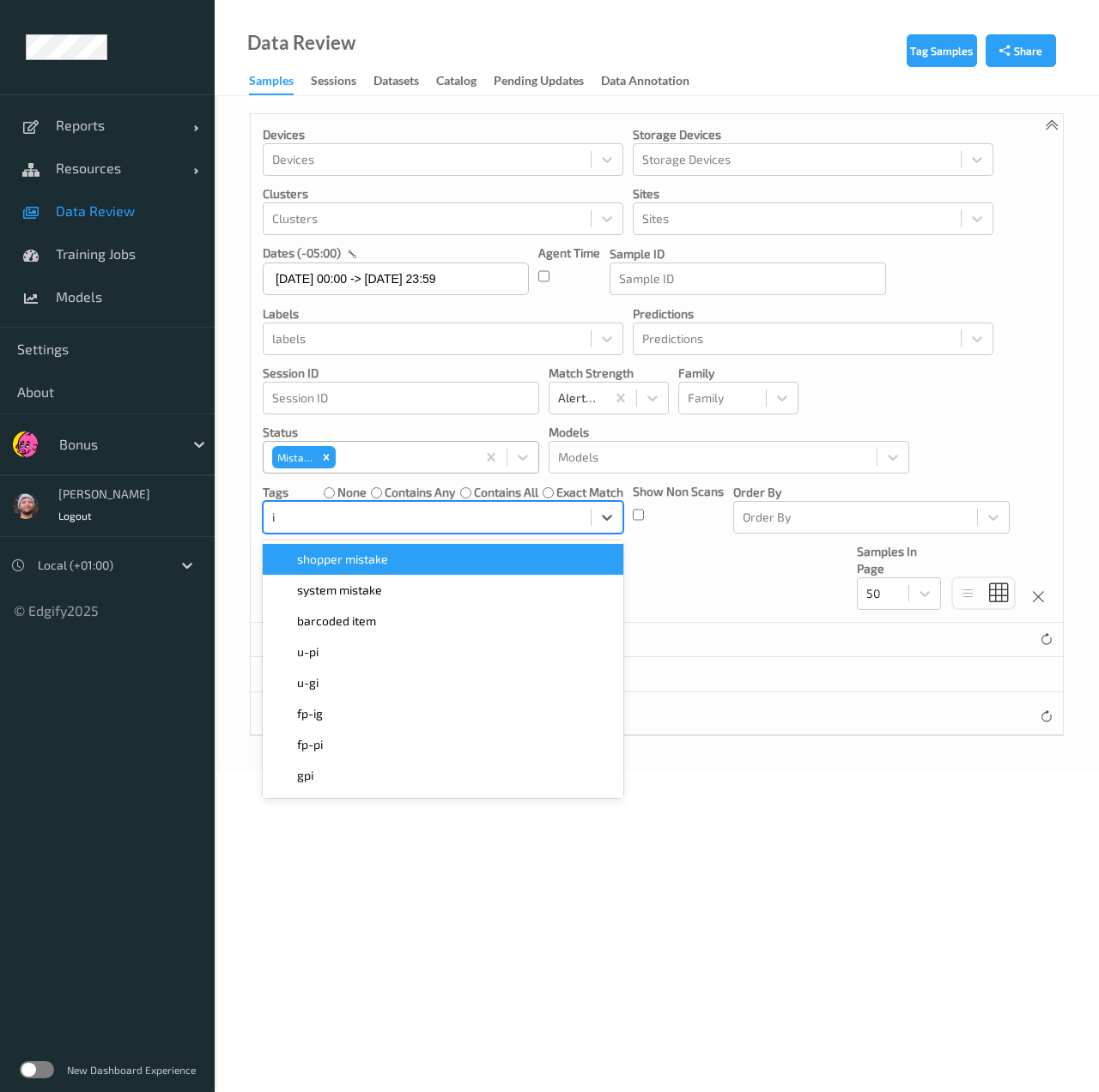
type input "ig"
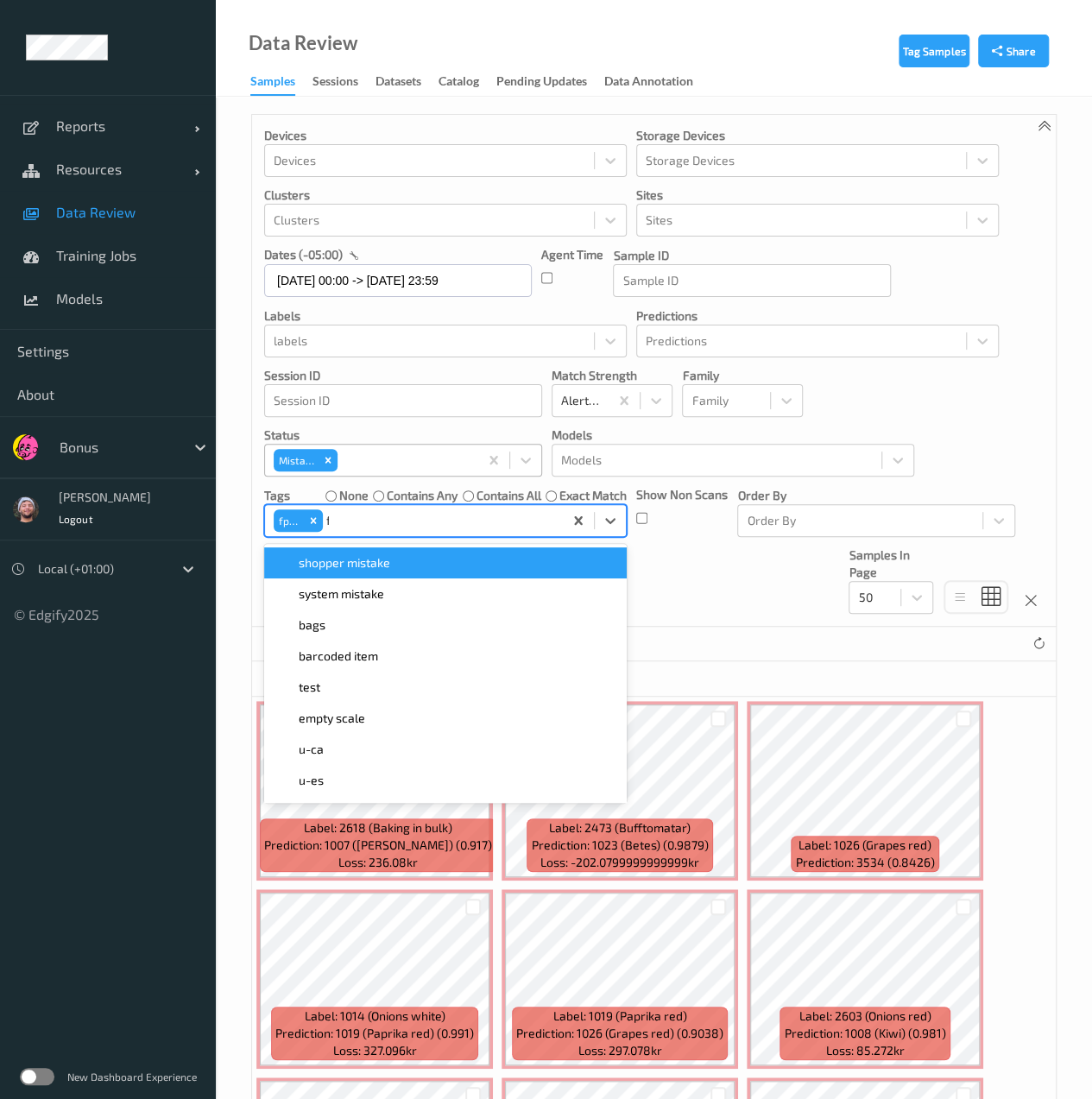
type input "fp"
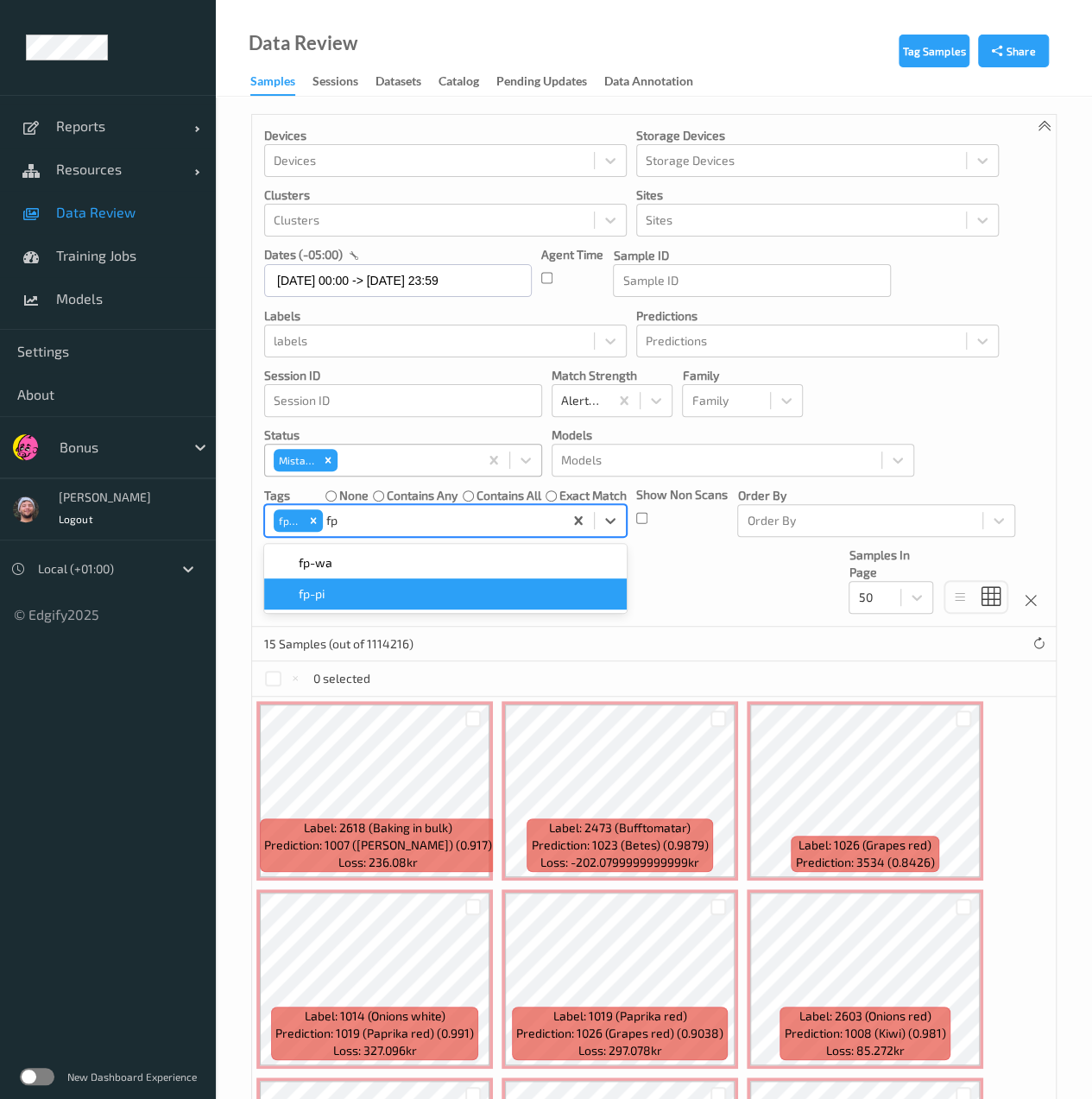
click at [380, 603] on div "fp-pi" at bounding box center [445, 594] width 363 height 31
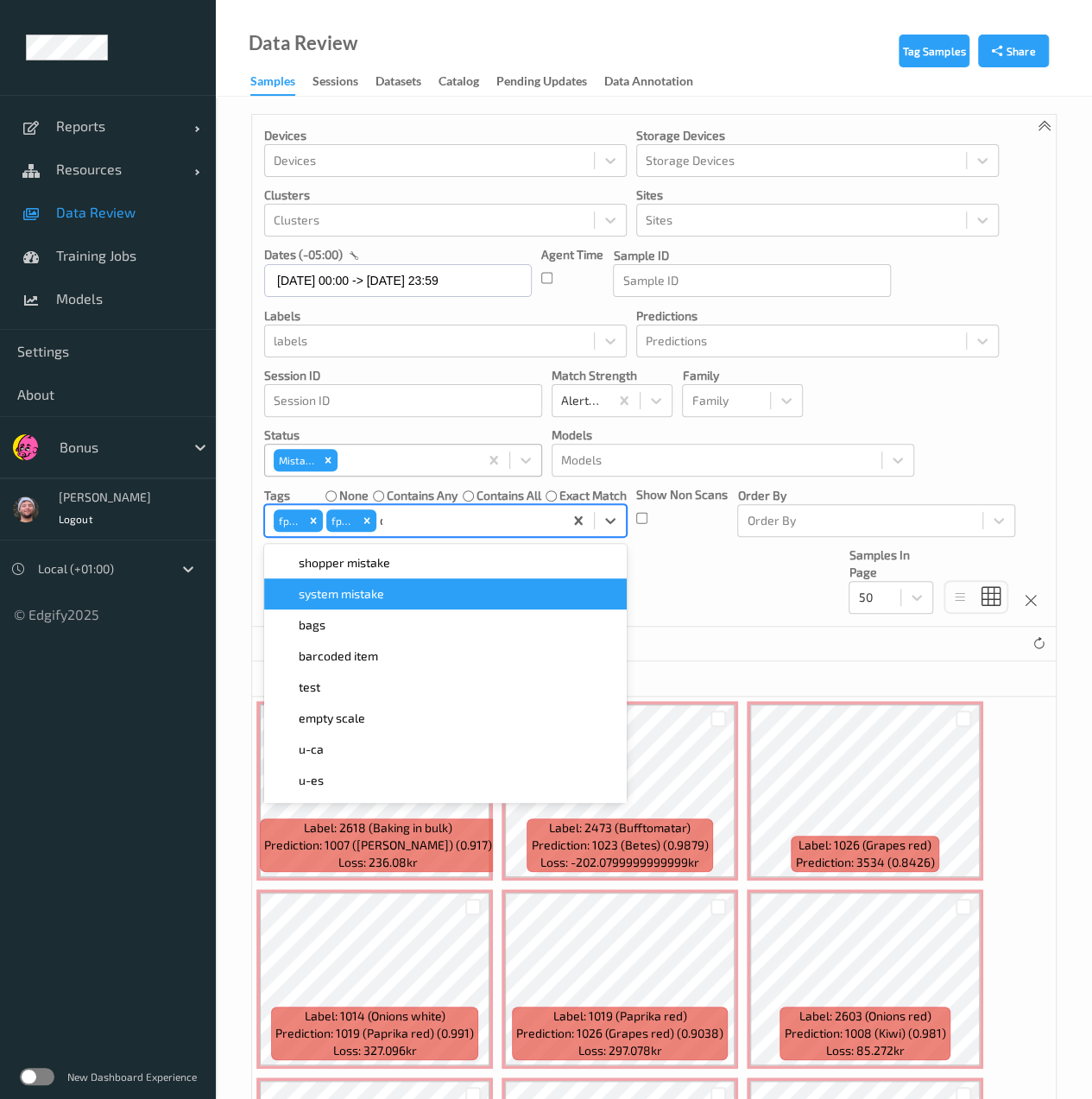
type input "ca"
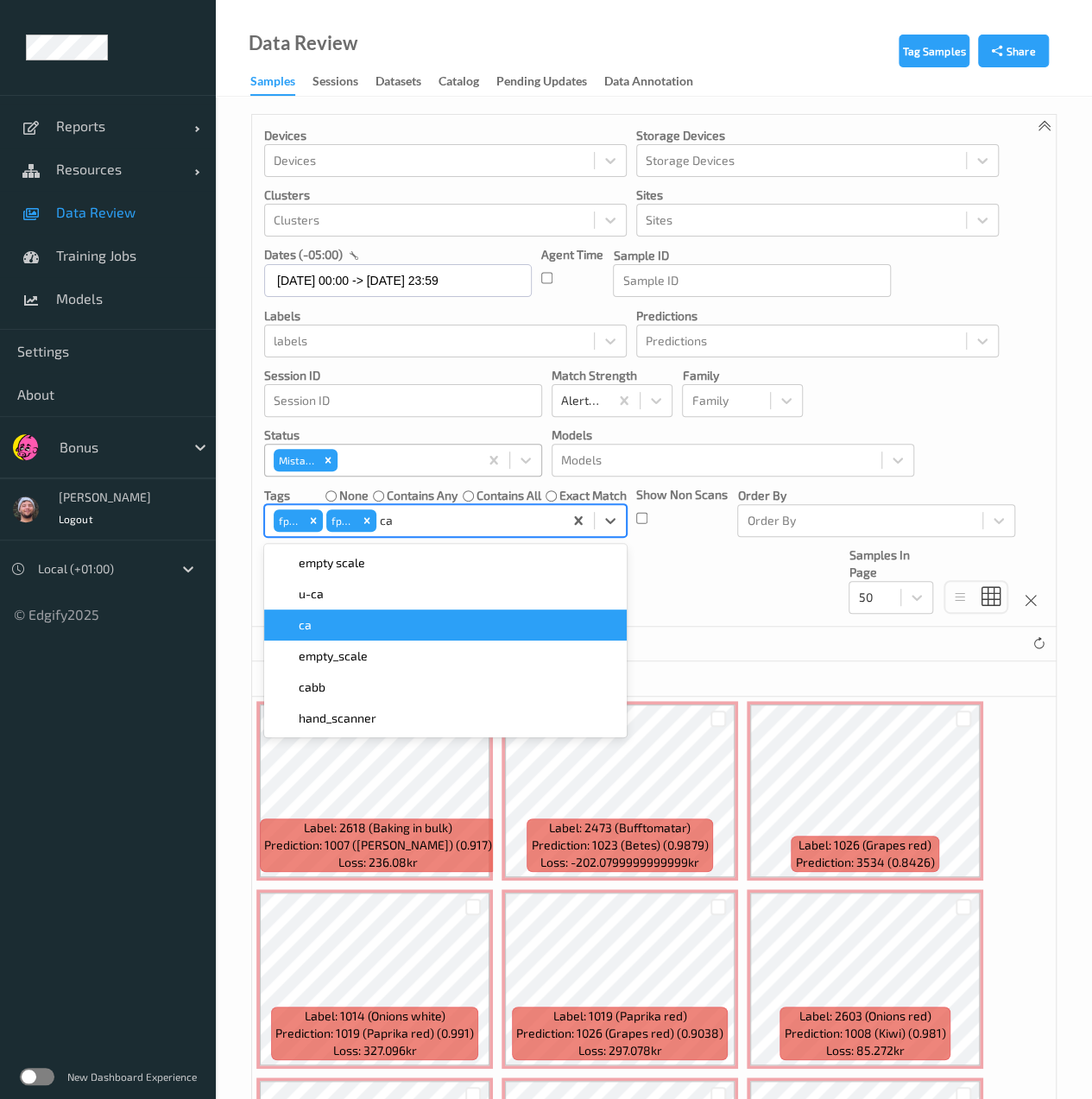
drag, startPoint x: 380, startPoint y: 603, endPoint x: 399, endPoint y: 625, distance: 29.1
click at [399, 625] on div "empty scale    u-ca    ca    empty_scale    cabb    hand_scanner" at bounding box center [445, 640] width 363 height 194
click at [399, 625] on div "ca" at bounding box center [445, 625] width 342 height 18
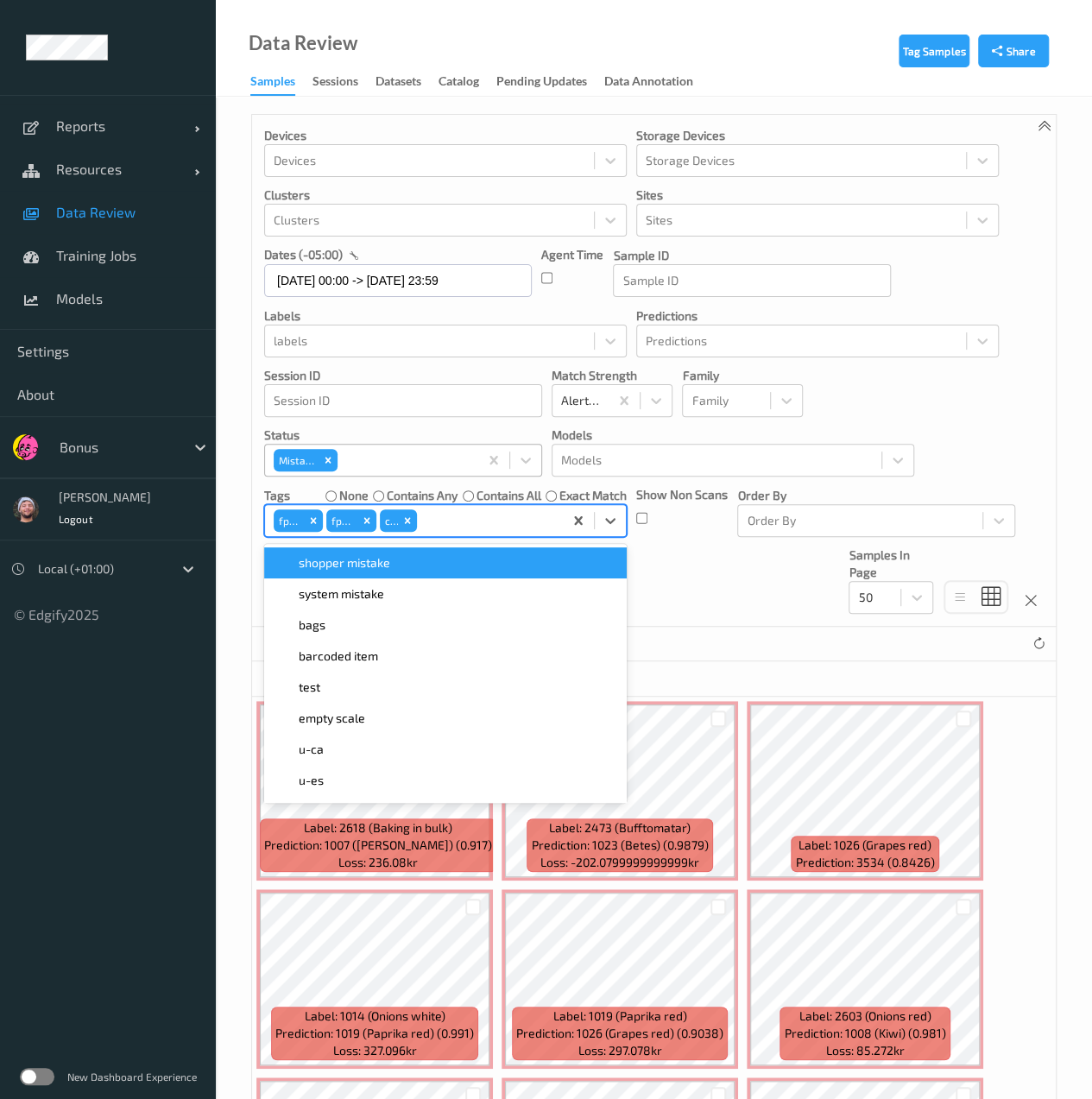
click at [682, 567] on div "Devices Devices Storage Devices Storage Devices Clusters Clusters Sites Sites d…" at bounding box center [653, 371] width 804 height 513
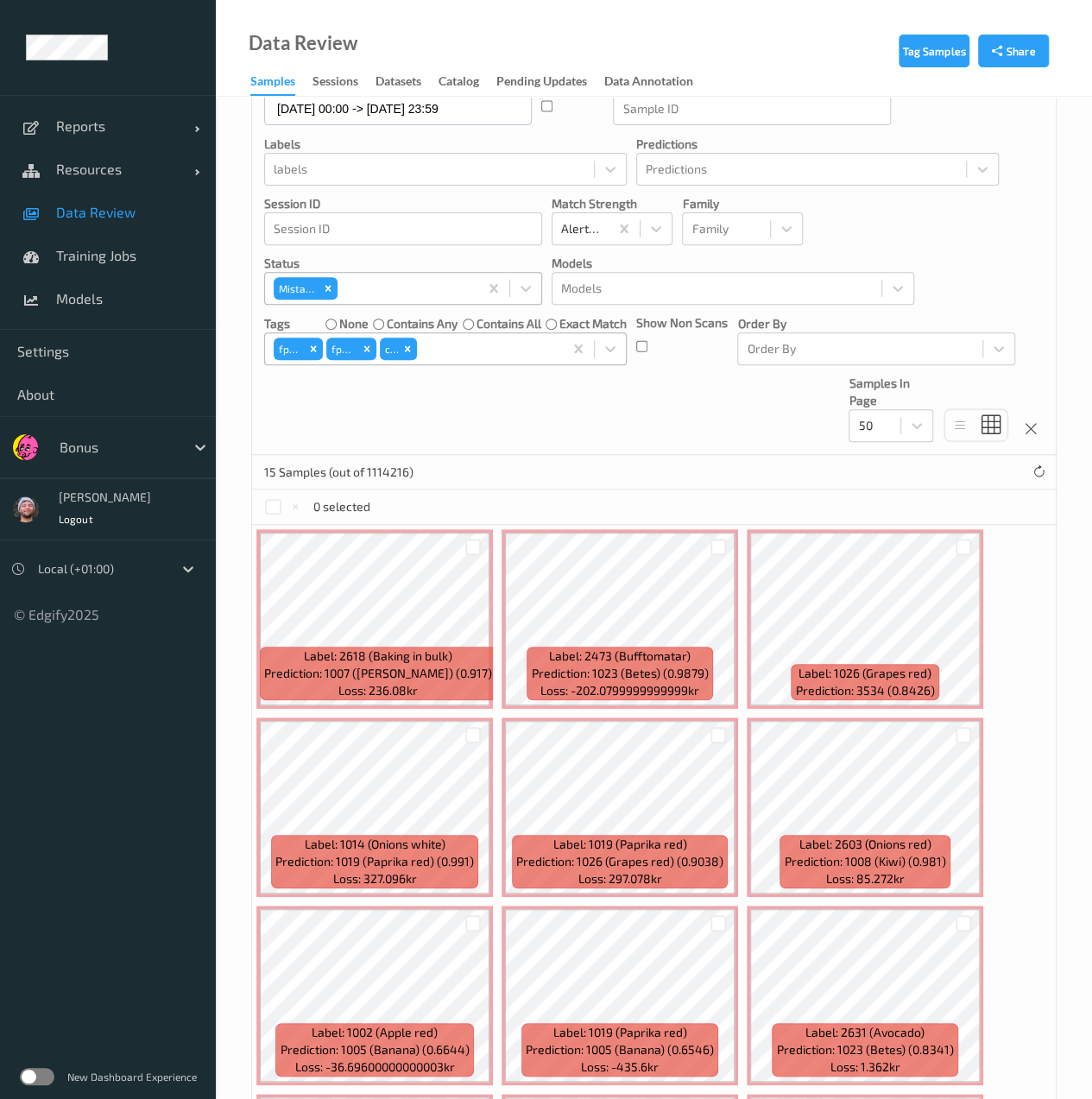
scroll to position [145, 0]
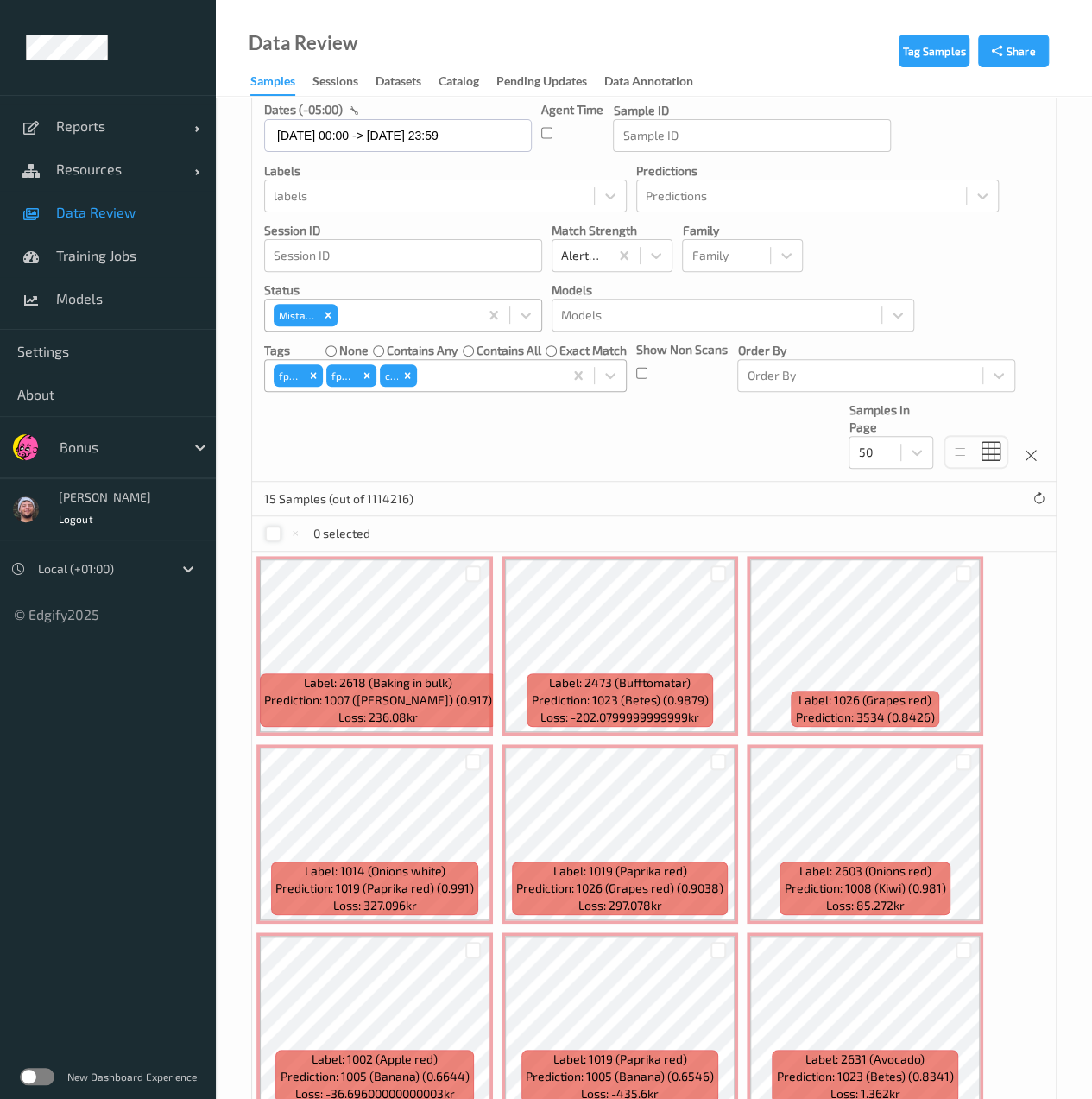
click at [269, 529] on div at bounding box center [273, 534] width 17 height 17
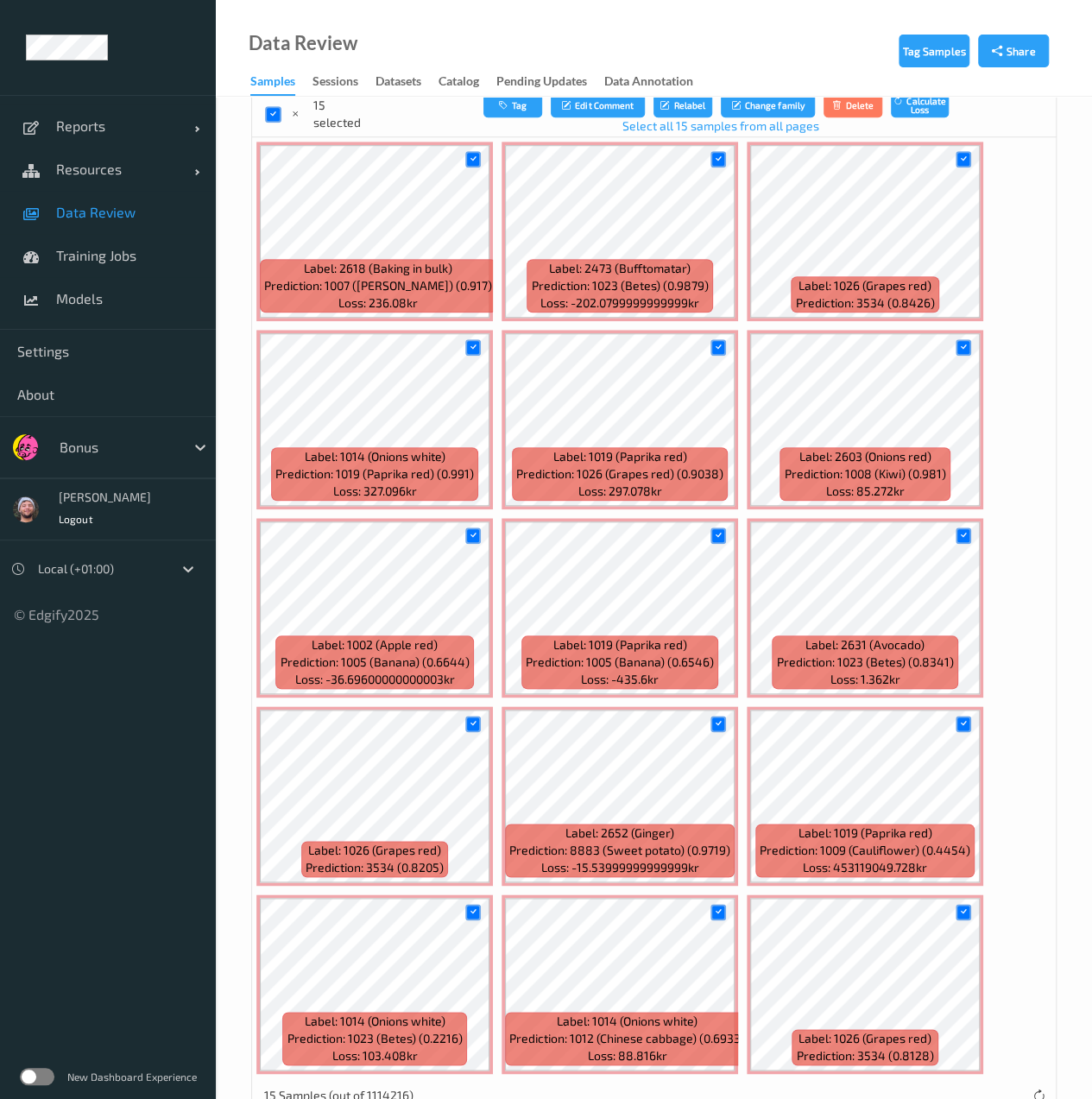
scroll to position [607, 0]
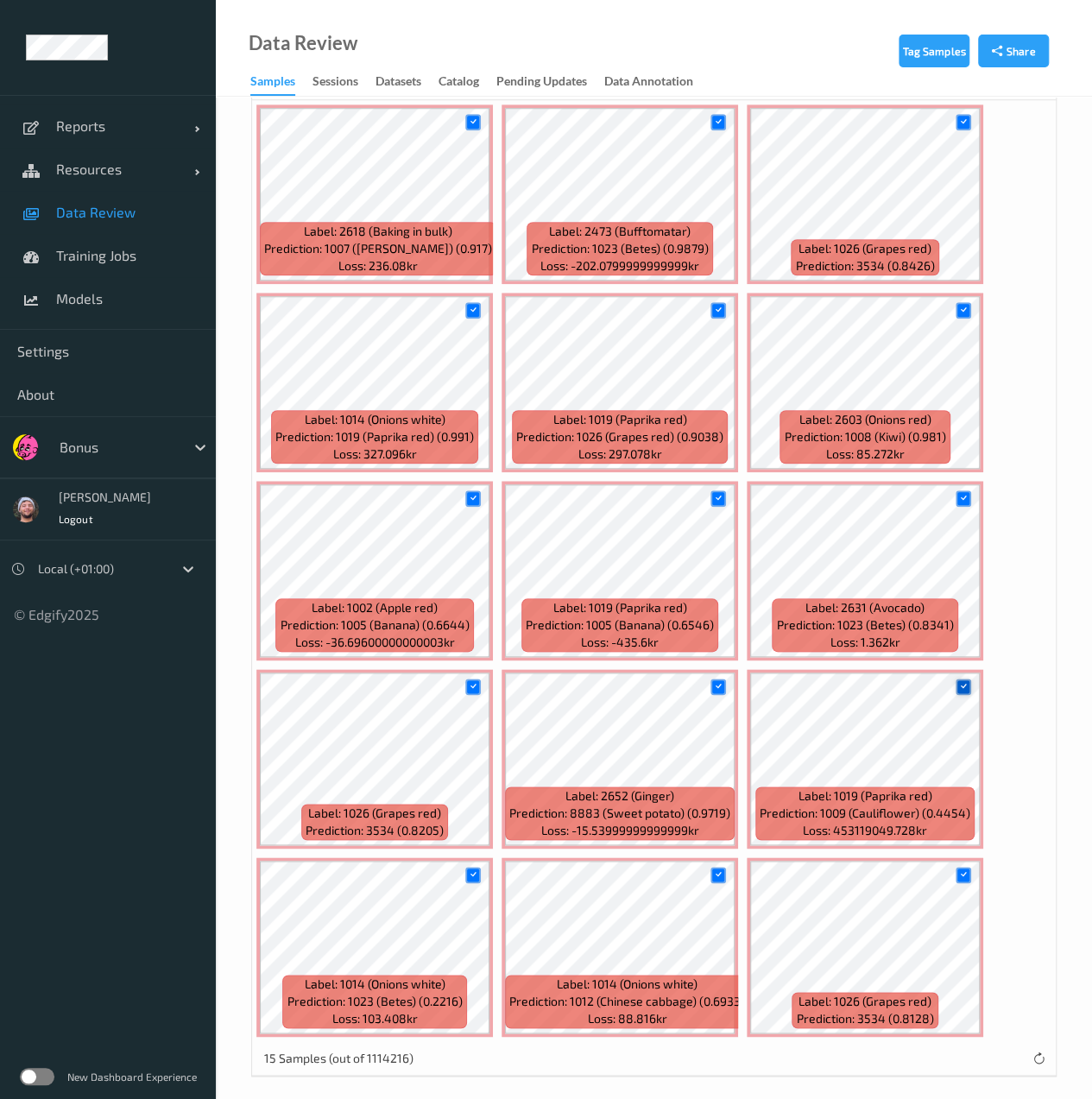
click at [969, 679] on div at bounding box center [964, 687] width 17 height 17
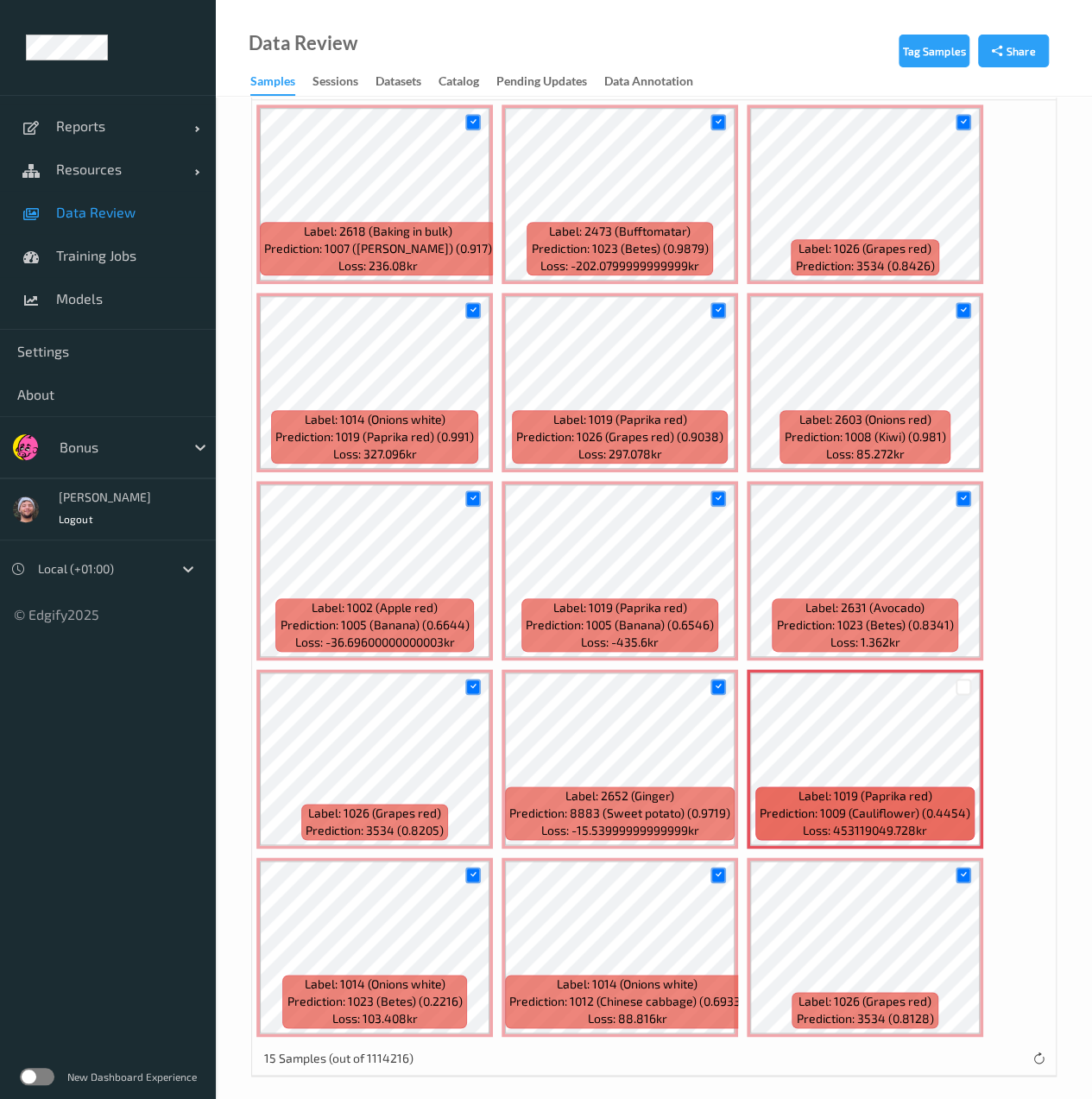
click at [475, 884] on div at bounding box center [474, 874] width 33 height 28
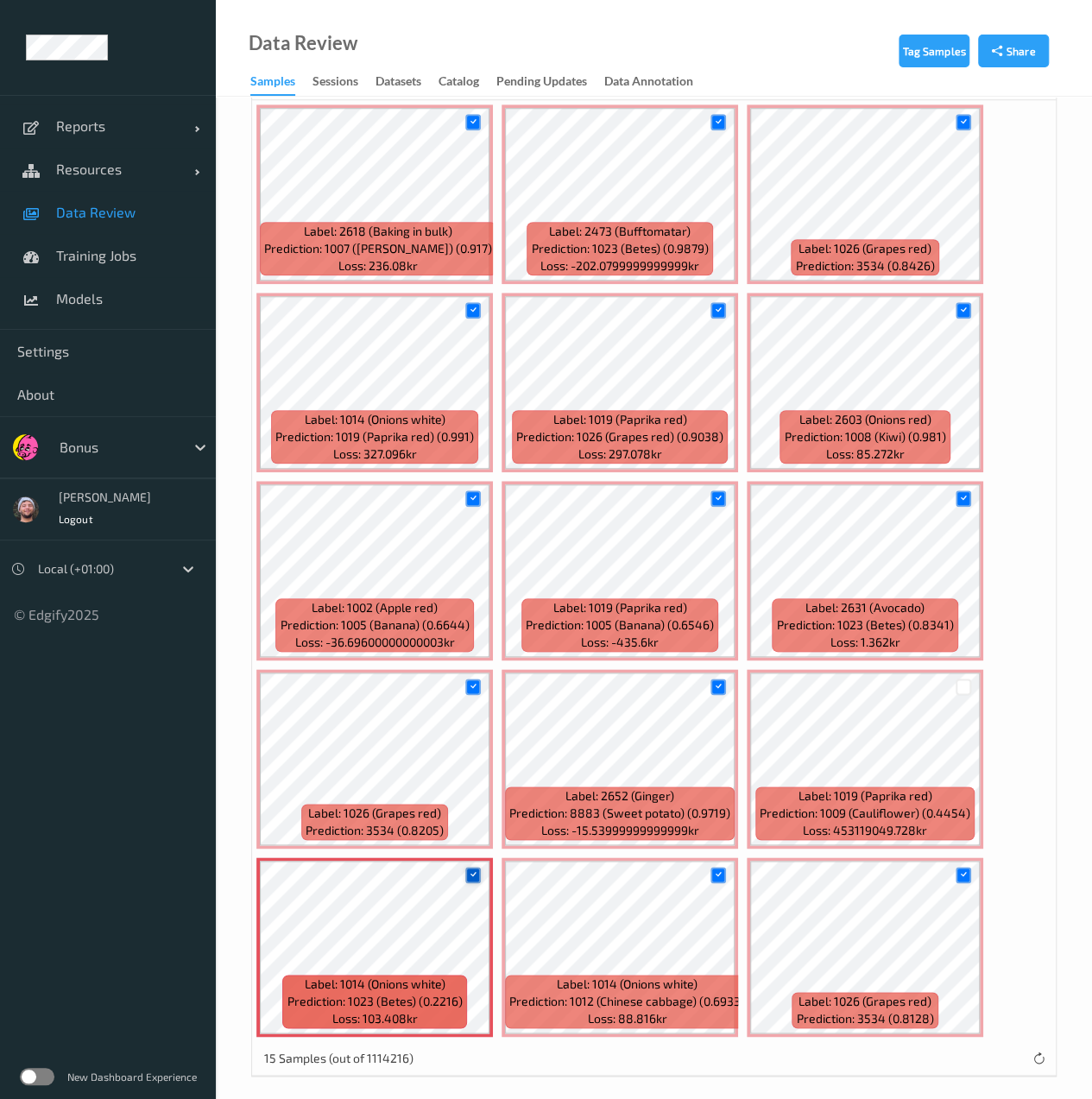
click at [473, 881] on div at bounding box center [474, 875] width 17 height 17
click at [713, 869] on icon at bounding box center [719, 875] width 12 height 12
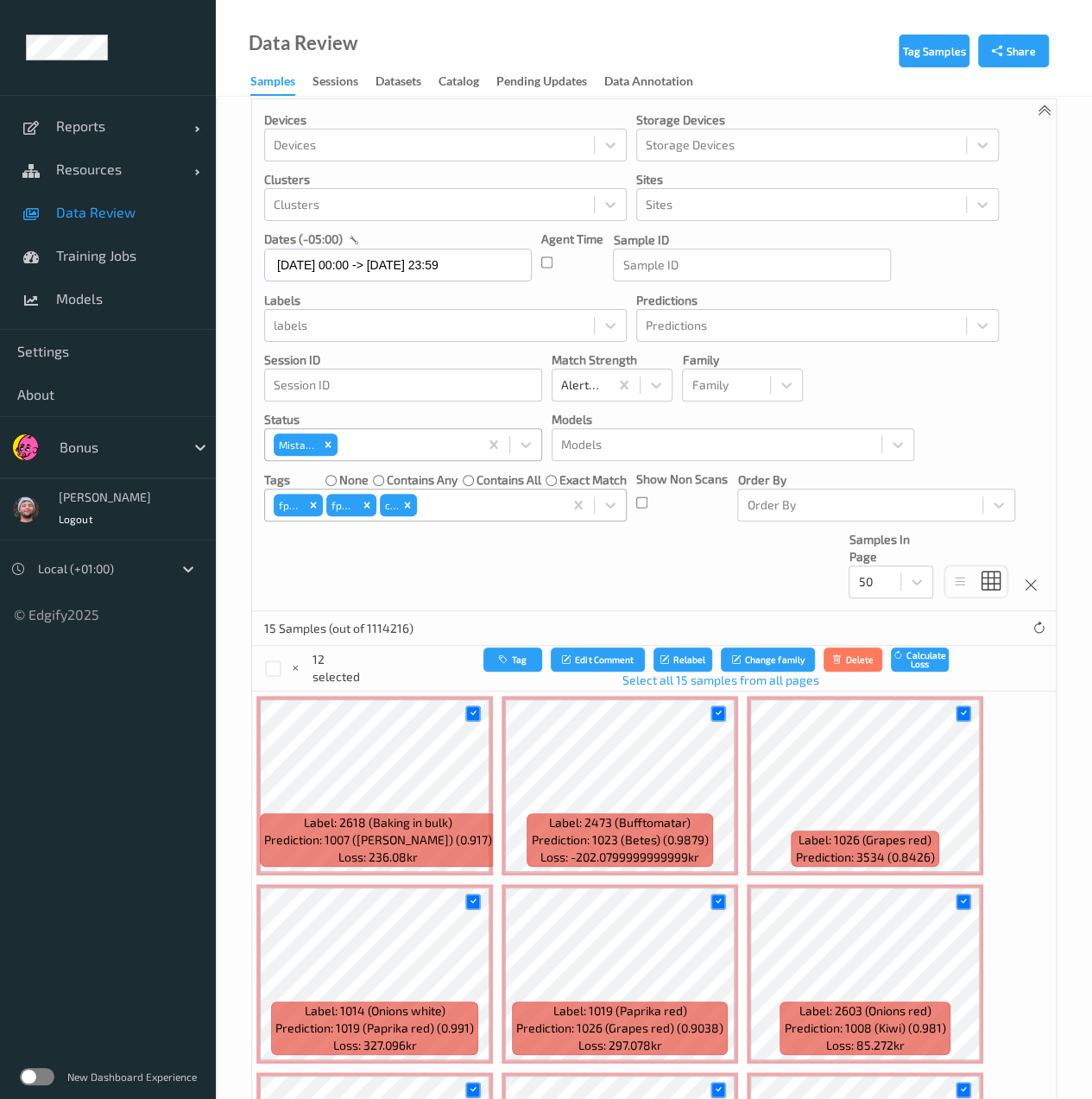
scroll to position [0, 0]
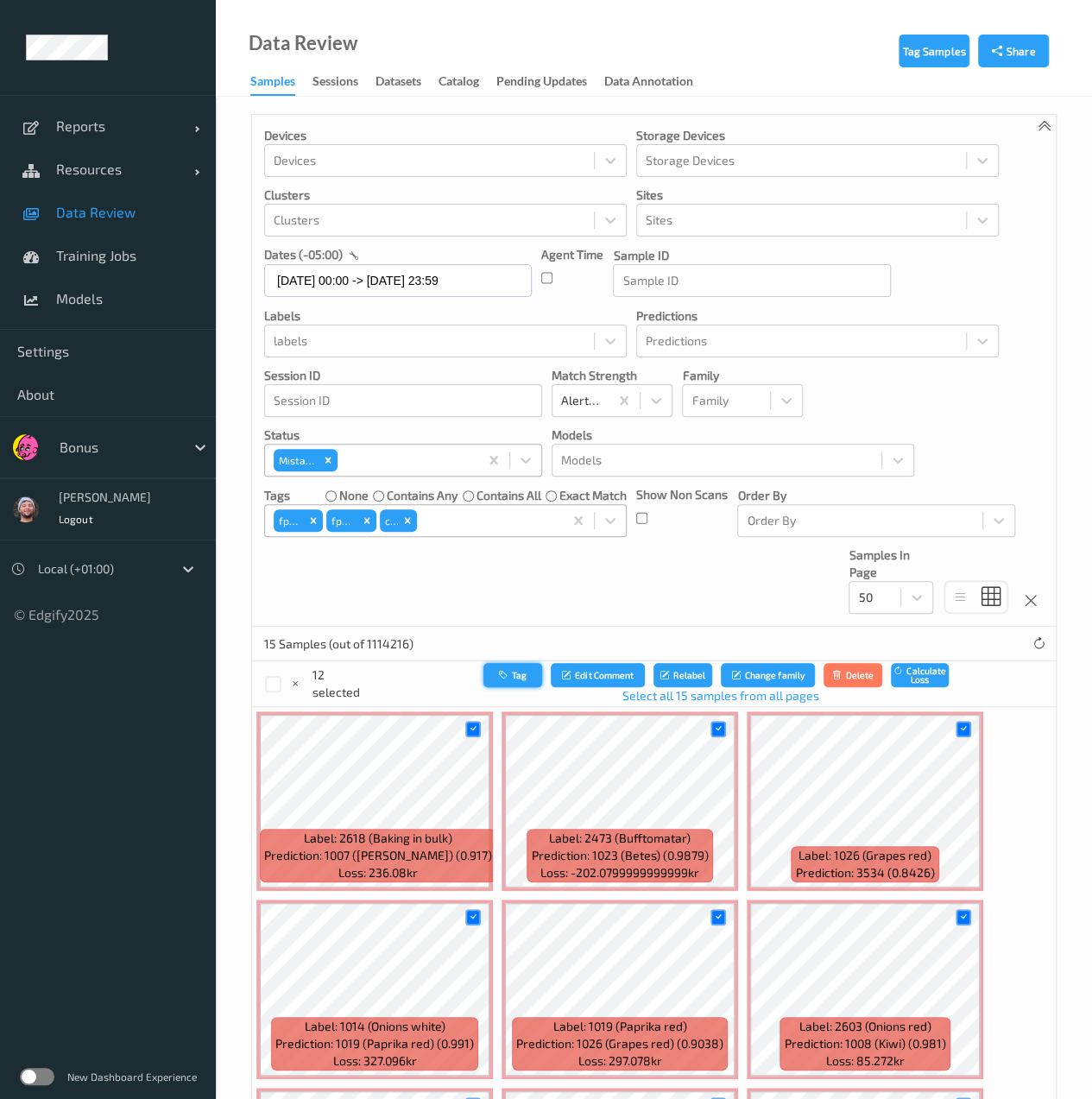
click at [483, 669] on button "Tag" at bounding box center [512, 676] width 58 height 25
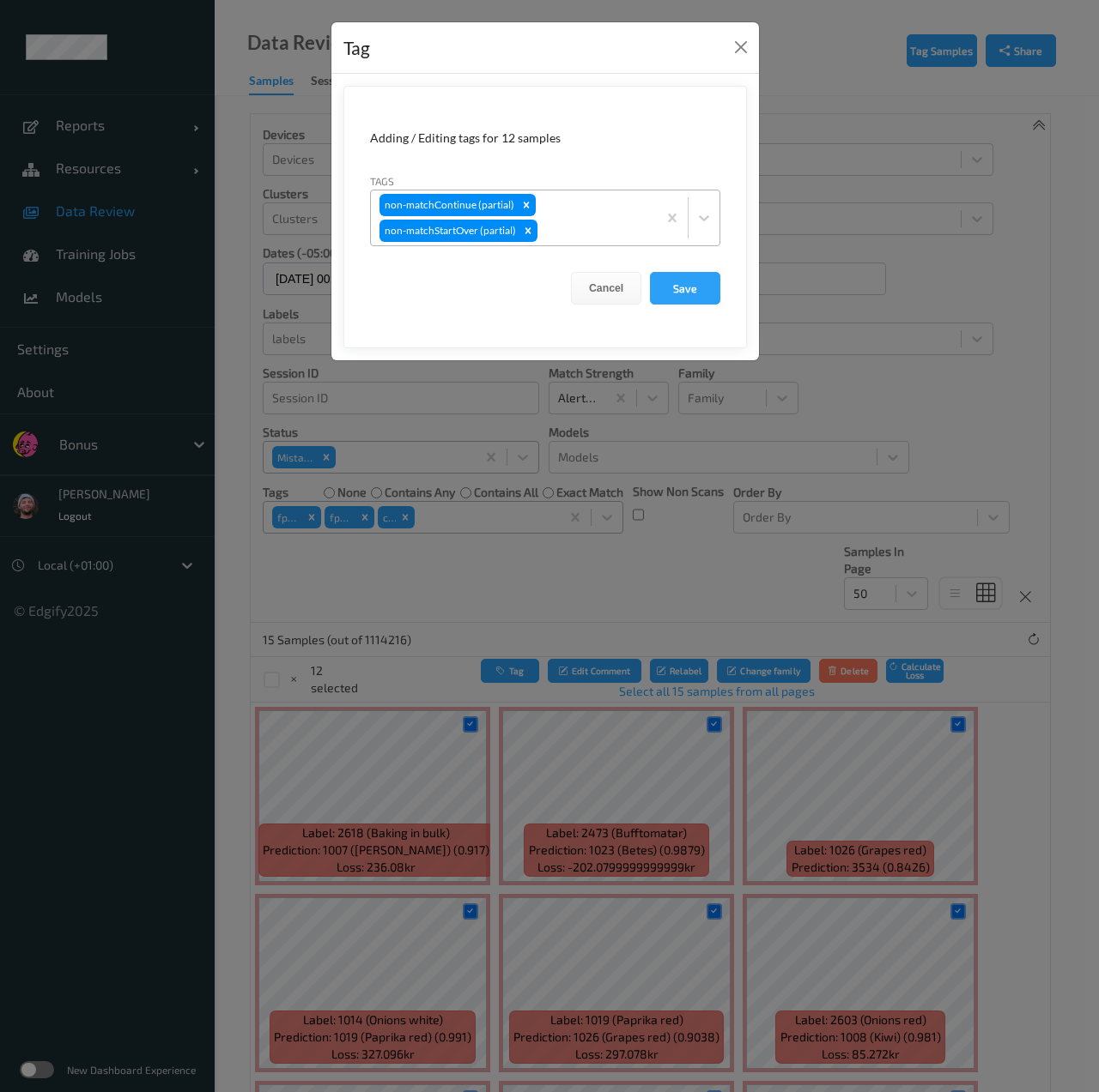
click at [560, 234] on div at bounding box center [593, 230] width 107 height 20
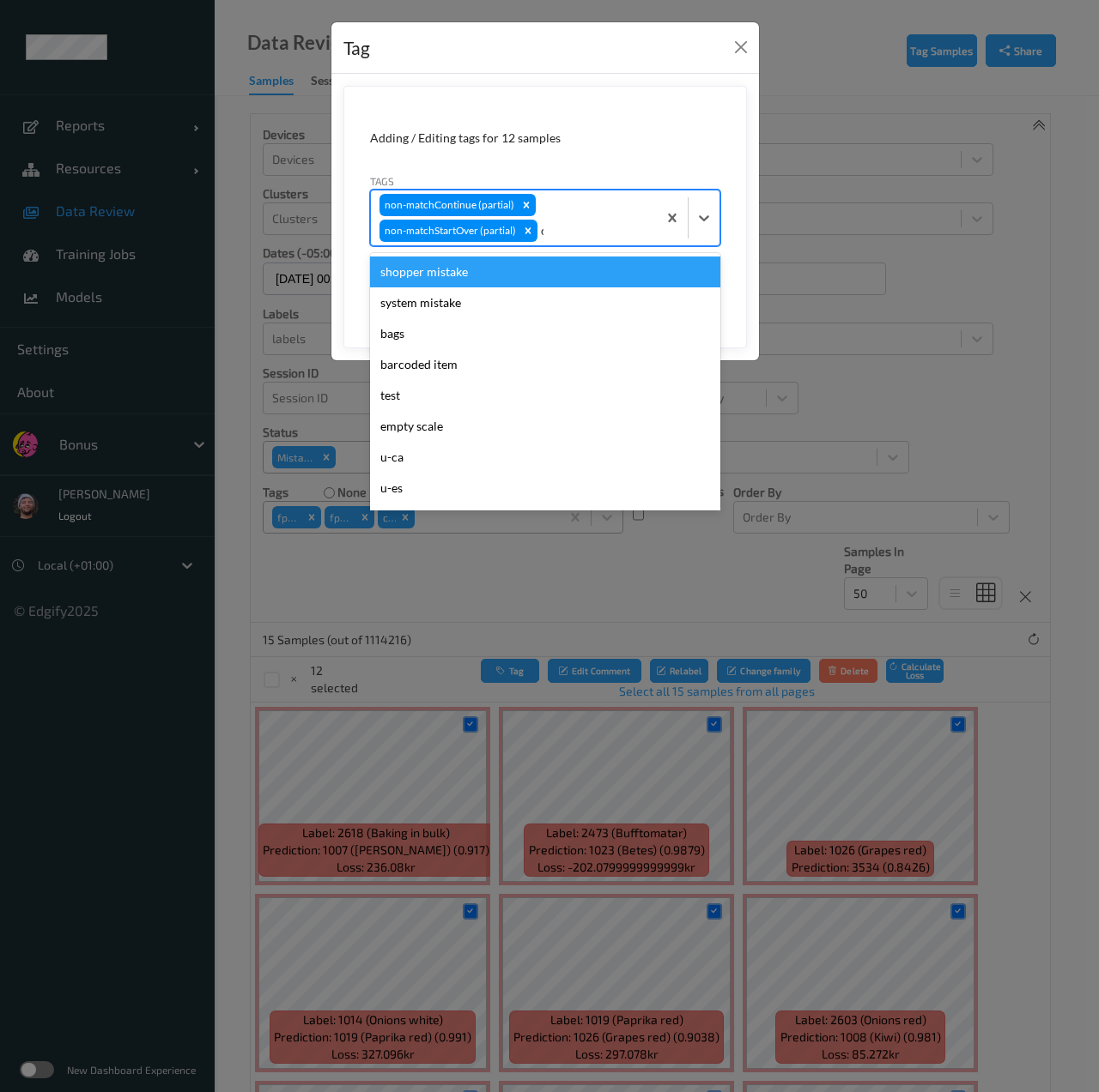
type input "ca"
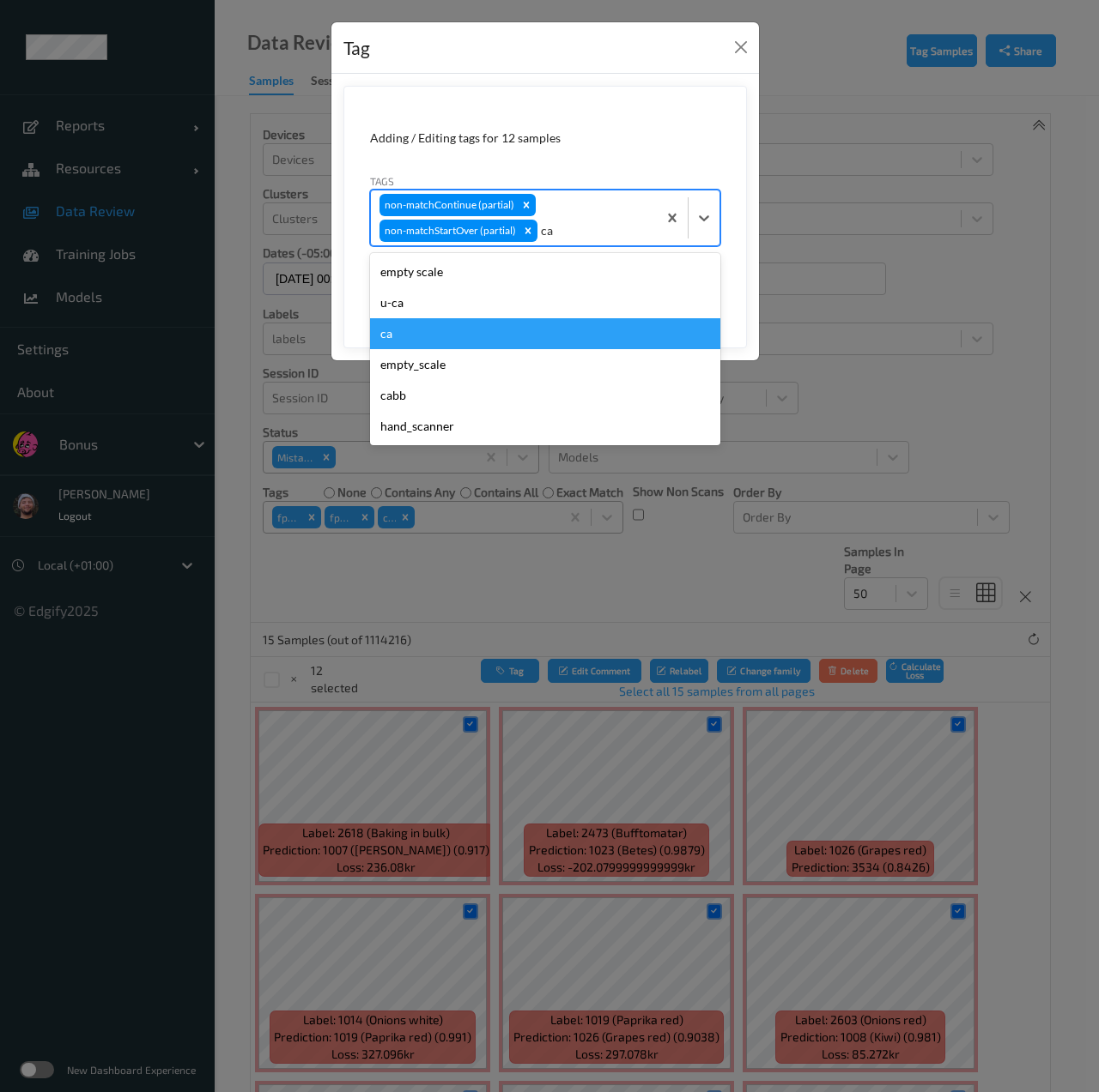
click at [483, 329] on div "ca" at bounding box center [545, 333] width 350 height 31
type input "s"
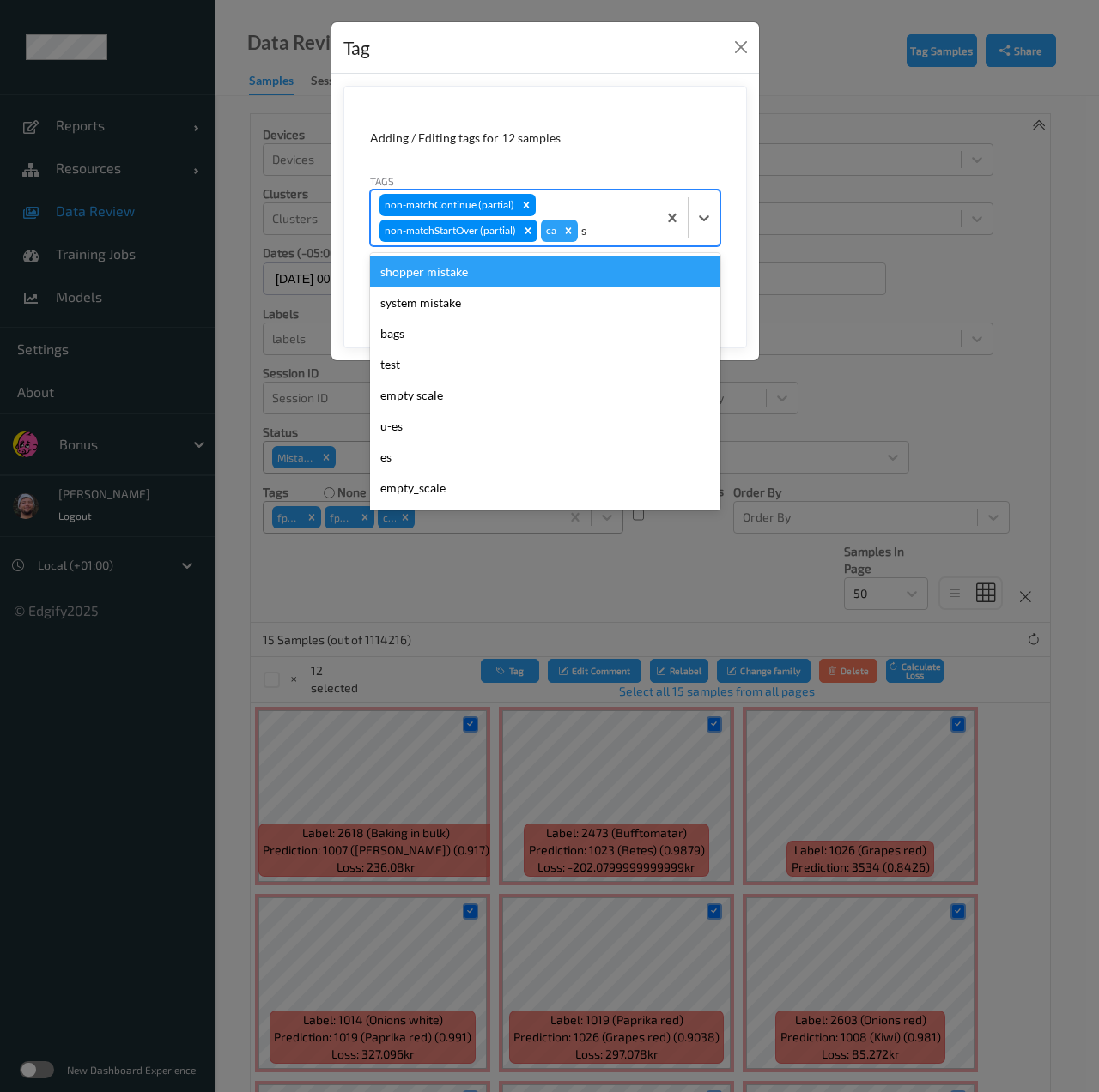
click at [579, 281] on div "shopper mistake" at bounding box center [545, 273] width 350 height 31
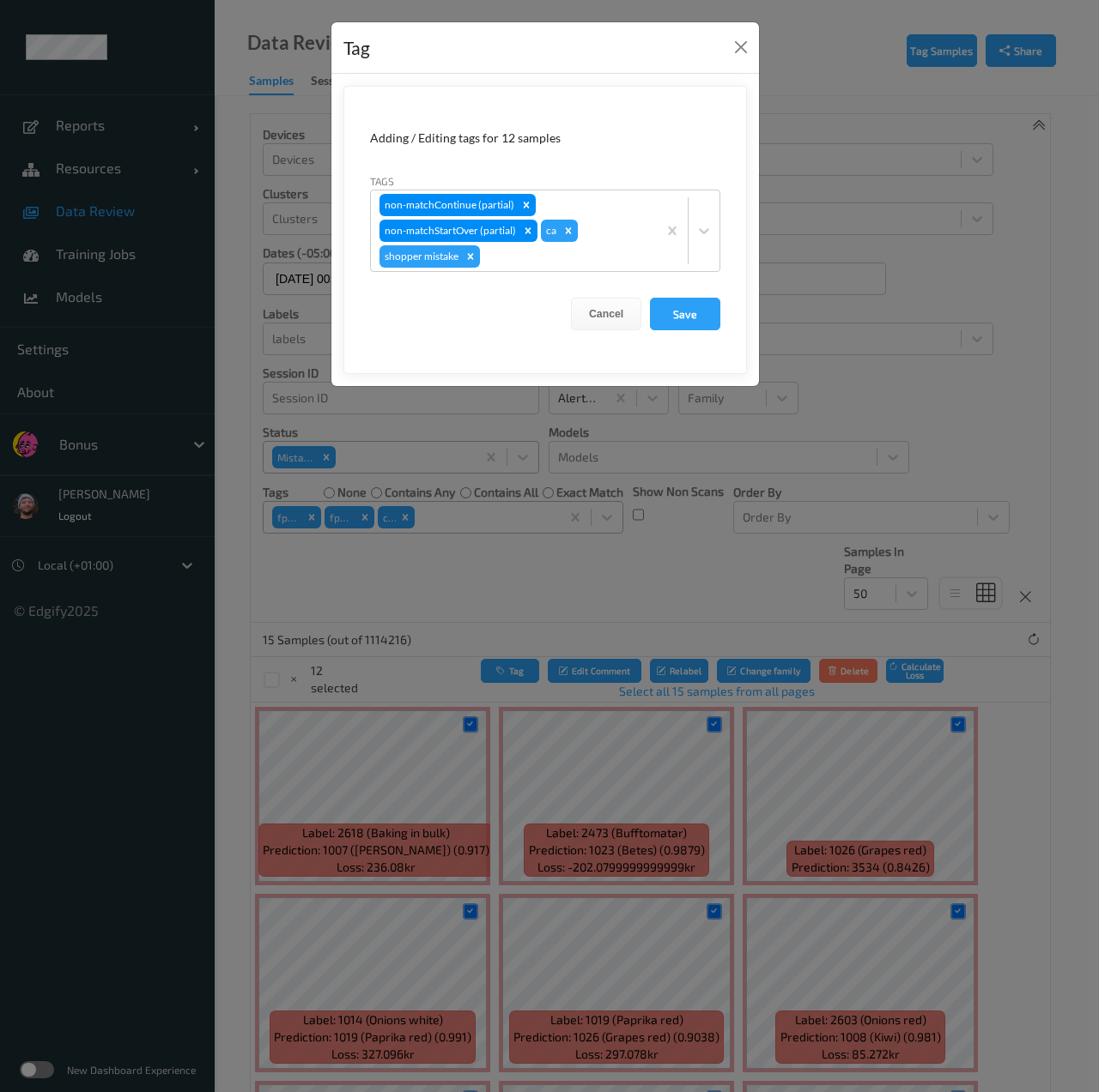
click at [677, 295] on form "Adding / Editing tags for 12 samples Tags non-matchContinue (partial) non-match…" at bounding box center [544, 230] width 403 height 288
click at [677, 298] on button "Save" at bounding box center [684, 314] width 71 height 33
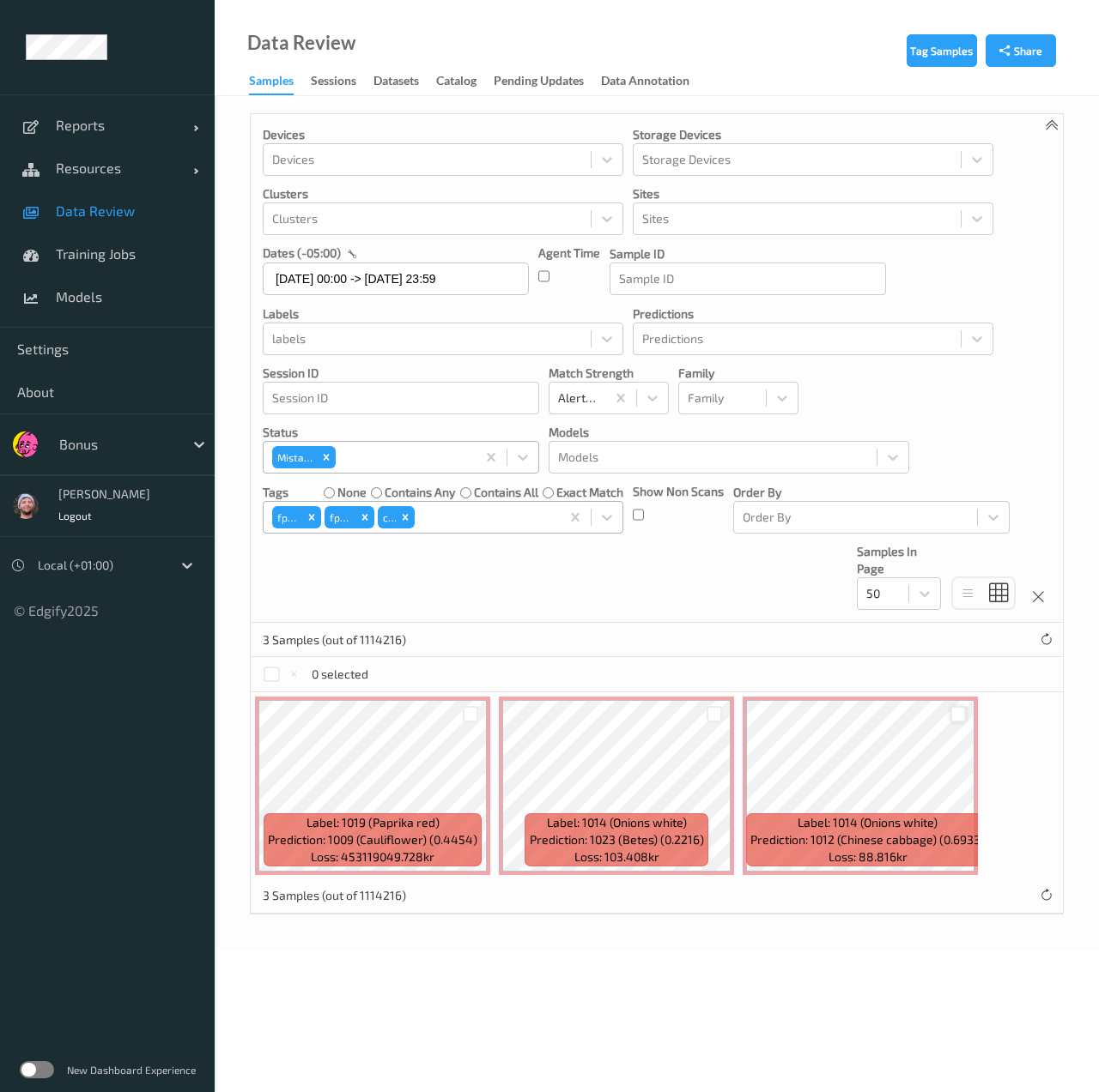
click at [960, 708] on div at bounding box center [958, 714] width 16 height 16
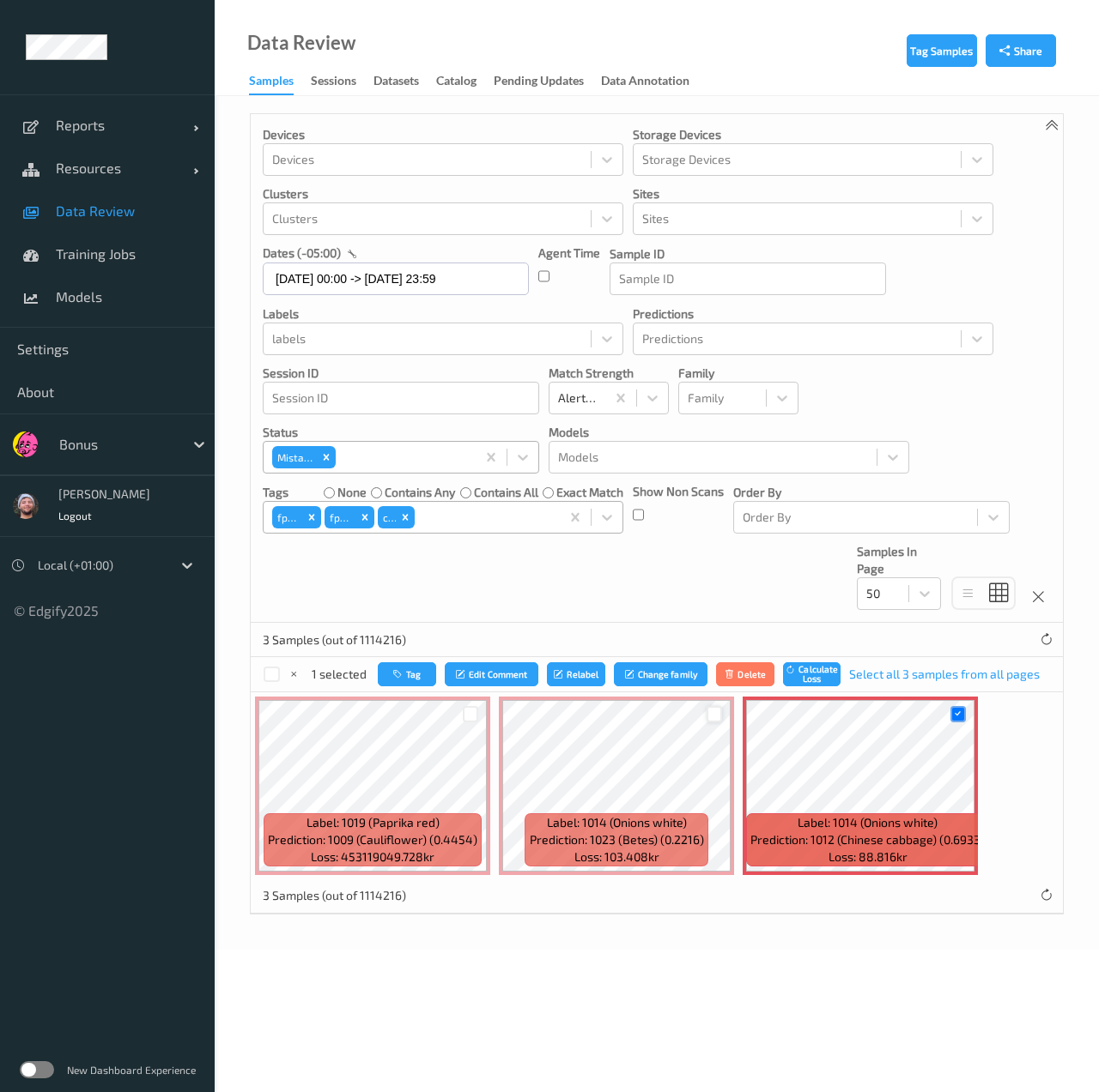
click at [709, 715] on div at bounding box center [714, 714] width 16 height 16
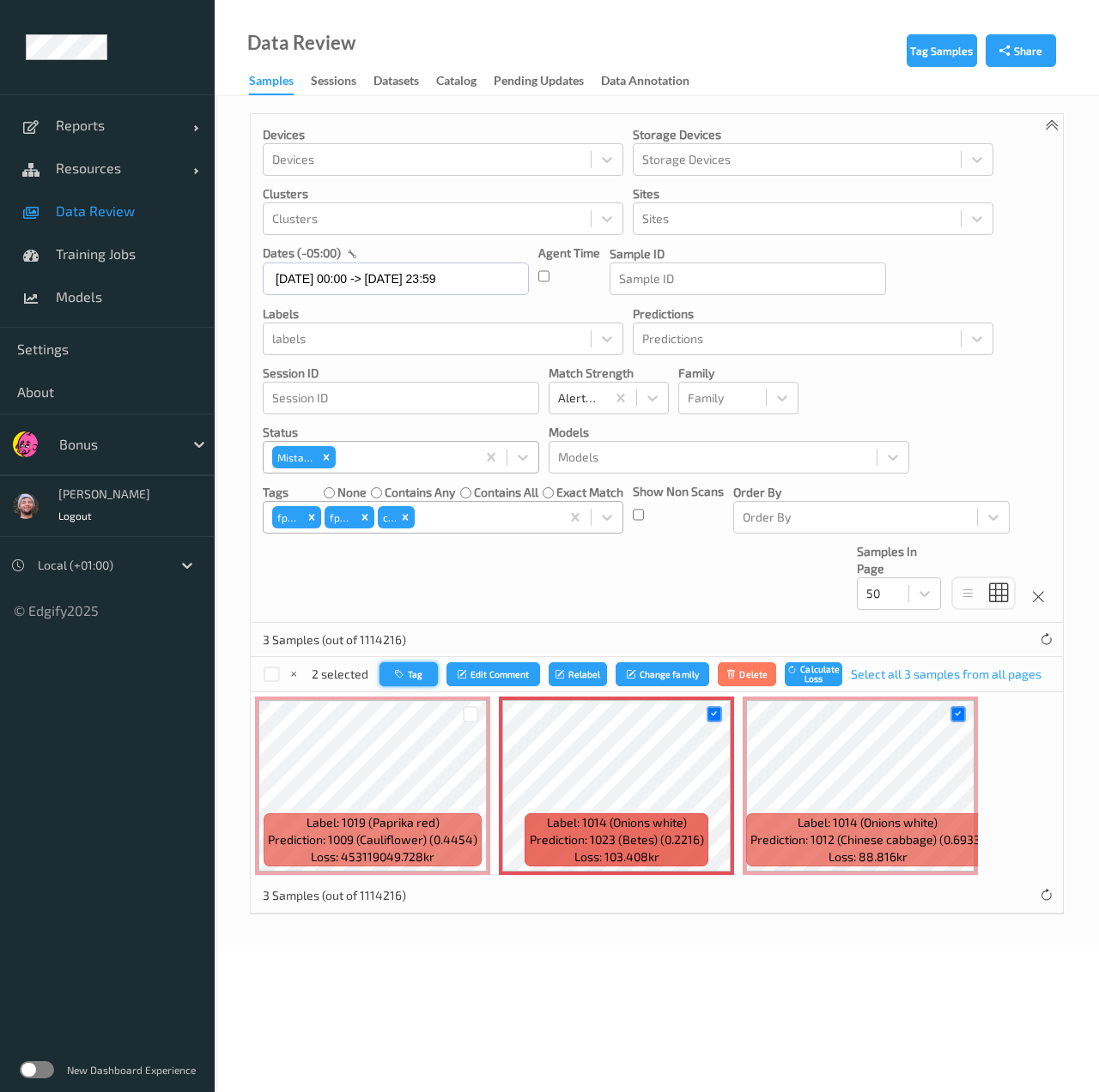
click at [419, 672] on button "Tag" at bounding box center [408, 675] width 58 height 25
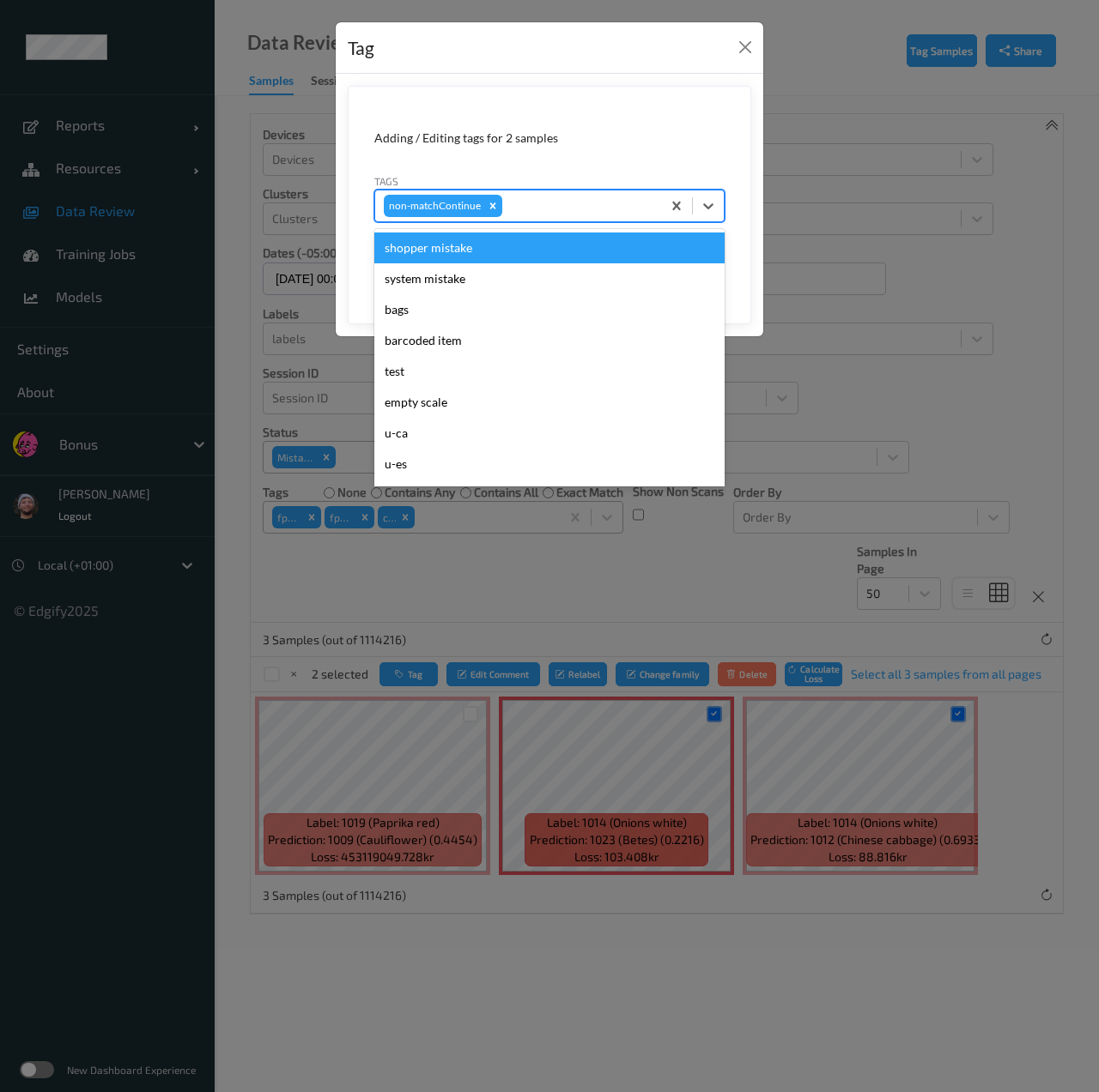
click at [564, 205] on div at bounding box center [579, 205] width 147 height 20
type input "ig"
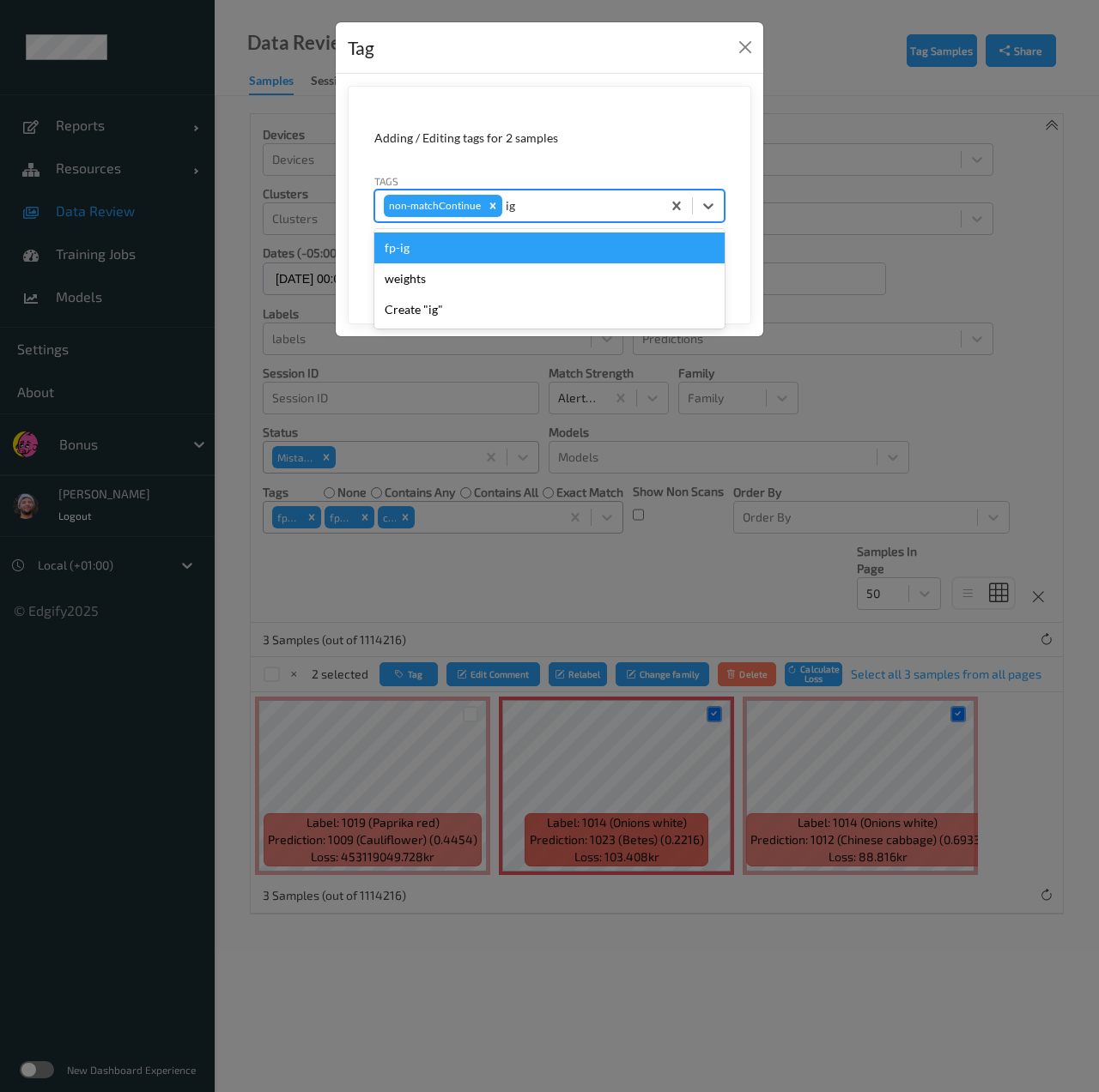
click at [536, 243] on div "fp-ig" at bounding box center [549, 248] width 350 height 31
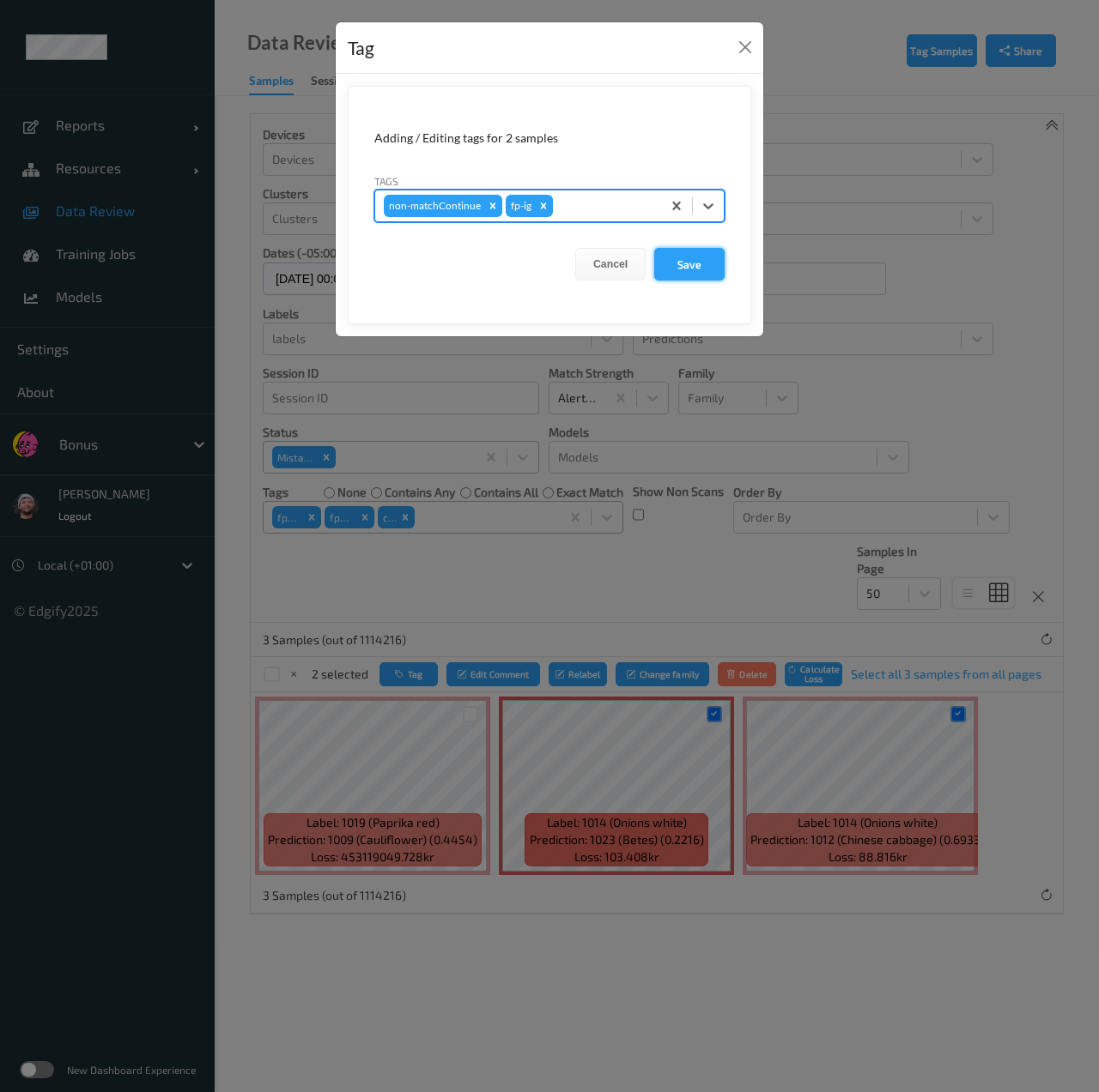
click at [681, 257] on button "Save" at bounding box center [689, 265] width 71 height 33
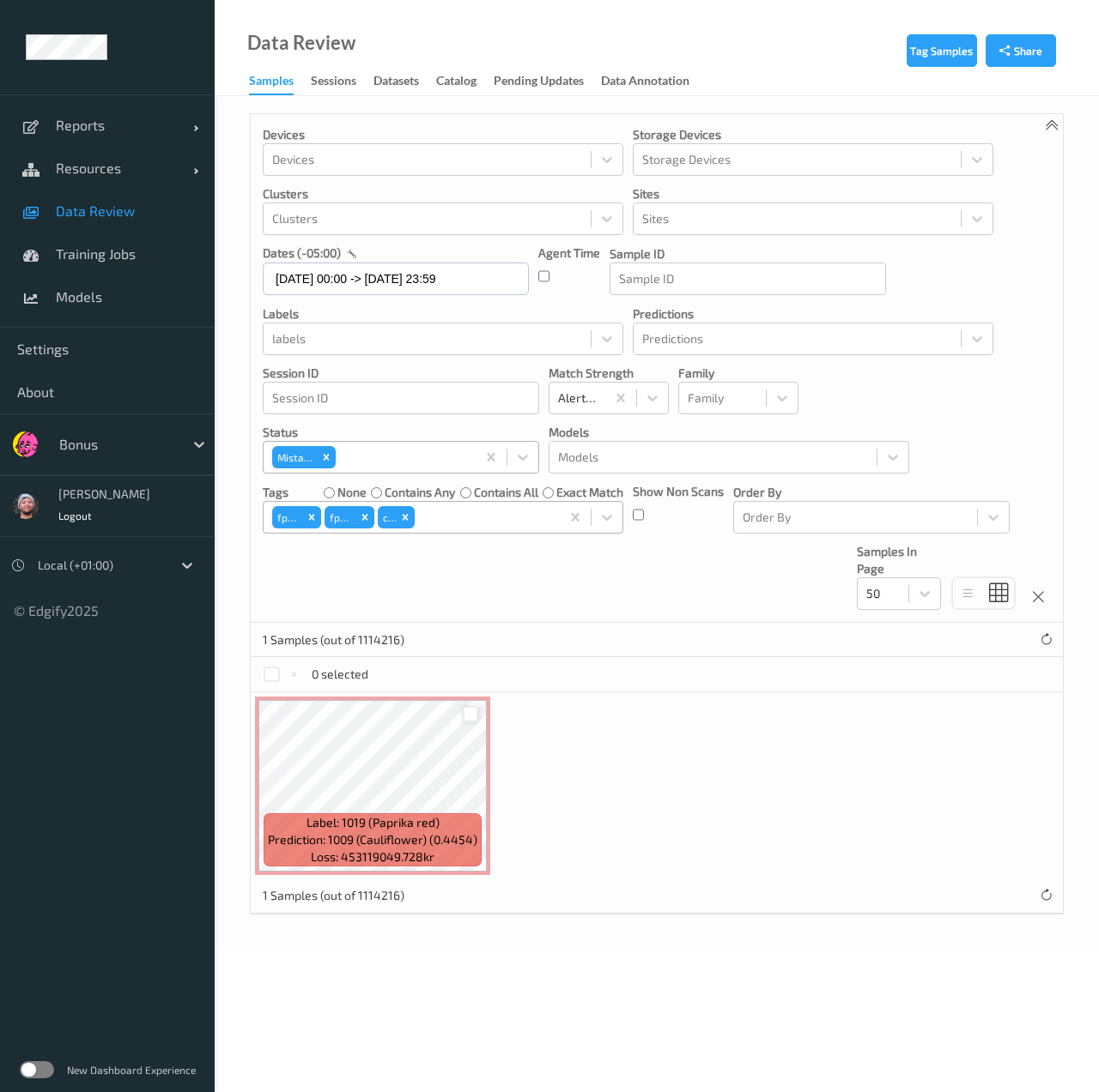
click at [471, 717] on div at bounding box center [471, 714] width 16 height 16
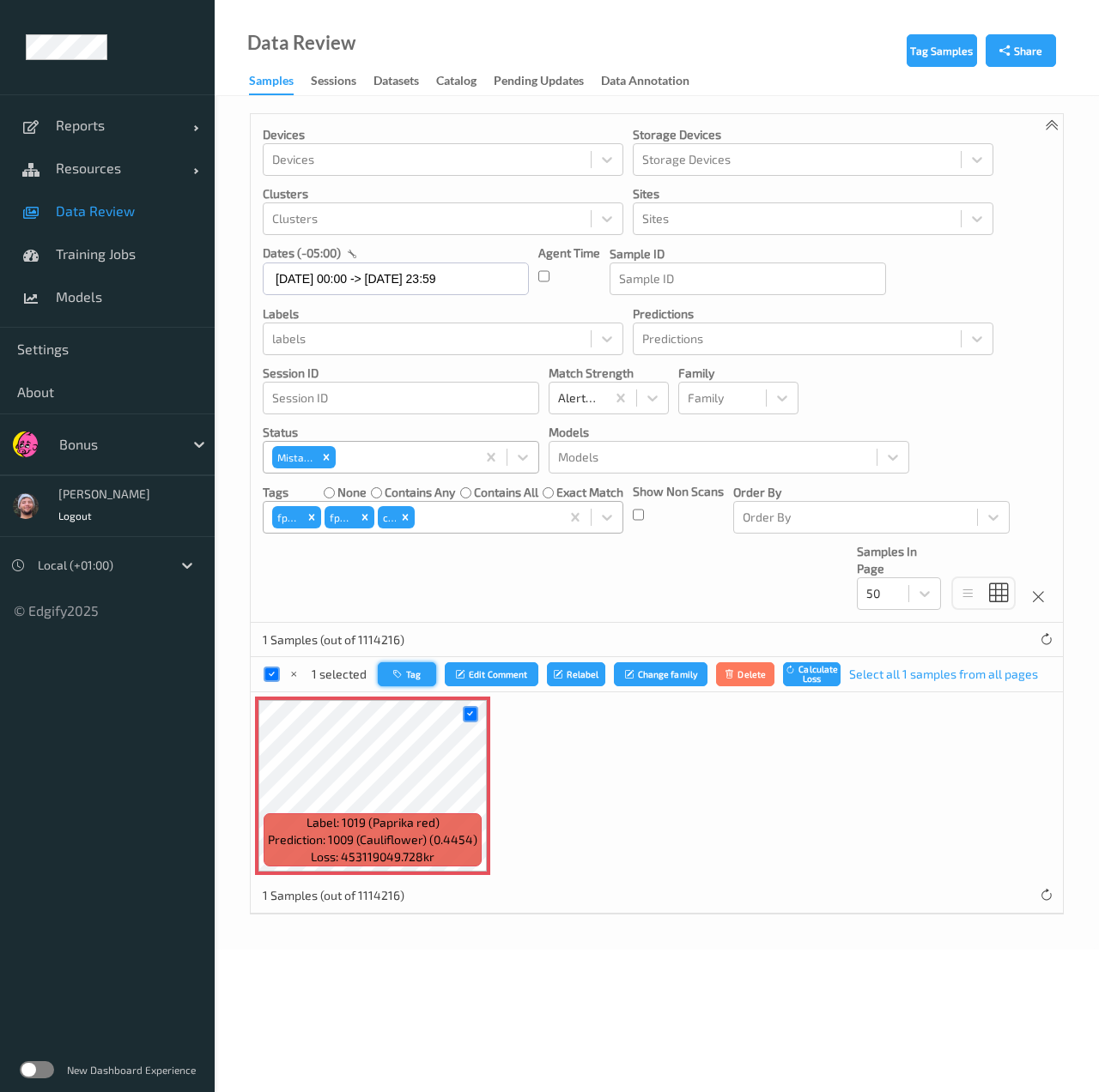
click at [409, 675] on button "Tag" at bounding box center [407, 675] width 58 height 25
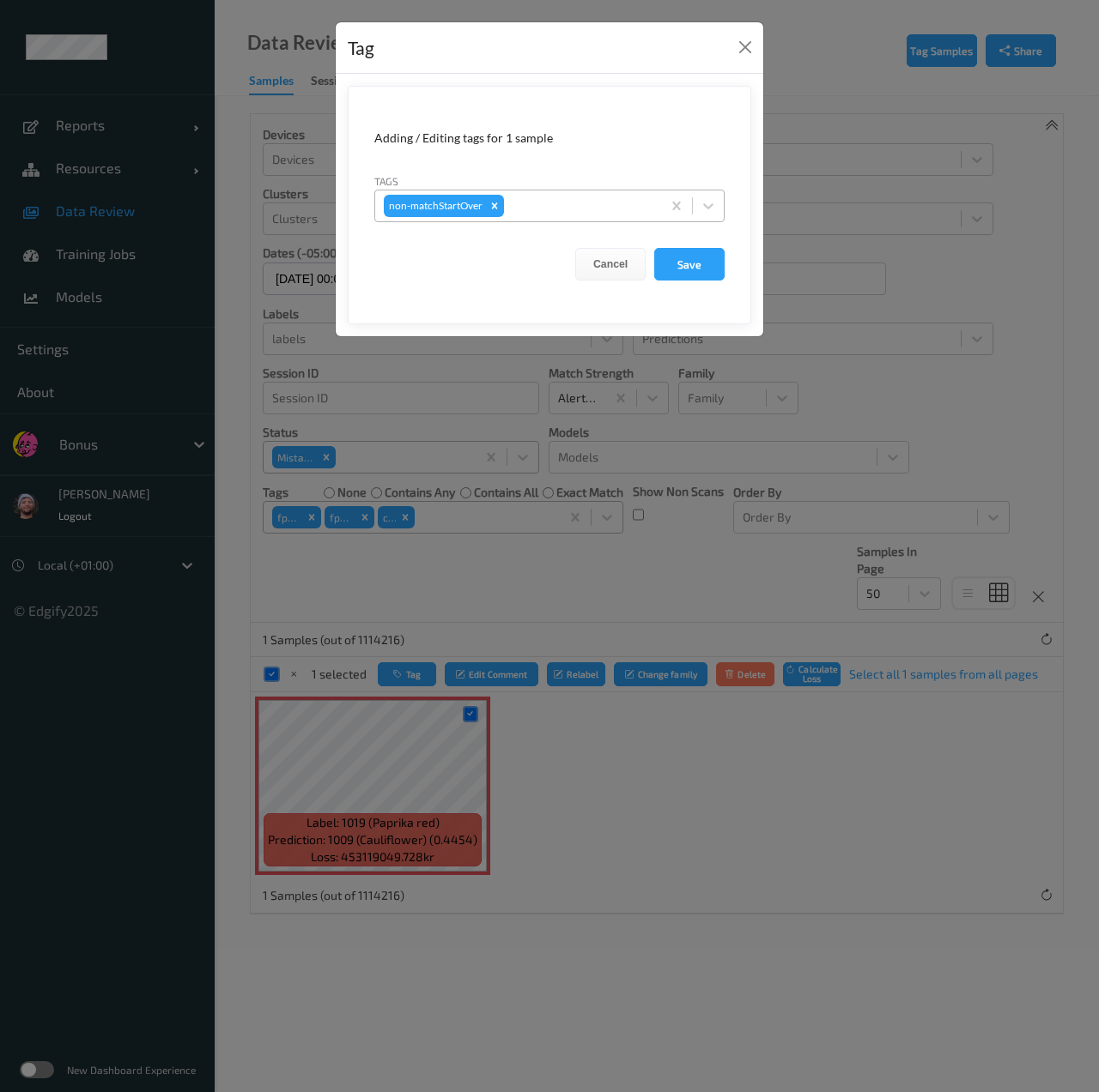
click at [540, 213] on div at bounding box center [580, 205] width 145 height 20
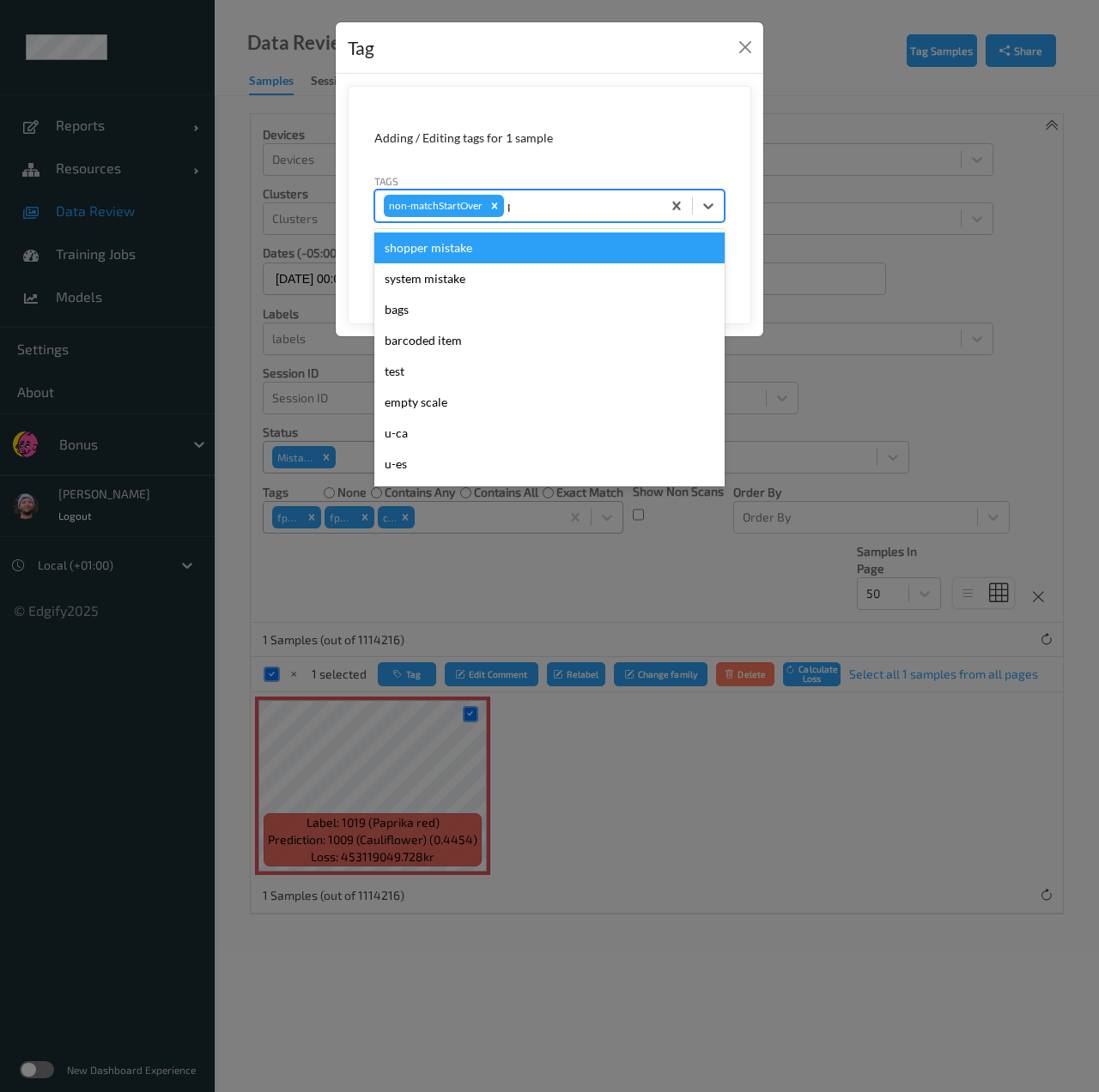
type input "pi"
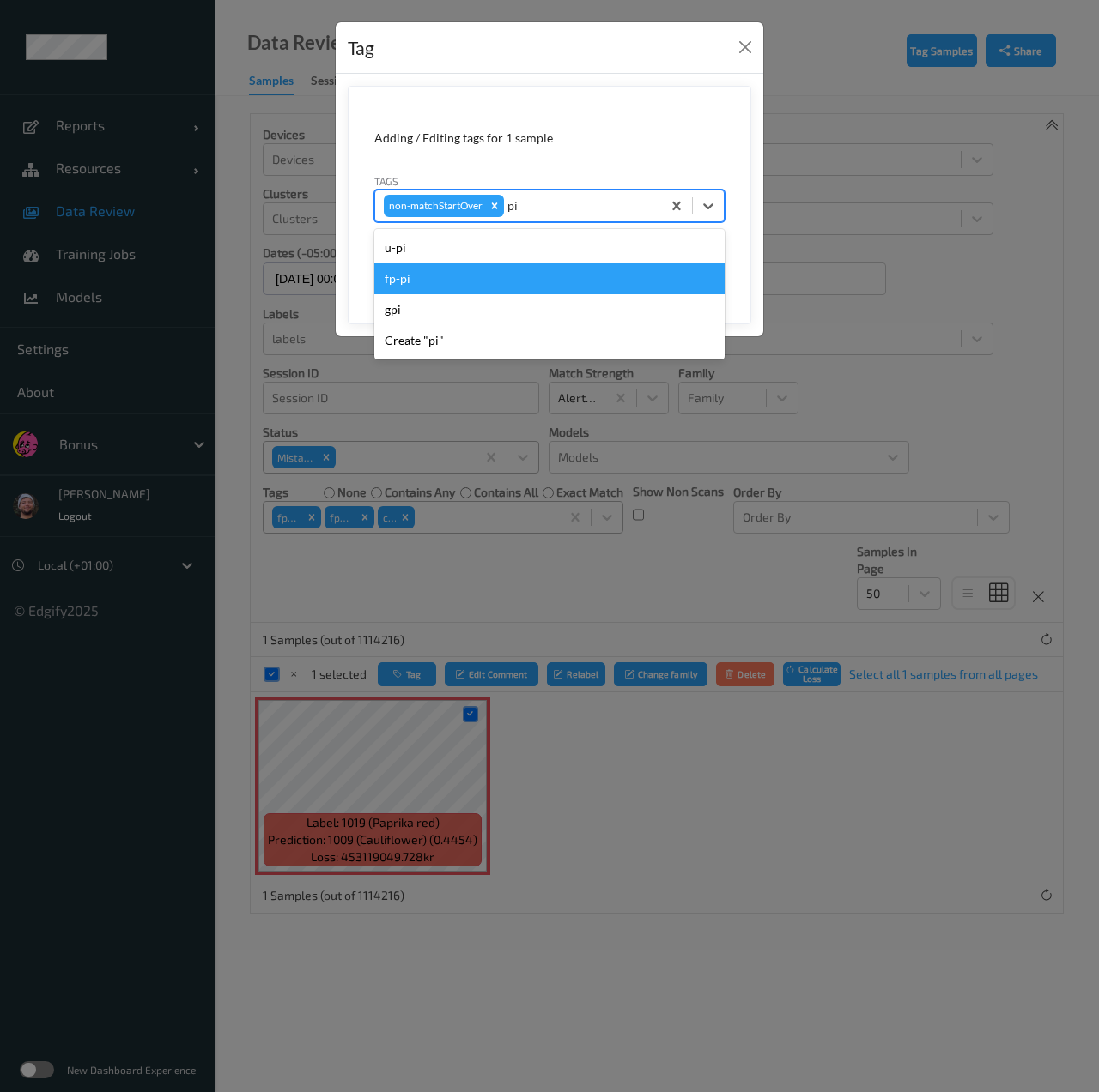
click at [524, 269] on div "fp-pi" at bounding box center [549, 279] width 350 height 31
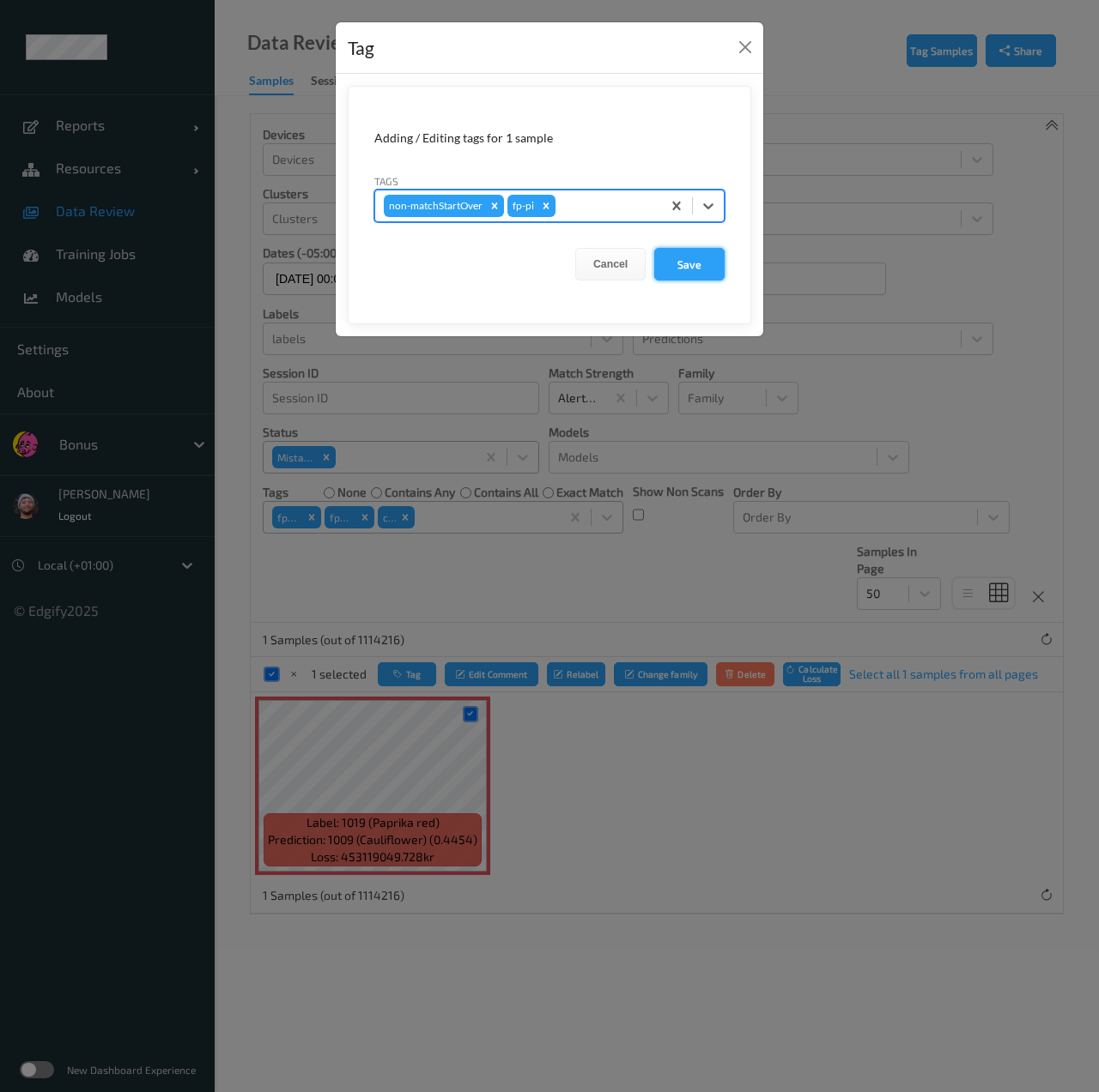
click at [670, 265] on button "Save" at bounding box center [689, 265] width 71 height 33
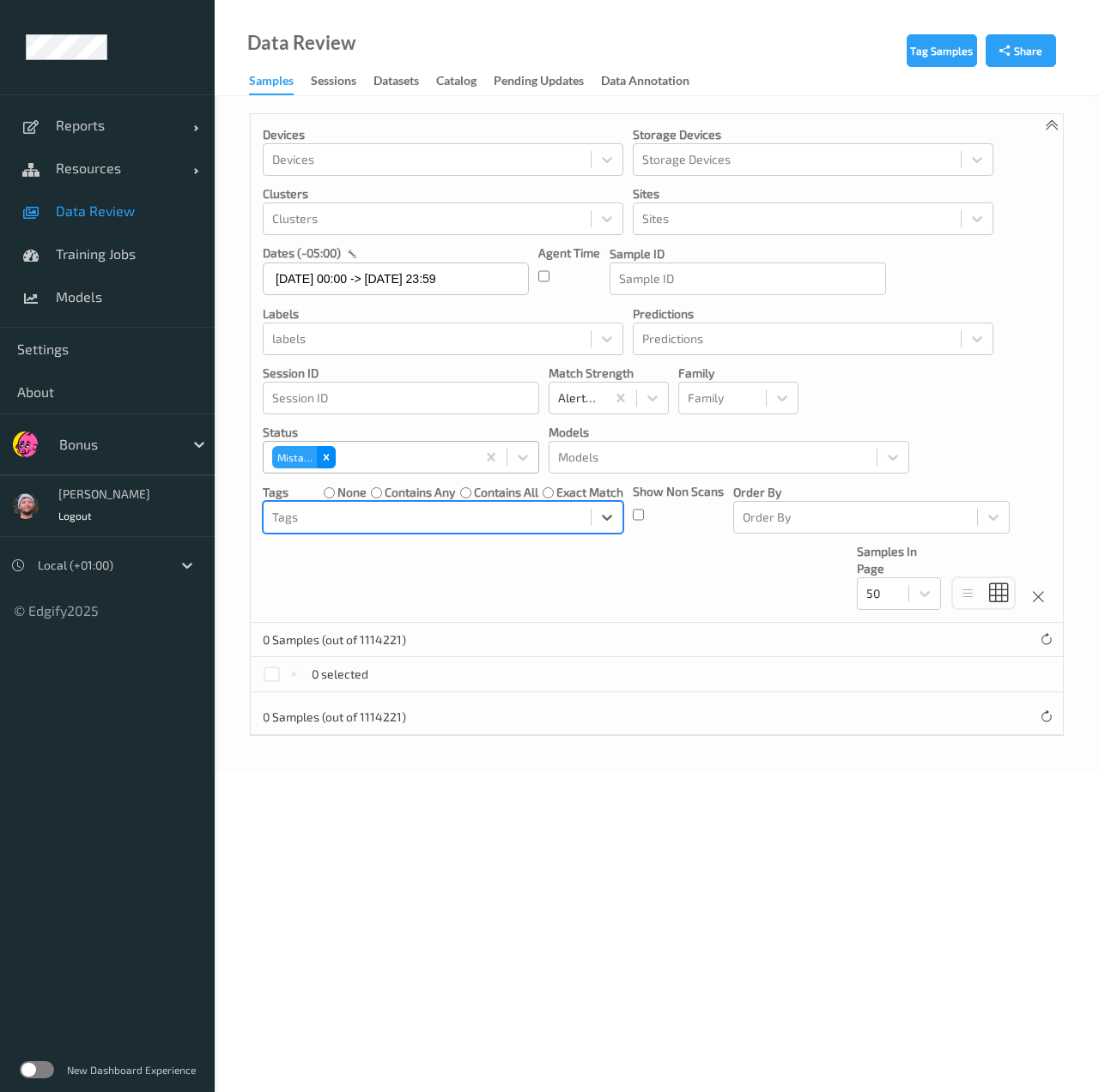
click at [326, 457] on icon "Remove Mistake" at bounding box center [326, 457] width 12 height 12
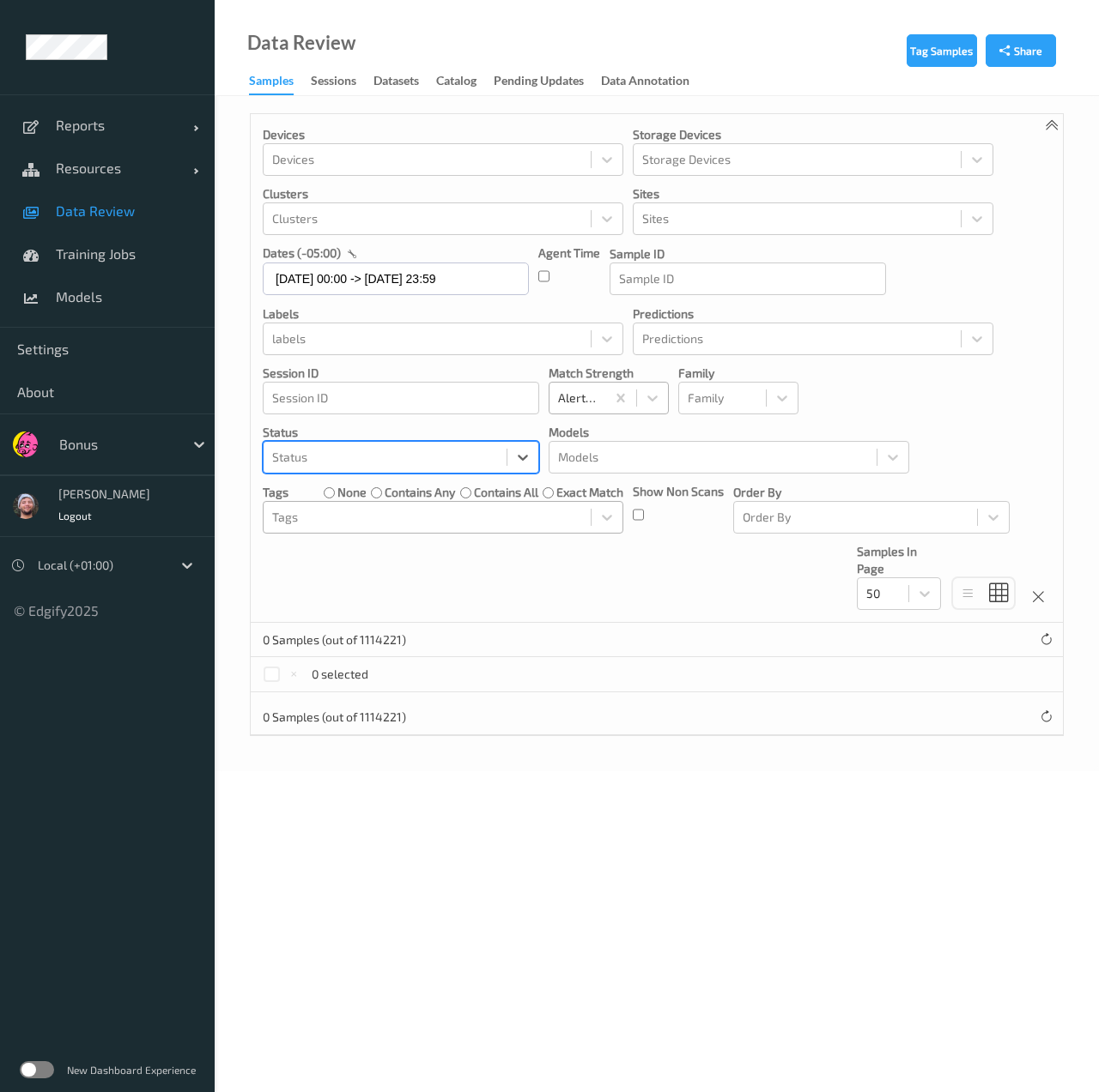
click at [593, 390] on div at bounding box center [577, 397] width 39 height 20
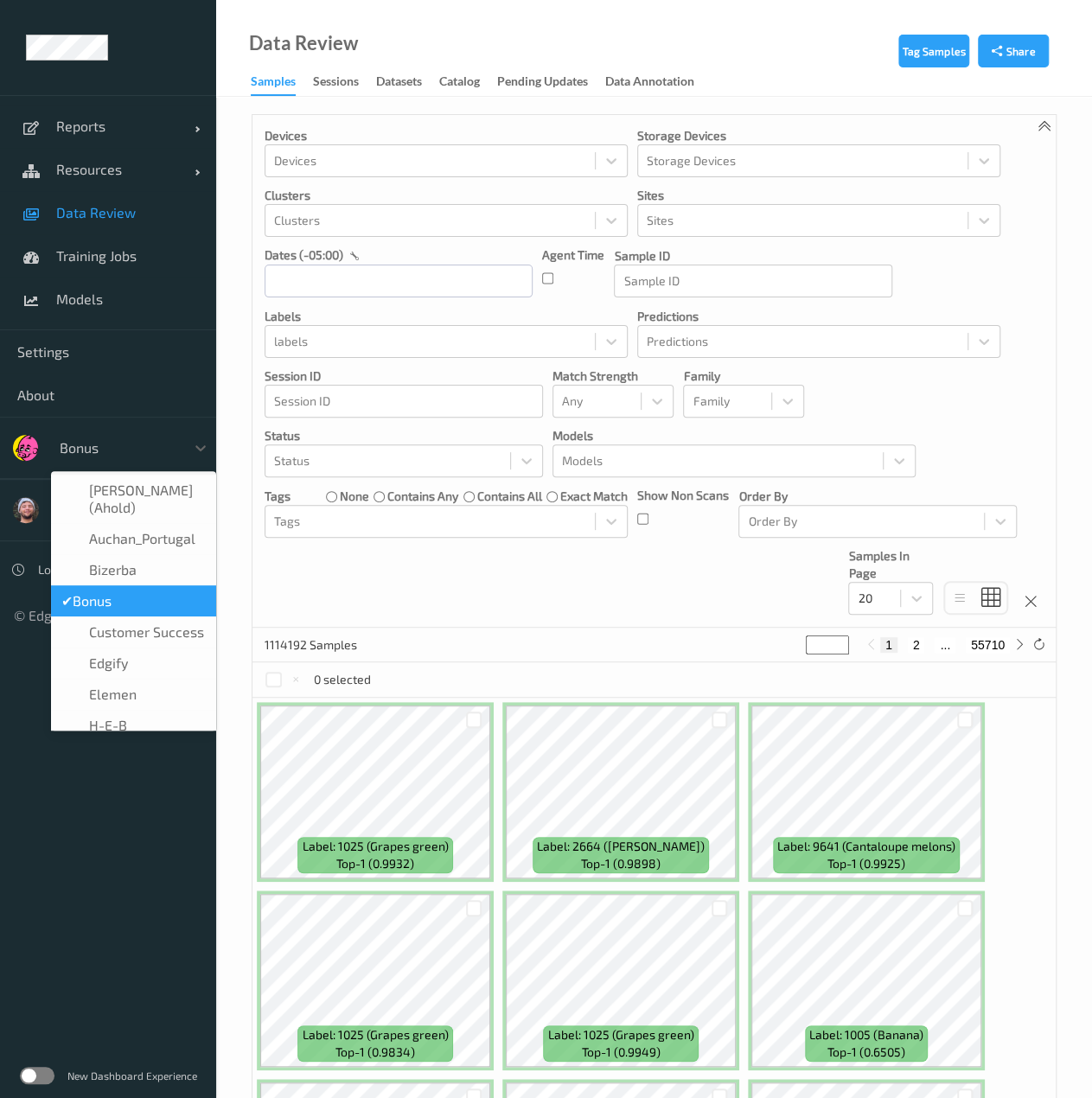
click at [119, 445] on div at bounding box center [118, 447] width 117 height 20
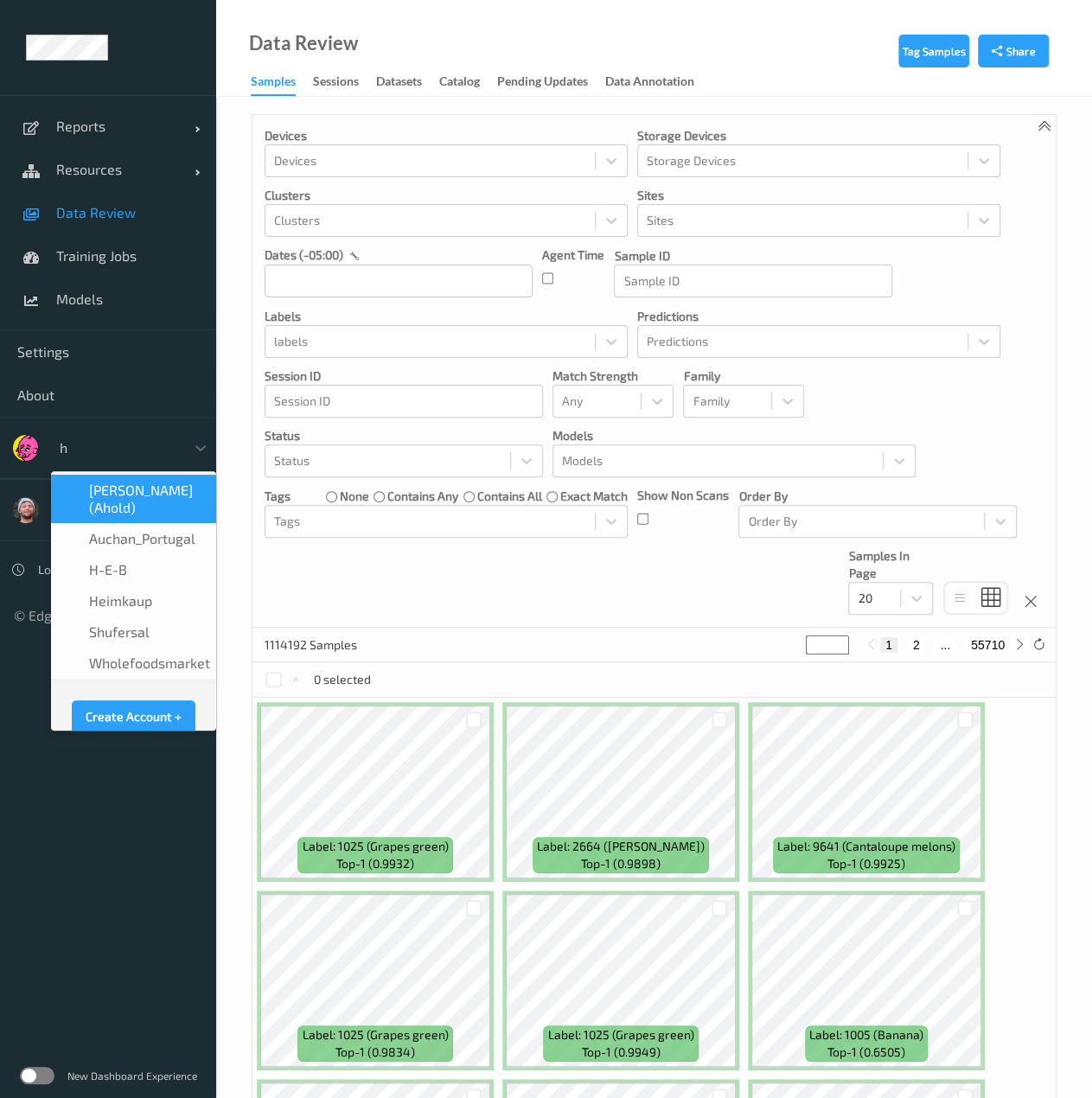
type input "h-"
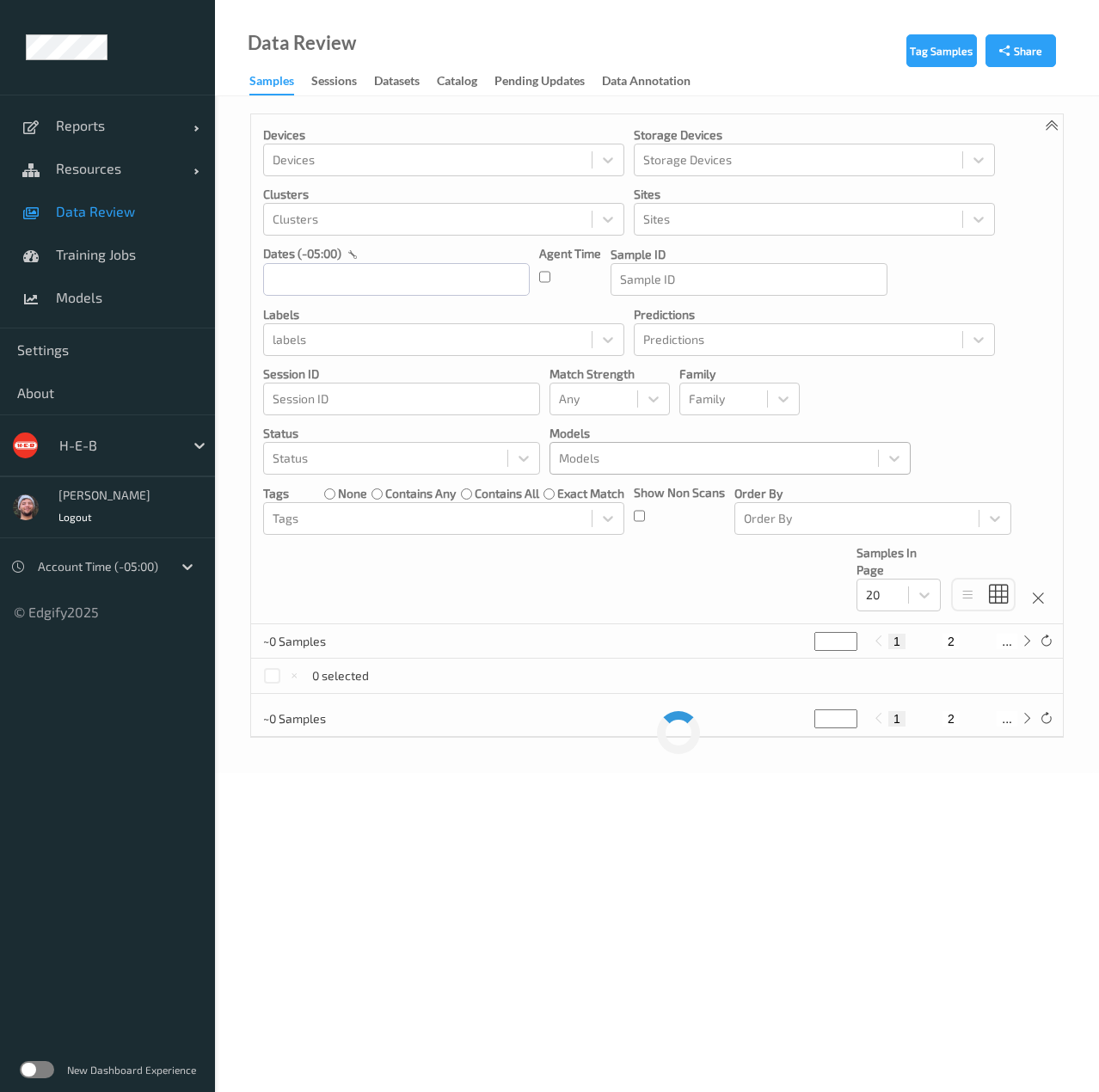
click at [575, 454] on div at bounding box center [714, 458] width 311 height 20
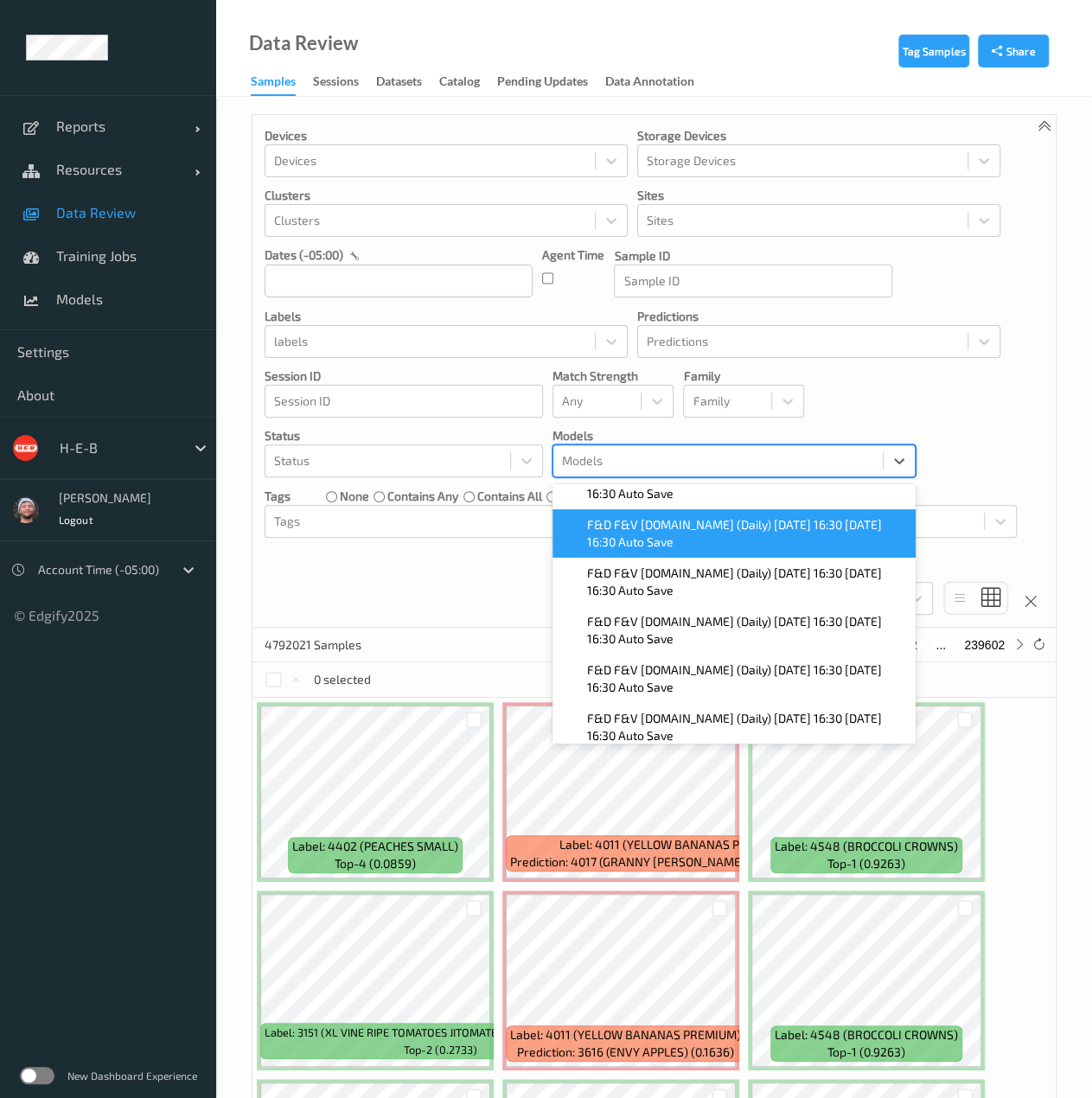
scroll to position [252, 0]
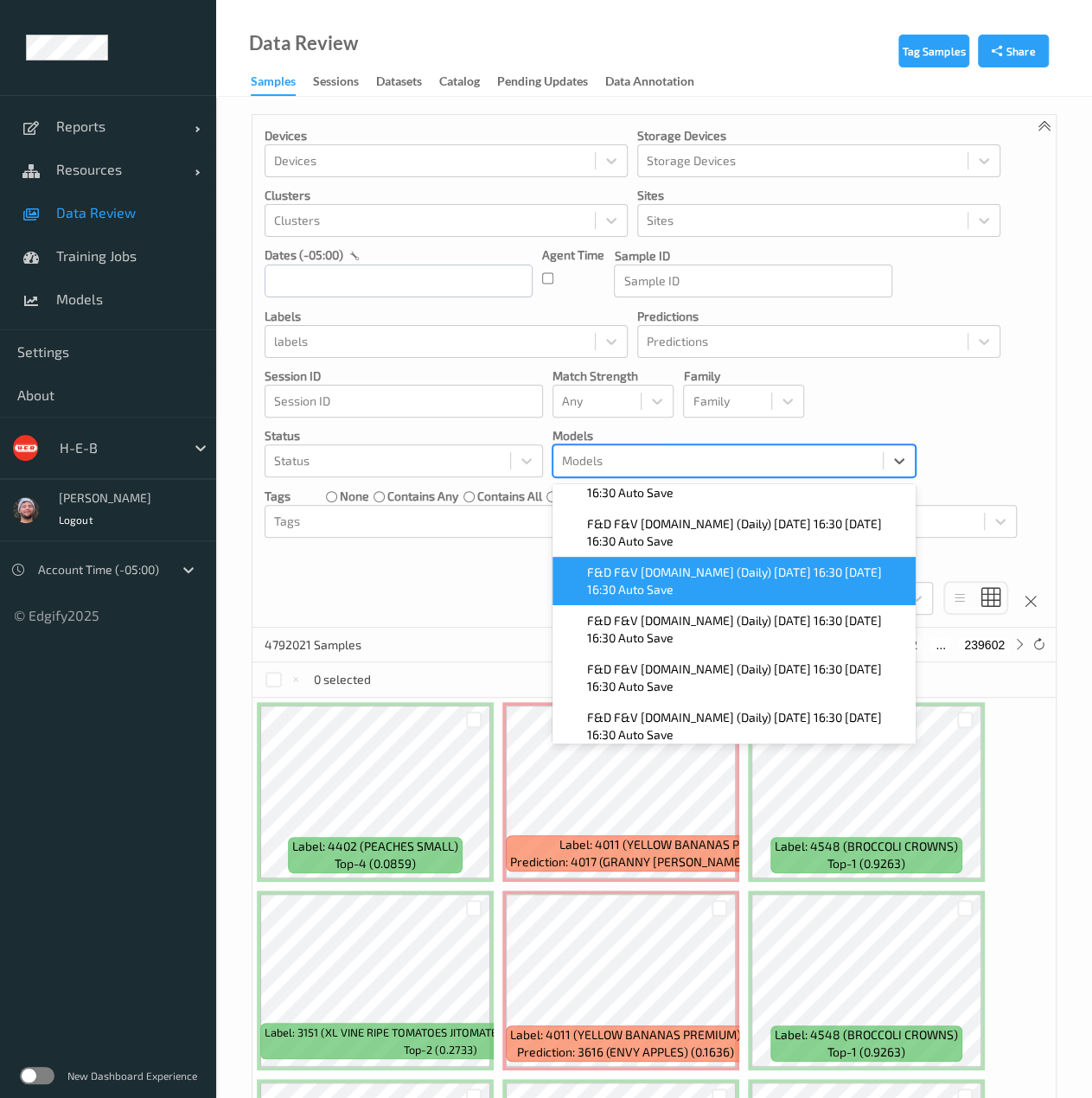
click at [506, 583] on div "Devices Devices Storage Devices Storage Devices Clusters Clusters Sites Sites d…" at bounding box center [653, 371] width 803 height 513
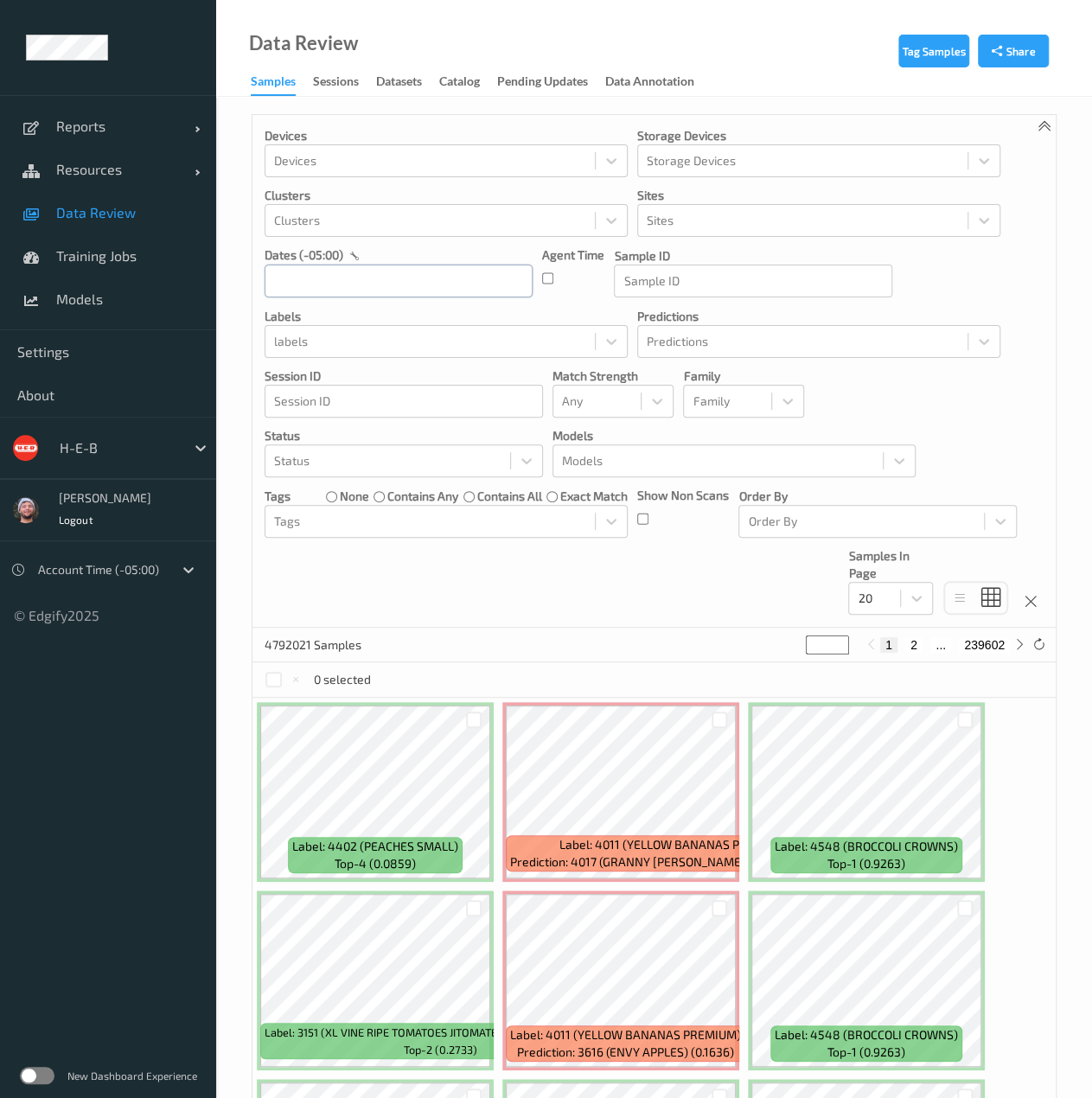
click at [300, 280] on input "text" at bounding box center [398, 281] width 268 height 33
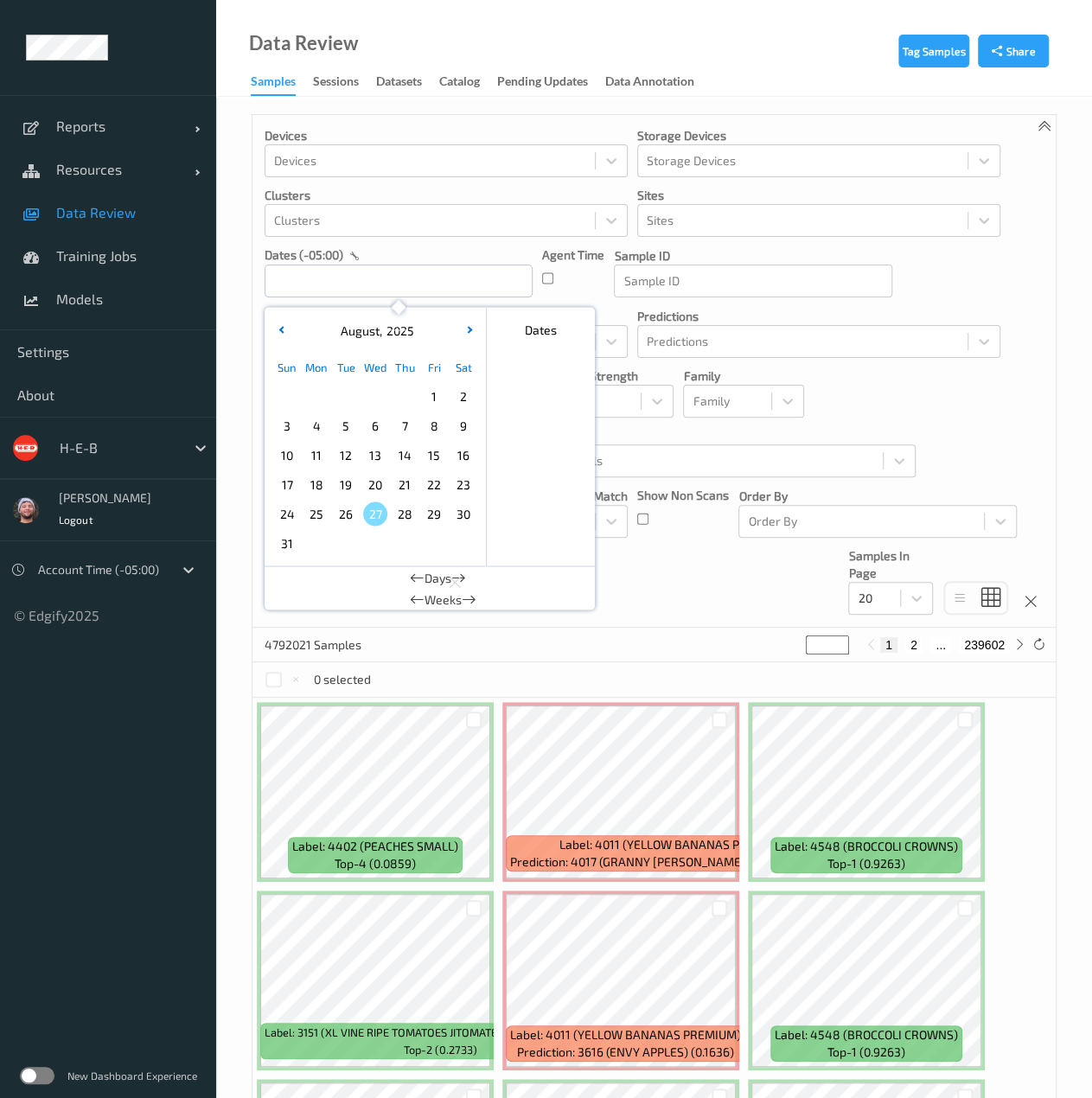
click at [372, 458] on span "13" at bounding box center [375, 455] width 24 height 24
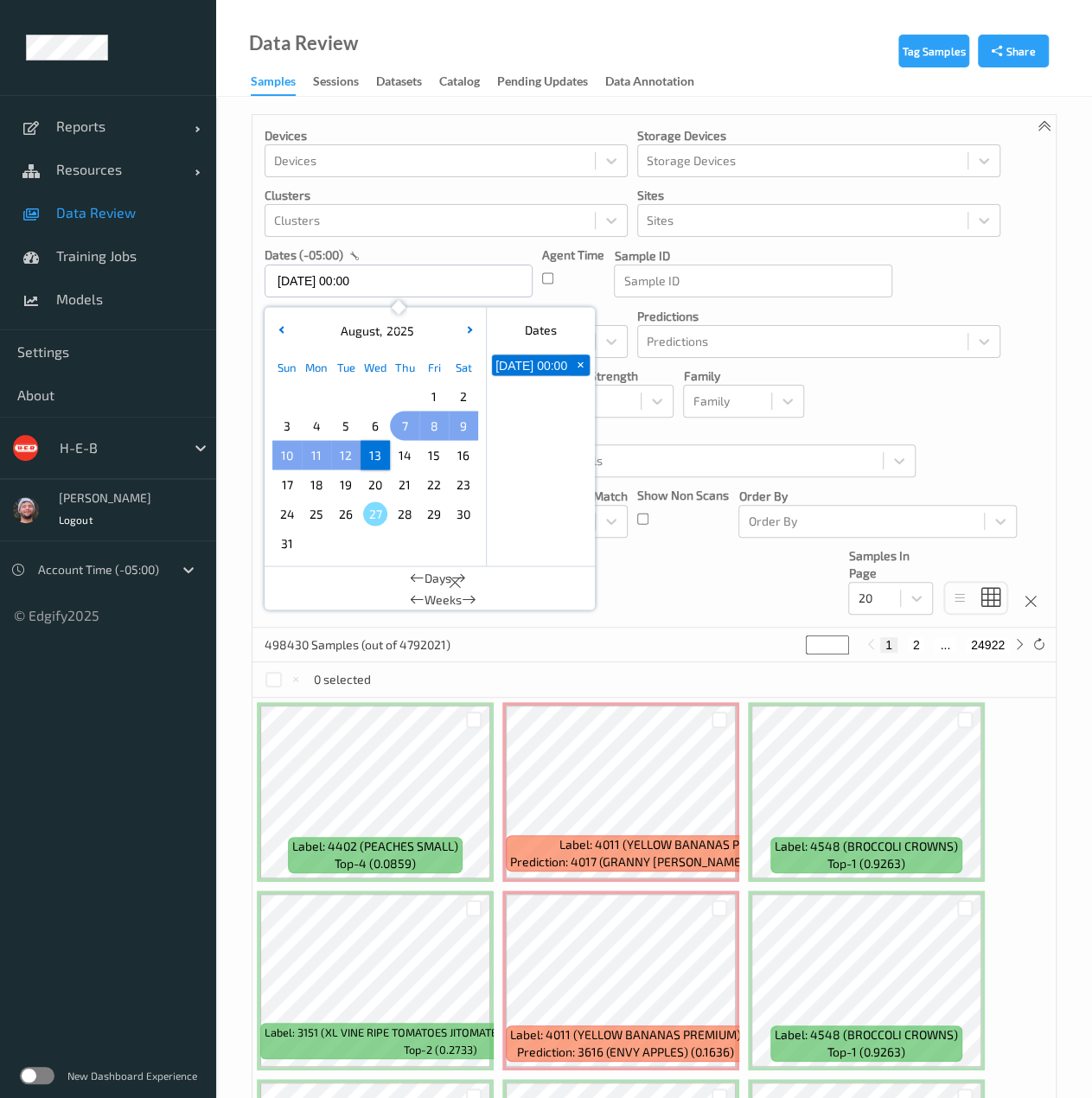
click at [400, 423] on span "7" at bounding box center [404, 424] width 24 height 24
type input "[DATE] 00:00 -> [DATE] 23:59"
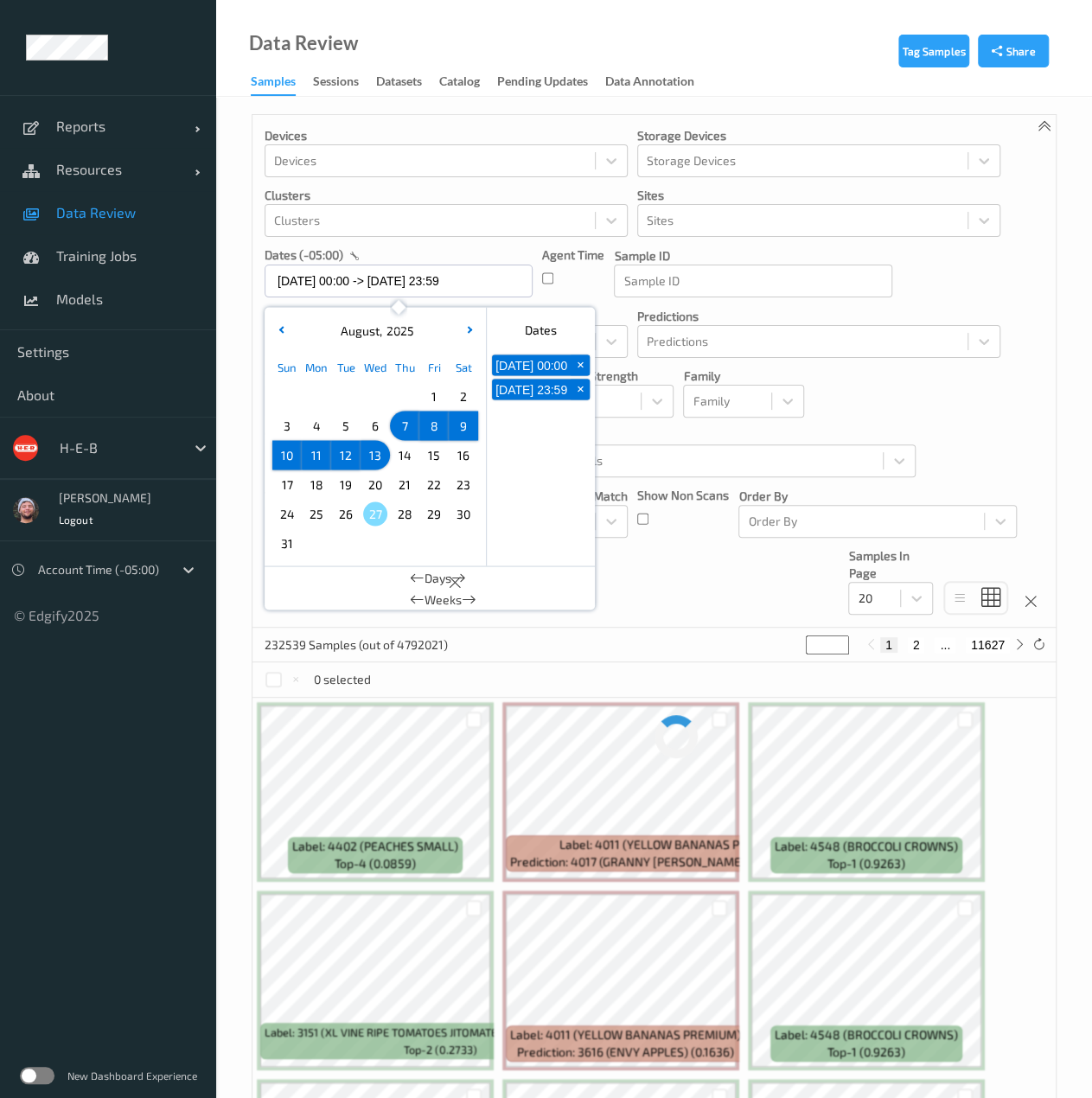
click at [684, 579] on div "Devices Devices Storage Devices Storage Devices Clusters Clusters Sites Sites d…" at bounding box center [653, 371] width 803 height 513
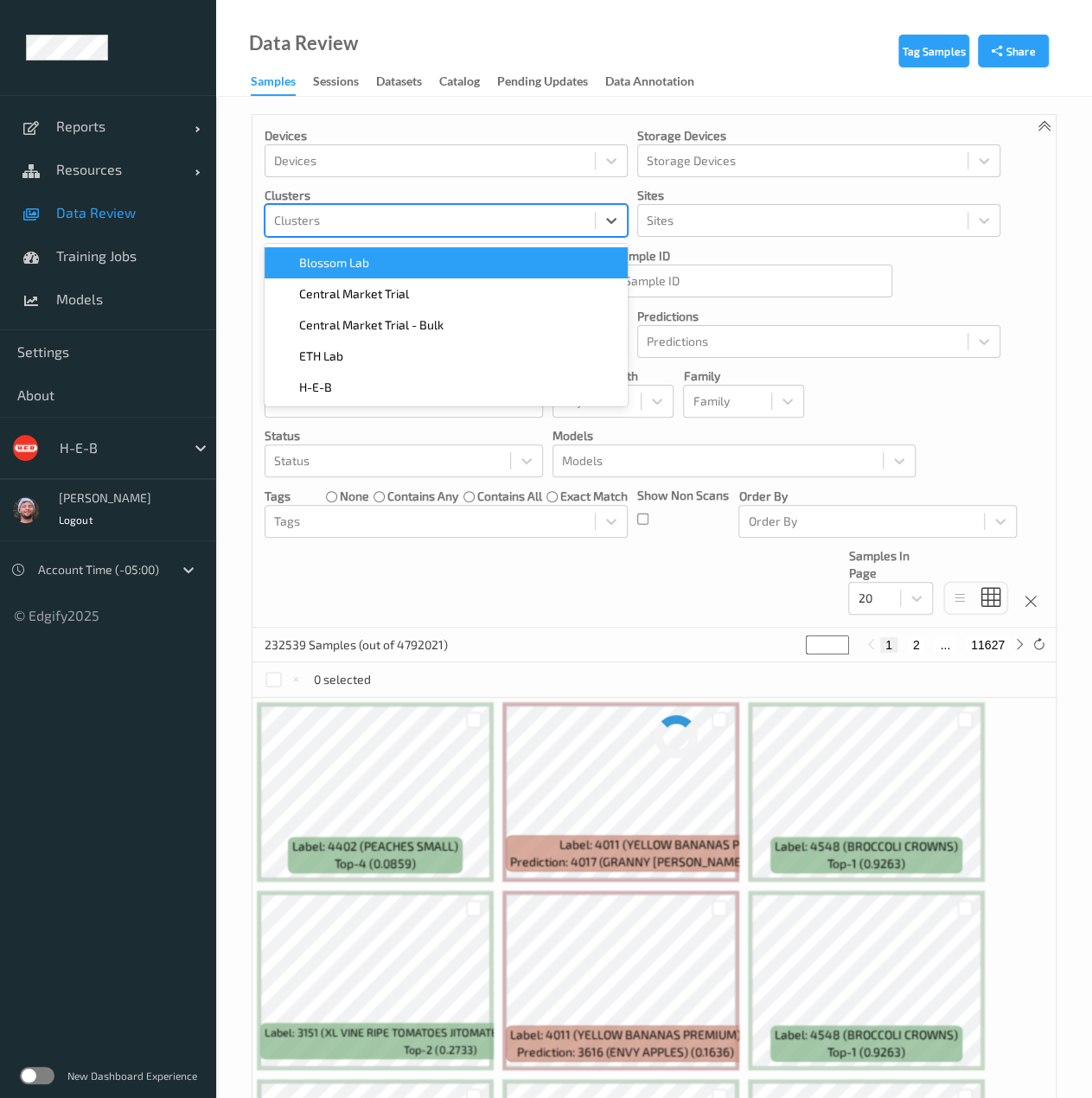
click at [385, 228] on div at bounding box center [429, 220] width 312 height 20
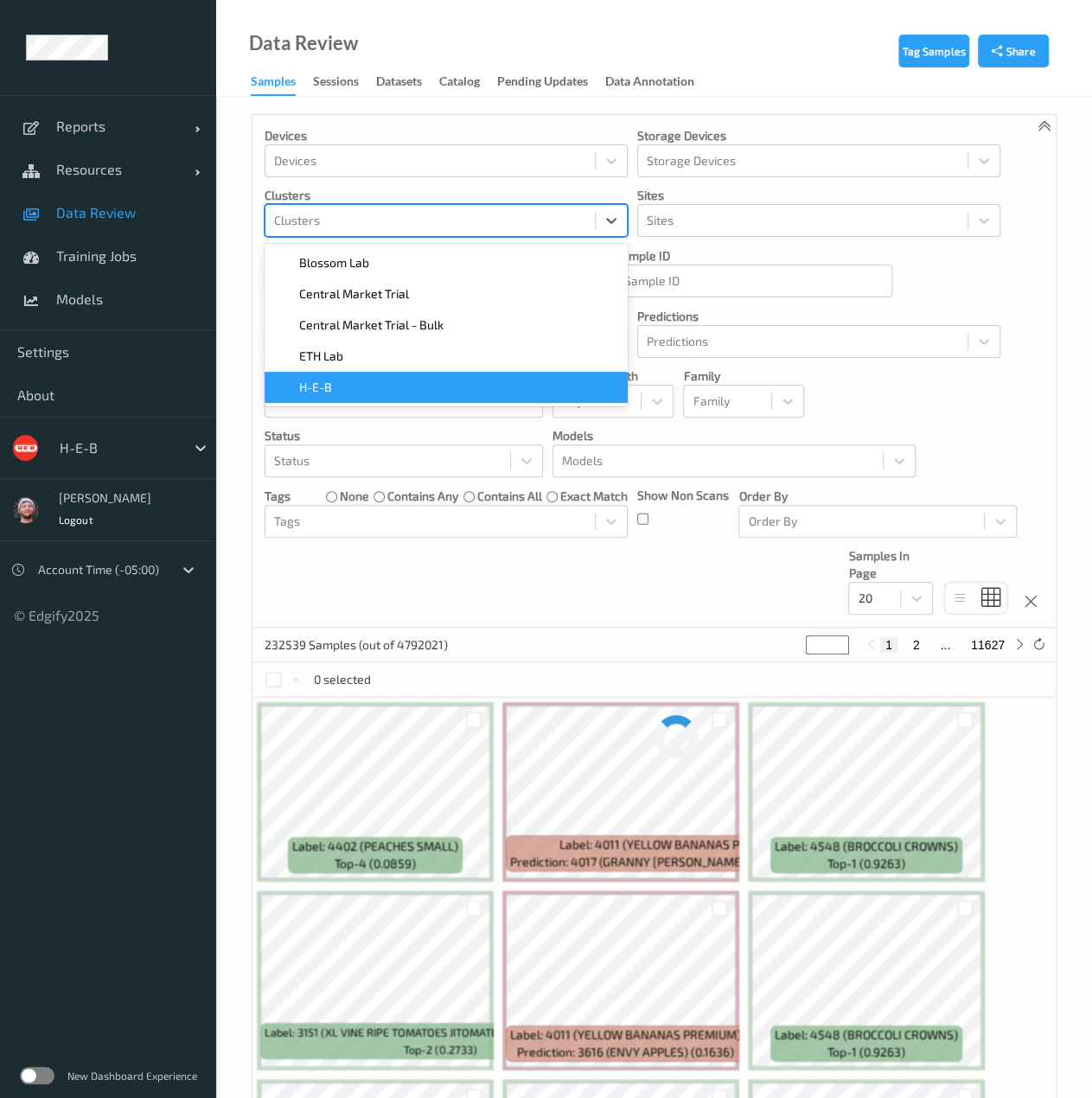
drag, startPoint x: 388, startPoint y: 366, endPoint x: 405, endPoint y: 380, distance: 22.0
click at [405, 380] on div "Blossom Lab    Central Market Trial    Central Market Trial - Bulk    ETH Lab  …" at bounding box center [446, 324] width 363 height 163
click at [405, 380] on div "H-E-B" at bounding box center [446, 387] width 343 height 18
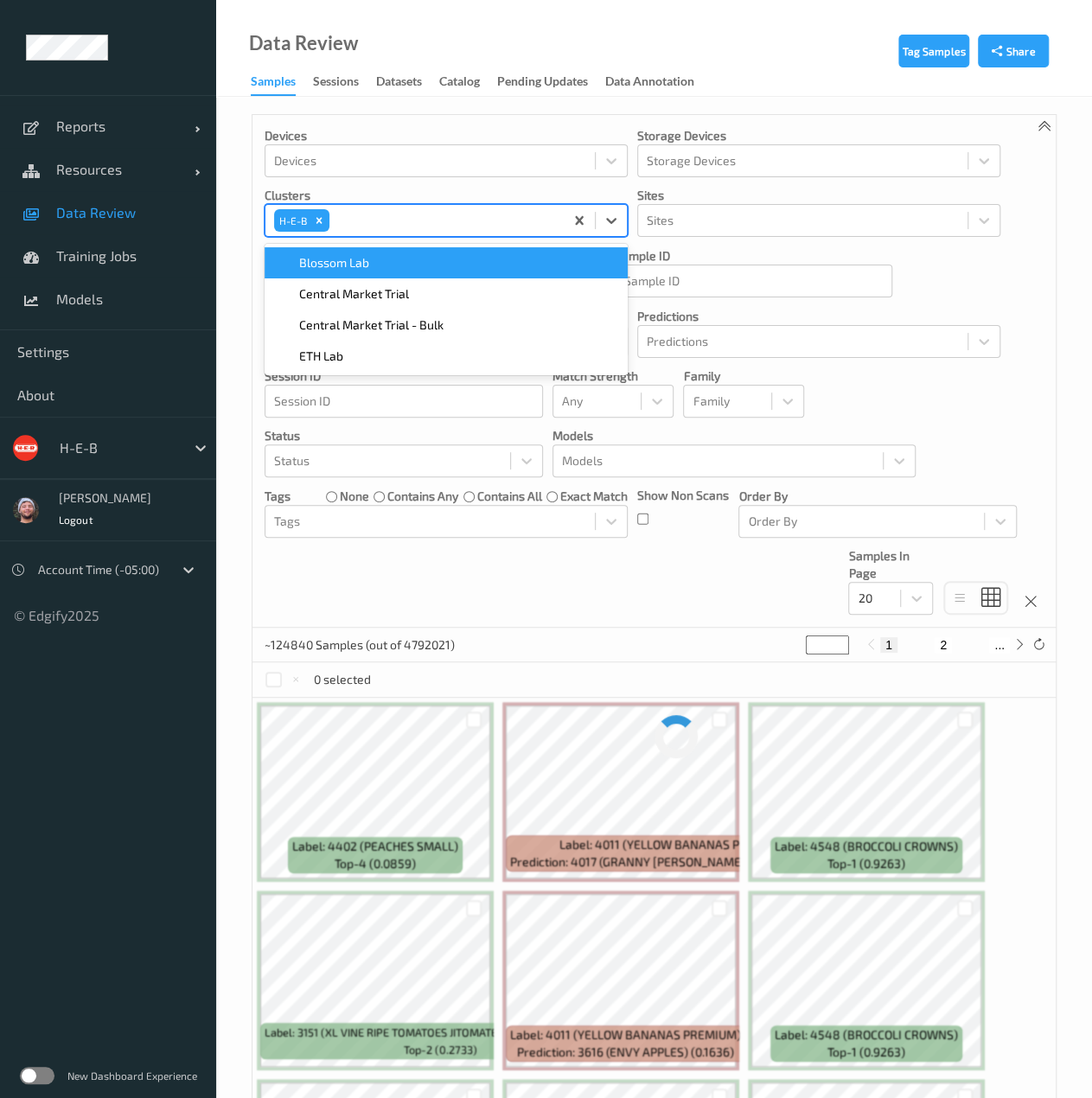
click at [580, 554] on div "Devices Devices Storage Devices Storage Devices Clusters option H-E-B, selected…" at bounding box center [653, 371] width 803 height 513
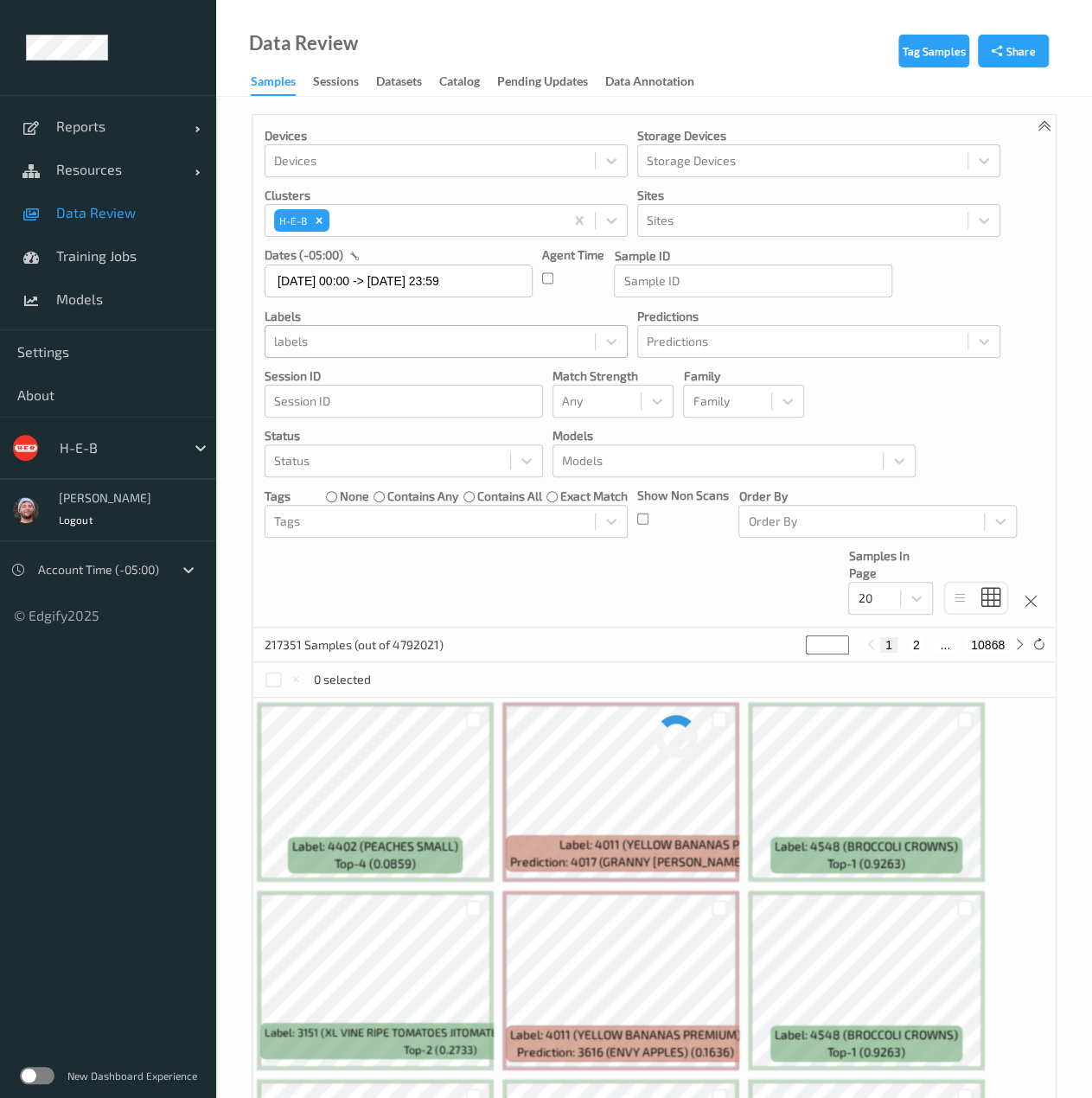
click at [389, 338] on div at bounding box center [429, 341] width 312 height 20
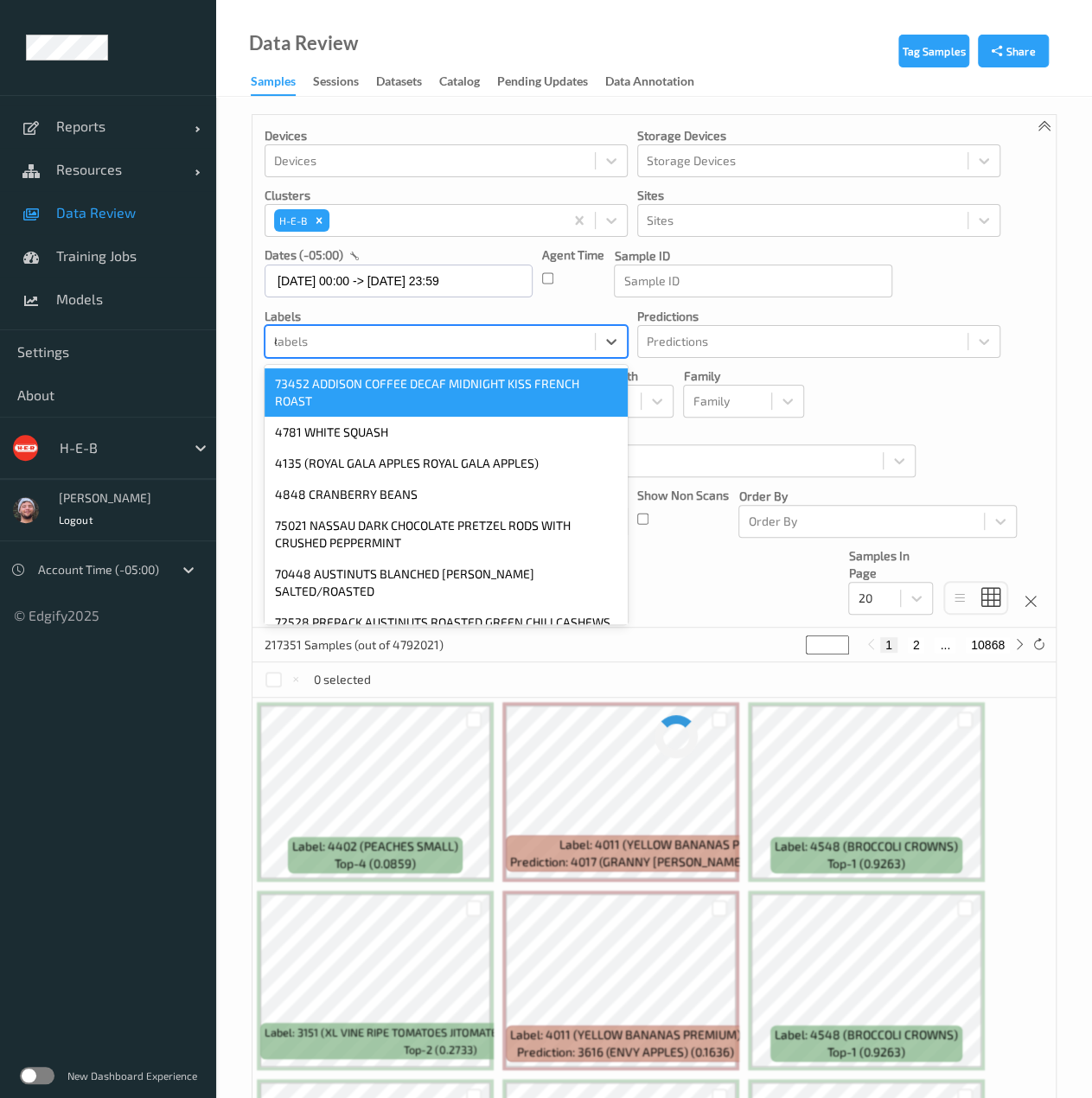
type input "4045"
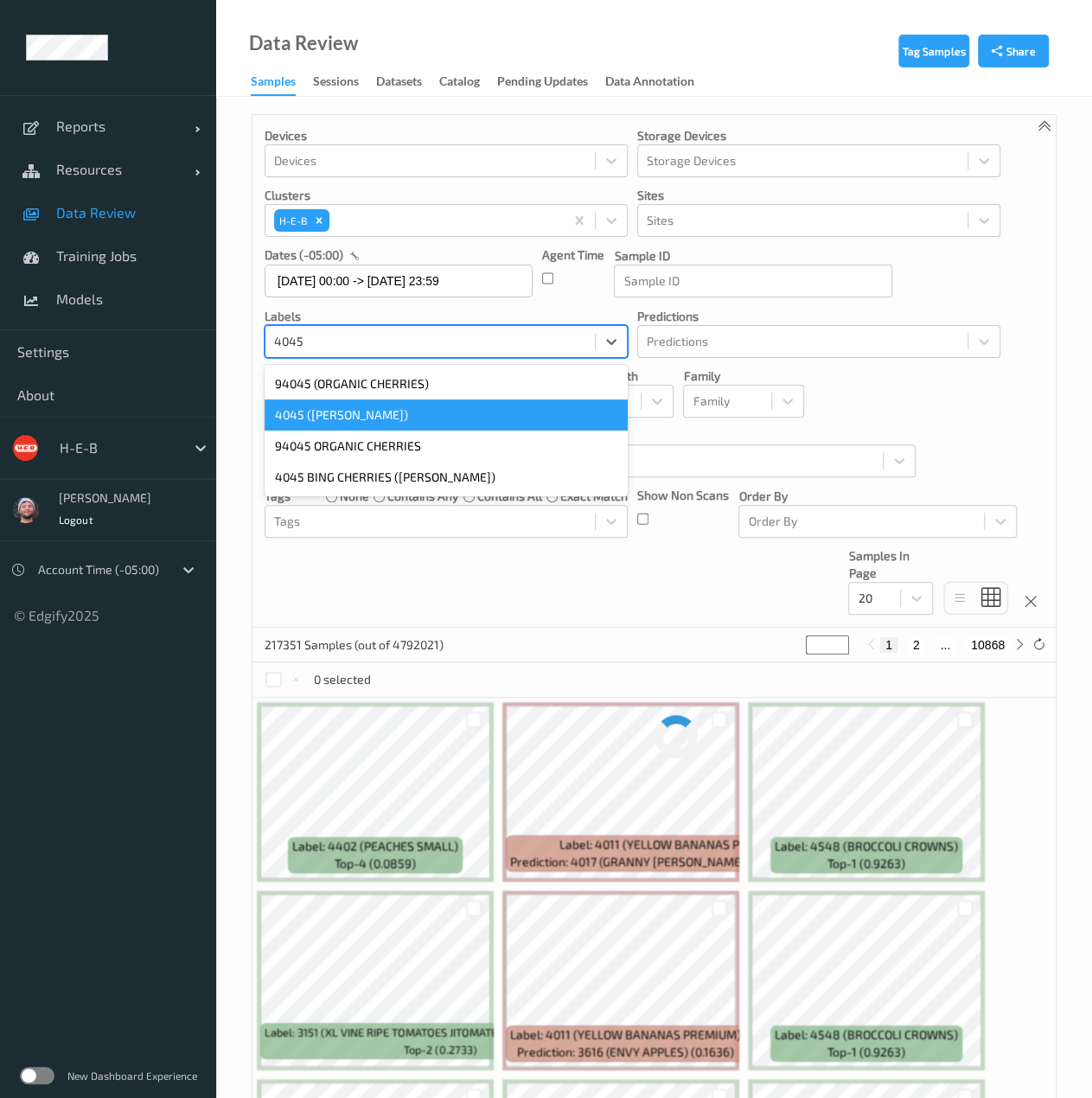
click at [392, 409] on div "4045 ([PERSON_NAME])" at bounding box center [446, 415] width 363 height 31
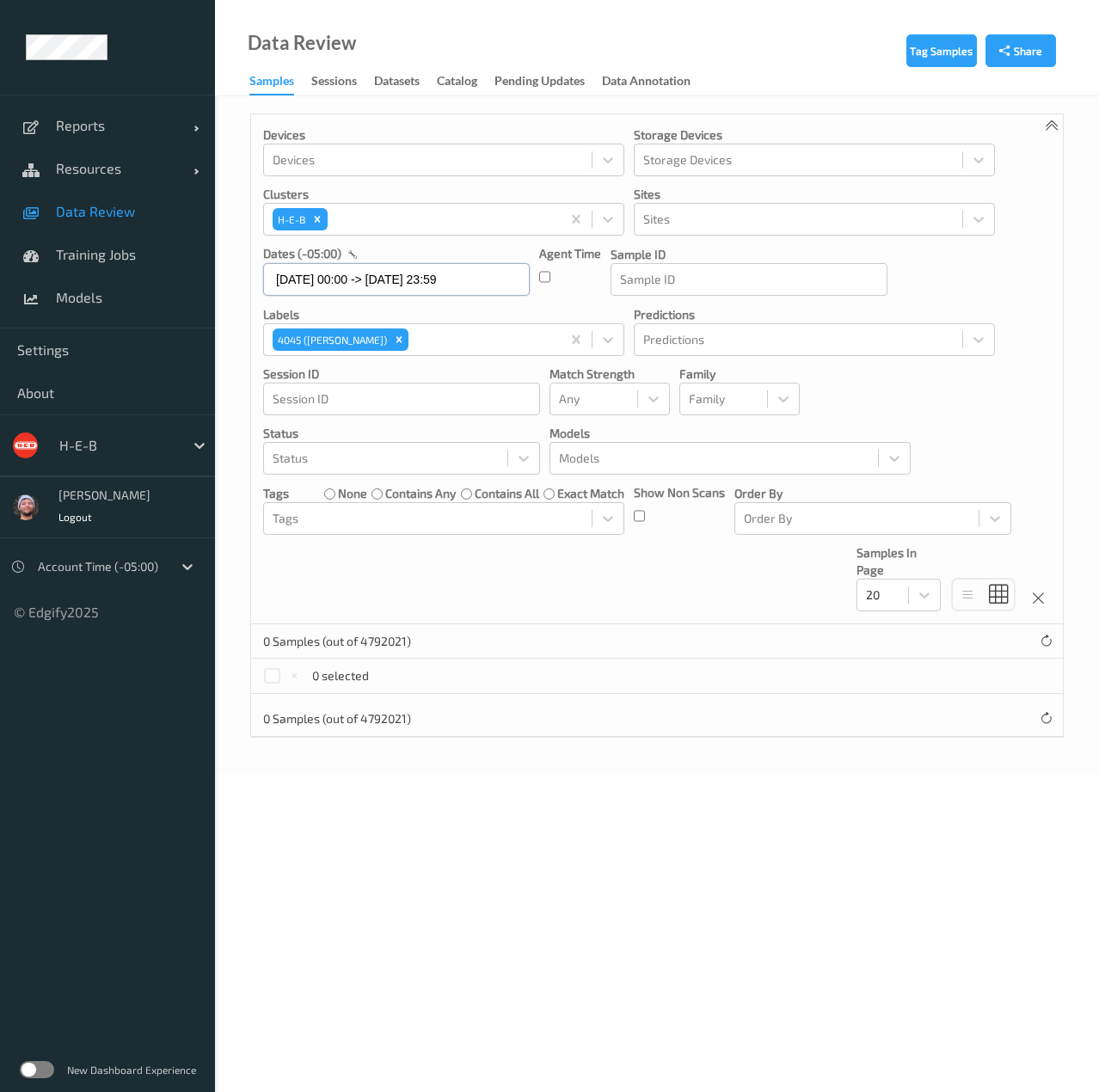
click at [371, 287] on input "[DATE] 00:00 -> [DATE] 23:59" at bounding box center [396, 280] width 266 height 33
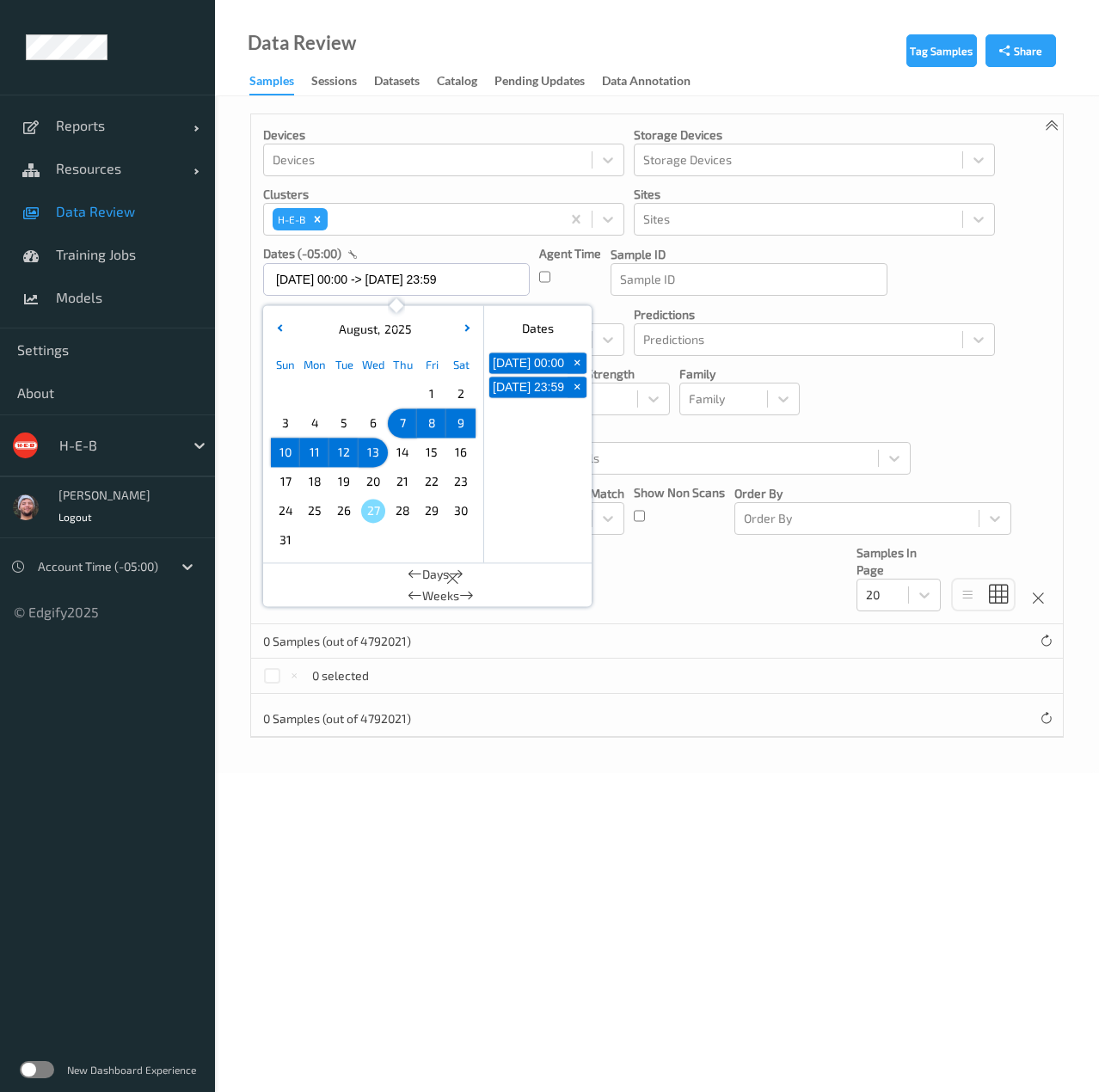
click at [409, 449] on span "14" at bounding box center [402, 452] width 24 height 24
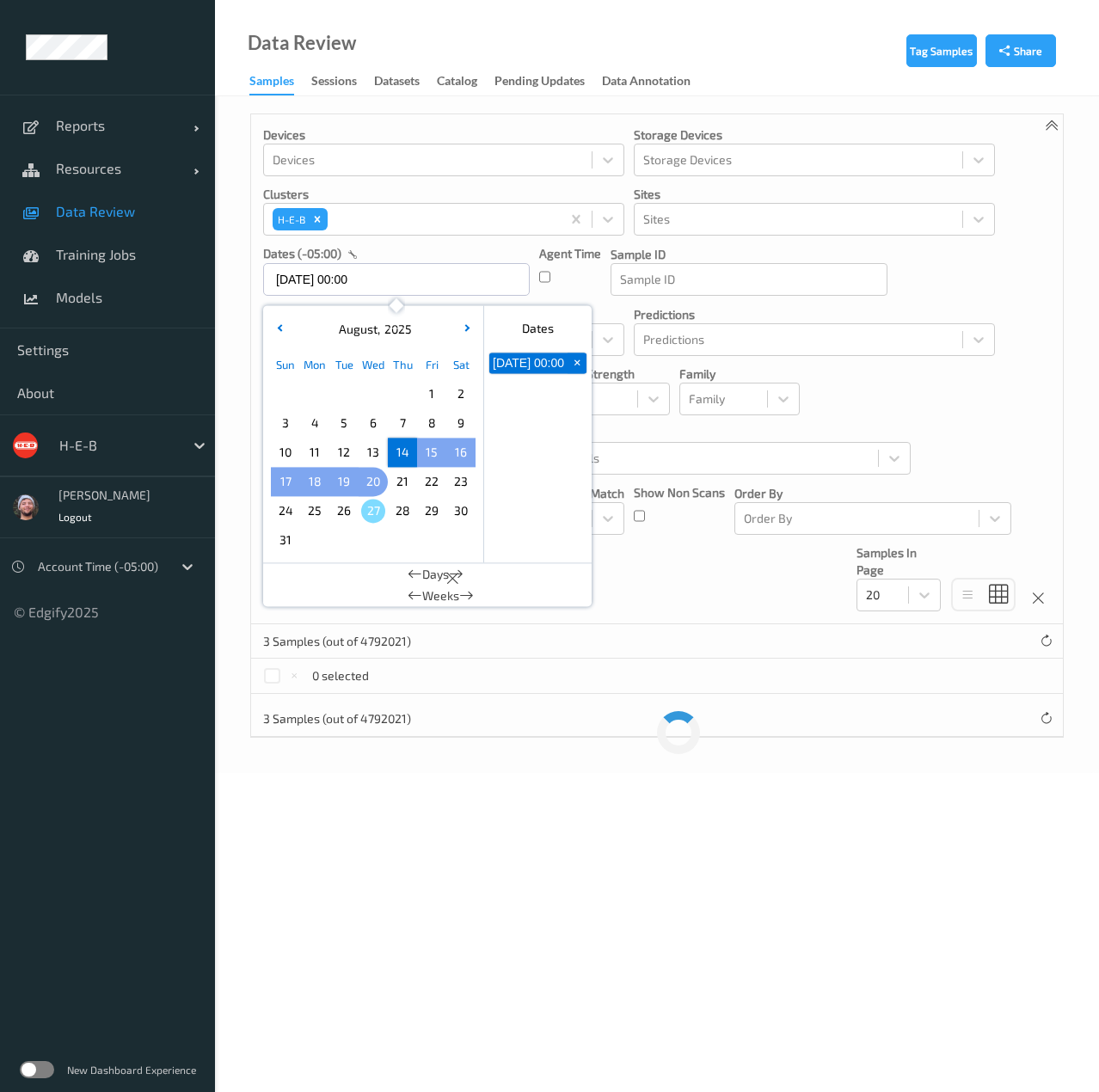
click at [384, 478] on span "20" at bounding box center [373, 481] width 24 height 24
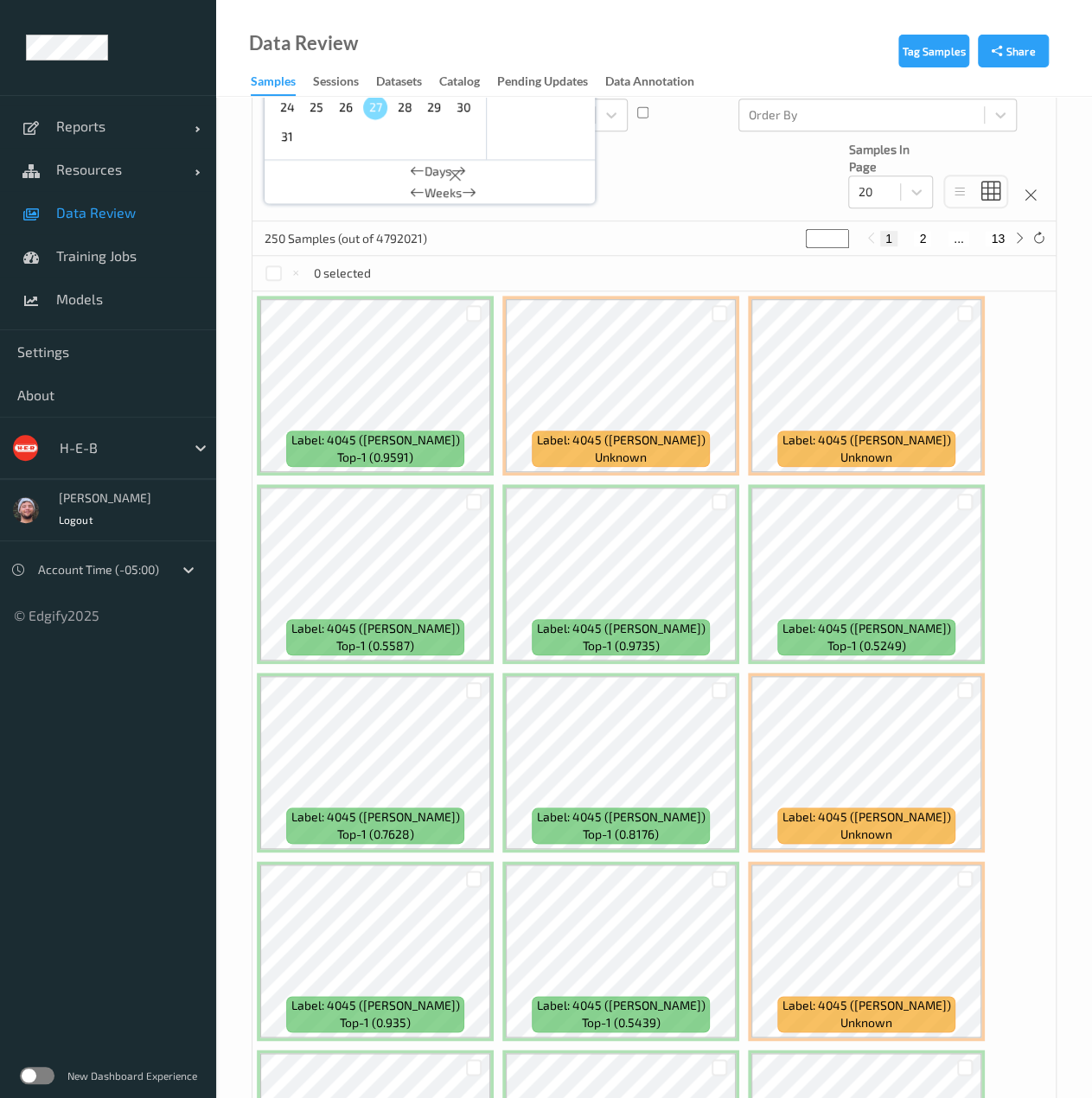
scroll to position [365, 0]
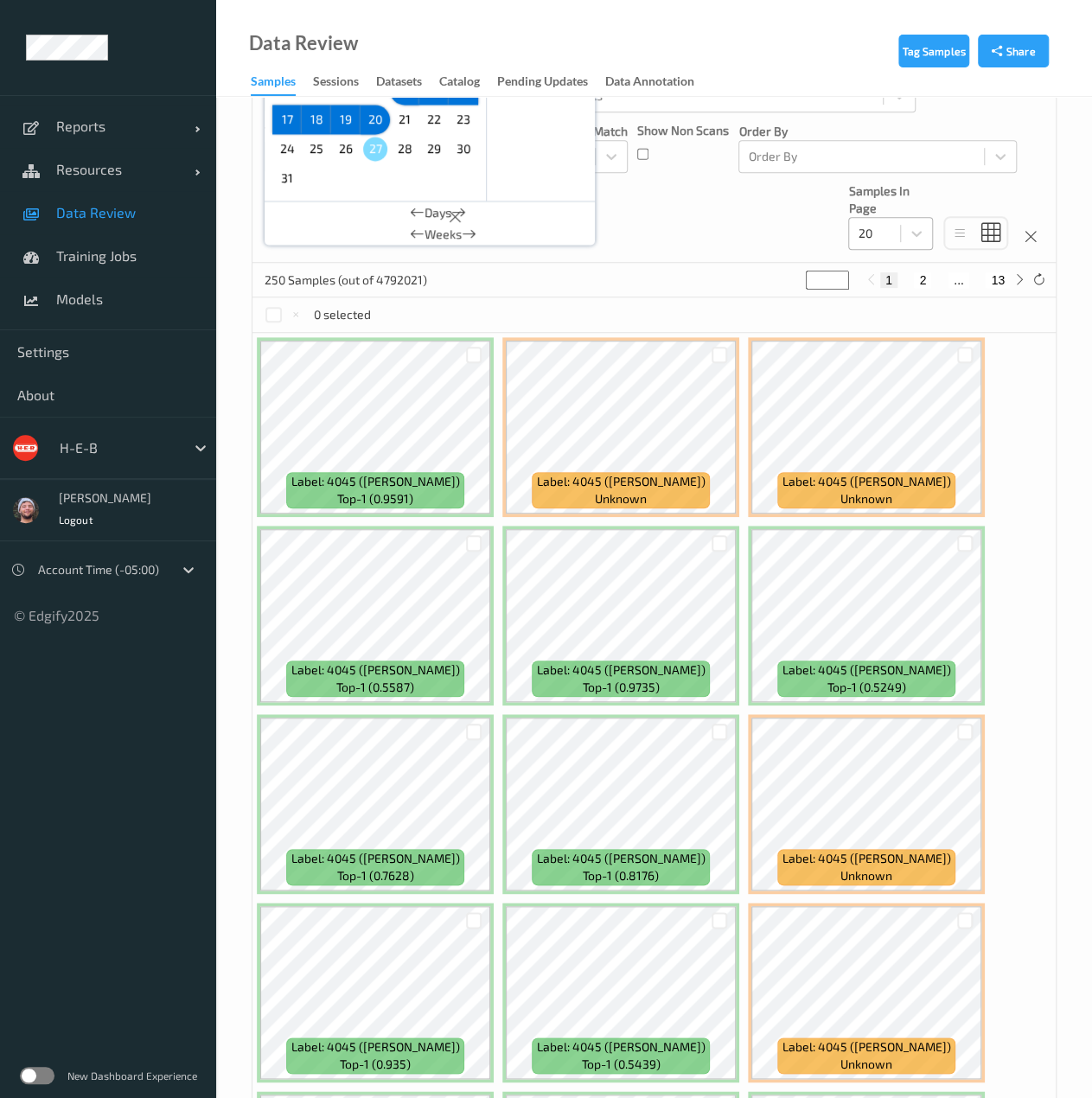
click at [887, 247] on div "20" at bounding box center [890, 234] width 85 height 33
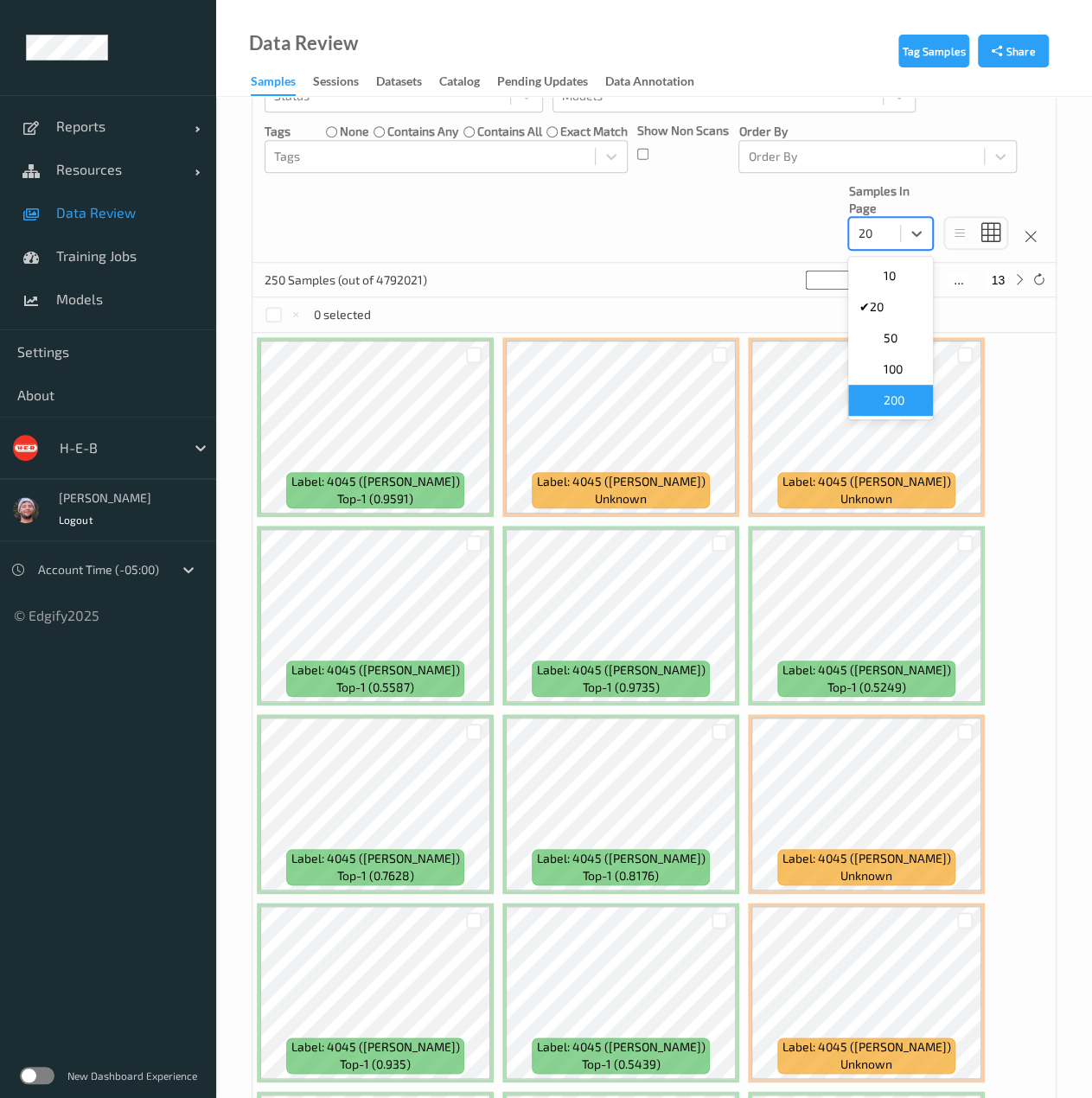
click at [892, 386] on div "200" at bounding box center [890, 400] width 85 height 31
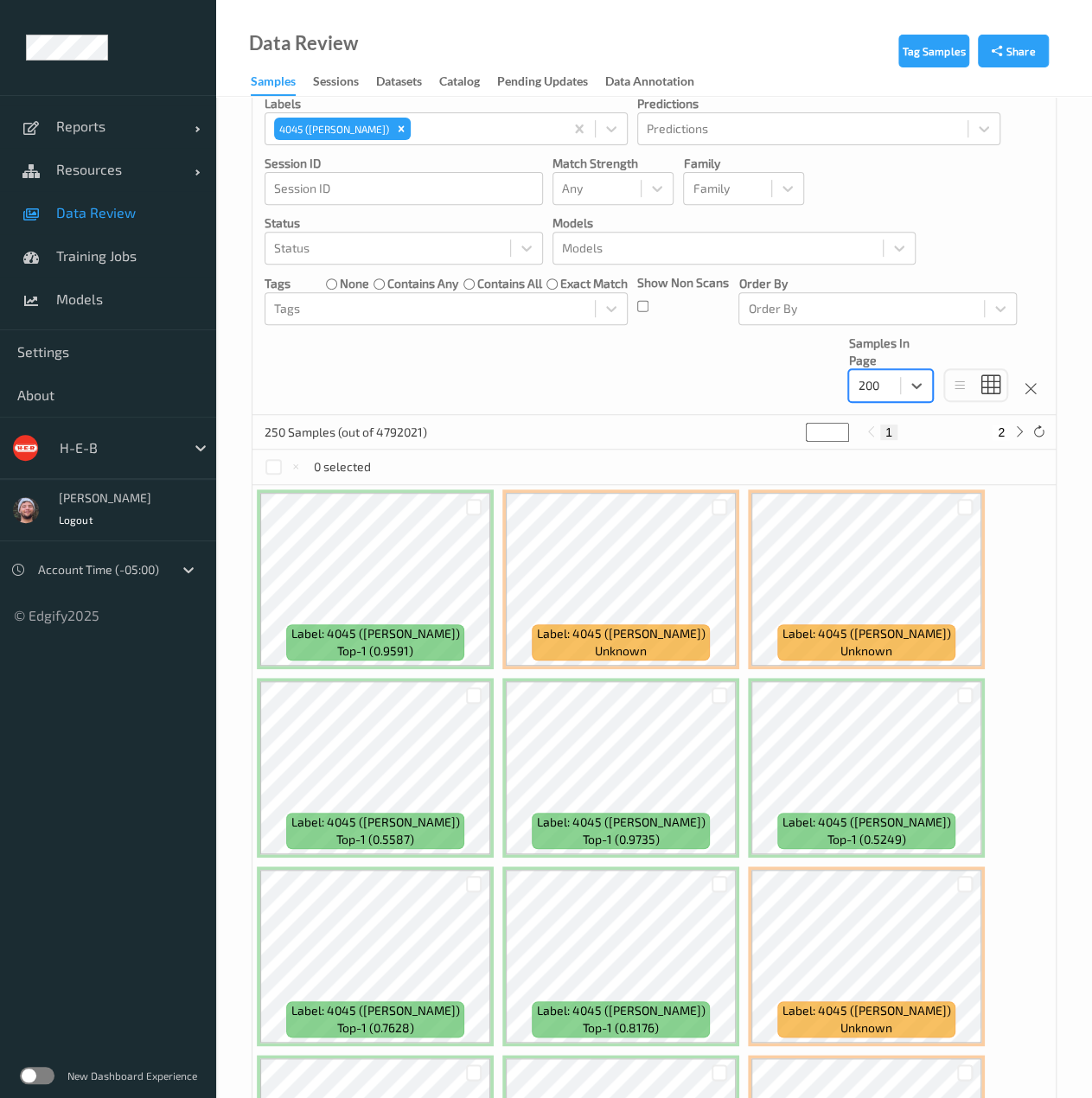
scroll to position [212, 0]
click at [866, 379] on div at bounding box center [874, 384] width 34 height 20
click at [675, 360] on div "Devices Devices Storage Devices Storage Devices Clusters H-E-B Sites Sites date…" at bounding box center [653, 159] width 803 height 513
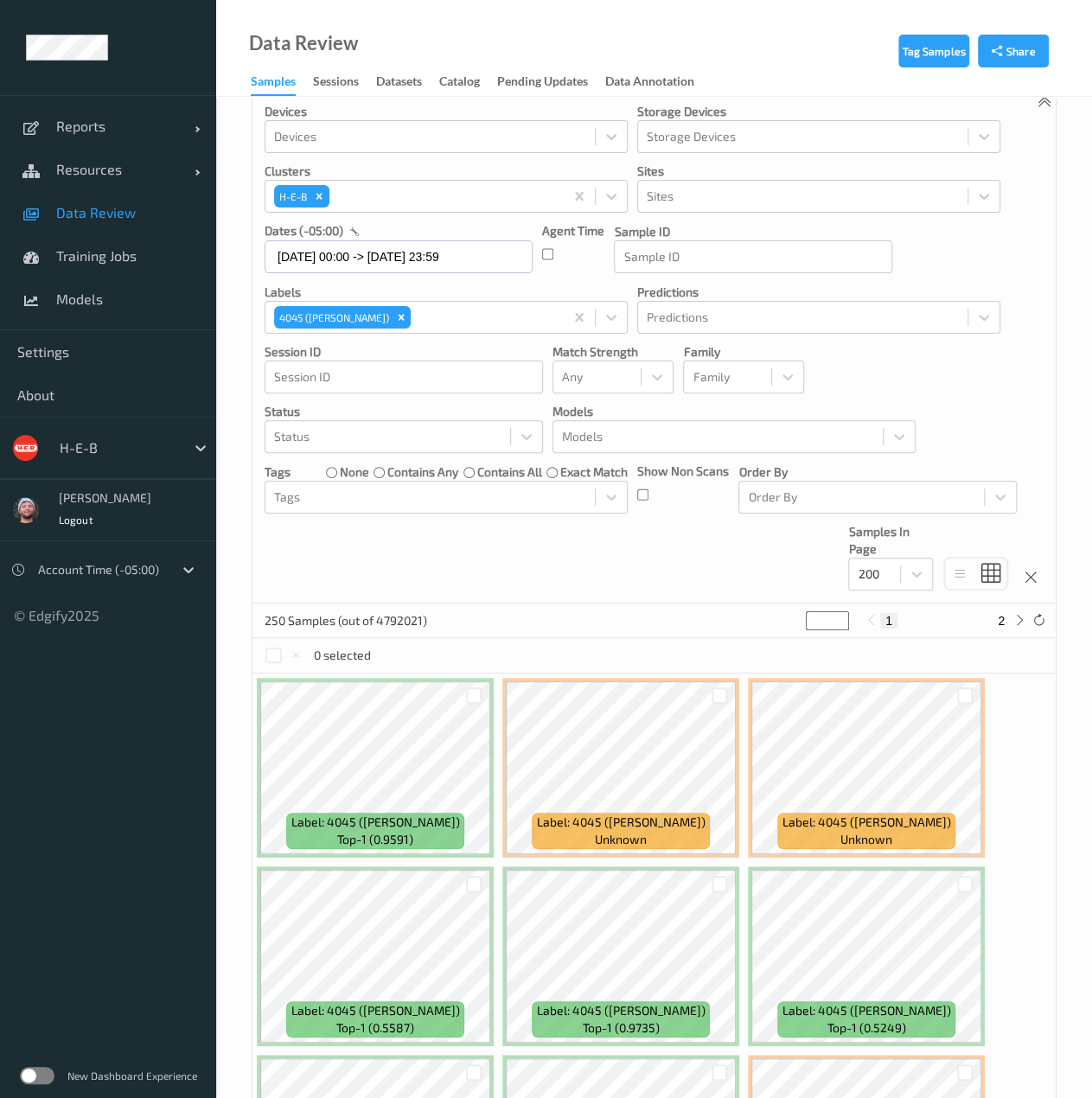
scroll to position [19, 0]
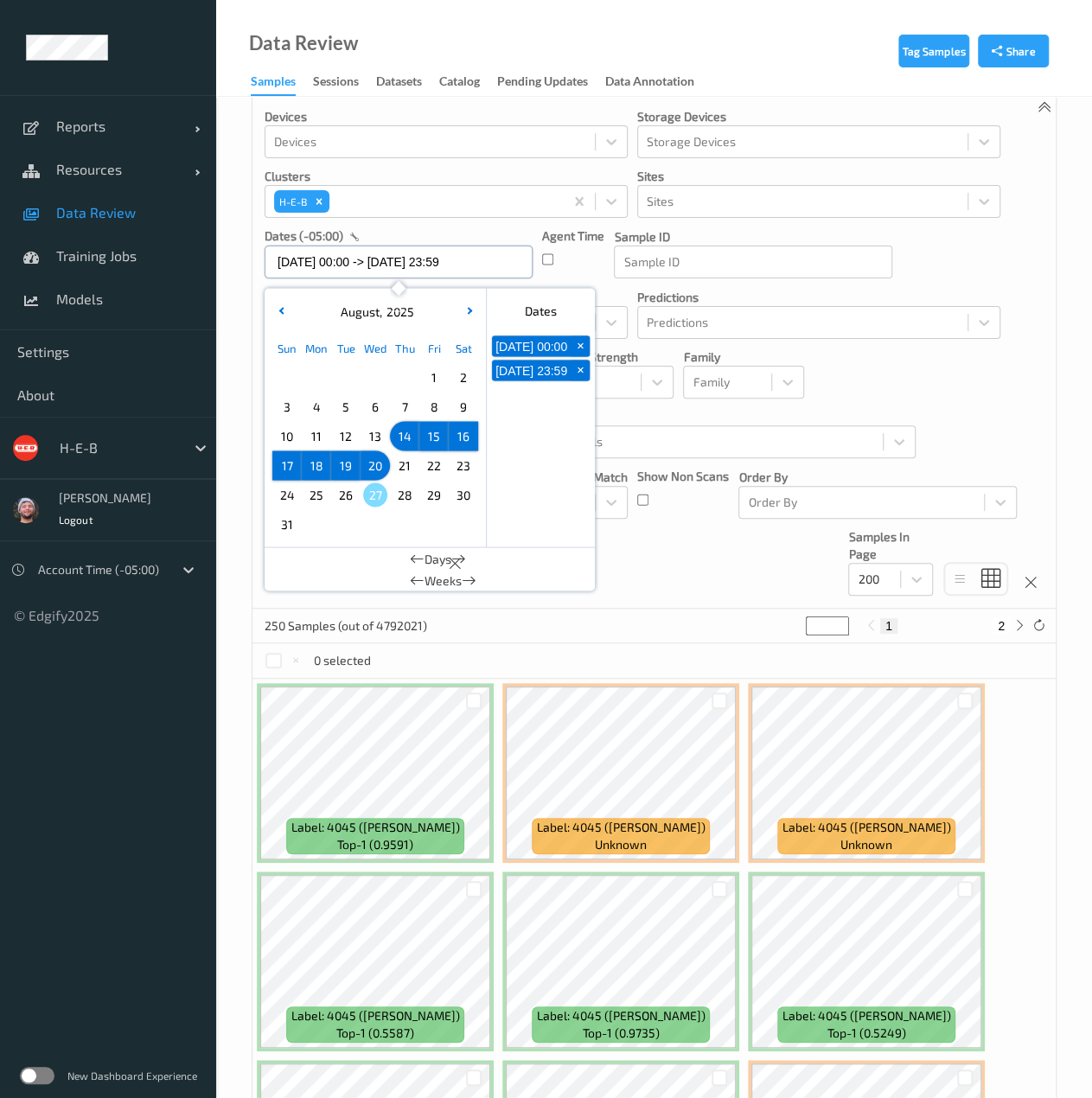
click at [468, 266] on input "[DATE] 00:00 -> [DATE] 23:59" at bounding box center [398, 262] width 268 height 33
click at [395, 464] on span "21" at bounding box center [404, 464] width 24 height 24
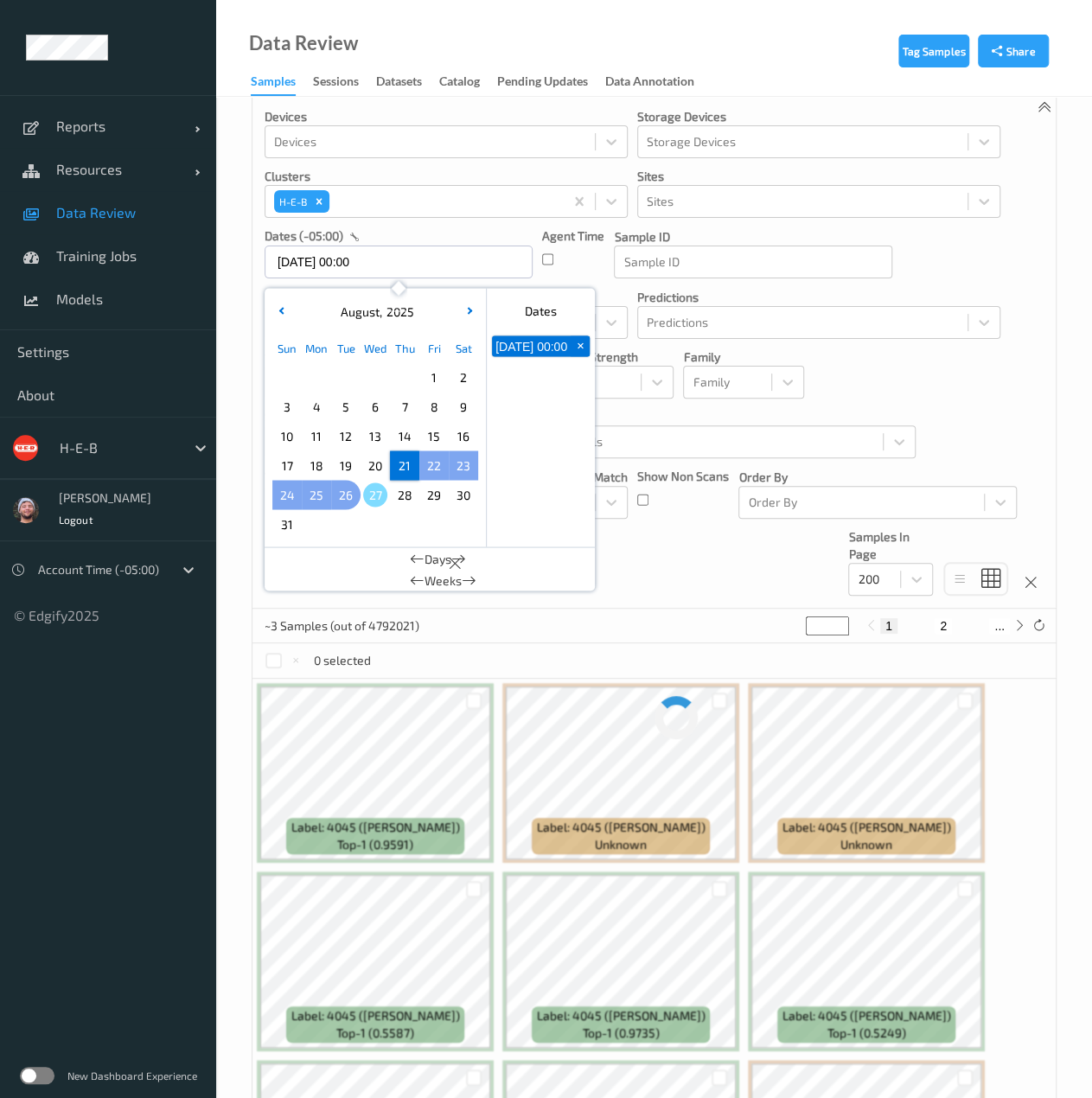
click at [346, 492] on span "26" at bounding box center [346, 494] width 24 height 24
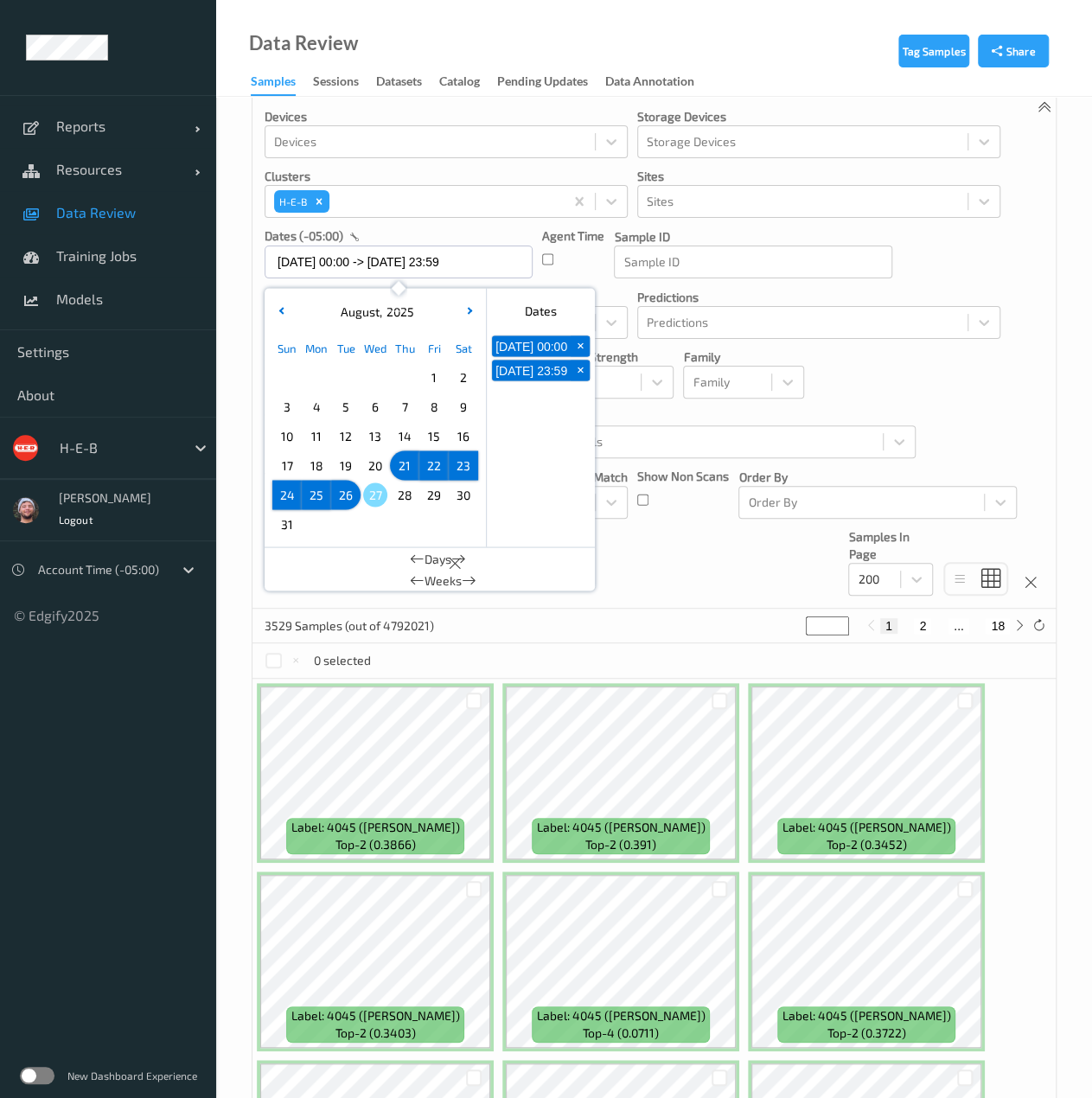
click at [401, 470] on span "21" at bounding box center [404, 464] width 24 height 24
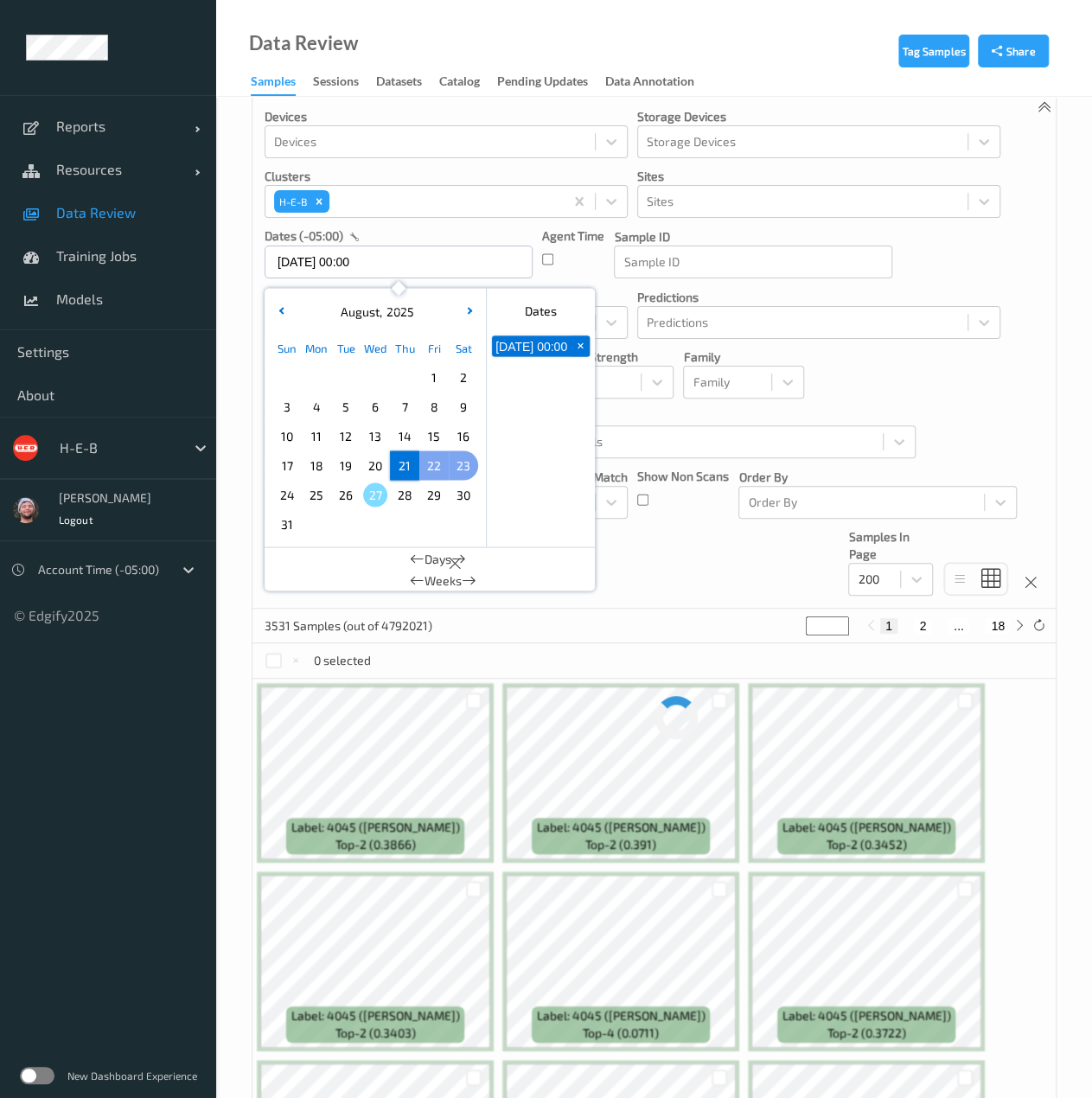
click at [448, 464] on div "22" at bounding box center [434, 465] width 29 height 29
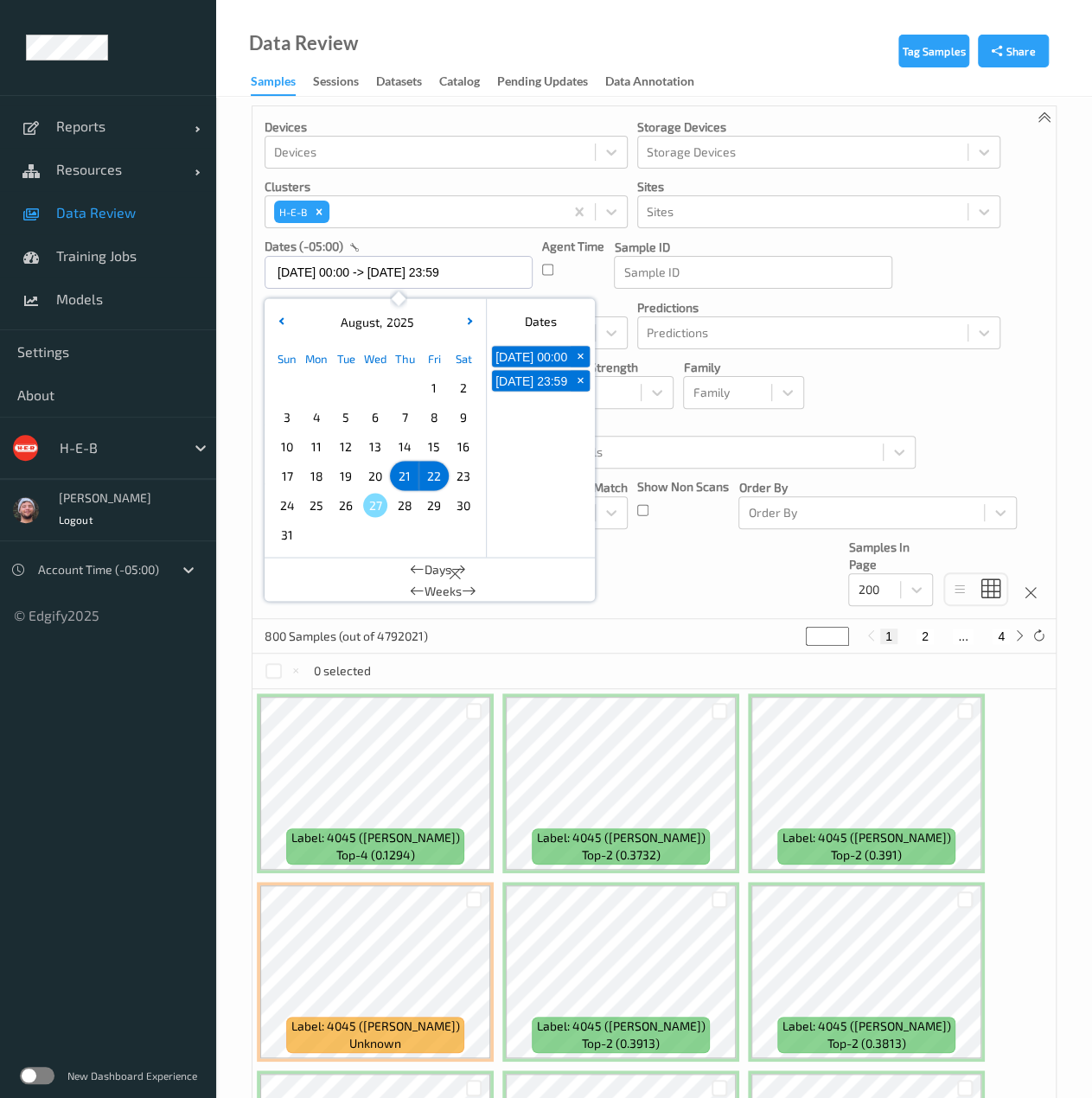
scroll to position [0, 0]
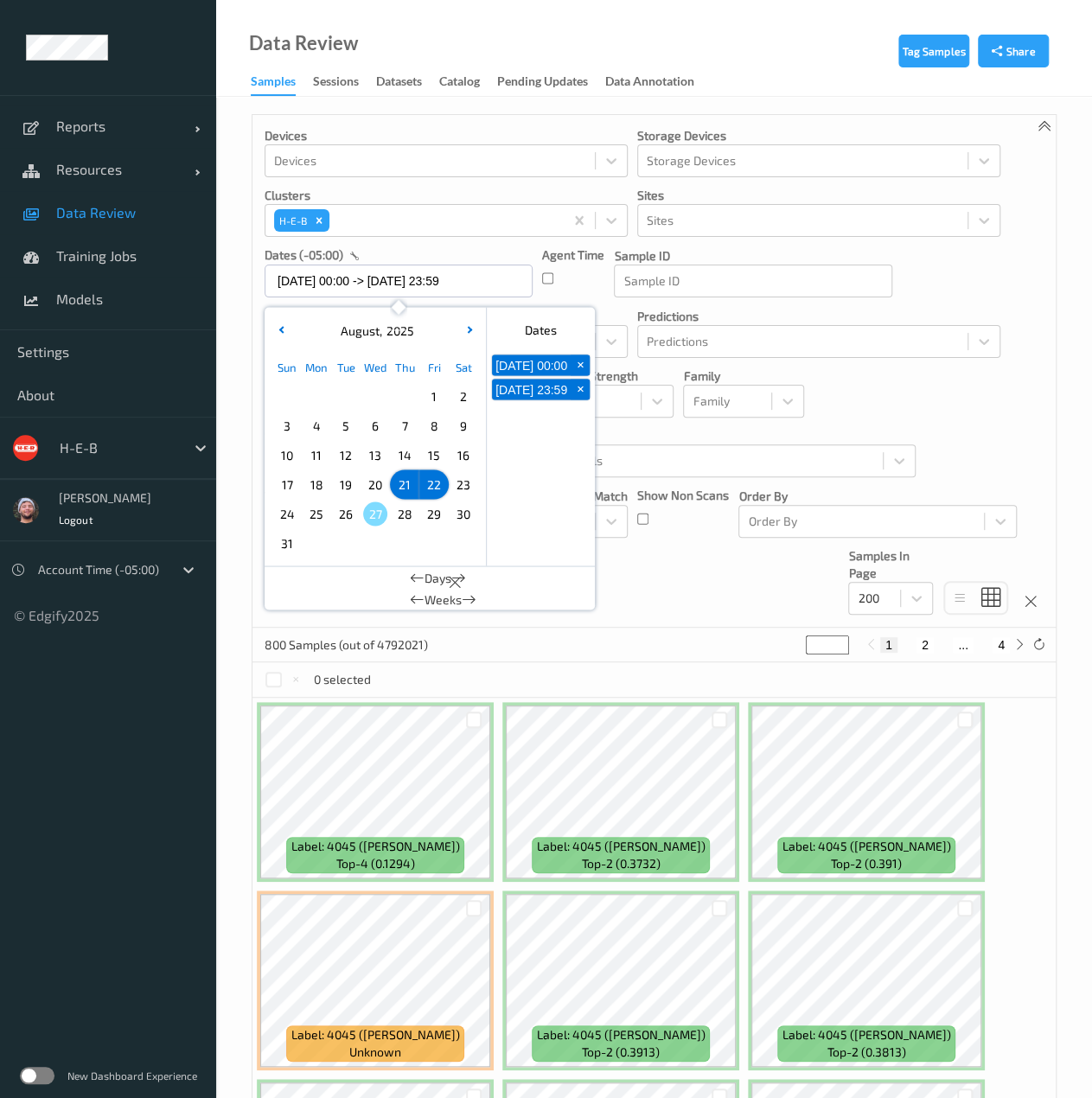
click at [350, 518] on span "26" at bounding box center [346, 513] width 24 height 24
type input "[DATE] 00:00 -> [DATE] 23:59"
click at [706, 598] on div "Devices Devices Storage Devices Storage Devices Clusters H-E-B Sites Sites date…" at bounding box center [653, 371] width 803 height 513
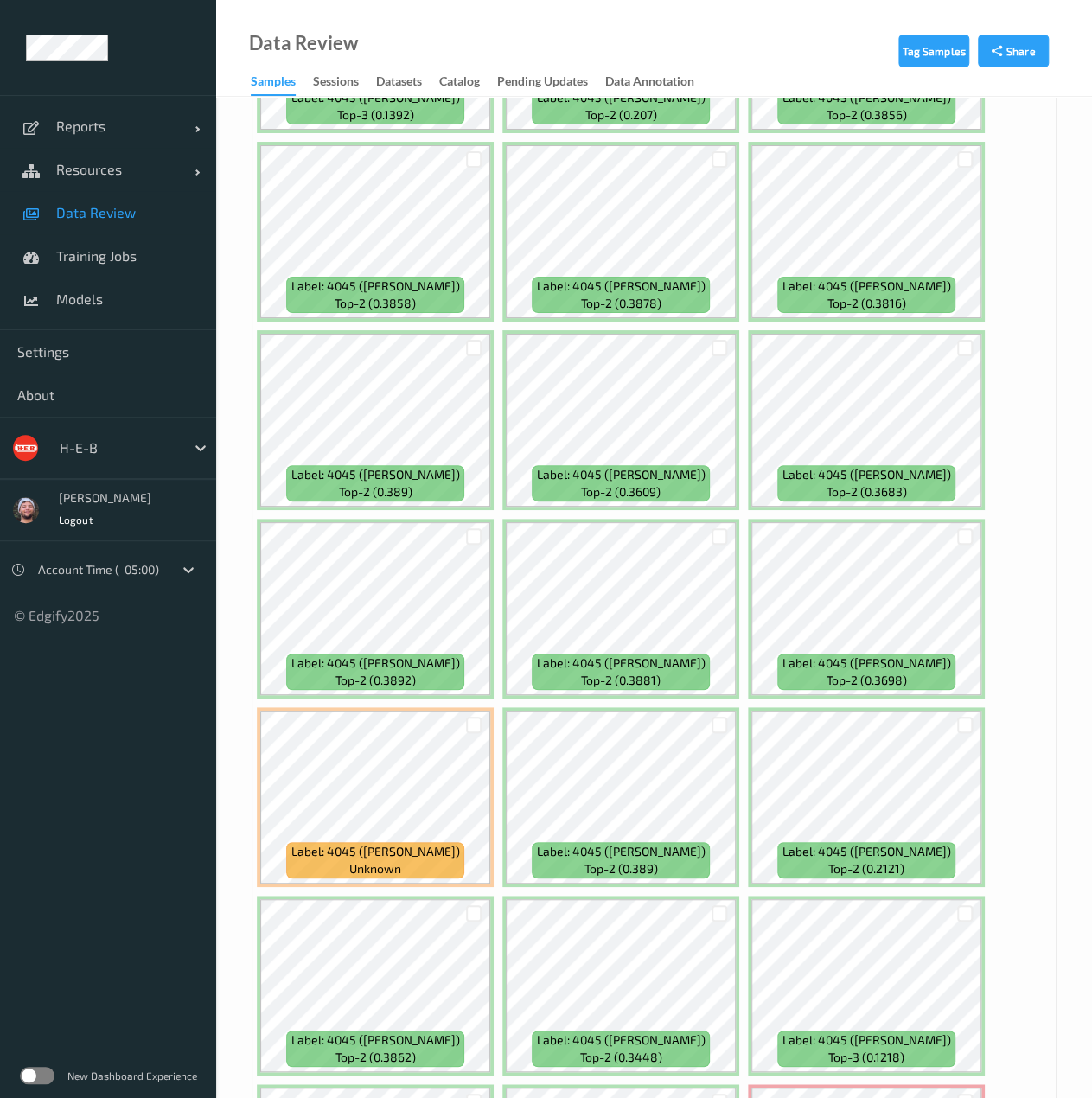
scroll to position [9710, 0]
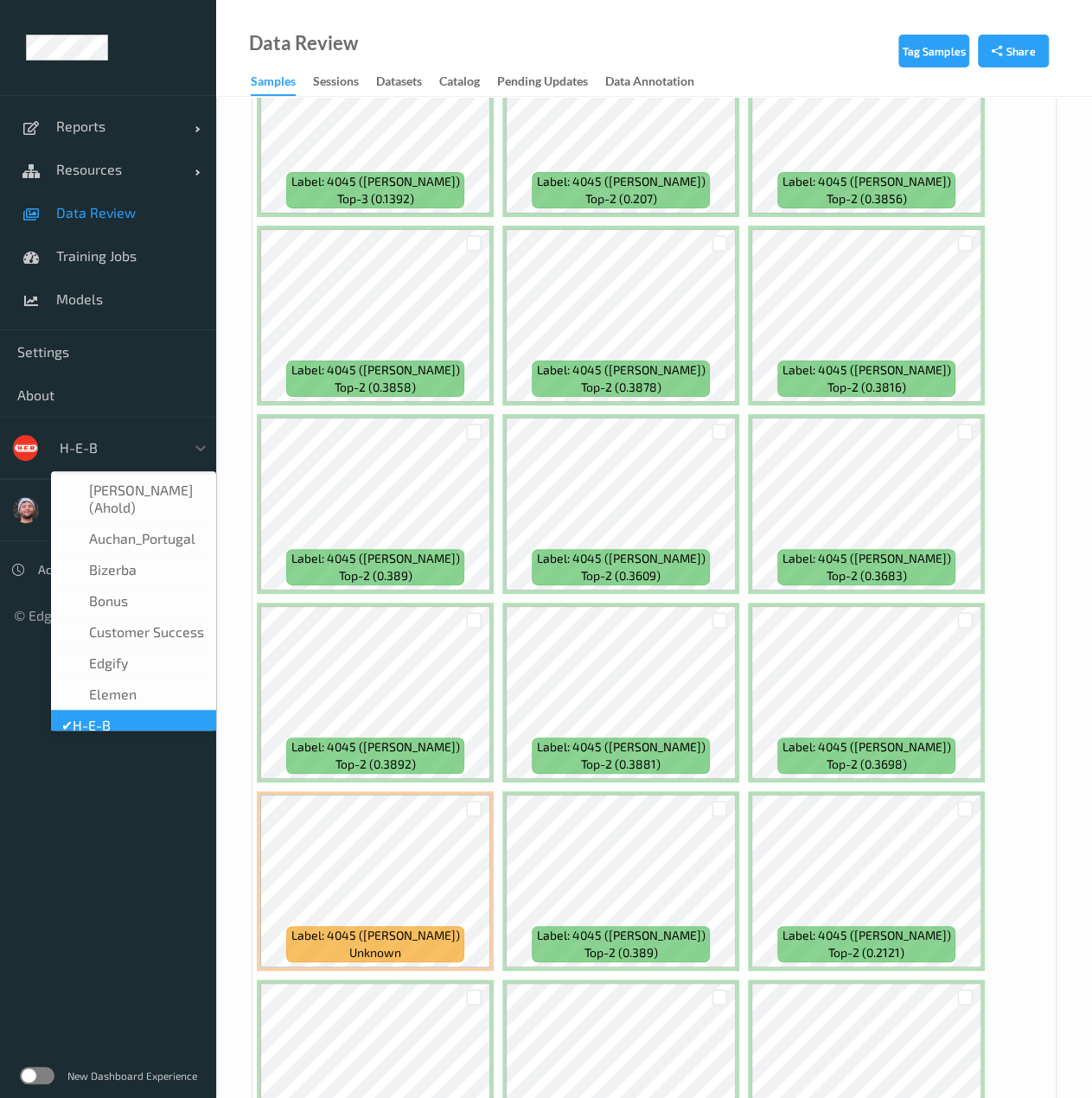
click at [140, 462] on div "H-E-B" at bounding box center [133, 448] width 165 height 33
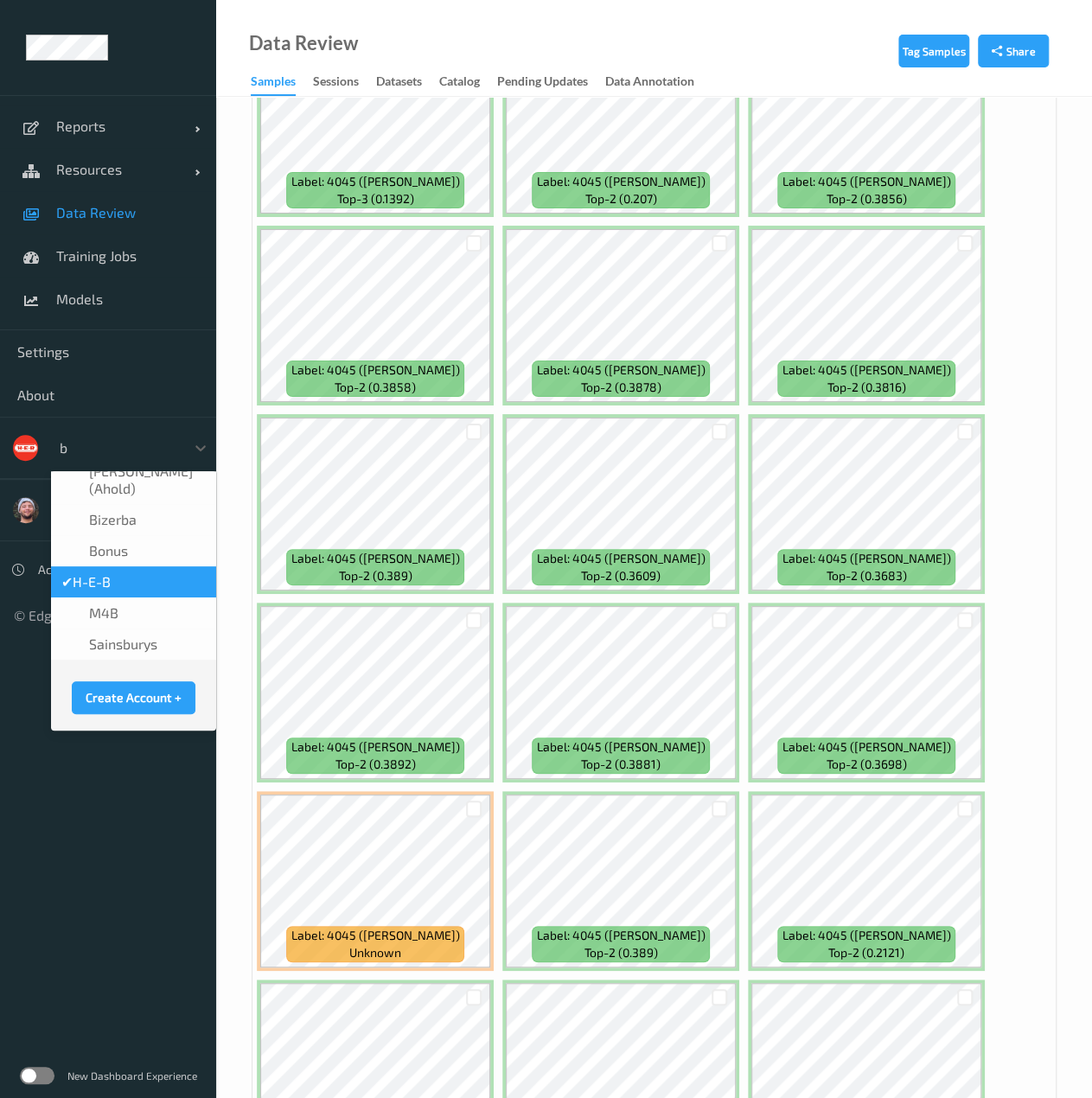
scroll to position [2, 0]
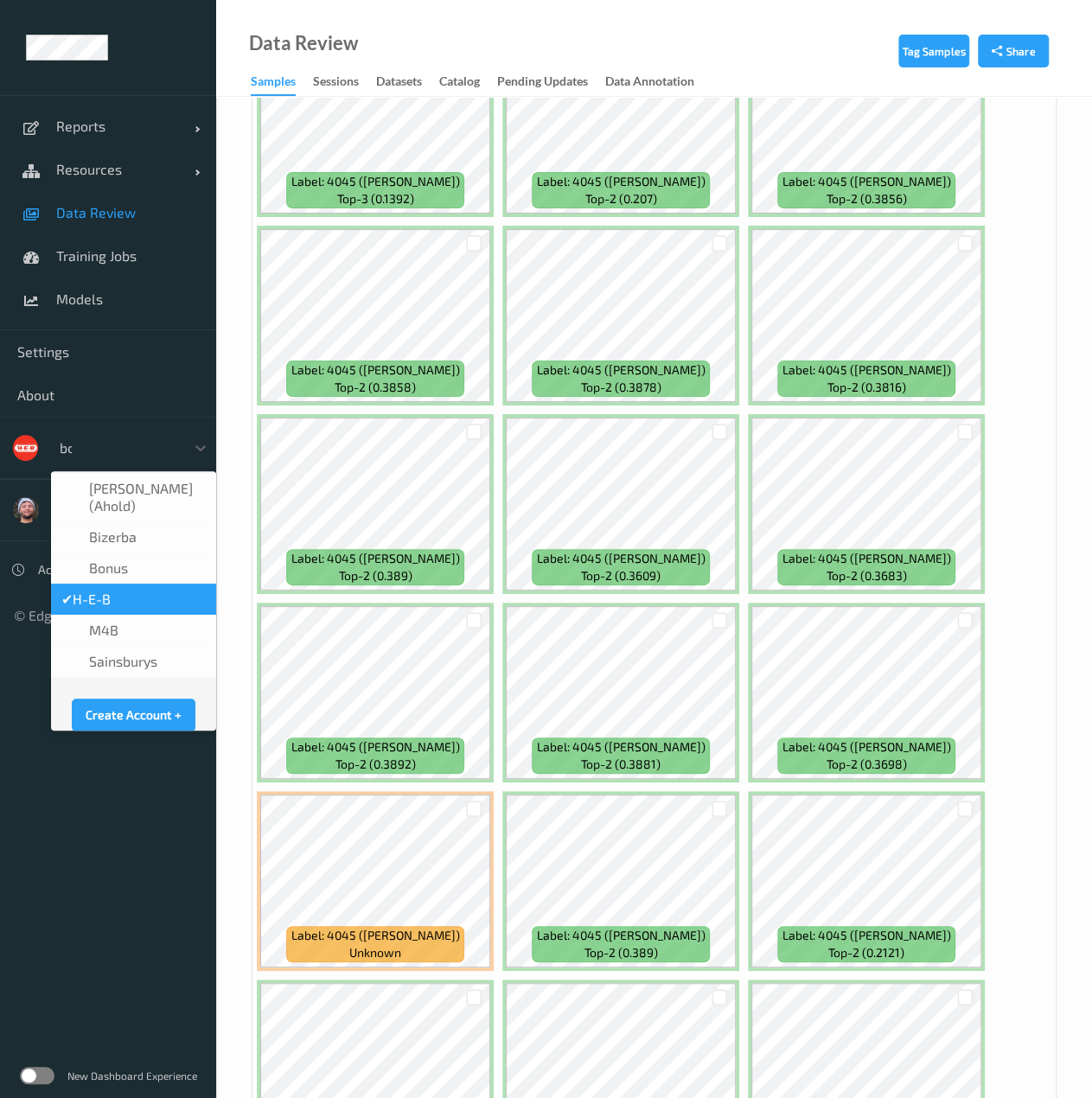
type input "bon"
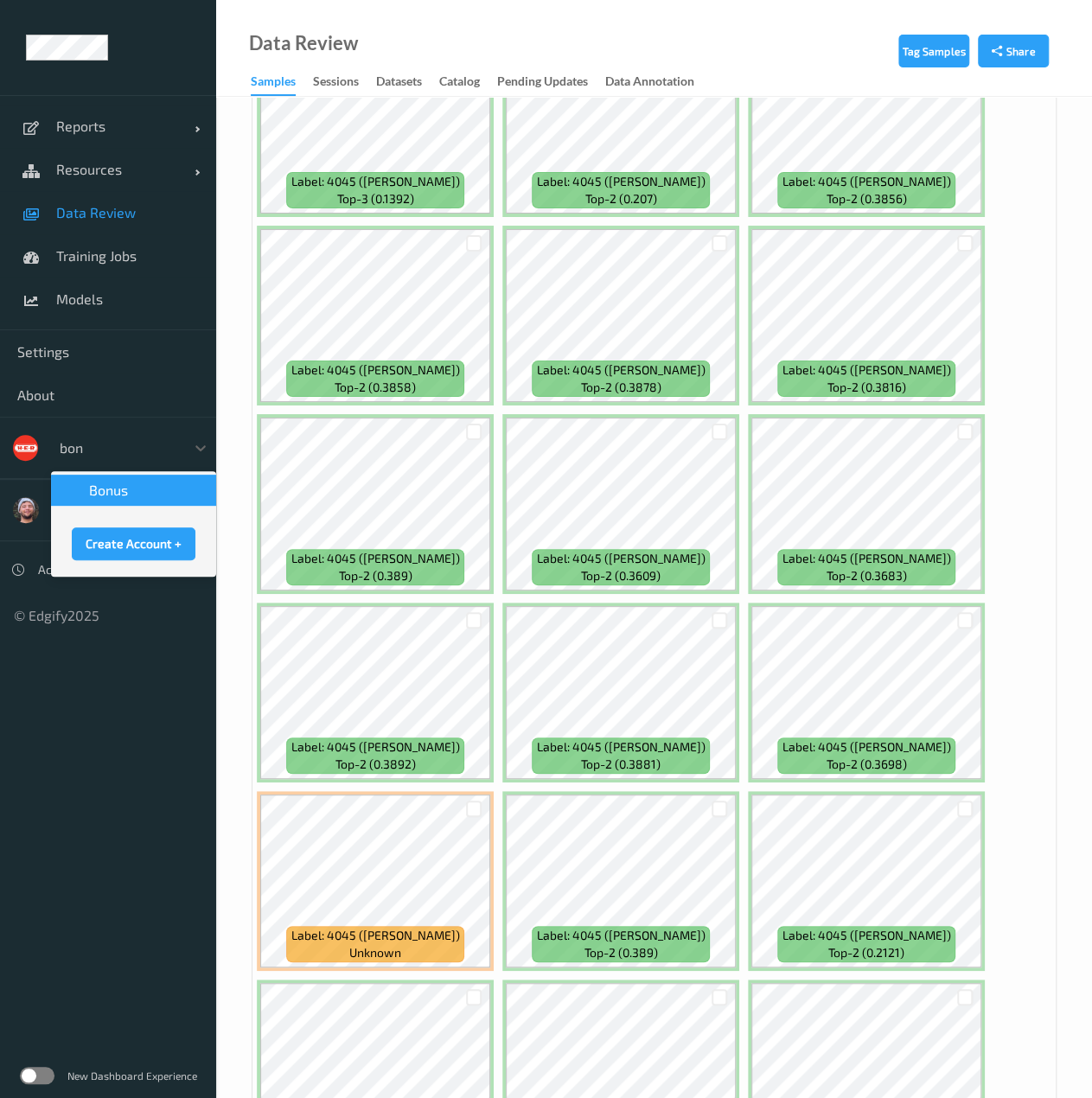
scroll to position [0, 0]
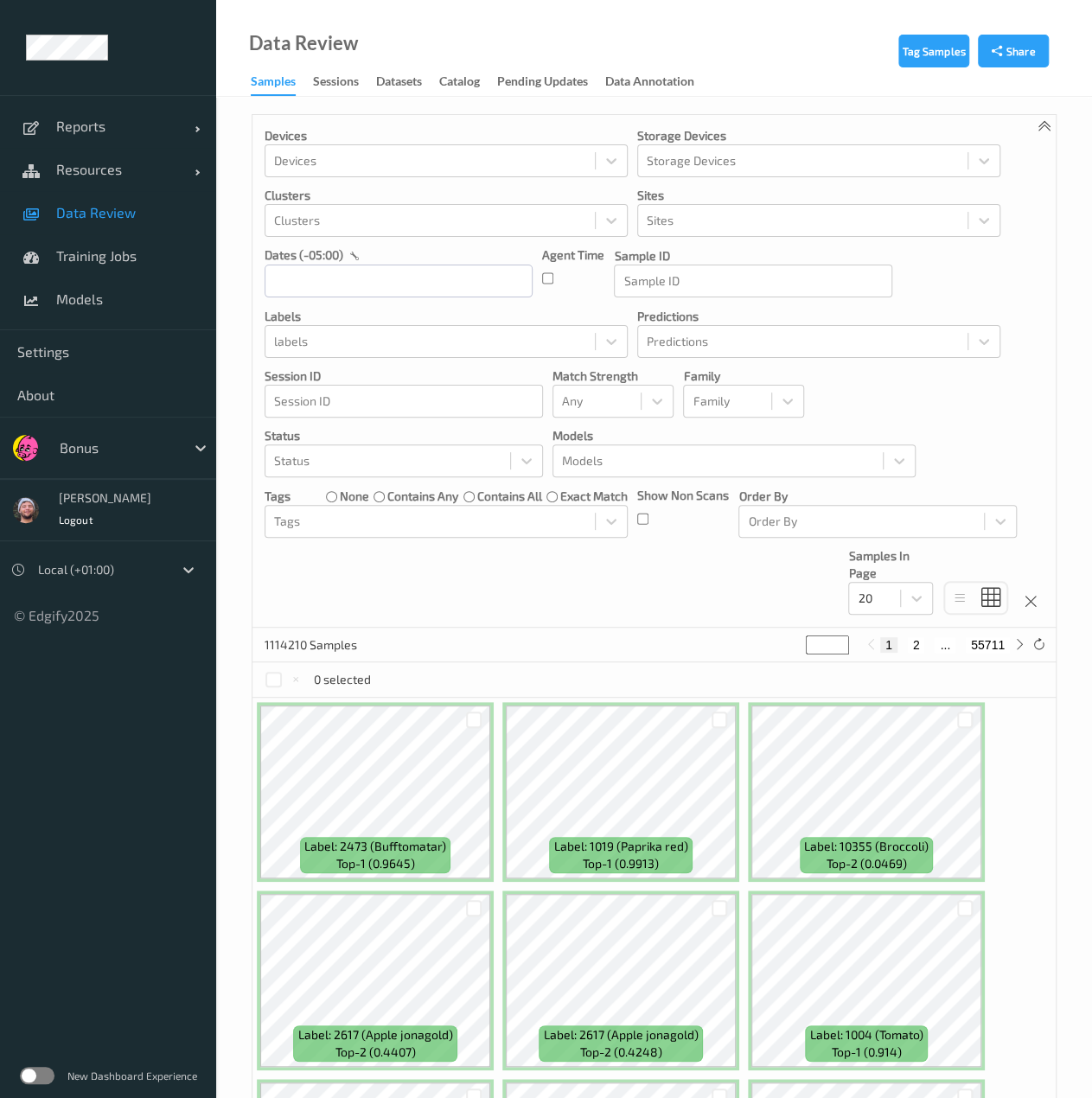
click at [730, 595] on div "Devices Devices Storage Devices Storage Devices Clusters Clusters Sites Sites d…" at bounding box center [653, 371] width 803 height 513
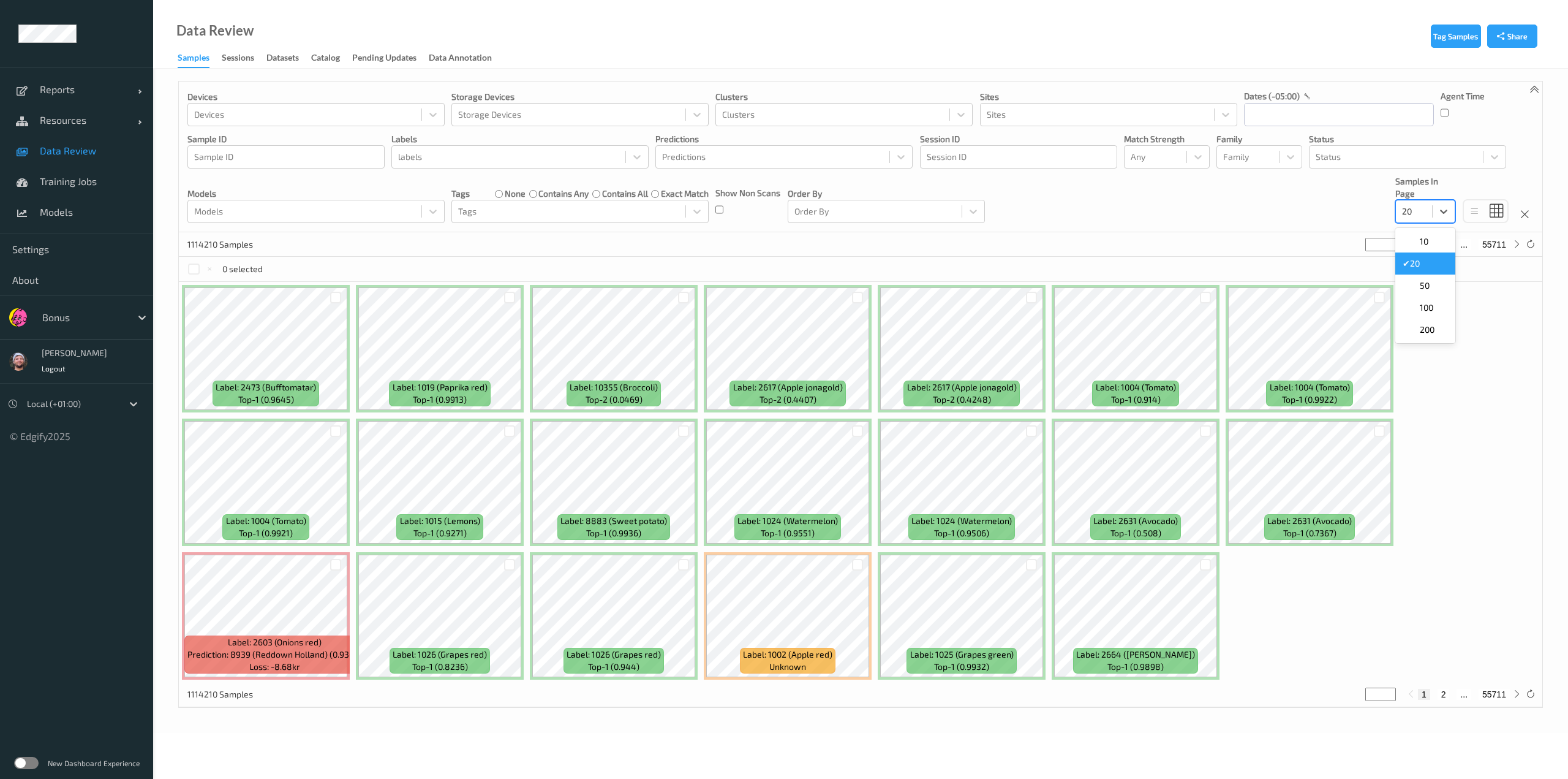
click at [782, 213] on input "text" at bounding box center [1403, 211] width 2 height 12
click at [782, 326] on span "200" at bounding box center [1427, 330] width 14 height 12
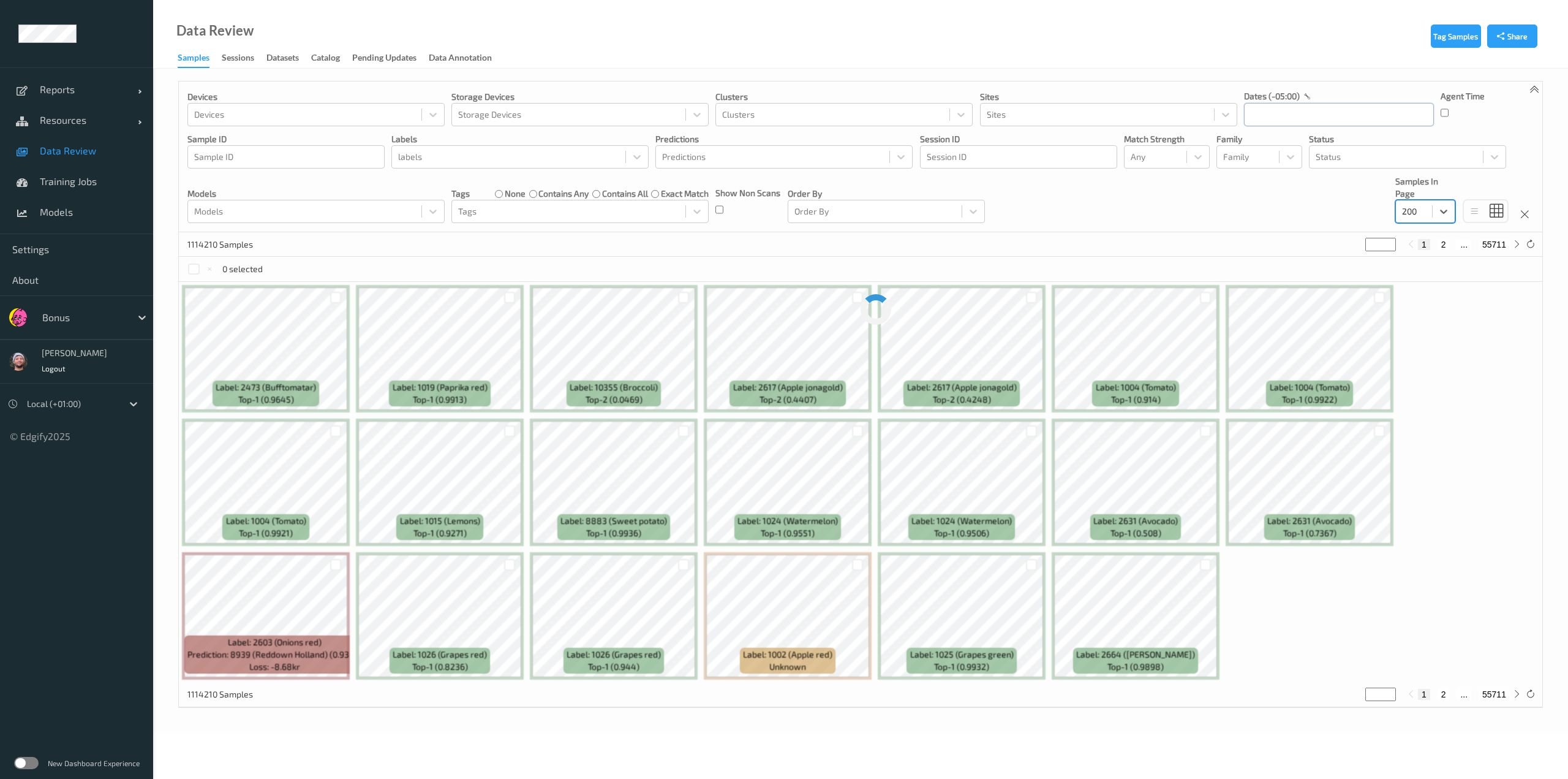
click at [782, 109] on input "text" at bounding box center [1339, 115] width 190 height 23
click at [782, 276] on span "26" at bounding box center [1302, 279] width 17 height 17
type input "[DATE] 00:00 -> [DATE] 23:59"
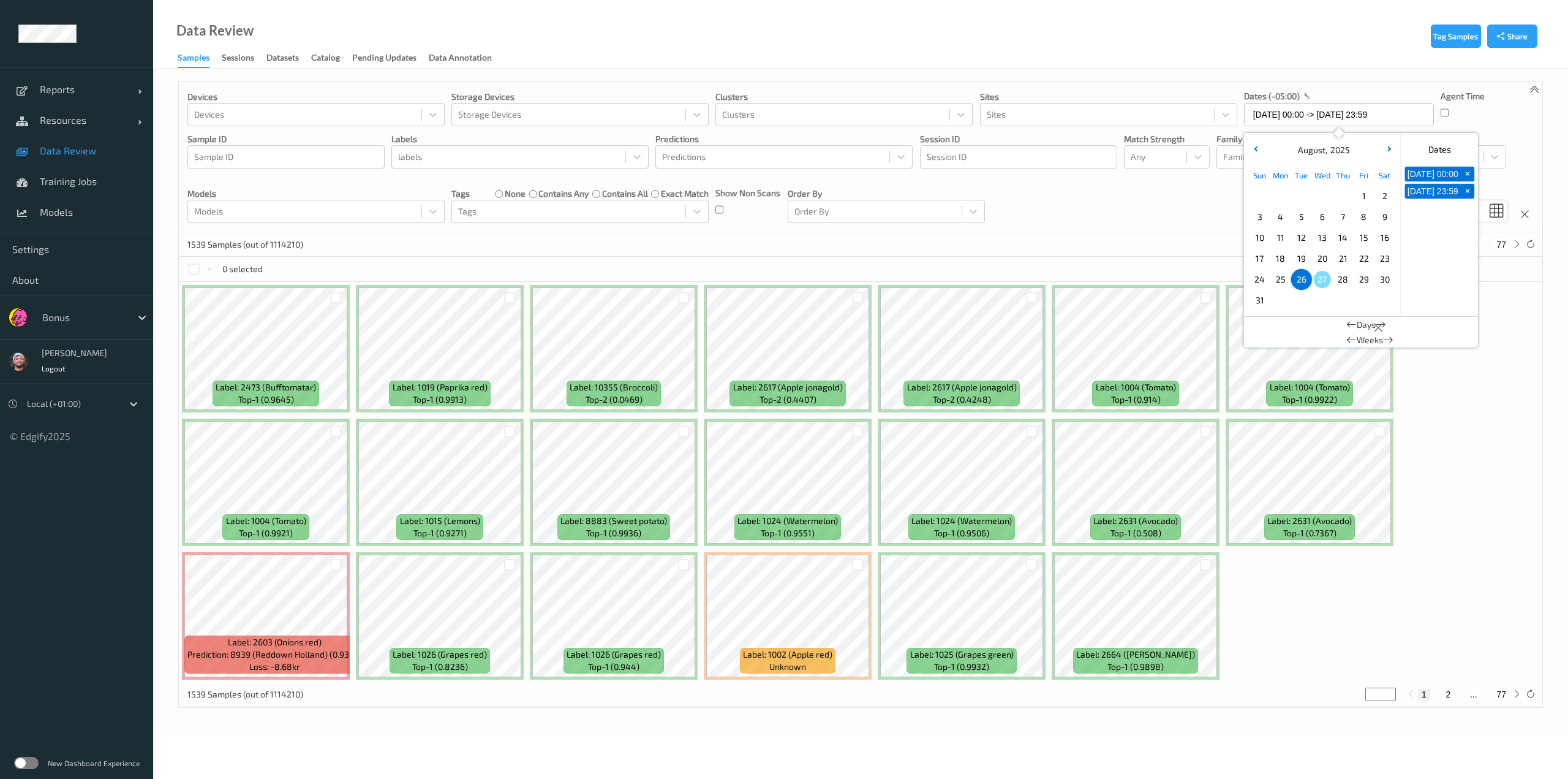
drag, startPoint x: 1134, startPoint y: 191, endPoint x: 1178, endPoint y: 194, distance: 44.1
click at [782, 194] on div "Devices Devices Storage Devices Storage Devices Clusters Clusters Sites Sites d…" at bounding box center [860, 157] width 1364 height 150
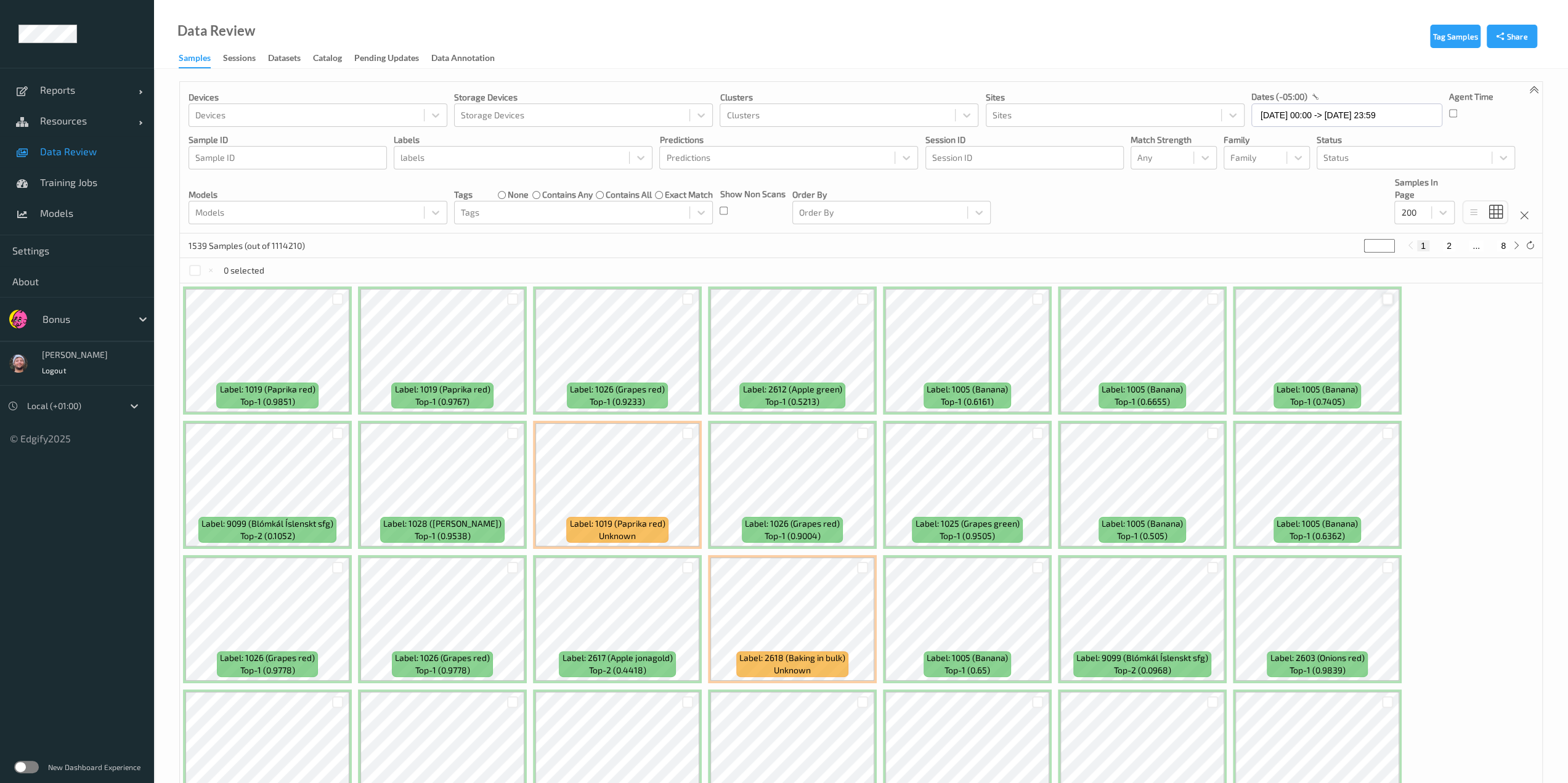
click at [787, 300] on div at bounding box center [1388, 299] width 12 height 12
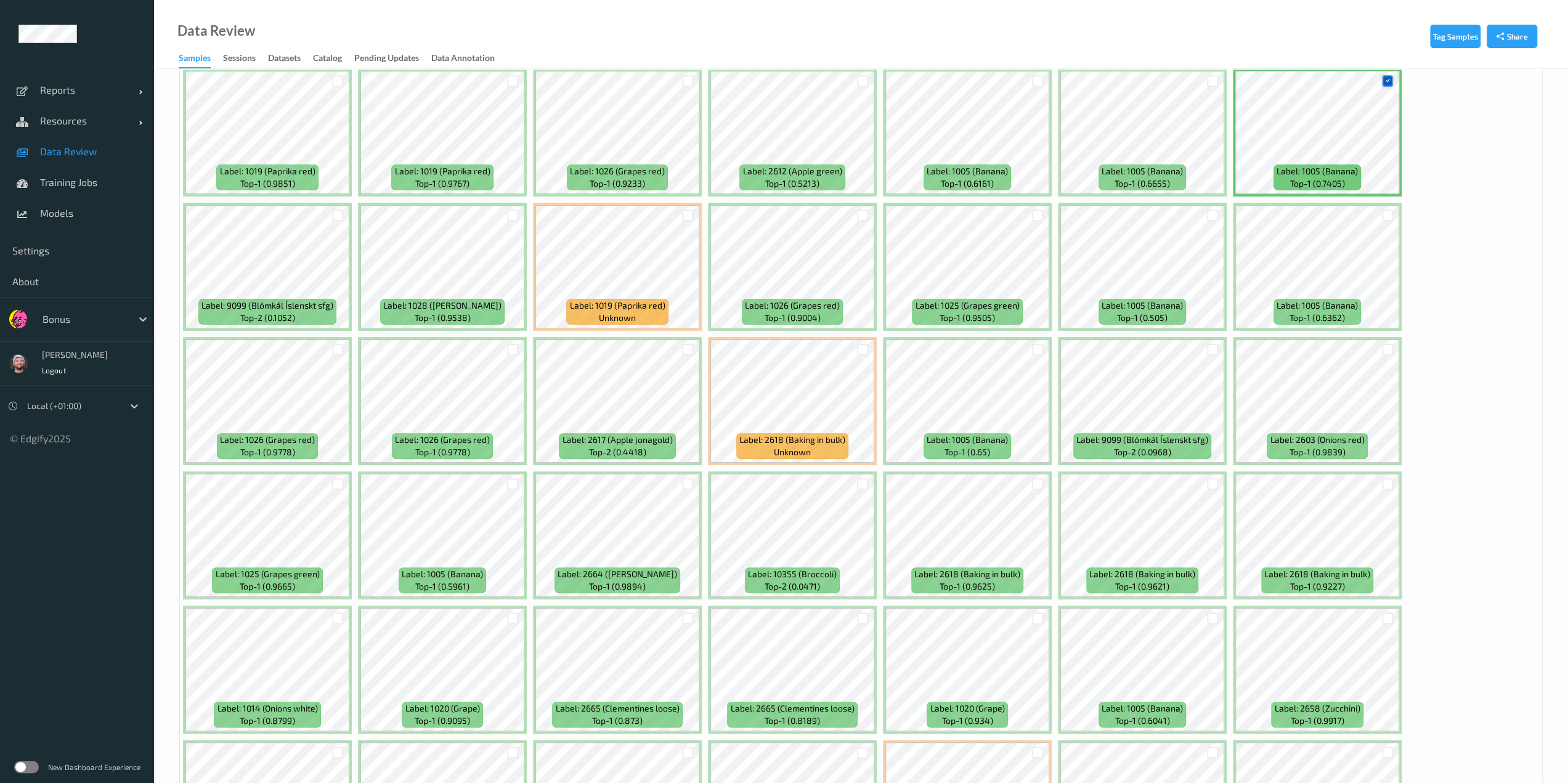
scroll to position [219, 0]
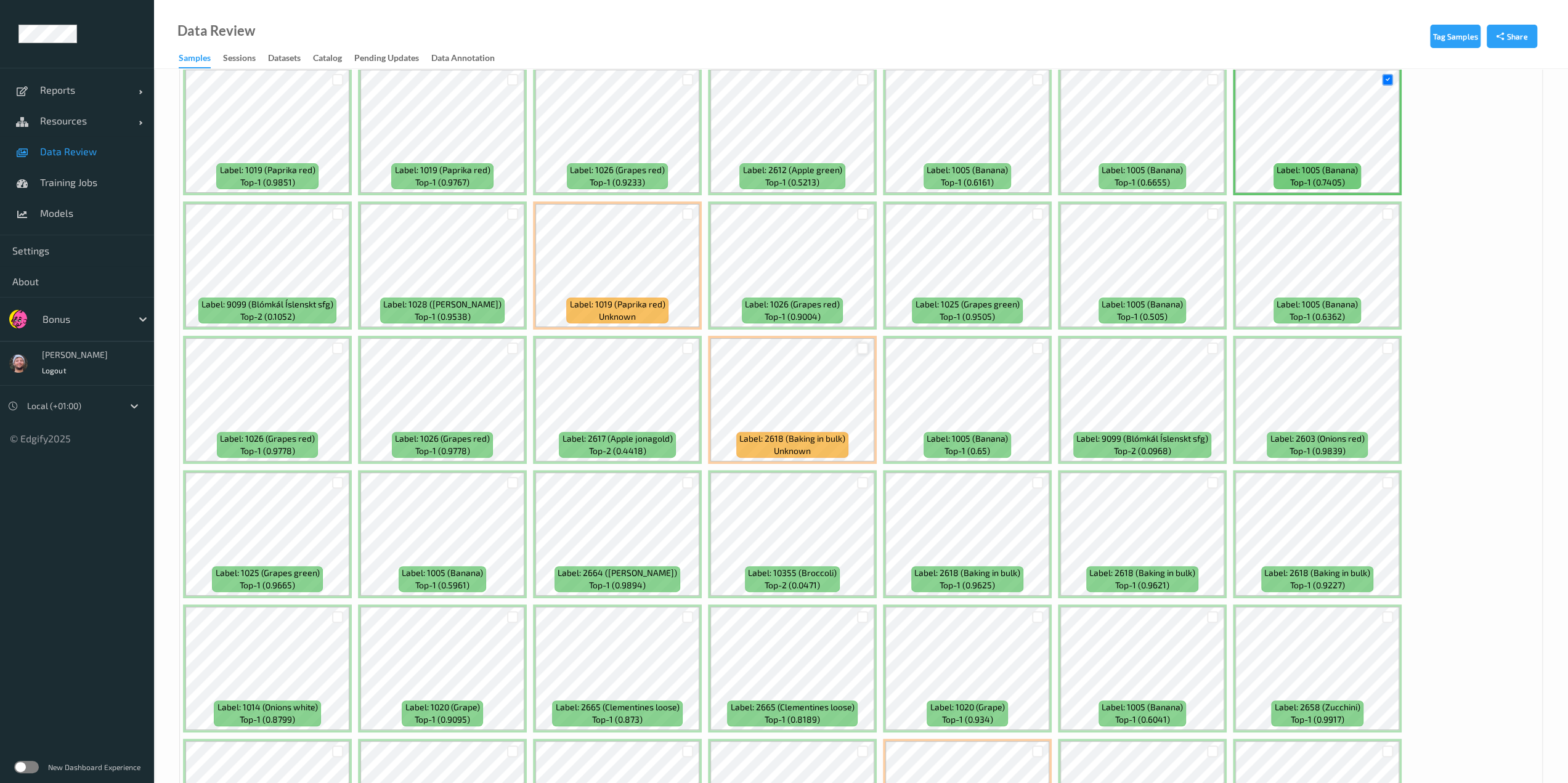
click at [787, 352] on div at bounding box center [862, 348] width 12 height 12
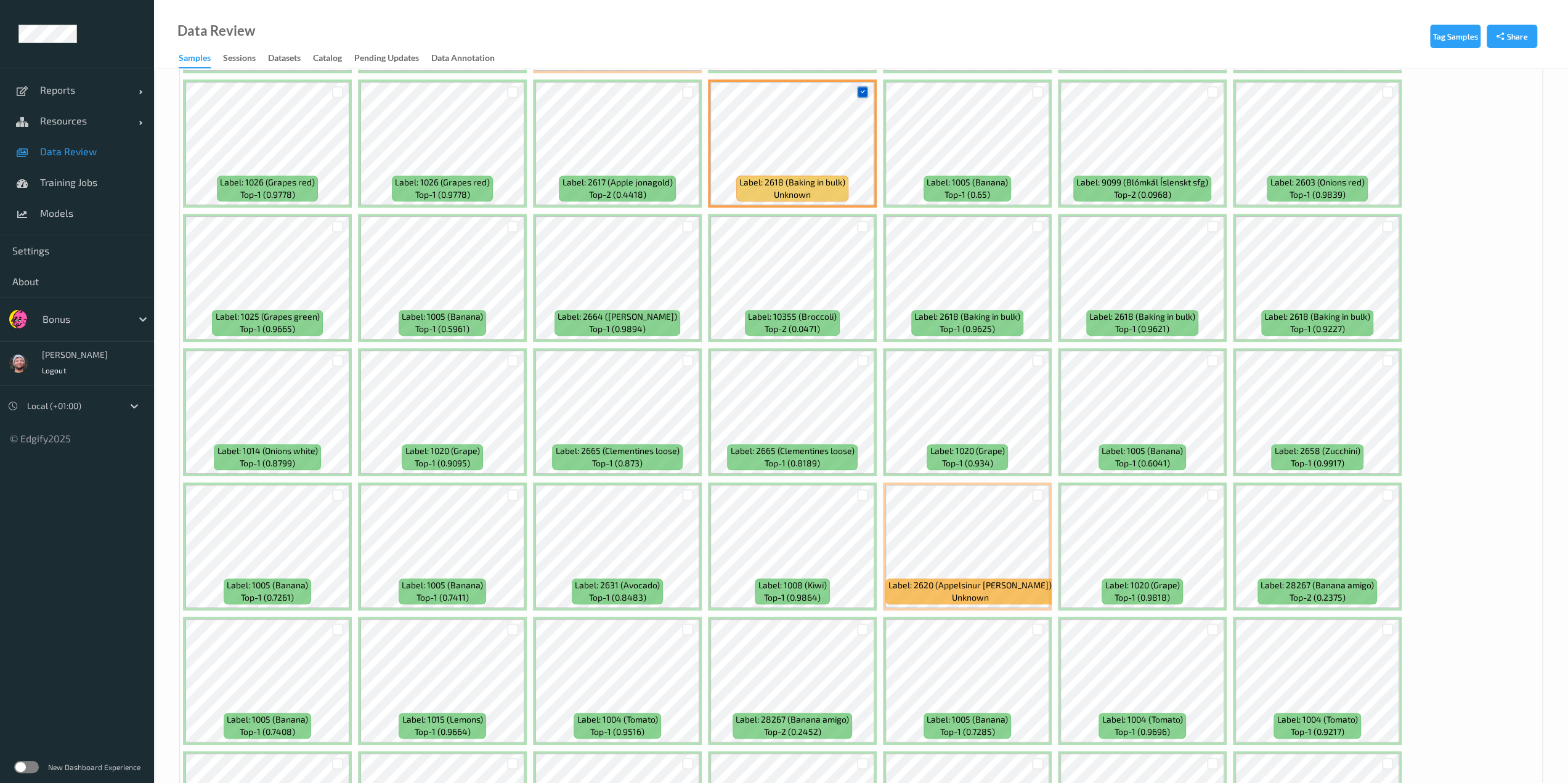
scroll to position [476, 0]
click at [689, 492] on div at bounding box center [688, 494] width 12 height 12
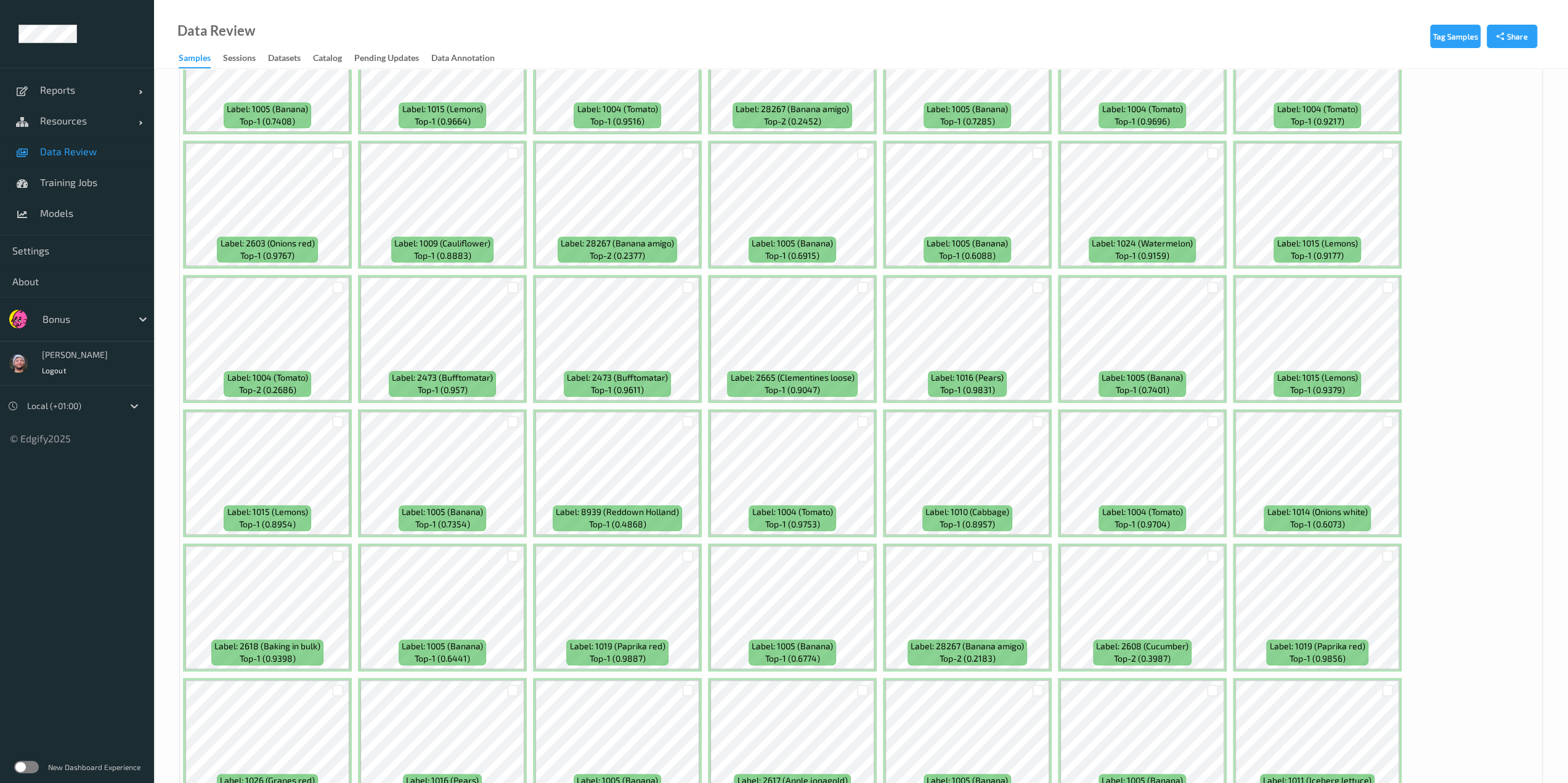
scroll to position [1136, 0]
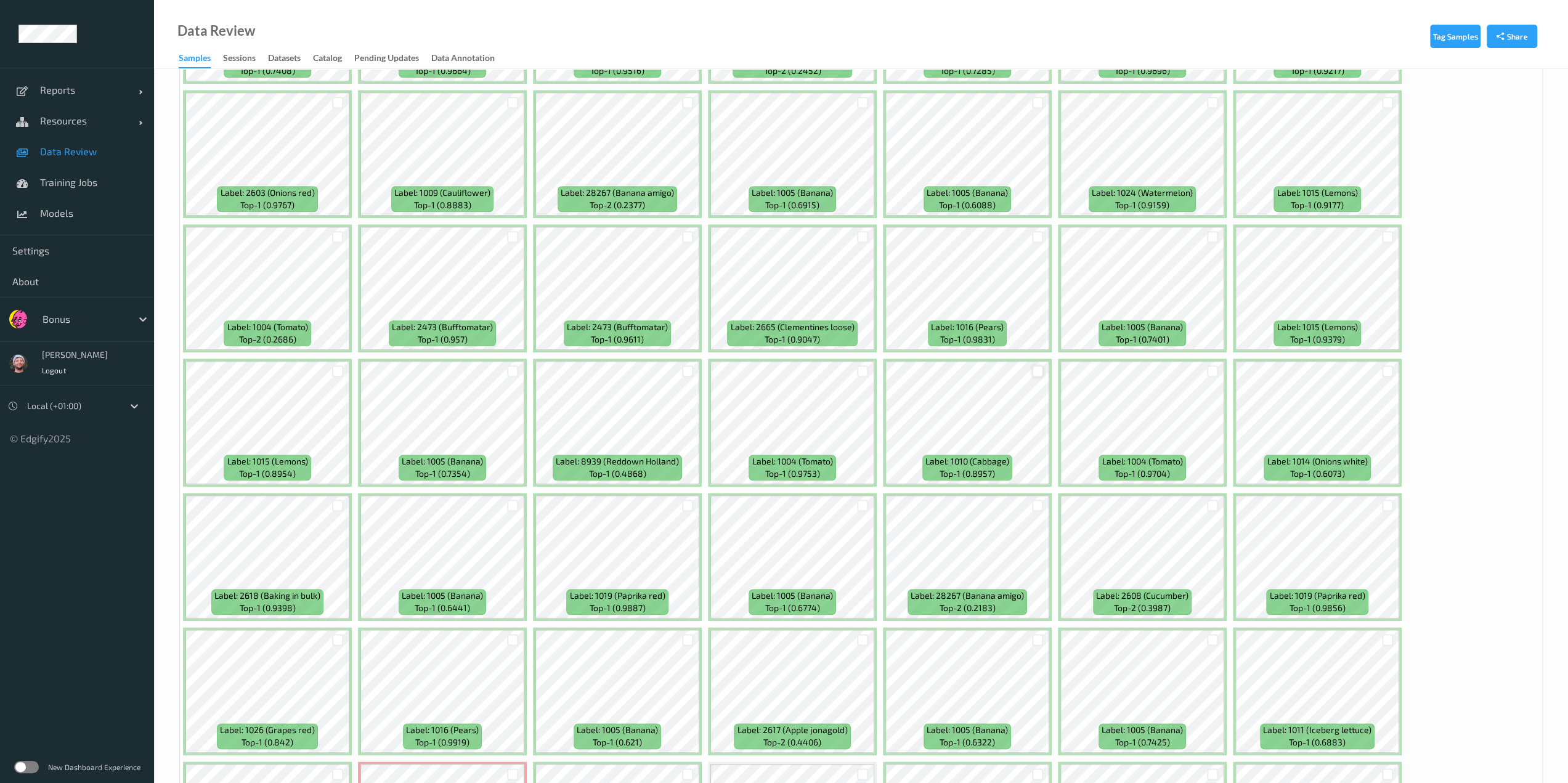
click at [787, 373] on div at bounding box center [1037, 371] width 12 height 12
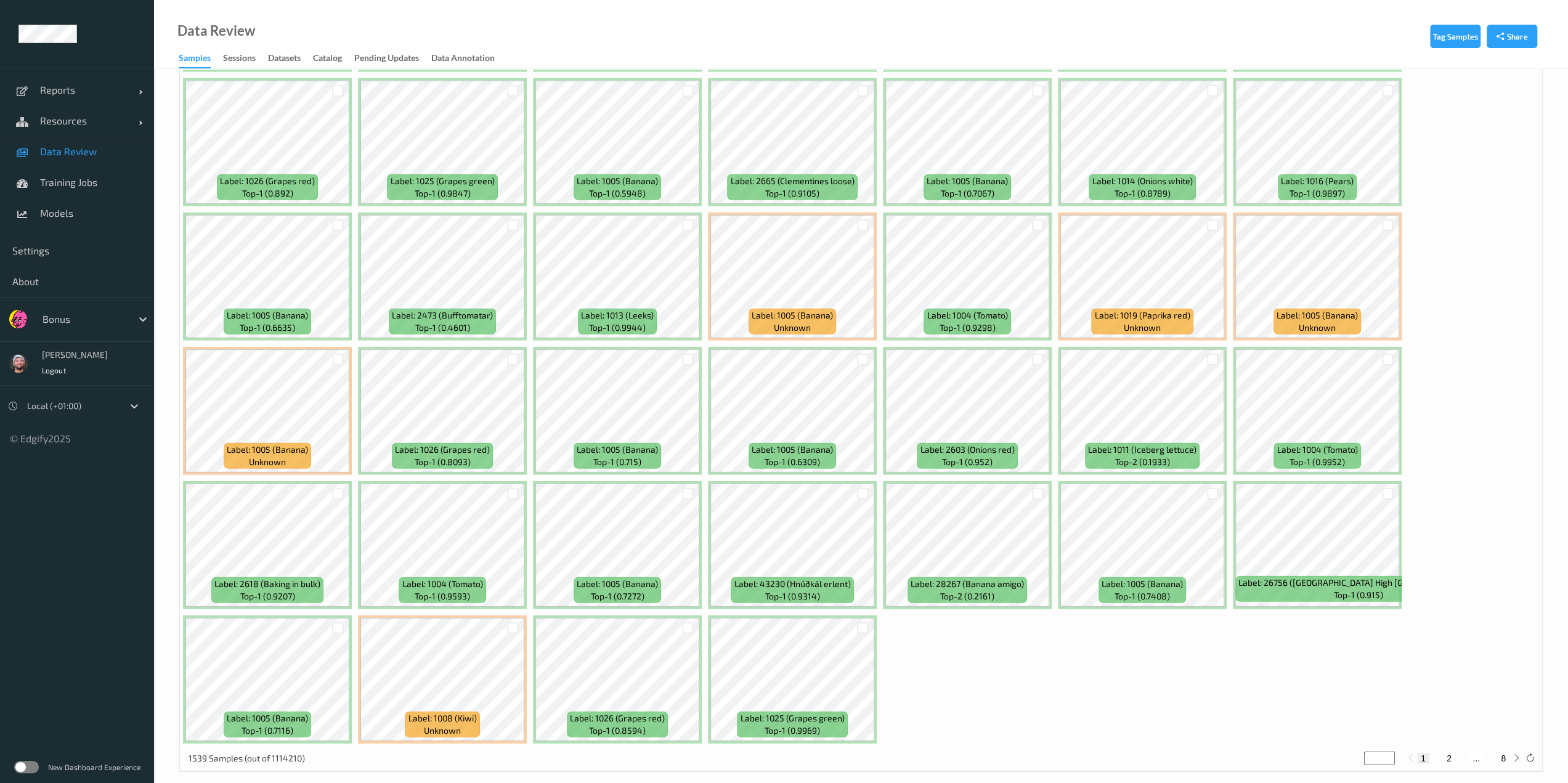
scroll to position [3443, 0]
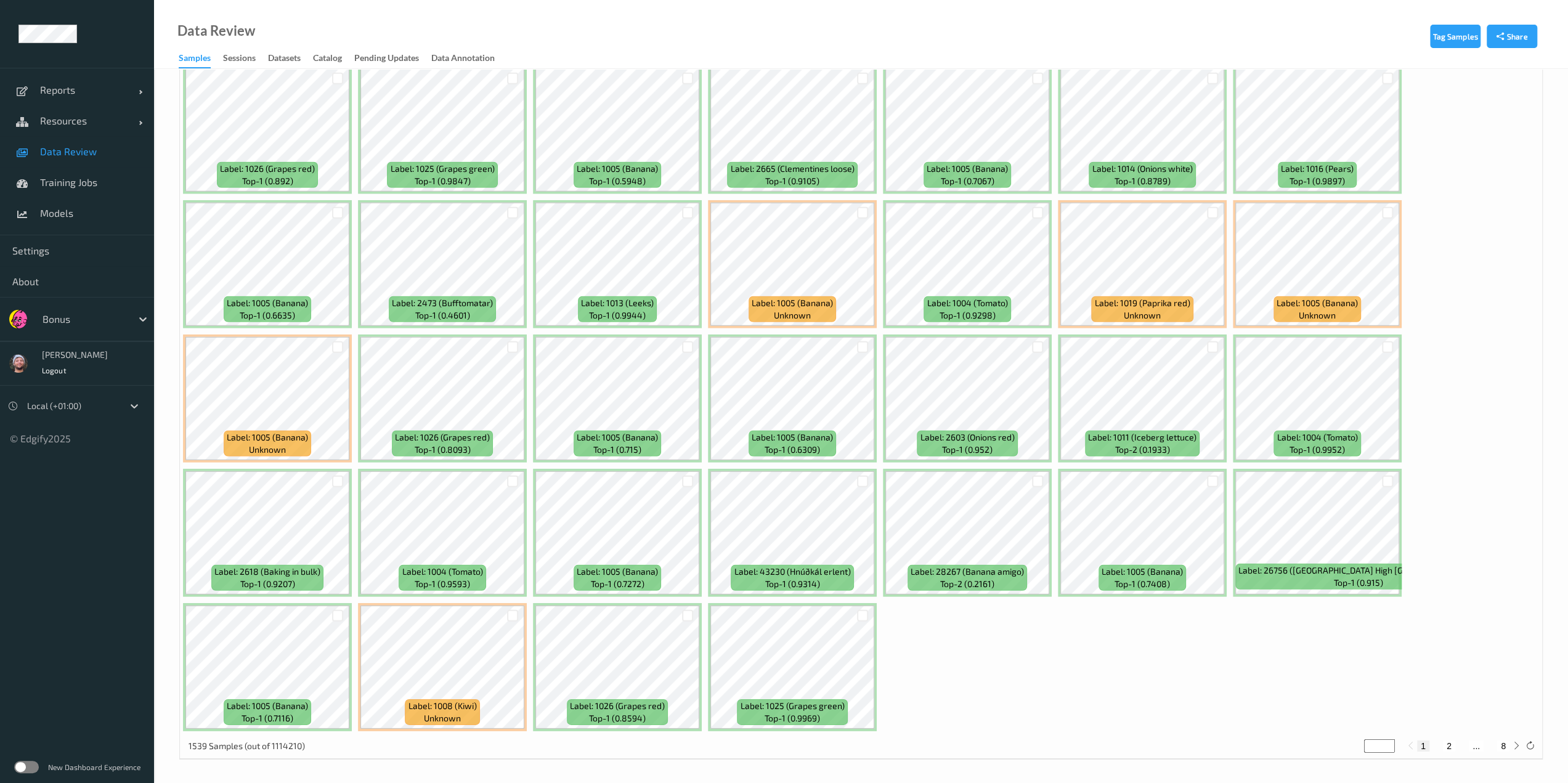
click at [787, 742] on button "2" at bounding box center [1449, 746] width 12 height 11
type input "*"
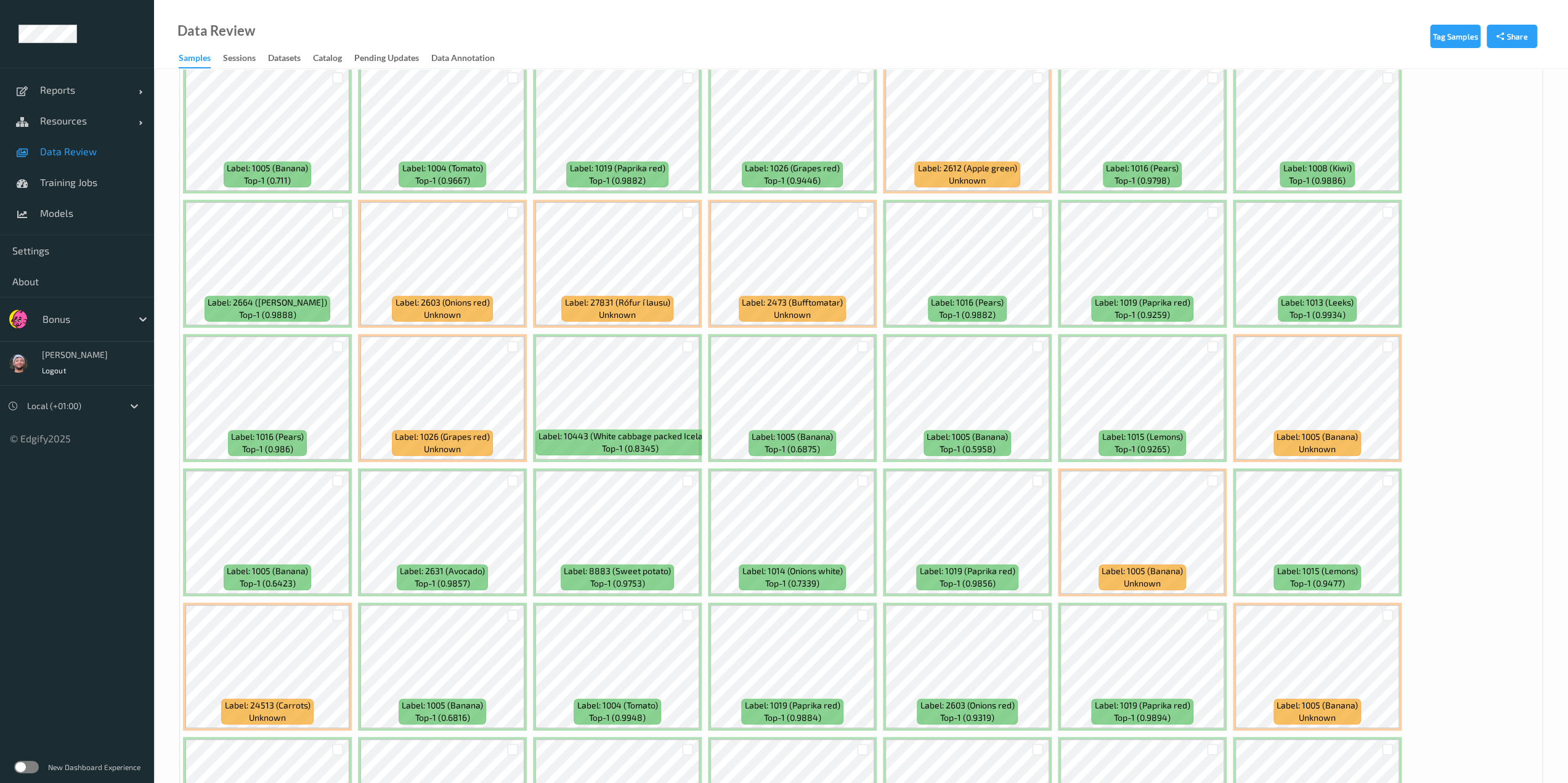
scroll to position [497, 0]
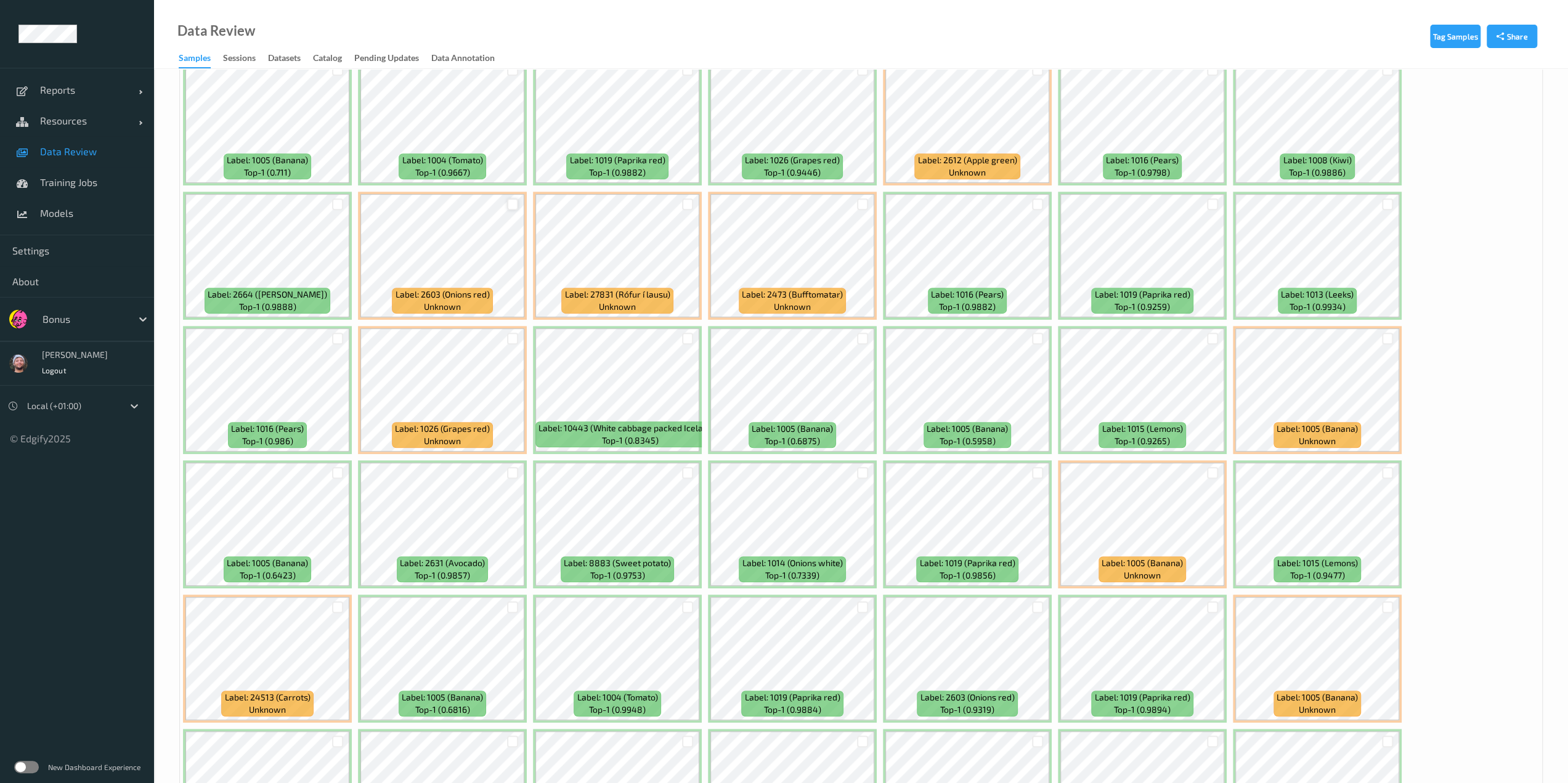
click at [509, 205] on div at bounding box center [513, 204] width 12 height 12
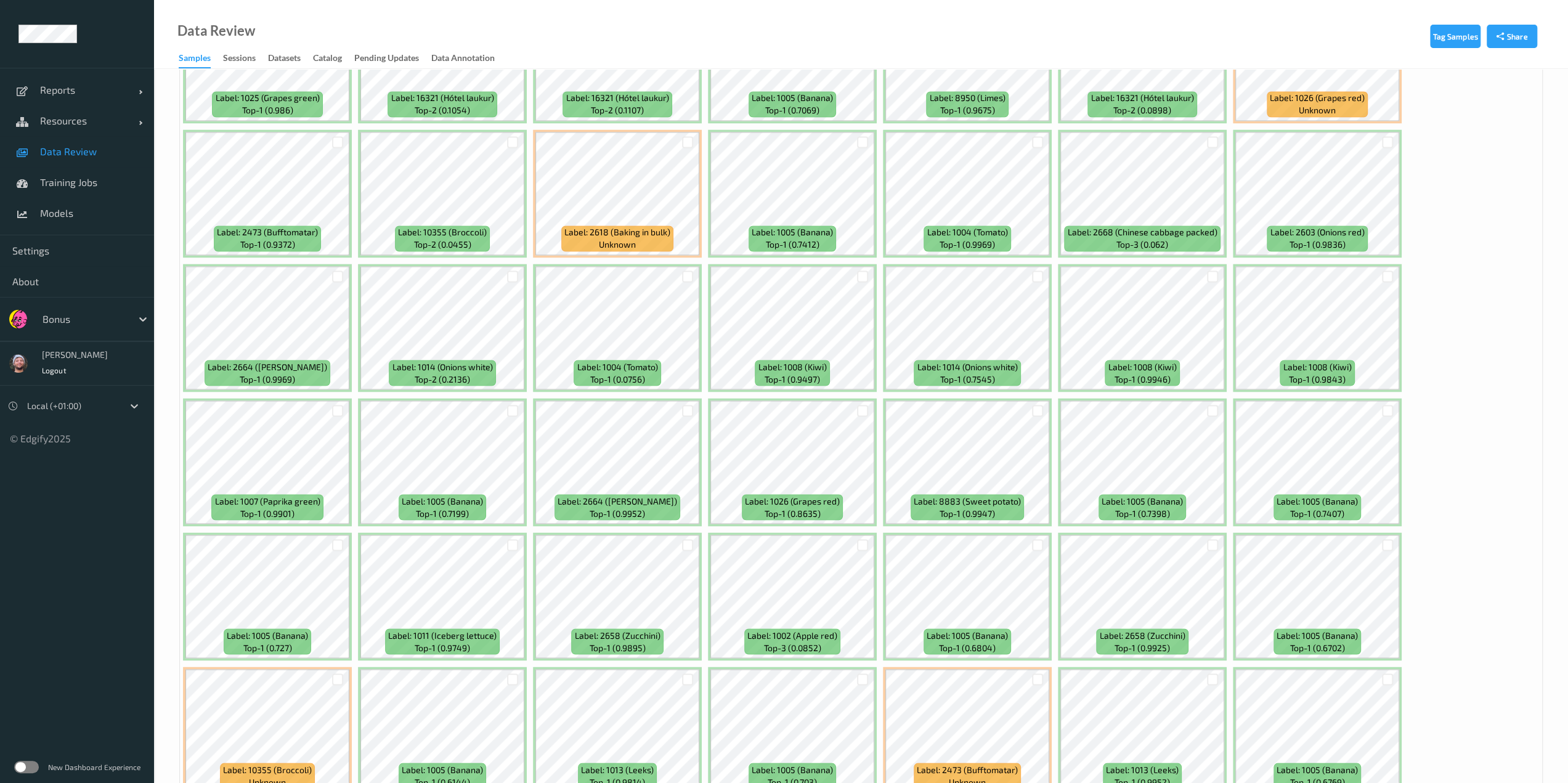
scroll to position [2037, 0]
click at [690, 277] on div at bounding box center [688, 275] width 12 height 12
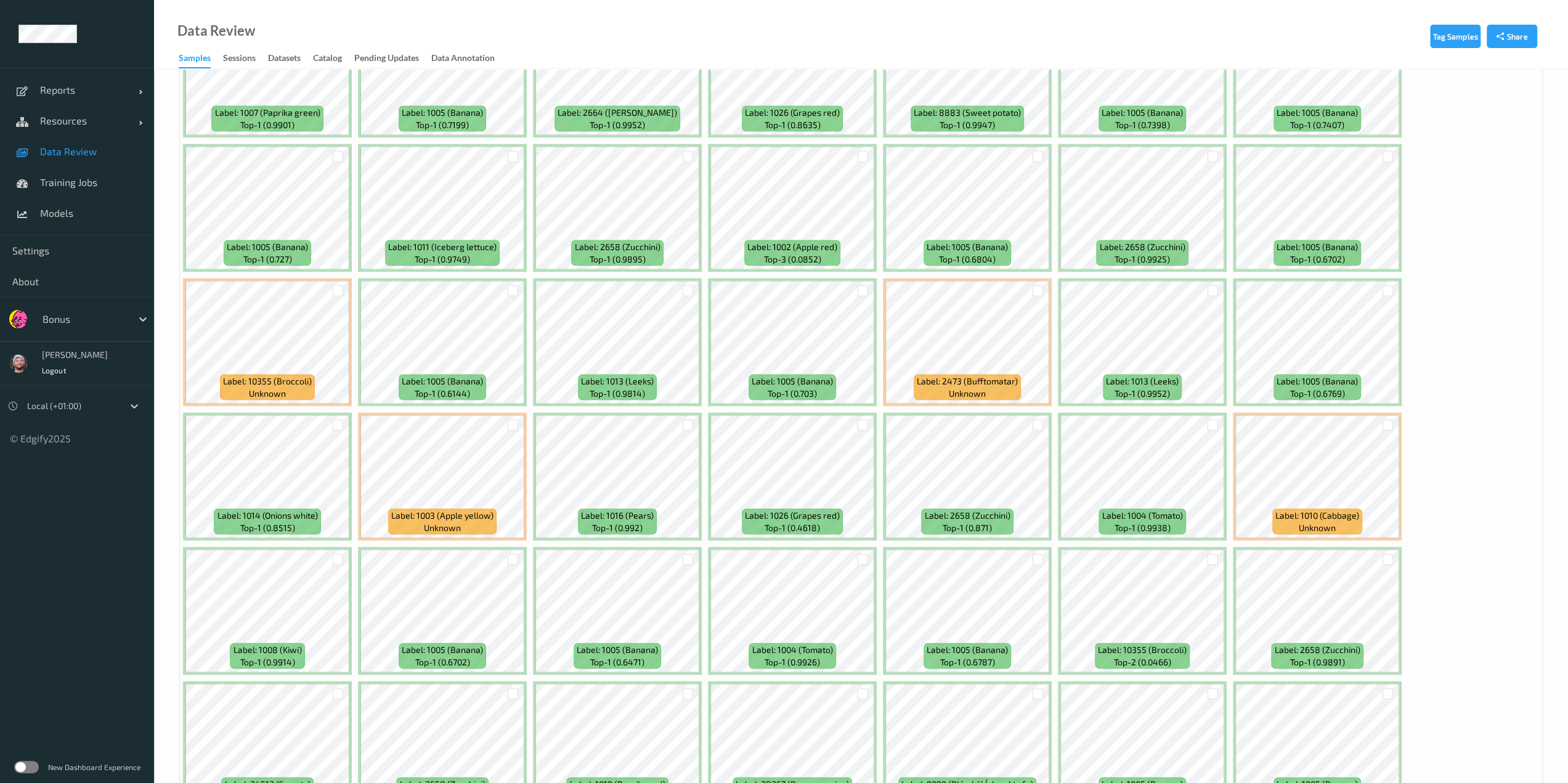
scroll to position [2427, 0]
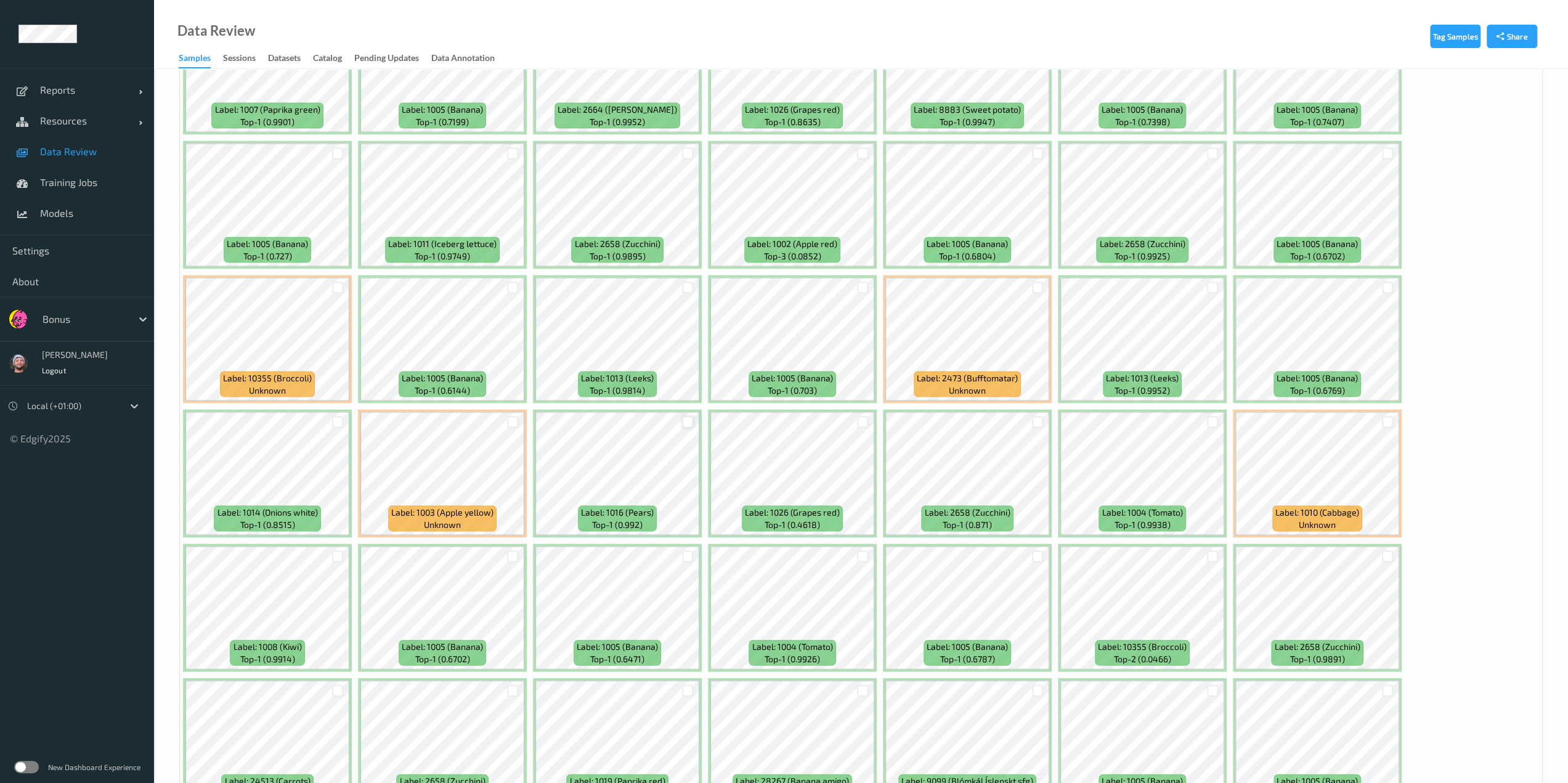
click at [684, 421] on div at bounding box center [688, 422] width 12 height 12
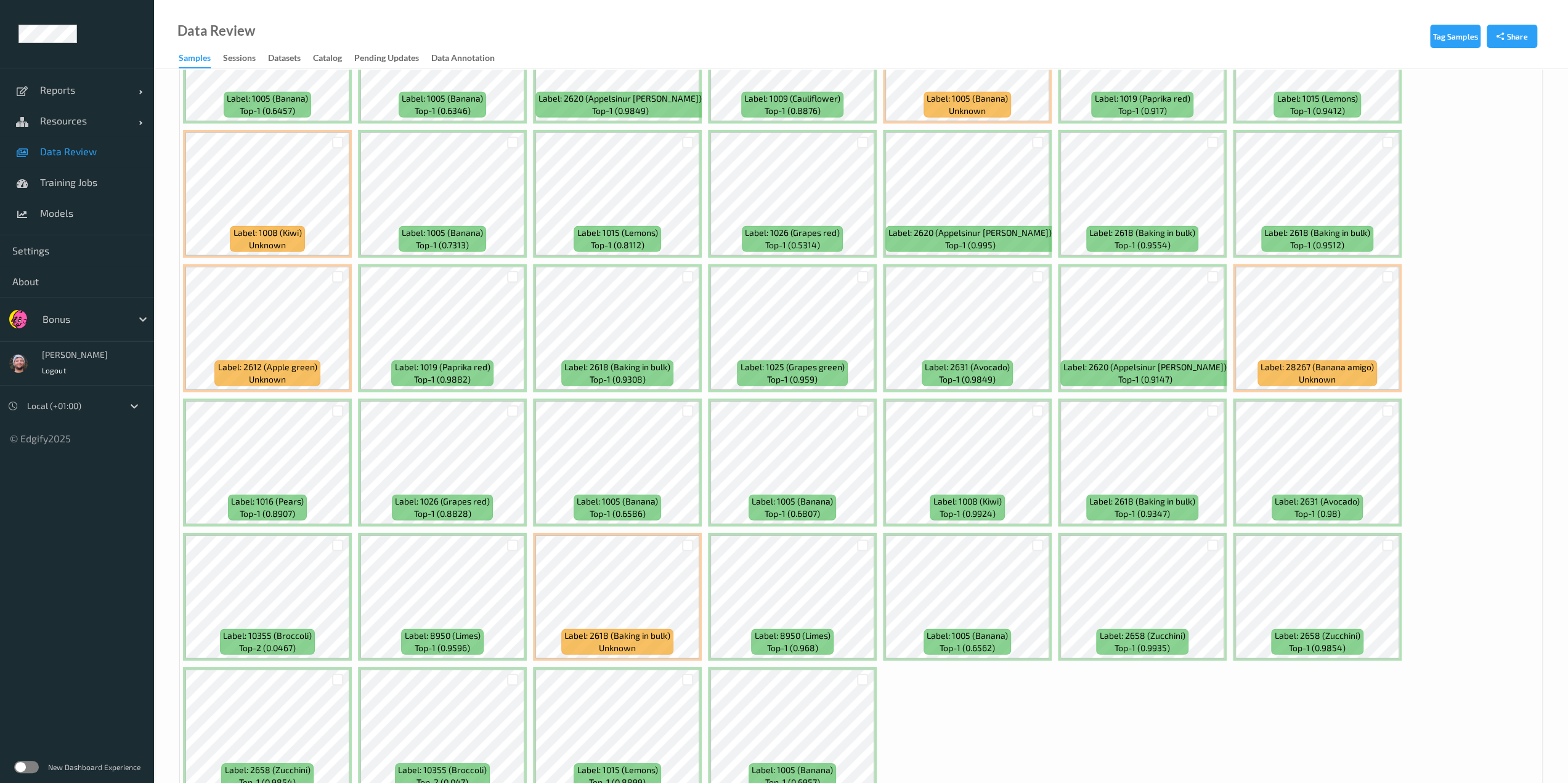
scroll to position [3443, 0]
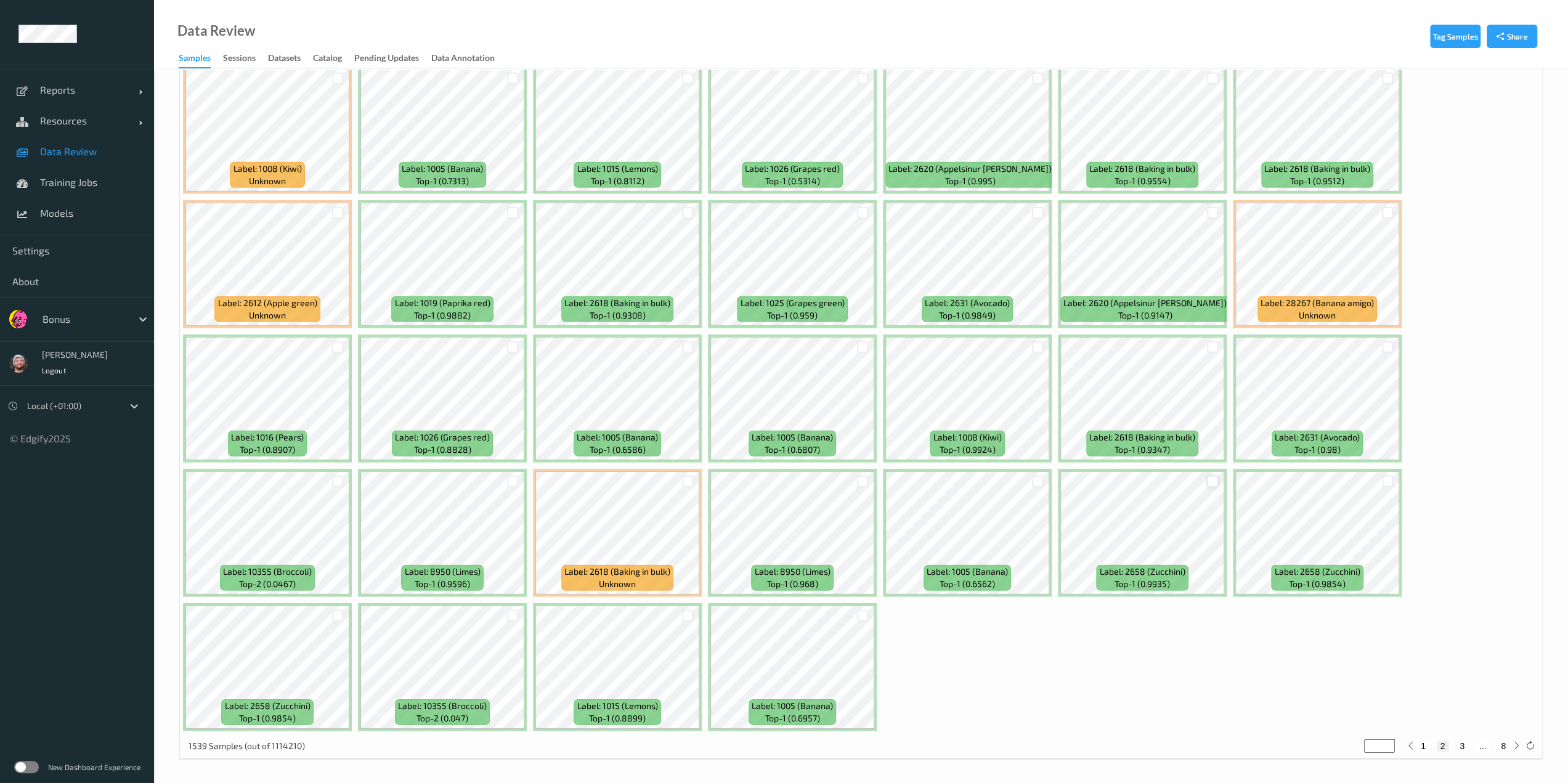
click at [787, 481] on div at bounding box center [1213, 481] width 12 height 12
click at [787, 482] on div at bounding box center [1388, 481] width 12 height 12
click at [787, 745] on button "3" at bounding box center [1462, 746] width 12 height 11
type input "*"
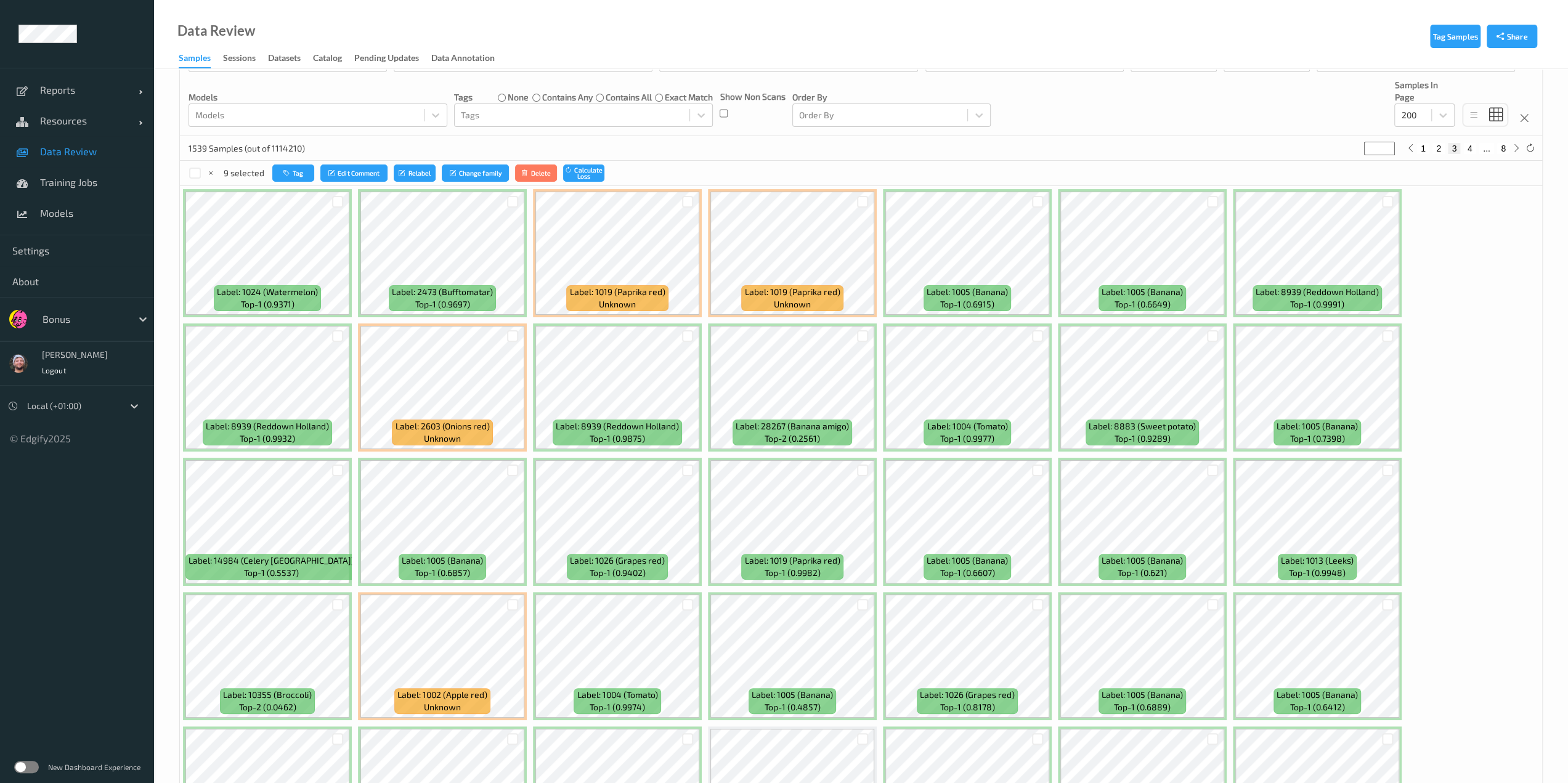
scroll to position [123, 0]
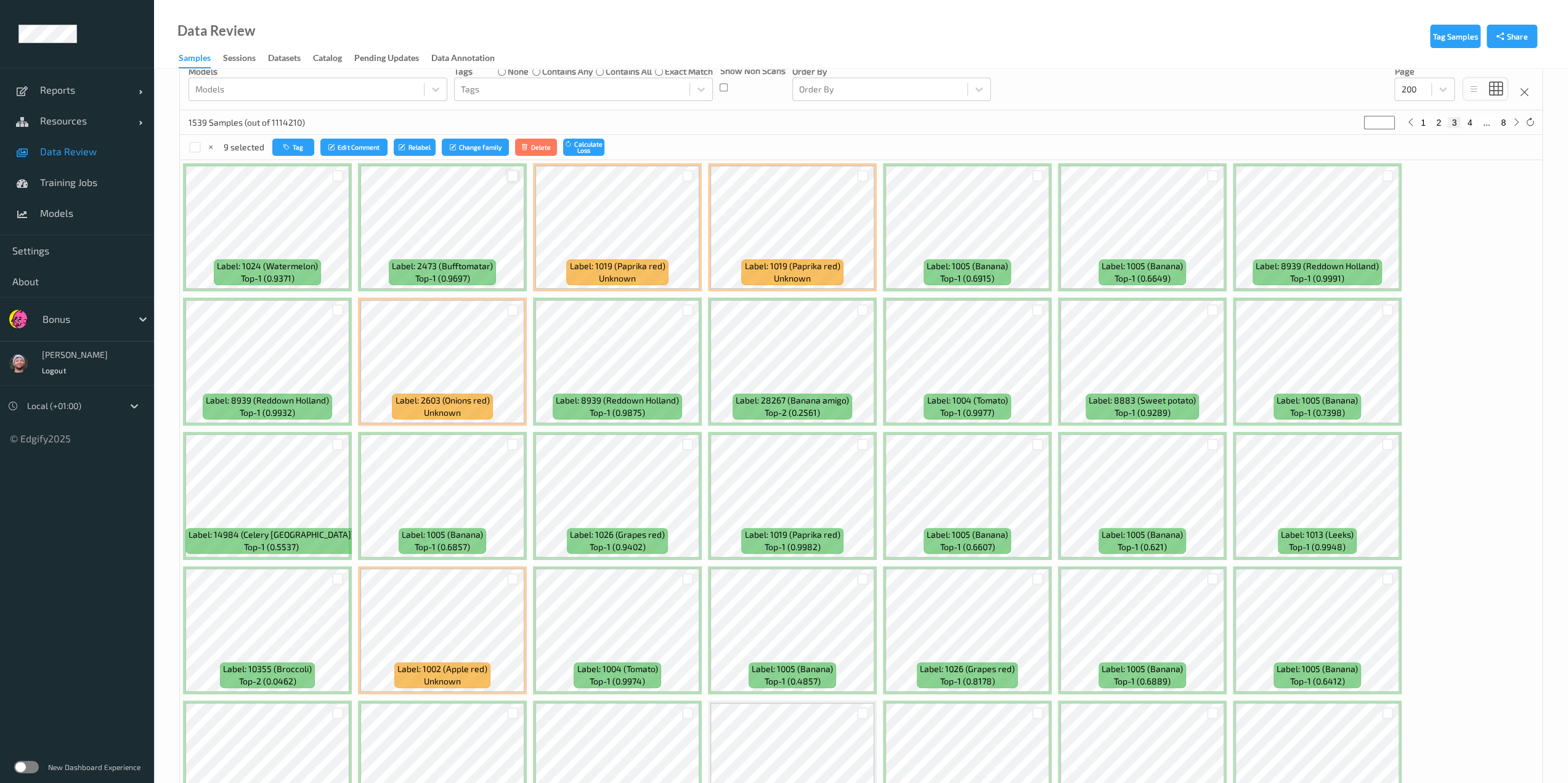
click at [511, 178] on div at bounding box center [513, 175] width 12 height 12
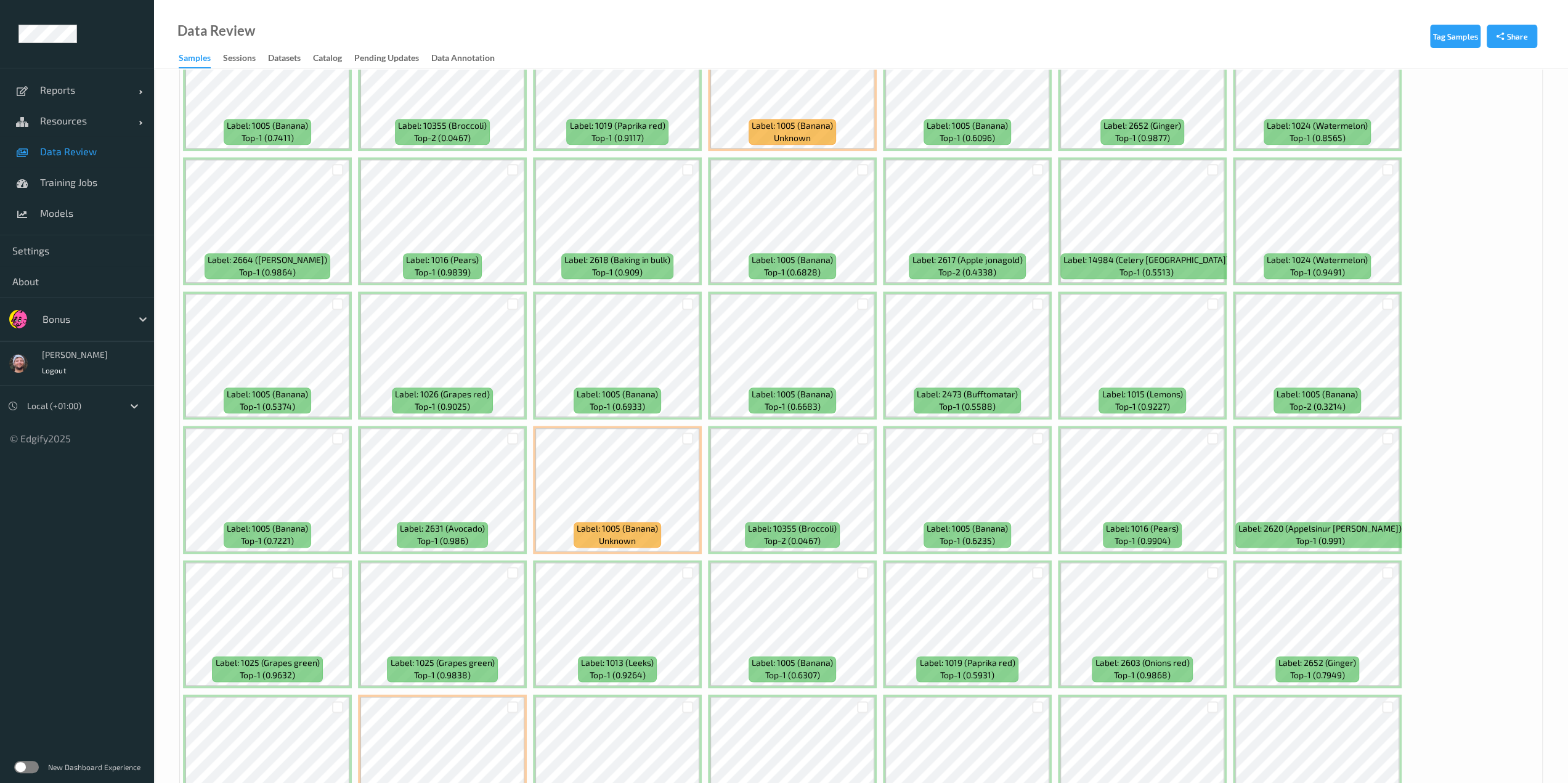
scroll to position [1345, 0]
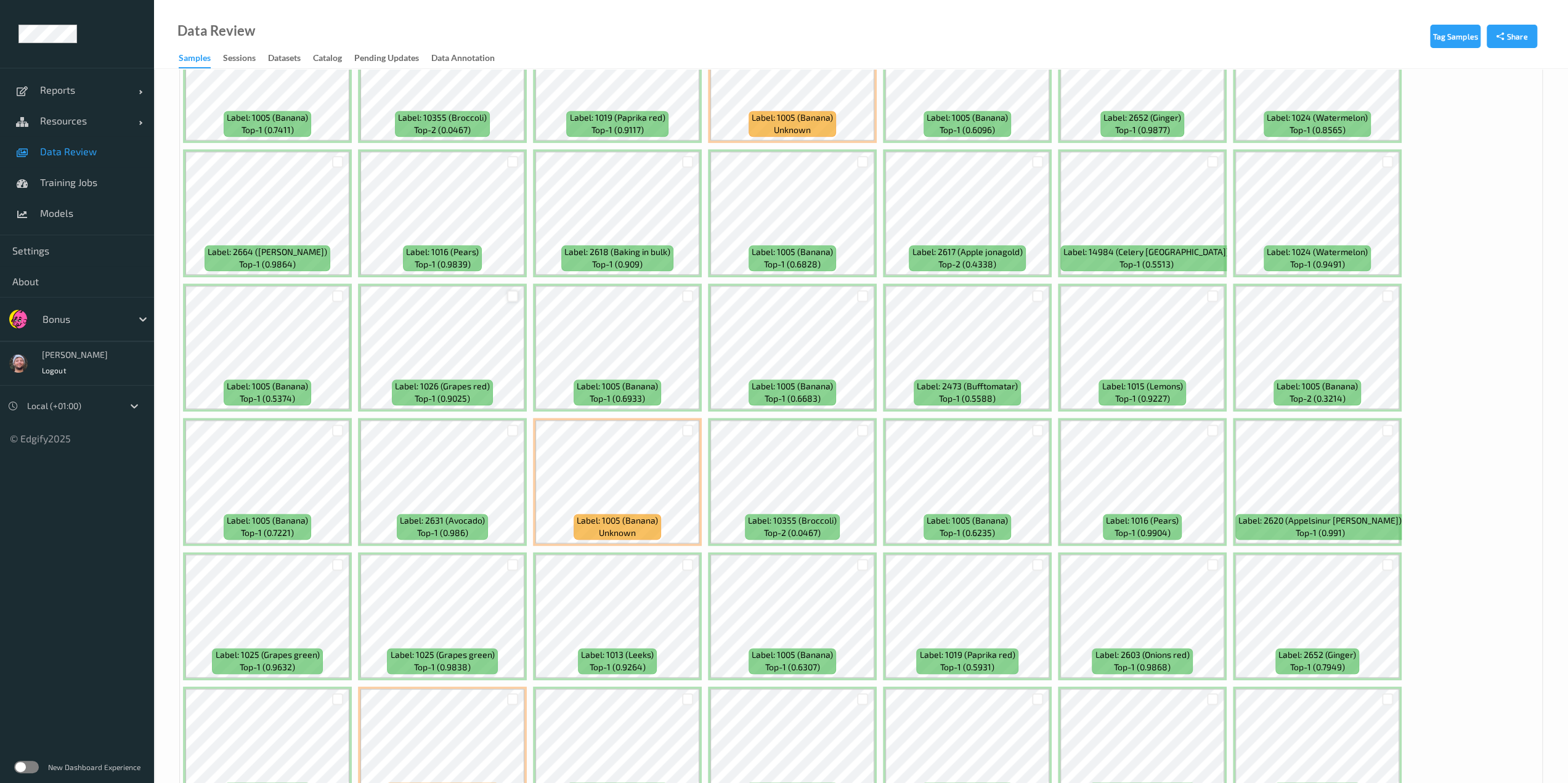
click at [510, 297] on div at bounding box center [513, 295] width 12 height 12
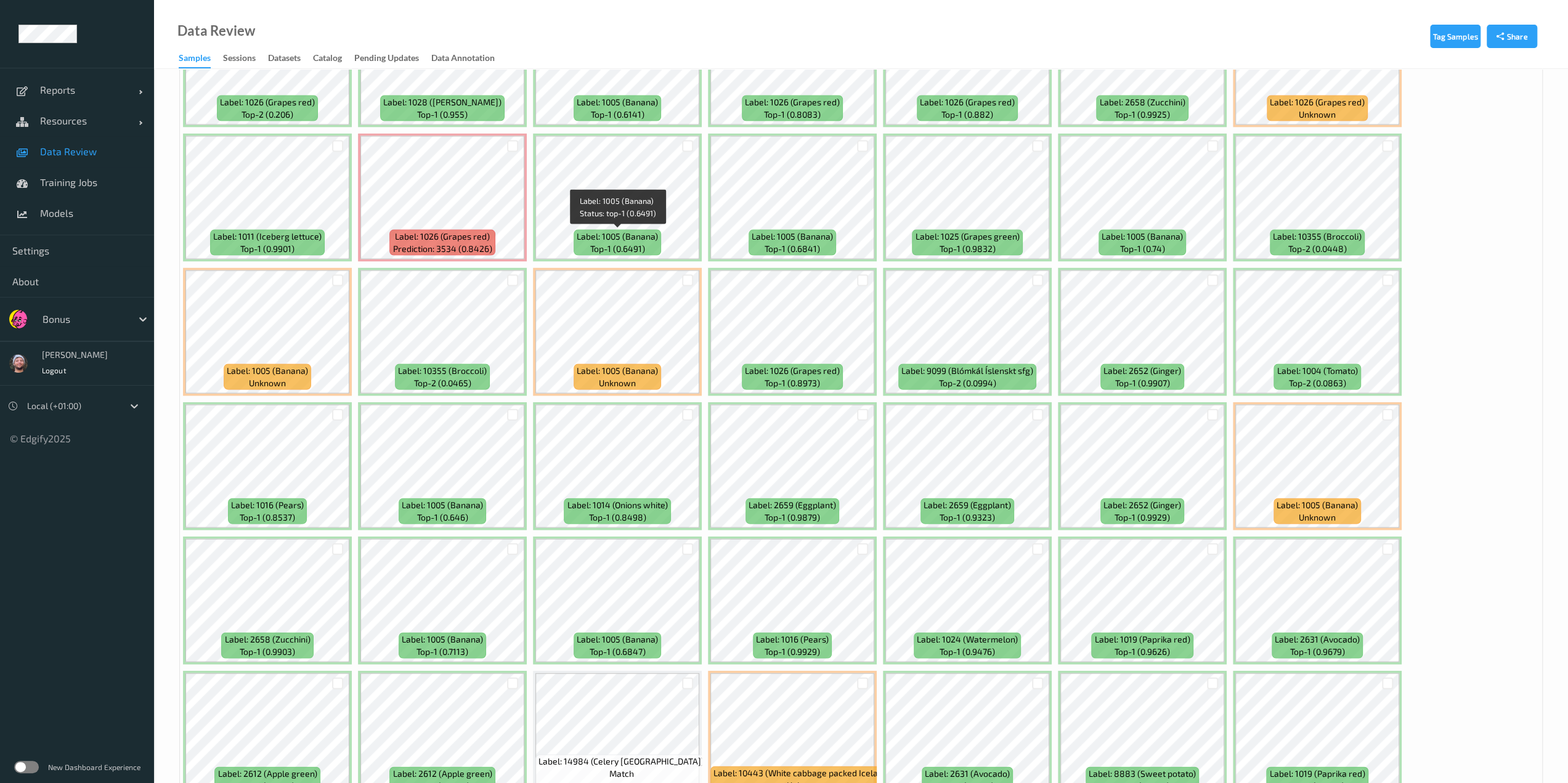
scroll to position [2570, 0]
click at [787, 415] on div at bounding box center [1037, 414] width 12 height 12
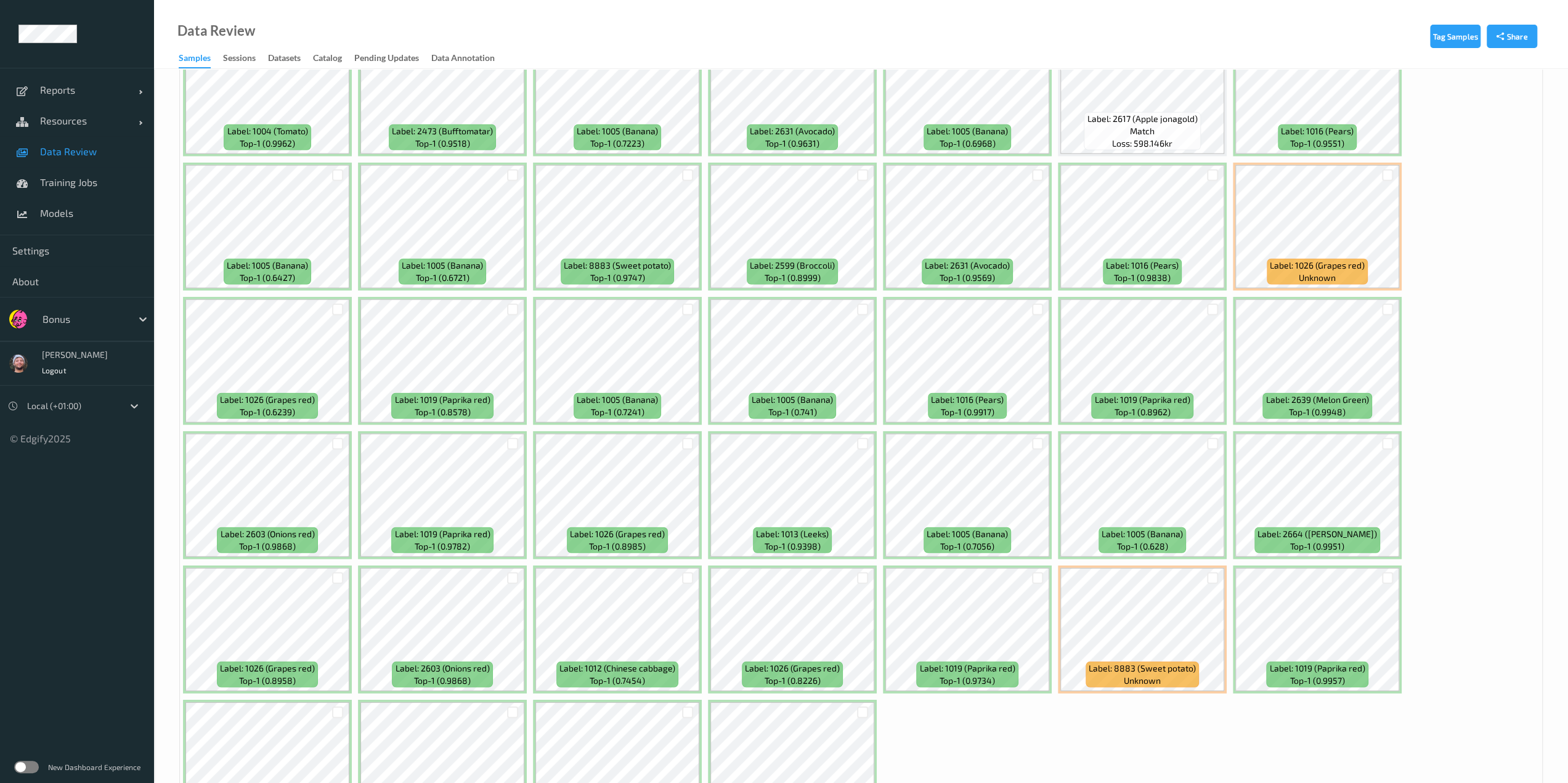
scroll to position [3443, 0]
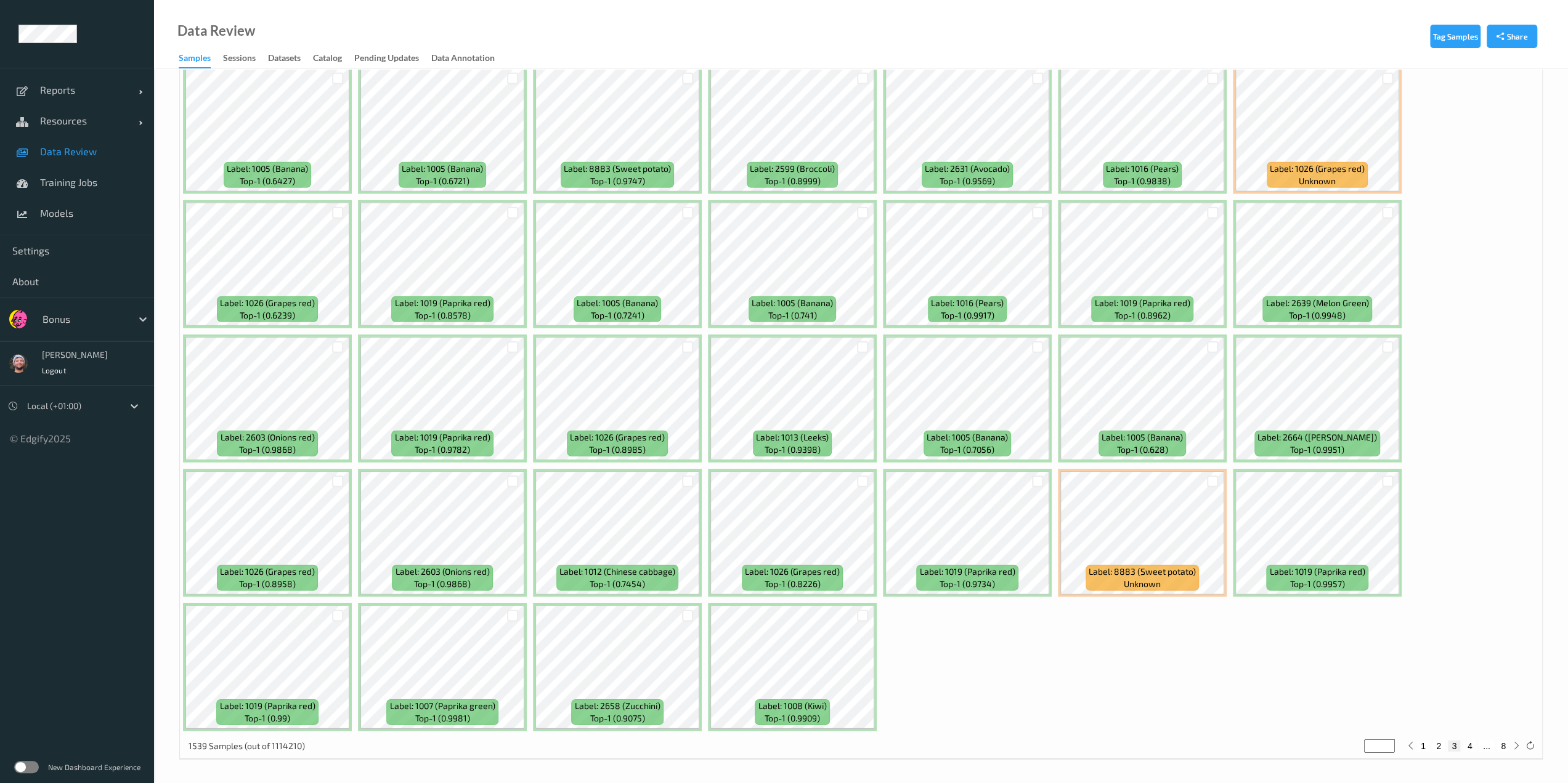
click at [787, 747] on button "4" at bounding box center [1470, 746] width 12 height 11
type input "*"
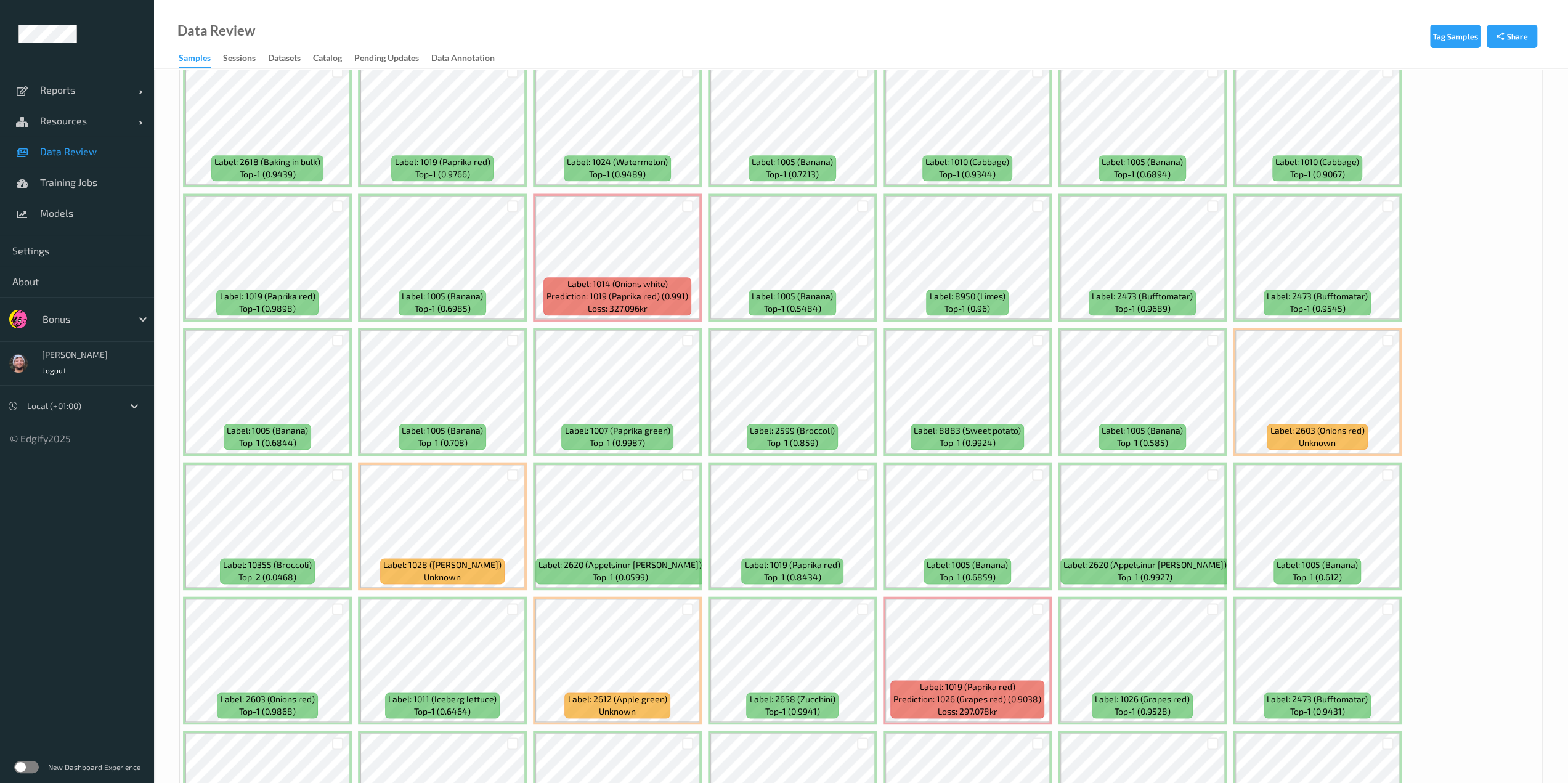
scroll to position [1427, 0]
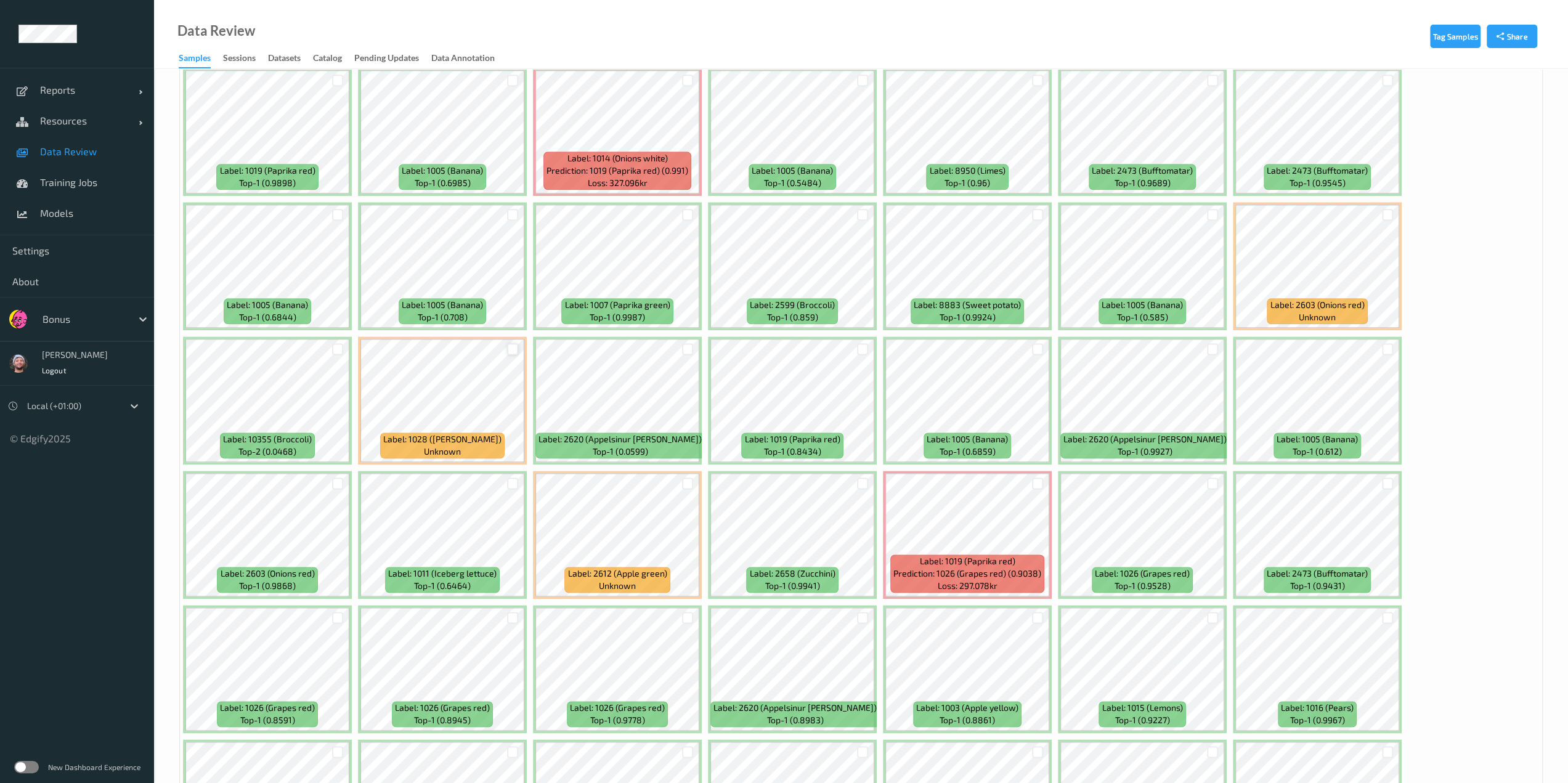
click at [516, 348] on div at bounding box center [513, 349] width 12 height 12
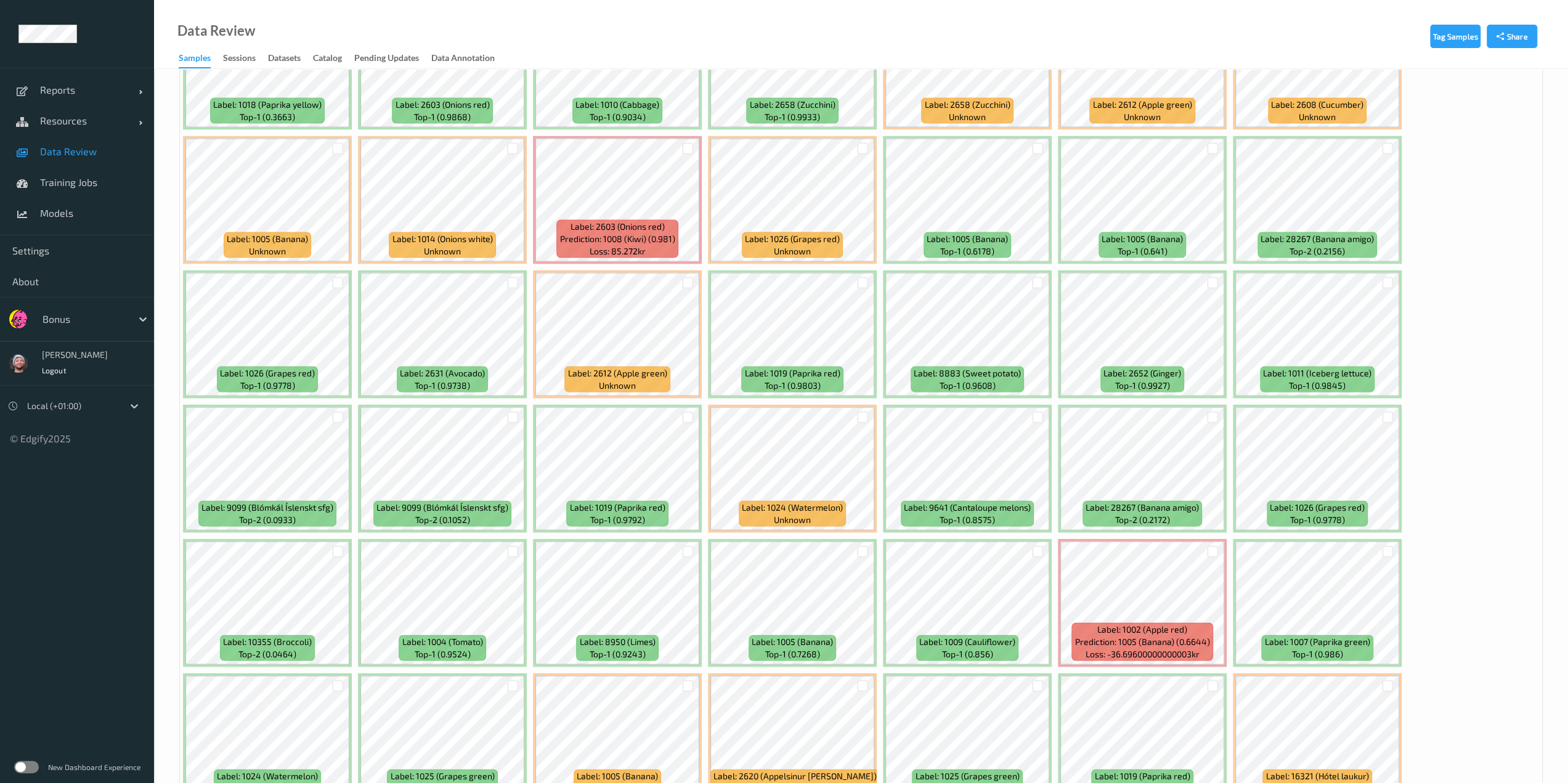
scroll to position [2577, 0]
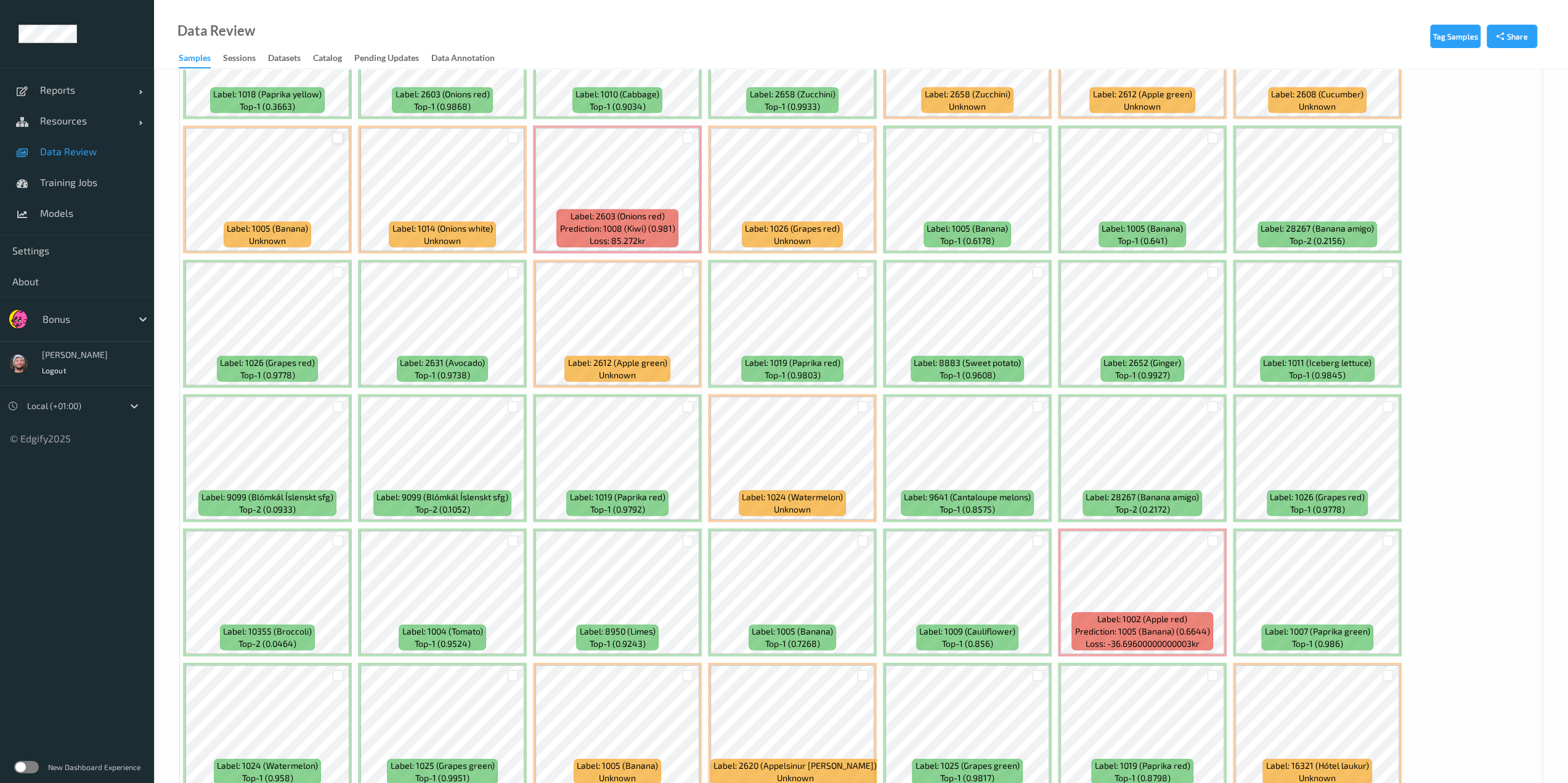
click at [333, 133] on div at bounding box center [338, 138] width 12 height 12
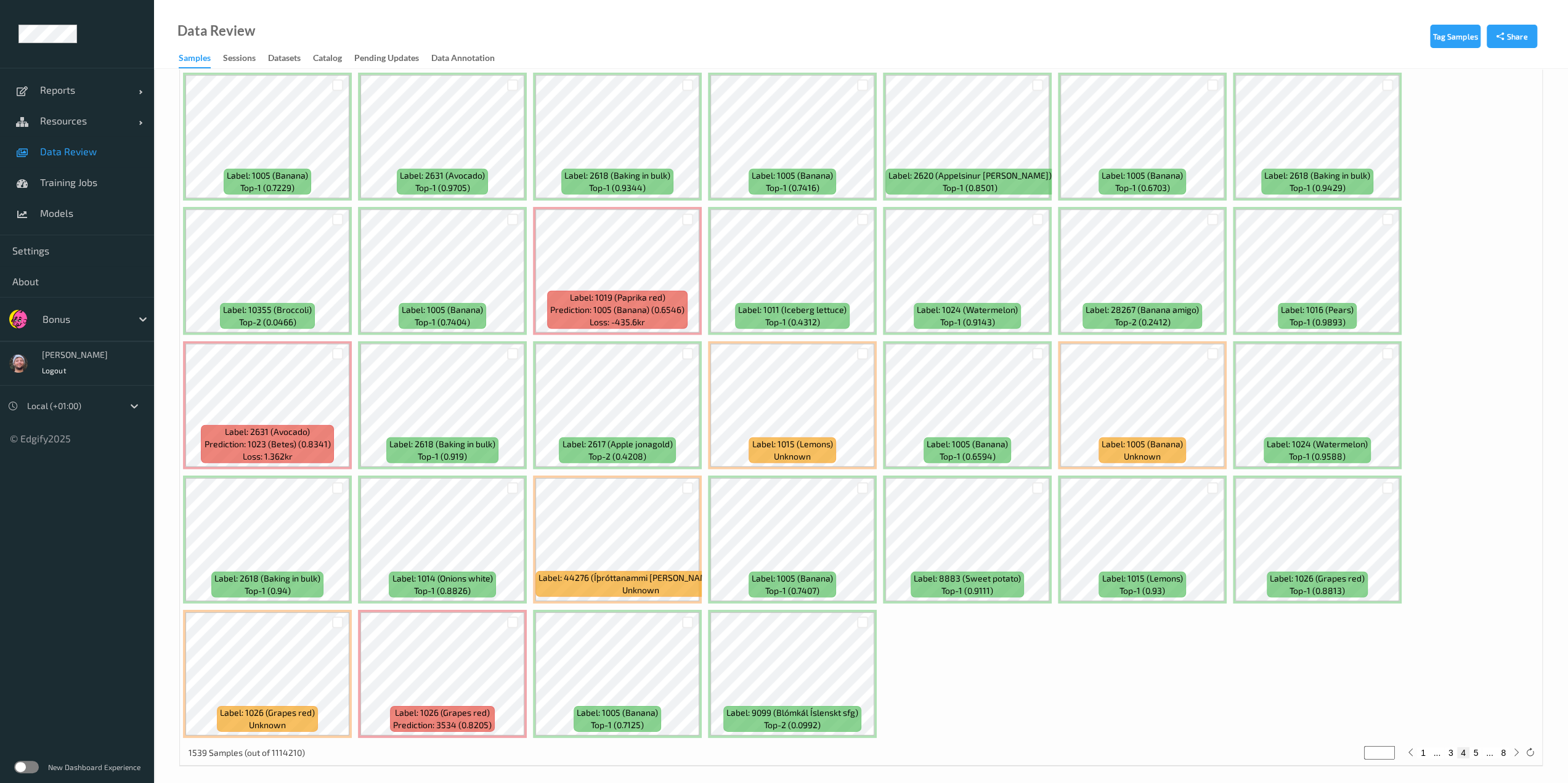
scroll to position [3443, 0]
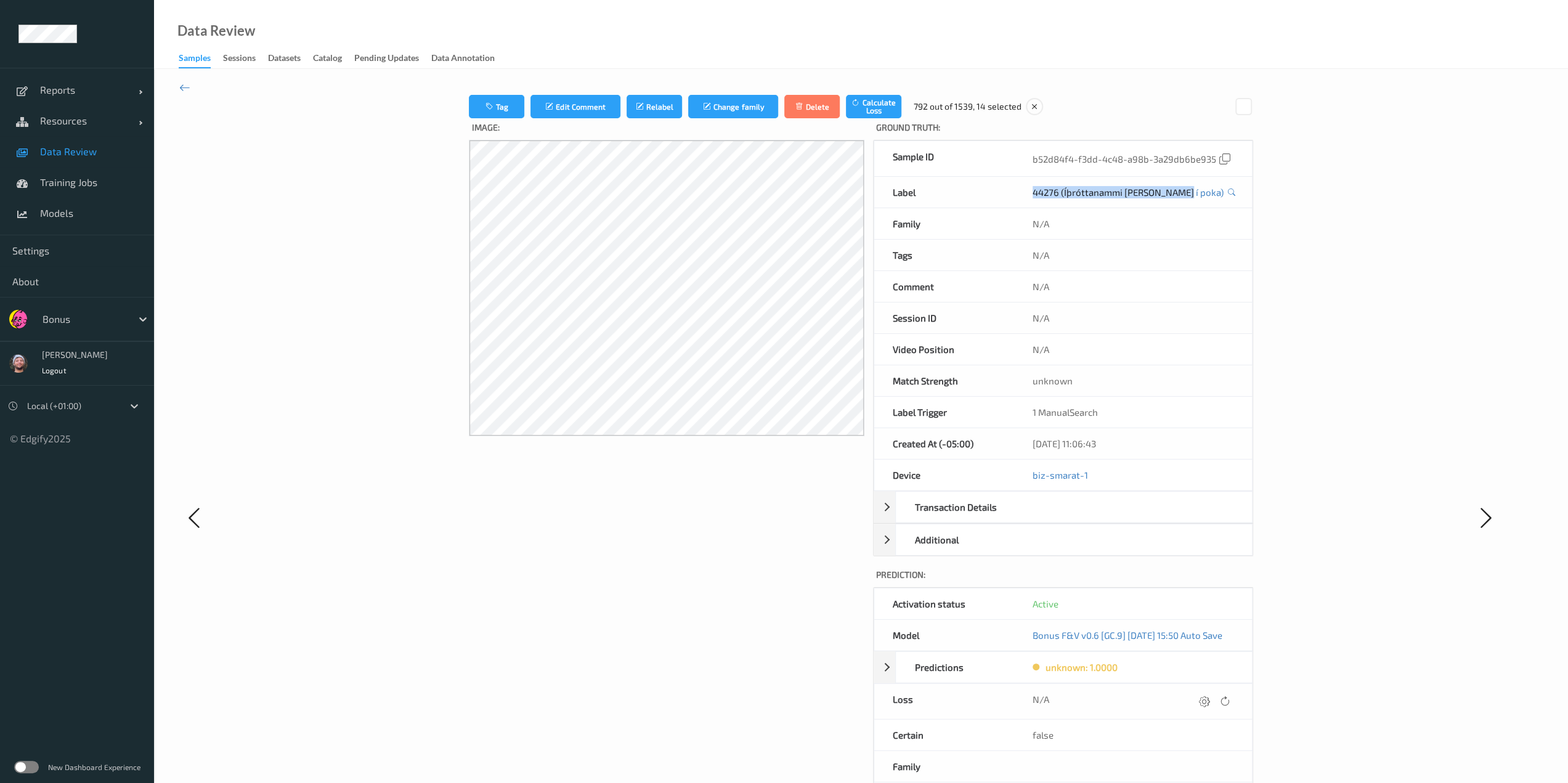
drag, startPoint x: 1024, startPoint y: 192, endPoint x: 1175, endPoint y: 198, distance: 151.1
click at [787, 198] on div "44276 (Íþróttanammi [PERSON_NAME] í poka)" at bounding box center [1133, 192] width 238 height 31
click at [185, 87] on icon at bounding box center [185, 87] width 11 height 14
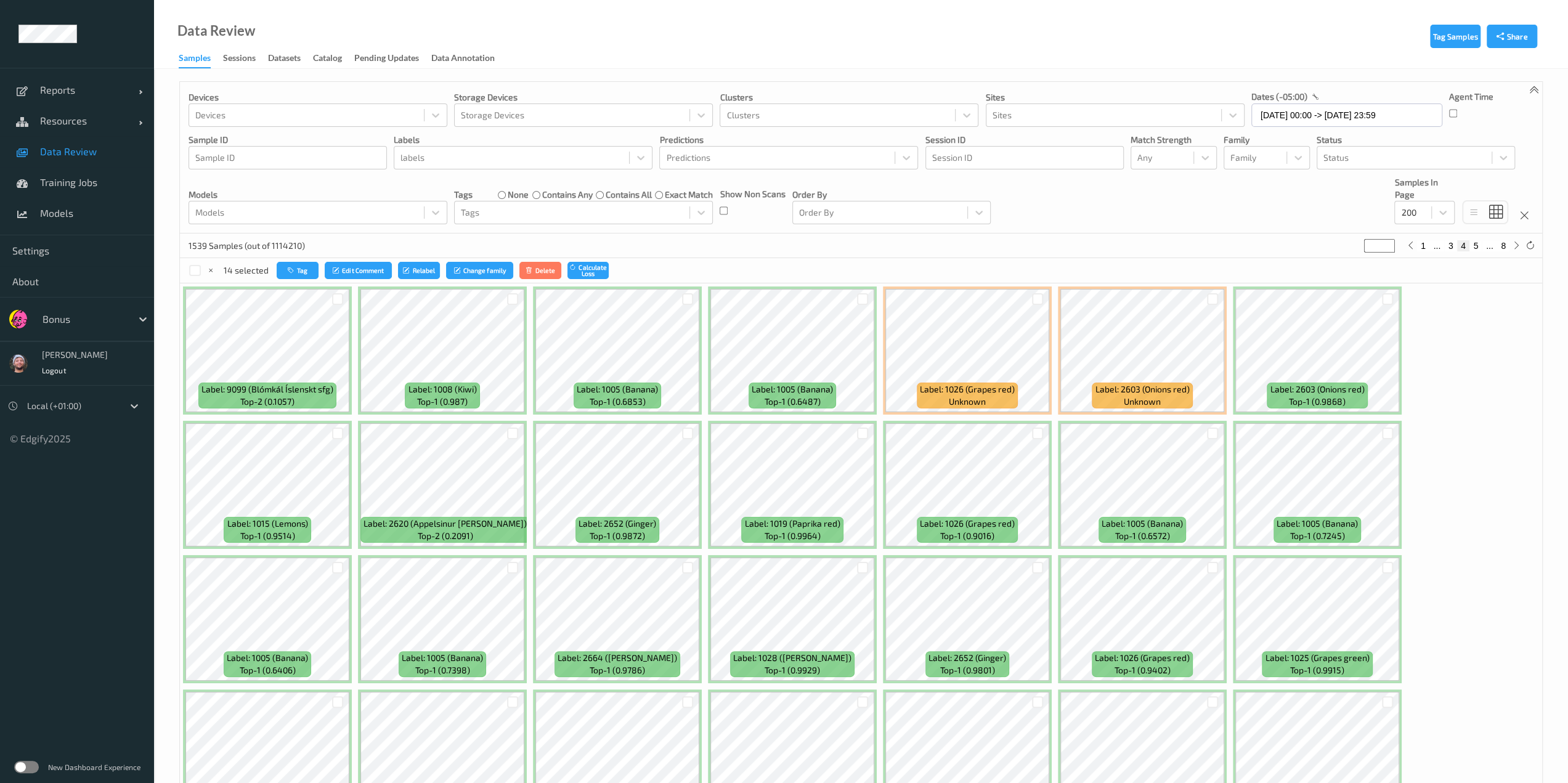
click at [787, 246] on button "5" at bounding box center [1476, 246] width 12 height 11
type input "*"
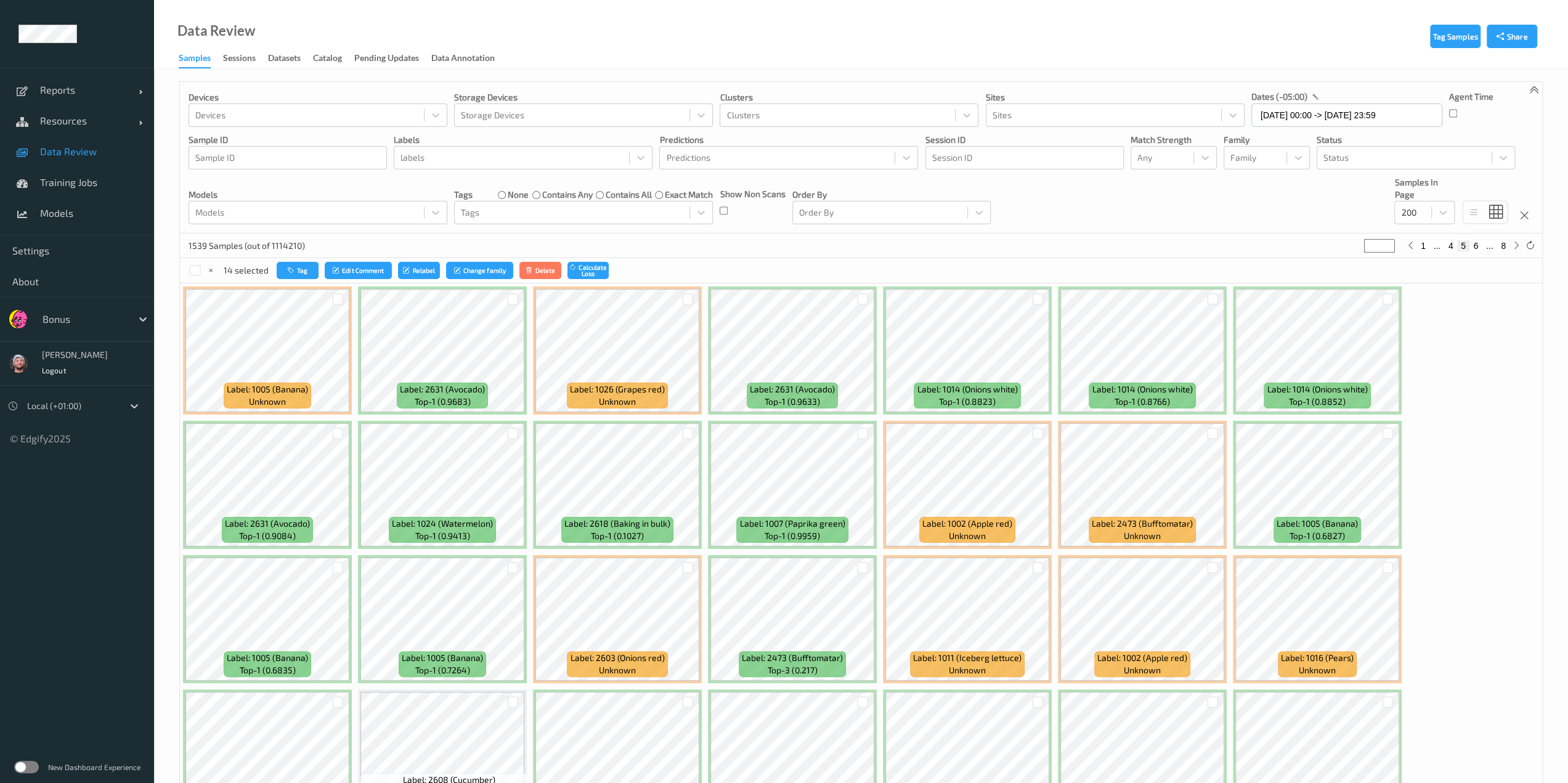
click at [787, 242] on button "4" at bounding box center [1451, 246] width 12 height 11
type input "*"
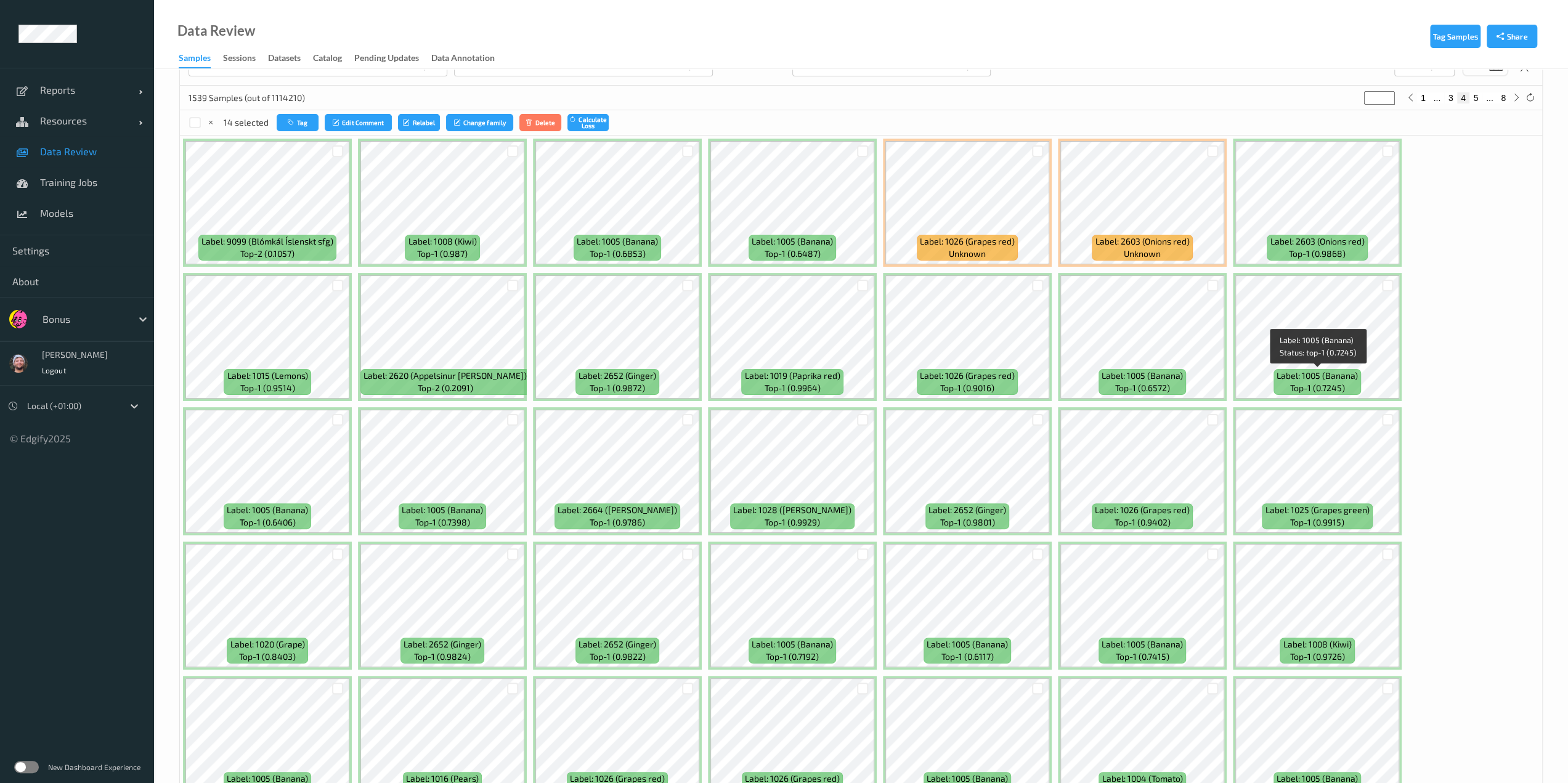
scroll to position [156, 0]
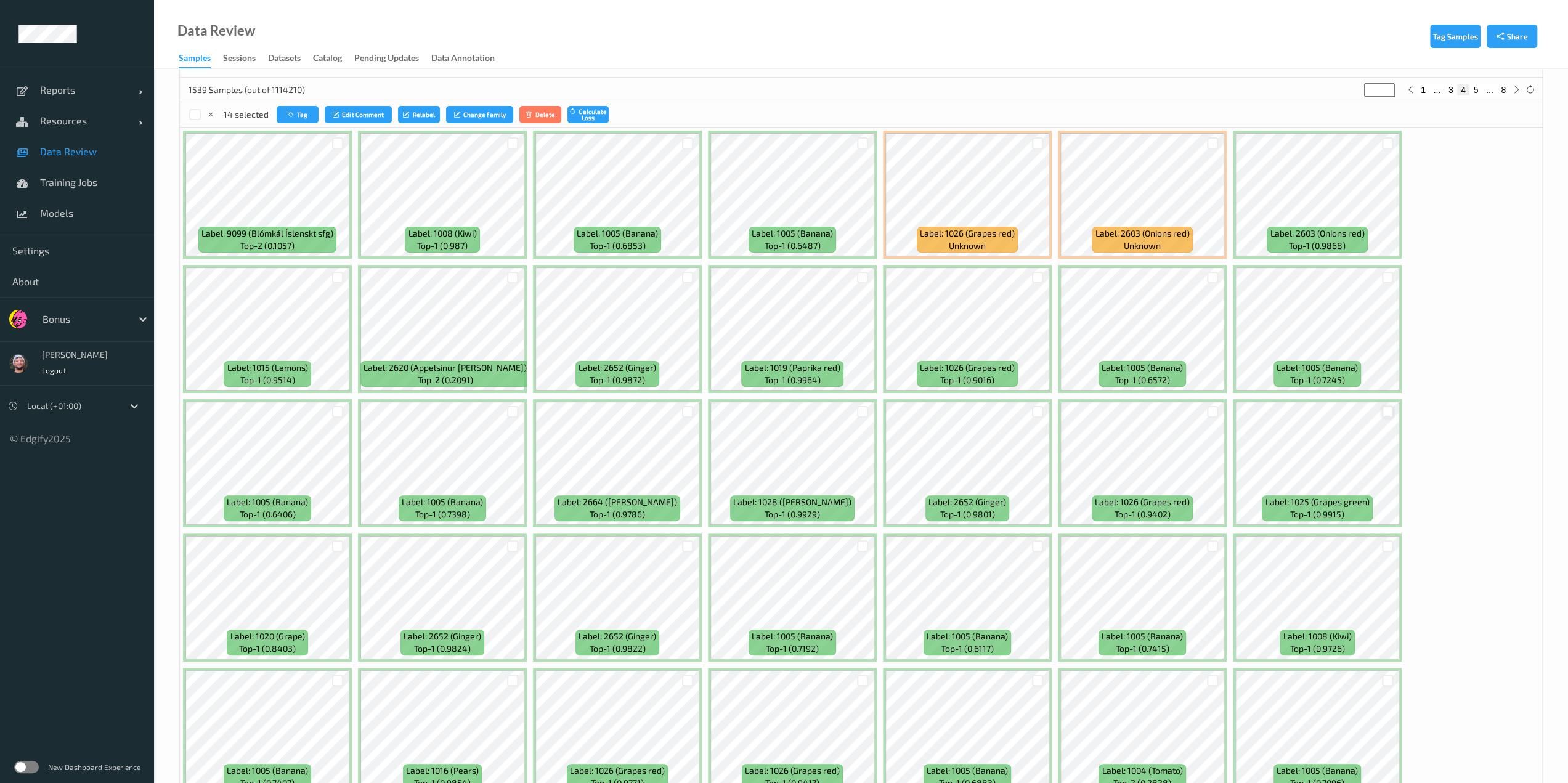
click at [787, 411] on div at bounding box center [1388, 411] width 12 height 12
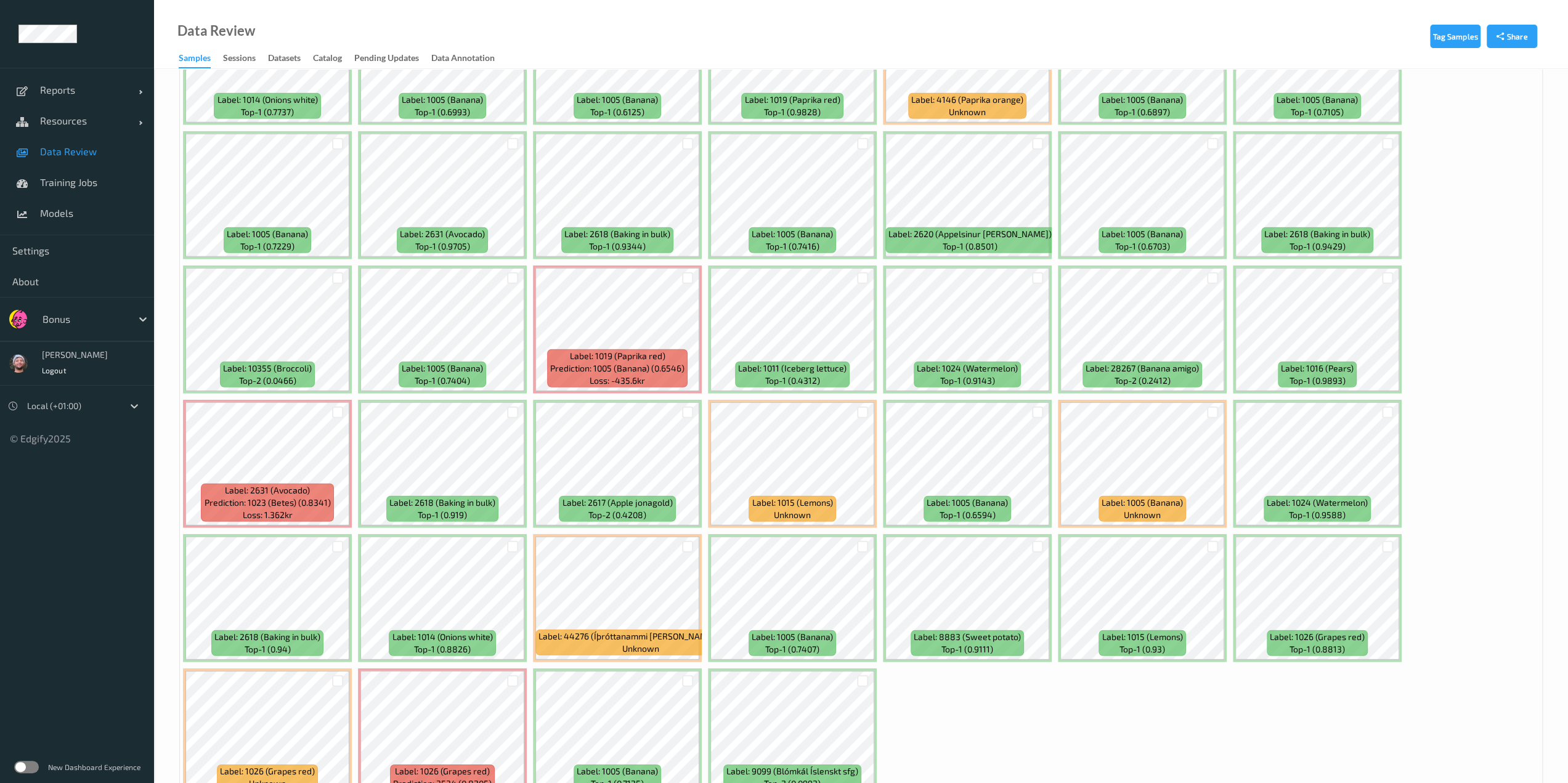
scroll to position [3443, 0]
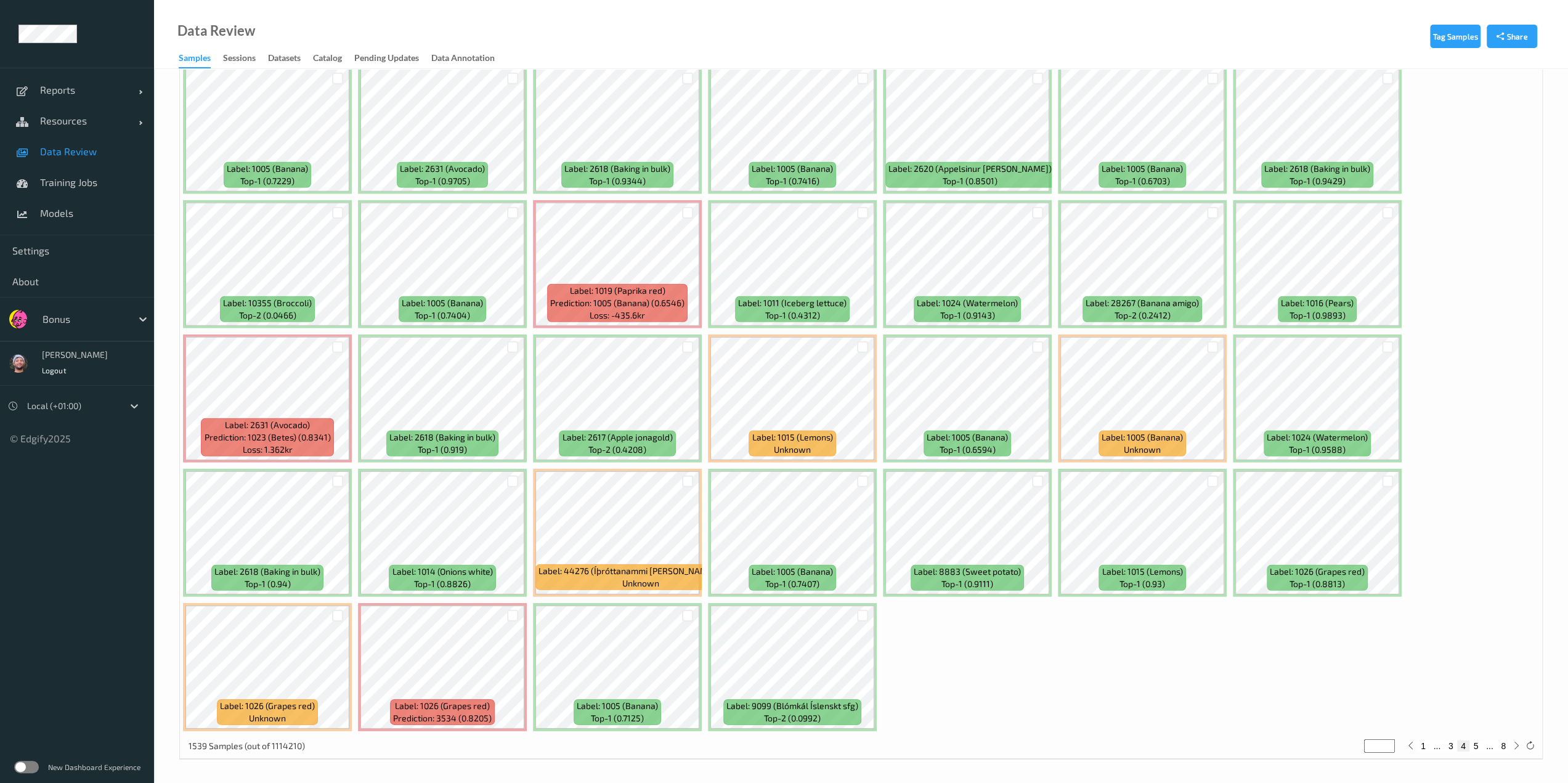
click at [787, 744] on button "5" at bounding box center [1476, 746] width 12 height 11
type input "*"
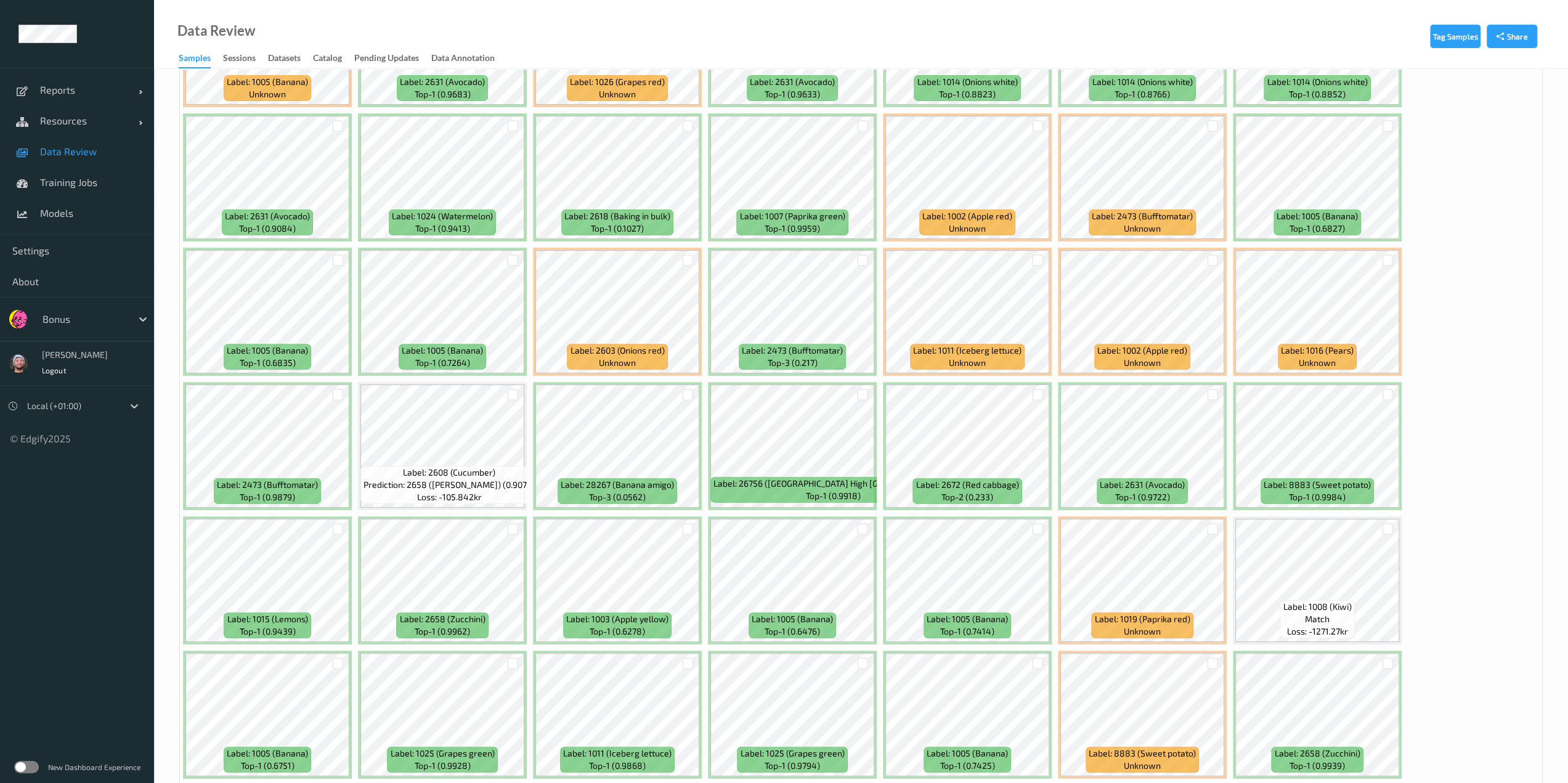
scroll to position [397, 0]
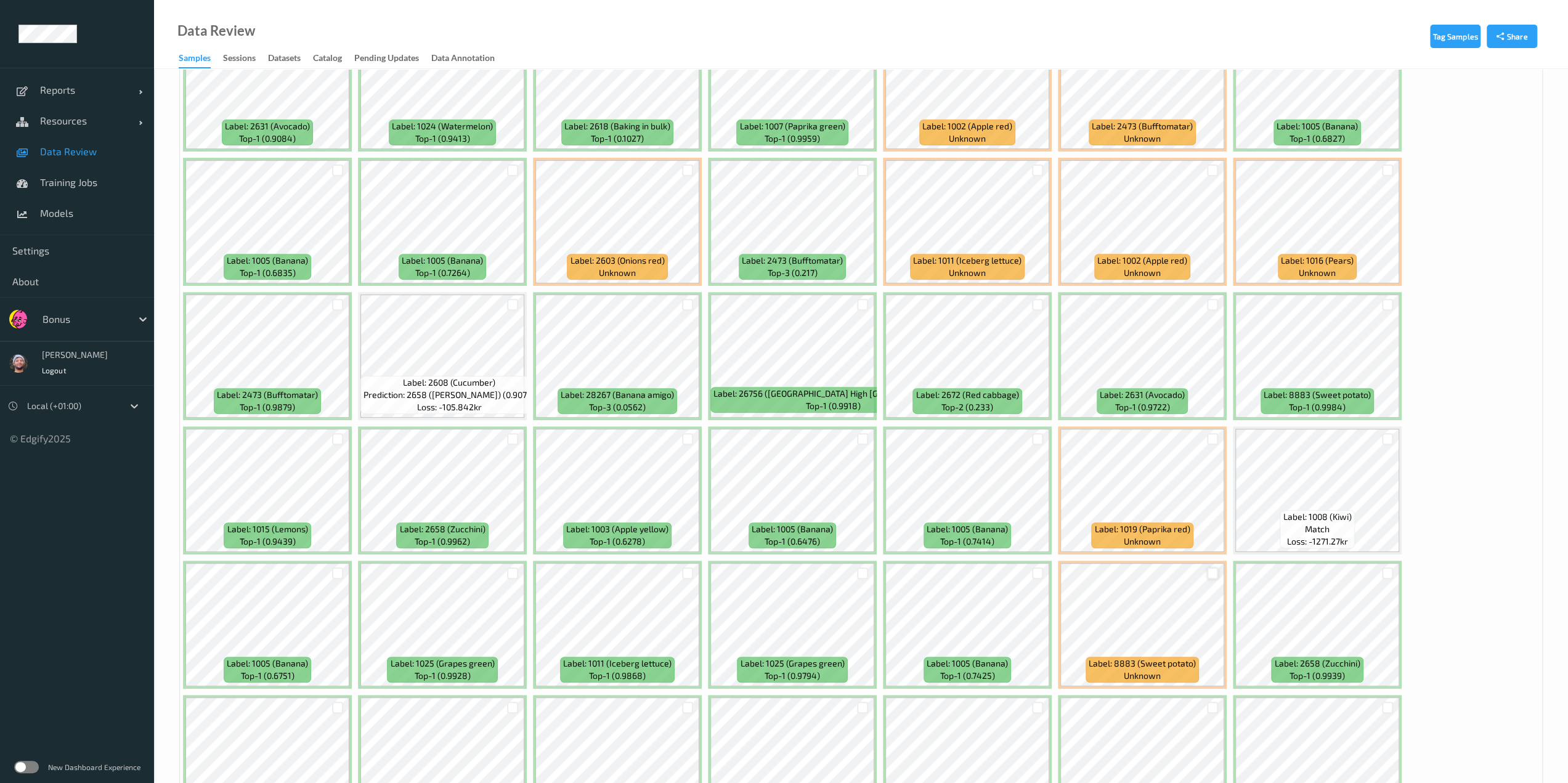
click at [787, 571] on div at bounding box center [1213, 573] width 12 height 12
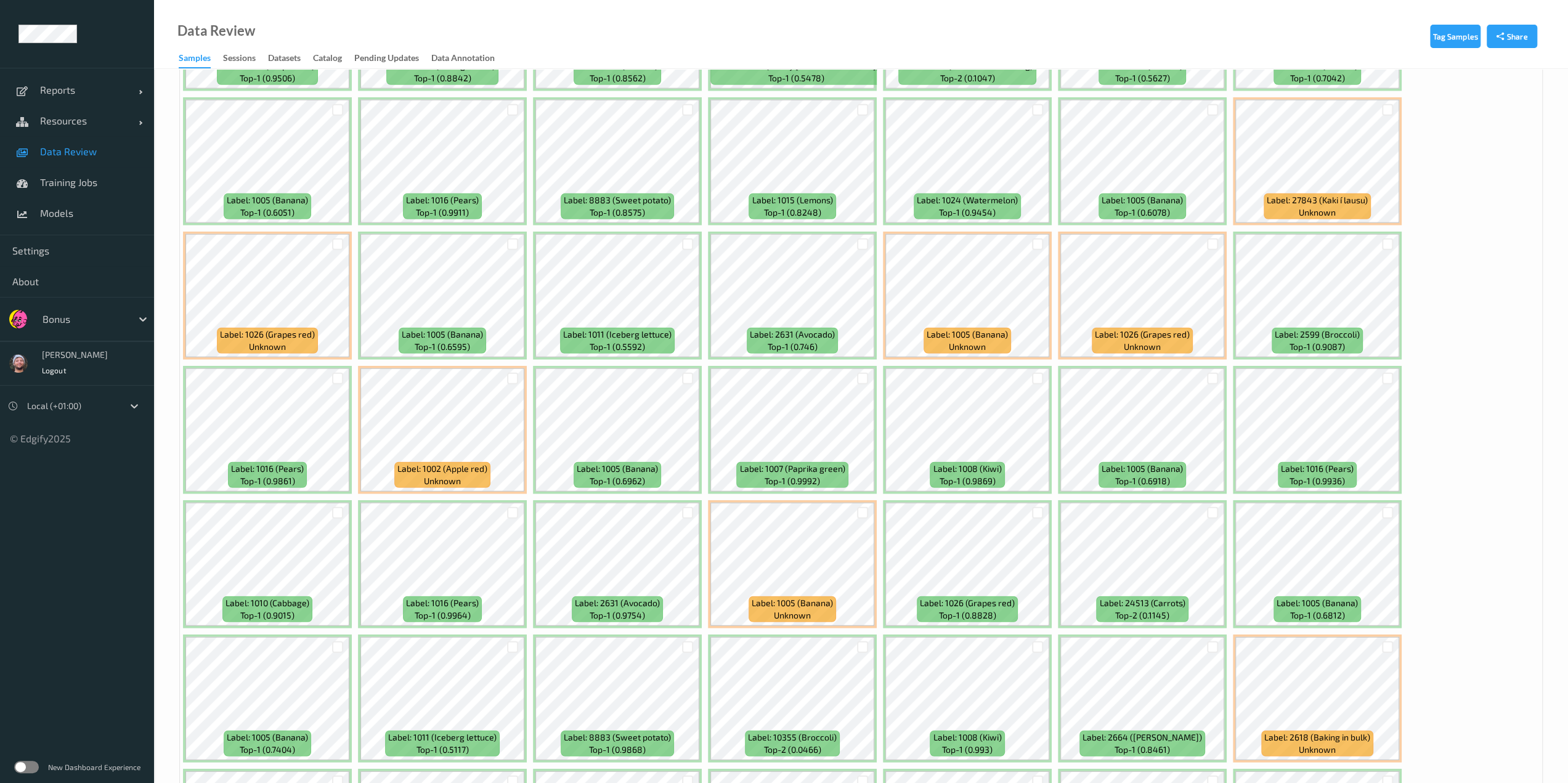
scroll to position [3148, 0]
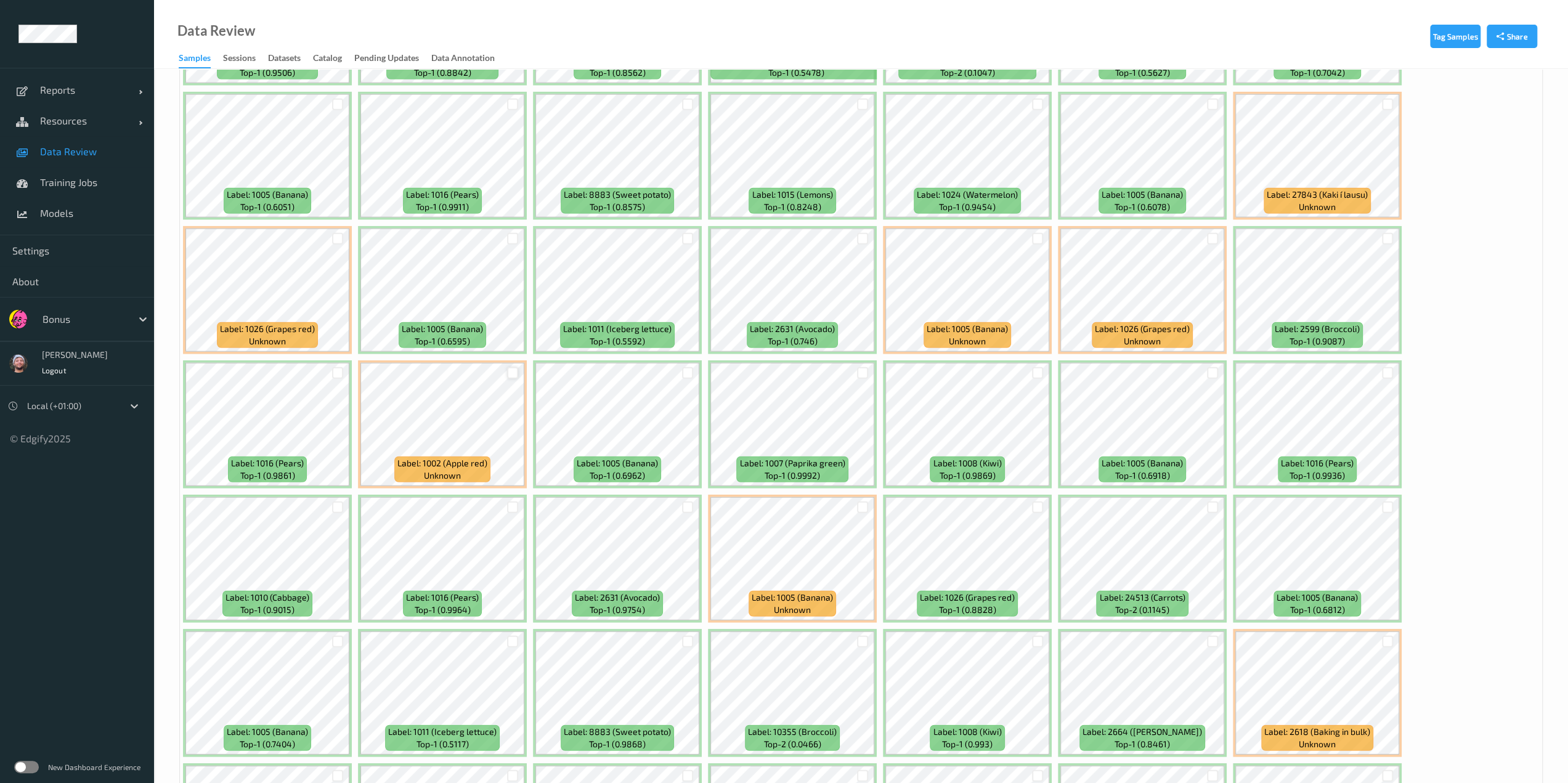
click at [516, 372] on div at bounding box center [513, 372] width 12 height 12
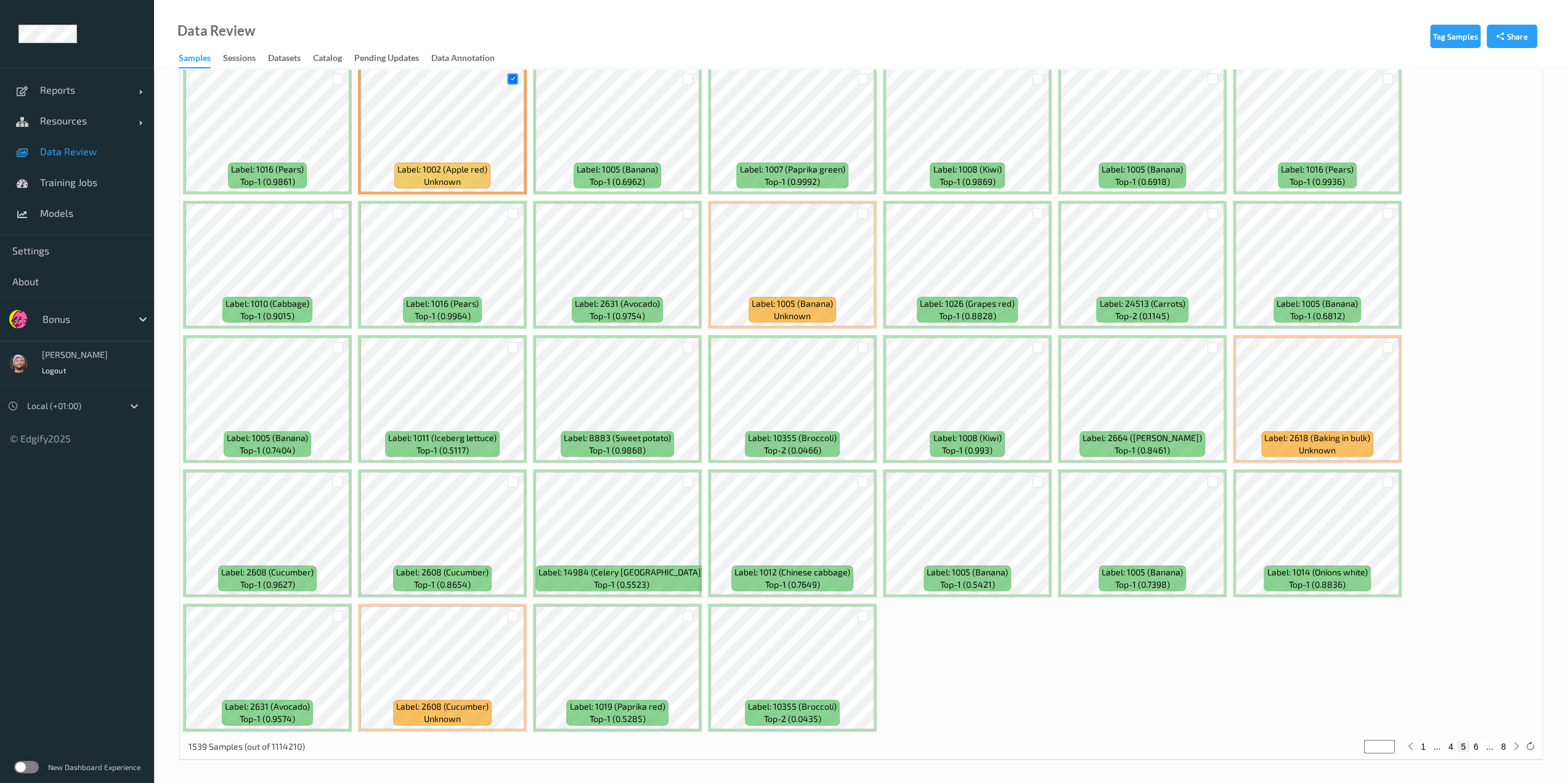
scroll to position [3443, 0]
click at [685, 610] on div at bounding box center [688, 615] width 12 height 12
click at [787, 744] on button "6" at bounding box center [1476, 746] width 12 height 11
type input "*"
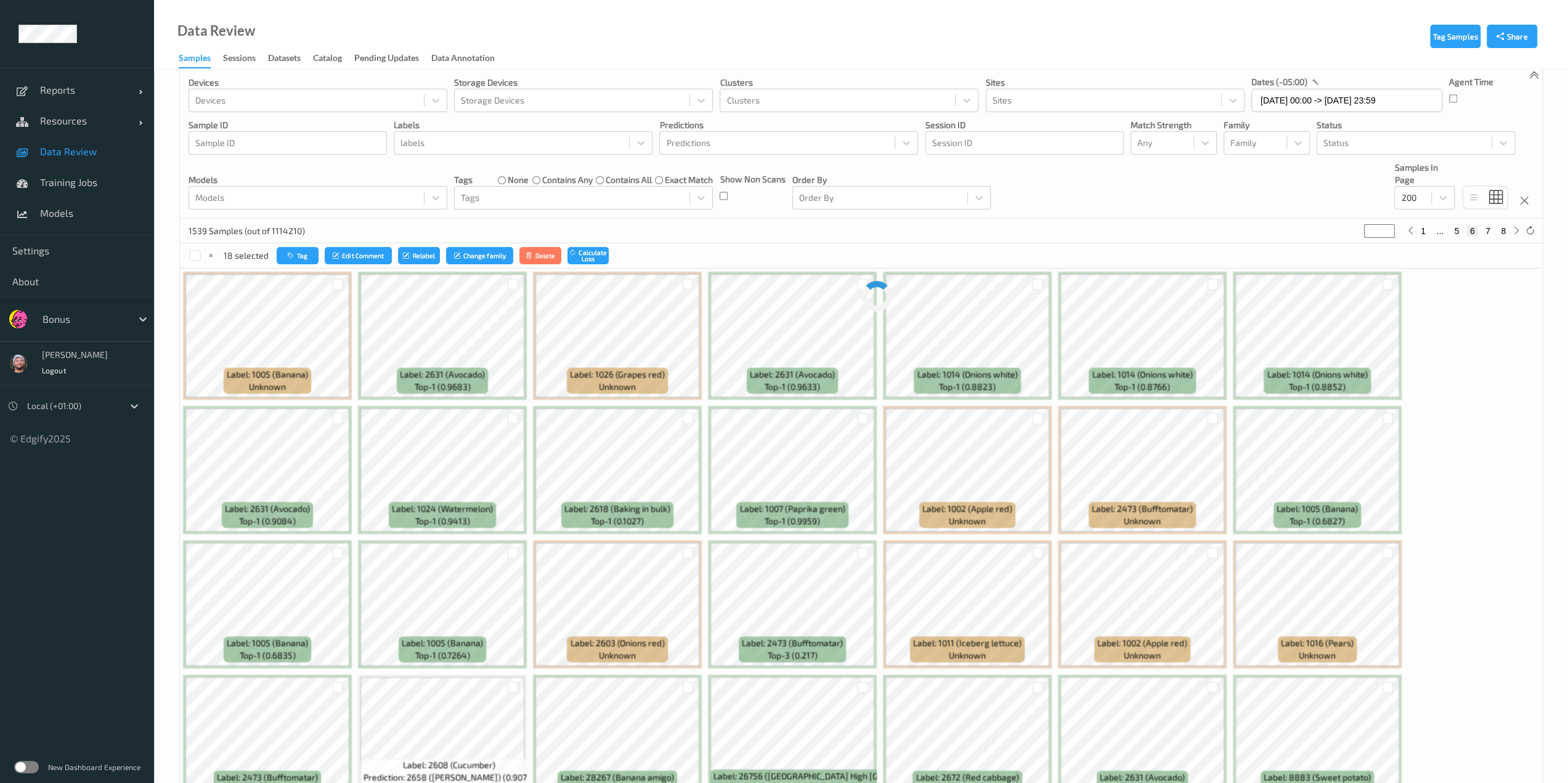
scroll to position [0, 0]
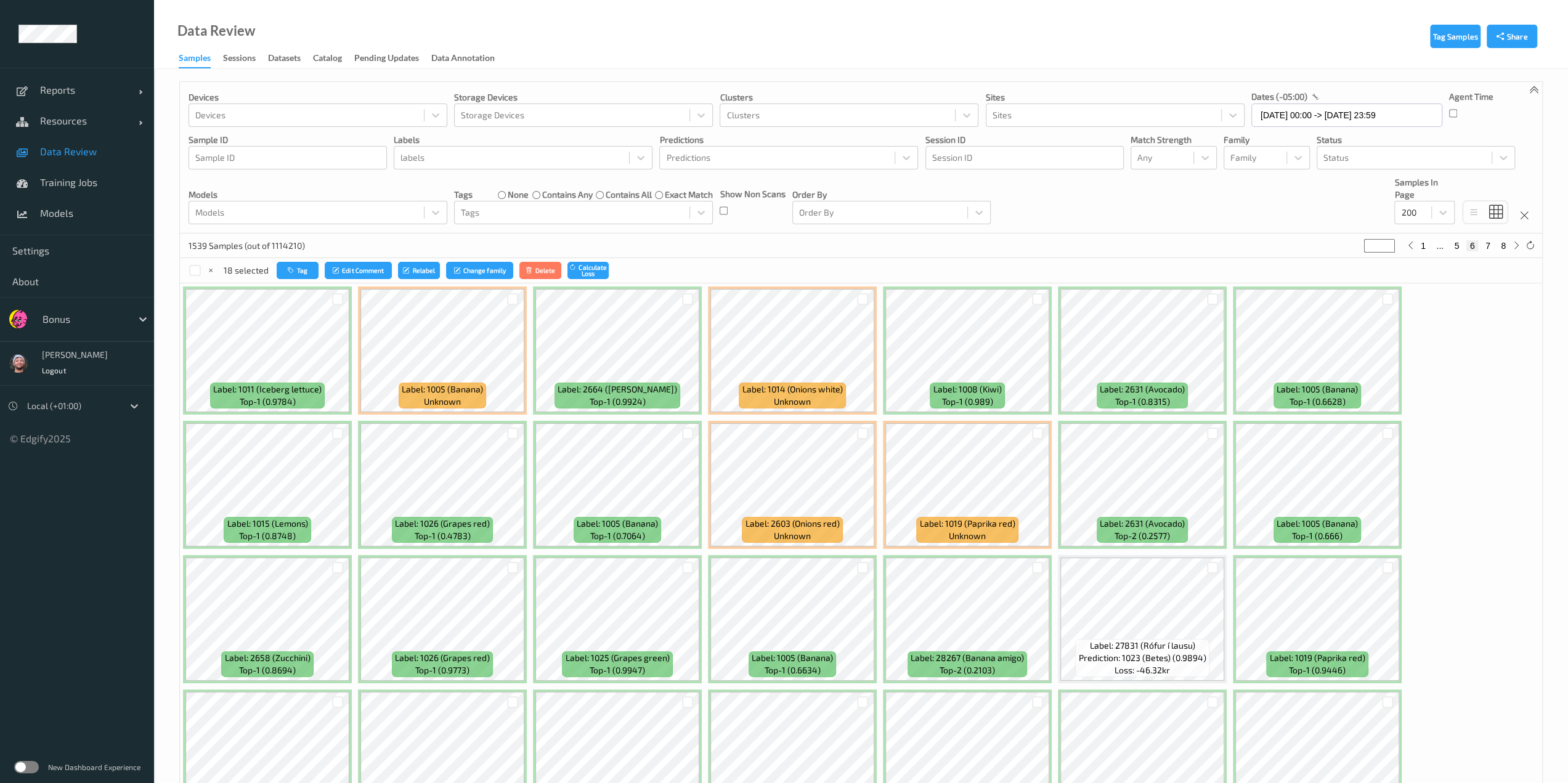
click at [331, 434] on div at bounding box center [338, 433] width 24 height 20
click at [337, 436] on div at bounding box center [338, 433] width 12 height 12
click at [787, 430] on div at bounding box center [1213, 433] width 12 height 12
click at [787, 300] on div at bounding box center [1213, 299] width 12 height 12
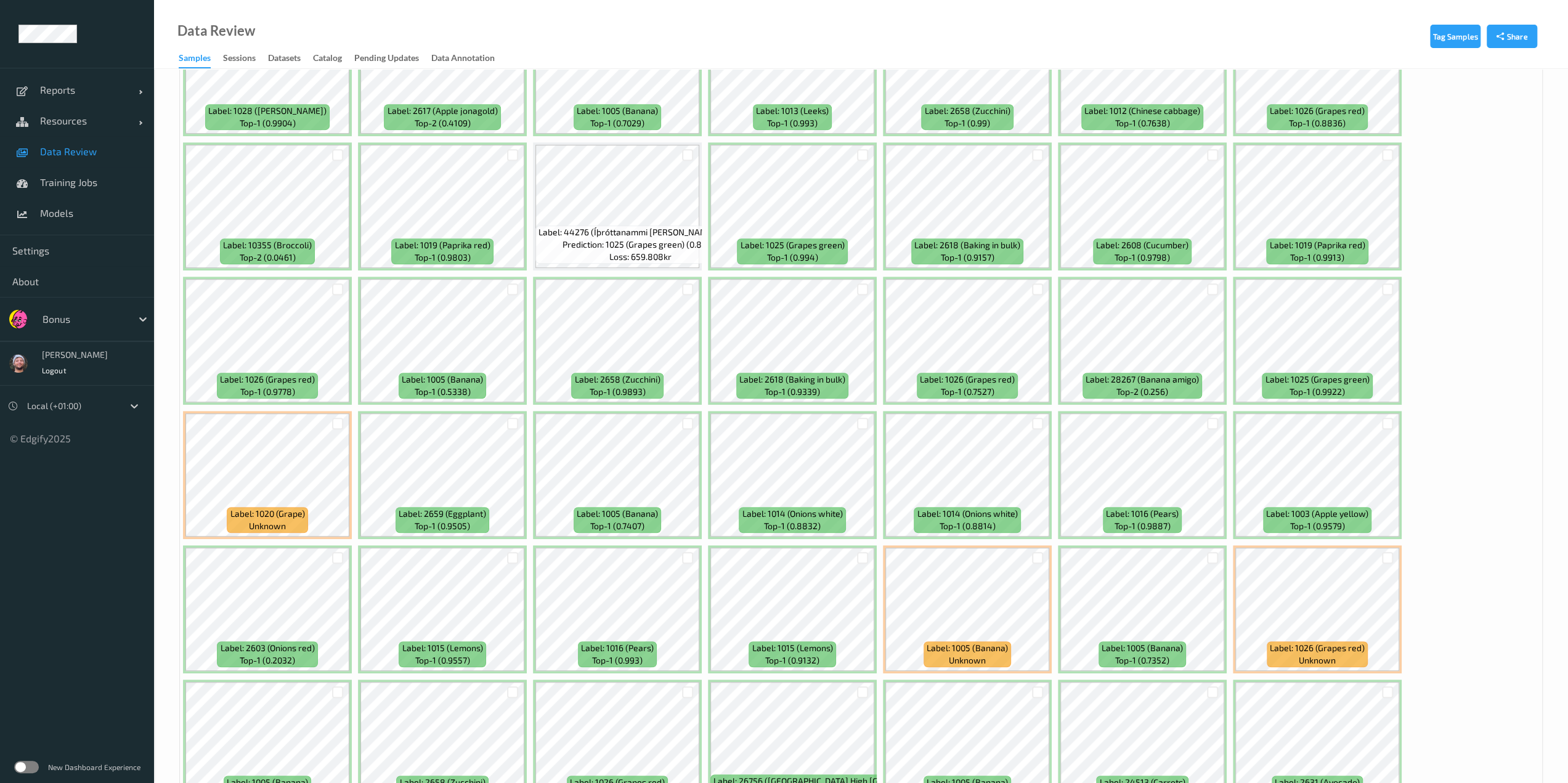
scroll to position [760, 0]
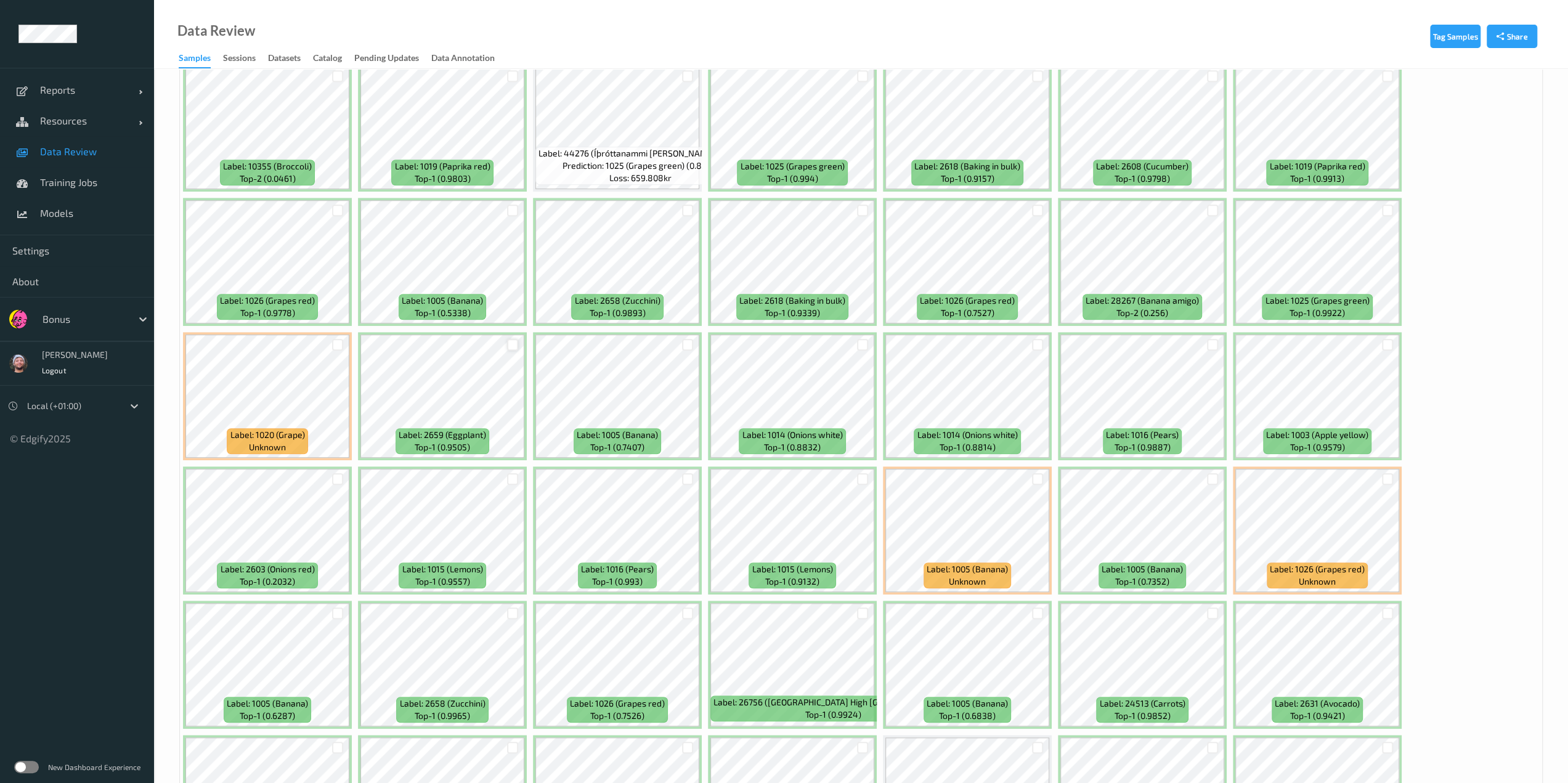
click at [514, 348] on div at bounding box center [513, 344] width 12 height 12
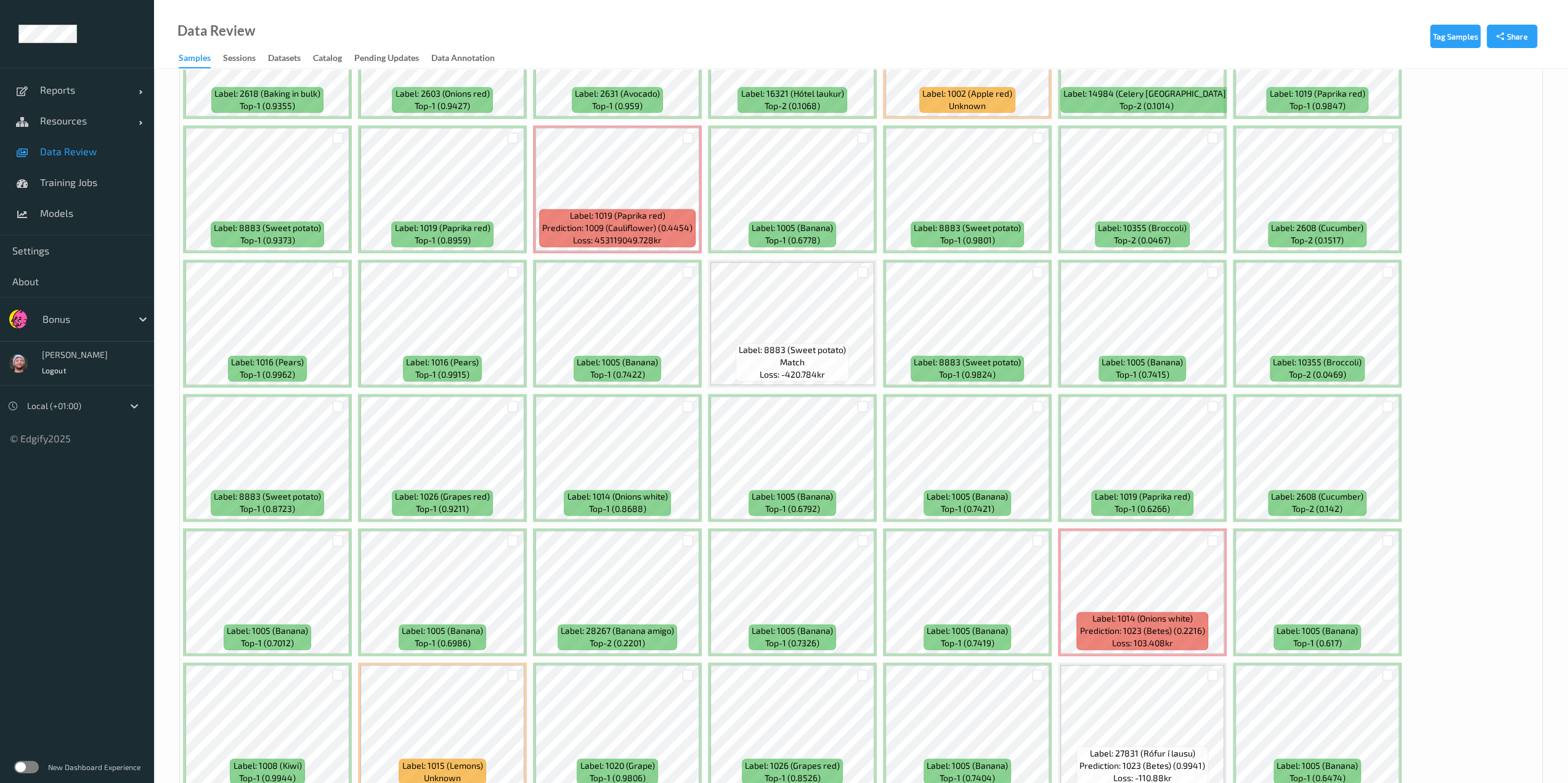
scroll to position [1663, 0]
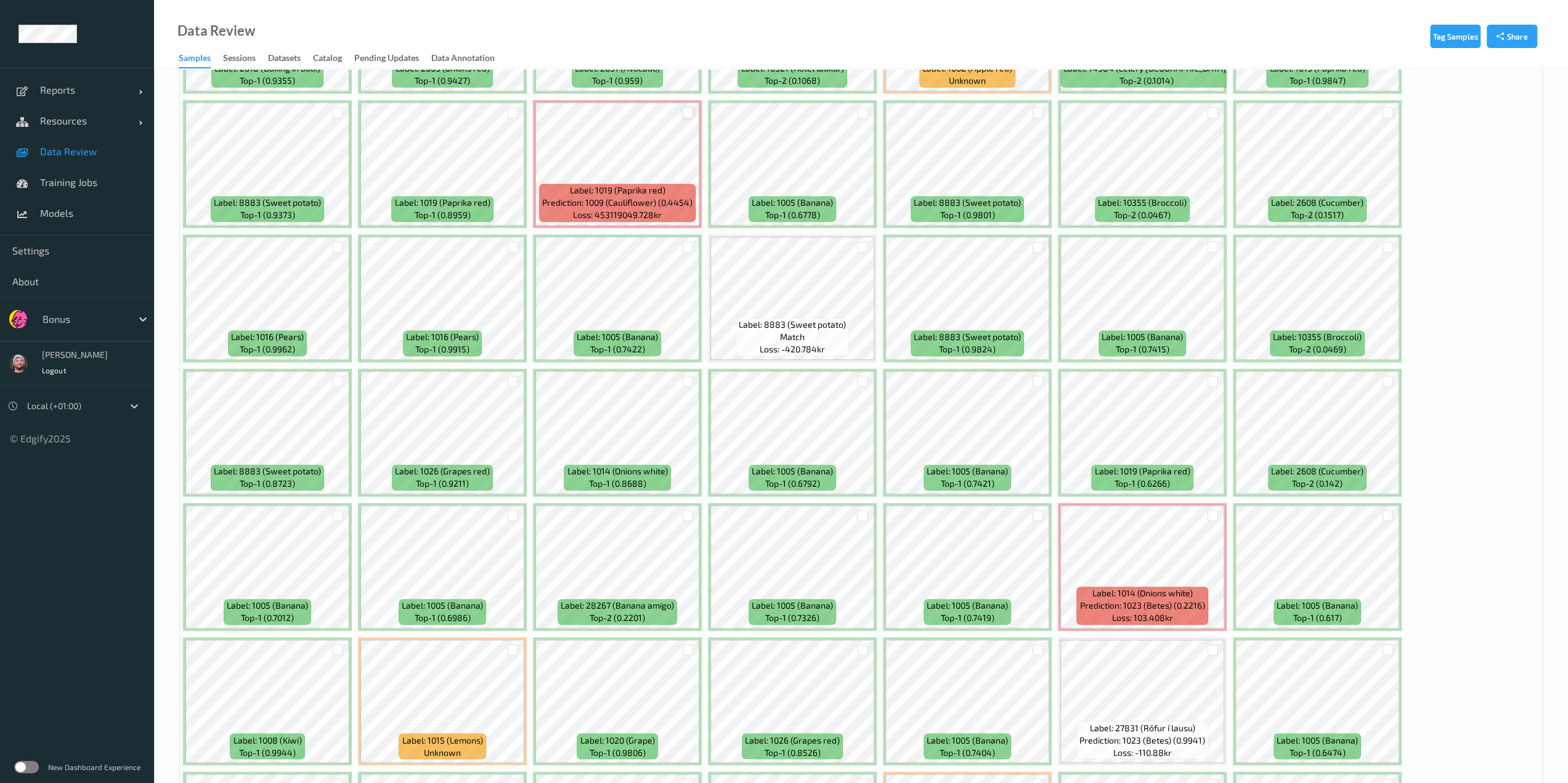
click at [688, 107] on div at bounding box center [688, 112] width 12 height 12
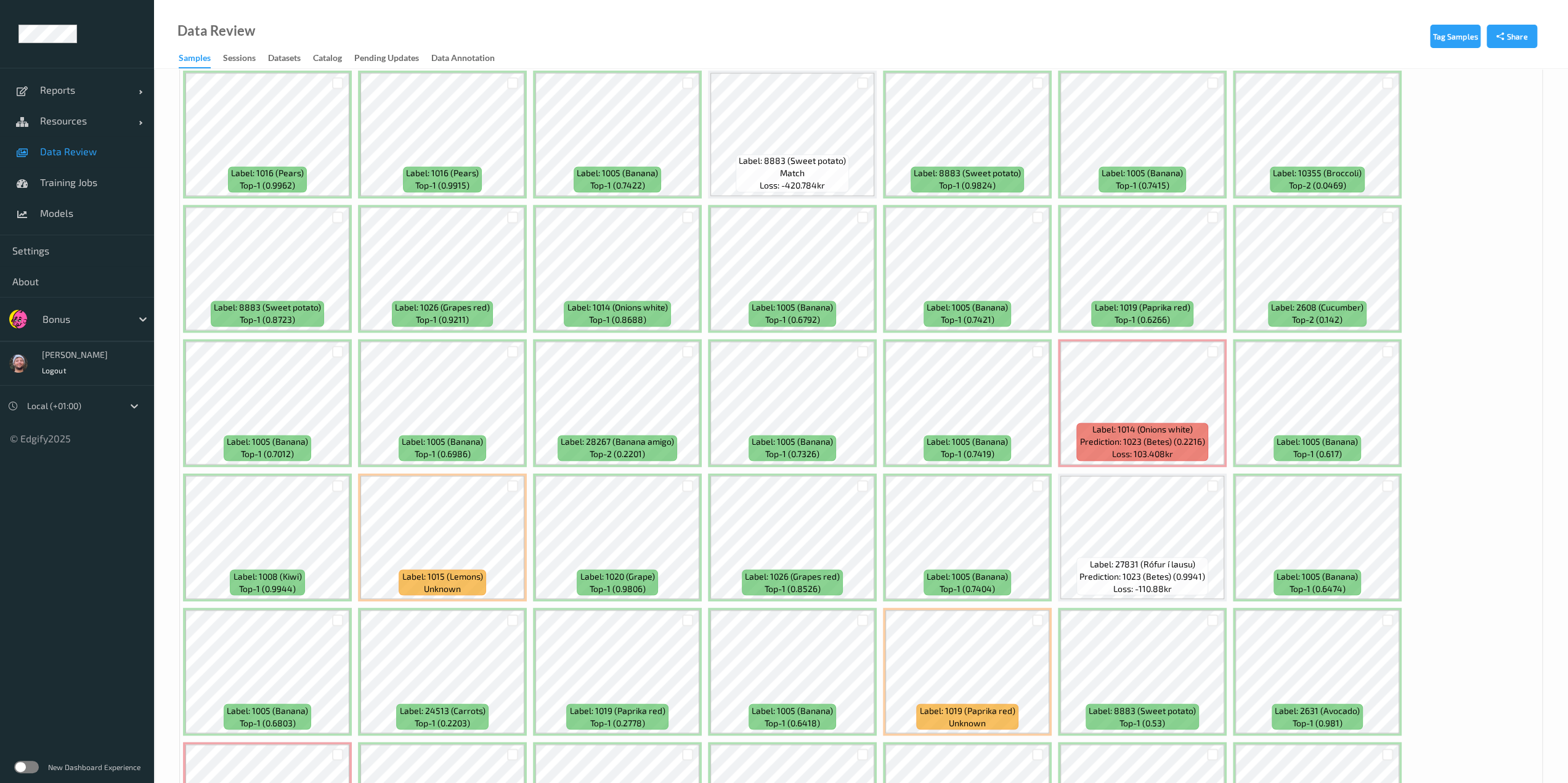
scroll to position [1837, 0]
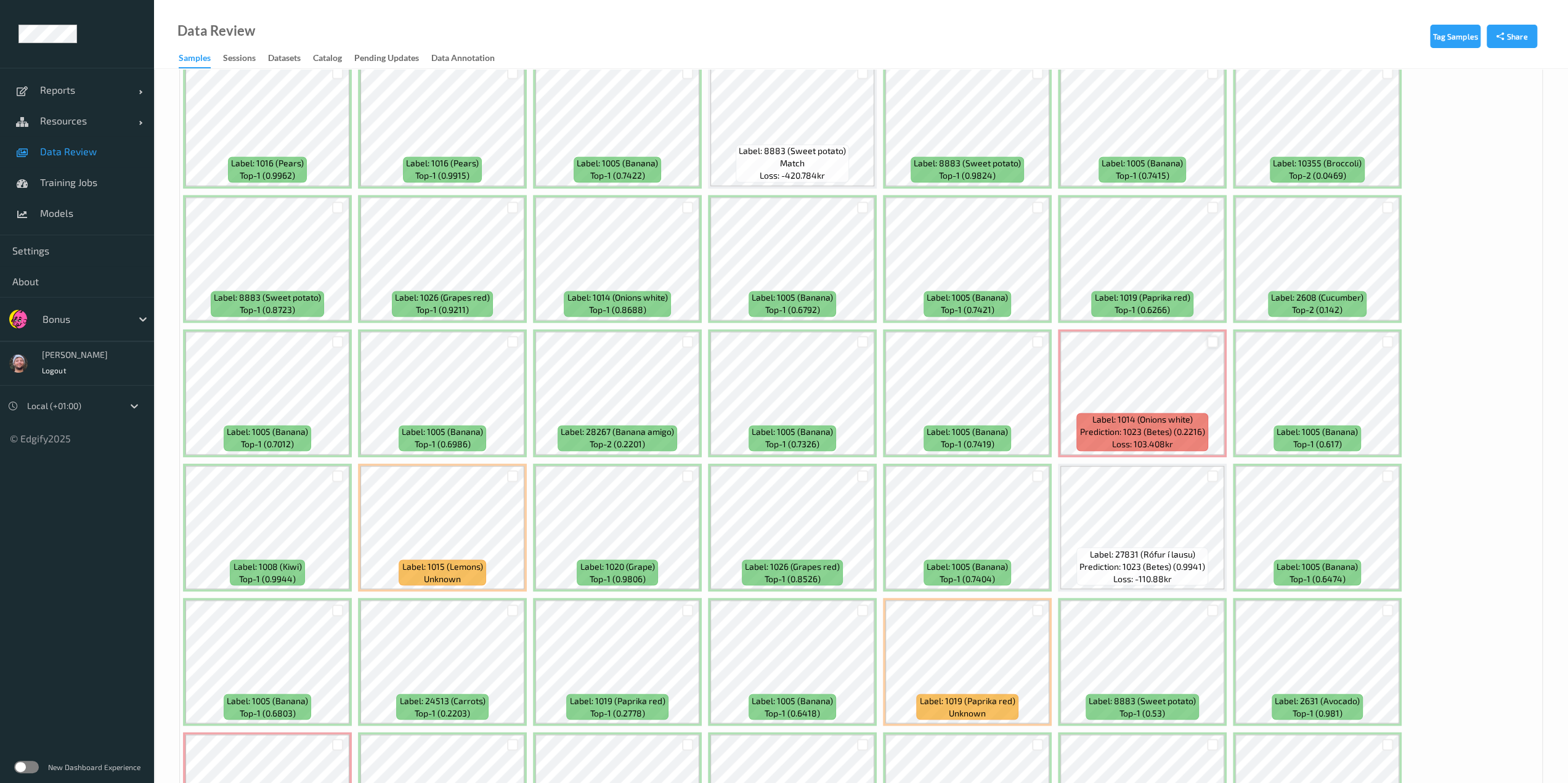
click at [787, 339] on div at bounding box center [1213, 341] width 12 height 12
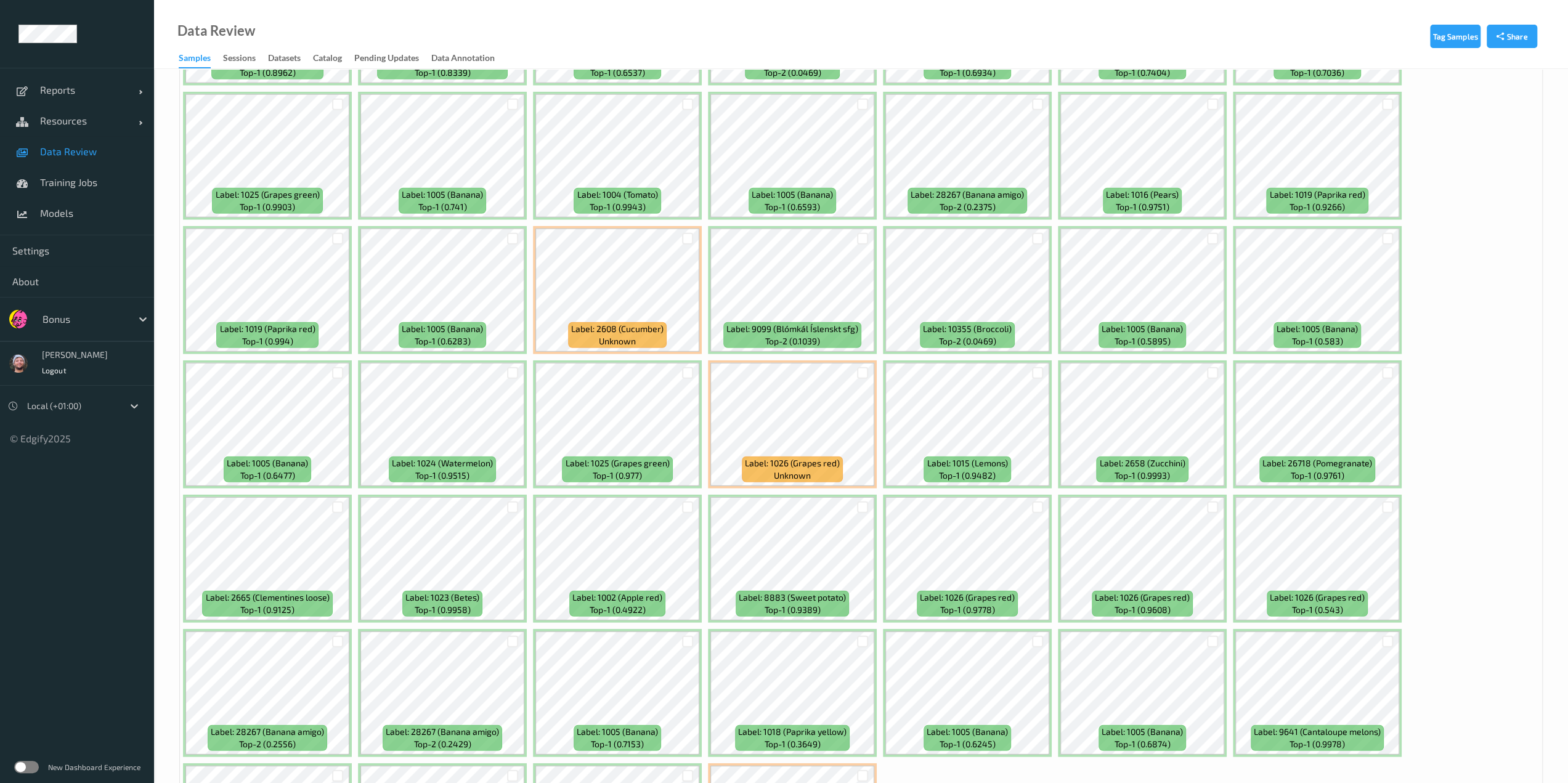
scroll to position [3443, 0]
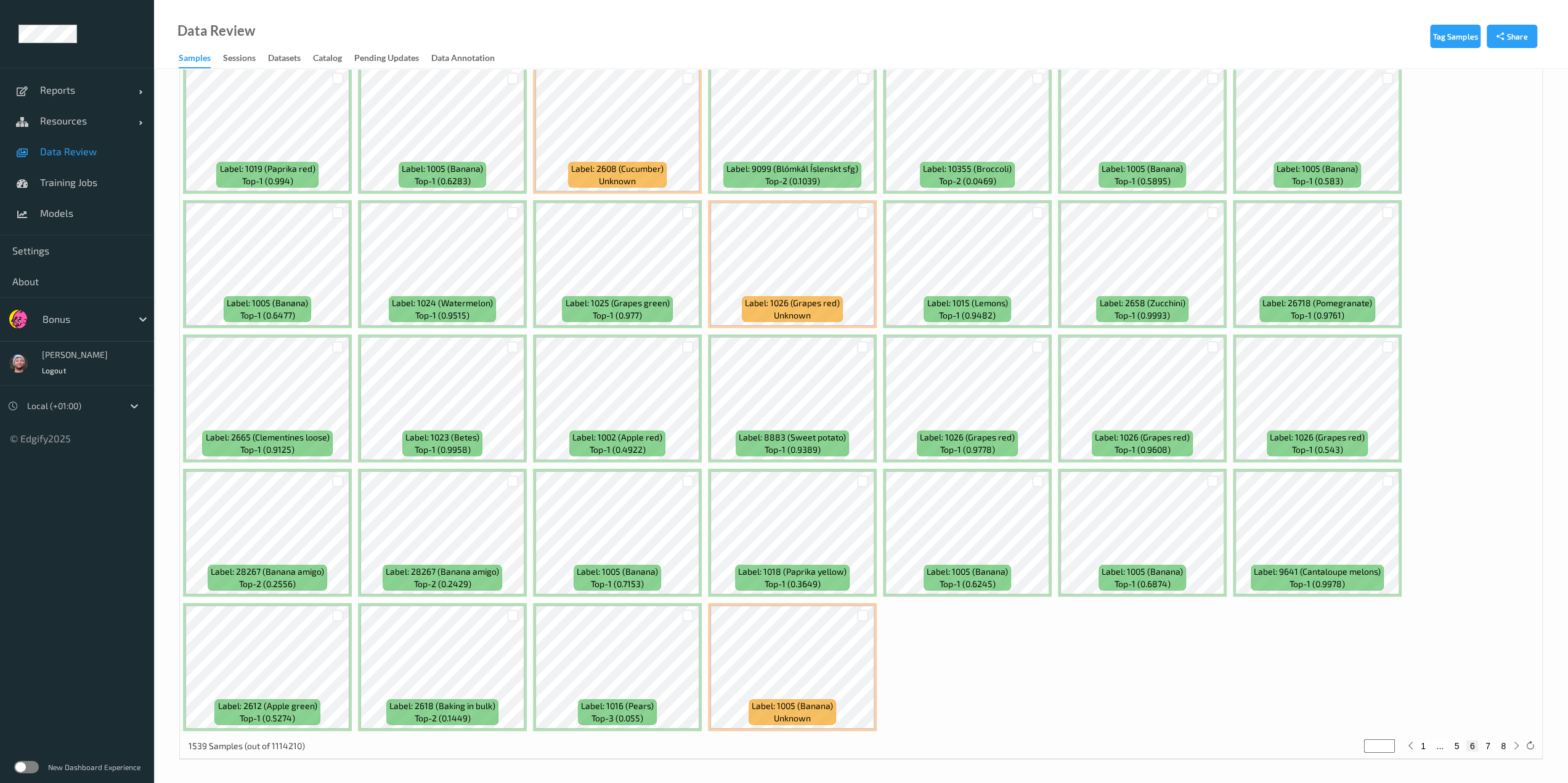
click at [787, 746] on button "7" at bounding box center [1488, 746] width 12 height 11
type input "*"
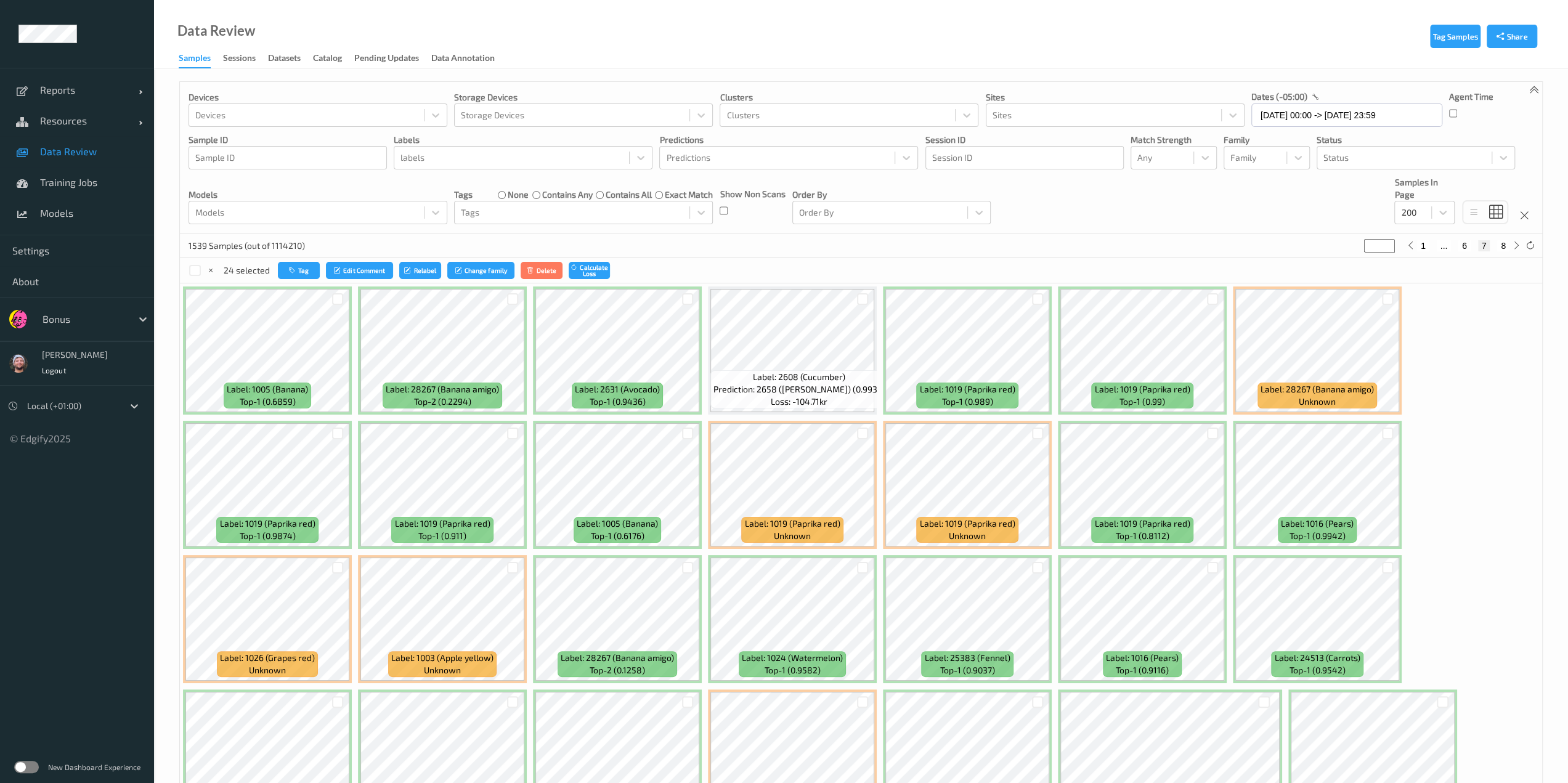
scroll to position [45, 0]
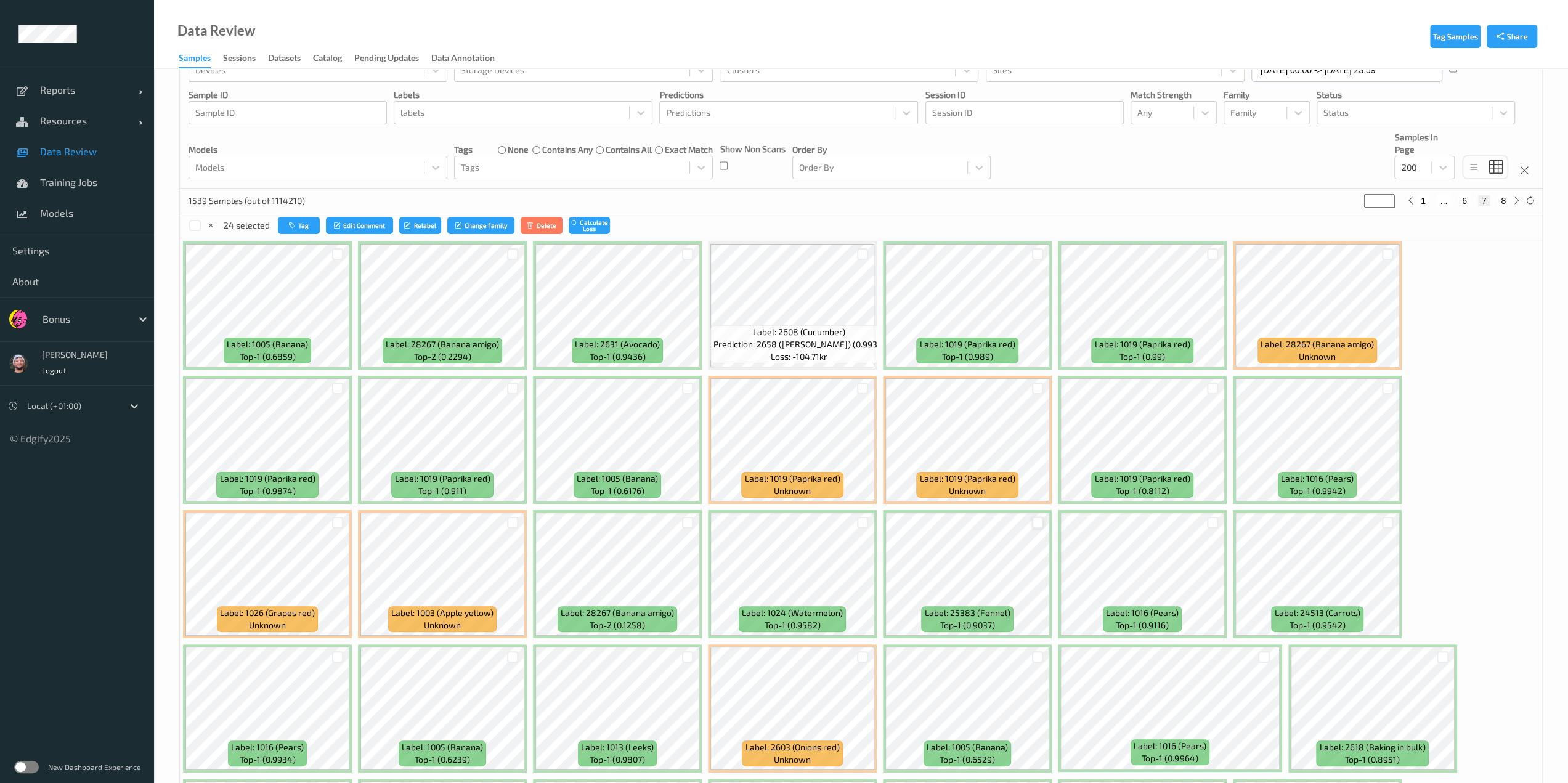
click at [787, 524] on div at bounding box center [1037, 522] width 12 height 12
click at [787, 386] on div at bounding box center [1037, 388] width 12 height 12
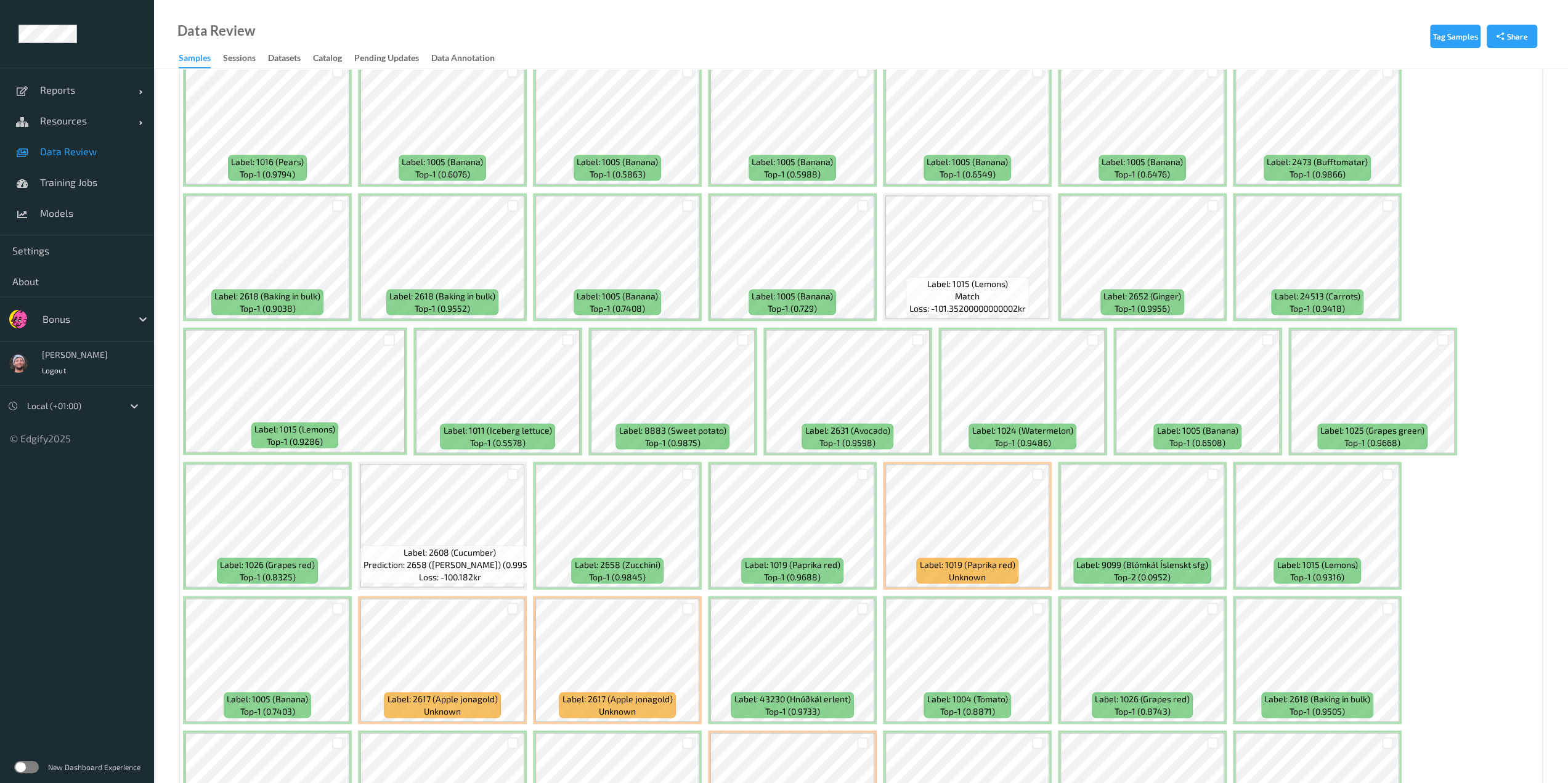
scroll to position [2242, 0]
click at [787, 203] on div at bounding box center [1037, 205] width 12 height 12
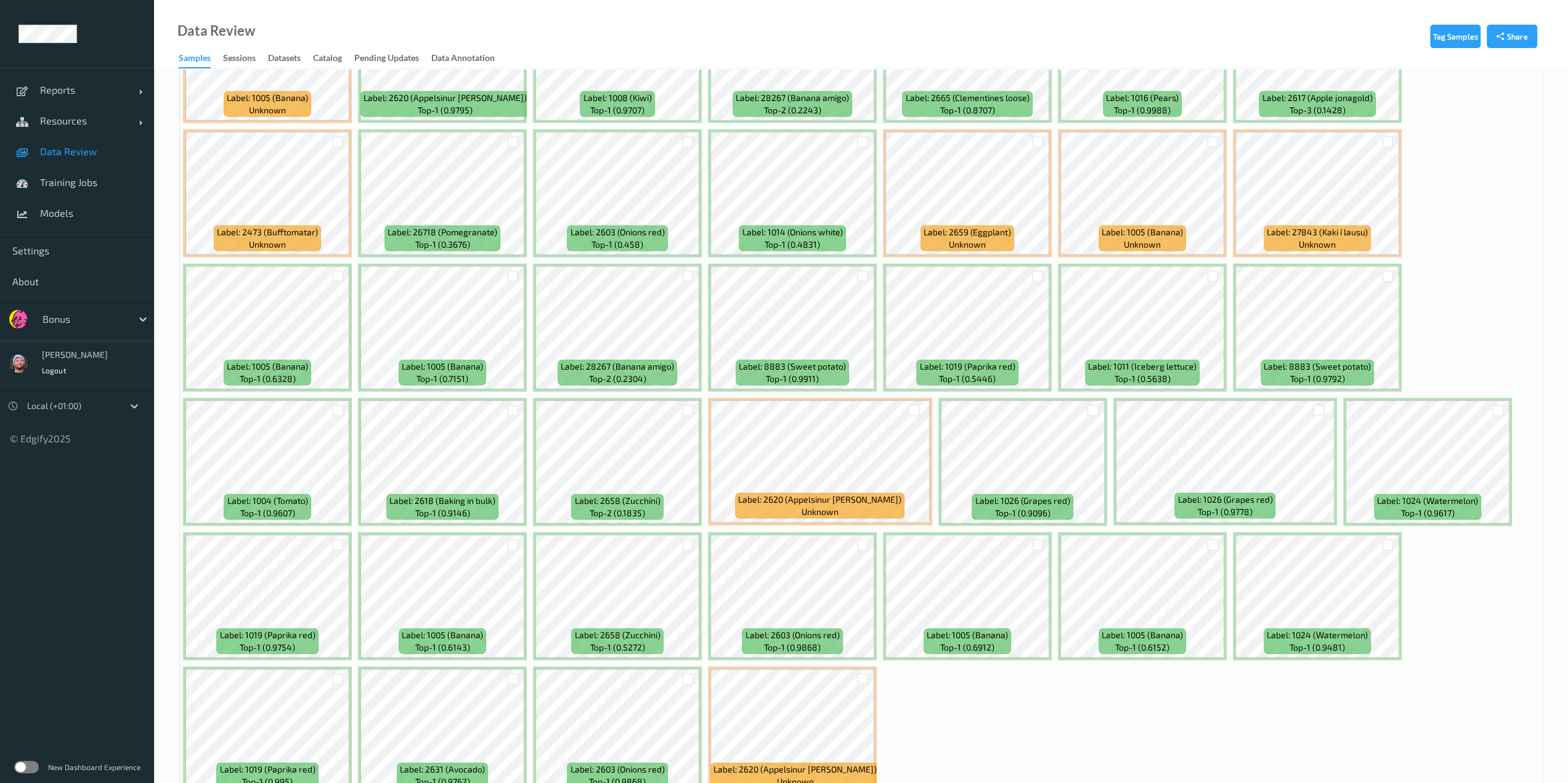
scroll to position [3443, 0]
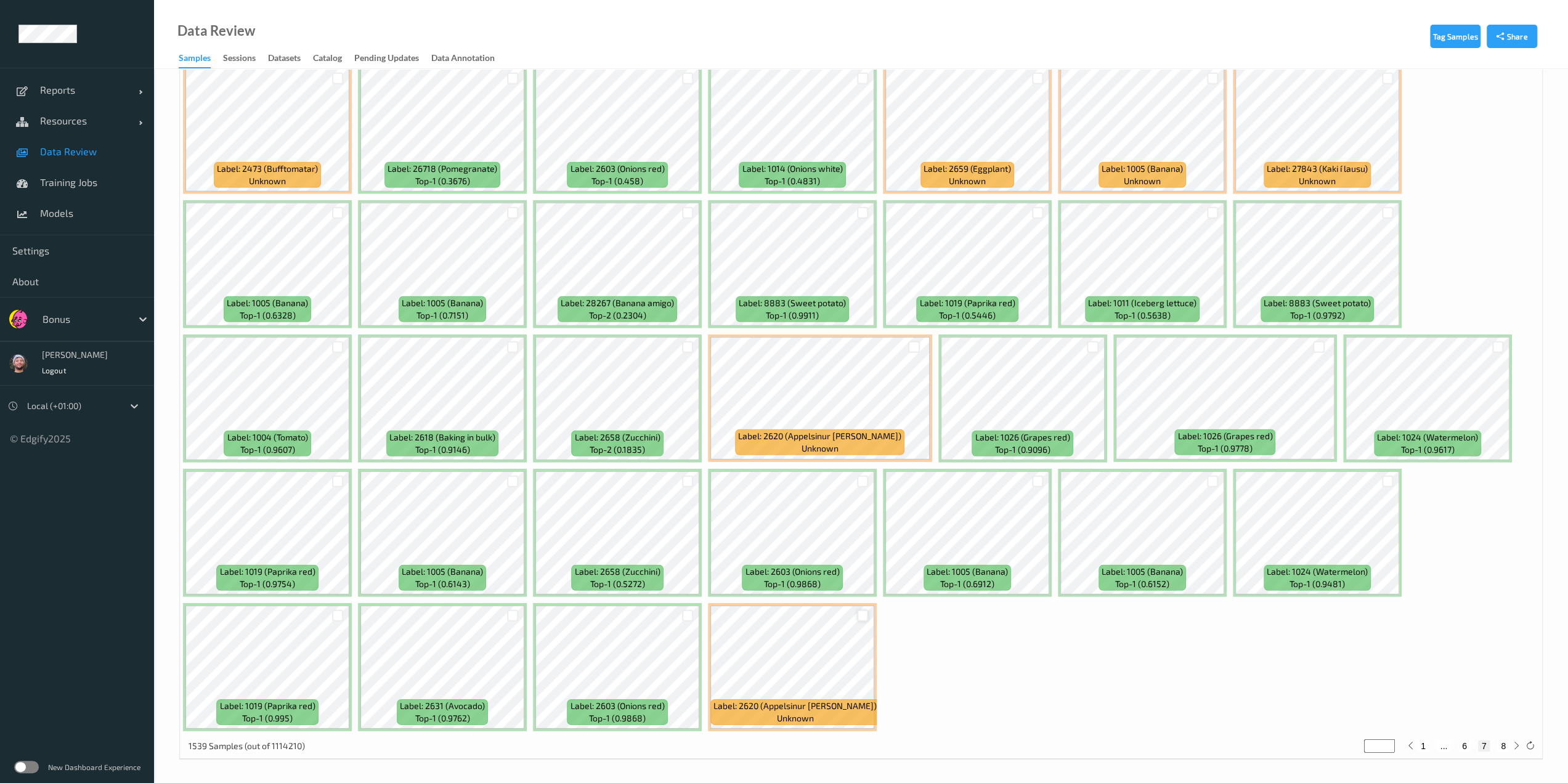
click at [787, 616] on div at bounding box center [862, 615] width 12 height 12
click at [787, 745] on button "8" at bounding box center [1503, 746] width 12 height 11
type input "*"
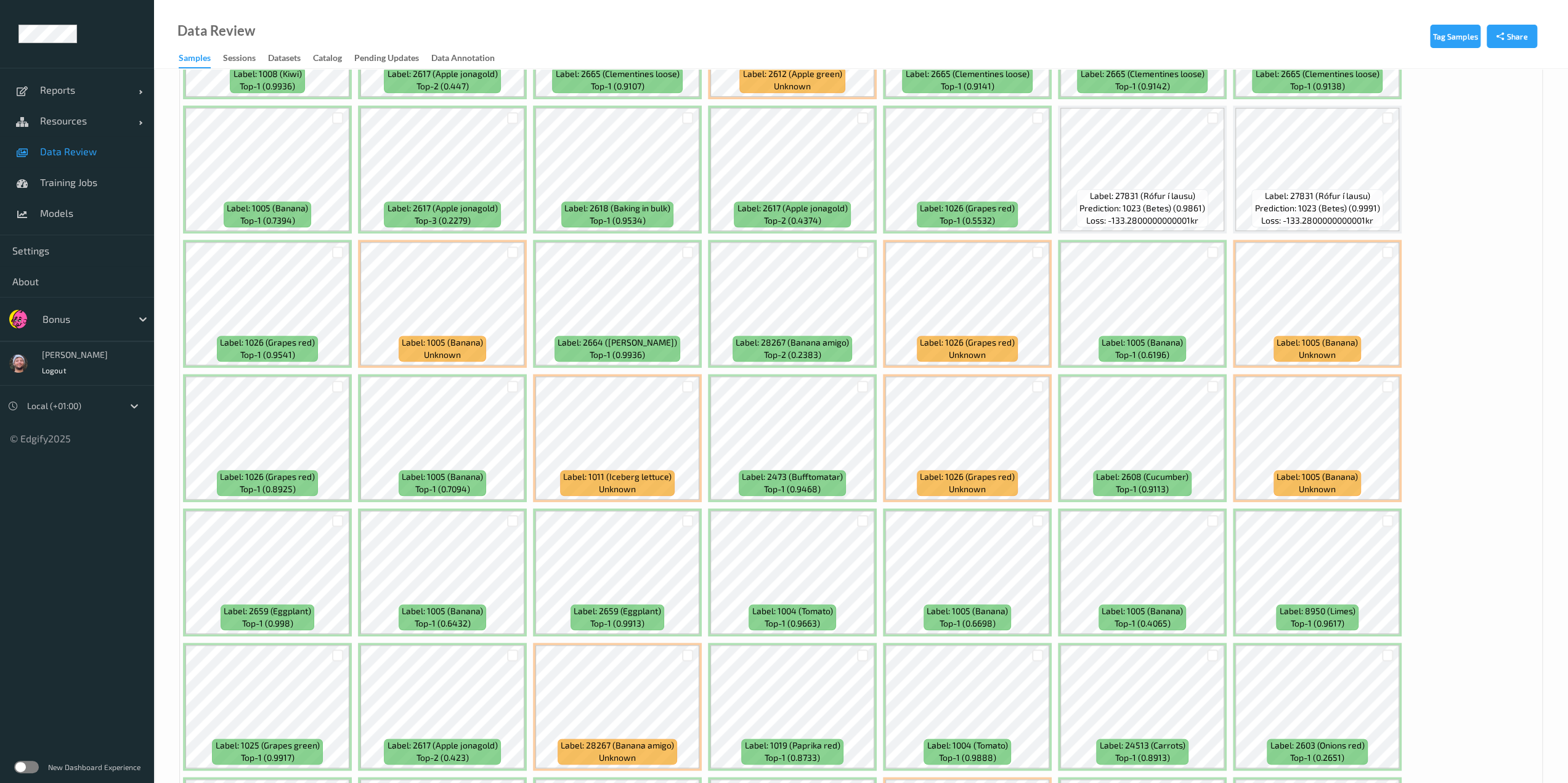
scroll to position [1130, 0]
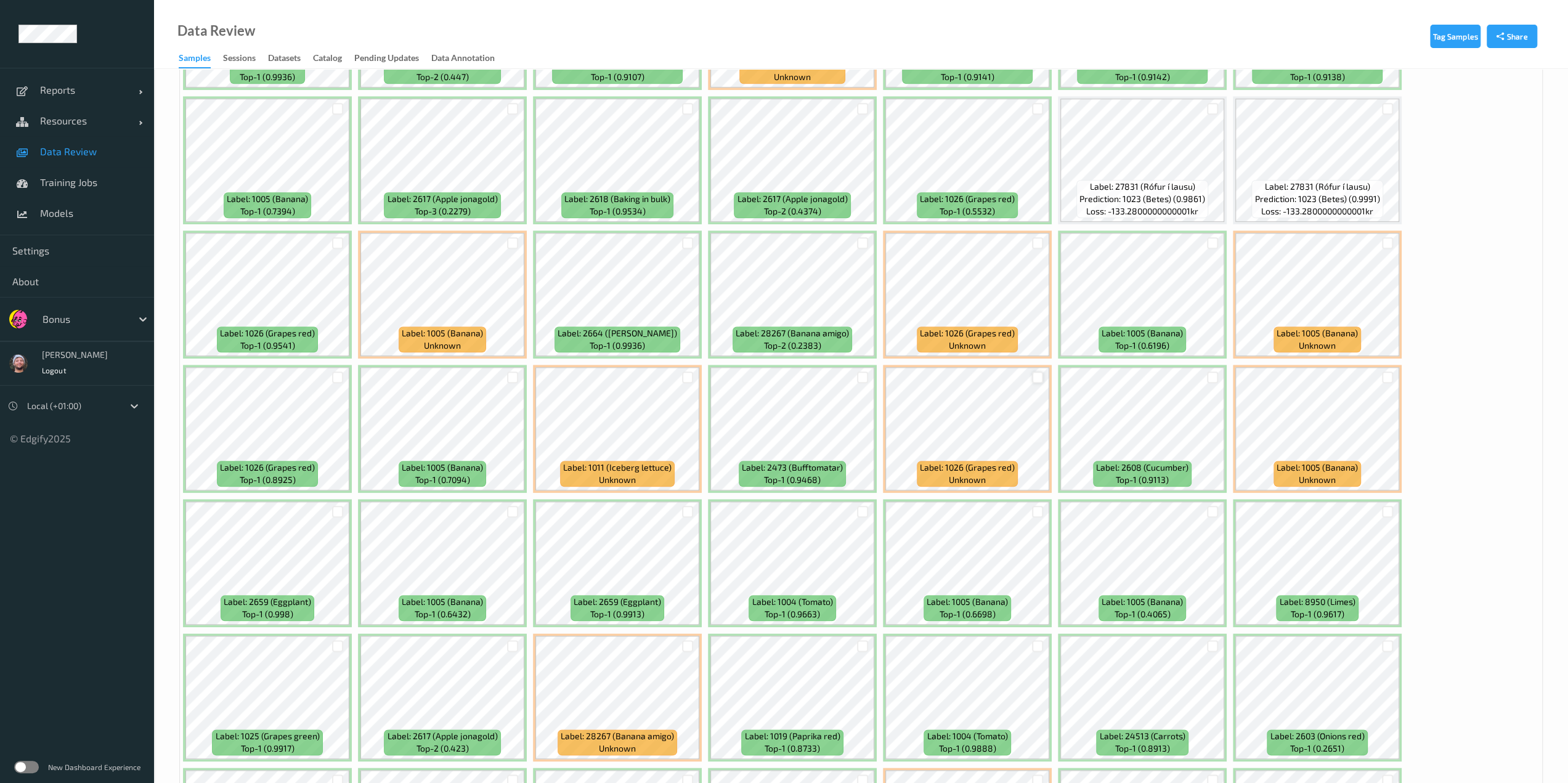
click at [787, 377] on div at bounding box center [1037, 377] width 12 height 12
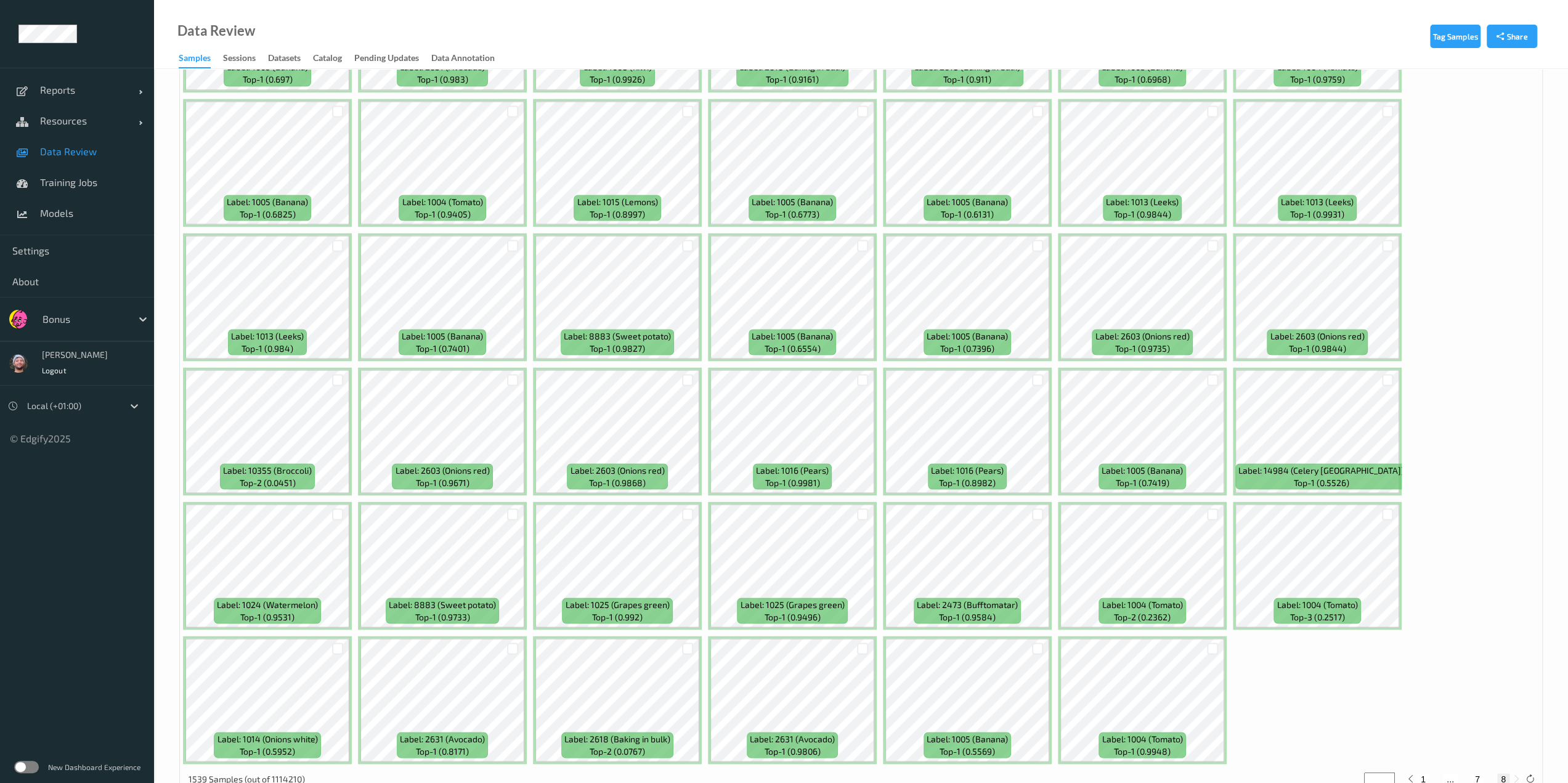
scroll to position [2203, 0]
click at [685, 109] on div at bounding box center [688, 110] width 12 height 12
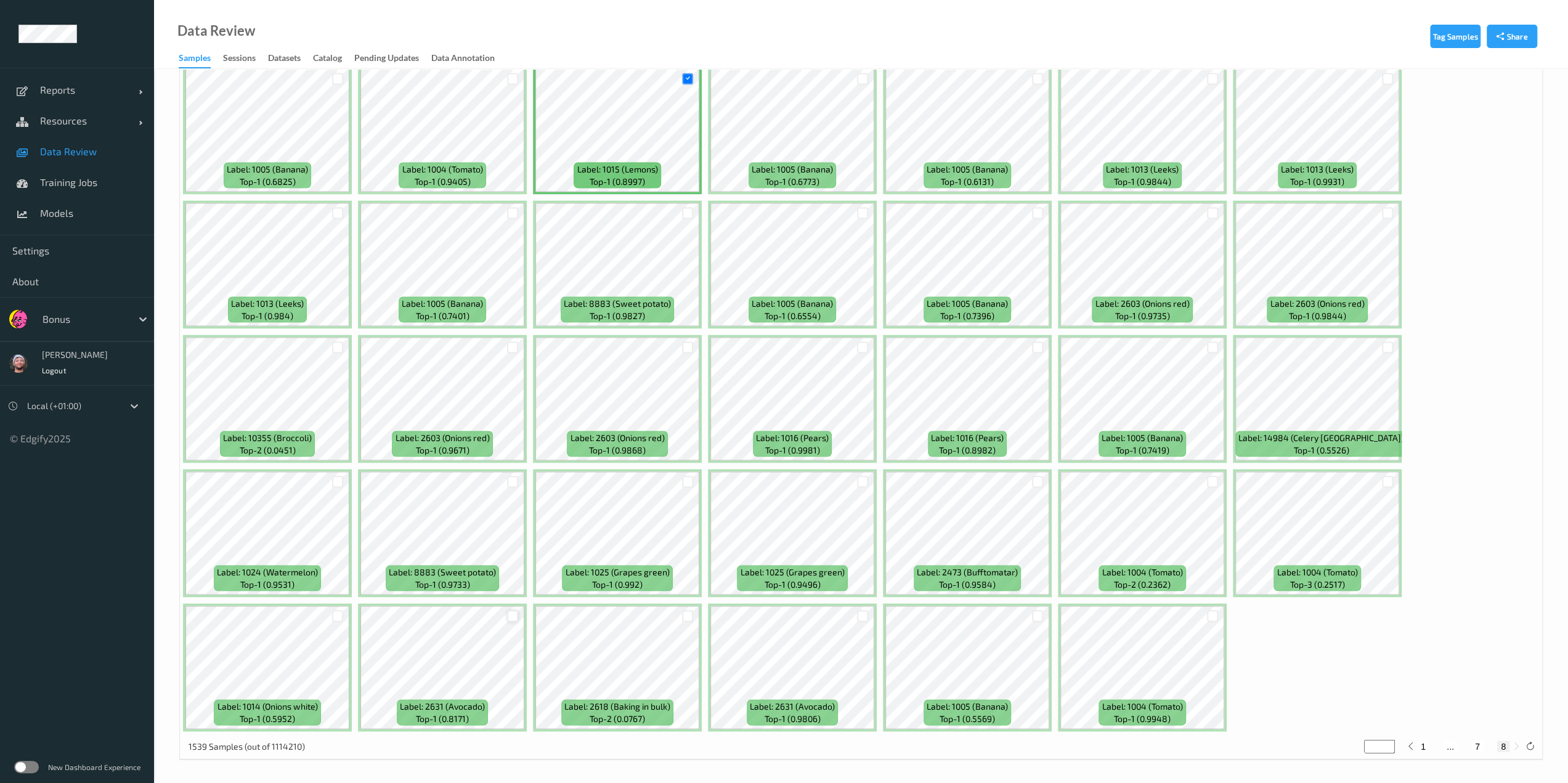
click at [513, 615] on div at bounding box center [513, 615] width 12 height 12
click at [787, 619] on div at bounding box center [862, 615] width 12 height 12
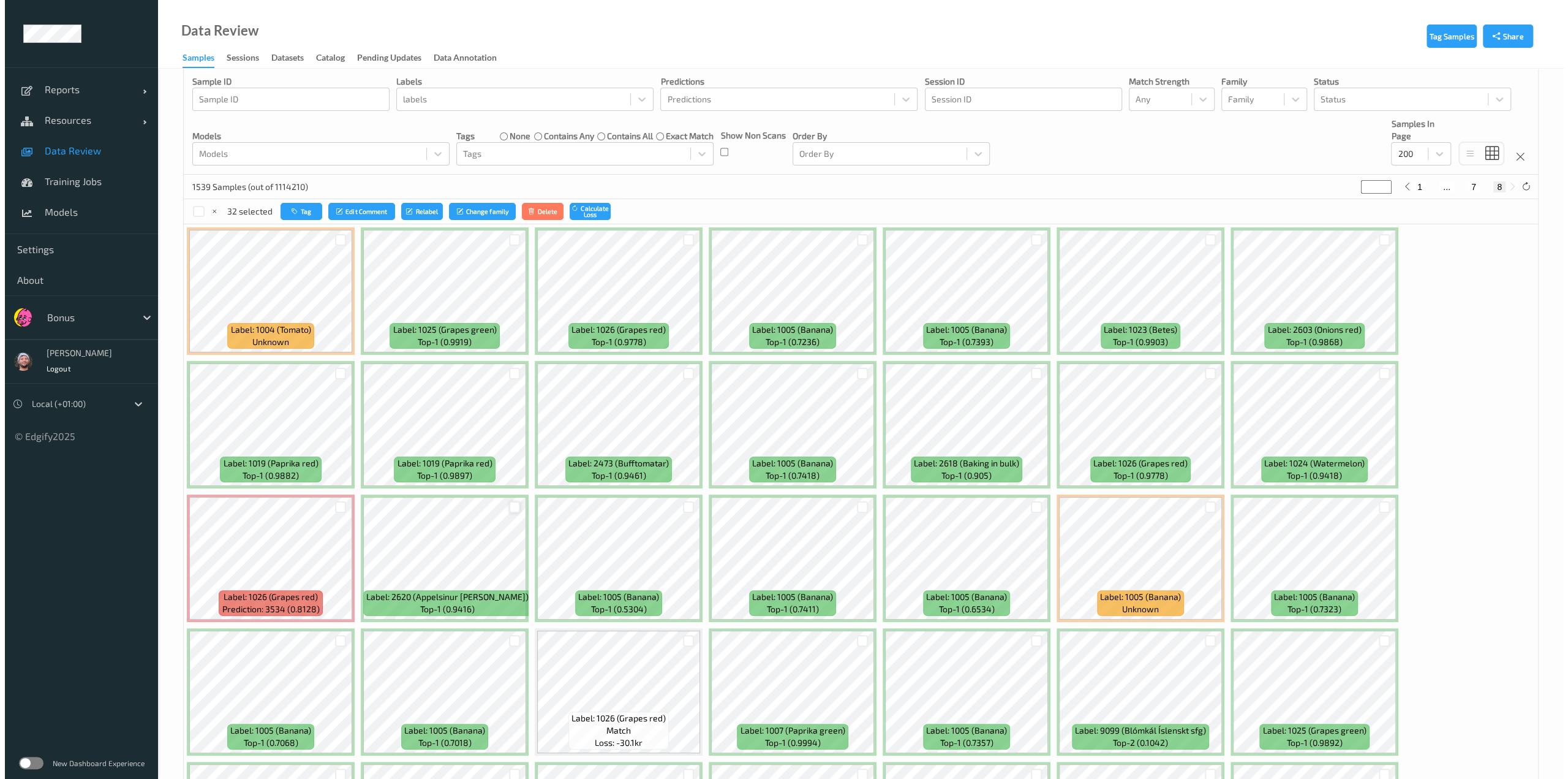
scroll to position [0, 0]
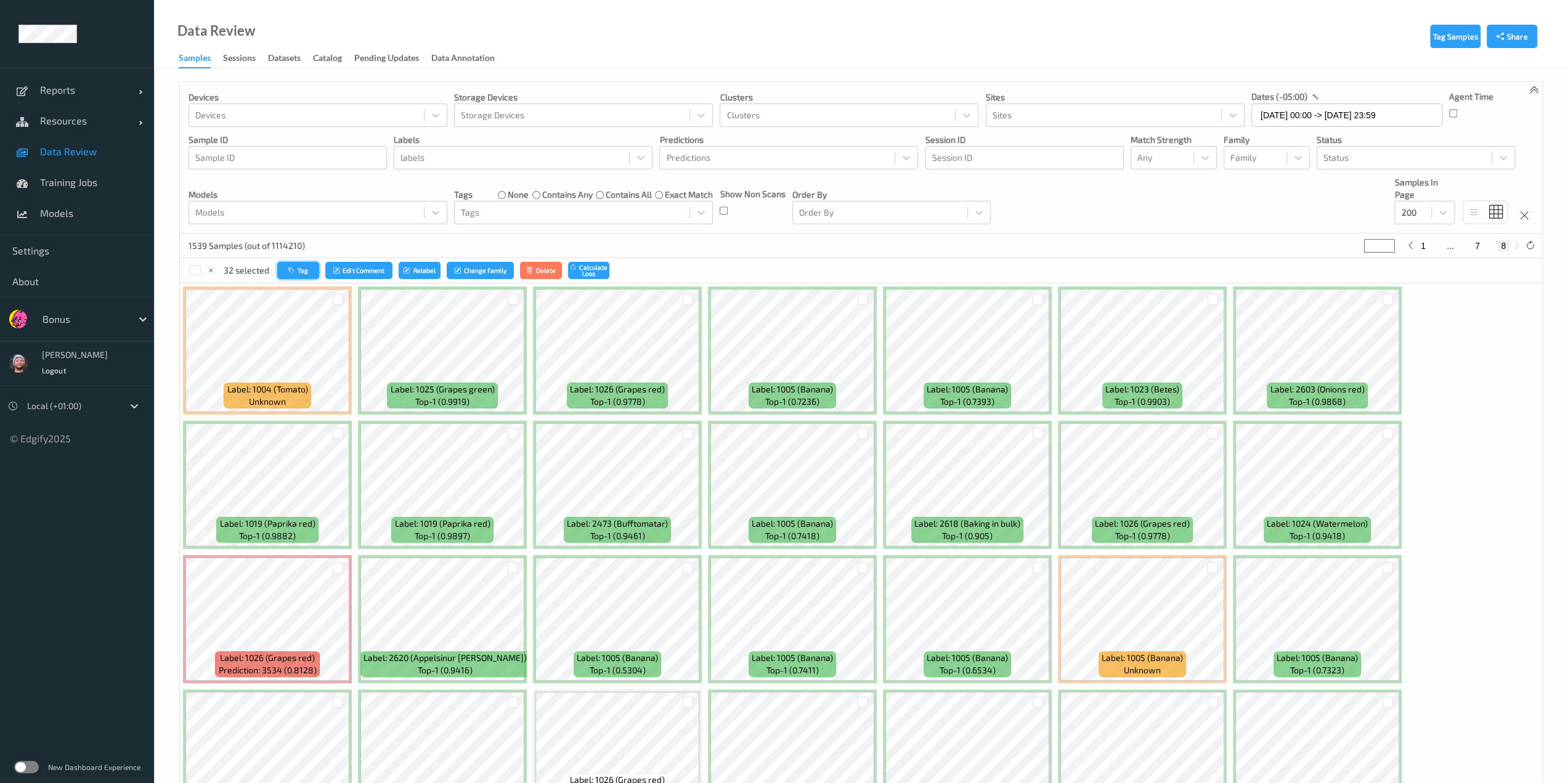
click at [296, 272] on icon "button" at bounding box center [293, 270] width 9 height 8
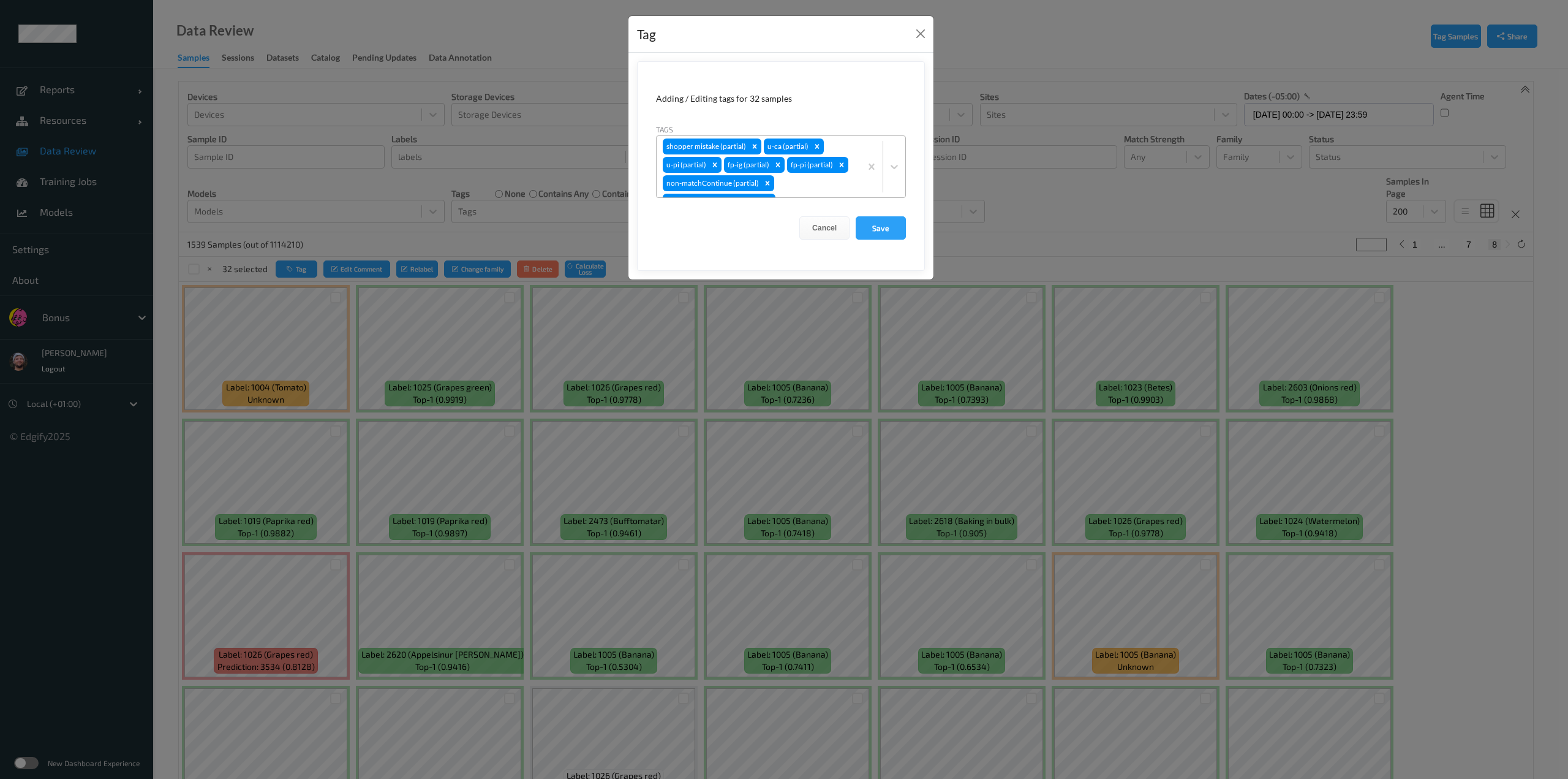
click at [782, 187] on div "shopper mistake (partial) u-ca (partial) u-pi (partial) fp-ig (partial) fp-pi (…" at bounding box center [759, 166] width 204 height 61
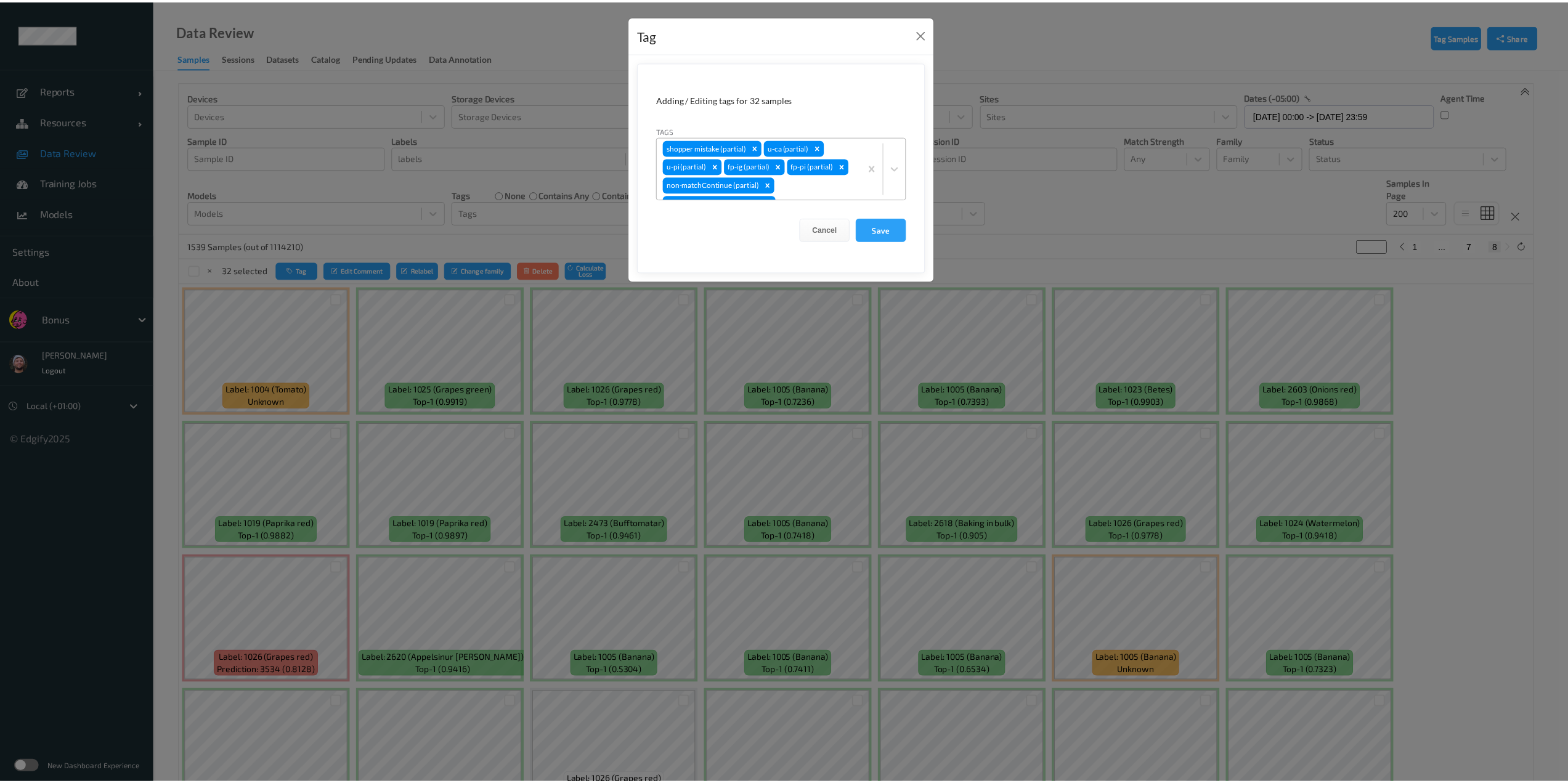
scroll to position [10, 0]
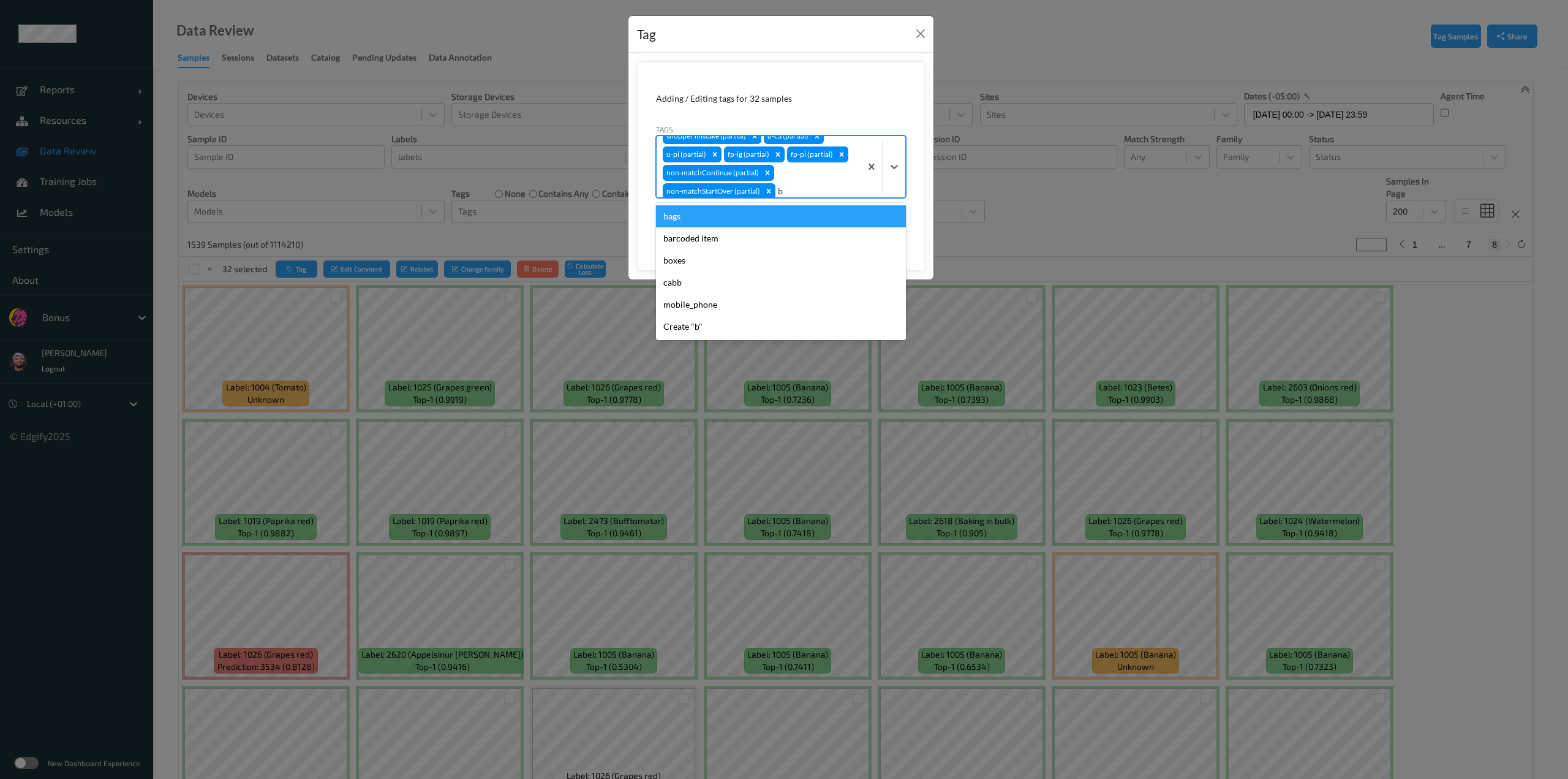
click at [782, 187] on div "b" at bounding box center [816, 190] width 77 height 14
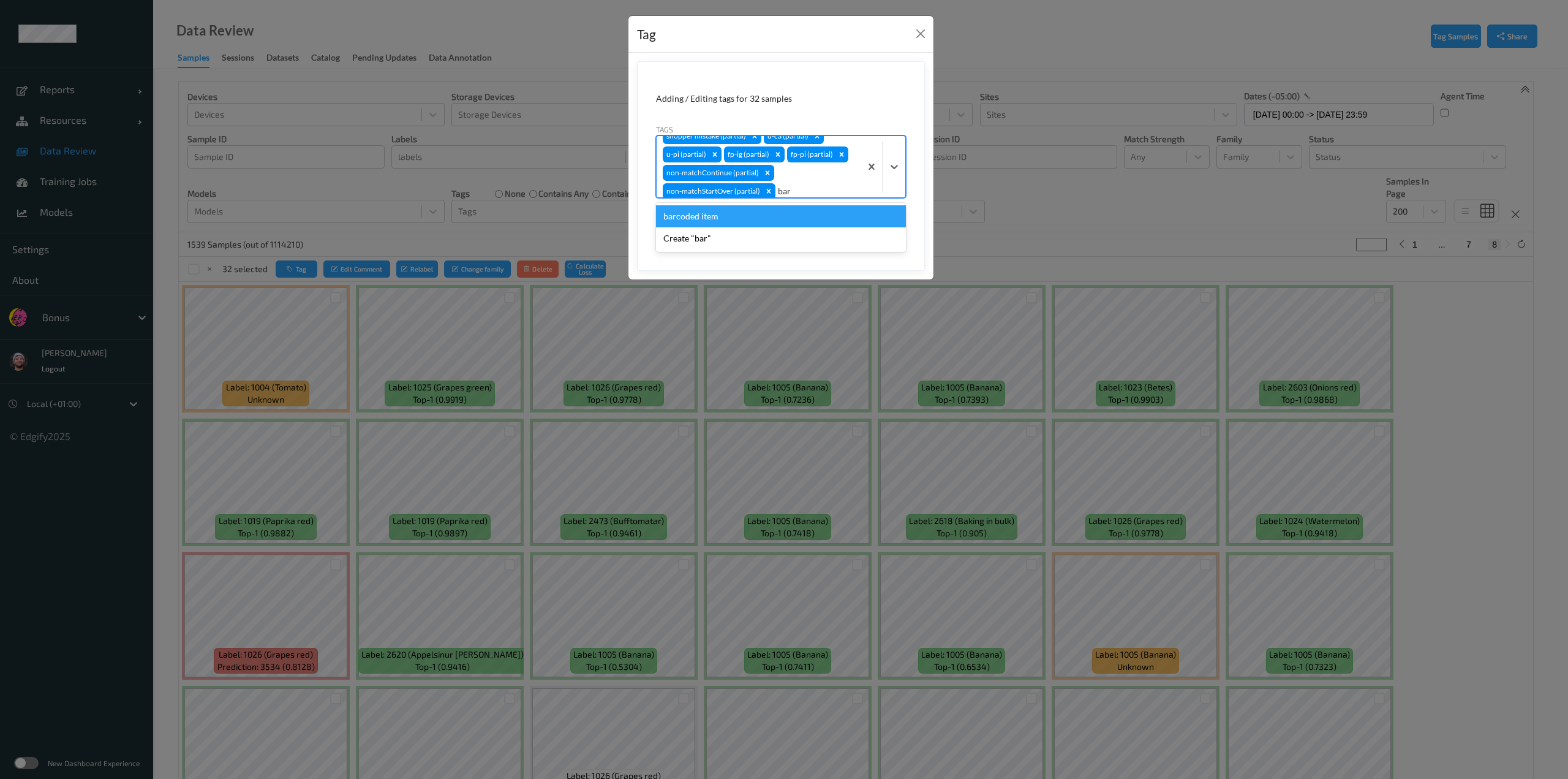
type input "barc"
click at [782, 224] on button "Save" at bounding box center [881, 228] width 50 height 23
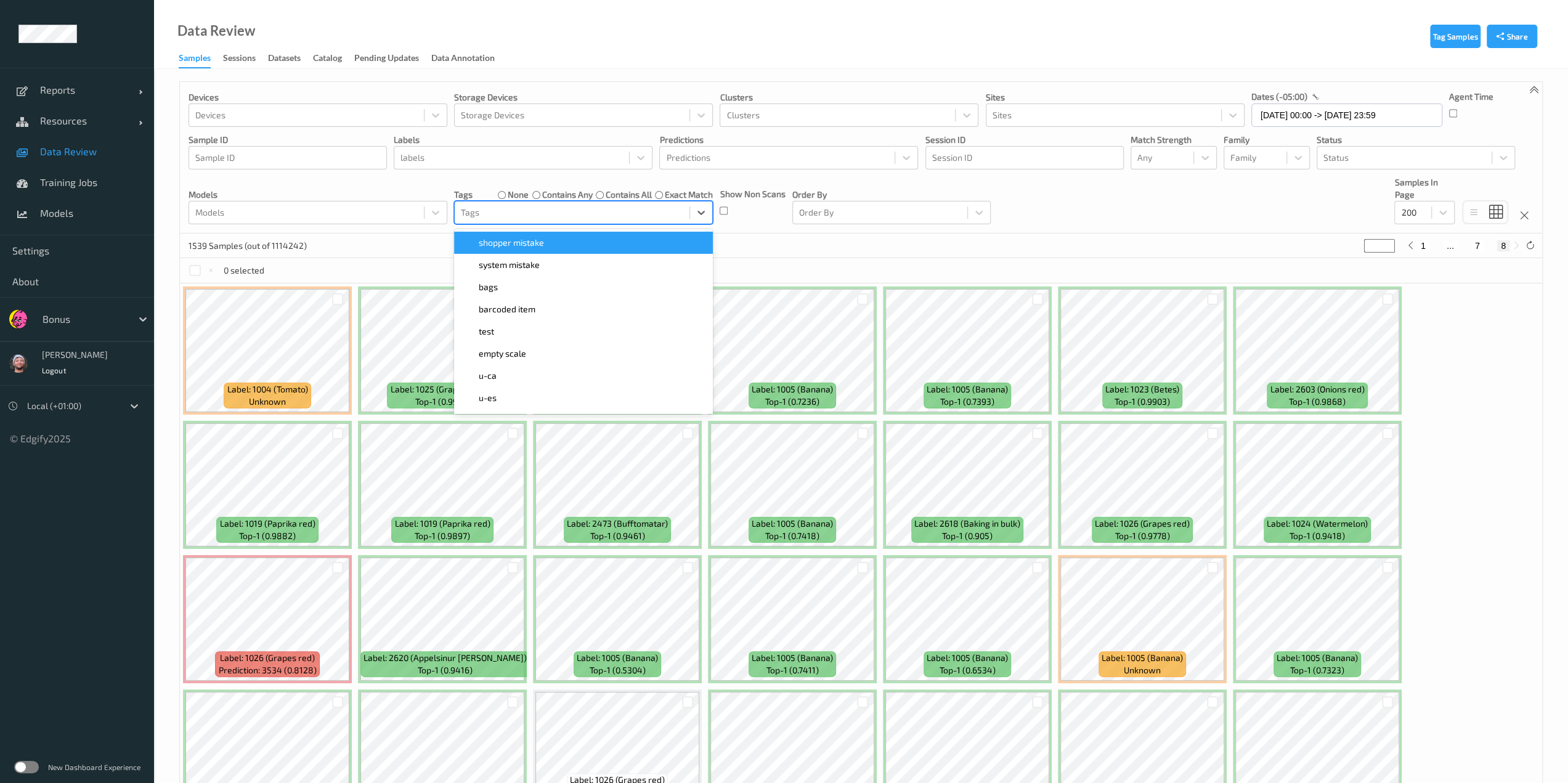
click at [590, 206] on div at bounding box center [572, 212] width 223 height 15
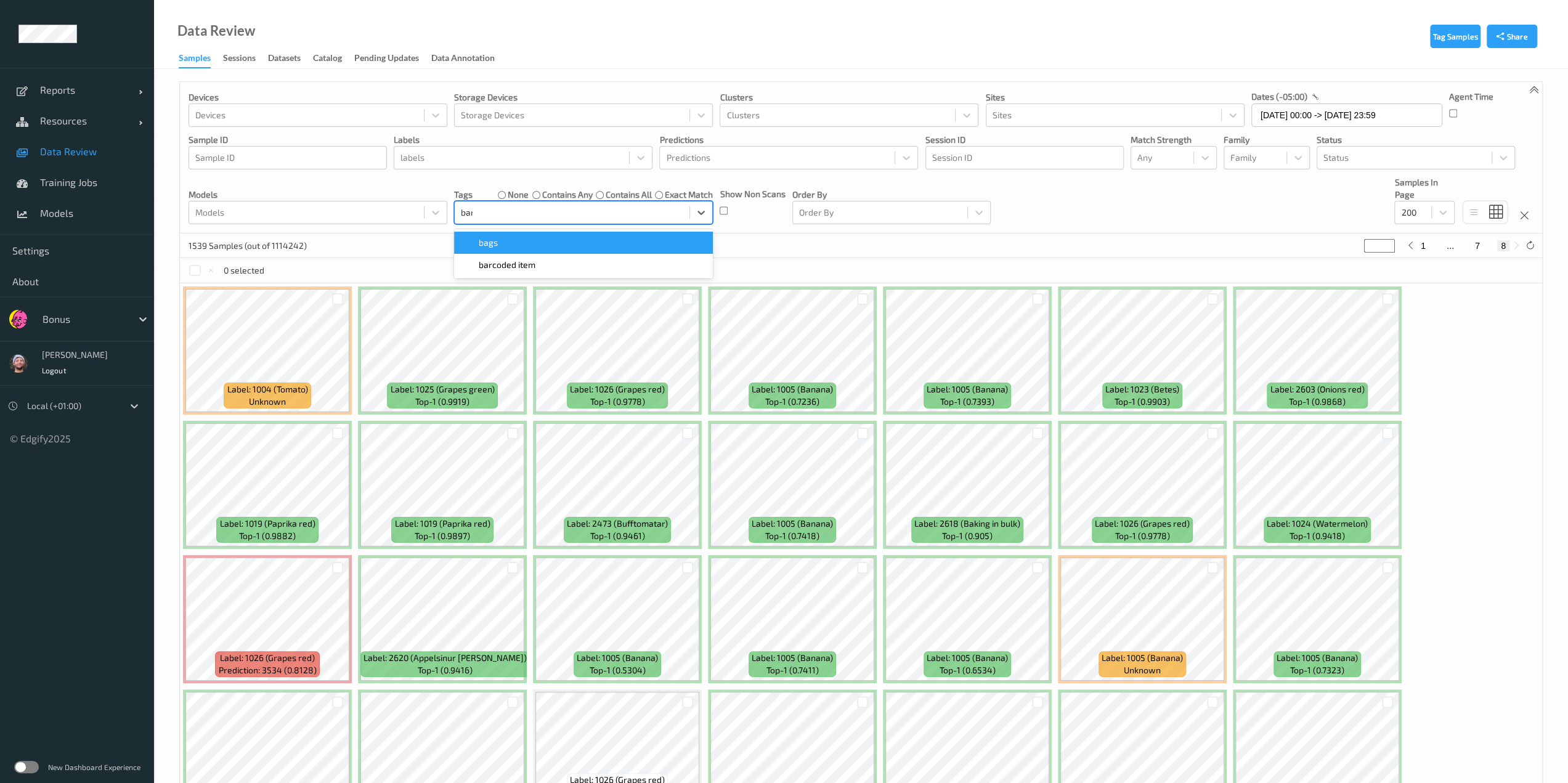
type input "barc"
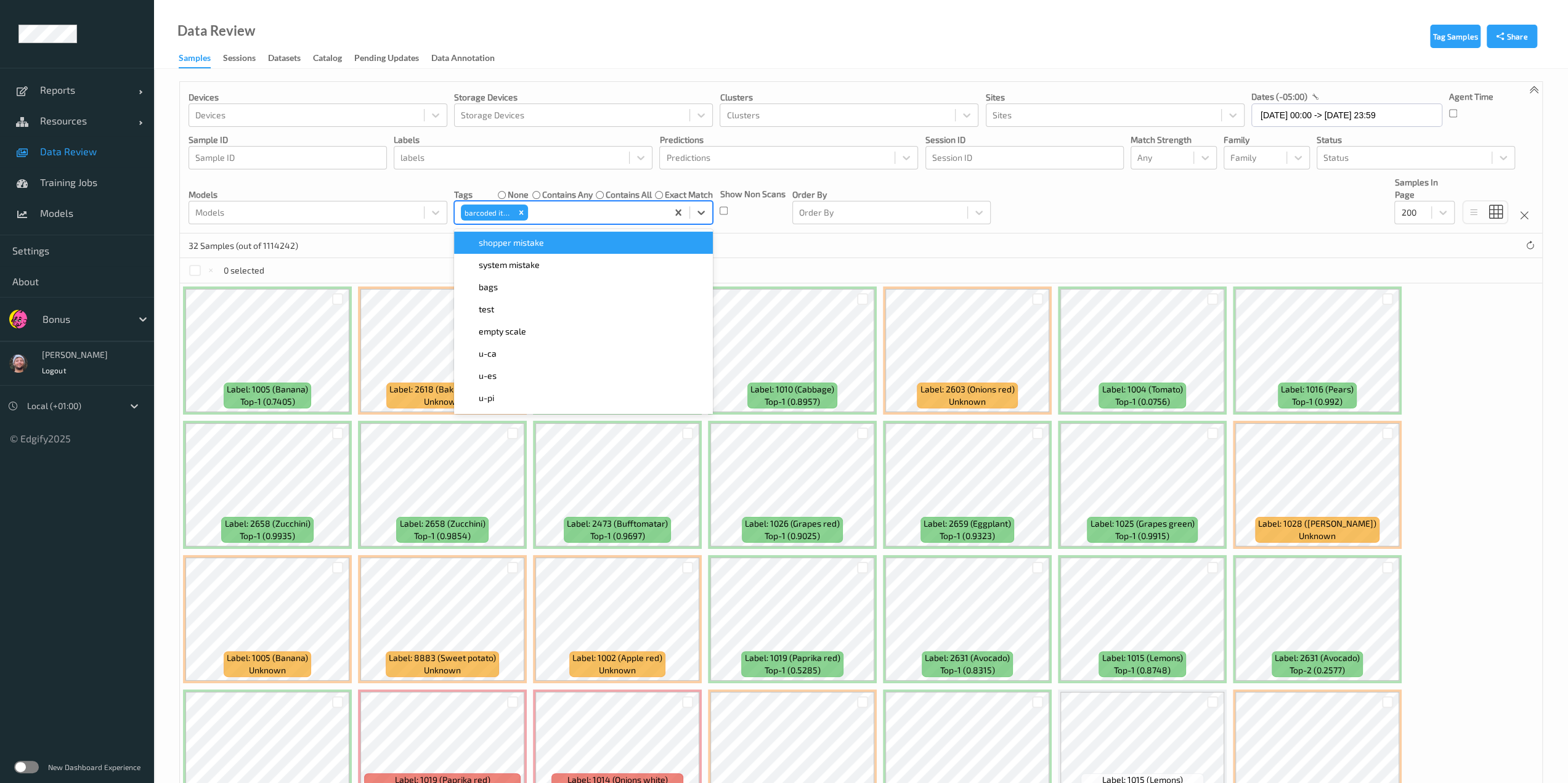
click at [751, 250] on div "32 Samples (out of 1114242)" at bounding box center [860, 246] width 1362 height 25
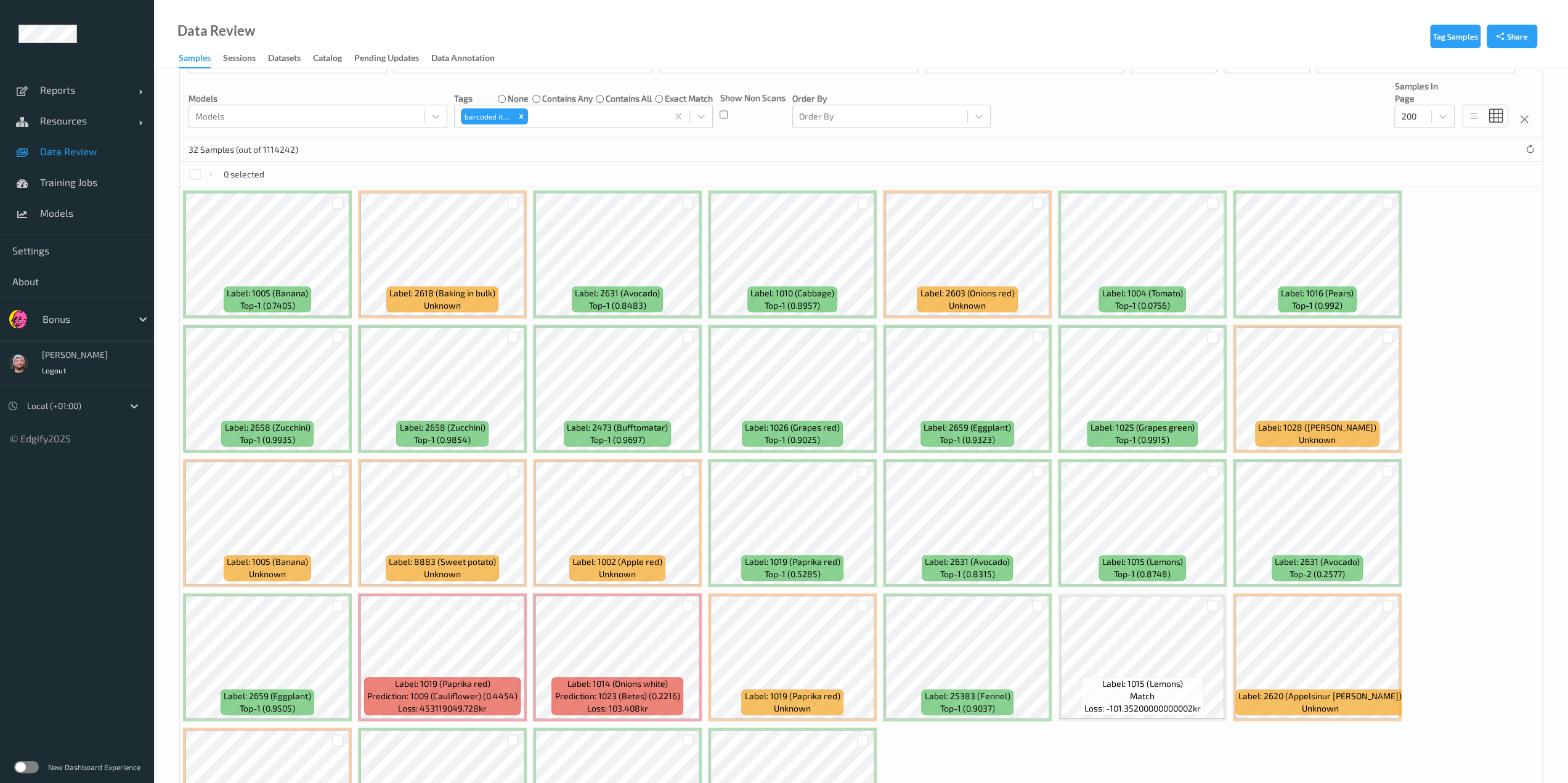
scroll to position [105, 0]
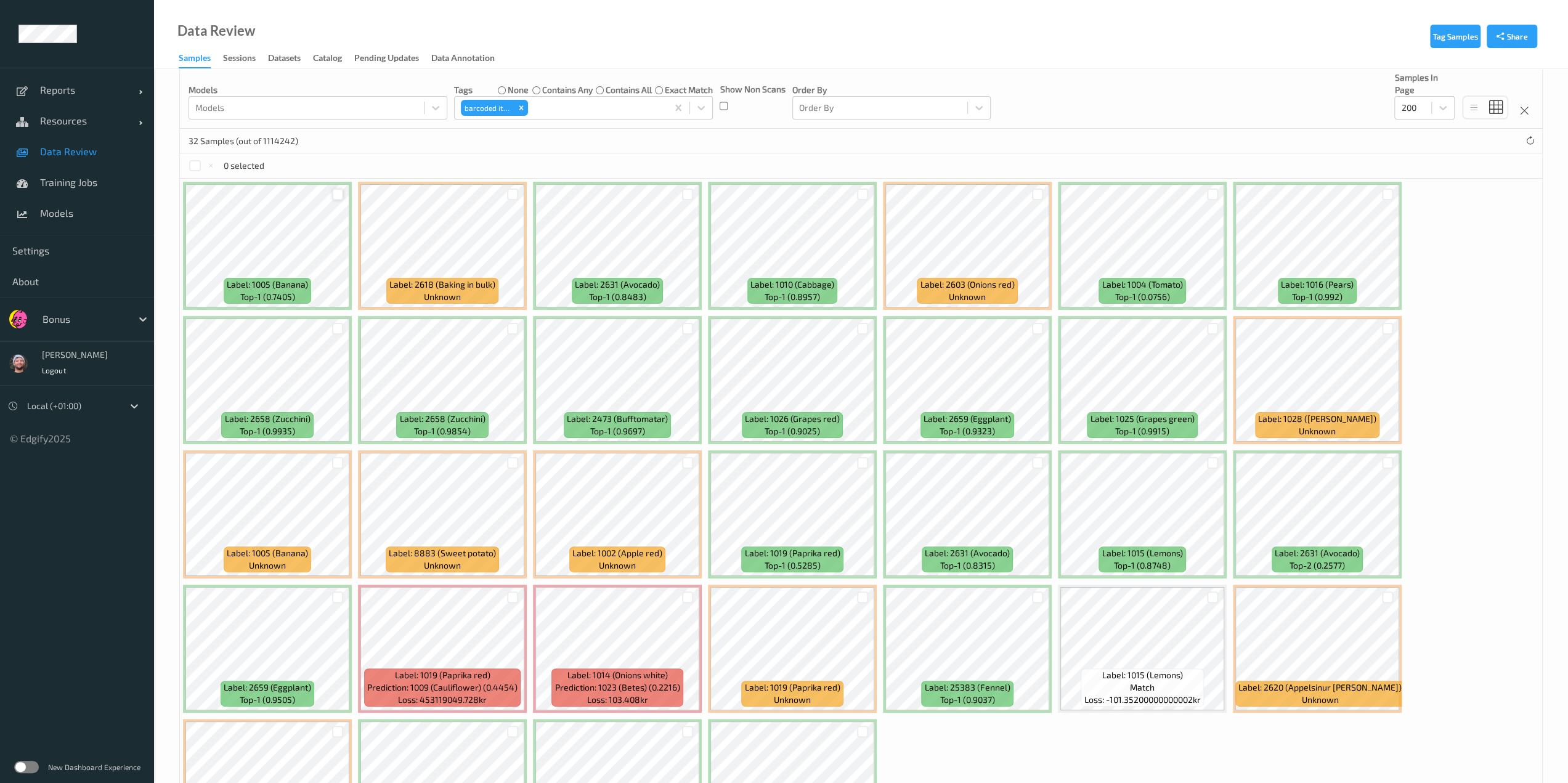
click at [339, 192] on div at bounding box center [338, 194] width 12 height 12
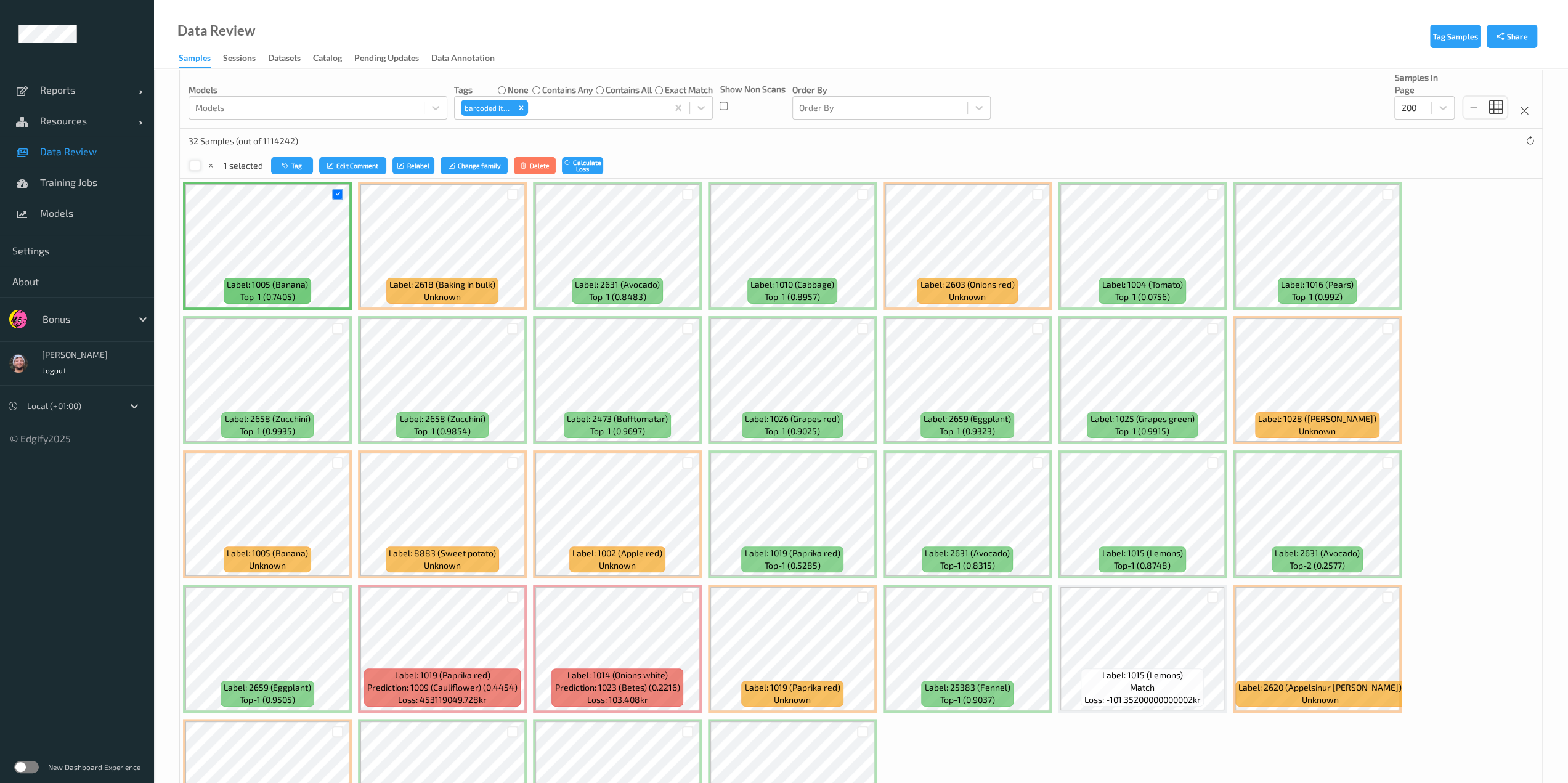
click at [194, 168] on div at bounding box center [195, 166] width 12 height 12
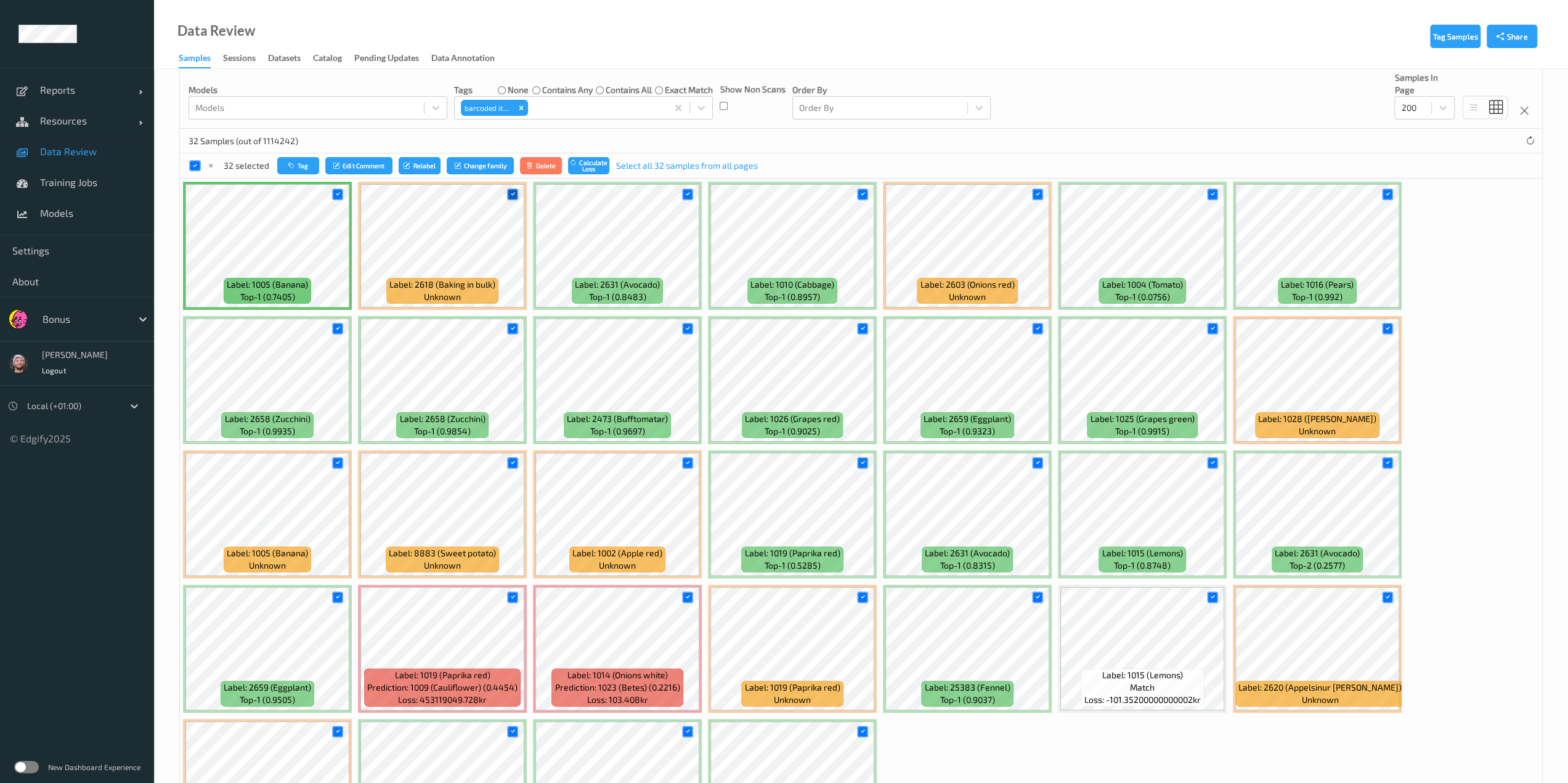
click at [510, 193] on icon at bounding box center [513, 194] width 8 height 8
click at [787, 196] on icon at bounding box center [1037, 194] width 8 height 8
click at [787, 194] on icon at bounding box center [1212, 194] width 8 height 8
click at [787, 329] on div at bounding box center [1388, 328] width 12 height 12
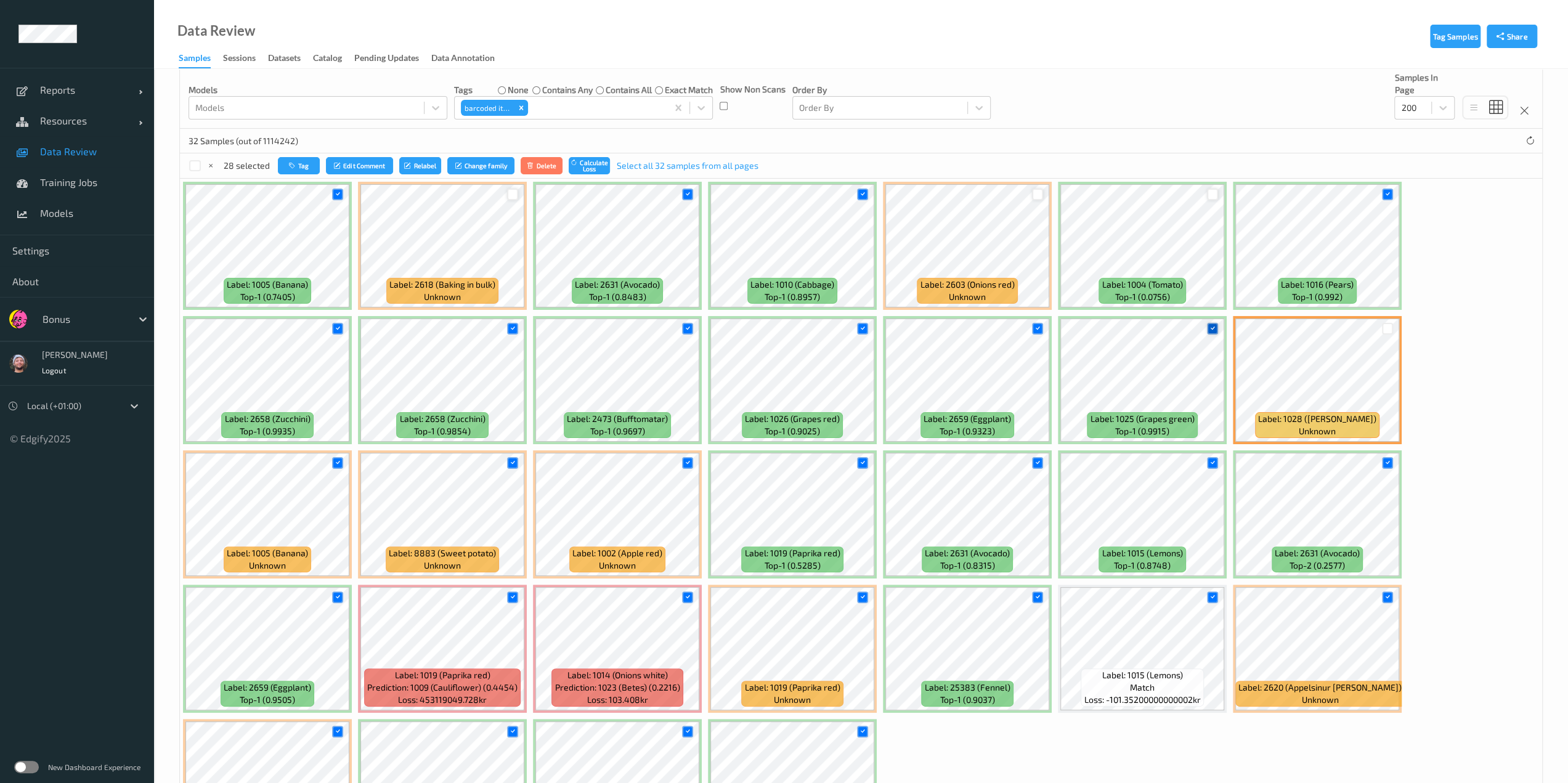
click at [787, 327] on icon at bounding box center [1212, 329] width 8 height 8
click at [787, 329] on icon at bounding box center [1037, 329] width 8 height 8
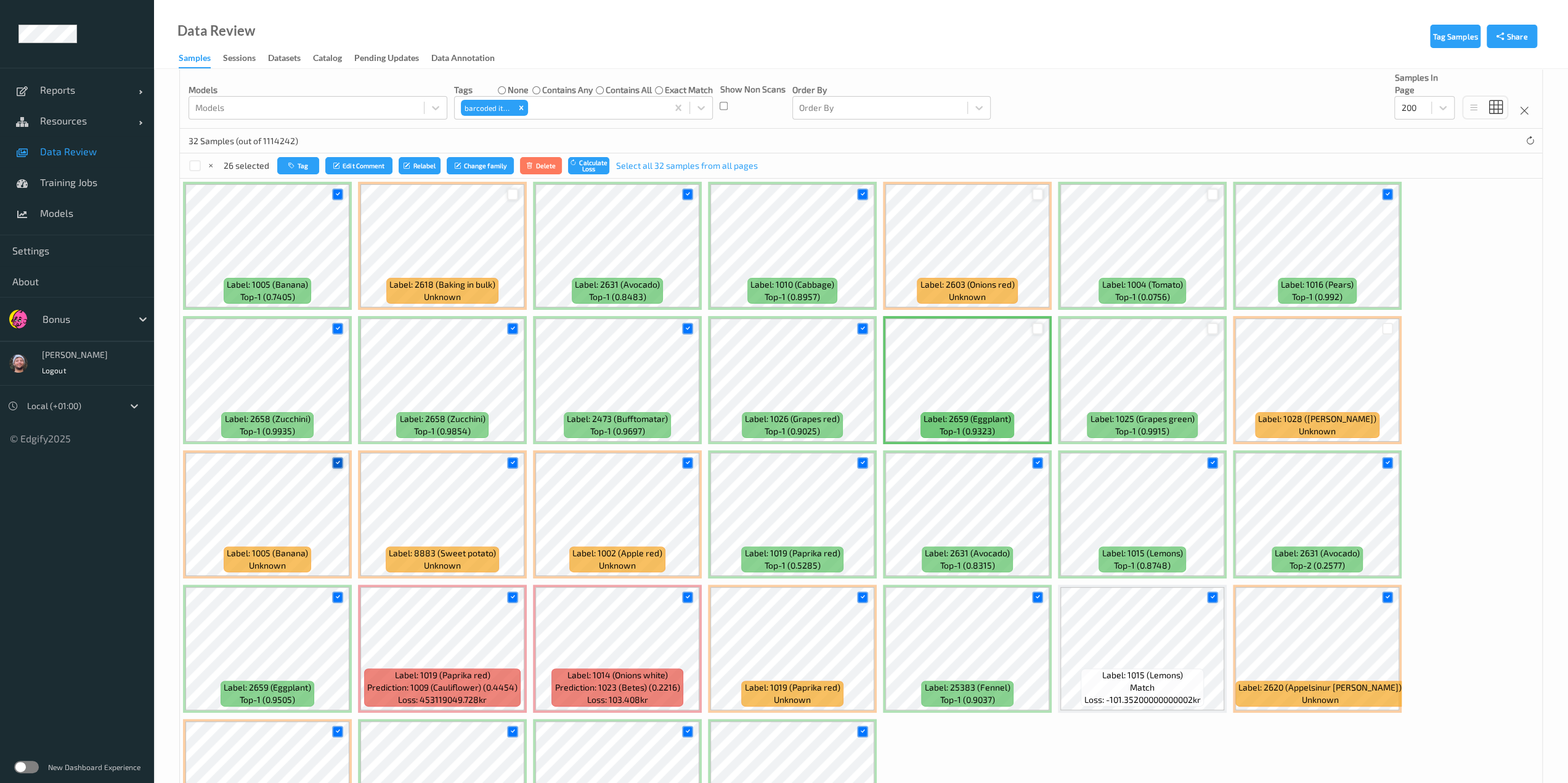
click at [339, 465] on icon at bounding box center [337, 463] width 8 height 8
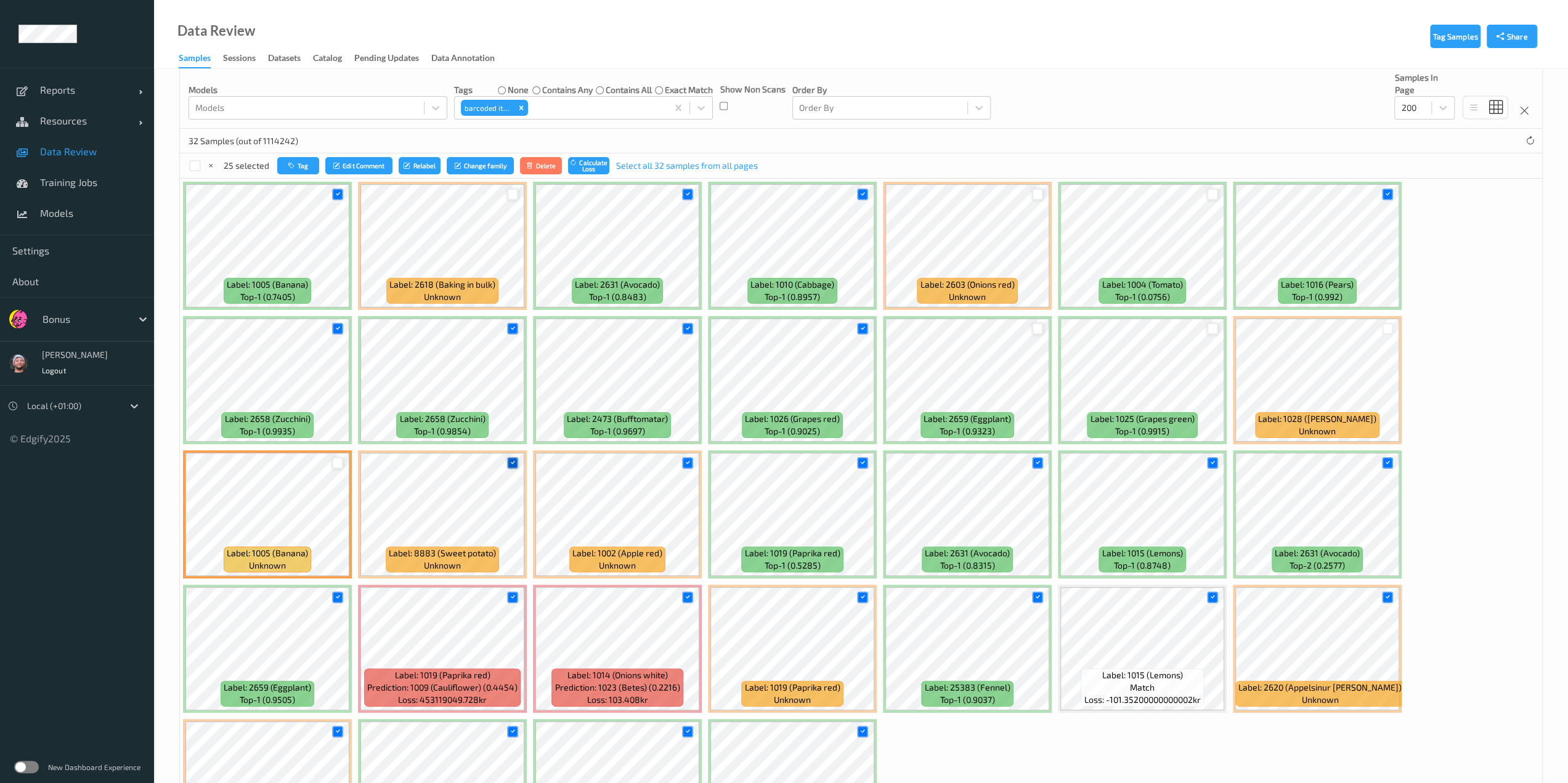
click at [509, 465] on icon at bounding box center [513, 463] width 8 height 8
click at [787, 466] on div at bounding box center [1037, 463] width 12 height 12
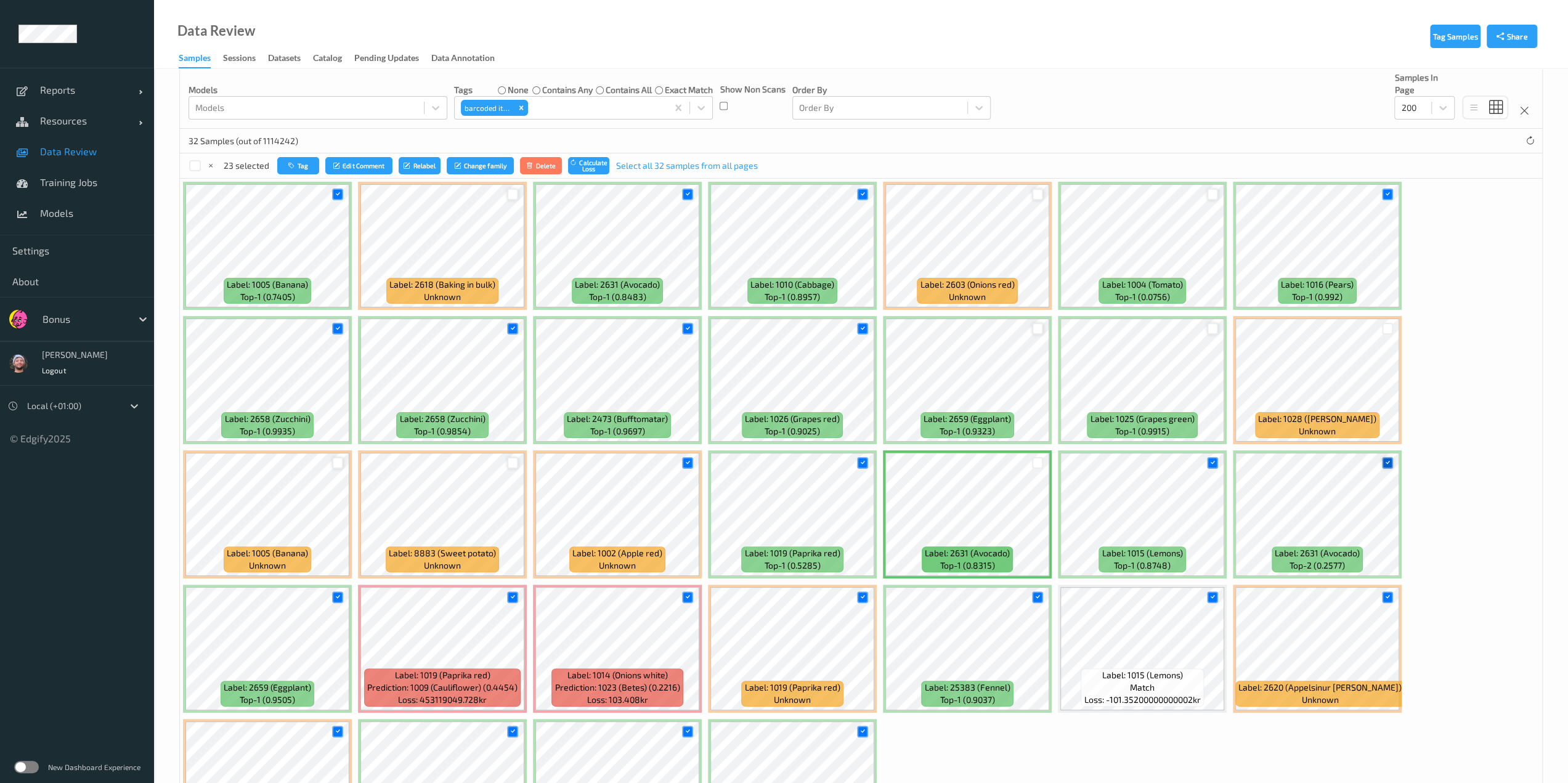
click at [787, 459] on icon at bounding box center [1388, 463] width 8 height 8
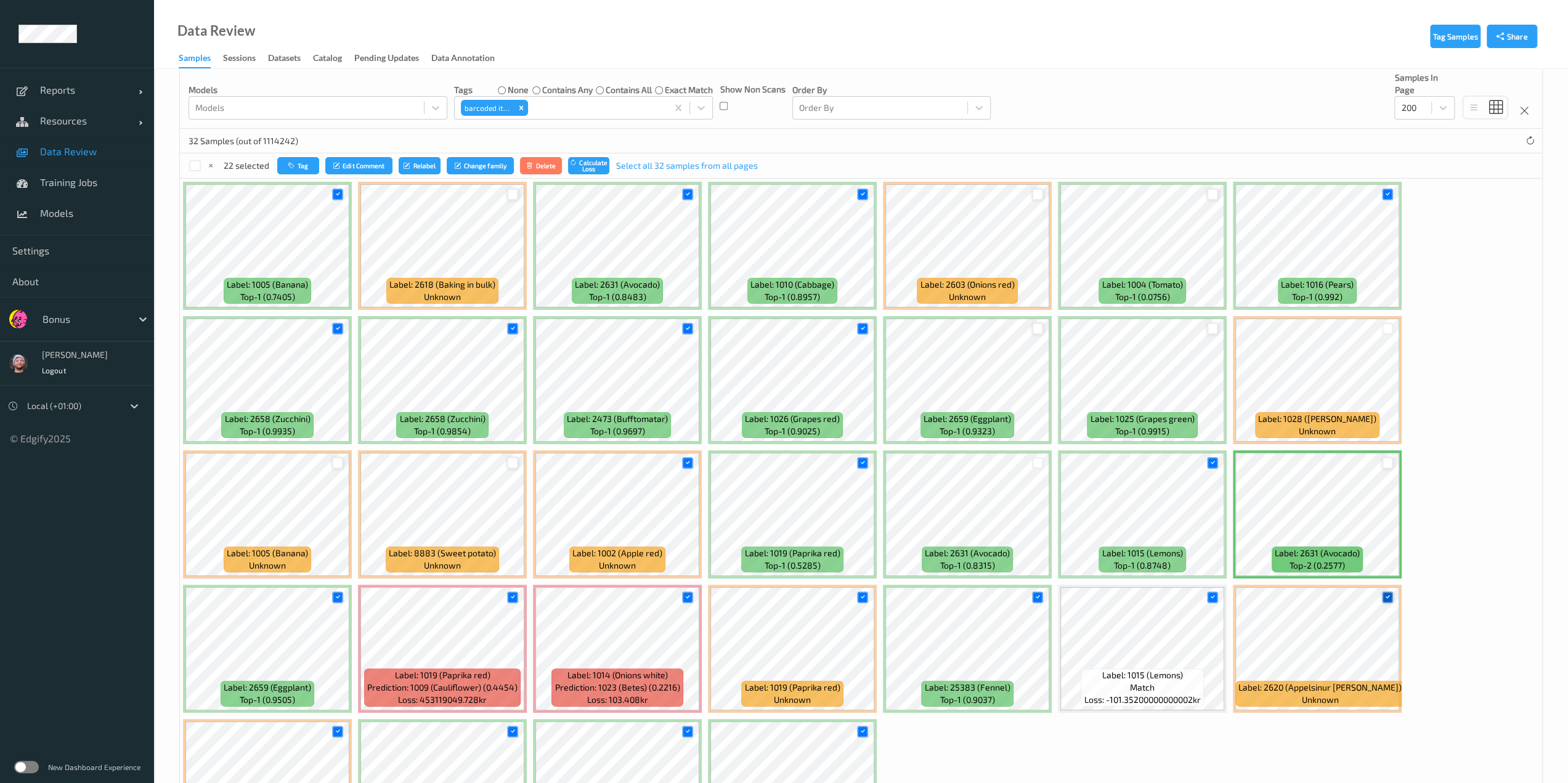
click at [787, 596] on icon at bounding box center [1388, 597] width 8 height 8
click at [787, 596] on icon at bounding box center [1037, 597] width 8 height 8
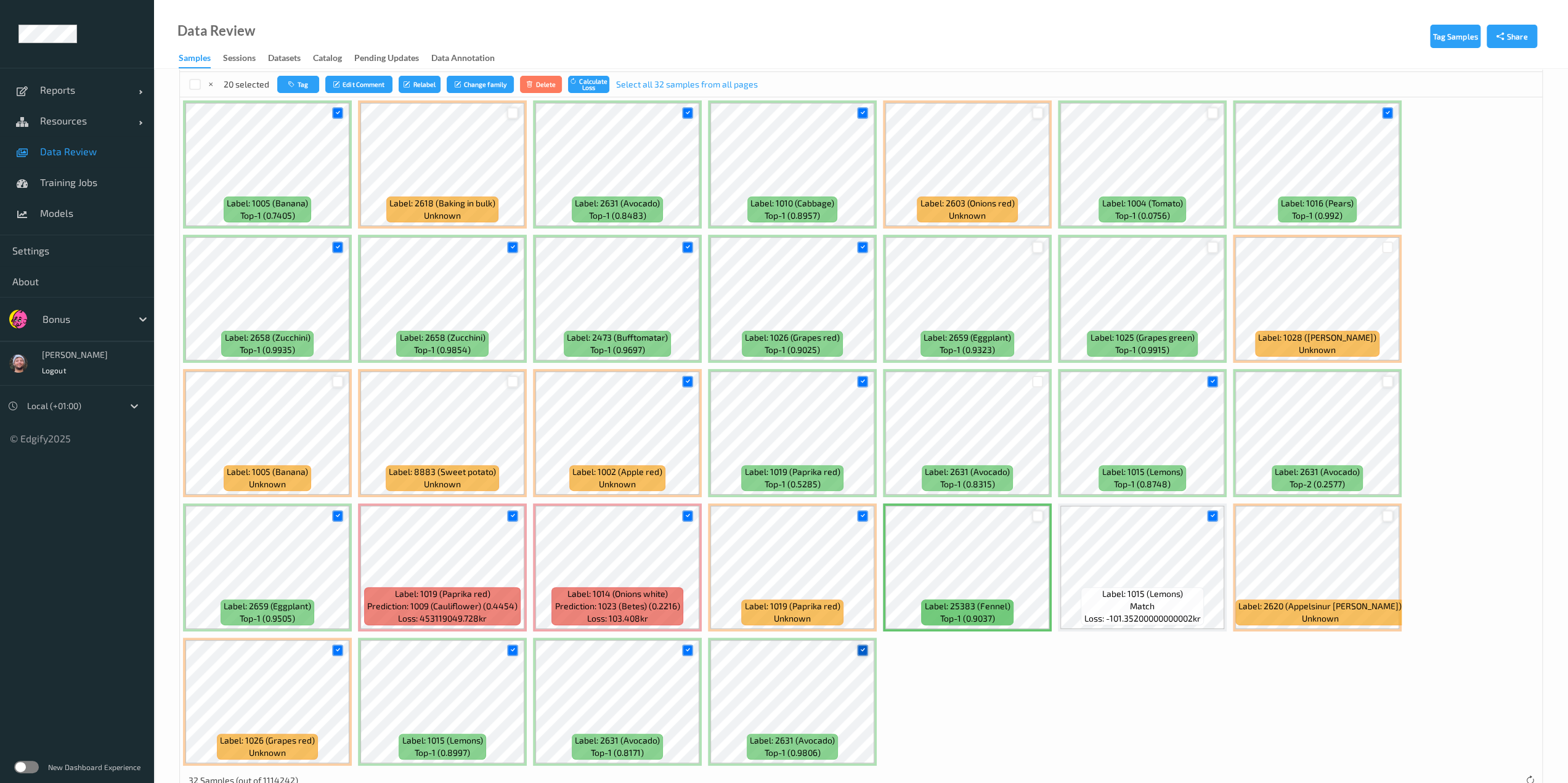
click at [787, 648] on icon at bounding box center [862, 651] width 8 height 8
click at [690, 650] on icon at bounding box center [688, 651] width 8 height 8
click at [511, 650] on icon at bounding box center [513, 651] width 8 height 8
click at [684, 517] on icon at bounding box center [688, 516] width 8 height 8
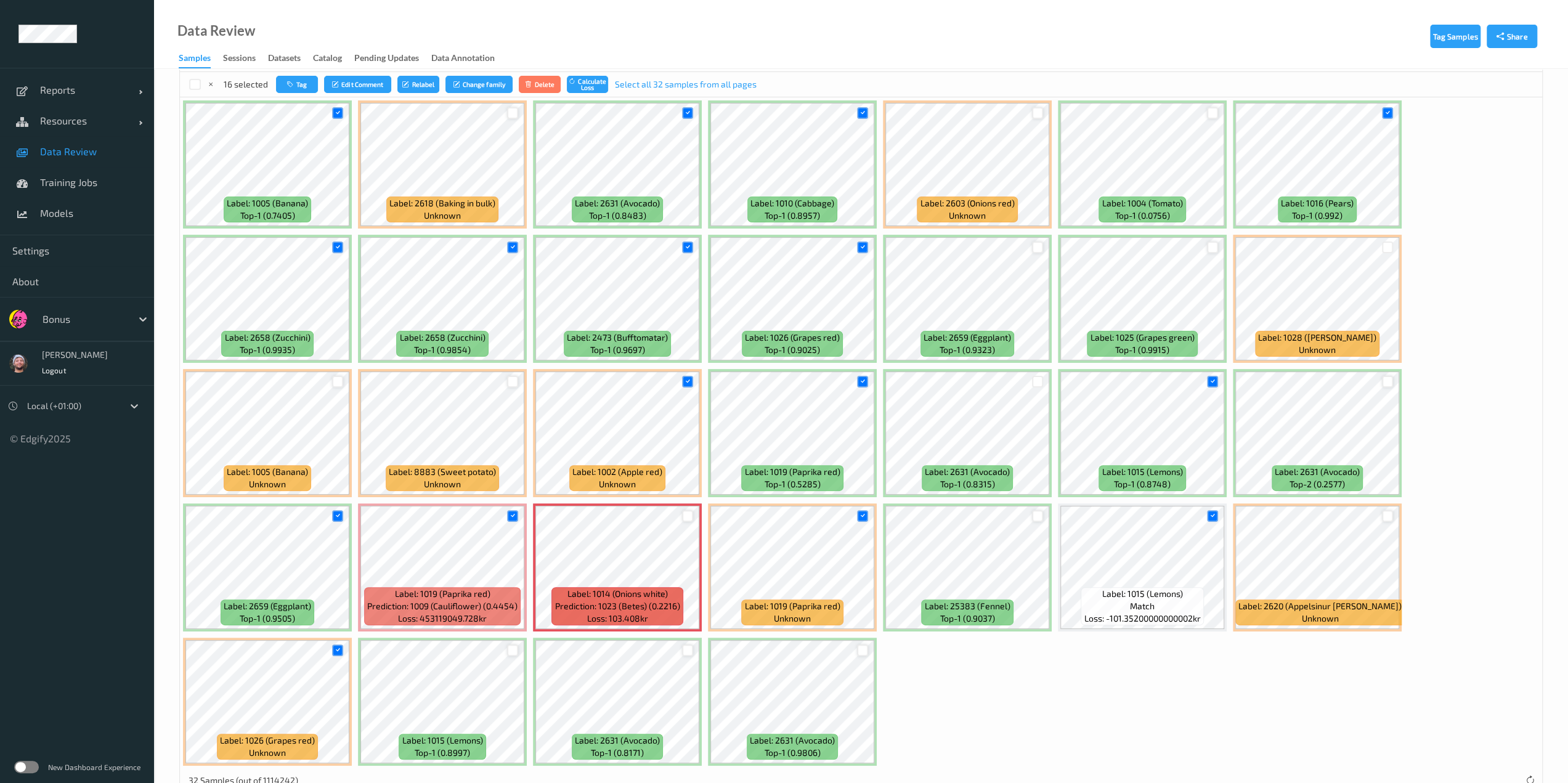
click at [685, 518] on div at bounding box center [688, 515] width 12 height 12
click at [513, 517] on icon at bounding box center [513, 516] width 8 height 8
click at [337, 648] on icon at bounding box center [337, 651] width 8 height 8
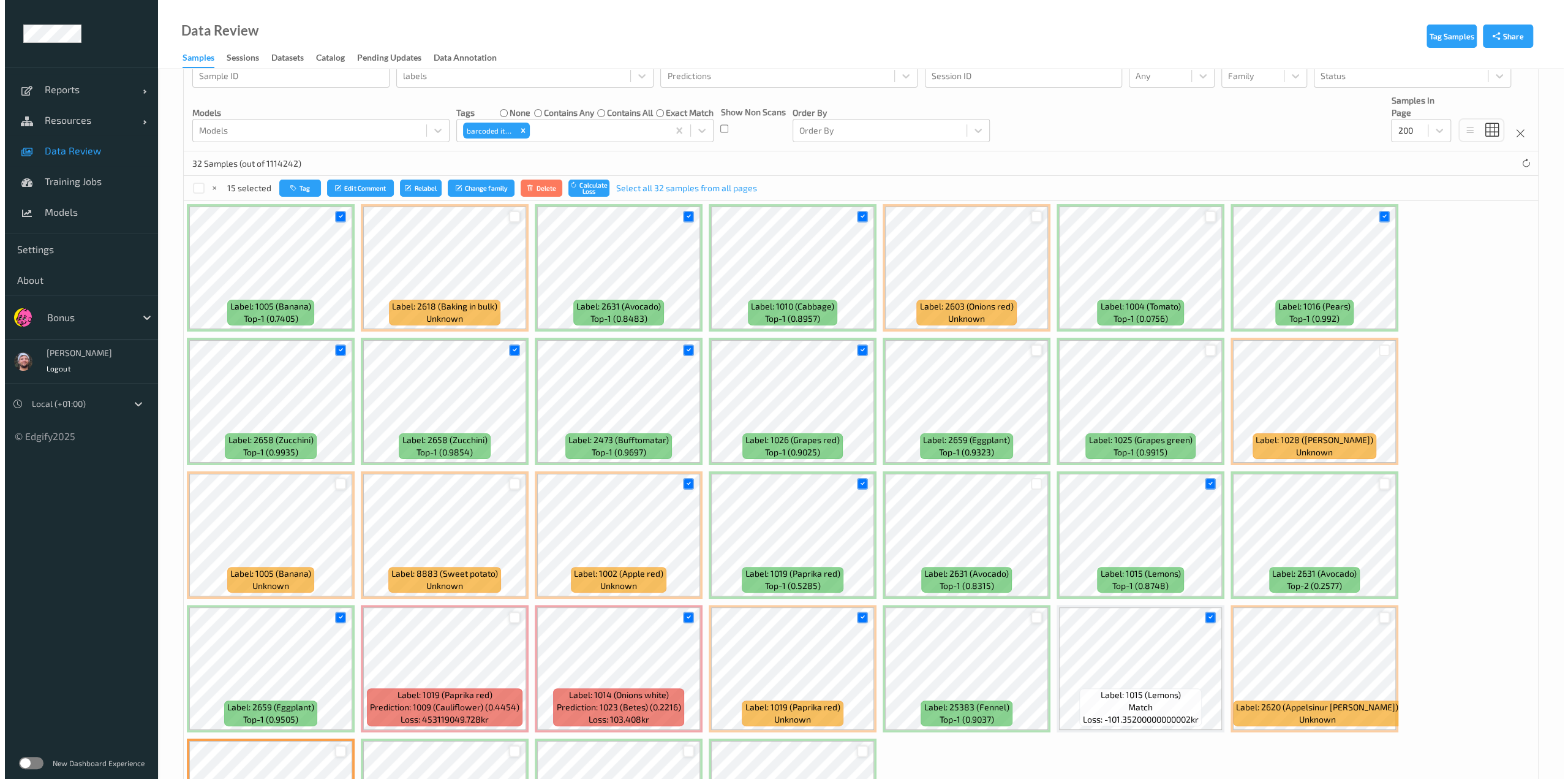
scroll to position [49, 0]
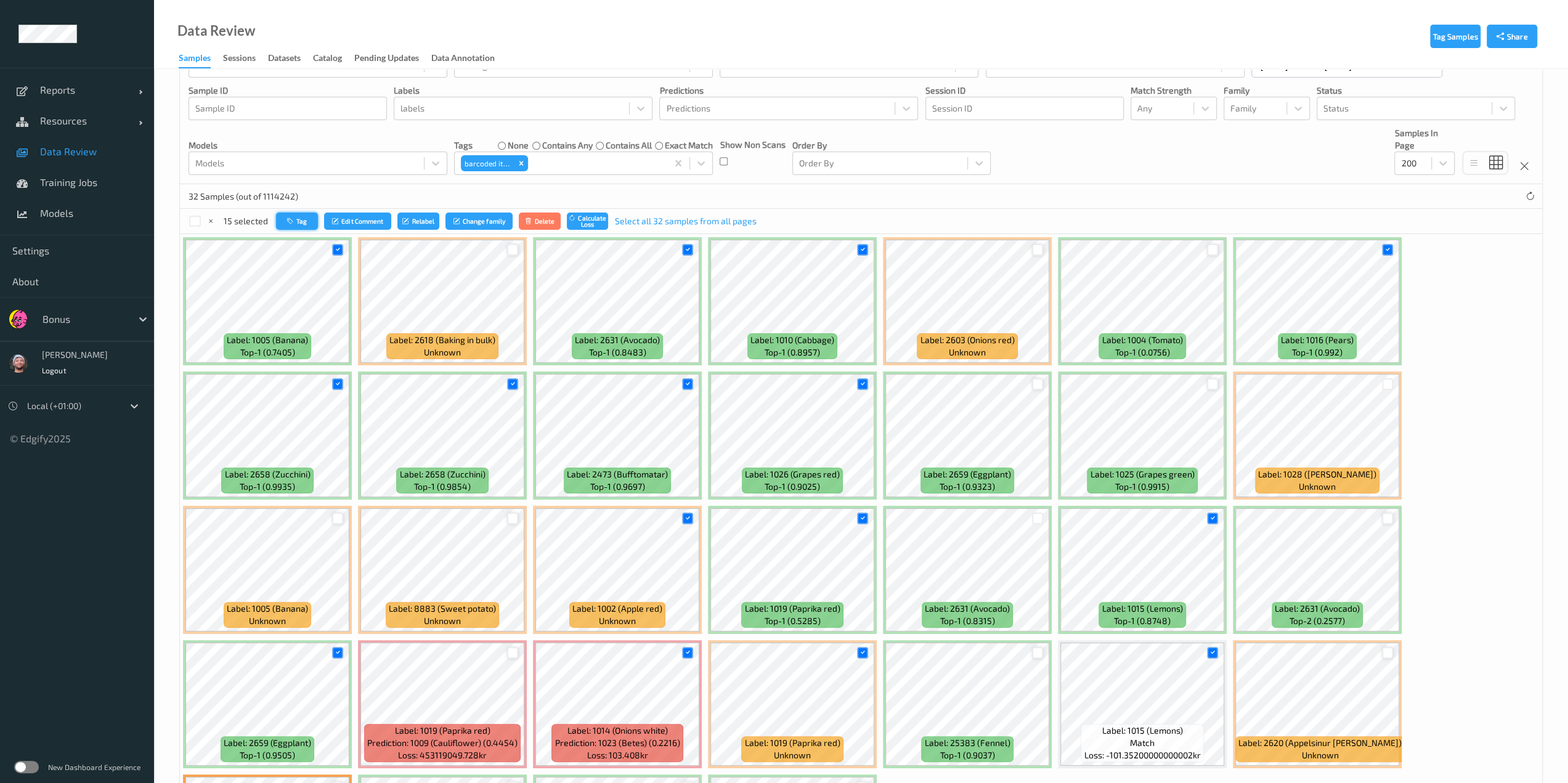
click at [293, 221] on icon "button" at bounding box center [291, 221] width 9 height 8
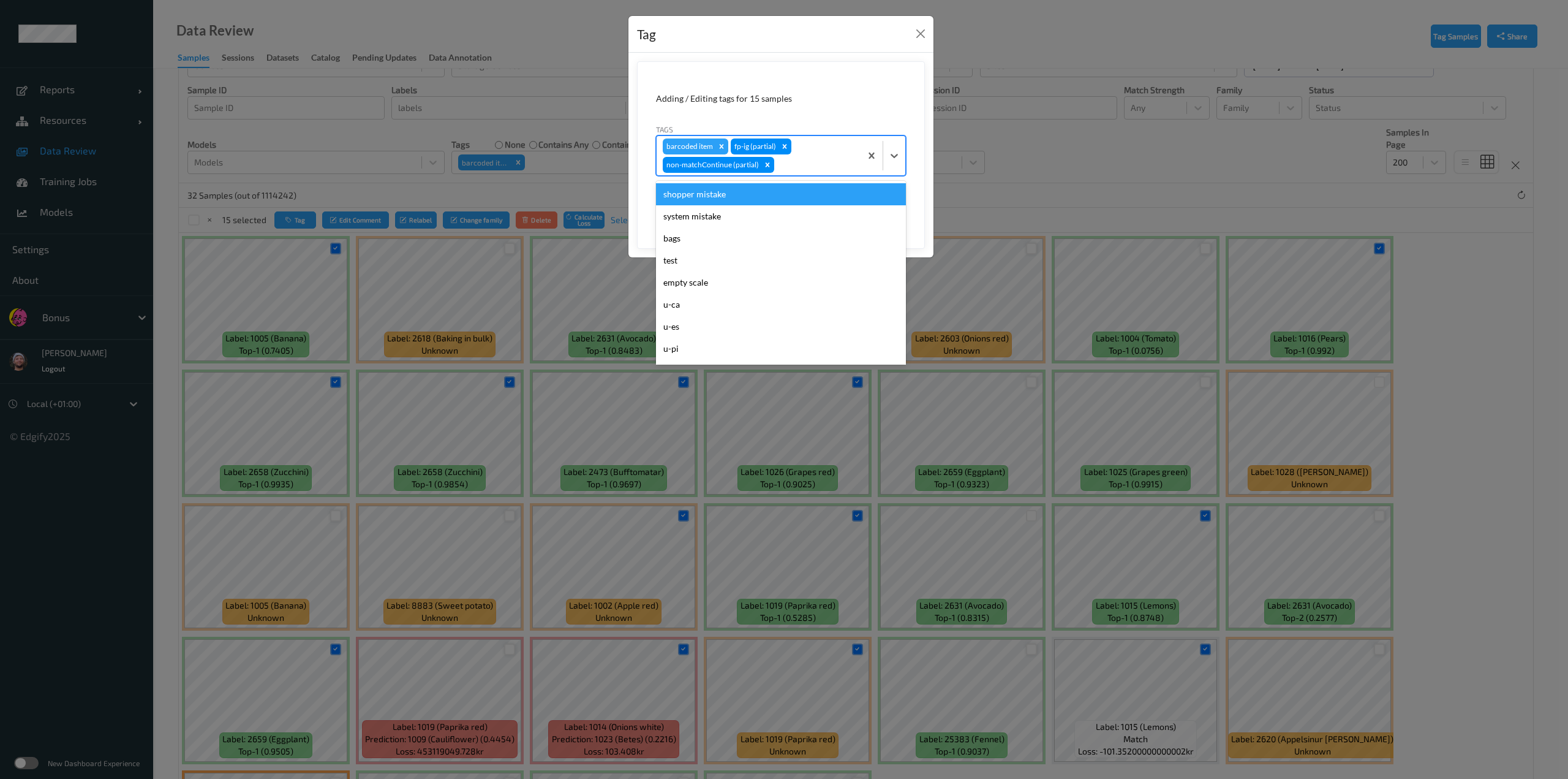
click at [782, 164] on div at bounding box center [815, 164] width 78 height 14
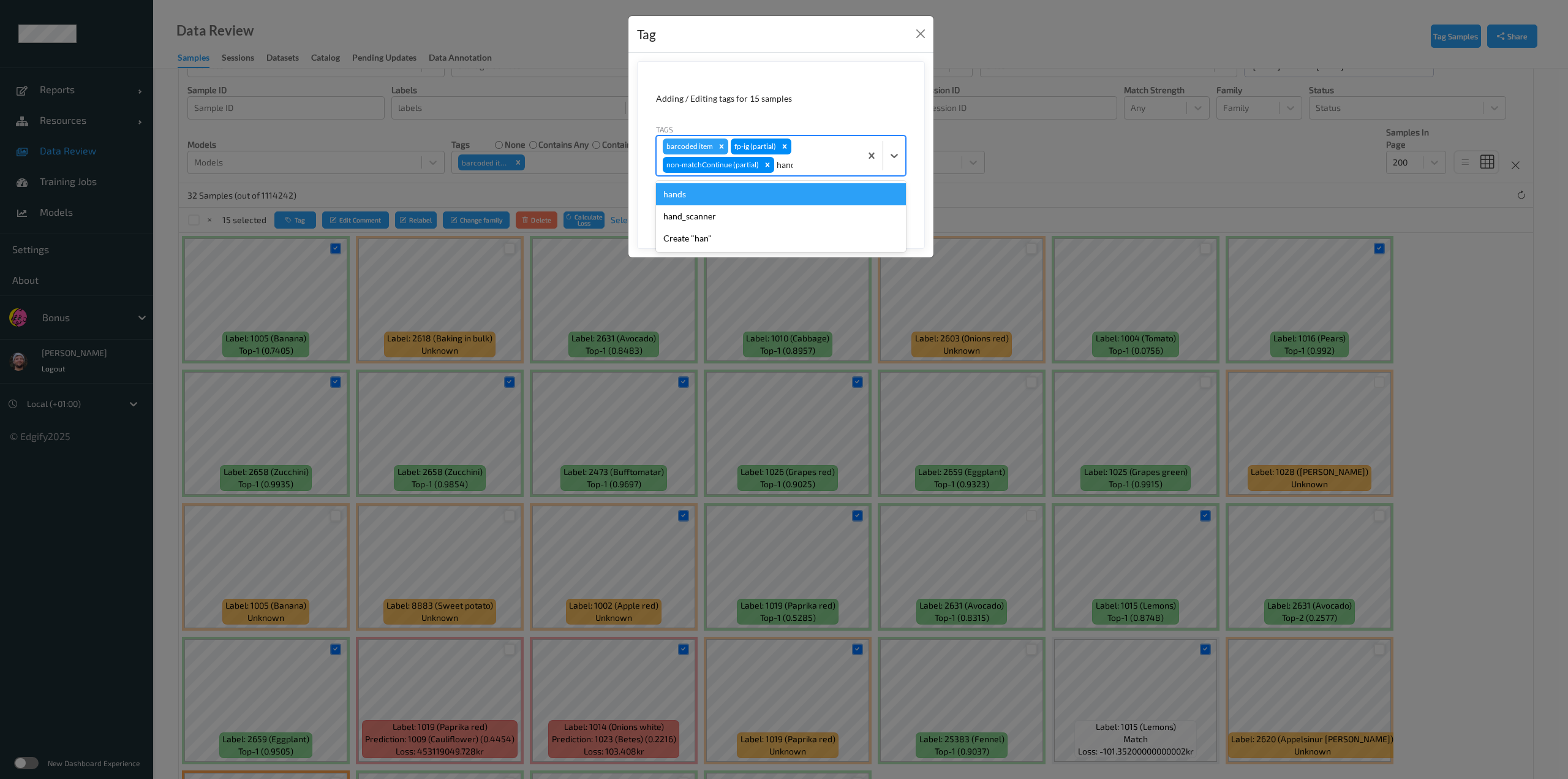
type input "hands"
click at [782, 194] on div "hands" at bounding box center [781, 195] width 250 height 22
click at [719, 151] on div "Remove barcoded item" at bounding box center [722, 146] width 14 height 16
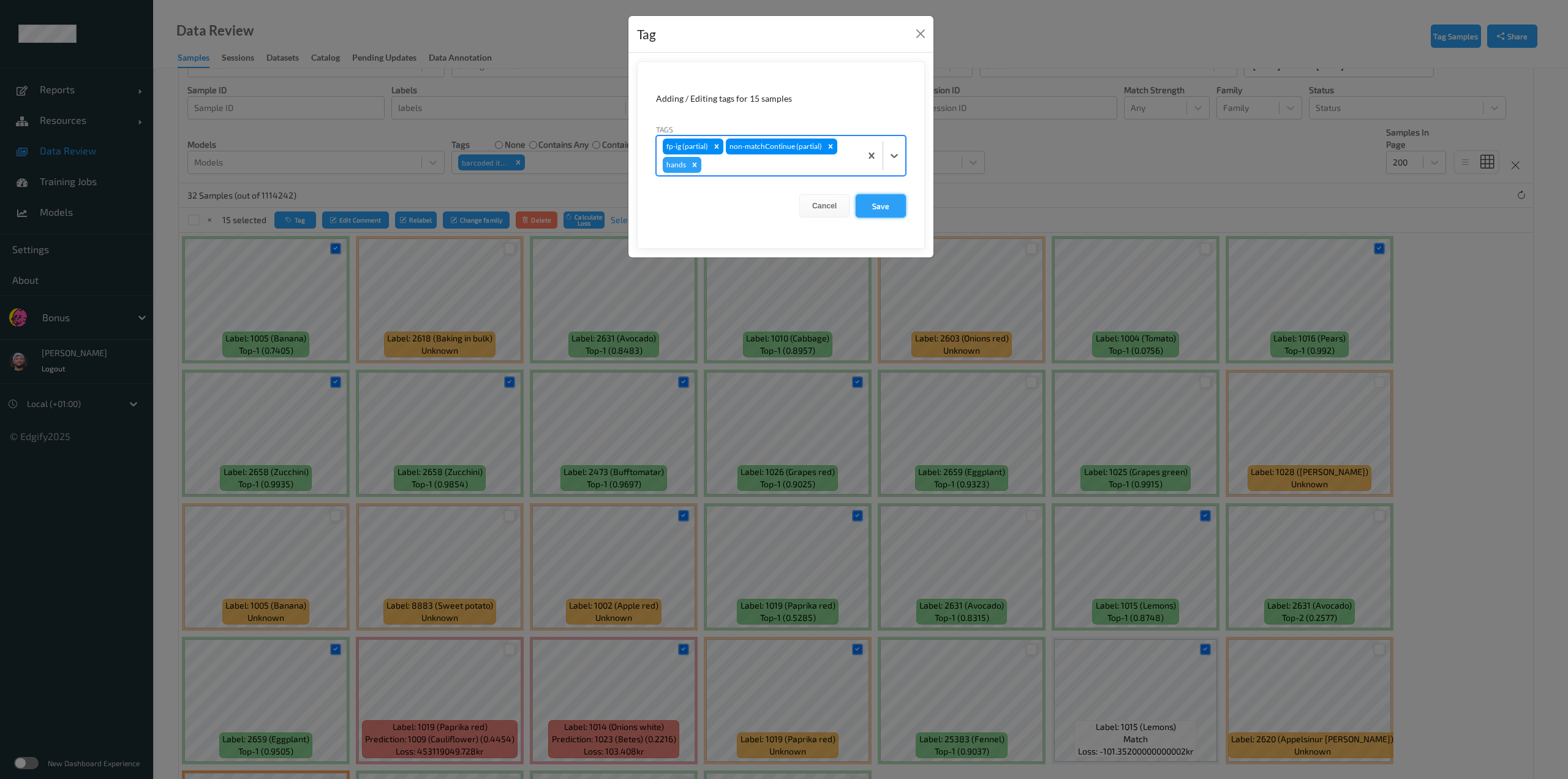
click at [782, 199] on button "Save" at bounding box center [881, 206] width 50 height 23
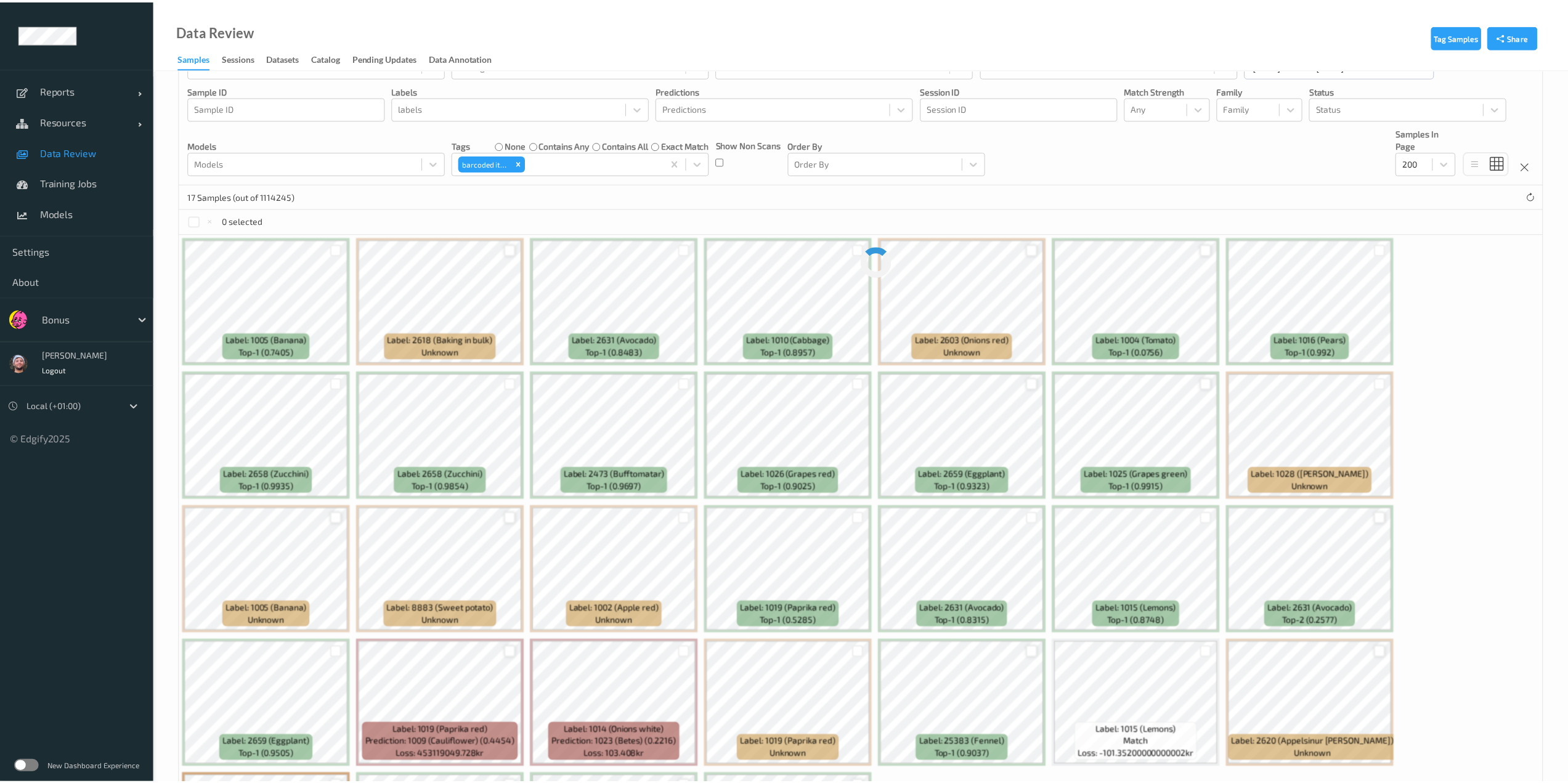
scroll to position [0, 0]
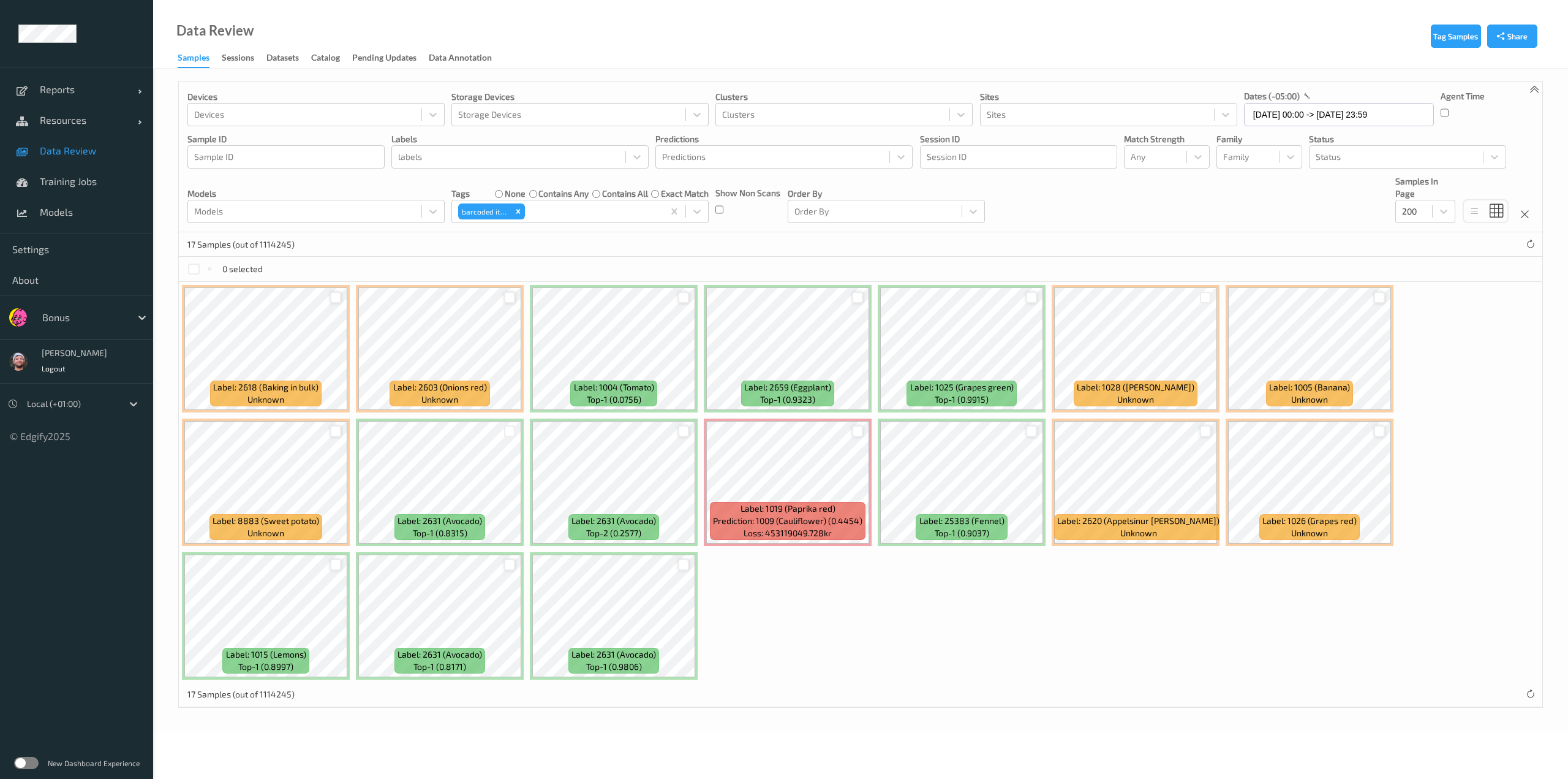
click at [687, 293] on div at bounding box center [684, 297] width 12 height 12
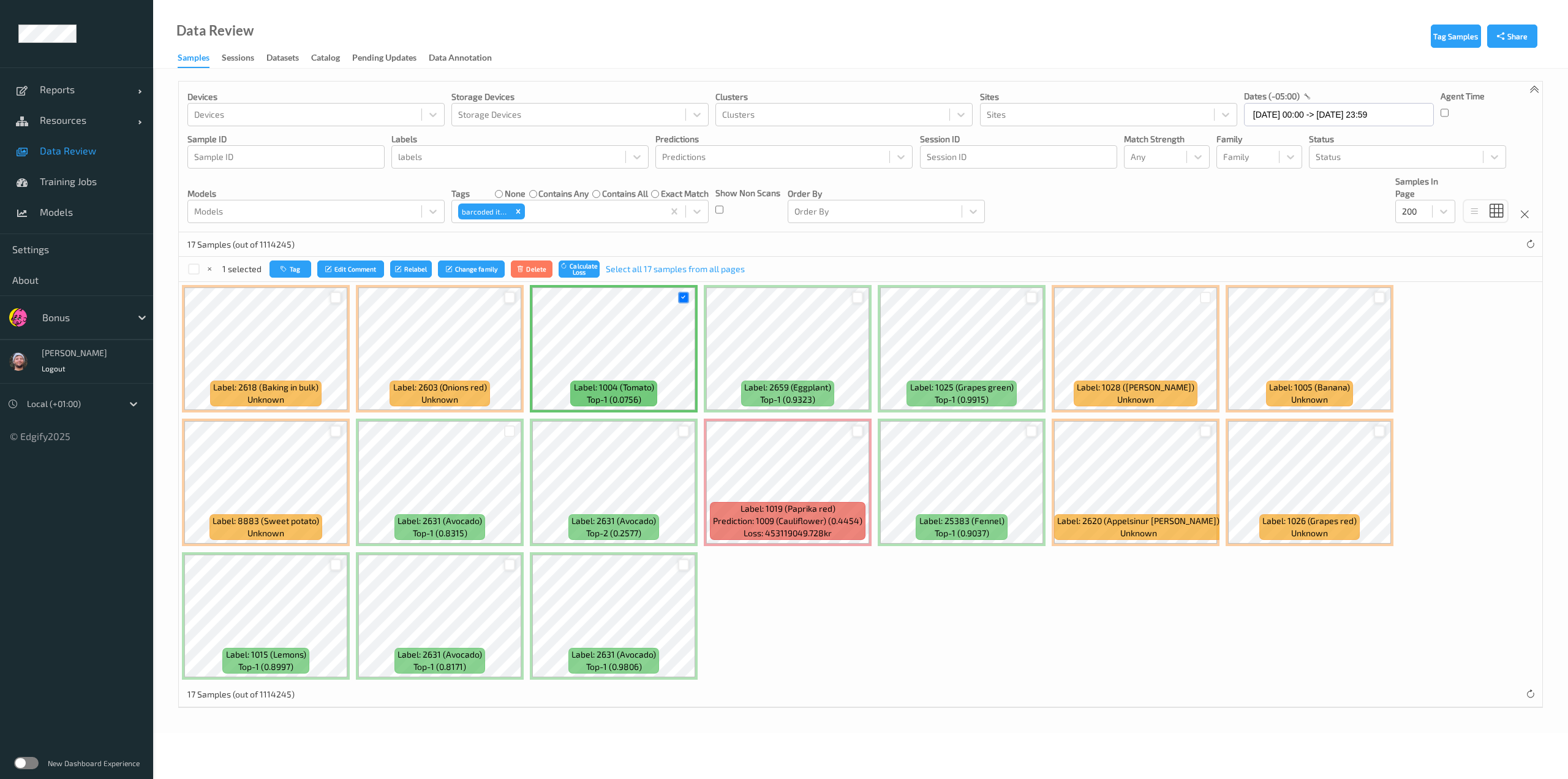
click at [782, 298] on div at bounding box center [857, 297] width 12 height 12
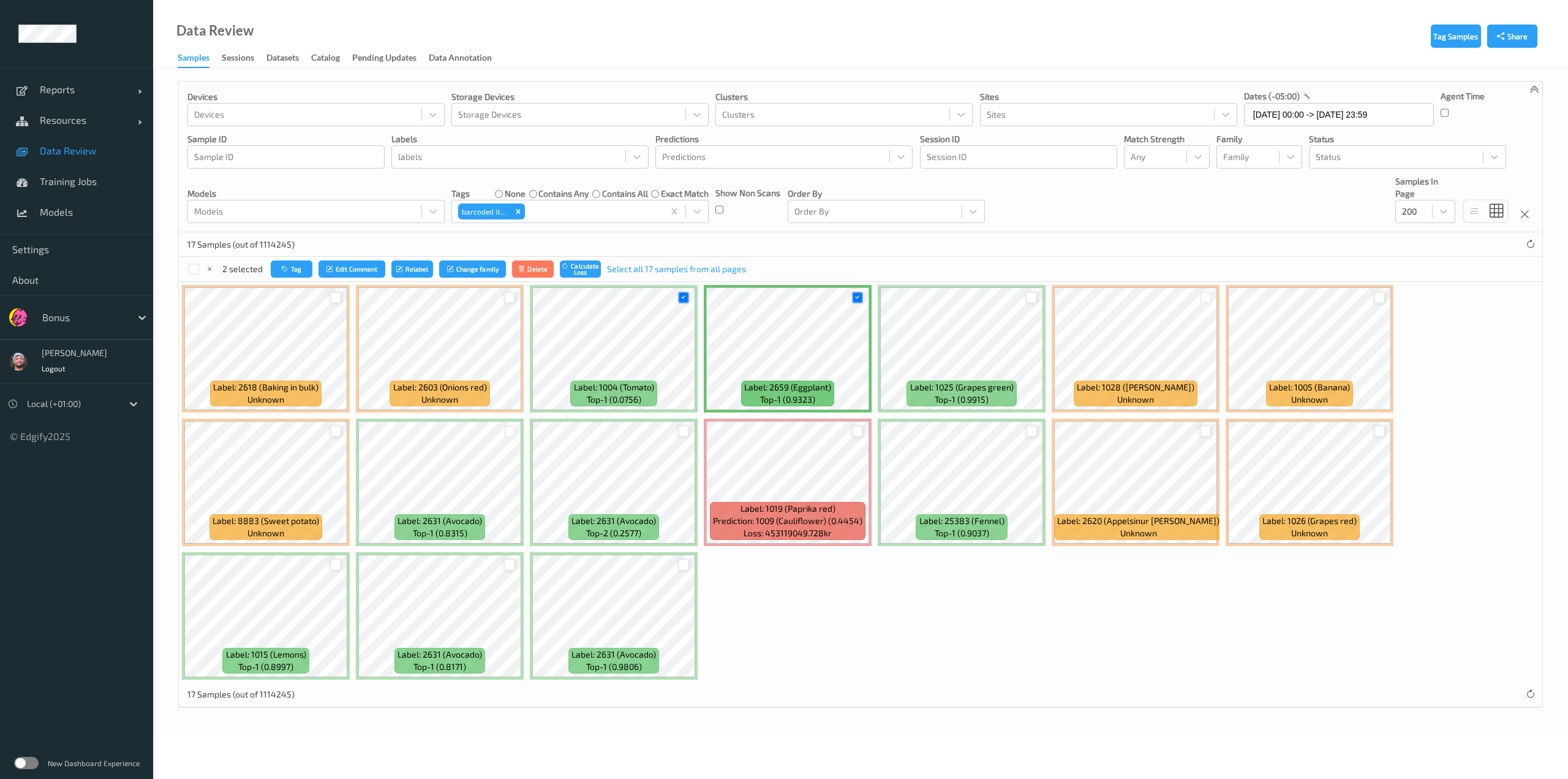
click at [782, 428] on div at bounding box center [857, 431] width 12 height 12
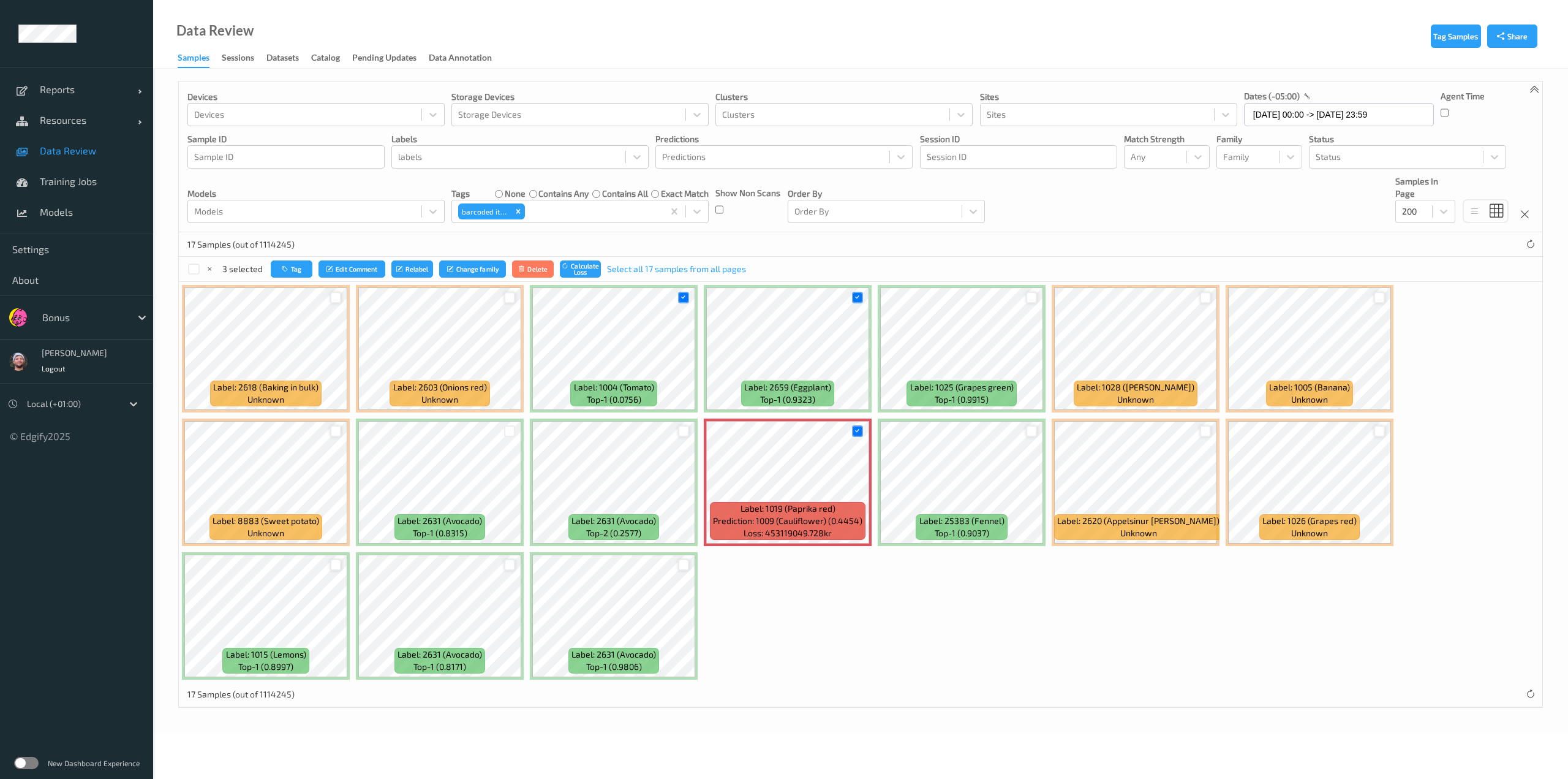
click at [782, 298] on div at bounding box center [1206, 297] width 12 height 12
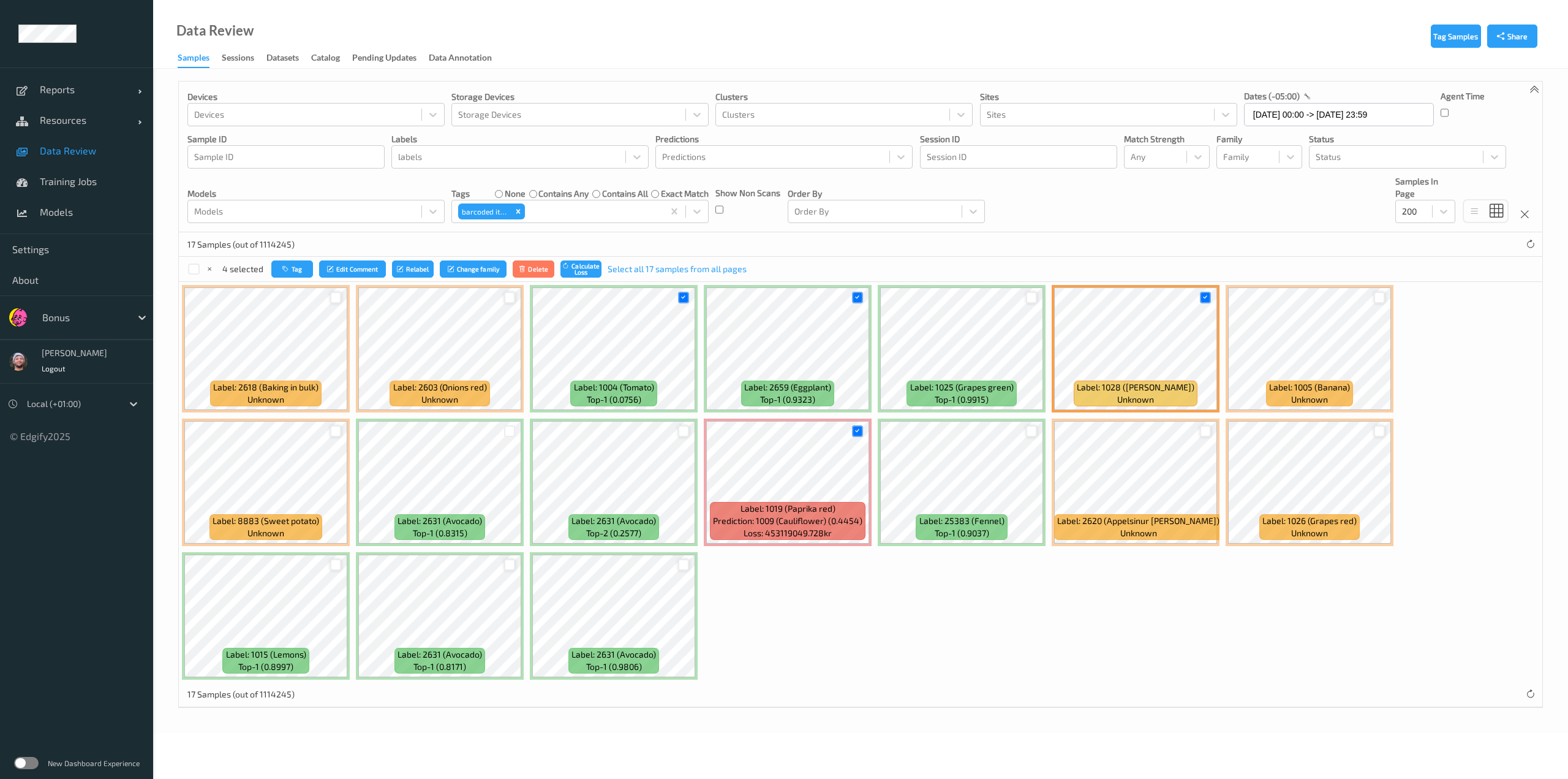
click at [782, 433] on div at bounding box center [1380, 431] width 12 height 12
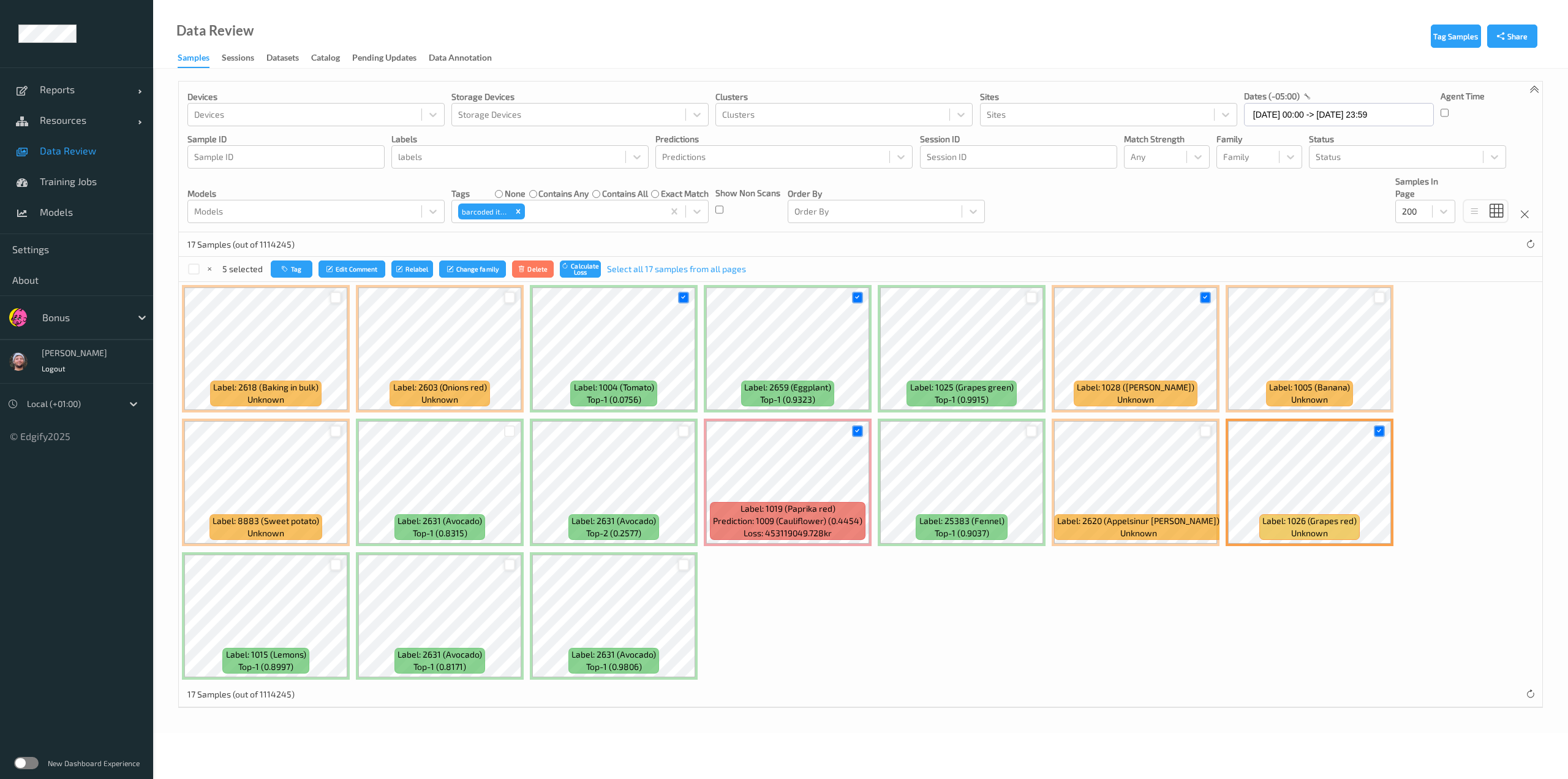
click at [782, 298] on div at bounding box center [1380, 297] width 12 height 12
click at [301, 262] on button "Tag" at bounding box center [291, 269] width 41 height 18
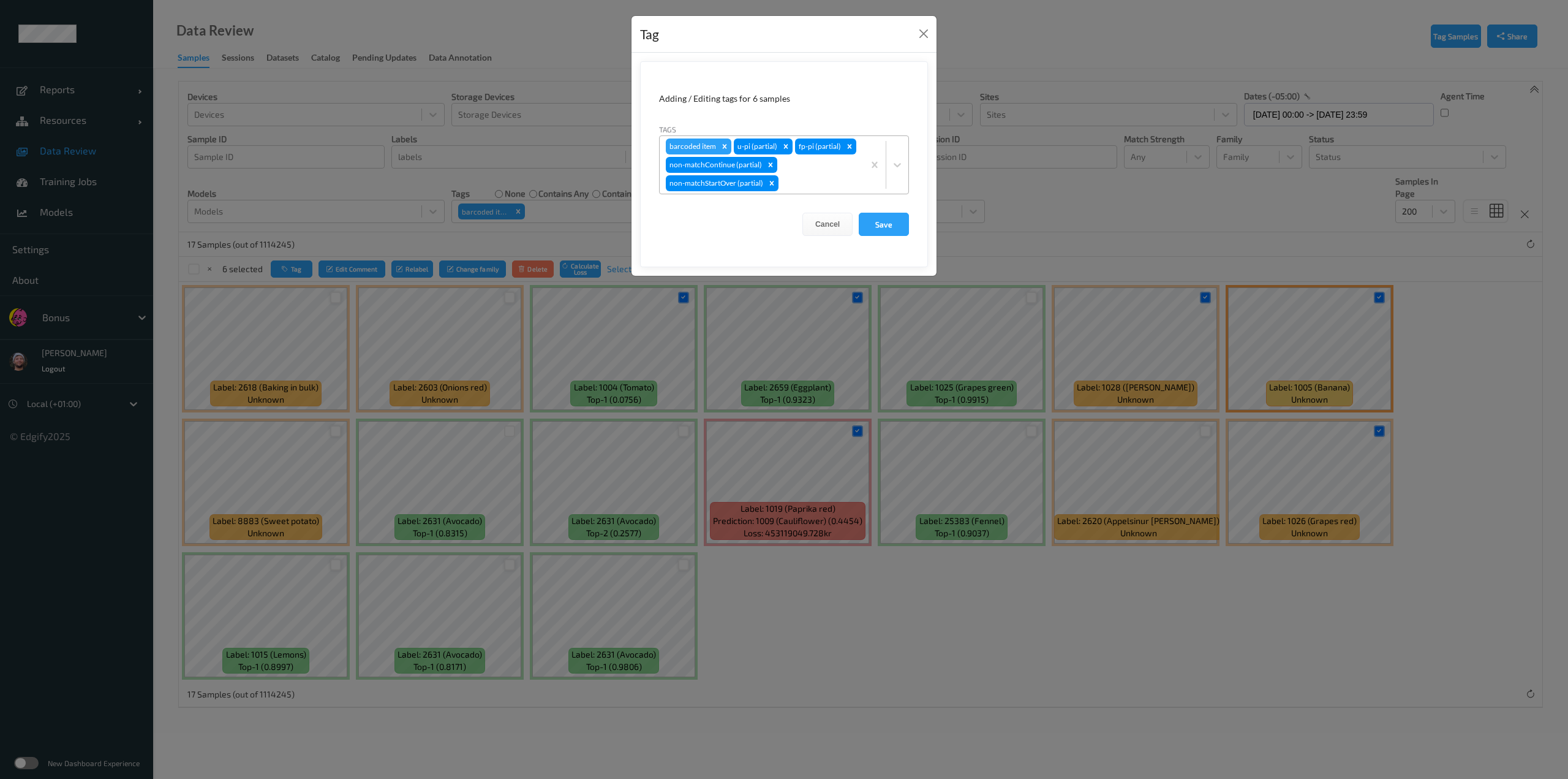
click at [782, 170] on div "barcoded item u-pi (partial) fp-pi (partial) non-matchContinue (partial) non-ma…" at bounding box center [762, 164] width 204 height 57
type input "other"
click at [782, 213] on button "Save" at bounding box center [884, 224] width 50 height 23
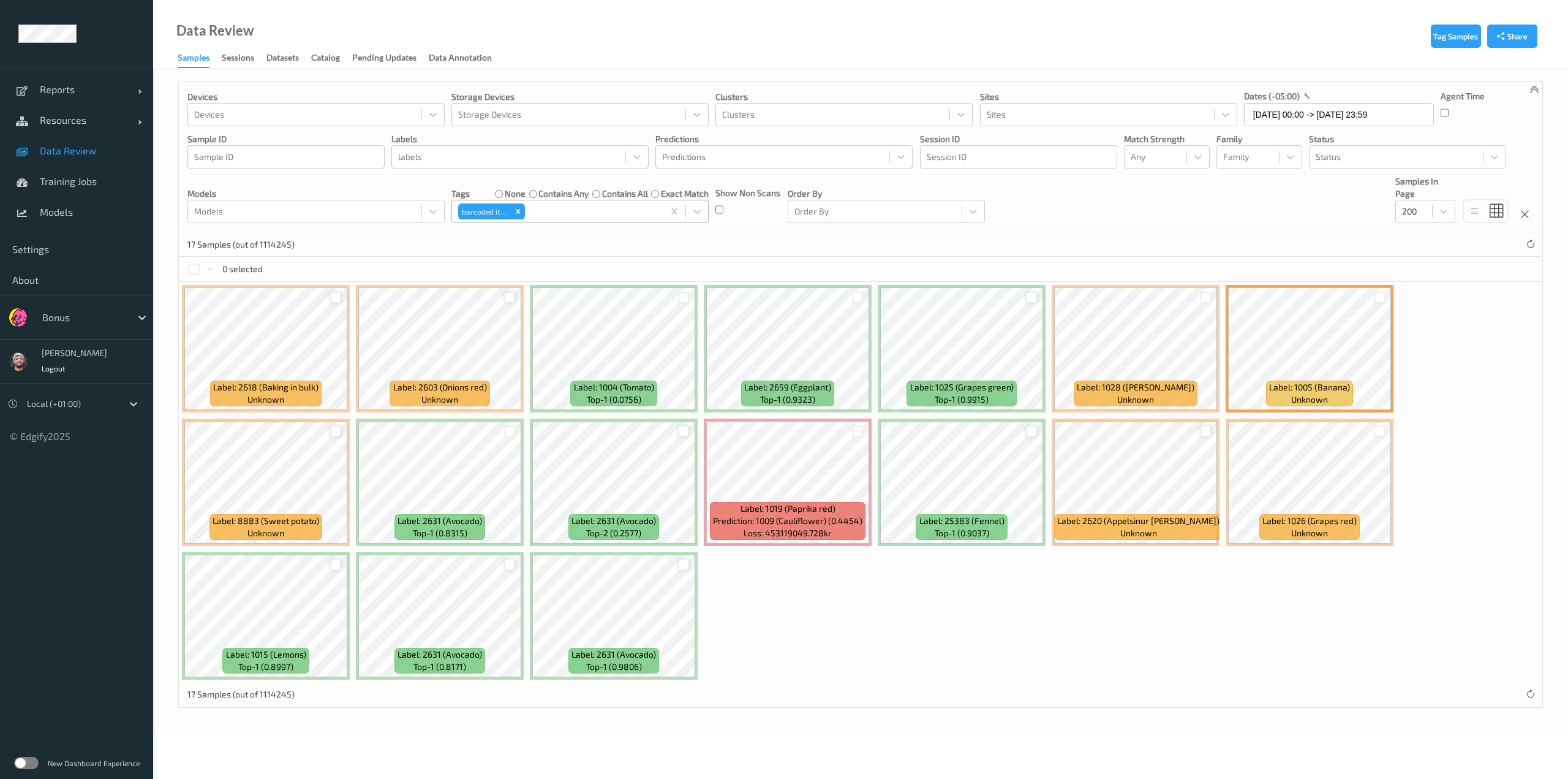
click at [586, 211] on div at bounding box center [593, 211] width 130 height 14
type input "other"
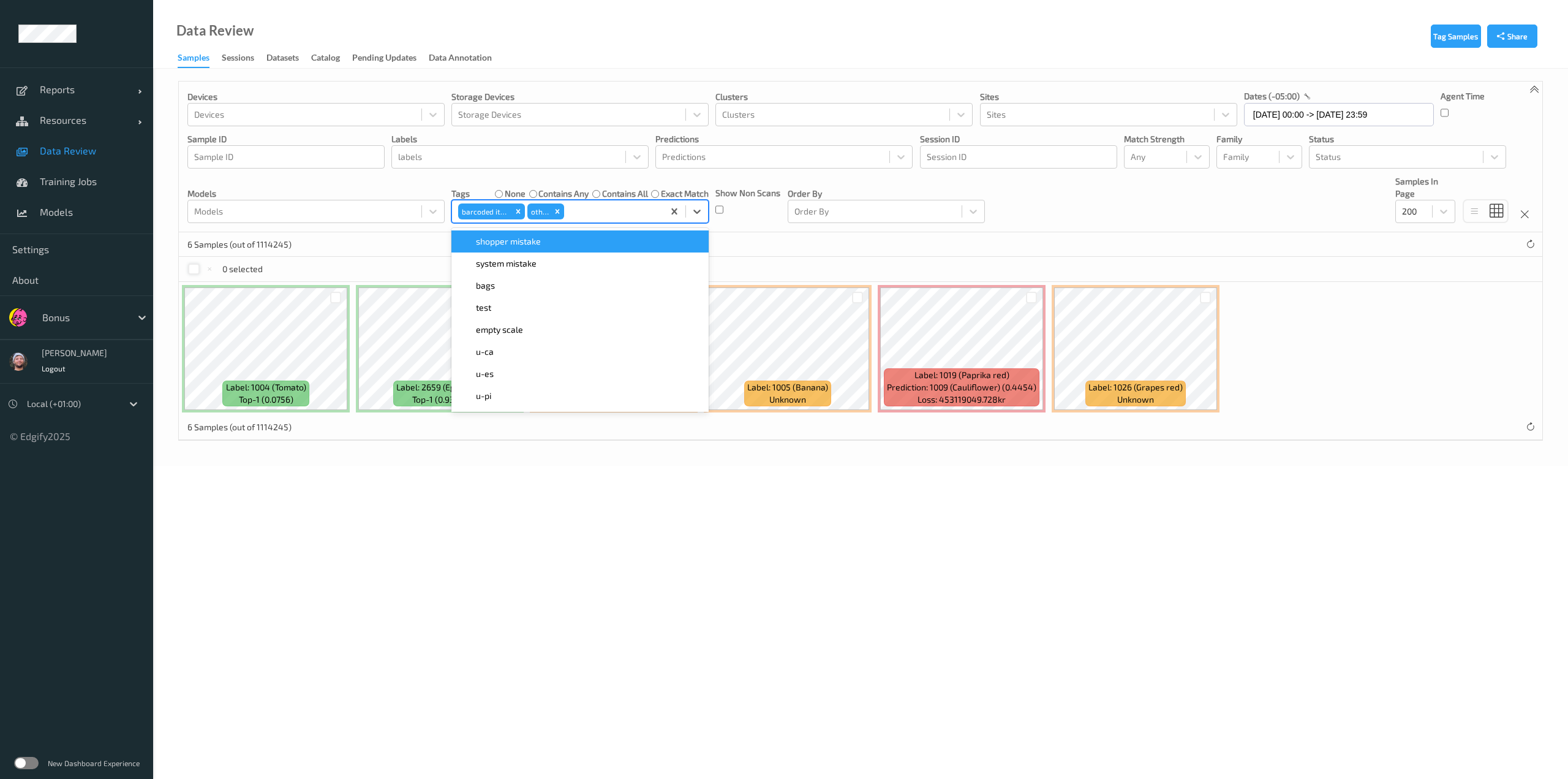
click at [192, 269] on div at bounding box center [194, 269] width 12 height 12
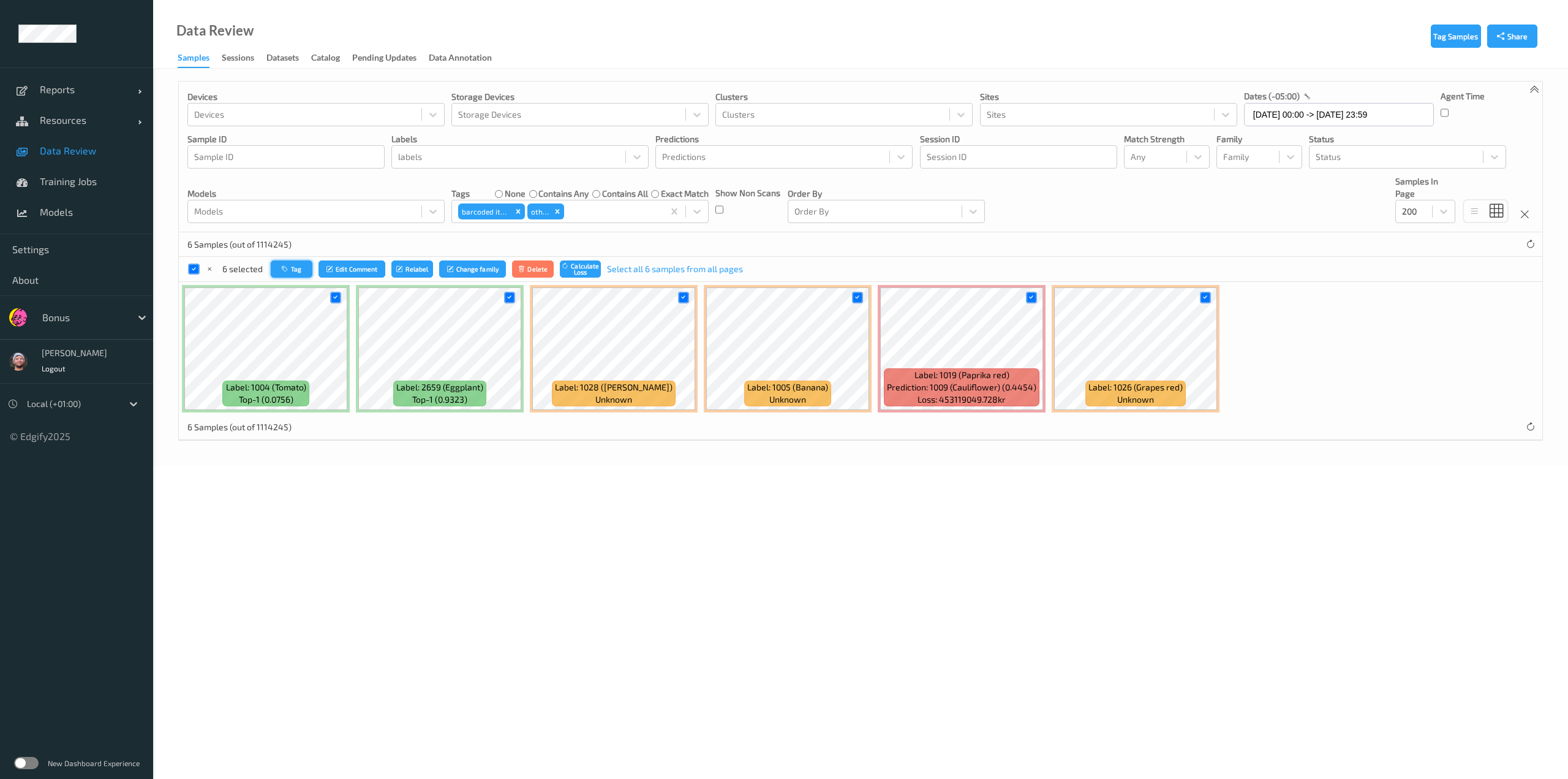
click at [281, 271] on icon "button" at bounding box center [286, 269] width 9 height 8
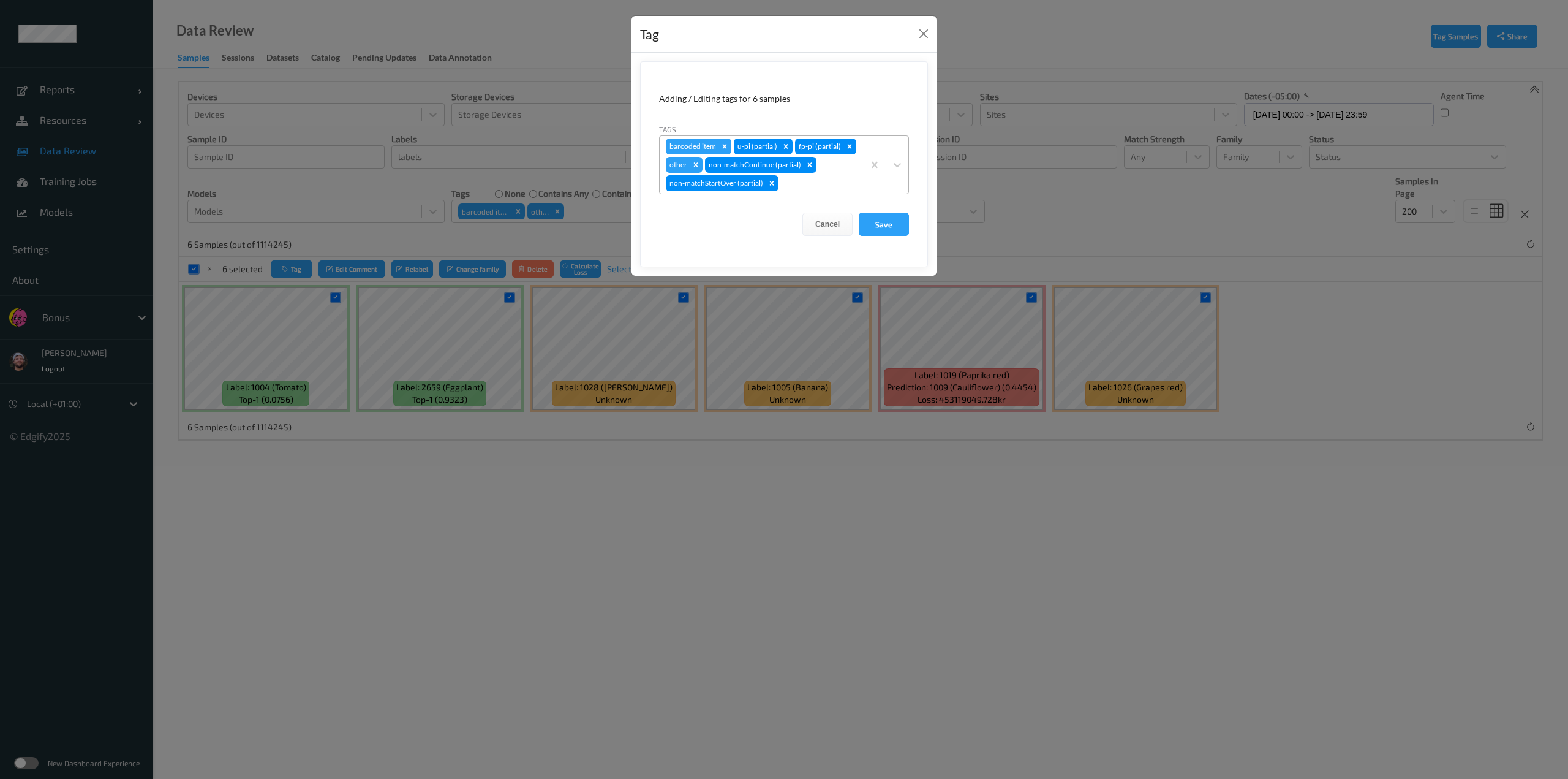
click at [724, 146] on icon "Remove barcoded item" at bounding box center [725, 146] width 4 height 4
click at [782, 227] on button "Save" at bounding box center [884, 224] width 50 height 23
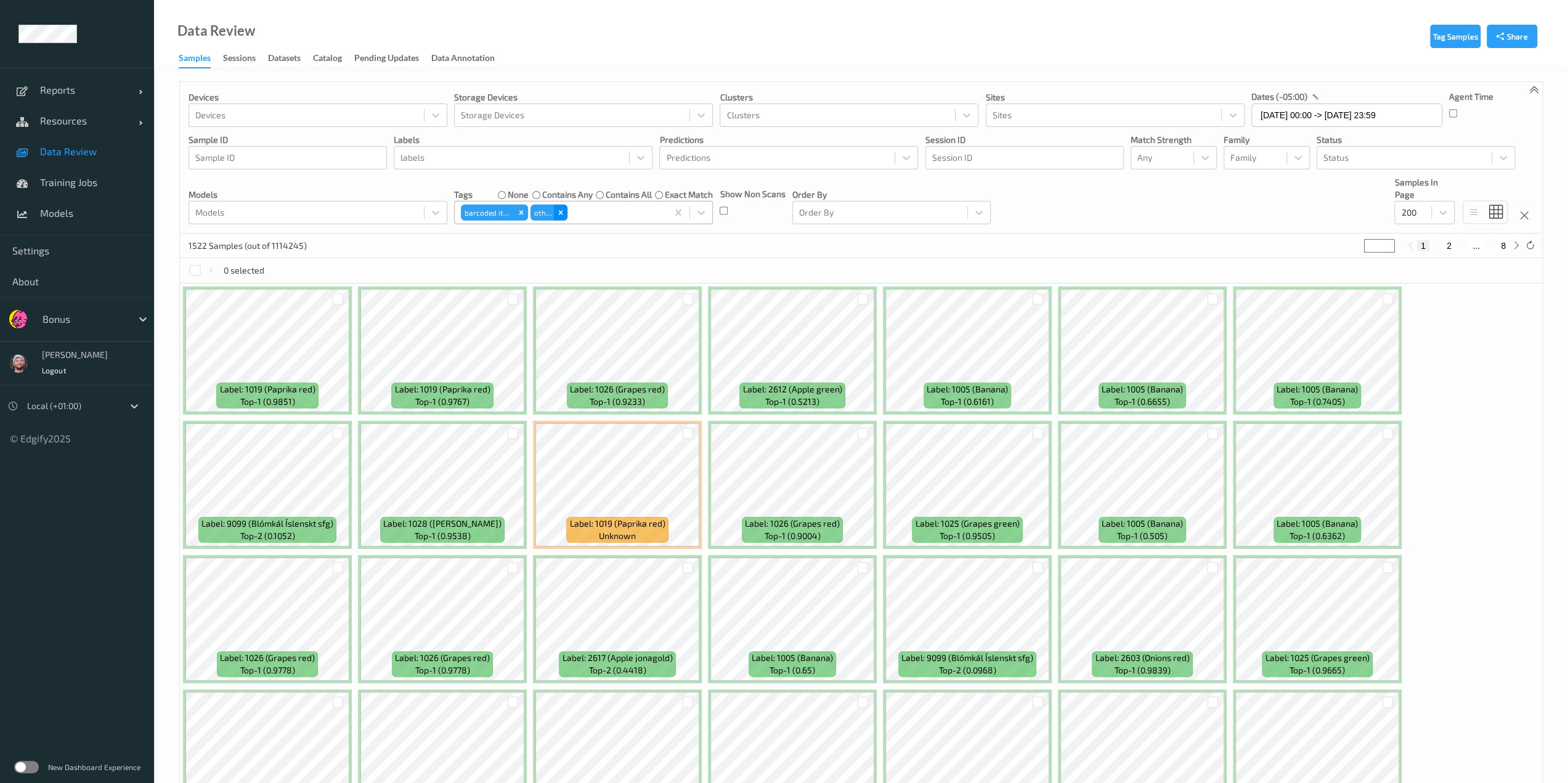
click at [564, 212] on icon "Remove other" at bounding box center [561, 212] width 8 height 8
click at [518, 212] on icon "Remove barcoded item" at bounding box center [521, 212] width 8 height 8
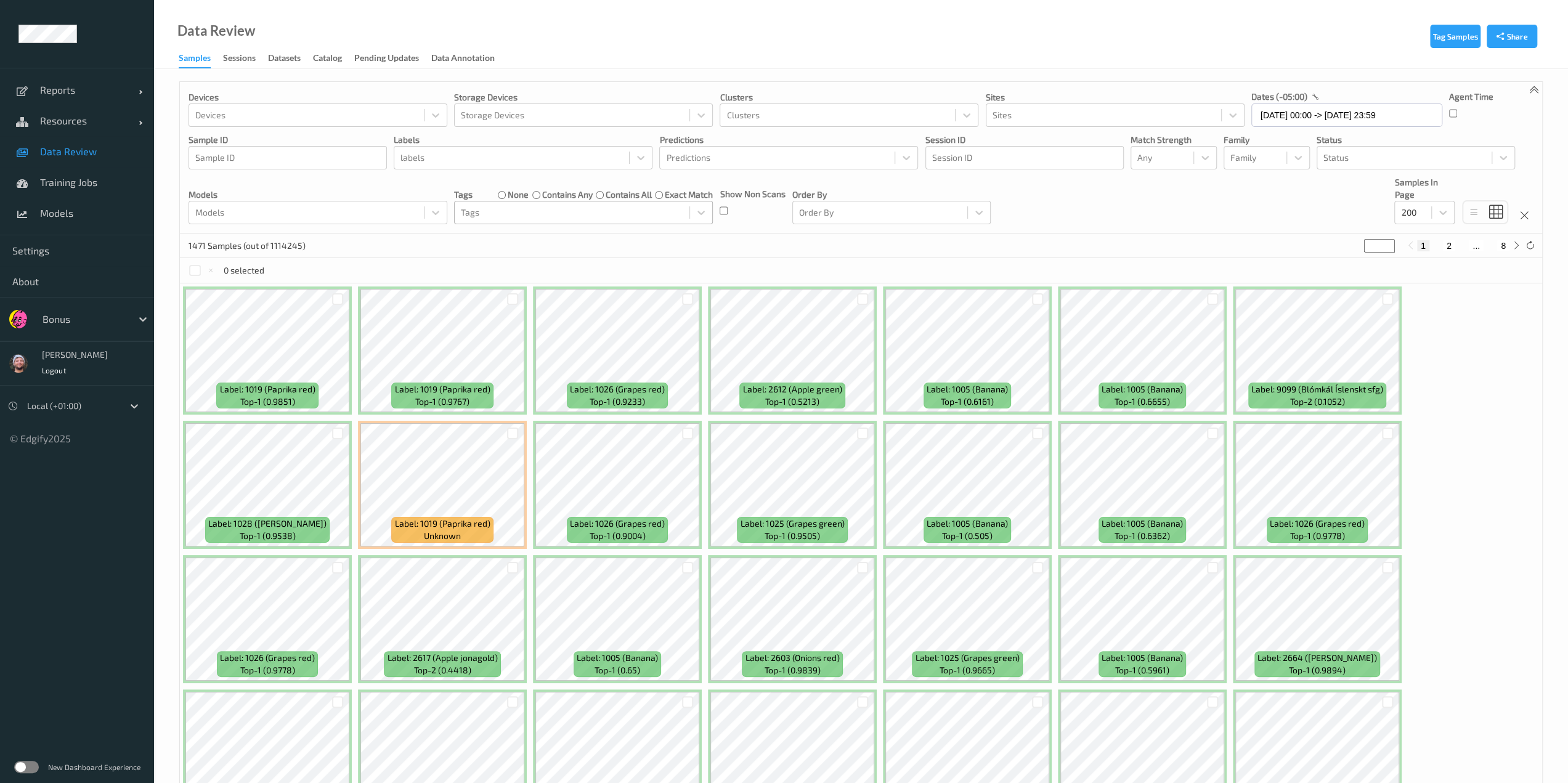
click at [598, 189] on div "contains all" at bounding box center [624, 195] width 56 height 12
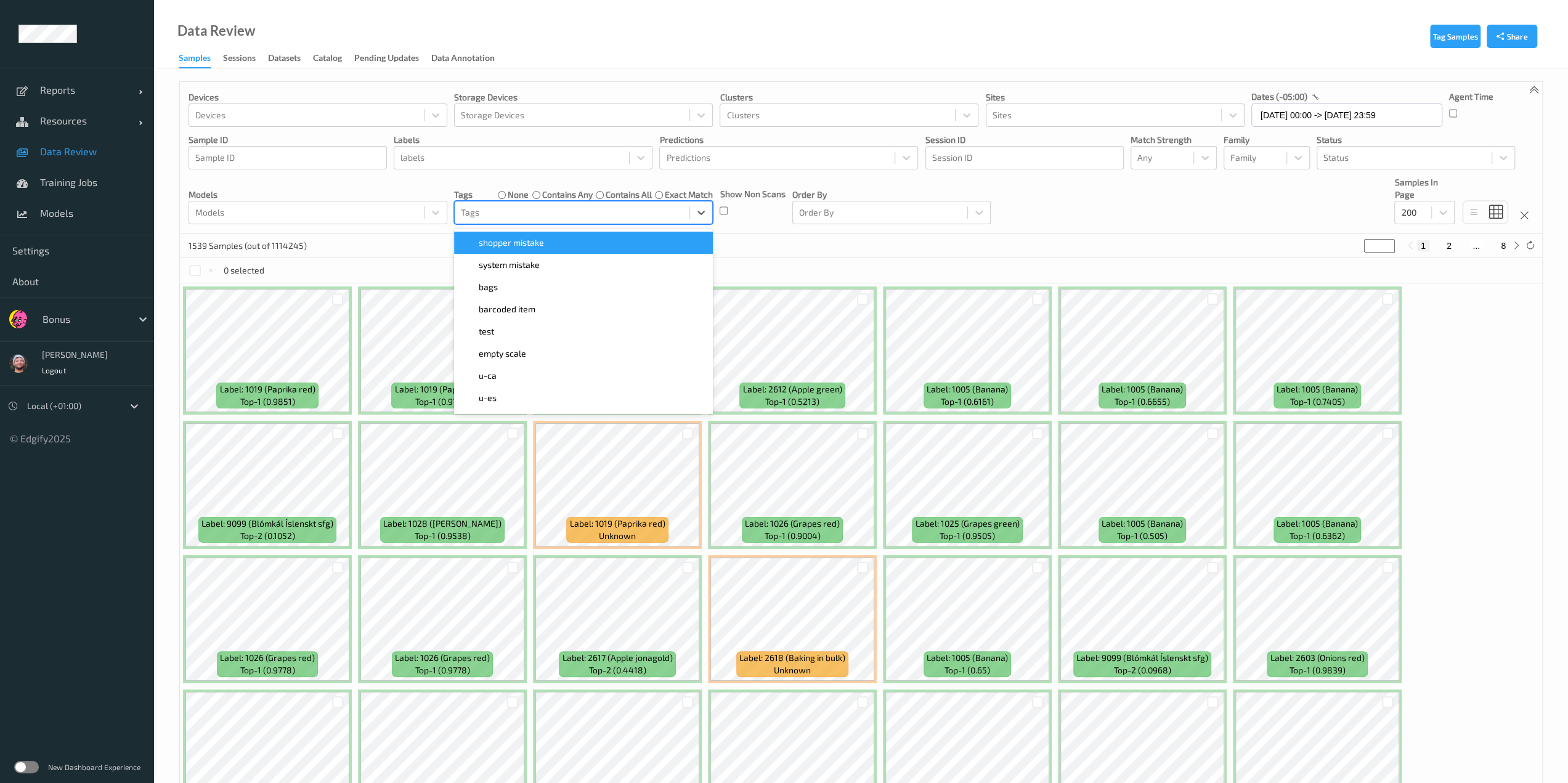
click at [531, 218] on div at bounding box center [572, 212] width 223 height 15
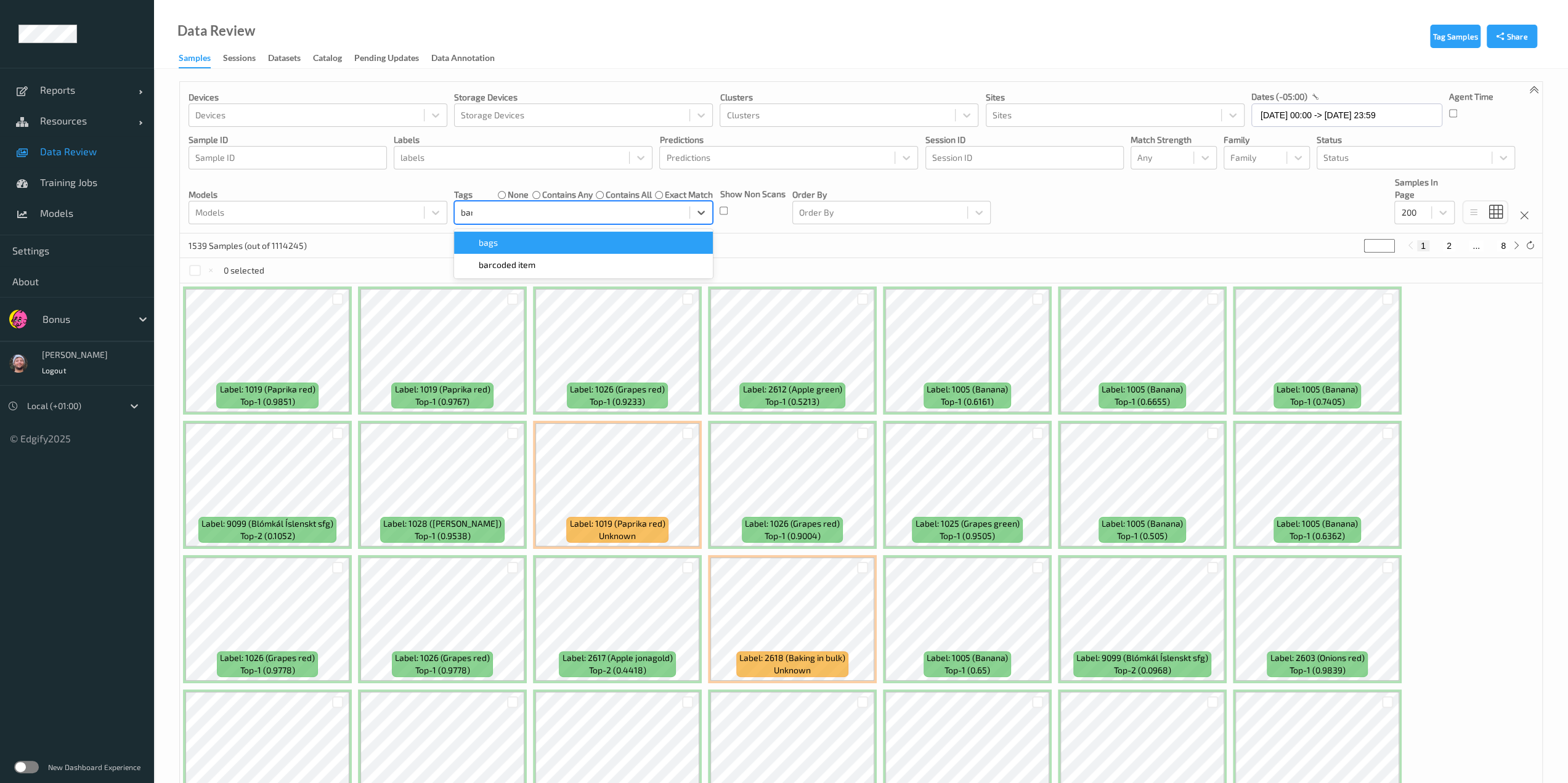
type input "barc"
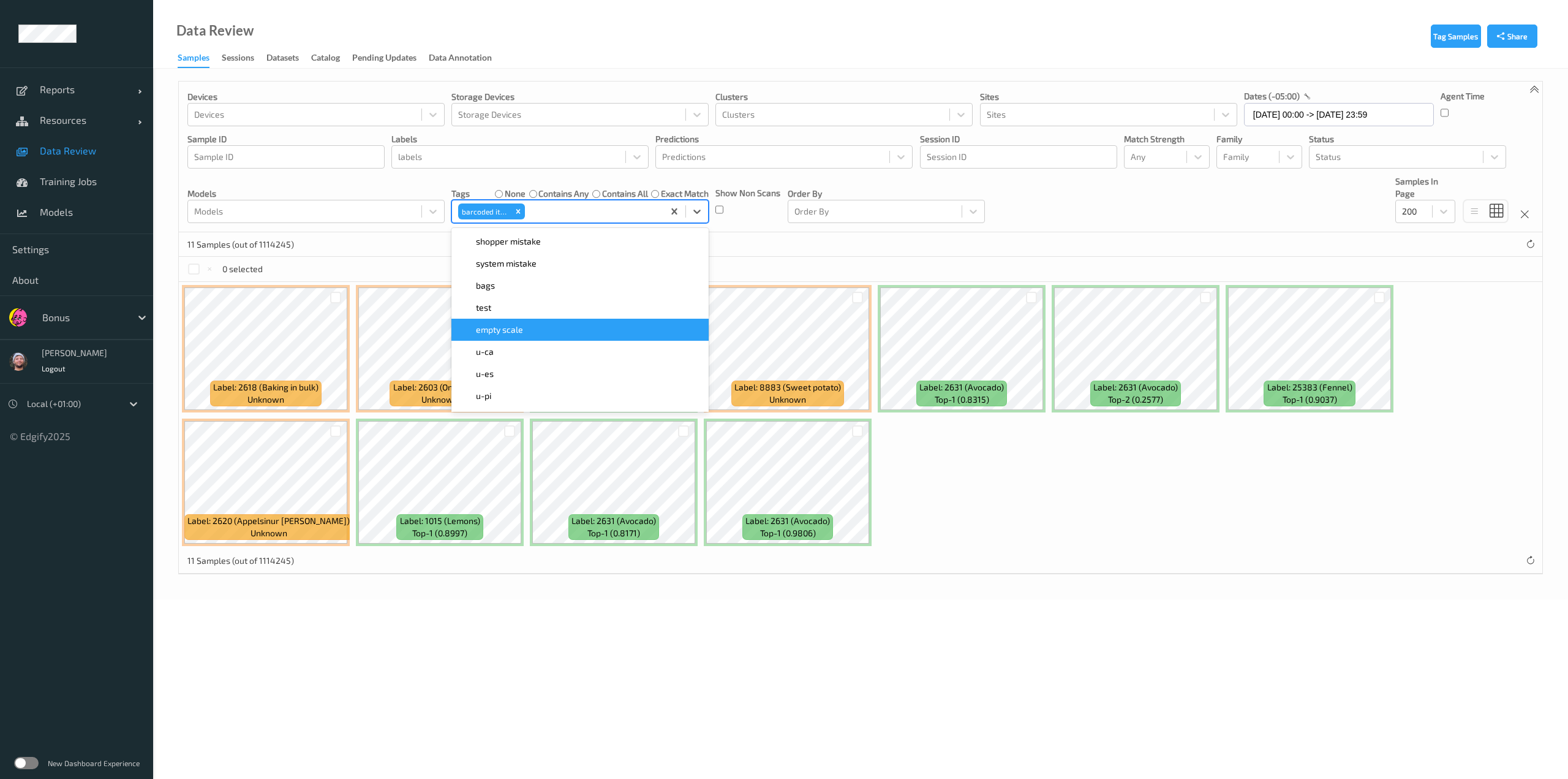
click at [782, 469] on div "Label: 2618 (Baking in bulk) unknown Label: 2603 (Onions red) unknown Label: 10…" at bounding box center [860, 415] width 1364 height 267
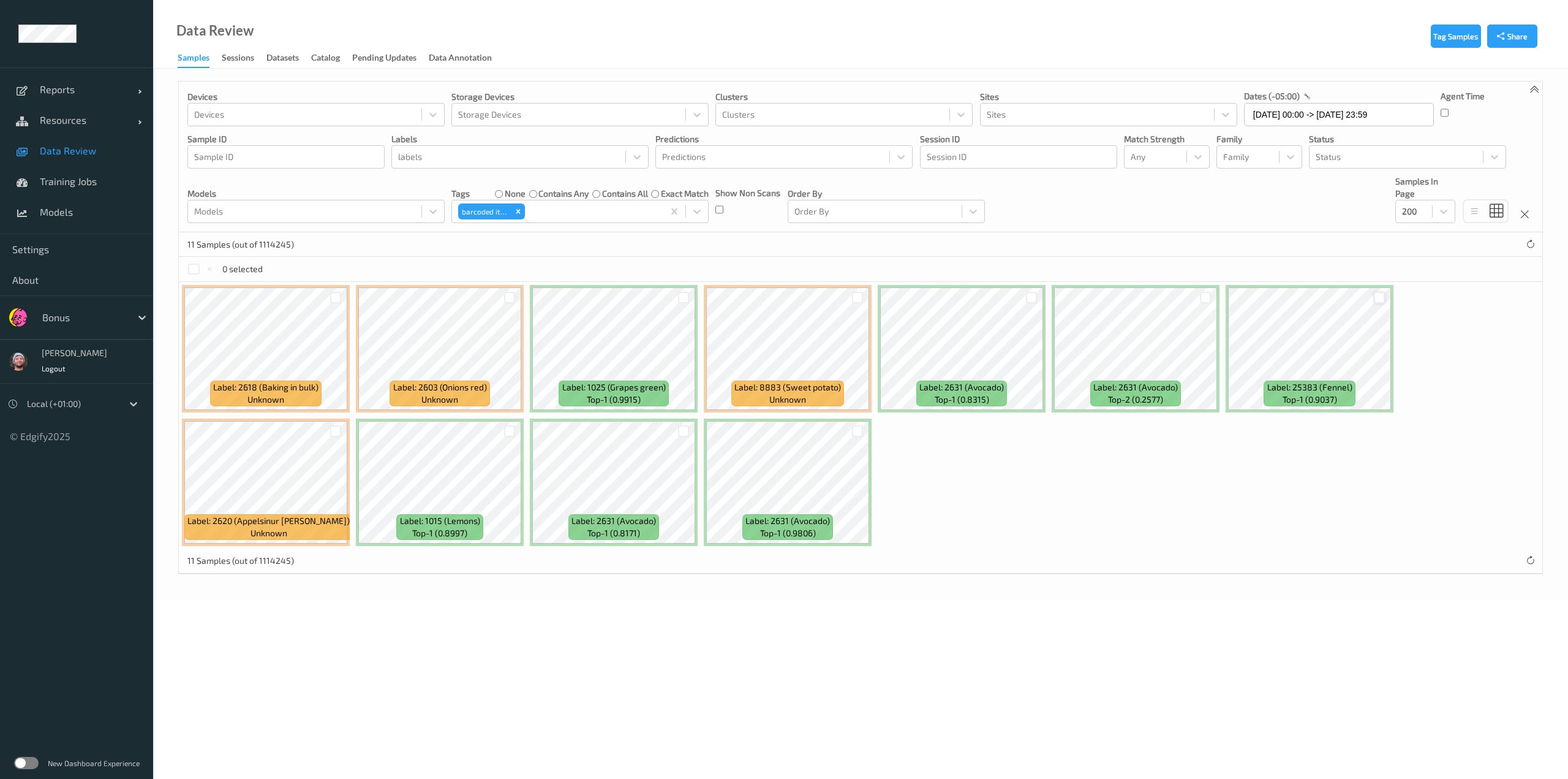
click at [782, 297] on div at bounding box center [1380, 297] width 12 height 12
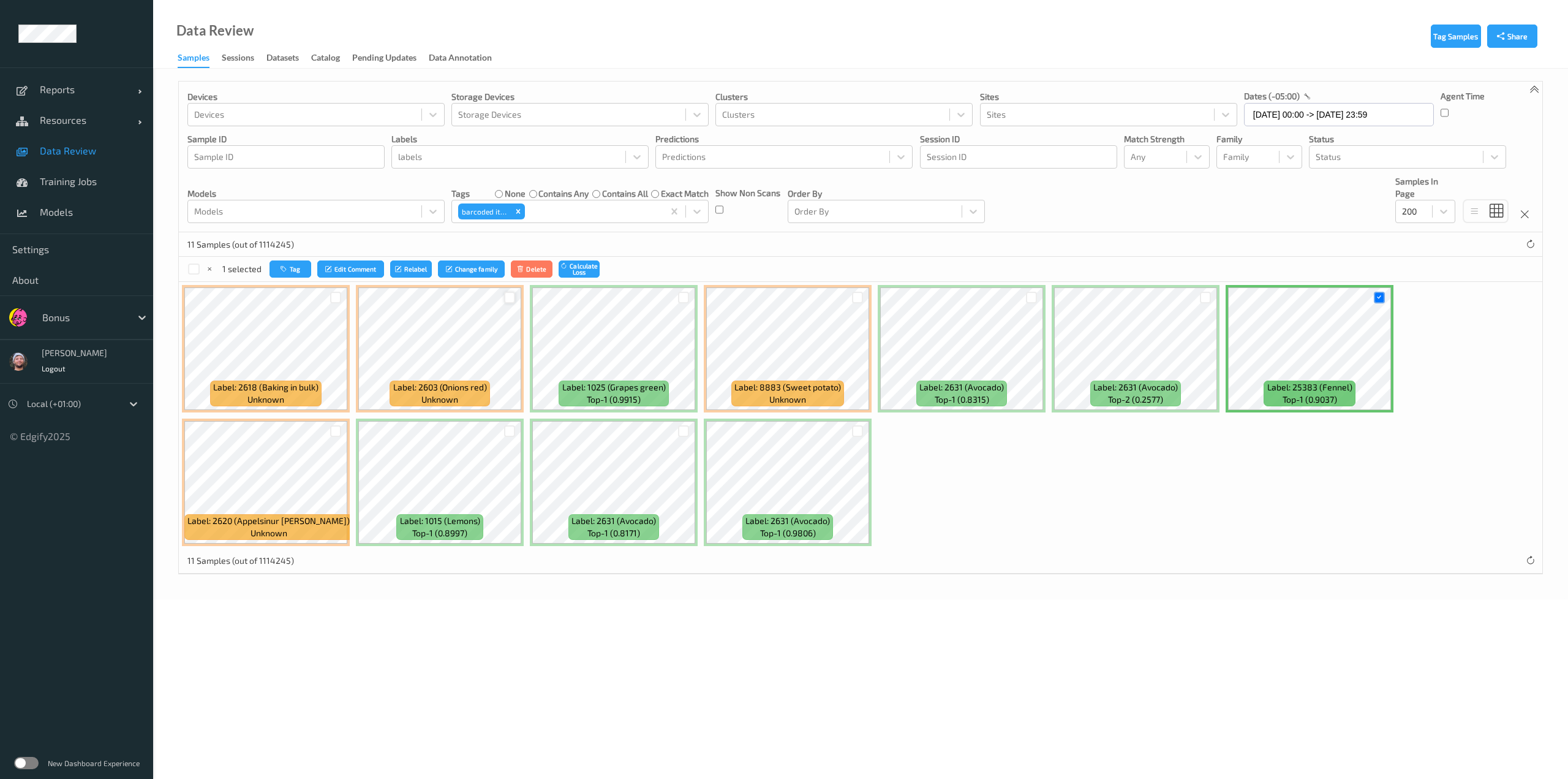
click at [508, 297] on div at bounding box center [510, 297] width 12 height 12
click at [295, 270] on button "Tag" at bounding box center [291, 269] width 41 height 18
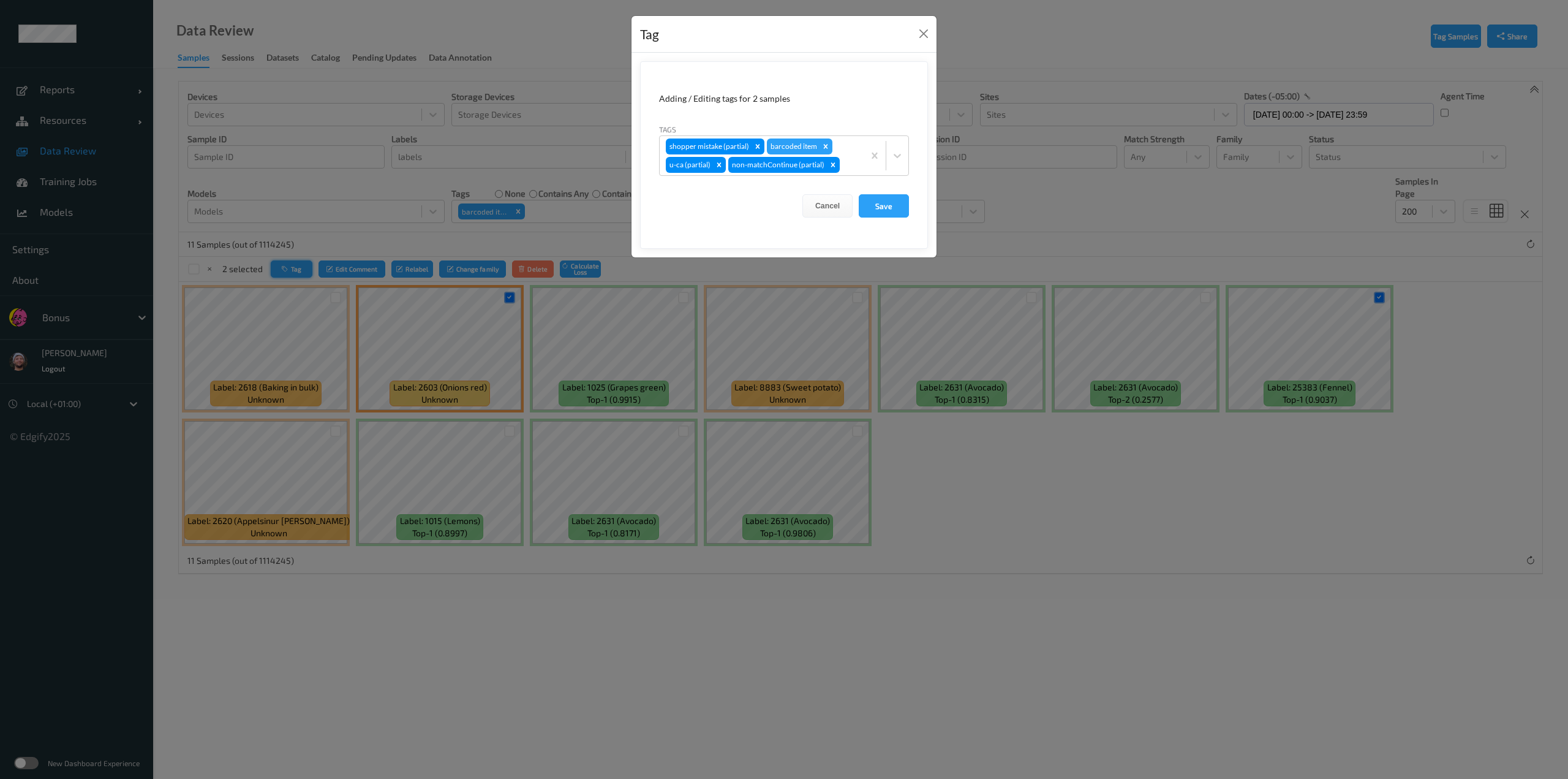
click at [295, 270] on div "Tag Adding / Editing tags for 2 samples Tags shopper mistake (partial) barcoded…" at bounding box center [784, 389] width 1568 height 779
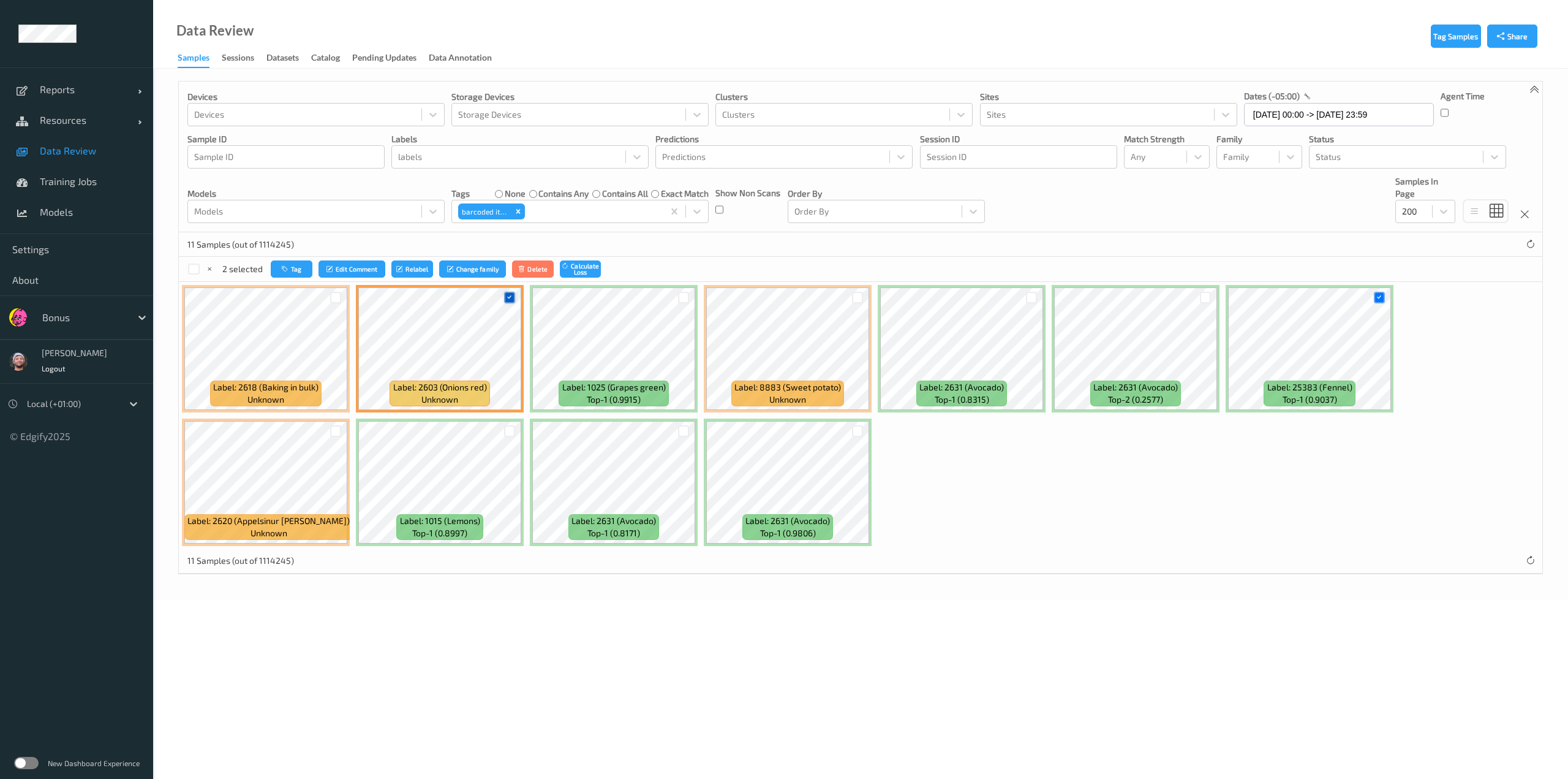
click at [510, 299] on icon at bounding box center [510, 297] width 8 height 8
click at [297, 280] on div "1 selected Tag Edit Comment Relabel Change family Delete Calculate Loss" at bounding box center [860, 269] width 1364 height 25
click at [295, 270] on button "Tag" at bounding box center [290, 269] width 41 height 18
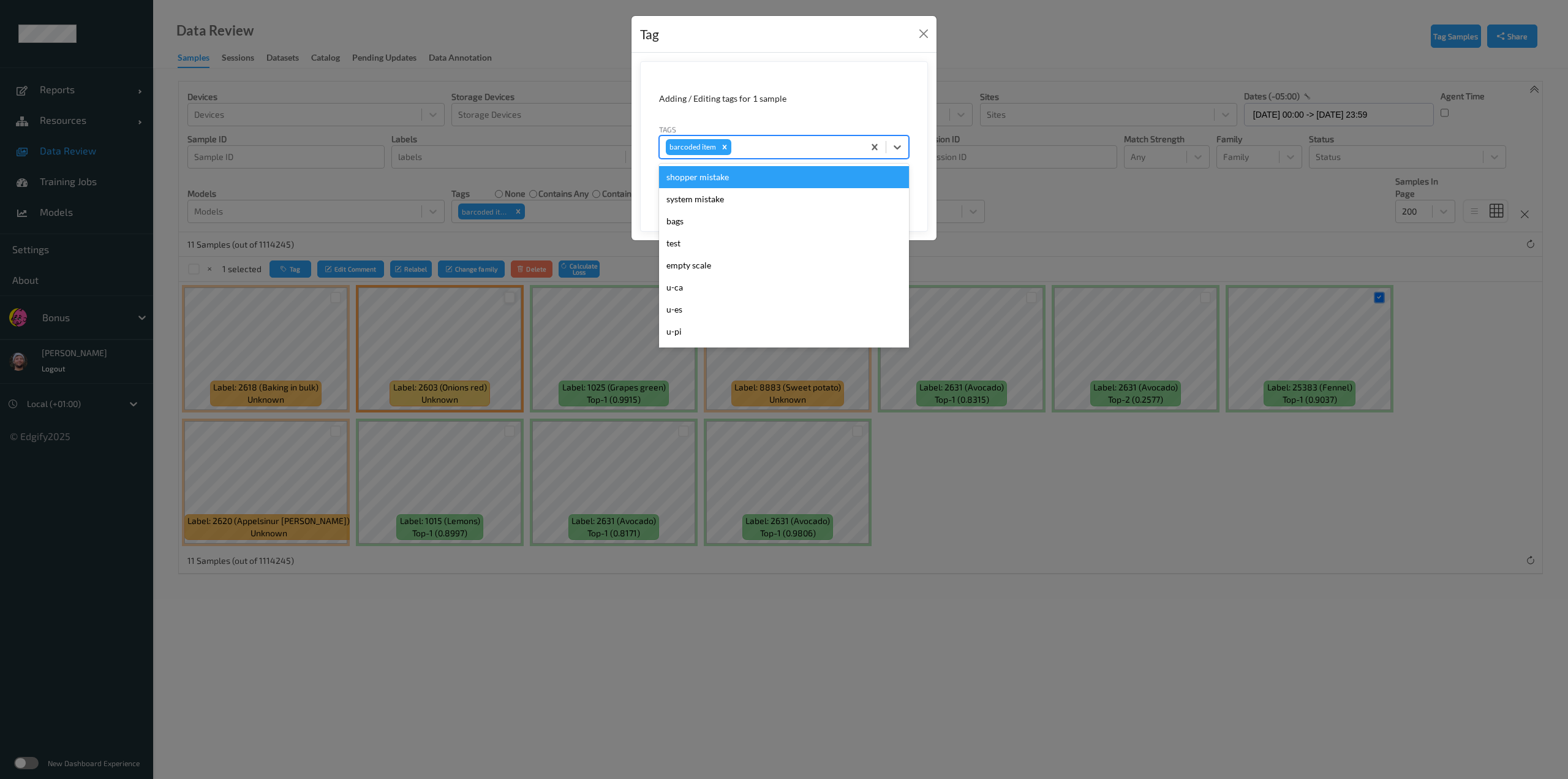
click at [774, 137] on div "barcoded item" at bounding box center [762, 147] width 204 height 21
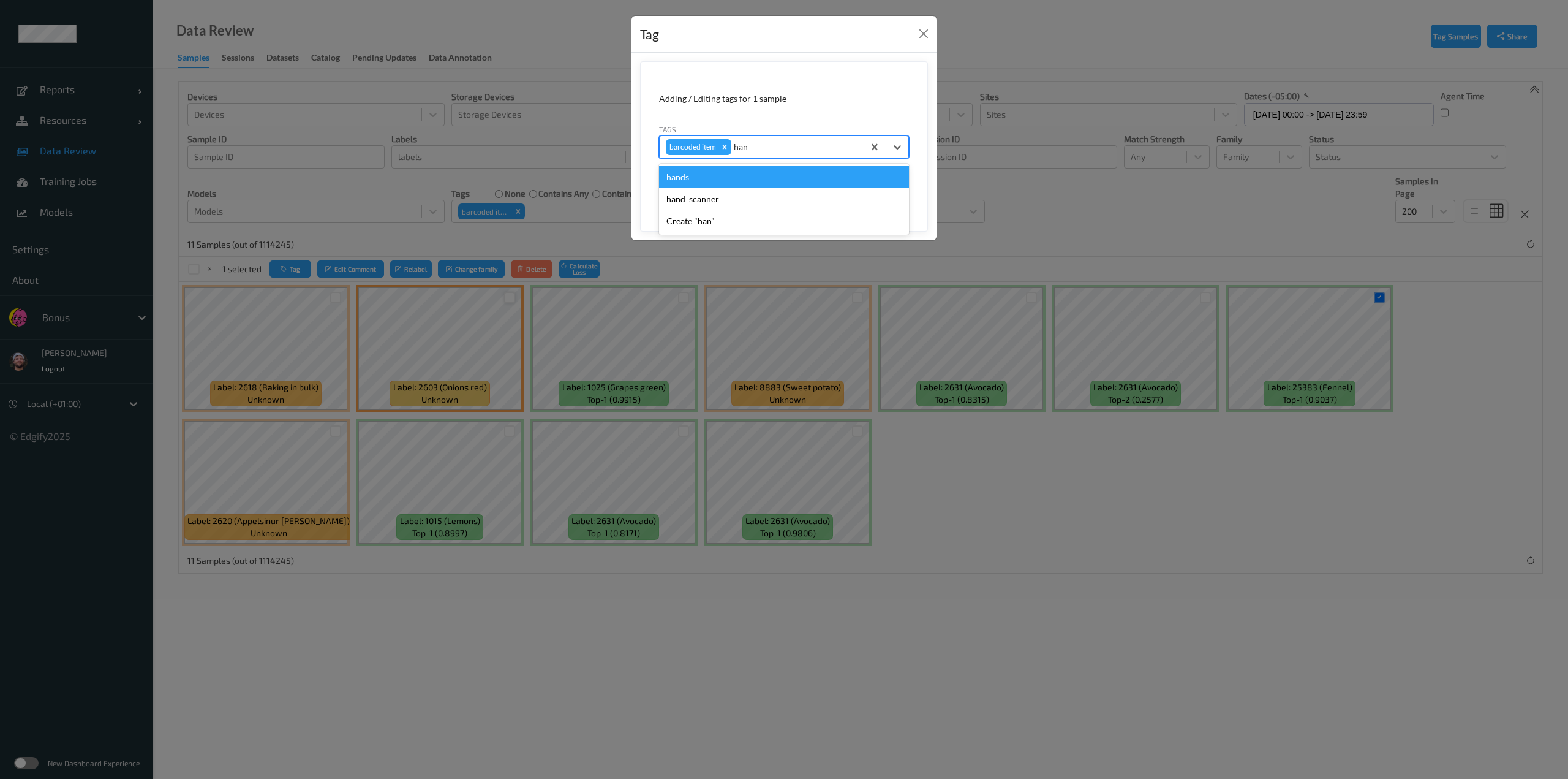
type input "hand"
click at [758, 187] on div "hands" at bounding box center [784, 177] width 250 height 22
click at [762, 150] on icon "Remove hands" at bounding box center [766, 147] width 8 height 8
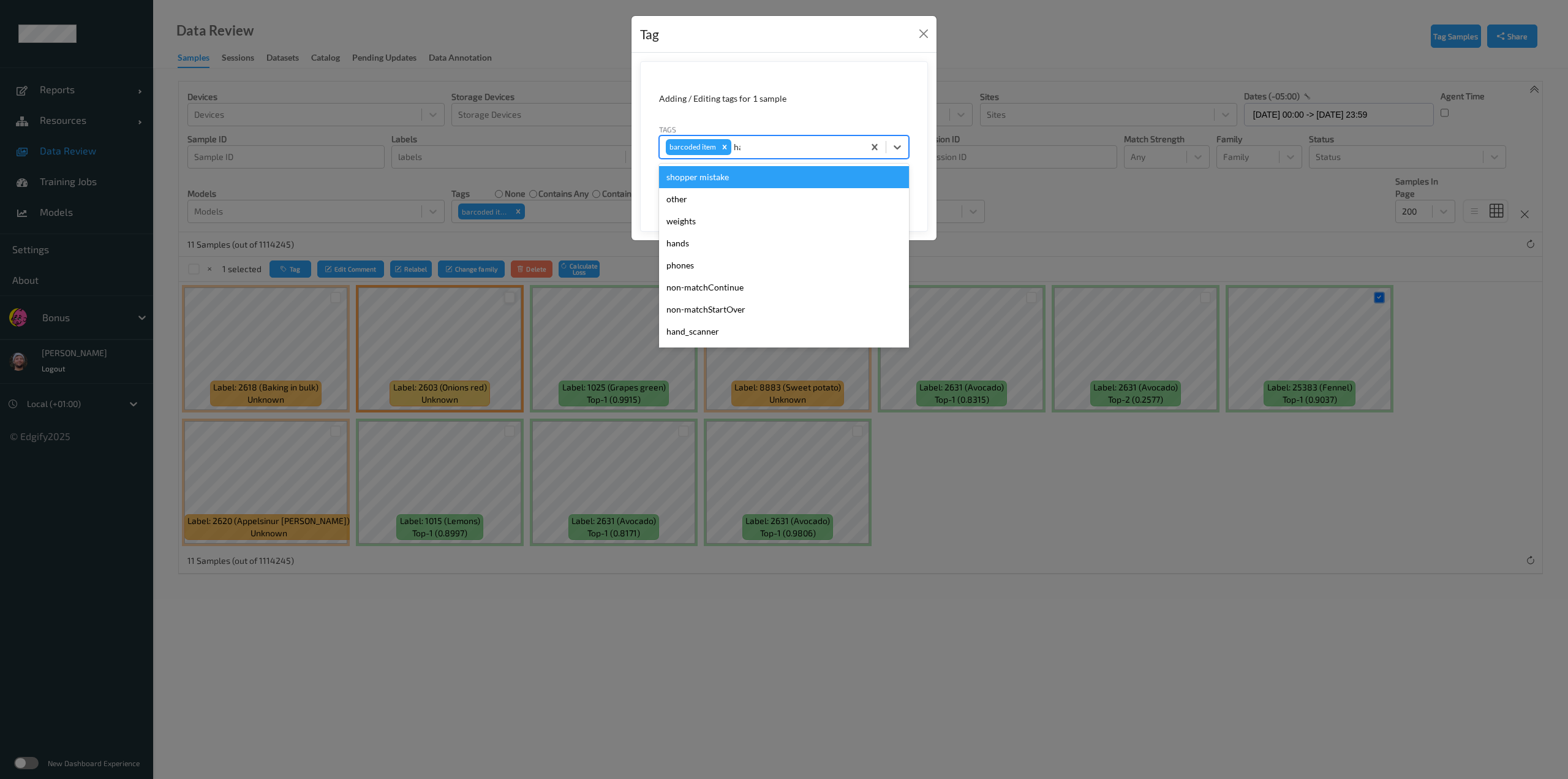
type input "hand"
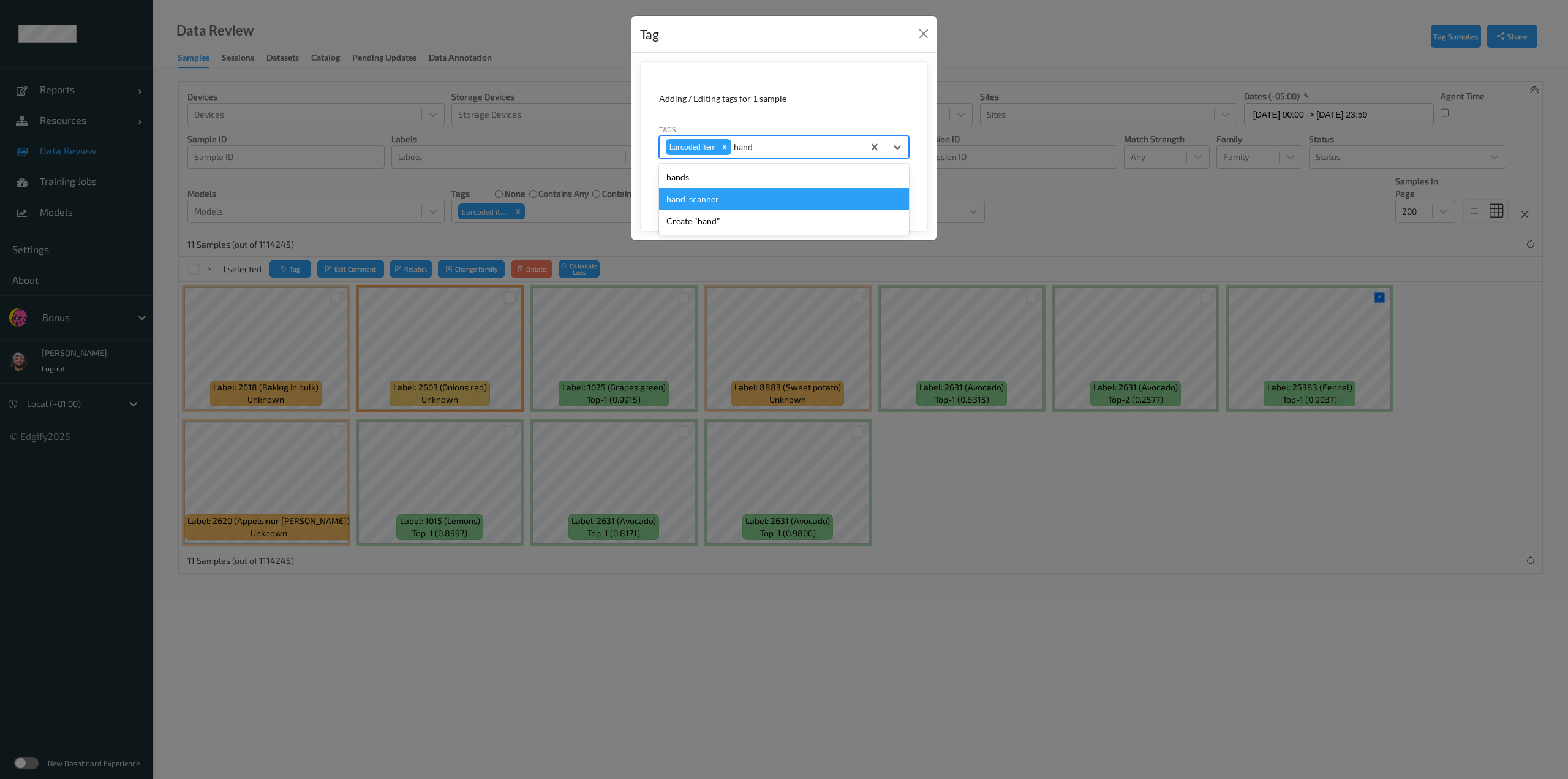
click at [747, 190] on div "hand_scanner" at bounding box center [784, 199] width 250 height 22
click at [722, 150] on icon "Remove barcoded item" at bounding box center [724, 147] width 8 height 8
click at [782, 189] on button "Save" at bounding box center [884, 189] width 50 height 23
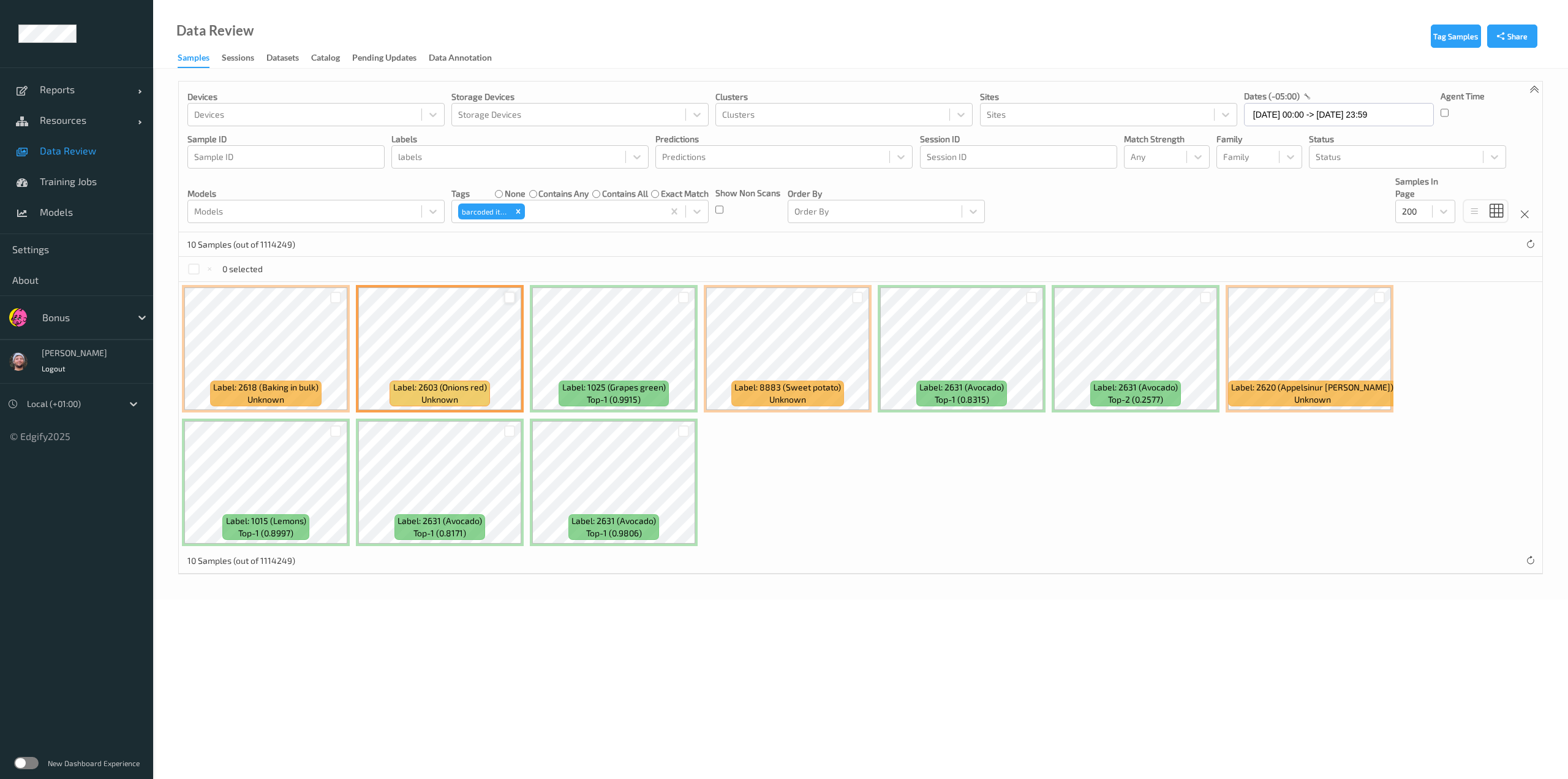
click at [508, 297] on div at bounding box center [510, 297] width 12 height 12
click at [299, 267] on button "Tag" at bounding box center [290, 269] width 41 height 18
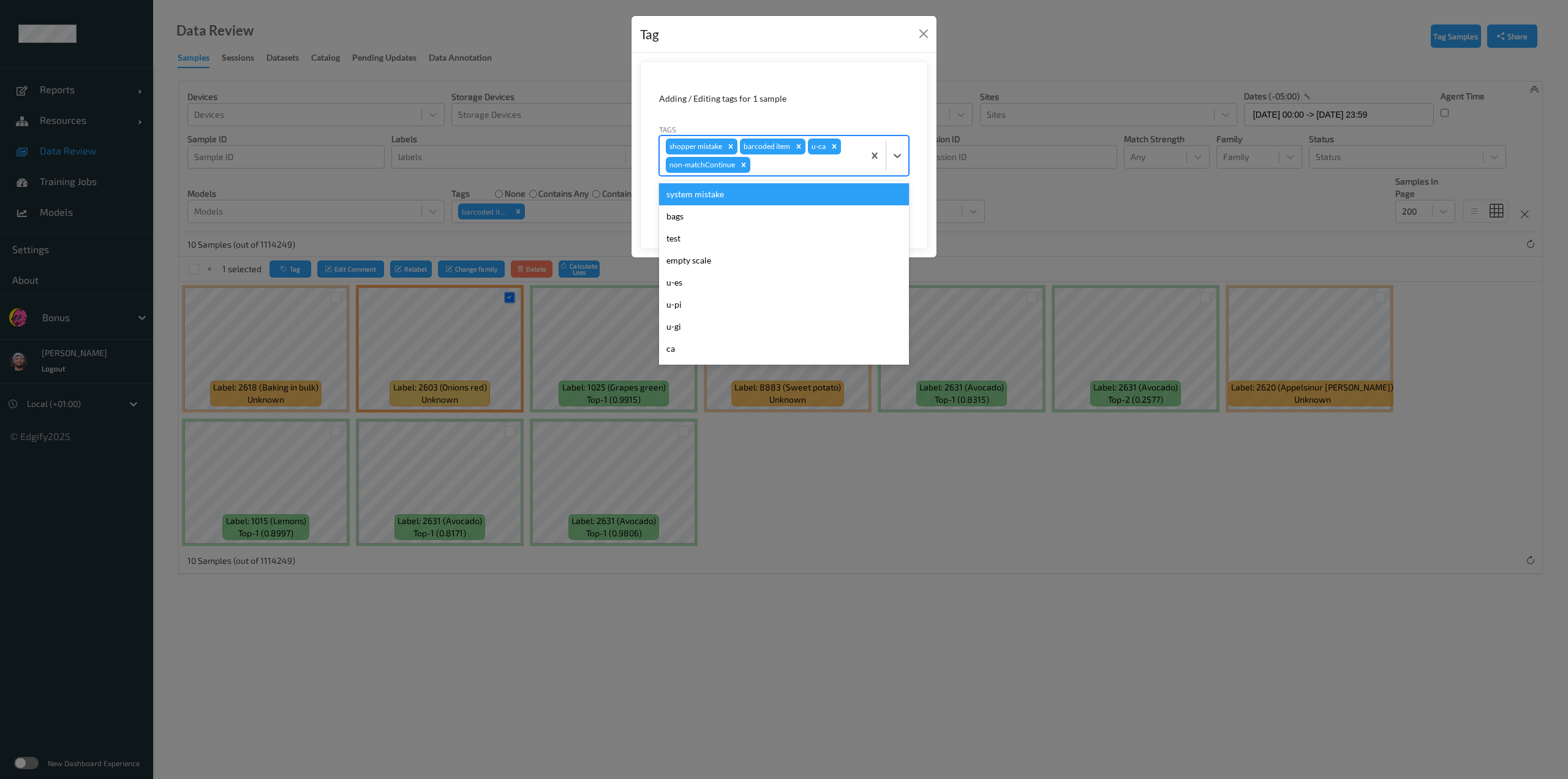
click at [782, 160] on div at bounding box center [805, 164] width 105 height 14
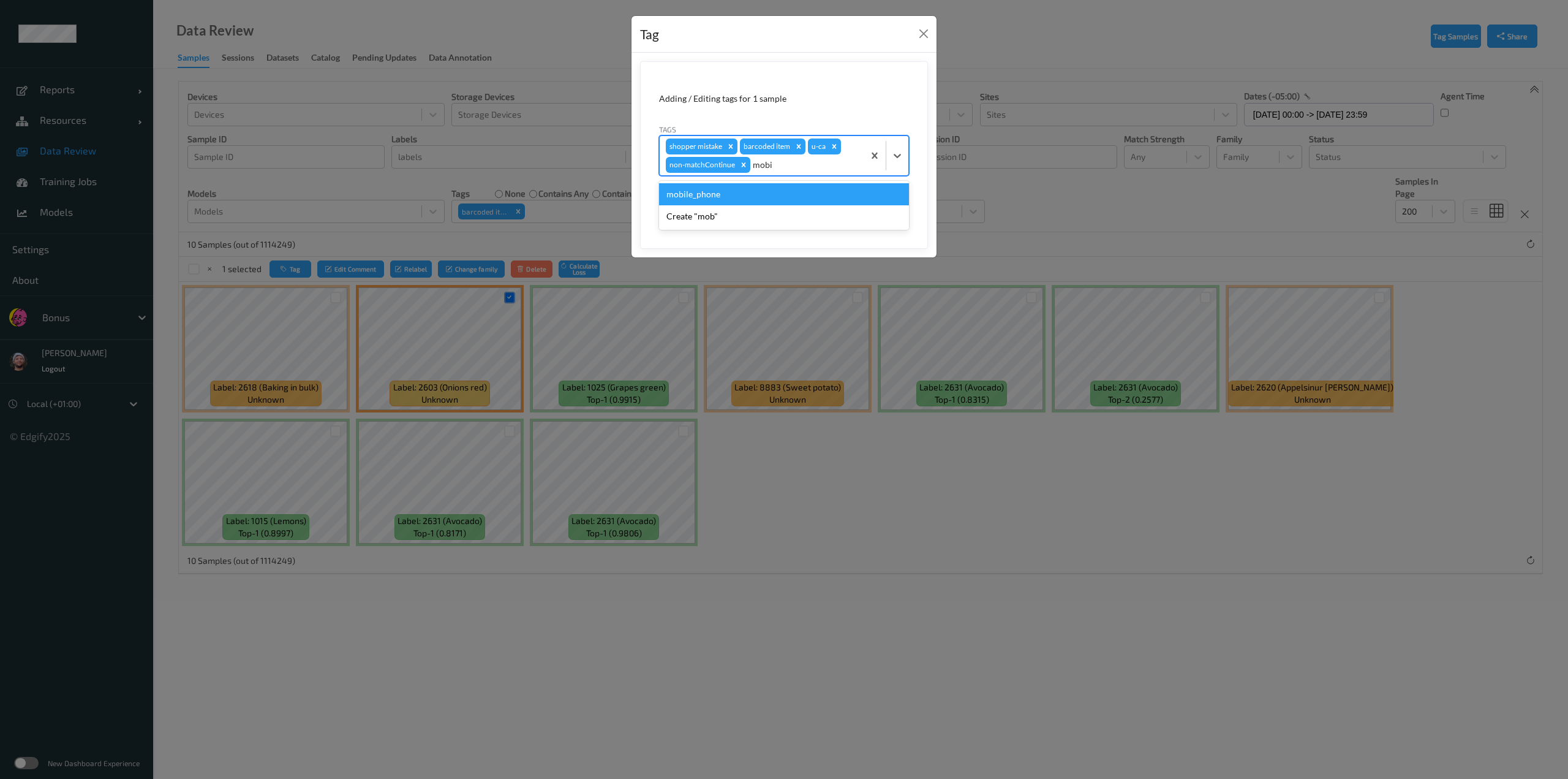
type input "mobile"
click at [782, 195] on div "mobile_phone" at bounding box center [784, 195] width 250 height 22
click at [782, 146] on icon "Remove barcoded item" at bounding box center [799, 146] width 8 height 8
click at [782, 199] on button "Save" at bounding box center [884, 206] width 50 height 23
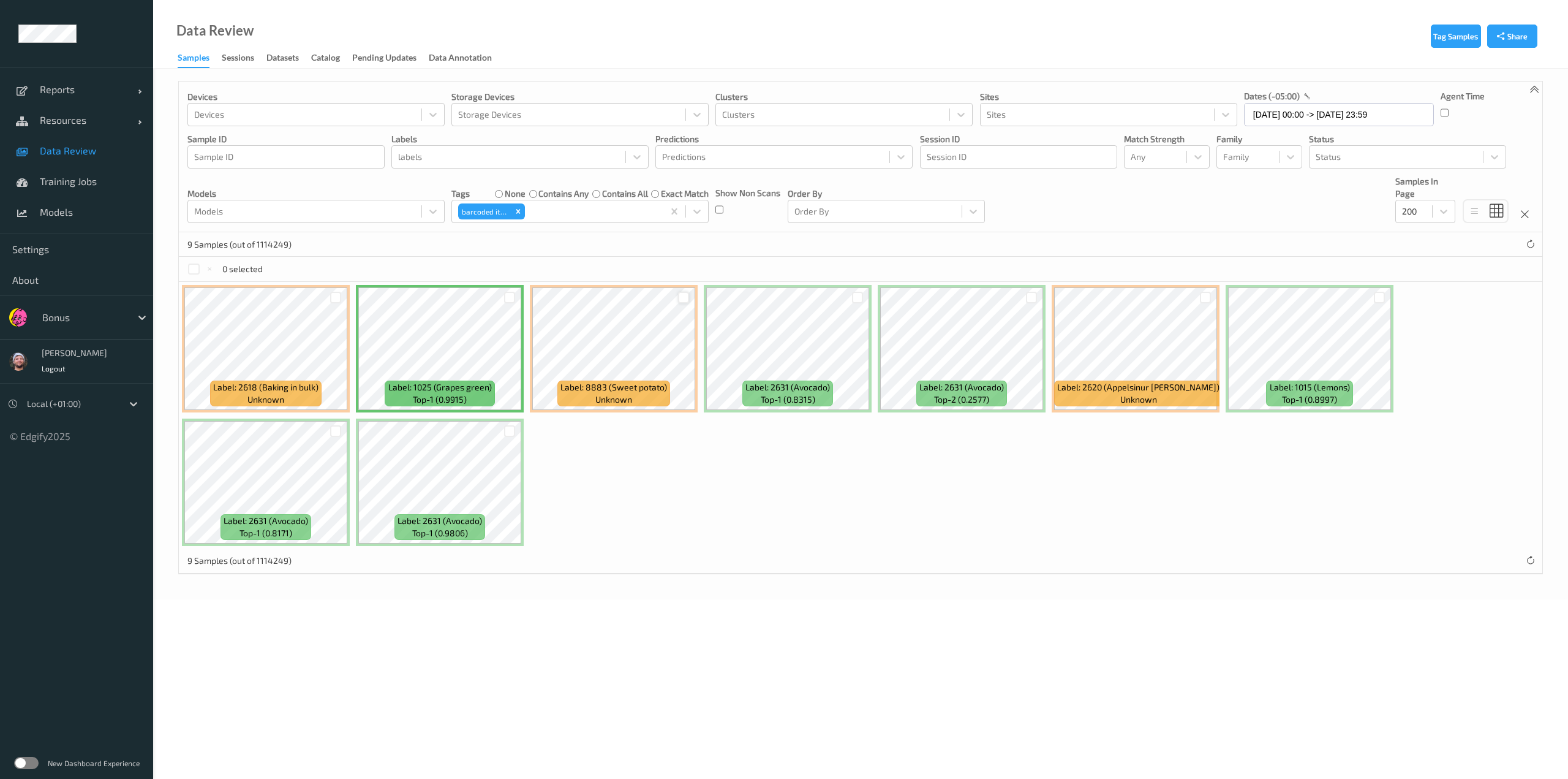
click at [682, 296] on div at bounding box center [684, 297] width 12 height 12
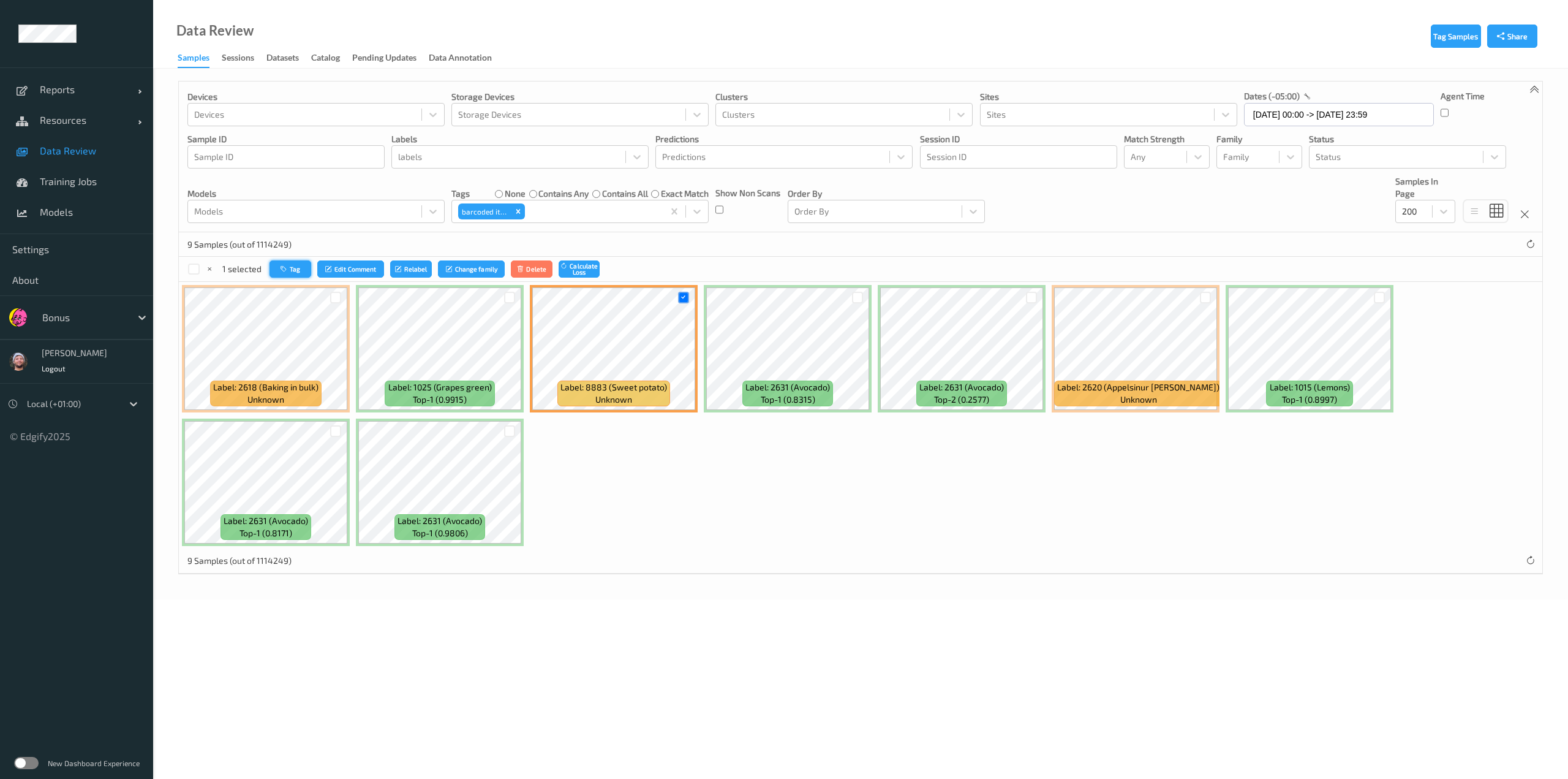
click at [294, 268] on button "Tag" at bounding box center [290, 269] width 41 height 18
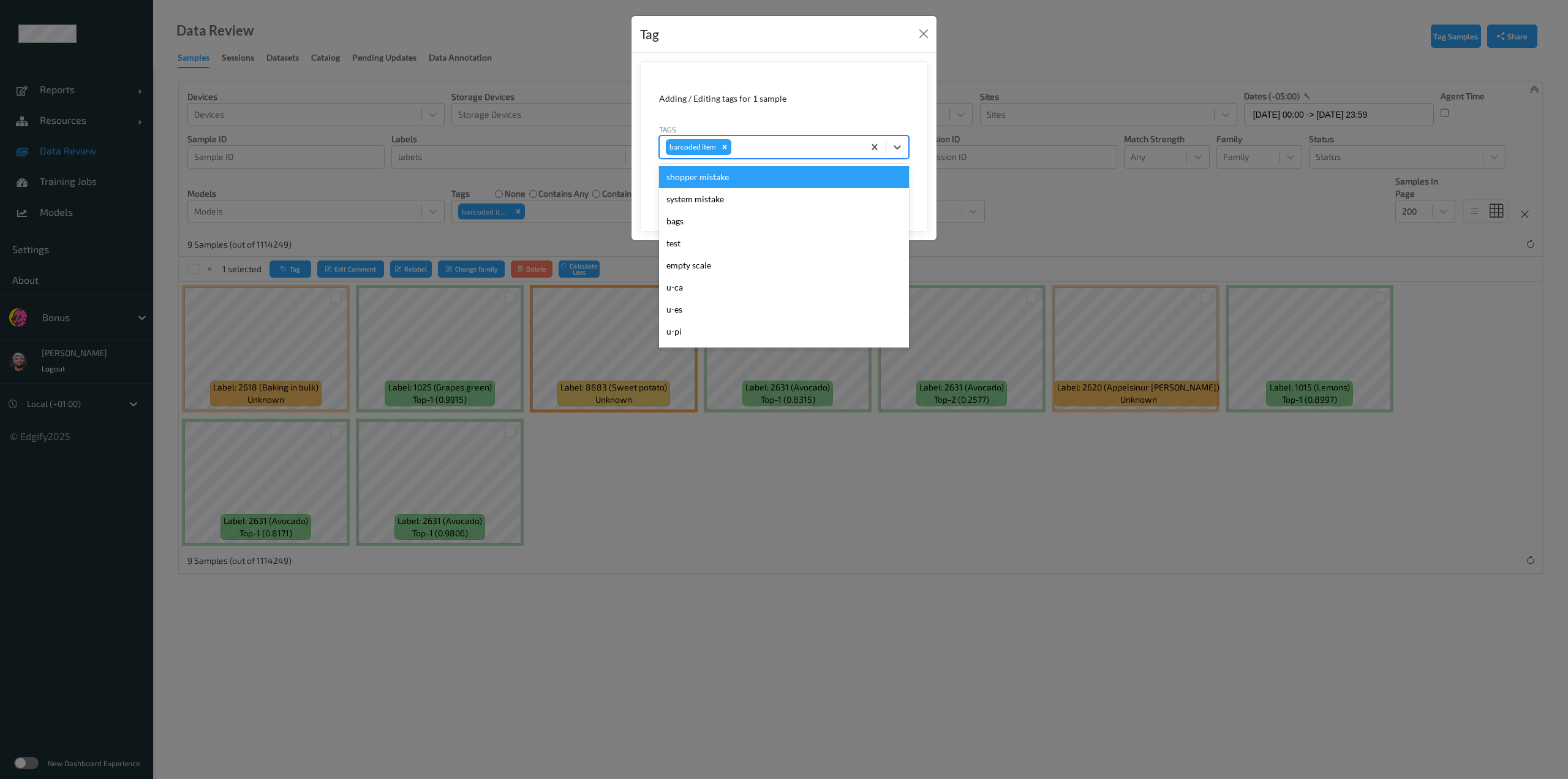
click at [768, 143] on div at bounding box center [795, 146] width 123 height 14
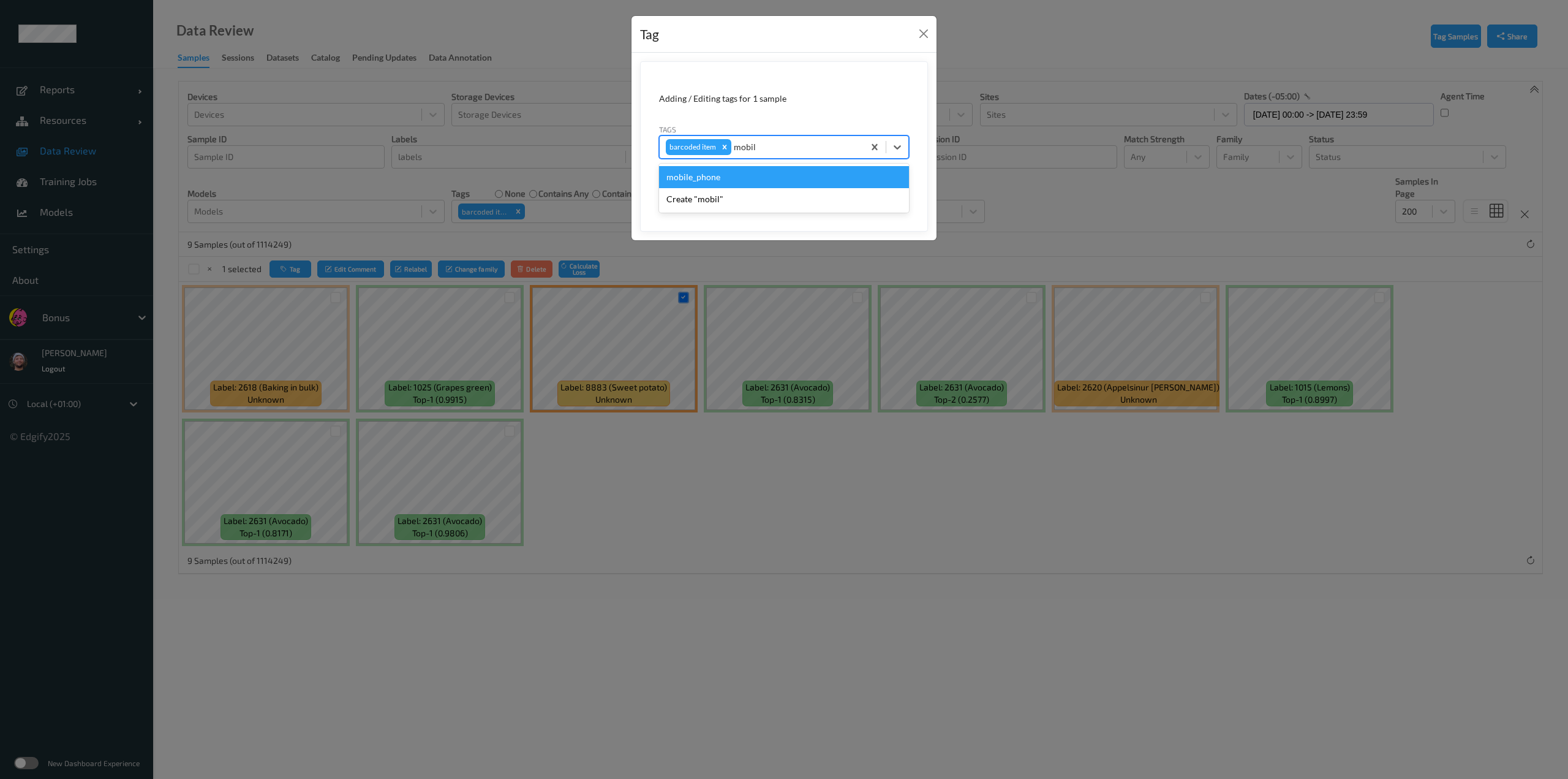
type input "mobile"
click at [720, 150] on icon "Remove barcoded item" at bounding box center [724, 147] width 8 height 8
click at [782, 181] on button "Save" at bounding box center [884, 189] width 50 height 23
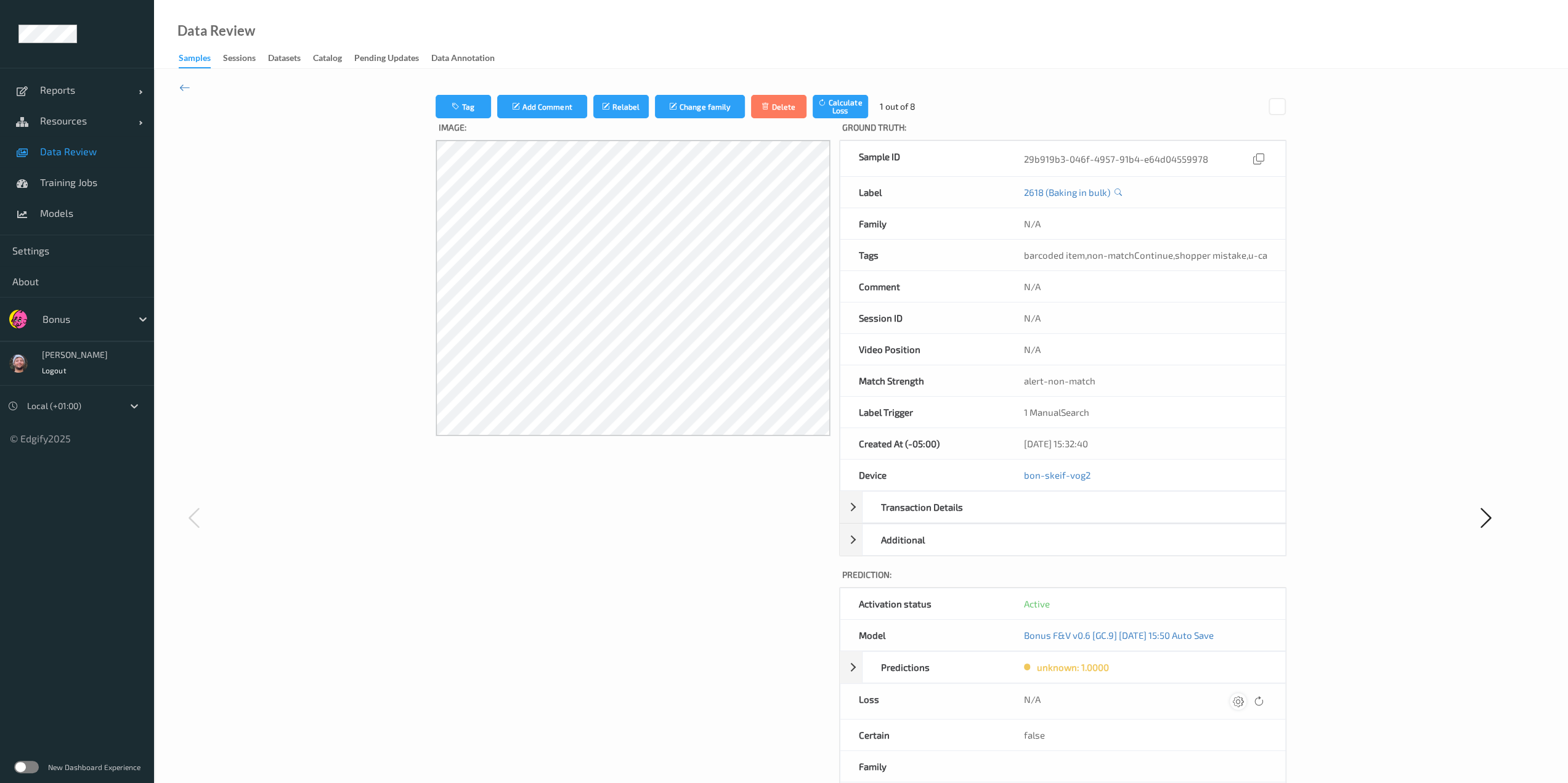
click at [787, 696] on icon at bounding box center [1238, 701] width 11 height 11
type input "410.1"
click at [787, 697] on button "submit" at bounding box center [1214, 705] width 17 height 17
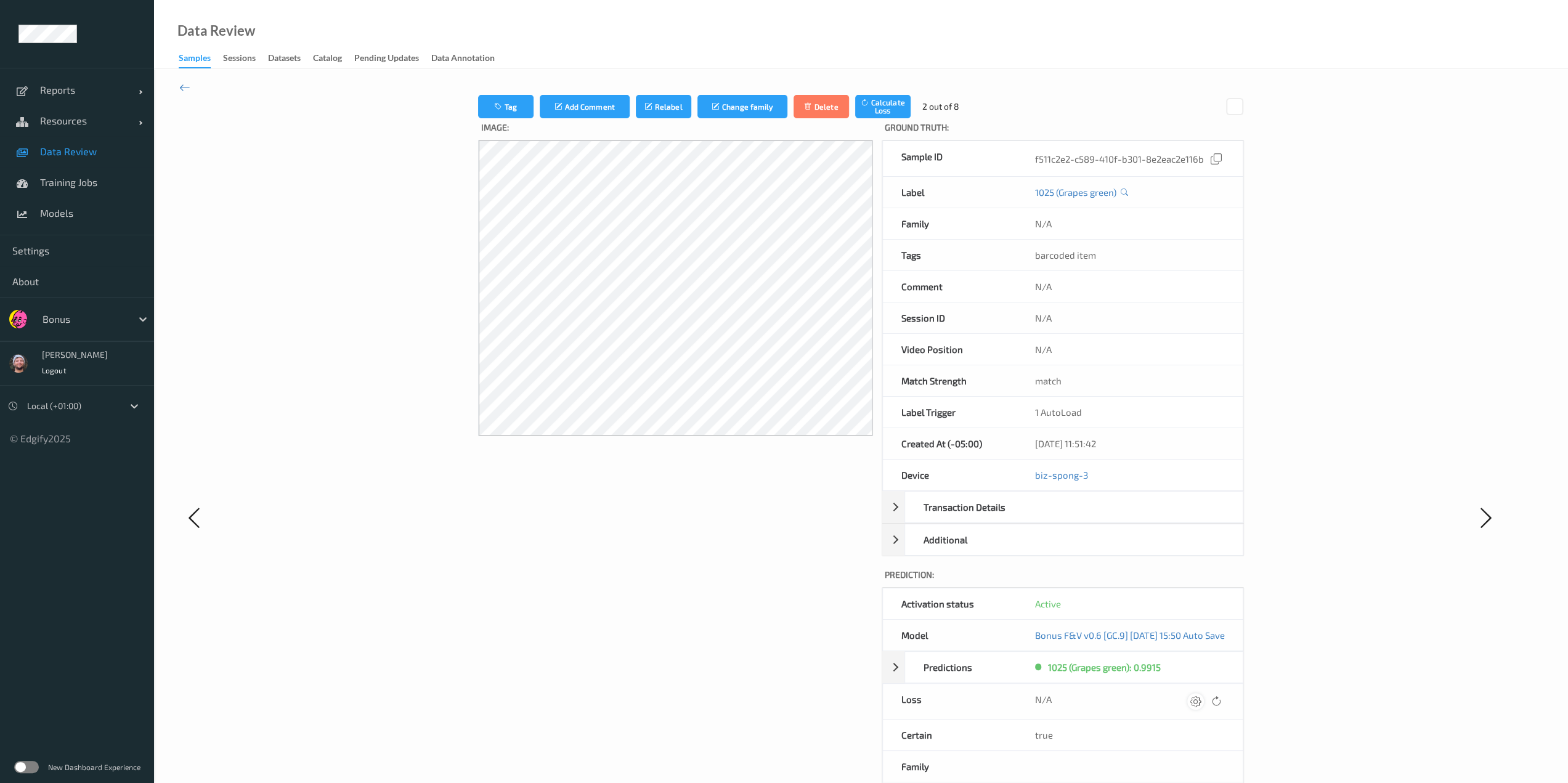
drag, startPoint x: 1233, startPoint y: 698, endPoint x: 1218, endPoint y: 698, distance: 15.0
click at [787, 698] on div at bounding box center [1205, 701] width 37 height 17
click at [787, 698] on icon at bounding box center [1196, 701] width 11 height 11
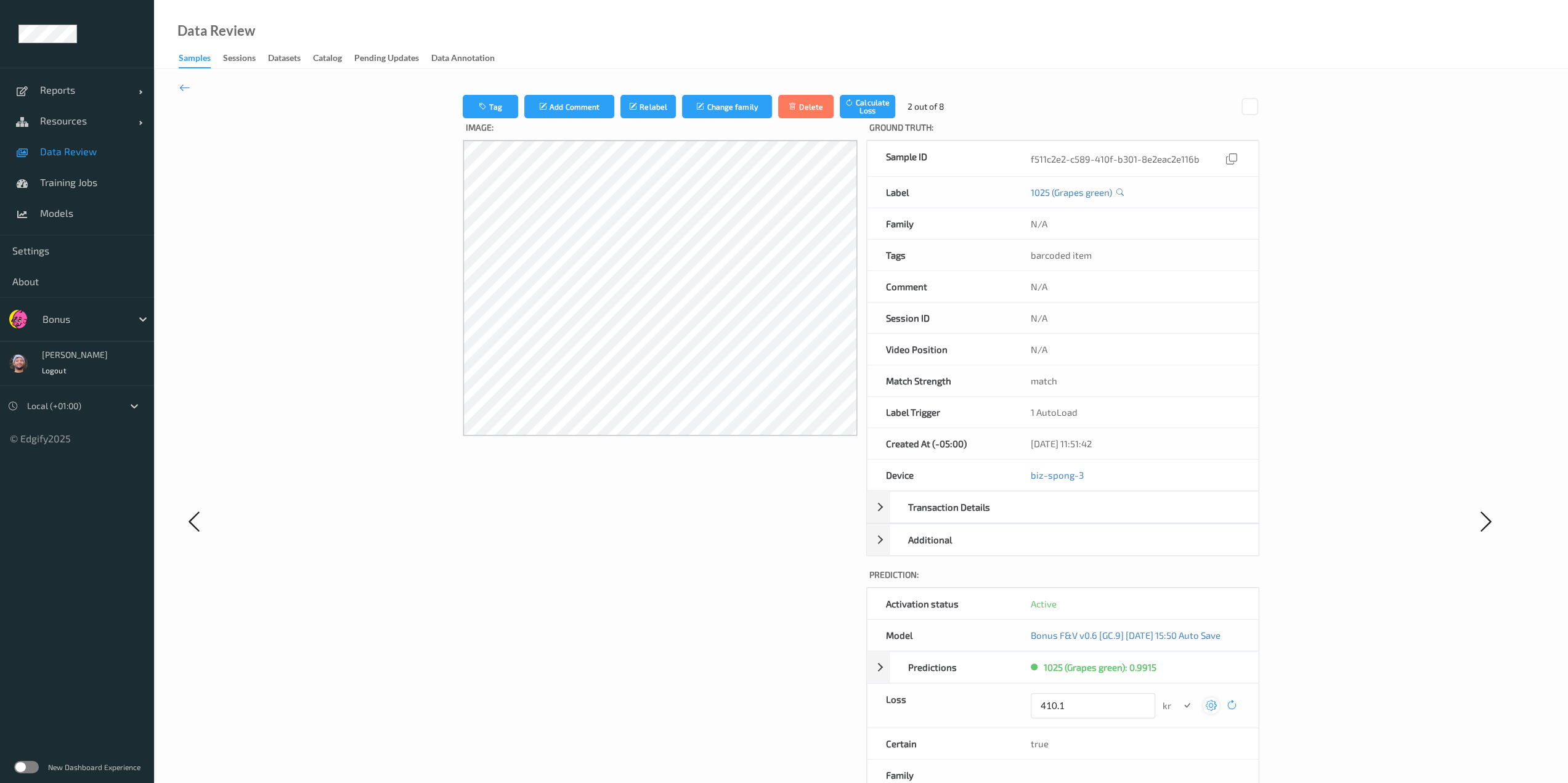
click at [787, 697] on button "submit" at bounding box center [1187, 705] width 17 height 17
click at [787, 698] on icon at bounding box center [1207, 701] width 11 height 11
click at [787, 697] on button "submit" at bounding box center [1187, 705] width 17 height 17
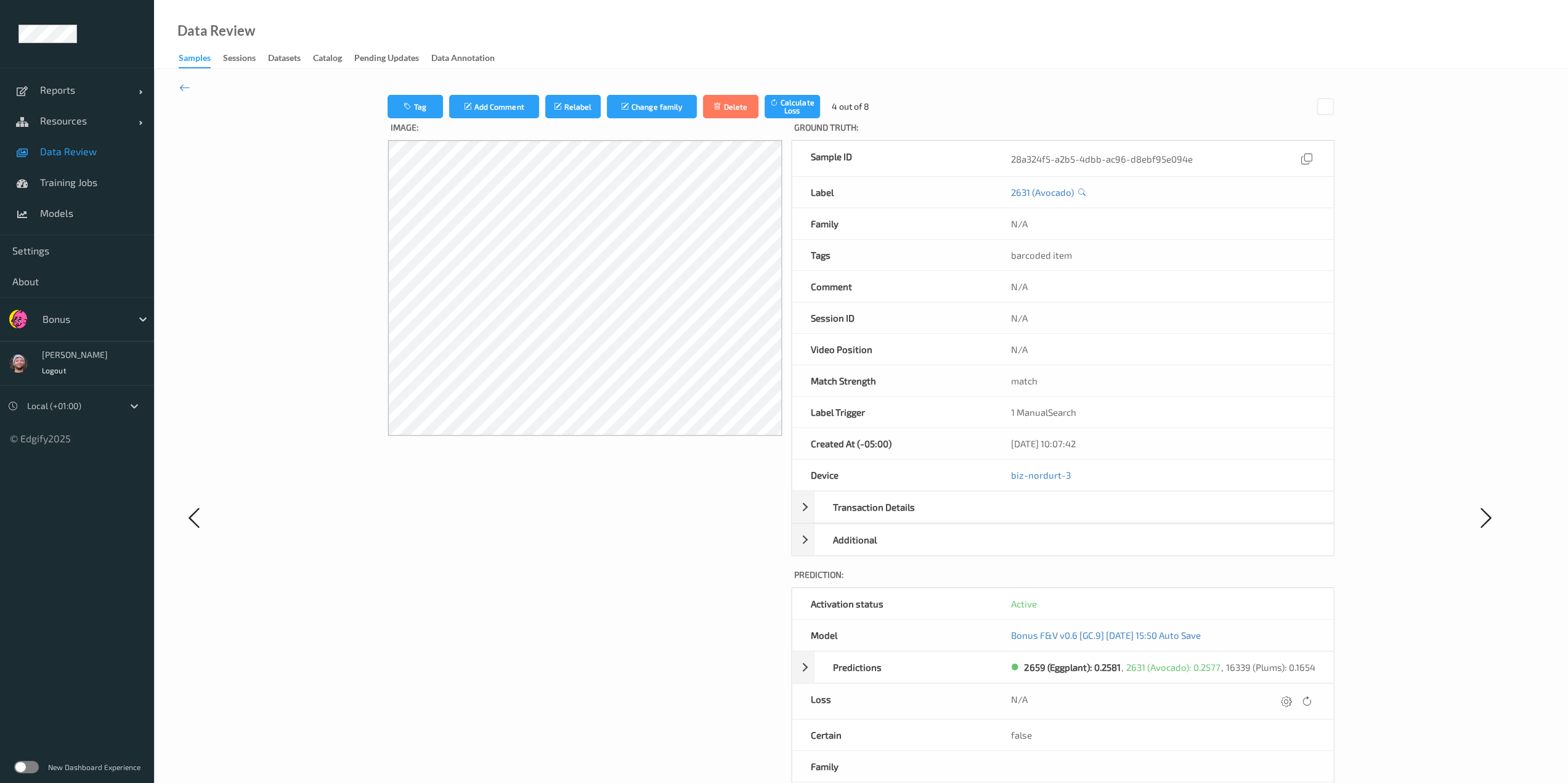
click at [787, 704] on div at bounding box center [1296, 701] width 37 height 17
click at [787, 700] on icon at bounding box center [1286, 701] width 11 height 11
click at [787, 697] on button "submit" at bounding box center [1262, 705] width 17 height 17
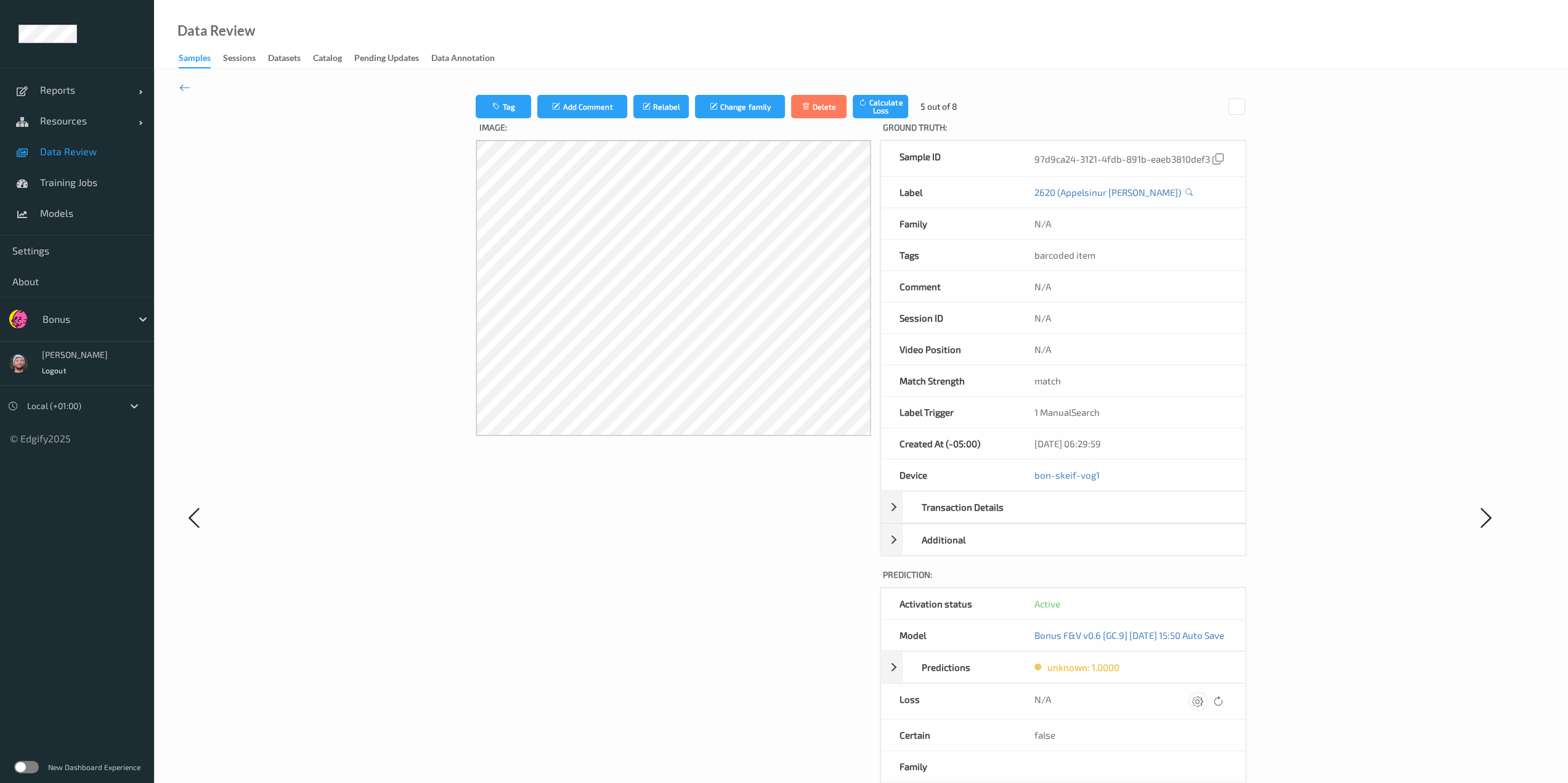
click at [787, 700] on icon at bounding box center [1198, 701] width 11 height 11
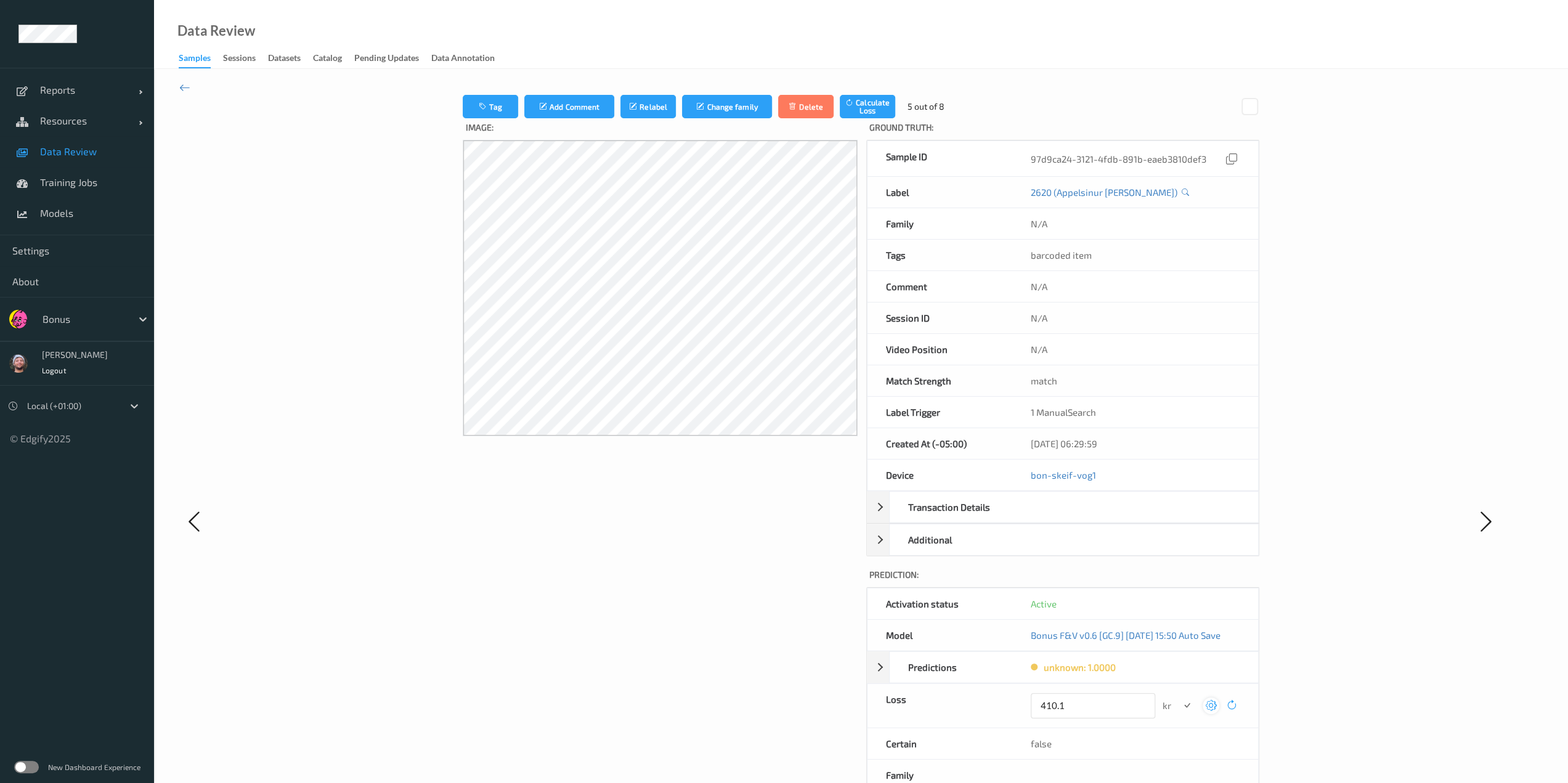
click at [787, 697] on button "submit" at bounding box center [1187, 705] width 17 height 17
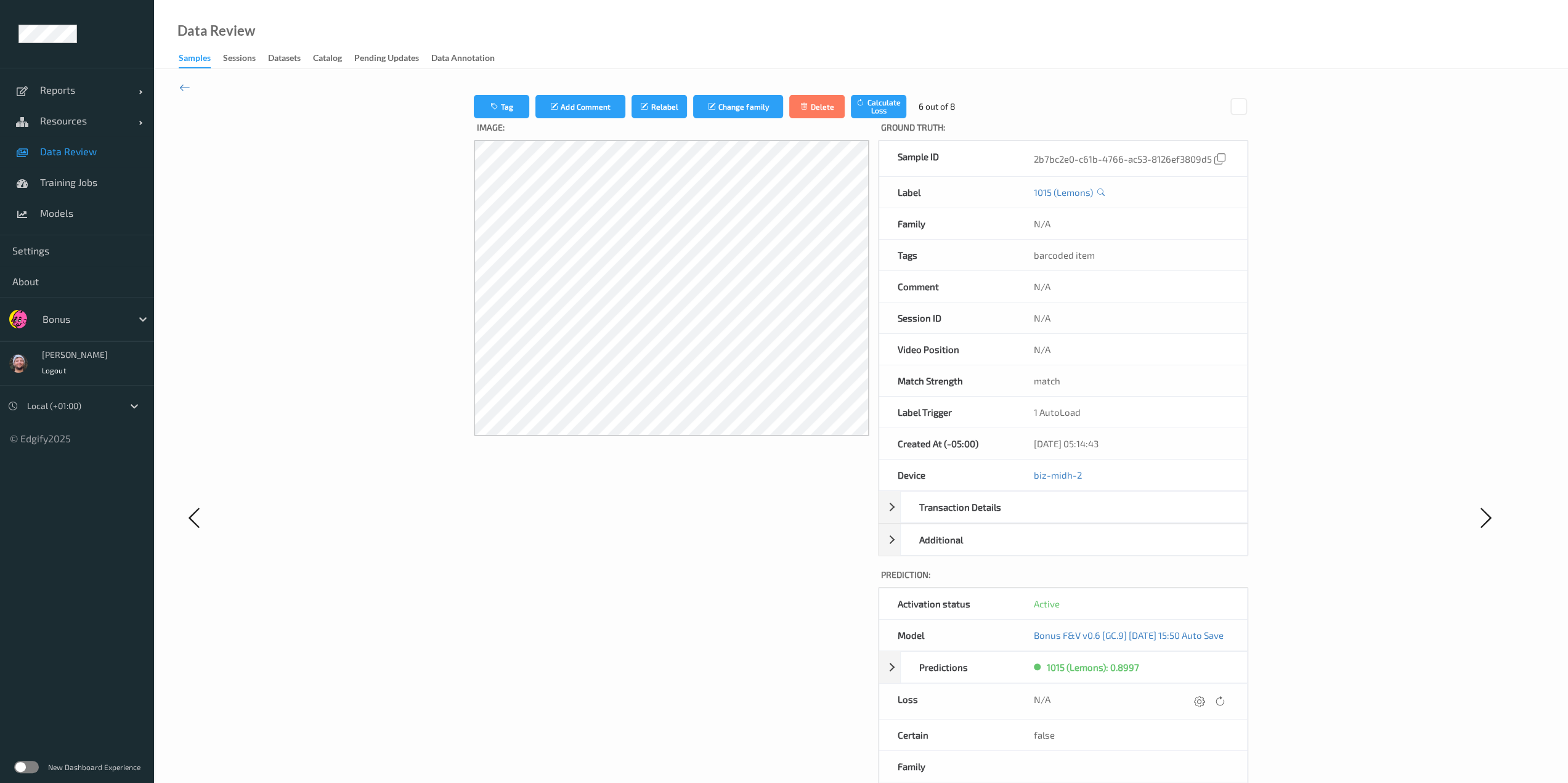
click at [787, 700] on icon at bounding box center [1200, 701] width 11 height 11
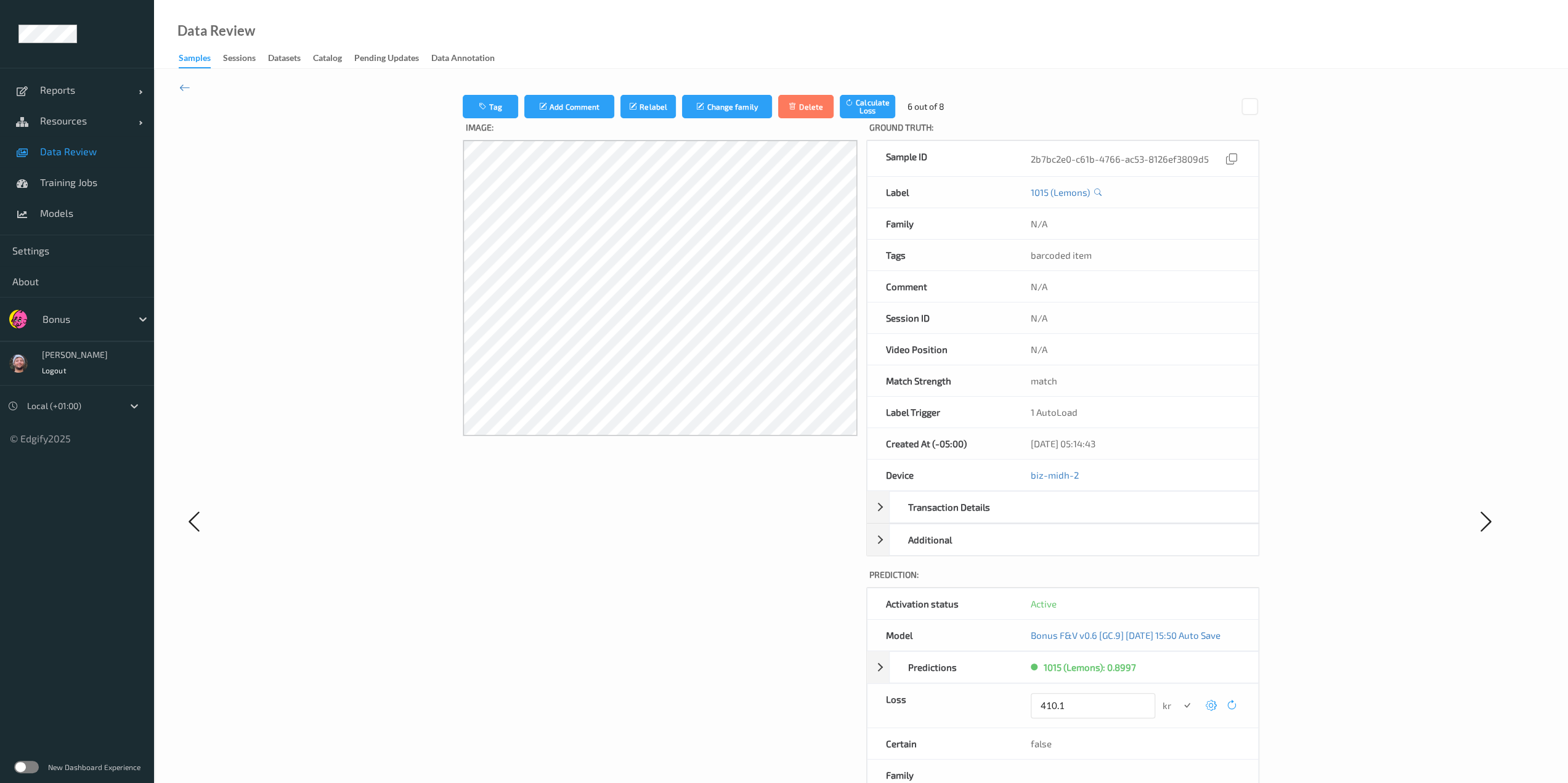
click at [787, 697] on button "submit" at bounding box center [1187, 705] width 17 height 17
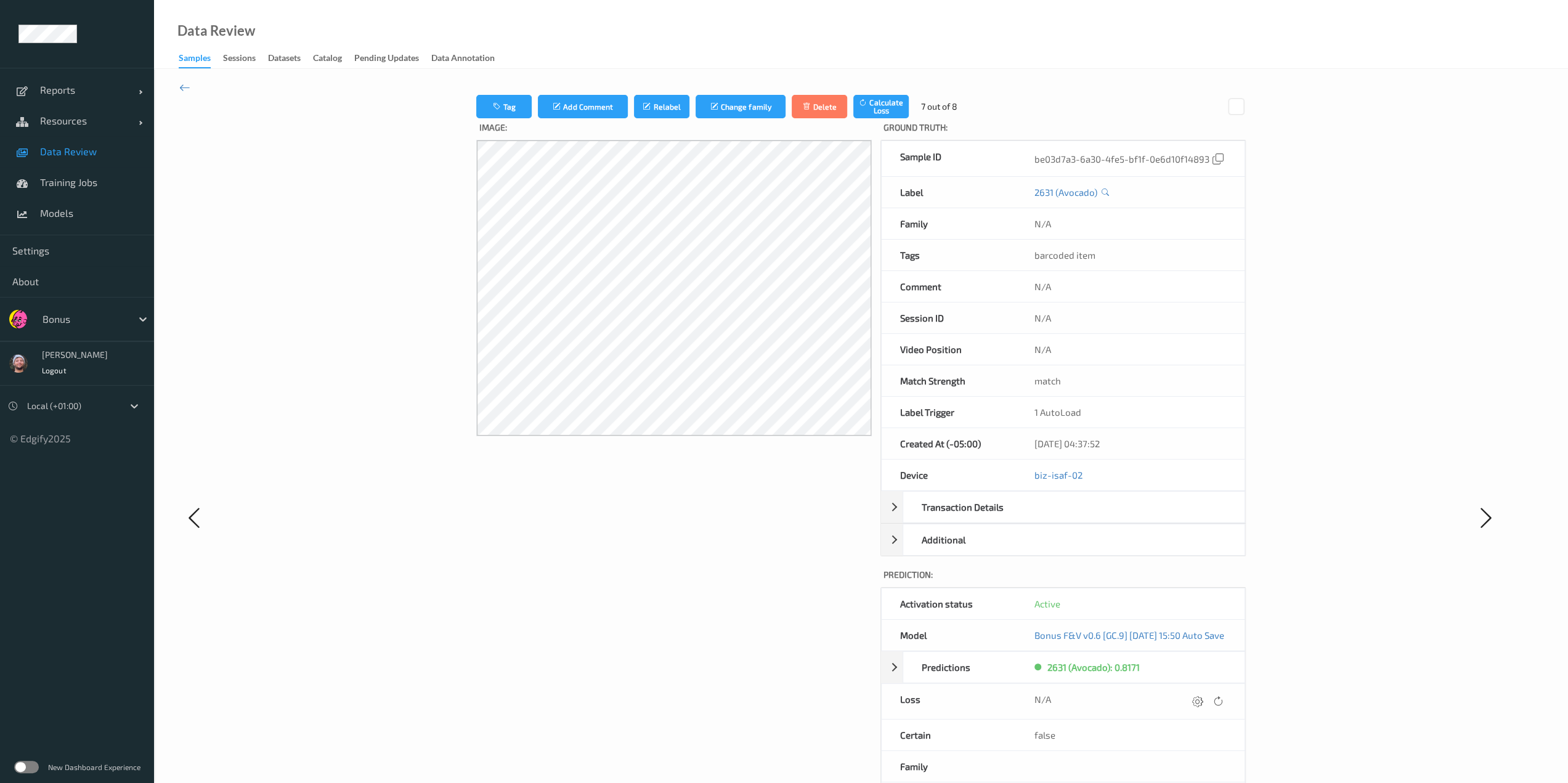
click at [787, 700] on icon at bounding box center [1197, 701] width 11 height 11
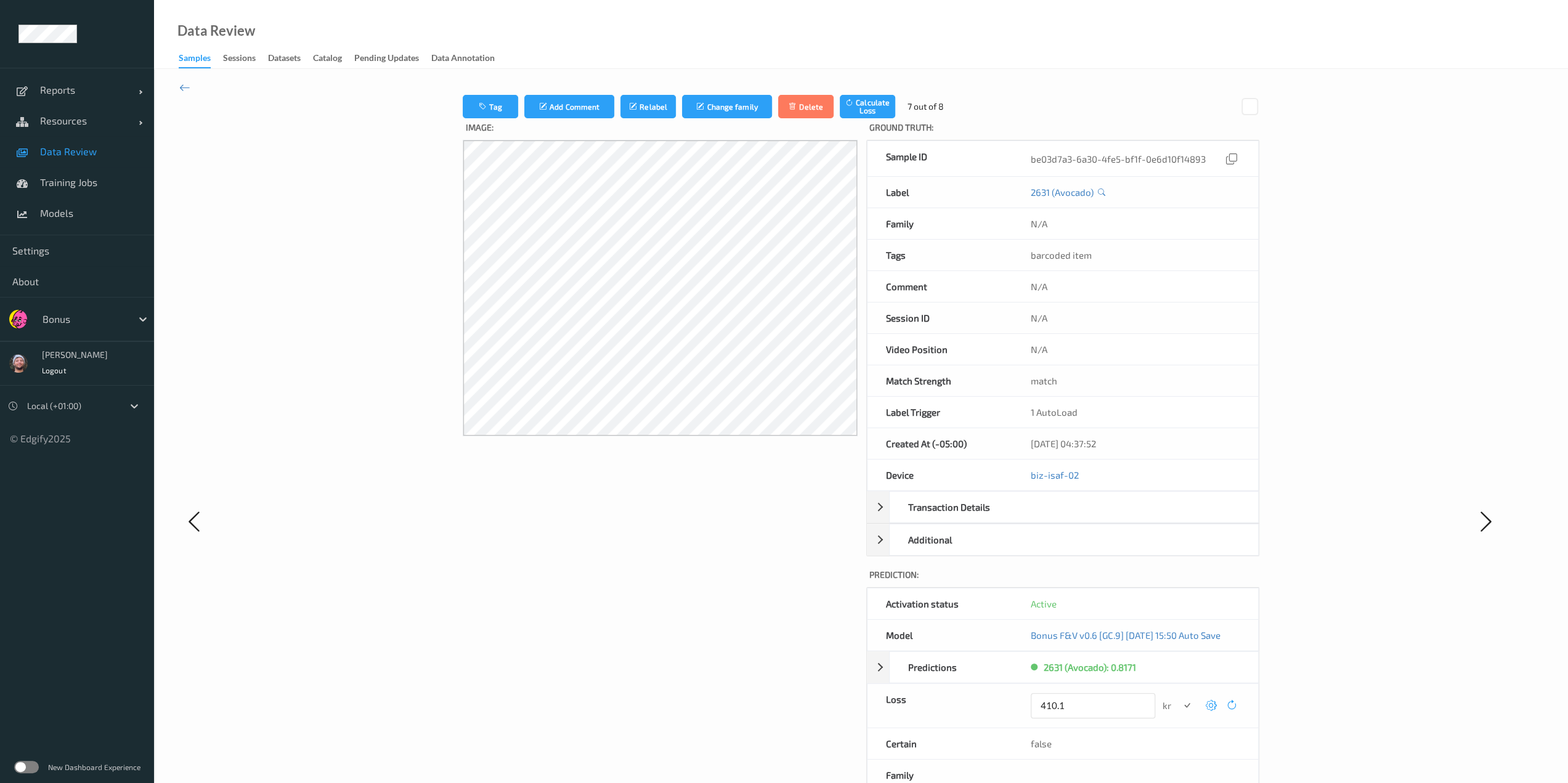
click at [787, 697] on button "submit" at bounding box center [1187, 705] width 17 height 17
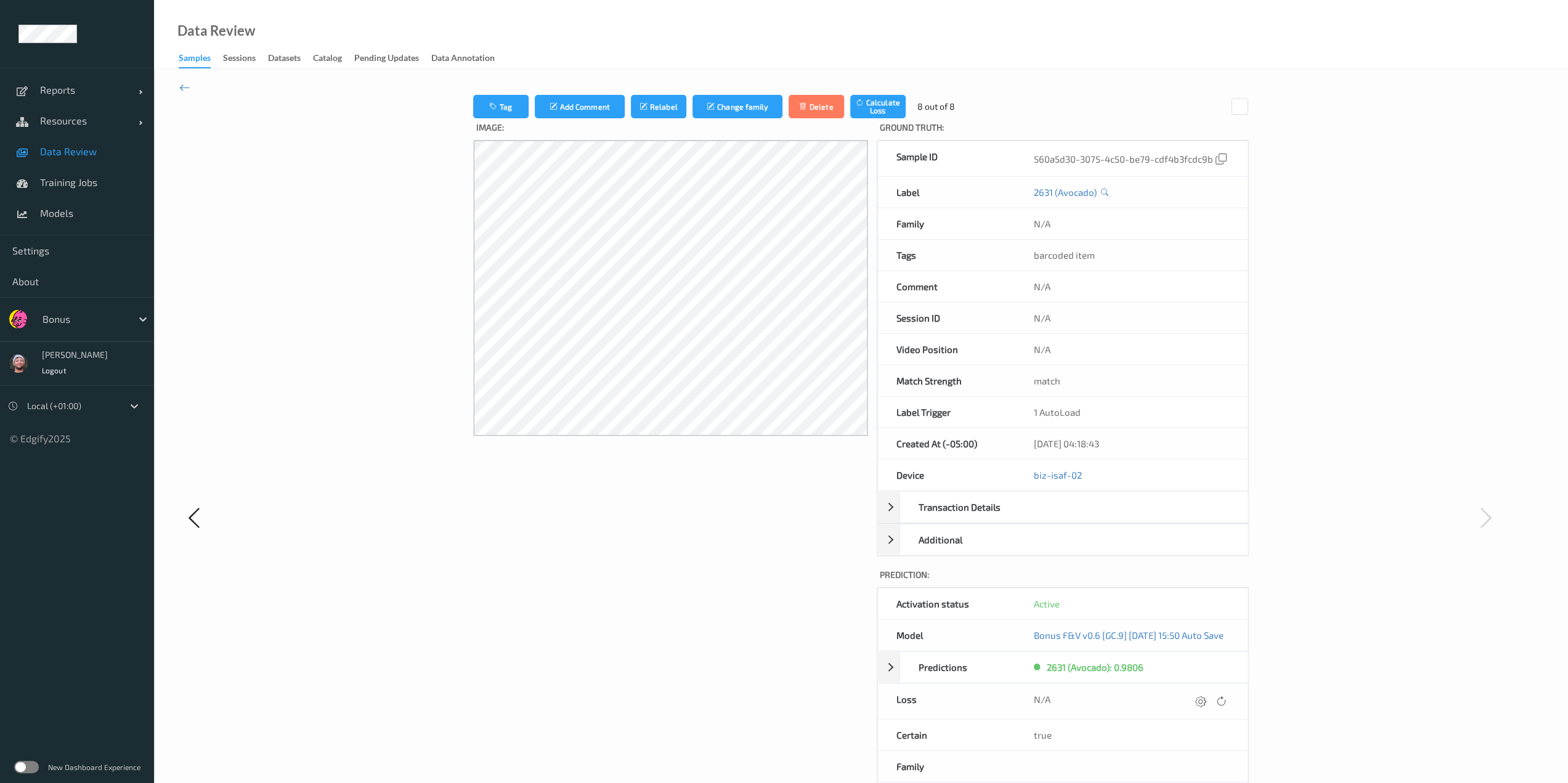
click at [787, 700] on icon at bounding box center [1201, 701] width 11 height 11
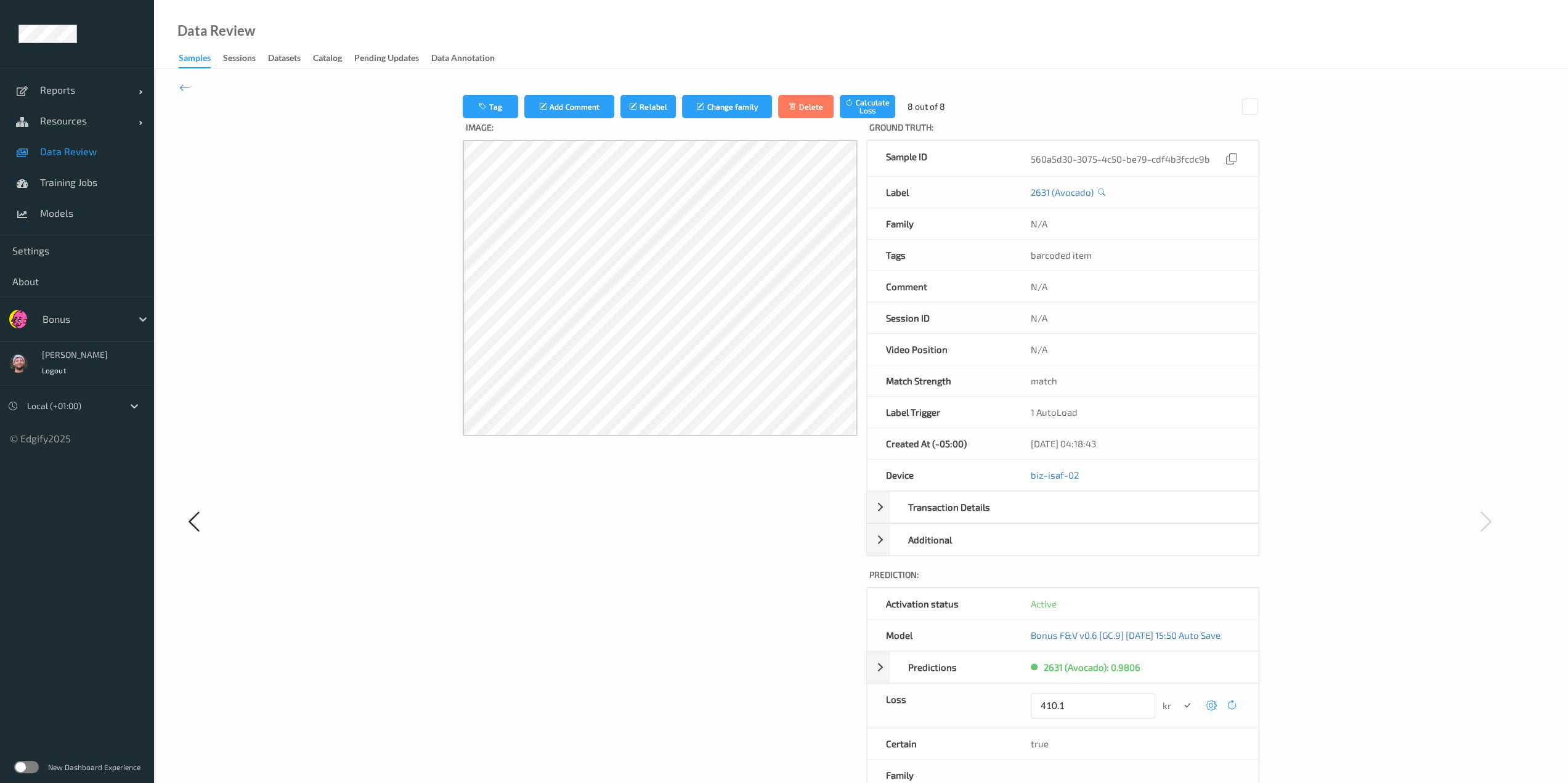
click at [787, 697] on button "submit" at bounding box center [1187, 705] width 17 height 17
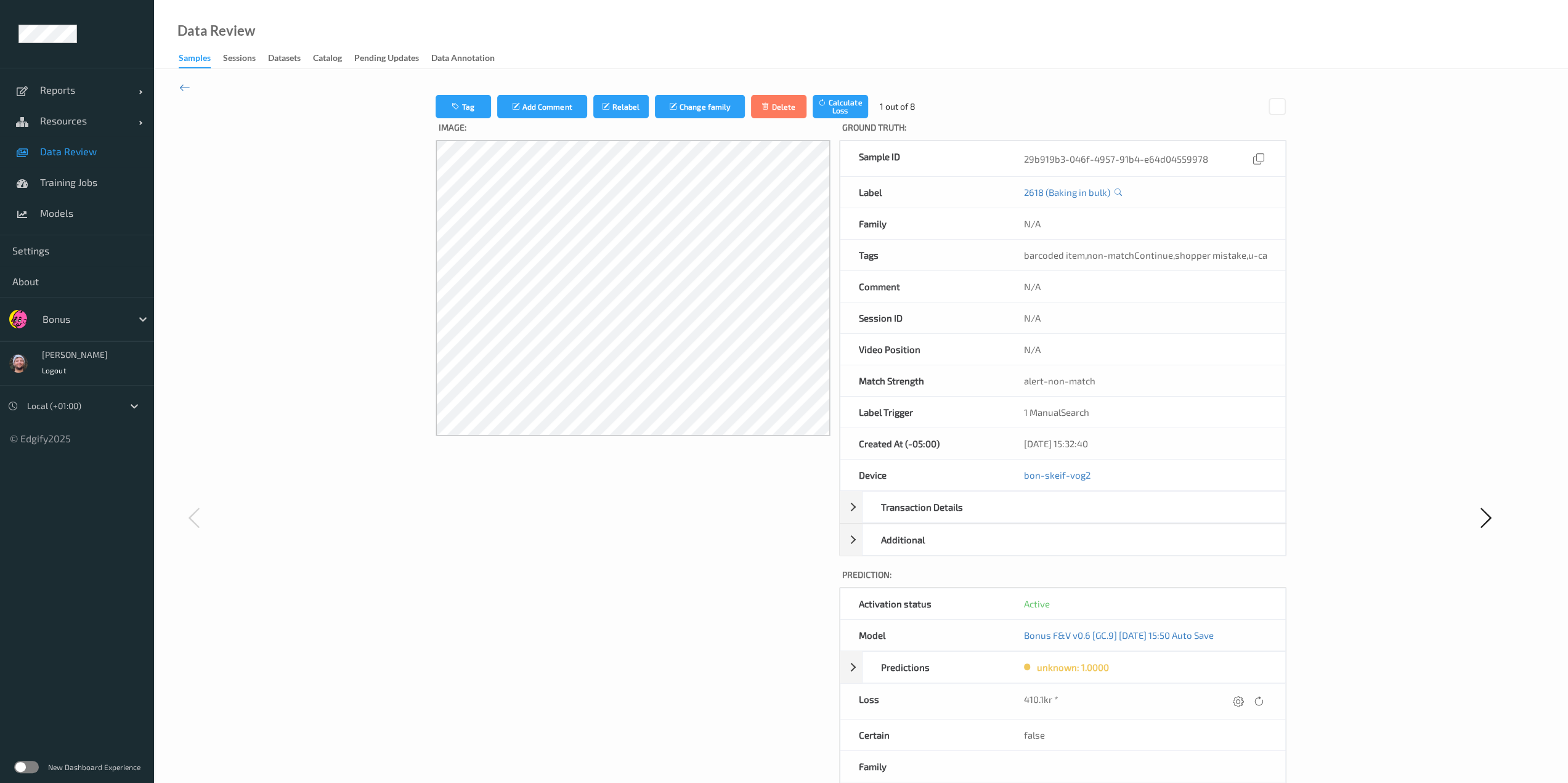
click at [126, 148] on span "Data Review" at bounding box center [91, 152] width 102 height 12
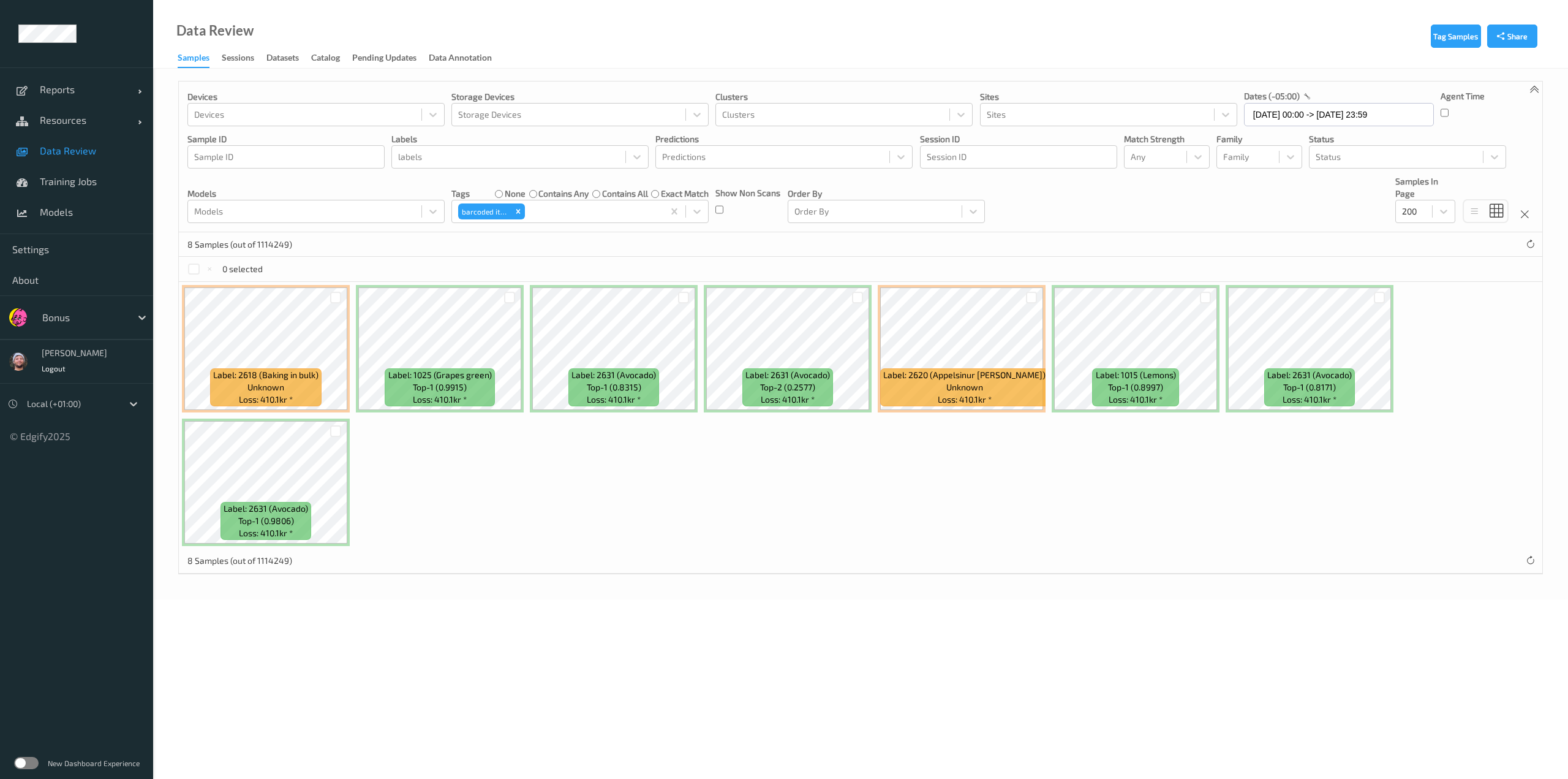
click at [119, 151] on span "Data Review" at bounding box center [90, 151] width 101 height 12
click at [782, 162] on div at bounding box center [1155, 157] width 50 height 14
click at [782, 216] on span "Alert non-match" at bounding box center [1175, 215] width 54 height 25
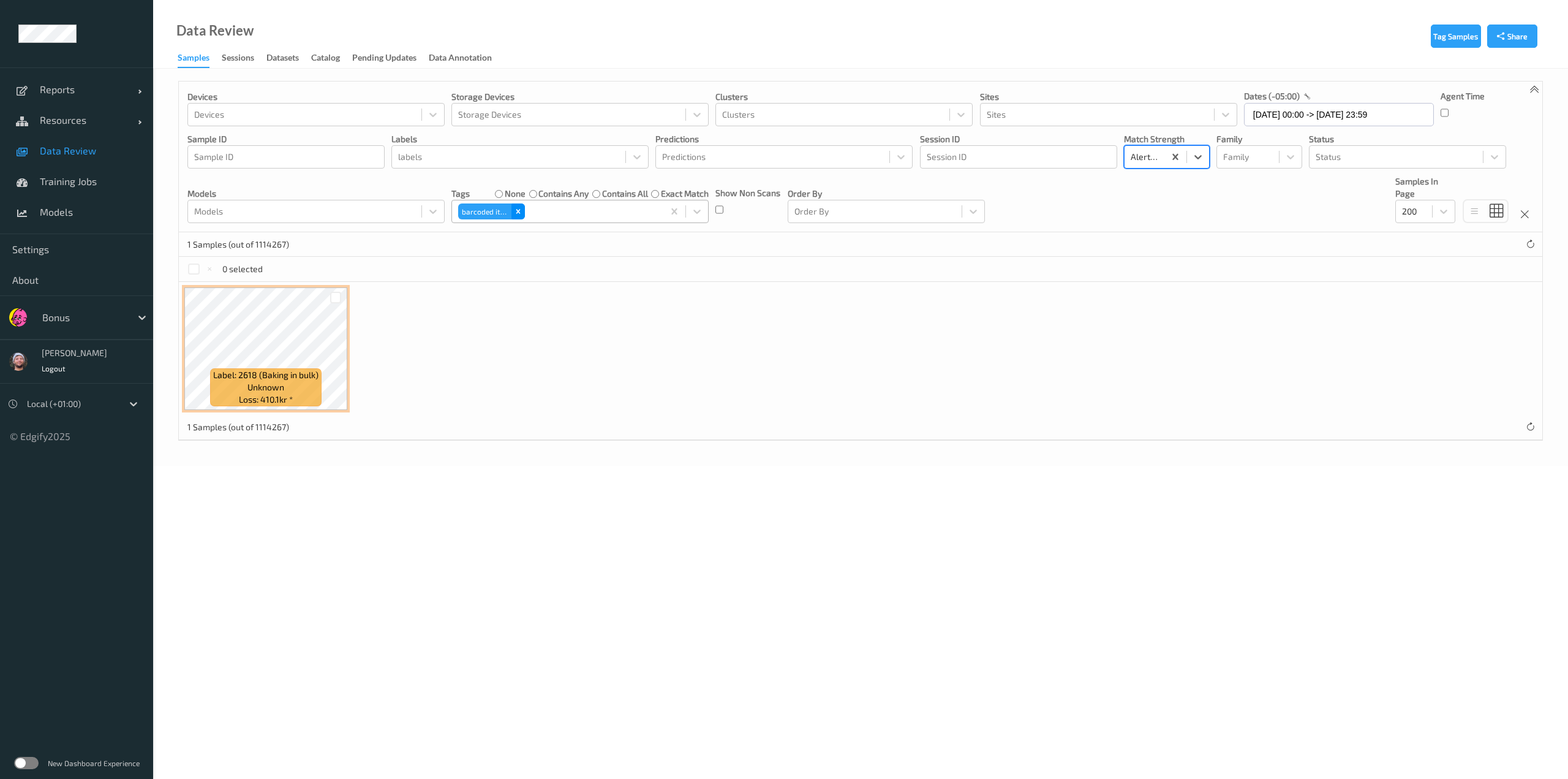
click at [517, 211] on icon "Remove barcoded item" at bounding box center [518, 212] width 4 height 4
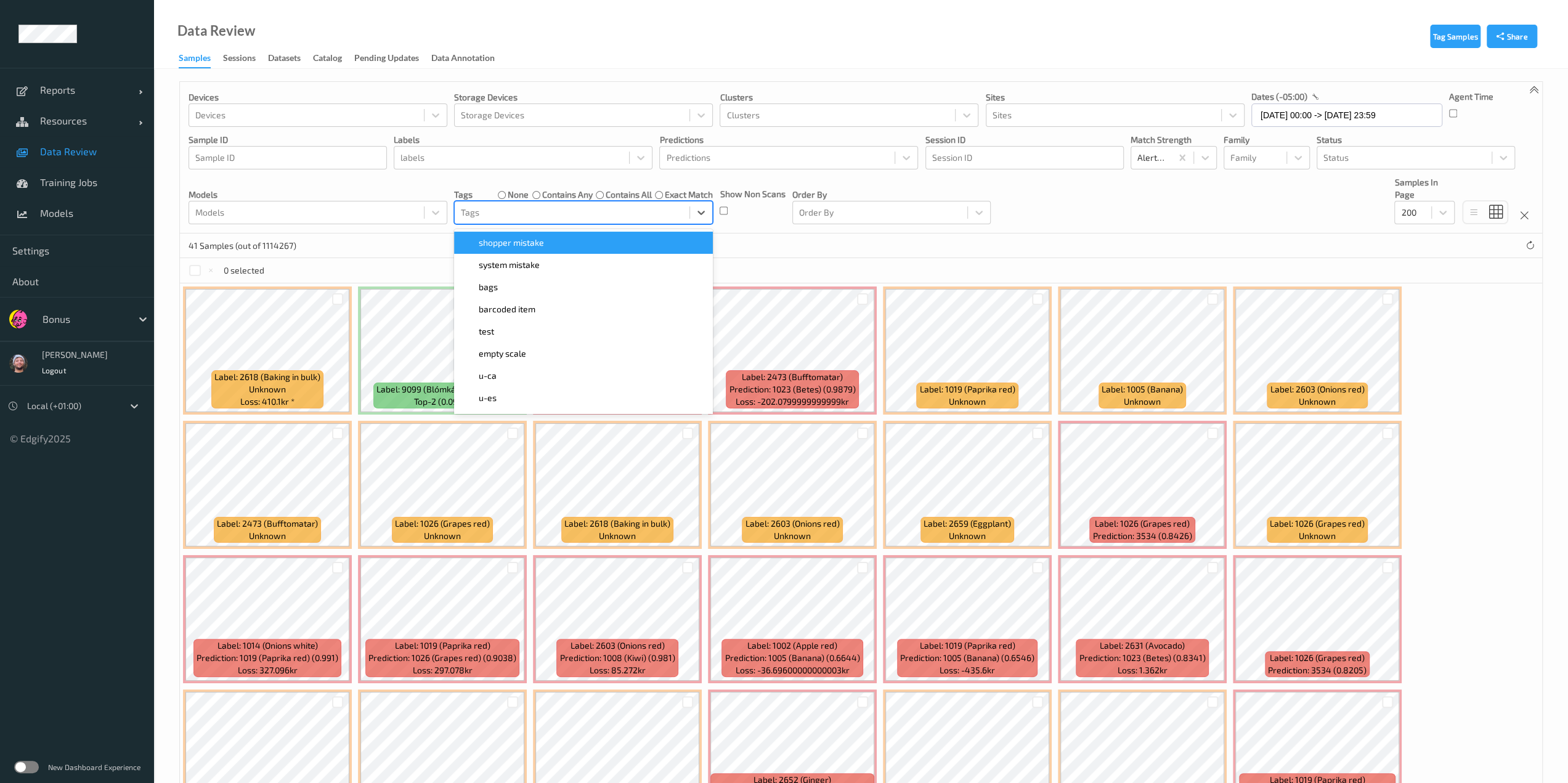
click at [514, 212] on div at bounding box center [572, 212] width 223 height 15
click at [528, 243] on span "shopper mistake" at bounding box center [511, 243] width 65 height 12
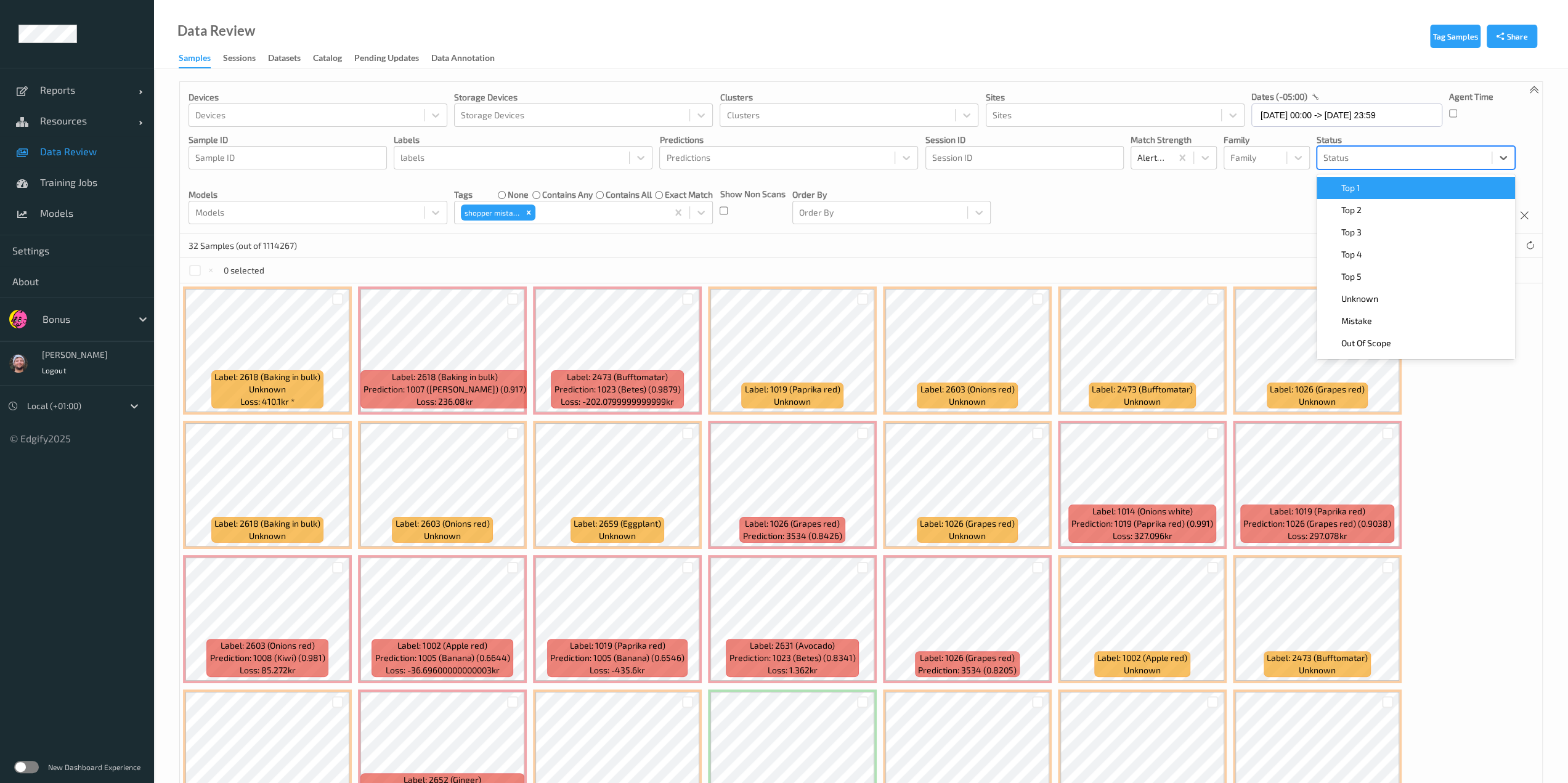
click at [787, 163] on div at bounding box center [1404, 157] width 162 height 15
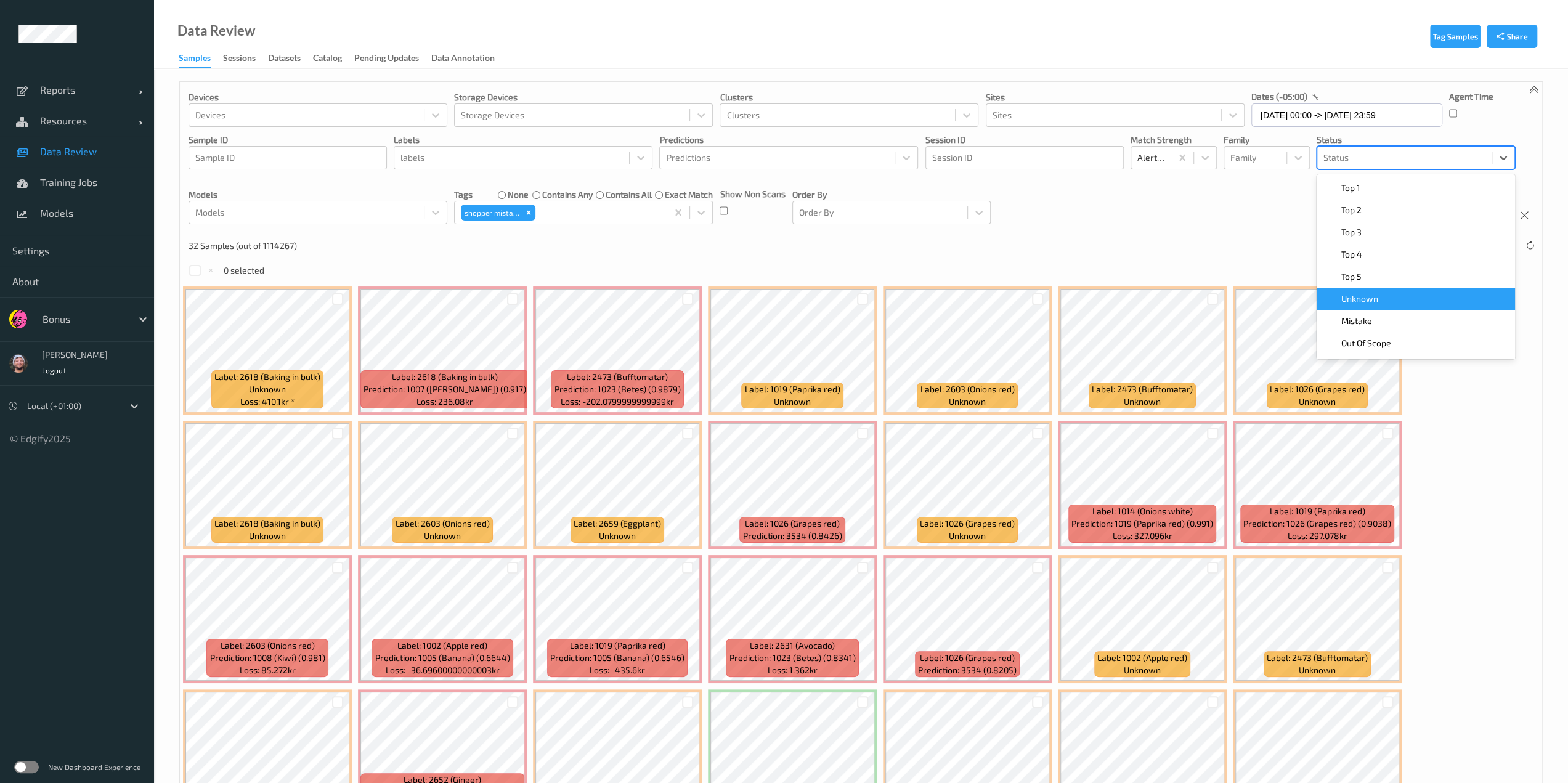
click at [787, 307] on div "Unknown" at bounding box center [1416, 299] width 198 height 22
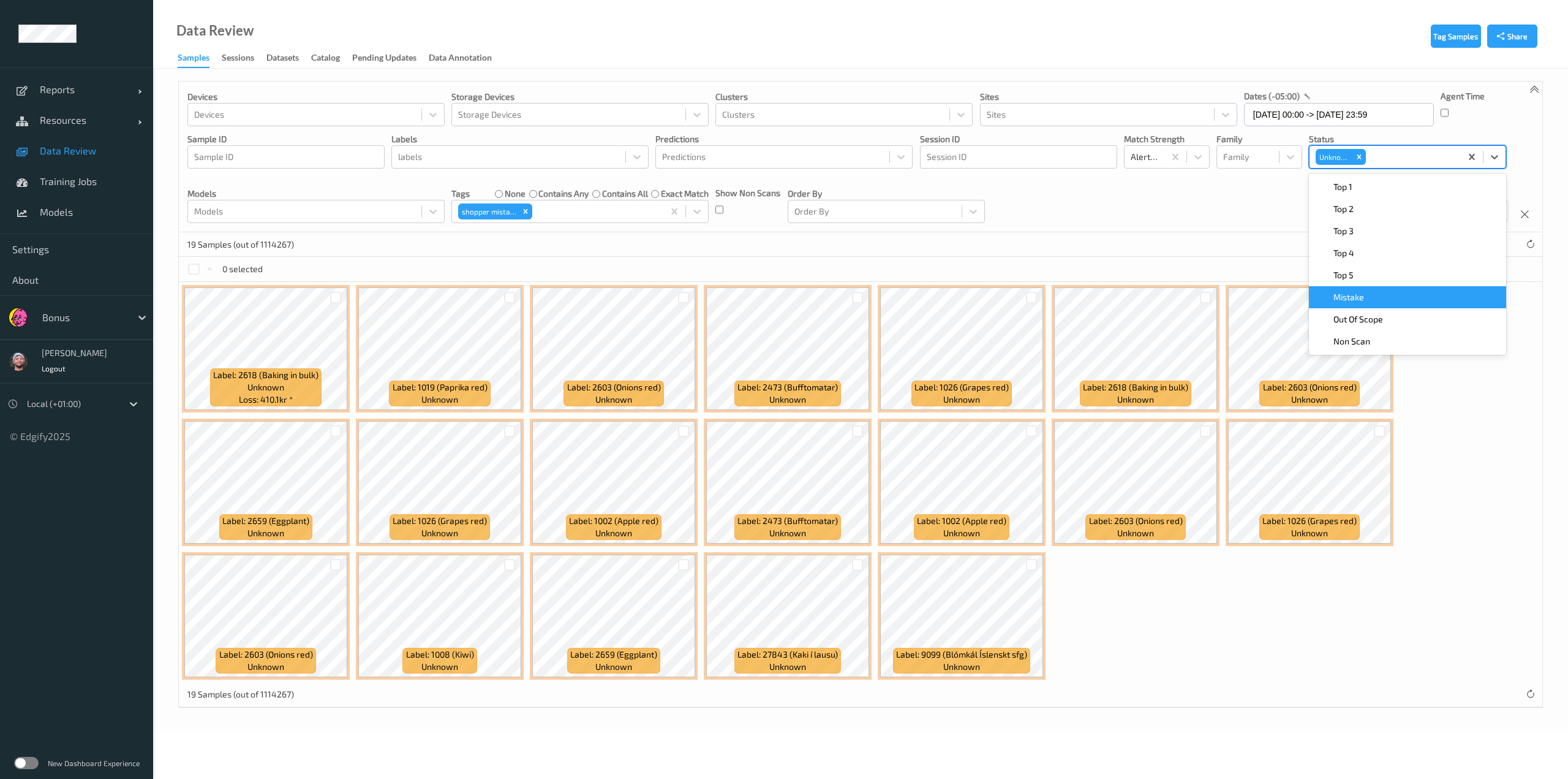
click at [782, 215] on div "Devices Devices Storage Devices Storage Devices Clusters Clusters Sites Sites d…" at bounding box center [860, 157] width 1364 height 150
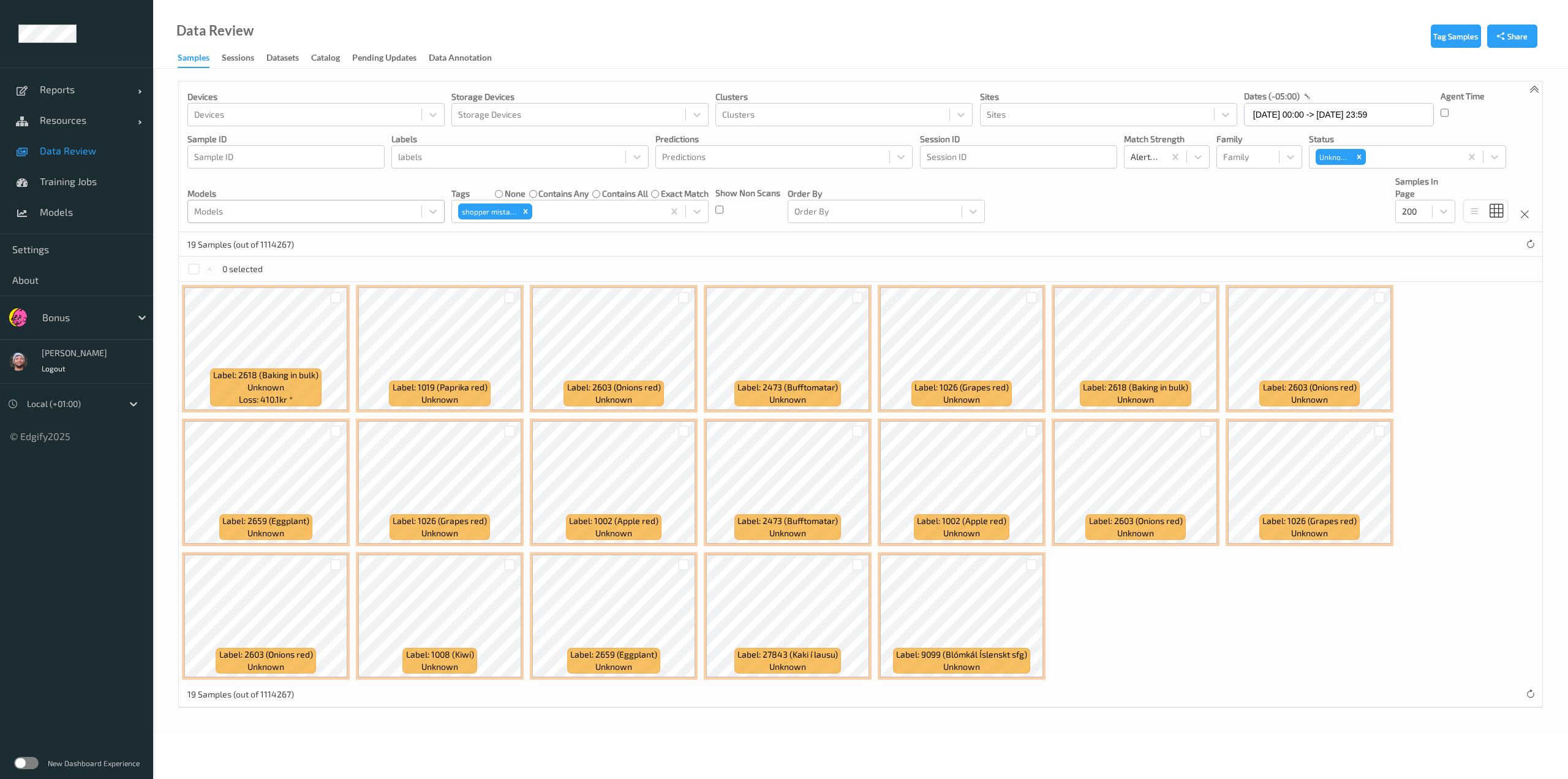
click at [346, 206] on div at bounding box center [304, 211] width 221 height 14
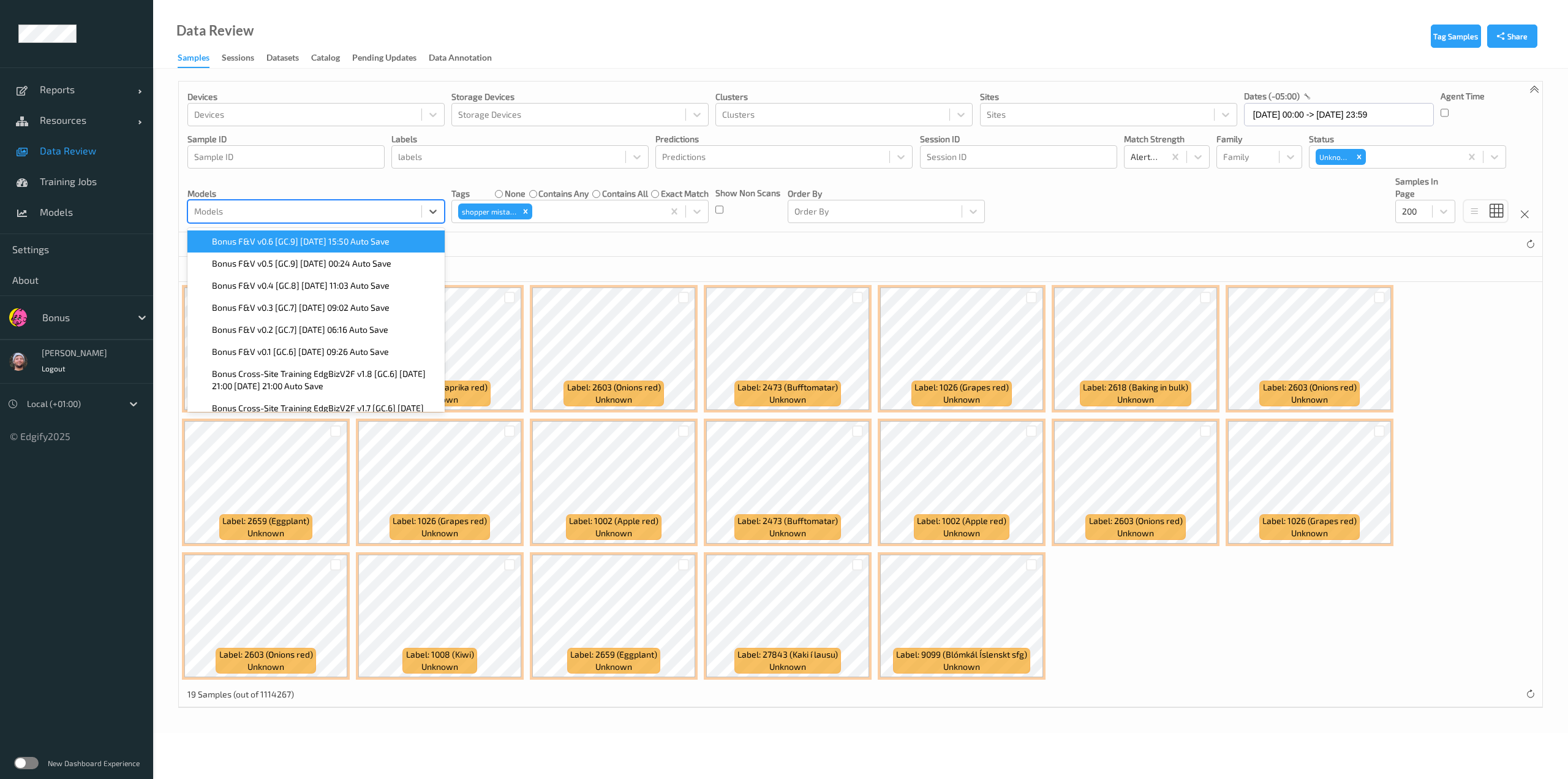
click at [312, 246] on span "Bonus F&V v0.6 [GC.9] 2025-08-20 15:50 Auto Save" at bounding box center [301, 241] width 178 height 12
click at [782, 114] on input "26/08/2025 00:00 -> 26/08/2025 23:59" at bounding box center [1339, 115] width 190 height 23
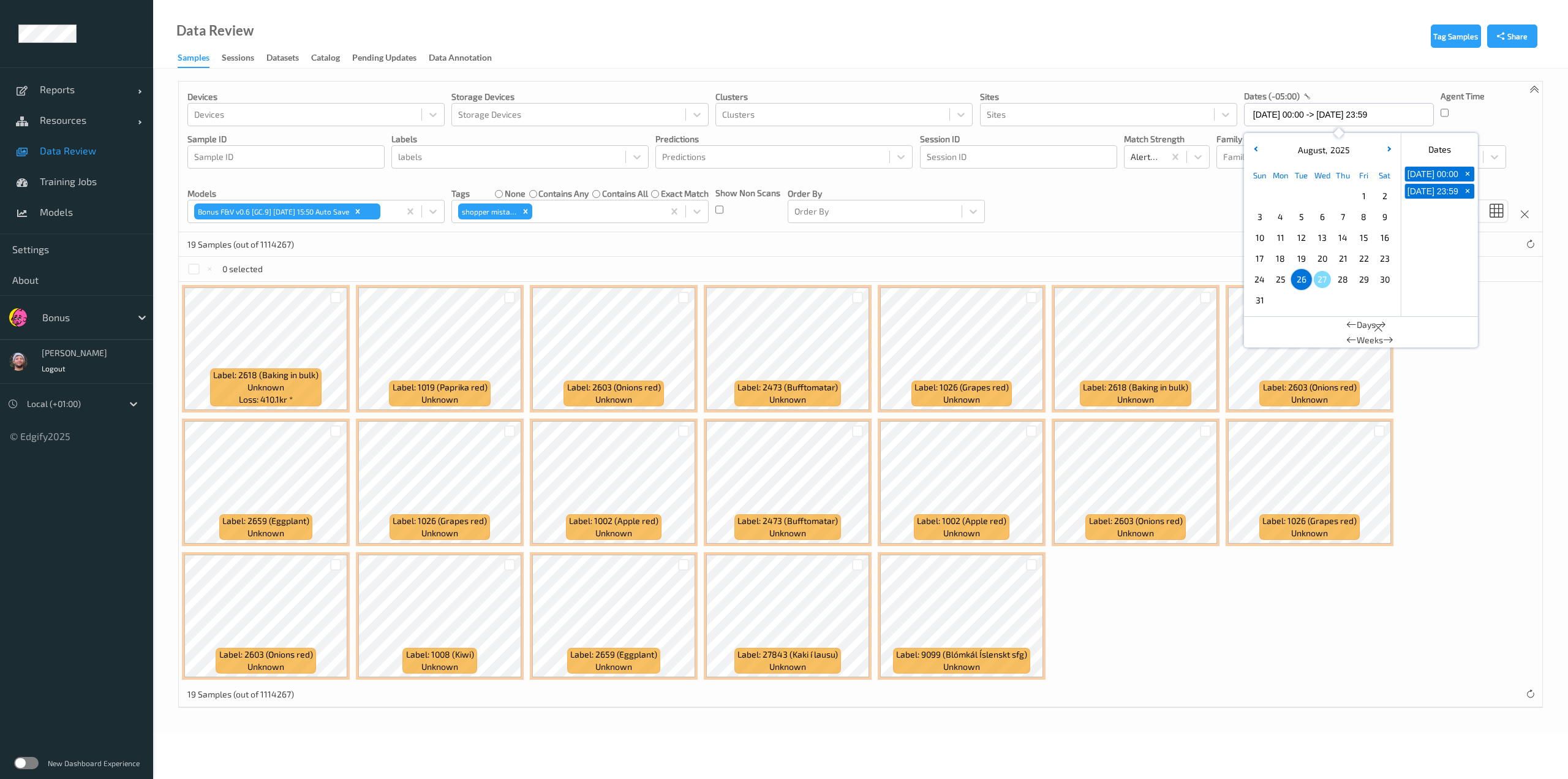
click at [782, 285] on span "24" at bounding box center [1260, 279] width 17 height 17
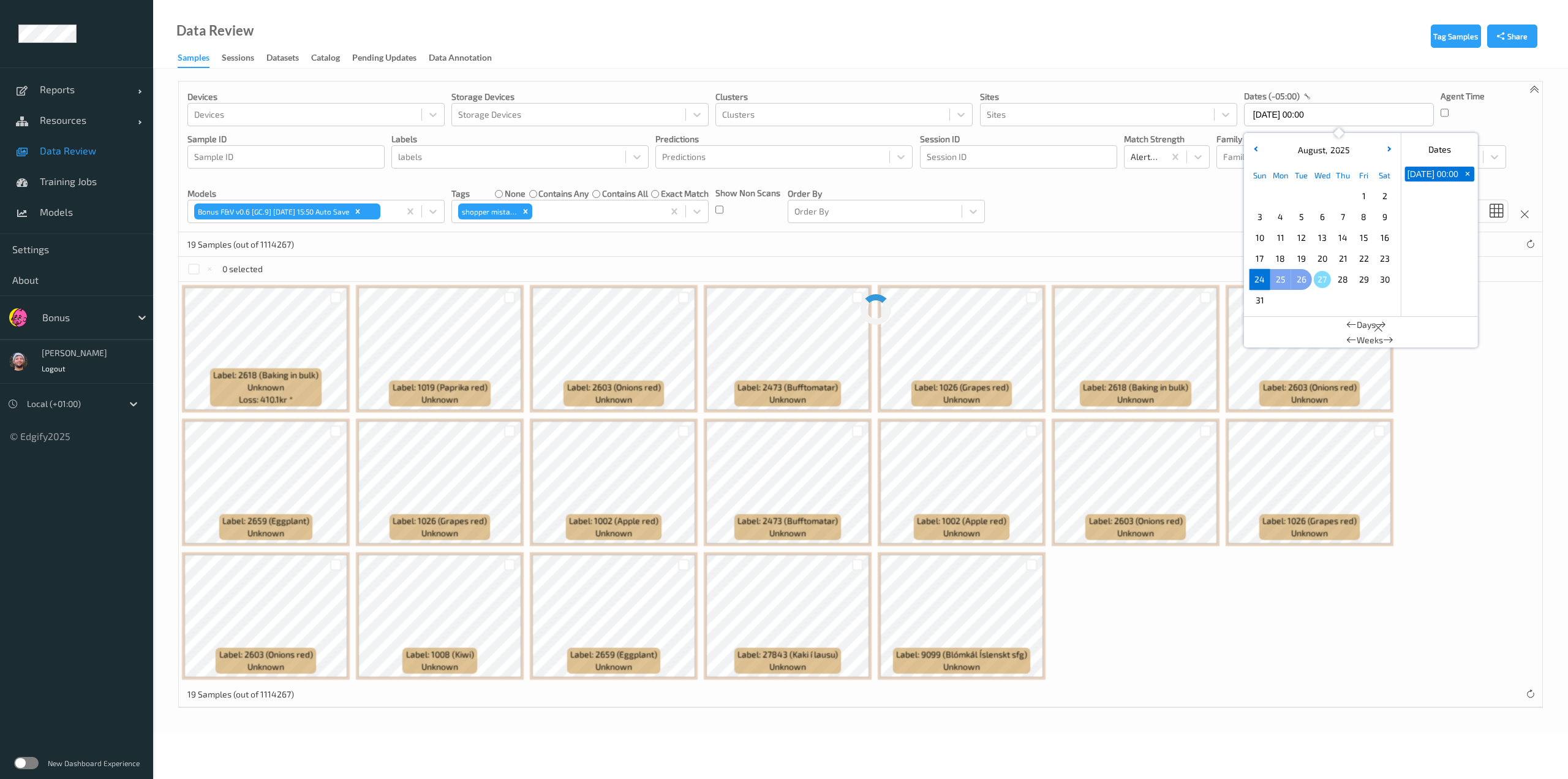
click at [782, 280] on div "26" at bounding box center [1302, 279] width 21 height 21
type input "24/08/2025 00:00 -> 26/08/2025 23:59"
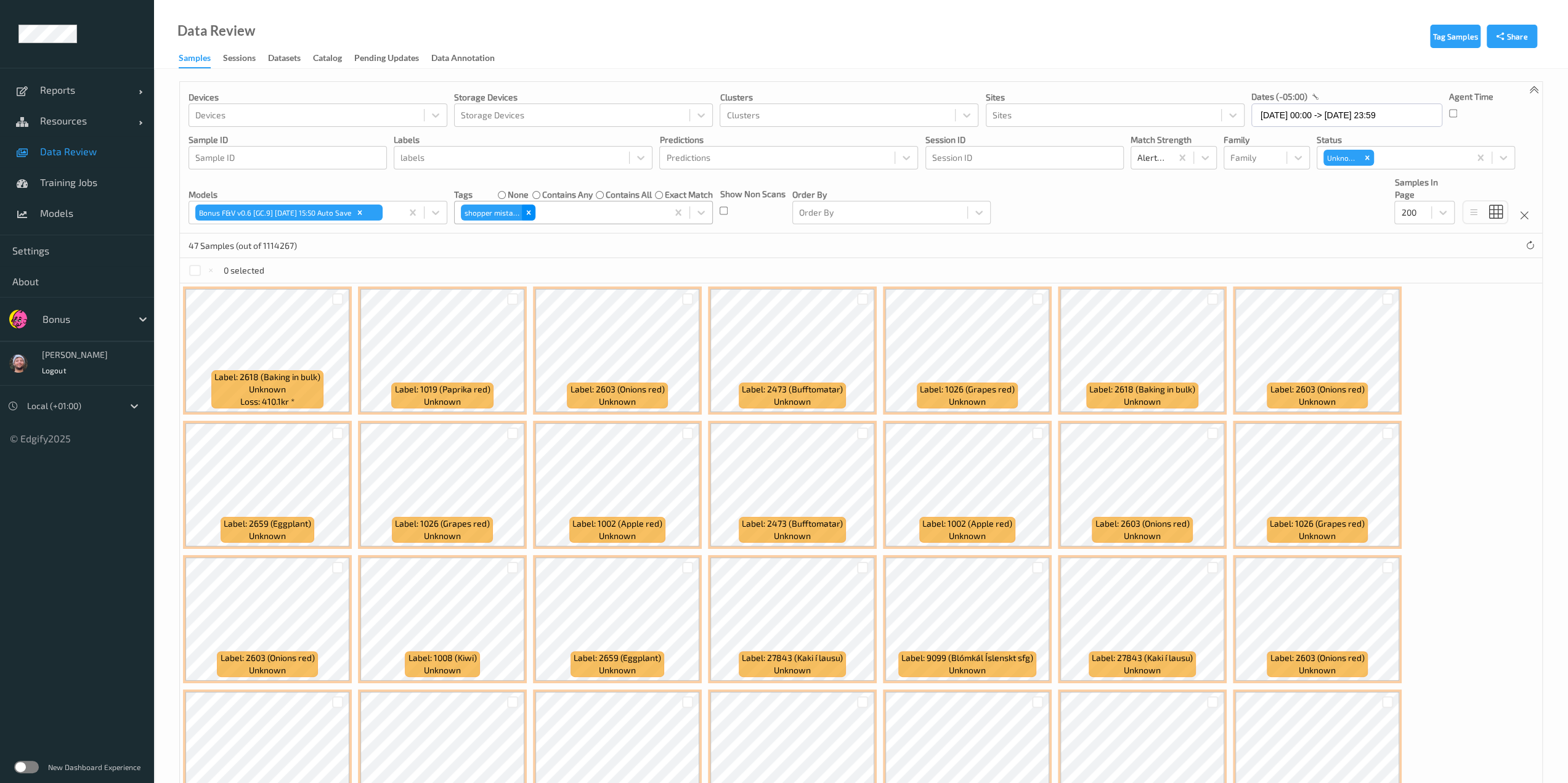
click at [530, 217] on div "Remove shopper mistake" at bounding box center [529, 212] width 14 height 16
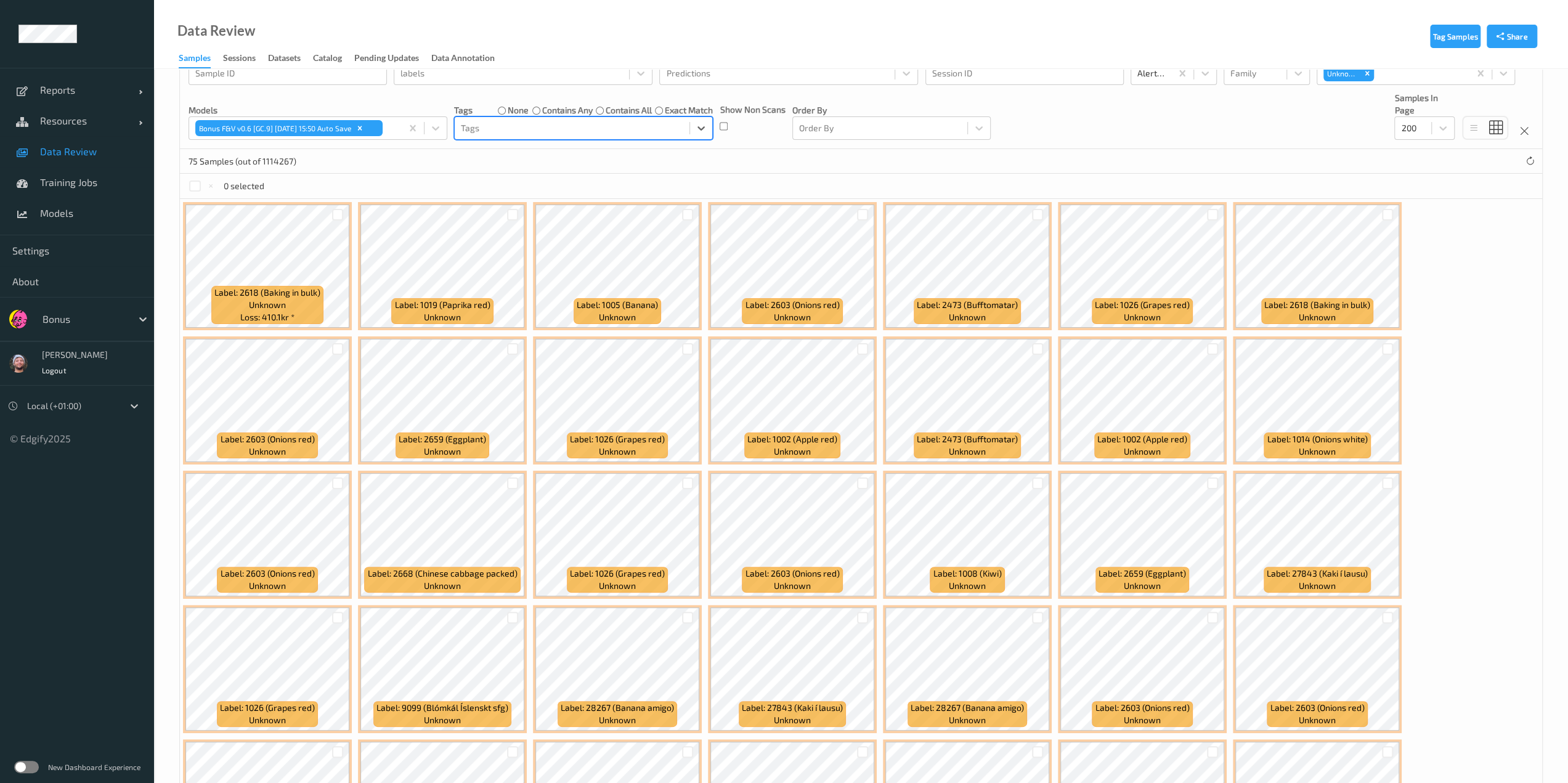
scroll to position [26, 0]
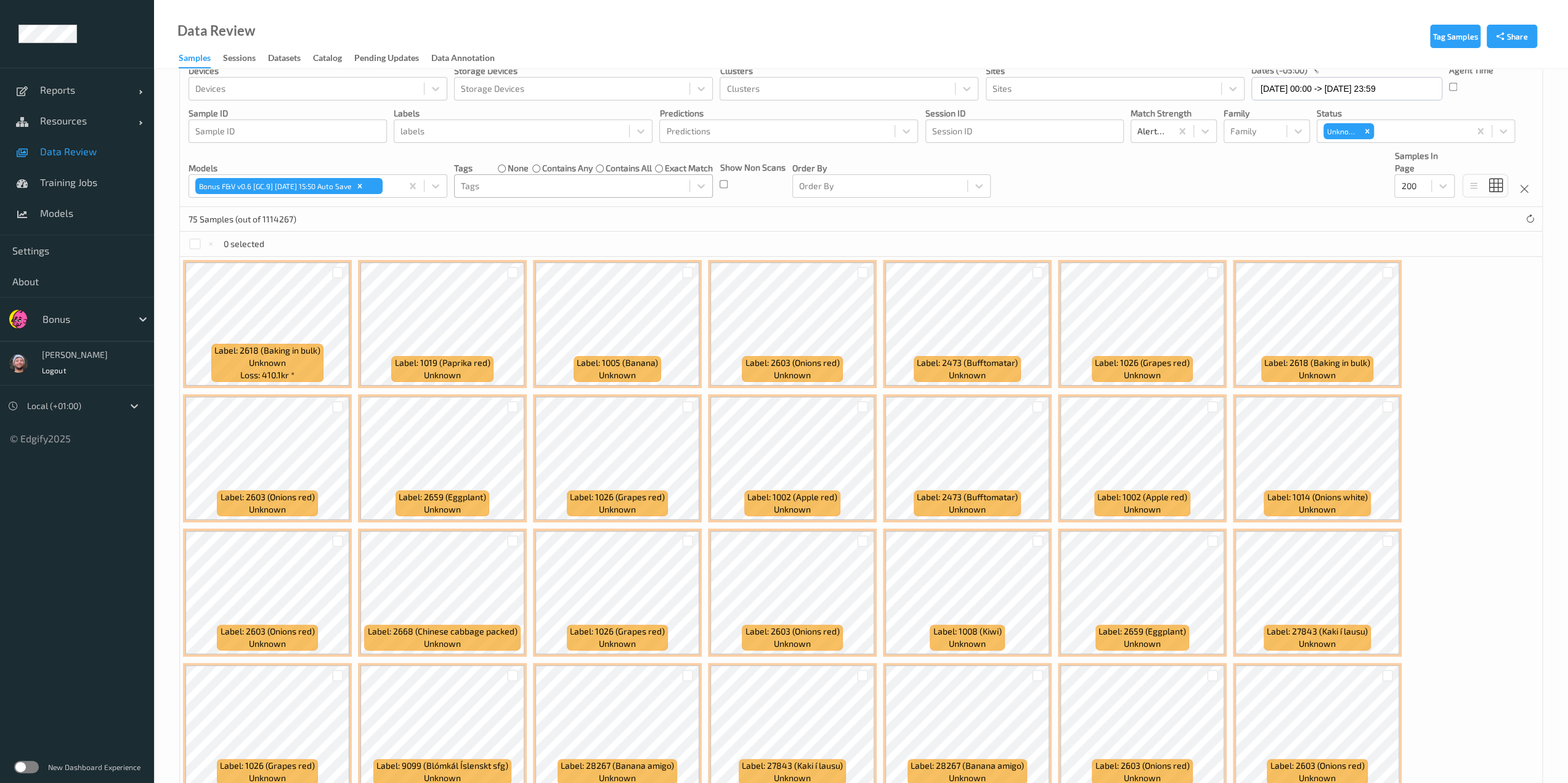
click at [509, 168] on label "none" at bounding box center [518, 169] width 21 height 12
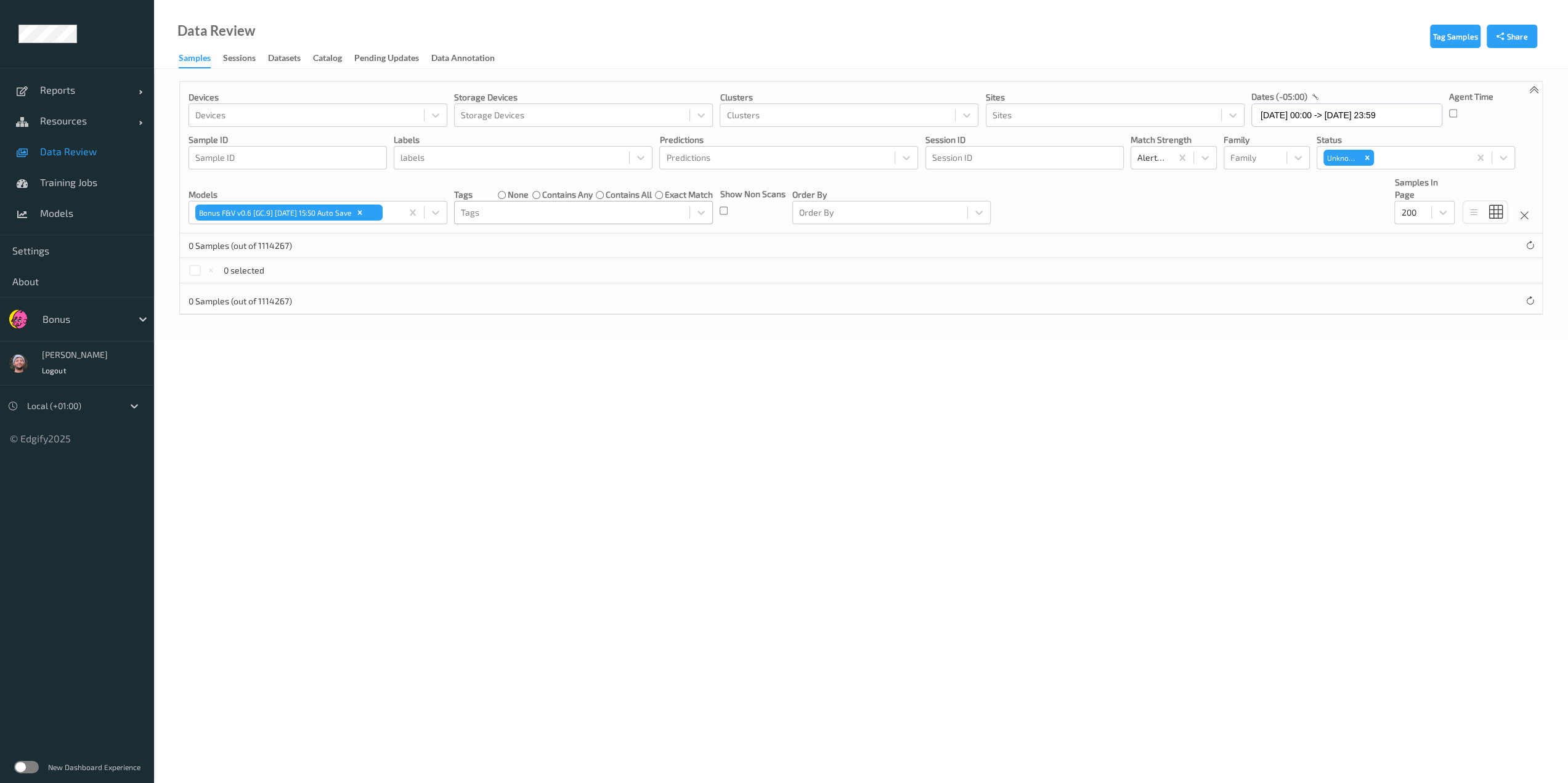
scroll to position [0, 0]
click at [504, 179] on div "Tags none contains any contains all exact match Tags" at bounding box center [583, 200] width 259 height 48
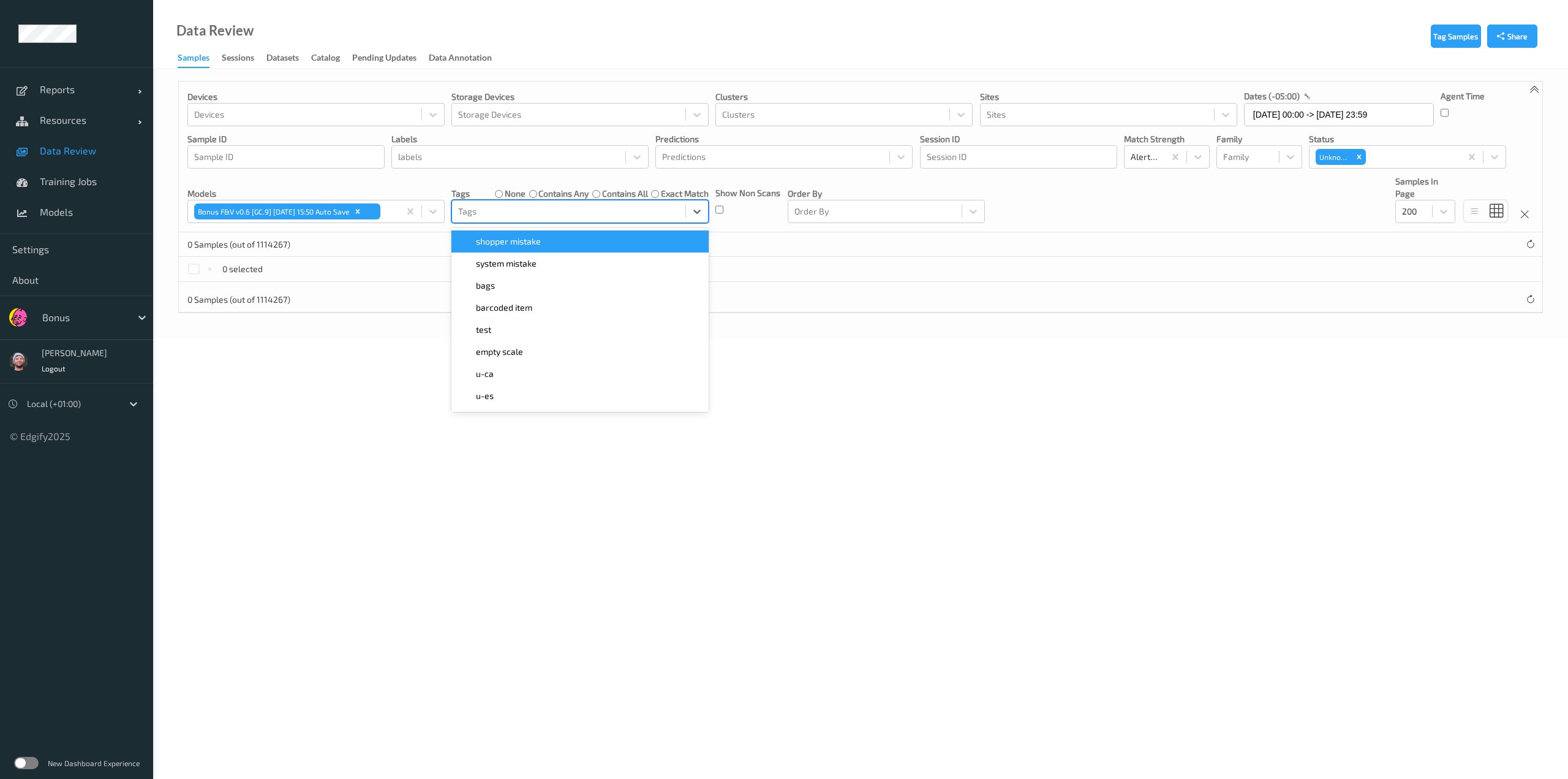
click at [504, 207] on div at bounding box center [568, 211] width 221 height 14
type input "shopp"
click at [519, 247] on span "shopper mistake" at bounding box center [508, 241] width 65 height 12
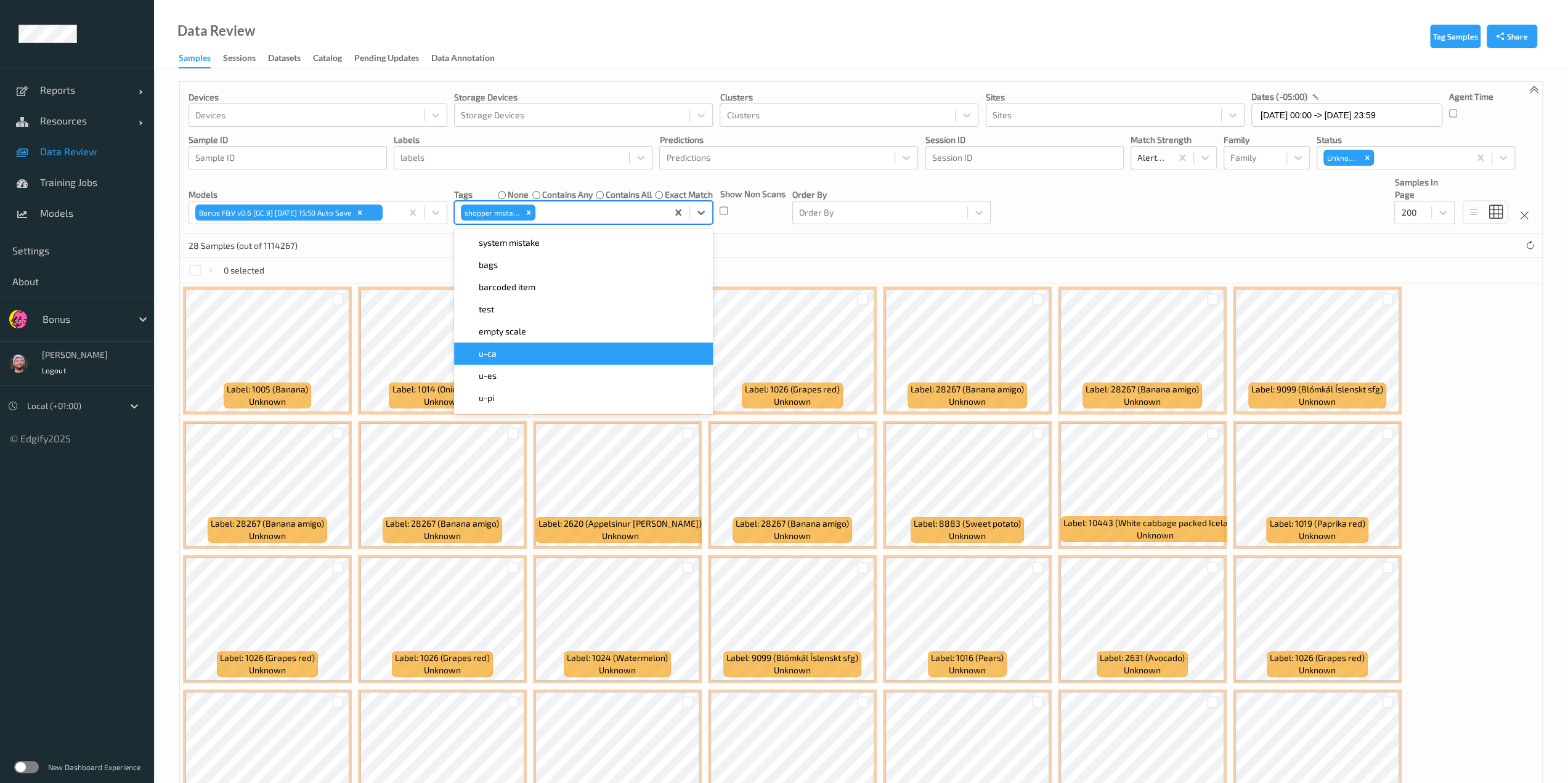
click at [787, 275] on div "0 selected" at bounding box center [860, 270] width 1362 height 25
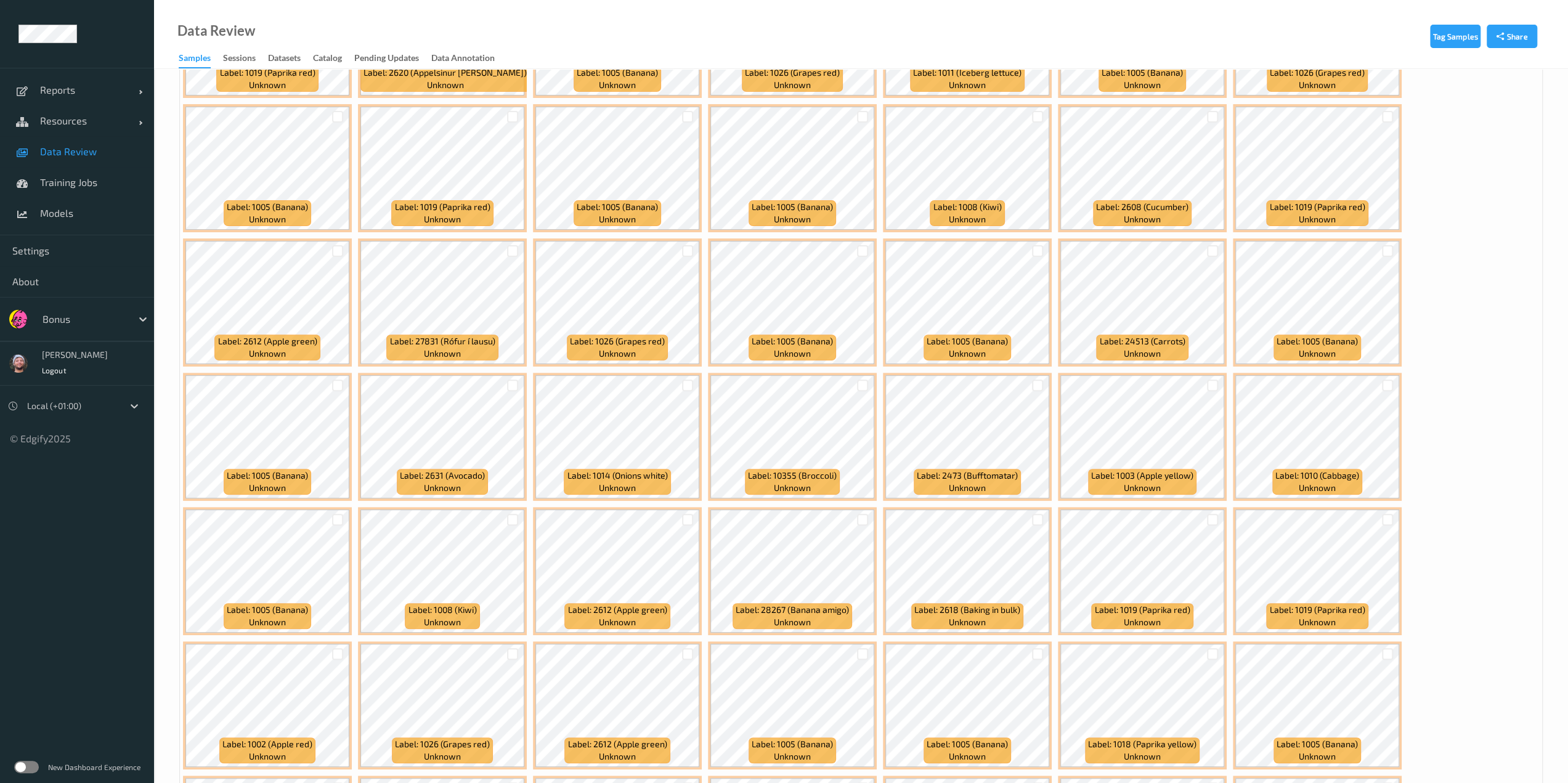
scroll to position [270, 0]
